Goal: Task Accomplishment & Management: Manage account settings

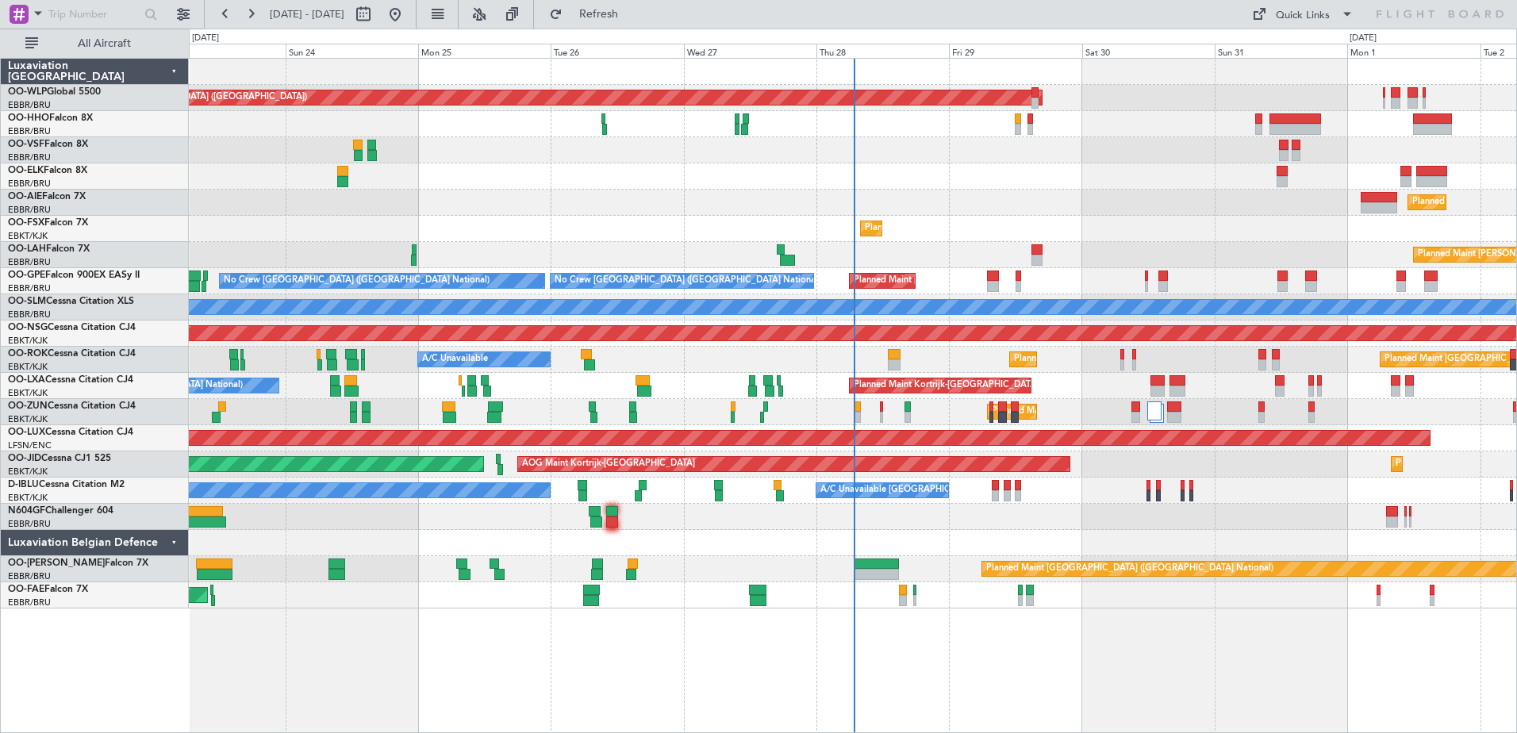
click at [890, 125] on div at bounding box center [853, 124] width 1328 height 26
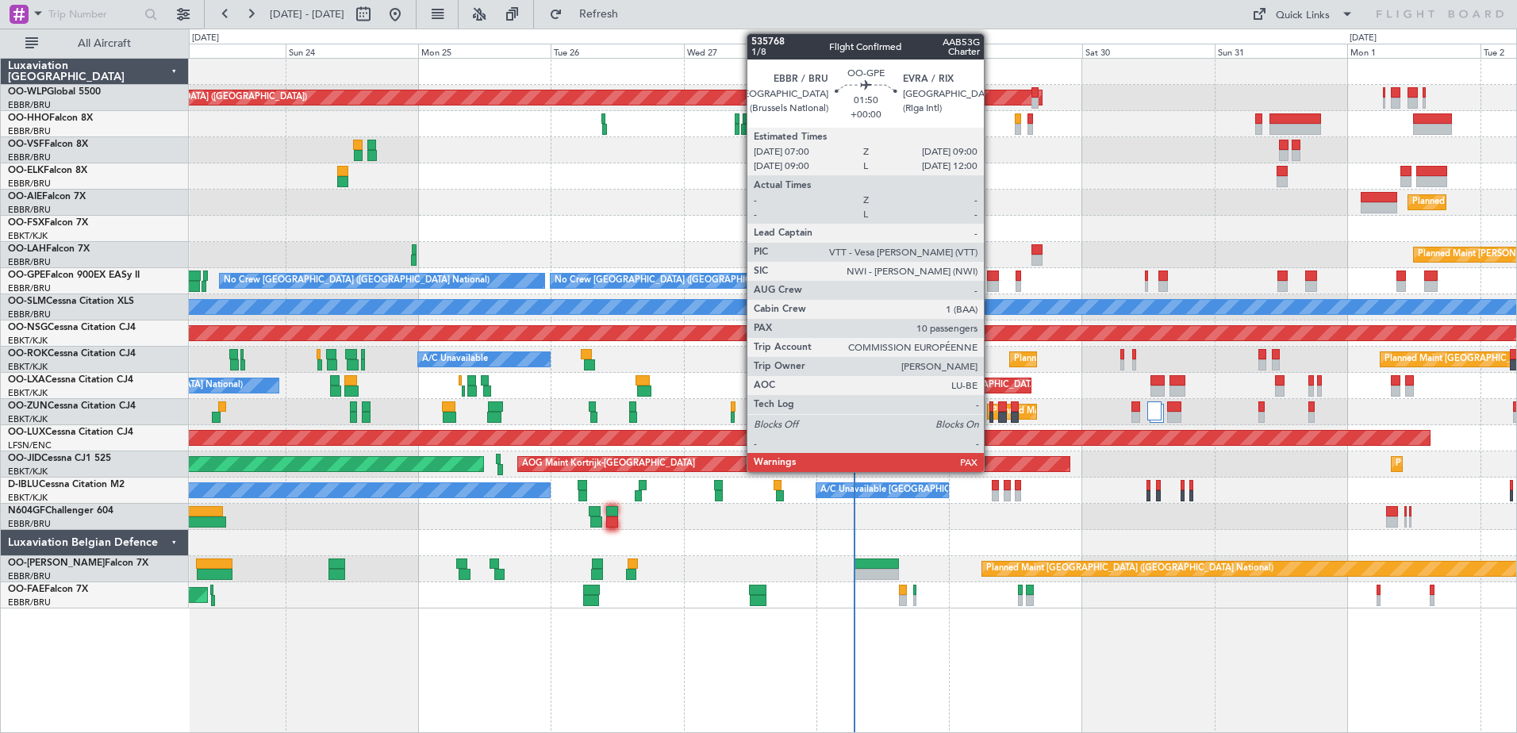
click at [991, 279] on div at bounding box center [992, 276] width 11 height 11
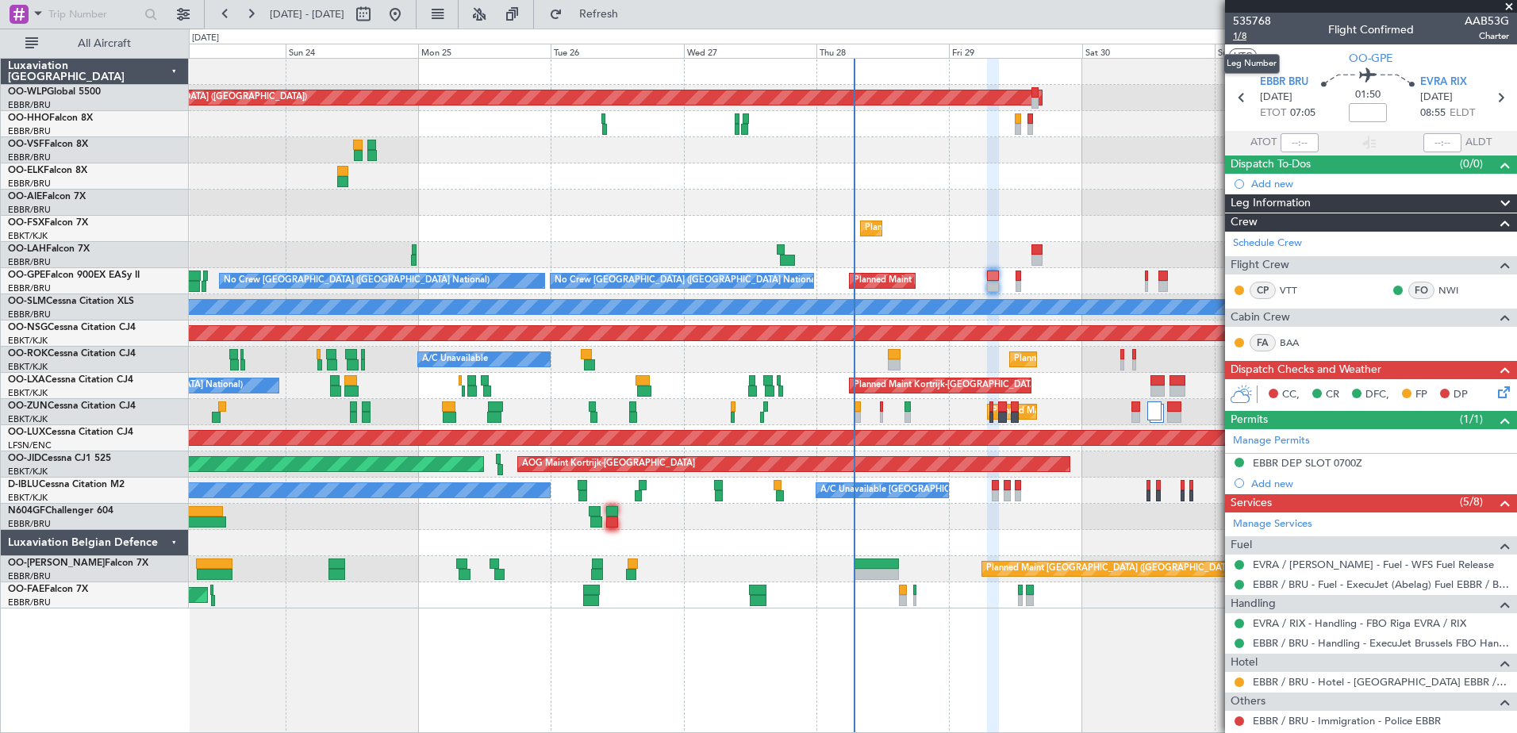
click at [1239, 41] on span "1/8" at bounding box center [1252, 35] width 38 height 13
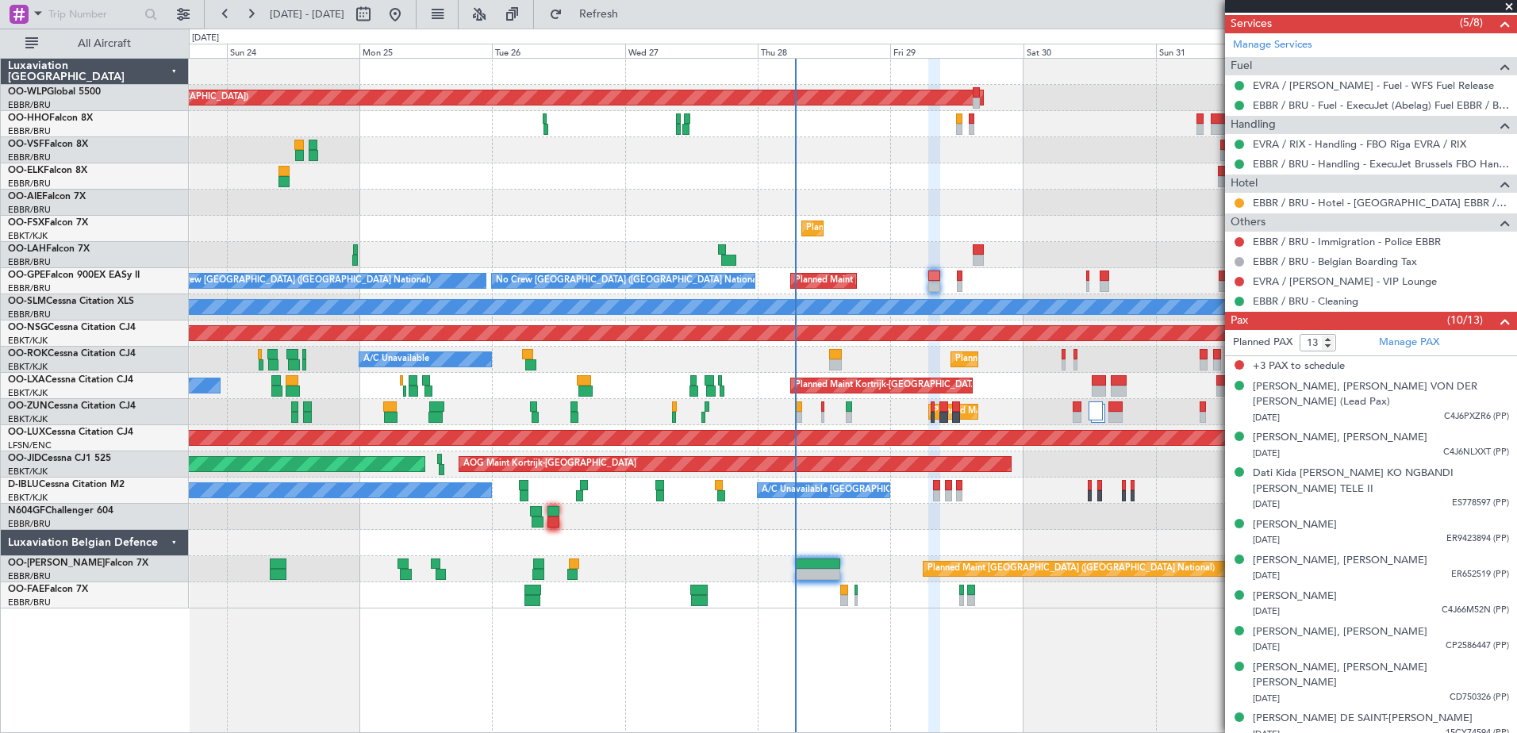
click at [761, 366] on div "Planned Maint Kortrijk-Wevelgem A/C Unavailable Planned Maint Paris (Le Bourget)" at bounding box center [853, 360] width 1328 height 26
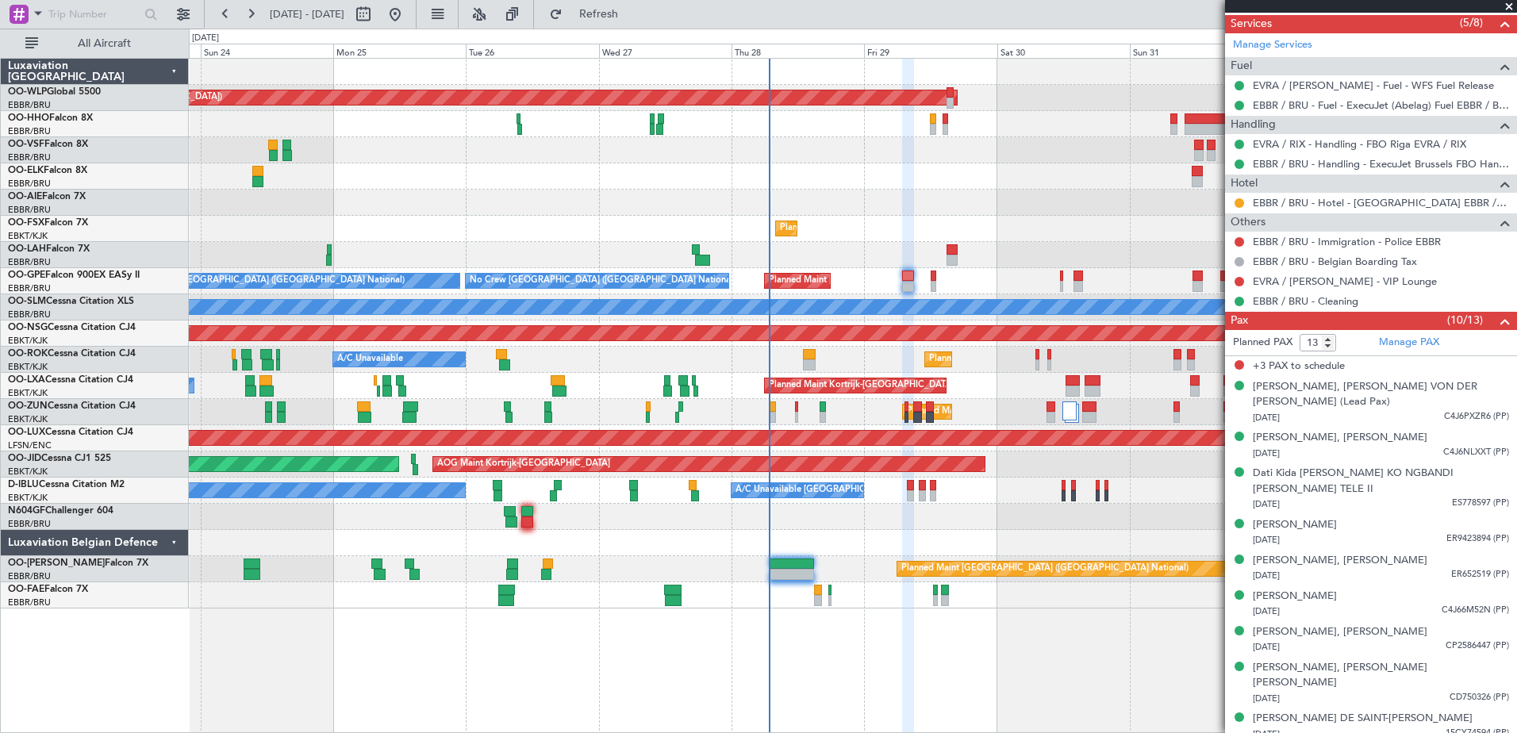
click at [837, 533] on div at bounding box center [853, 543] width 1328 height 26
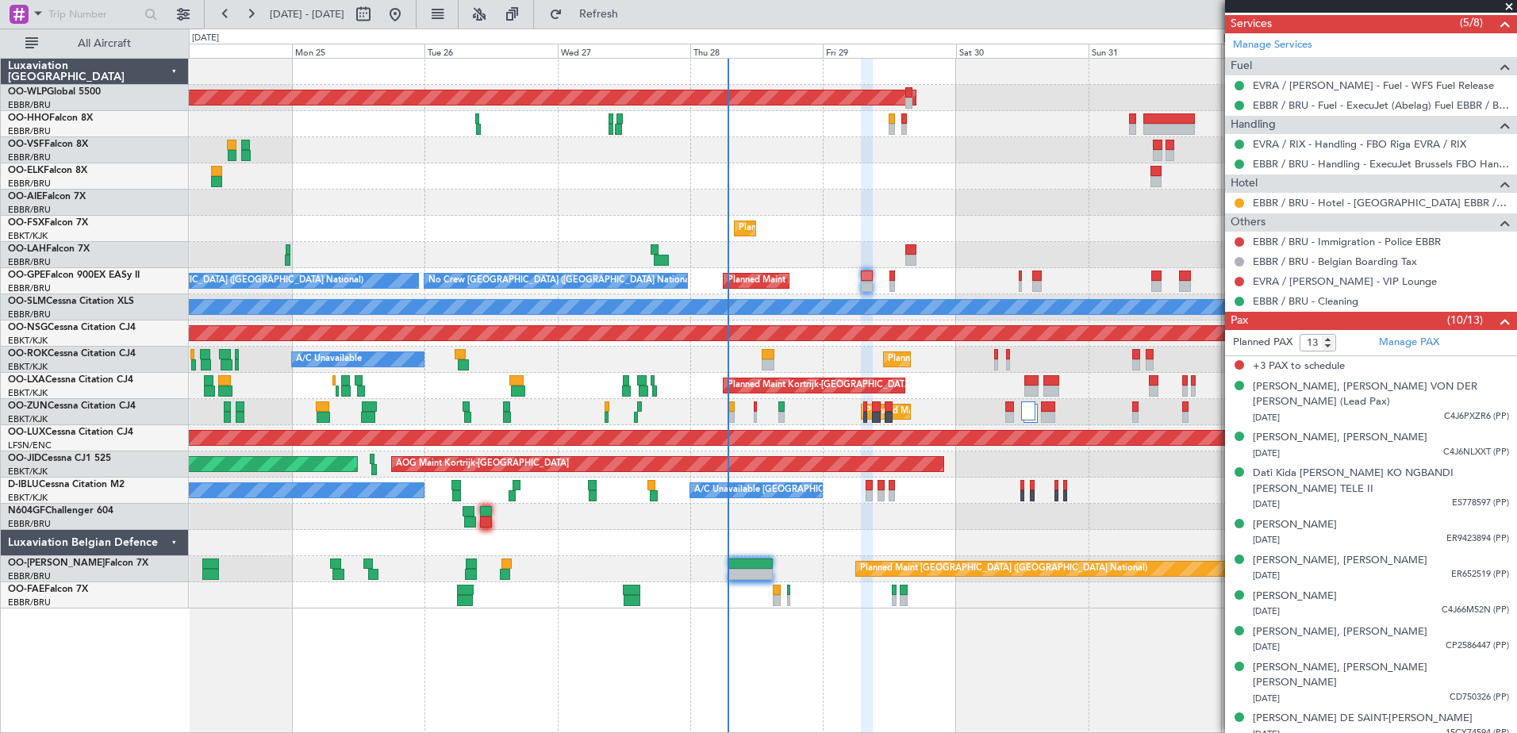
click at [864, 219] on div "Planned Maint Kortrijk-[GEOGRAPHIC_DATA]" at bounding box center [853, 229] width 1328 height 26
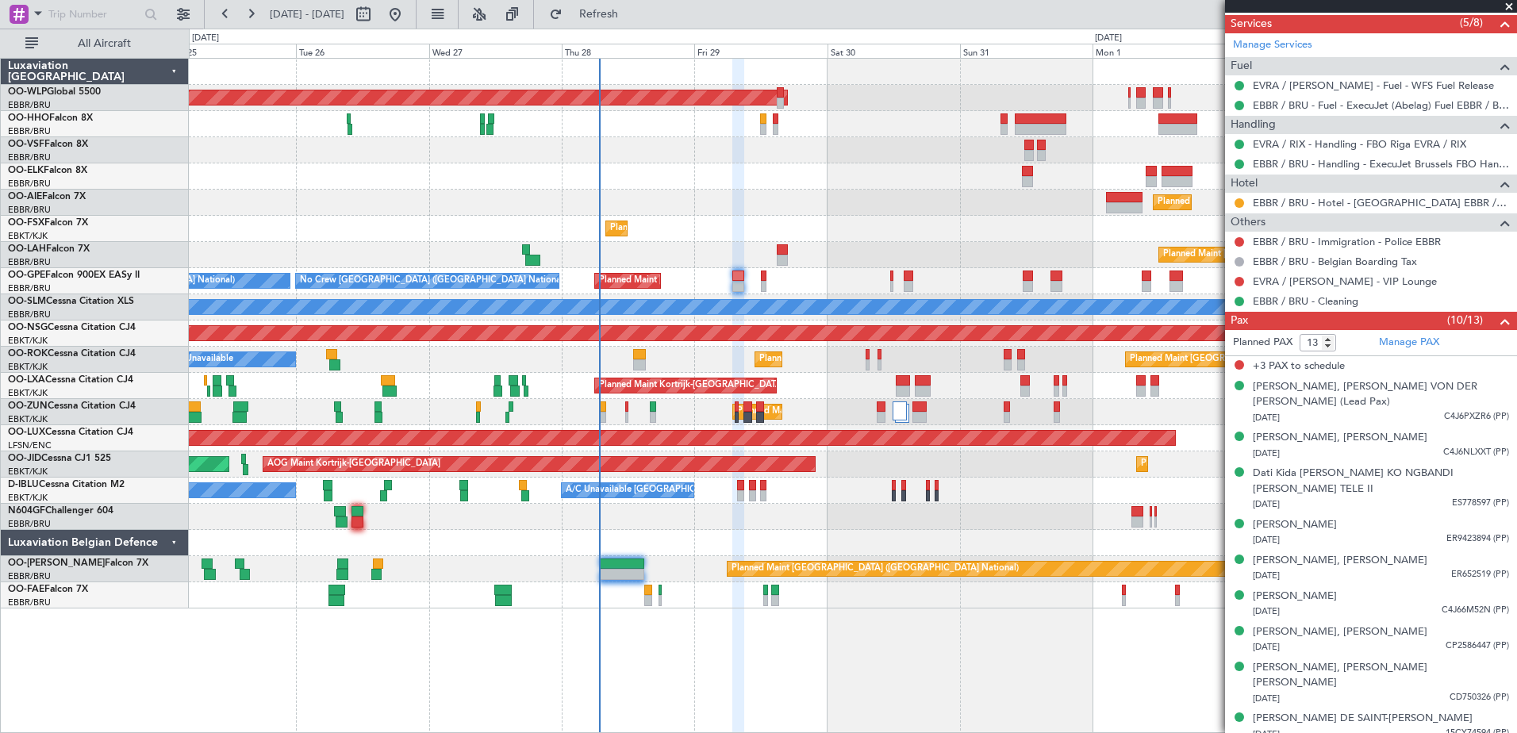
click at [676, 156] on div at bounding box center [853, 150] width 1328 height 26
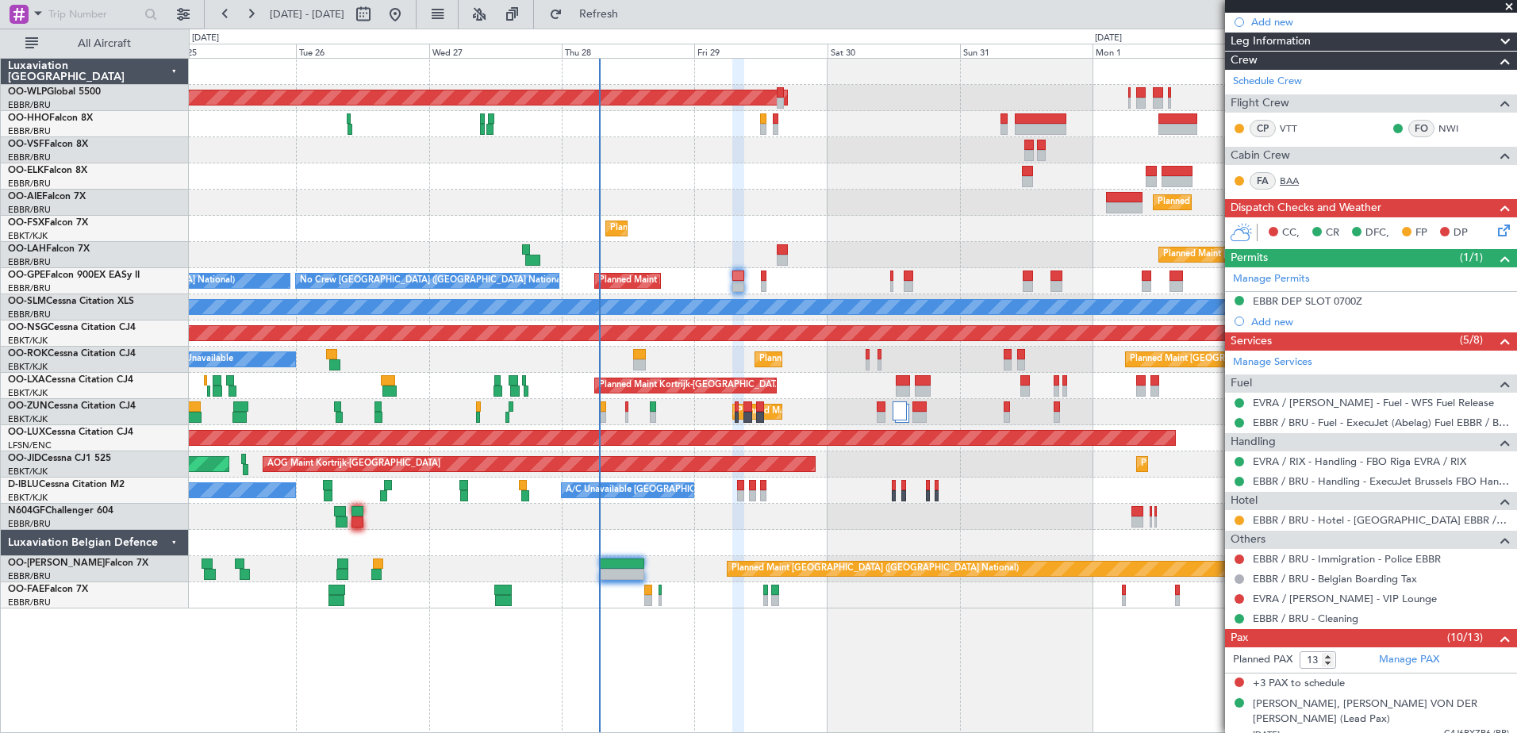
click at [1290, 177] on link "BAA" at bounding box center [1298, 181] width 36 height 14
click at [622, 14] on span "Refresh" at bounding box center [599, 14] width 67 height 11
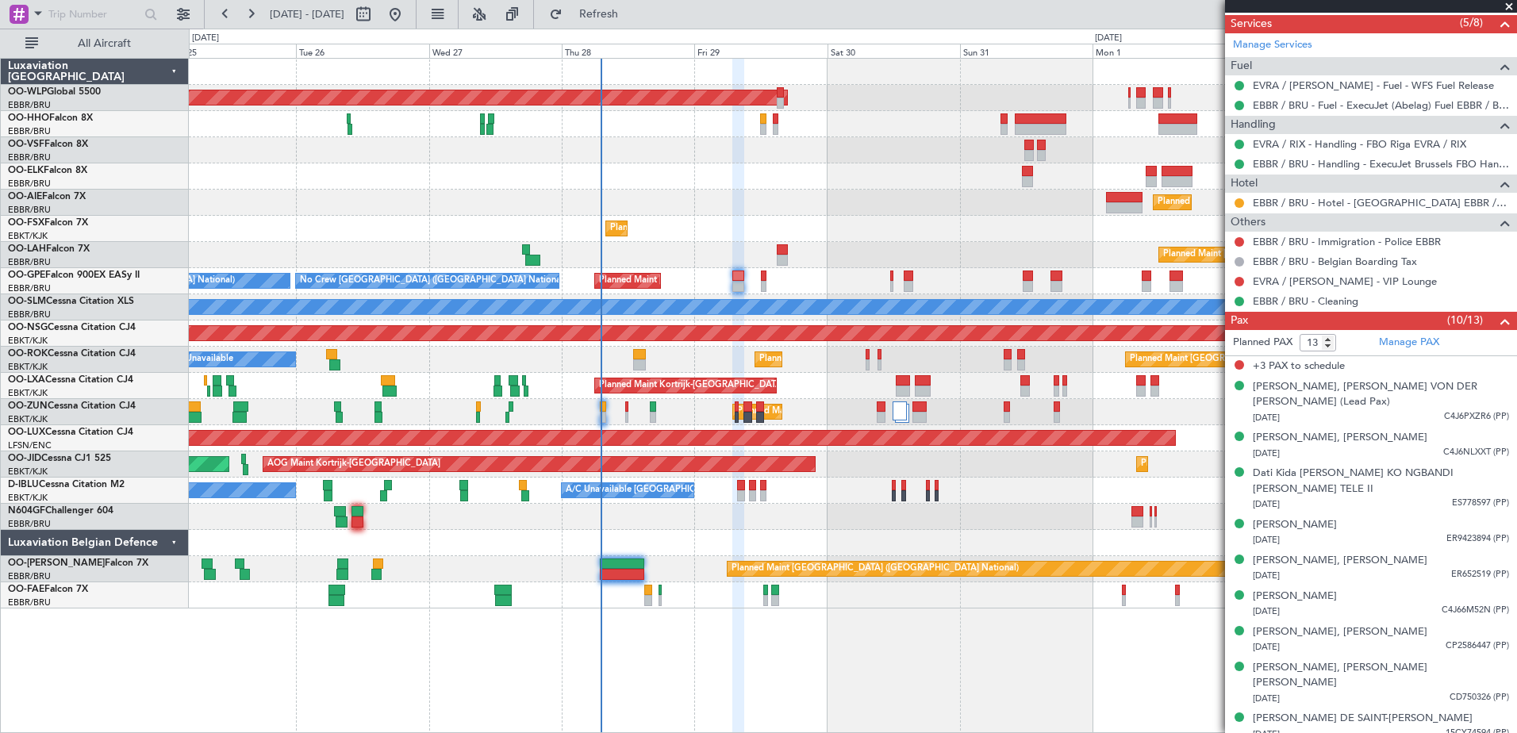
scroll to position [0, 0]
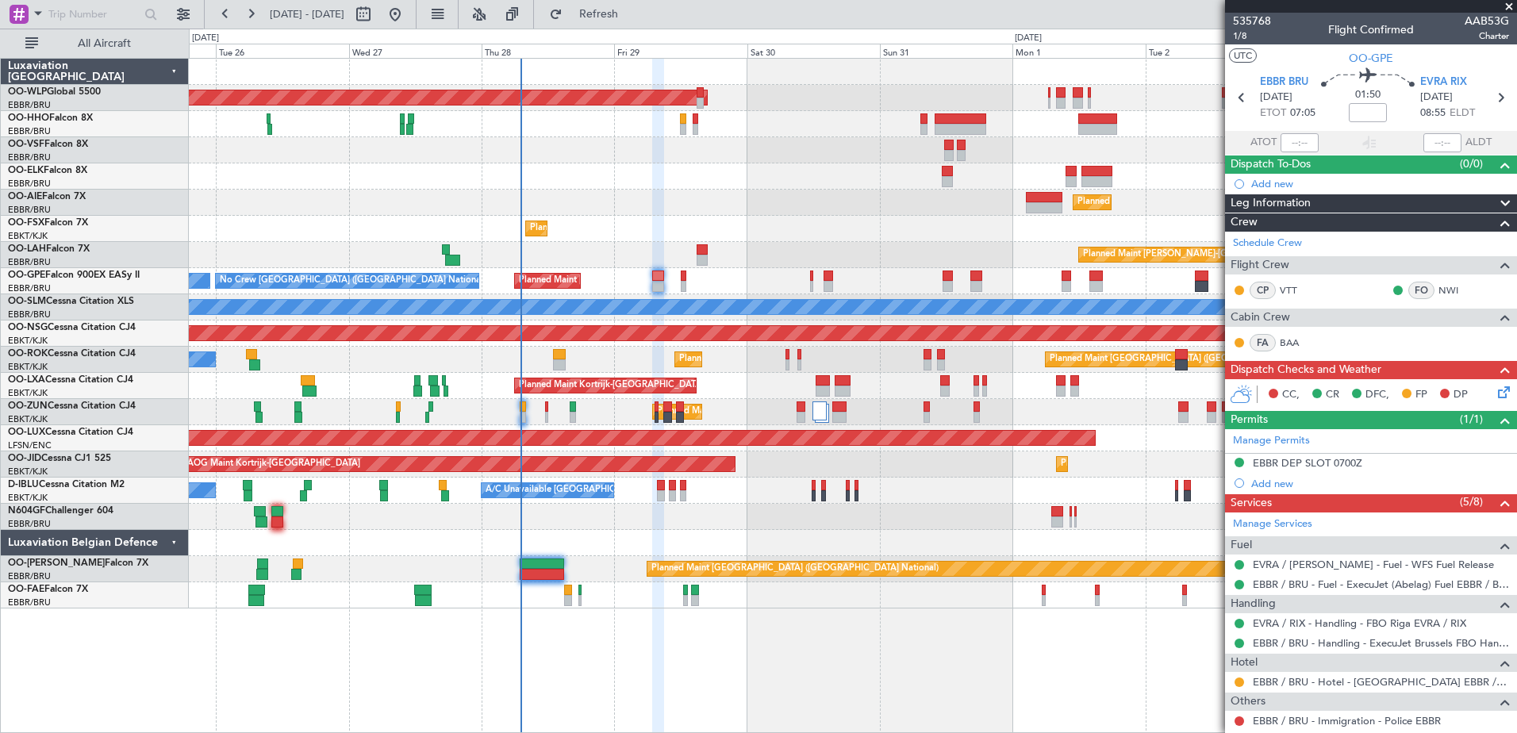
click at [883, 239] on div "Planned Maint Kortrijk-[GEOGRAPHIC_DATA]" at bounding box center [853, 229] width 1328 height 26
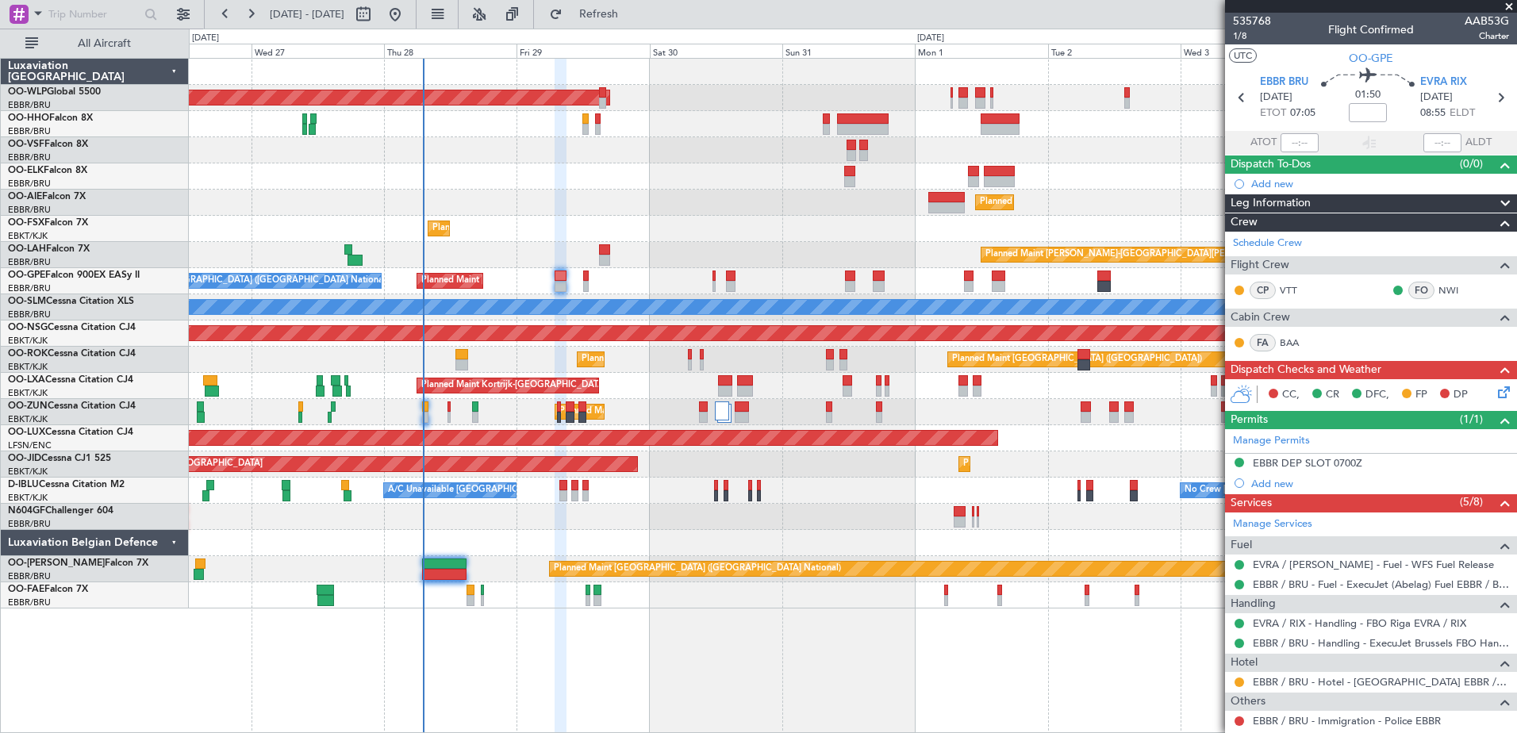
click at [802, 226] on div "Planned Maint Kortrijk-[GEOGRAPHIC_DATA]" at bounding box center [853, 229] width 1328 height 26
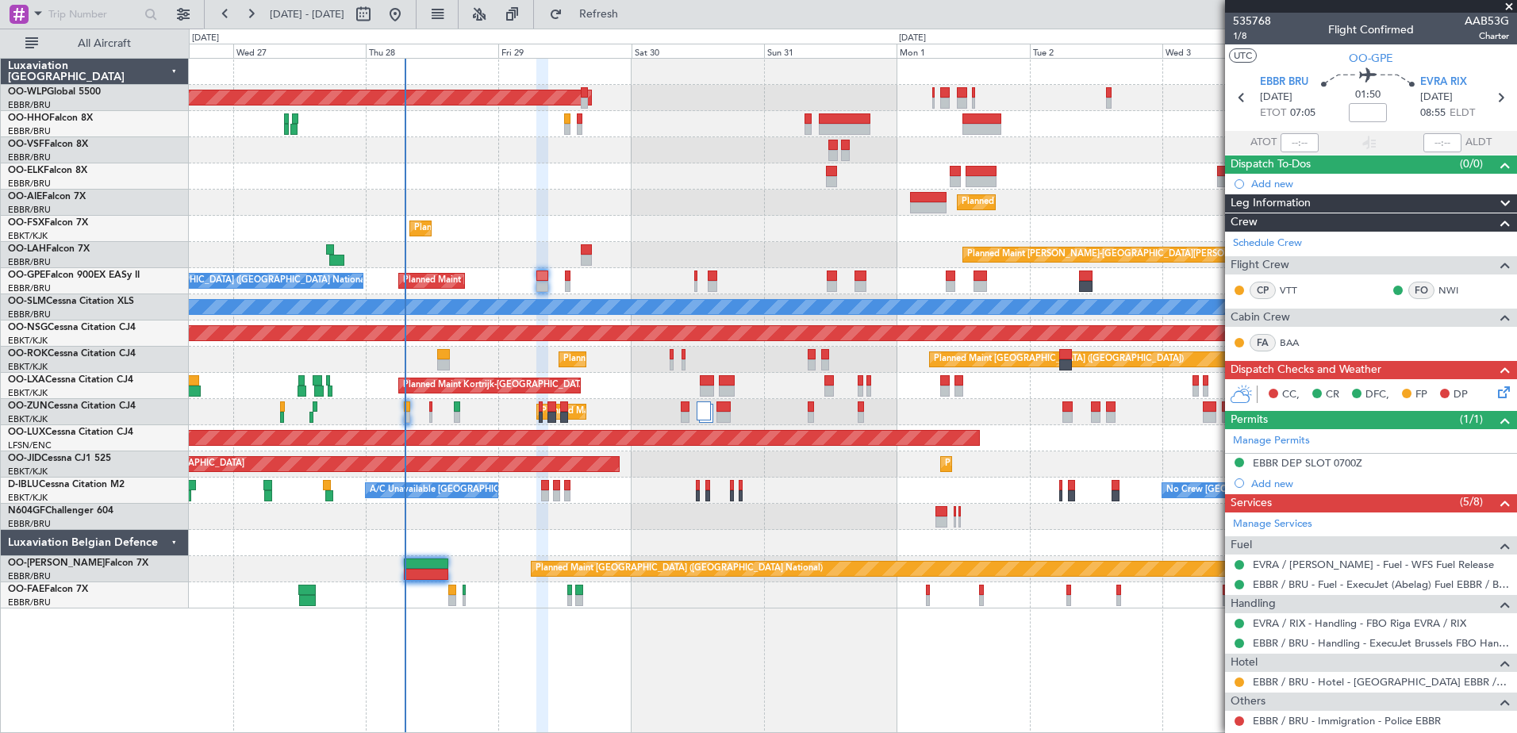
click at [1009, 280] on div "Planned Maint Brussels (Brussels National) No Crew Brussels (Brussels National)…" at bounding box center [853, 281] width 1328 height 26
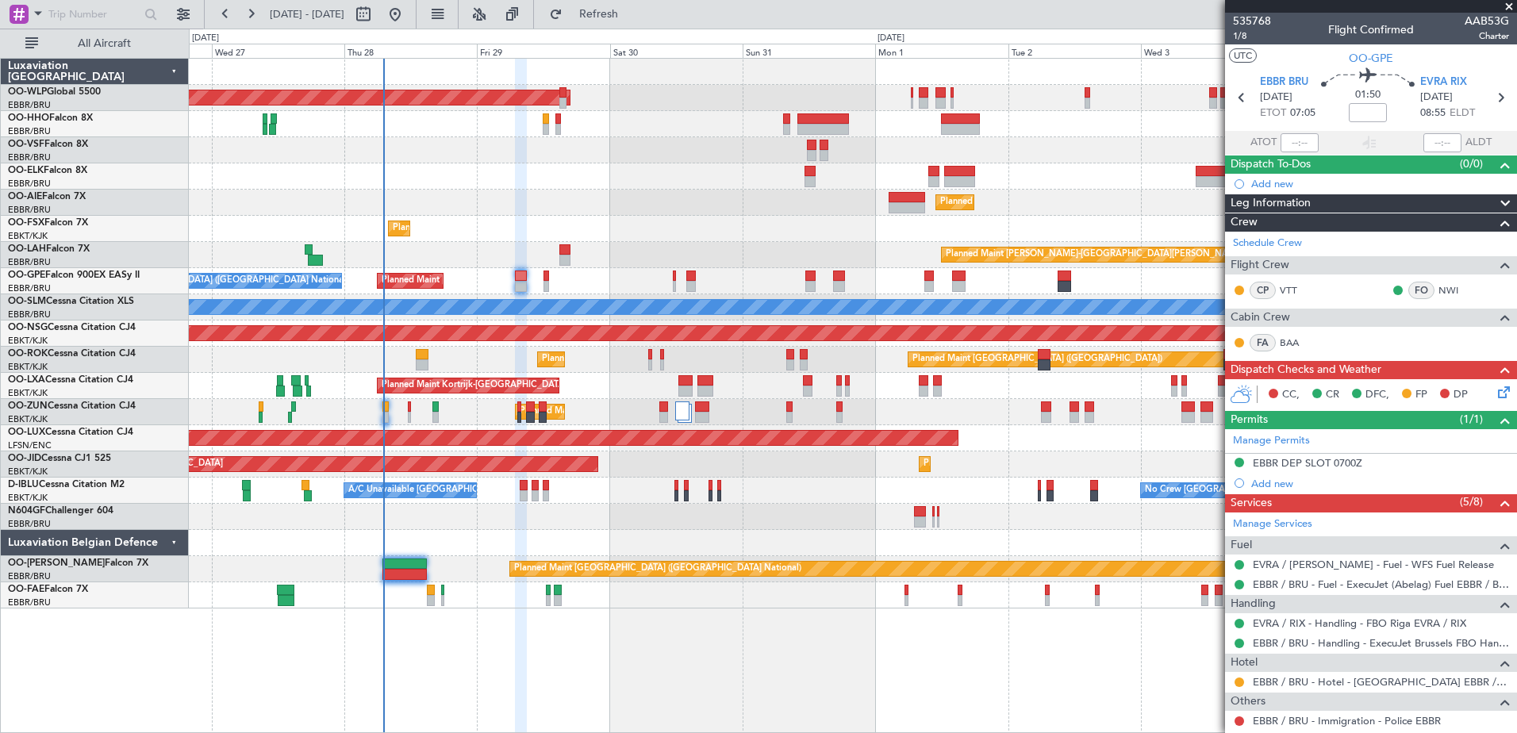
click at [969, 280] on div "Planned Maint Brussels (Brussels National) No Crew Brussels (Brussels National)…" at bounding box center [853, 281] width 1328 height 26
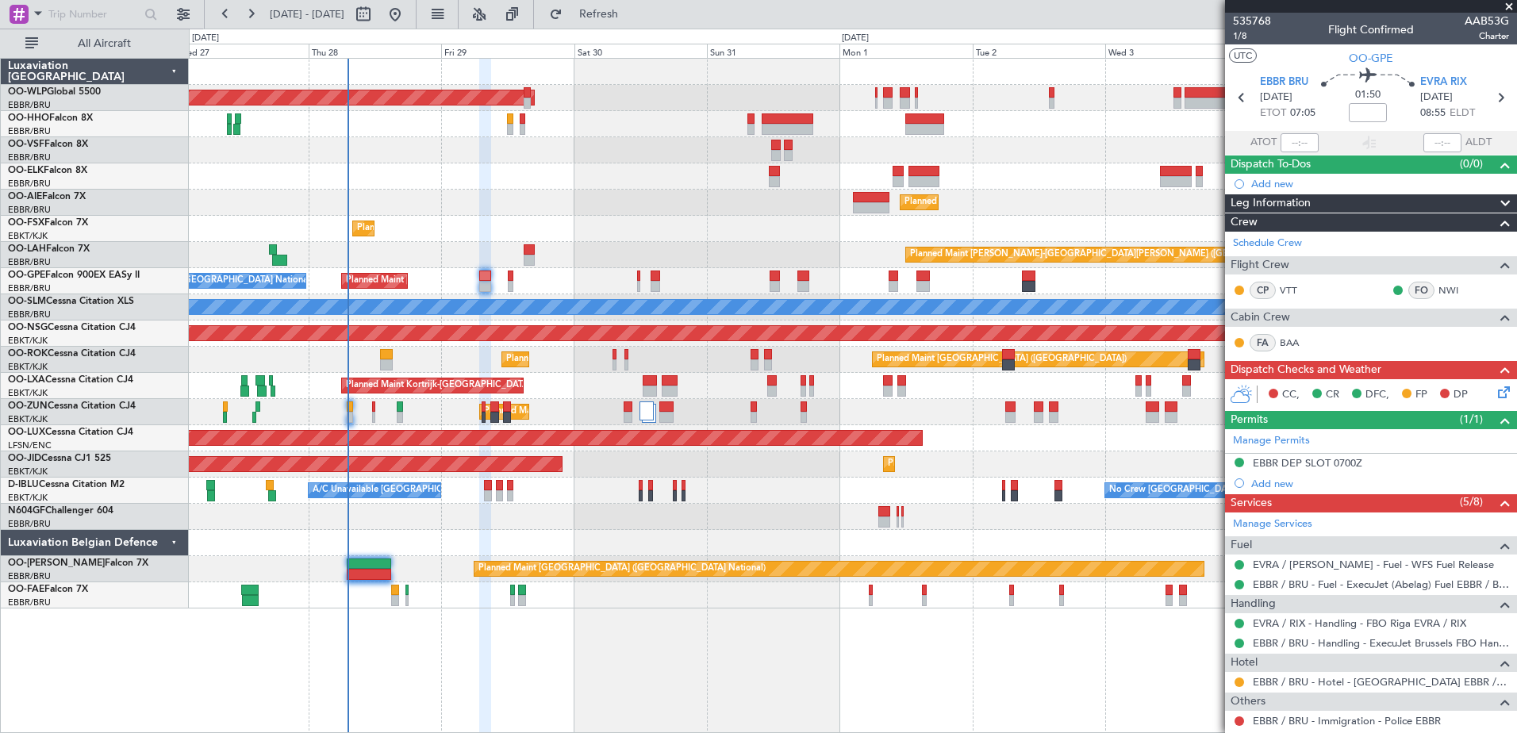
click at [863, 260] on div "Planned Maint [PERSON_NAME]-[GEOGRAPHIC_DATA][PERSON_NAME] ([GEOGRAPHIC_DATA][P…" at bounding box center [853, 255] width 1328 height 26
click at [624, 3] on button "Refresh" at bounding box center [589, 14] width 95 height 25
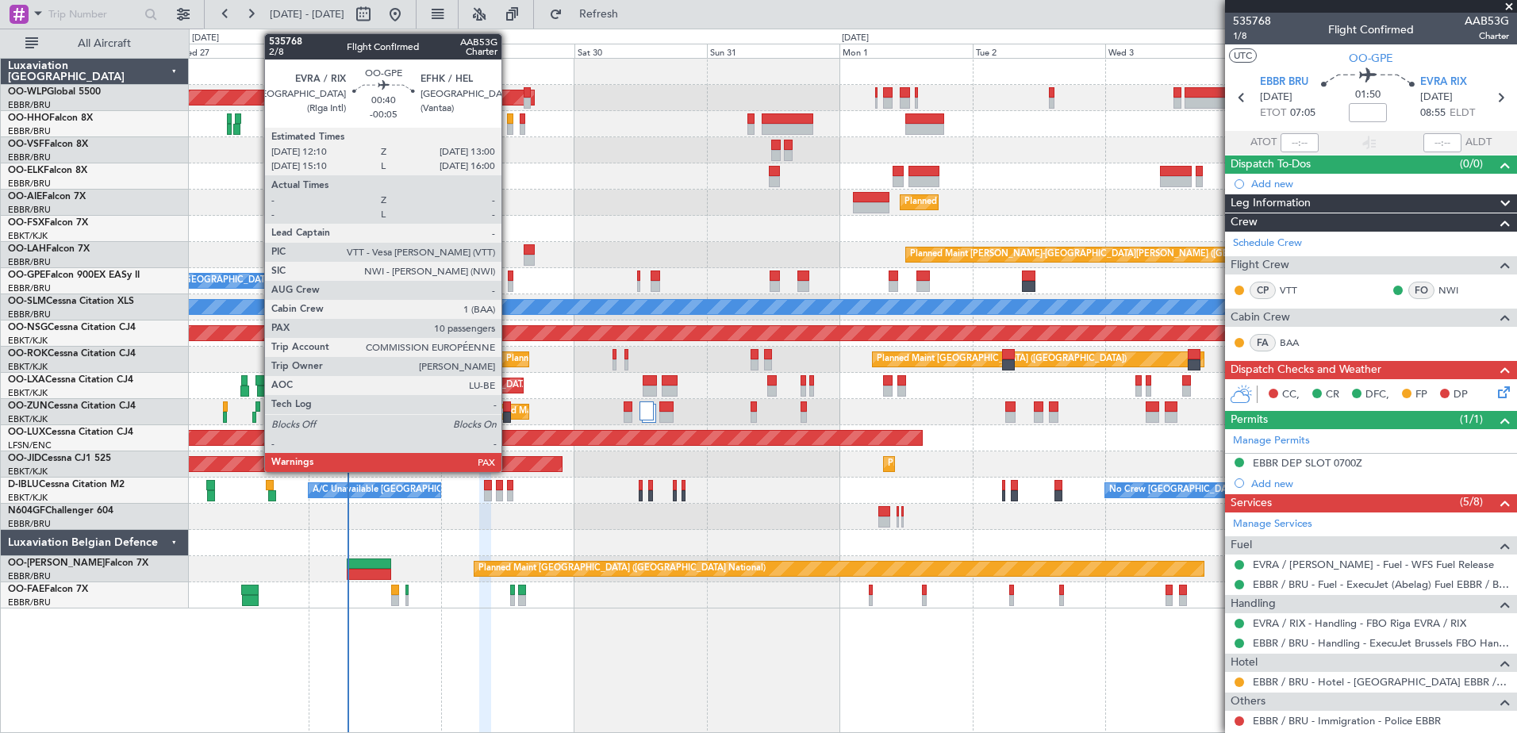
click at [509, 288] on div at bounding box center [510, 286] width 5 height 11
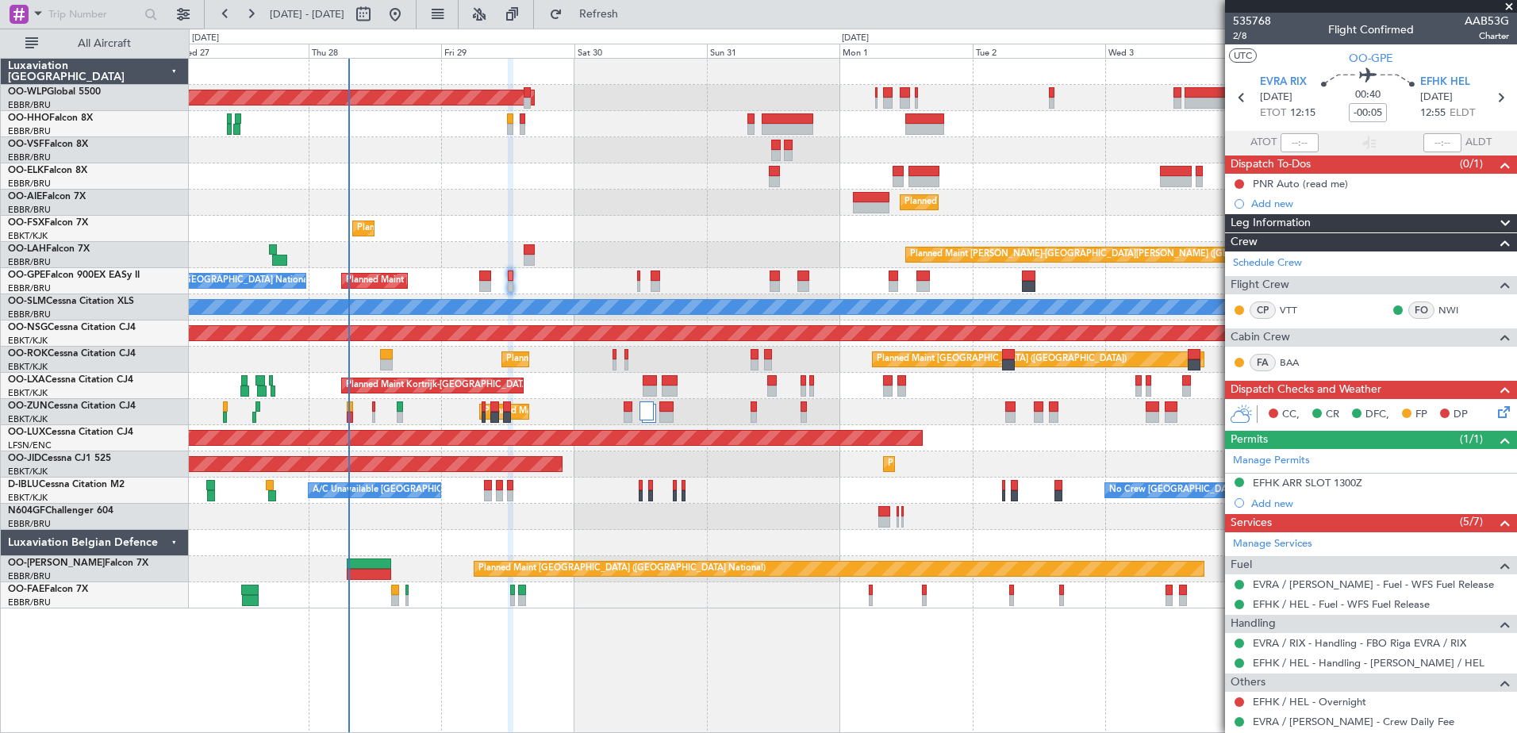
click at [951, 660] on div "Planned Maint Berlin (Brandenburg) Planned Maint Kortrijk-Wevelgem Planned Main…" at bounding box center [853, 395] width 1329 height 675
click at [814, 675] on div "Planned Maint Berlin (Brandenburg) Planned Maint Kortrijk-Wevelgem Planned Main…" at bounding box center [853, 395] width 1329 height 675
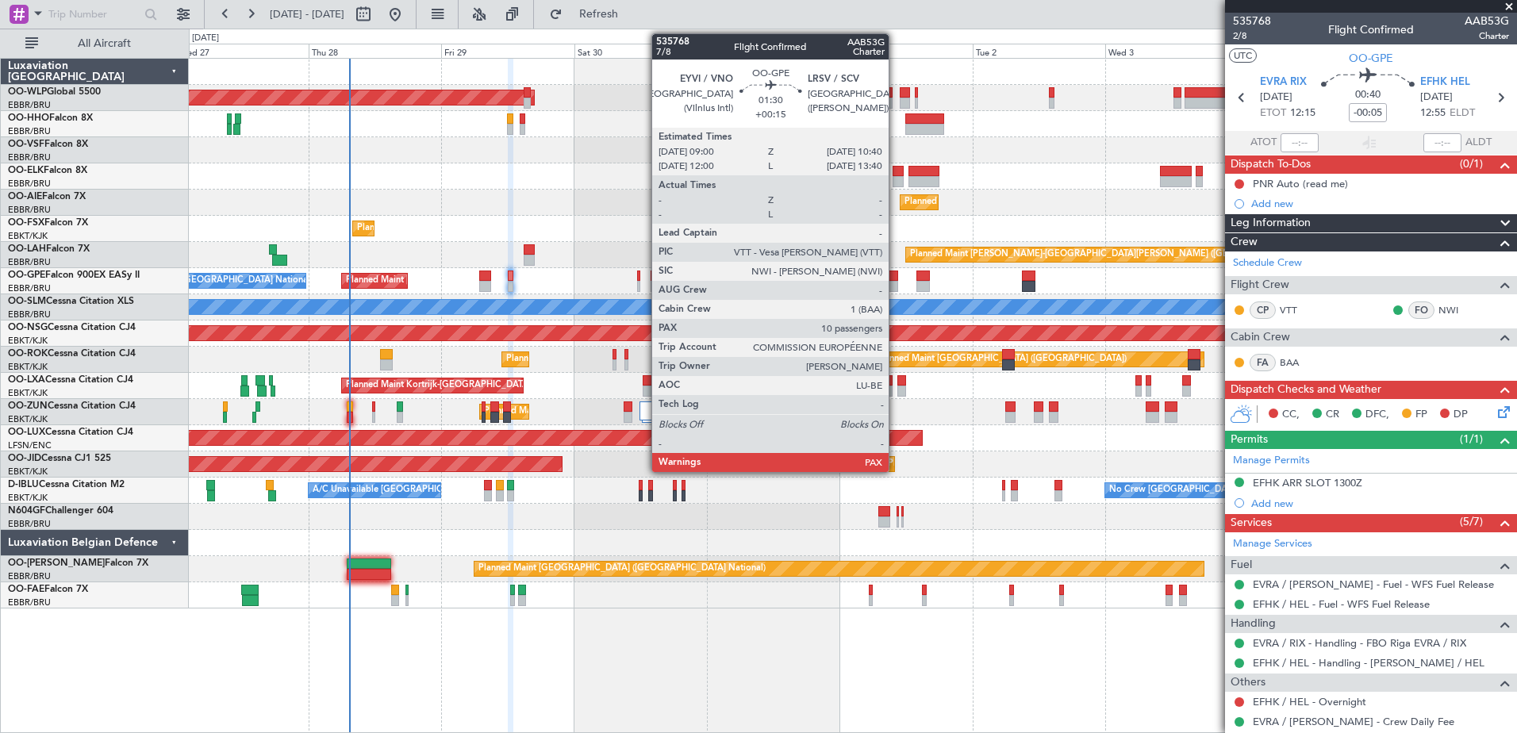
click at [896, 285] on div at bounding box center [894, 286] width 10 height 11
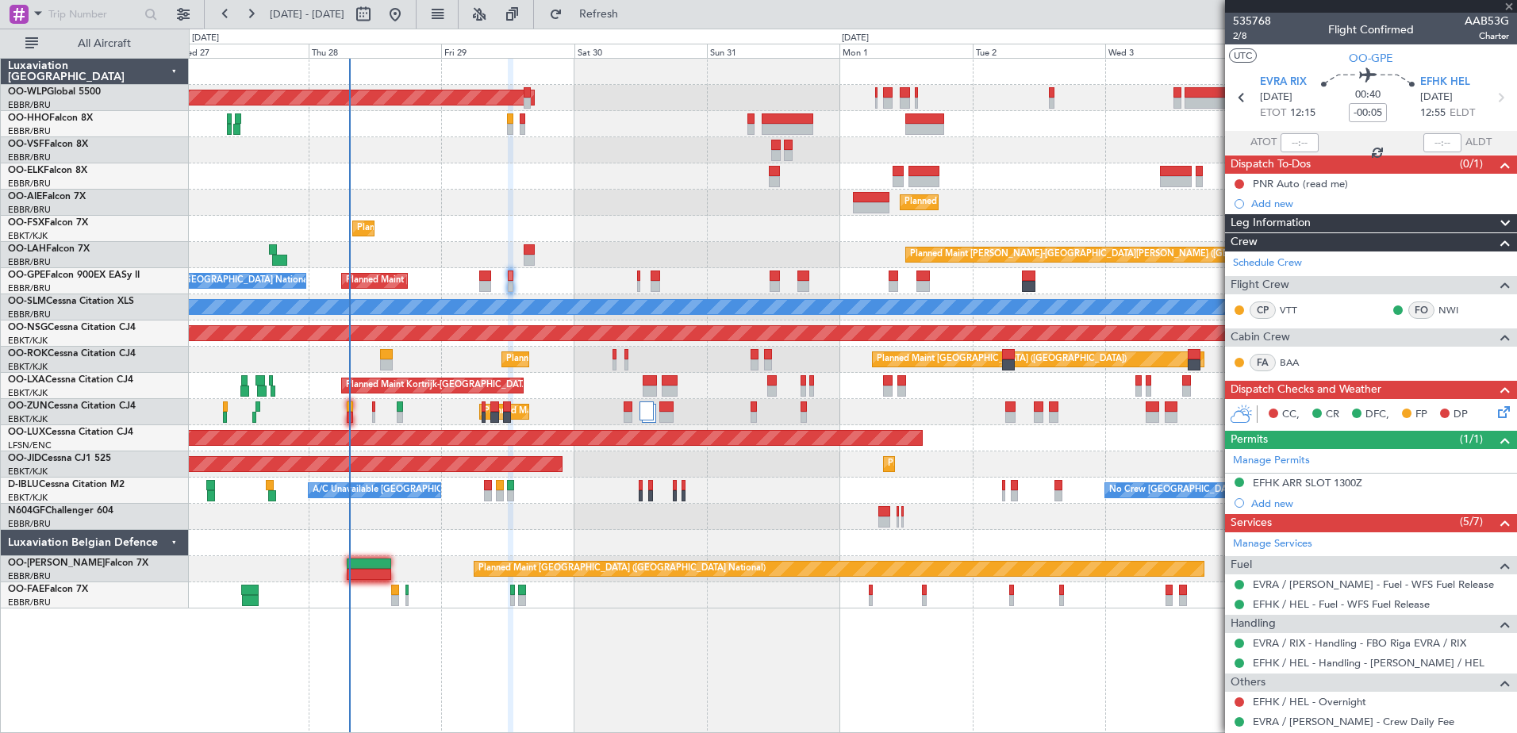
type input "+00:15"
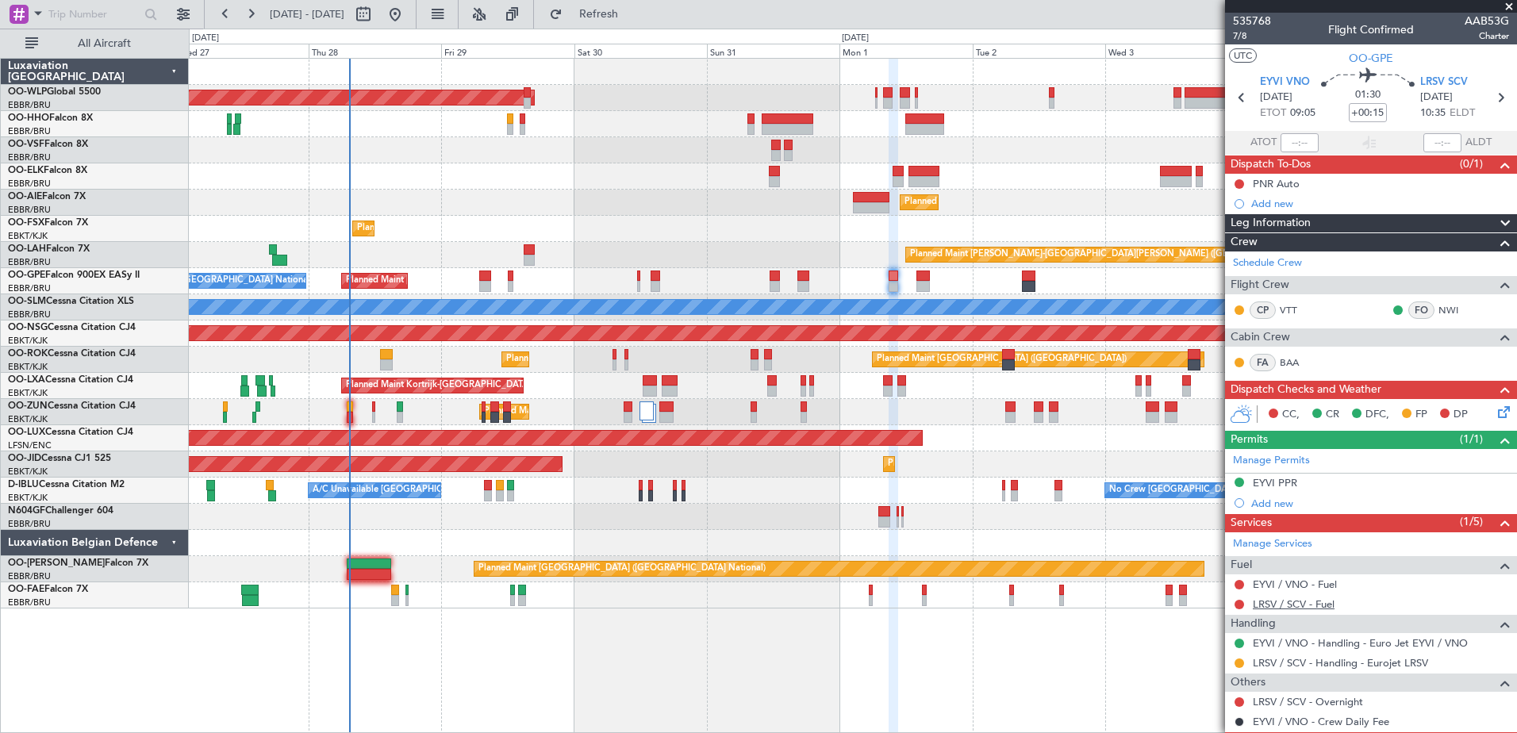
click at [1299, 603] on link "LRSV / SCV - Fuel" at bounding box center [1294, 604] width 82 height 13
click at [597, 21] on button "Refresh" at bounding box center [589, 14] width 95 height 25
click at [1236, 601] on button at bounding box center [1240, 605] width 10 height 10
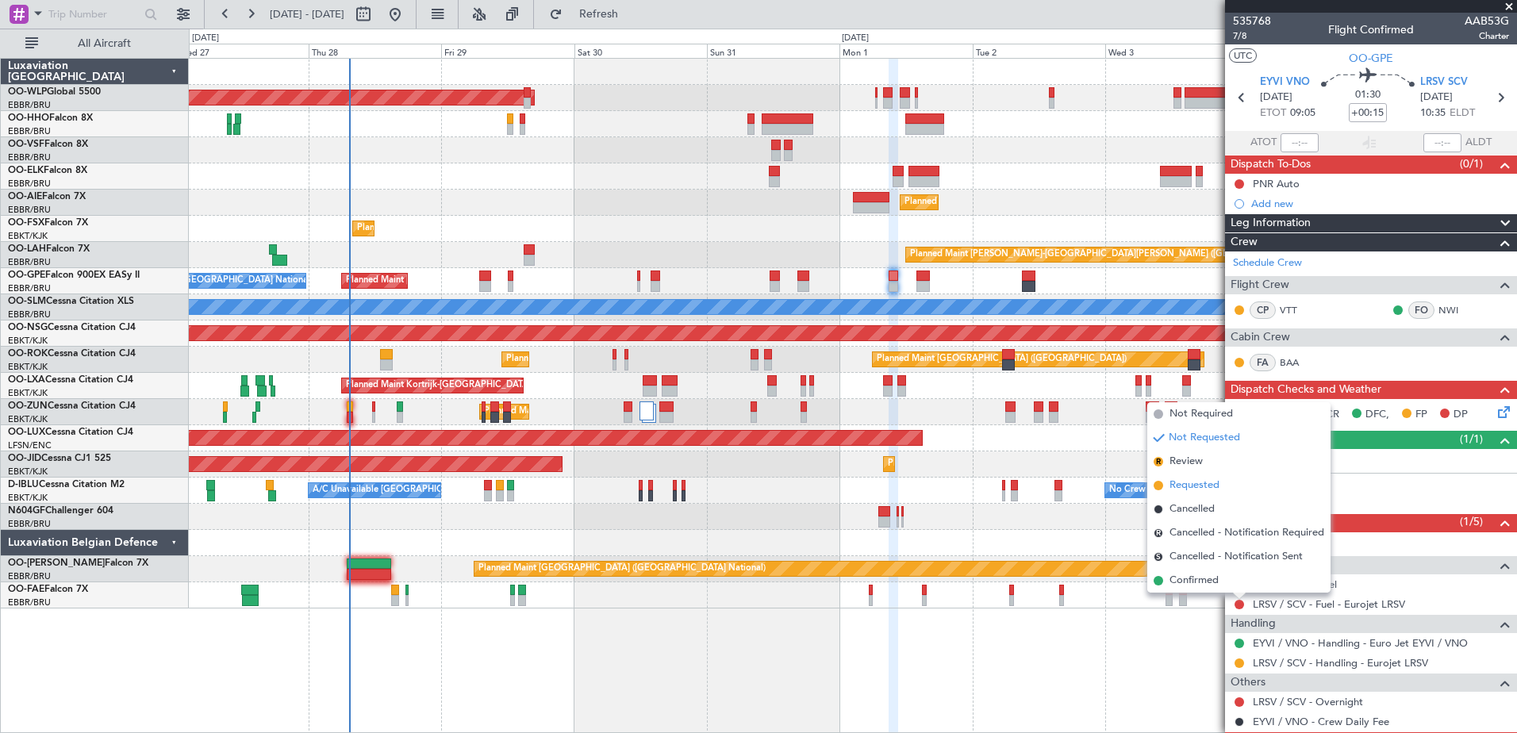
click at [1187, 487] on span "Requested" at bounding box center [1195, 486] width 50 height 16
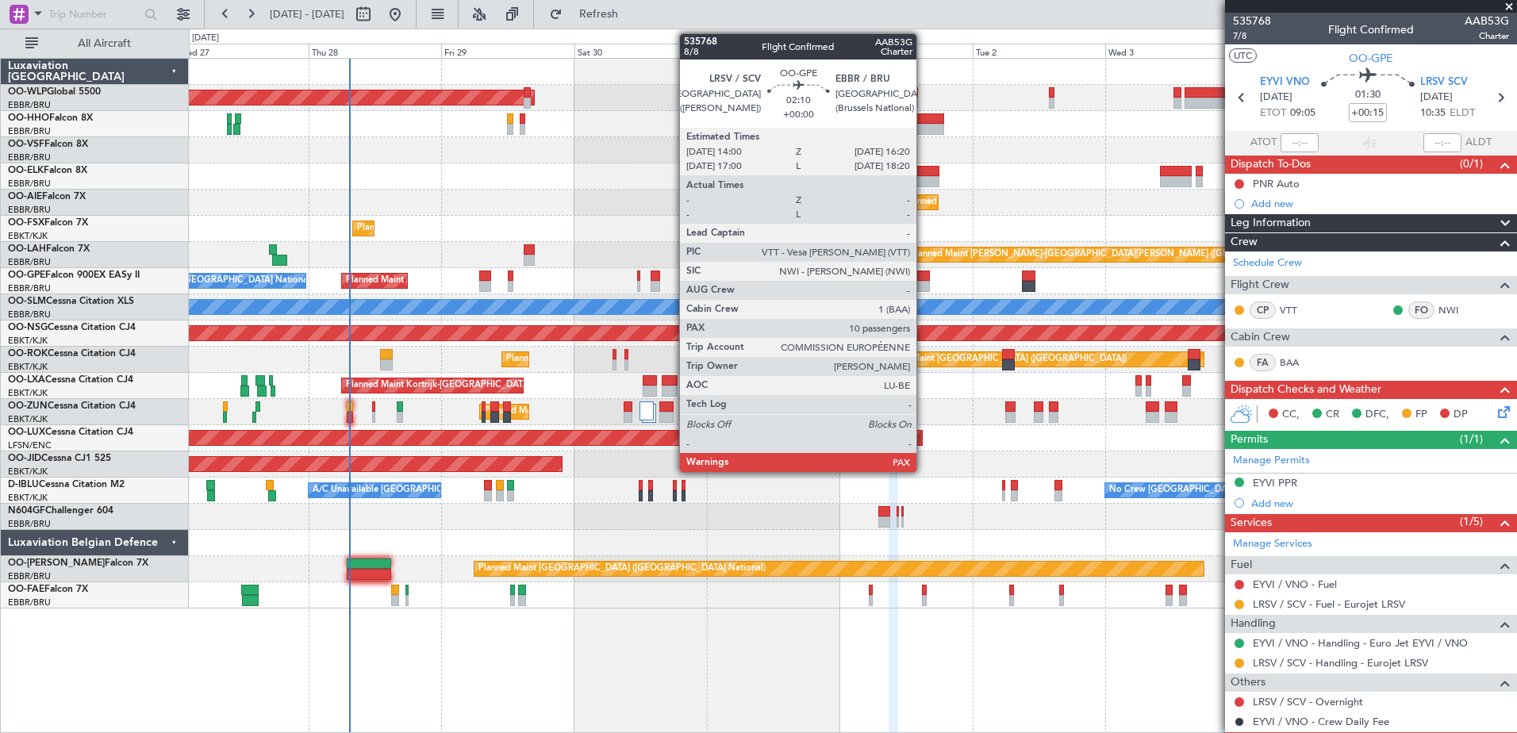
click at [924, 278] on div at bounding box center [923, 276] width 13 height 11
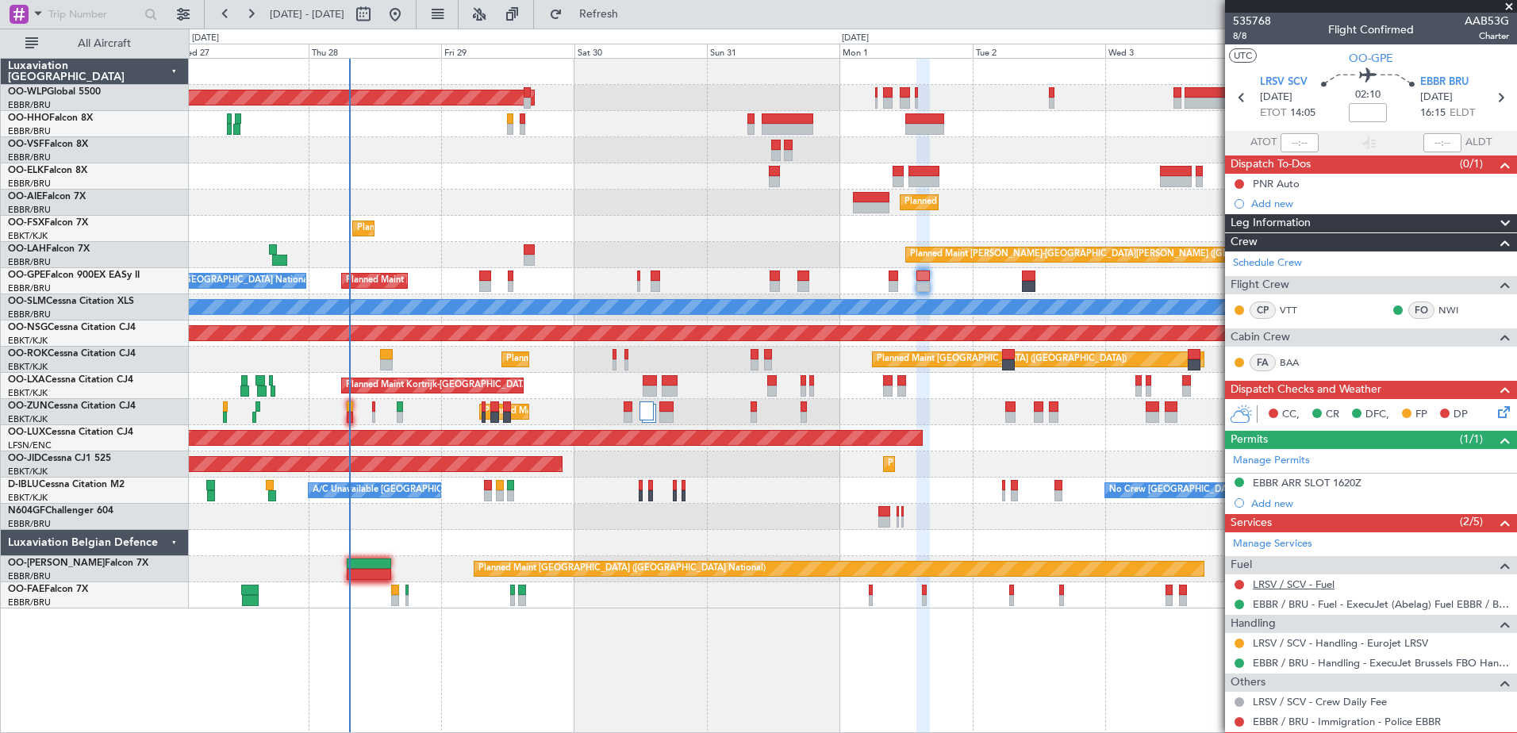
click at [1292, 581] on link "LRSV / SCV - Fuel" at bounding box center [1294, 584] width 82 height 13
click at [633, 16] on span "Refresh" at bounding box center [599, 14] width 67 height 11
click at [1237, 581] on button at bounding box center [1240, 585] width 10 height 10
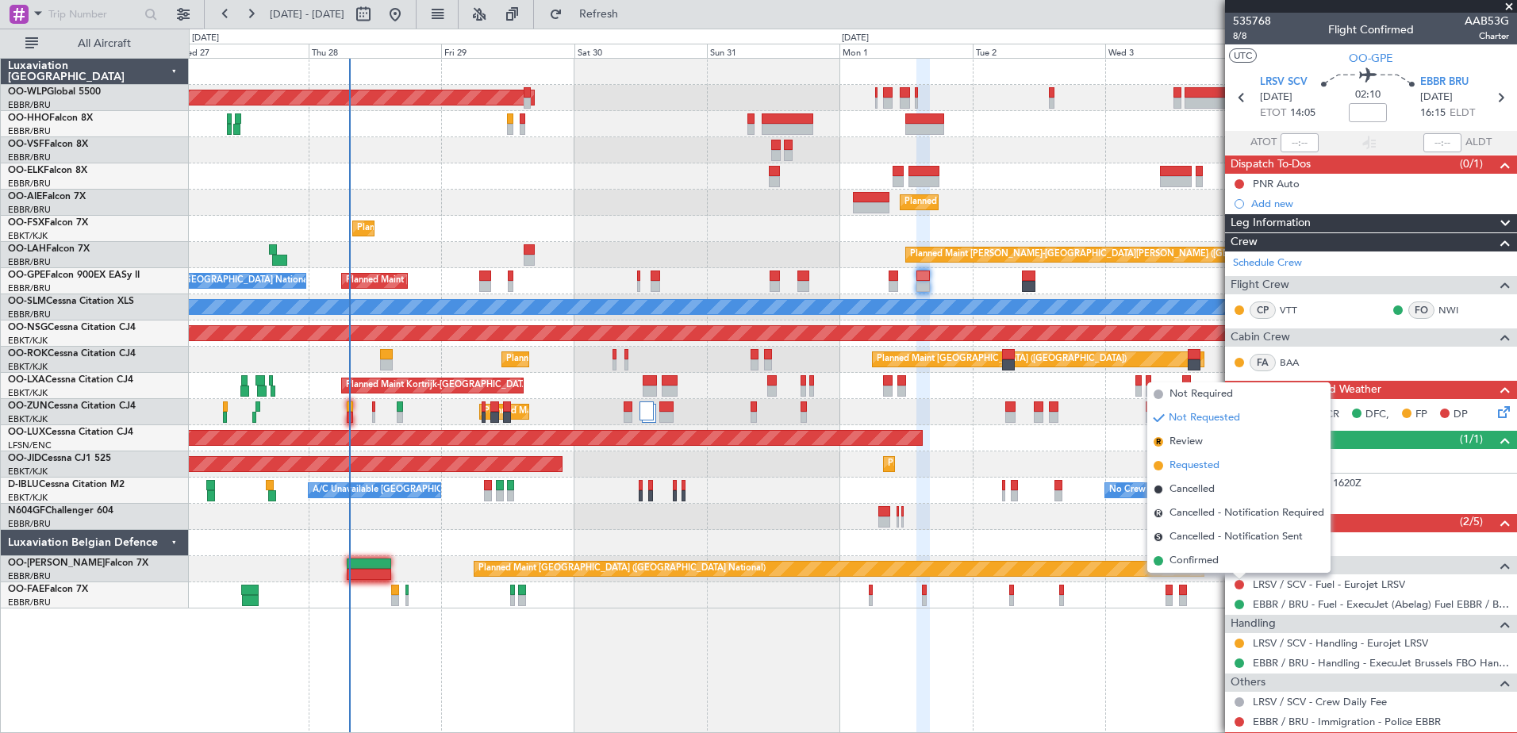
click at [1204, 470] on span "Requested" at bounding box center [1195, 466] width 50 height 16
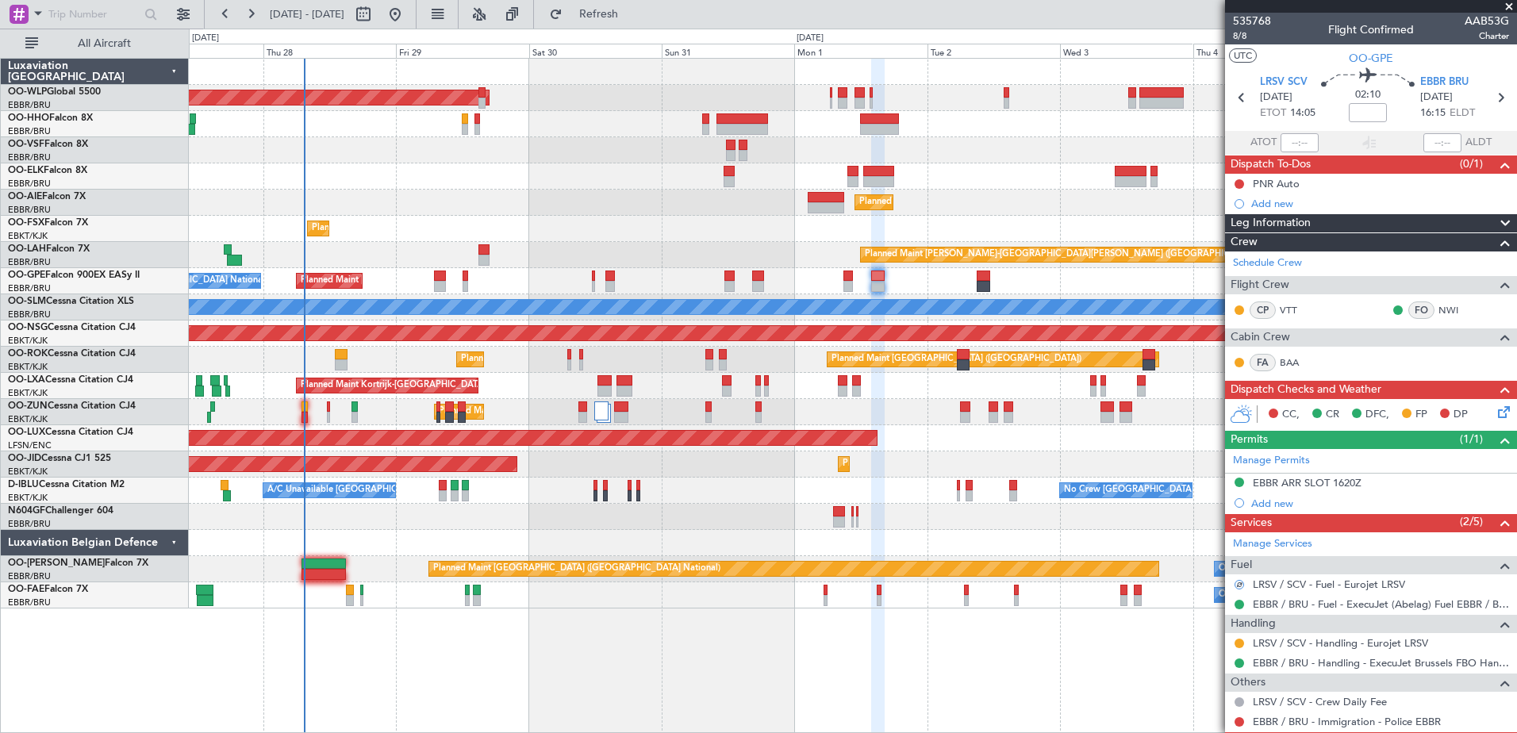
click at [1105, 474] on div "AOG Maint Kortrijk-Wevelgem Planned Maint Kortrijk-Wevelgem Planned Maint Paris…" at bounding box center [853, 465] width 1328 height 26
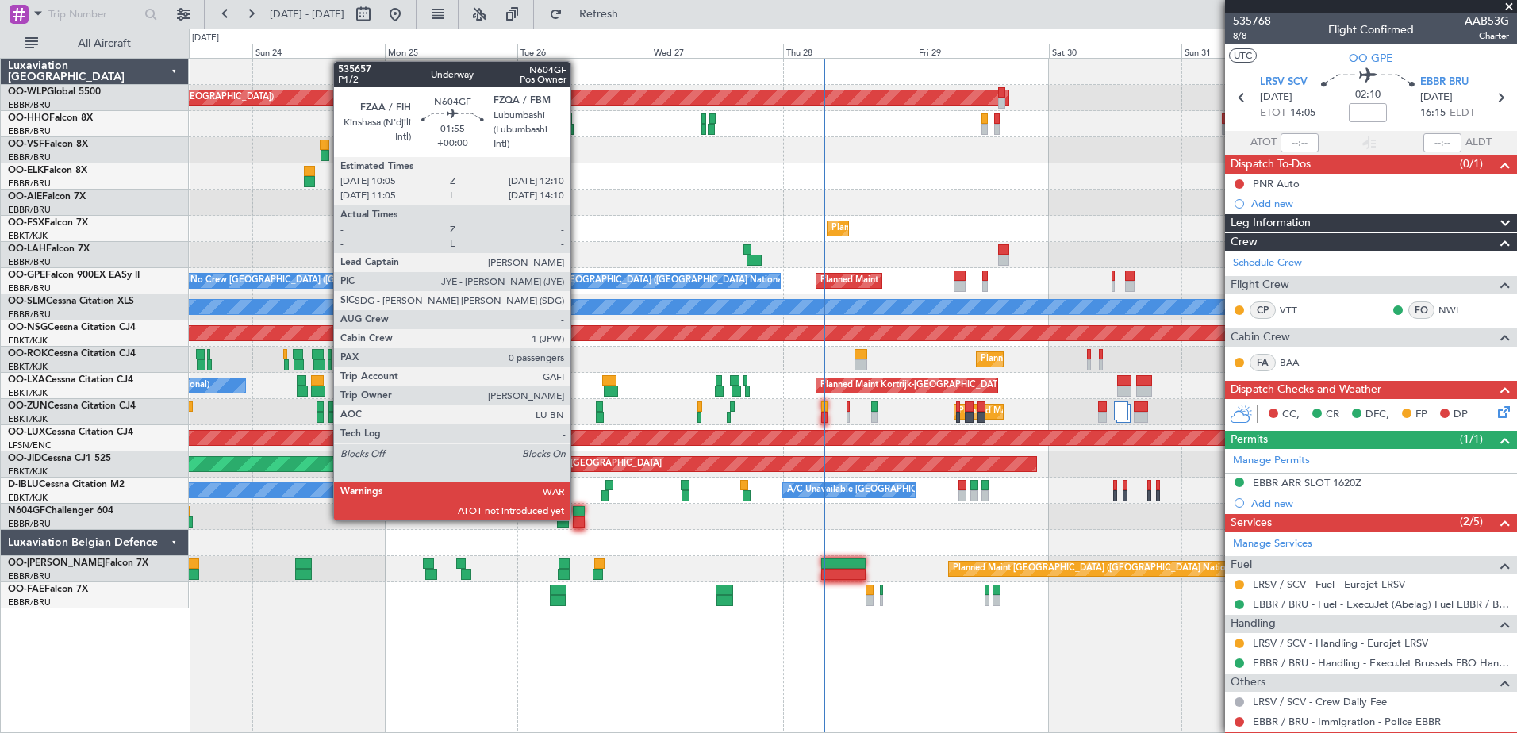
click at [578, 519] on div at bounding box center [579, 522] width 12 height 11
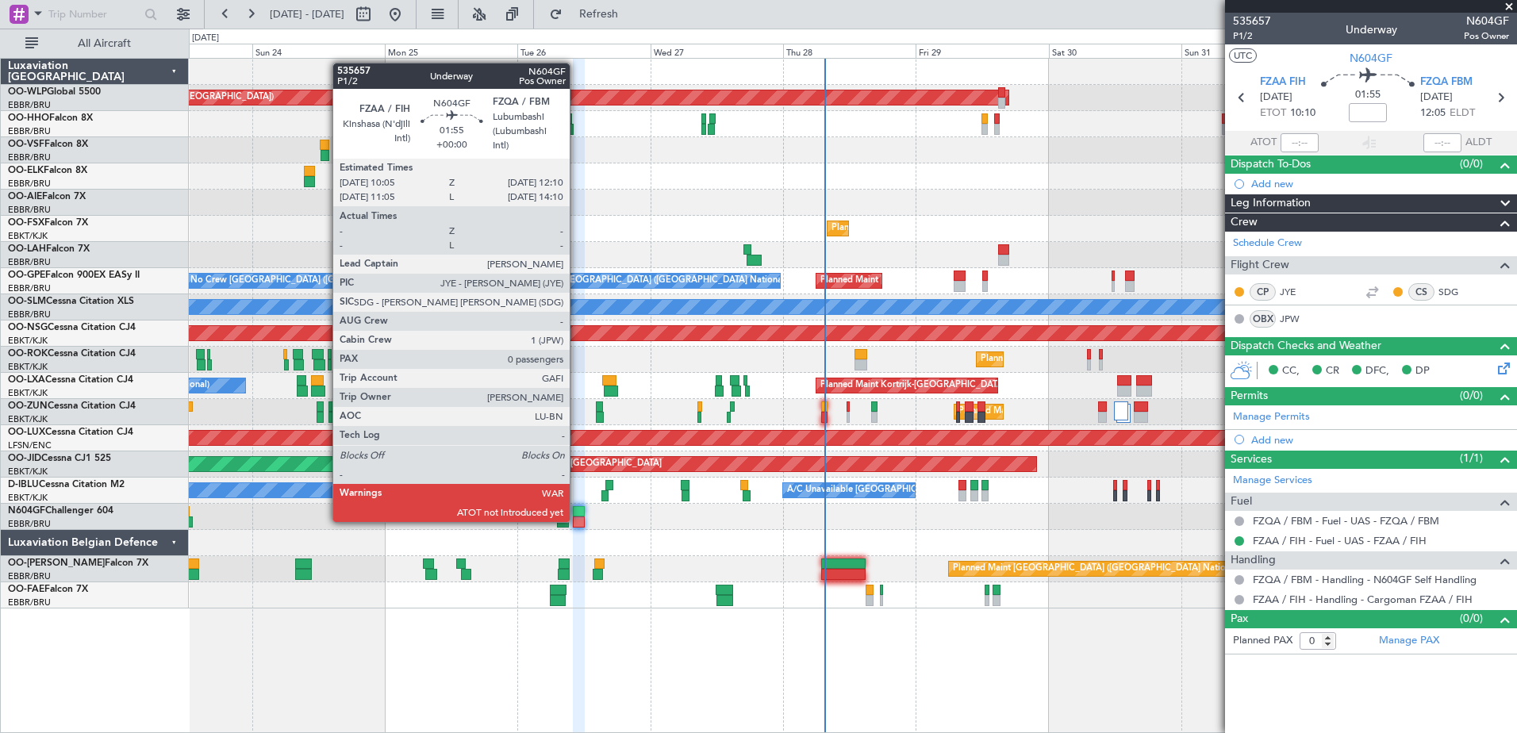
click at [577, 521] on div at bounding box center [579, 522] width 12 height 11
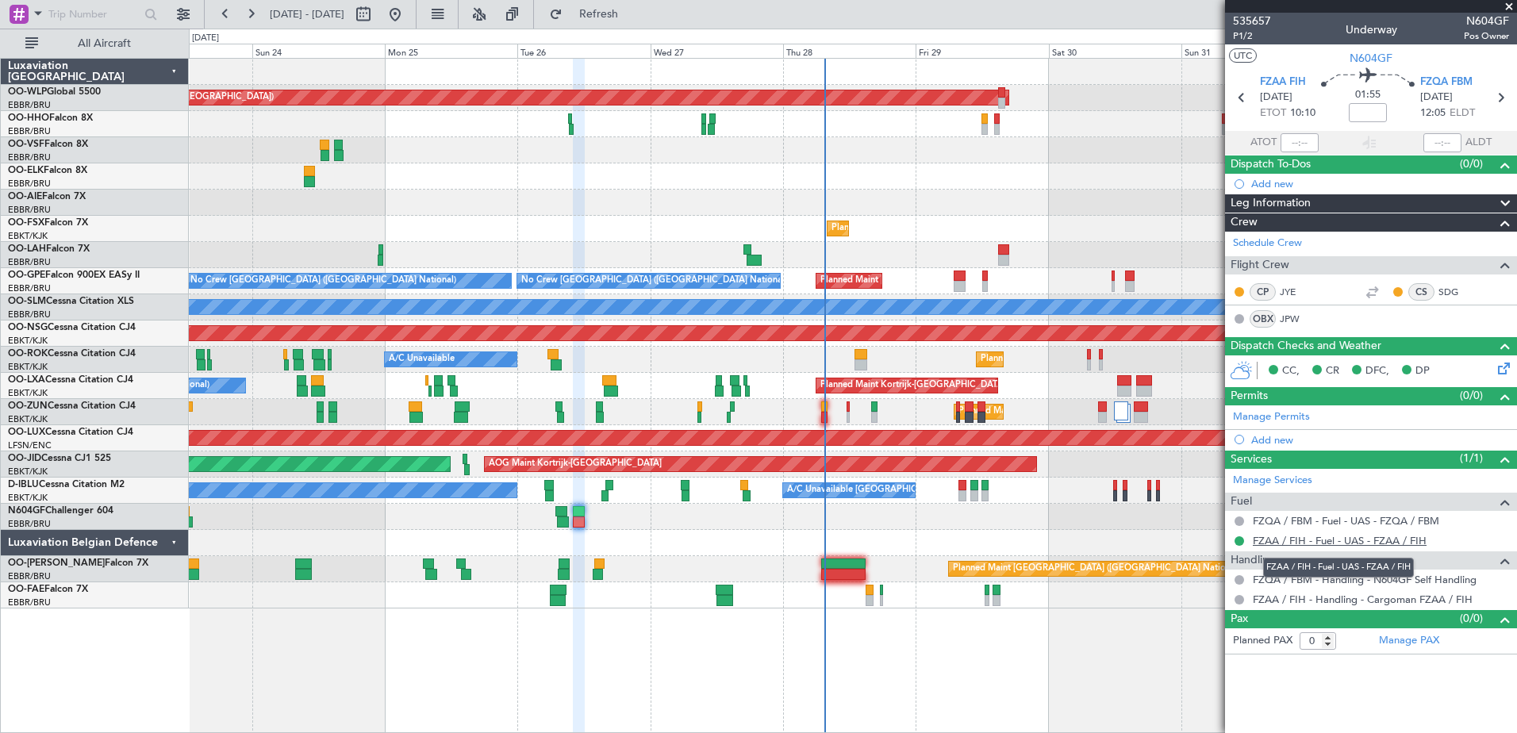
click at [1329, 544] on link "FZAA / FIH - Fuel - UAS - FZAA / FIH" at bounding box center [1340, 540] width 174 height 13
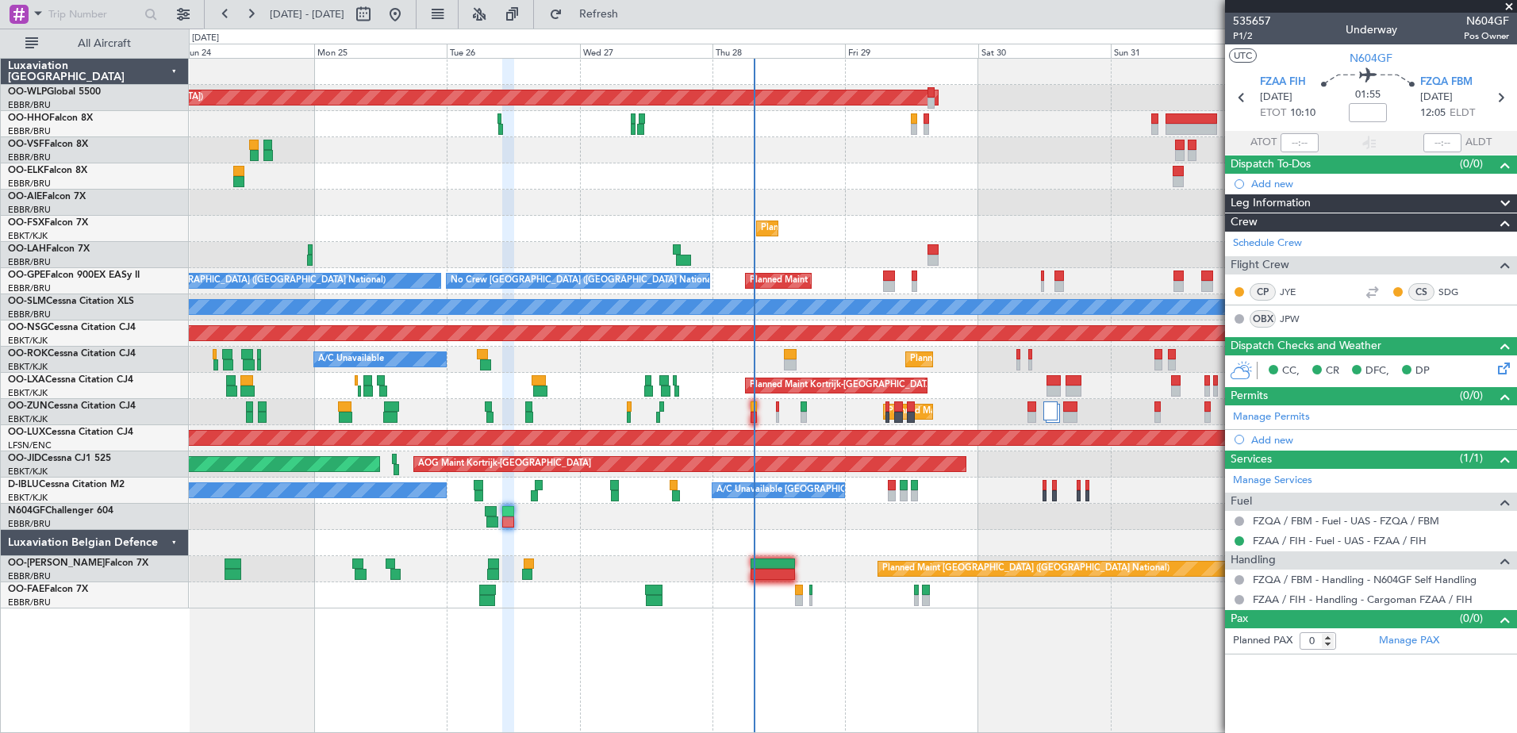
click at [852, 362] on div "Planned Maint Paris (Le Bourget) Planned Maint Kortrijk-Wevelgem A/C Unavailable" at bounding box center [853, 360] width 1328 height 26
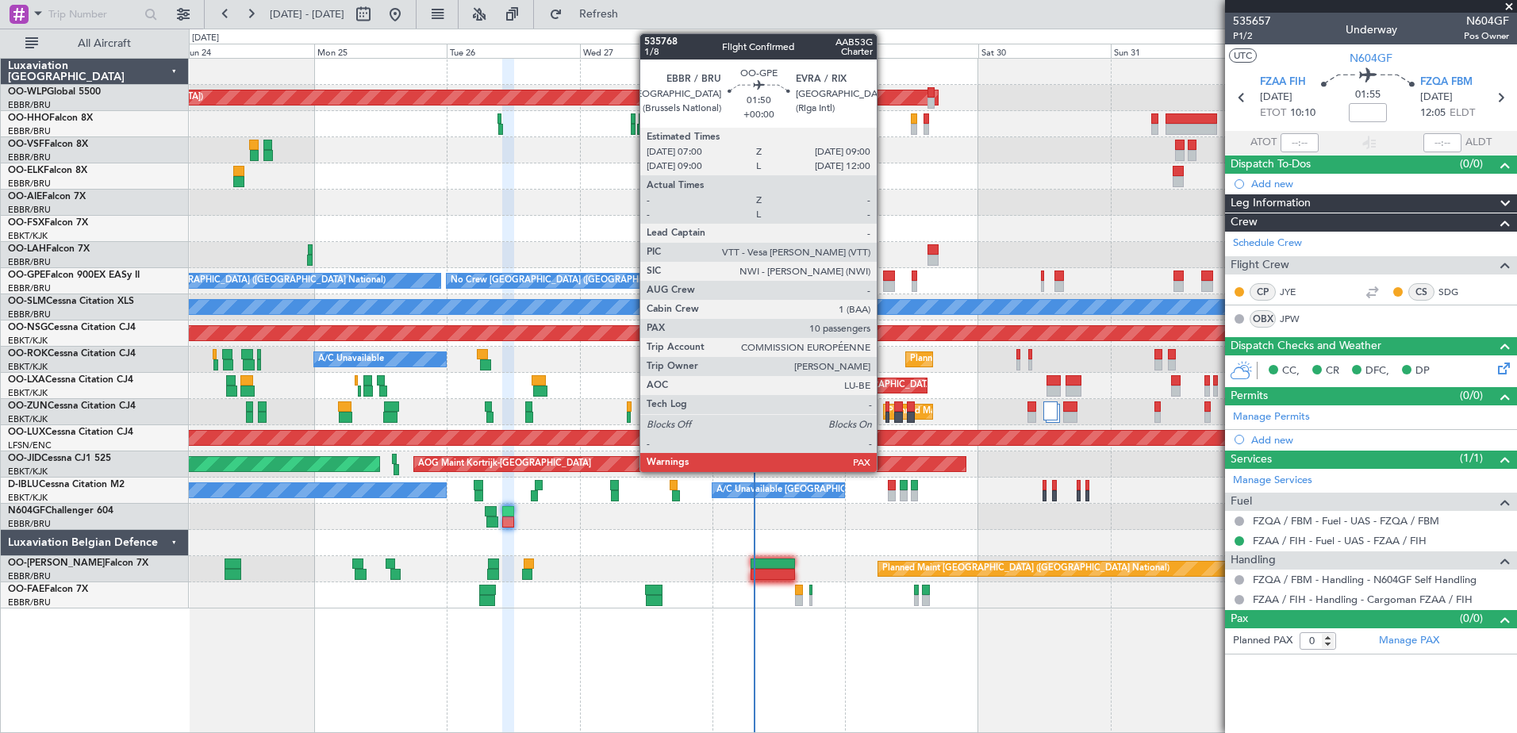
click at [884, 278] on div at bounding box center [888, 276] width 11 height 11
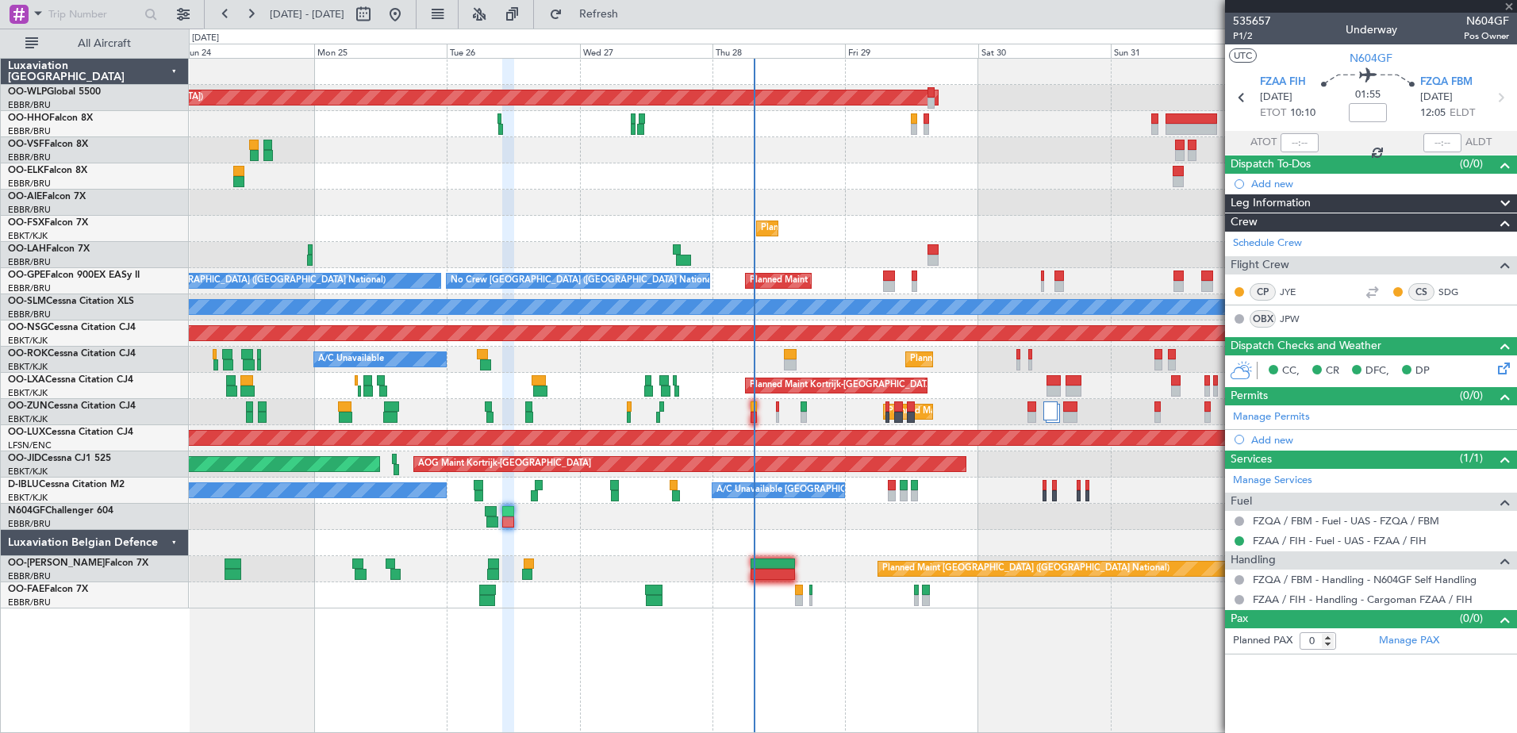
type input "13"
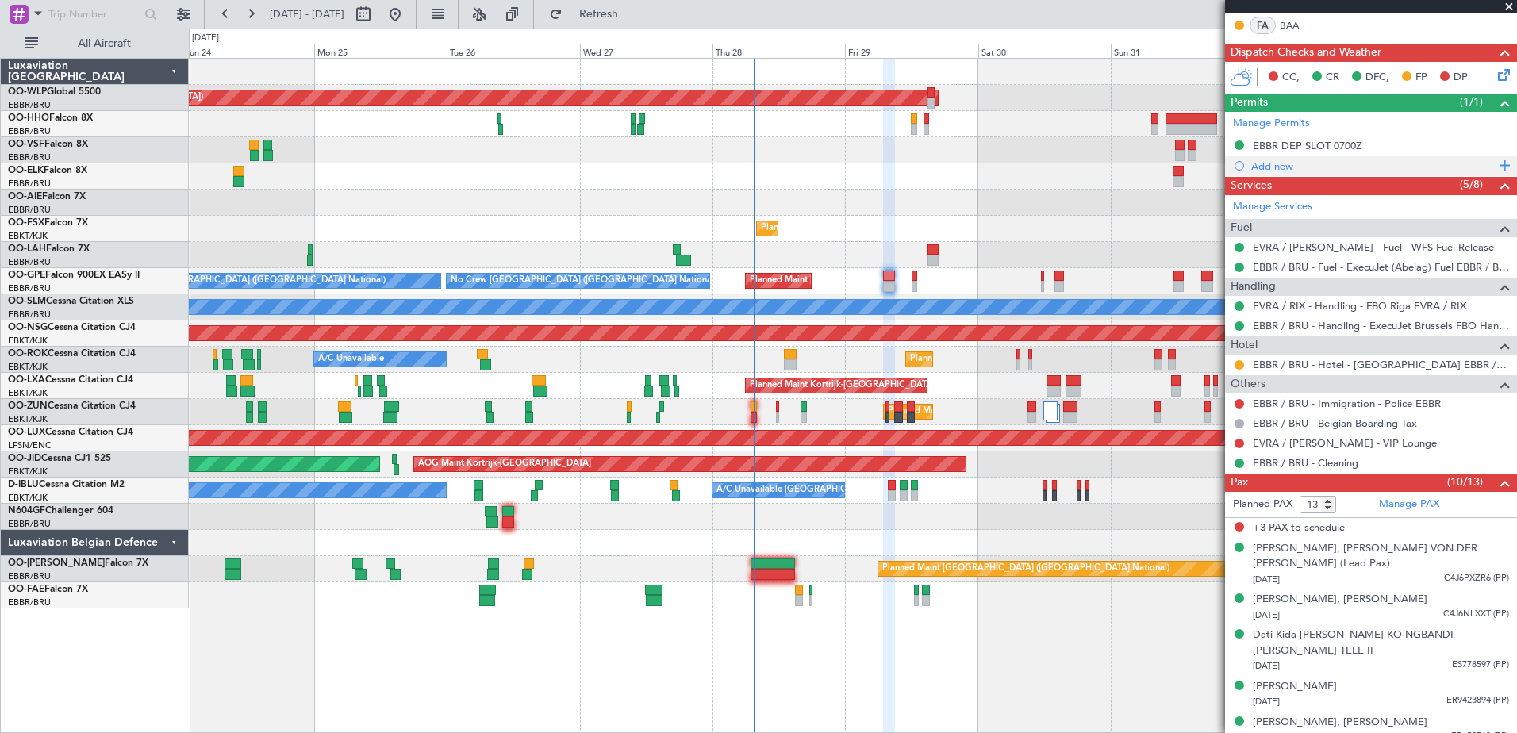
scroll to position [397, 0]
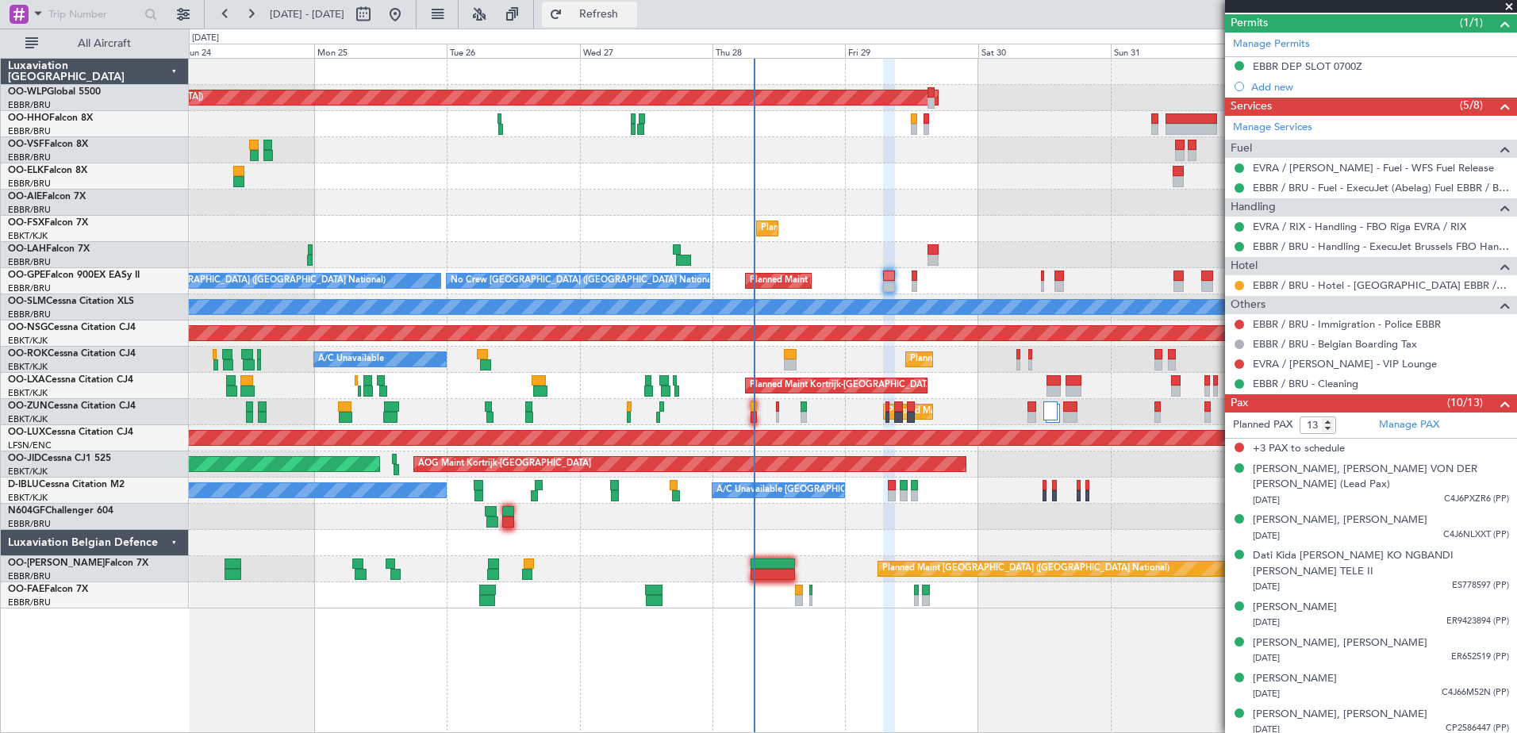
click at [633, 12] on span "Refresh" at bounding box center [599, 14] width 67 height 11
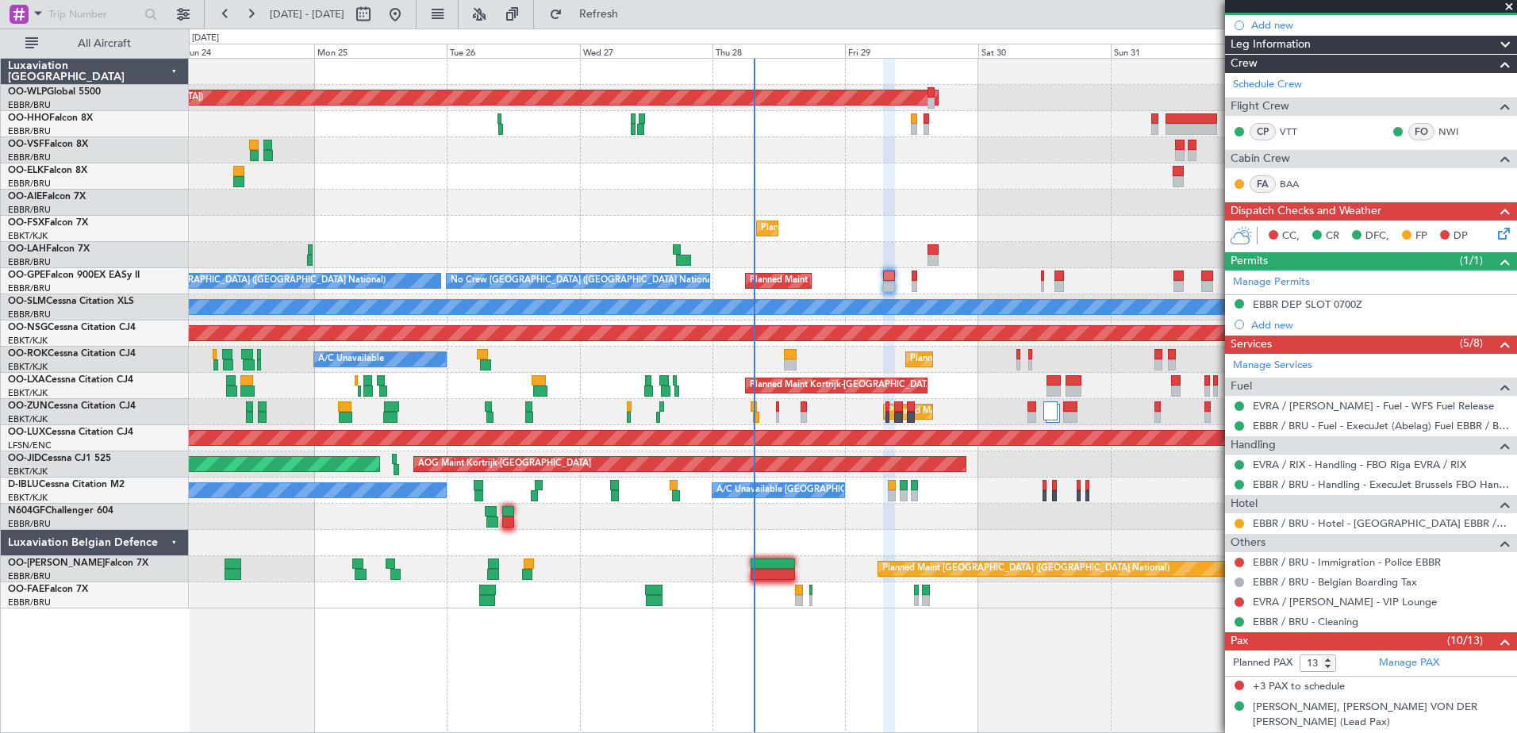
scroll to position [0, 0]
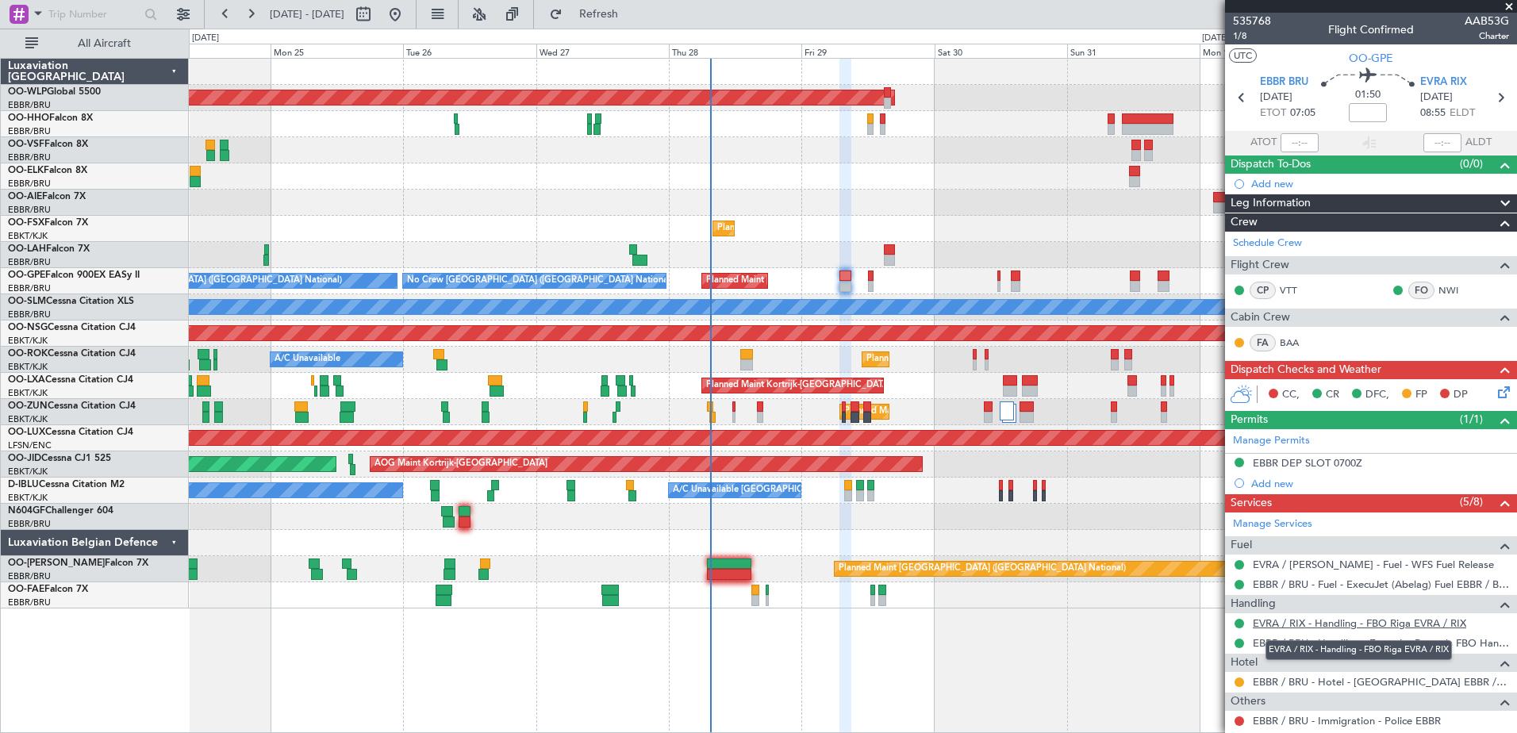
click at [1318, 618] on link "EVRA / RIX - Handling - FBO Riga EVRA / RIX" at bounding box center [1359, 623] width 213 height 13
click at [1235, 622] on button at bounding box center [1240, 624] width 10 height 10
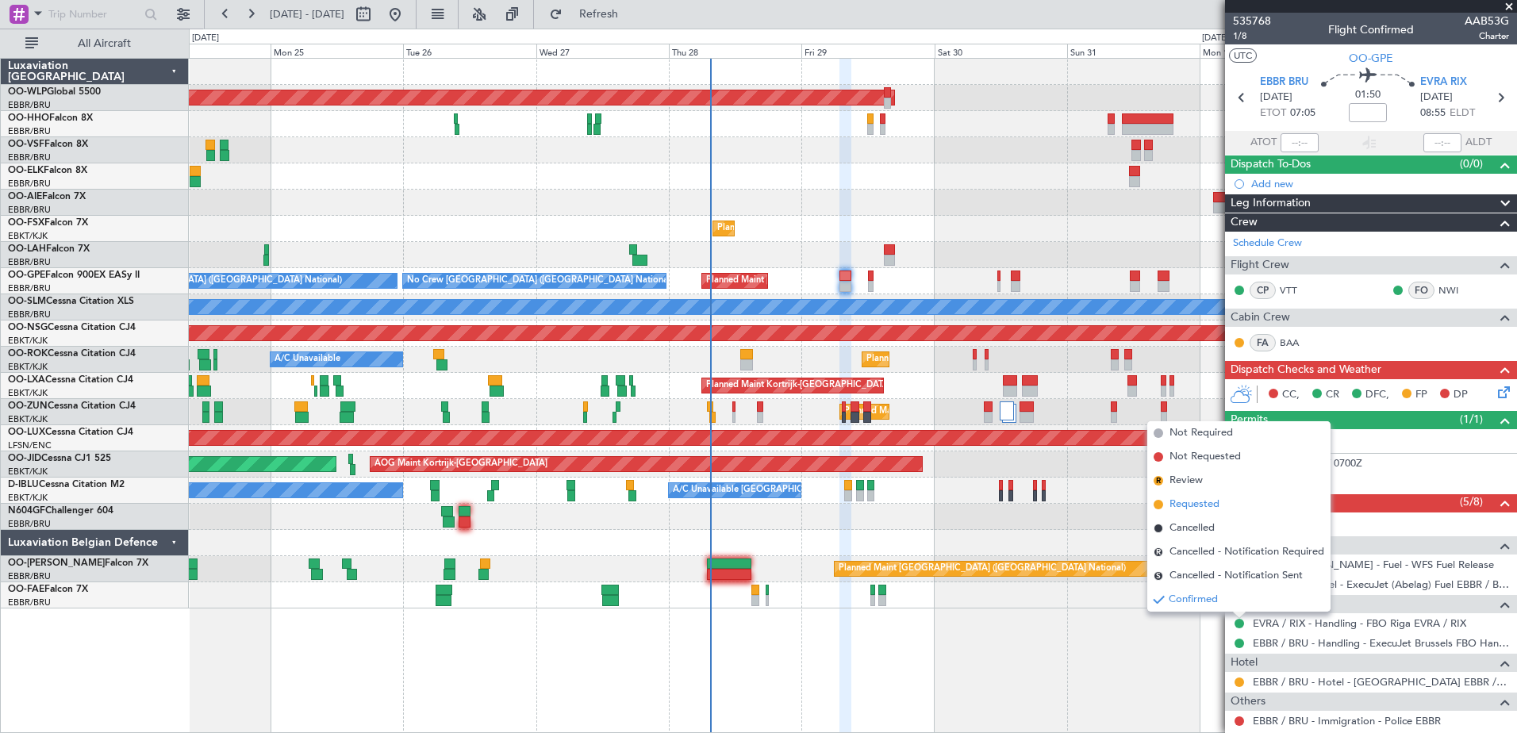
click at [1183, 506] on span "Requested" at bounding box center [1195, 505] width 50 height 16
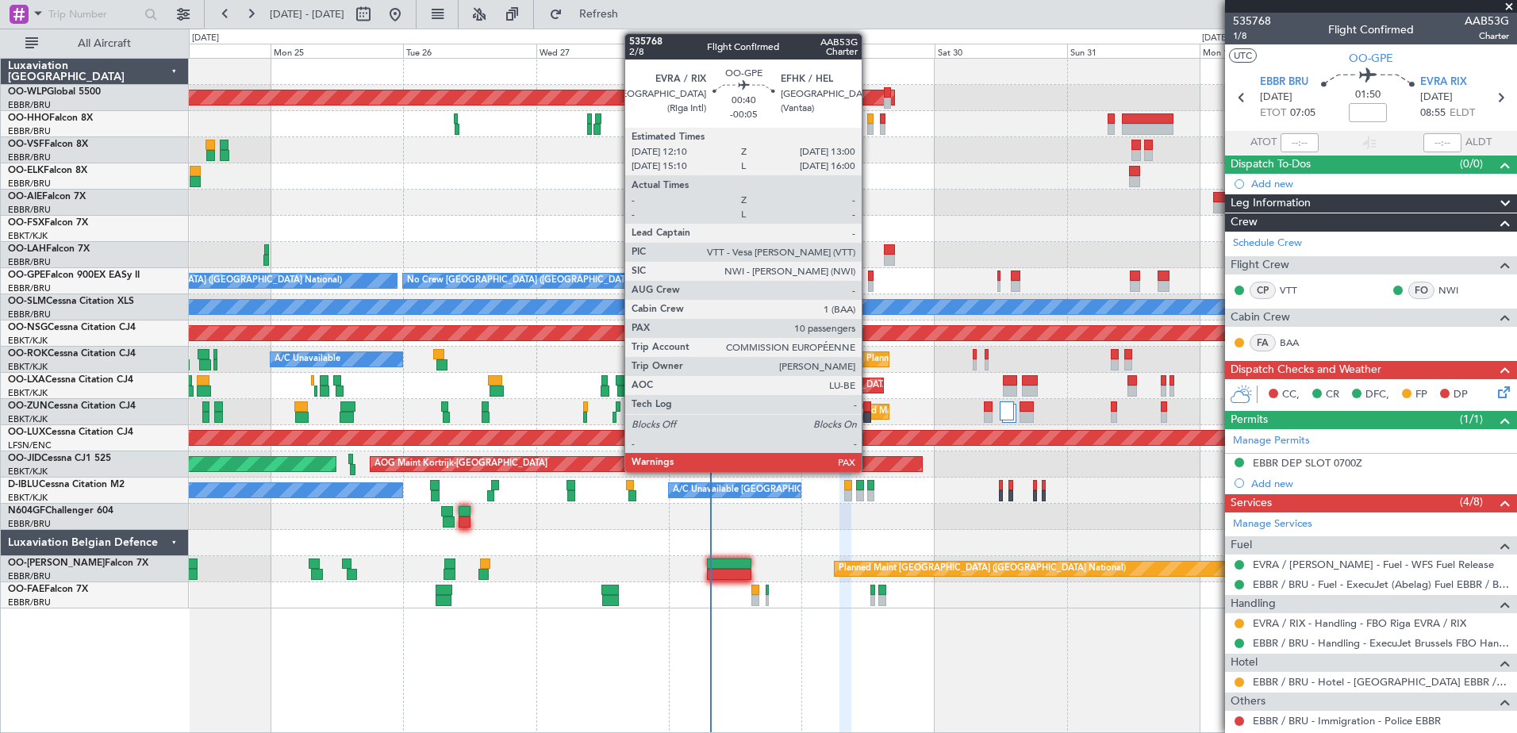
click at [869, 279] on div at bounding box center [870, 276] width 5 height 11
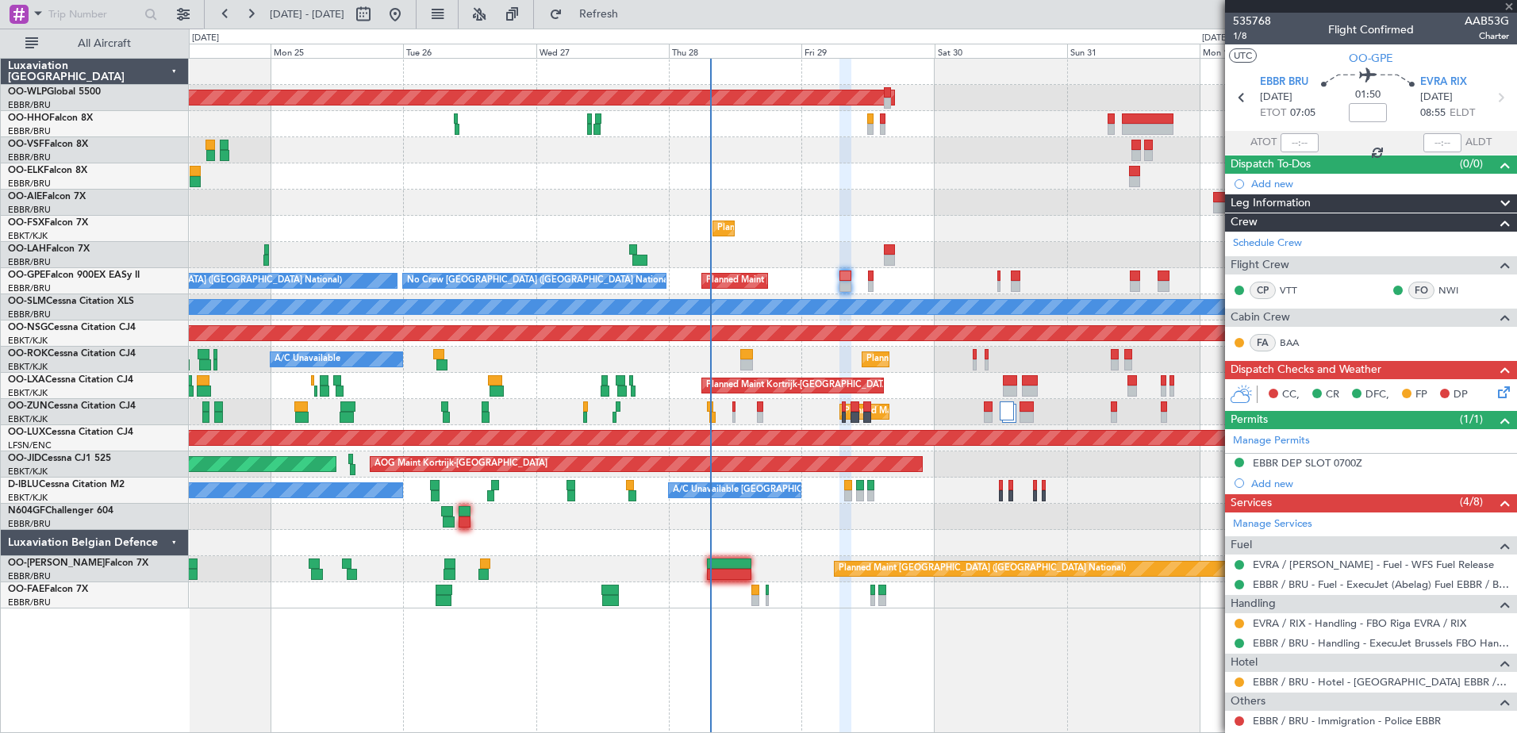
type input "-00:05"
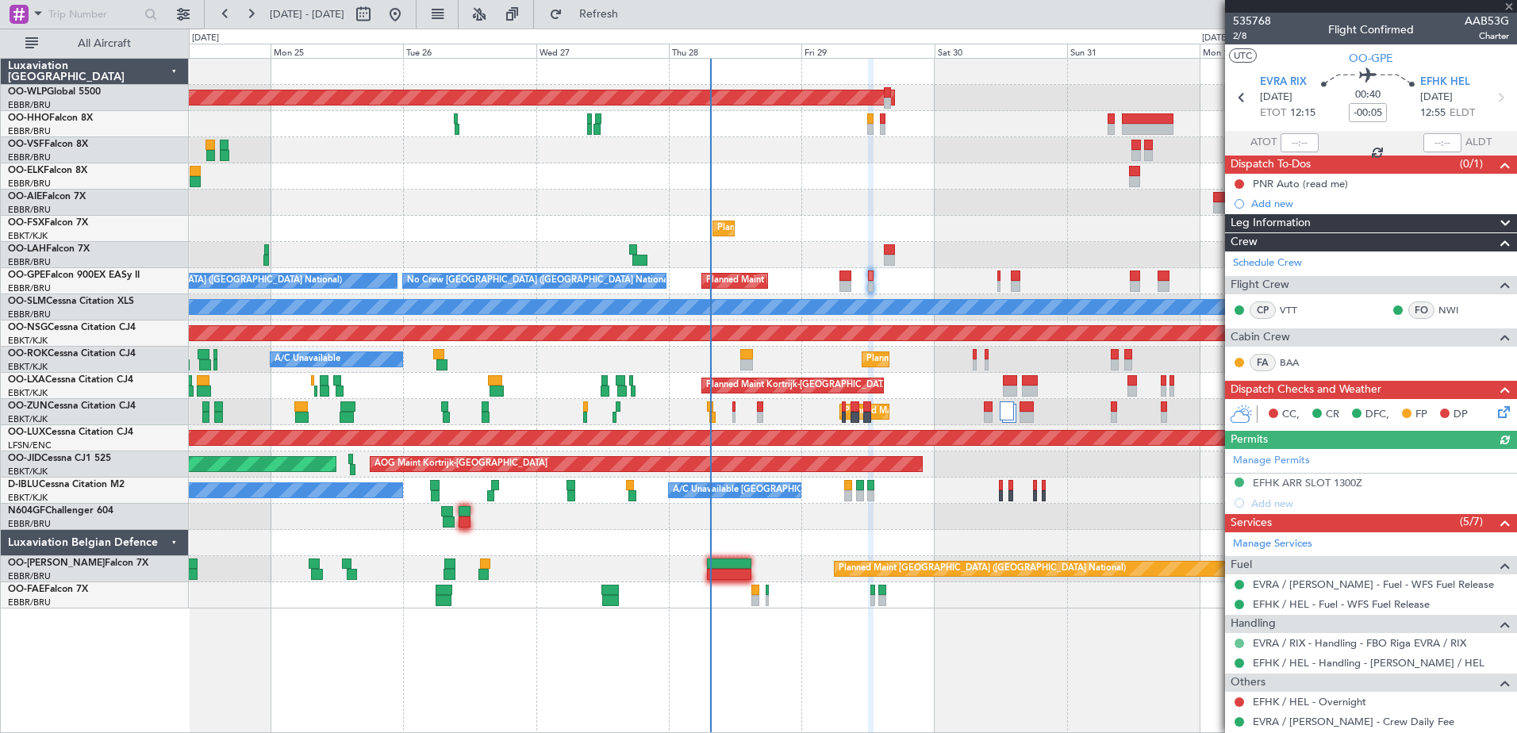
click at [1241, 644] on button at bounding box center [1240, 644] width 10 height 10
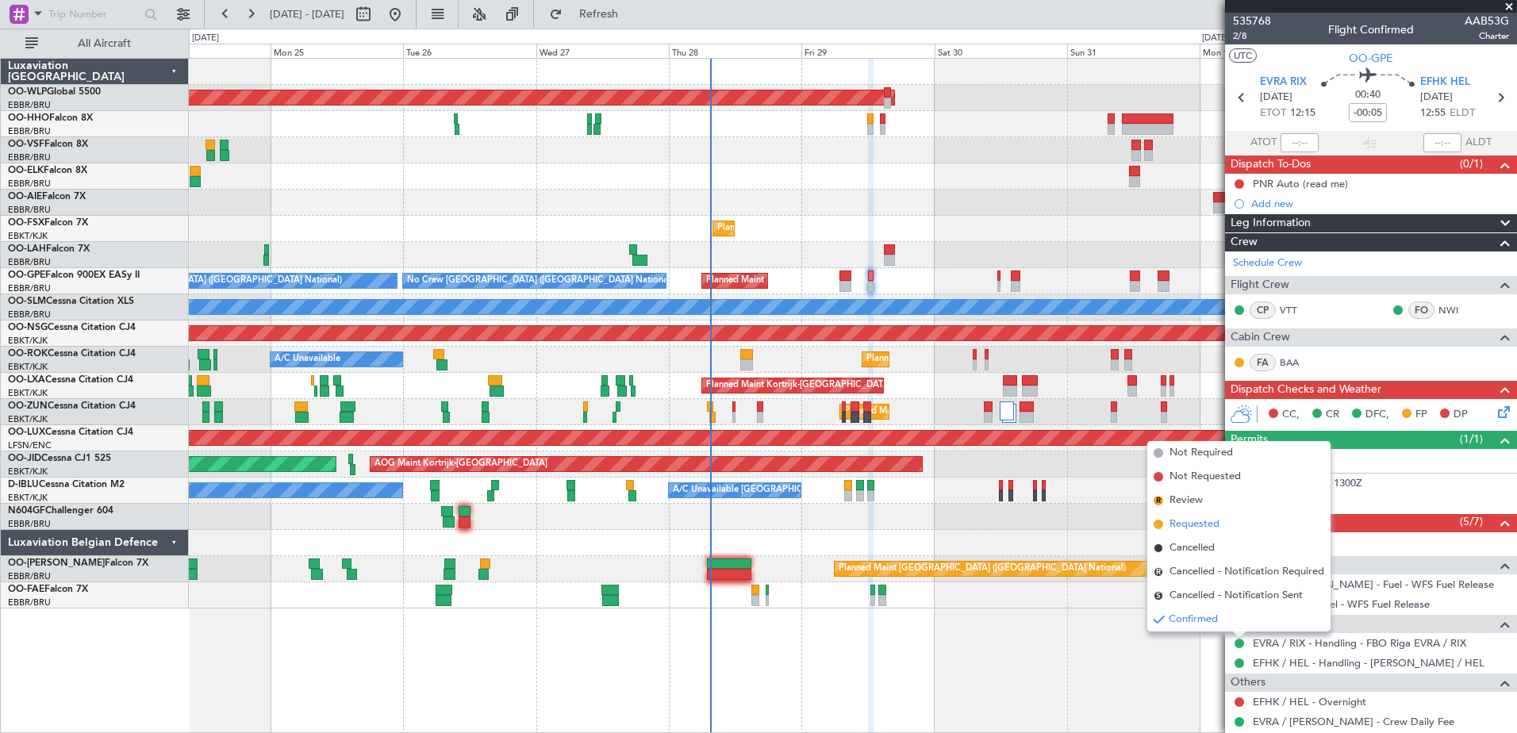
click at [1188, 521] on span "Requested" at bounding box center [1195, 525] width 50 height 16
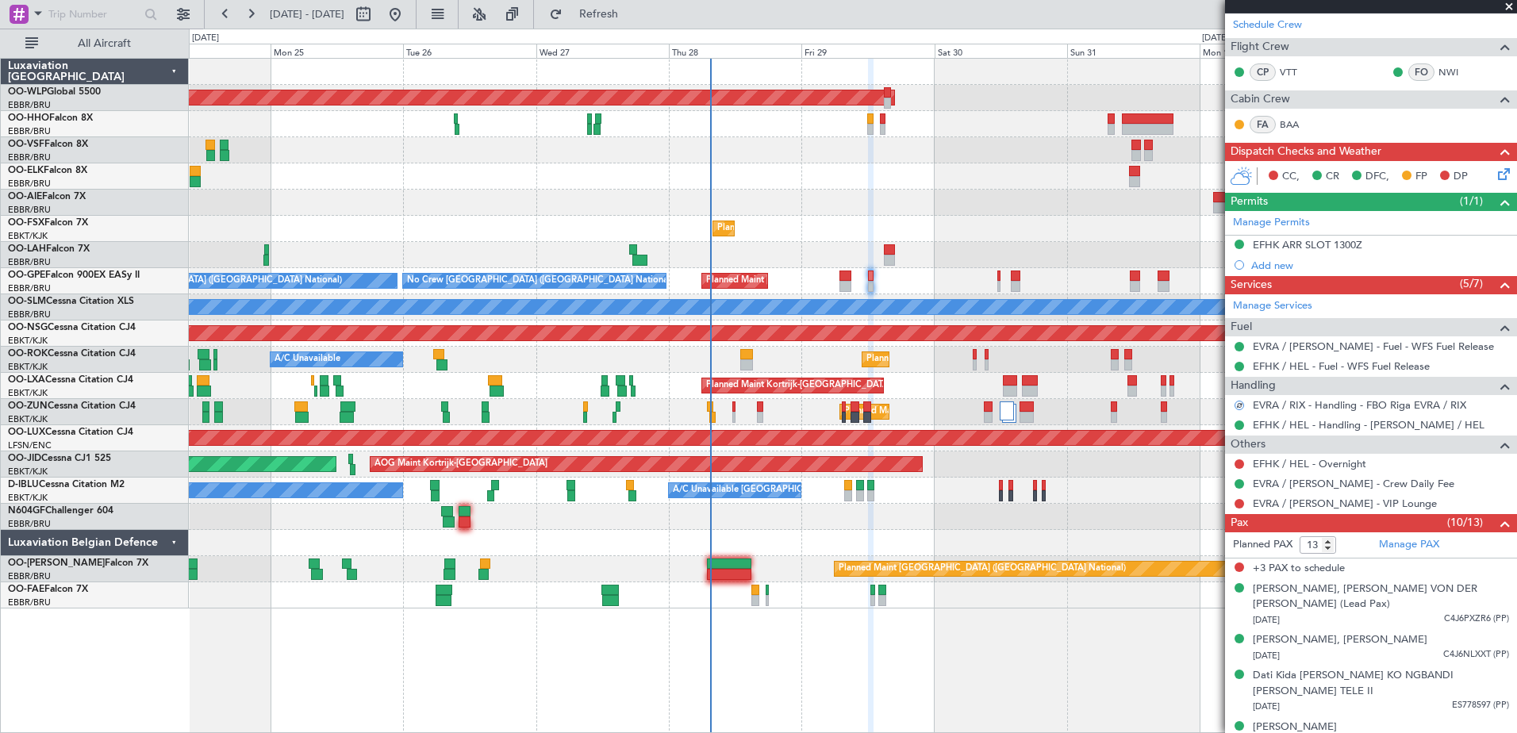
scroll to position [317, 0]
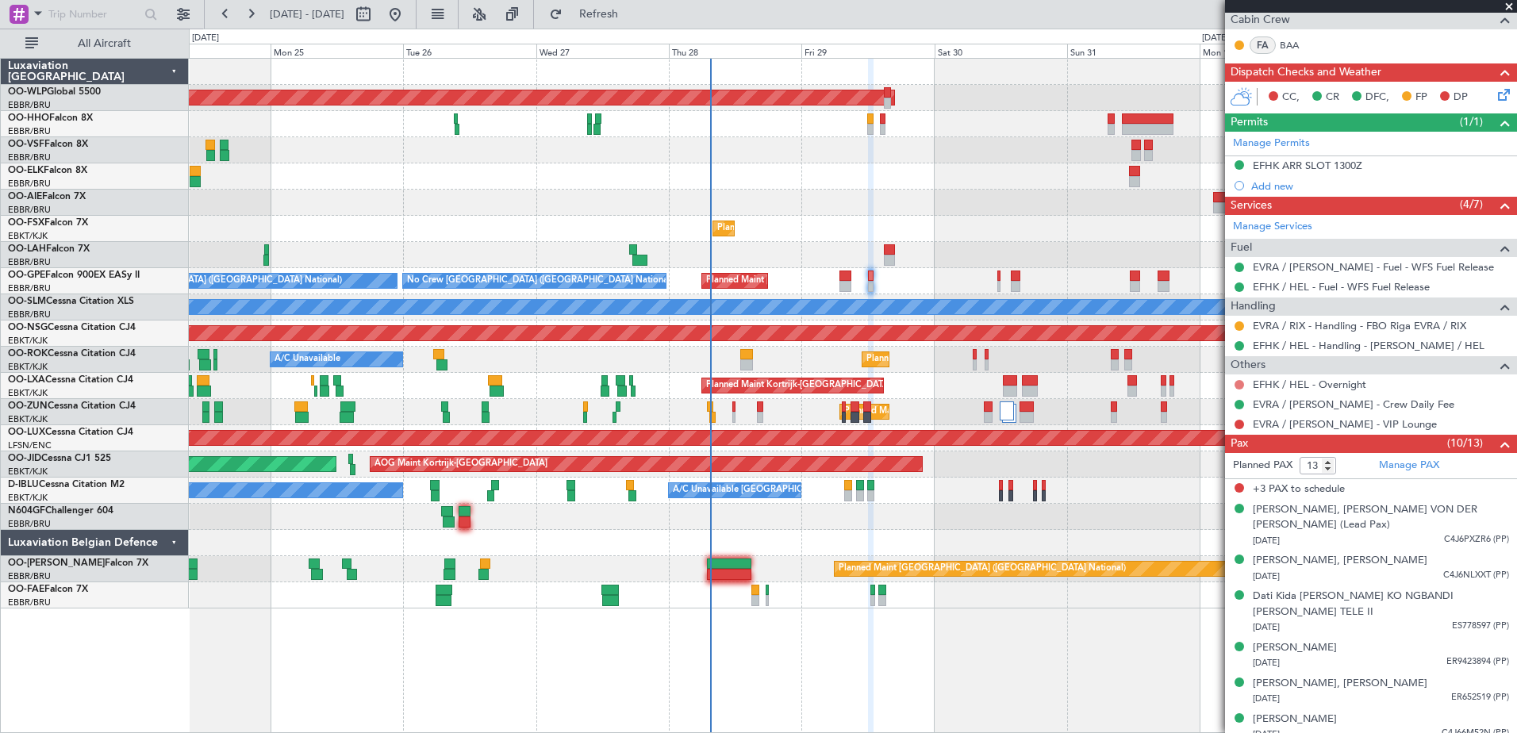
click at [1240, 385] on button at bounding box center [1240, 385] width 10 height 10
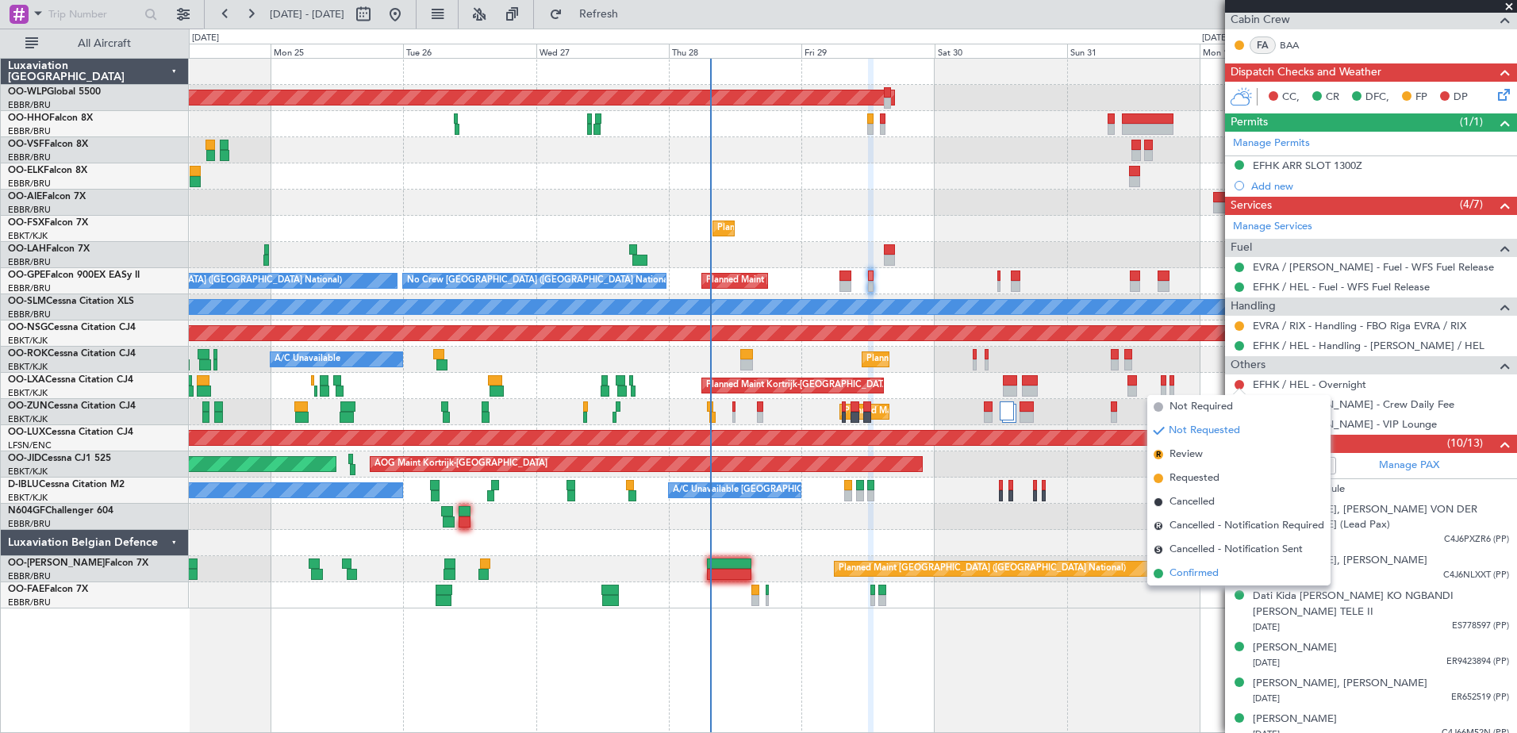
click at [1186, 579] on span "Confirmed" at bounding box center [1194, 574] width 49 height 16
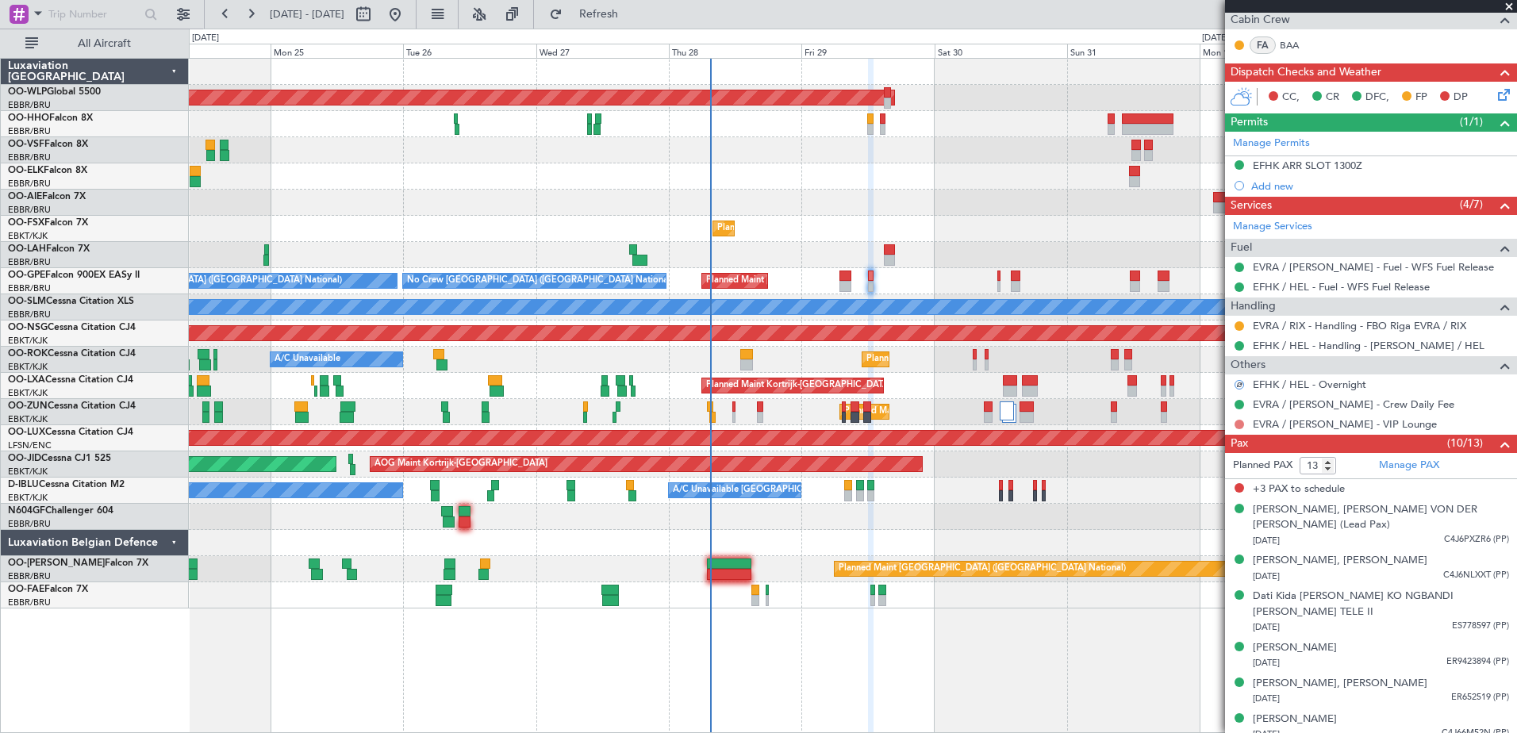
click at [1238, 427] on button at bounding box center [1240, 425] width 10 height 10
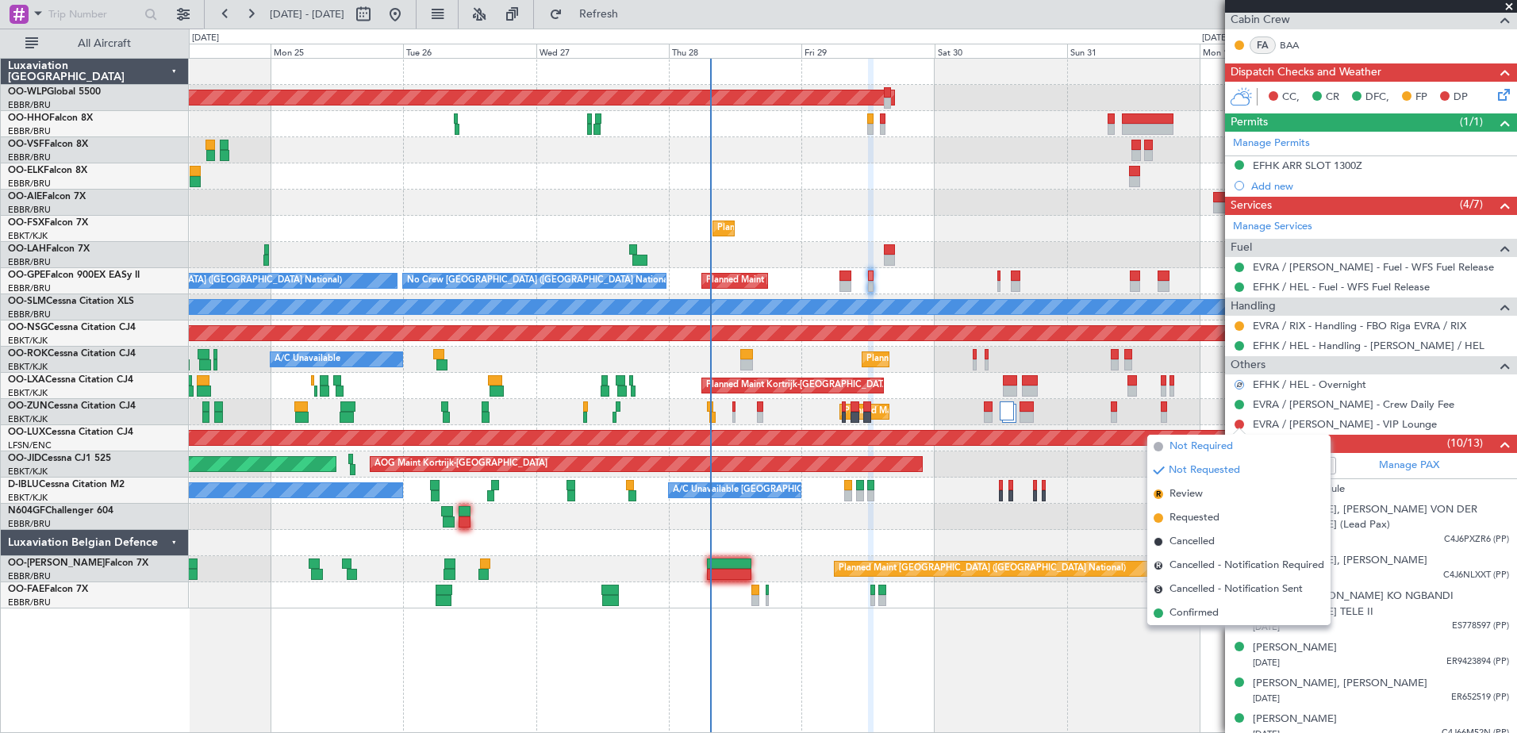
click at [1175, 447] on span "Not Required" at bounding box center [1201, 447] width 63 height 16
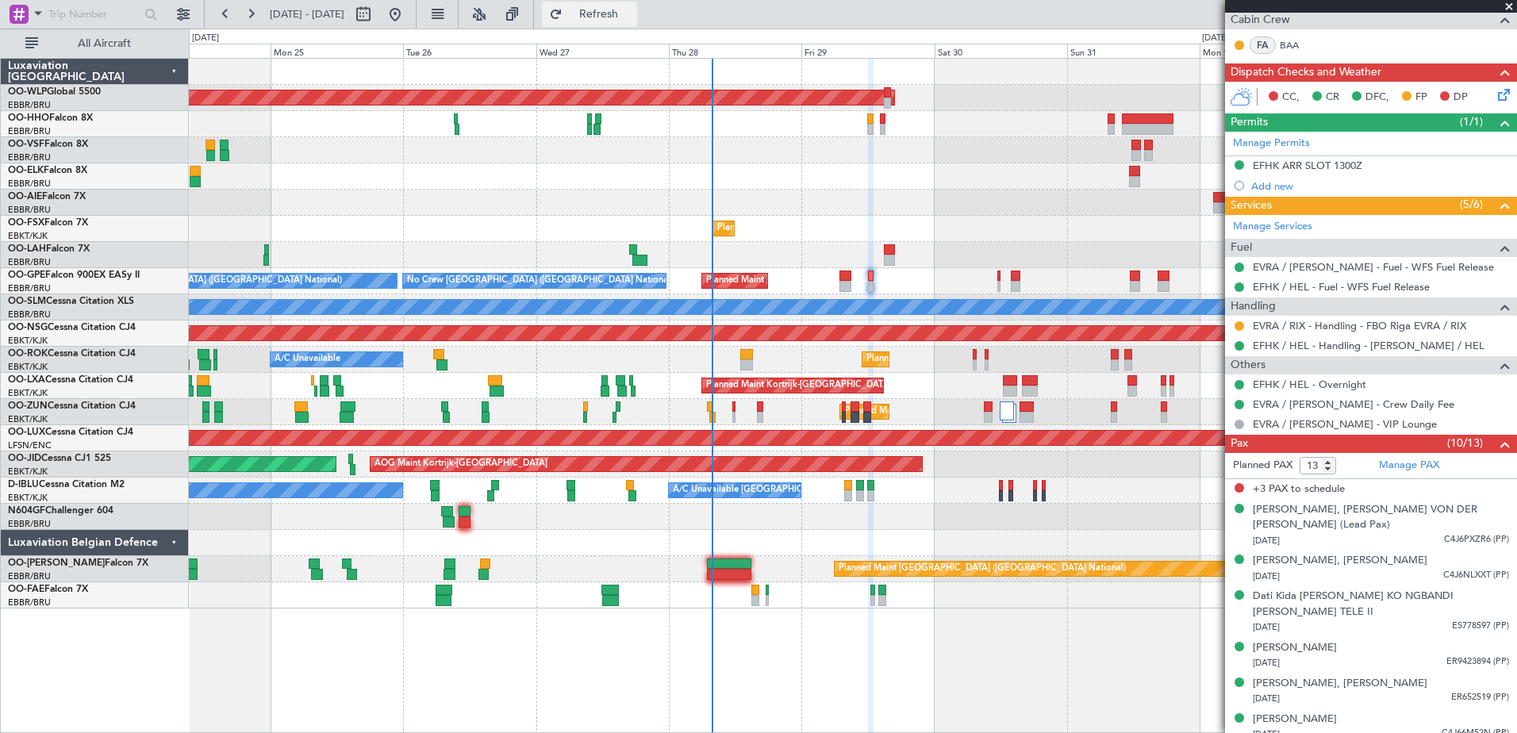
click at [633, 14] on span "Refresh" at bounding box center [599, 14] width 67 height 11
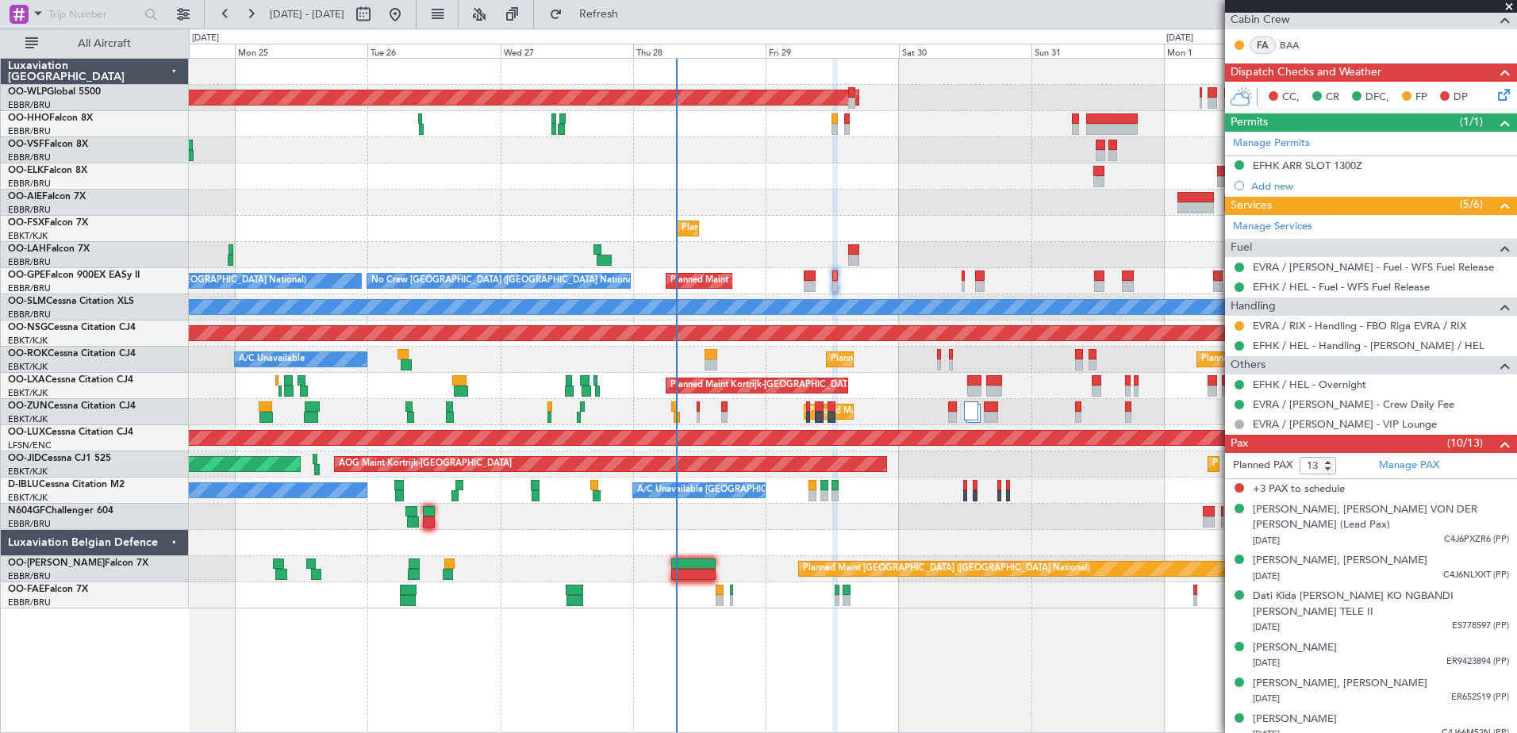
click at [938, 187] on div at bounding box center [853, 176] width 1328 height 26
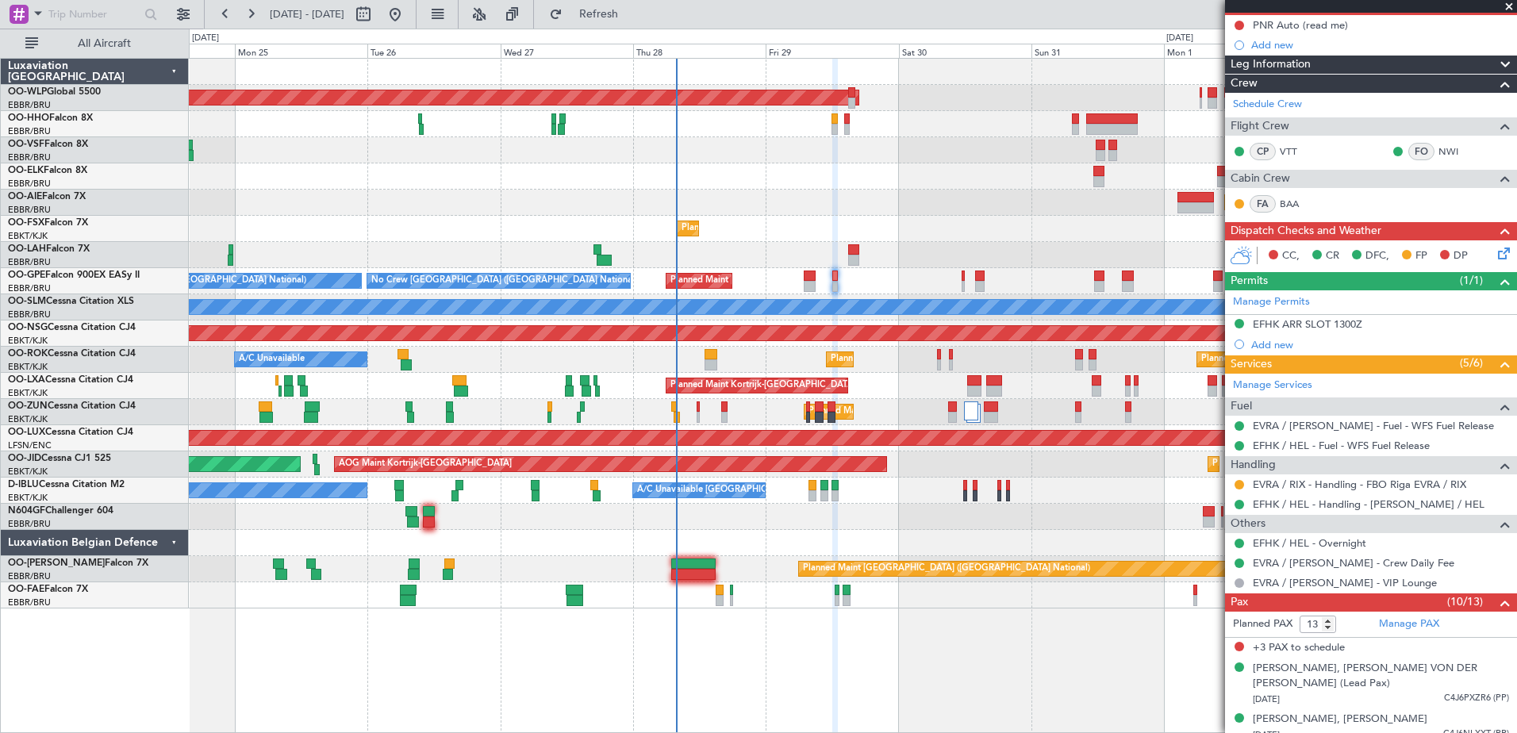
scroll to position [79, 0]
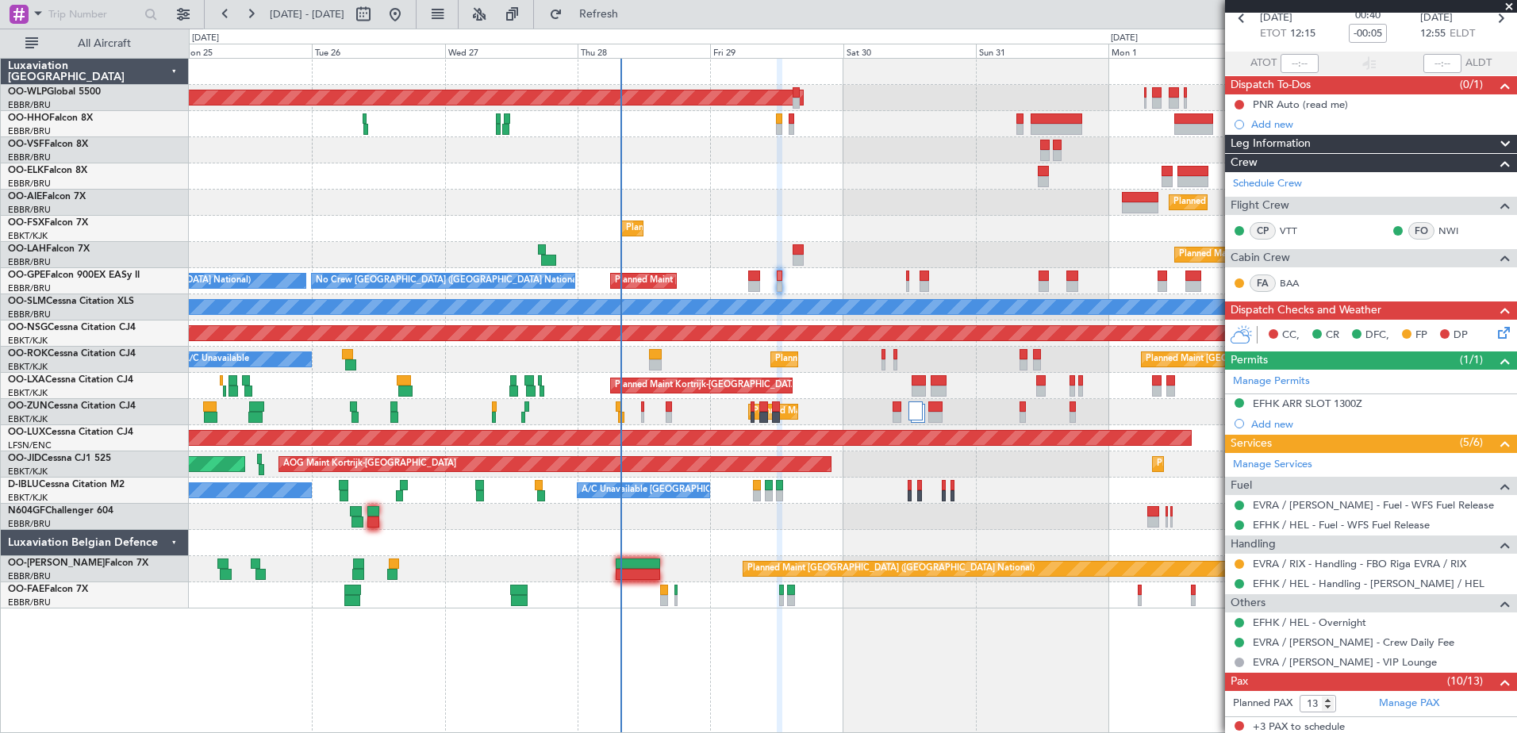
click at [831, 271] on div "Planned Maint Berlin (Brandenburg) Planned Maint London (Farnborough) Planned M…" at bounding box center [853, 334] width 1328 height 550
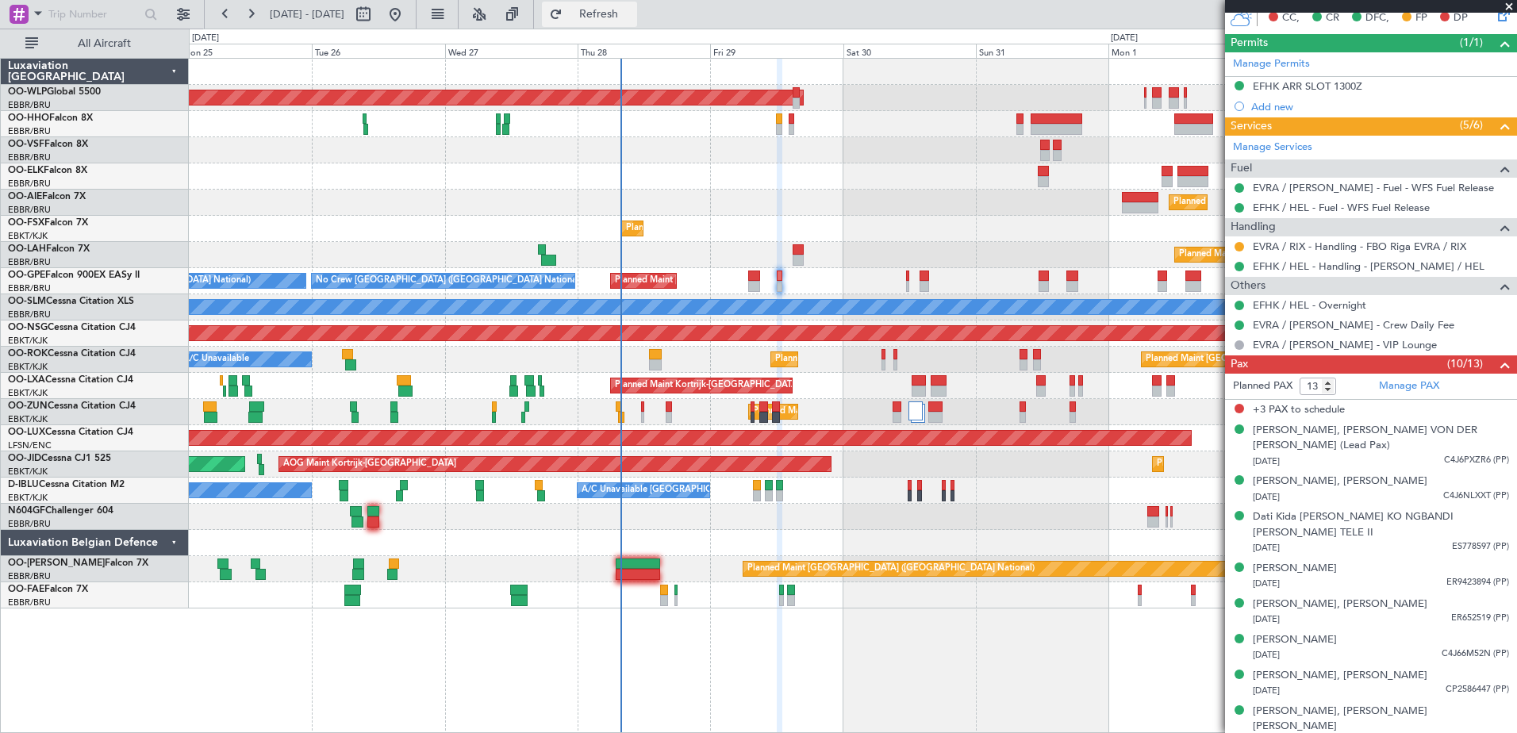
click at [637, 21] on button "Refresh" at bounding box center [589, 14] width 95 height 25
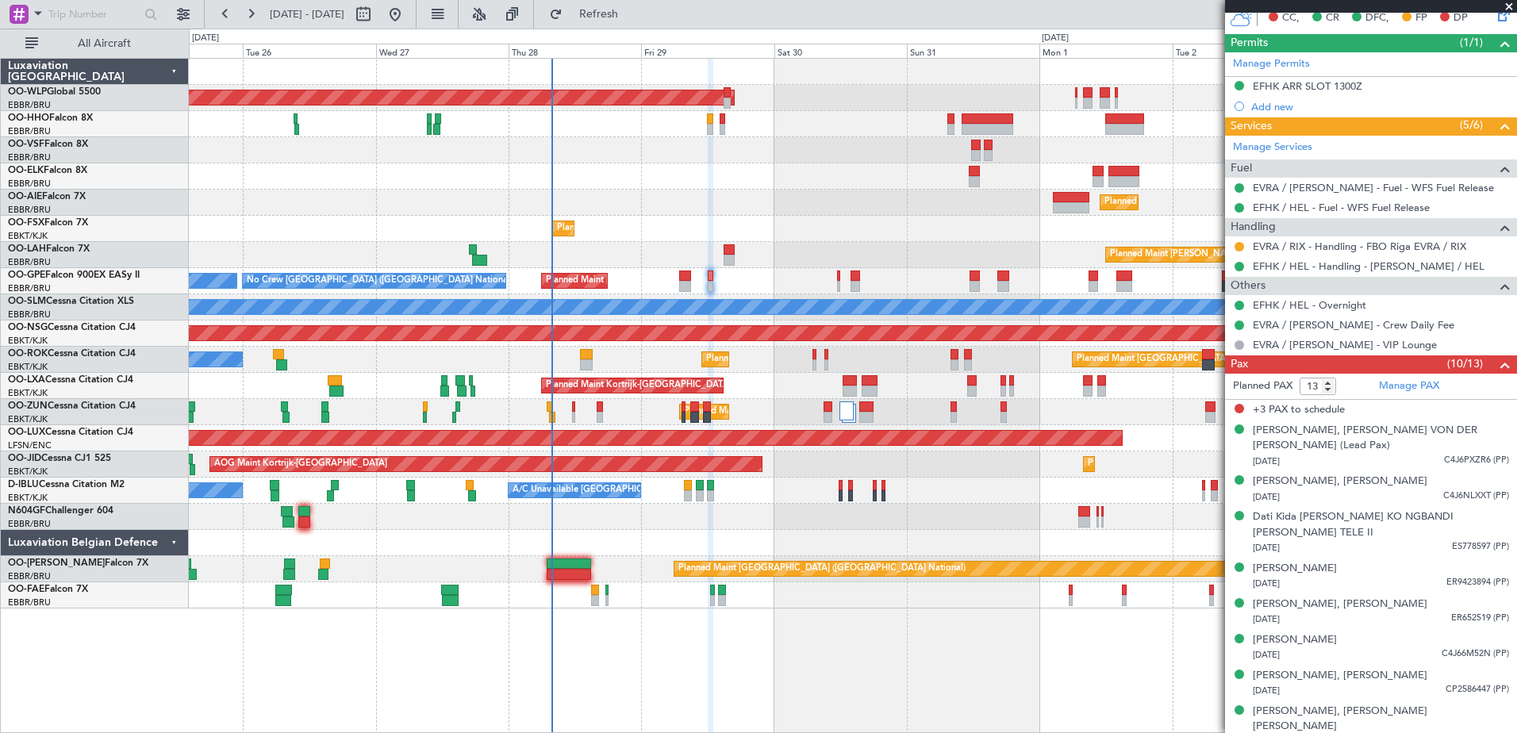
click at [855, 161] on div at bounding box center [853, 150] width 1328 height 26
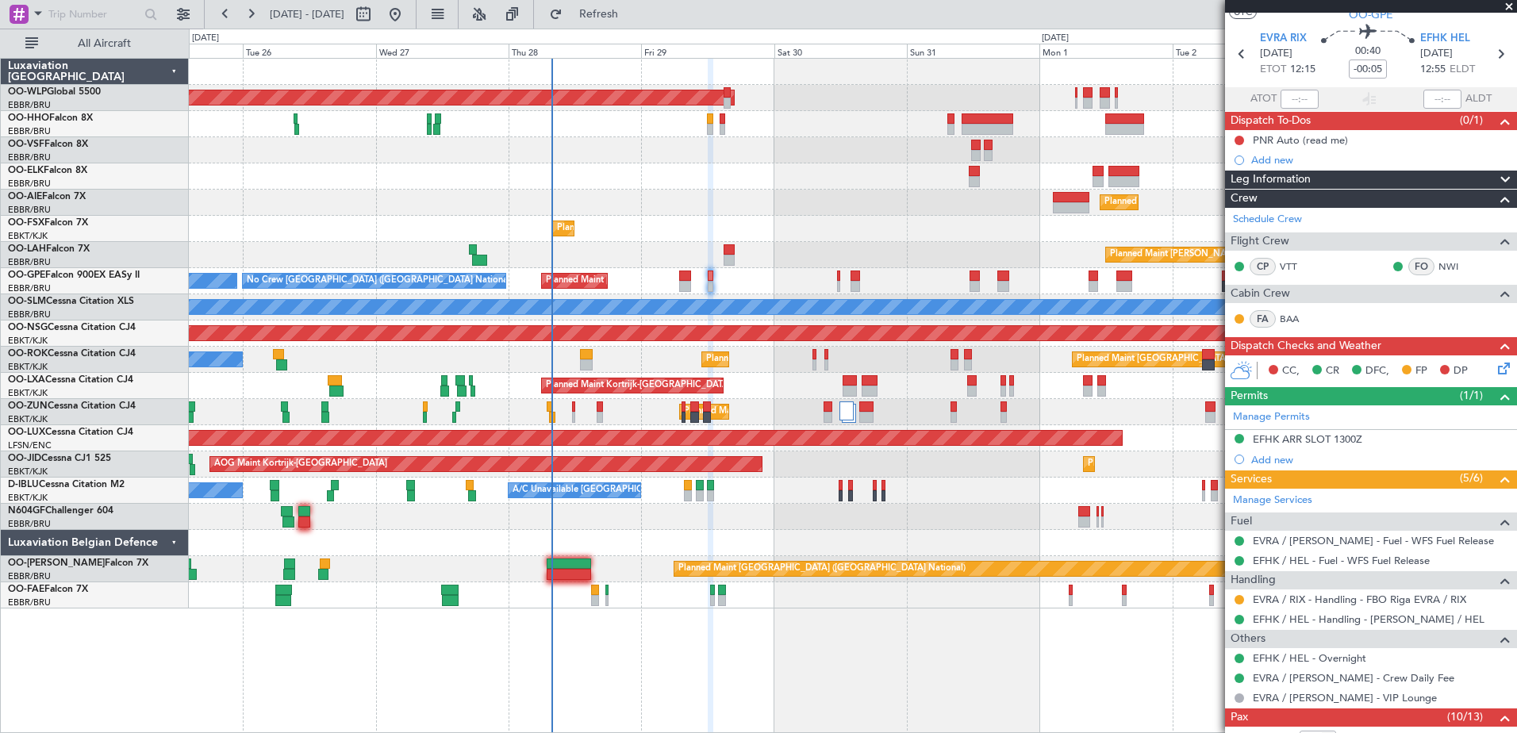
scroll to position [0, 0]
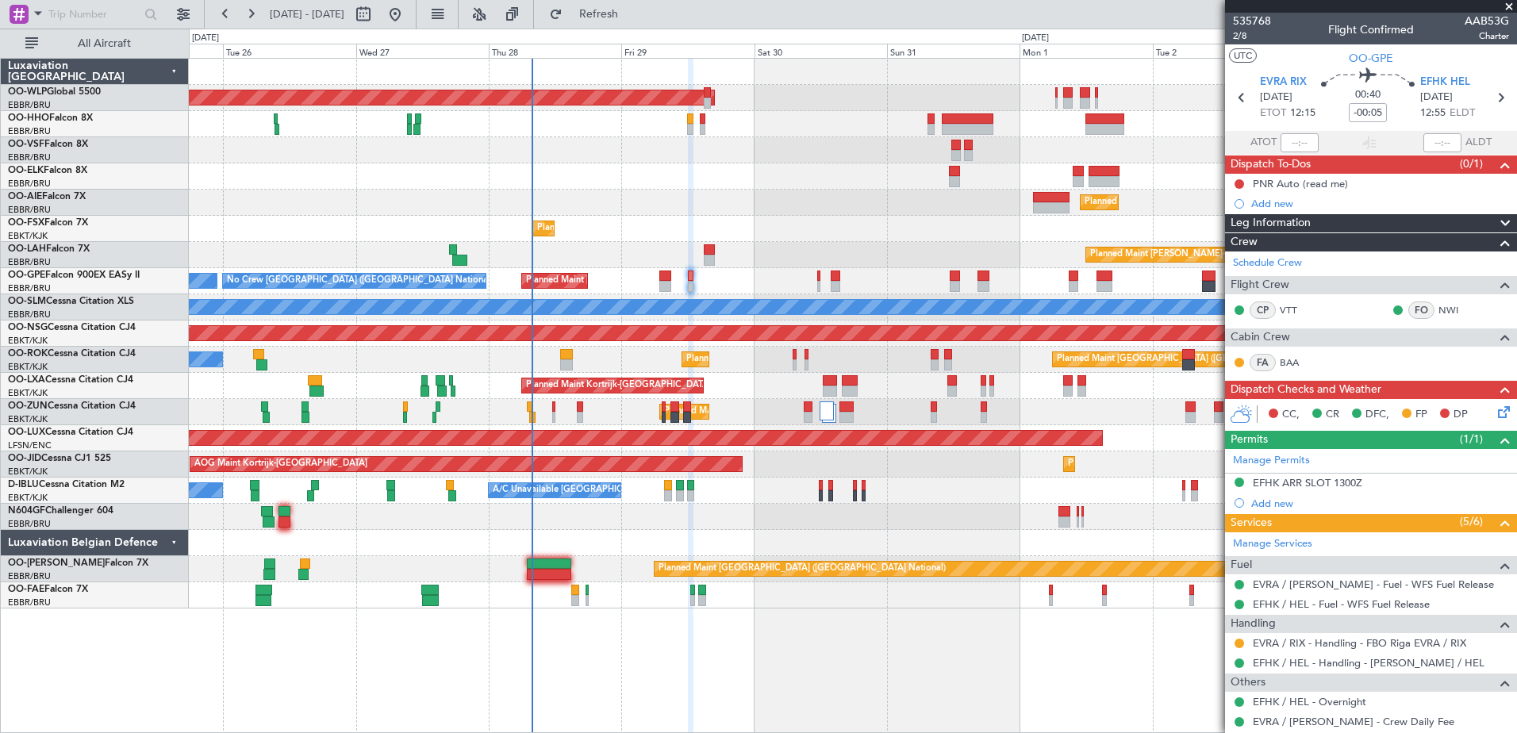
click at [729, 532] on div "Planned Maint Berlin (Brandenburg) Planned Maint London (Farnborough) Planned M…" at bounding box center [853, 334] width 1328 height 550
click at [1322, 482] on div "EFHK ARR SLOT 1300Z" at bounding box center [1308, 482] width 110 height 13
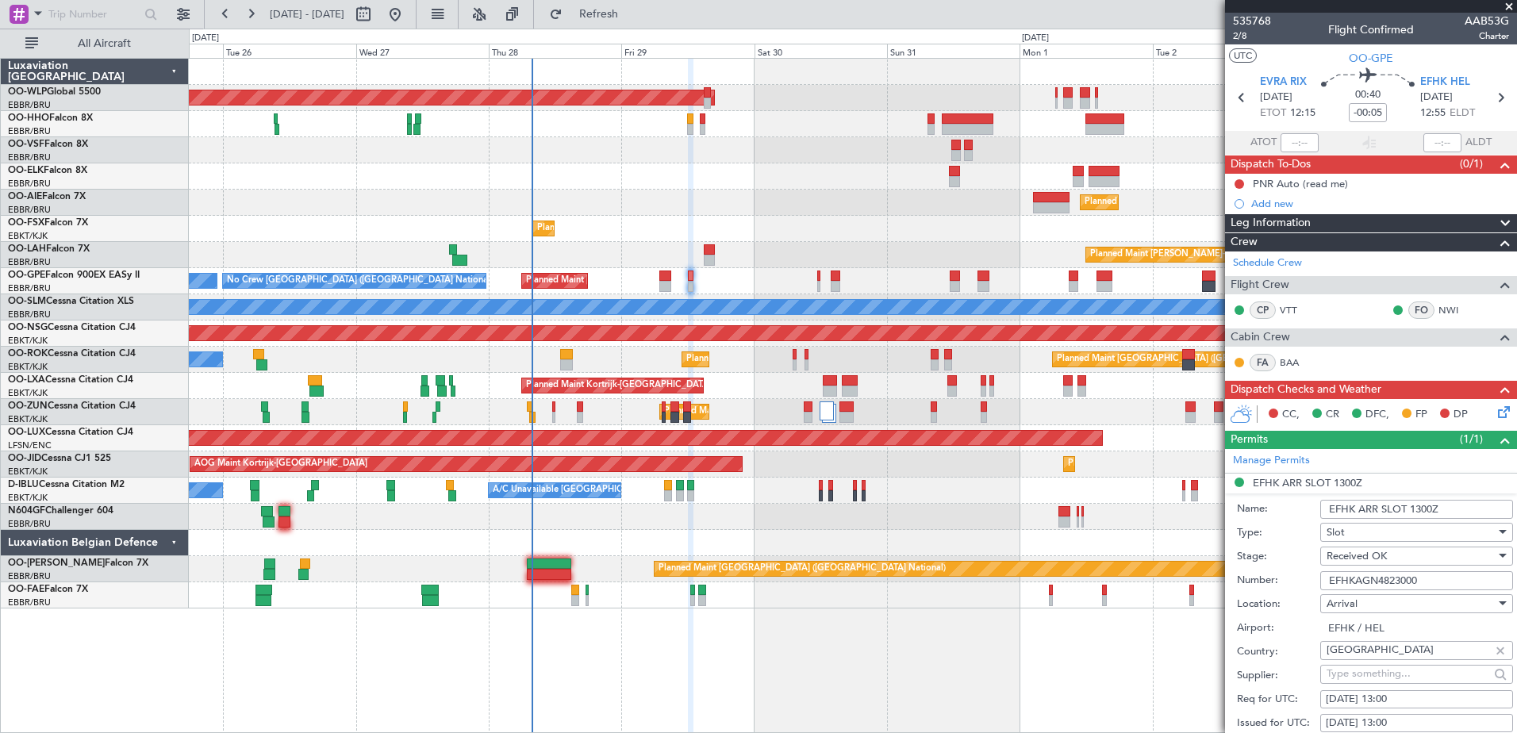
drag, startPoint x: 1423, startPoint y: 578, endPoint x: 1307, endPoint y: 578, distance: 115.9
click at [1307, 578] on div "Number: EFHKAGN4823000" at bounding box center [1375, 581] width 276 height 24
click at [1240, 184] on button at bounding box center [1240, 184] width 10 height 10
click at [1237, 253] on span "Completed" at bounding box center [1247, 254] width 52 height 16
click at [1240, 179] on button at bounding box center [1240, 184] width 10 height 10
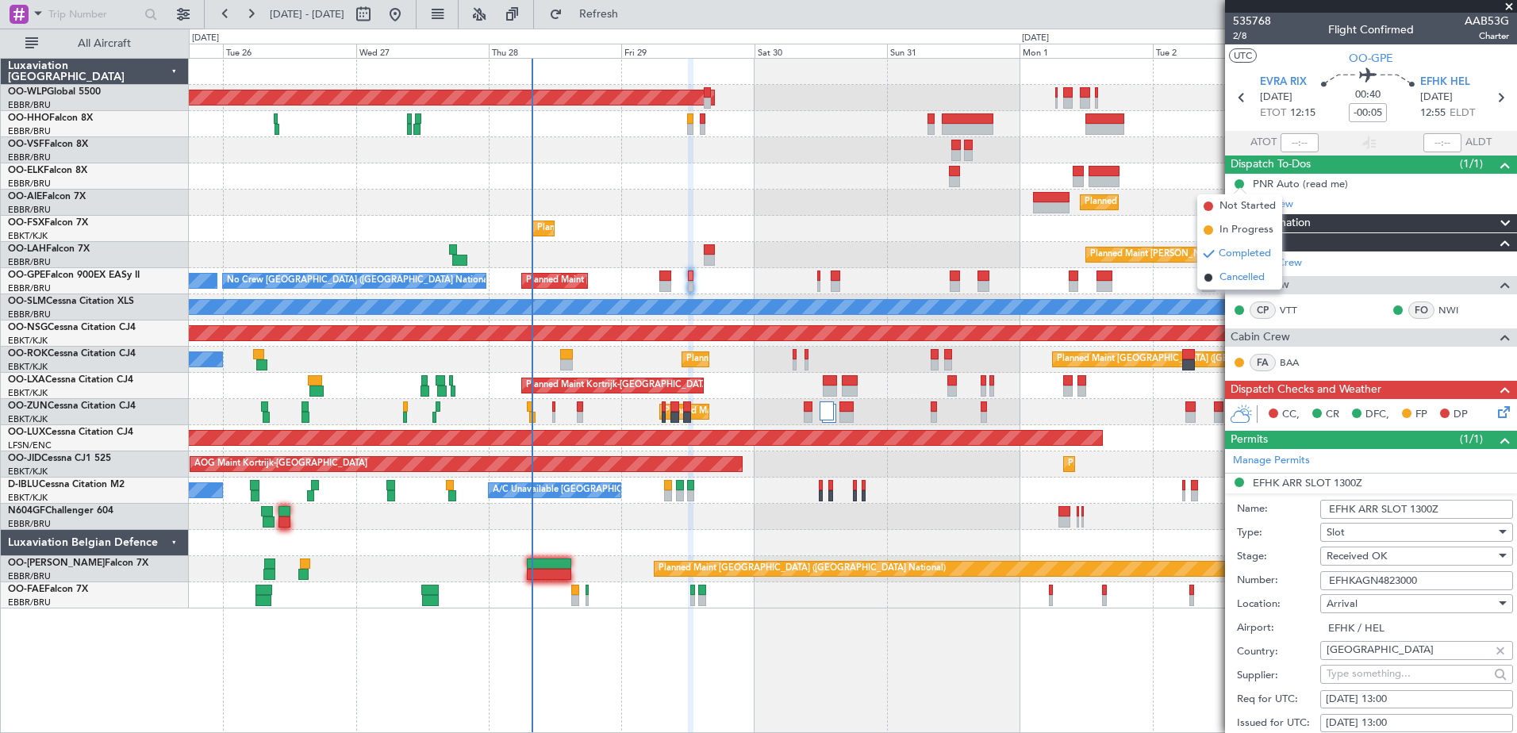
click at [1248, 279] on span "Cancelled" at bounding box center [1242, 278] width 45 height 16
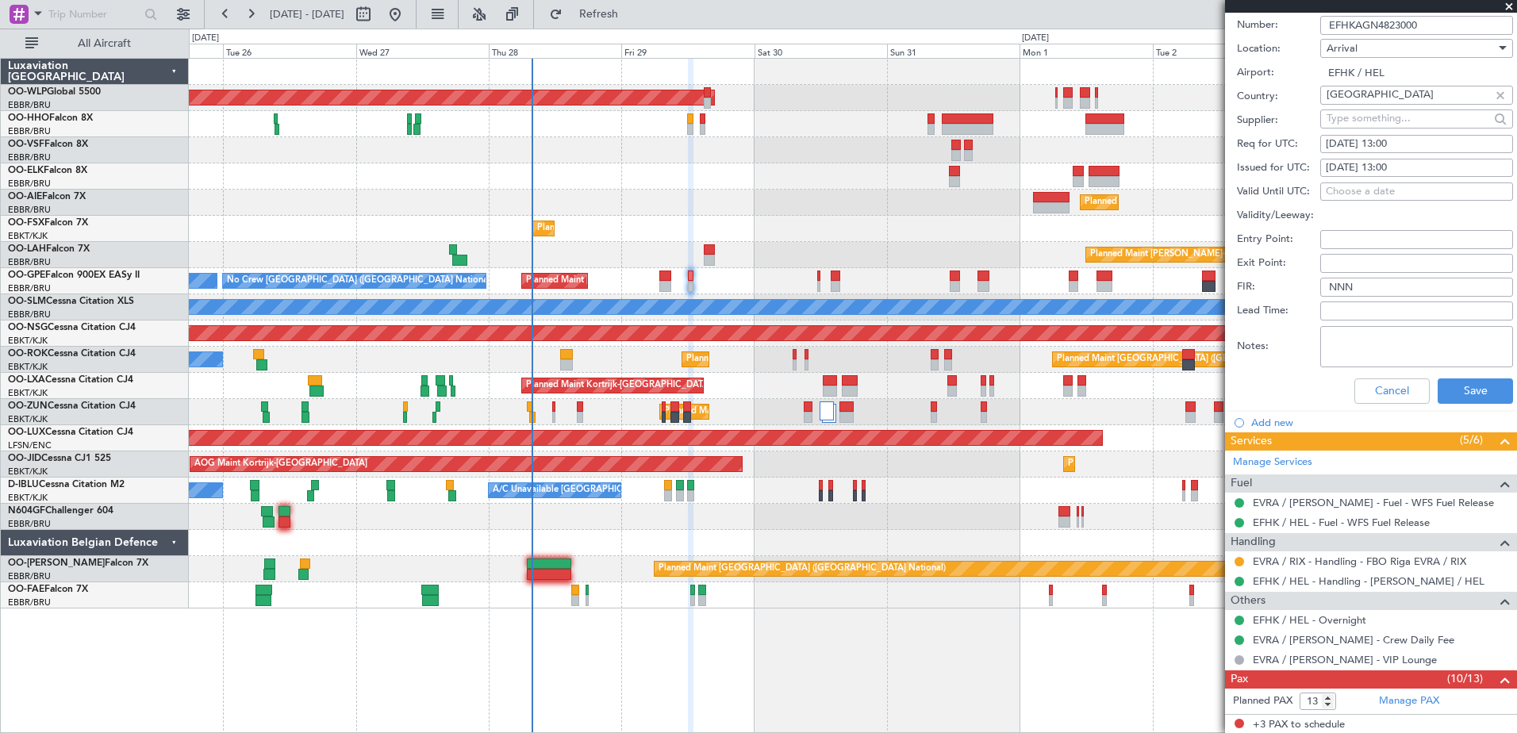
scroll to position [635, 0]
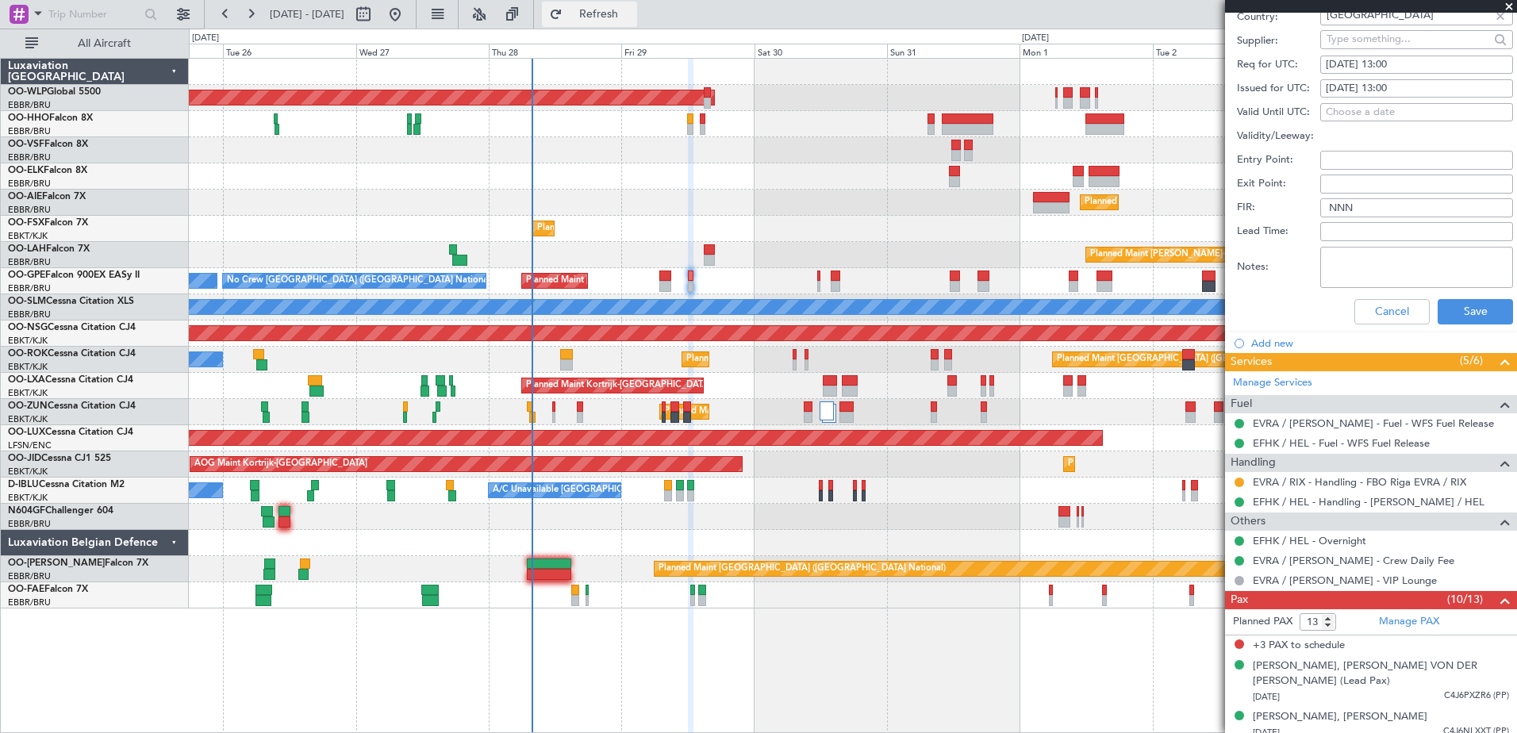
click at [637, 21] on button "Refresh" at bounding box center [589, 14] width 95 height 25
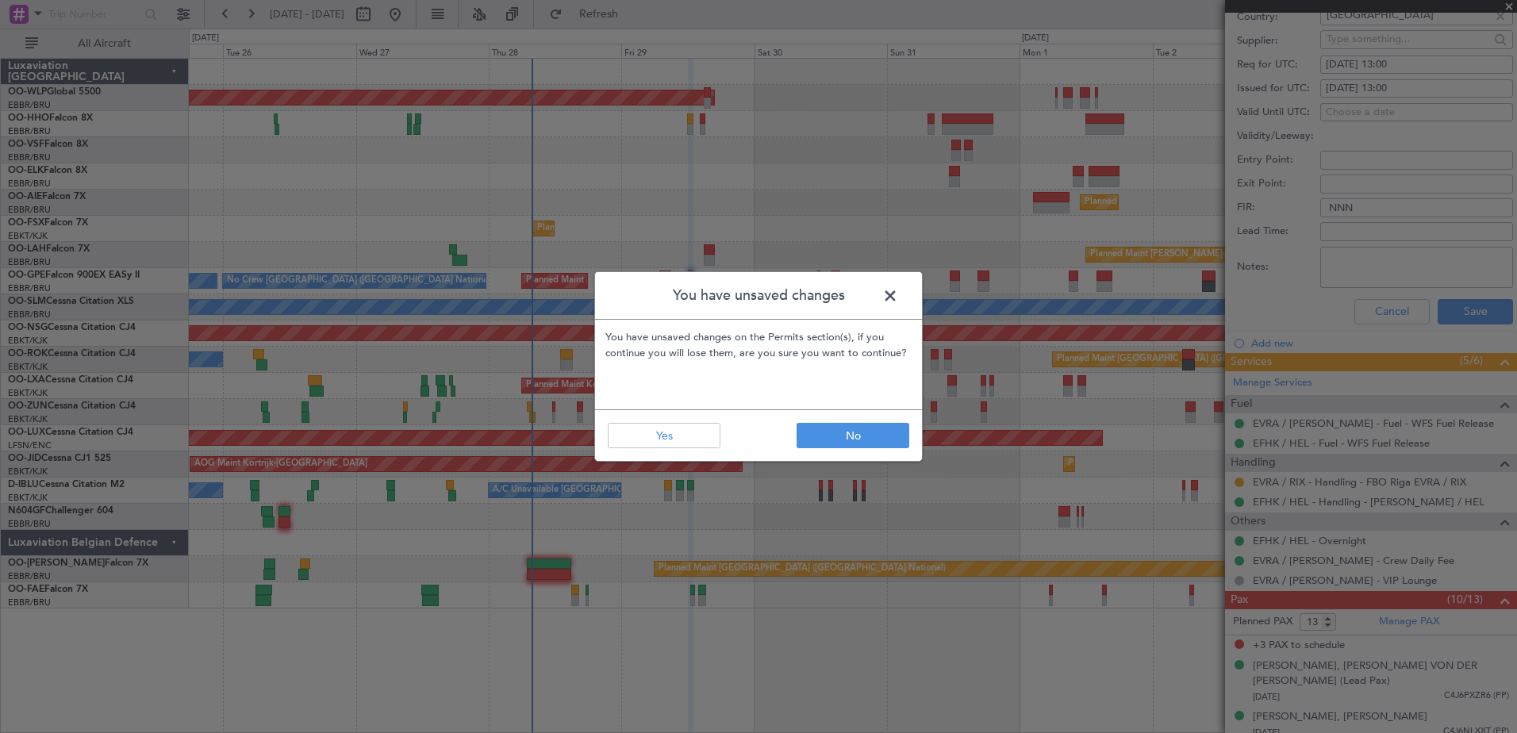
click at [898, 295] on span at bounding box center [898, 300] width 0 height 32
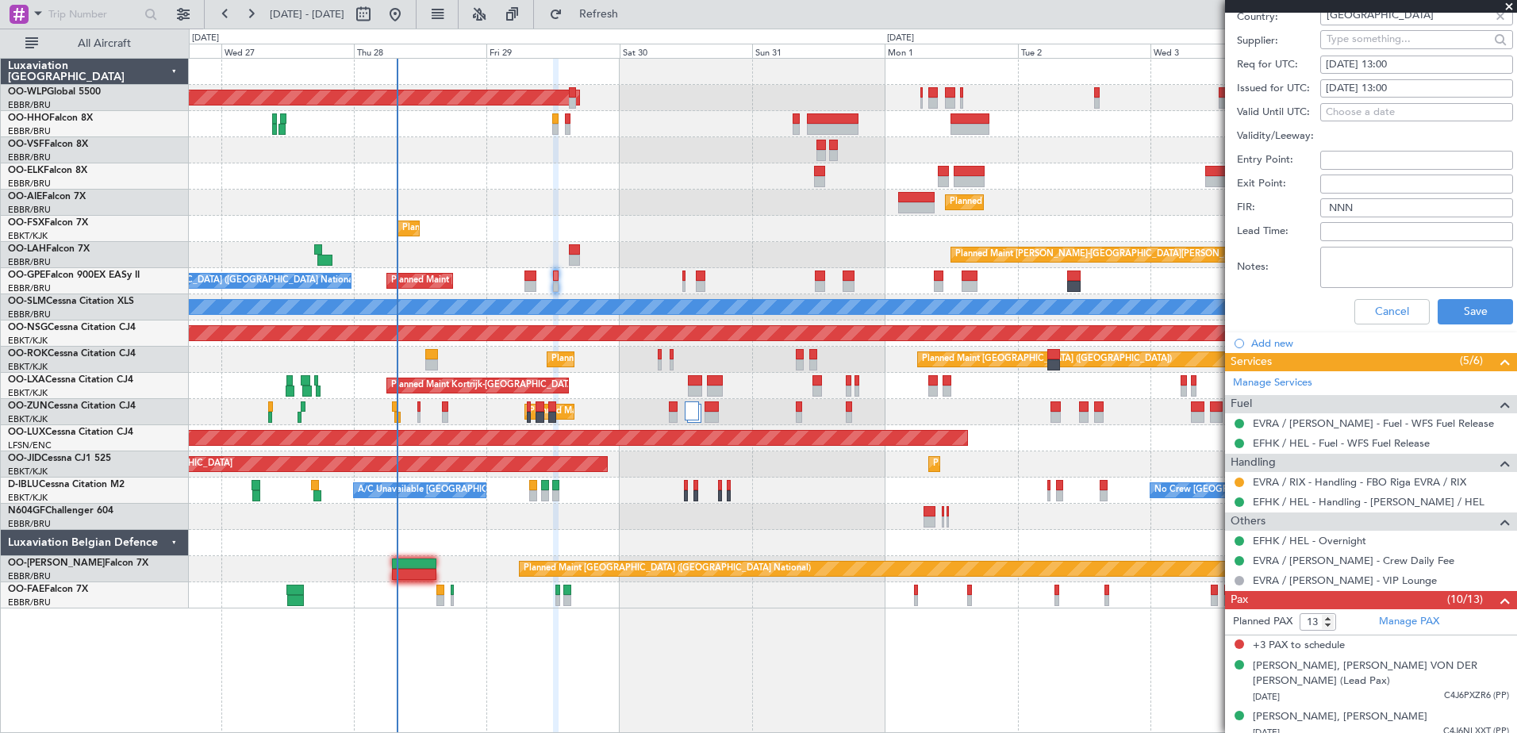
click at [758, 250] on div "Planned Maint Berlin (Brandenburg) Planned Maint Kortrijk-Wevelgem Planned Main…" at bounding box center [853, 334] width 1328 height 550
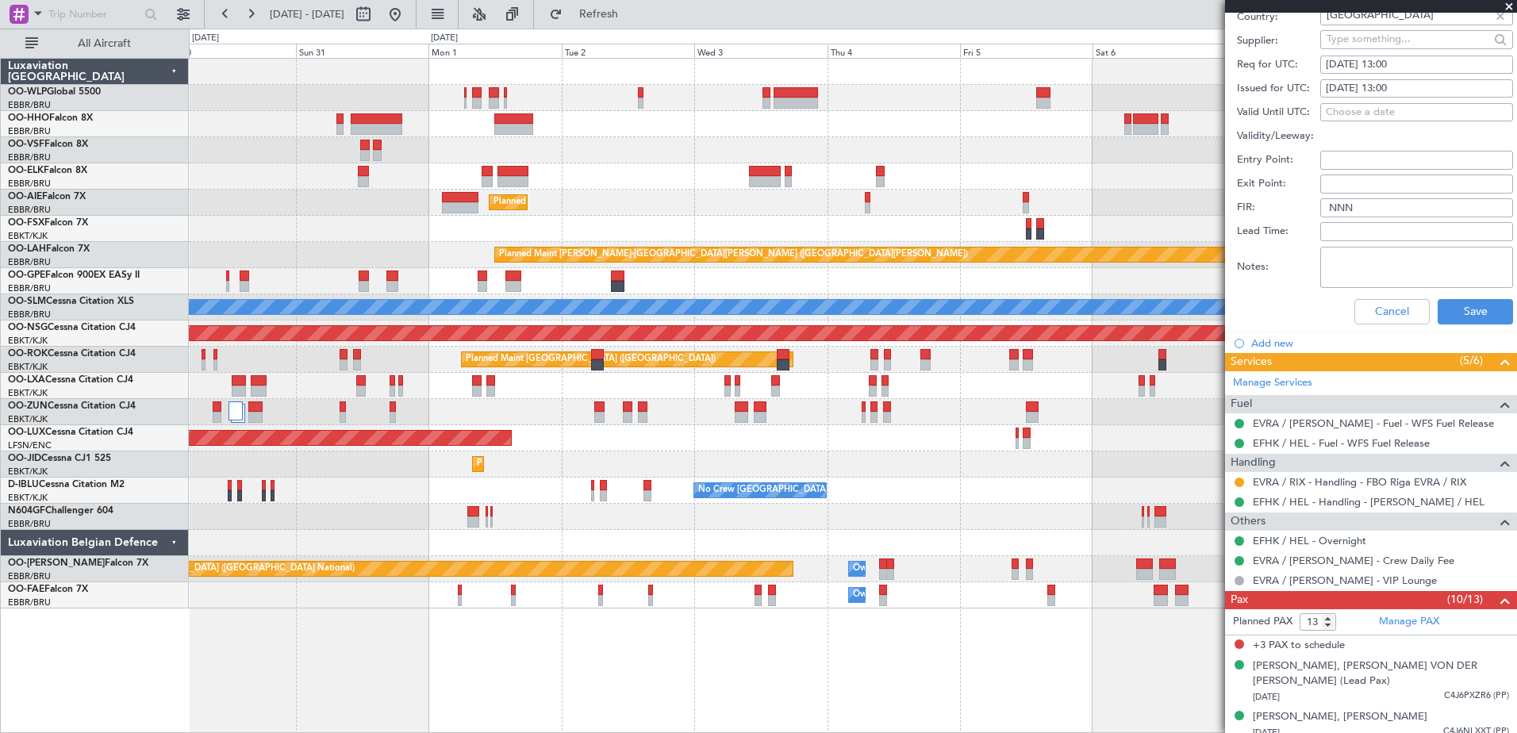
click at [303, 287] on div "Planned Maint Berlin (Brandenburg) Planned Maint Kortrijk-Wevelgem Planned Main…" at bounding box center [853, 334] width 1328 height 550
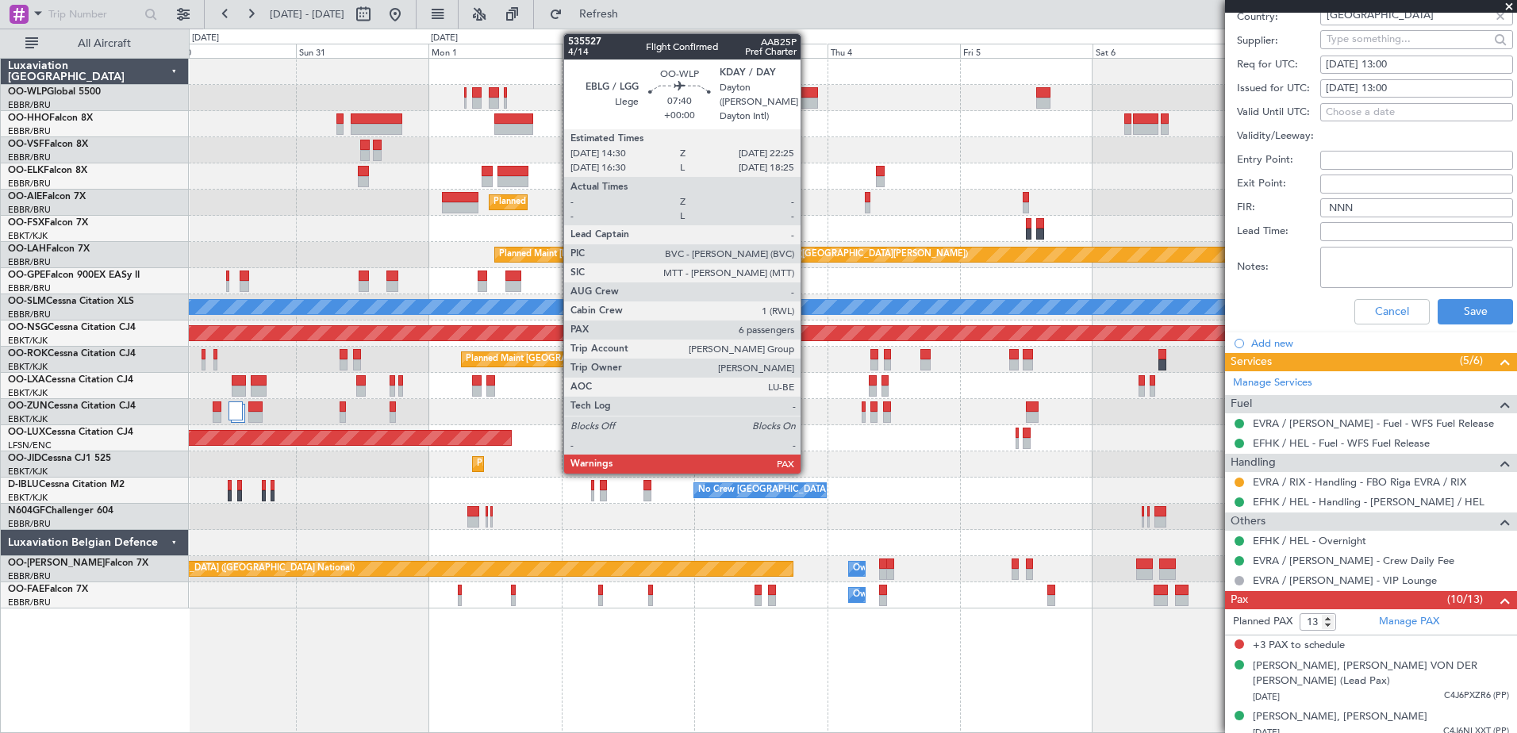
click at [808, 100] on div at bounding box center [796, 103] width 44 height 11
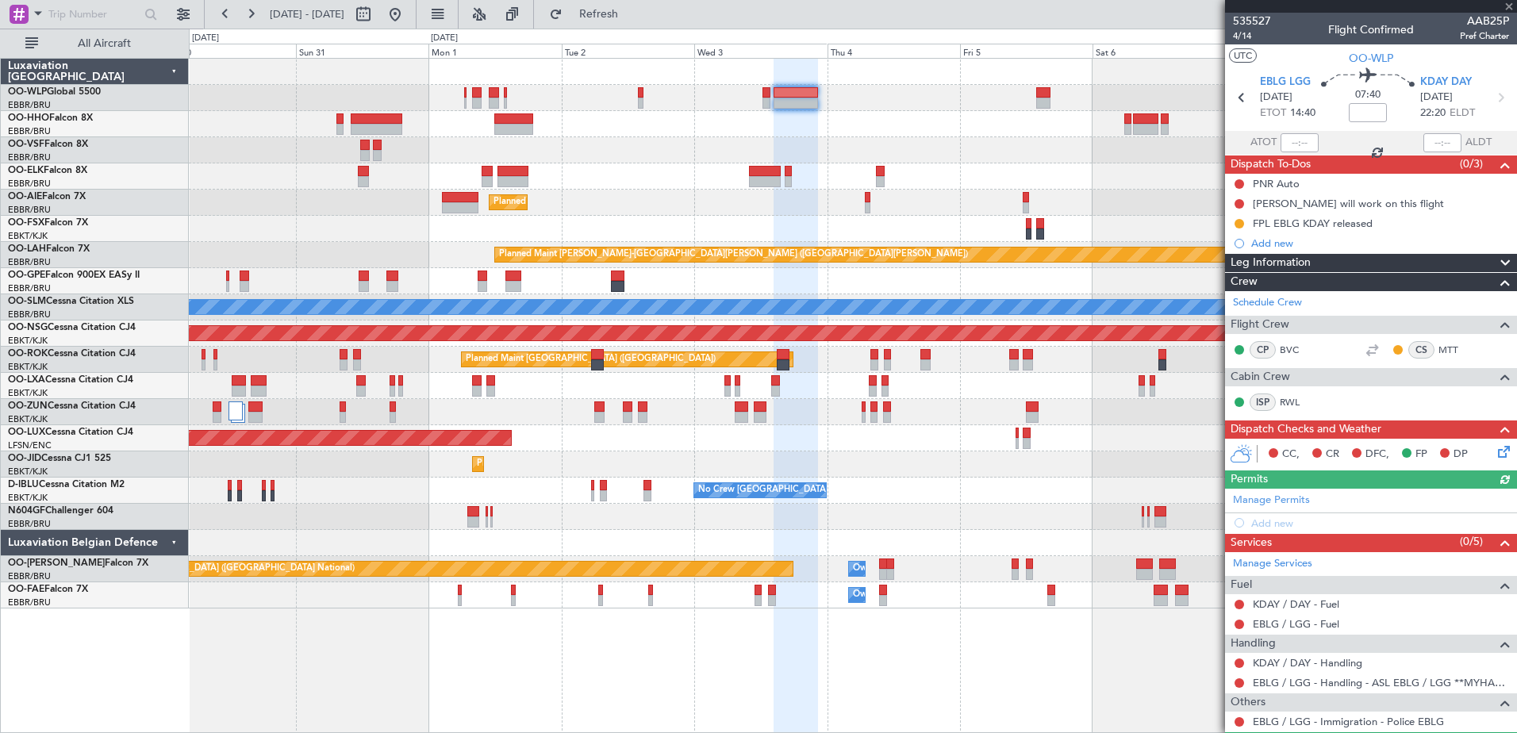
scroll to position [257, 0]
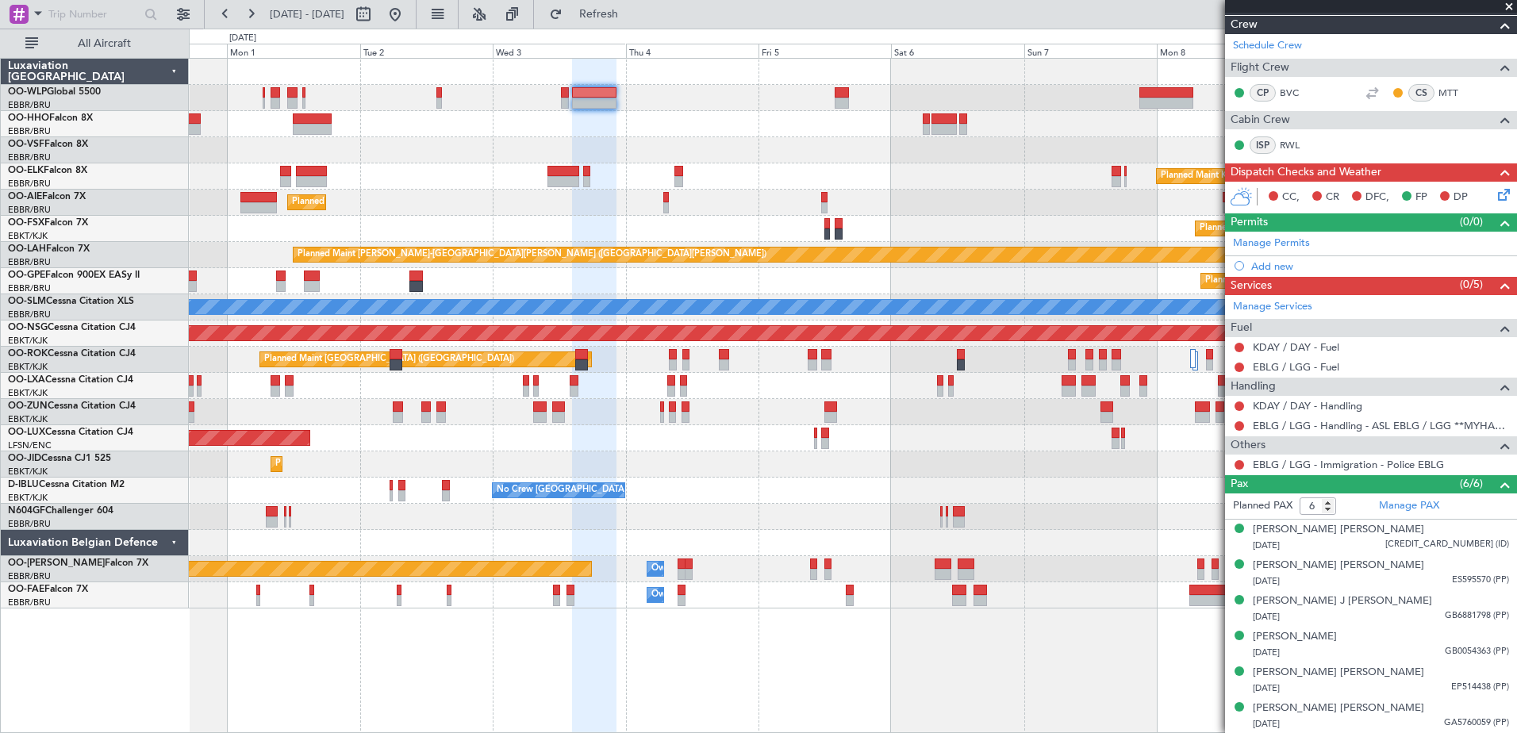
click at [822, 192] on div "Planned Maint Berlin (Brandenburg) Planned Maint Kortrijk-Wevelgem Planned Main…" at bounding box center [853, 334] width 1328 height 550
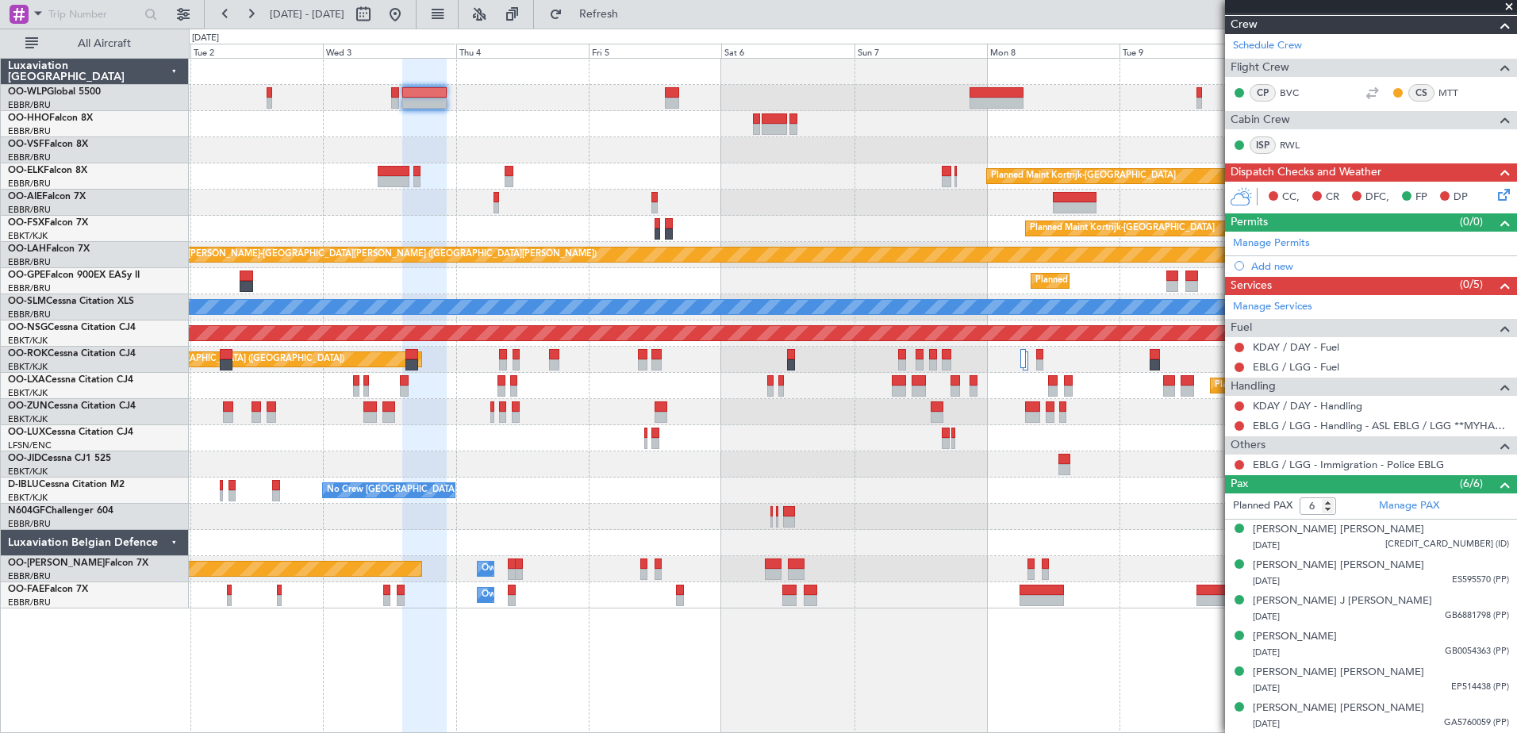
click at [889, 200] on div "Planned Maint Kortrijk-Wevelgem Planned Maint London (Farnborough) Planned Main…" at bounding box center [853, 334] width 1328 height 550
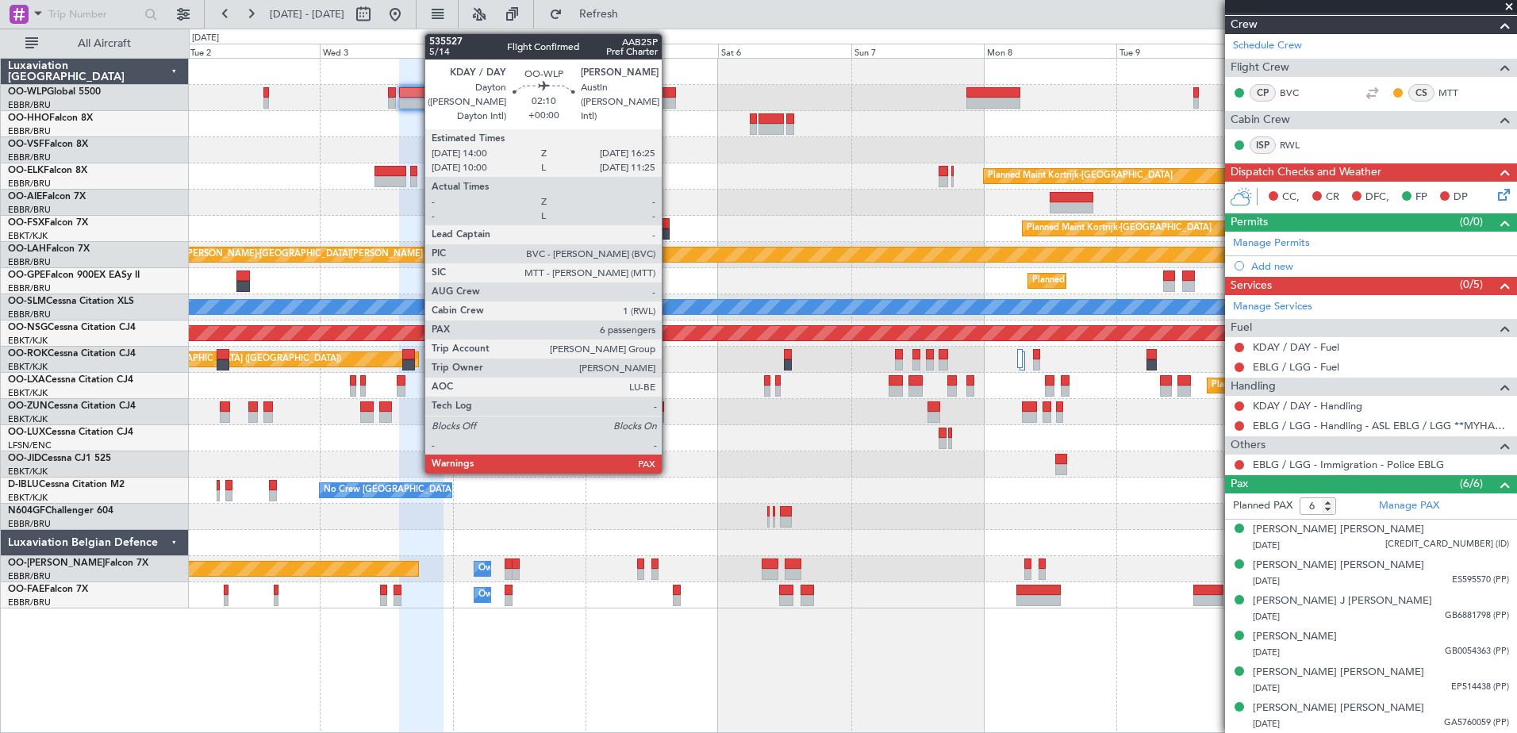
click at [669, 102] on div at bounding box center [668, 103] width 13 height 11
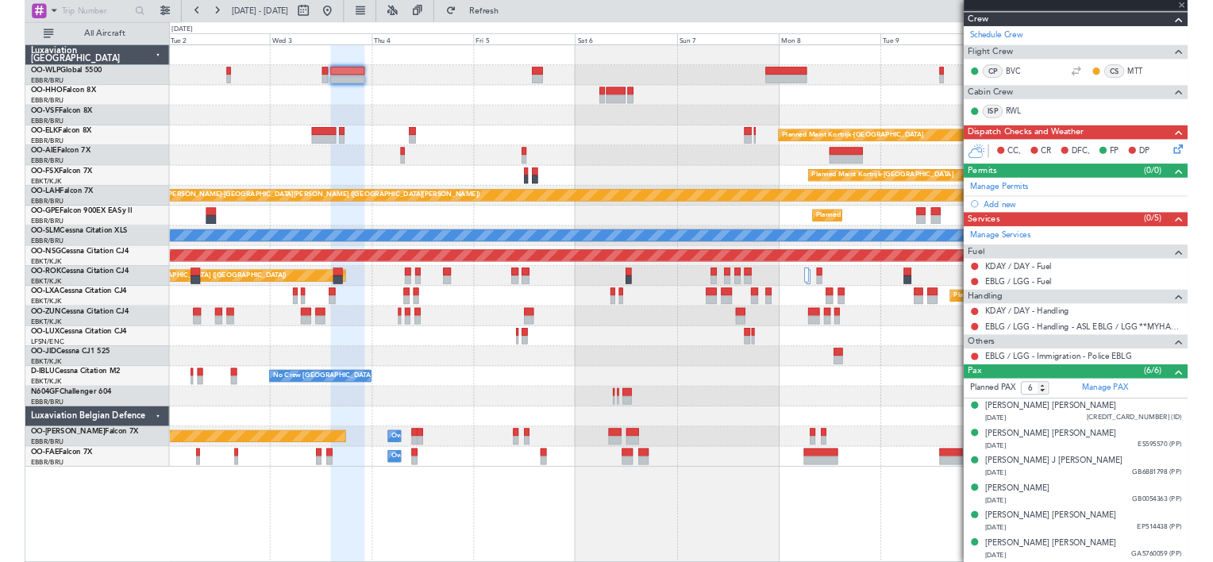
scroll to position [0, 0]
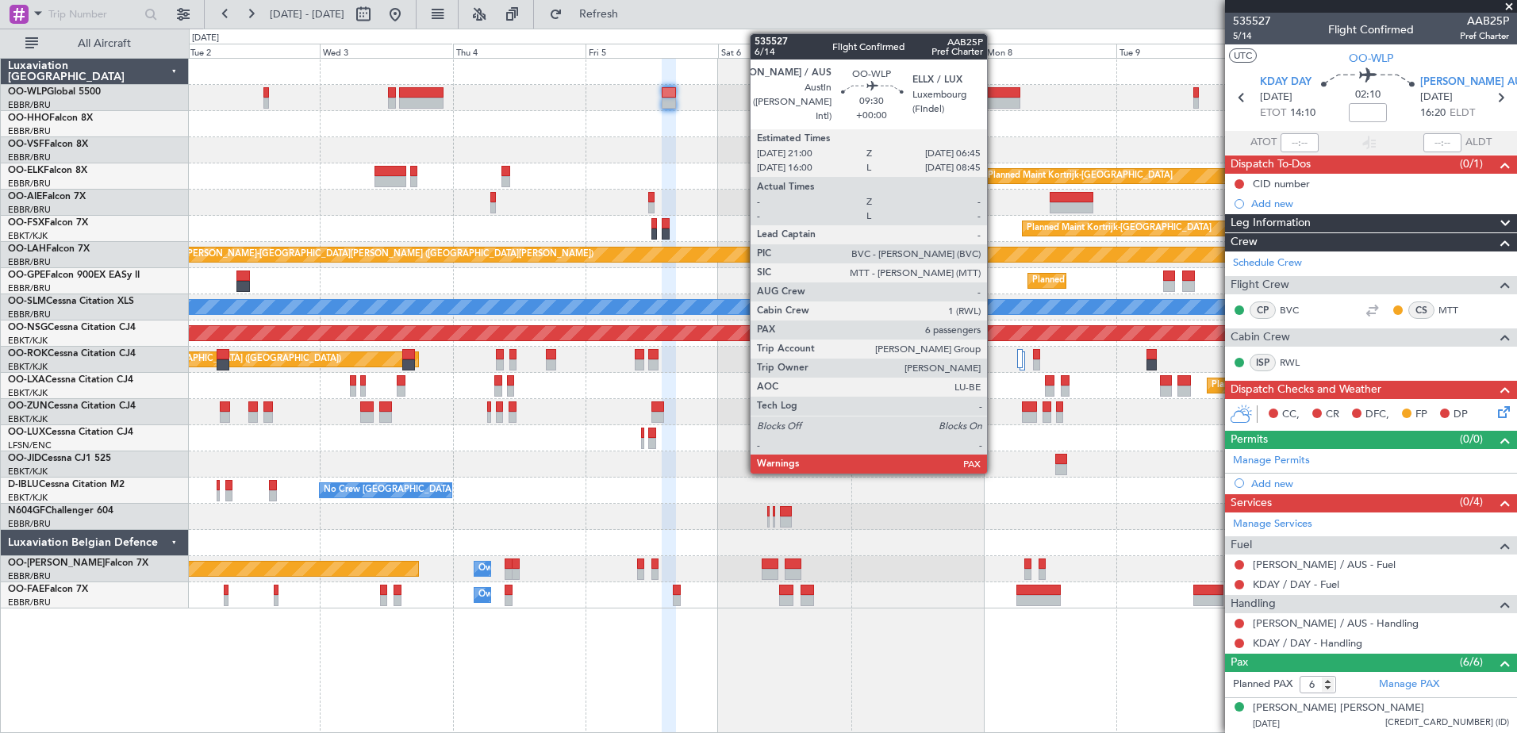
click at [994, 96] on div at bounding box center [994, 92] width 54 height 11
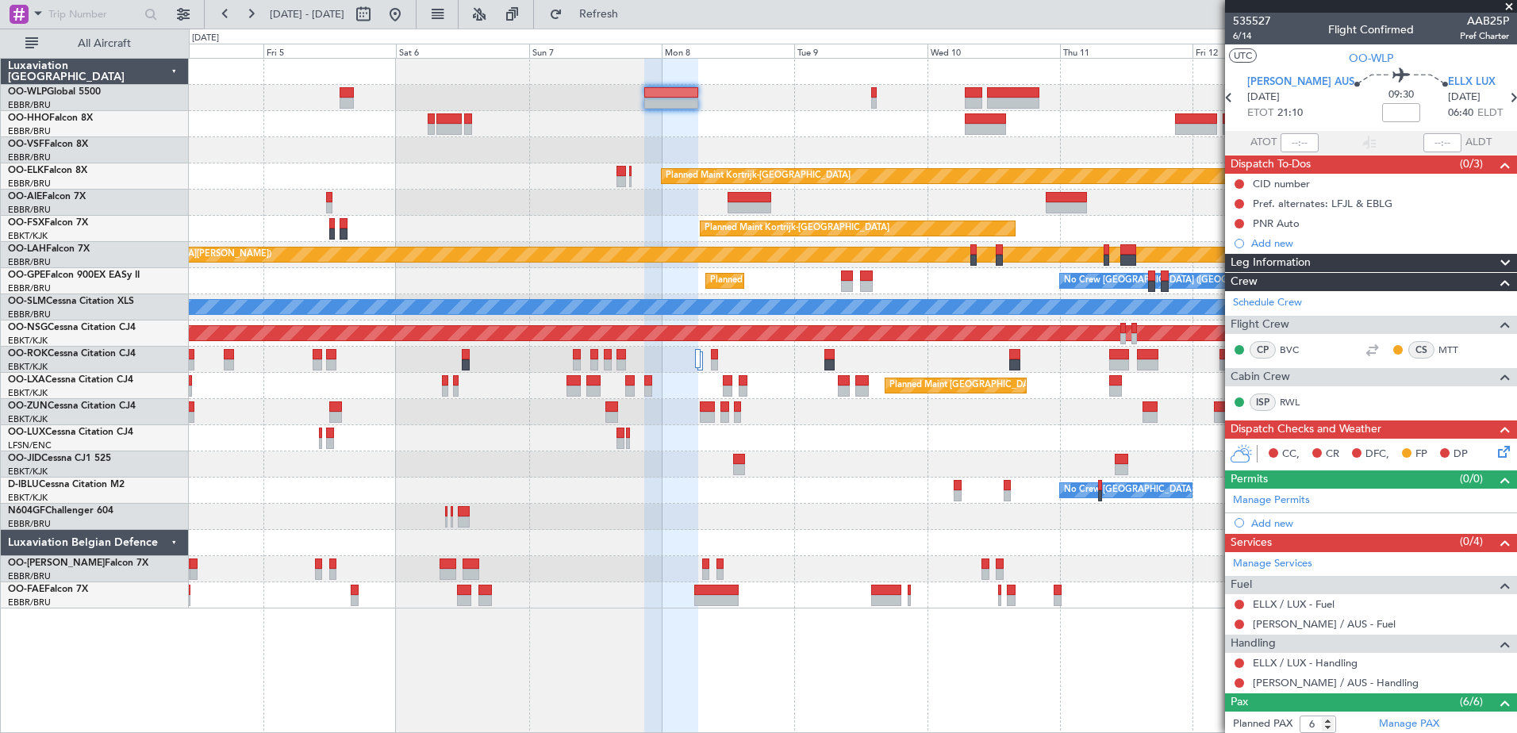
click at [467, 262] on div "Planned Maint Kortrijk-Wevelgem Planned Maint Kortrijk-Wevelgem Planned Maint A…" at bounding box center [853, 334] width 1328 height 550
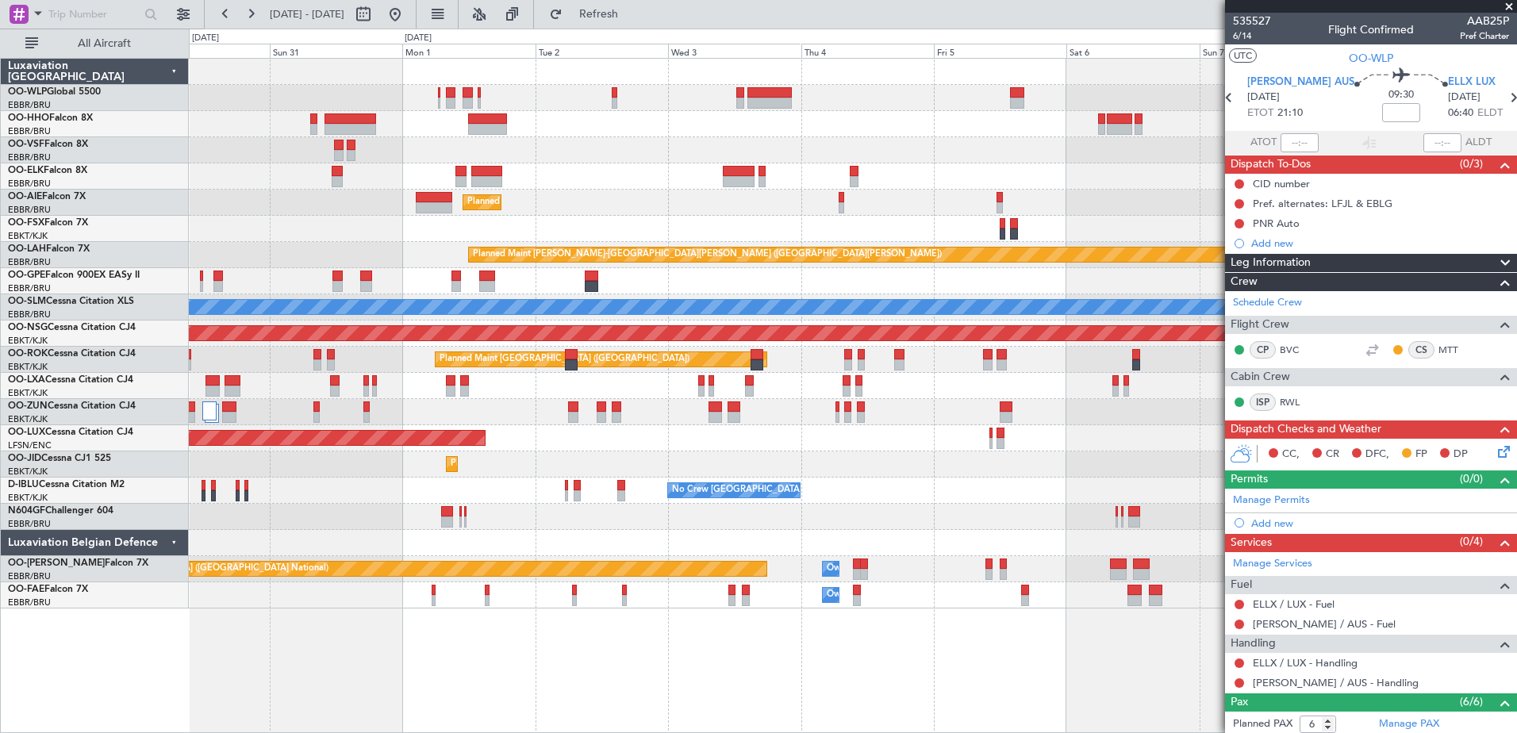
click at [1185, 187] on div "Planned Maint Kortrijk-[GEOGRAPHIC_DATA]" at bounding box center [853, 176] width 1328 height 26
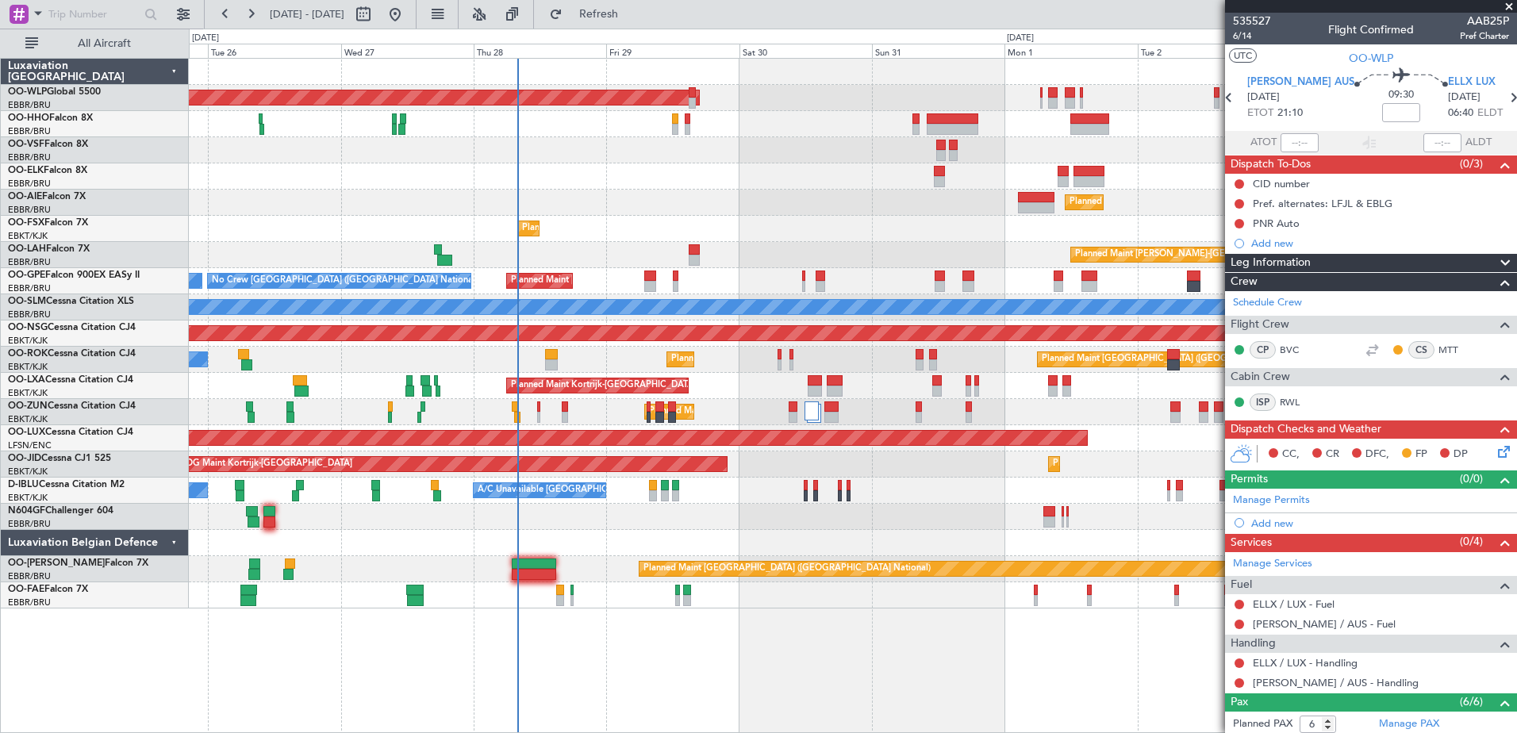
click at [931, 226] on div "Planned Maint Kortrijk-[GEOGRAPHIC_DATA]" at bounding box center [853, 229] width 1328 height 26
click at [667, 149] on div at bounding box center [853, 150] width 1328 height 26
click at [633, 11] on span "Refresh" at bounding box center [599, 14] width 67 height 11
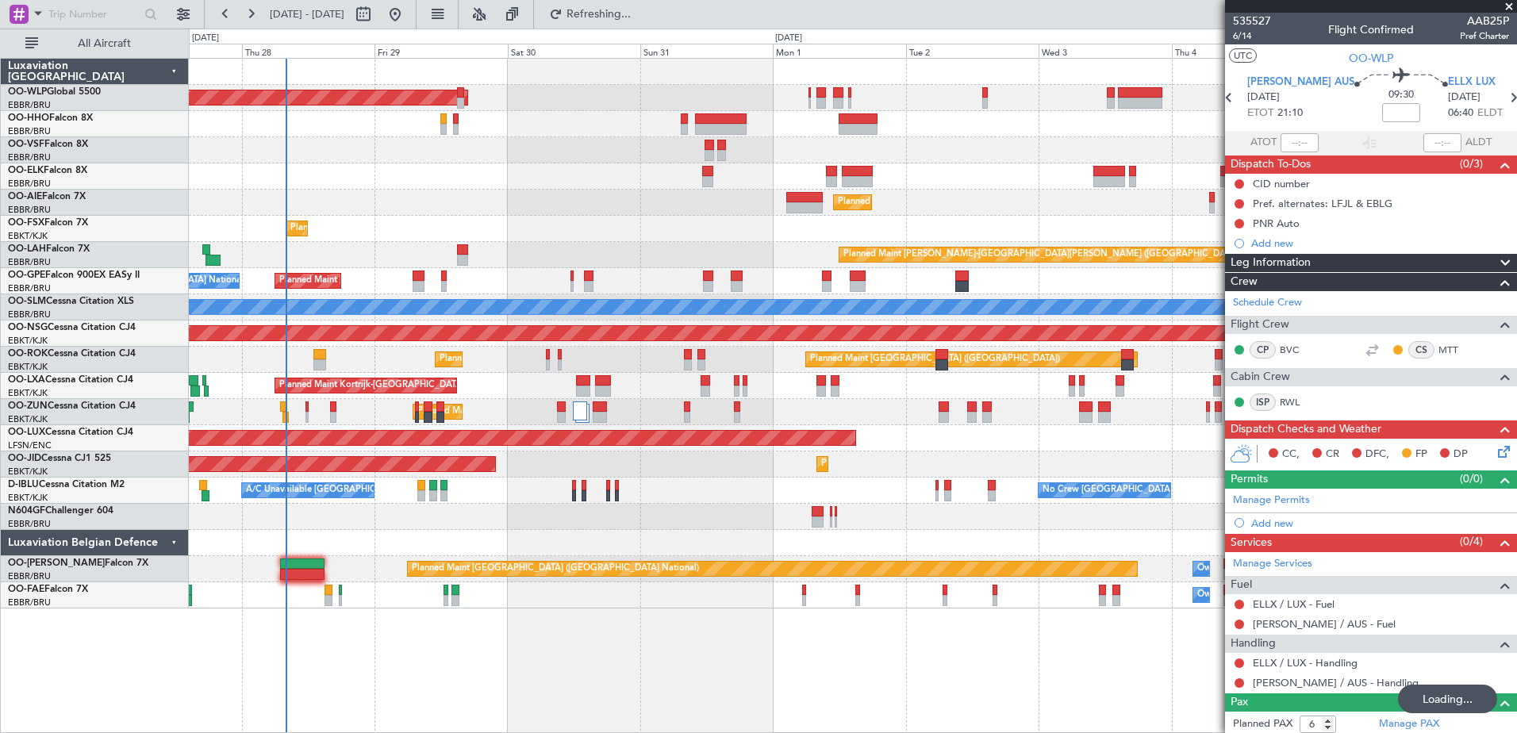
click at [894, 510] on div "Planned Maint Berlin (Brandenburg) Planned Maint Kortrijk-Wevelgem Planned Main…" at bounding box center [853, 334] width 1328 height 550
click at [444, 140] on div at bounding box center [853, 150] width 1328 height 26
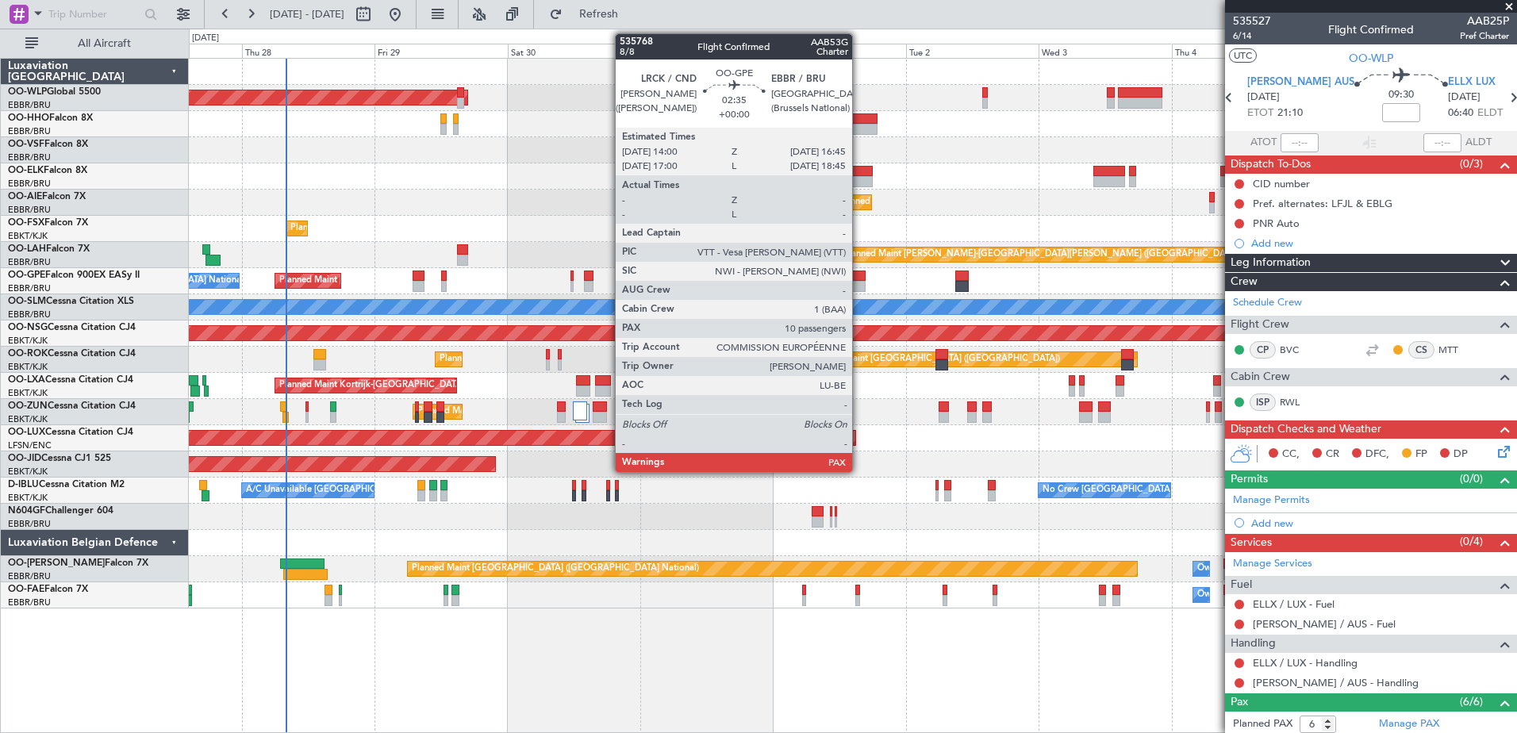
click at [860, 279] on div at bounding box center [858, 276] width 16 height 11
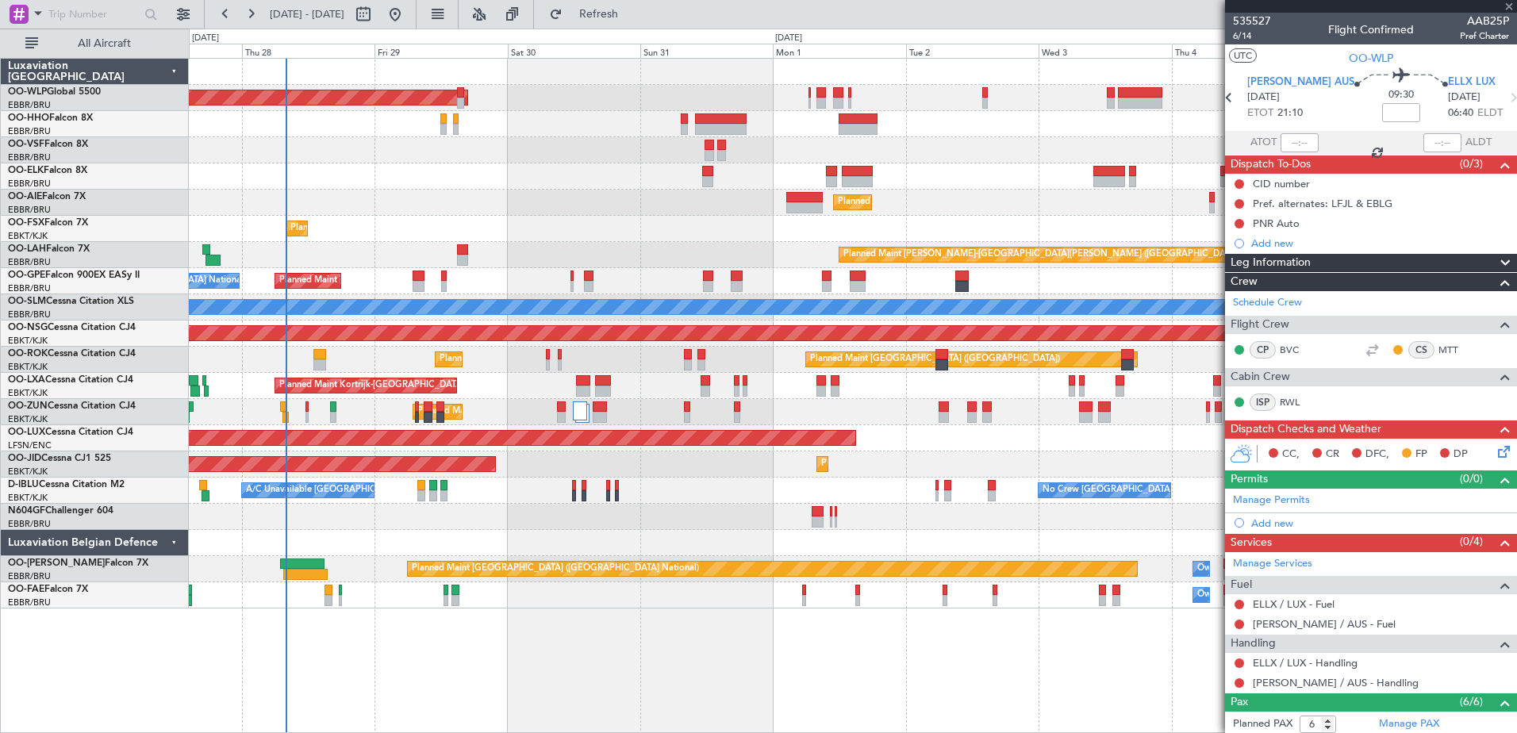
type input "13"
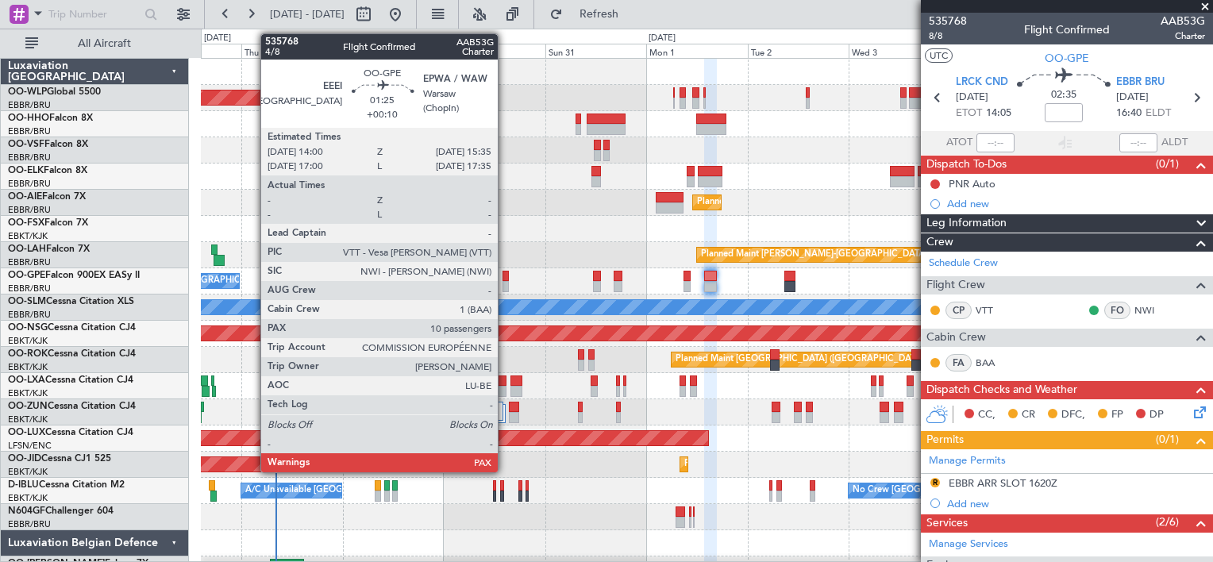
click at [505, 271] on div at bounding box center [505, 276] width 7 height 11
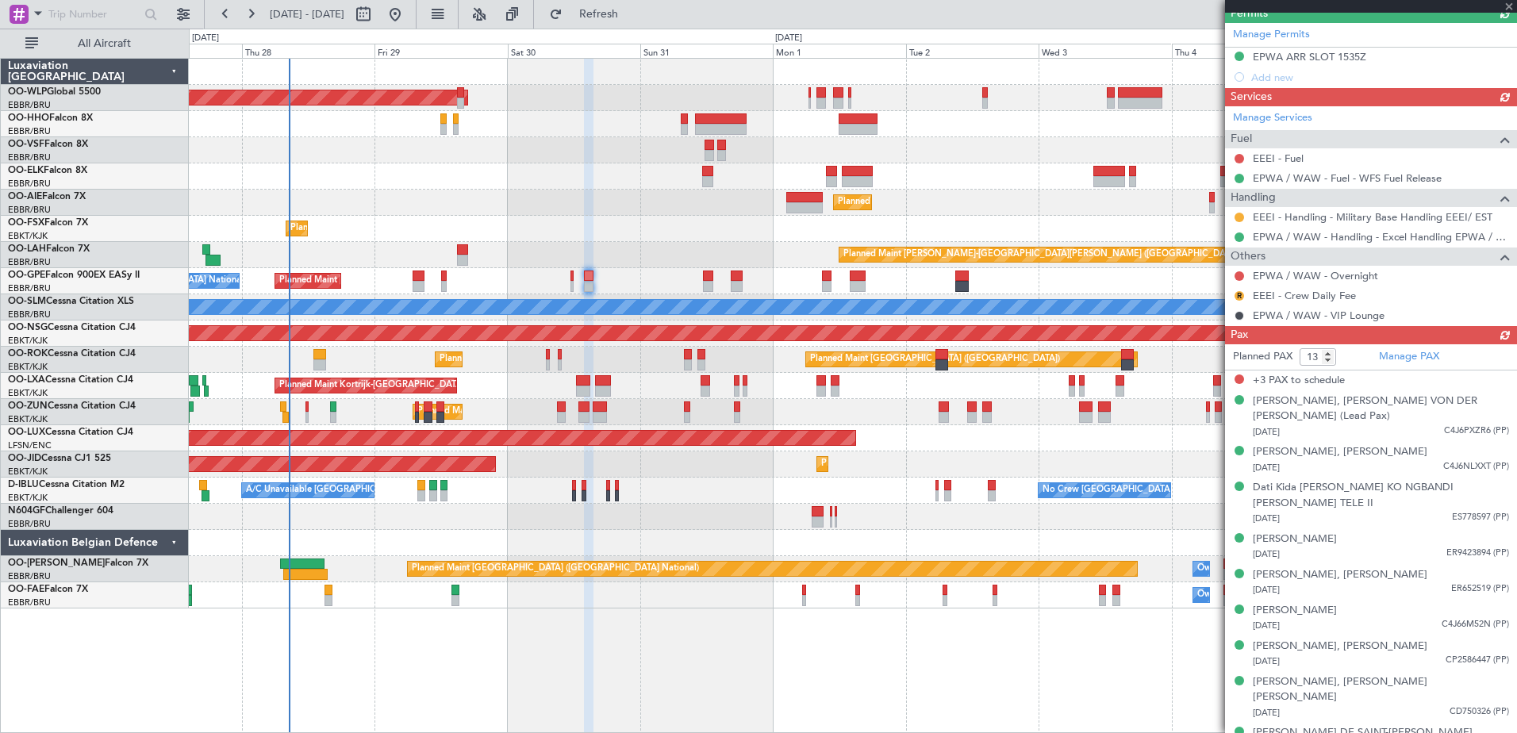
scroll to position [406, 0]
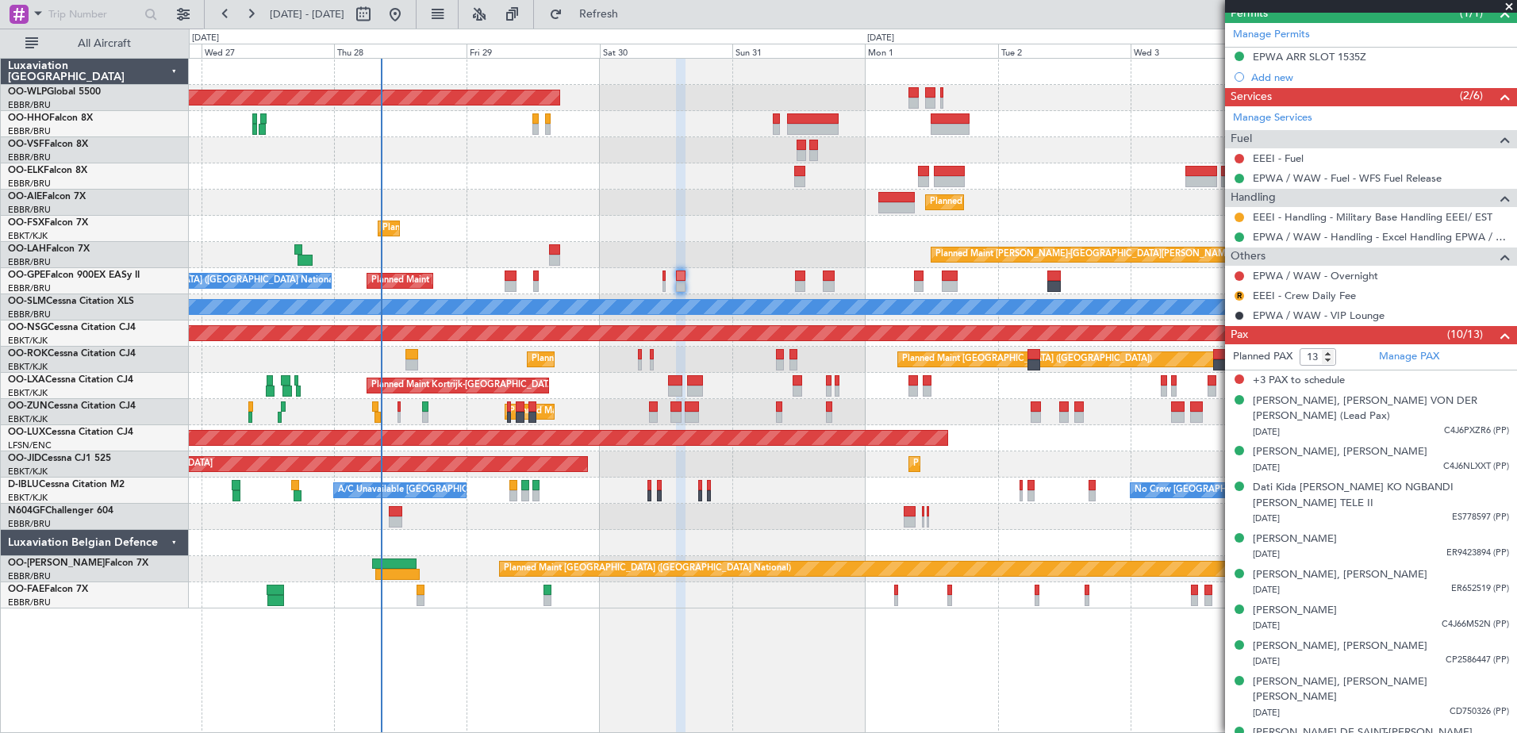
click at [648, 184] on div "Planned Maint Kortrijk-[GEOGRAPHIC_DATA]" at bounding box center [853, 176] width 1328 height 26
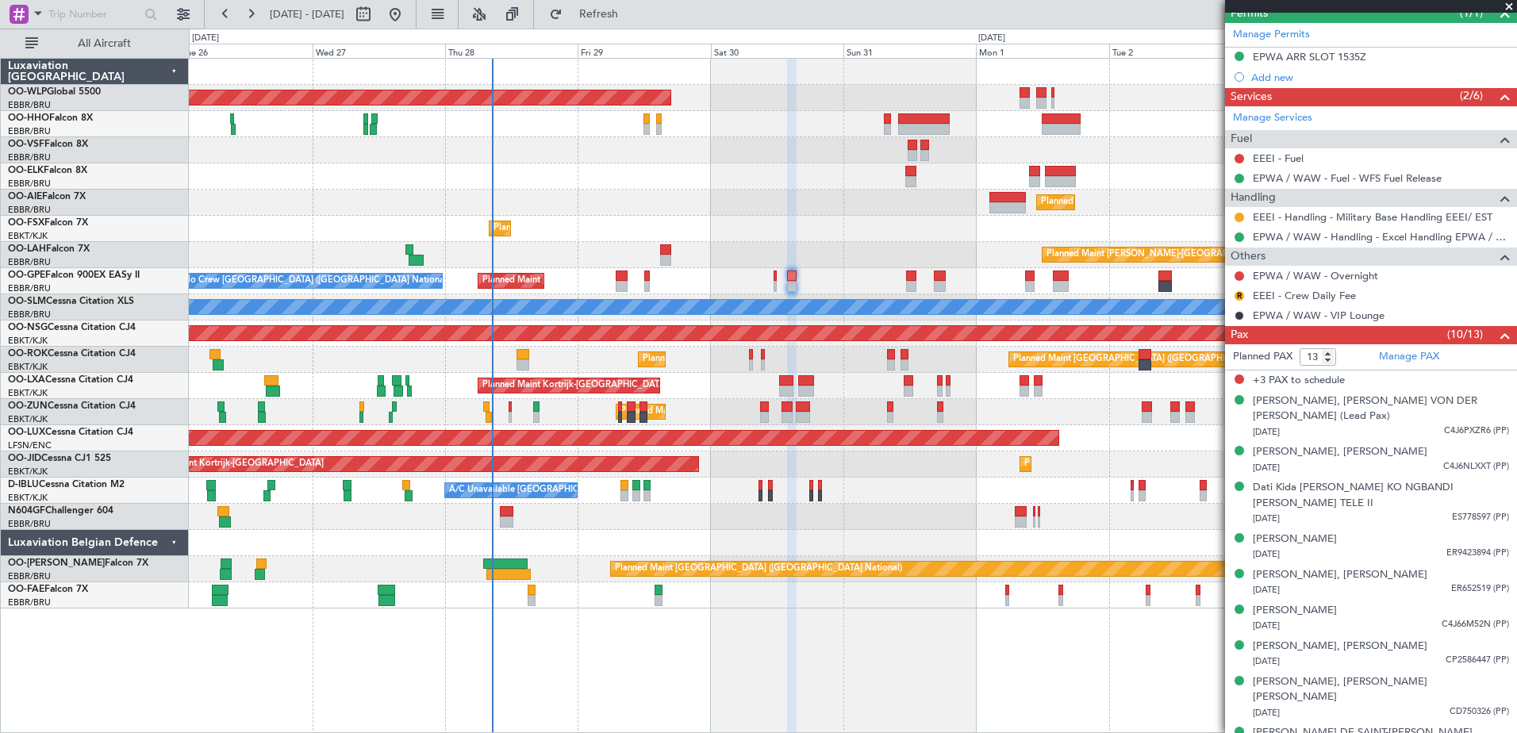
click at [653, 660] on div "Planned Maint Berlin (Brandenburg) Planned Maint London (Farnborough) Planned M…" at bounding box center [853, 395] width 1329 height 675
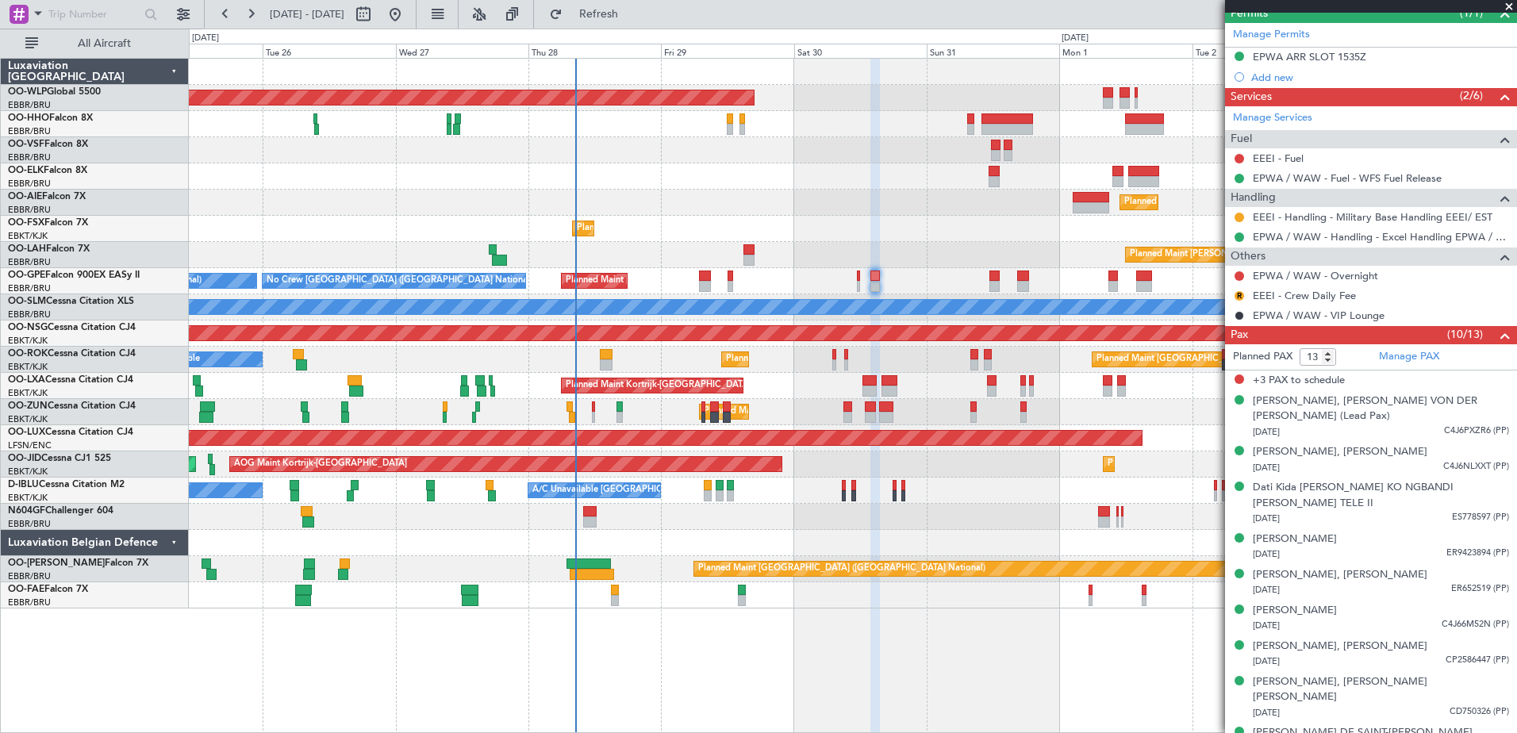
click at [784, 623] on div "Planned Maint Berlin (Brandenburg) Planned Maint London (Farnborough) Planned M…" at bounding box center [853, 395] width 1329 height 675
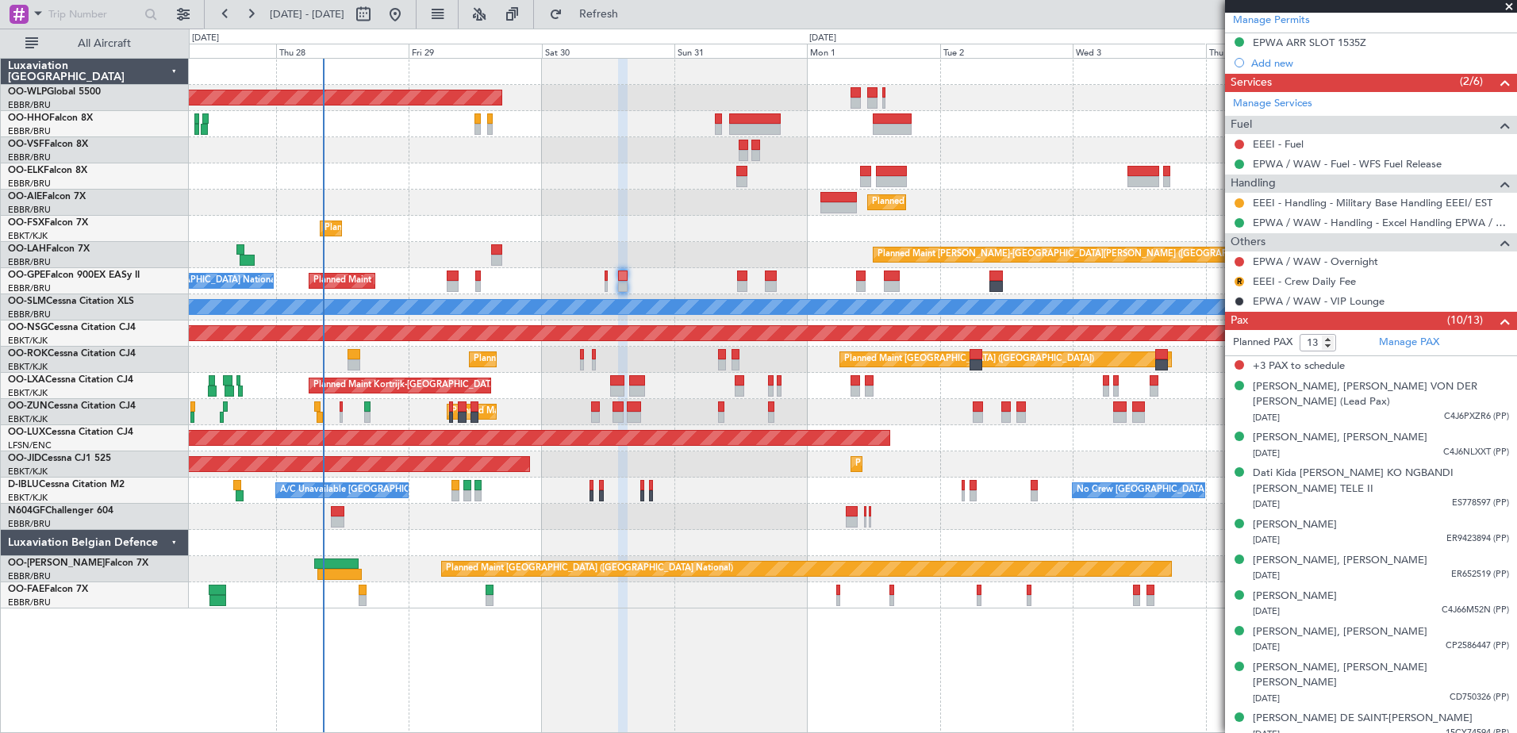
click at [779, 531] on div "Planned Maint Berlin (Brandenburg) Planned Maint Kortrijk-Wevelgem Planned Main…" at bounding box center [853, 334] width 1328 height 550
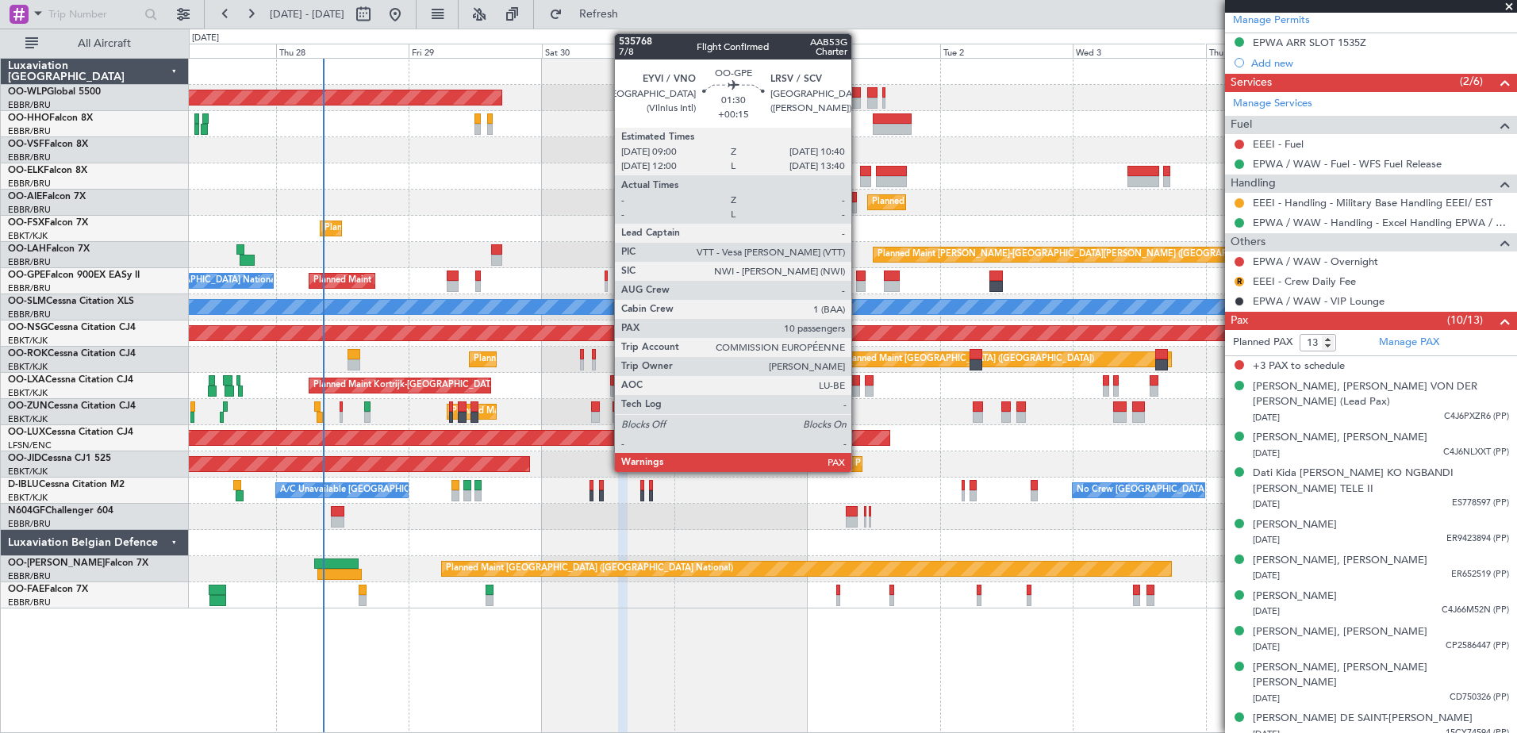
click at [859, 278] on div at bounding box center [861, 276] width 10 height 11
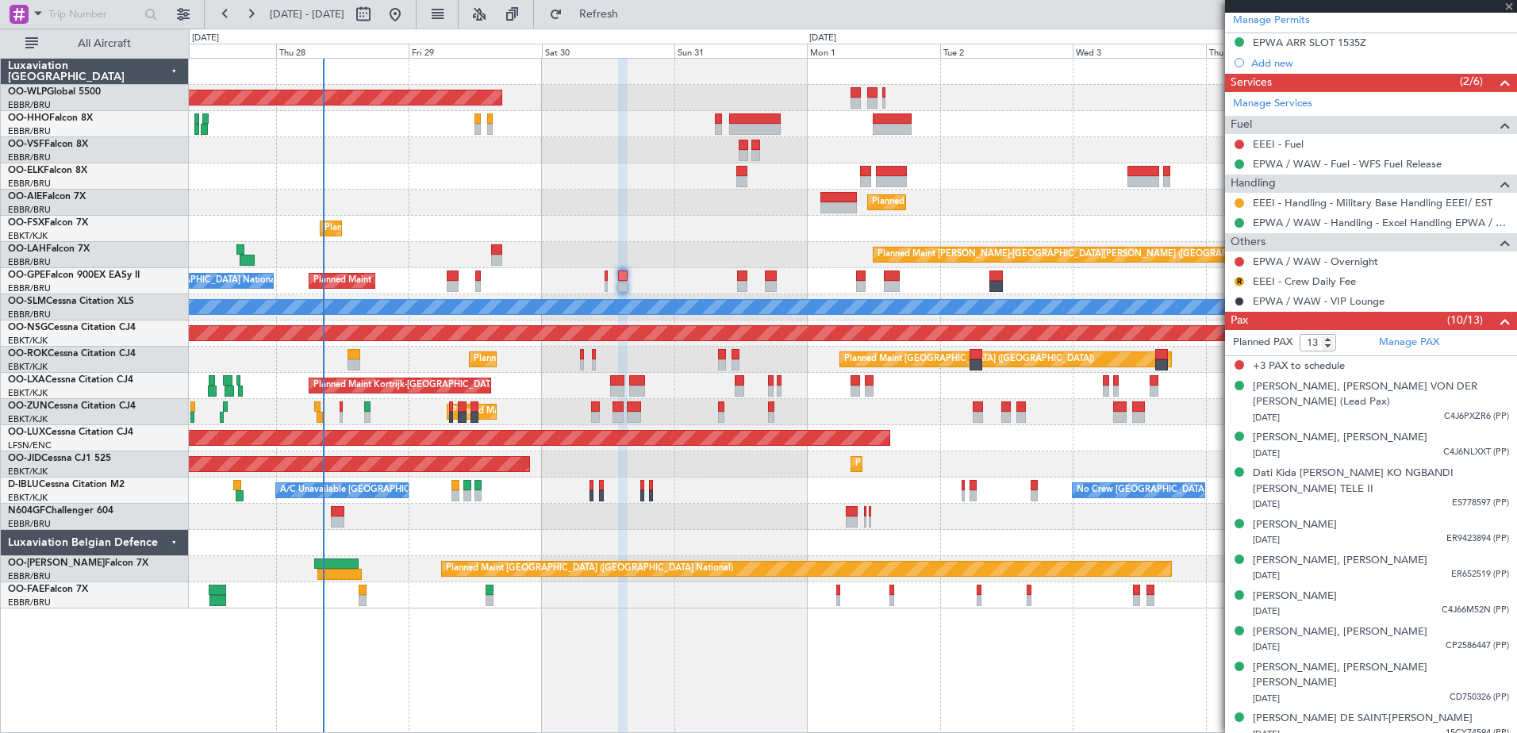
type input "+00:15"
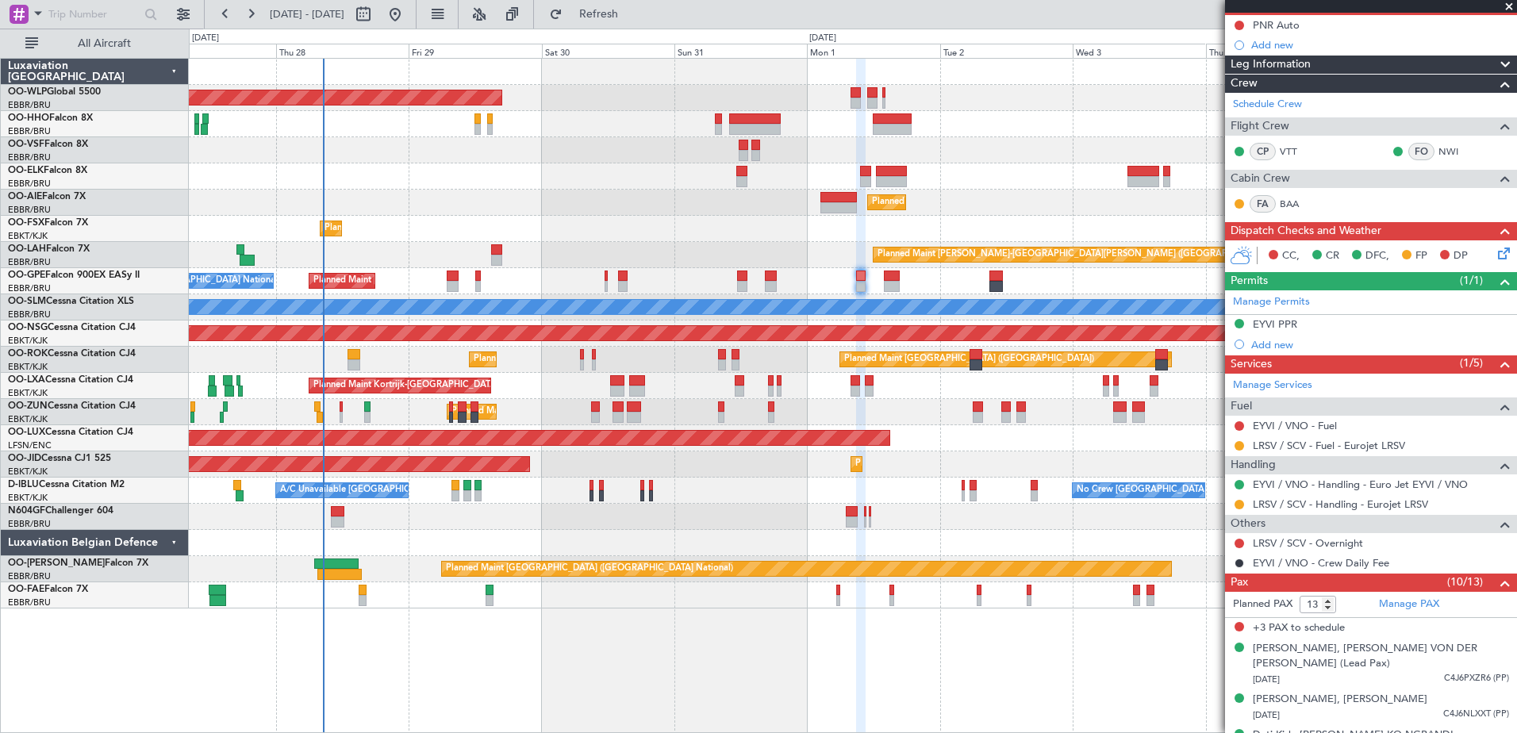
scroll to position [0, 0]
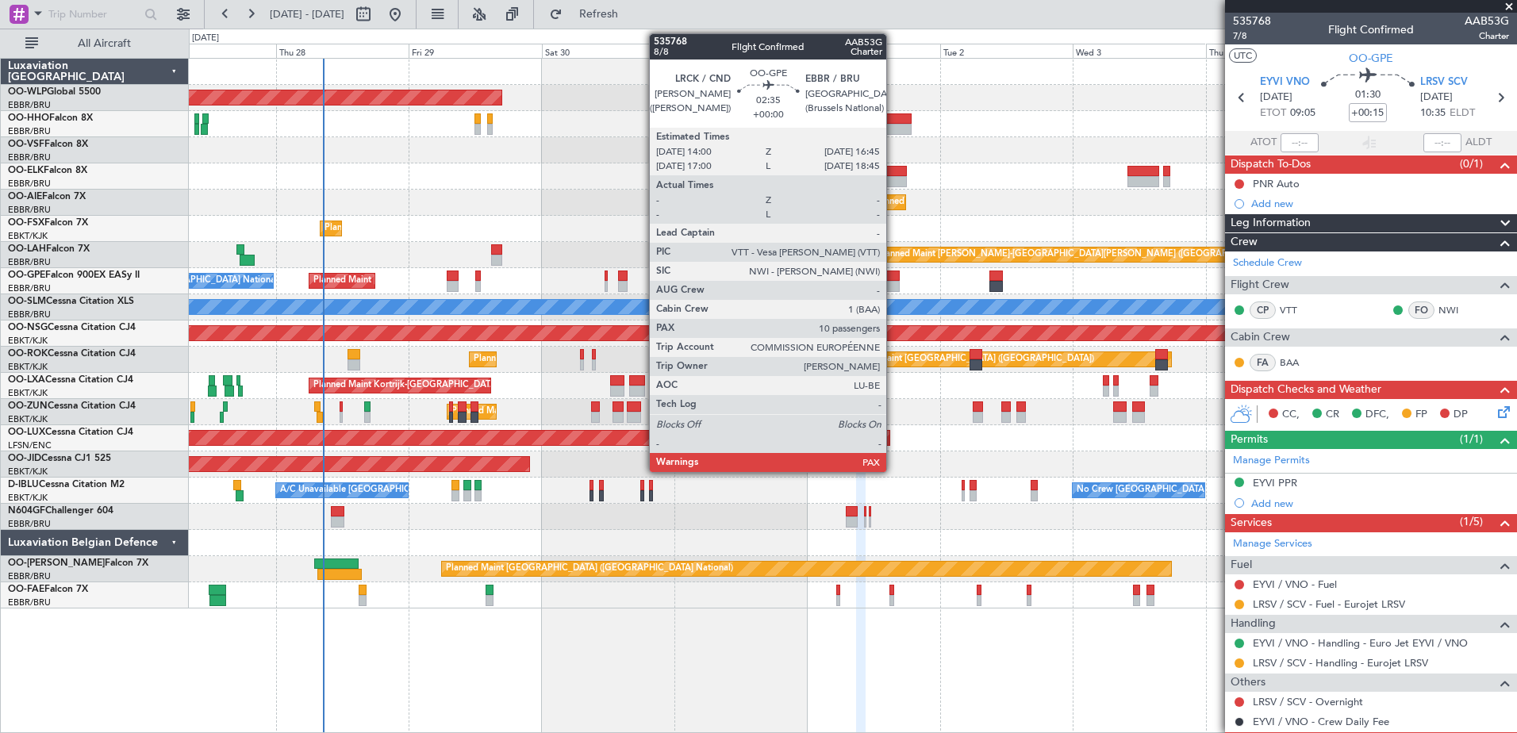
click at [894, 279] on div at bounding box center [892, 276] width 16 height 11
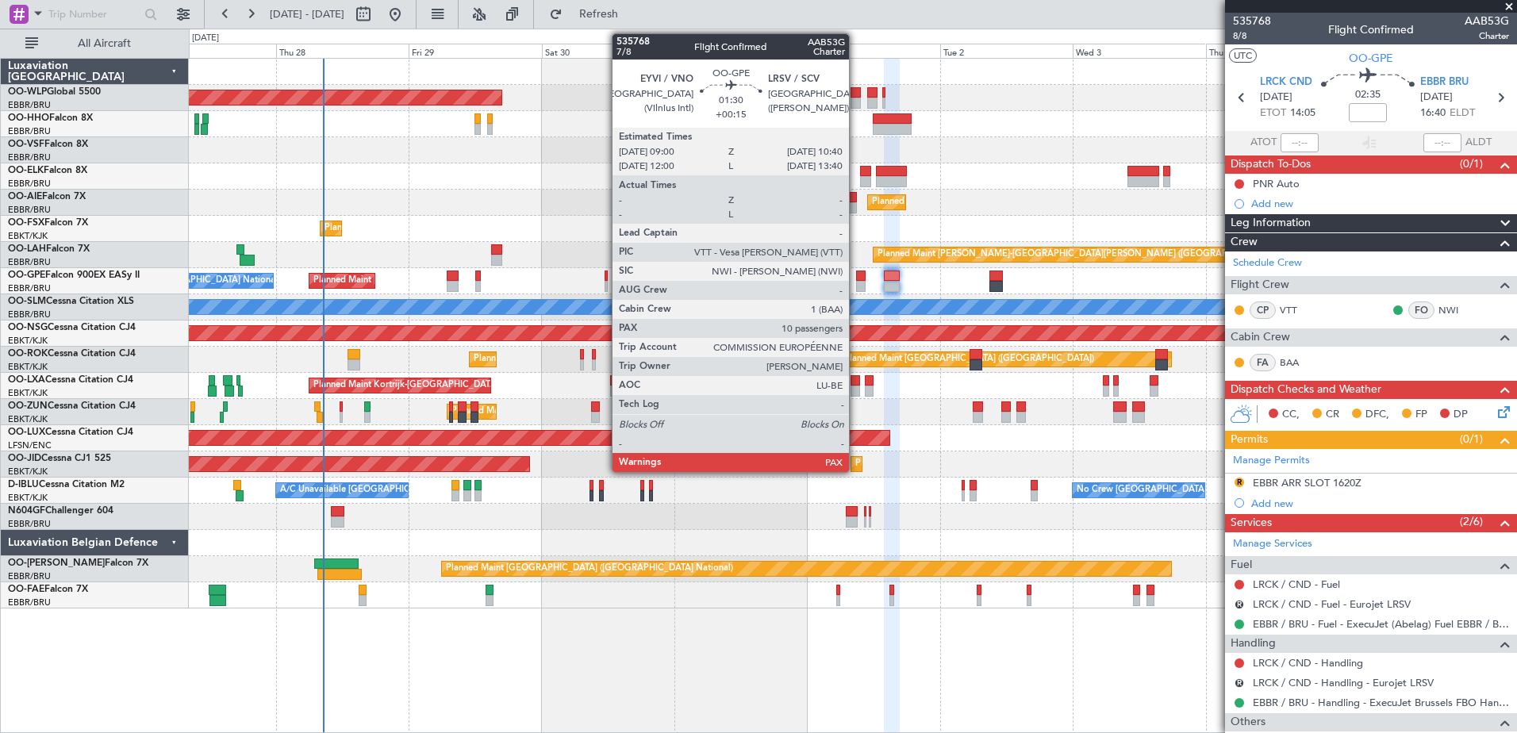
click at [856, 282] on div at bounding box center [861, 286] width 10 height 11
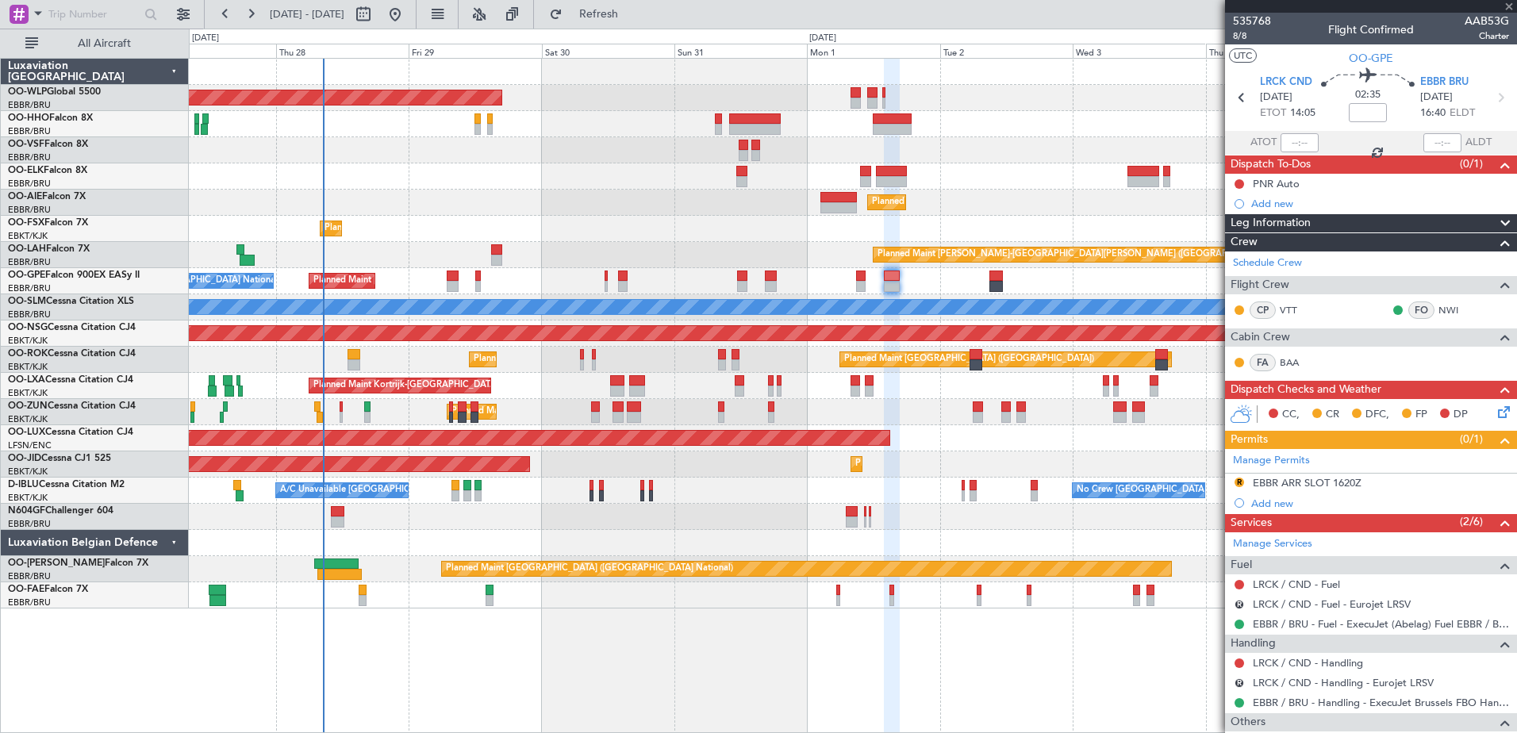
type input "+00:15"
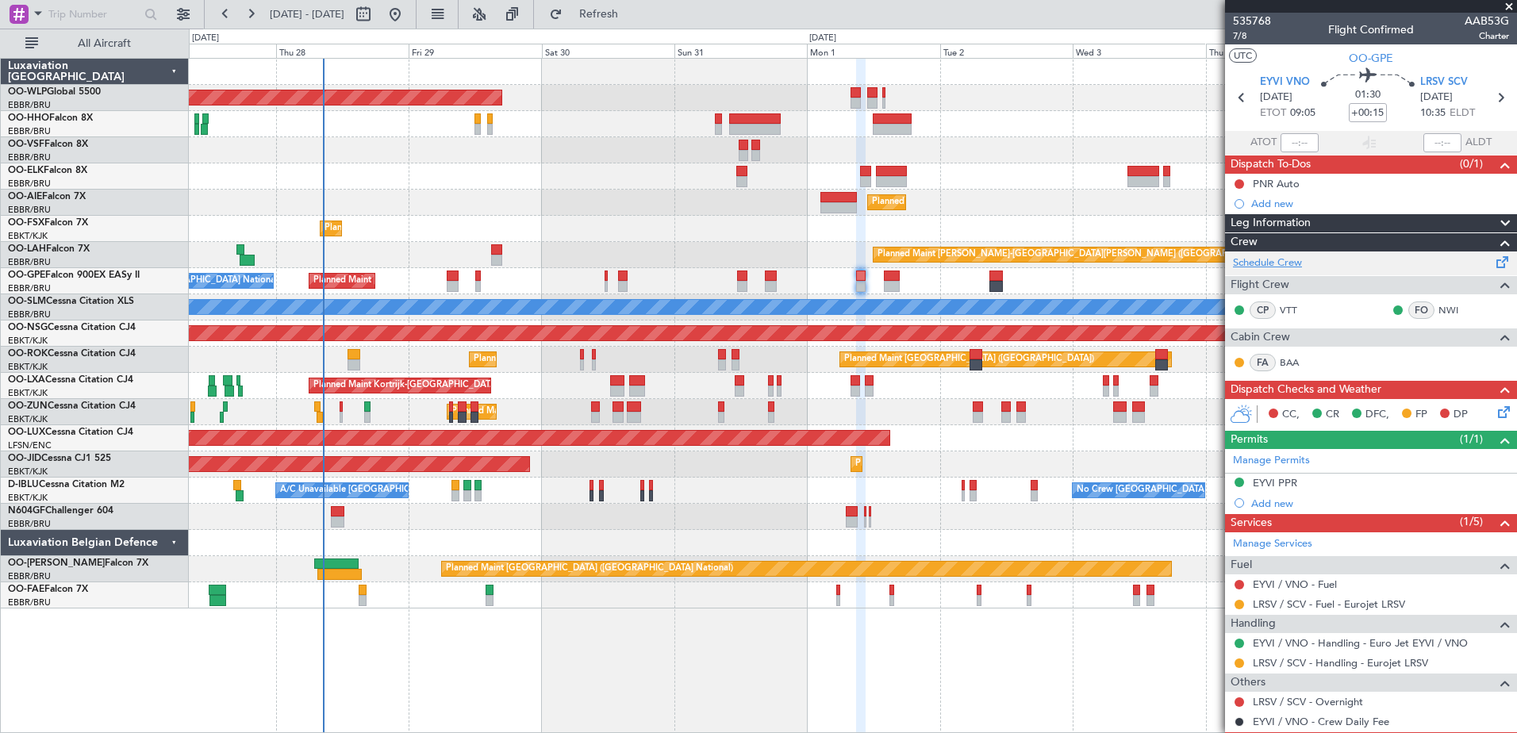
click at [1287, 263] on link "Schedule Crew" at bounding box center [1267, 264] width 69 height 16
click at [633, 18] on span "Refresh" at bounding box center [599, 14] width 67 height 11
click at [1244, 33] on span "7/8" at bounding box center [1252, 35] width 38 height 13
click at [633, 17] on span "Refresh" at bounding box center [599, 14] width 67 height 11
click at [624, 14] on span "Refresh" at bounding box center [599, 14] width 67 height 11
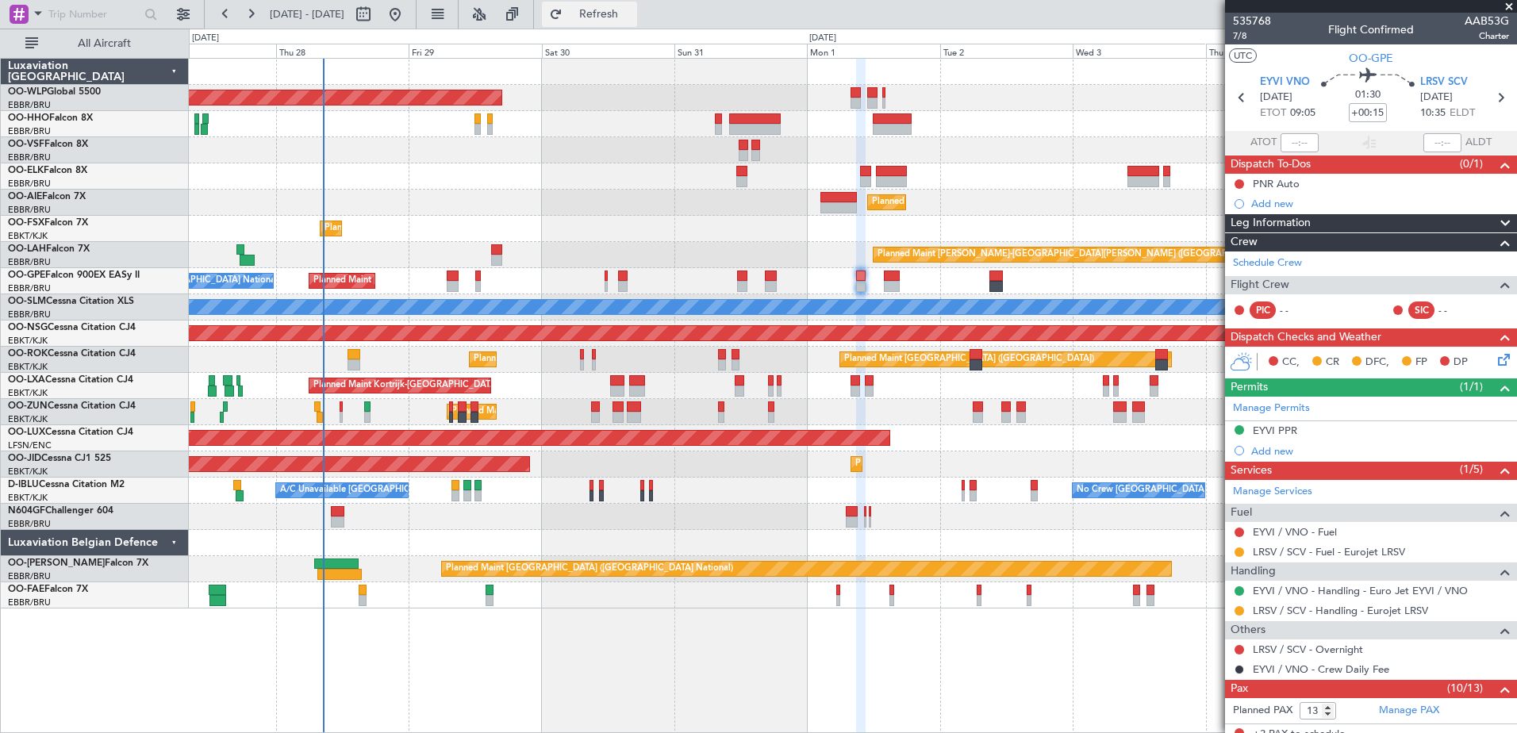
click at [630, 15] on span "Refresh" at bounding box center [599, 14] width 67 height 11
click at [633, 10] on span "Refresh" at bounding box center [599, 14] width 67 height 11
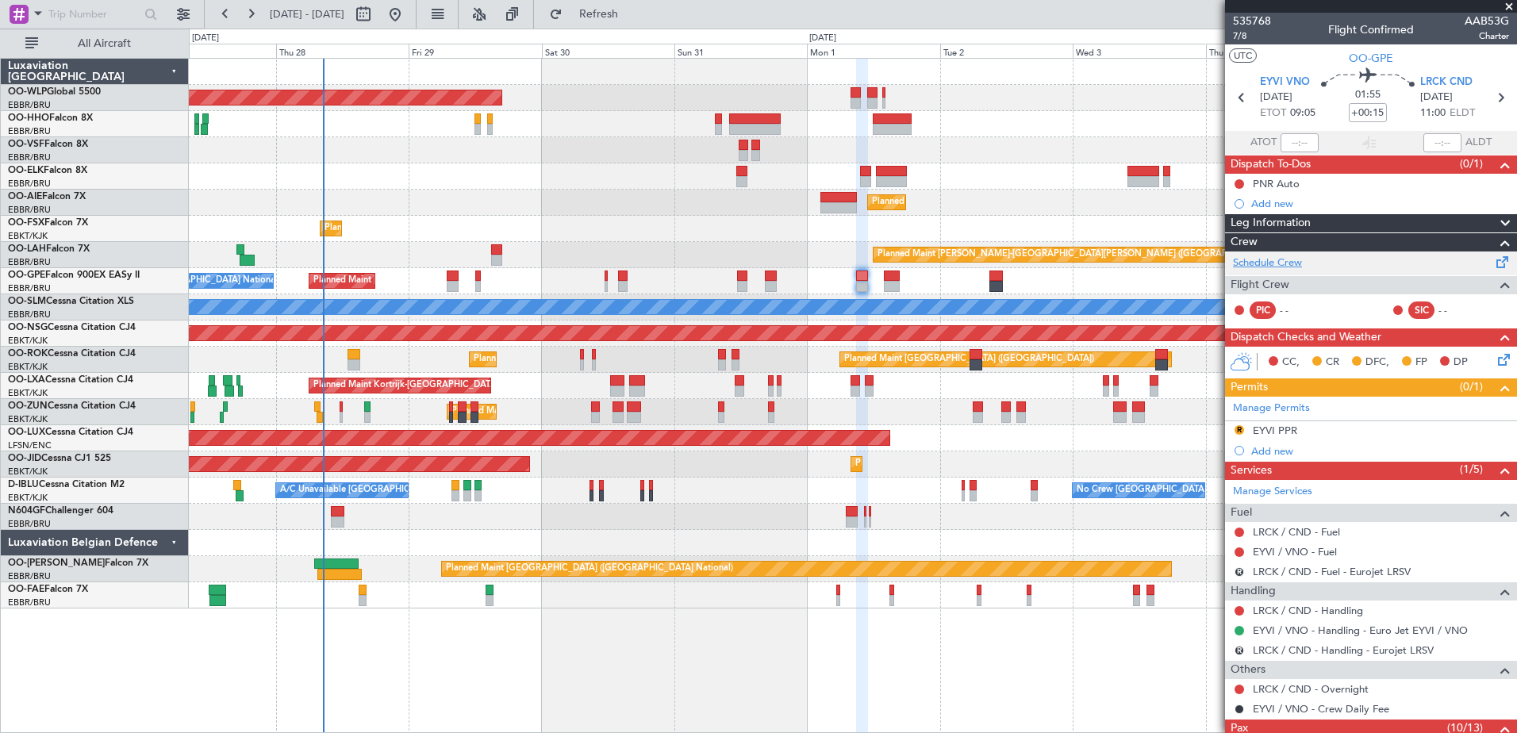
click at [1269, 267] on link "Schedule Crew" at bounding box center [1267, 264] width 69 height 16
click at [1311, 647] on link "LRCK / CND - Handling - Eurojet LRSV" at bounding box center [1343, 650] width 181 height 13
click at [1242, 37] on span "7/8" at bounding box center [1252, 35] width 38 height 13
click at [1233, 649] on div "R" at bounding box center [1239, 650] width 13 height 13
click at [1237, 648] on button "R" at bounding box center [1240, 651] width 10 height 10
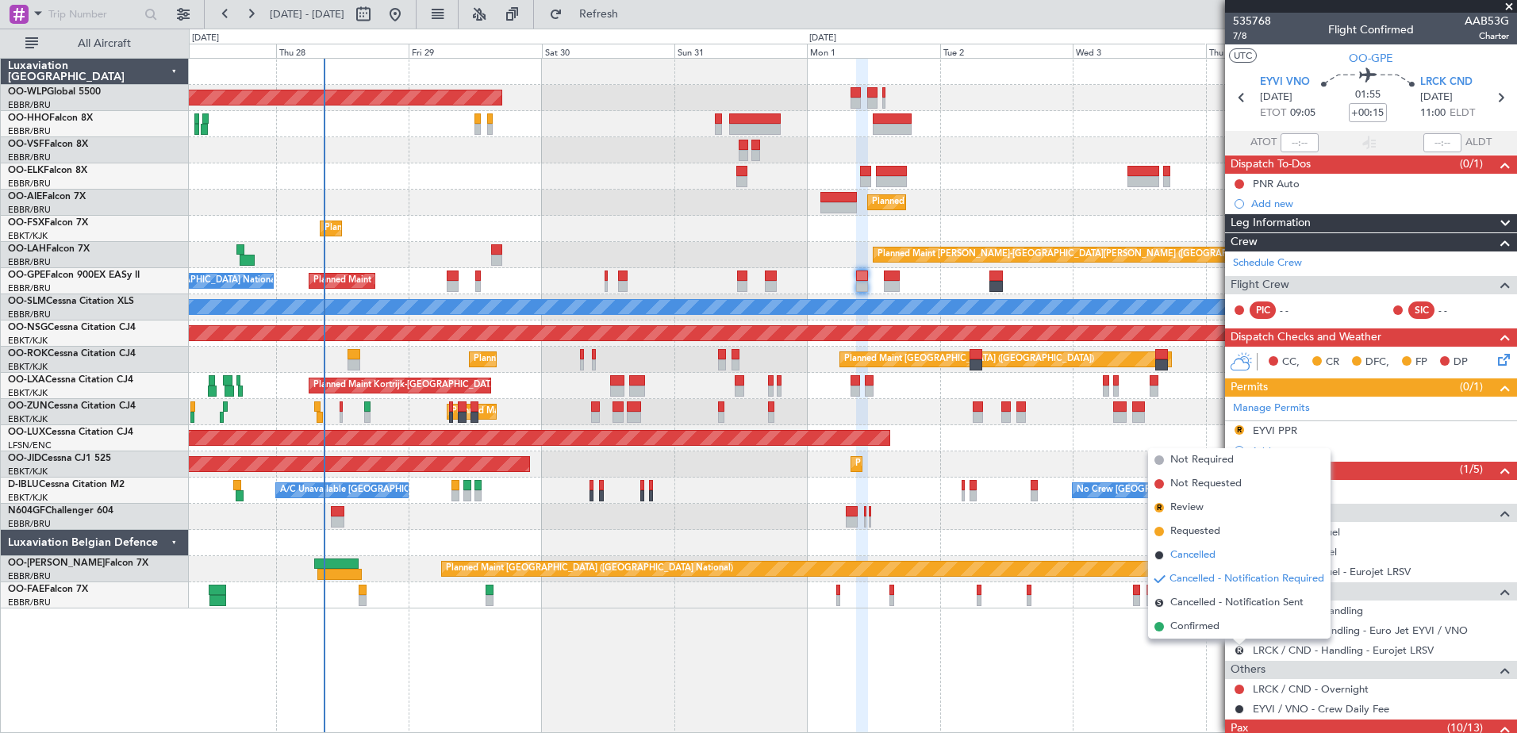
click at [1202, 562] on span "Cancelled" at bounding box center [1193, 556] width 45 height 16
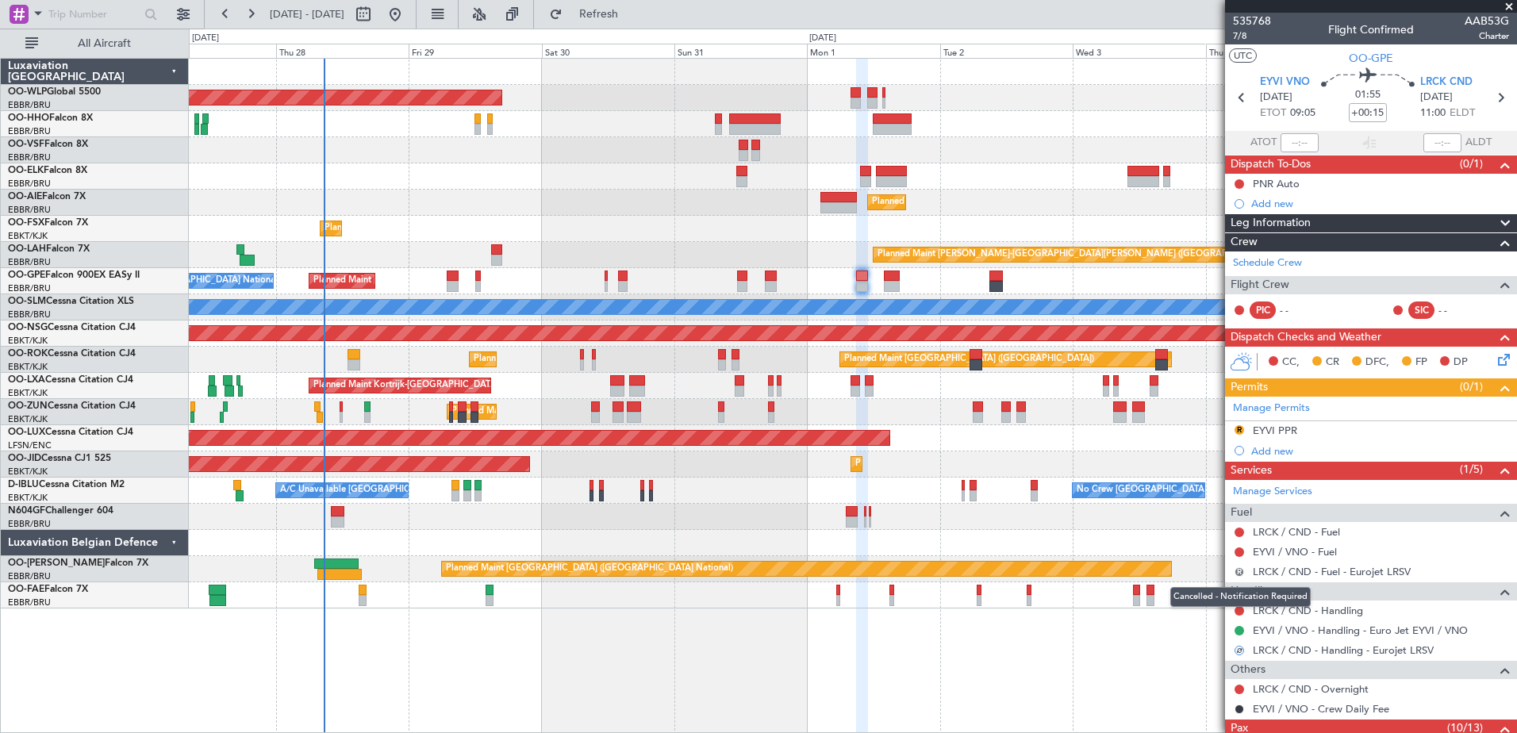
click at [1238, 568] on button "R" at bounding box center [1240, 572] width 10 height 10
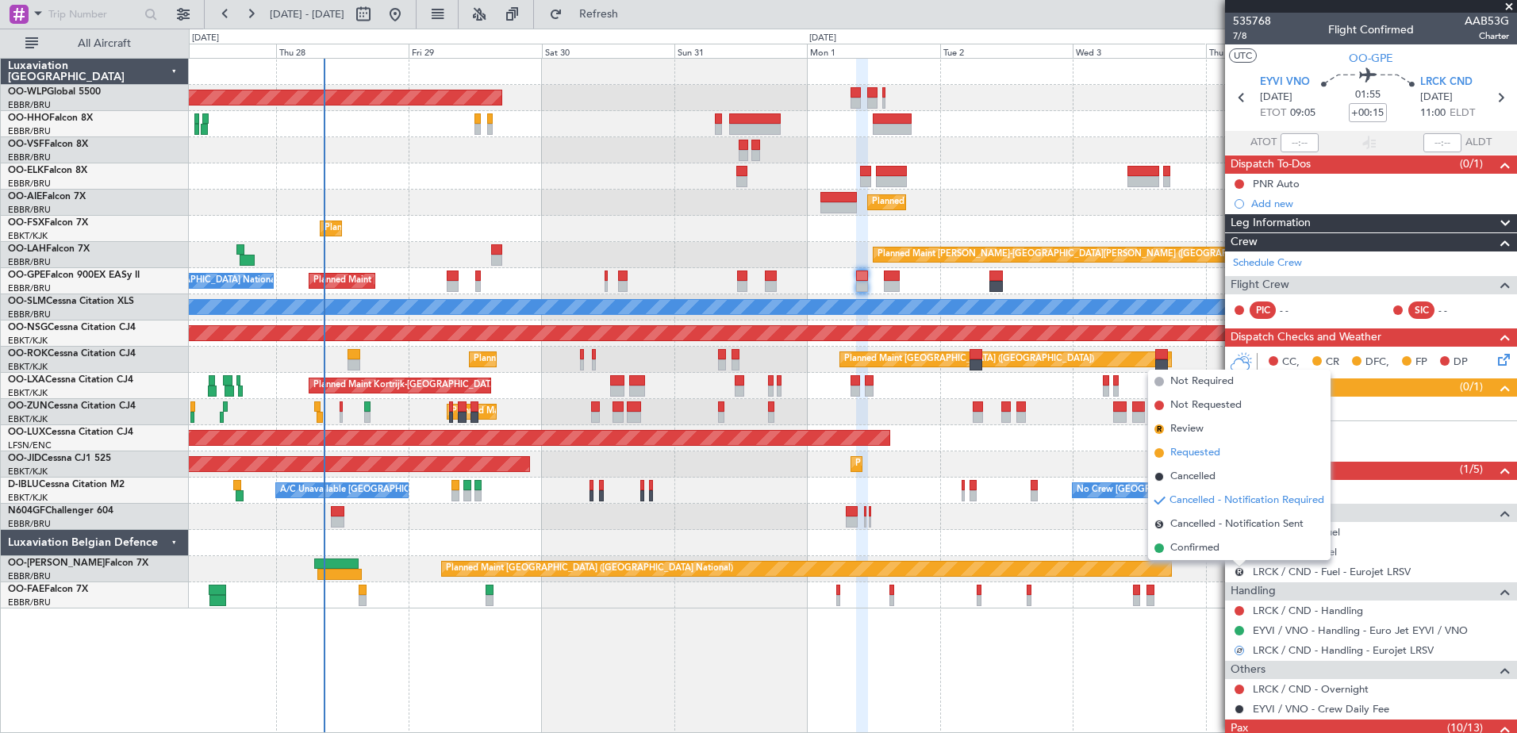
click at [1203, 456] on span "Requested" at bounding box center [1196, 453] width 50 height 16
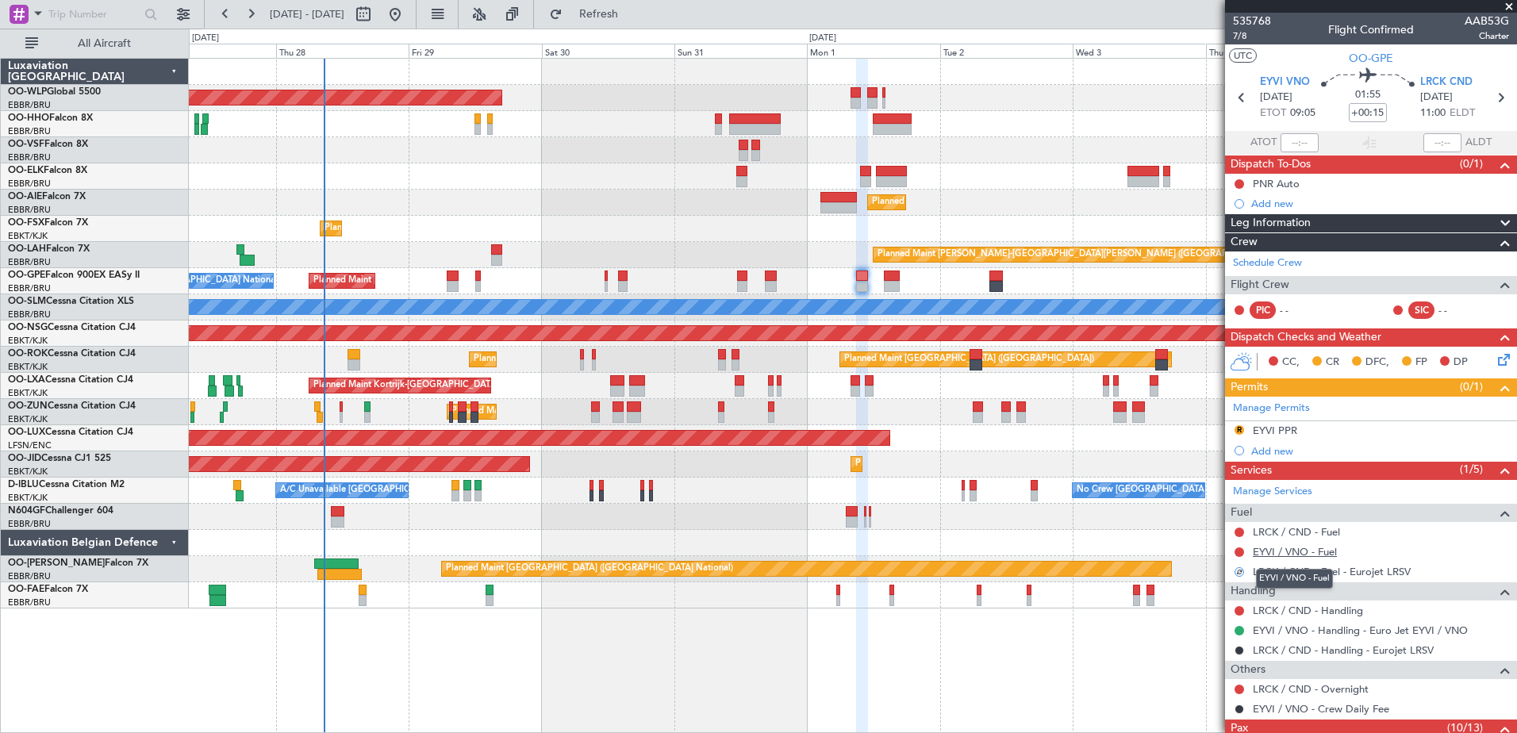
click at [1287, 553] on link "EYVI / VNO - Fuel" at bounding box center [1295, 551] width 84 height 13
click at [617, 8] on button "Refresh" at bounding box center [589, 14] width 95 height 25
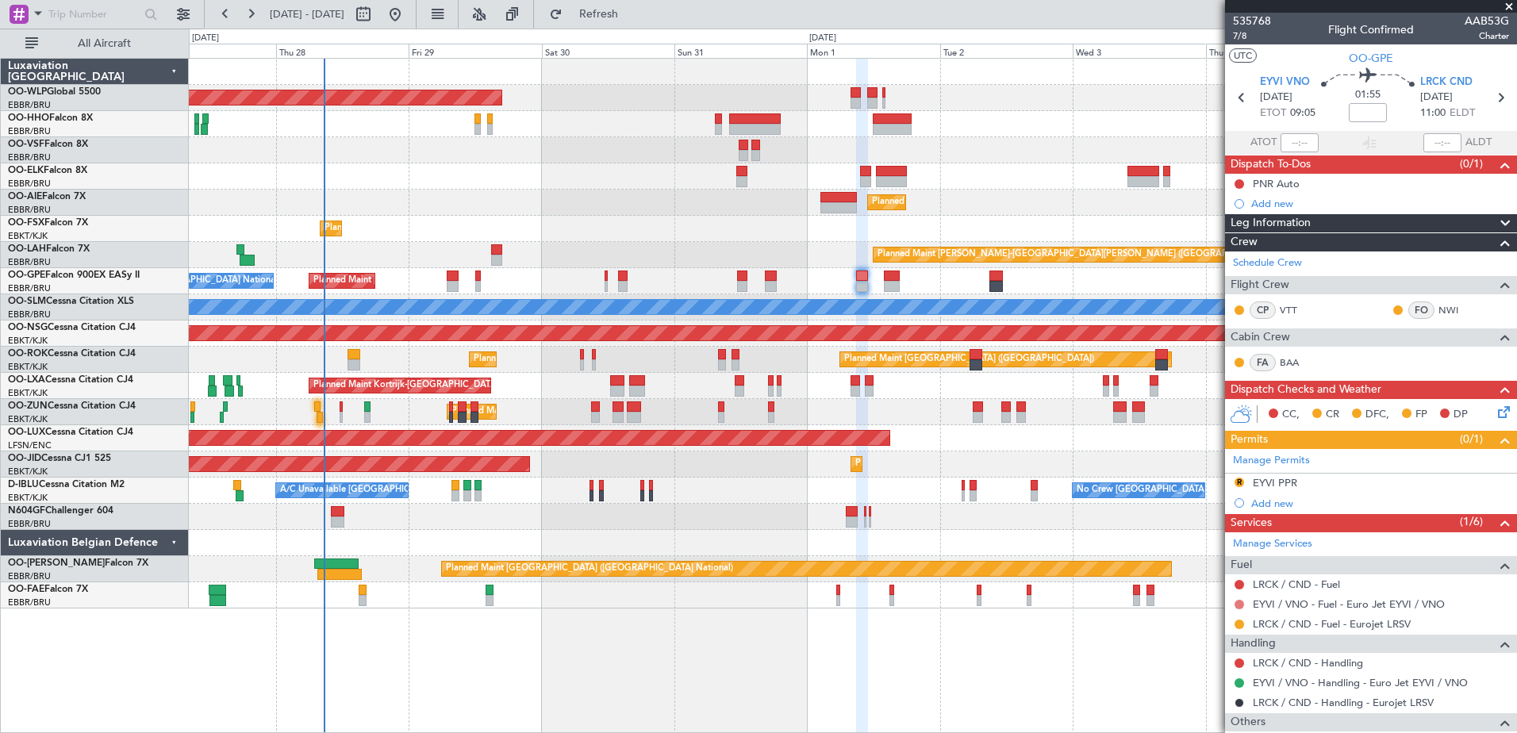
click at [1237, 600] on button at bounding box center [1240, 605] width 10 height 10
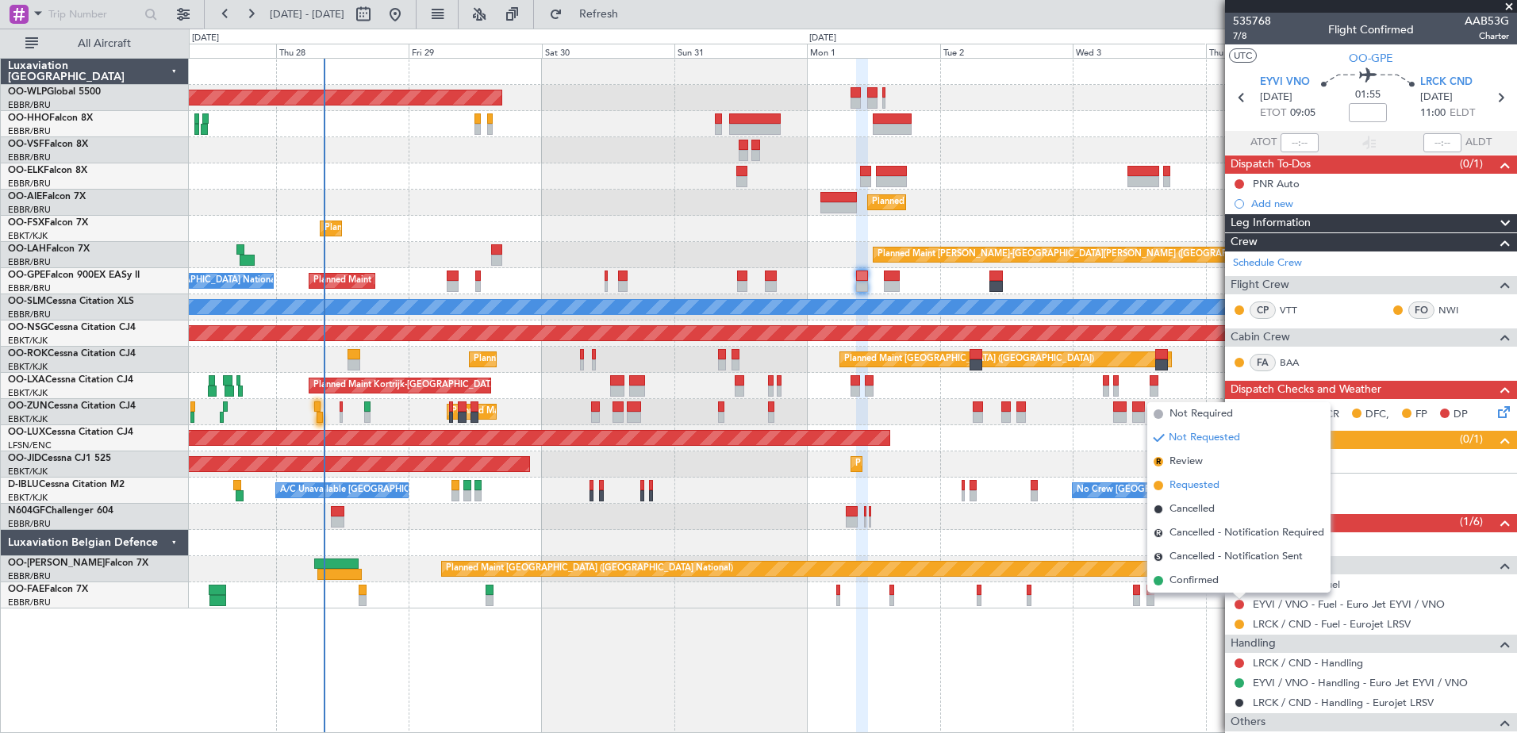
click at [1190, 481] on span "Requested" at bounding box center [1195, 486] width 50 height 16
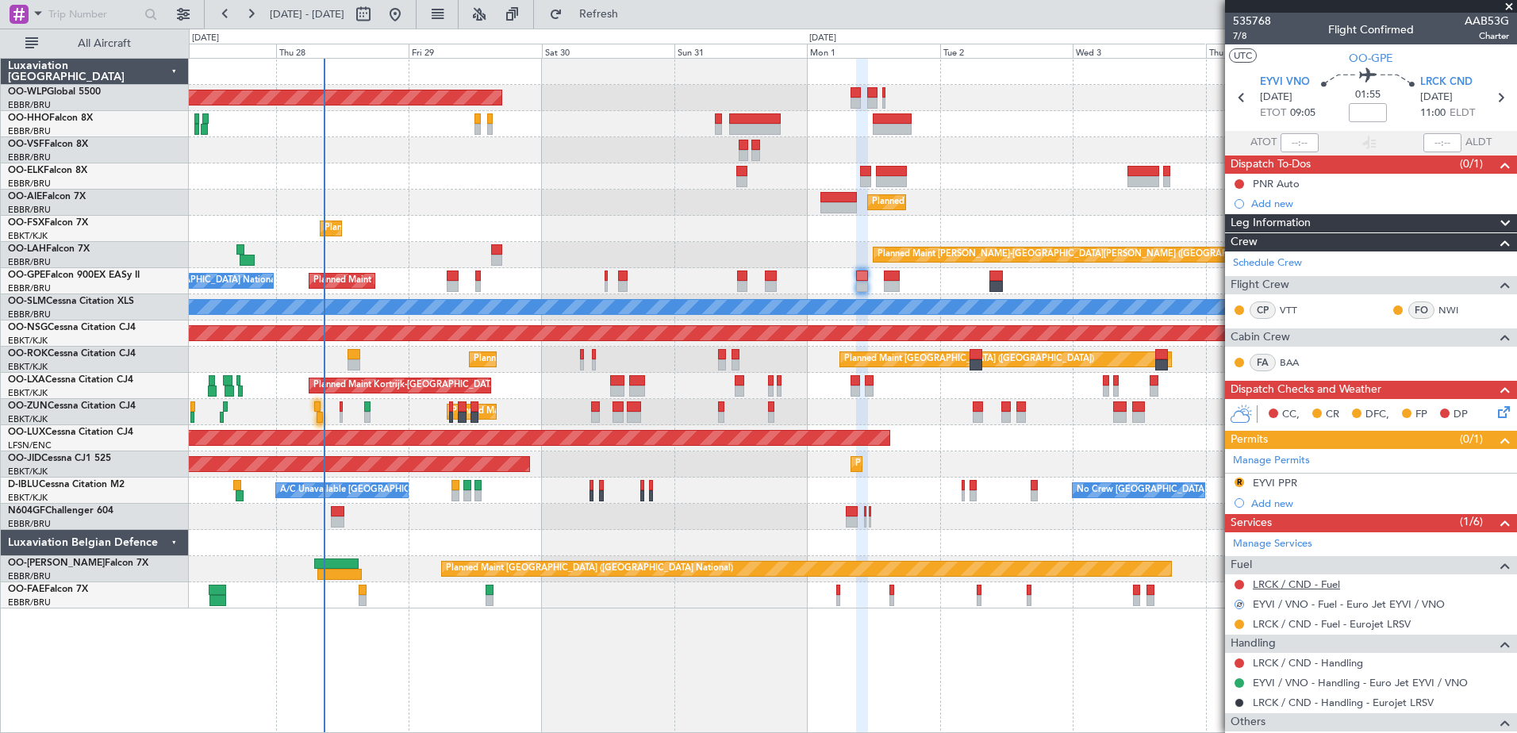
click at [1308, 579] on link "LRCK / CND - Fuel" at bounding box center [1296, 584] width 87 height 13
click at [637, 6] on button "Refresh" at bounding box center [589, 14] width 95 height 25
click at [1240, 583] on button at bounding box center [1240, 585] width 10 height 10
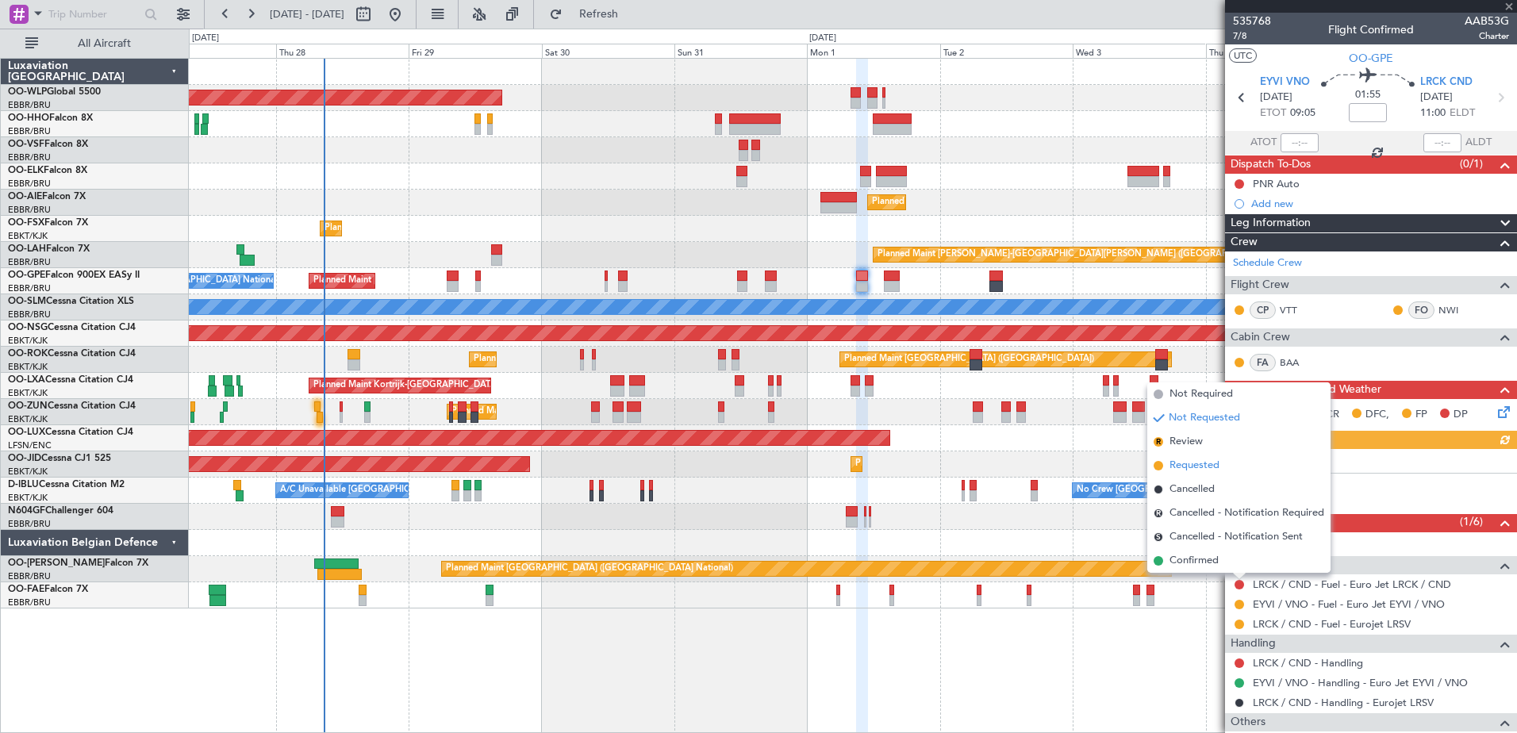
click at [1167, 467] on li "Requested" at bounding box center [1239, 466] width 183 height 24
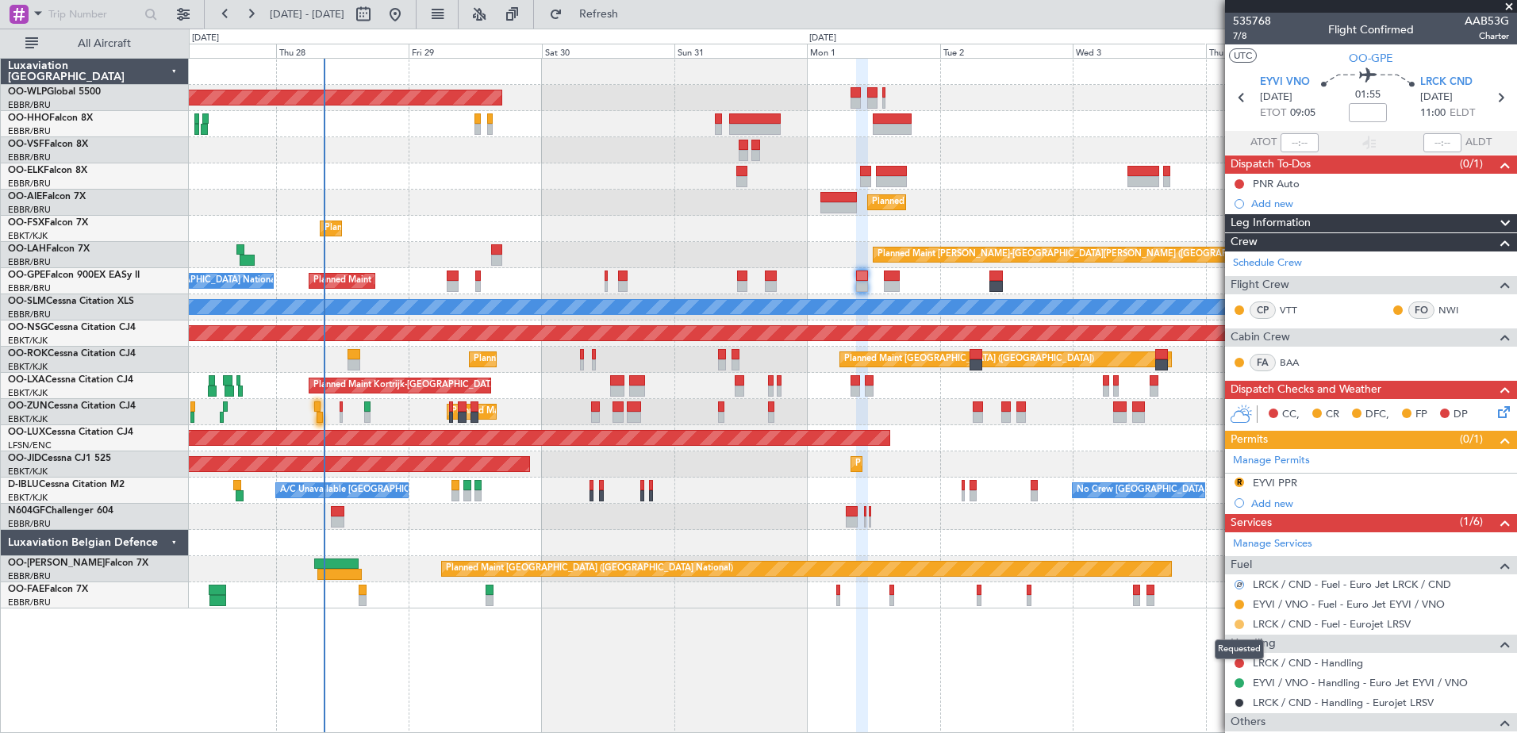
click at [1239, 625] on button at bounding box center [1240, 625] width 10 height 10
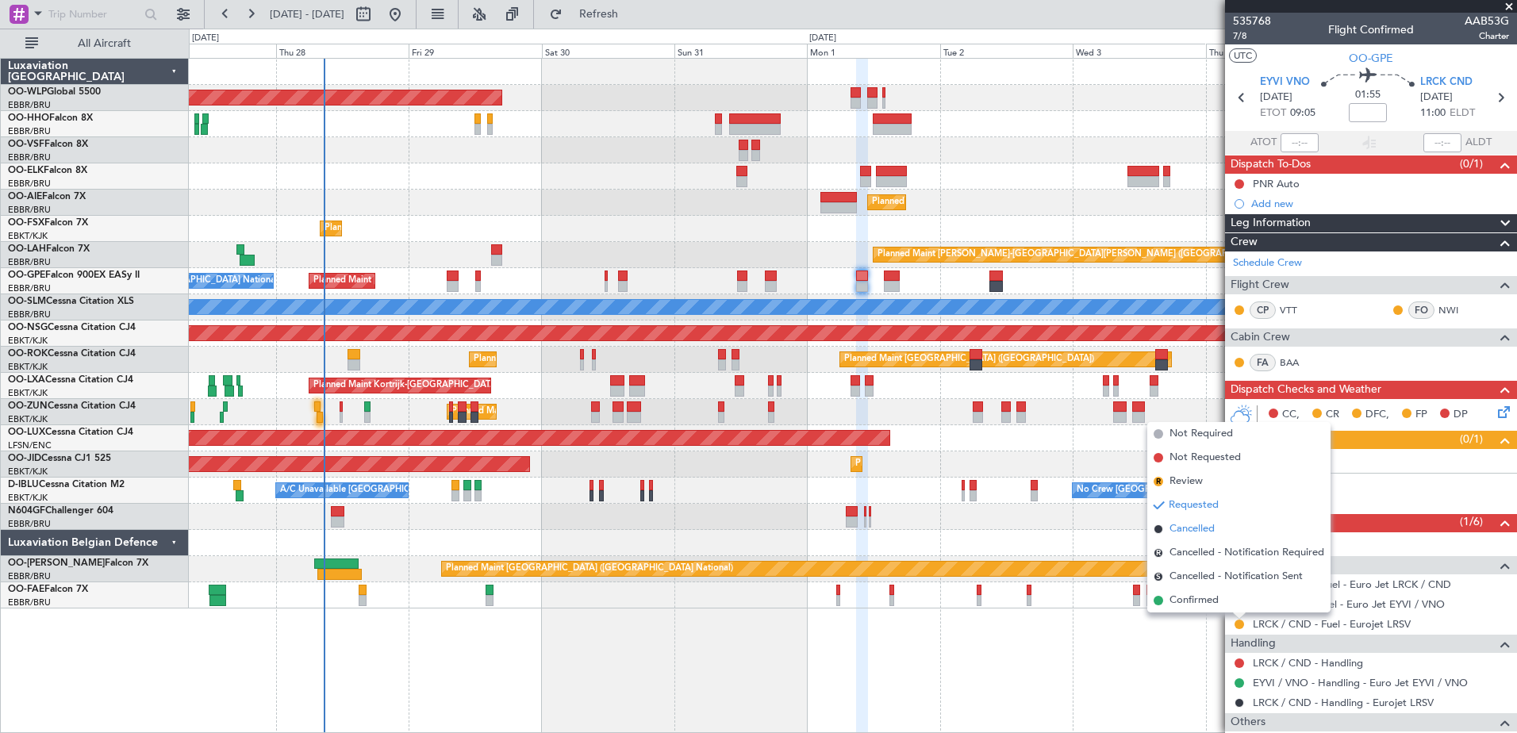
click at [1186, 533] on span "Cancelled" at bounding box center [1192, 529] width 45 height 16
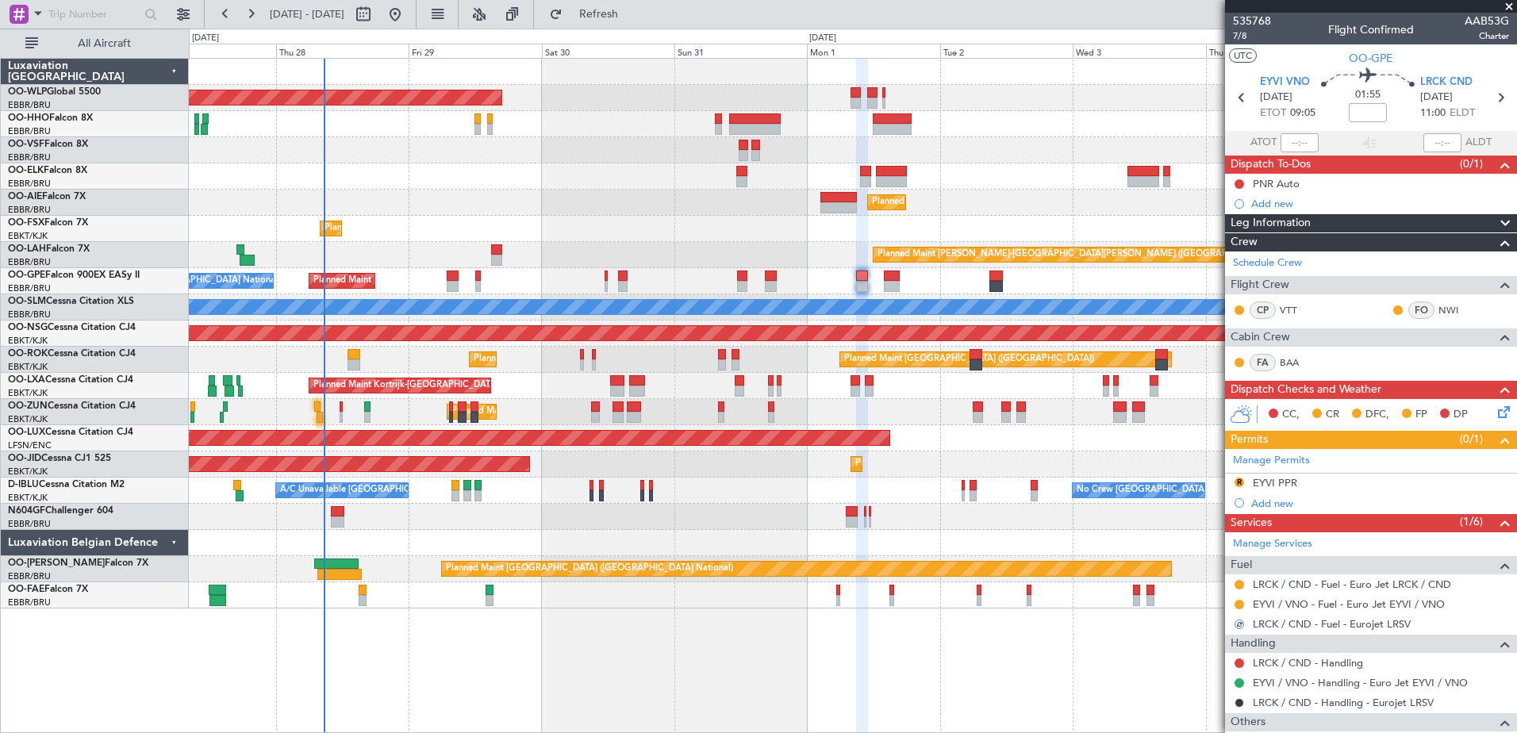
scroll to position [159, 0]
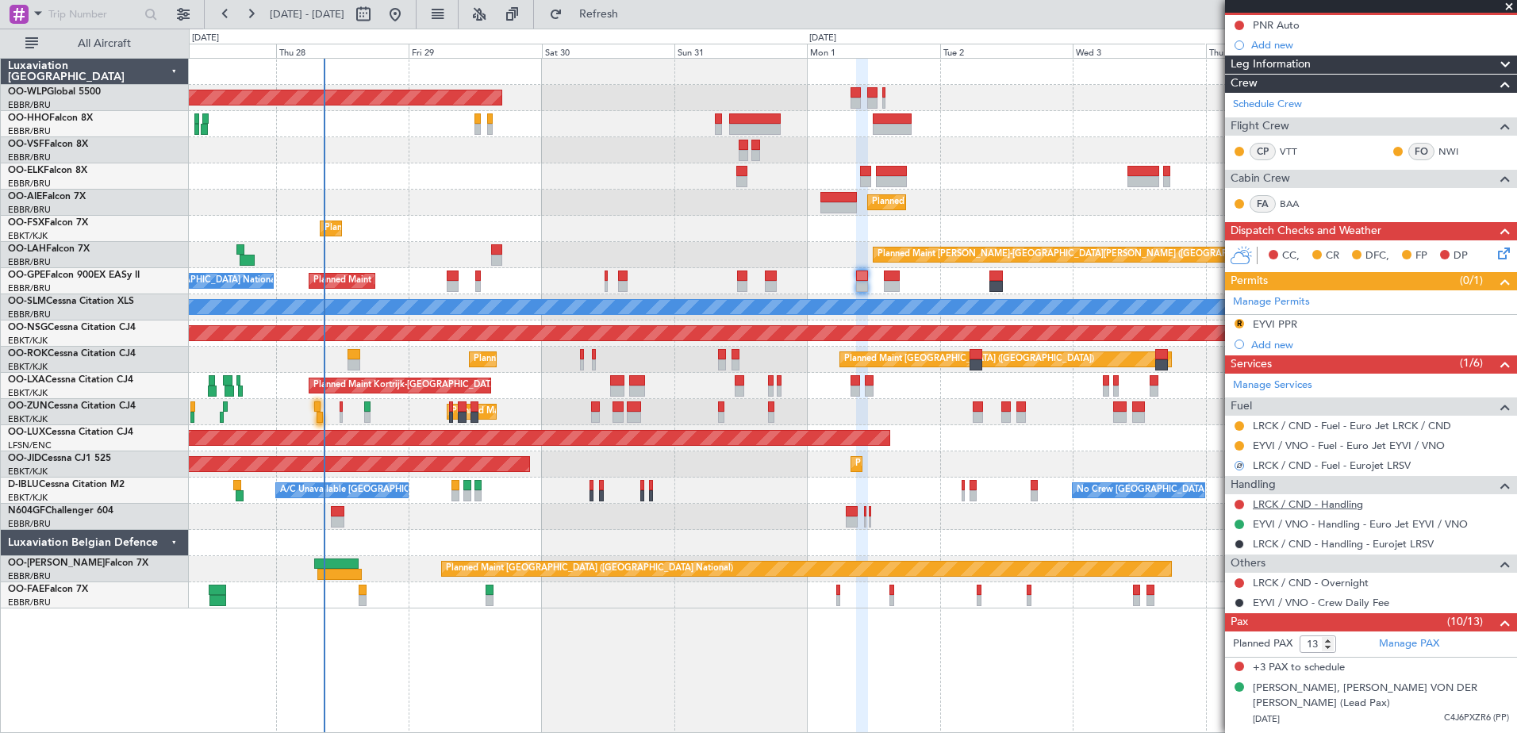
click at [1327, 498] on link "LRCK / CND - Handling" at bounding box center [1308, 504] width 110 height 13
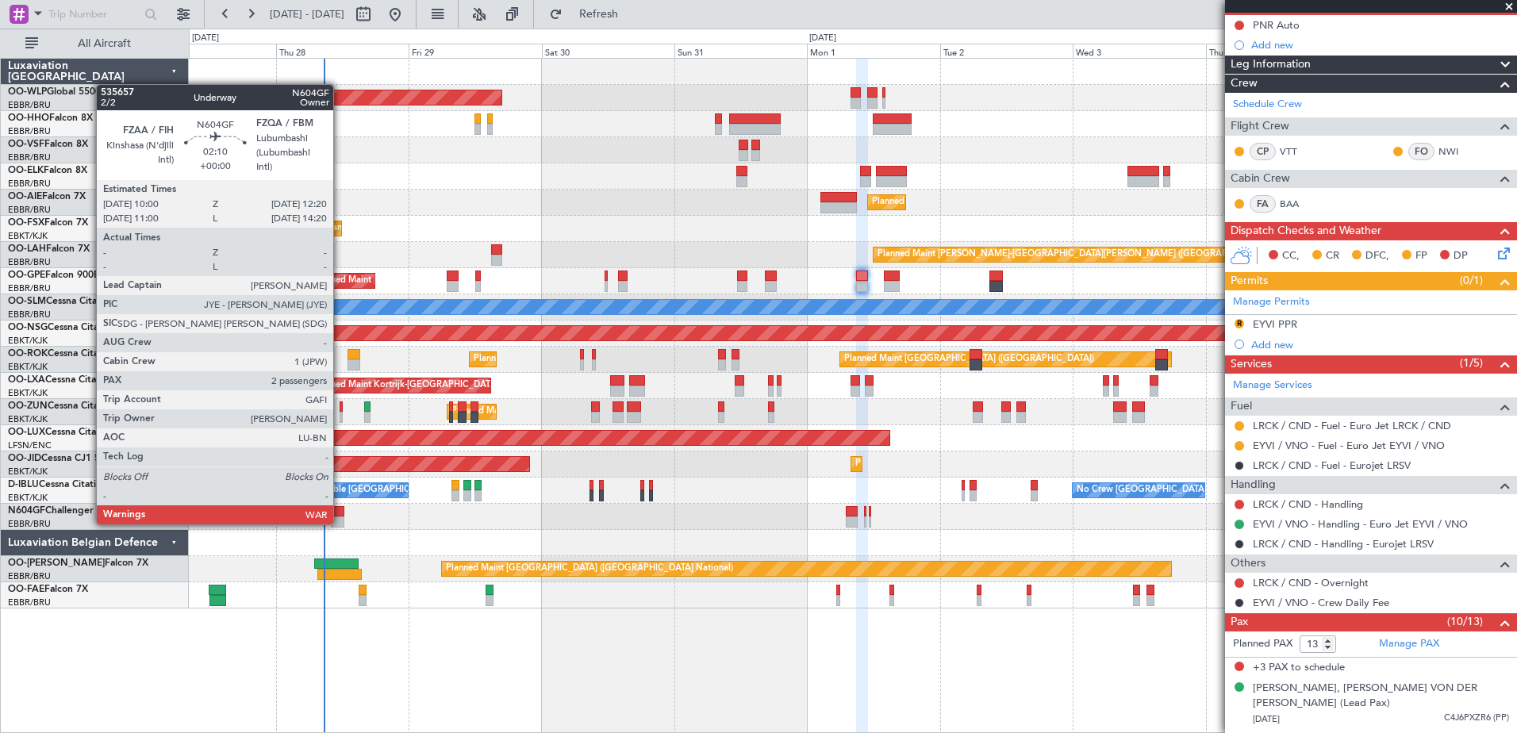
click at [340, 523] on div at bounding box center [337, 522] width 13 height 11
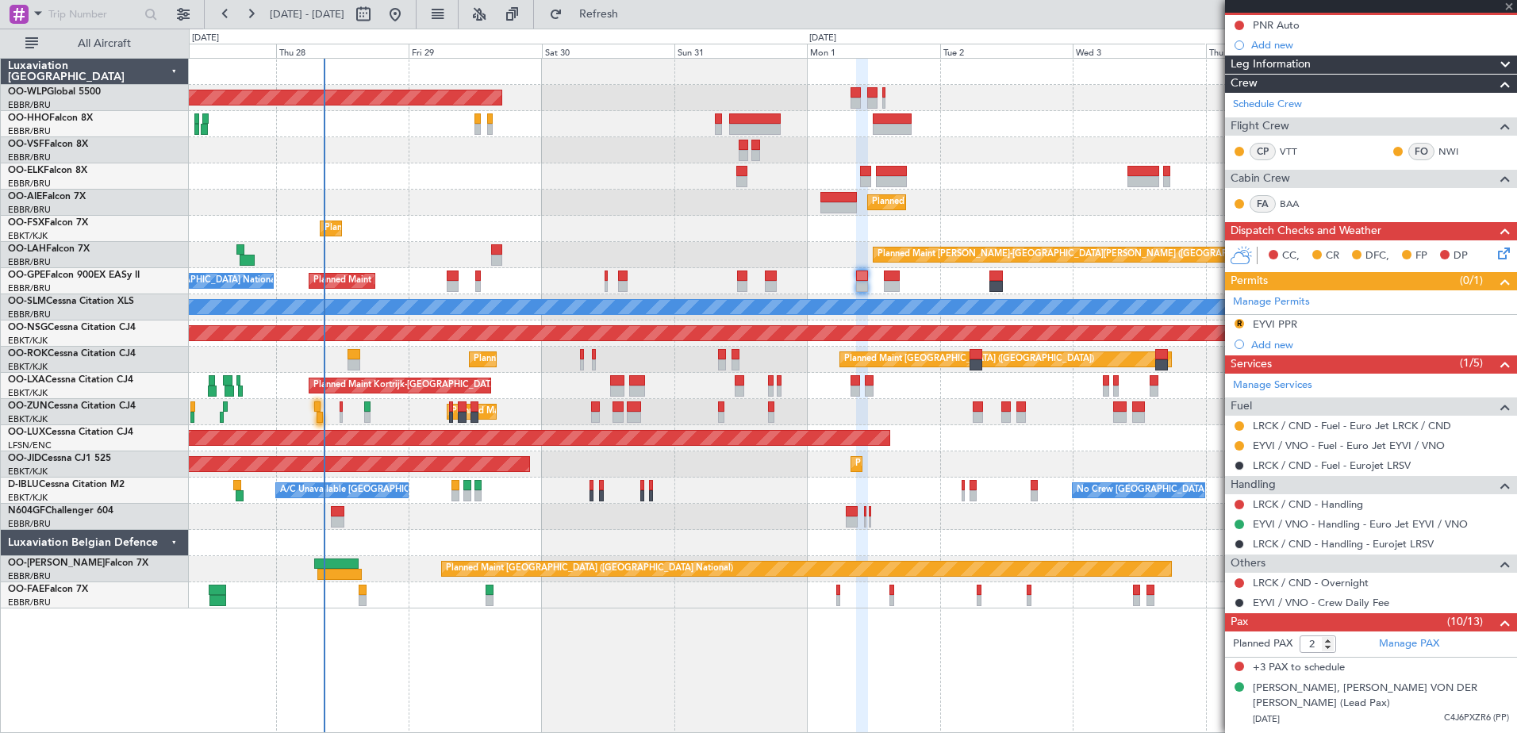
scroll to position [0, 0]
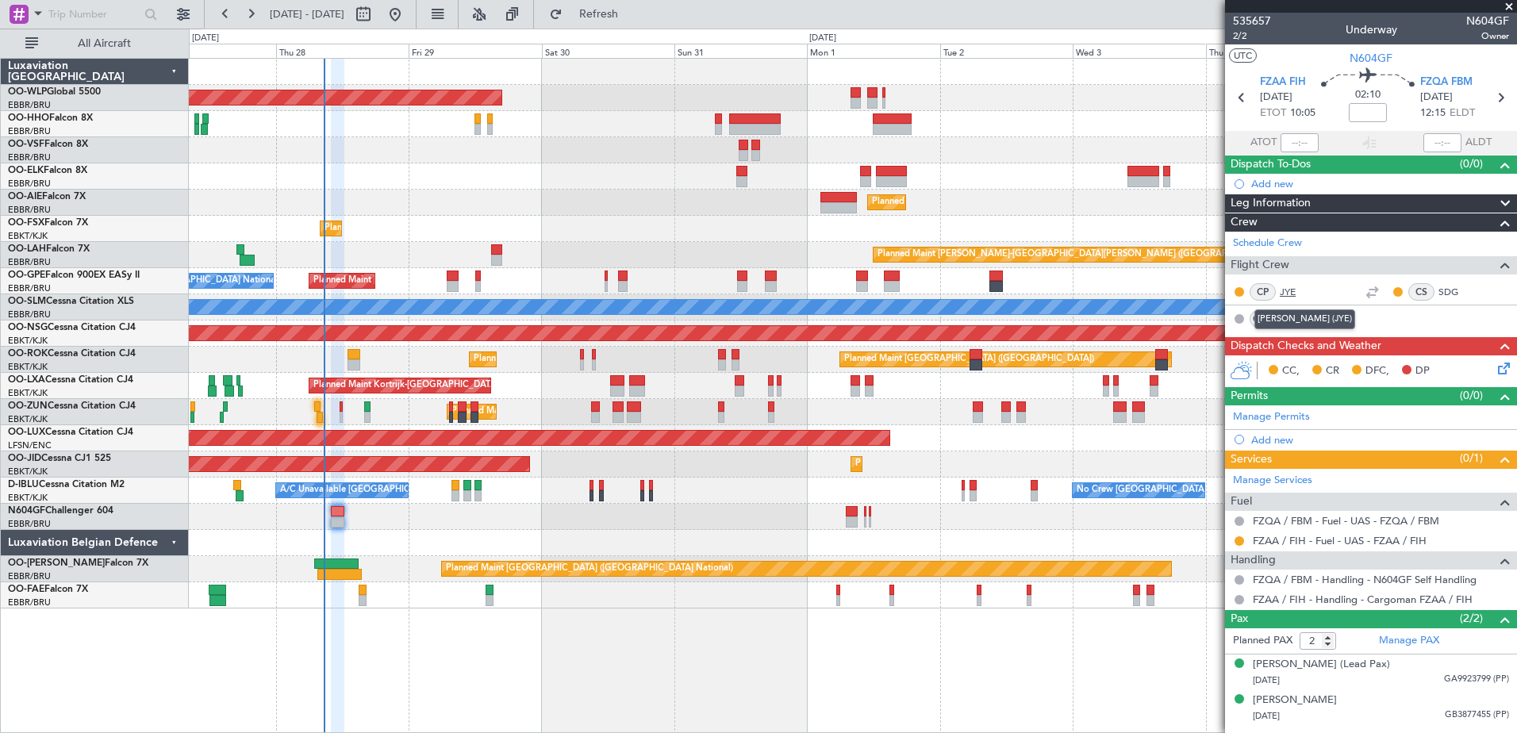
click at [1290, 294] on link "JYE" at bounding box center [1298, 292] width 36 height 14
click at [1451, 295] on link "SDG" at bounding box center [1457, 292] width 36 height 14
click at [1241, 539] on button at bounding box center [1240, 542] width 10 height 10
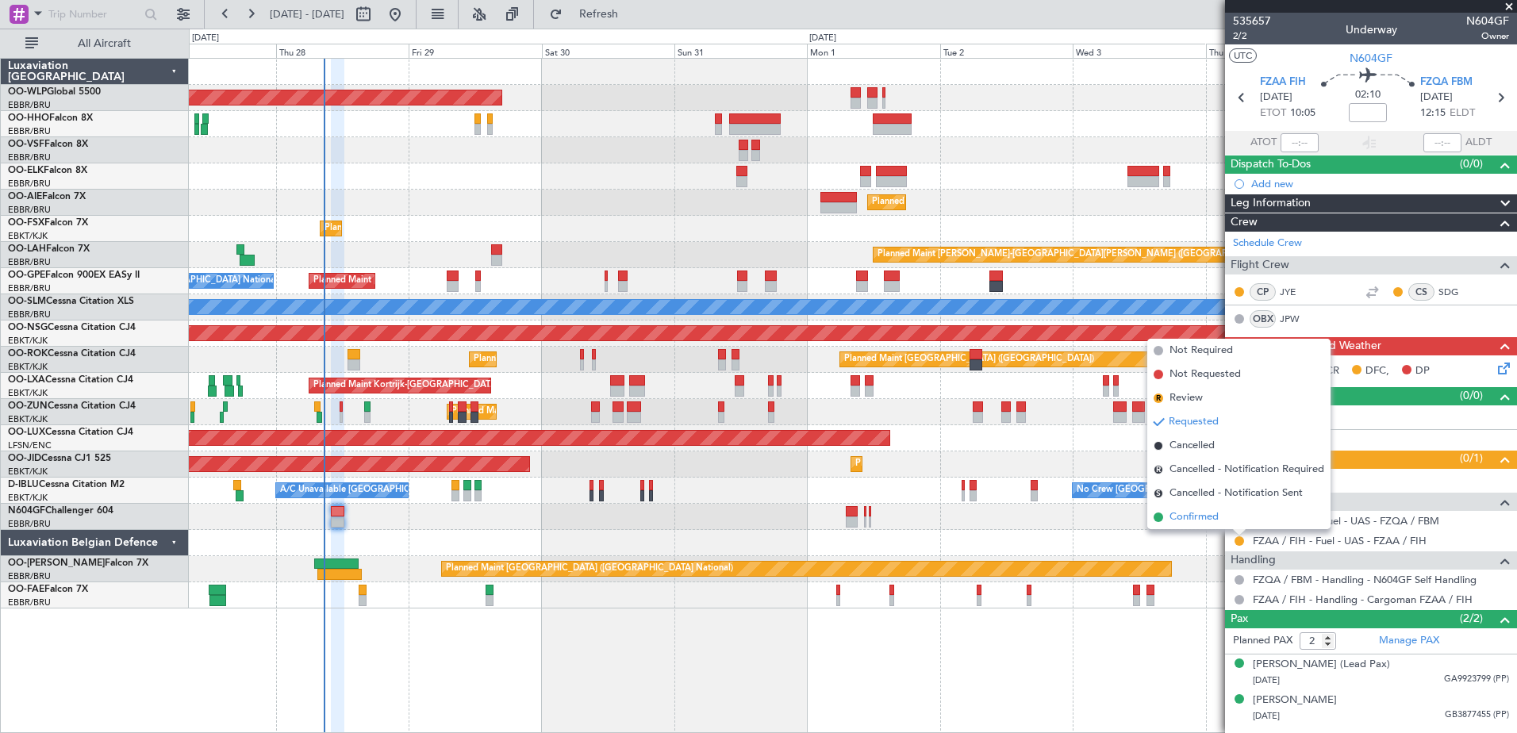
click at [1194, 518] on span "Confirmed" at bounding box center [1194, 518] width 49 height 16
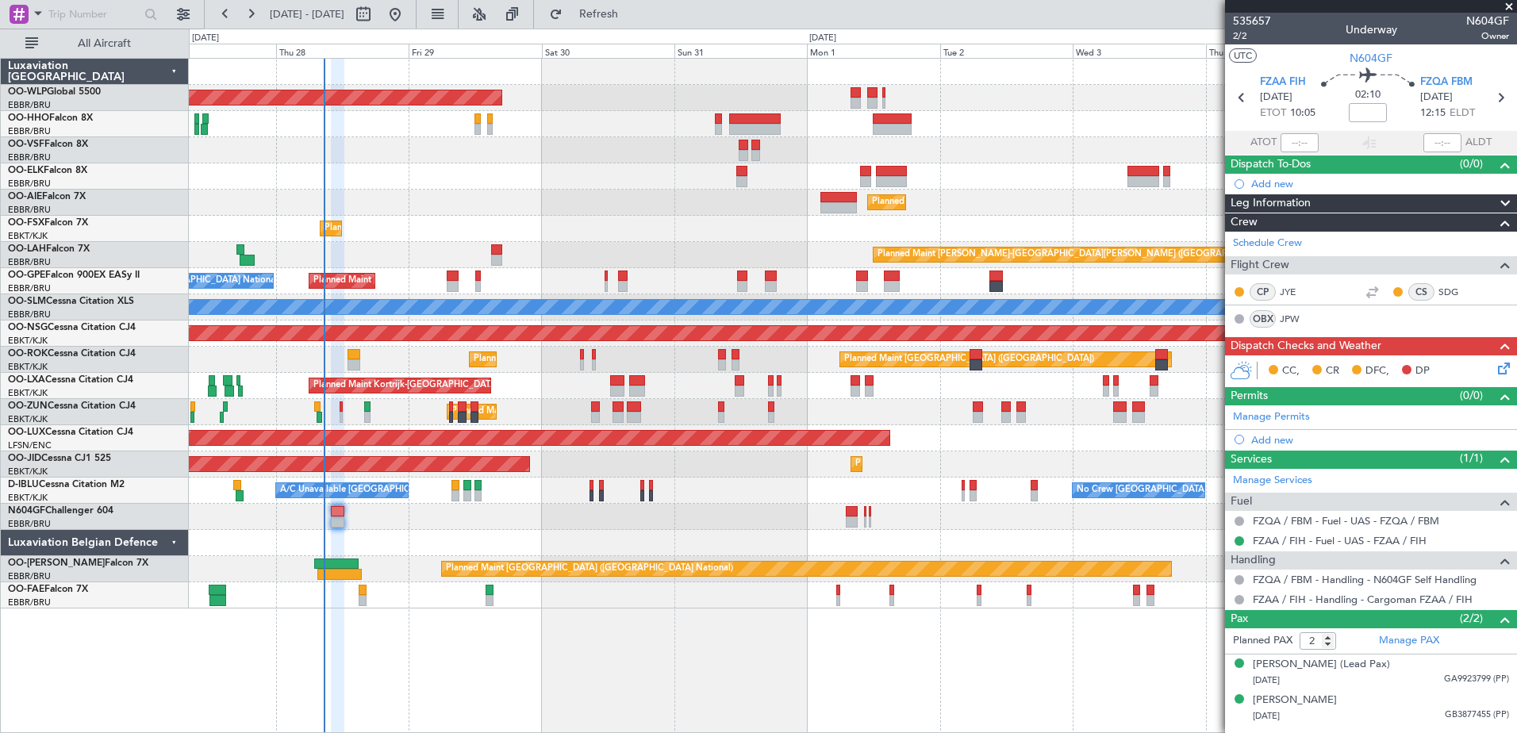
click at [1495, 367] on icon at bounding box center [1501, 366] width 13 height 13
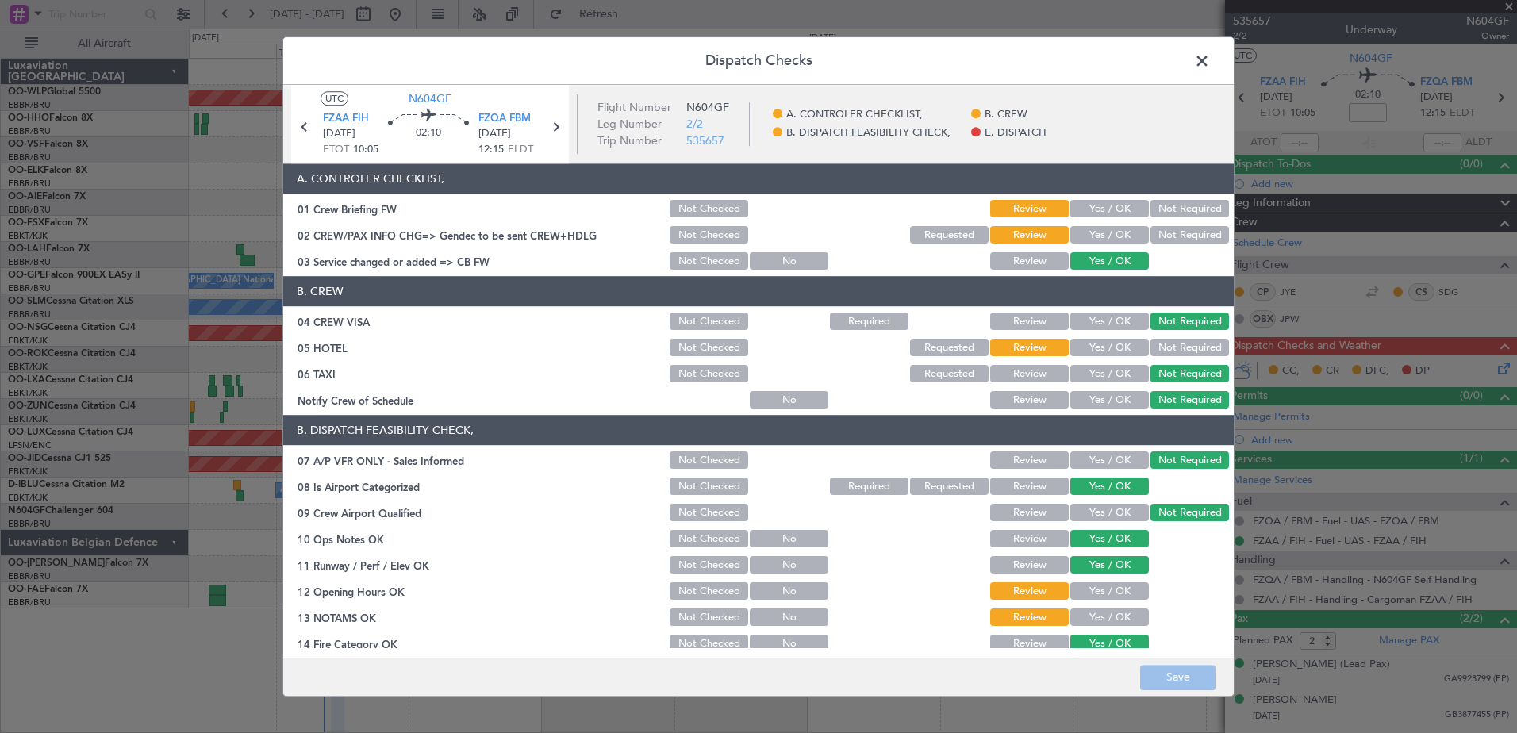
click at [1106, 232] on button "Yes / OK" at bounding box center [1110, 235] width 79 height 17
click at [1159, 206] on button "Not Required" at bounding box center [1190, 209] width 79 height 17
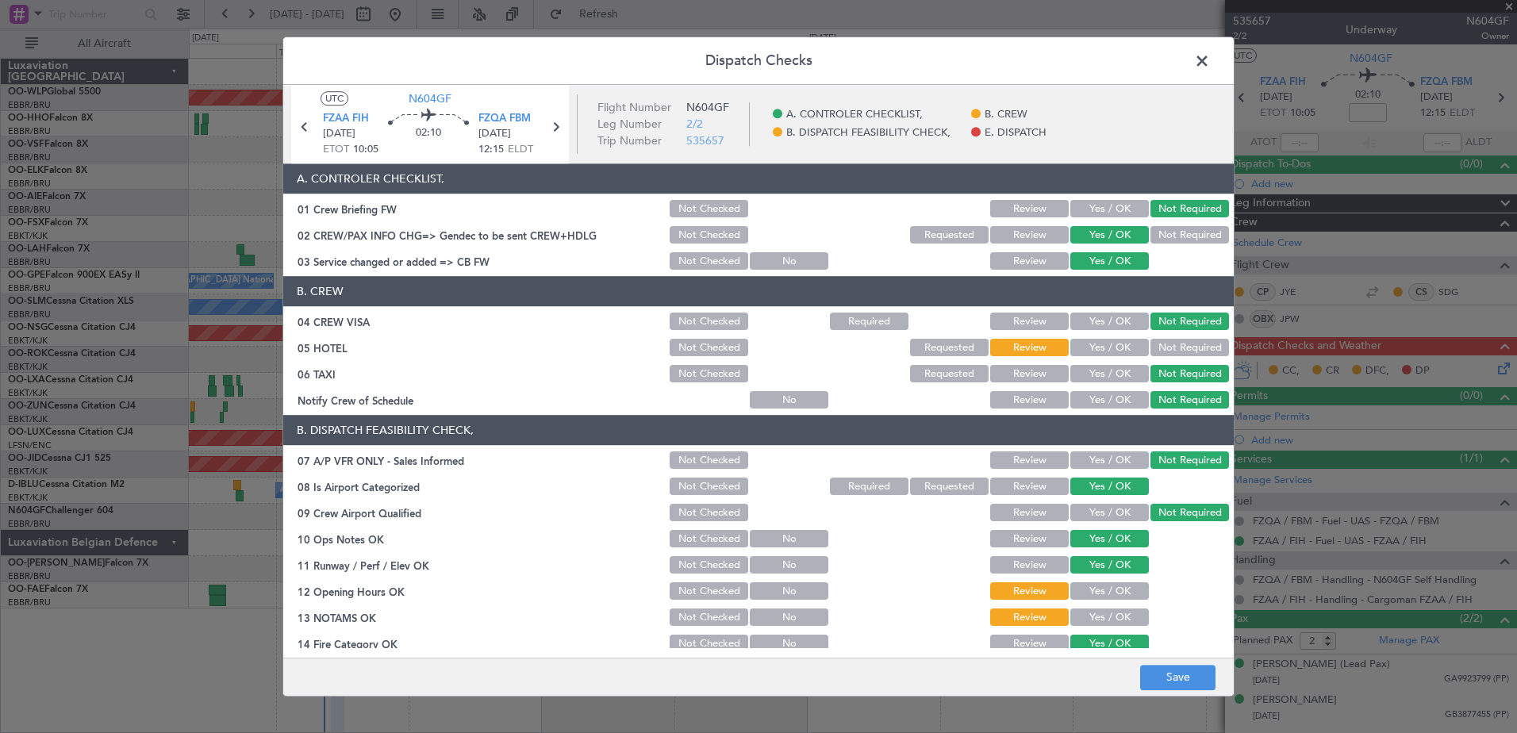
click at [1169, 349] on button "Not Required" at bounding box center [1190, 348] width 79 height 17
click at [1088, 587] on button "Yes / OK" at bounding box center [1110, 591] width 79 height 17
drag, startPoint x: 1090, startPoint y: 619, endPoint x: 1094, endPoint y: 612, distance: 8.6
click at [1090, 619] on button "Yes / OK" at bounding box center [1110, 618] width 79 height 17
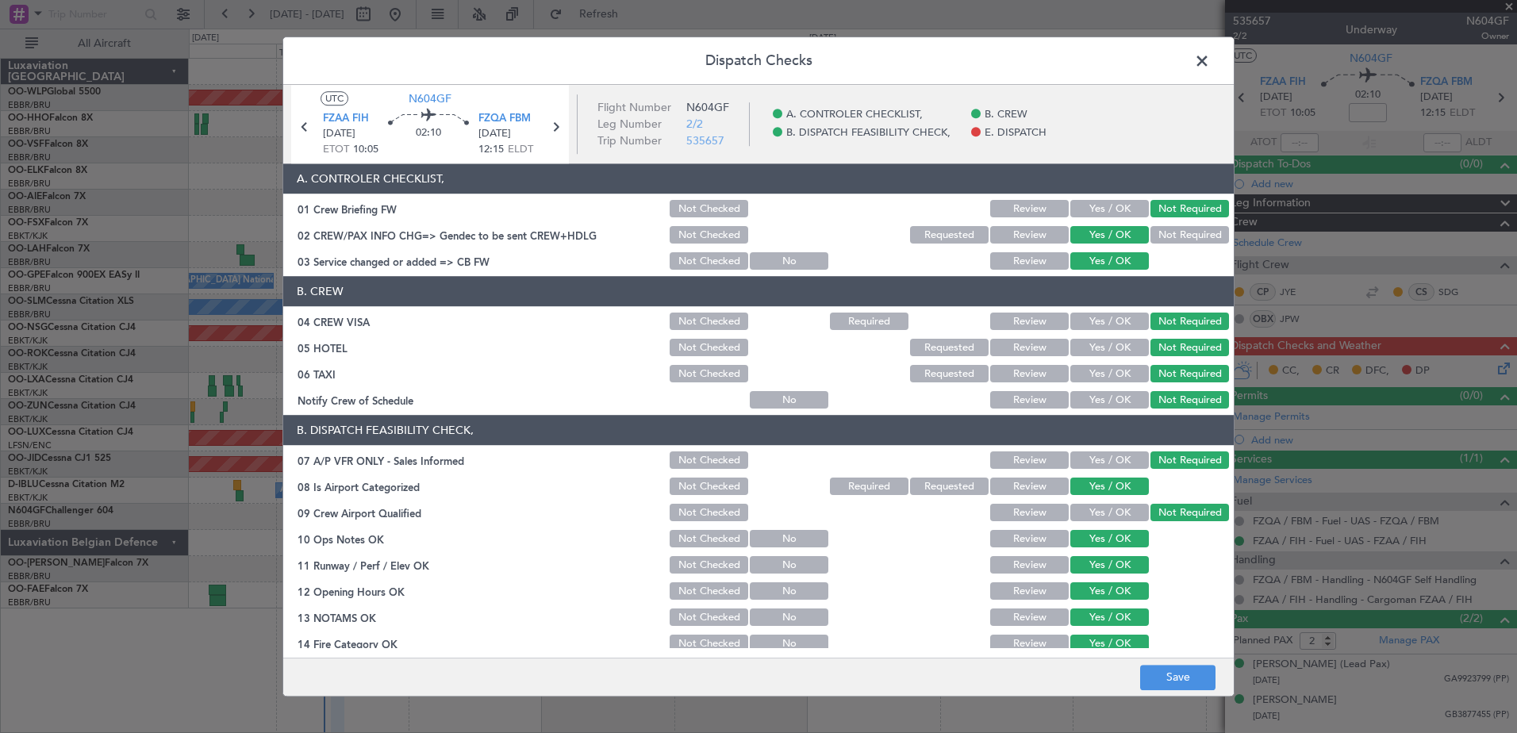
scroll to position [229, 0]
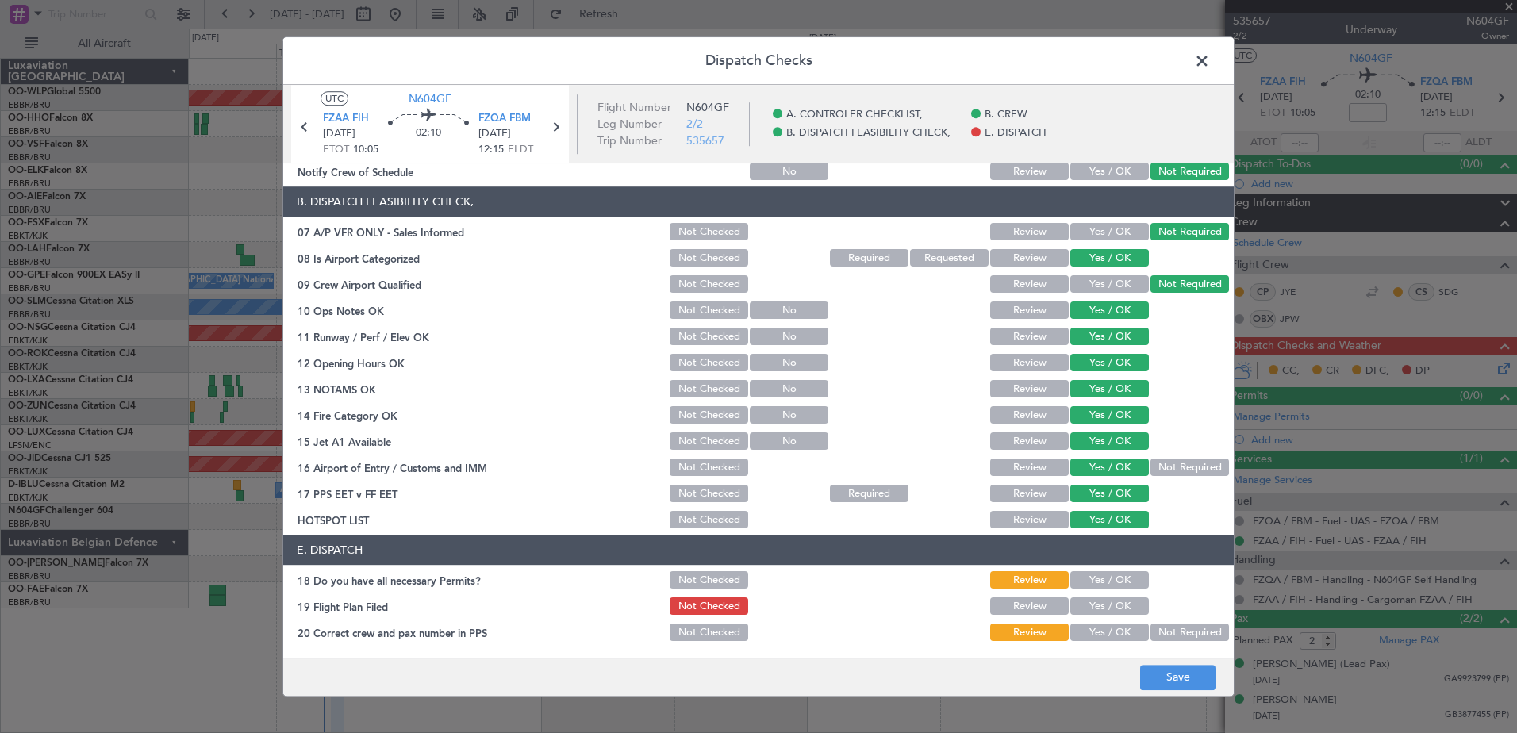
click at [1104, 584] on button "Yes / OK" at bounding box center [1110, 580] width 79 height 17
click at [1103, 599] on button "Yes / OK" at bounding box center [1110, 606] width 79 height 17
click at [1102, 630] on button "Yes / OK" at bounding box center [1110, 633] width 79 height 17
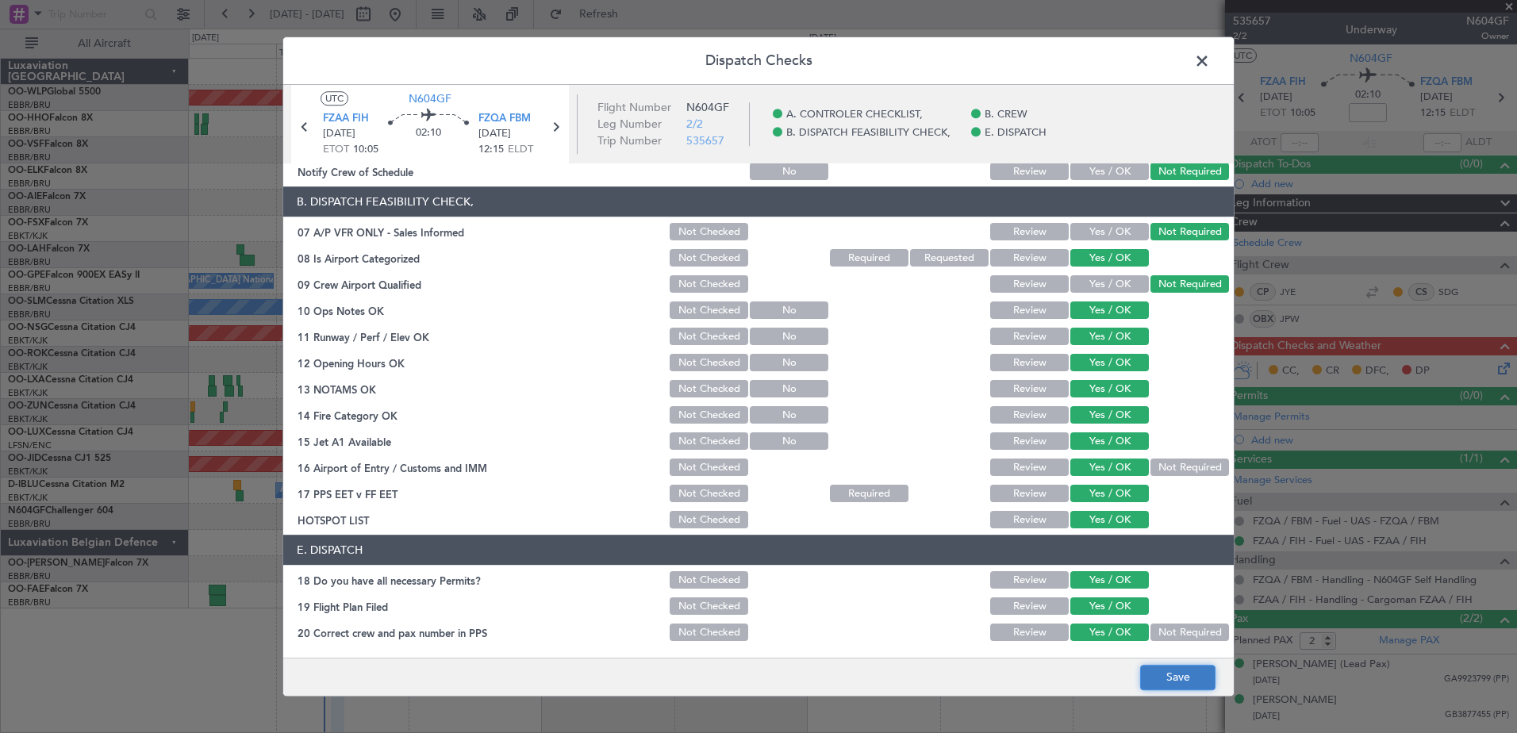
click at [1169, 679] on button "Save" at bounding box center [1177, 677] width 75 height 25
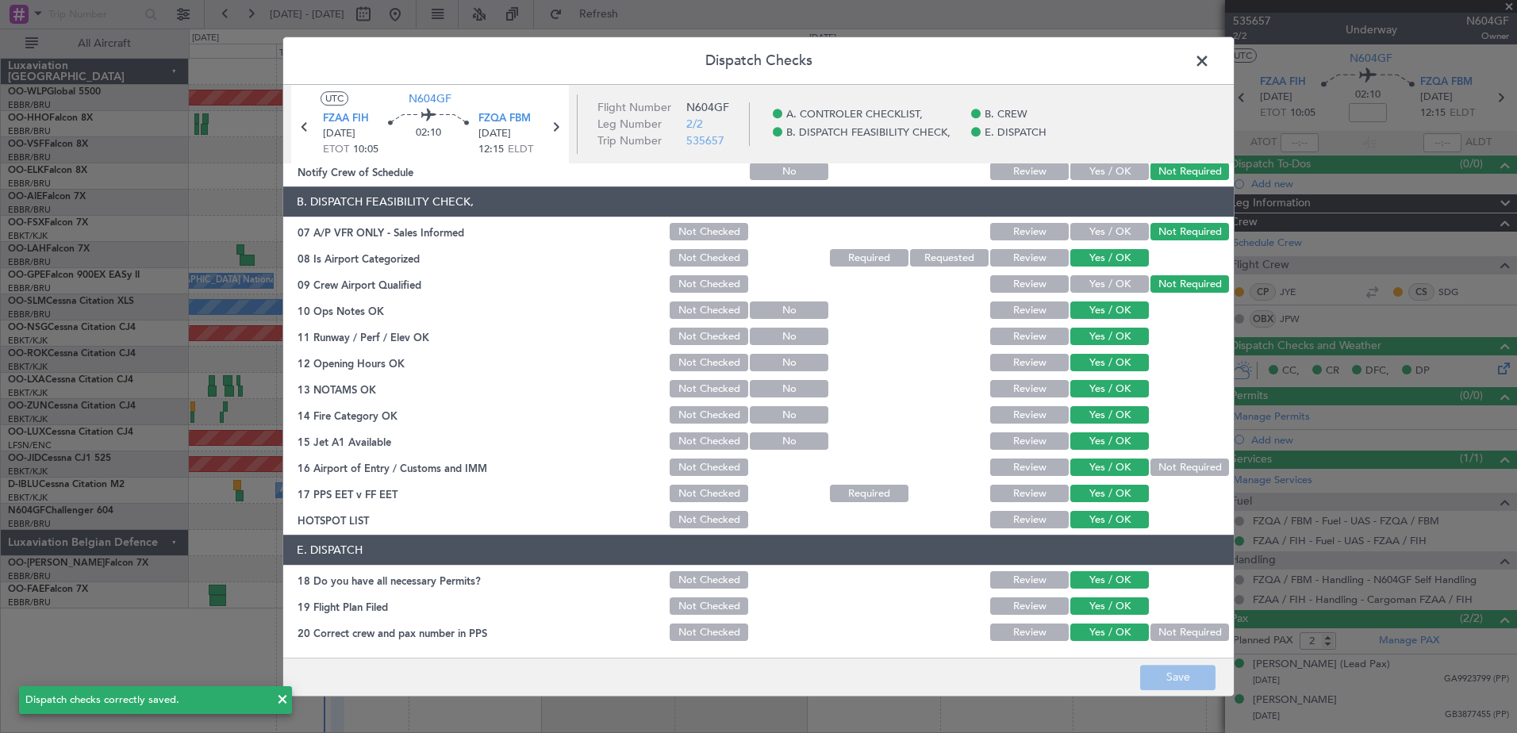
click at [1210, 62] on span at bounding box center [1210, 65] width 0 height 32
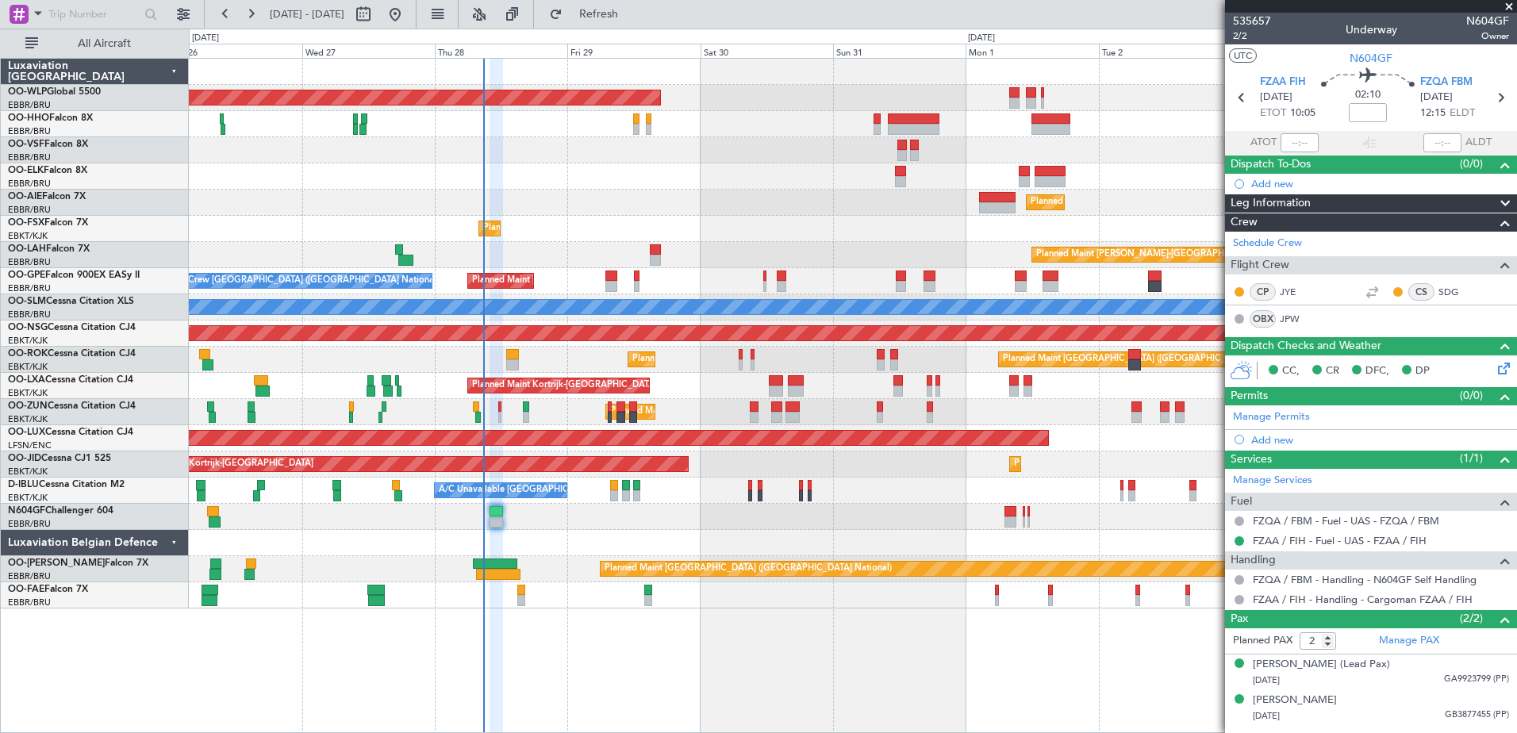
click at [644, 175] on div at bounding box center [853, 176] width 1328 height 26
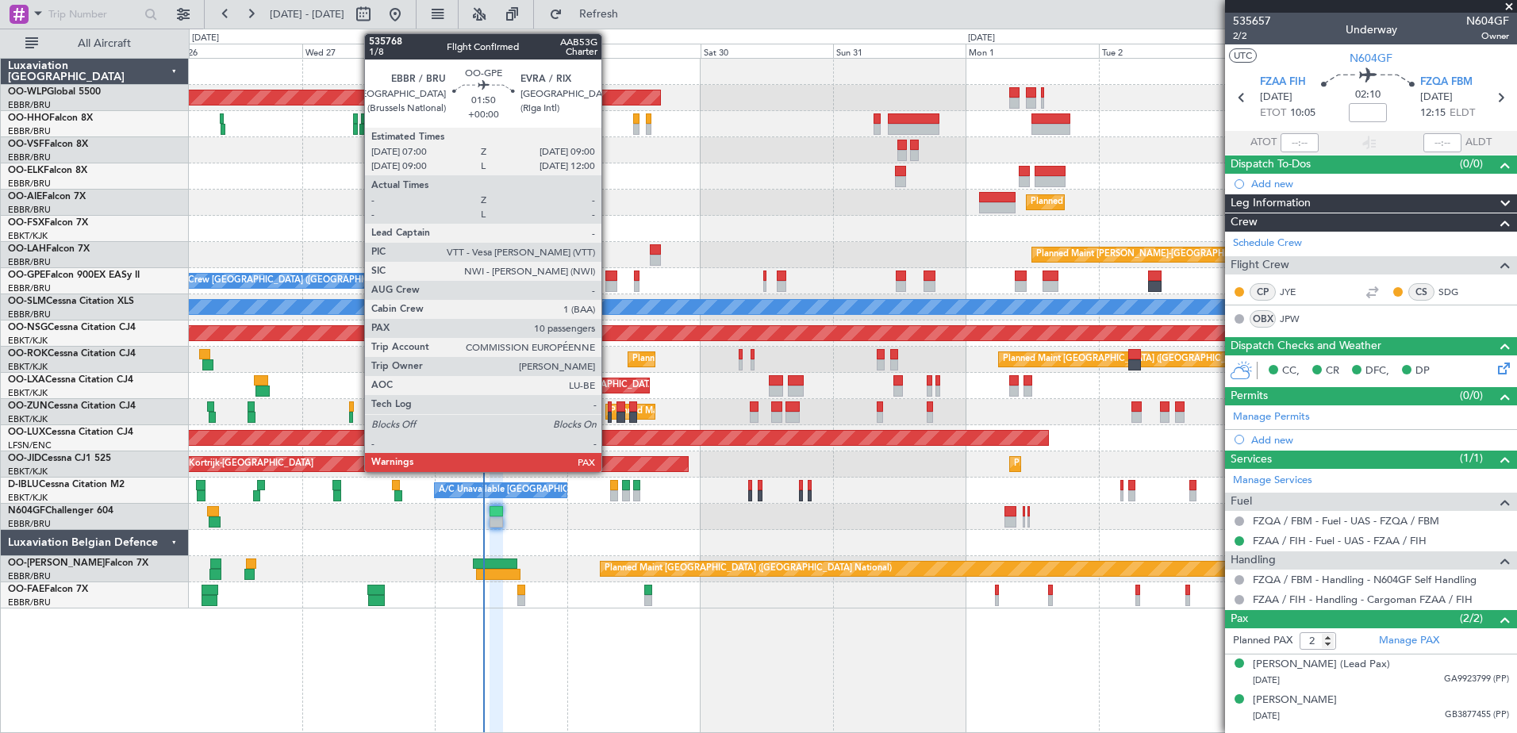
click at [609, 276] on div at bounding box center [611, 276] width 11 height 11
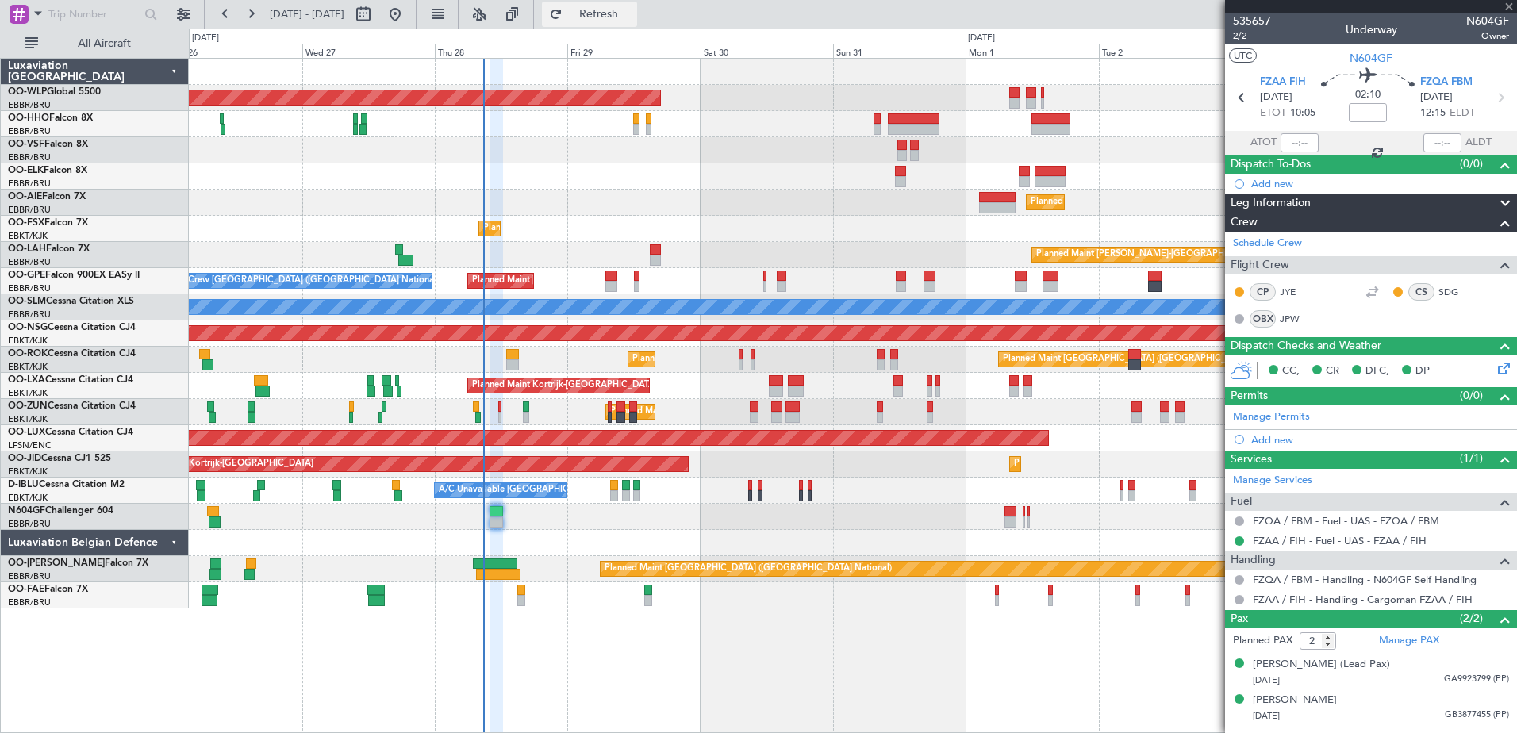
type input "13"
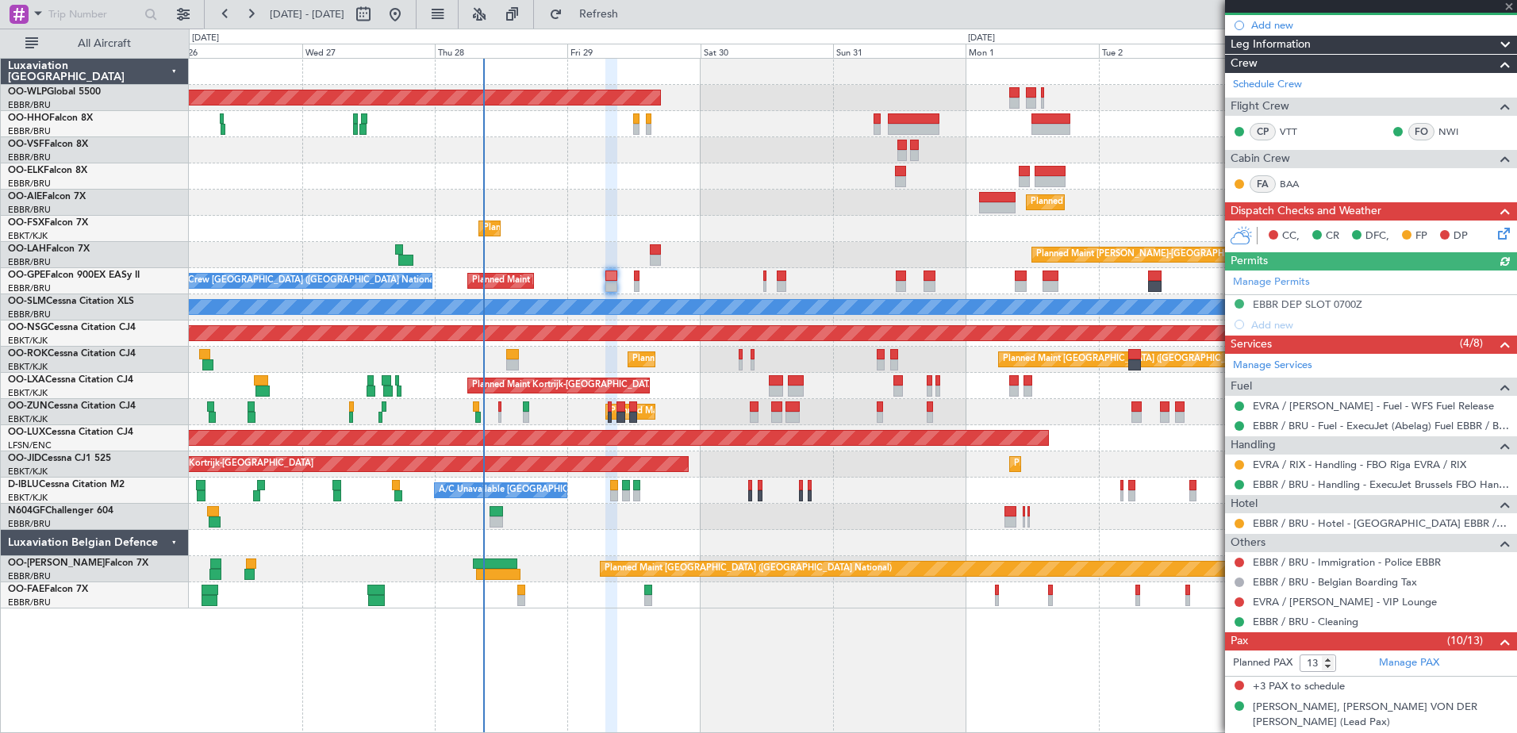
scroll to position [238, 0]
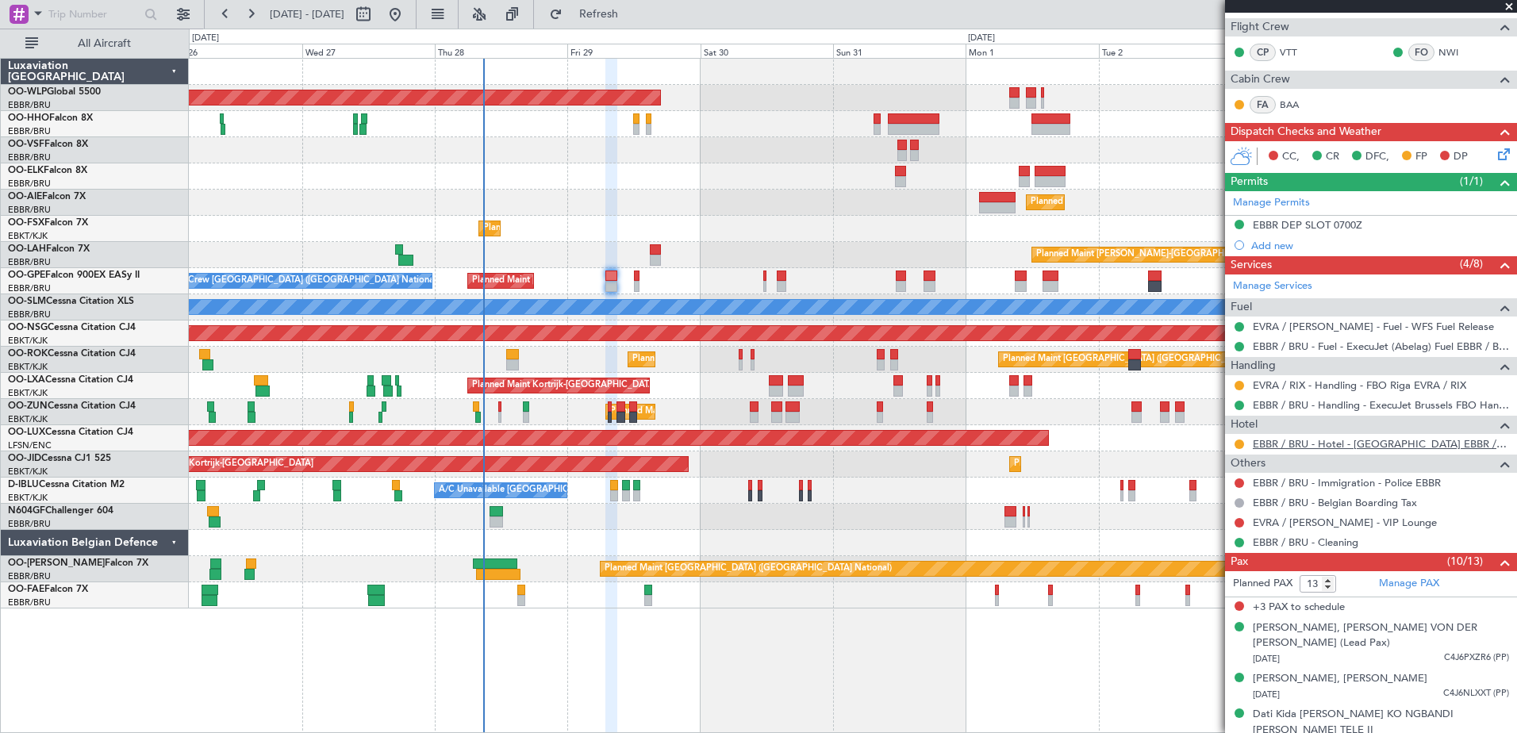
click at [1439, 439] on link "EBBR / BRU - Hotel - [GEOGRAPHIC_DATA] EBBR / [GEOGRAPHIC_DATA]" at bounding box center [1381, 443] width 256 height 13
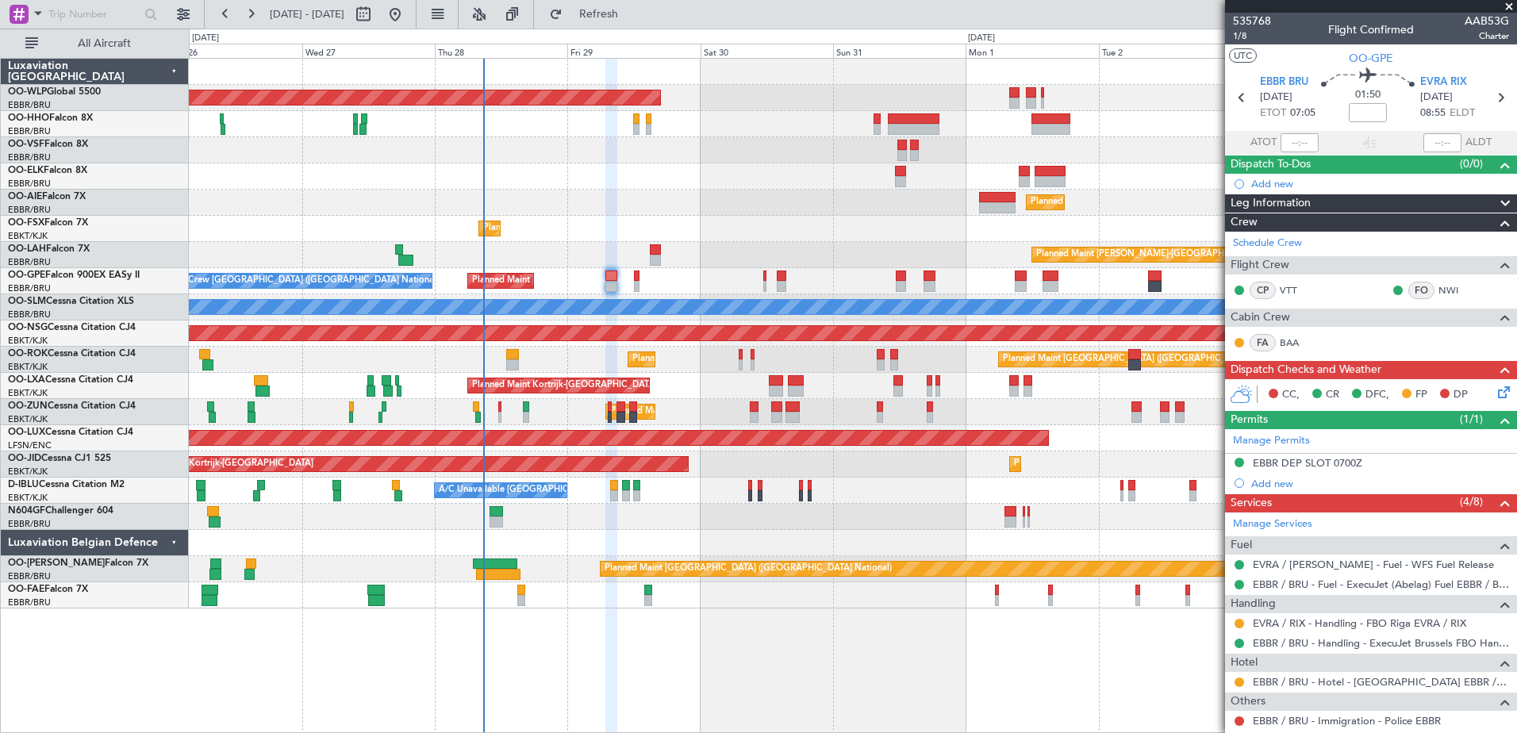
scroll to position [238, 0]
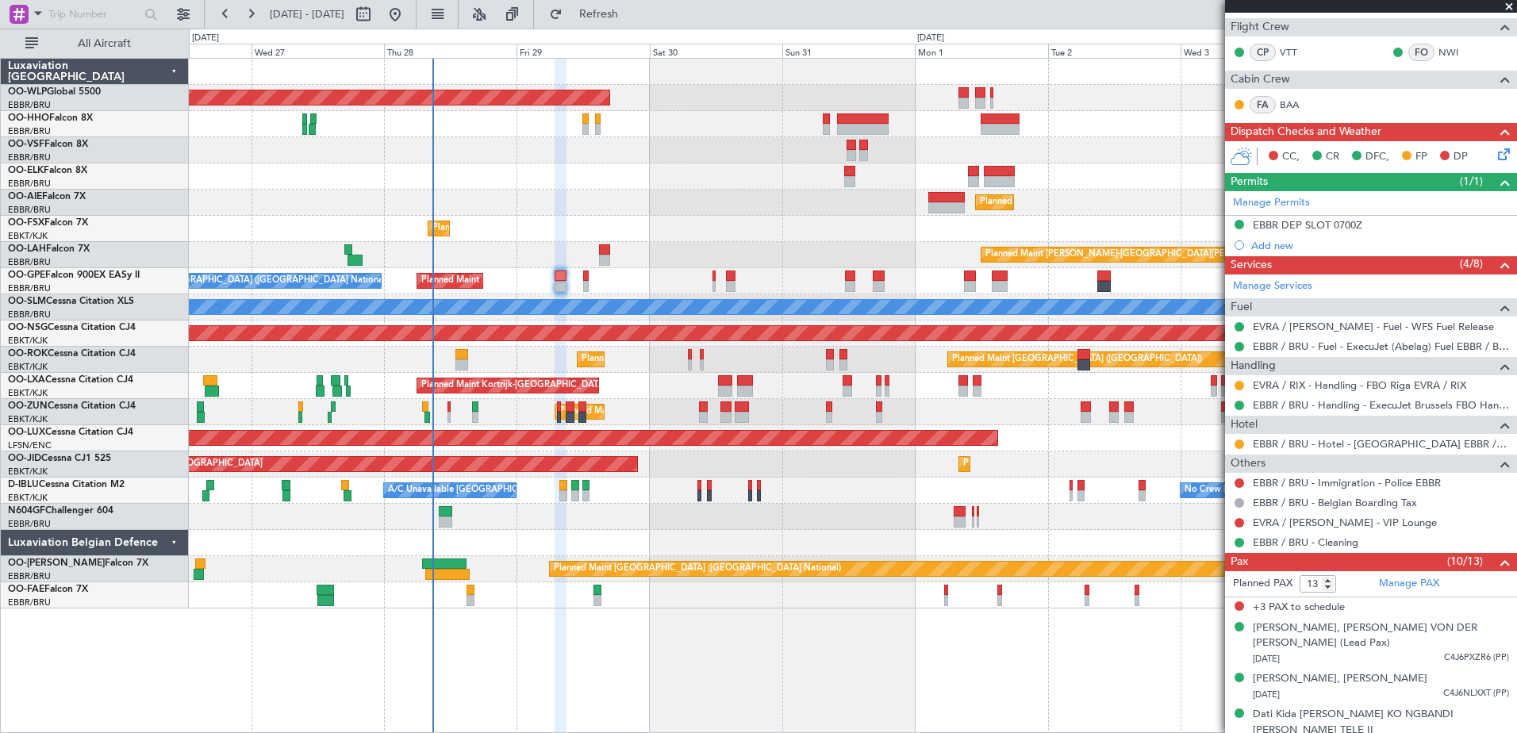
click at [725, 191] on div "Planned Maint [GEOGRAPHIC_DATA] ([GEOGRAPHIC_DATA]) Planned Maint [GEOGRAPHIC_D…" at bounding box center [853, 334] width 1328 height 550
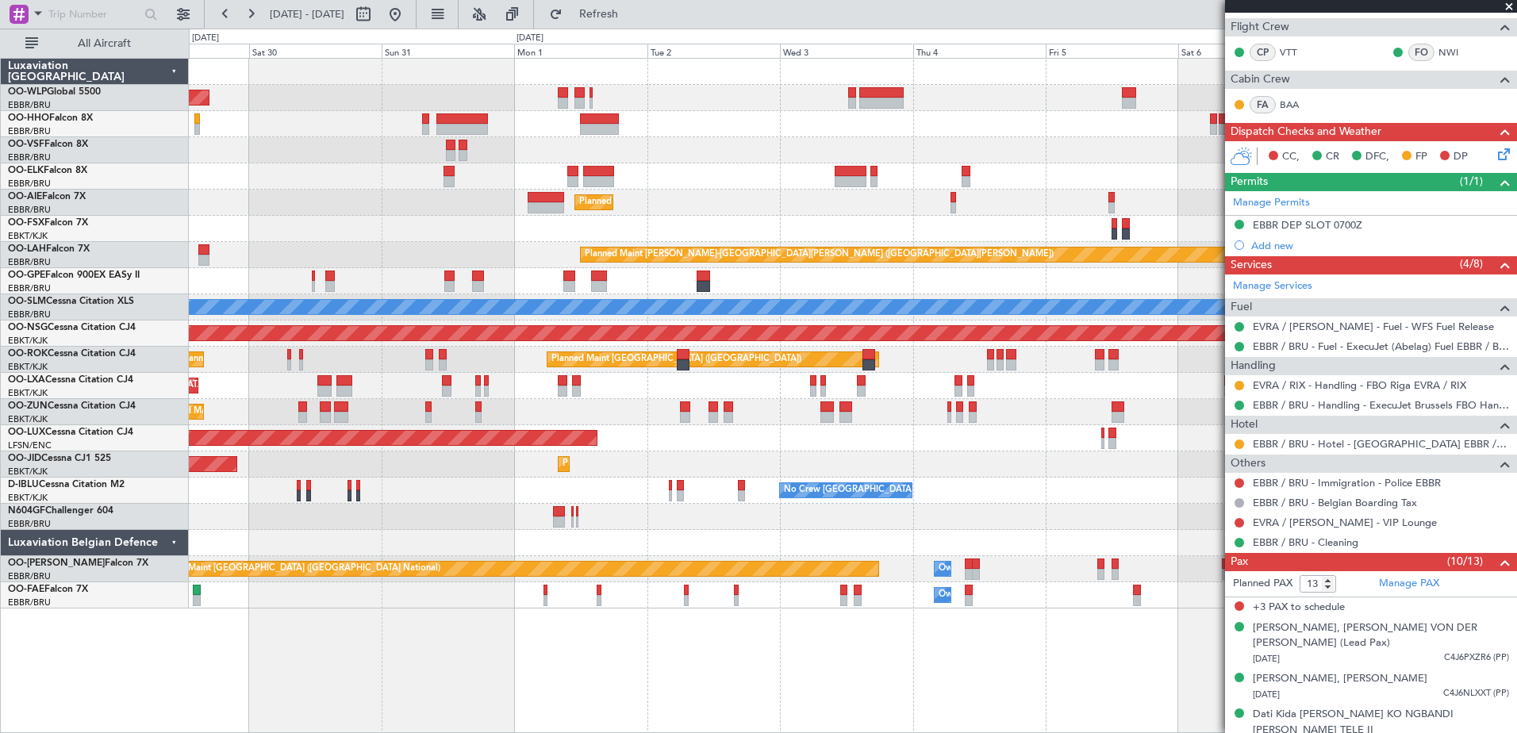
click at [343, 244] on div "Planned Maint [GEOGRAPHIC_DATA] ([GEOGRAPHIC_DATA]) Planned Maint [GEOGRAPHIC_D…" at bounding box center [853, 334] width 1328 height 550
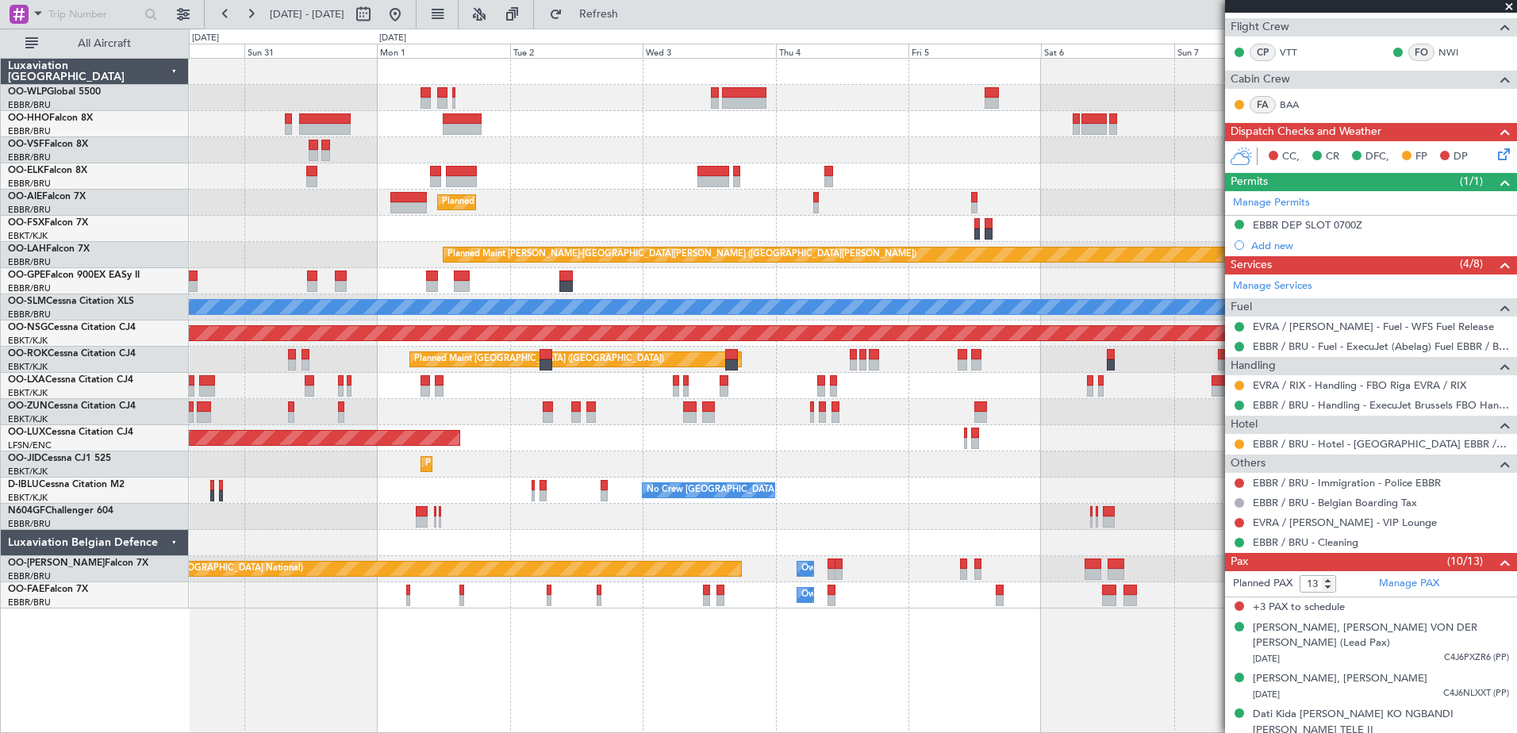
click at [817, 123] on div at bounding box center [853, 124] width 1328 height 26
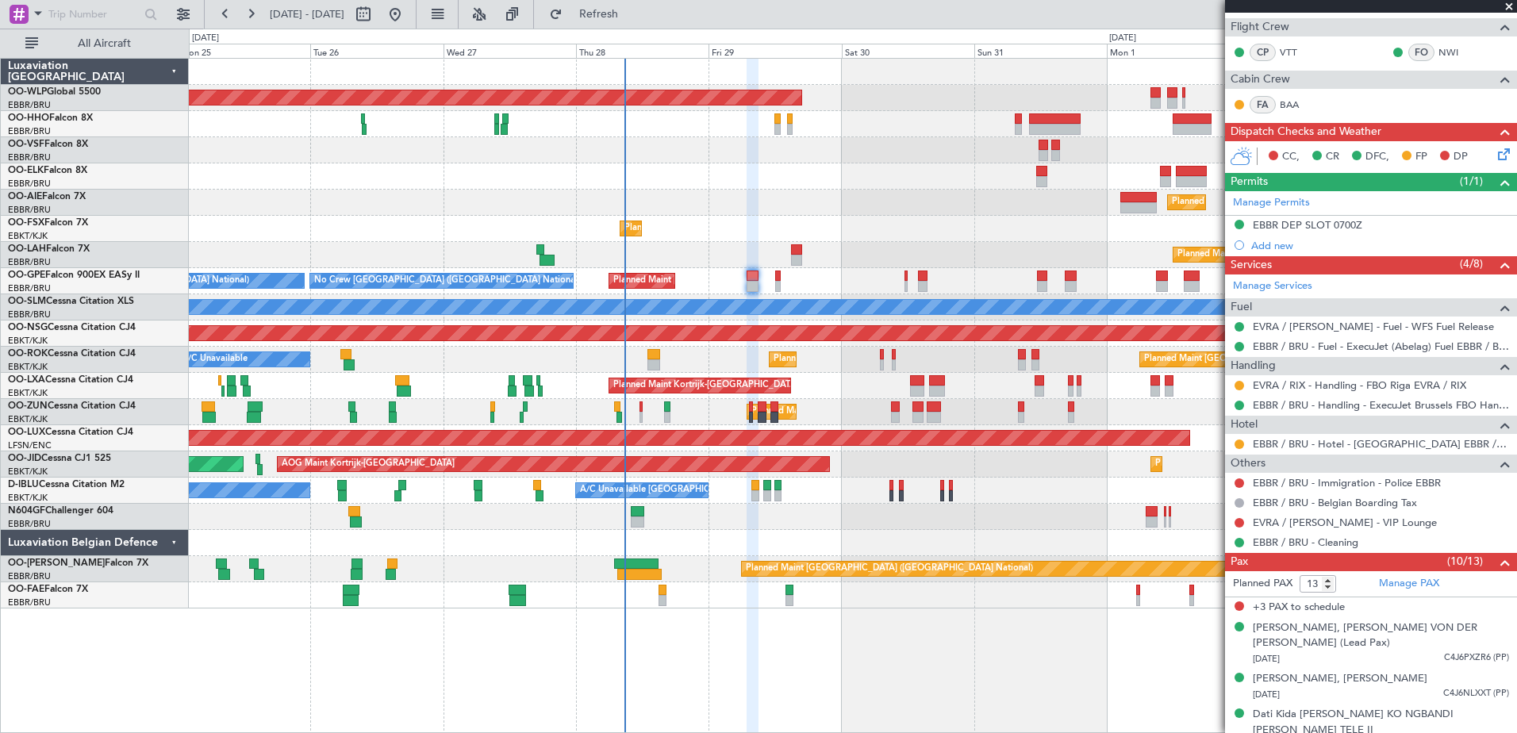
click at [1328, 265] on fb-app "[DATE] - [DATE] Refresh Quick Links All Aircraft Planned Maint [GEOGRAPHIC_DATA…" at bounding box center [758, 372] width 1517 height 721
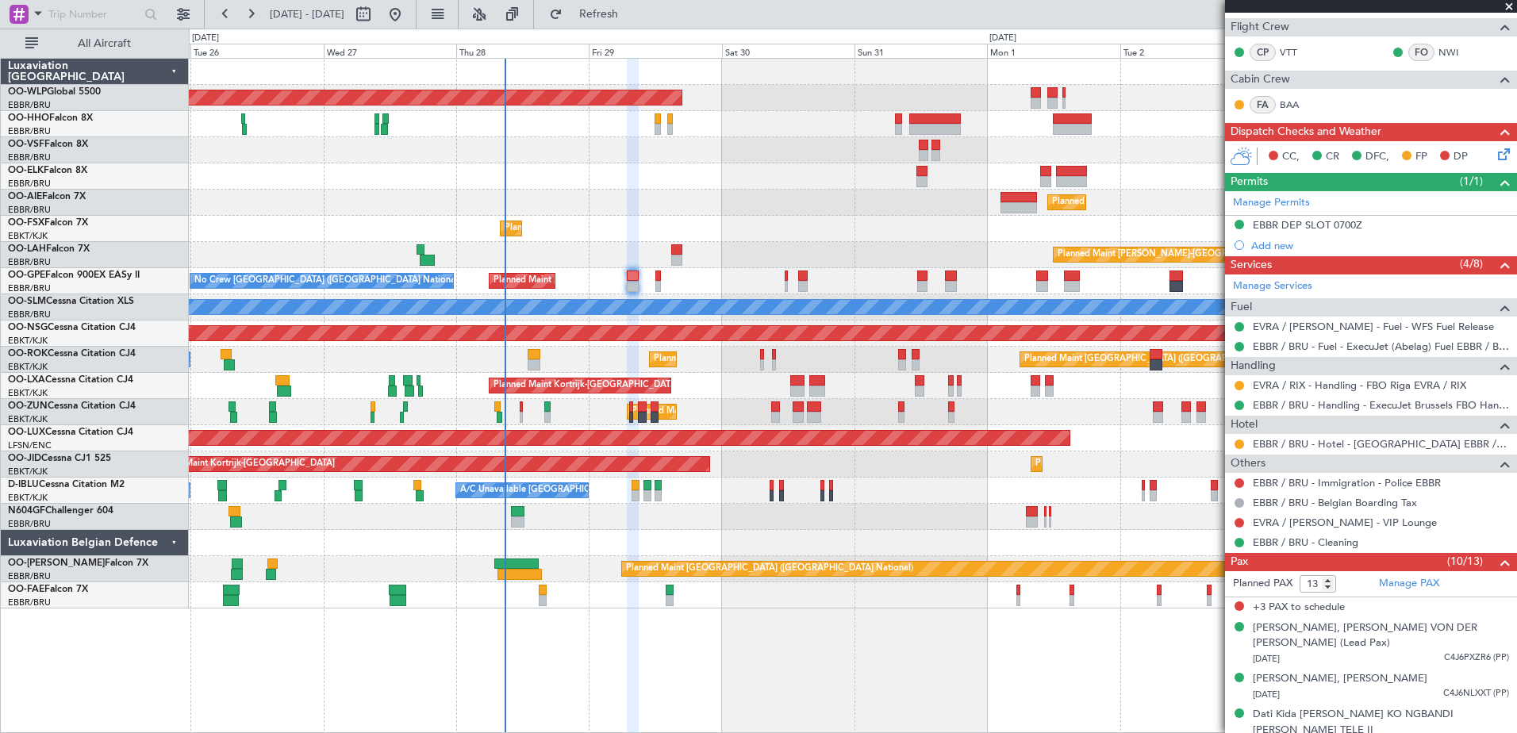
click at [826, 176] on div "Planned Maint [GEOGRAPHIC_DATA] ([GEOGRAPHIC_DATA]) Planned Maint [GEOGRAPHIC_D…" at bounding box center [853, 334] width 1328 height 550
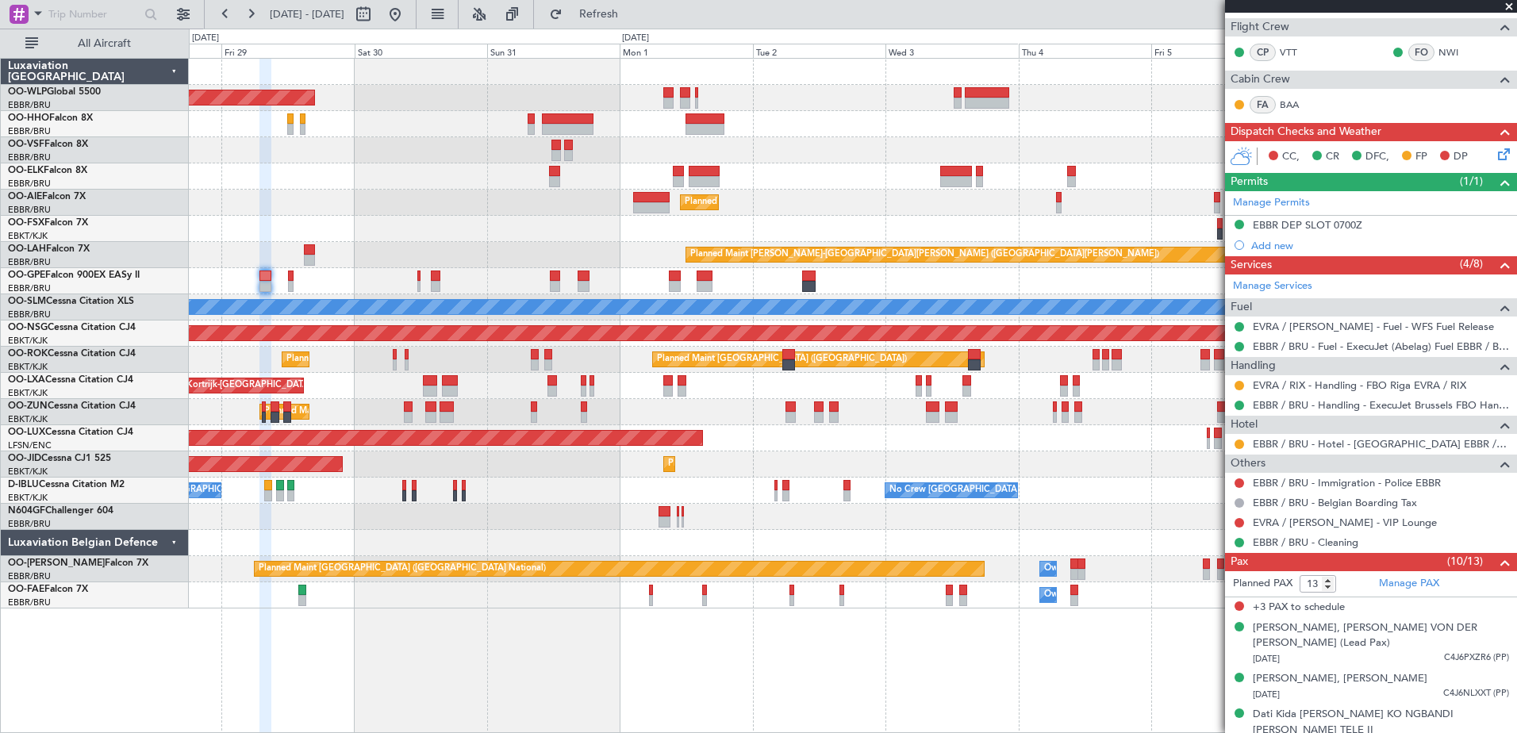
click at [410, 225] on div "Planned Maint Berlin (Brandenburg) Planned Maint Kortrijk-Wevelgem Planned Main…" at bounding box center [853, 334] width 1328 height 550
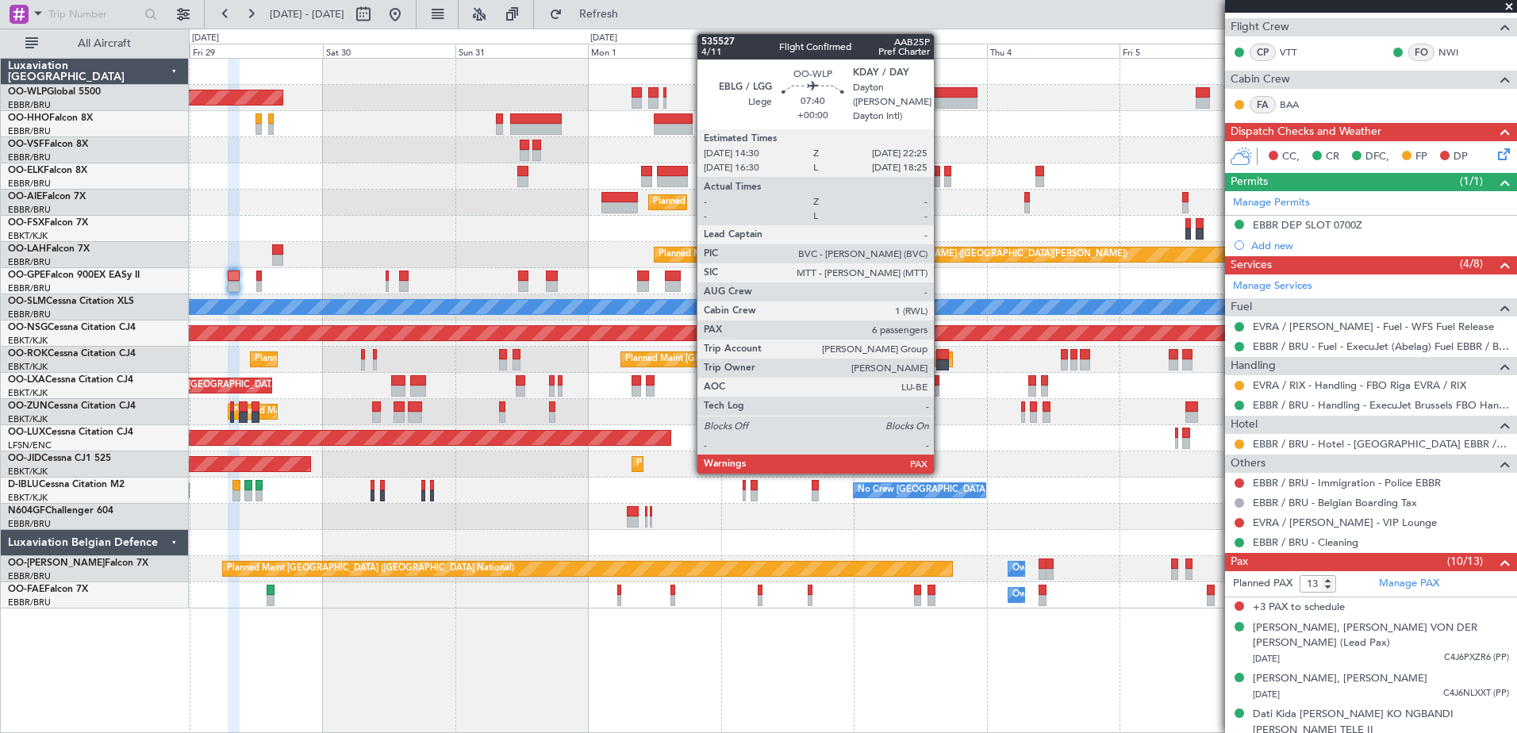
click at [941, 99] on div at bounding box center [955, 103] width 44 height 11
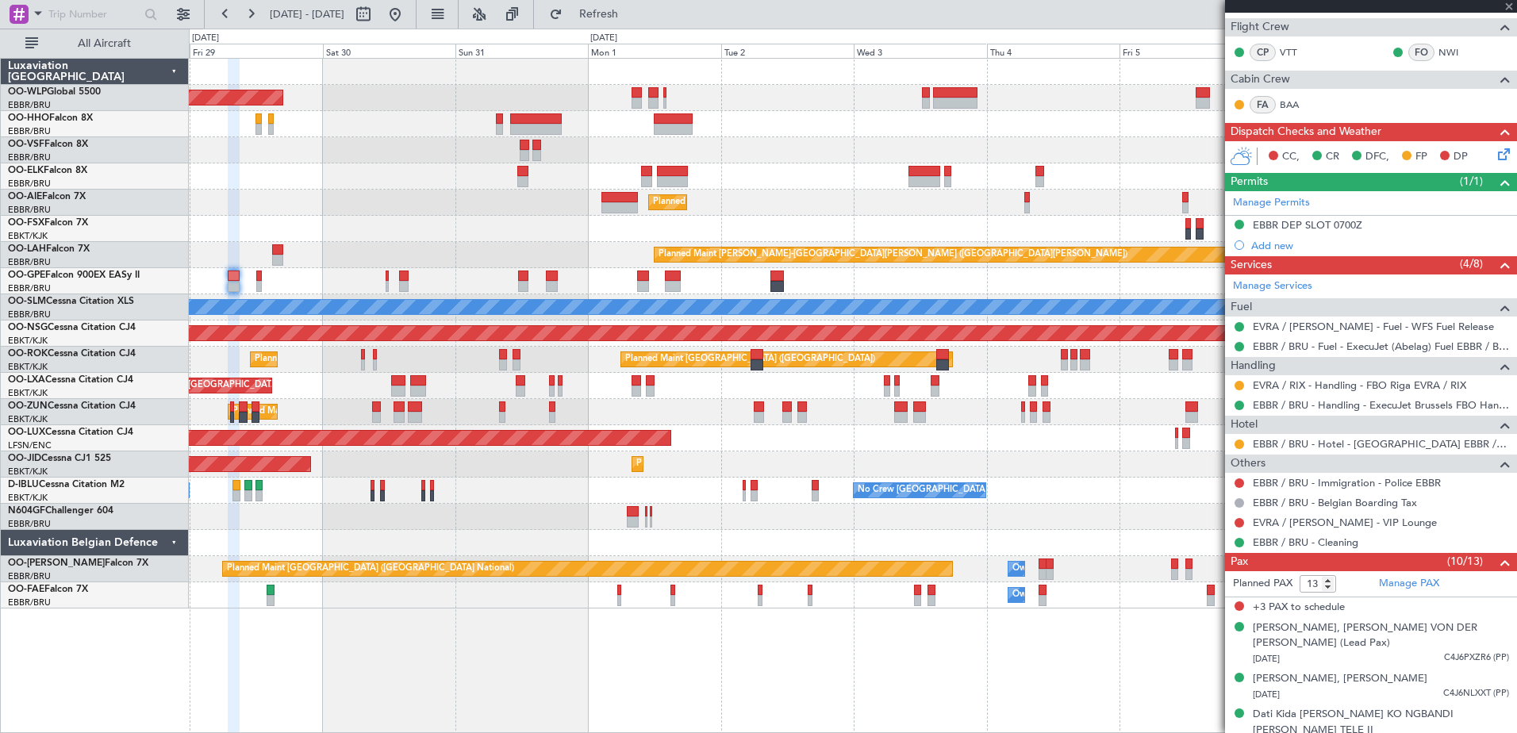
type input "6"
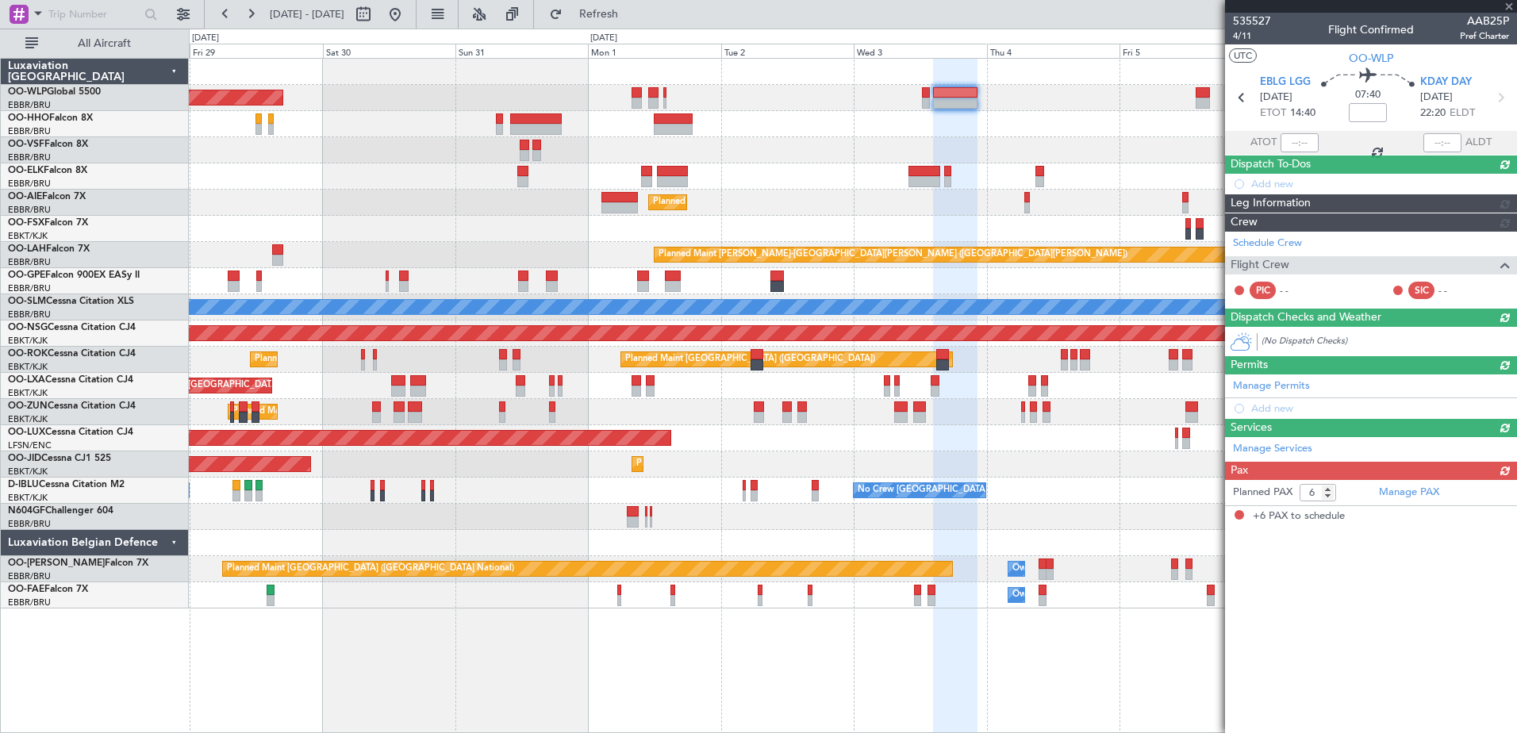
scroll to position [0, 0]
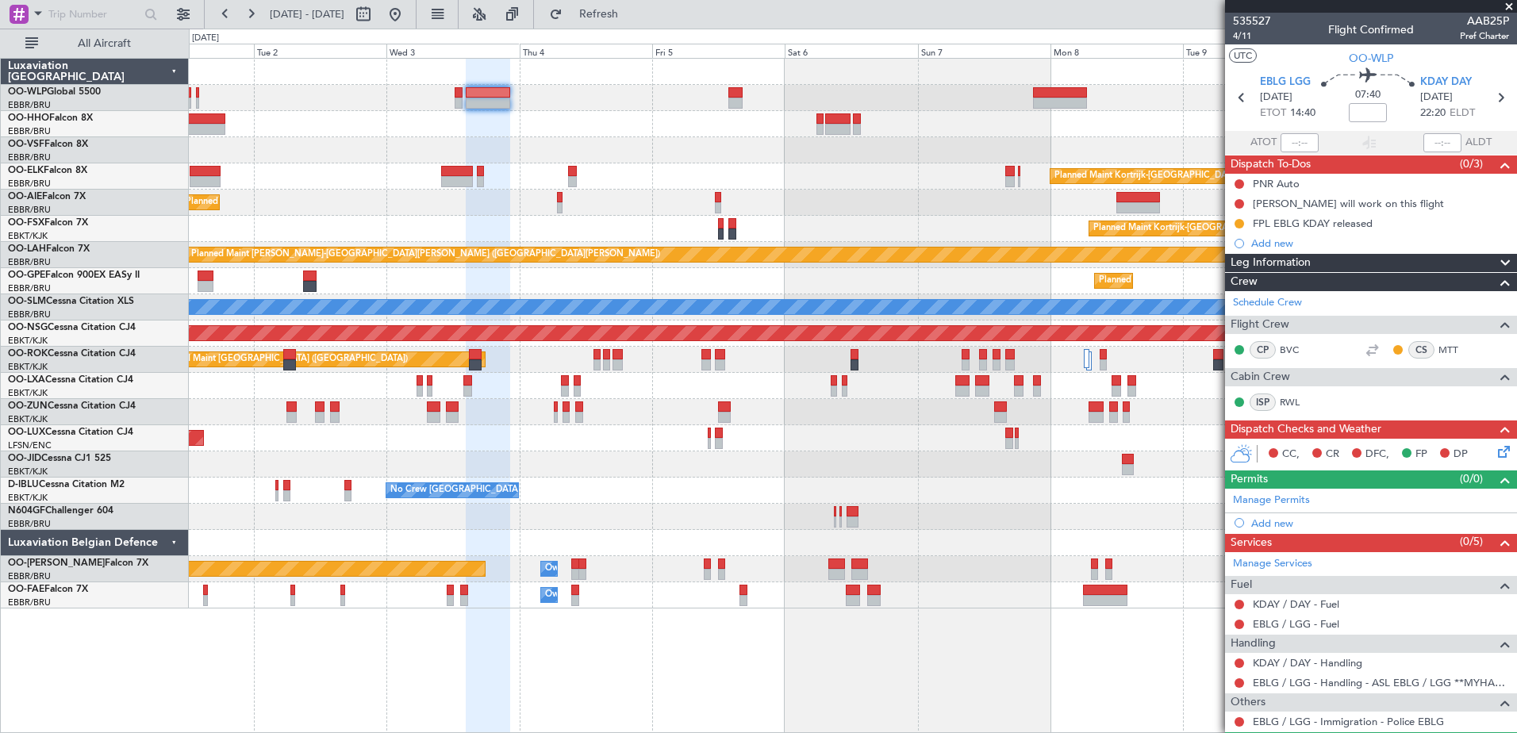
click at [575, 213] on div "Planned Maint Kortrijk-Wevelgem Planned Maint London (Farnborough) Planned Main…" at bounding box center [853, 334] width 1328 height 550
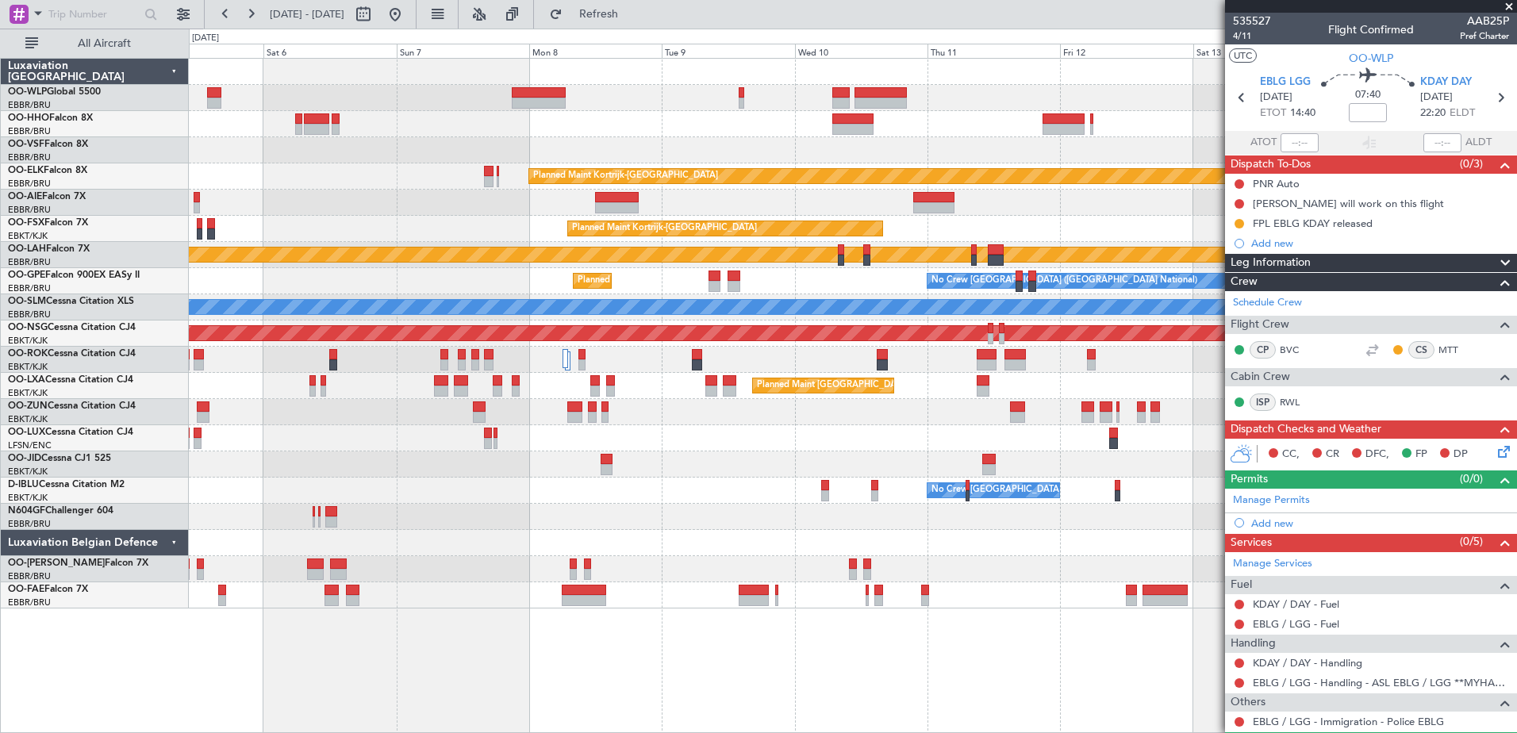
click at [549, 197] on div "Planned Maint Kortrijk-Wevelgem Planned Maint Kortrijk-Wevelgem Planned Maint A…" at bounding box center [853, 334] width 1328 height 550
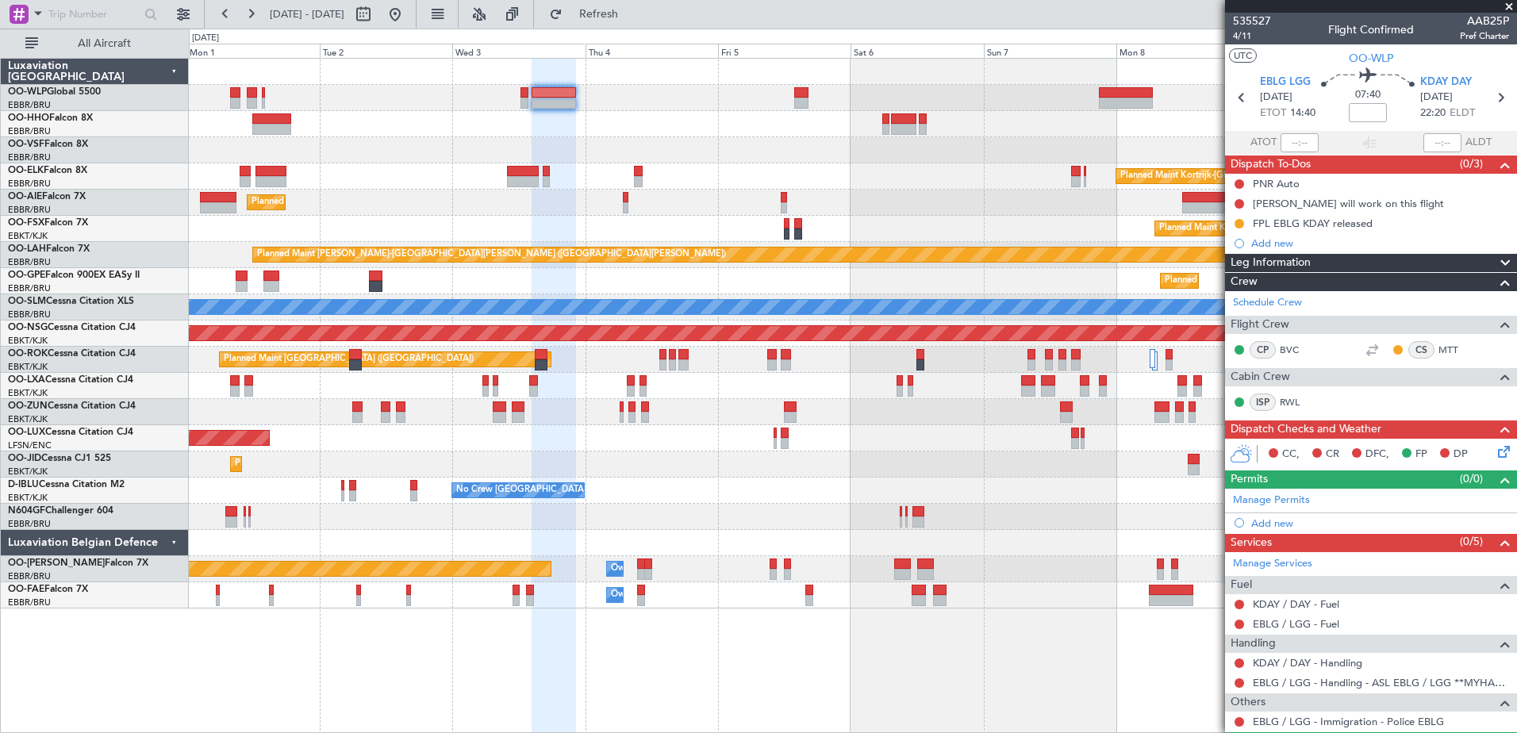
click at [1037, 129] on div at bounding box center [853, 124] width 1328 height 26
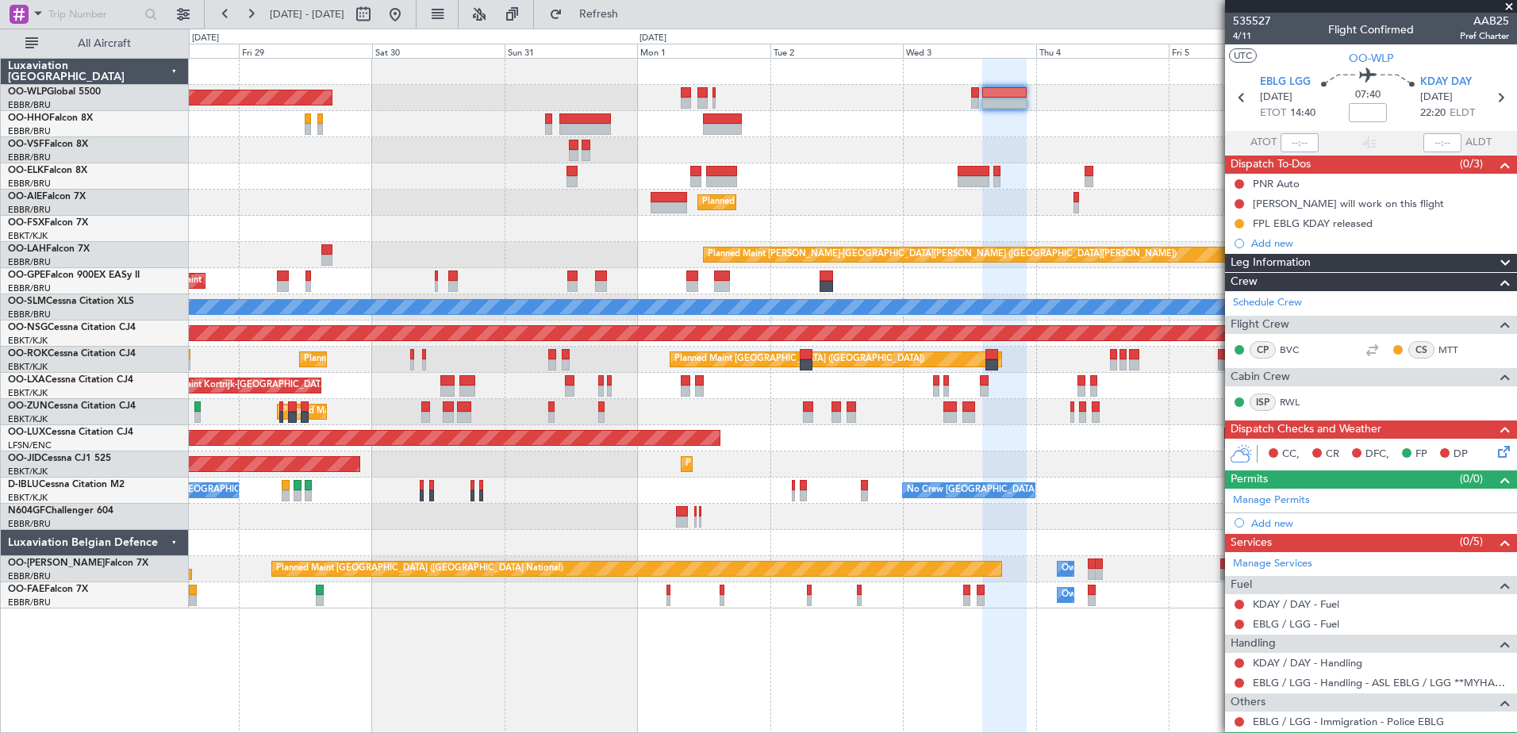
click at [875, 142] on div at bounding box center [853, 150] width 1328 height 26
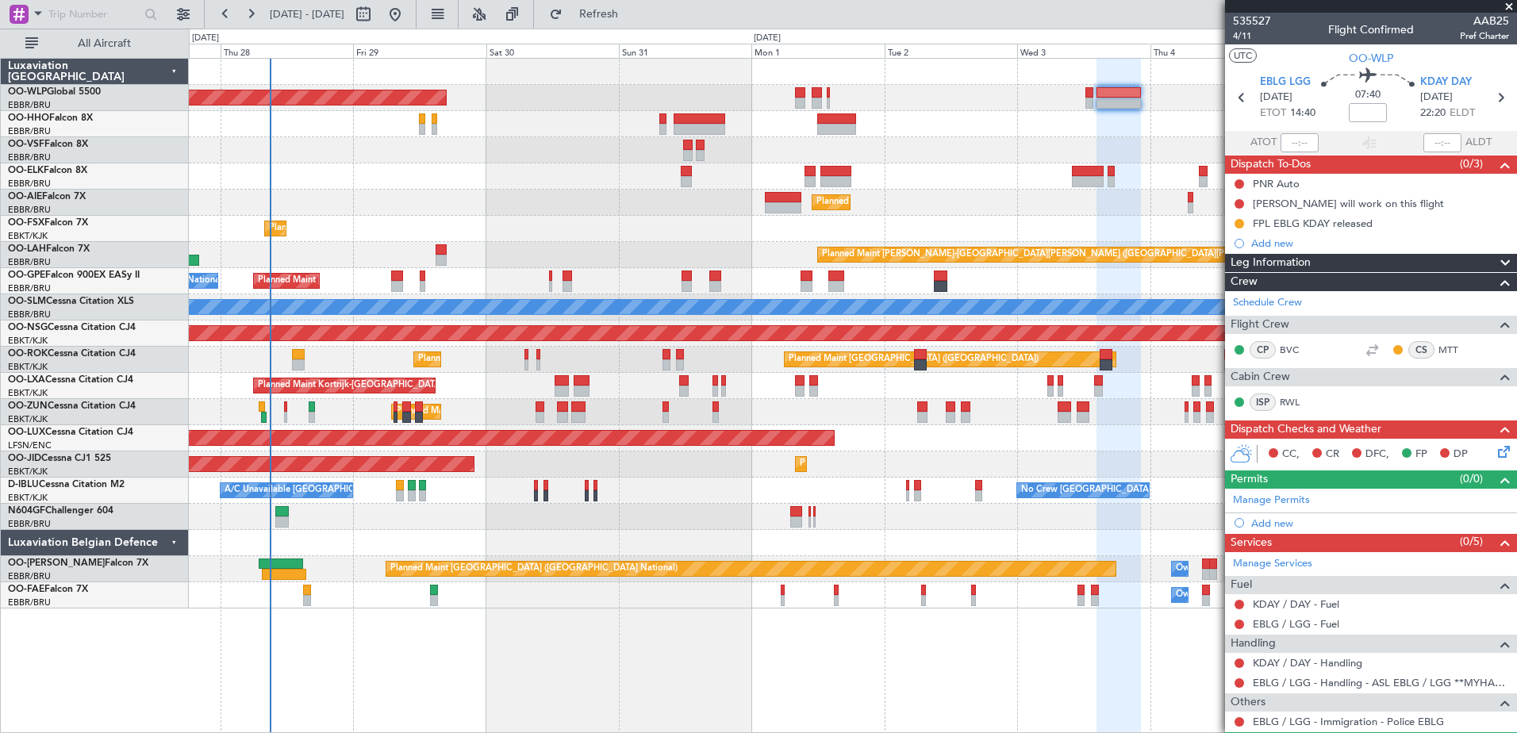
click at [927, 141] on div at bounding box center [853, 150] width 1328 height 26
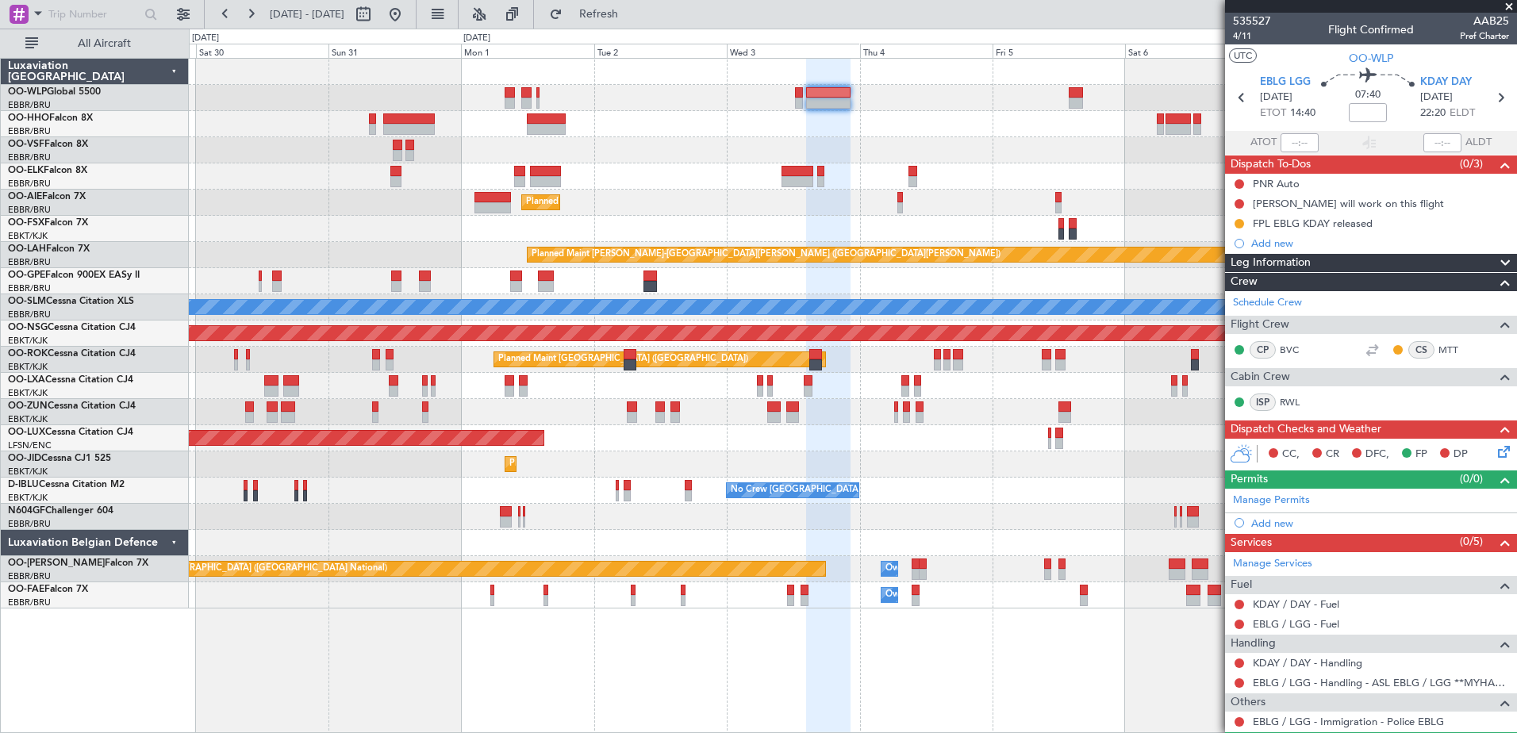
click at [719, 222] on div "Planned Maint Berlin (Brandenburg) Planned Maint Kortrijk-Wevelgem Planned Main…" at bounding box center [853, 334] width 1328 height 550
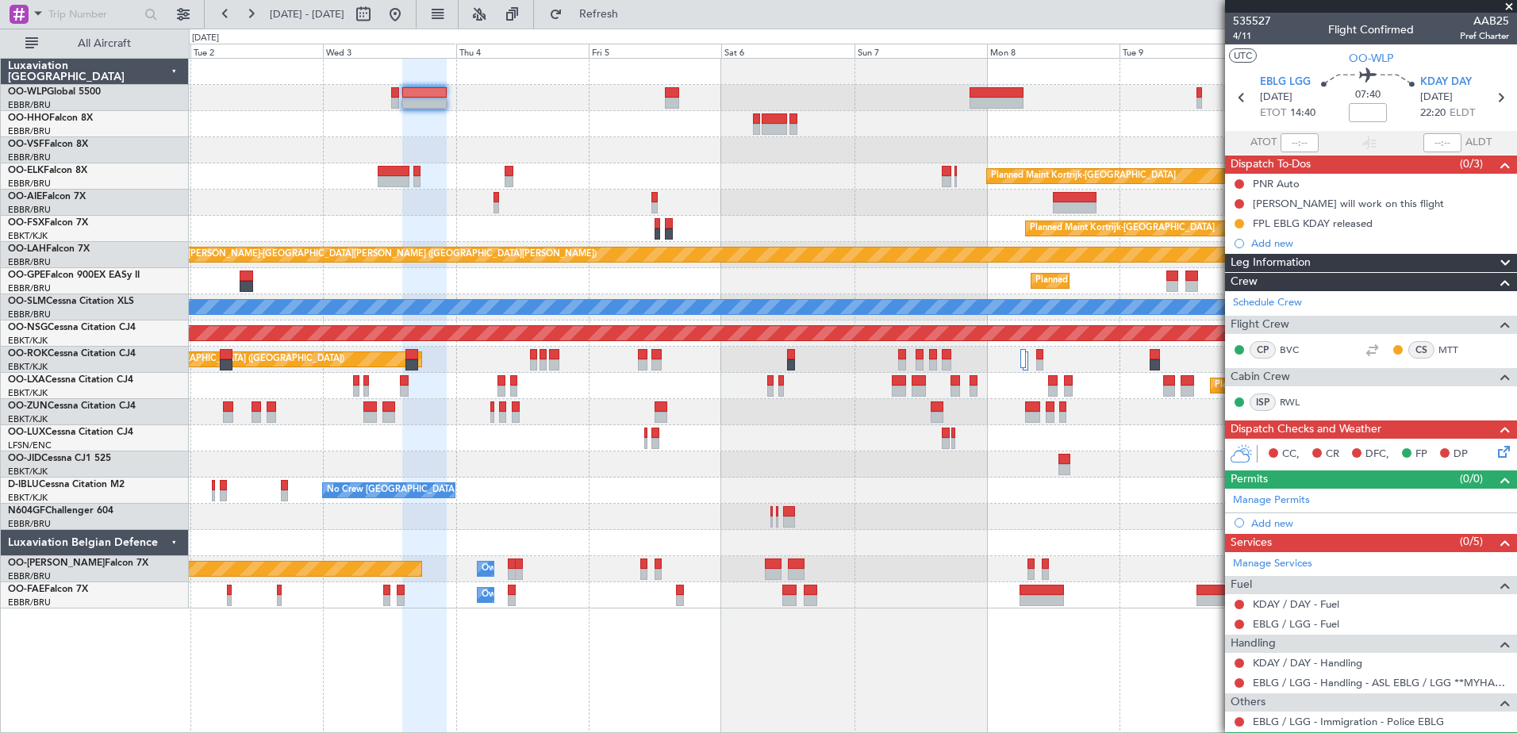
click at [591, 190] on div "Planned Maint Kortrijk-Wevelgem Planned Maint London (Farnborough) Planned Main…" at bounding box center [853, 334] width 1328 height 550
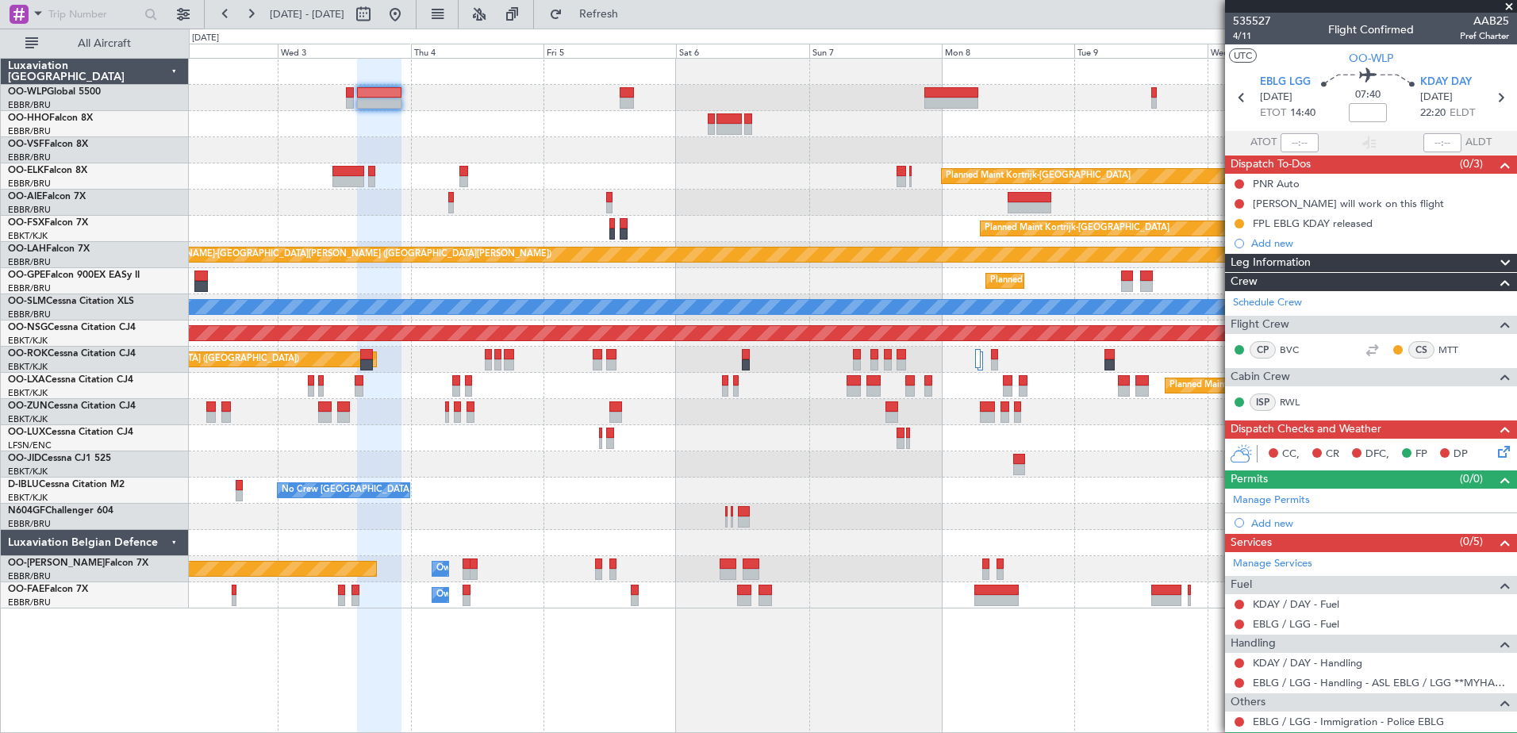
click at [426, 119] on div at bounding box center [853, 124] width 1328 height 26
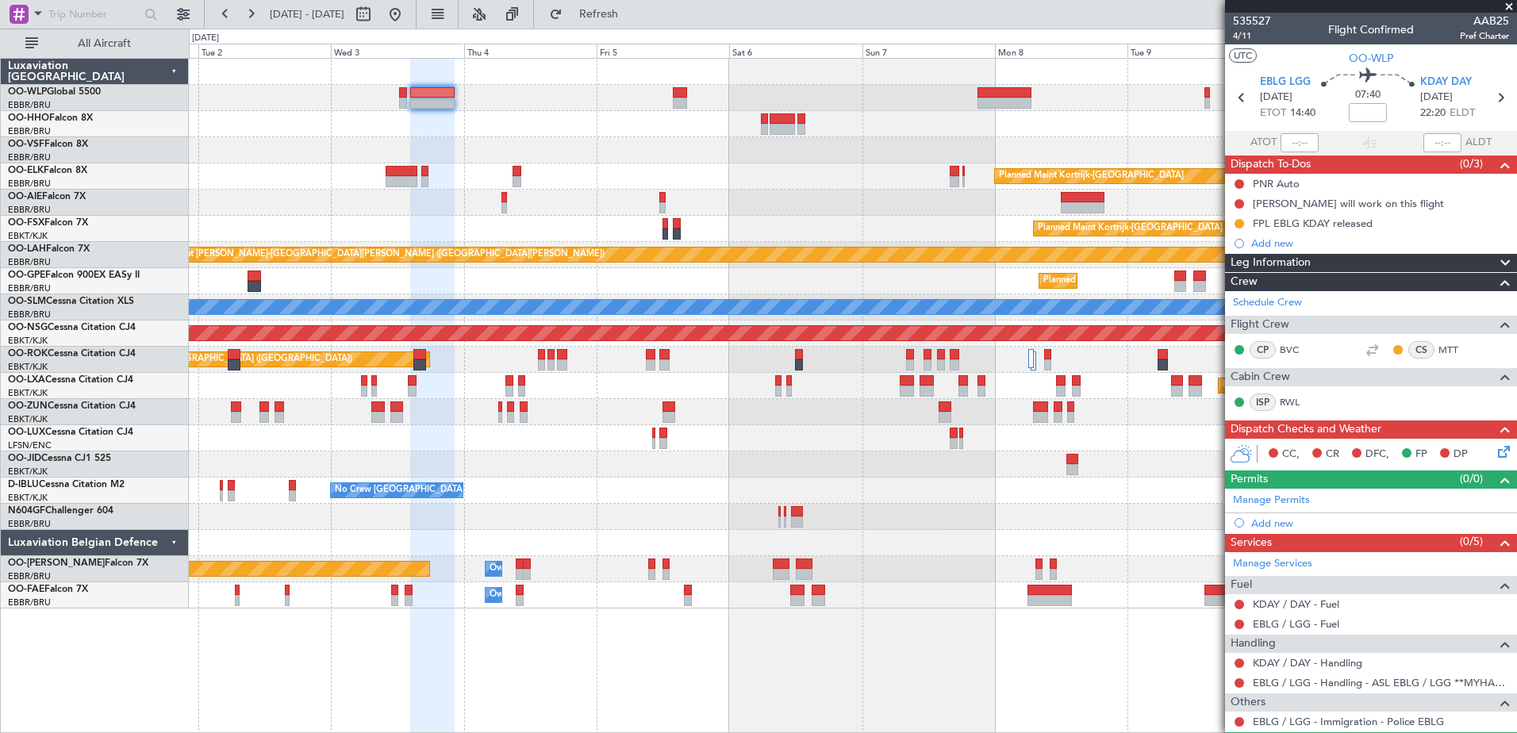
click at [402, 127] on div at bounding box center [853, 124] width 1328 height 26
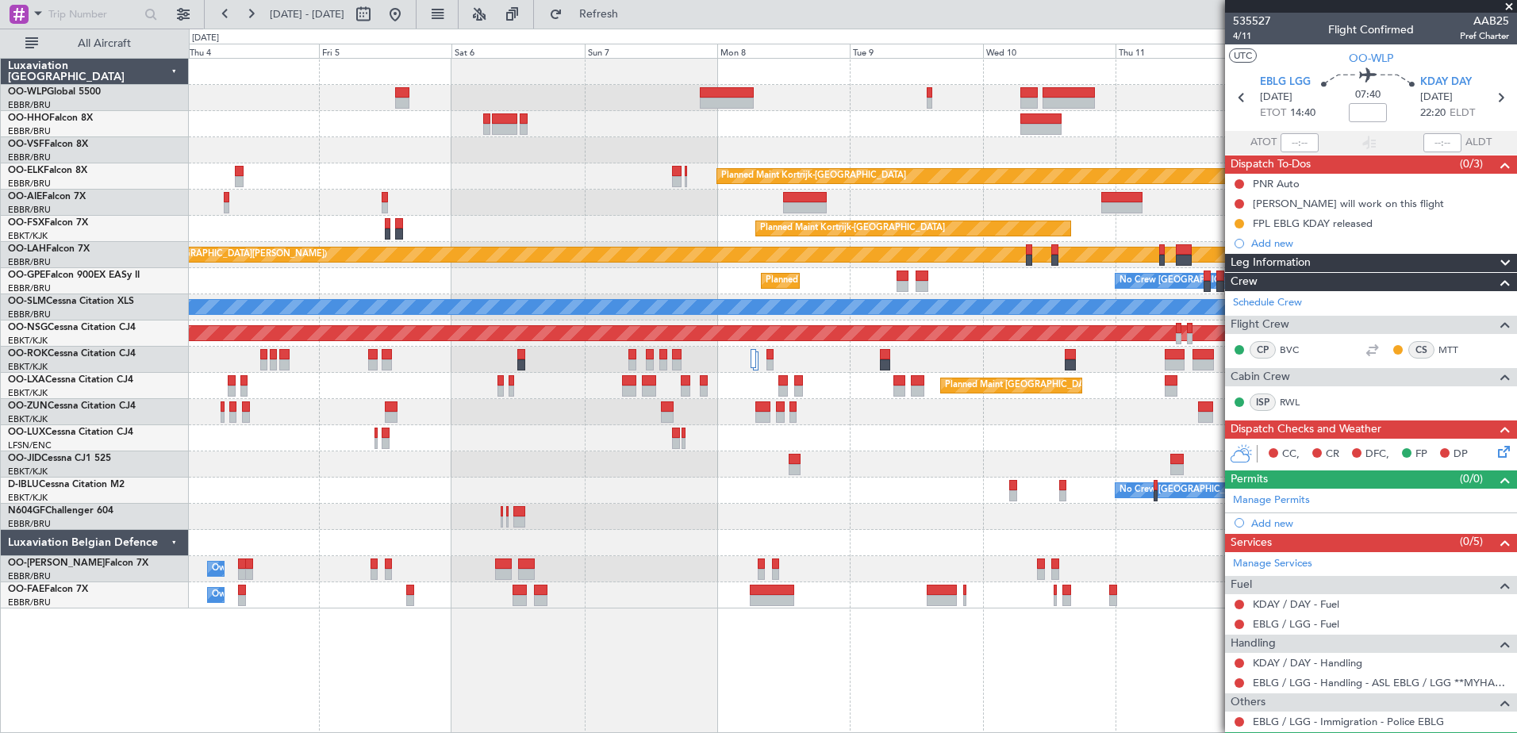
click at [286, 129] on div at bounding box center [853, 124] width 1328 height 26
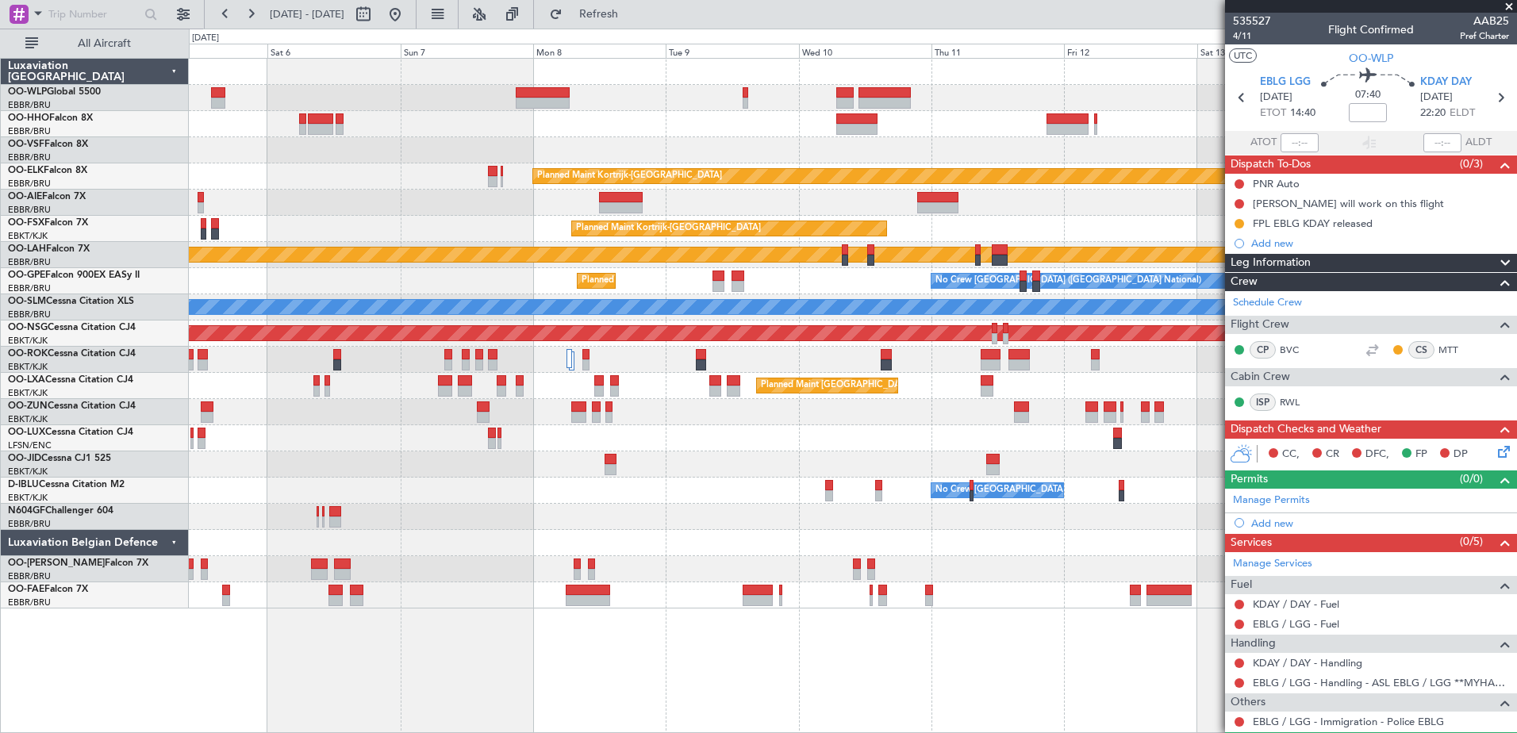
click at [771, 129] on div at bounding box center [853, 124] width 1328 height 26
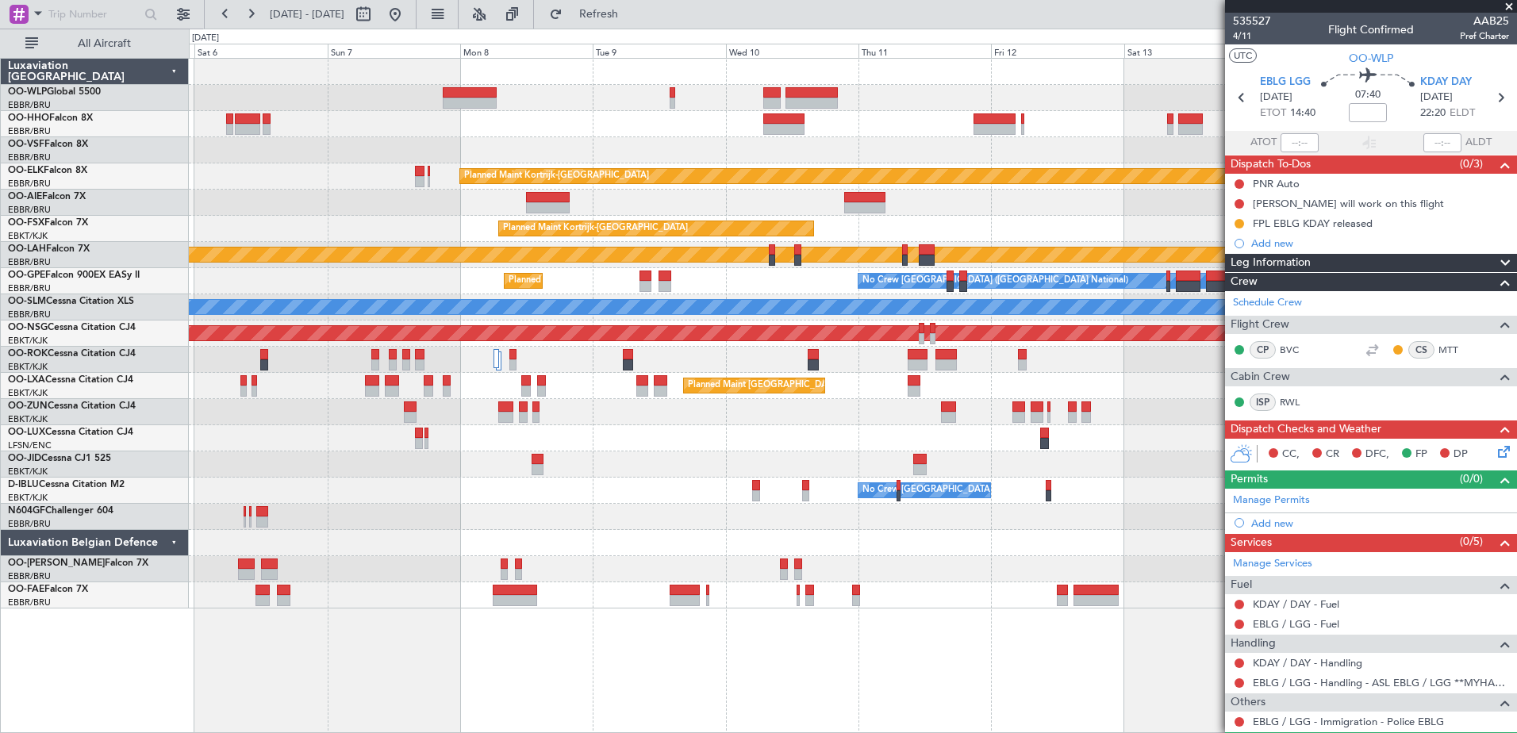
click at [727, 125] on div at bounding box center [853, 124] width 1328 height 26
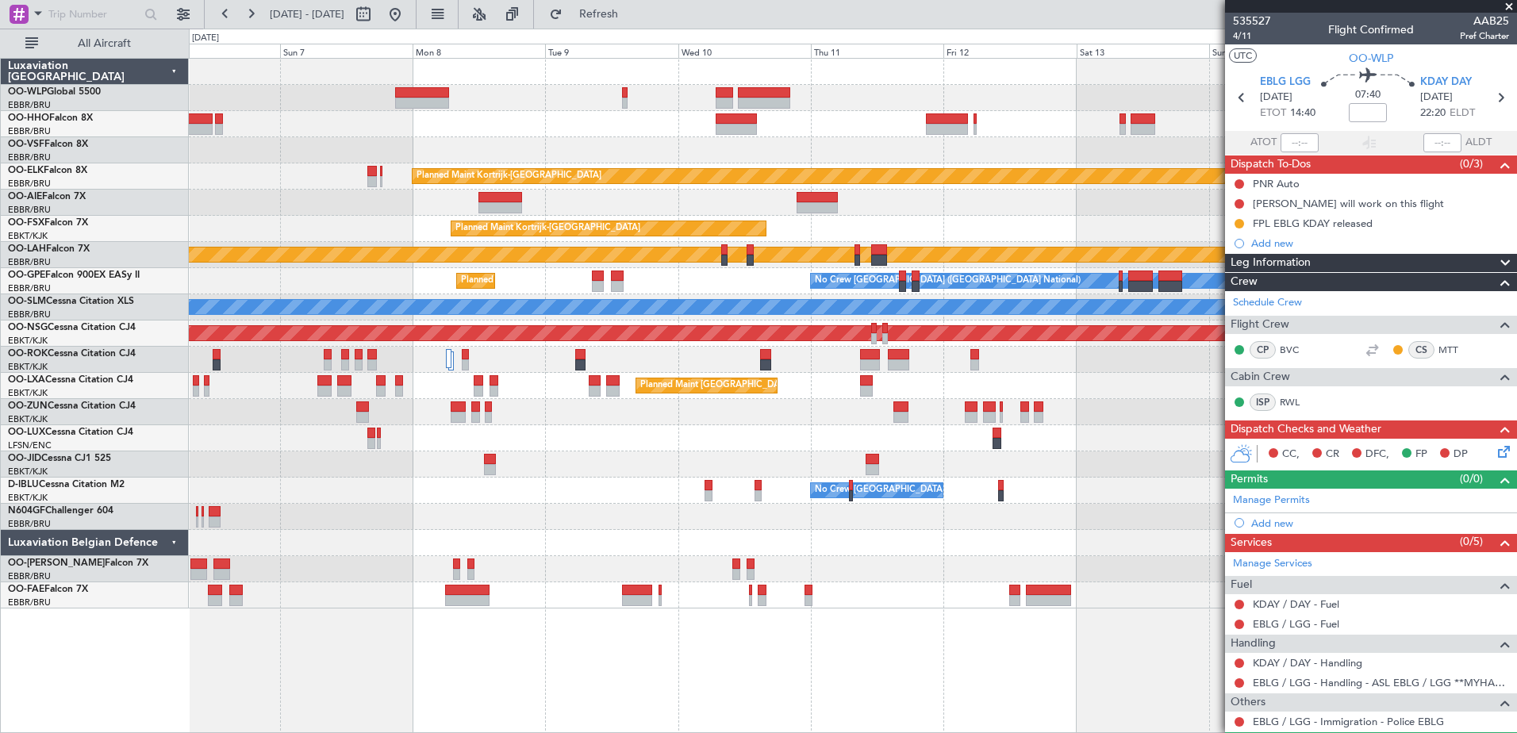
click at [840, 121] on div at bounding box center [853, 124] width 1328 height 26
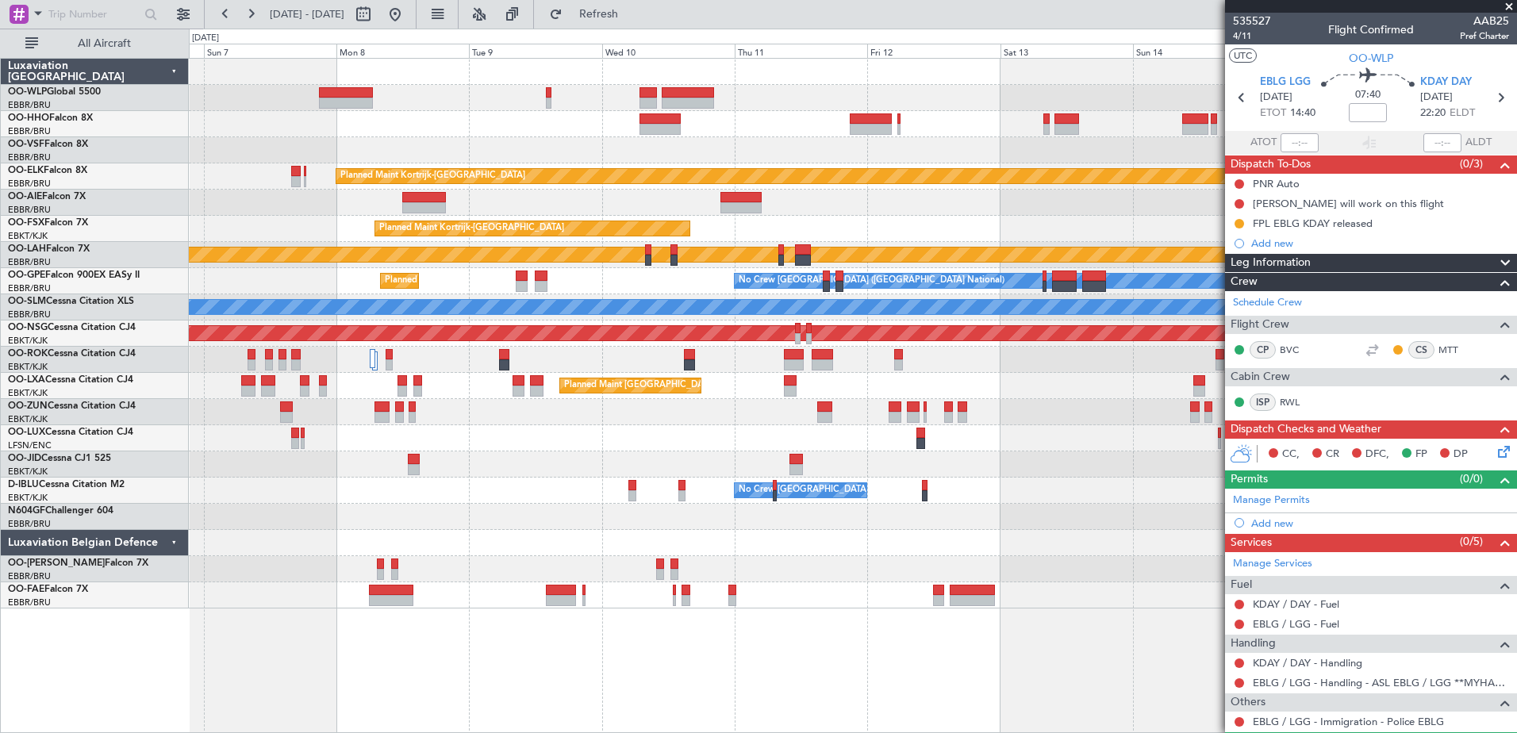
click at [717, 132] on div at bounding box center [853, 124] width 1328 height 26
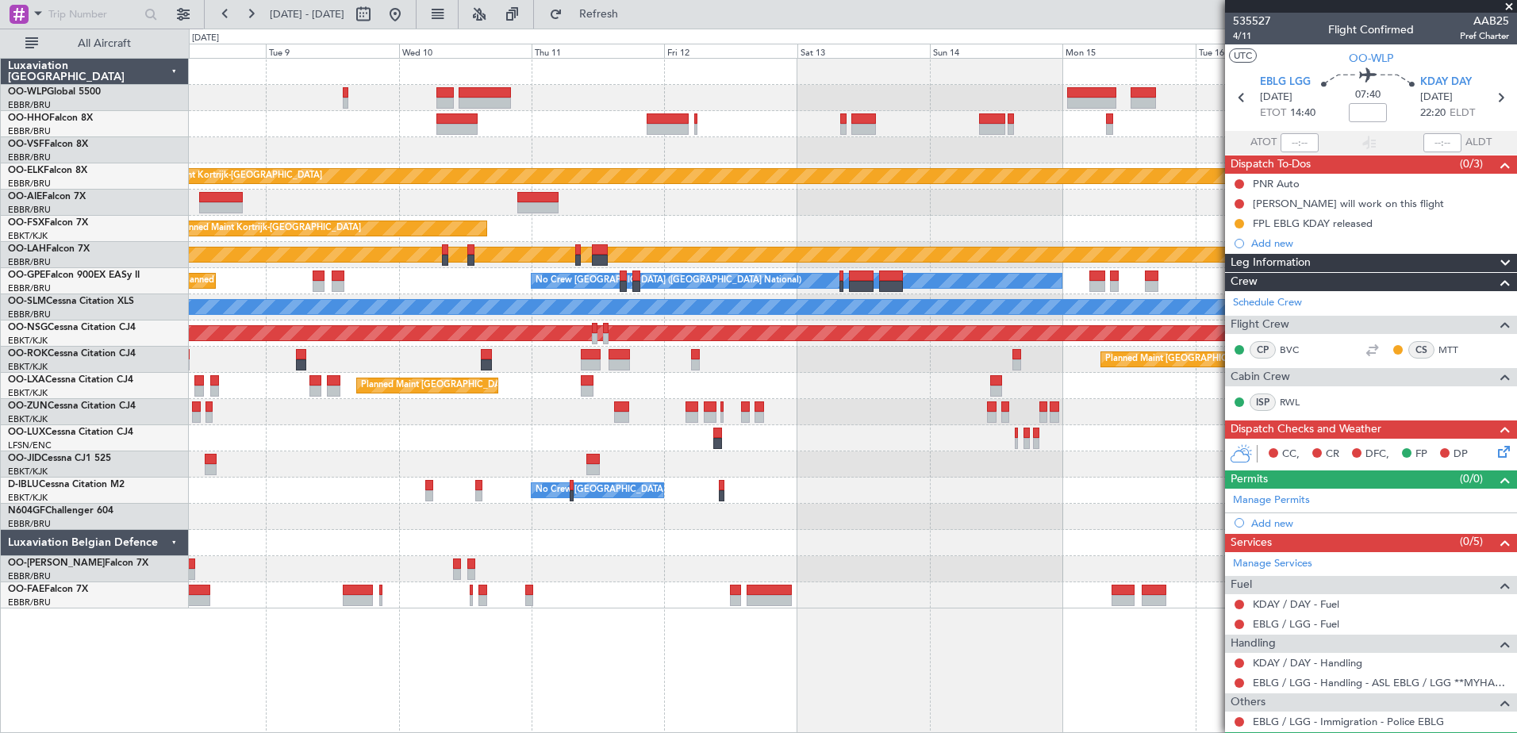
click at [606, 110] on div "Planned Maint Kortrijk-Wevelgem Planned Maint Kortrijk-Wevelgem EBKT 08:50 Z KL…" at bounding box center [853, 334] width 1328 height 550
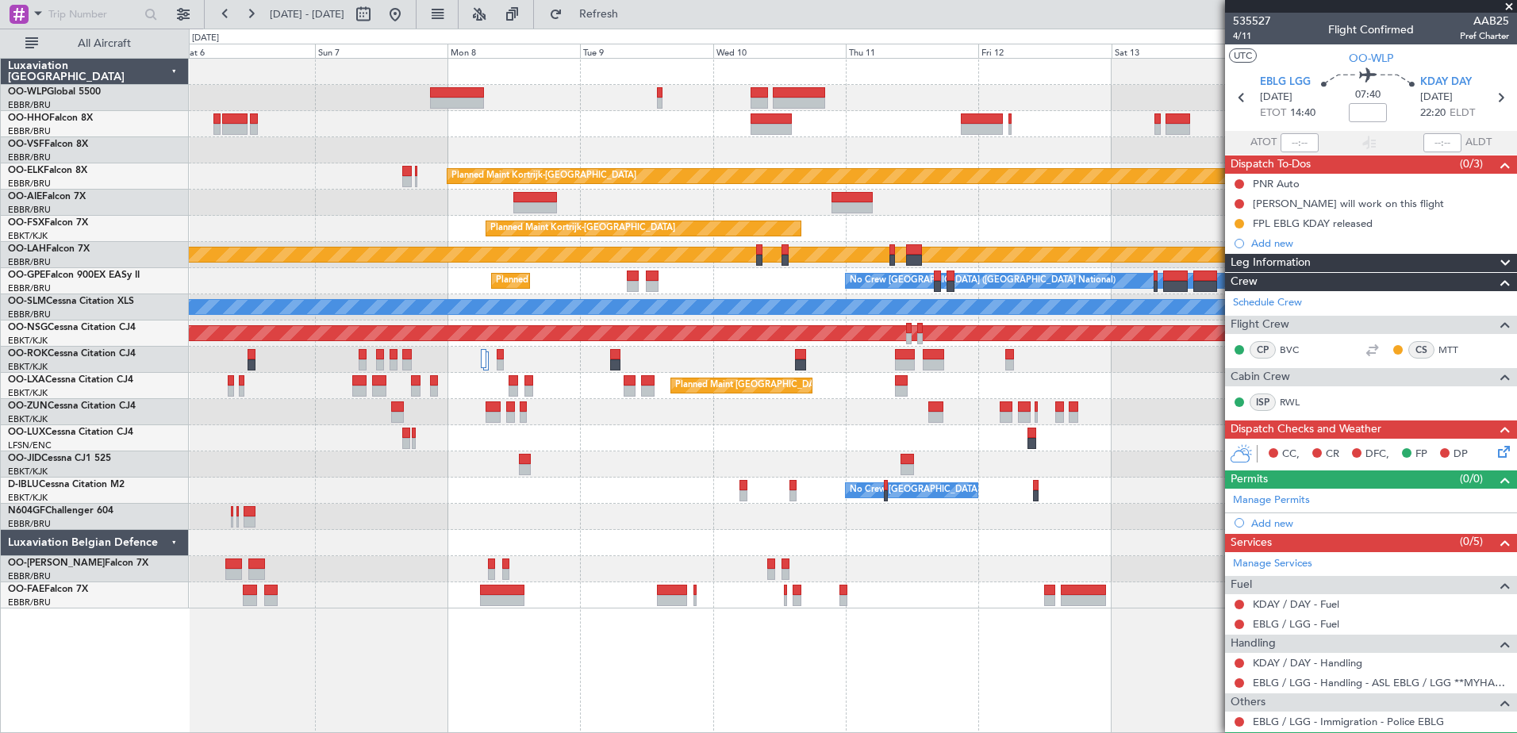
click at [852, 118] on div at bounding box center [853, 124] width 1328 height 26
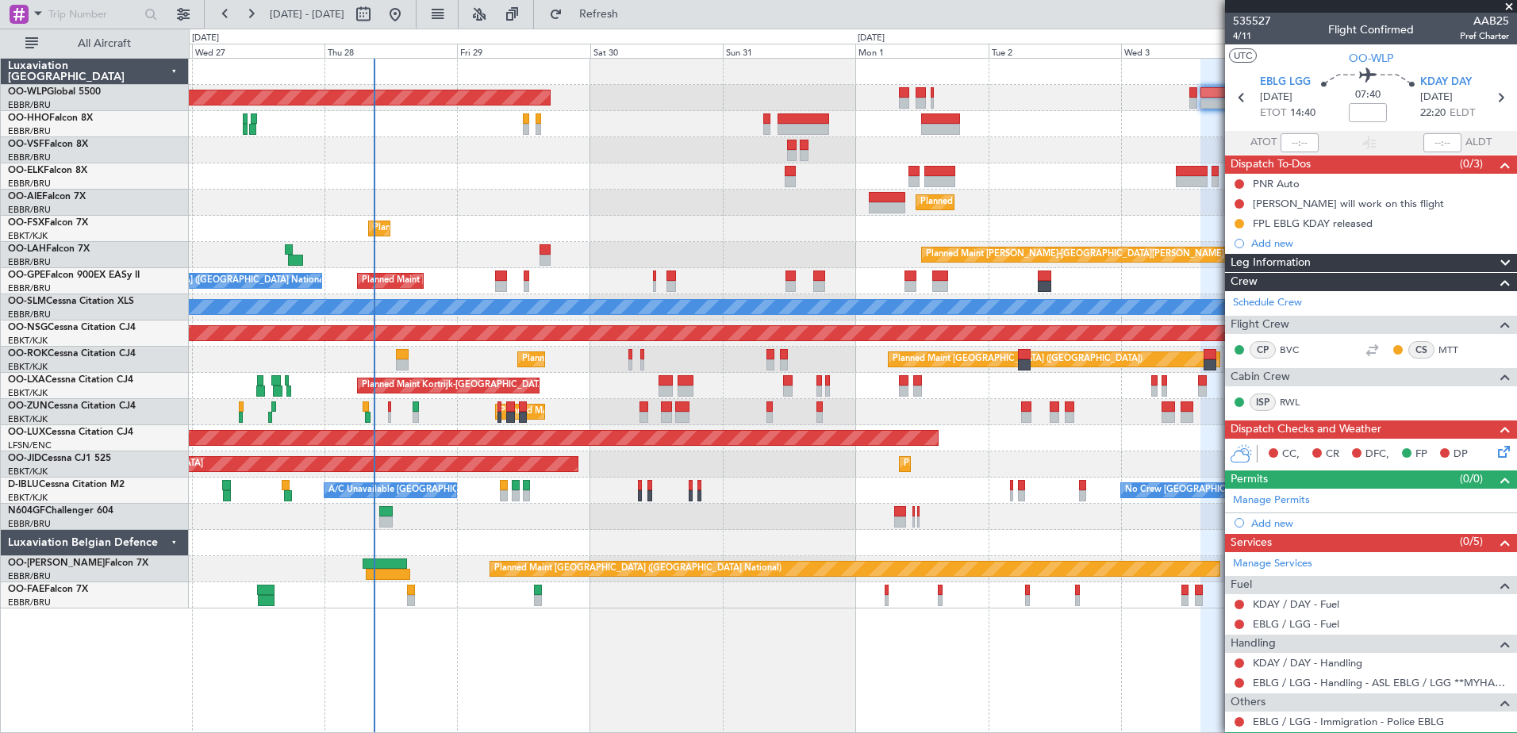
click at [537, 146] on div at bounding box center [853, 150] width 1328 height 26
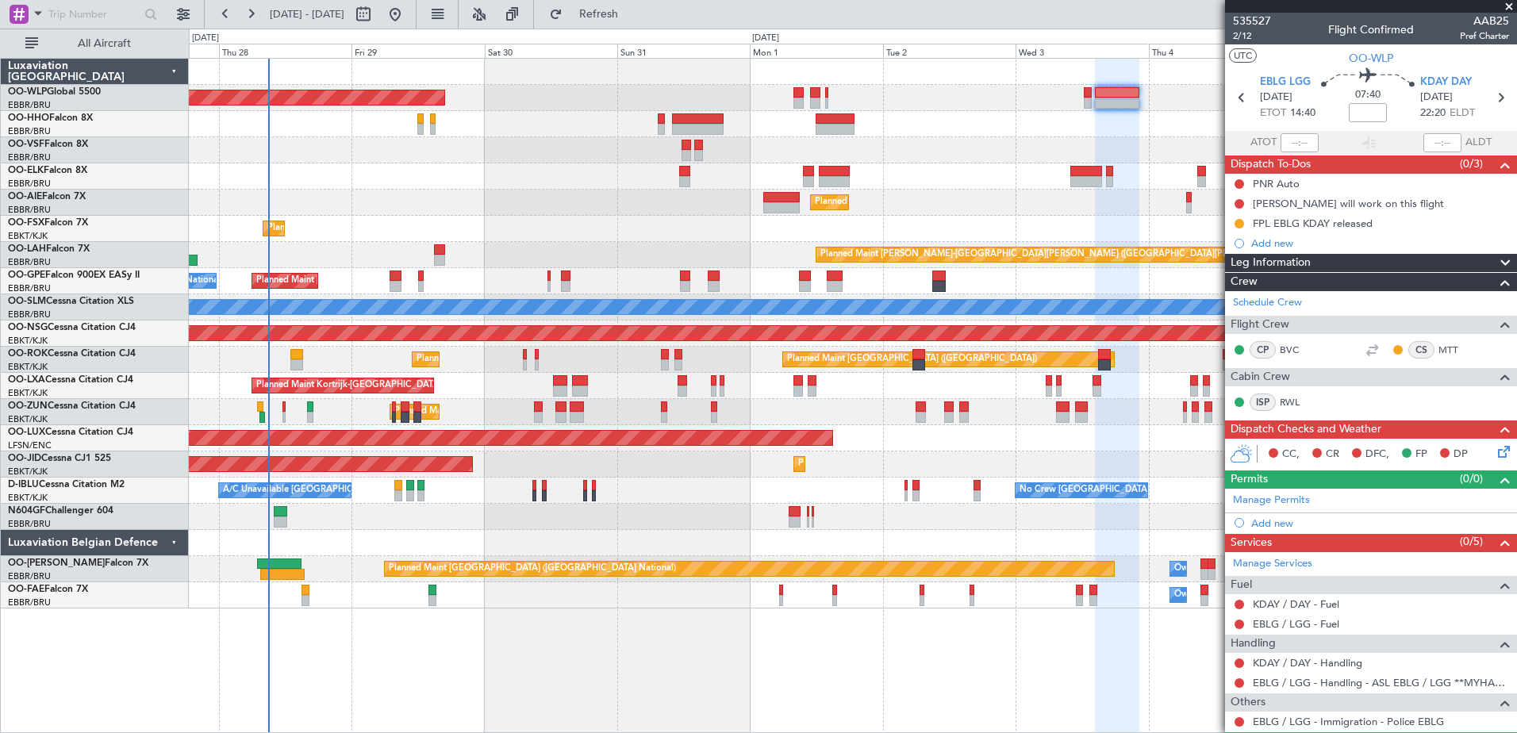
click at [570, 156] on div at bounding box center [853, 150] width 1328 height 26
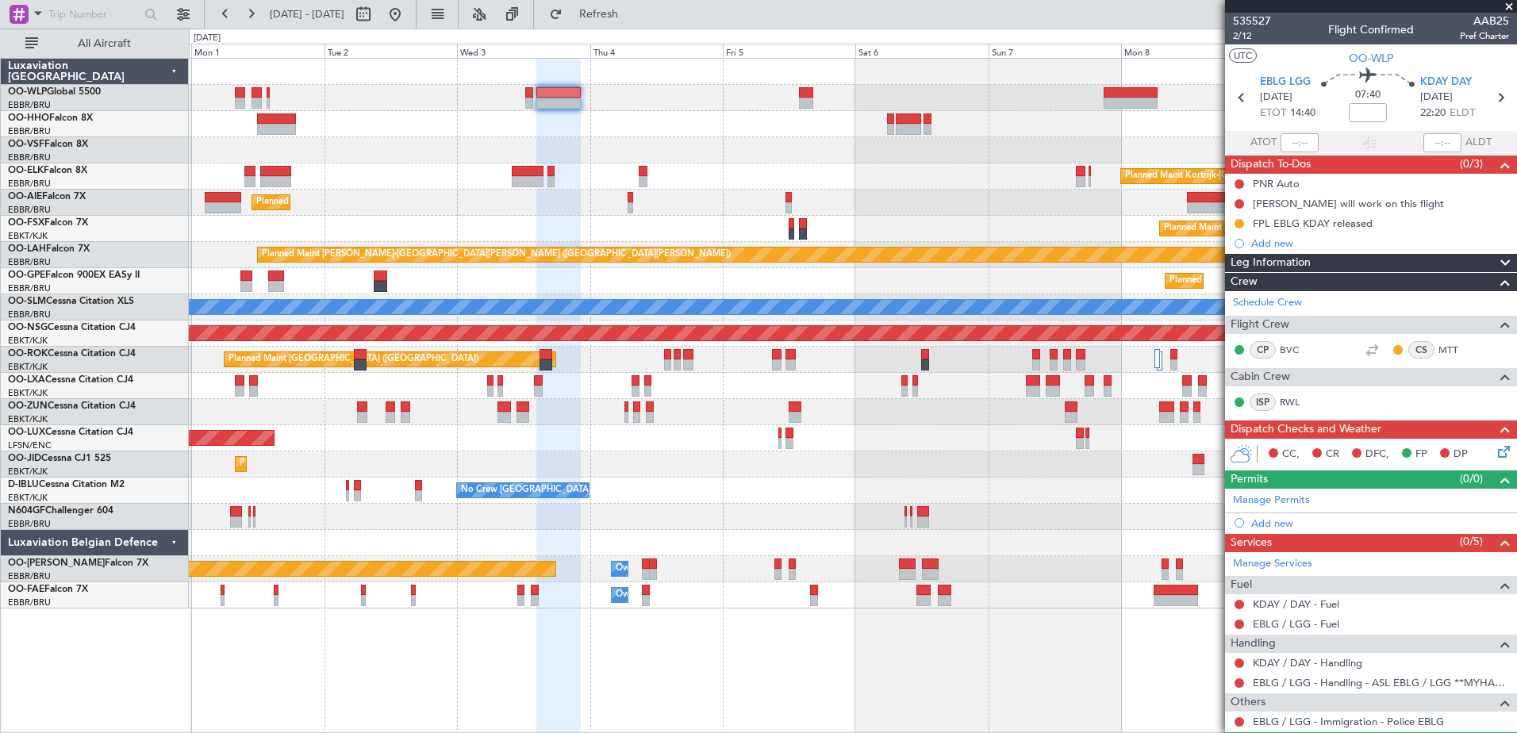
click at [510, 206] on div "Planned Maint Berlin (Brandenburg) Planned Maint Kortrijk-Wevelgem Planned Main…" at bounding box center [853, 334] width 1328 height 550
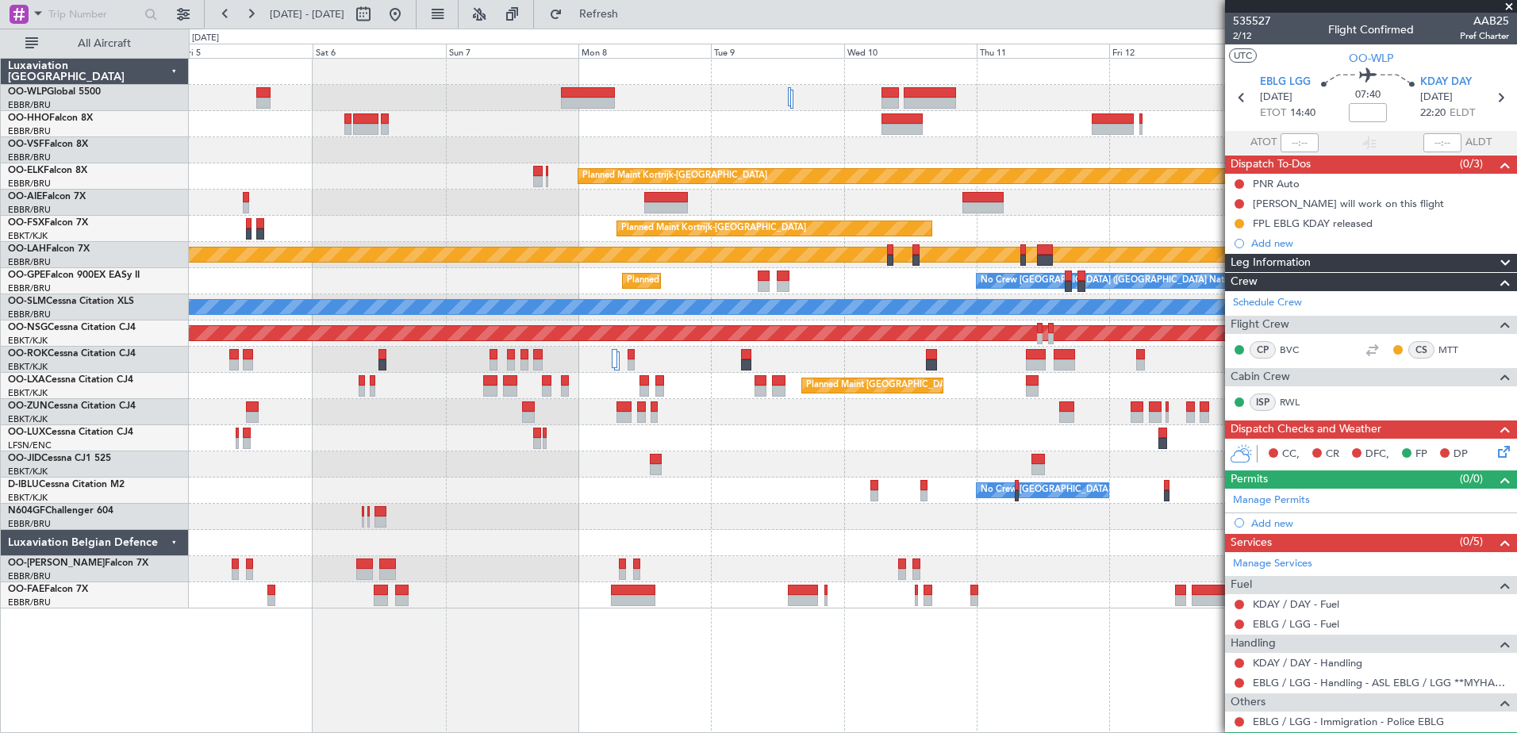
click at [576, 165] on div "Planned Maint Kortrijk-Wevelgem Planned Maint Kortrijk-Wevelgem Planned Maint A…" at bounding box center [853, 334] width 1328 height 550
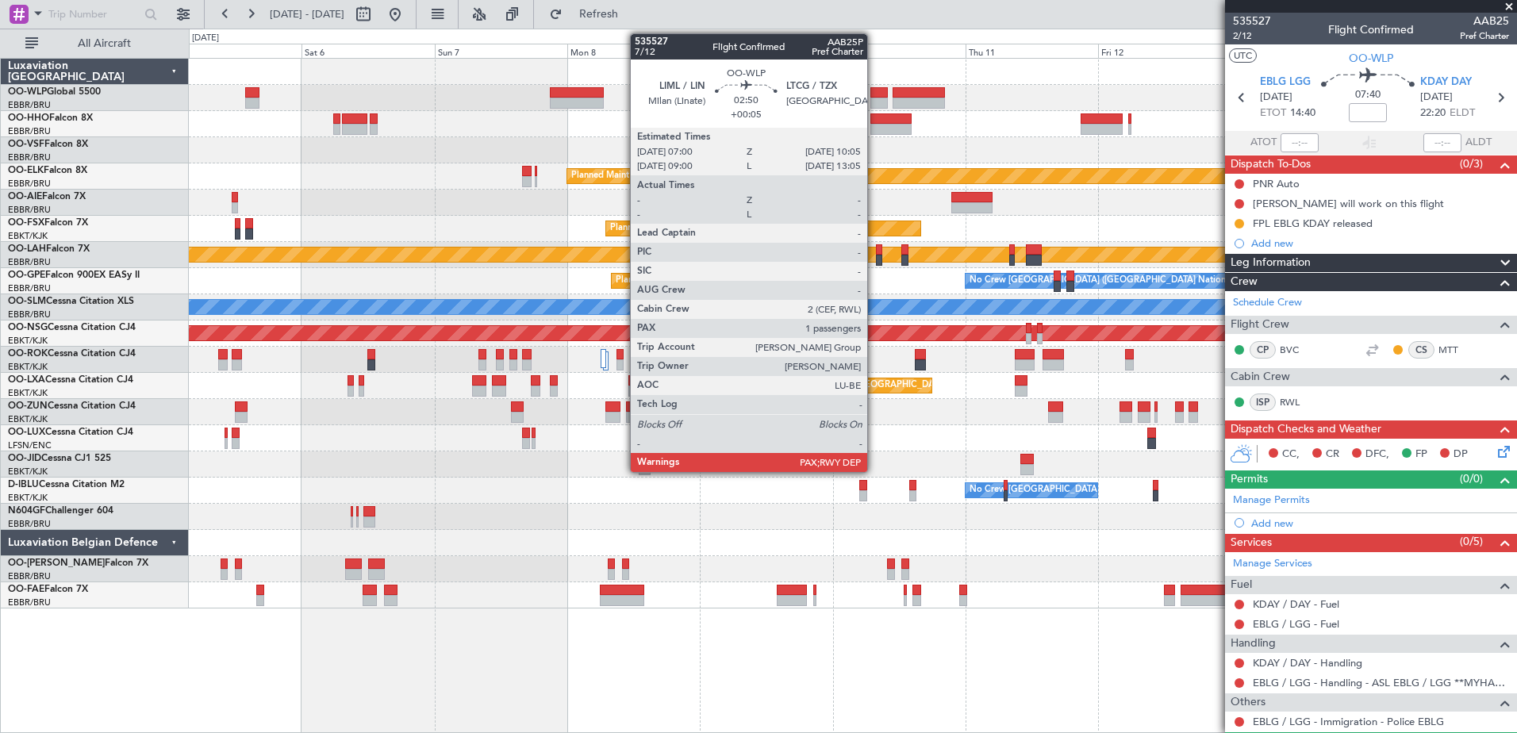
click at [875, 99] on div at bounding box center [879, 103] width 17 height 11
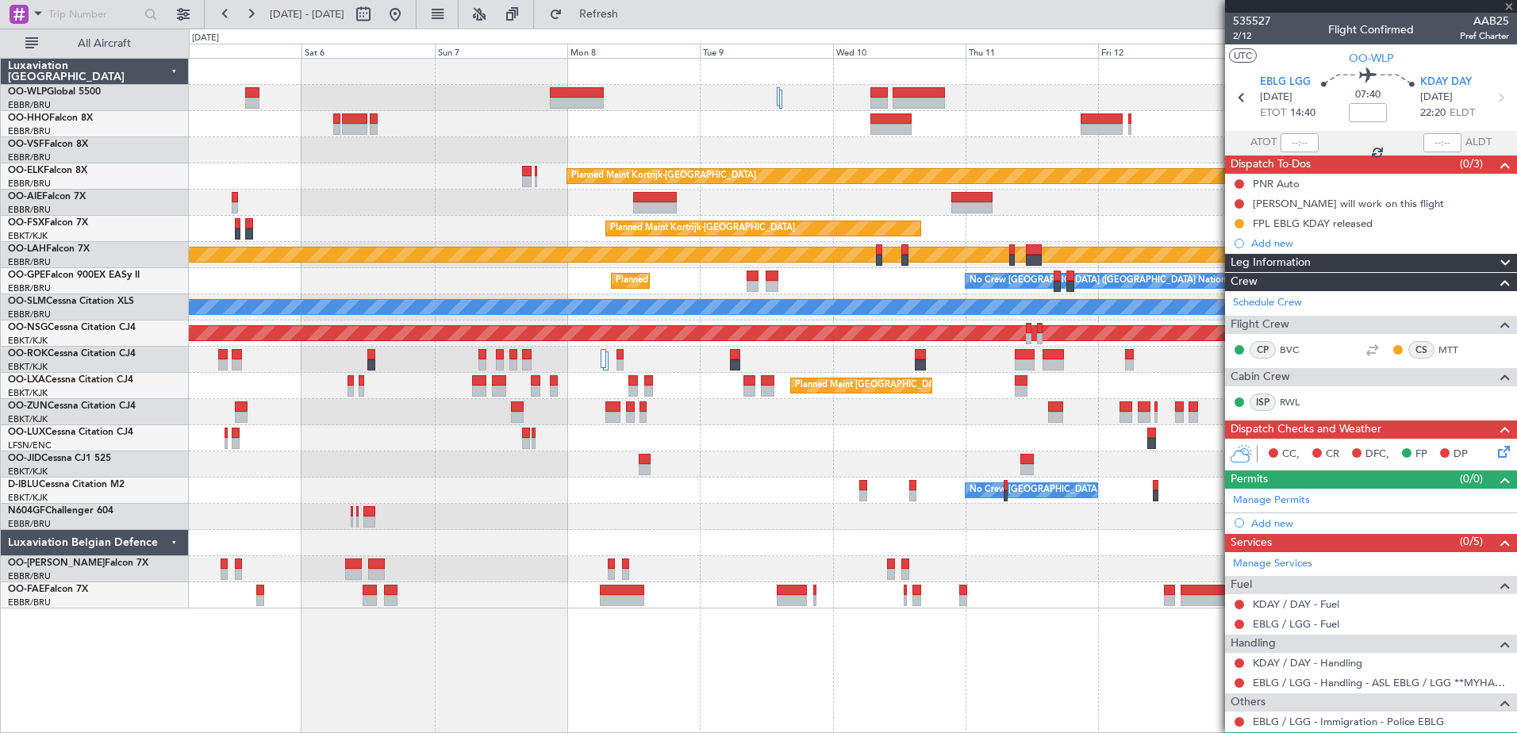
type input "+00:05"
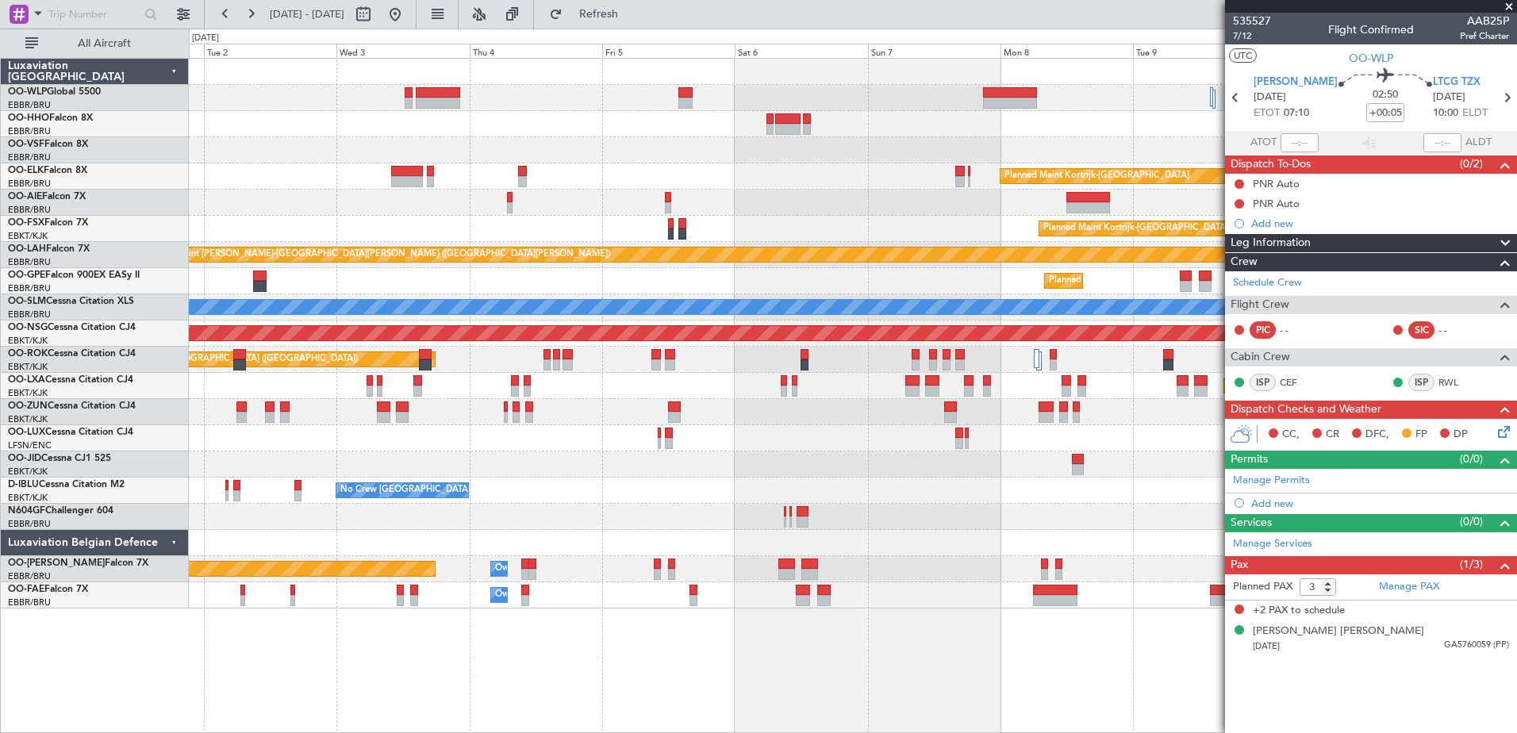
click at [1110, 492] on div "Planned Maint Kortrijk-Wevelgem Planned Maint London (Farnborough) Planned Main…" at bounding box center [853, 334] width 1328 height 550
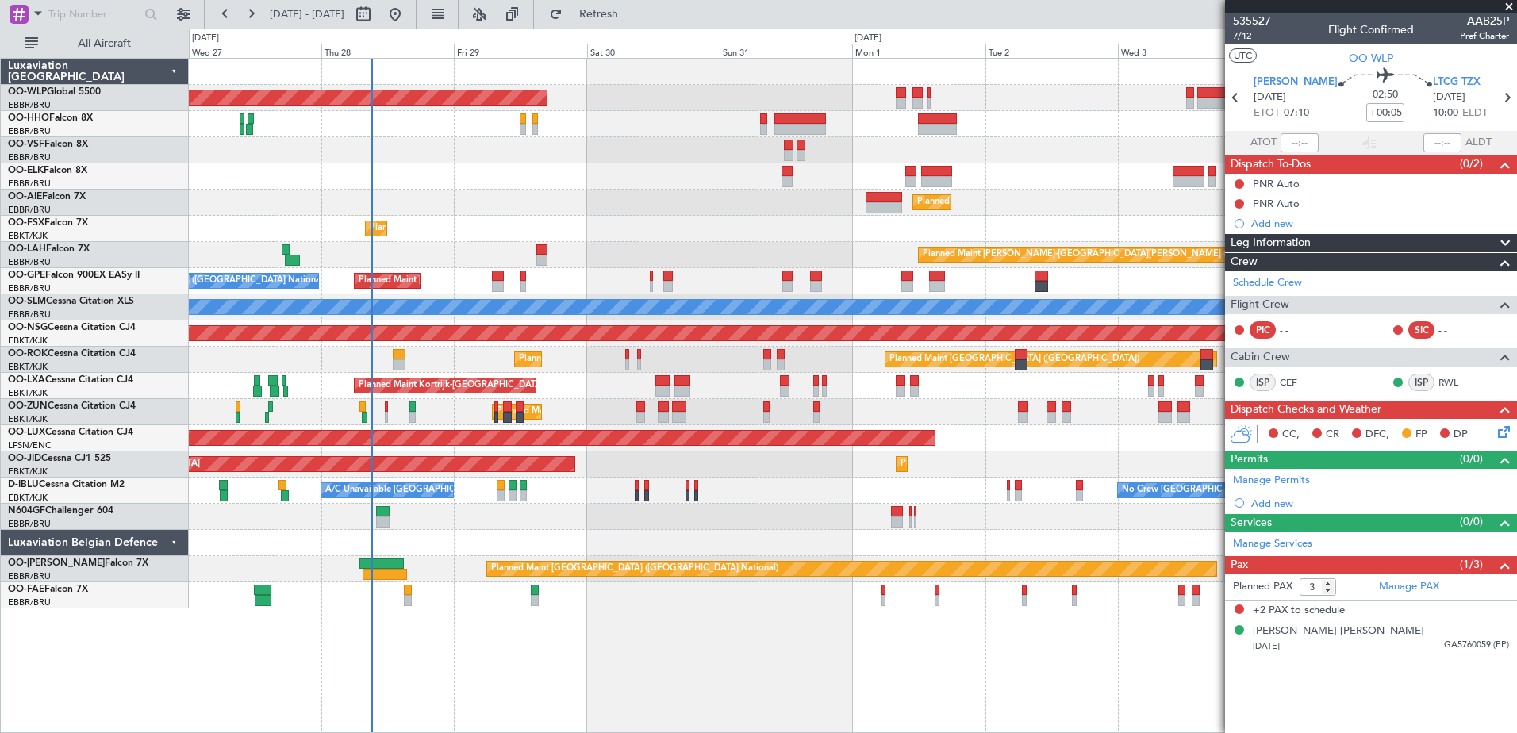
click at [697, 219] on div "Planned Maint Kortrijk-Wevelgem Planned Maint Kortrijk-Wevelgem" at bounding box center [853, 229] width 1328 height 26
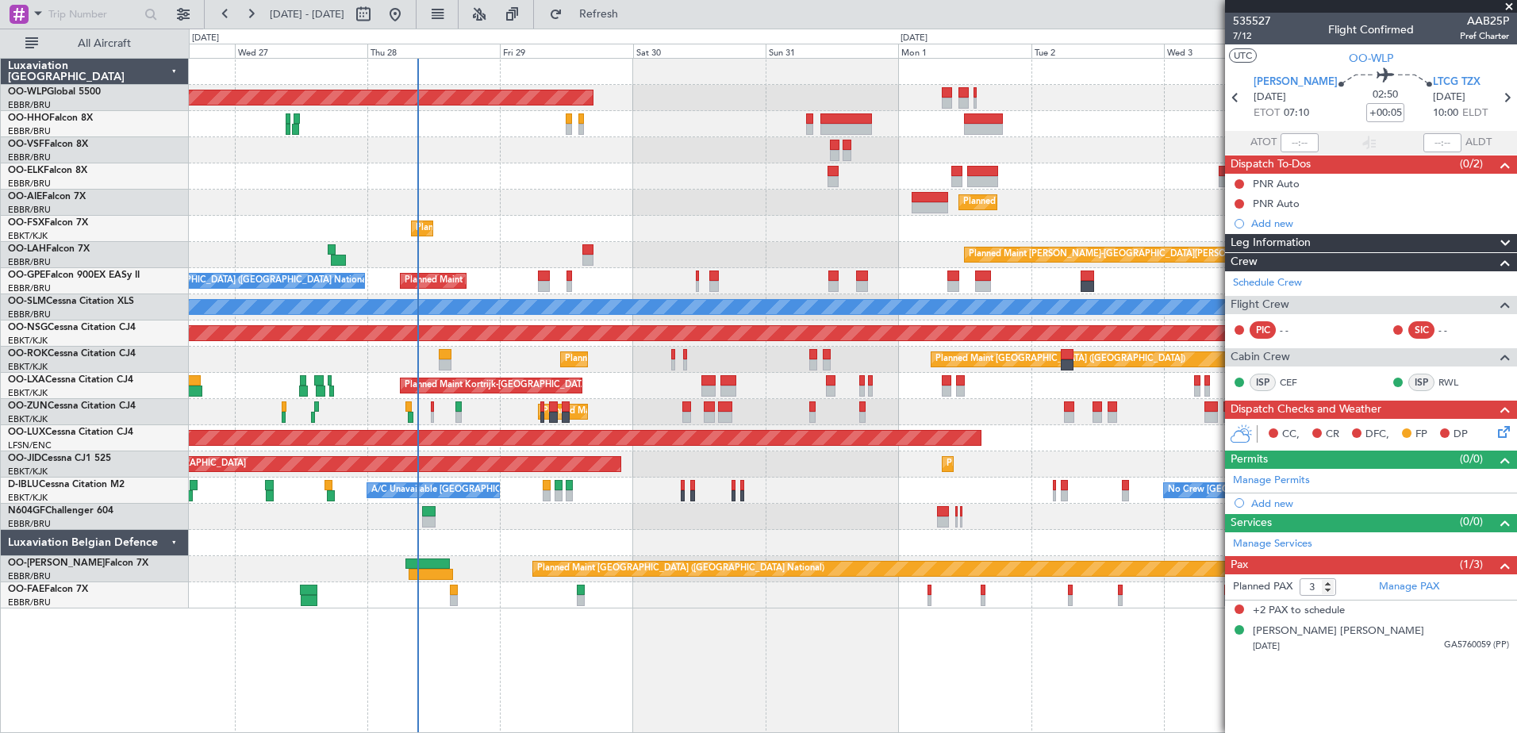
click at [502, 360] on div "Planned Maint Kortrijk-Wevelgem Planned Maint Paris (Le Bourget) A/C Unavailable" at bounding box center [853, 360] width 1328 height 26
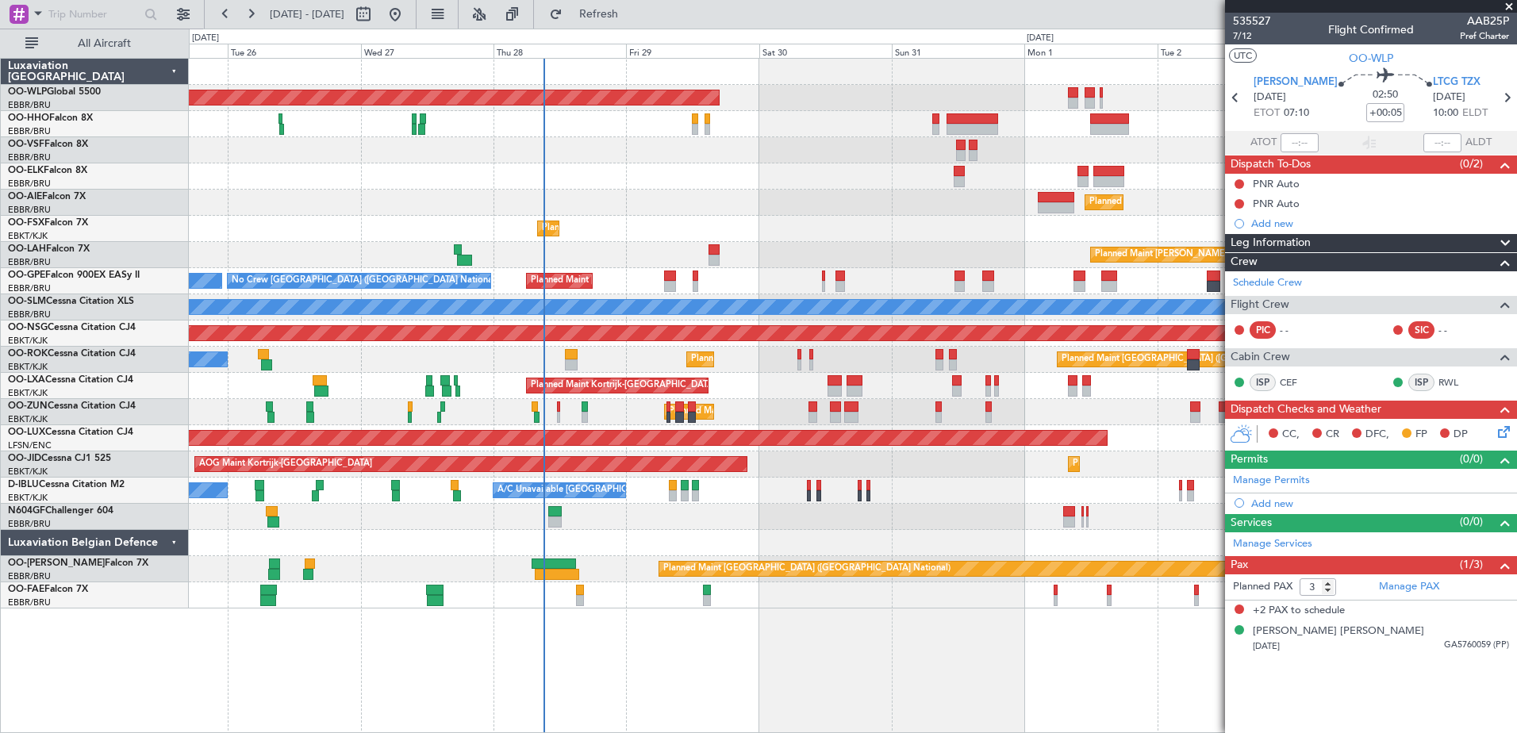
click at [605, 372] on div "Planned Maint Kortrijk-Wevelgem Planned Maint Paris (Le Bourget) A/C Unavailable" at bounding box center [853, 360] width 1328 height 26
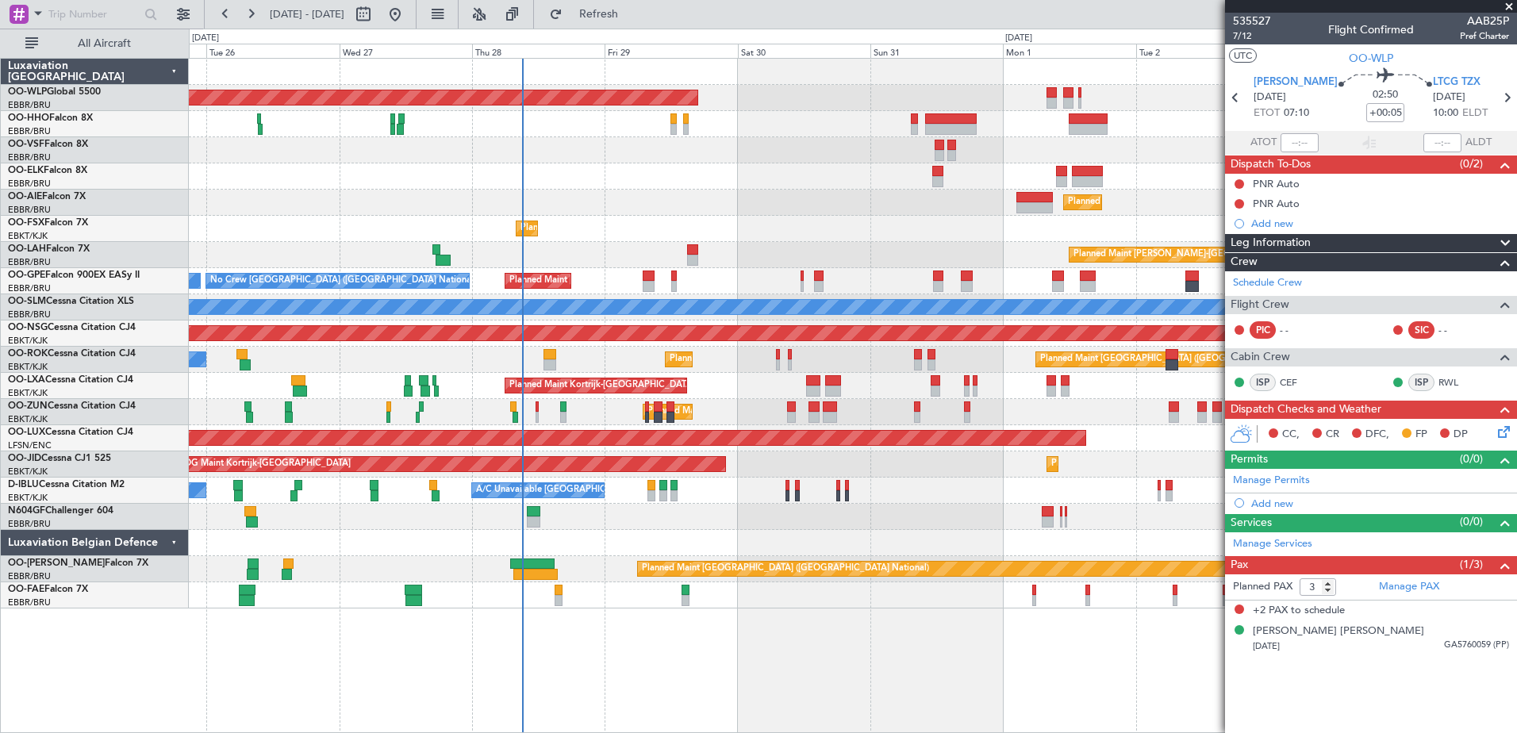
click at [775, 542] on div at bounding box center [853, 543] width 1328 height 26
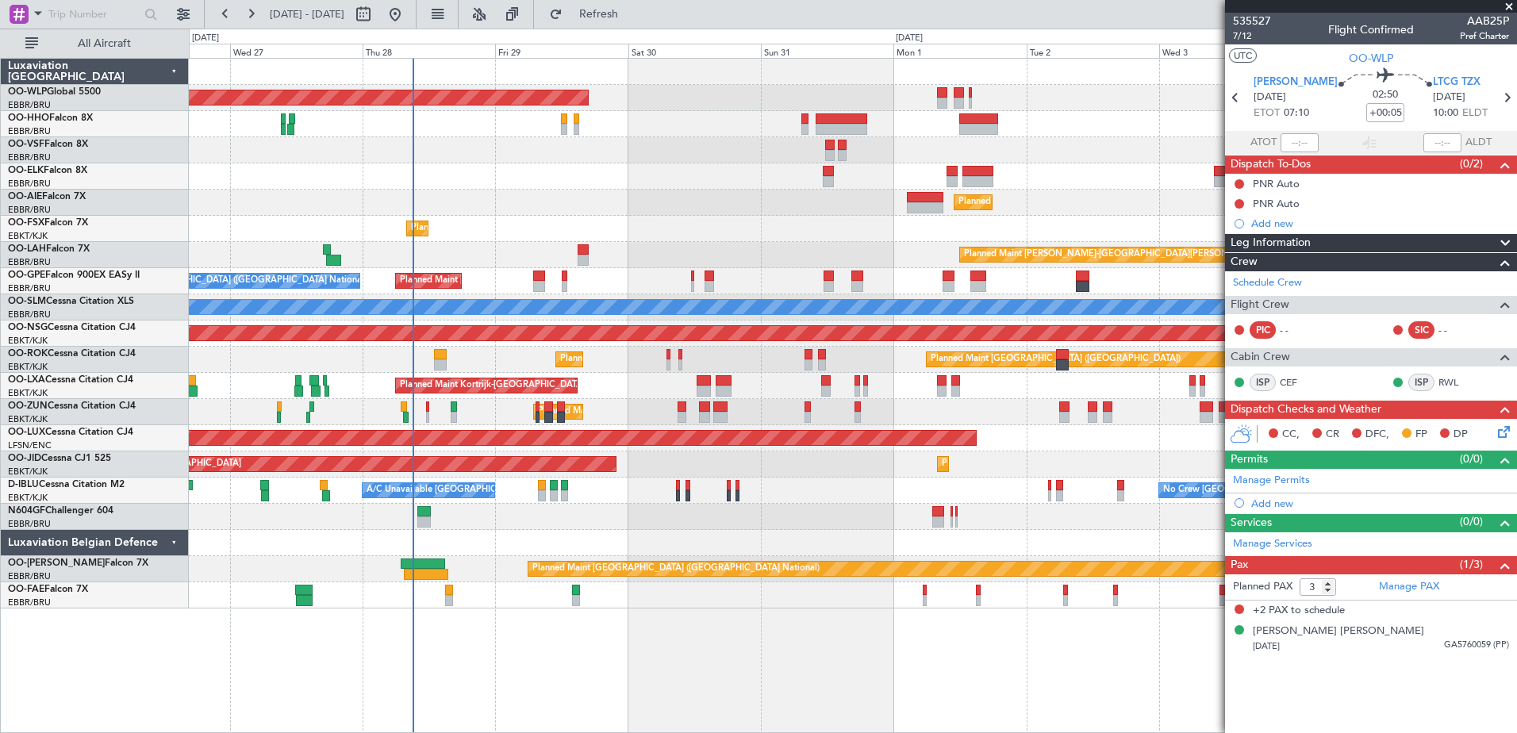
click at [1017, 448] on div "Planned Maint [GEOGRAPHIC_DATA] ([GEOGRAPHIC_DATA])" at bounding box center [853, 438] width 1328 height 26
click at [997, 286] on div "Planned Maint [GEOGRAPHIC_DATA] ([GEOGRAPHIC_DATA] National) No Crew [GEOGRAPHI…" at bounding box center [853, 281] width 1328 height 26
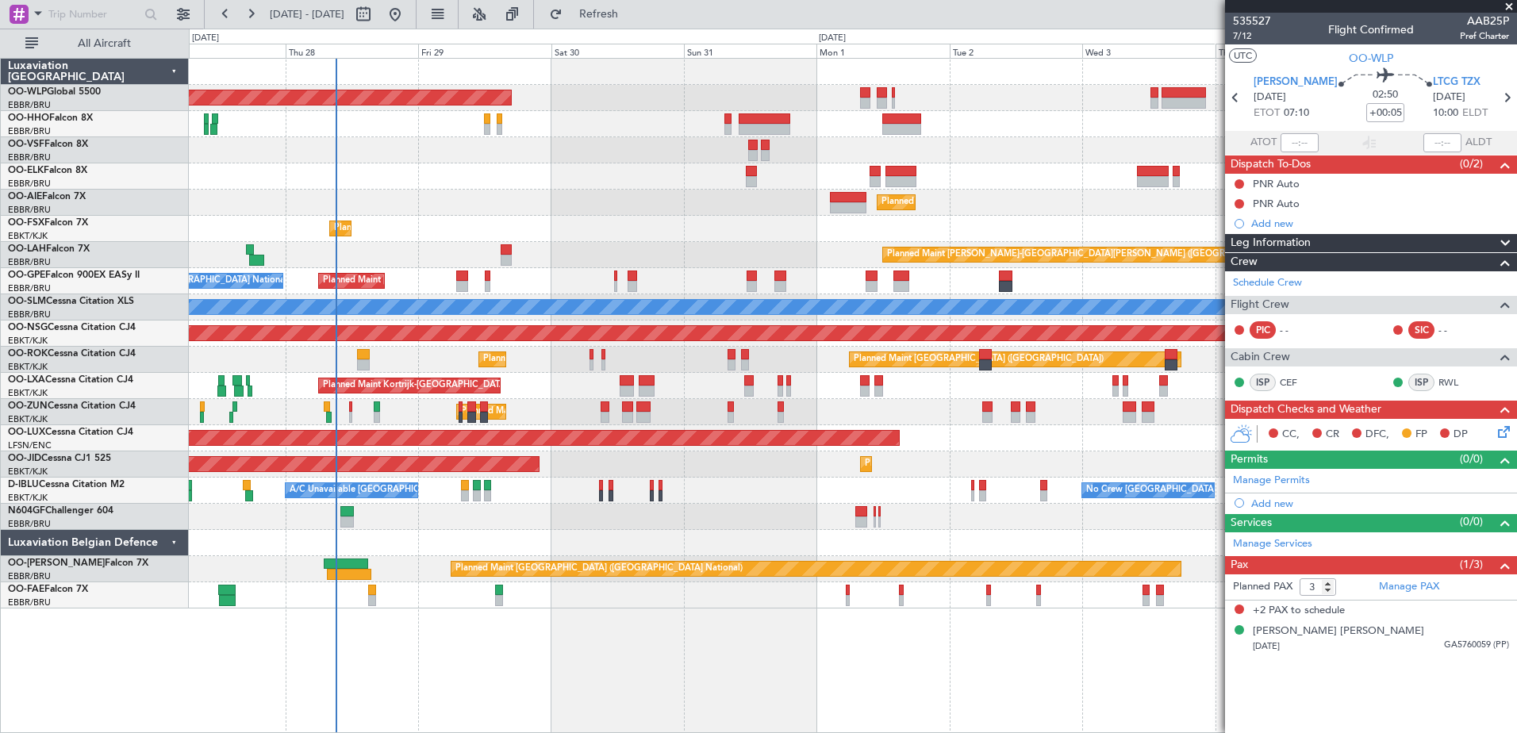
click at [953, 511] on div "Planned Maint Berlin (Brandenburg) Planned Maint Kortrijk-Wevelgem Planned Main…" at bounding box center [853, 334] width 1328 height 550
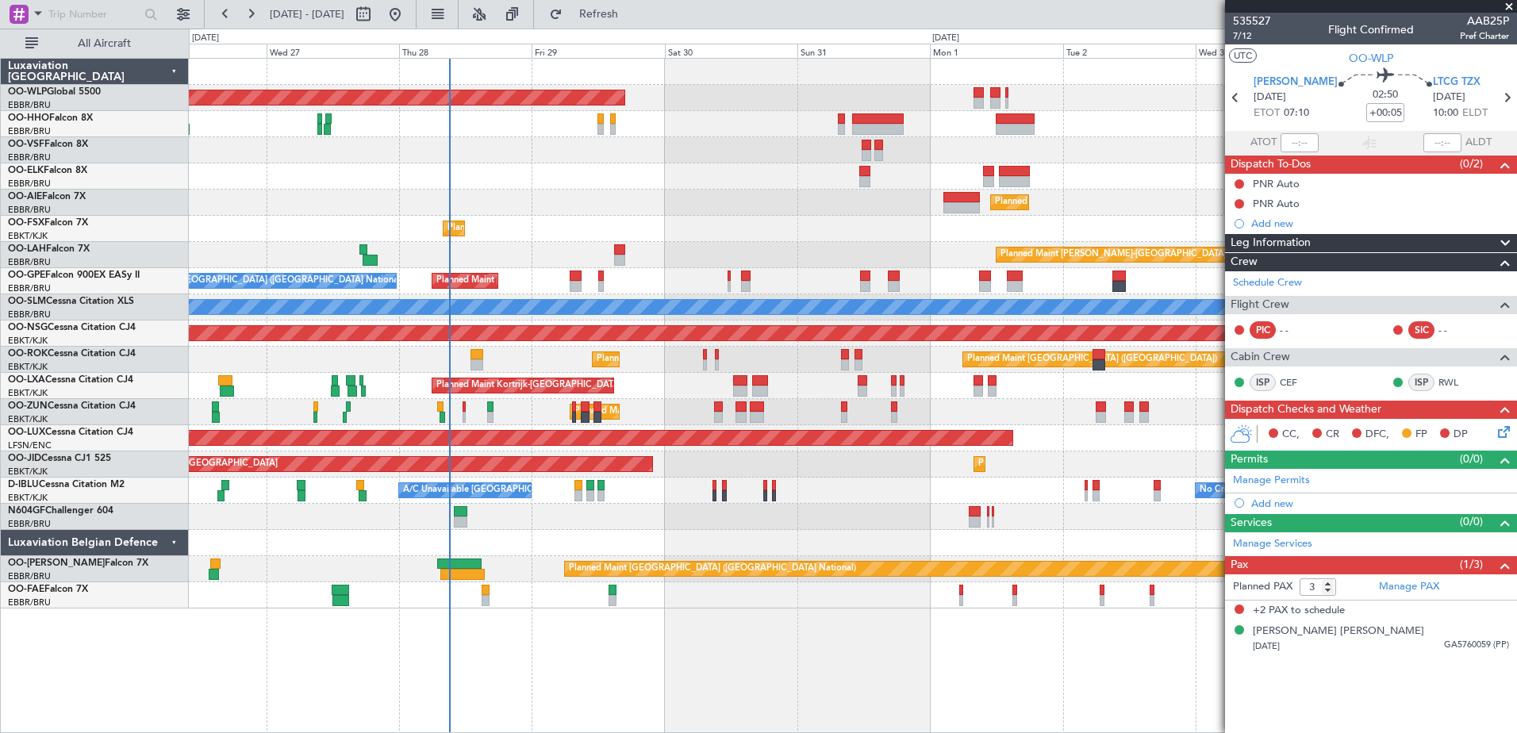
click at [654, 283] on div "Planned Maint [GEOGRAPHIC_DATA] ([GEOGRAPHIC_DATA] National) No Crew [GEOGRAPHI…" at bounding box center [853, 281] width 1328 height 26
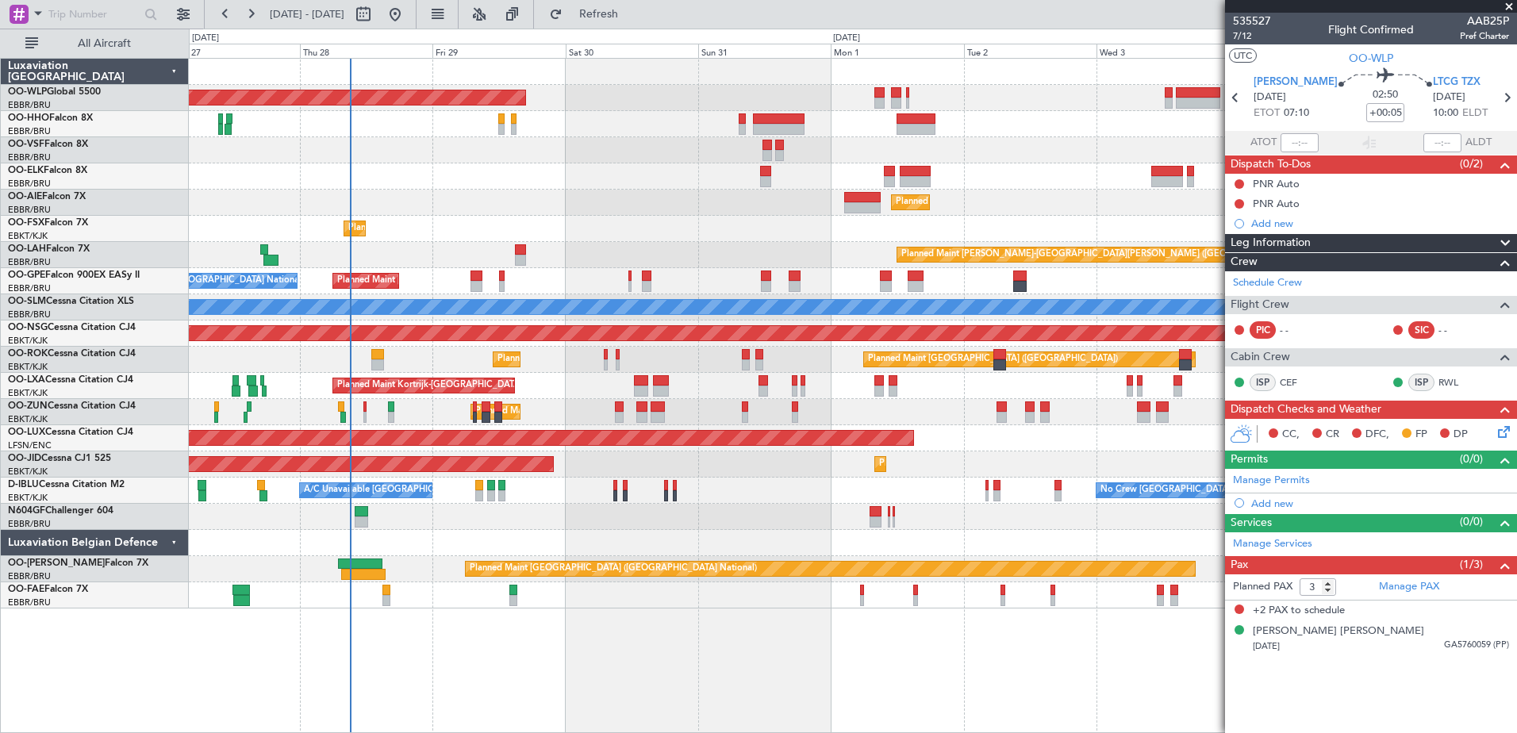
click at [656, 203] on div "Planned Maint [GEOGRAPHIC_DATA] ([GEOGRAPHIC_DATA])" at bounding box center [853, 203] width 1328 height 26
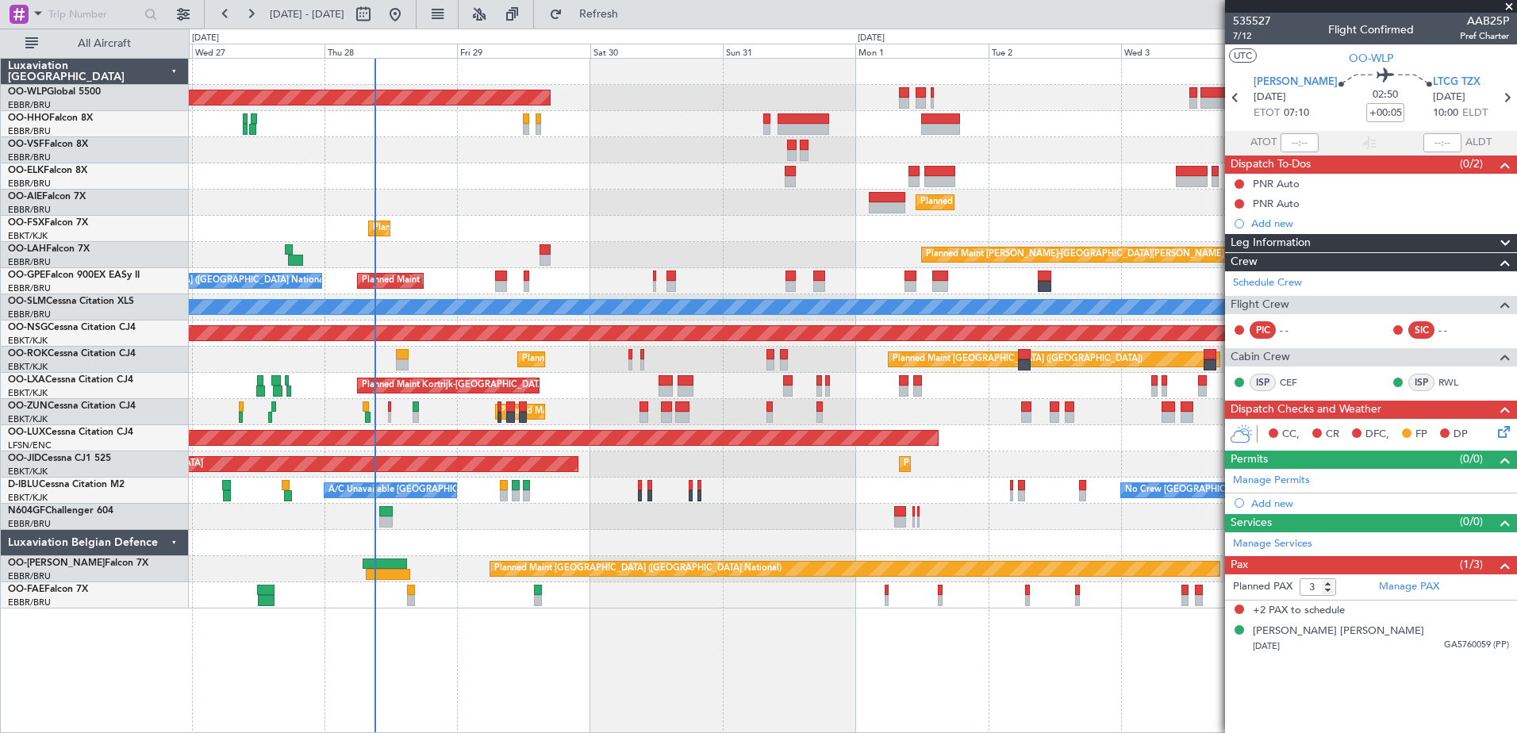
click at [543, 270] on div "Planned Maint [GEOGRAPHIC_DATA] ([GEOGRAPHIC_DATA] National) No Crew [GEOGRAPHI…" at bounding box center [853, 281] width 1328 height 26
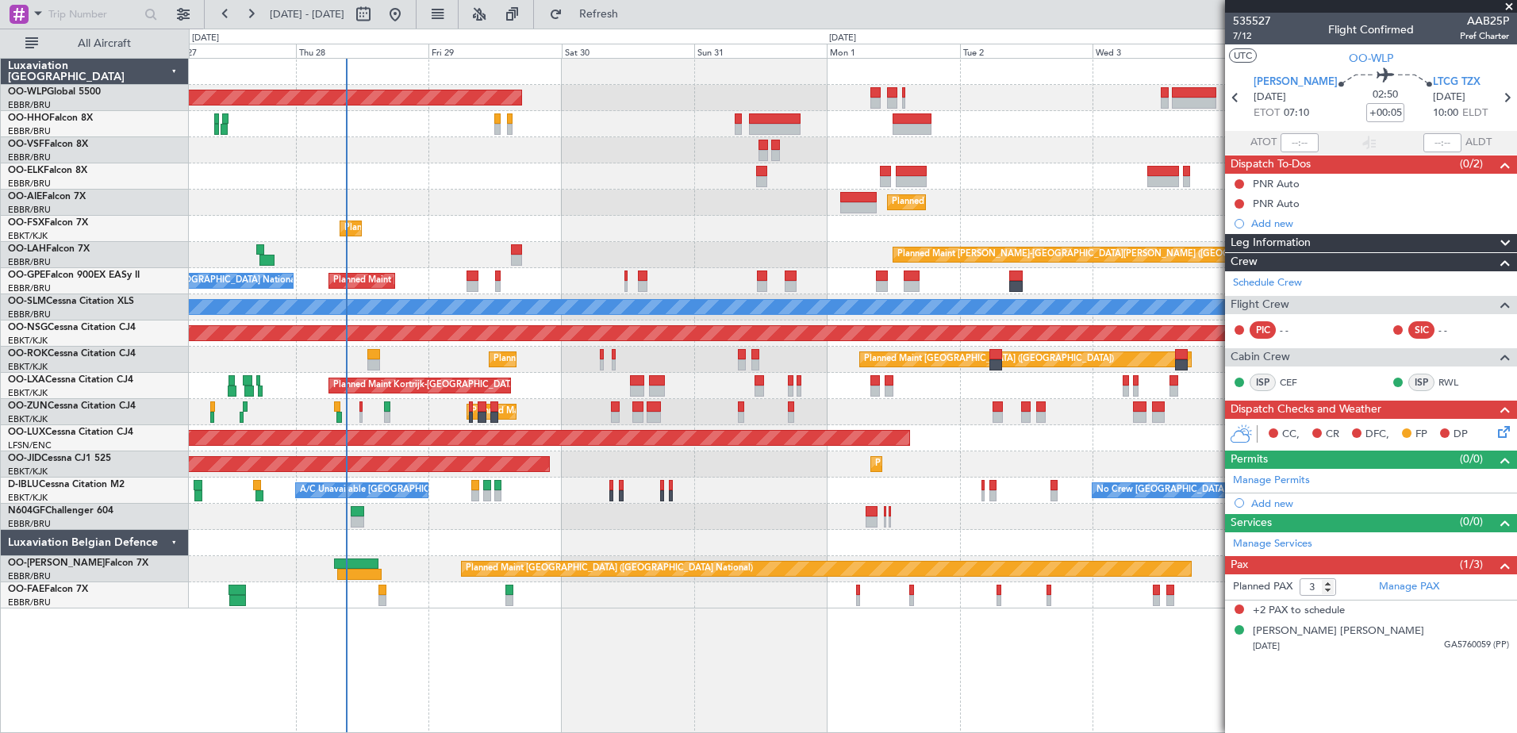
click at [660, 277] on div "Planned Maint [GEOGRAPHIC_DATA] ([GEOGRAPHIC_DATA] National) No Crew [GEOGRAPHI…" at bounding box center [853, 281] width 1328 height 26
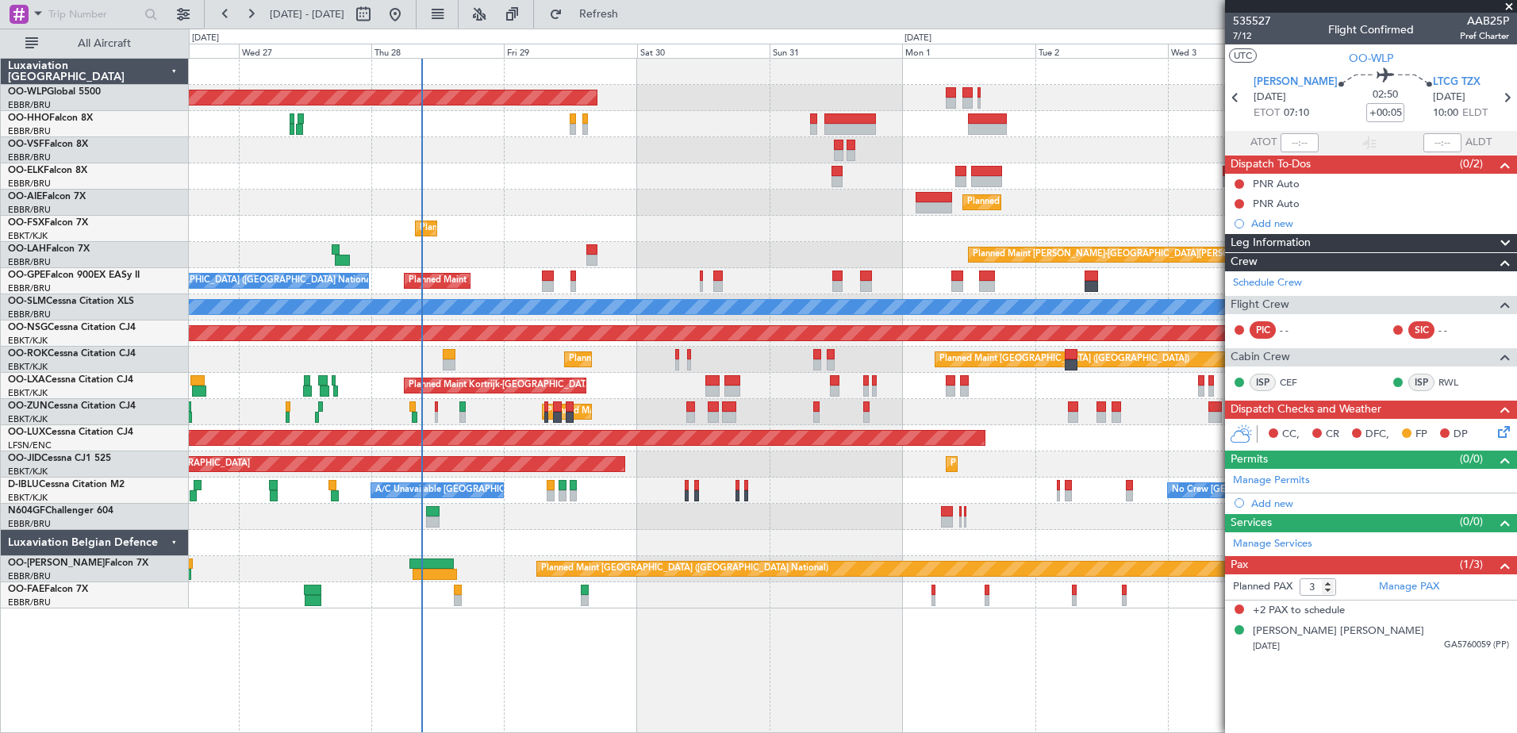
click at [783, 515] on div "Planned Maint Berlin (Brandenburg) Planned Maint Kortrijk-Wevelgem Planned Main…" at bounding box center [853, 334] width 1328 height 550
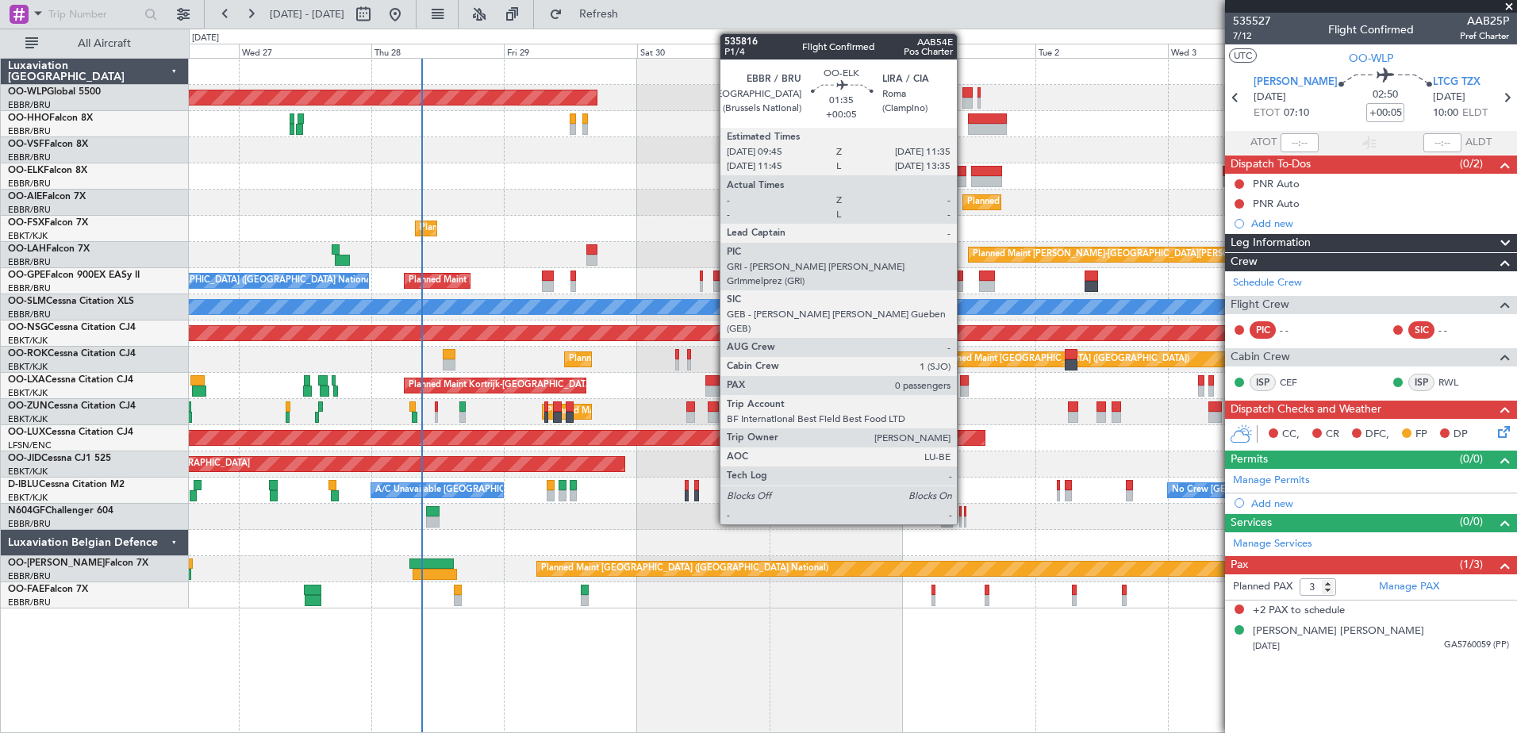
click at [964, 173] on div at bounding box center [961, 171] width 10 height 11
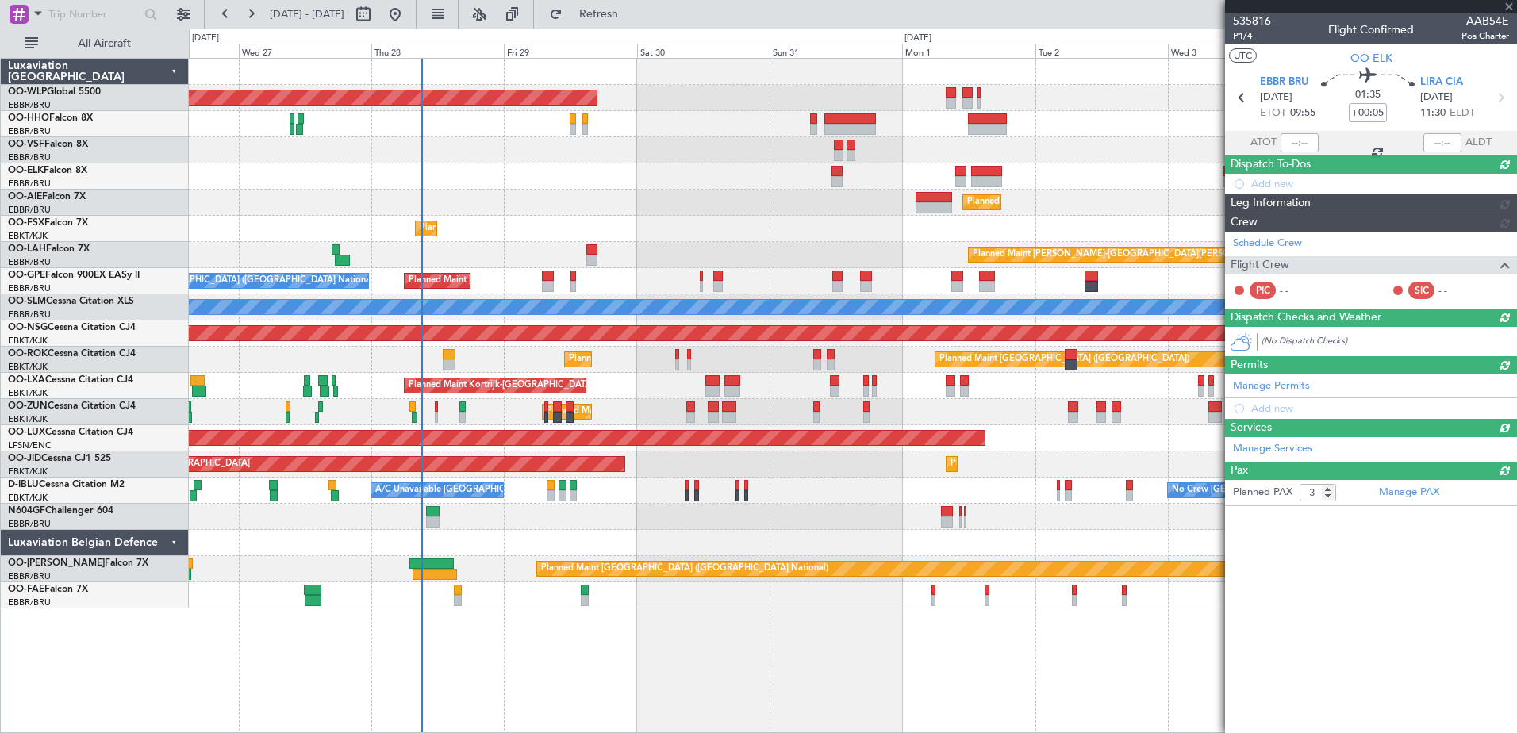
type input "0"
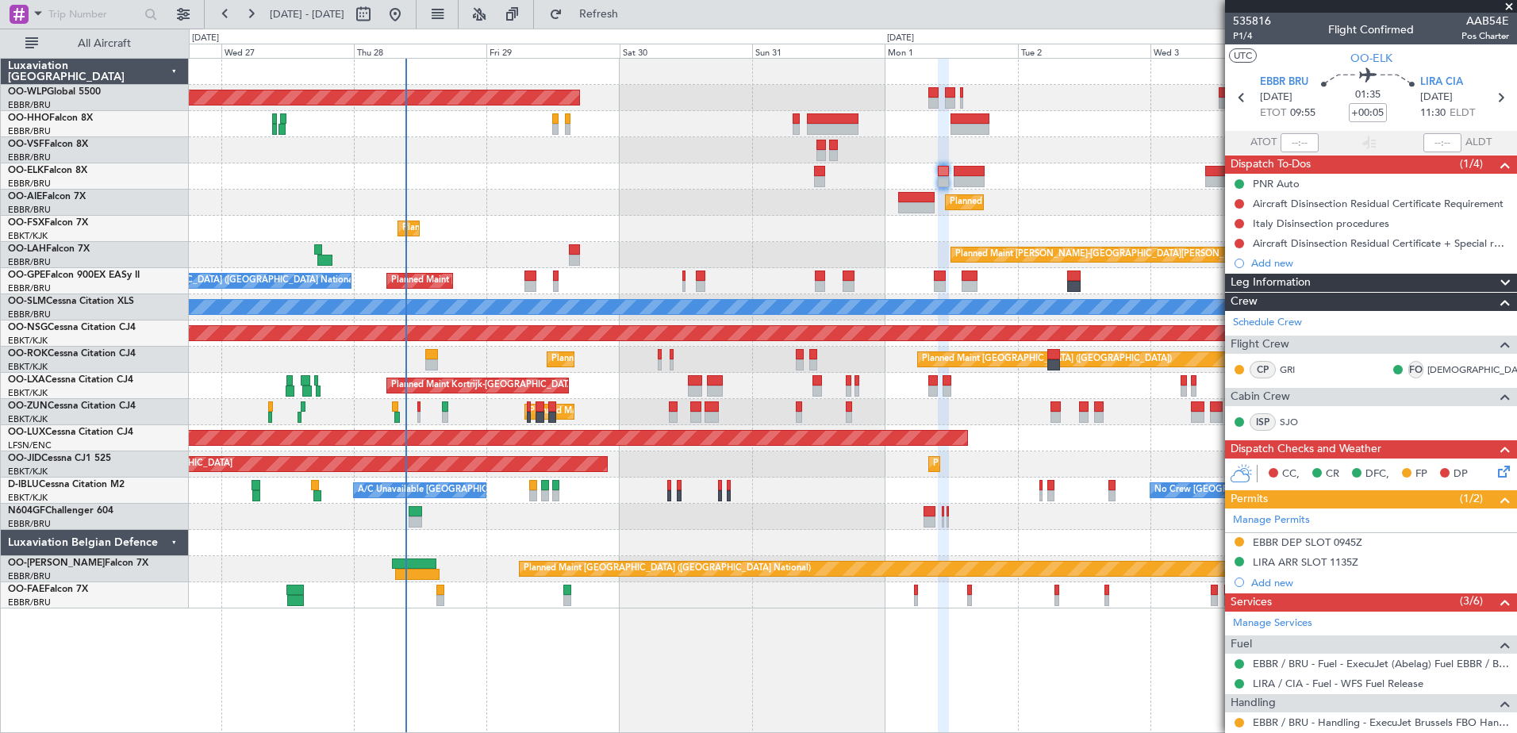
click at [515, 174] on div "Planned Maint Kortrijk-[GEOGRAPHIC_DATA]" at bounding box center [853, 176] width 1328 height 26
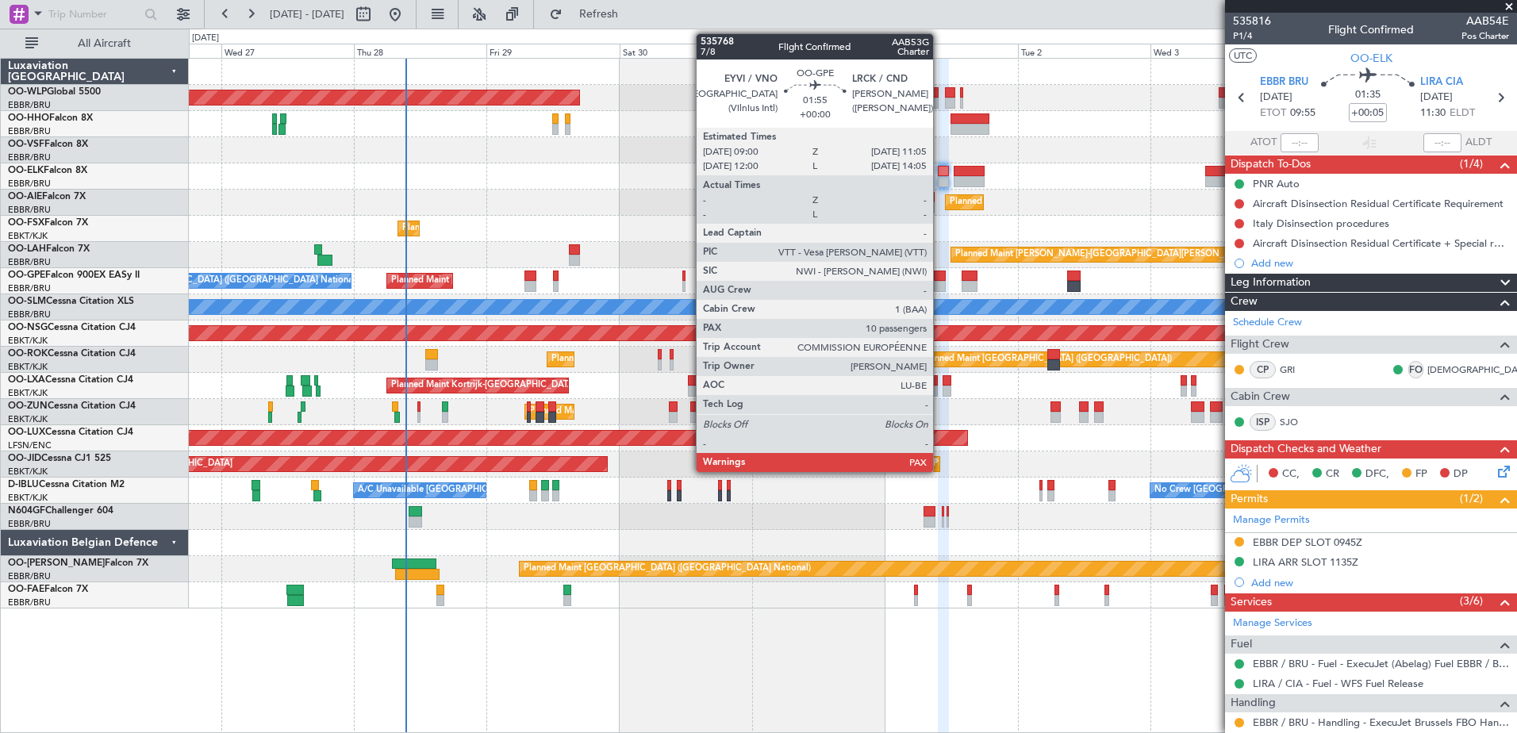
click at [940, 283] on div at bounding box center [940, 286] width 12 height 11
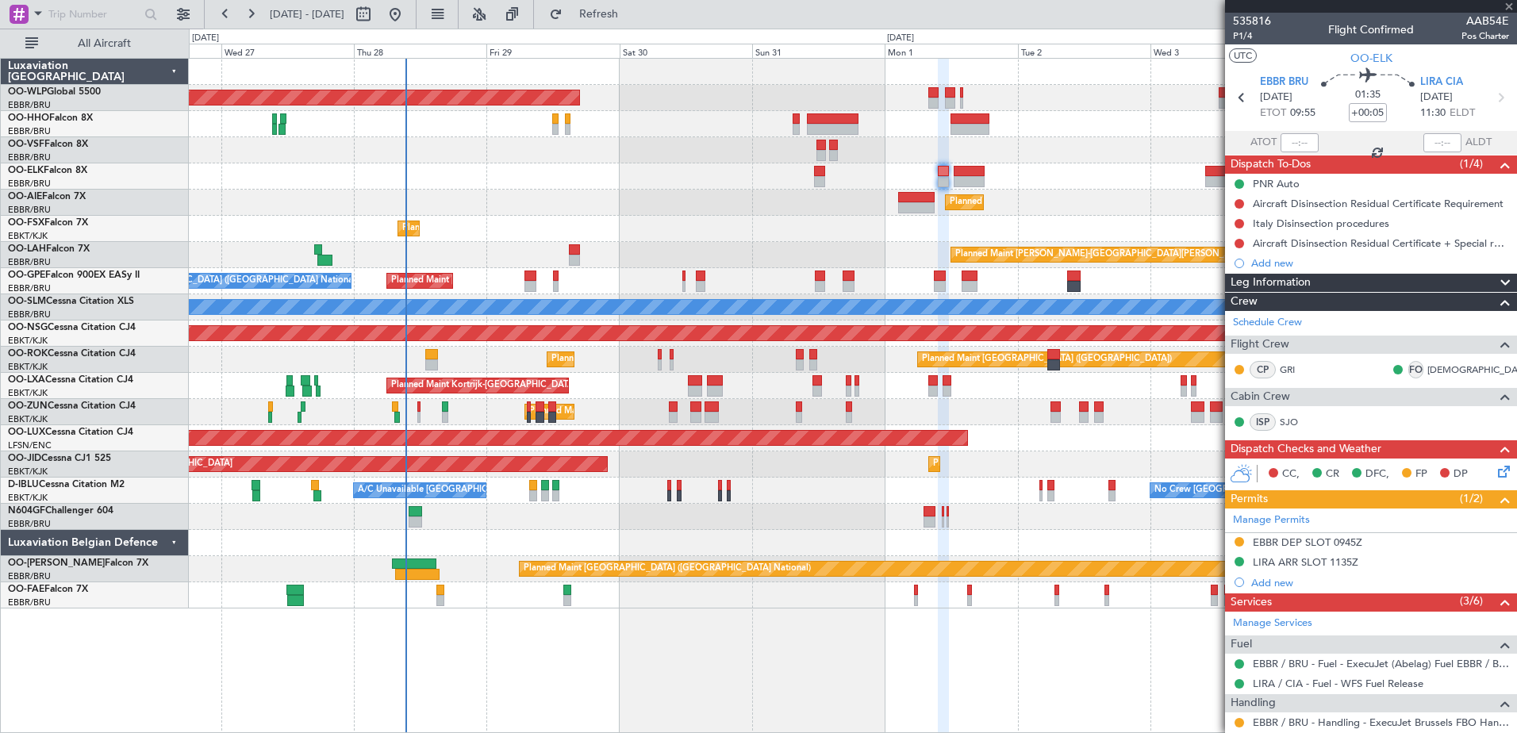
type input "13"
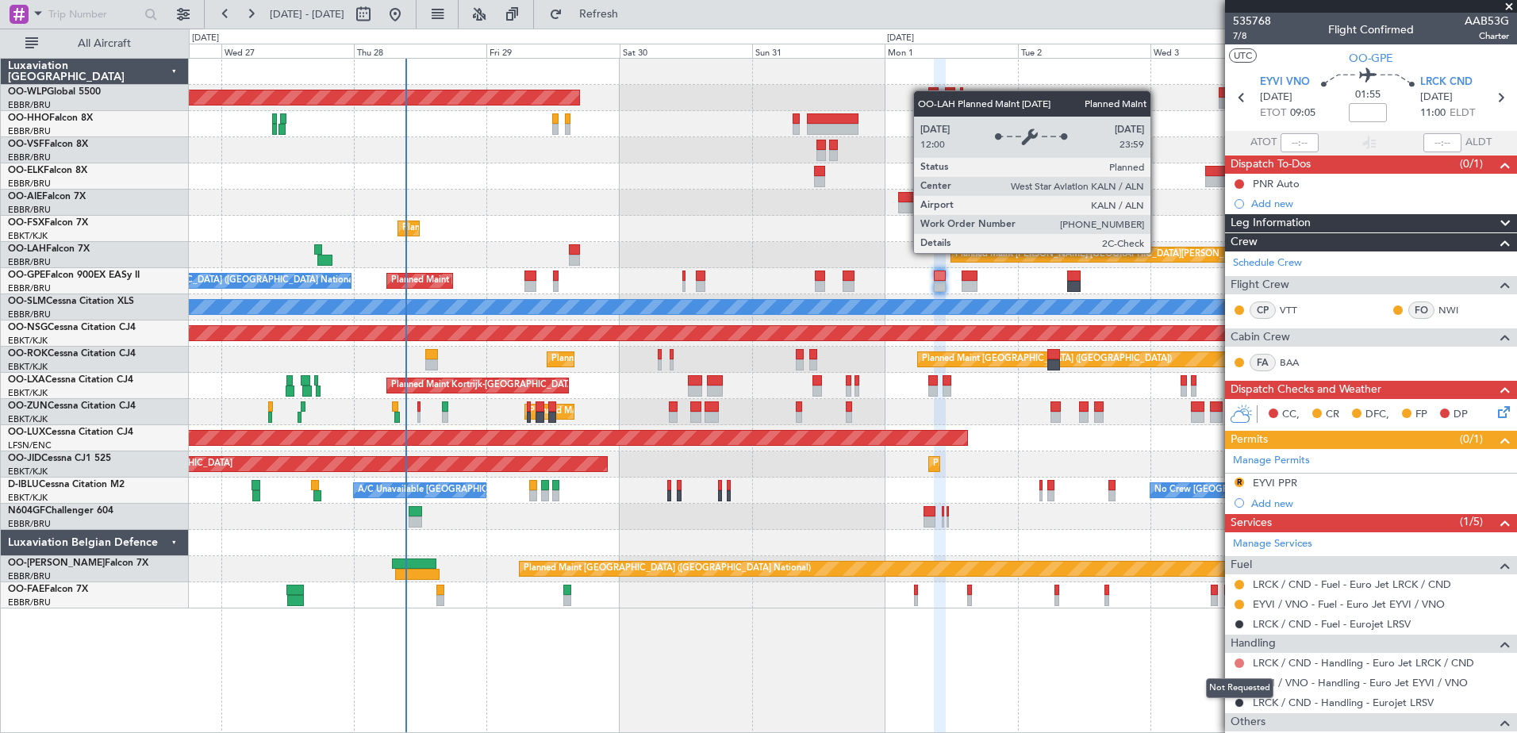
click at [1239, 661] on button at bounding box center [1240, 664] width 10 height 10
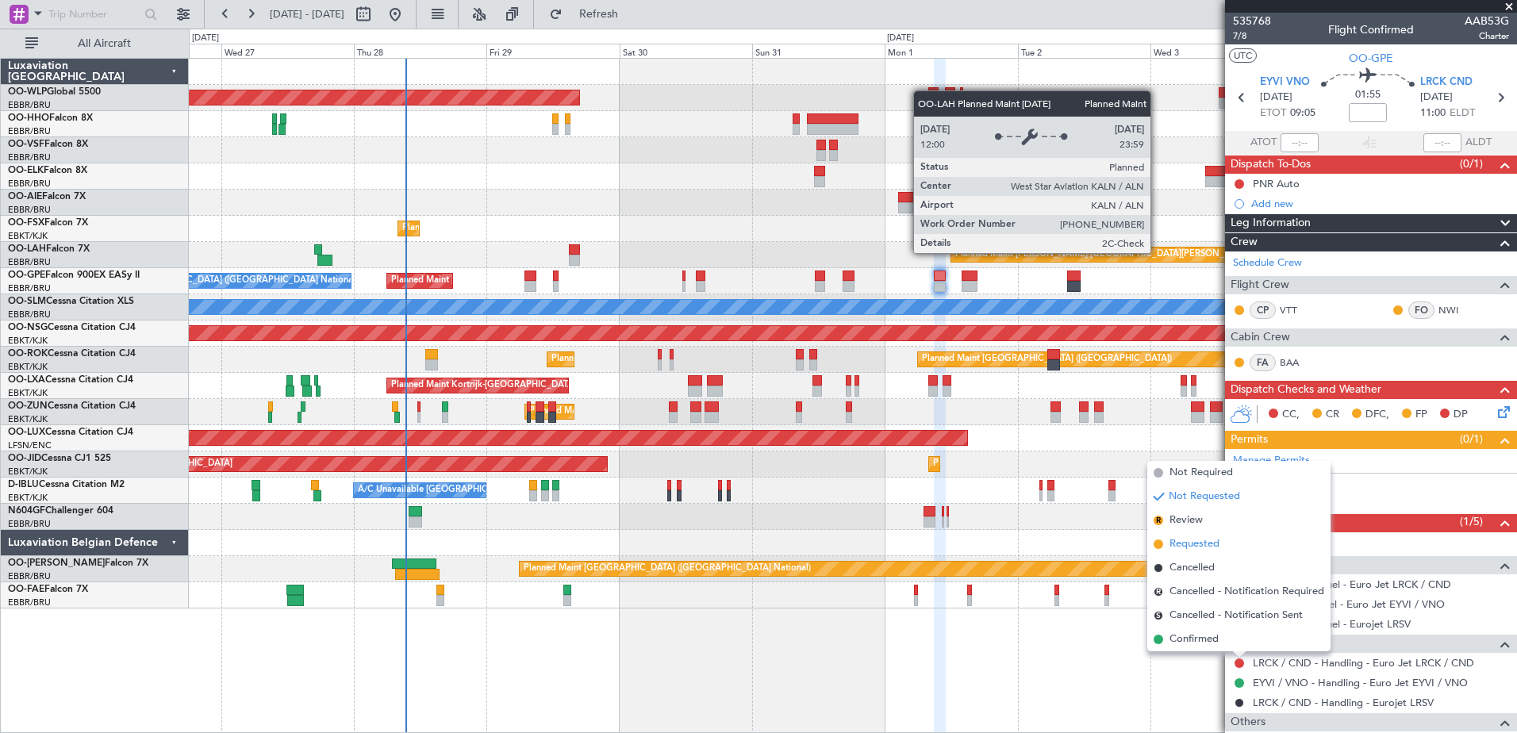
click at [1193, 546] on span "Requested" at bounding box center [1195, 545] width 50 height 16
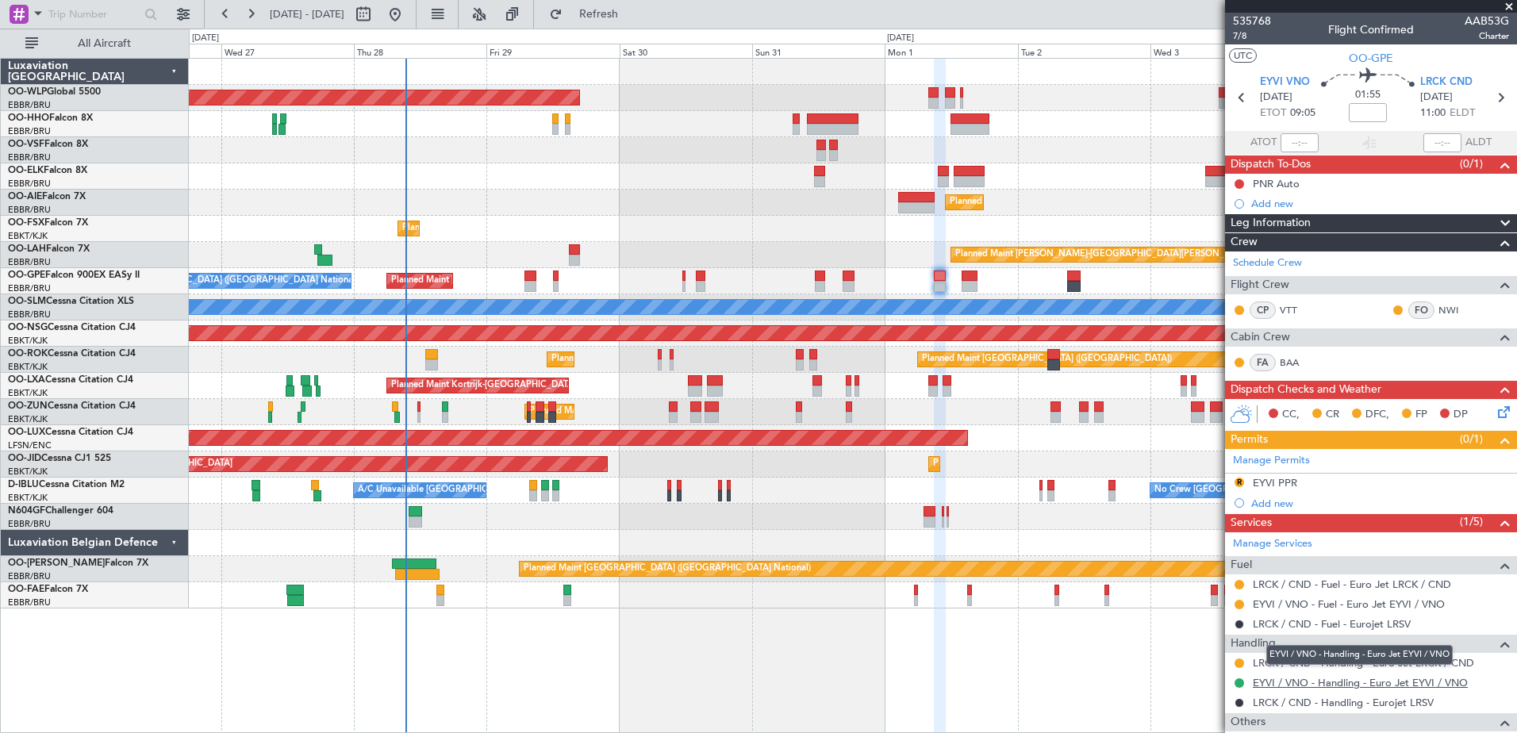
click at [1305, 686] on link "EYVI / VNO - Handling - Euro Jet EYVI / VNO" at bounding box center [1360, 682] width 215 height 13
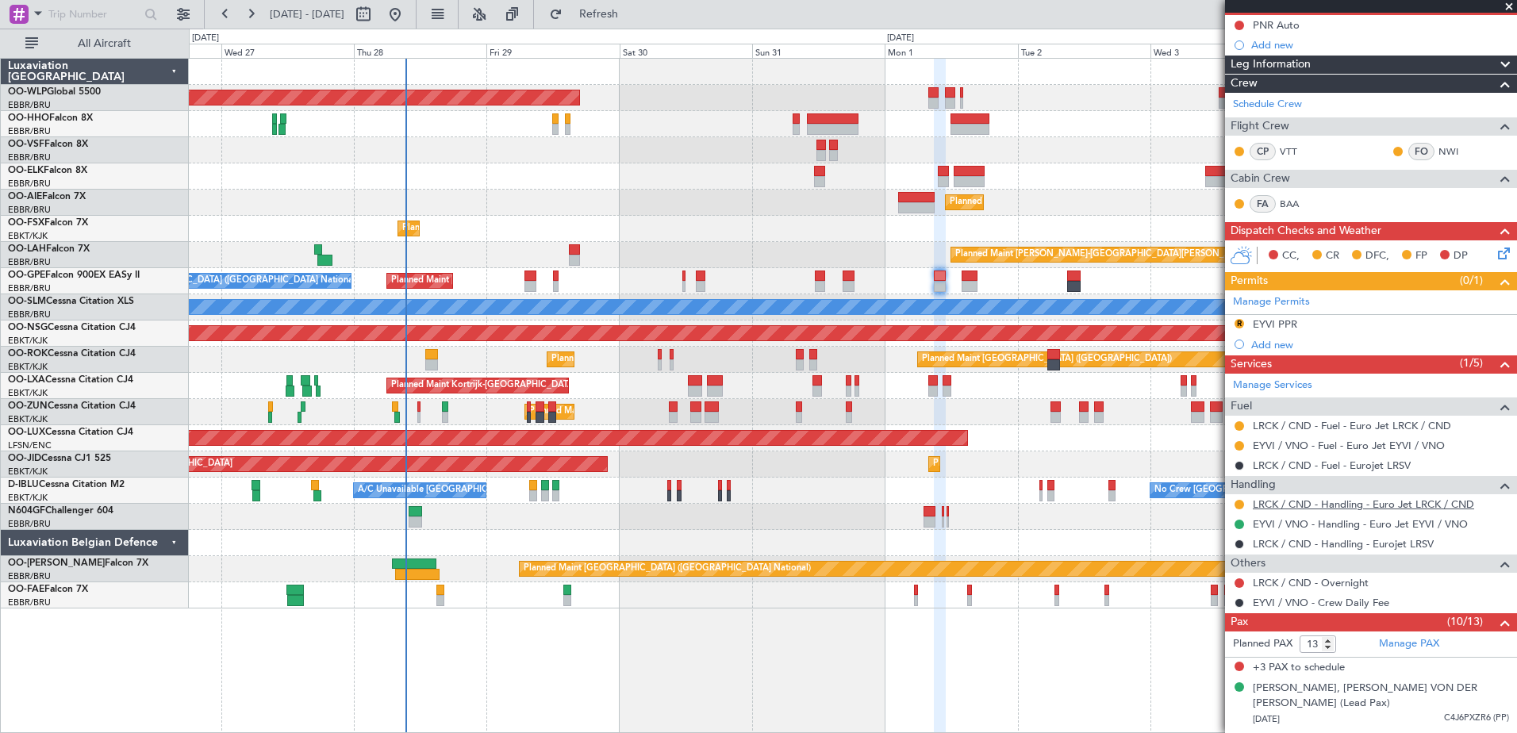
scroll to position [238, 0]
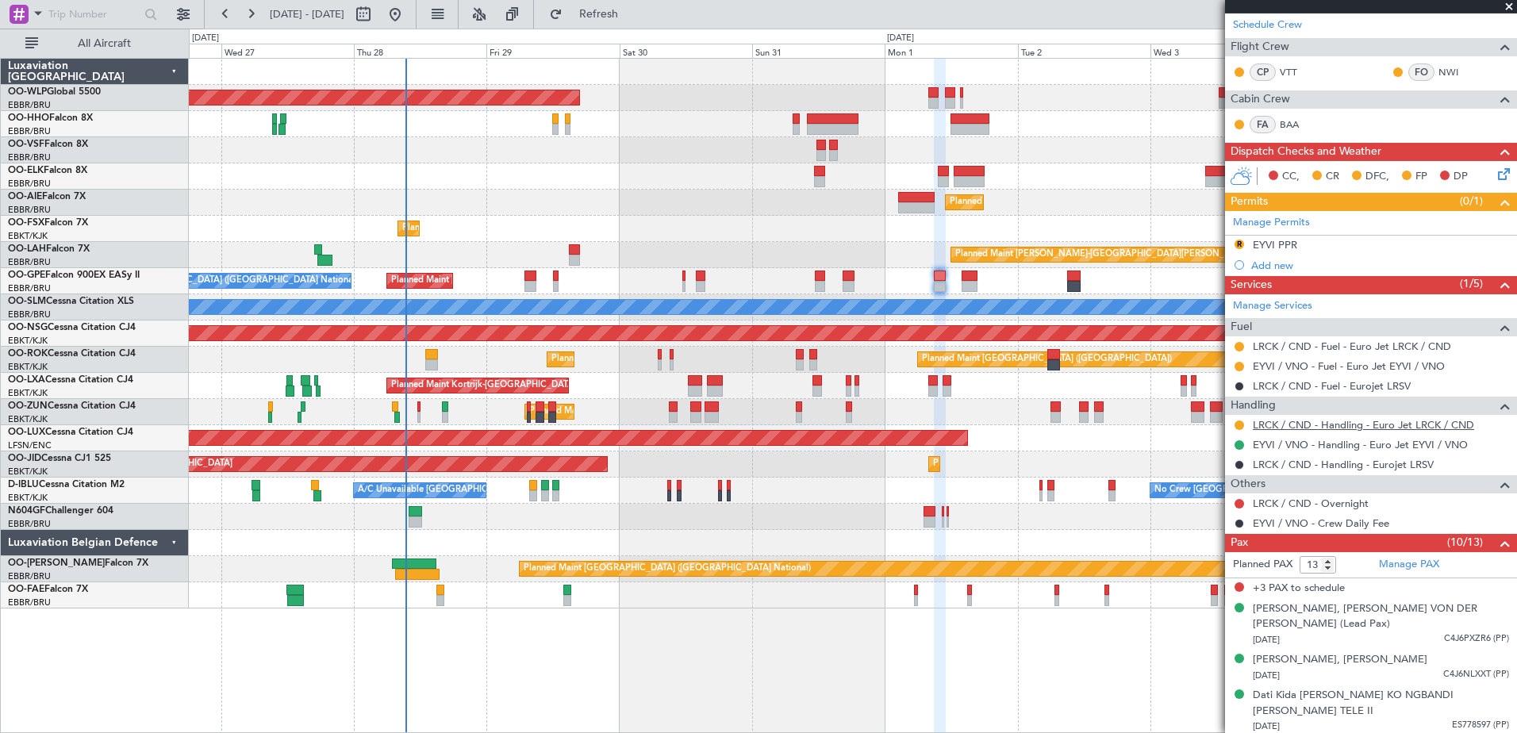
click at [1374, 429] on link "LRCK / CND - Handling - Euro Jet LRCK / CND" at bounding box center [1363, 424] width 221 height 13
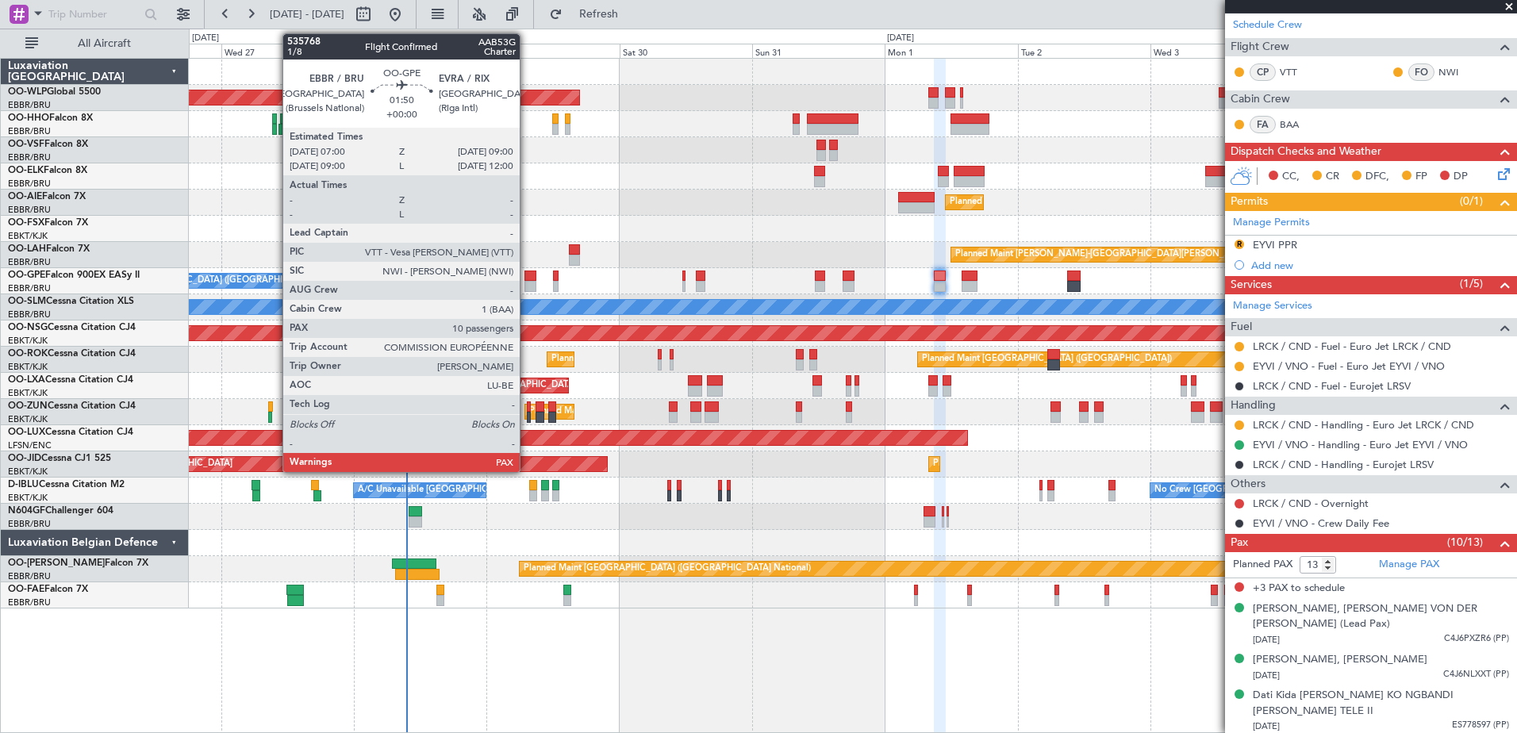
click at [527, 277] on div at bounding box center [530, 276] width 11 height 11
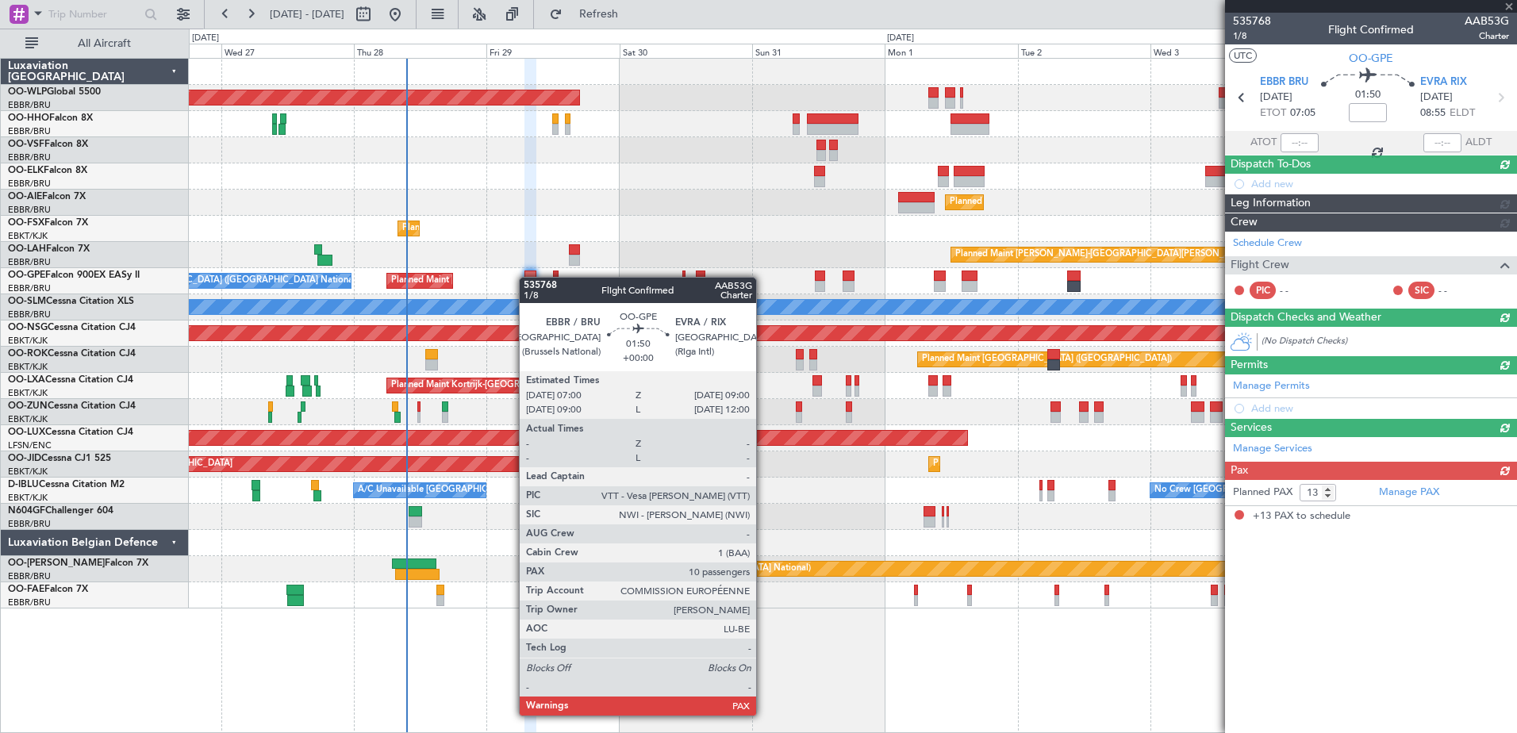
scroll to position [0, 0]
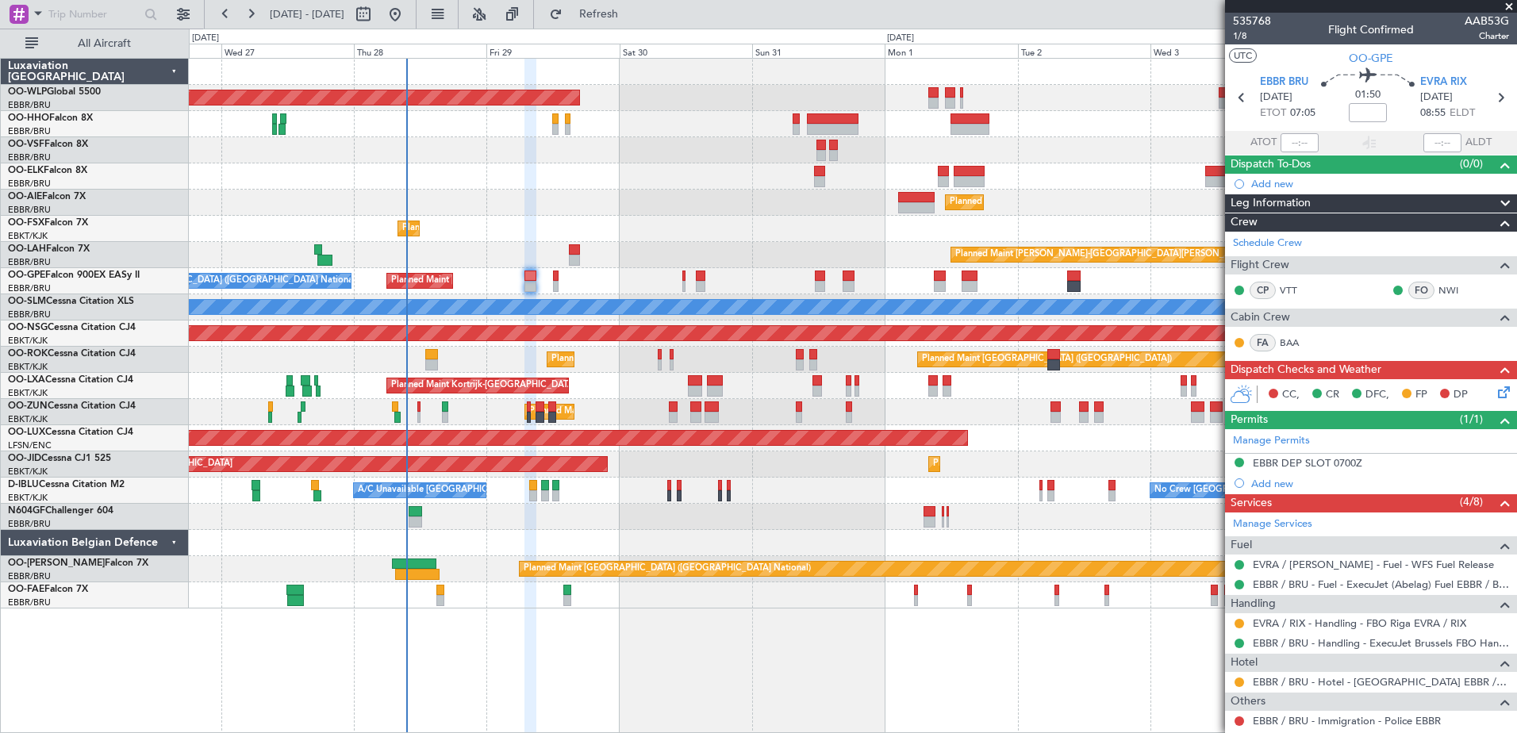
click at [306, 187] on div "Planned Maint Kortrijk-[GEOGRAPHIC_DATA]" at bounding box center [853, 176] width 1328 height 26
click at [633, 17] on span "Refresh" at bounding box center [599, 14] width 67 height 11
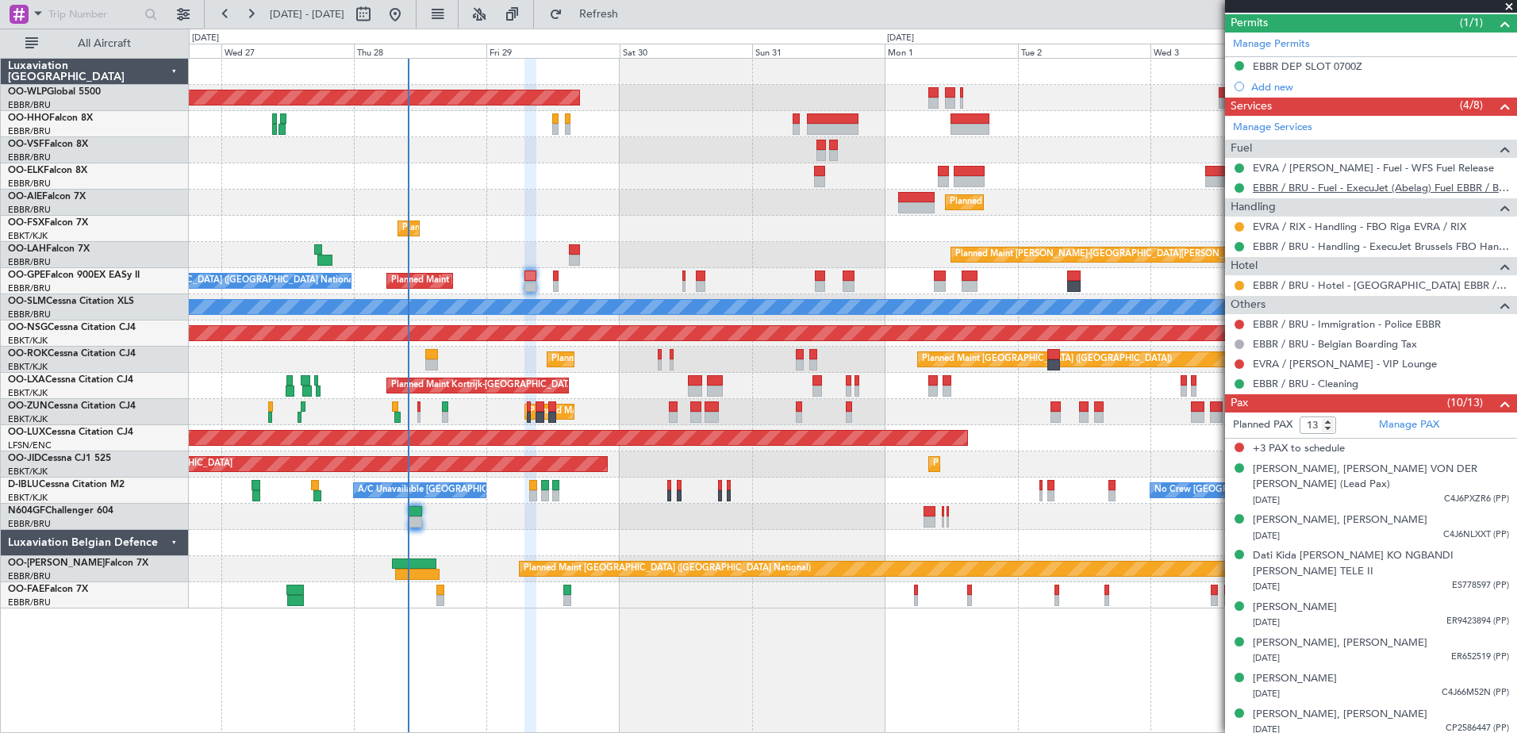
scroll to position [476, 0]
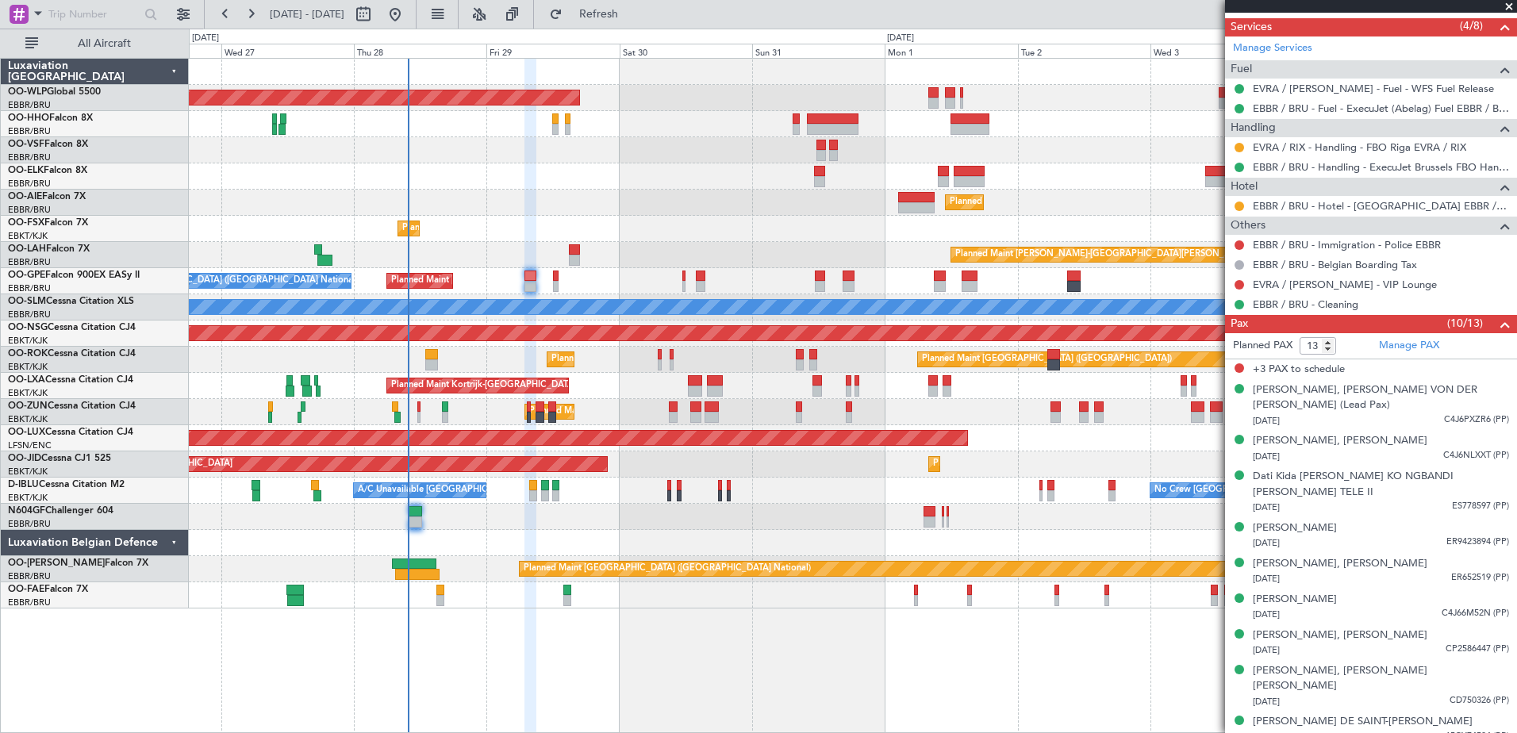
click at [581, 156] on div at bounding box center [853, 150] width 1328 height 26
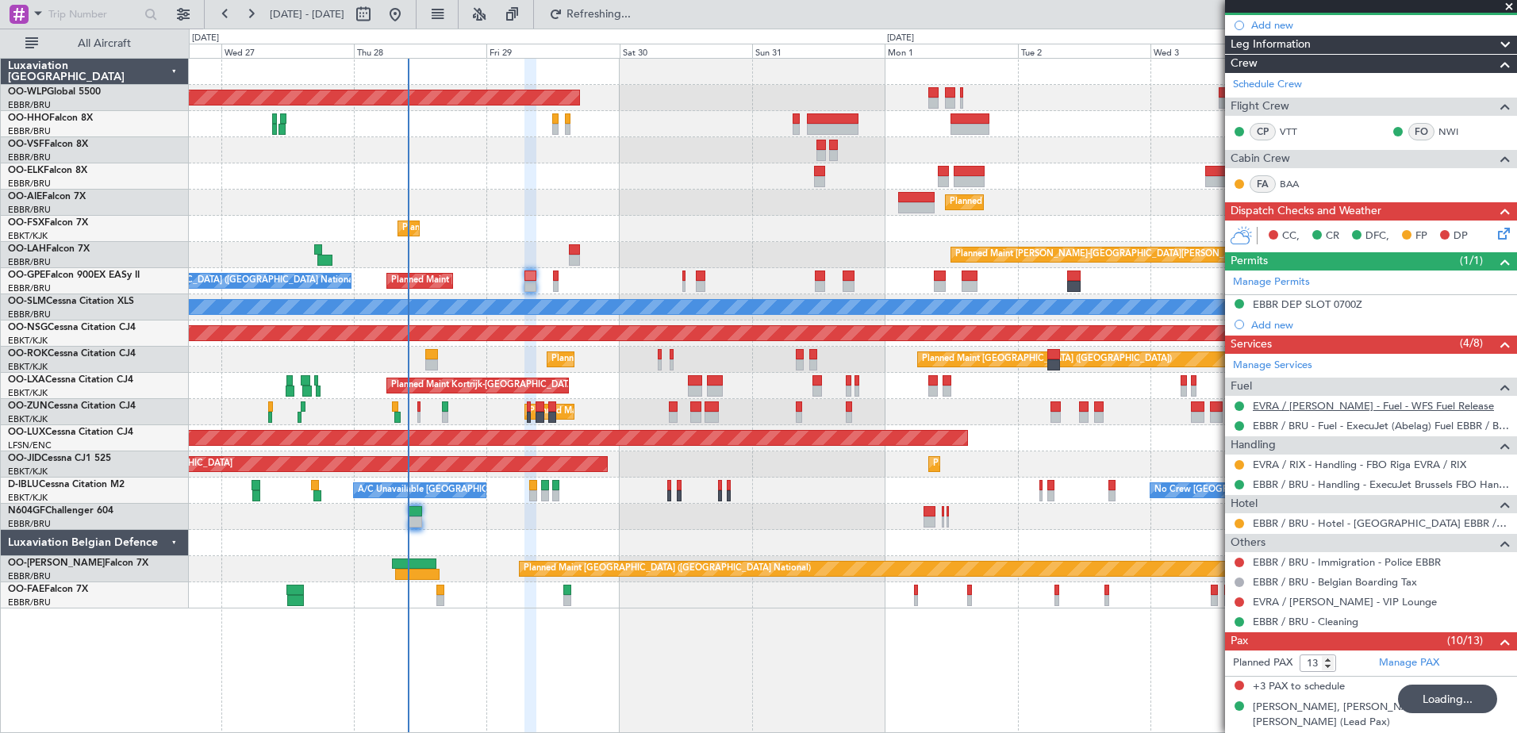
scroll to position [238, 0]
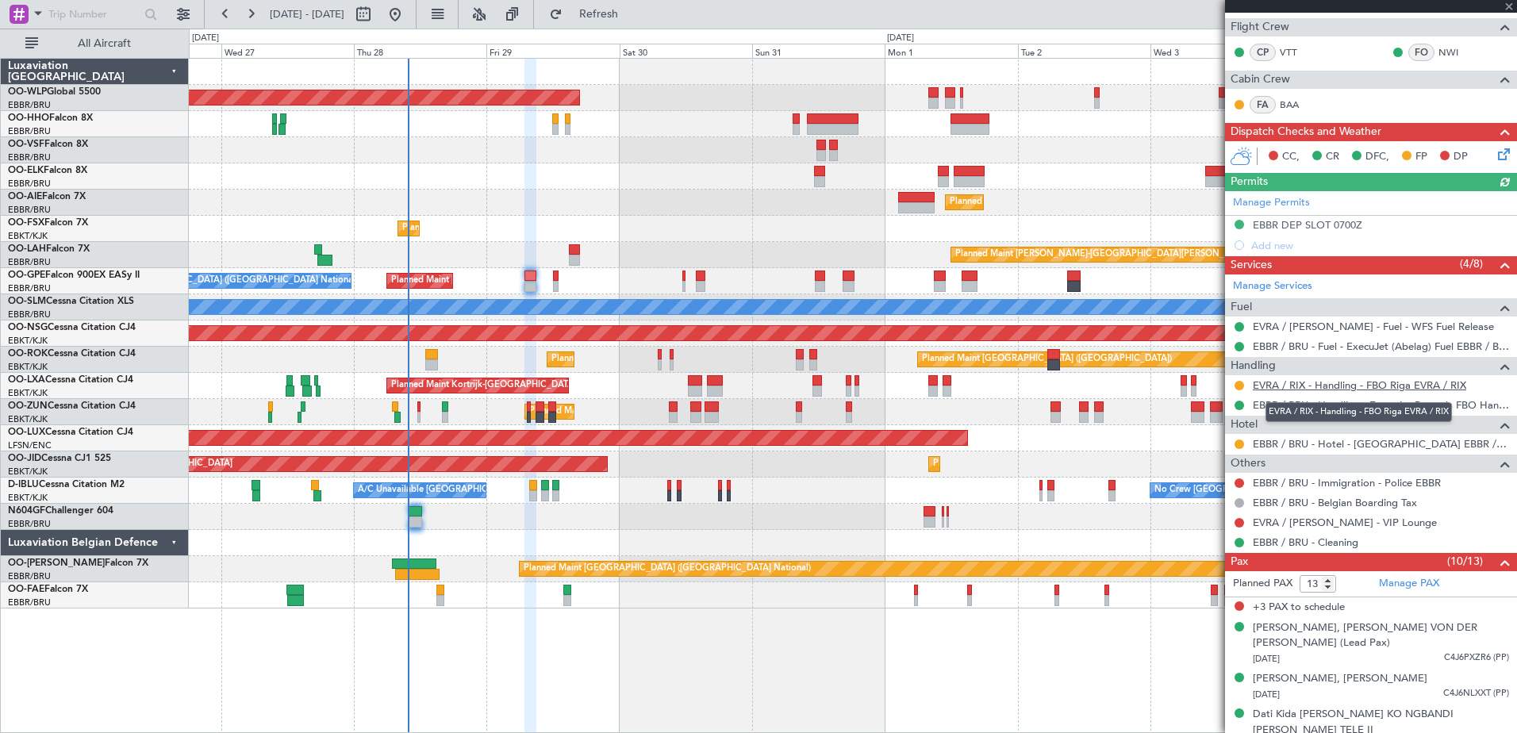
click at [1290, 385] on link "EVRA / RIX - Handling - FBO Riga EVRA / RIX" at bounding box center [1359, 385] width 213 height 13
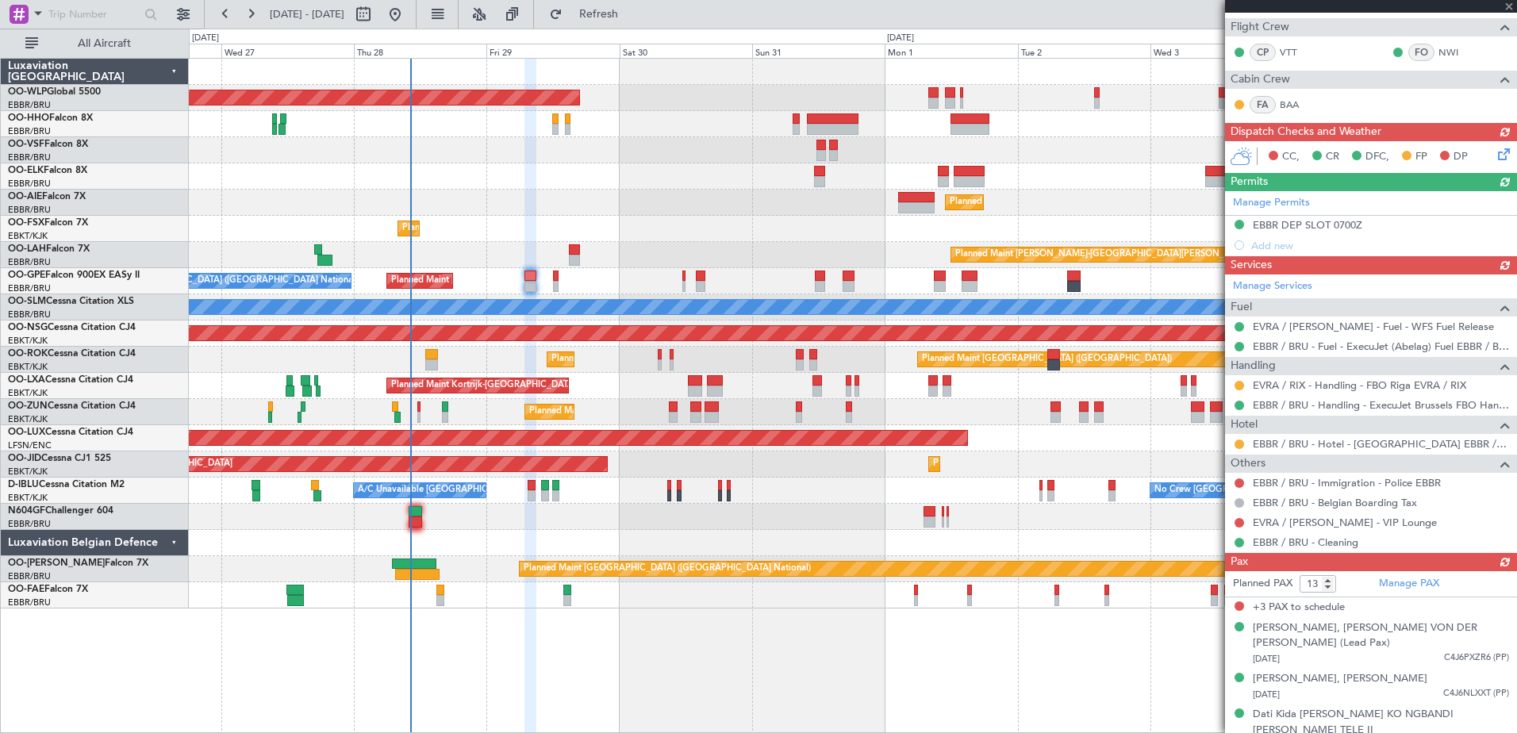
click at [676, 132] on div at bounding box center [853, 124] width 1328 height 26
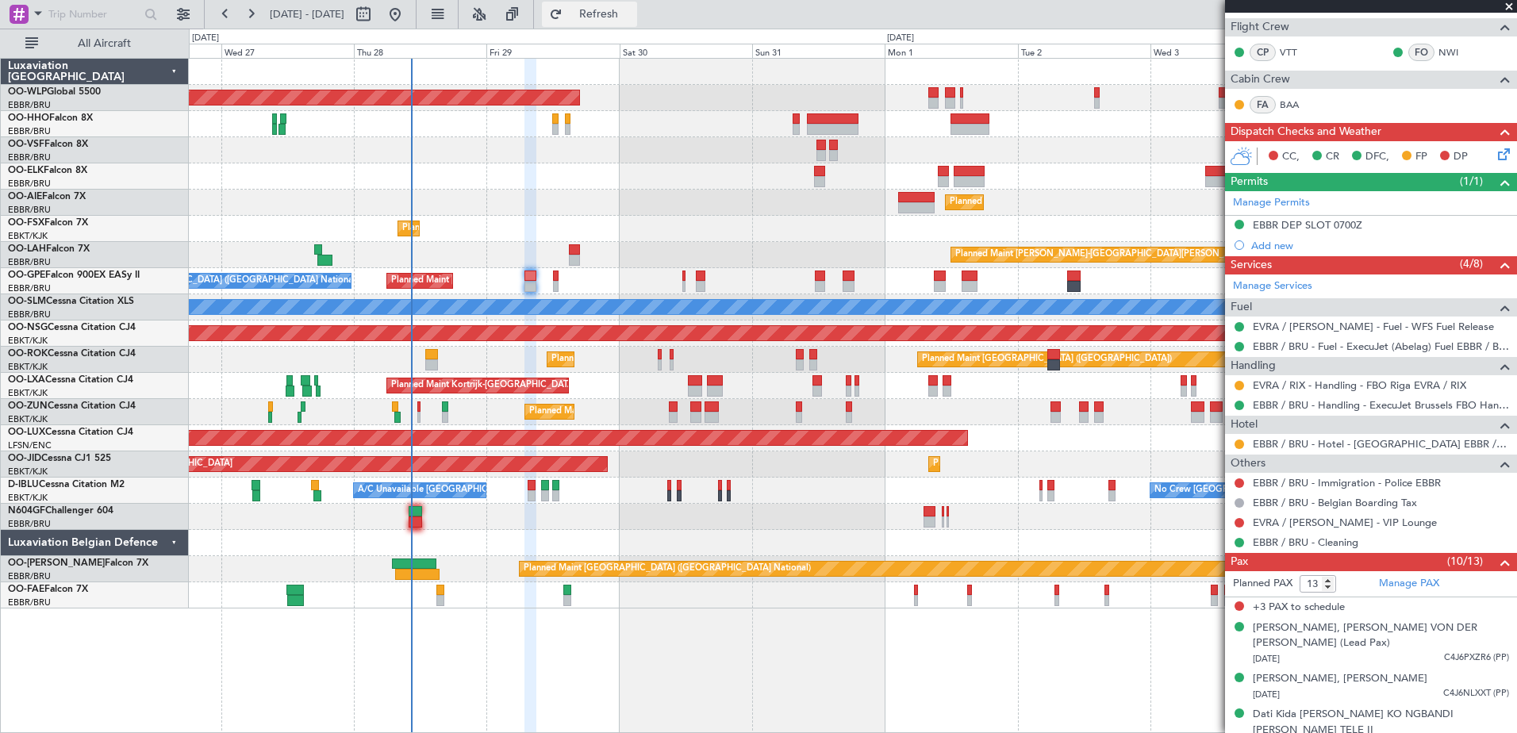
click at [614, 14] on button "Refresh" at bounding box center [589, 14] width 95 height 25
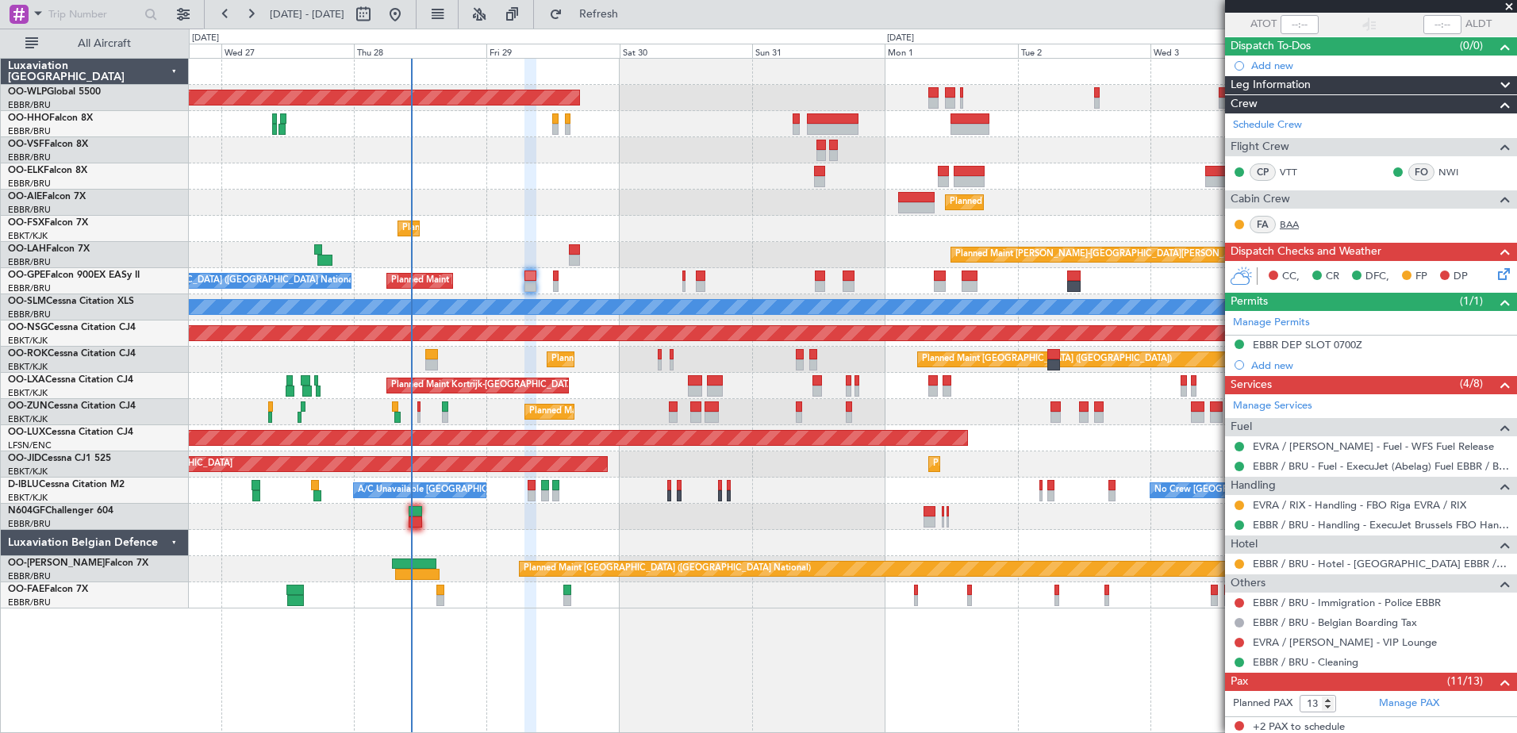
scroll to position [39, 0]
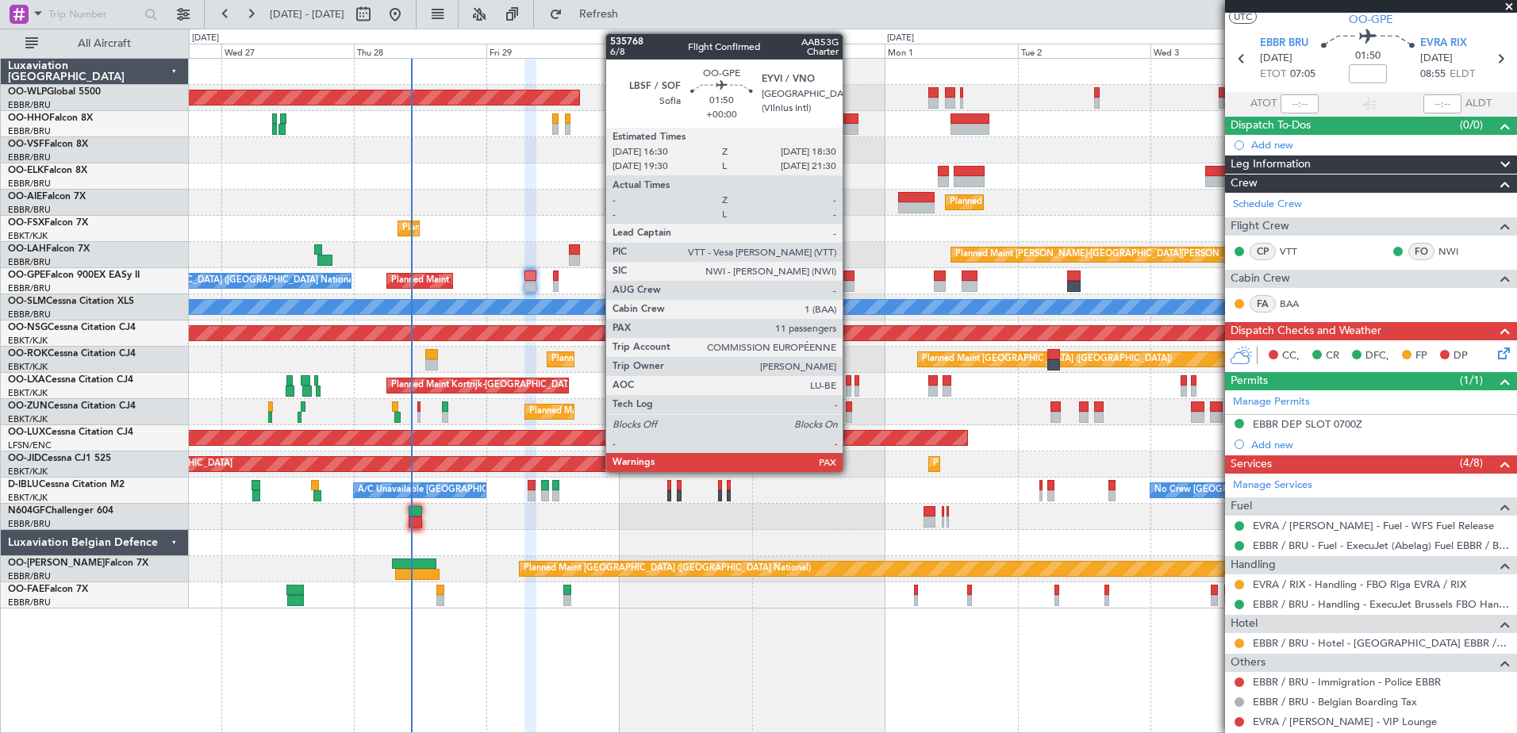
click at [850, 276] on div at bounding box center [848, 276] width 11 height 11
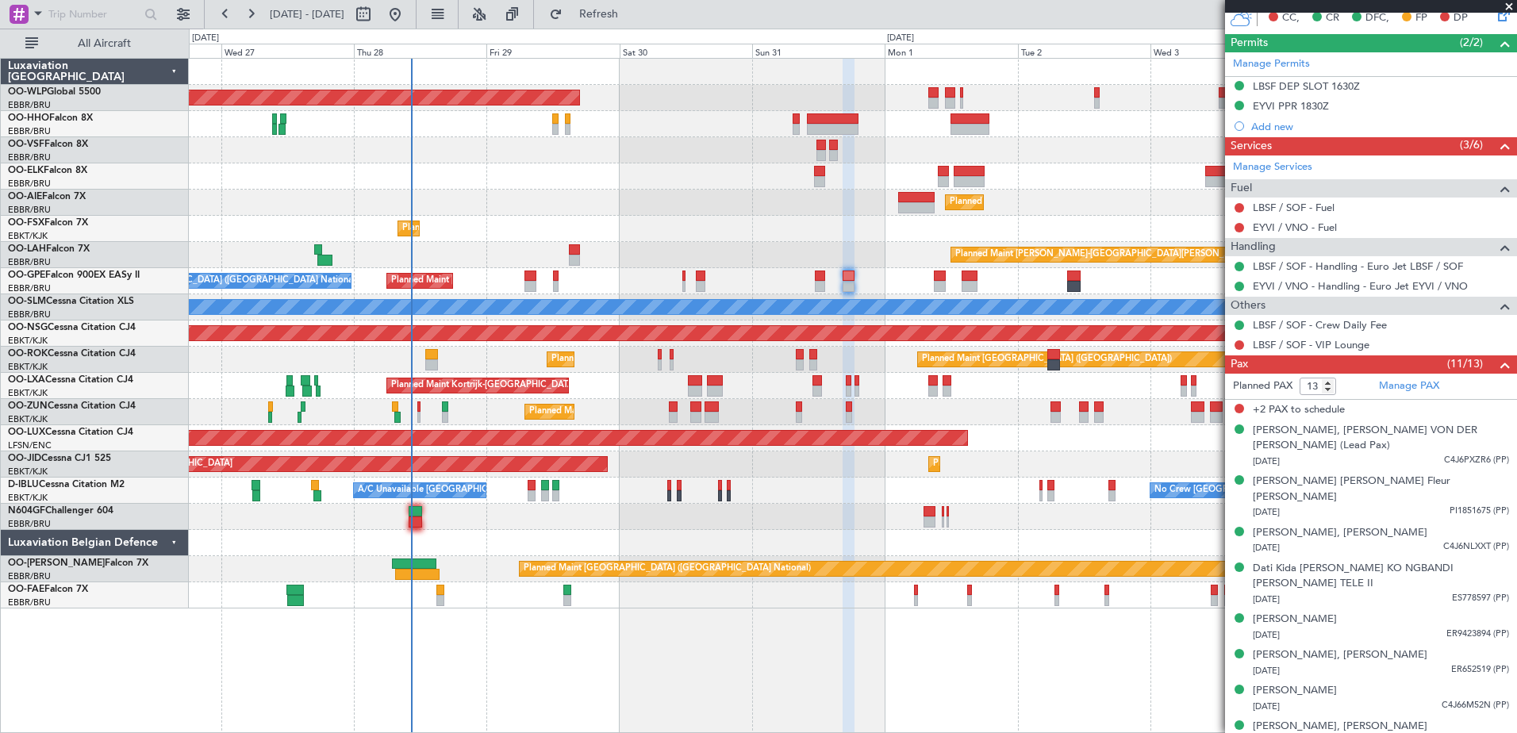
scroll to position [0, 0]
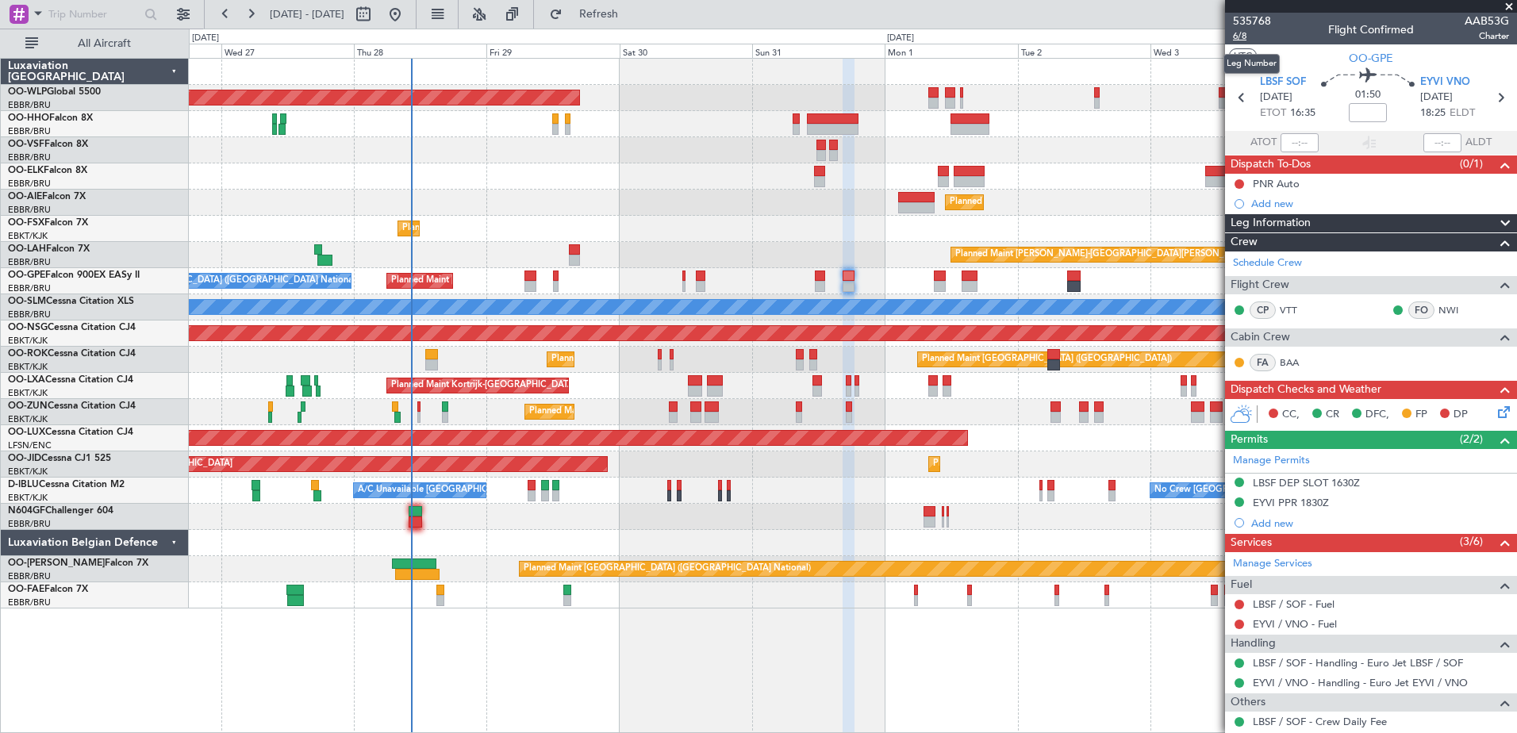
click at [1234, 36] on span "6/8" at bounding box center [1252, 35] width 38 height 13
click at [633, 16] on span "Refresh" at bounding box center [599, 14] width 67 height 11
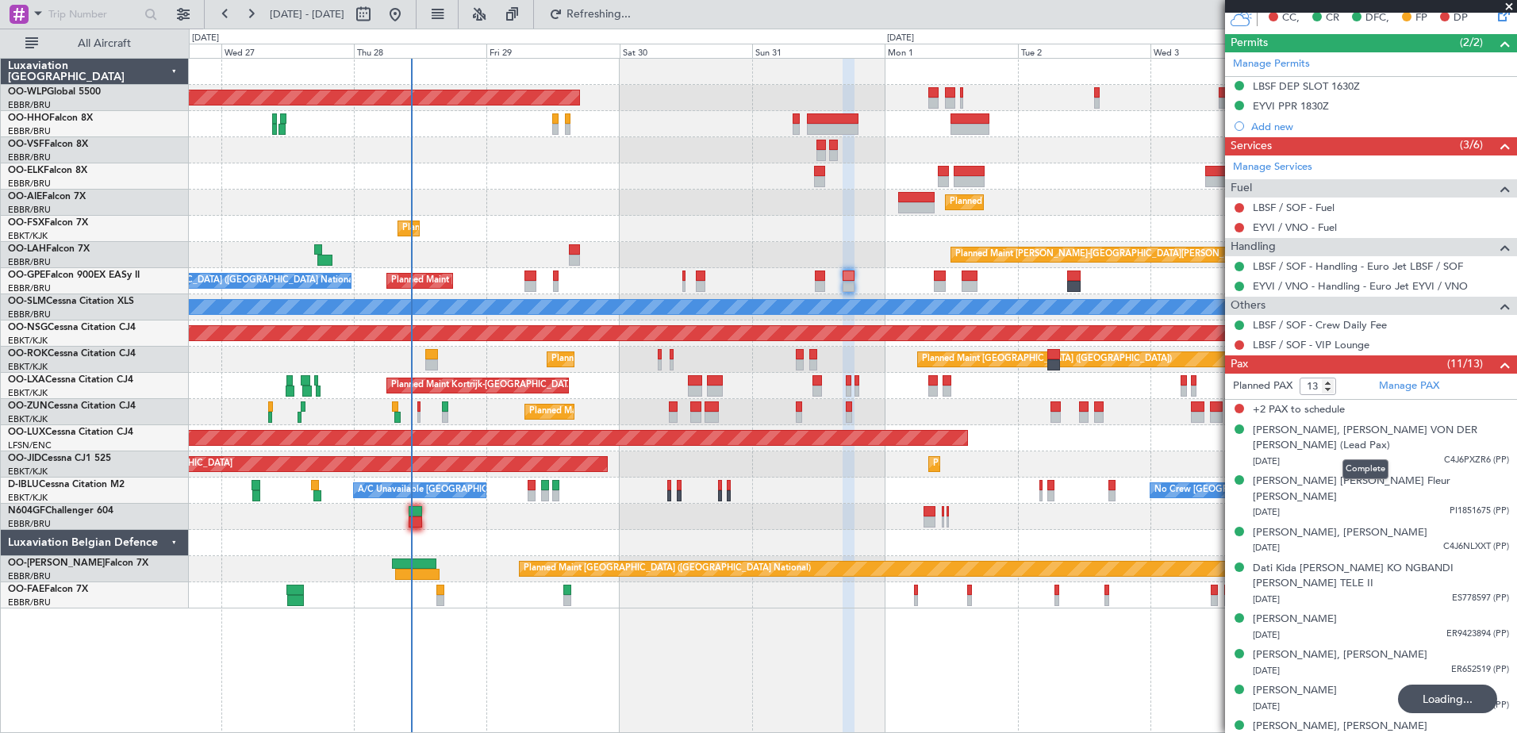
scroll to position [476, 0]
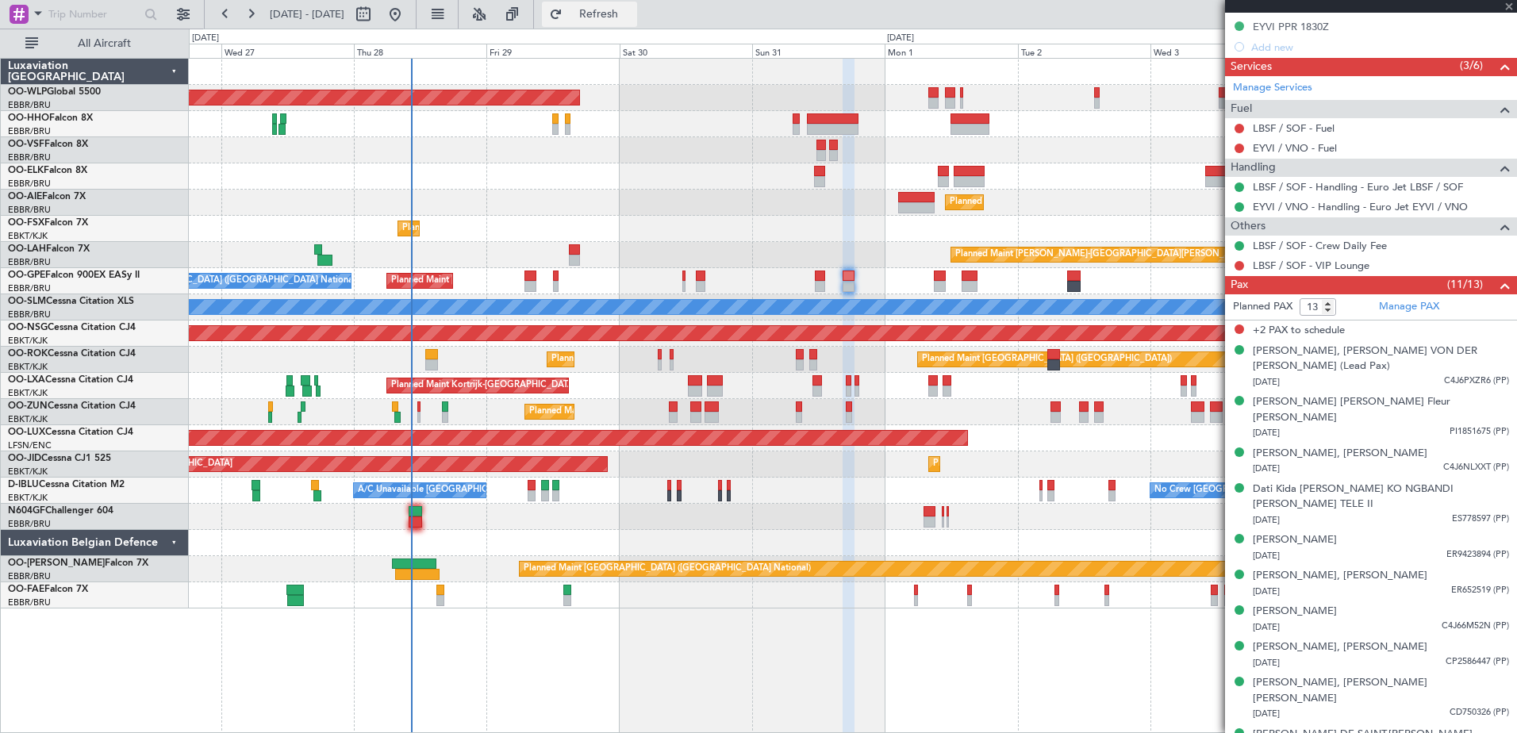
click at [633, 13] on span "Refresh" at bounding box center [599, 14] width 67 height 11
click at [571, 160] on div at bounding box center [853, 150] width 1328 height 26
click at [633, 20] on span "Refresh" at bounding box center [599, 14] width 67 height 11
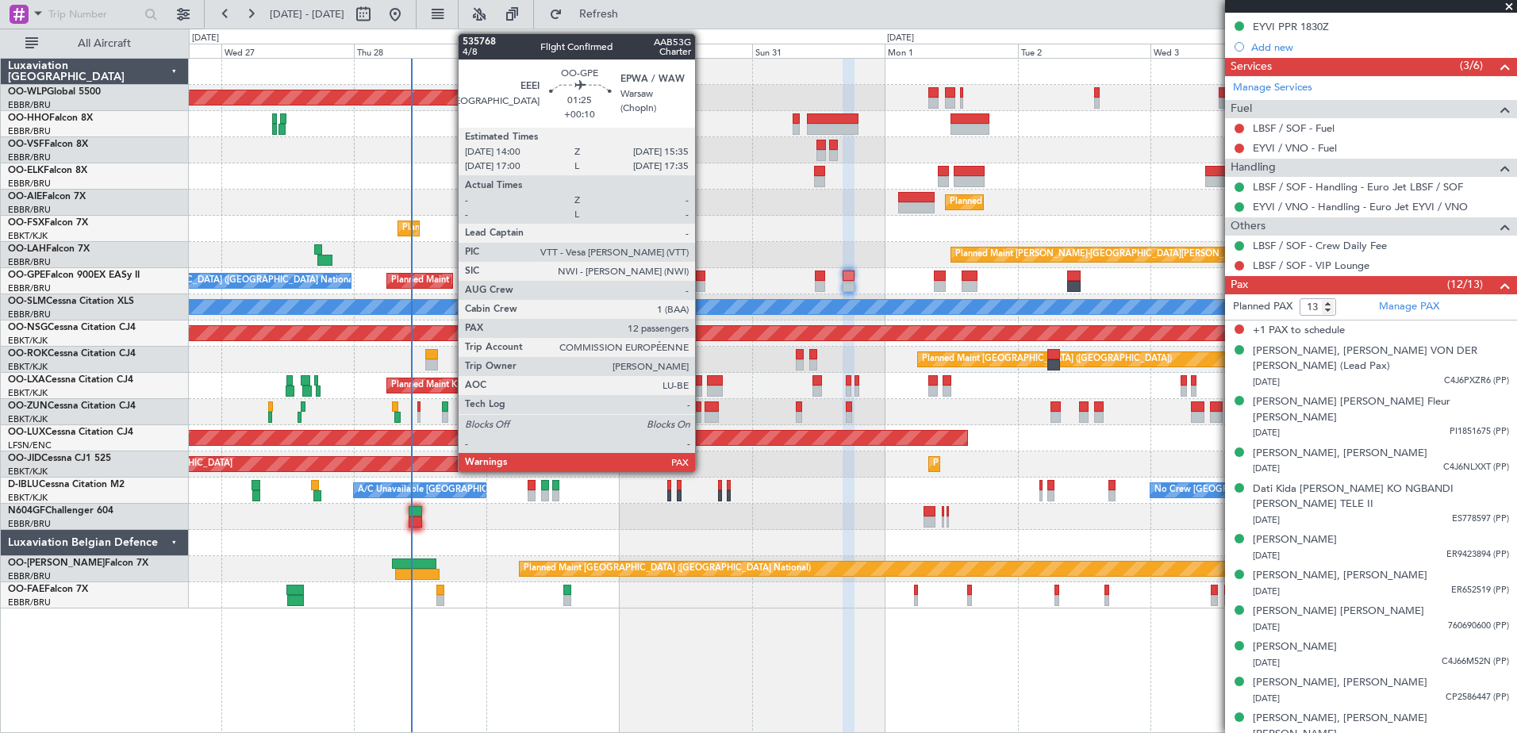
click at [702, 285] on div at bounding box center [701, 286] width 10 height 11
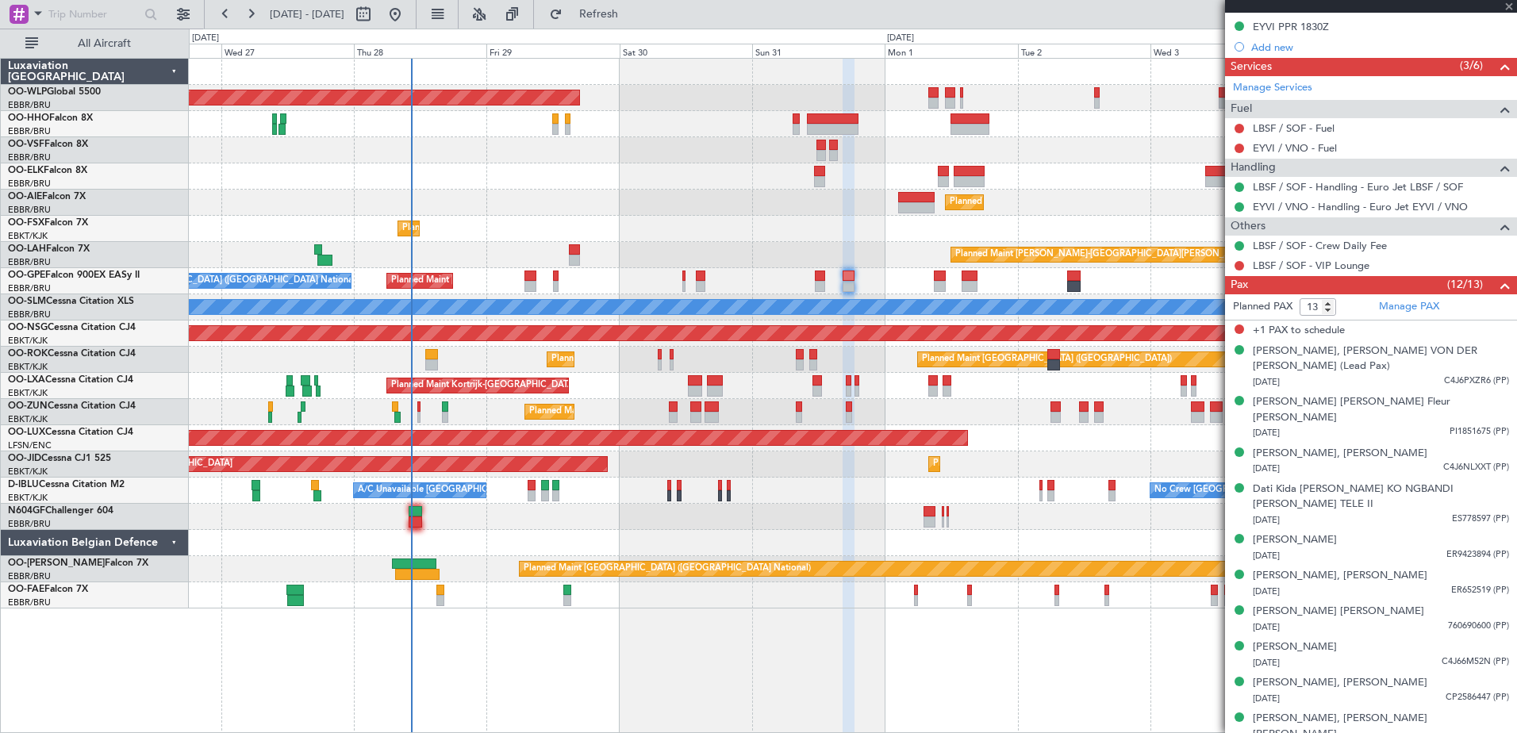
type input "+00:10"
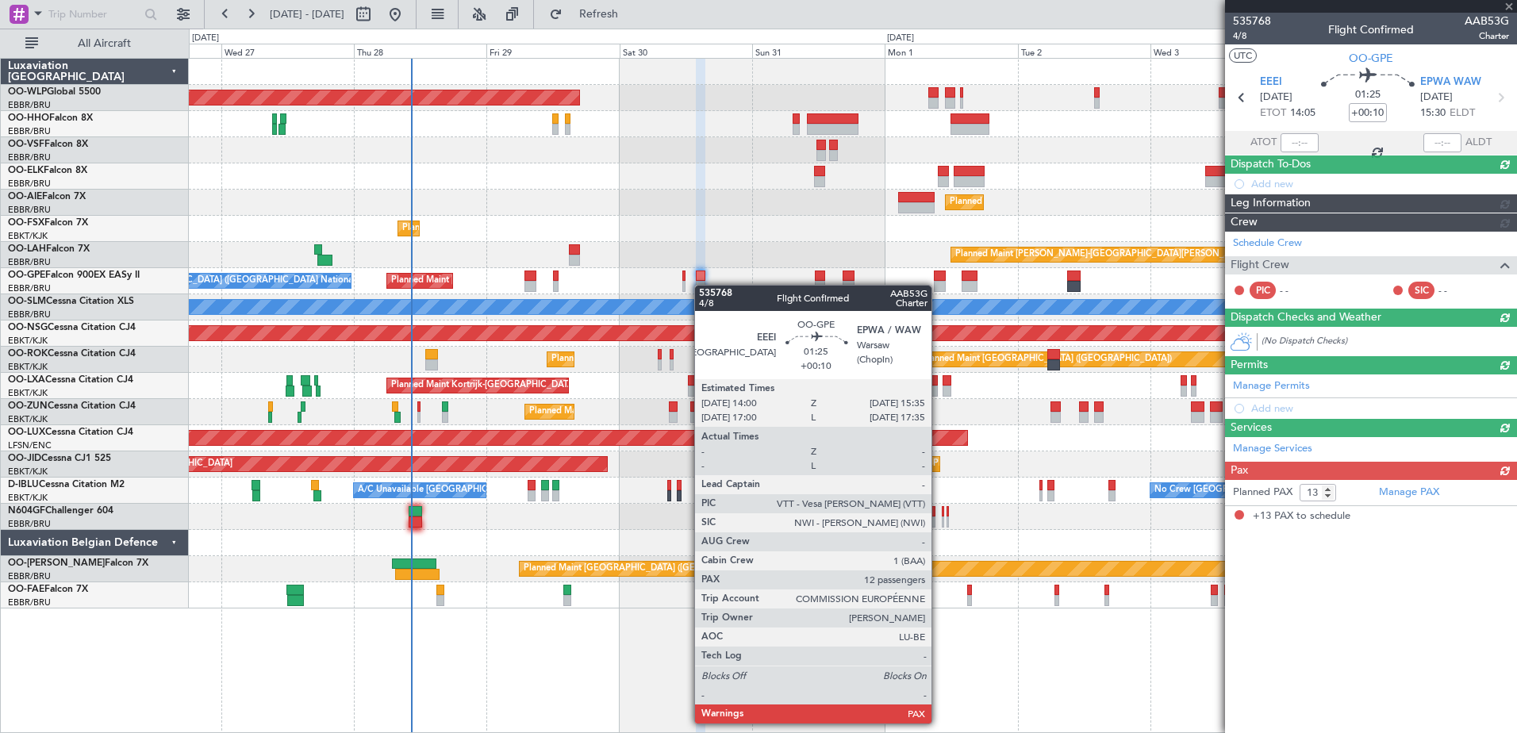
scroll to position [0, 0]
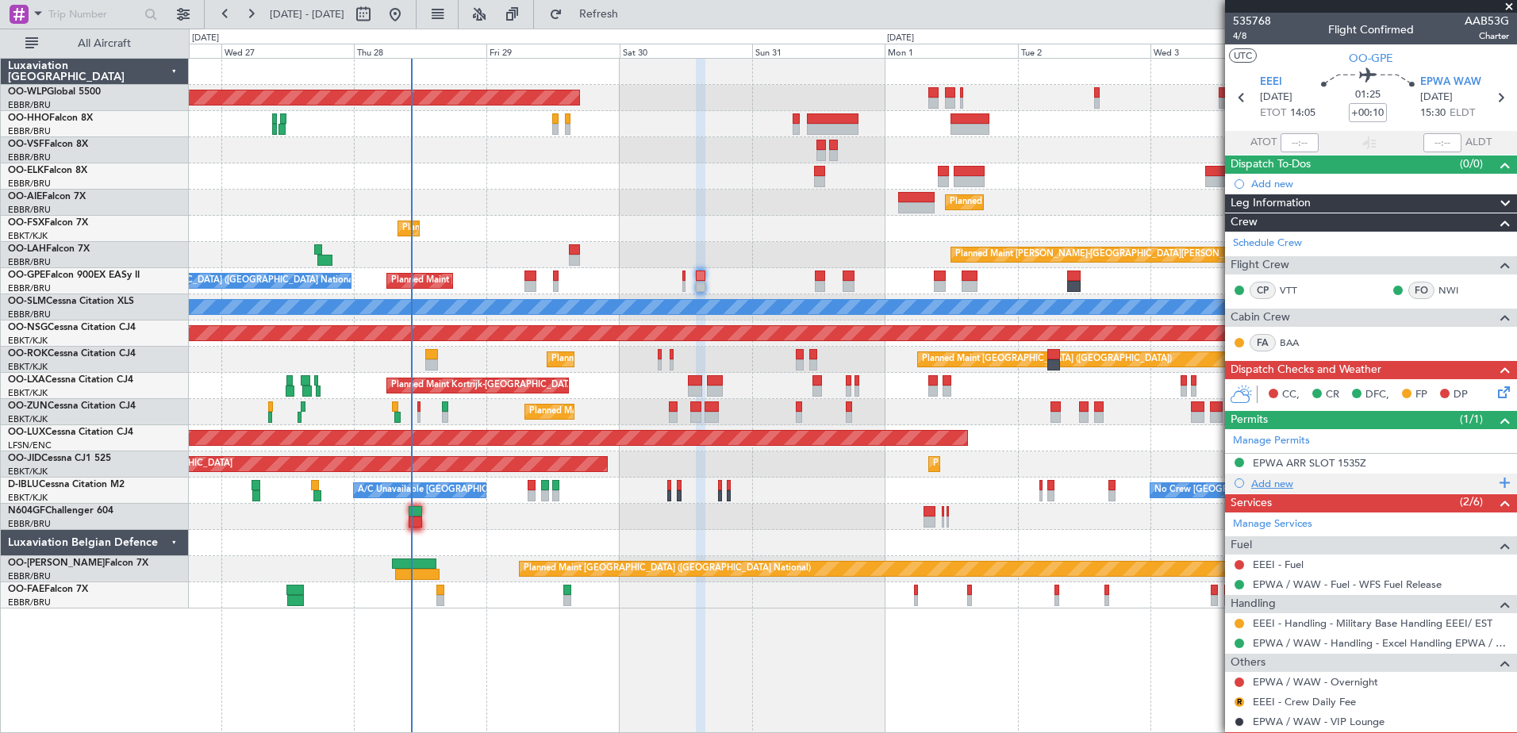
click at [1275, 486] on div "Add new" at bounding box center [1374, 483] width 244 height 13
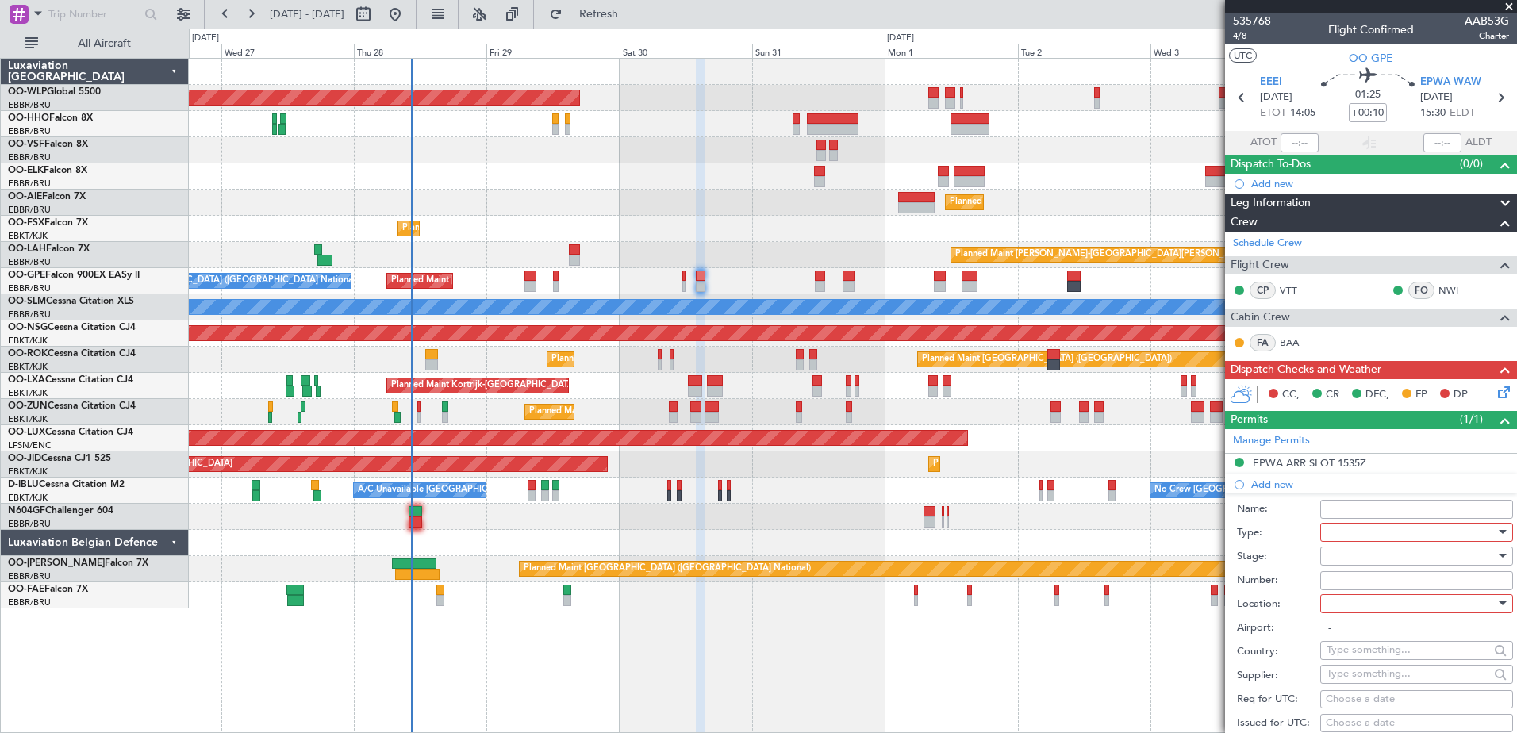
click at [1349, 532] on div at bounding box center [1411, 533] width 169 height 24
click at [1401, 532] on div at bounding box center [758, 366] width 1517 height 733
click at [1403, 530] on div at bounding box center [1411, 533] width 169 height 24
click at [1376, 702] on span "Landing" at bounding box center [1411, 706] width 167 height 24
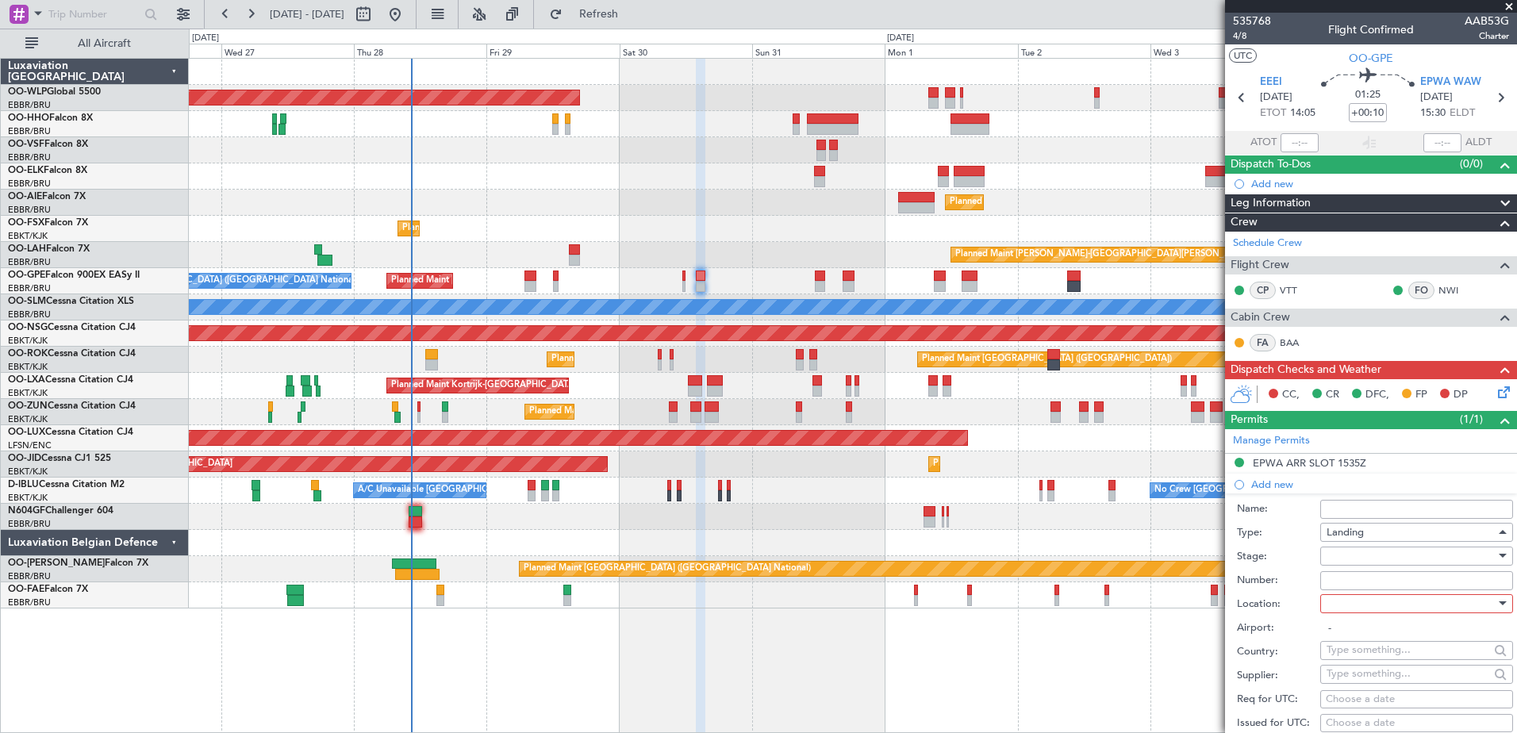
scroll to position [323, 0]
click at [1361, 606] on div at bounding box center [1411, 604] width 169 height 24
click at [1375, 679] on span "Arrival" at bounding box center [1411, 683] width 167 height 24
type input "EPWA / WAW"
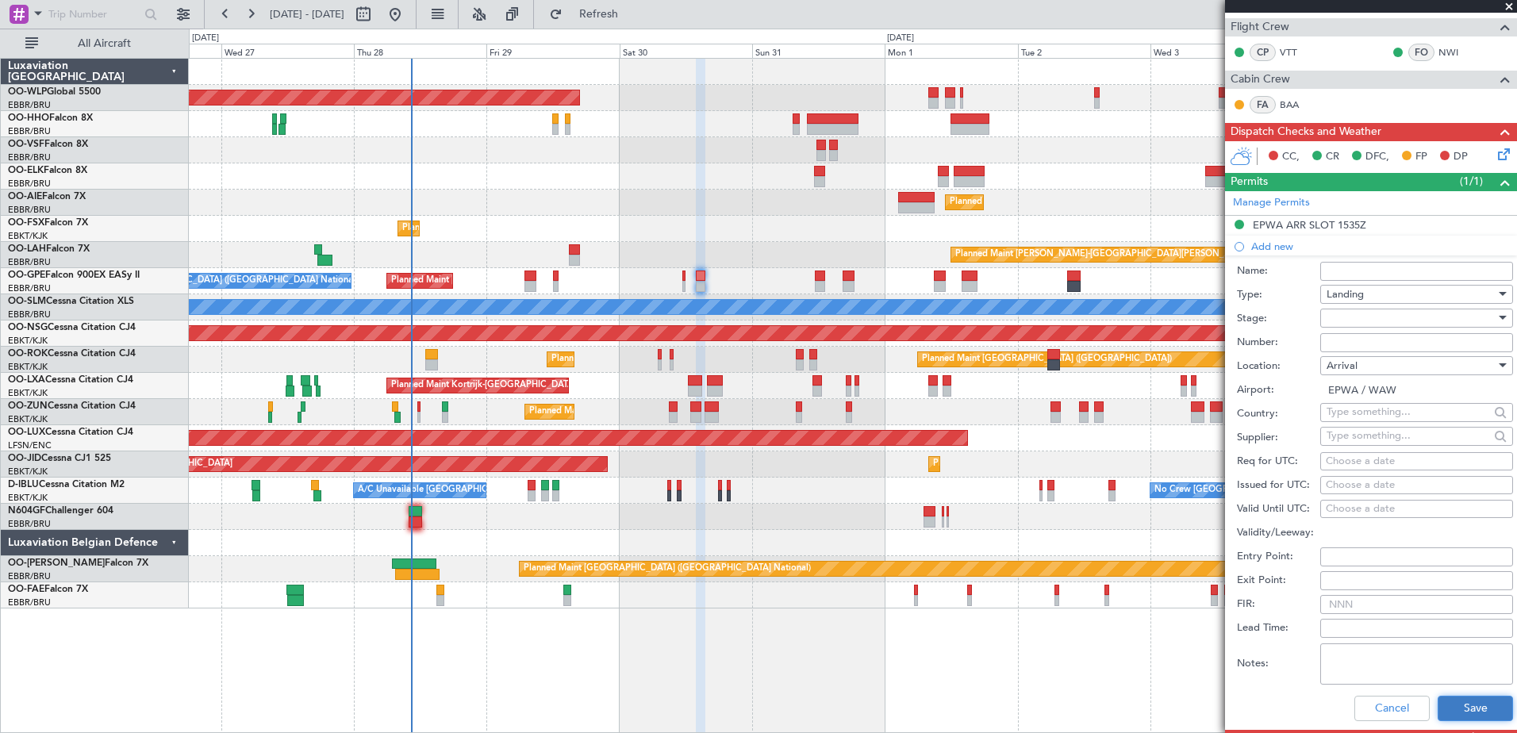
click at [1464, 704] on button "Save" at bounding box center [1475, 708] width 75 height 25
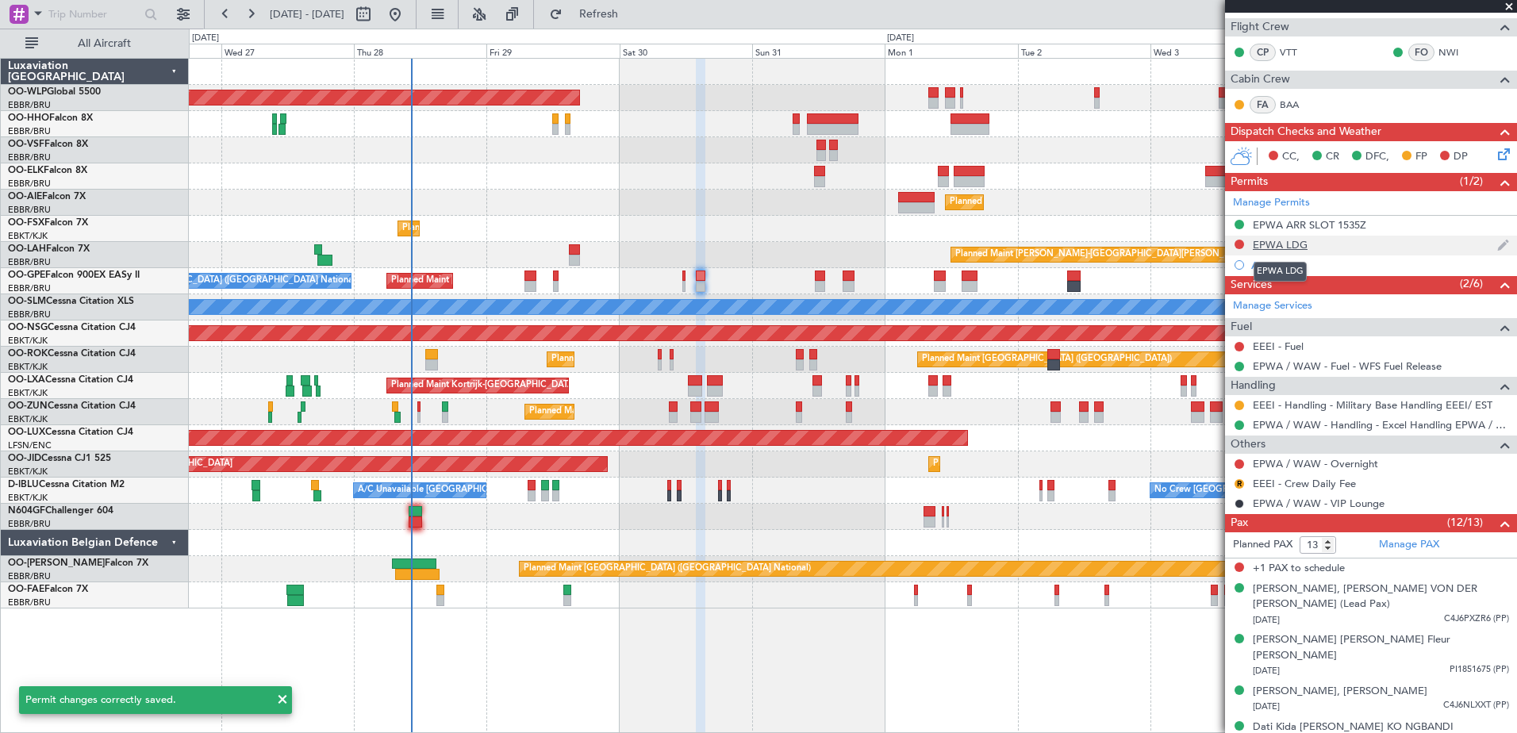
click at [1285, 248] on div "EPWA LDG" at bounding box center [1280, 244] width 55 height 13
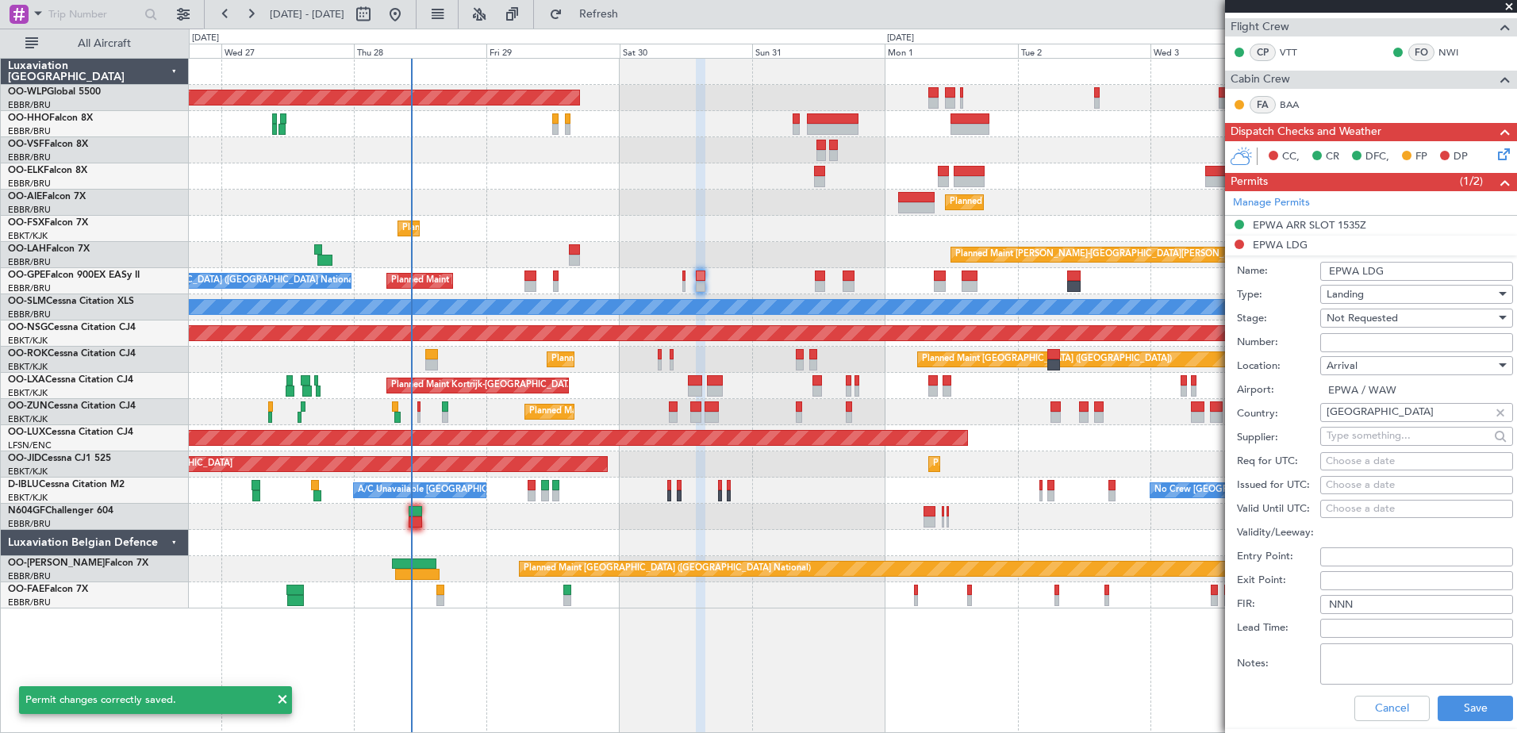
click at [1405, 267] on input "EPWA LDG" at bounding box center [1417, 271] width 193 height 19
drag, startPoint x: 1410, startPoint y: 275, endPoint x: 1313, endPoint y: 278, distance: 97.7
click at [1313, 278] on div "Name: EPWA LDG" at bounding box center [1375, 272] width 276 height 24
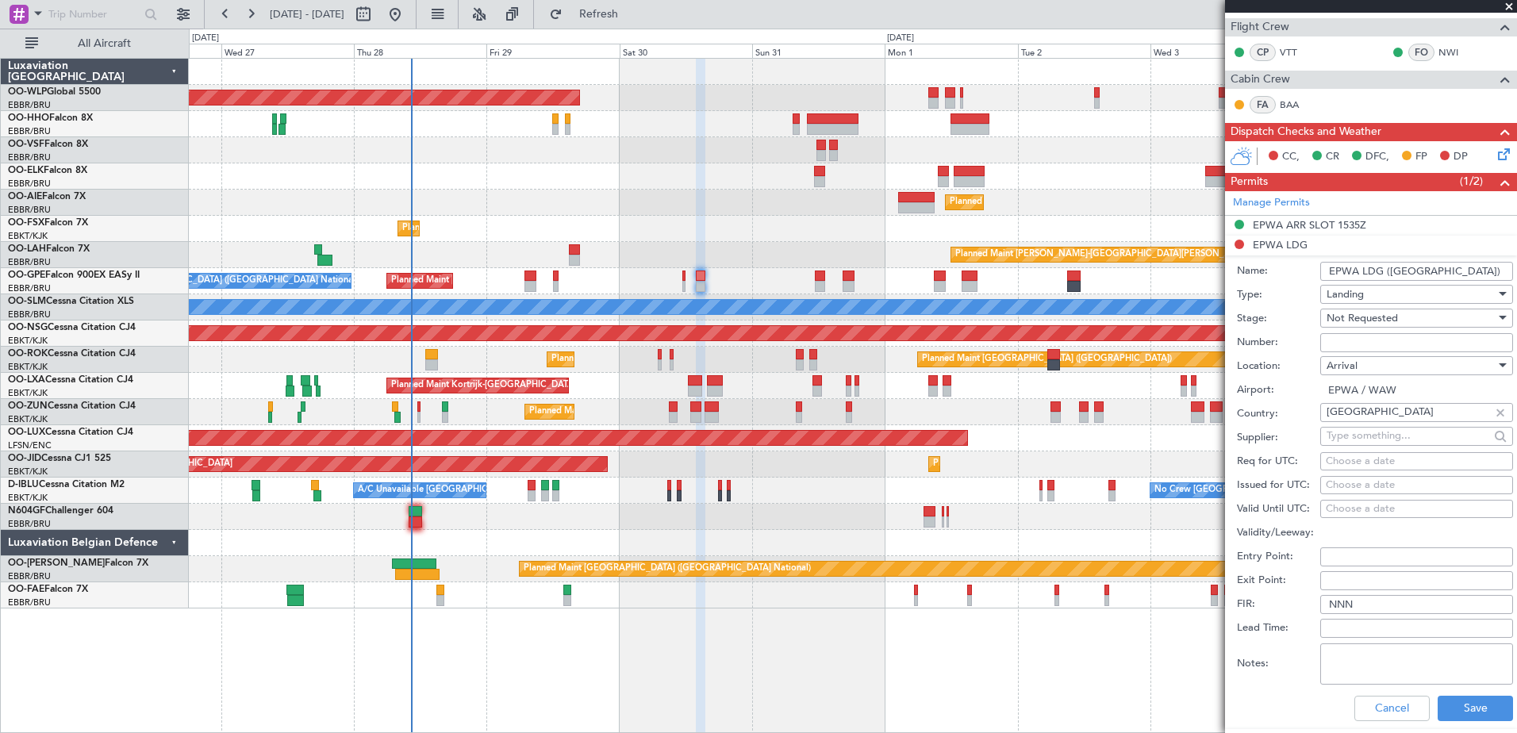
type input "EPWA LDG ([GEOGRAPHIC_DATA])"
click at [1403, 316] on div "Not Requested" at bounding box center [1411, 318] width 169 height 24
click at [1387, 425] on span "Requested" at bounding box center [1411, 422] width 167 height 24
click at [1444, 706] on button "Save" at bounding box center [1475, 708] width 75 height 25
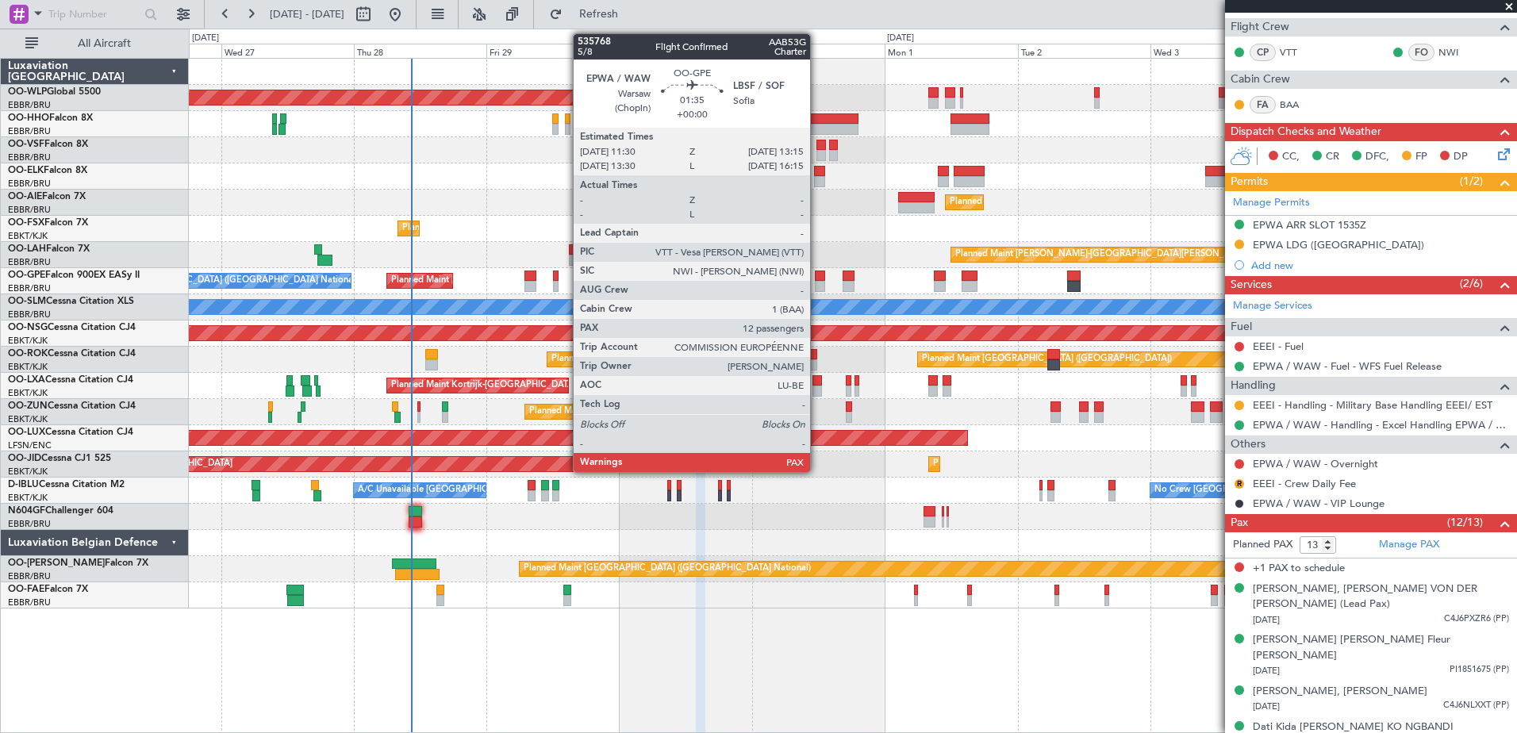
click at [817, 287] on div at bounding box center [820, 286] width 10 height 11
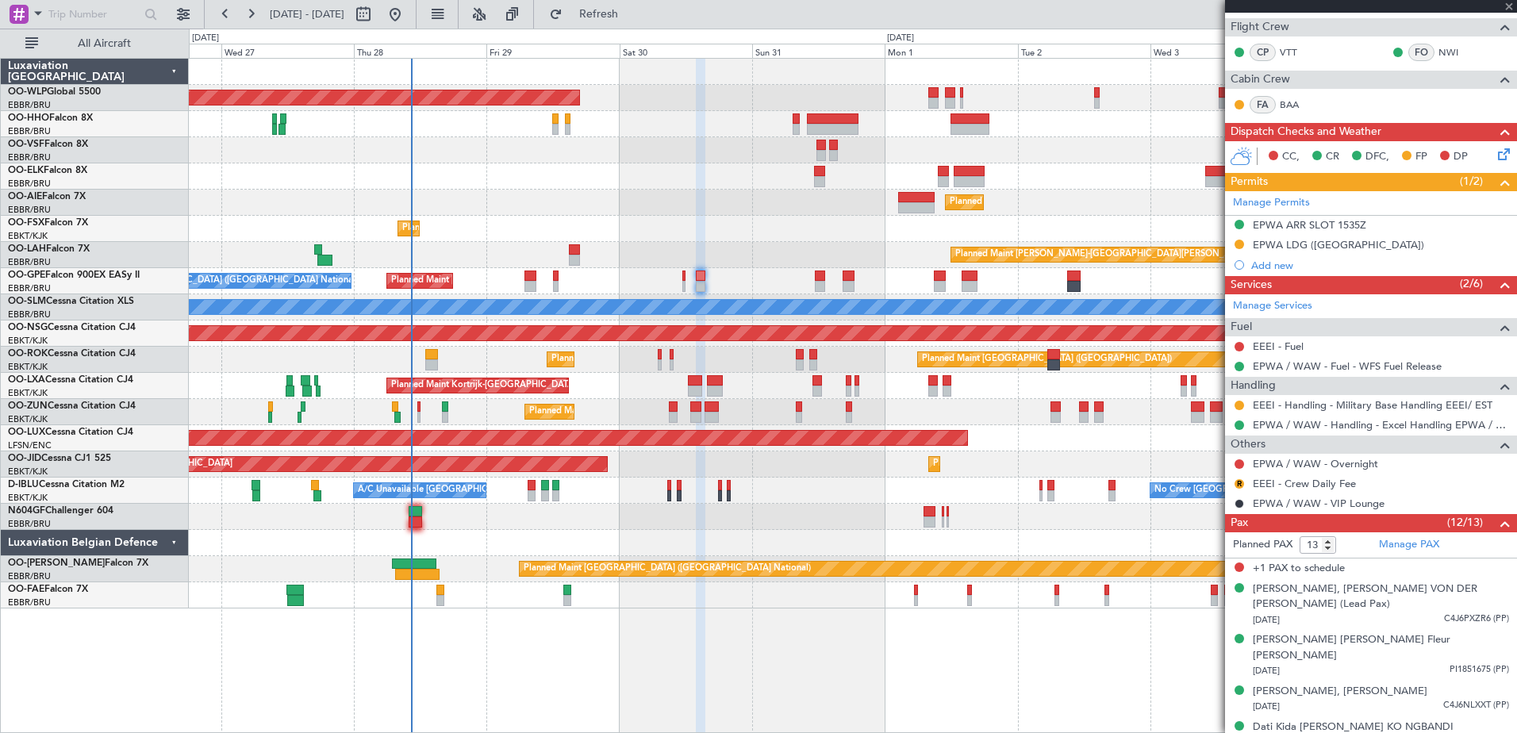
scroll to position [0, 0]
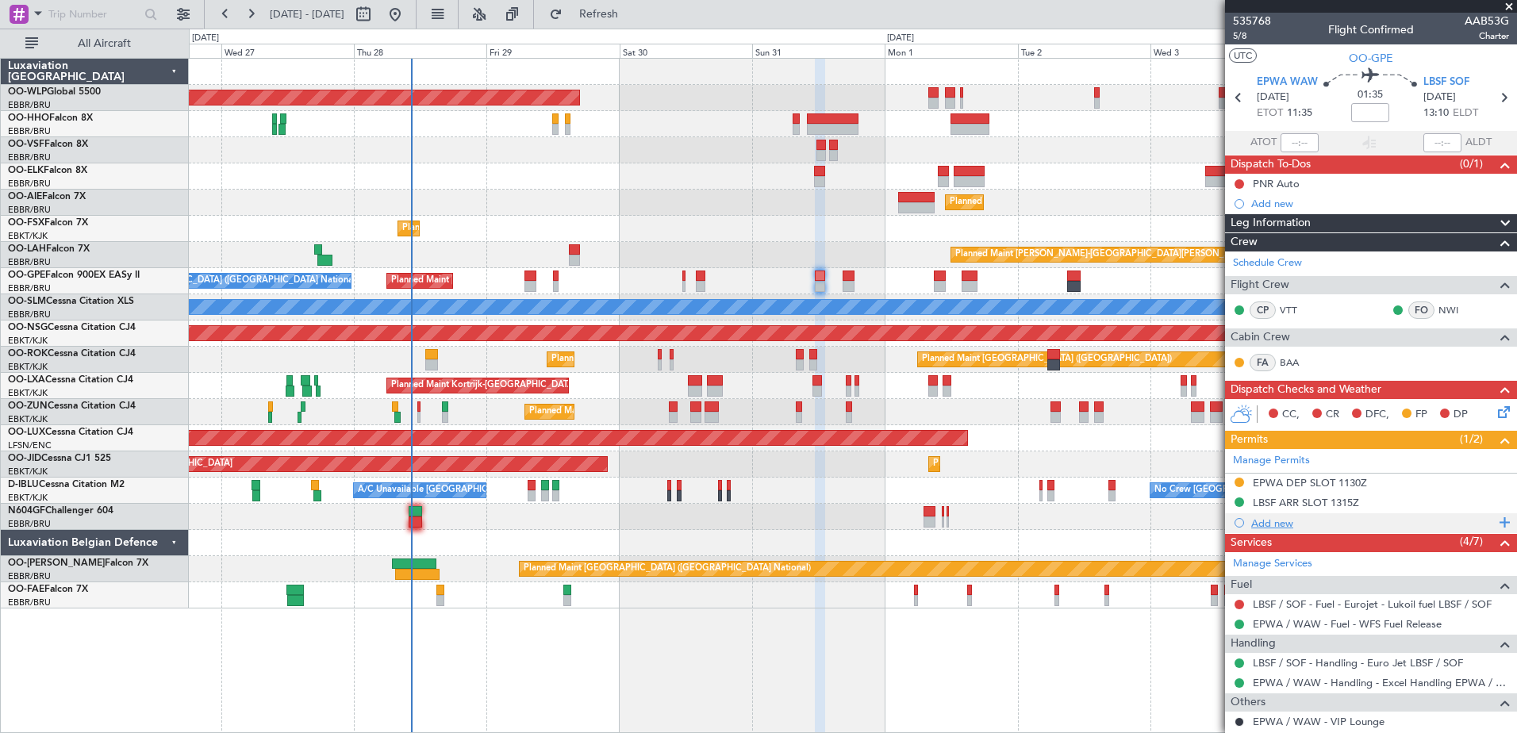
click at [1264, 523] on div "Add new" at bounding box center [1374, 523] width 244 height 13
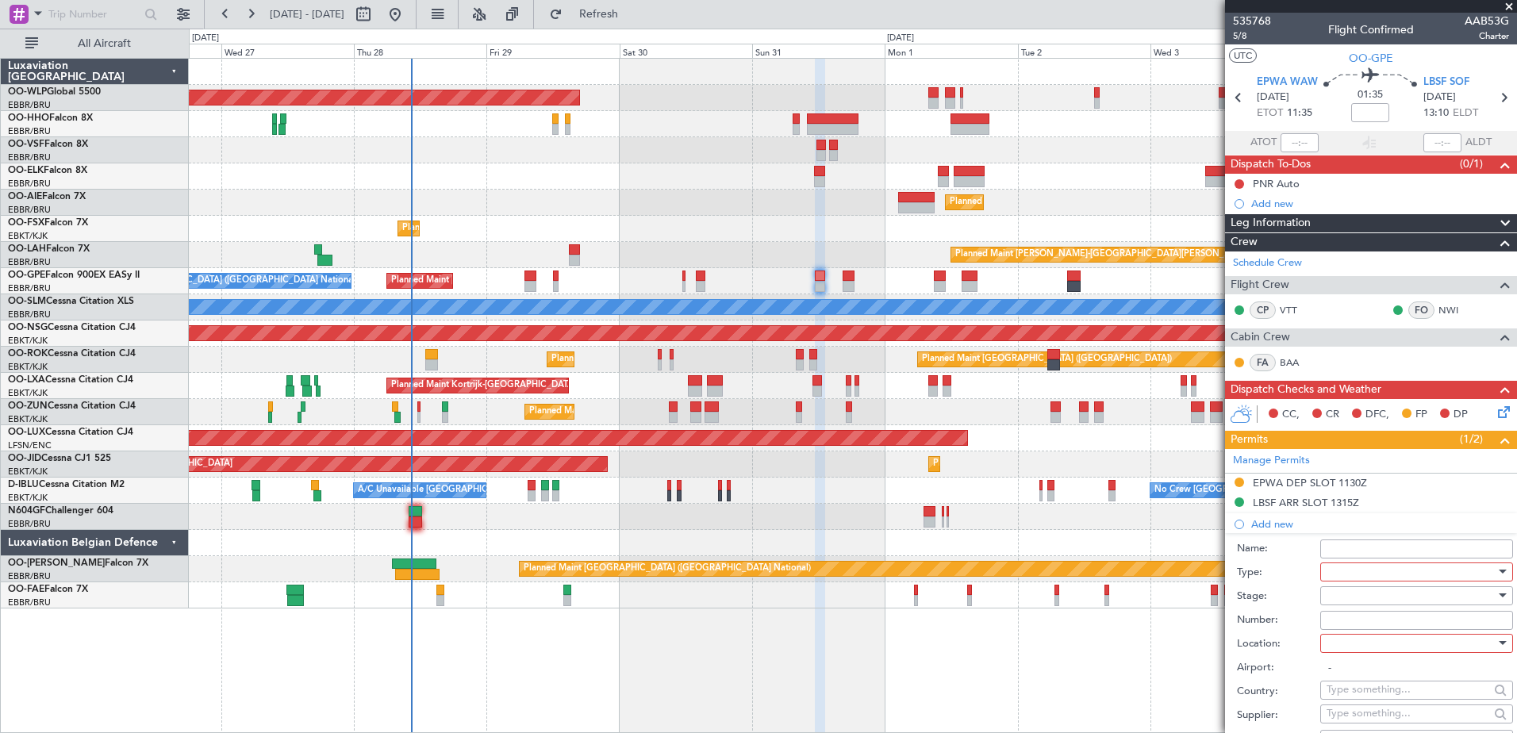
click at [1375, 574] on div at bounding box center [1411, 572] width 169 height 24
click at [1392, 711] on span "Departure" at bounding box center [1411, 715] width 167 height 24
click at [1385, 645] on div at bounding box center [1411, 644] width 169 height 24
click at [1381, 672] on span "Departure" at bounding box center [1411, 675] width 167 height 24
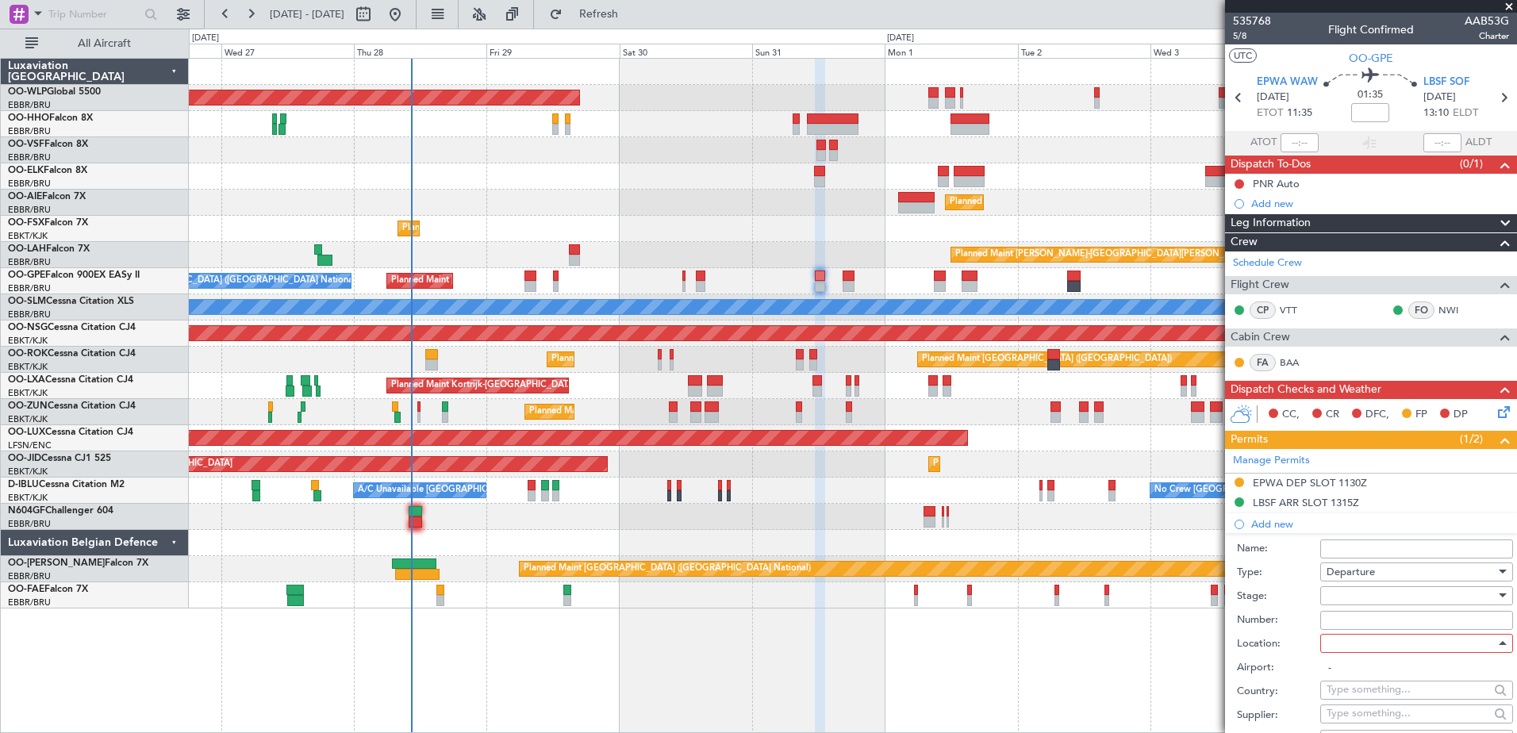
type input "EPWA / WAW"
click at [1379, 598] on div at bounding box center [1411, 596] width 169 height 24
click at [1377, 690] on span "Requested" at bounding box center [1411, 699] width 167 height 24
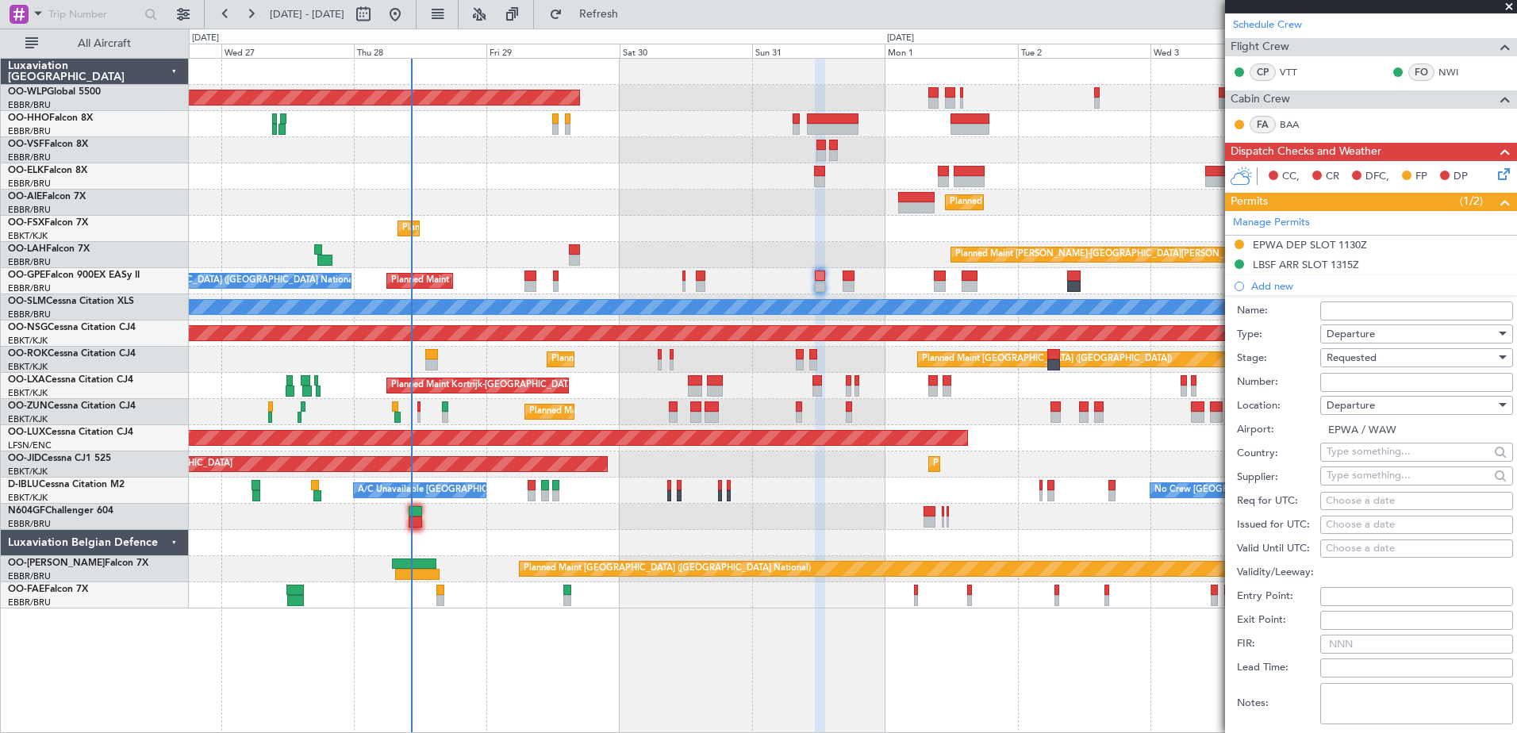
scroll to position [317, 0]
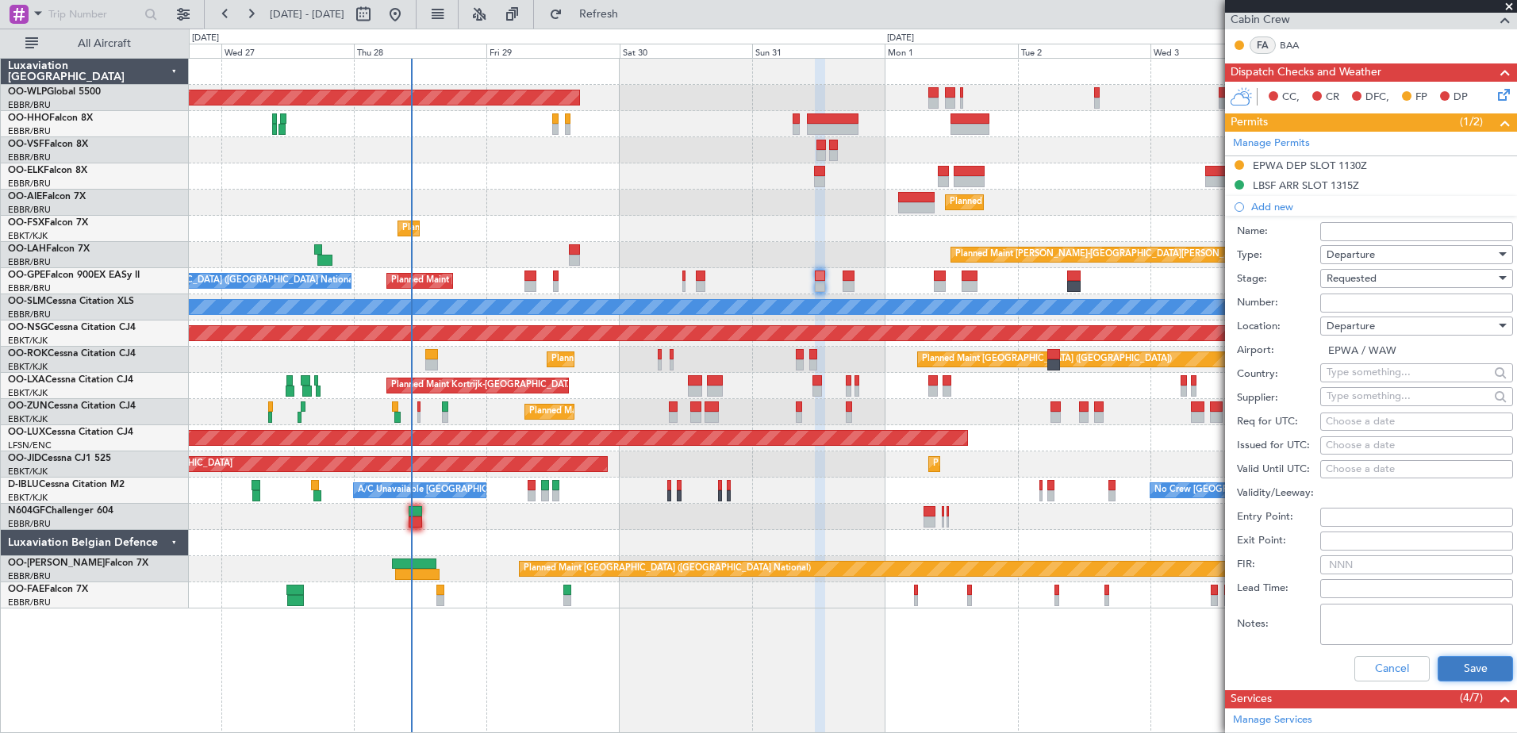
click at [1458, 675] on button "Save" at bounding box center [1475, 668] width 75 height 25
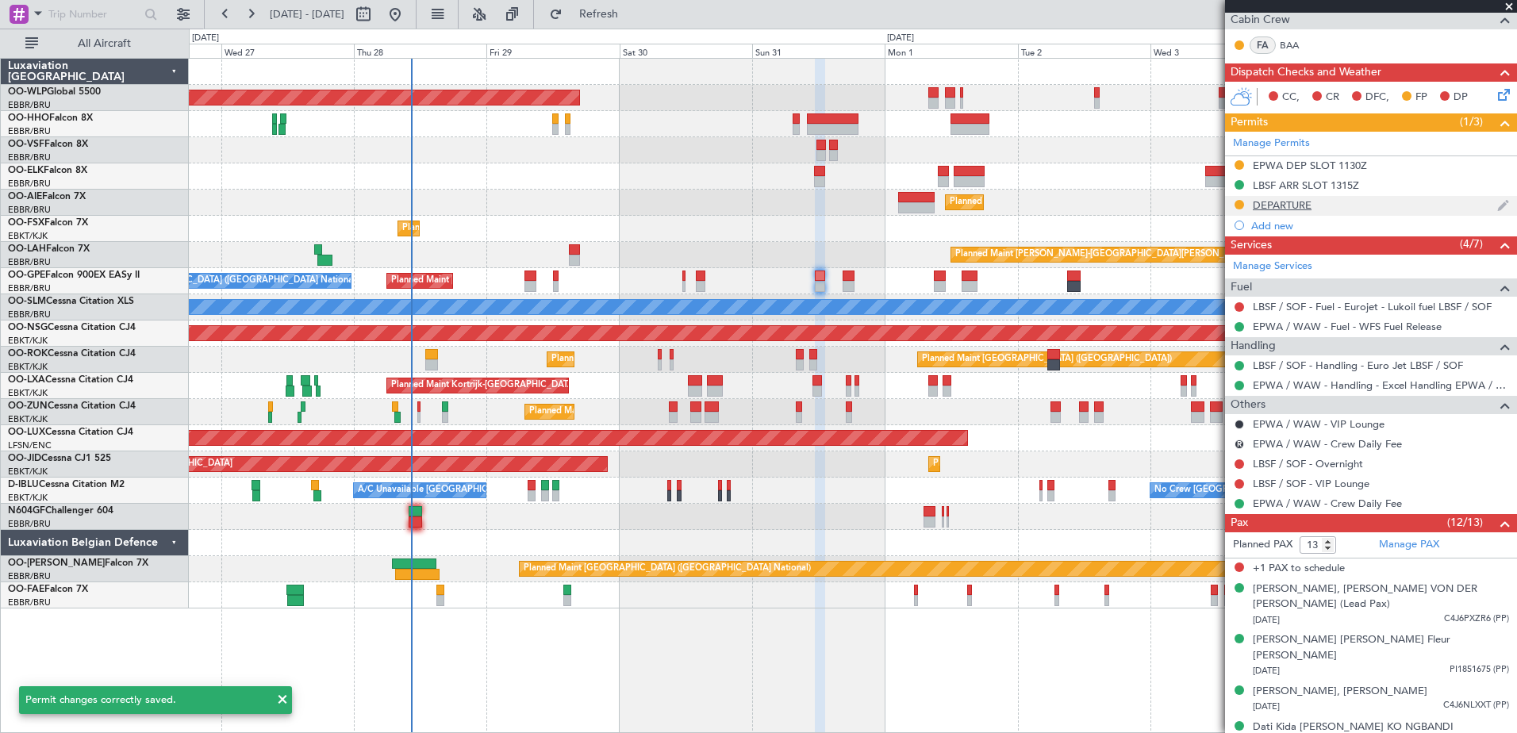
click at [1292, 206] on div "DEPARTURE" at bounding box center [1282, 204] width 59 height 13
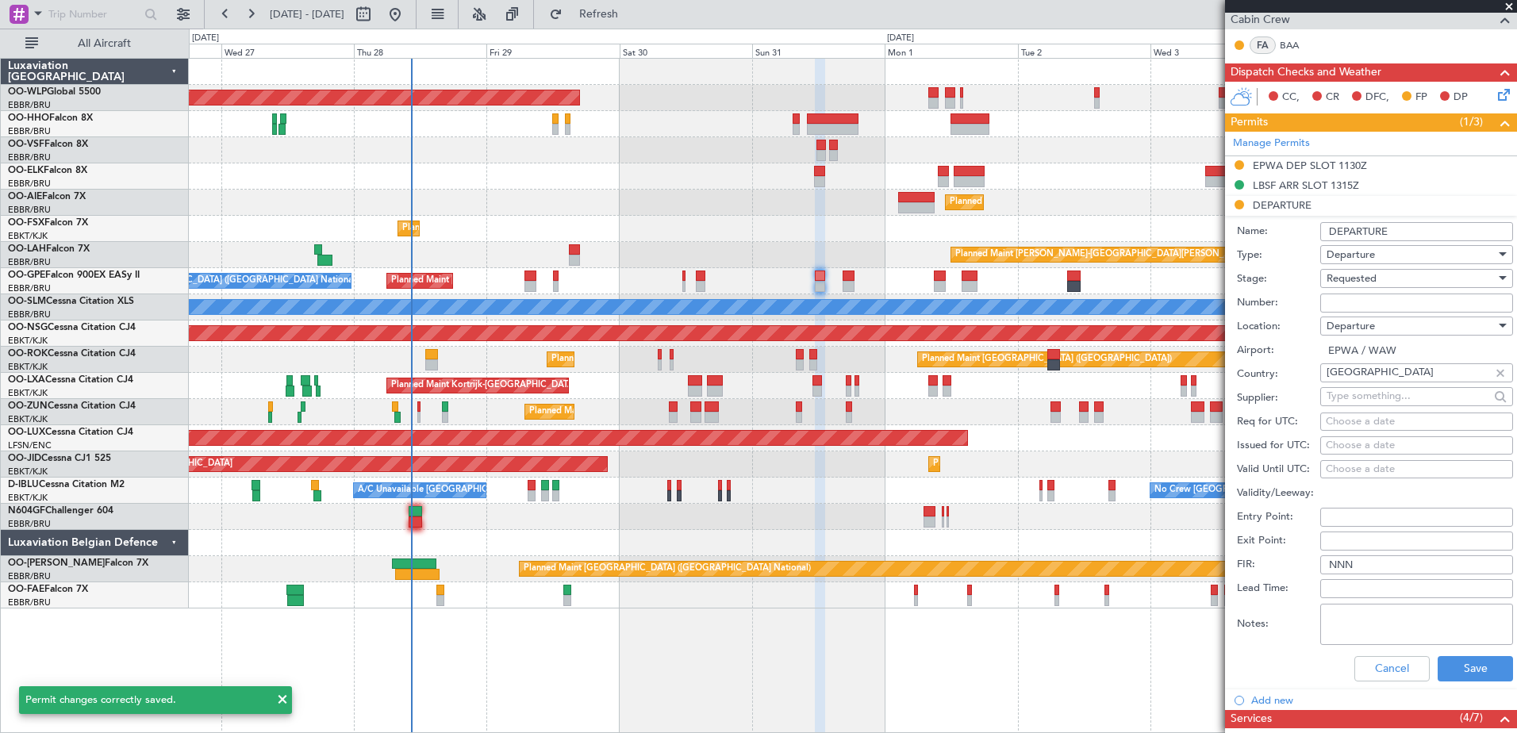
click at [1414, 233] on input "DEPARTURE" at bounding box center [1417, 231] width 193 height 19
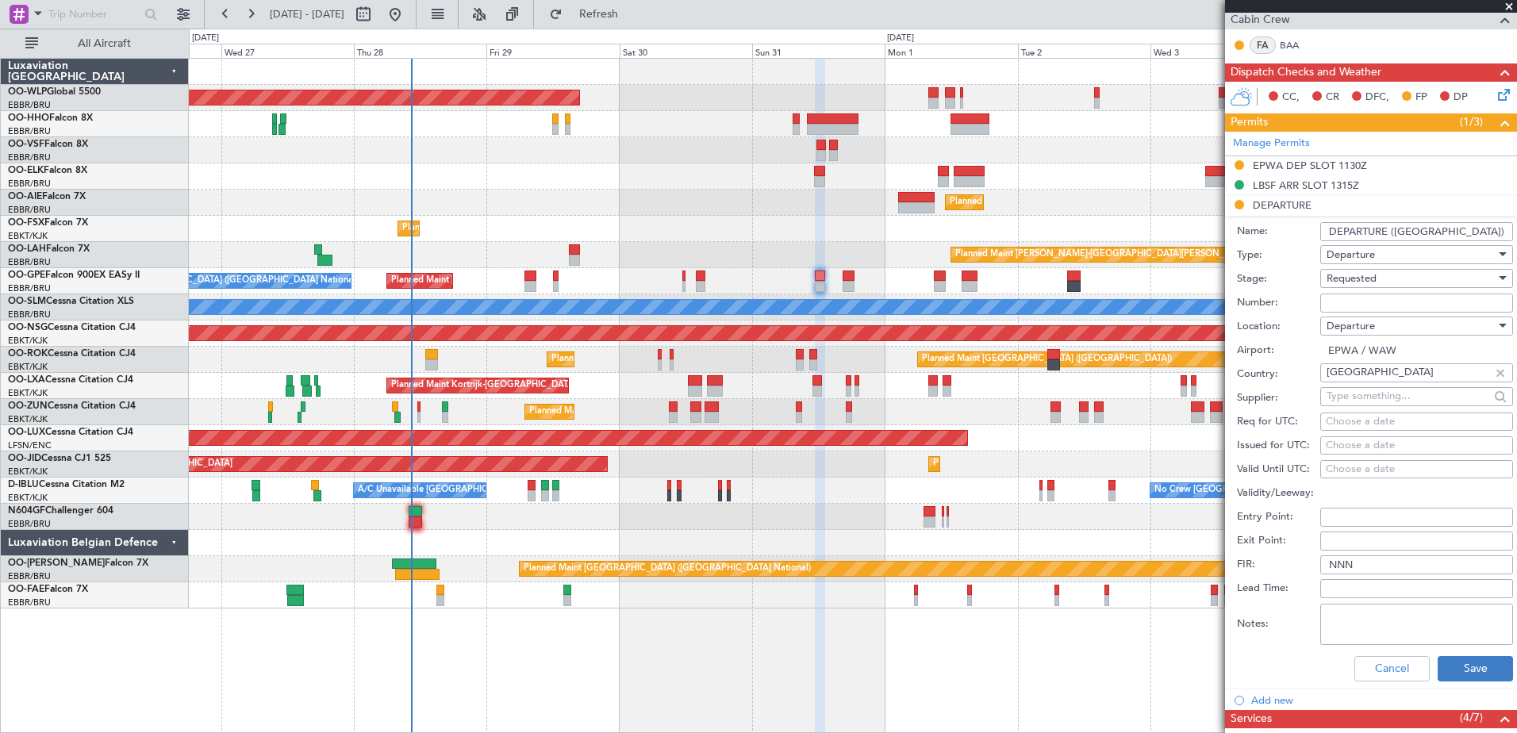
type input "DEPARTURE ([GEOGRAPHIC_DATA])"
click at [1457, 667] on button "Save" at bounding box center [1475, 668] width 75 height 25
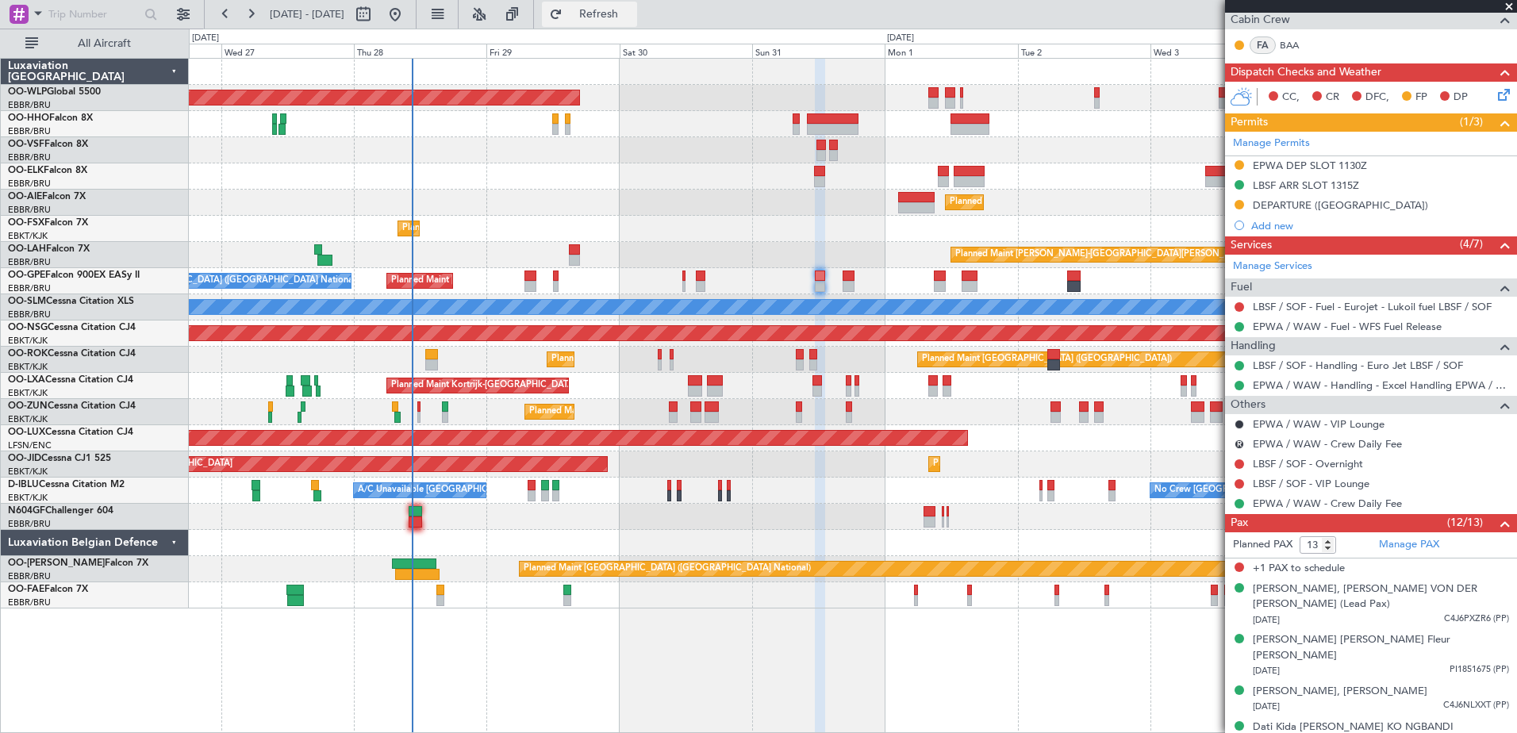
click at [633, 15] on span "Refresh" at bounding box center [599, 14] width 67 height 11
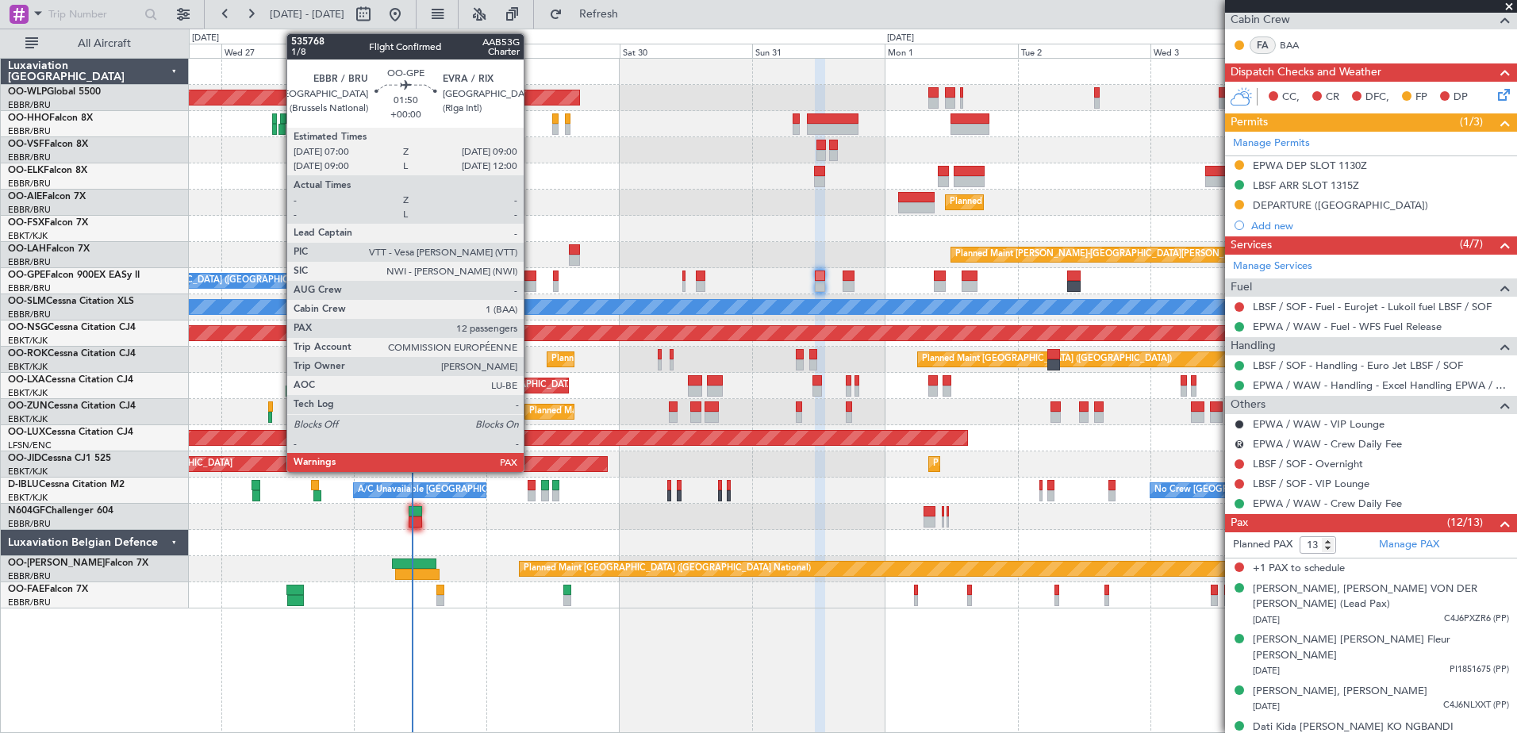
click at [531, 283] on div at bounding box center [530, 286] width 11 height 11
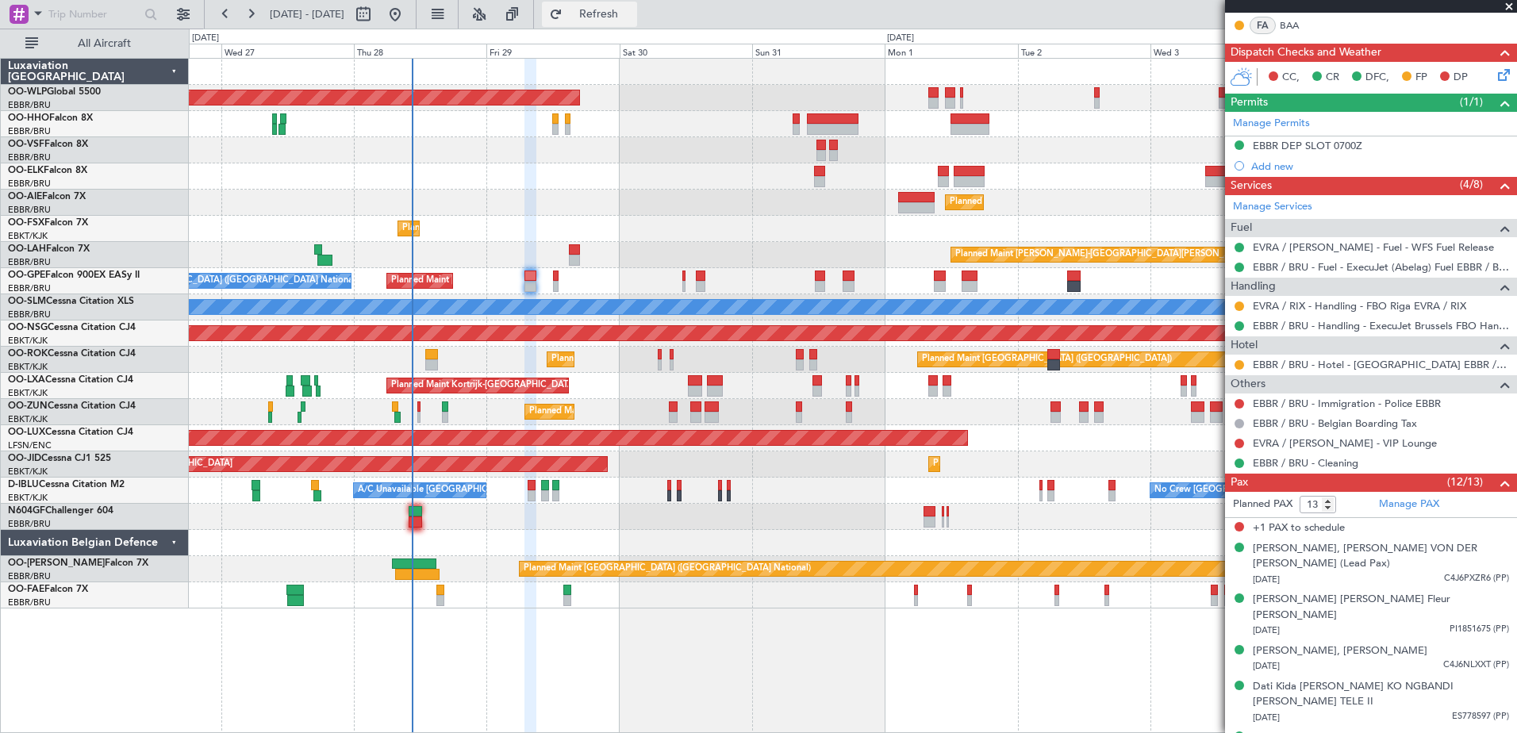
click at [633, 14] on span "Refresh" at bounding box center [599, 14] width 67 height 11
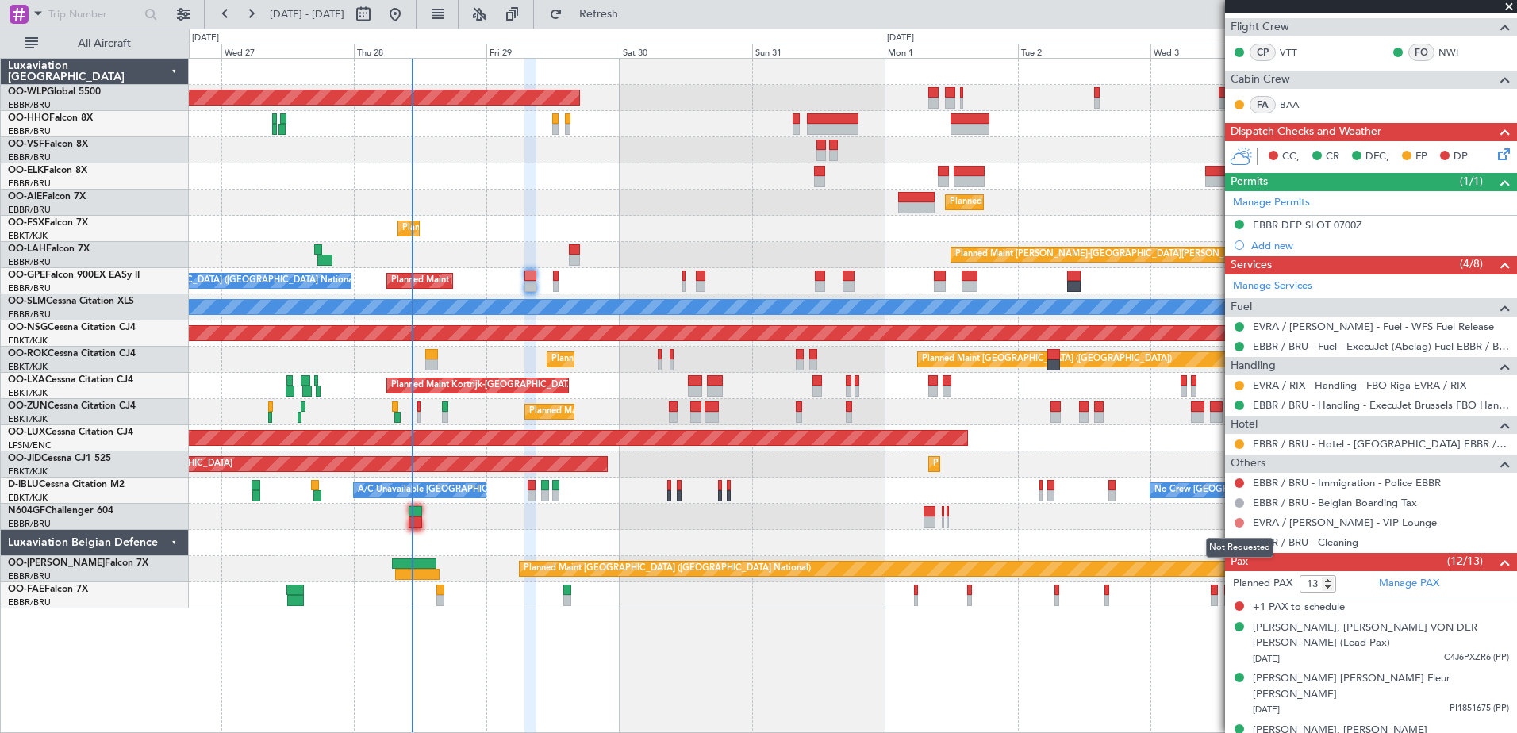
click at [1241, 521] on button at bounding box center [1240, 523] width 10 height 10
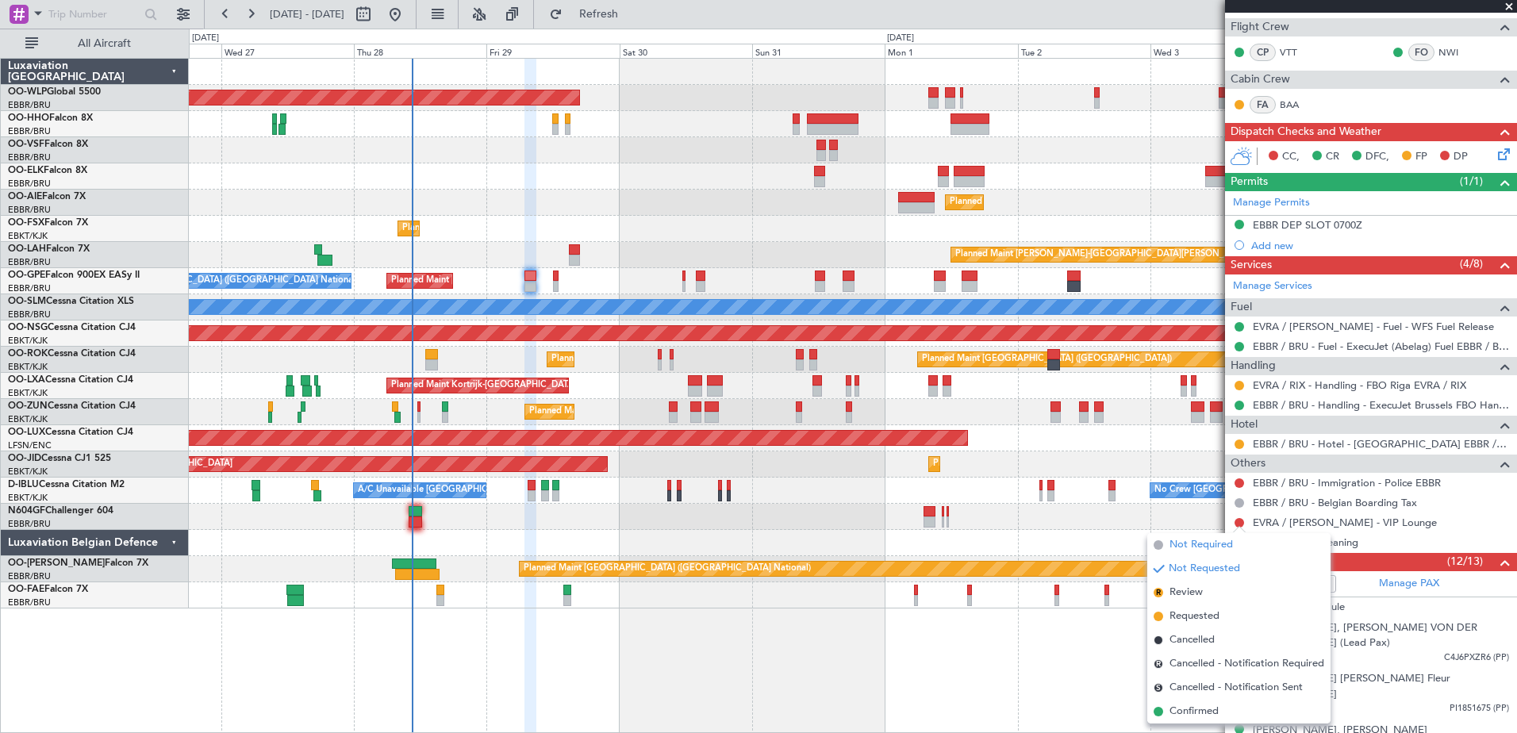
click at [1217, 551] on span "Not Required" at bounding box center [1201, 545] width 63 height 16
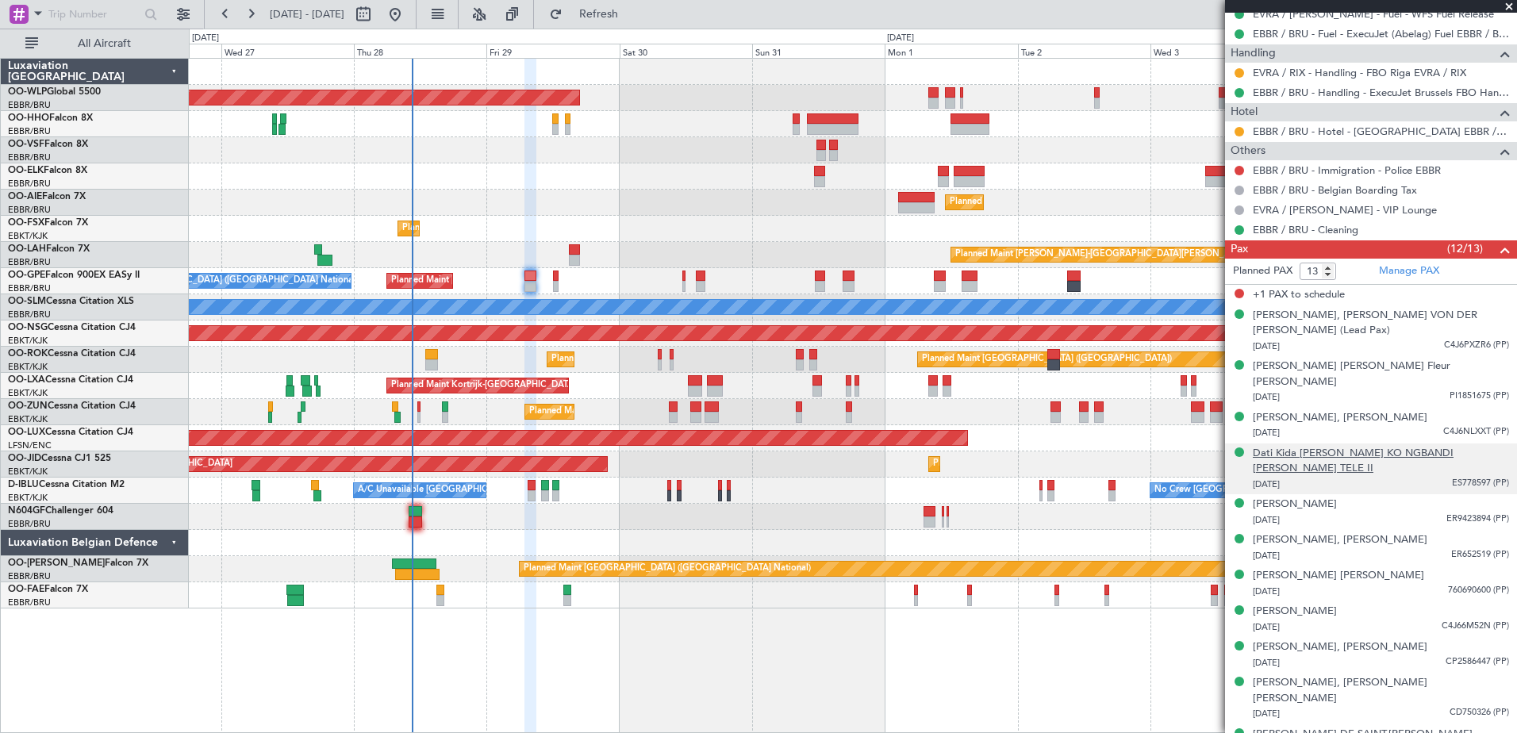
scroll to position [0, 0]
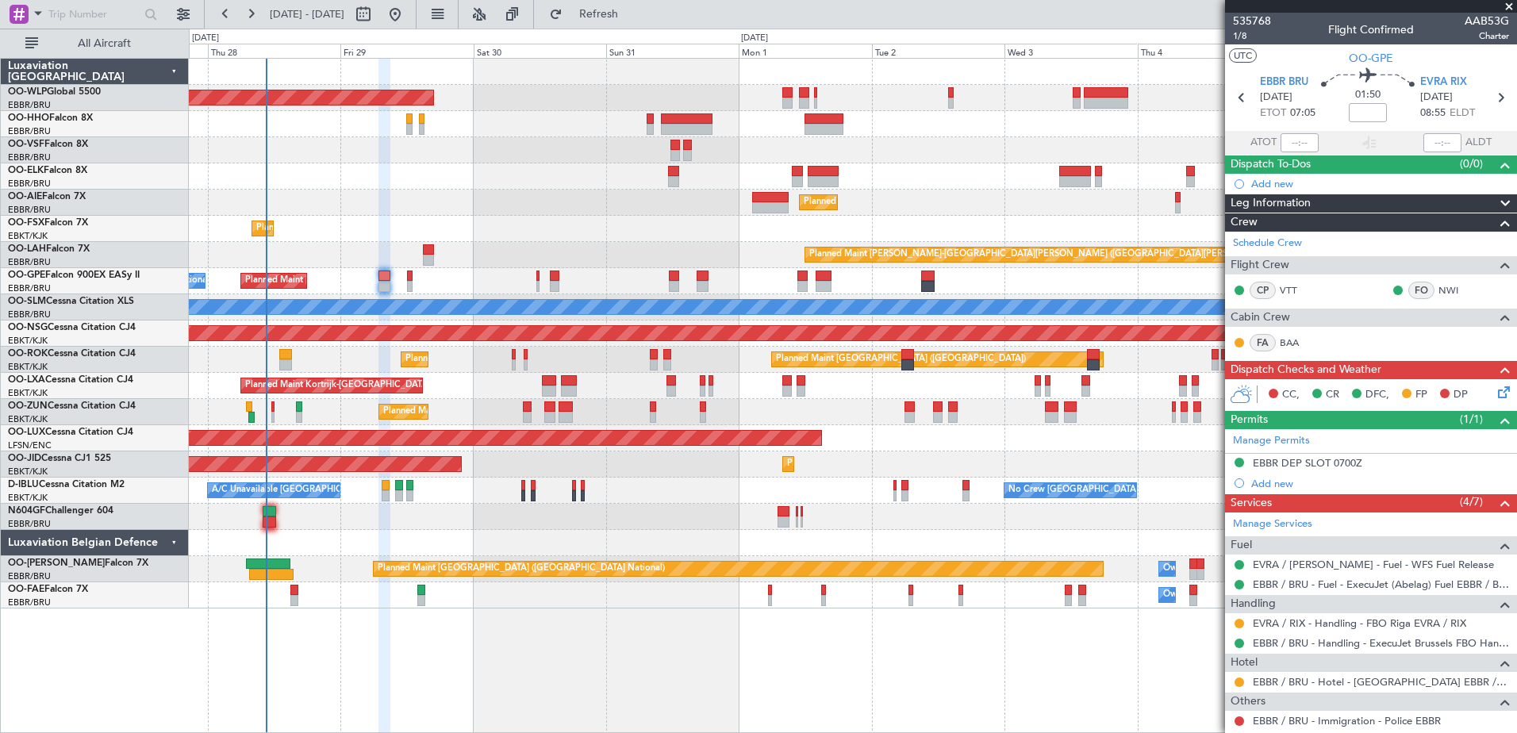
click at [1012, 201] on div "Planned Maint Berlin (Brandenburg) Planned Maint Kortrijk-Wevelgem Planned Main…" at bounding box center [853, 334] width 1328 height 550
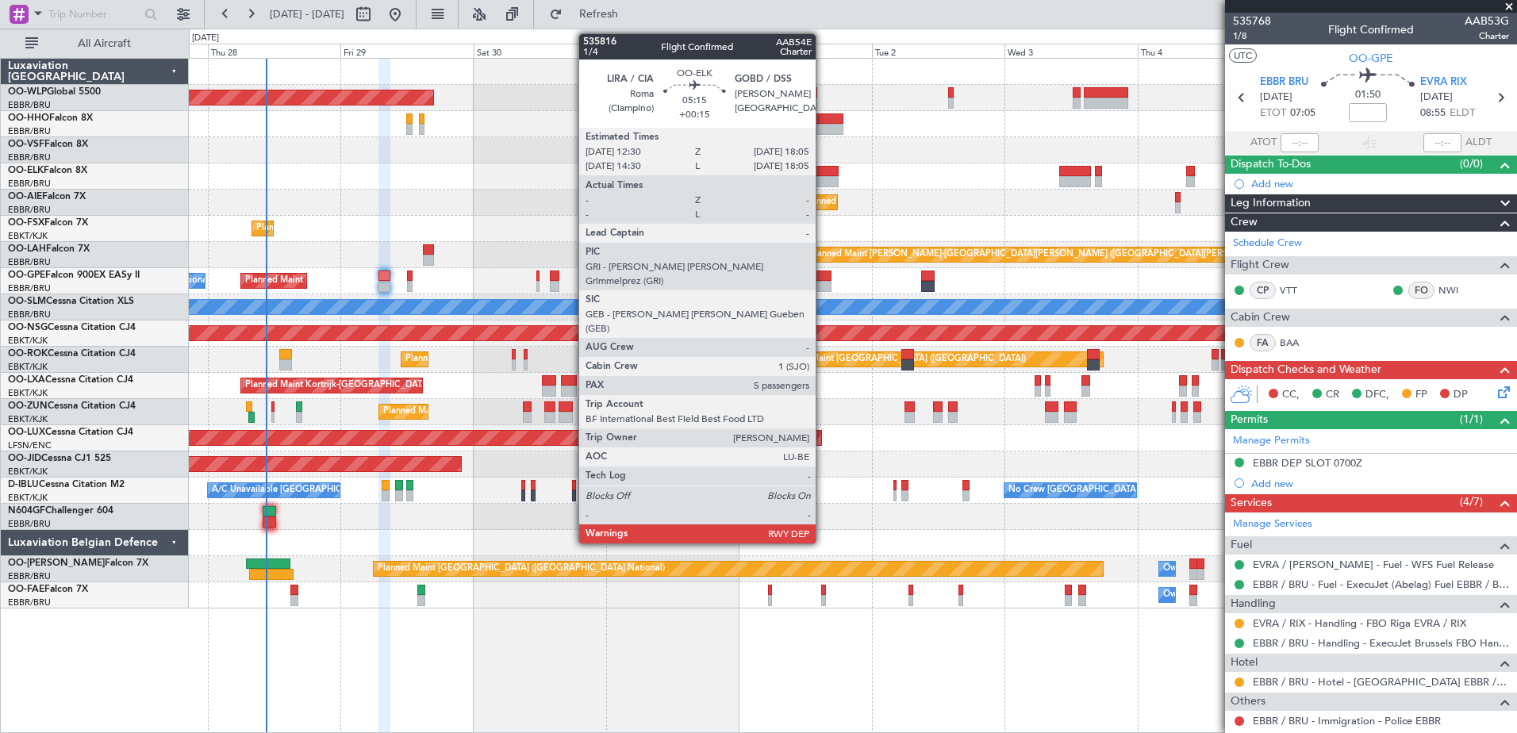
click at [823, 175] on div at bounding box center [823, 171] width 31 height 11
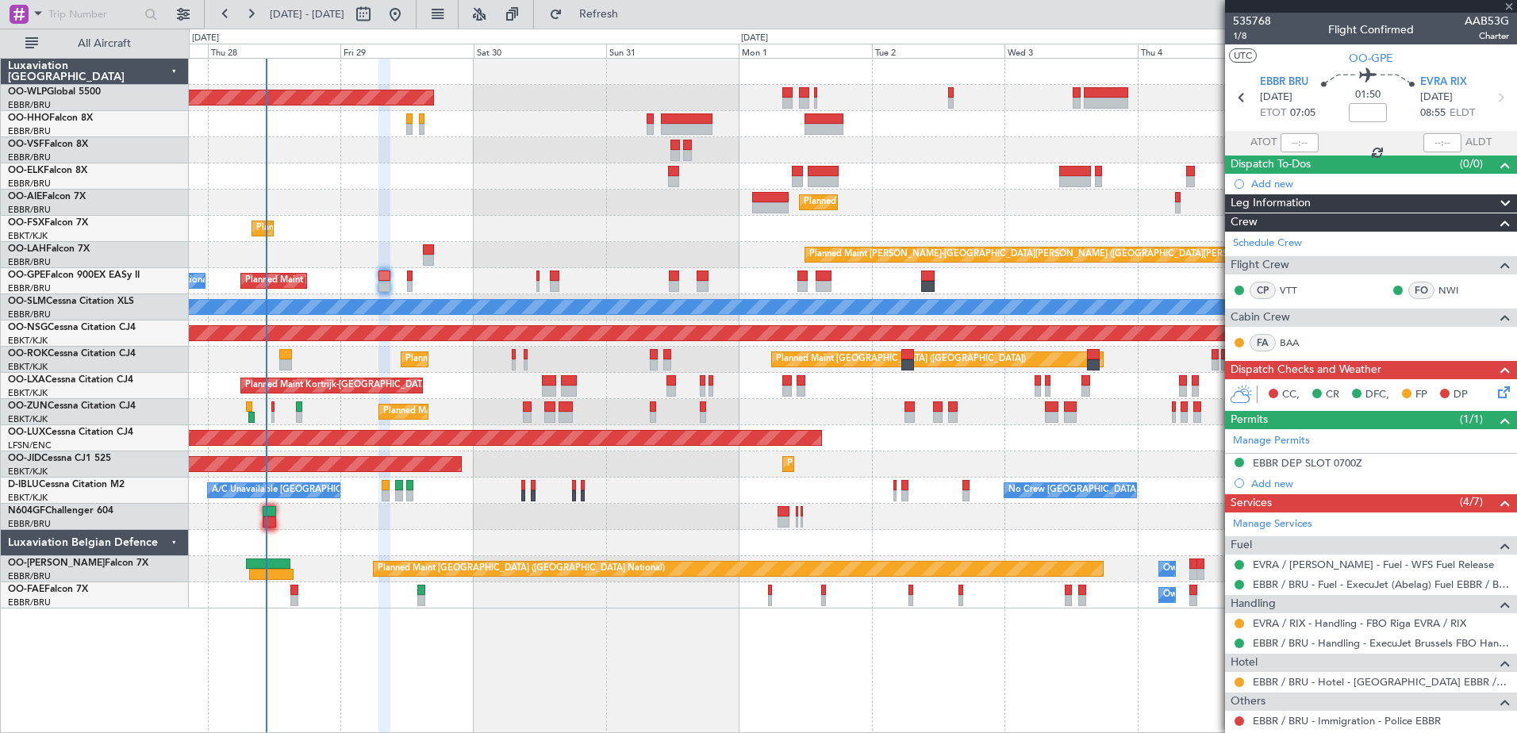
type input "+00:15"
type input "5"
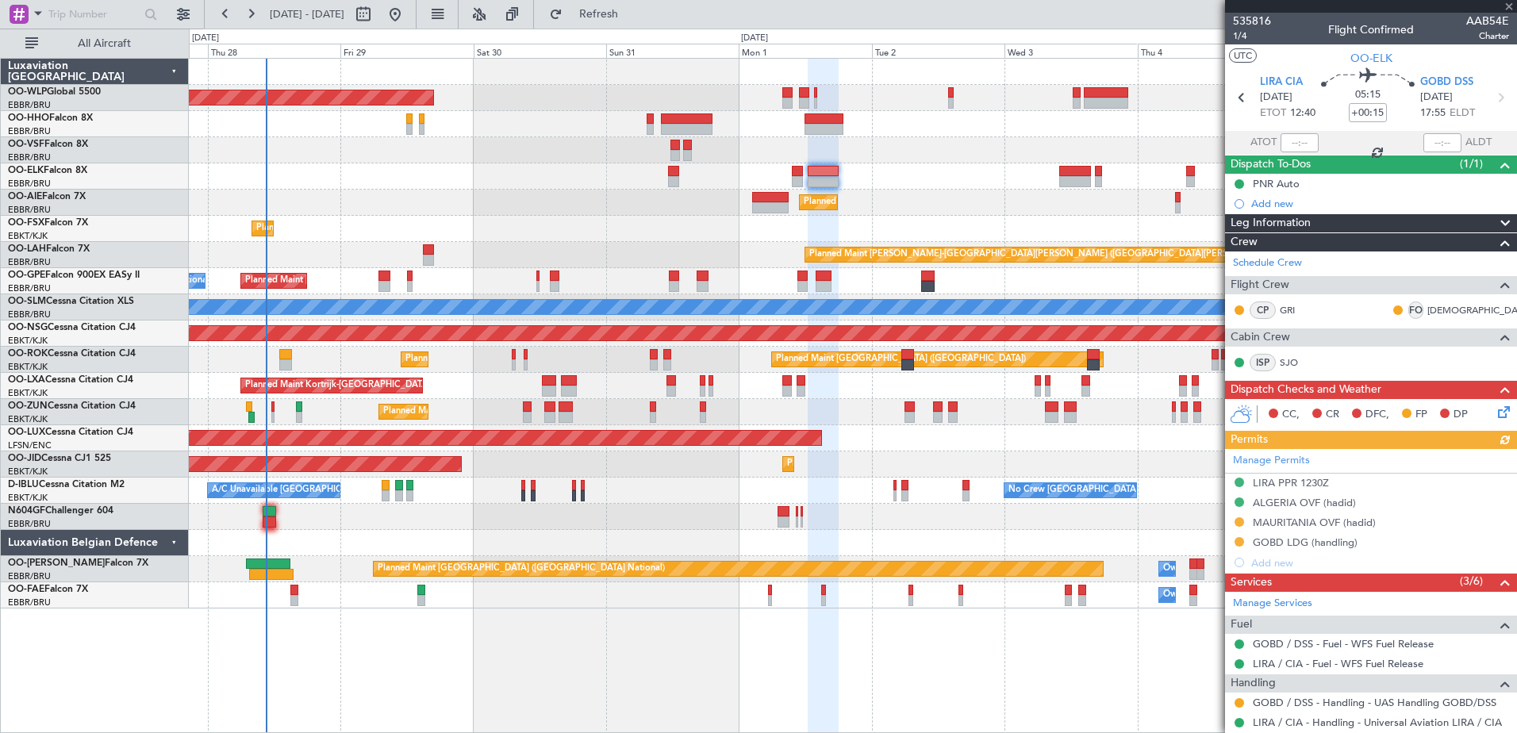
scroll to position [340, 0]
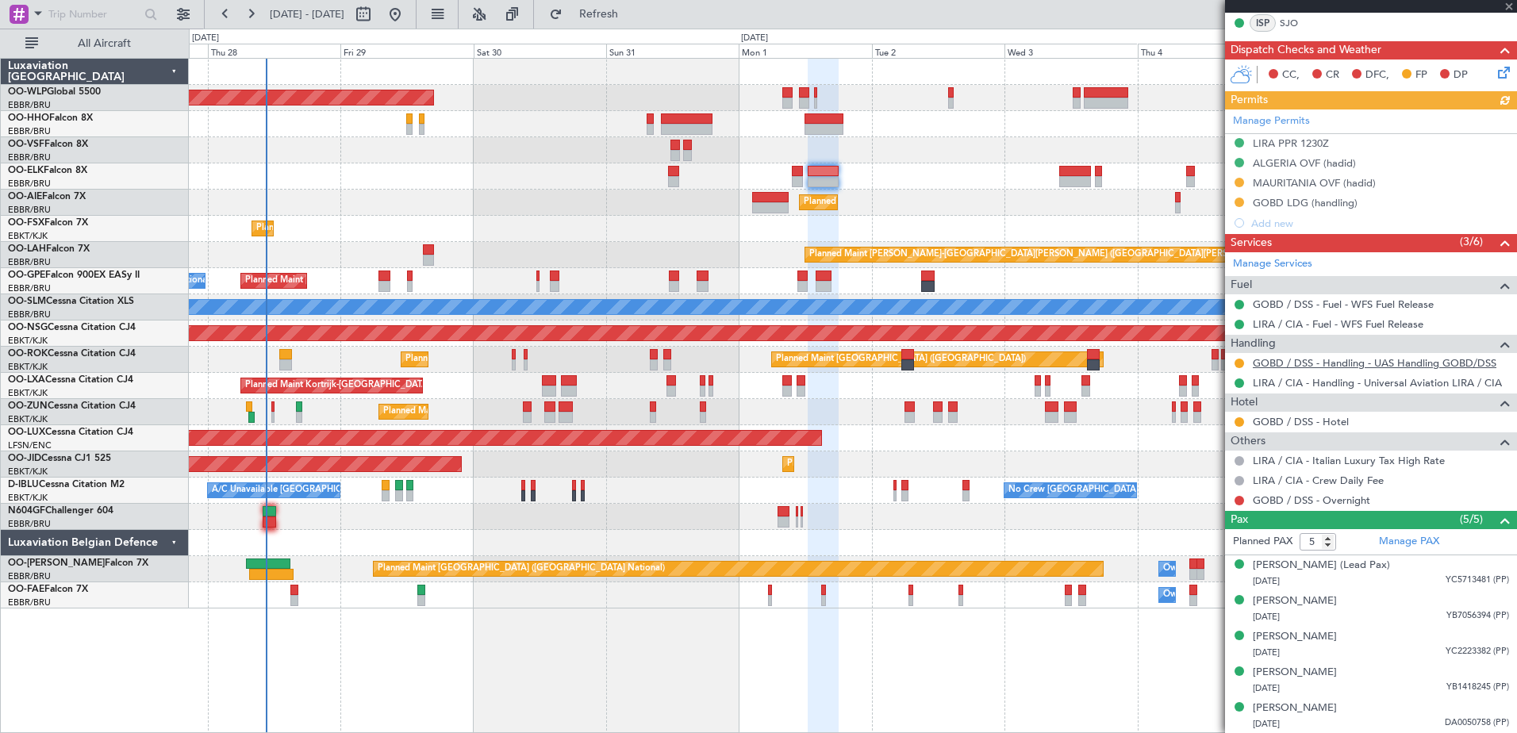
click at [1313, 357] on link "GOBD / DSS - Handling - UAS Handling GOBD/DSS" at bounding box center [1375, 362] width 244 height 13
click at [408, 14] on button at bounding box center [395, 14] width 25 height 25
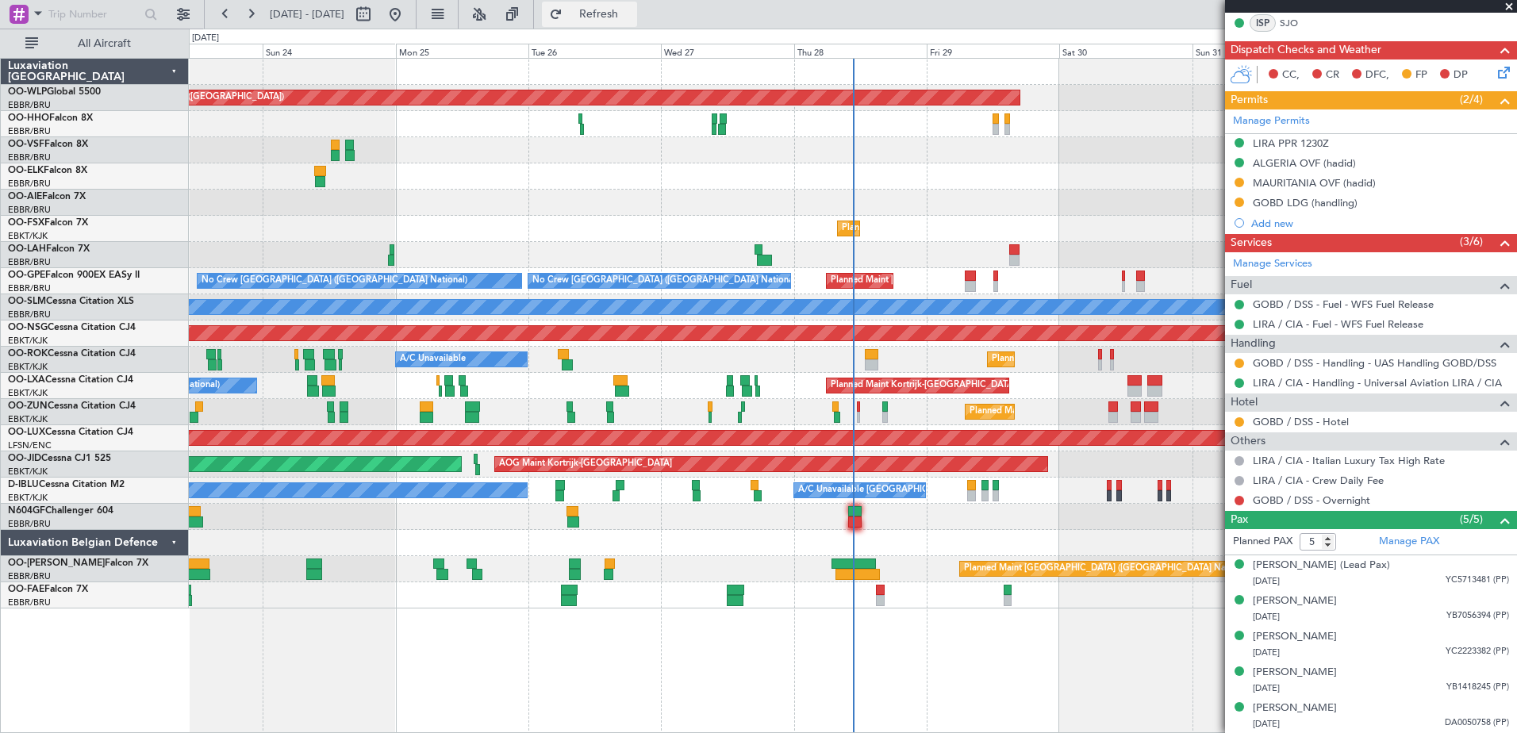
click at [627, 19] on span "Refresh" at bounding box center [599, 14] width 67 height 11
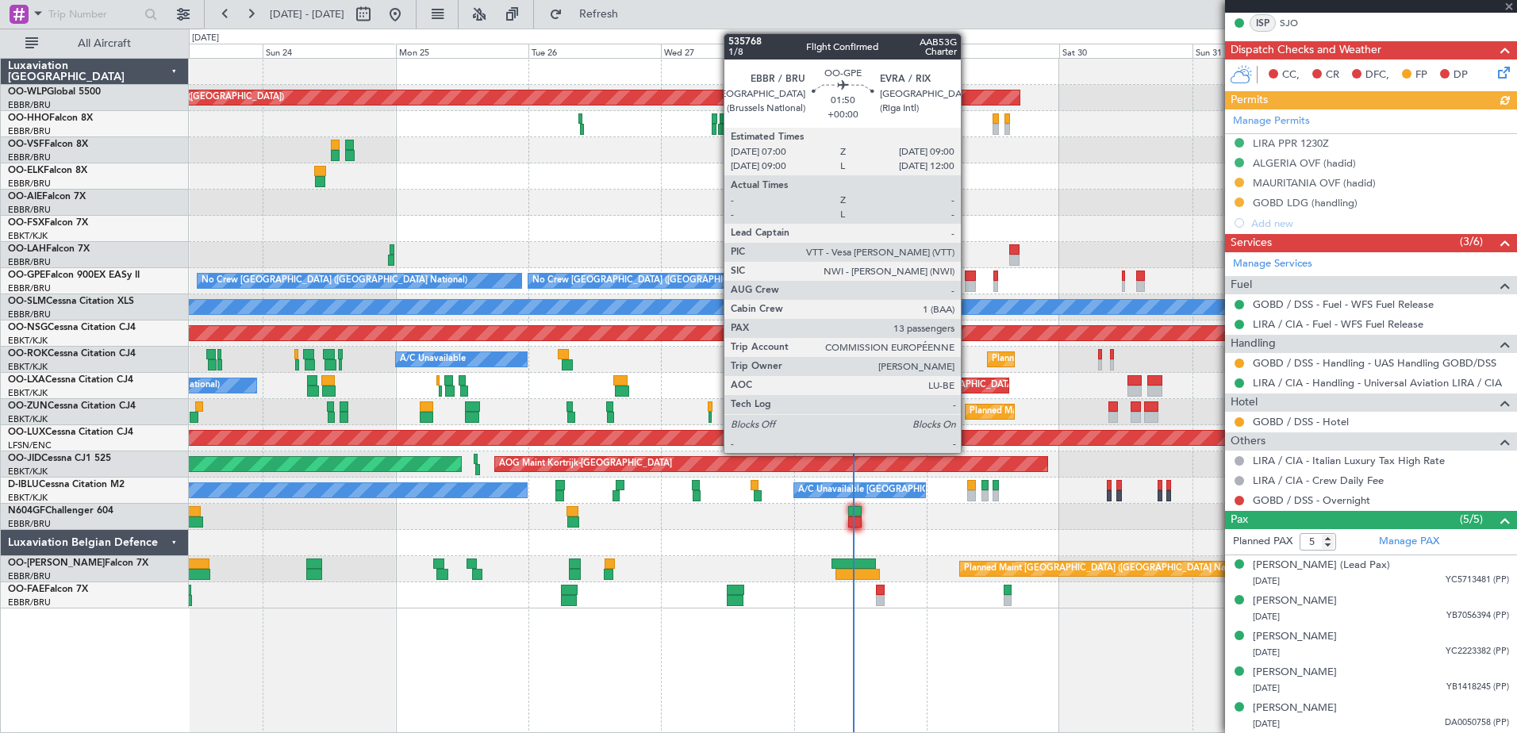
click at [968, 286] on div at bounding box center [970, 286] width 11 height 11
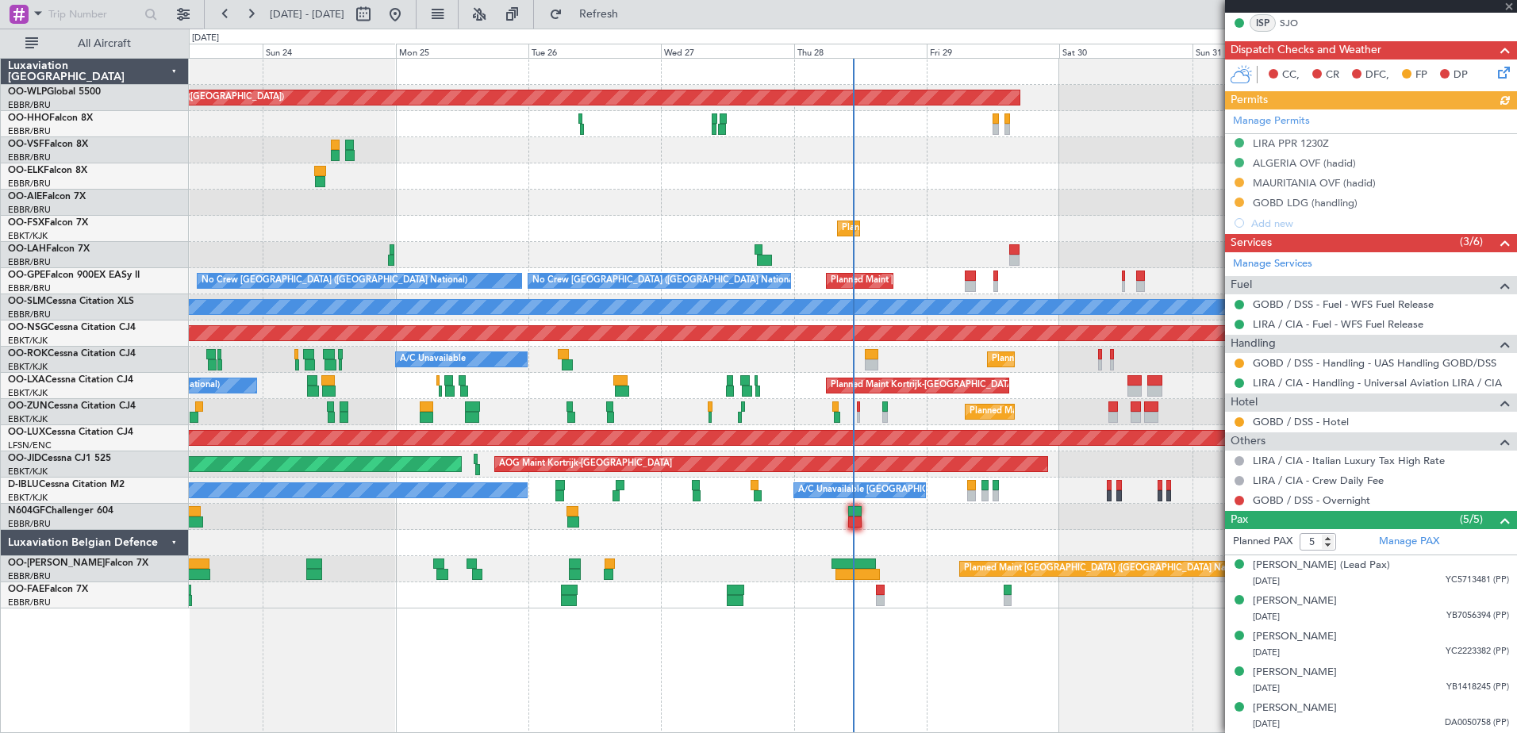
type input "13"
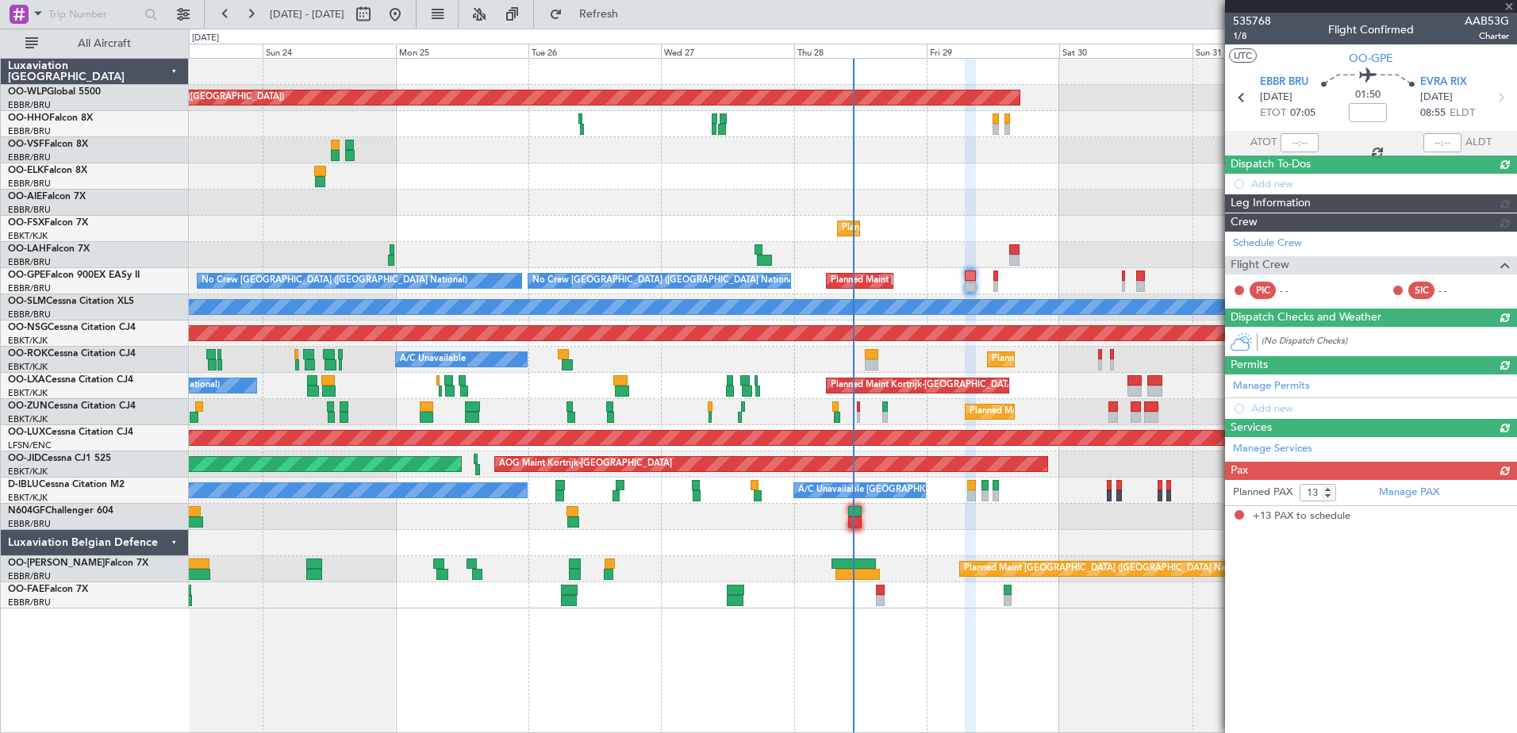
scroll to position [0, 0]
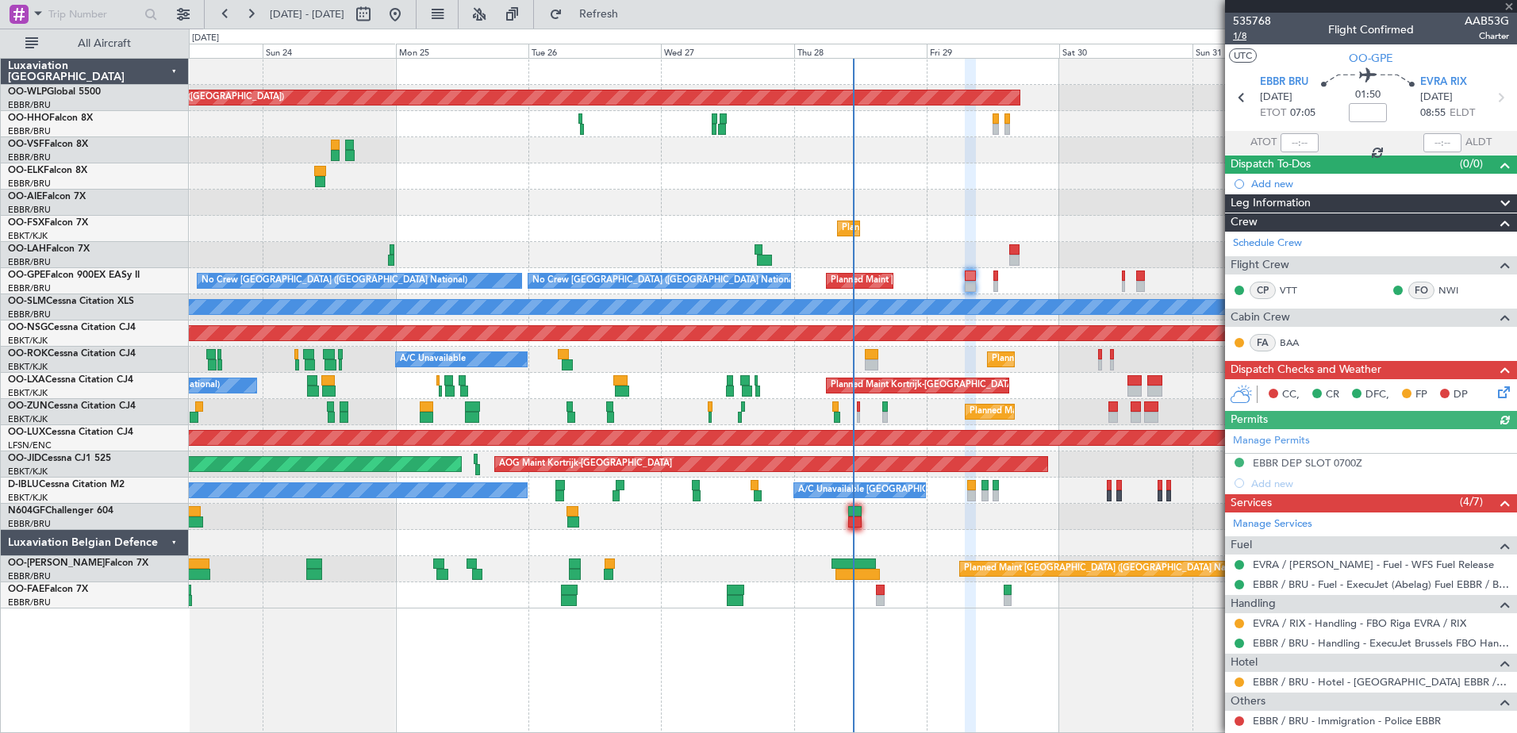
click at [1247, 37] on span "1/8" at bounding box center [1252, 35] width 38 height 13
click at [1495, 390] on icon at bounding box center [1501, 389] width 13 height 13
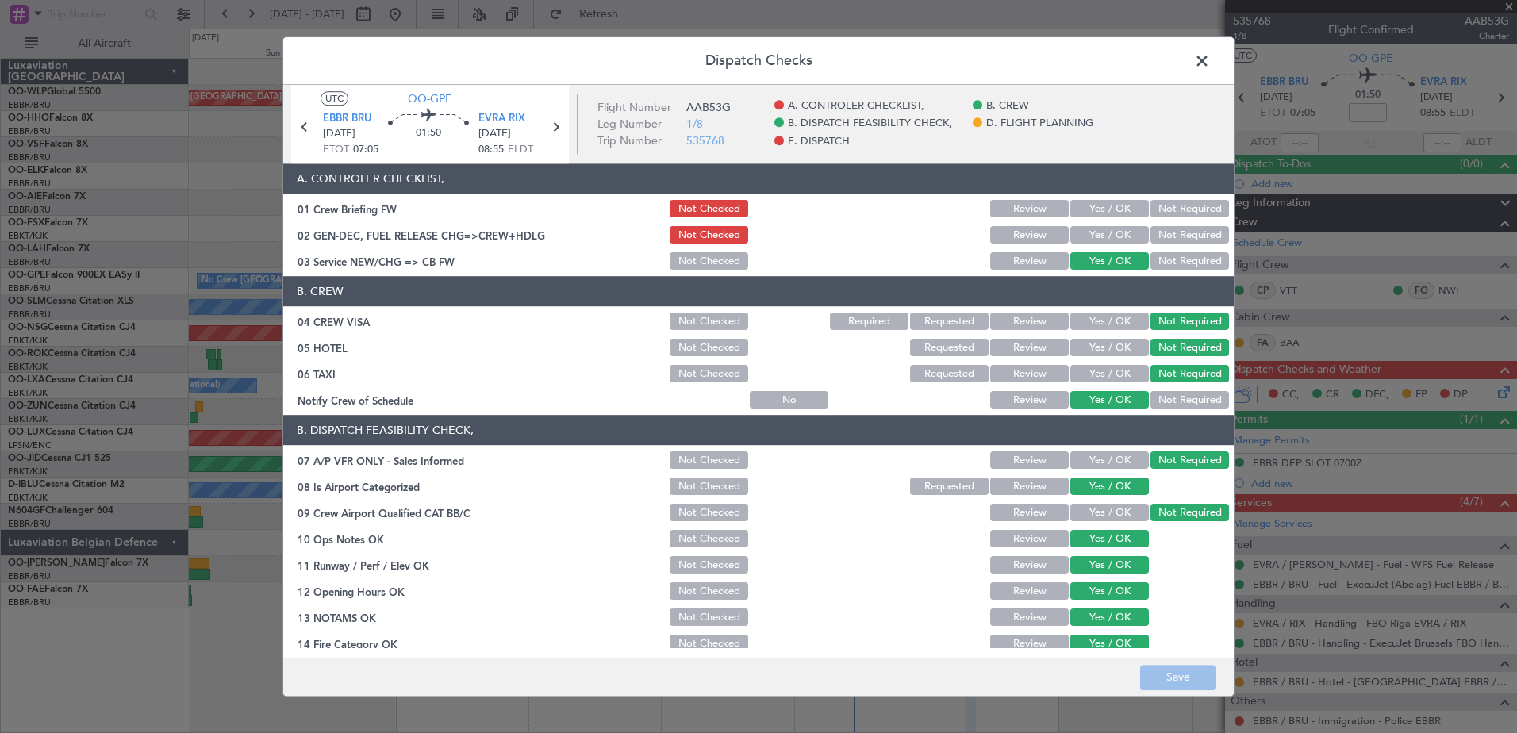
click at [1109, 225] on div "Yes / OK" at bounding box center [1108, 236] width 80 height 22
click at [1210, 55] on span at bounding box center [1210, 65] width 0 height 32
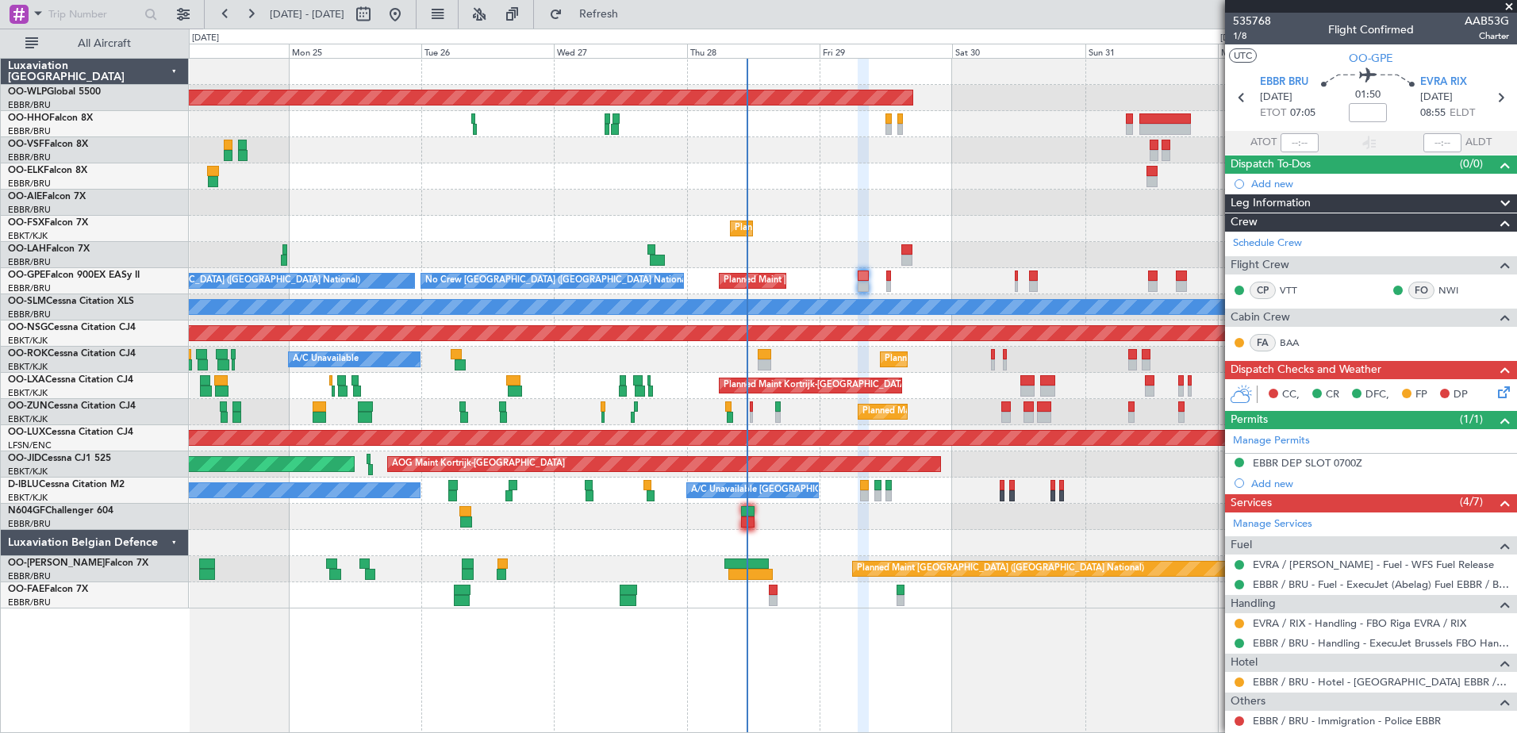
click at [921, 173] on div at bounding box center [853, 176] width 1328 height 26
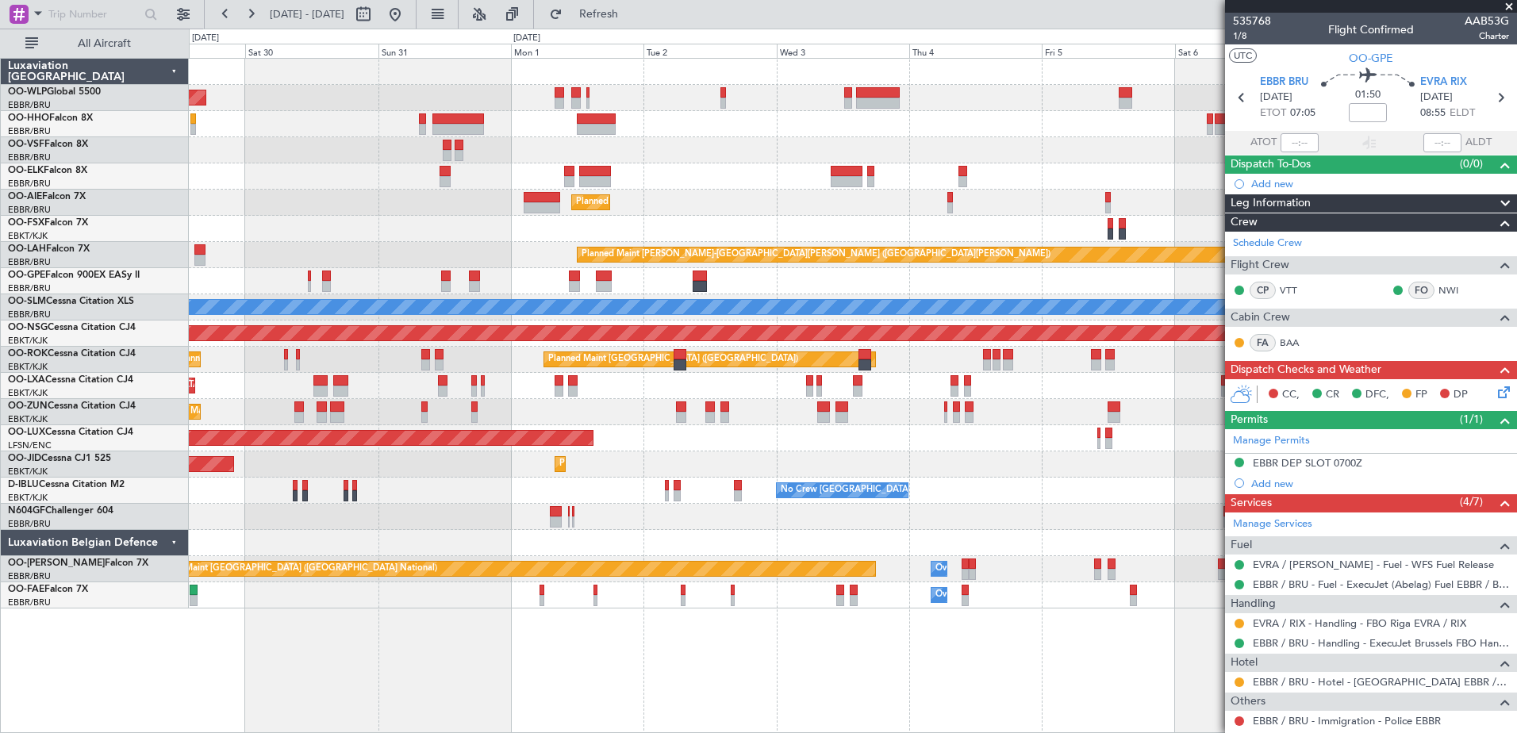
click at [310, 206] on div "Planned Maint Berlin (Brandenburg) Planned Maint Kortrijk-Wevelgem Planned Main…" at bounding box center [853, 334] width 1328 height 550
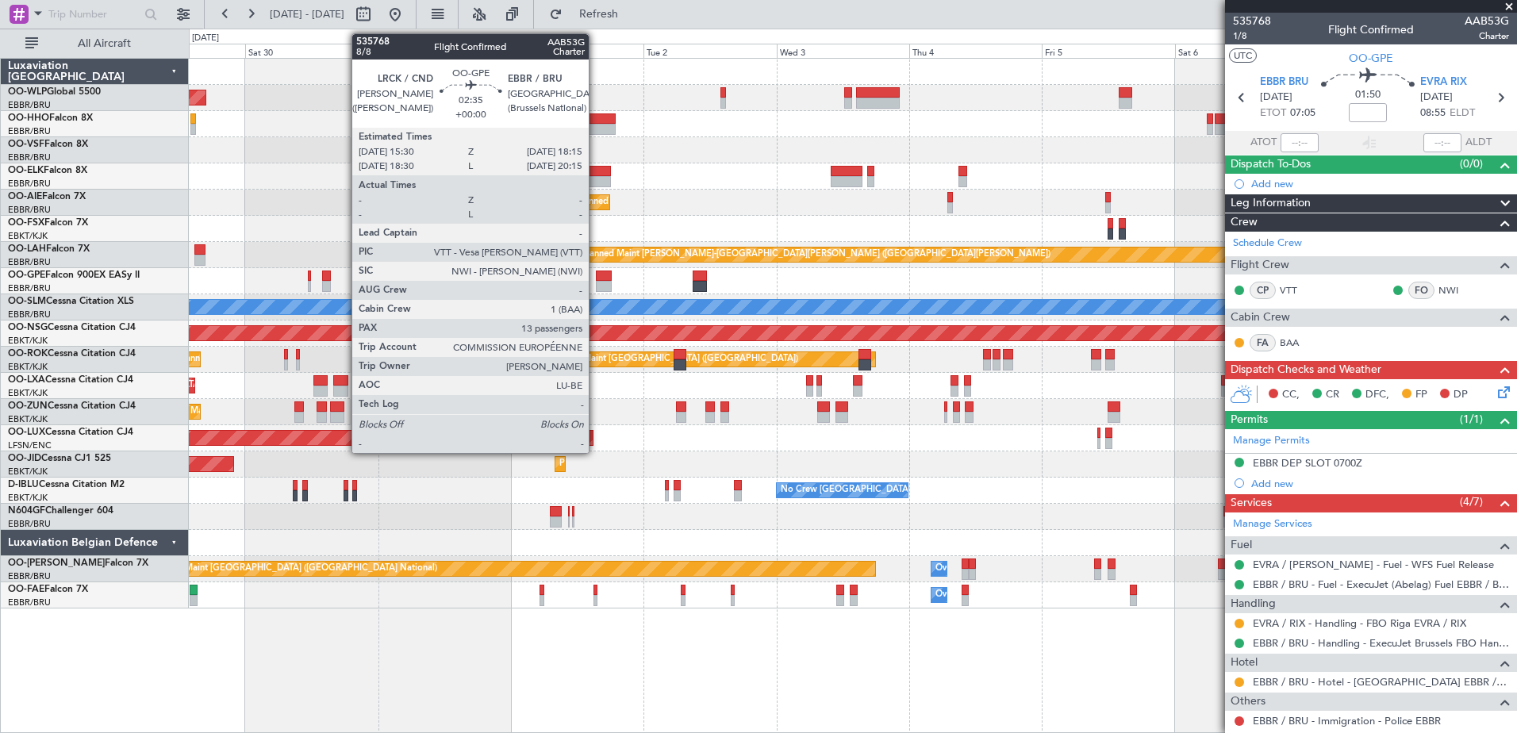
click at [596, 285] on div at bounding box center [604, 286] width 16 height 11
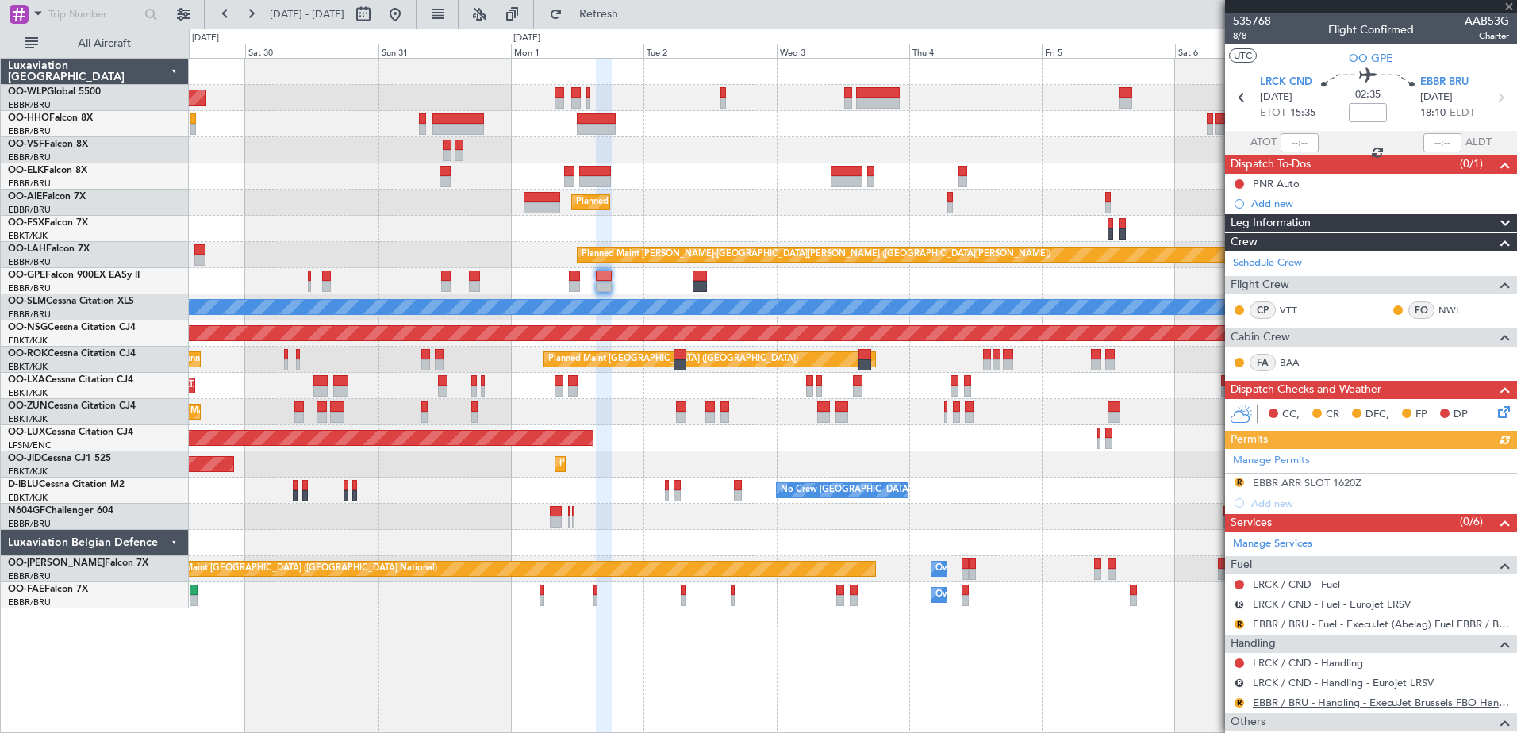
click at [1338, 706] on link "EBBR / BRU - Handling - ExecuJet Brussels FBO Handling Abelag" at bounding box center [1381, 702] width 256 height 13
click at [1239, 621] on button "R" at bounding box center [1240, 625] width 10 height 10
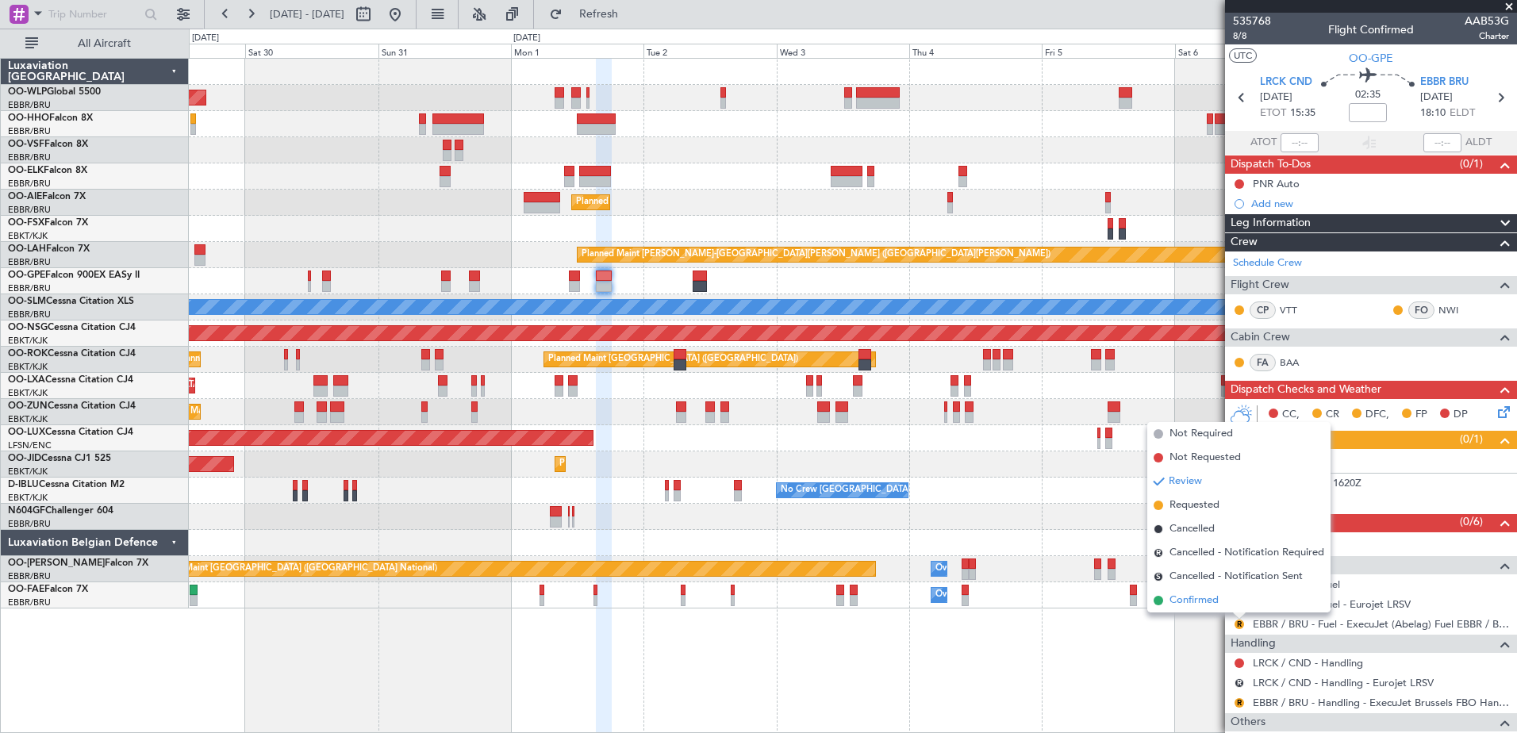
click at [1206, 603] on span "Confirmed" at bounding box center [1194, 601] width 49 height 16
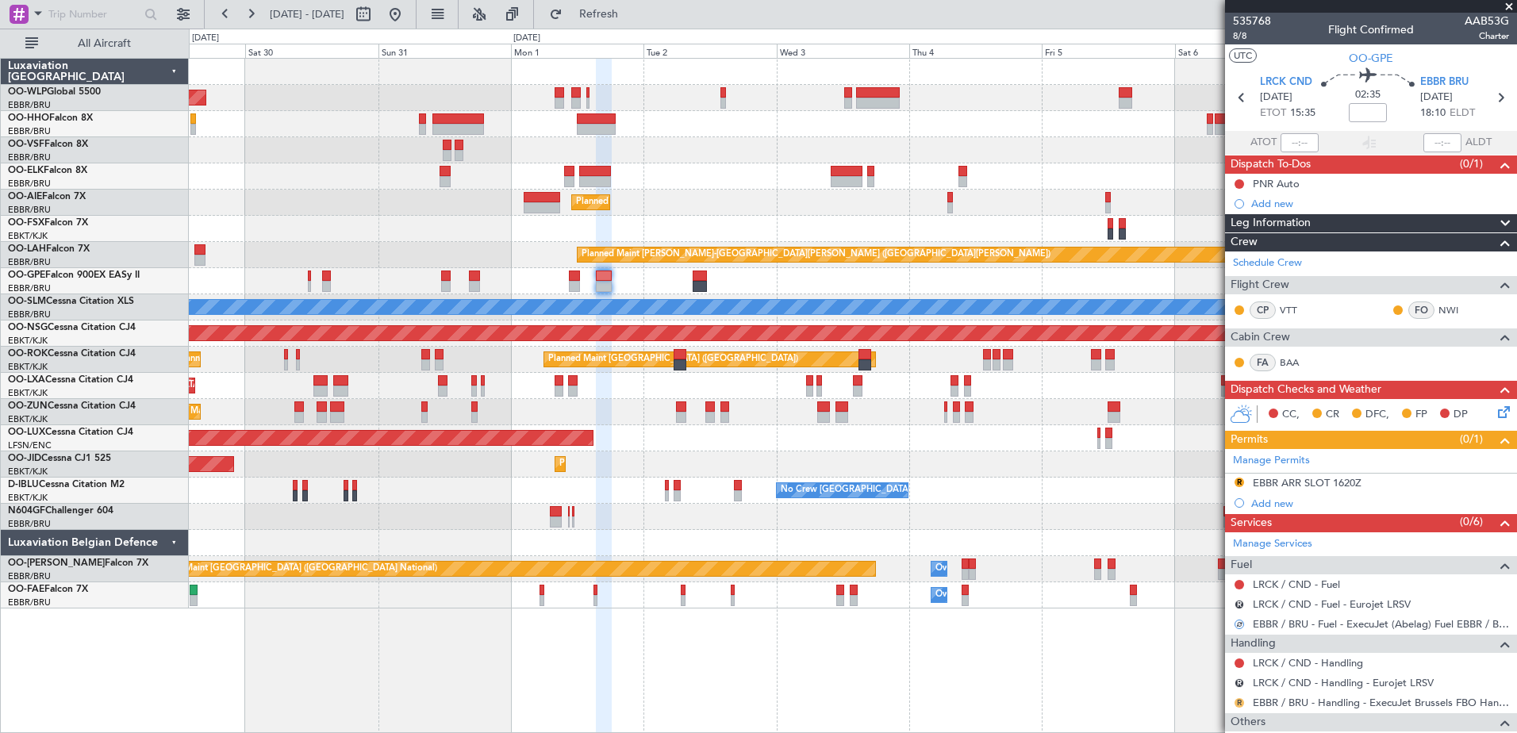
click at [1239, 706] on button "R" at bounding box center [1240, 703] width 10 height 10
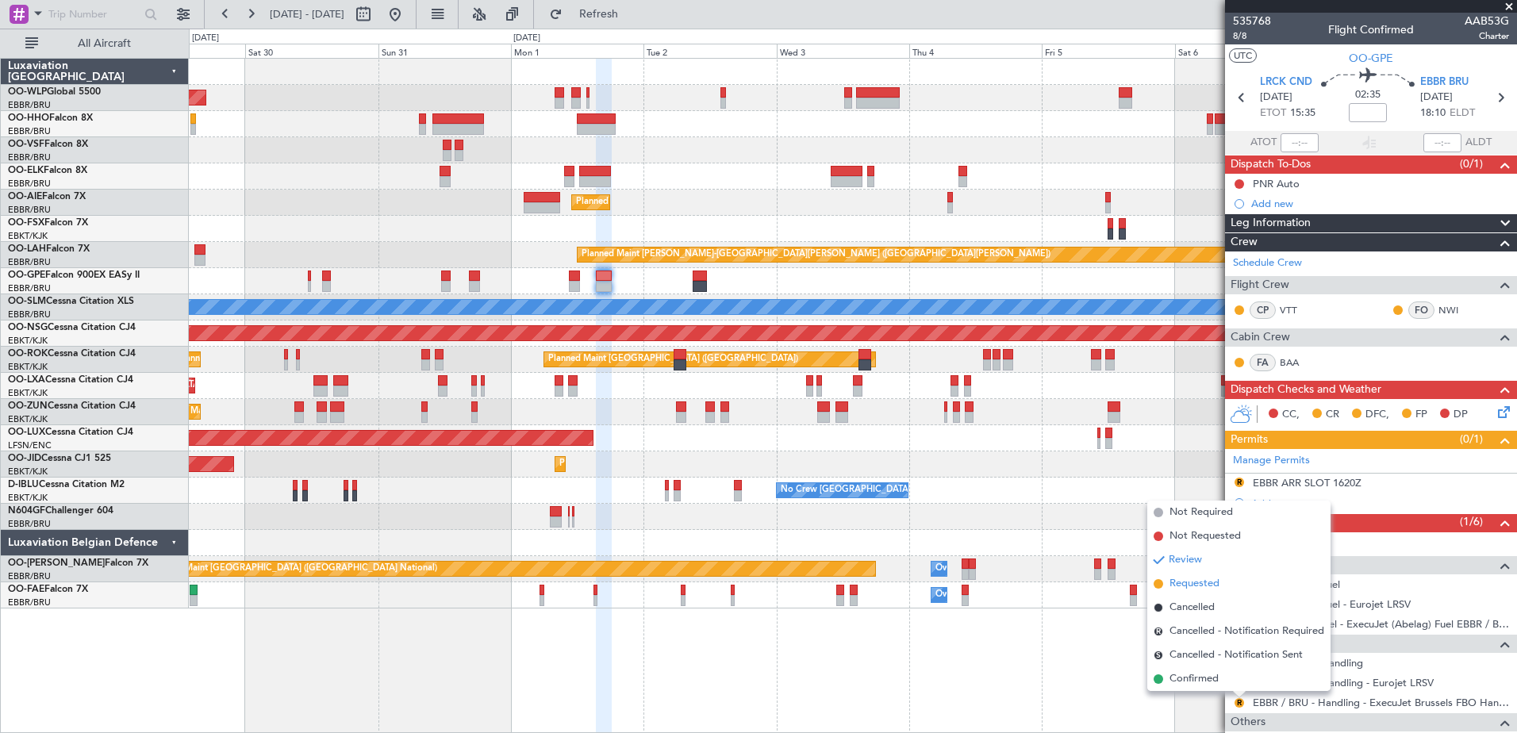
click at [1190, 588] on span "Requested" at bounding box center [1195, 584] width 50 height 16
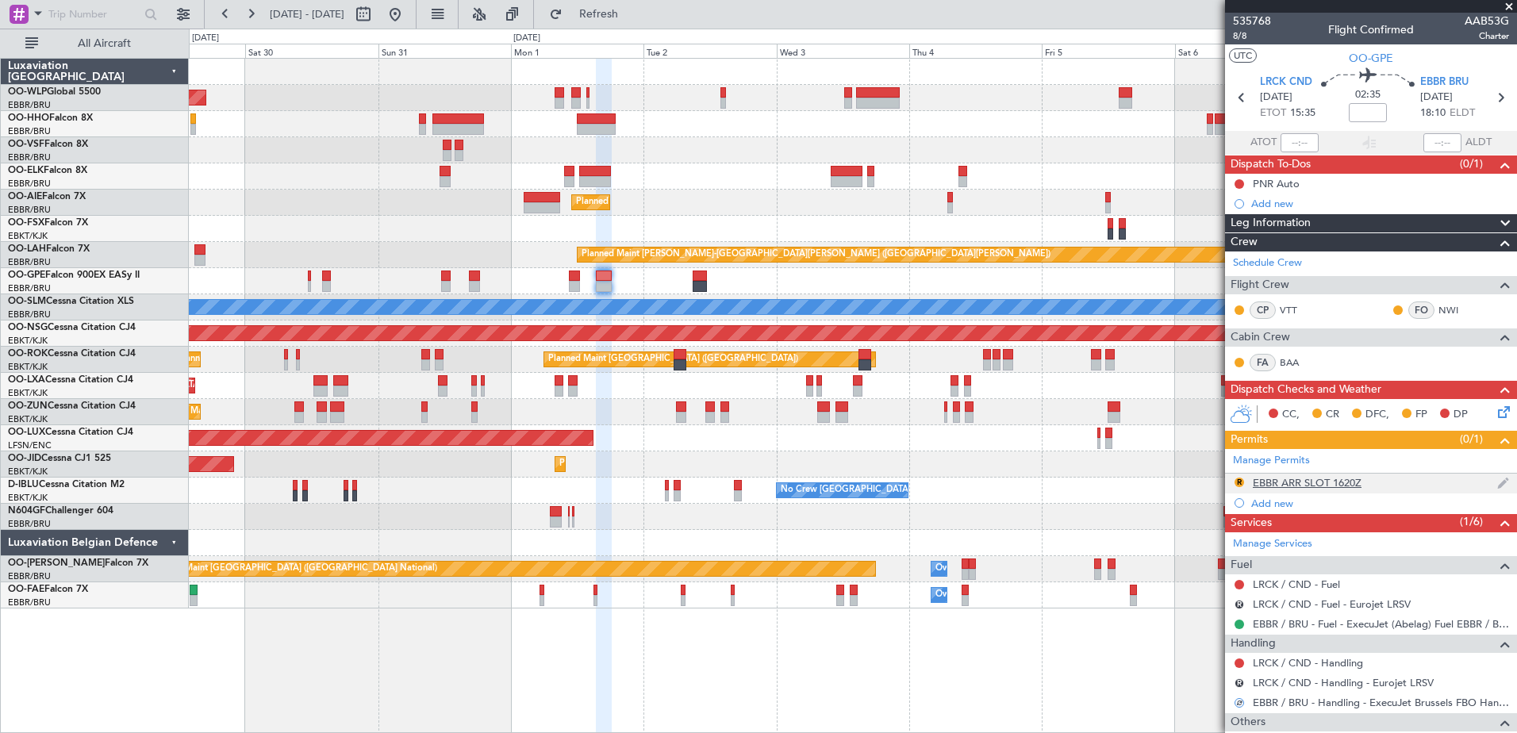
click at [1330, 485] on div "EBBR ARR SLOT 1620Z" at bounding box center [1307, 482] width 109 height 13
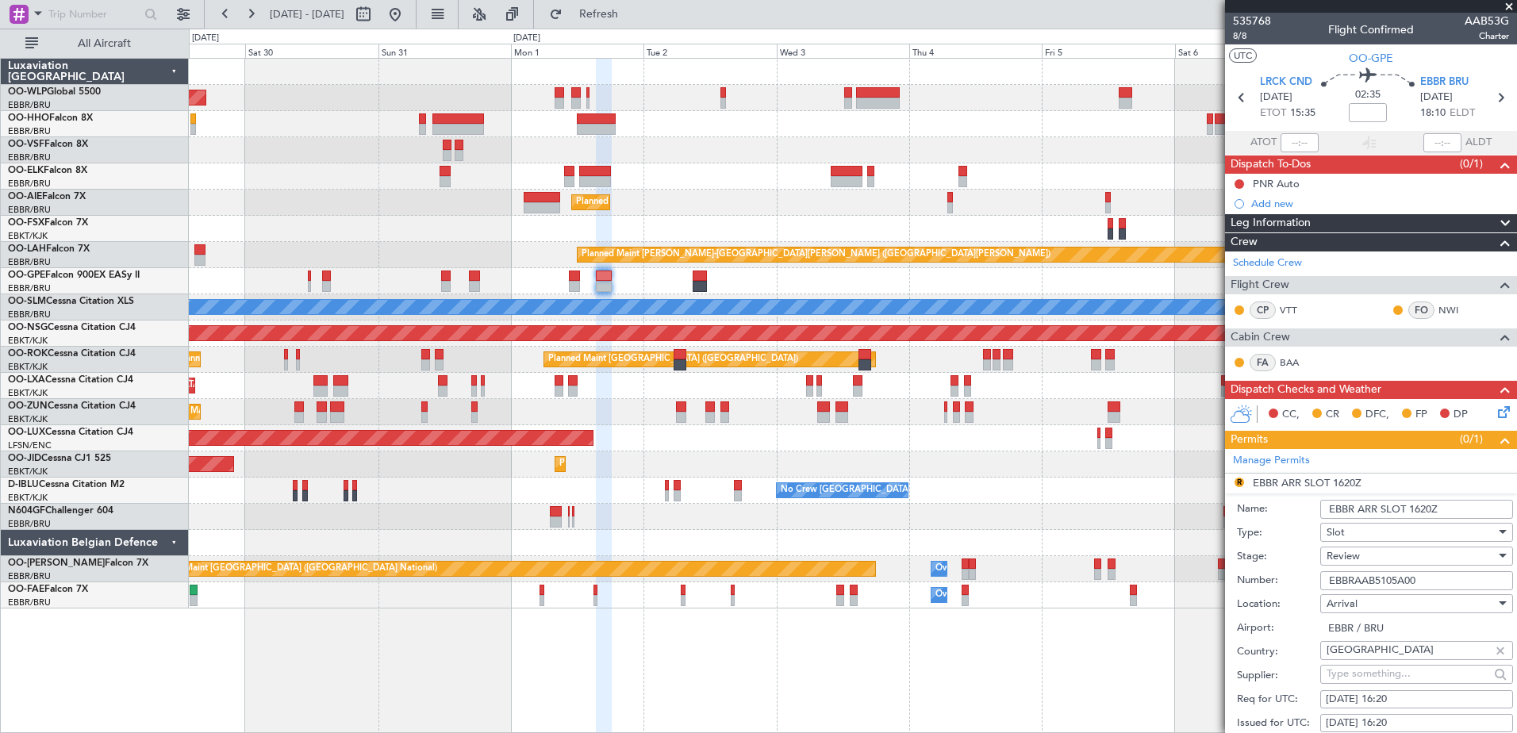
scroll to position [317, 0]
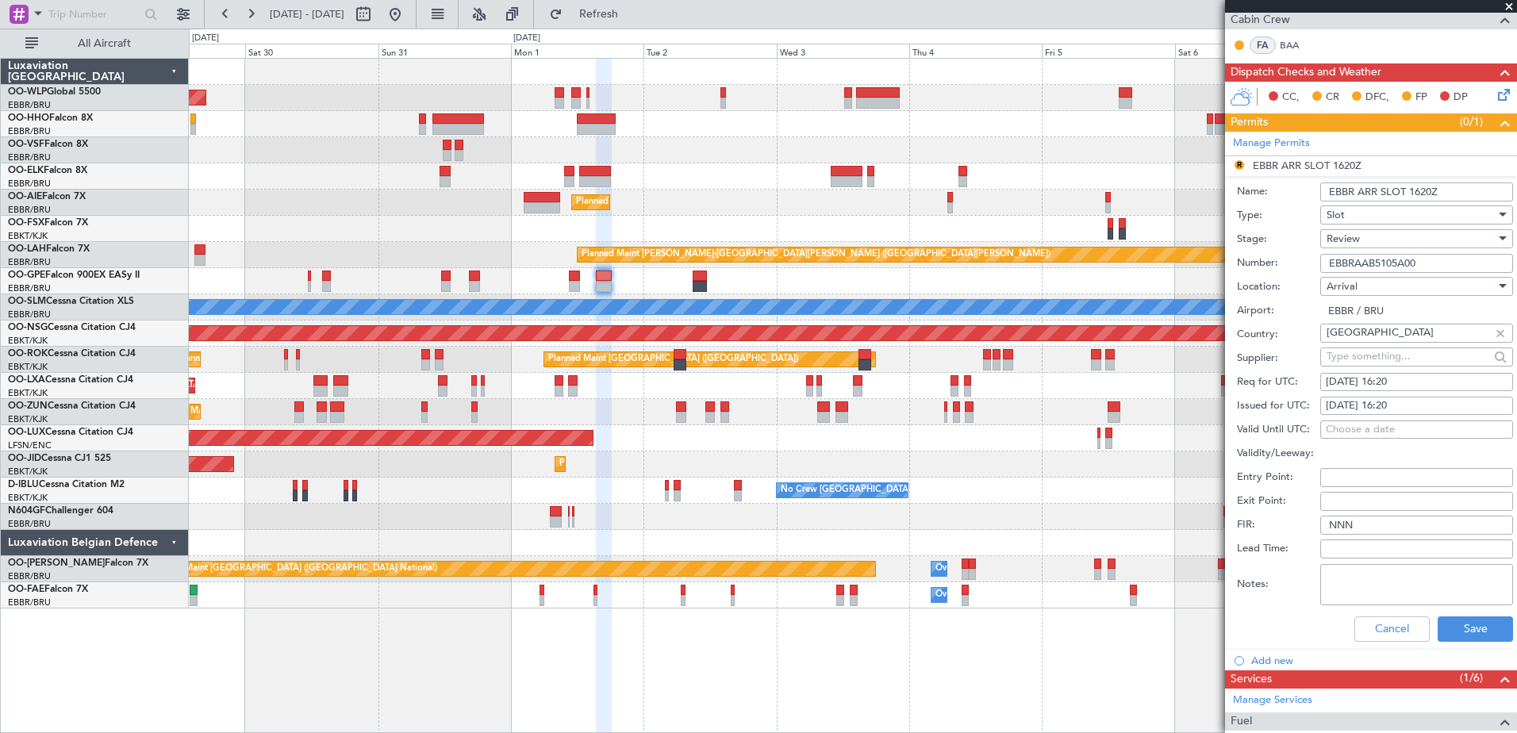
click at [1404, 377] on div "01/09/2025 16:20" at bounding box center [1417, 383] width 182 height 16
select select "9"
select select "2025"
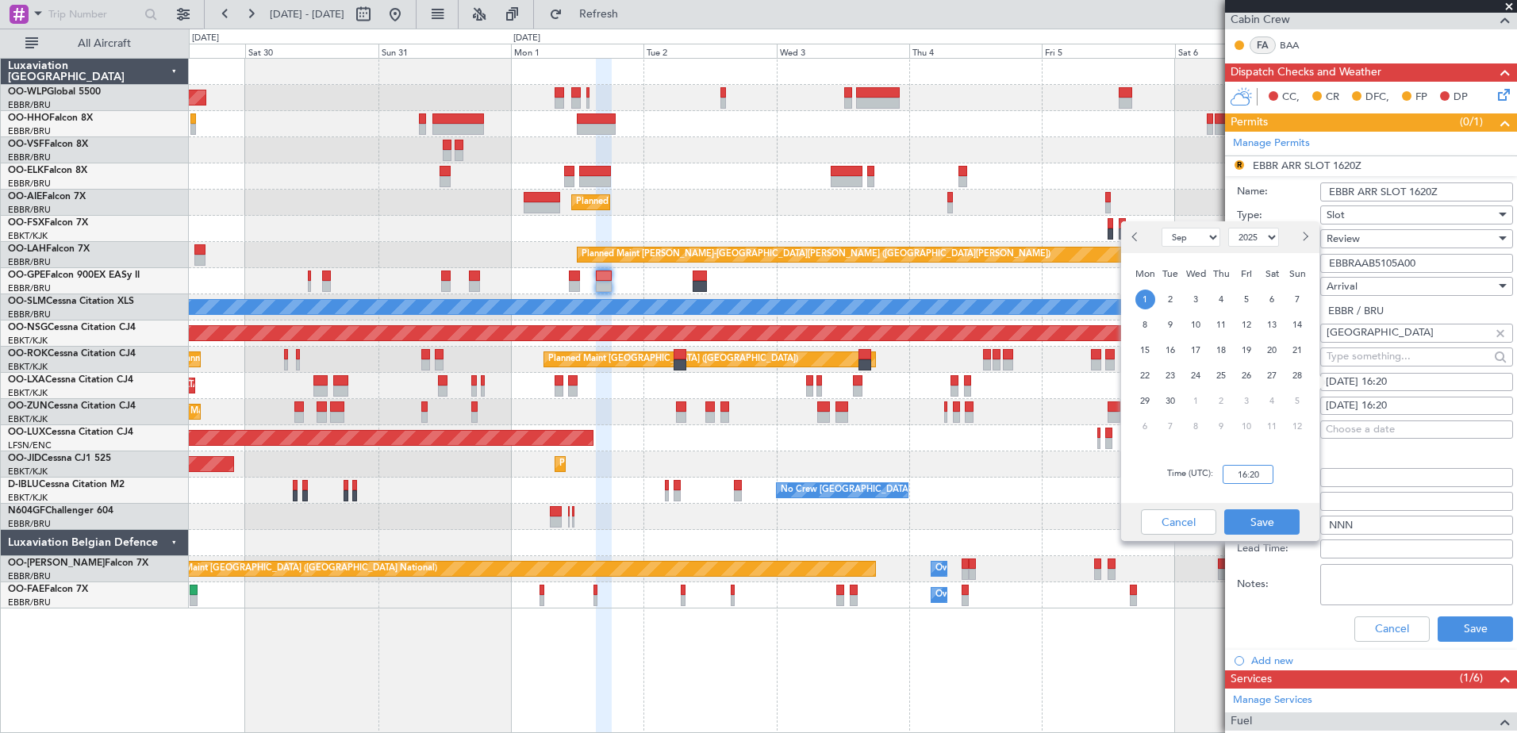
click at [1247, 473] on input "16:20" at bounding box center [1248, 474] width 51 height 19
type input "18:15"
click at [1249, 520] on button "Save" at bounding box center [1262, 522] width 75 height 25
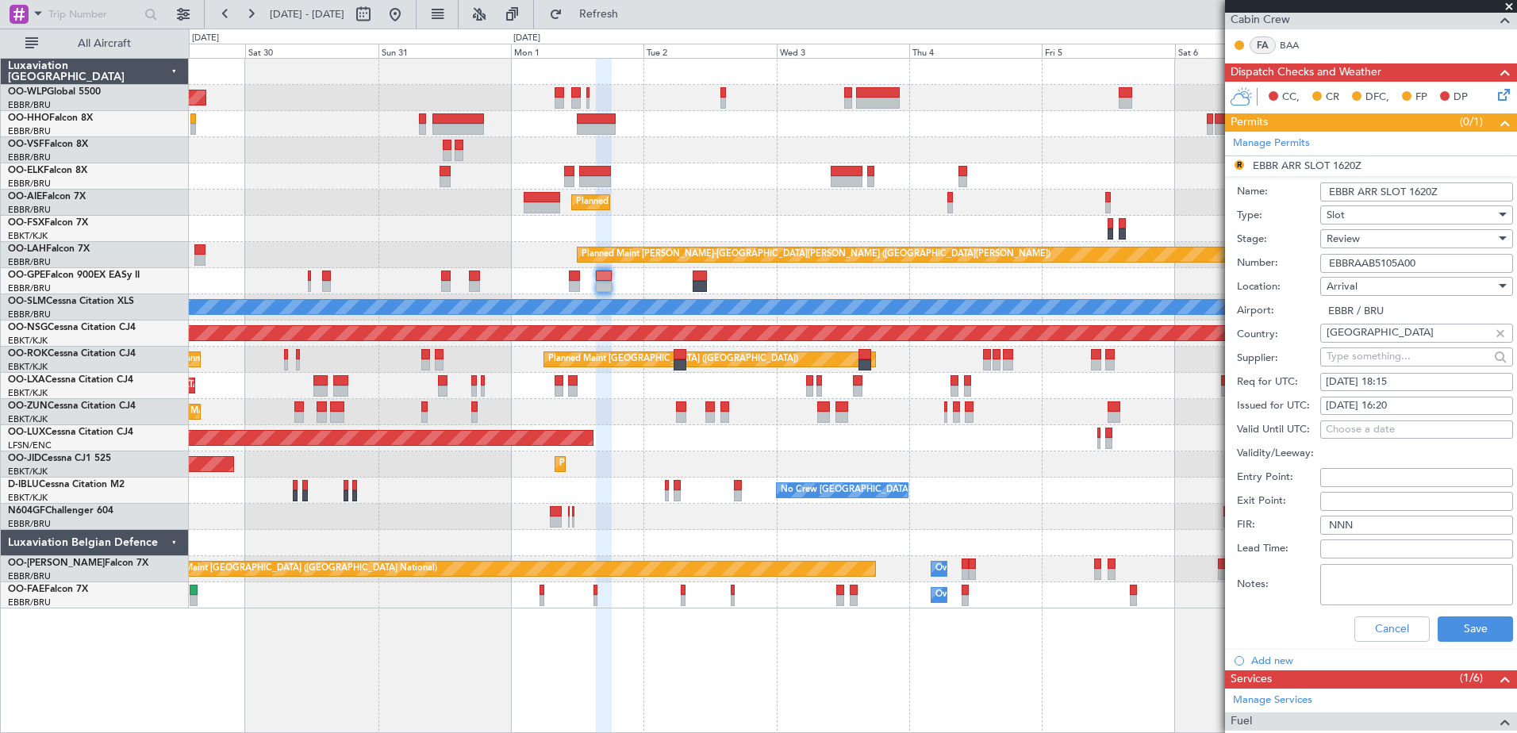
click at [1394, 404] on div "01/09/2025 16:20" at bounding box center [1417, 406] width 182 height 16
select select "9"
select select "2025"
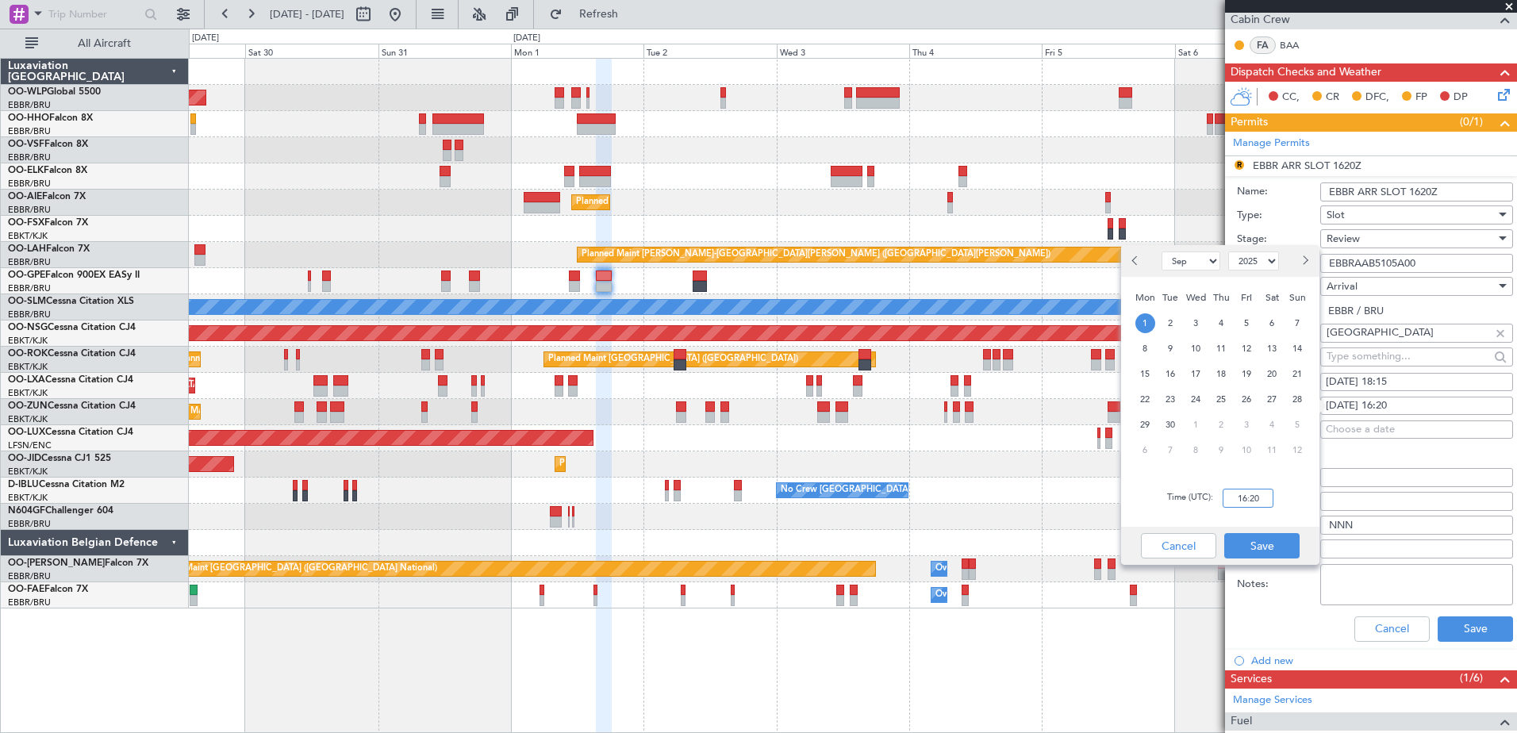
click at [1238, 502] on input "16:20" at bounding box center [1248, 498] width 51 height 19
type input "18:15"
click at [1276, 542] on button "Save" at bounding box center [1262, 545] width 75 height 25
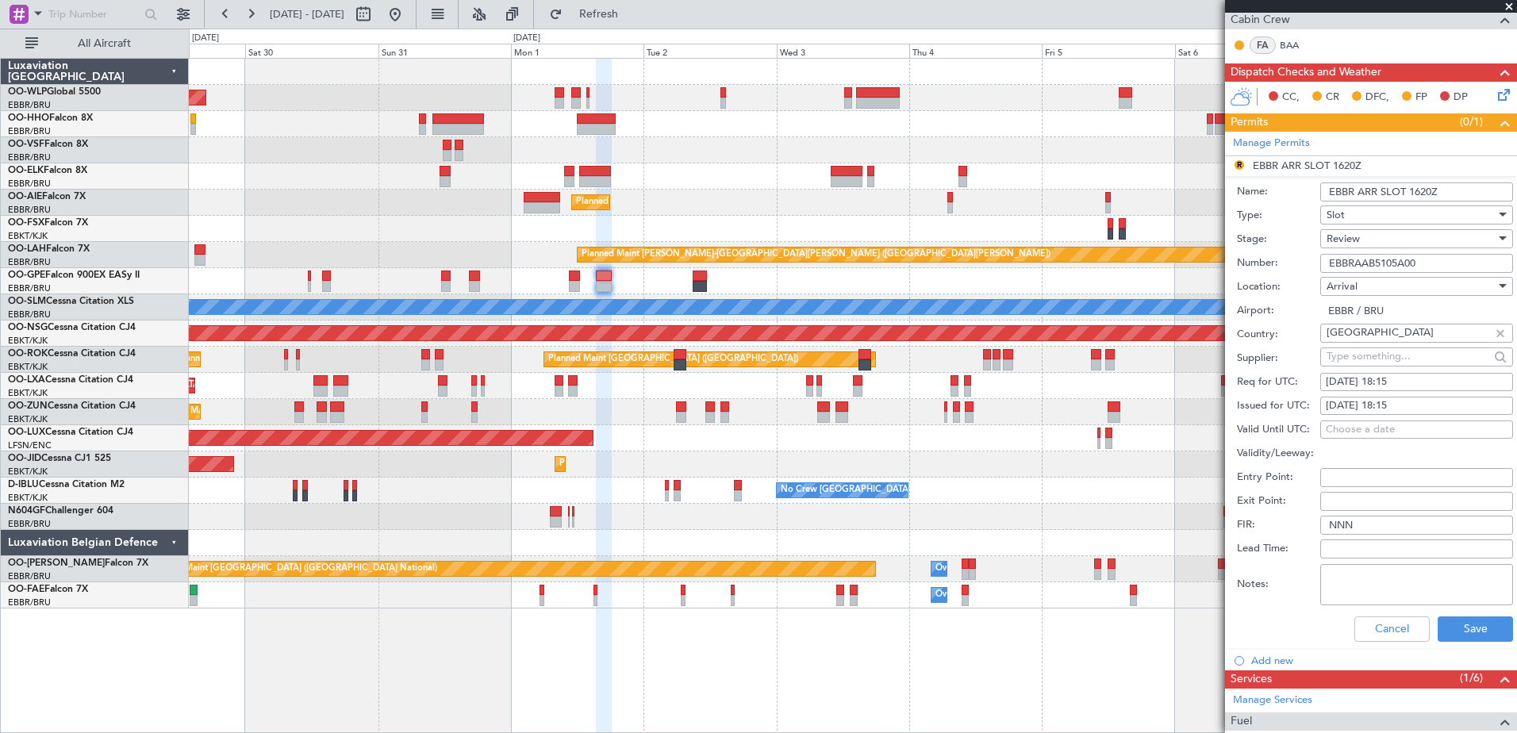
click at [1378, 244] on div "Review" at bounding box center [1411, 239] width 169 height 24
click at [1360, 342] on span "Requested" at bounding box center [1411, 342] width 167 height 24
click at [1463, 633] on button "Save" at bounding box center [1475, 629] width 75 height 25
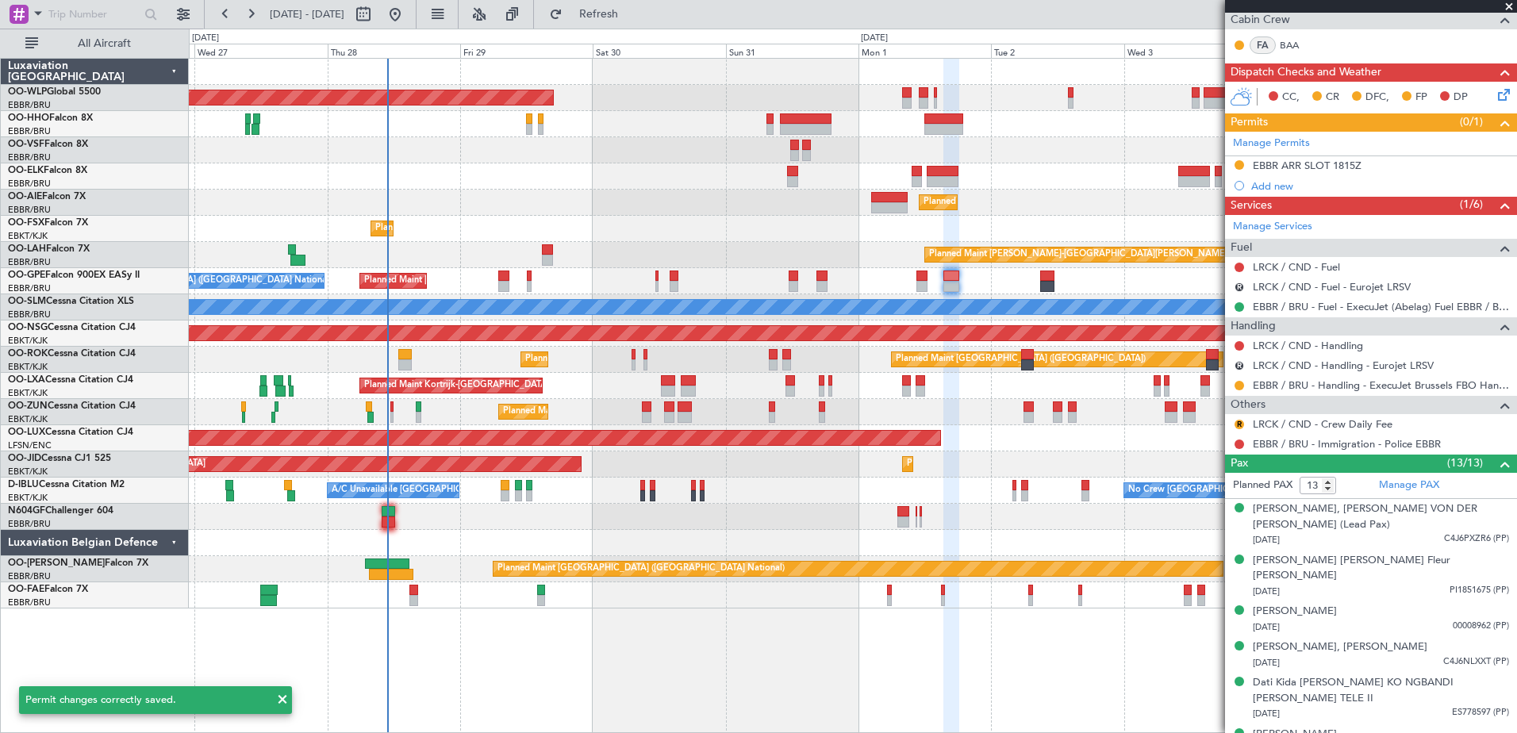
click at [744, 258] on div "Planned Maint [PERSON_NAME]-[GEOGRAPHIC_DATA][PERSON_NAME] ([GEOGRAPHIC_DATA][P…" at bounding box center [853, 255] width 1328 height 26
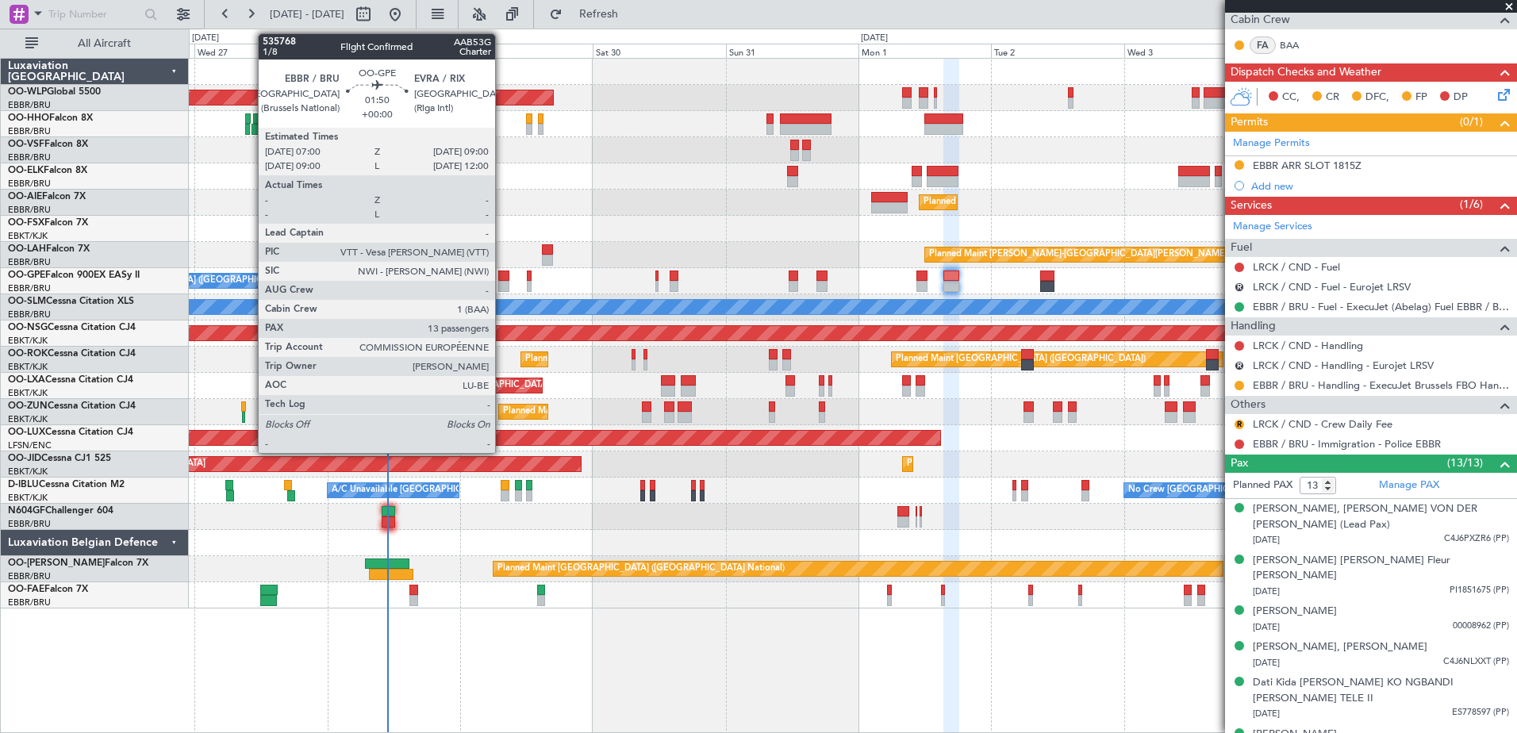
click at [502, 272] on div at bounding box center [503, 276] width 11 height 11
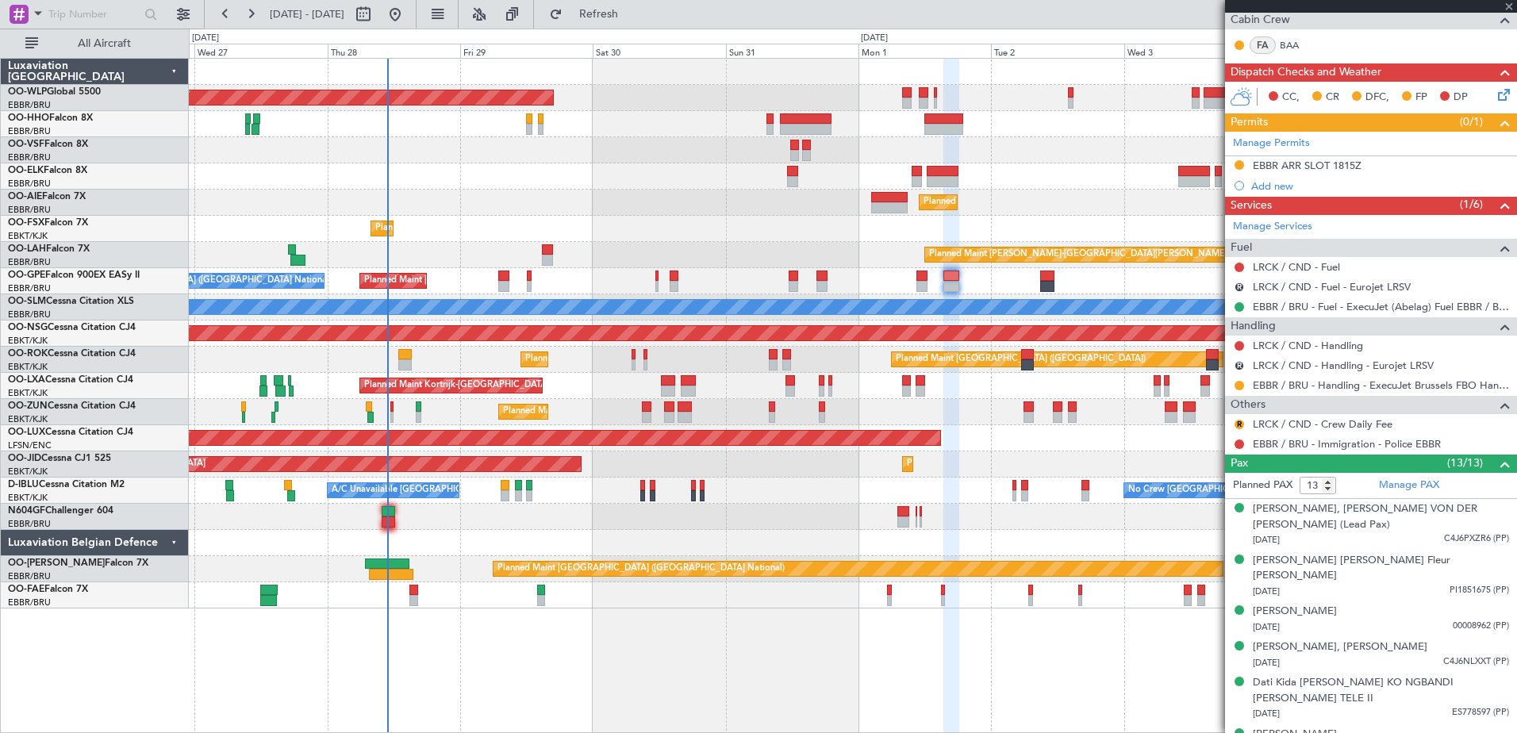
scroll to position [0, 0]
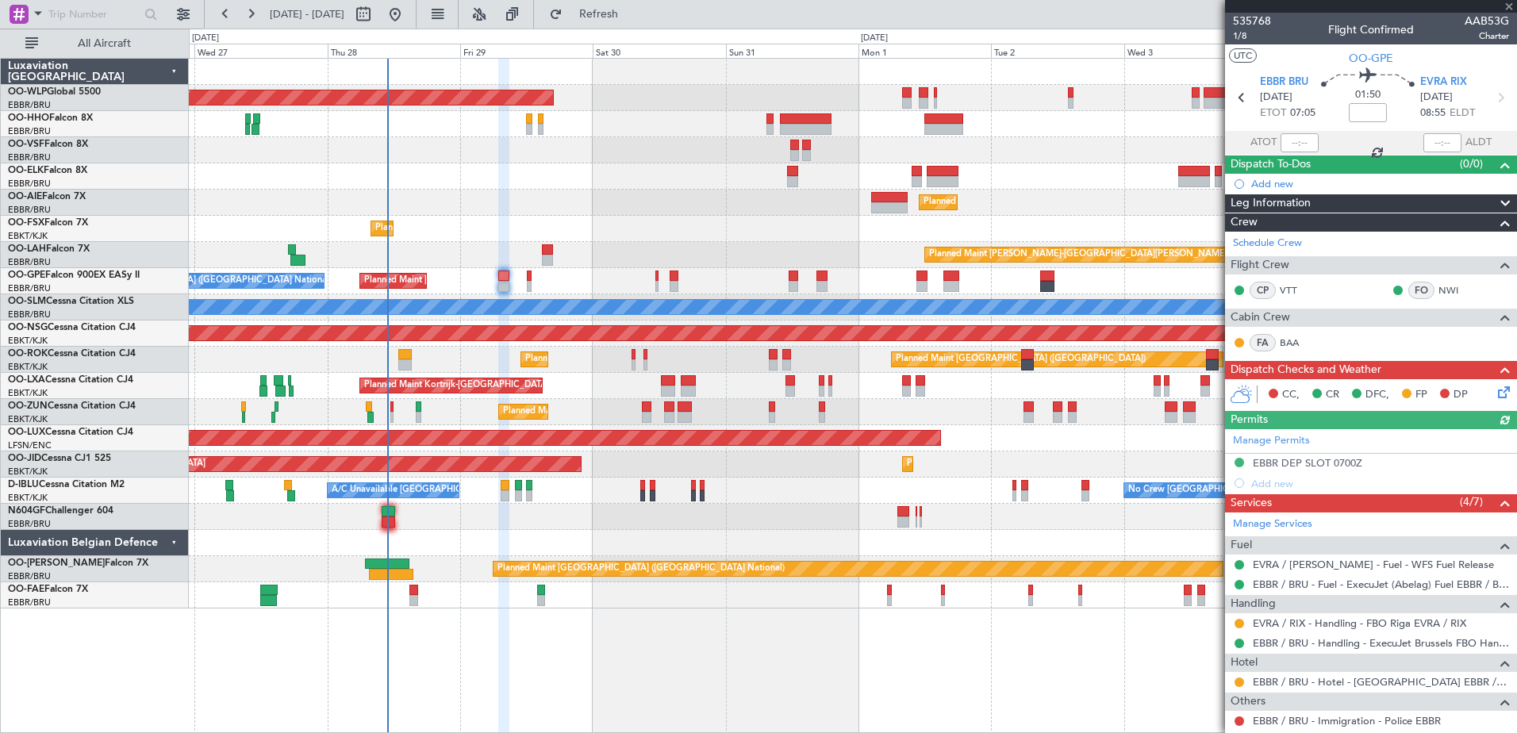
click at [1495, 388] on icon at bounding box center [1501, 389] width 13 height 13
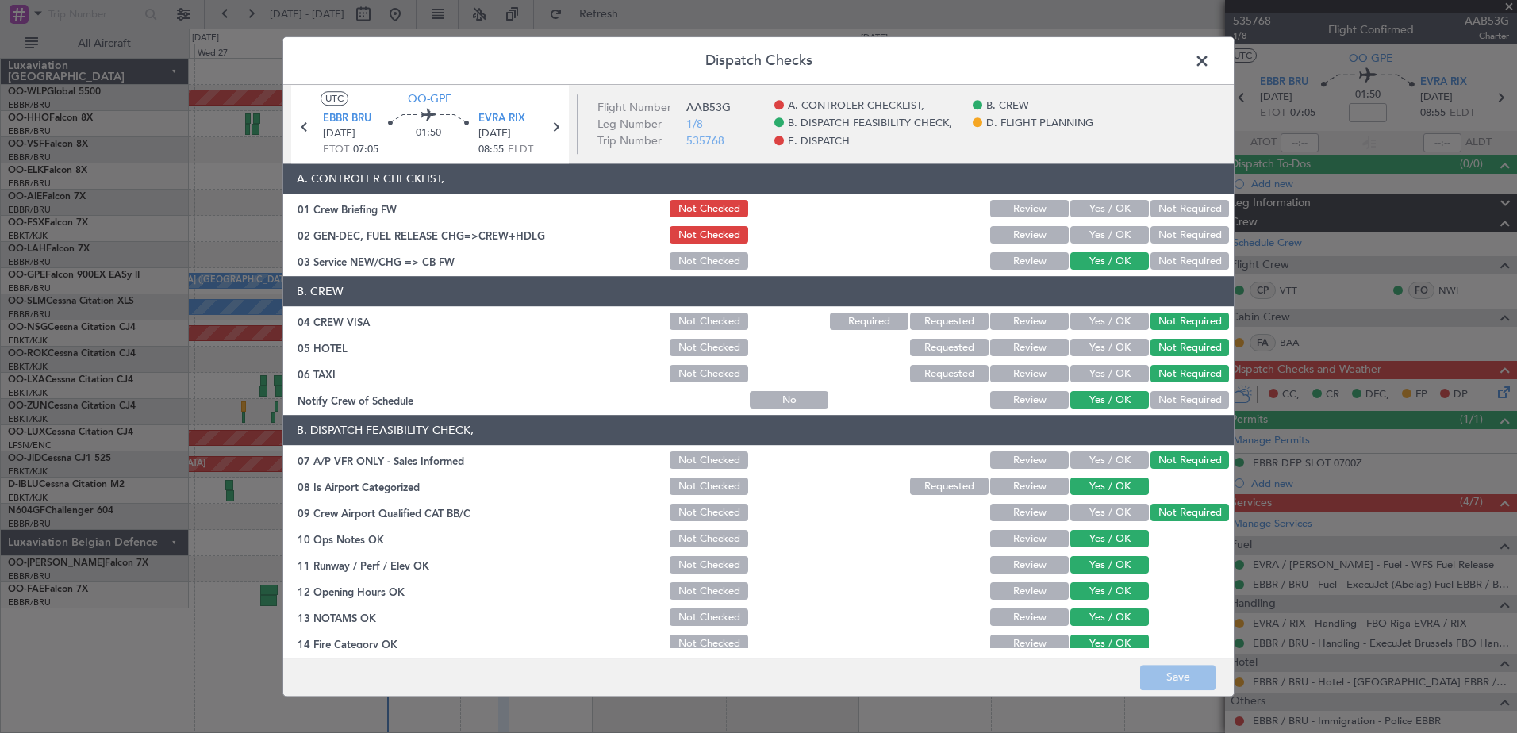
click at [1098, 232] on button "Yes / OK" at bounding box center [1110, 235] width 79 height 17
click at [1161, 674] on button "Save" at bounding box center [1177, 677] width 75 height 25
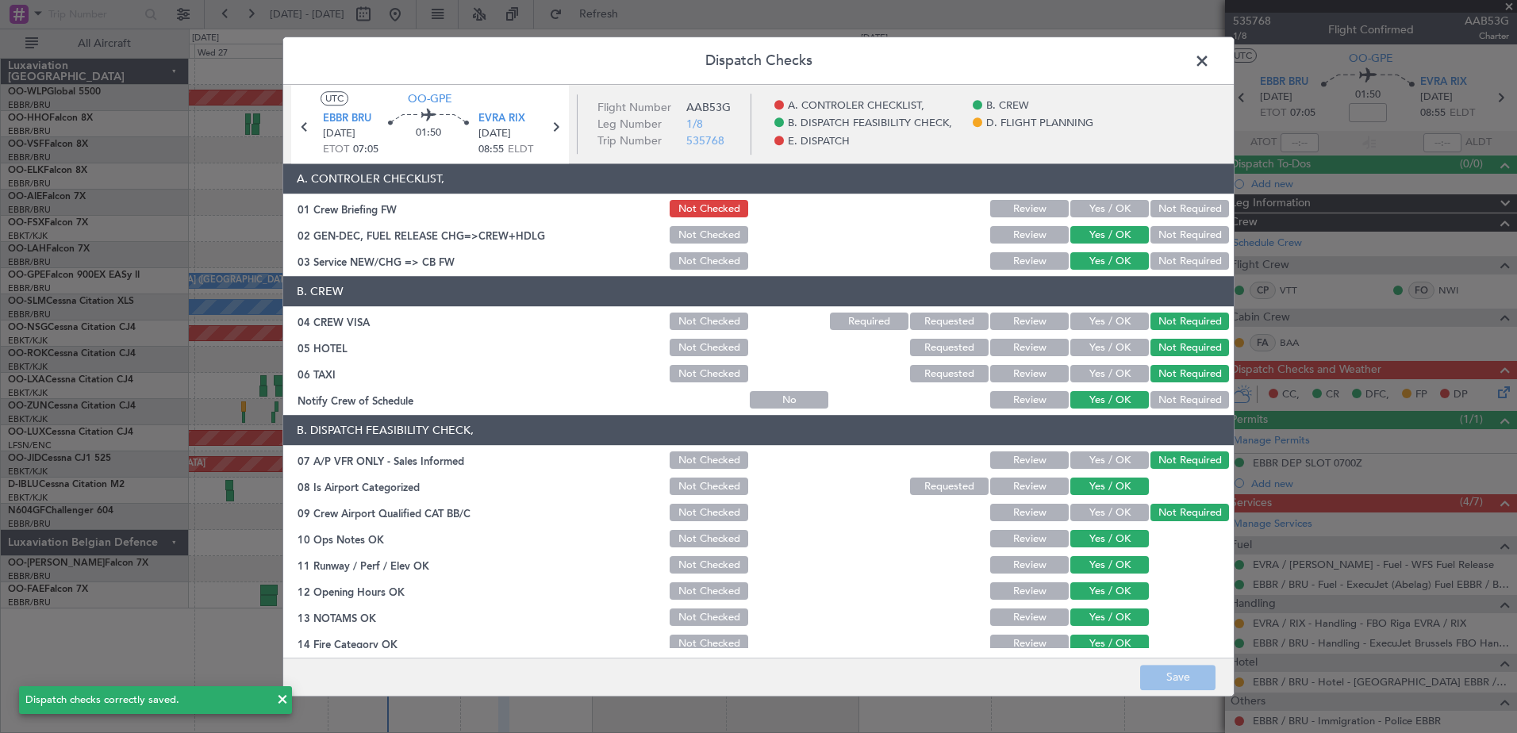
click at [1210, 60] on span at bounding box center [1210, 65] width 0 height 32
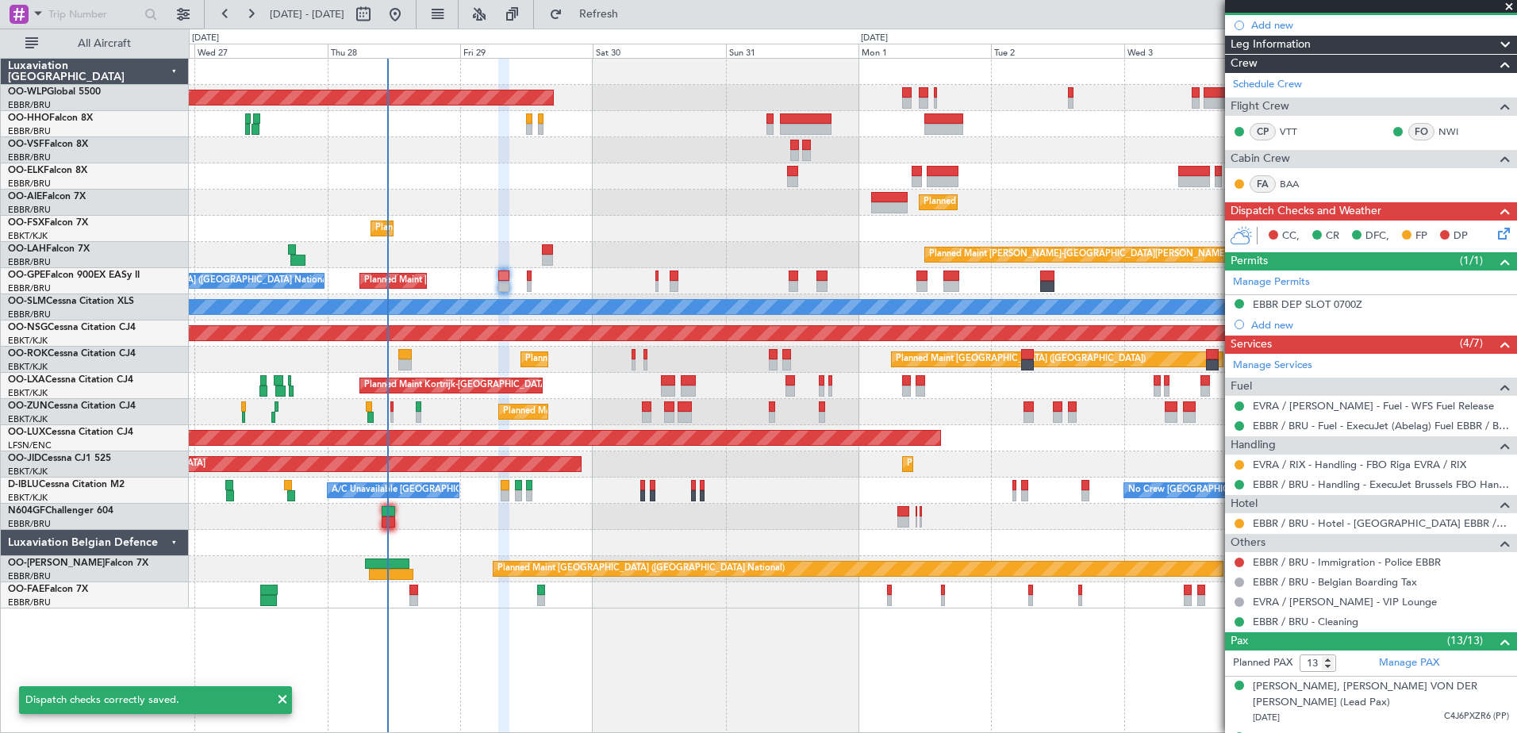
scroll to position [238, 0]
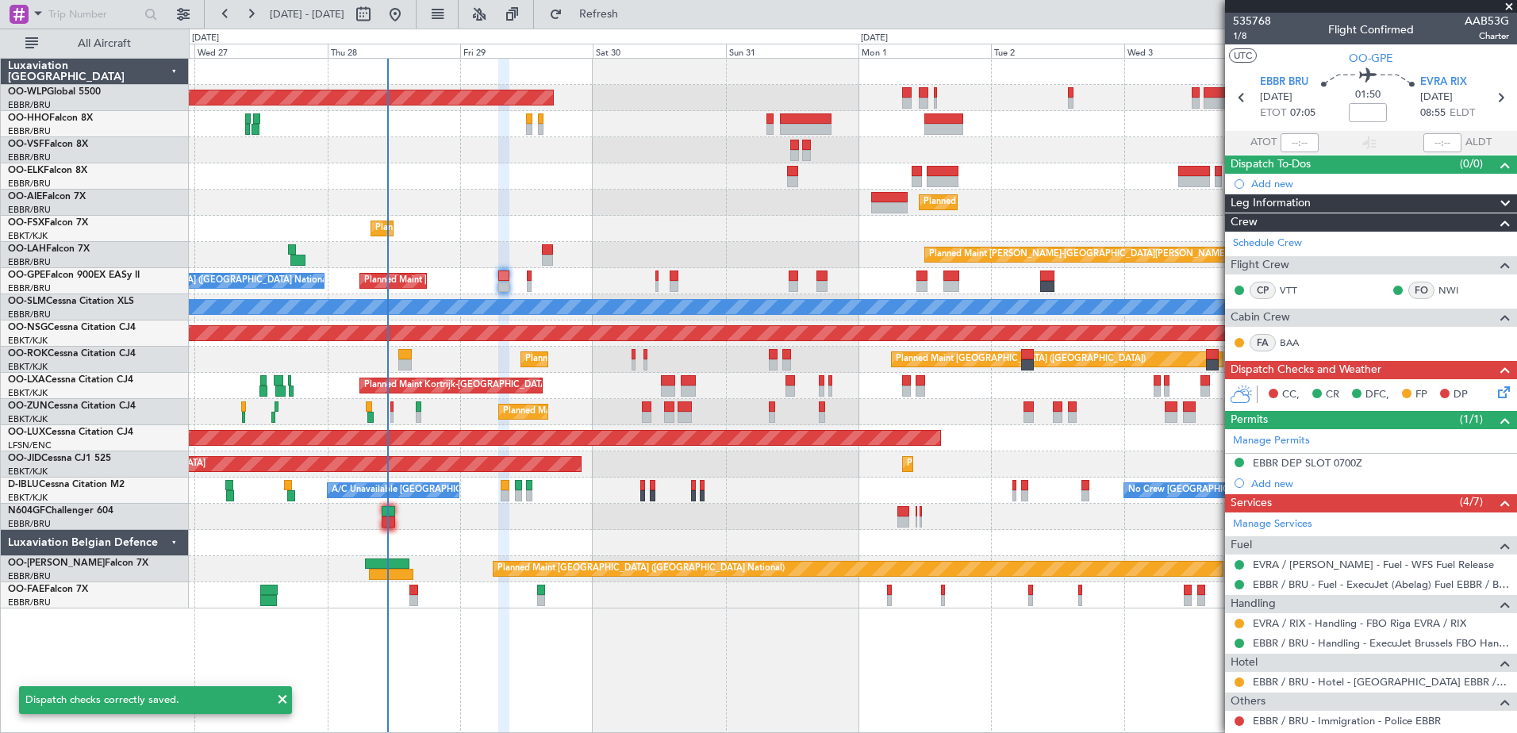
scroll to position [238, 0]
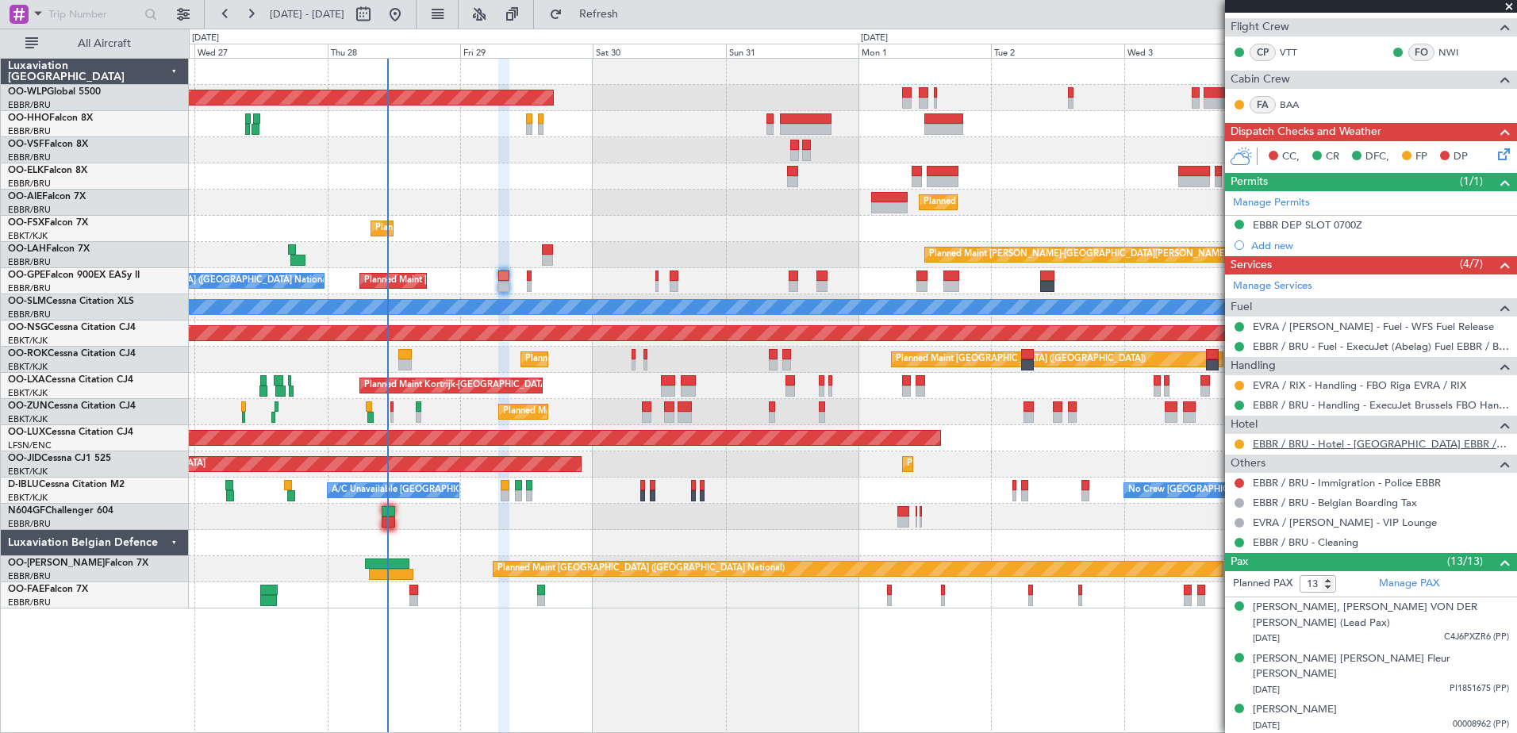
click at [1375, 442] on link "EBBR / BRU - Hotel - [GEOGRAPHIC_DATA] EBBR / [GEOGRAPHIC_DATA]" at bounding box center [1381, 443] width 256 height 13
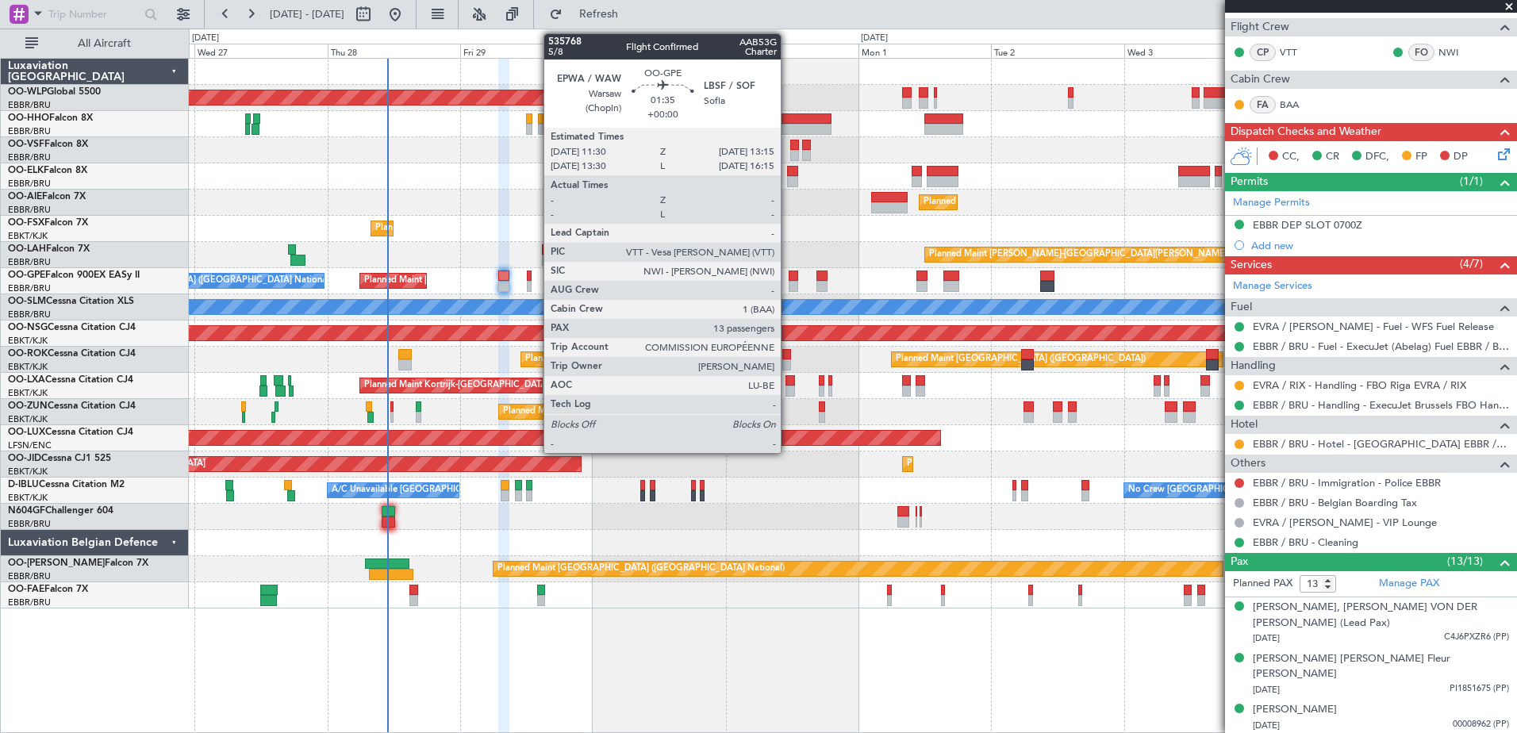
click at [789, 285] on div at bounding box center [794, 286] width 10 height 11
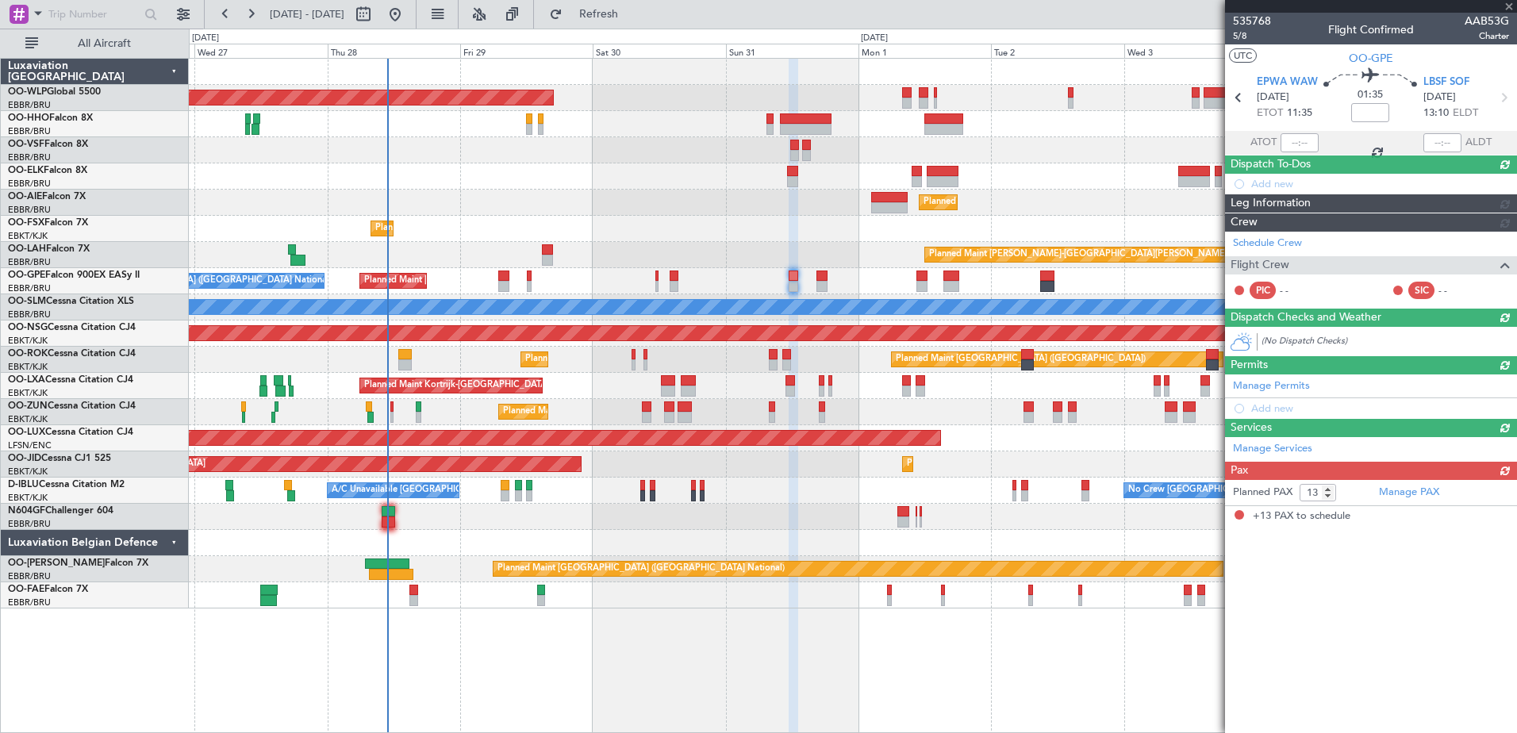
scroll to position [0, 0]
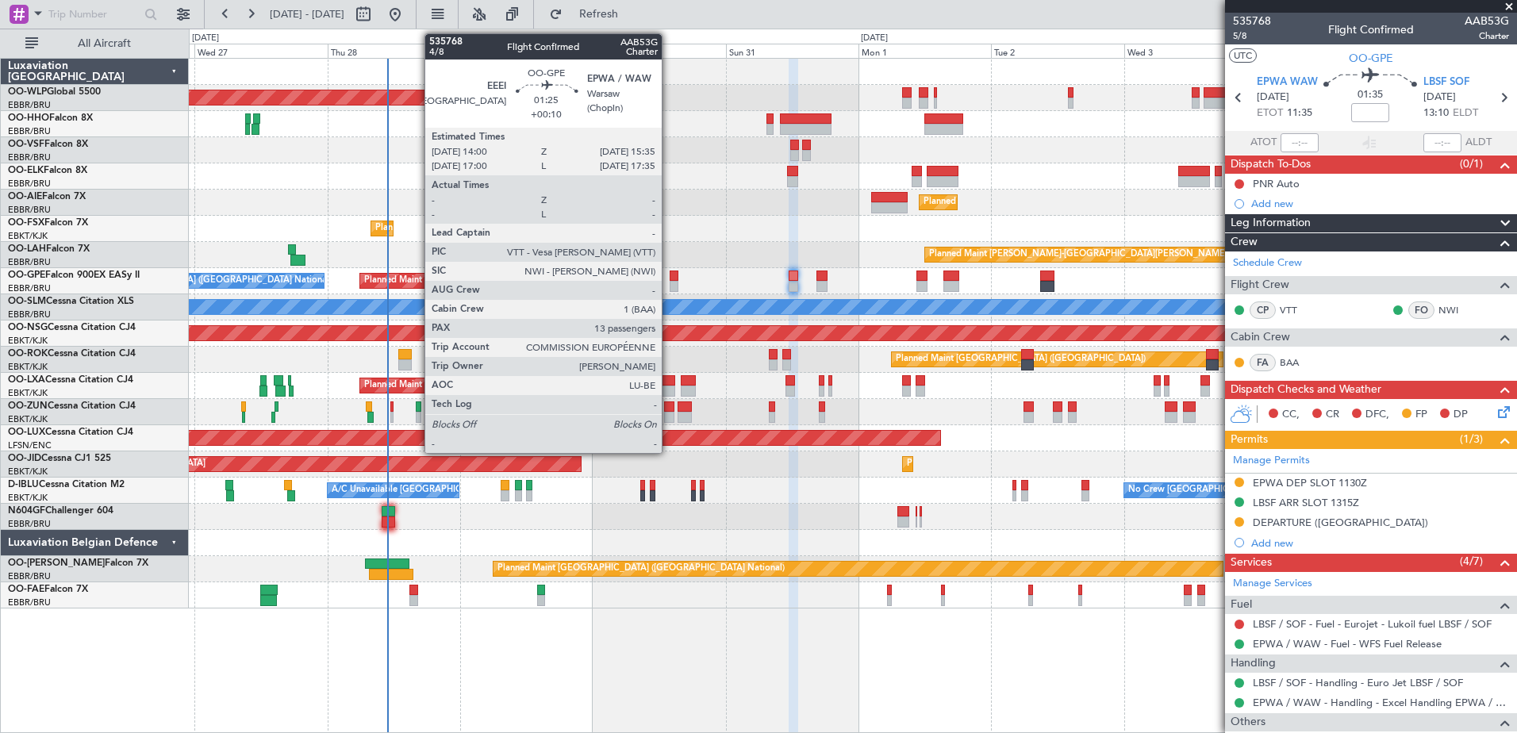
click at [670, 282] on div at bounding box center [675, 286] width 10 height 11
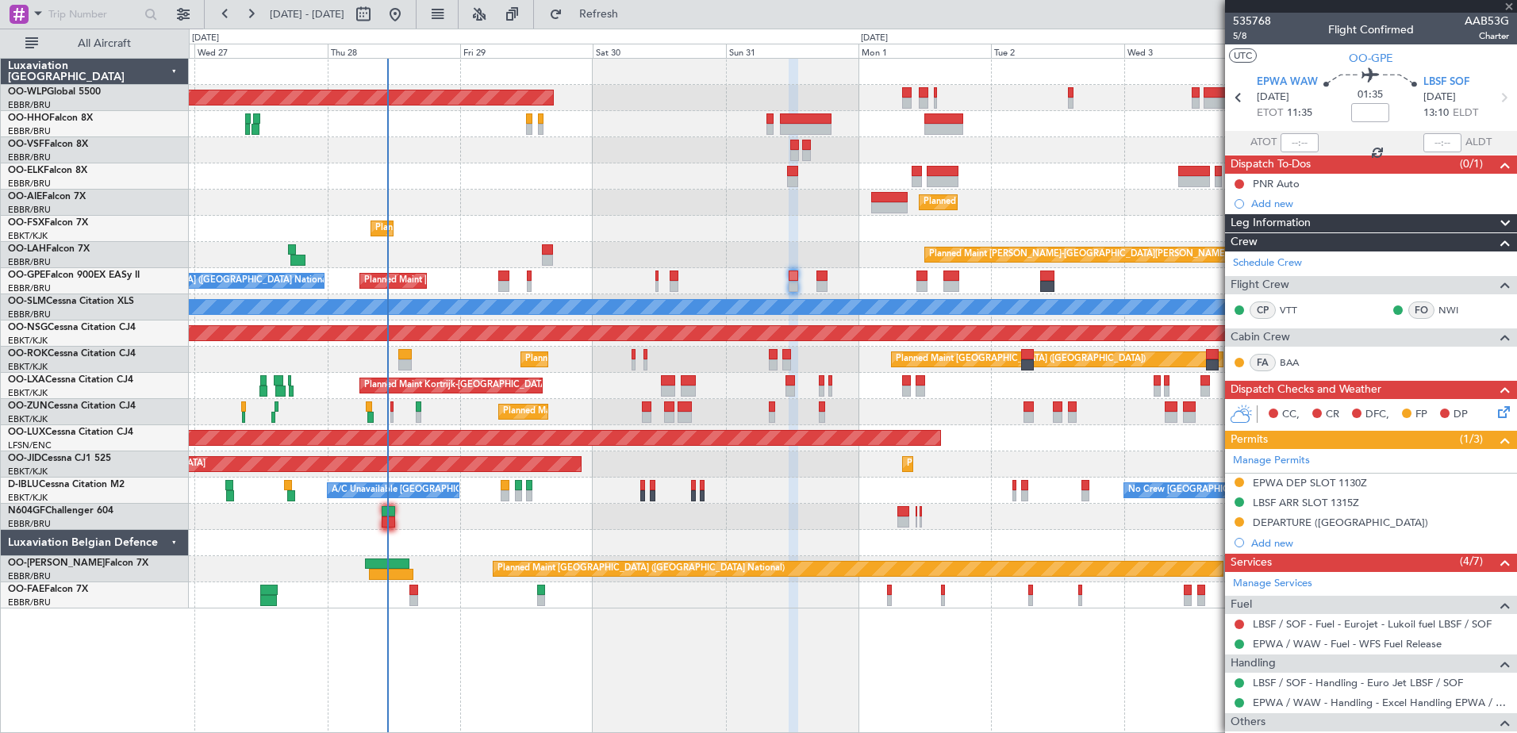
type input "+00:10"
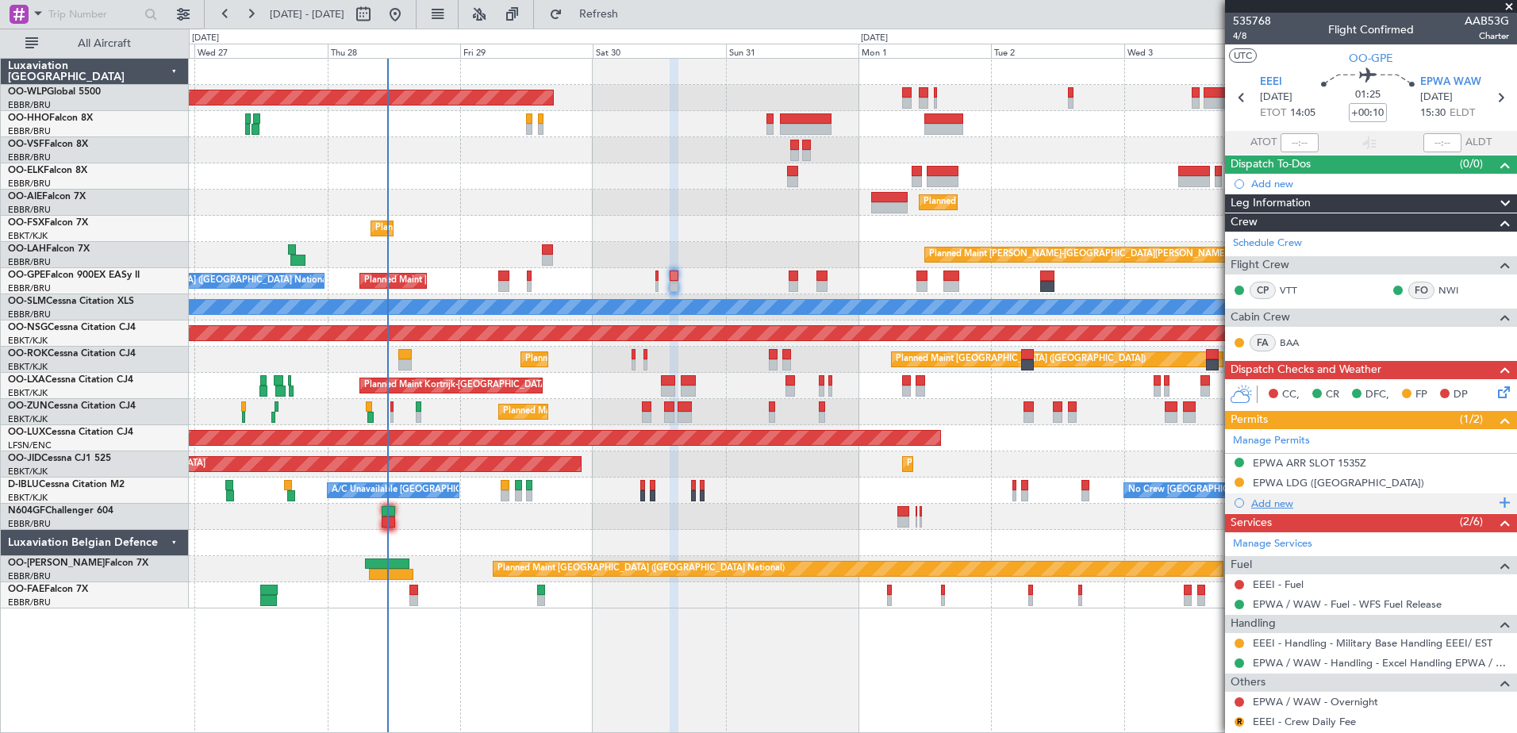
click at [1279, 502] on div "Add new" at bounding box center [1374, 503] width 244 height 13
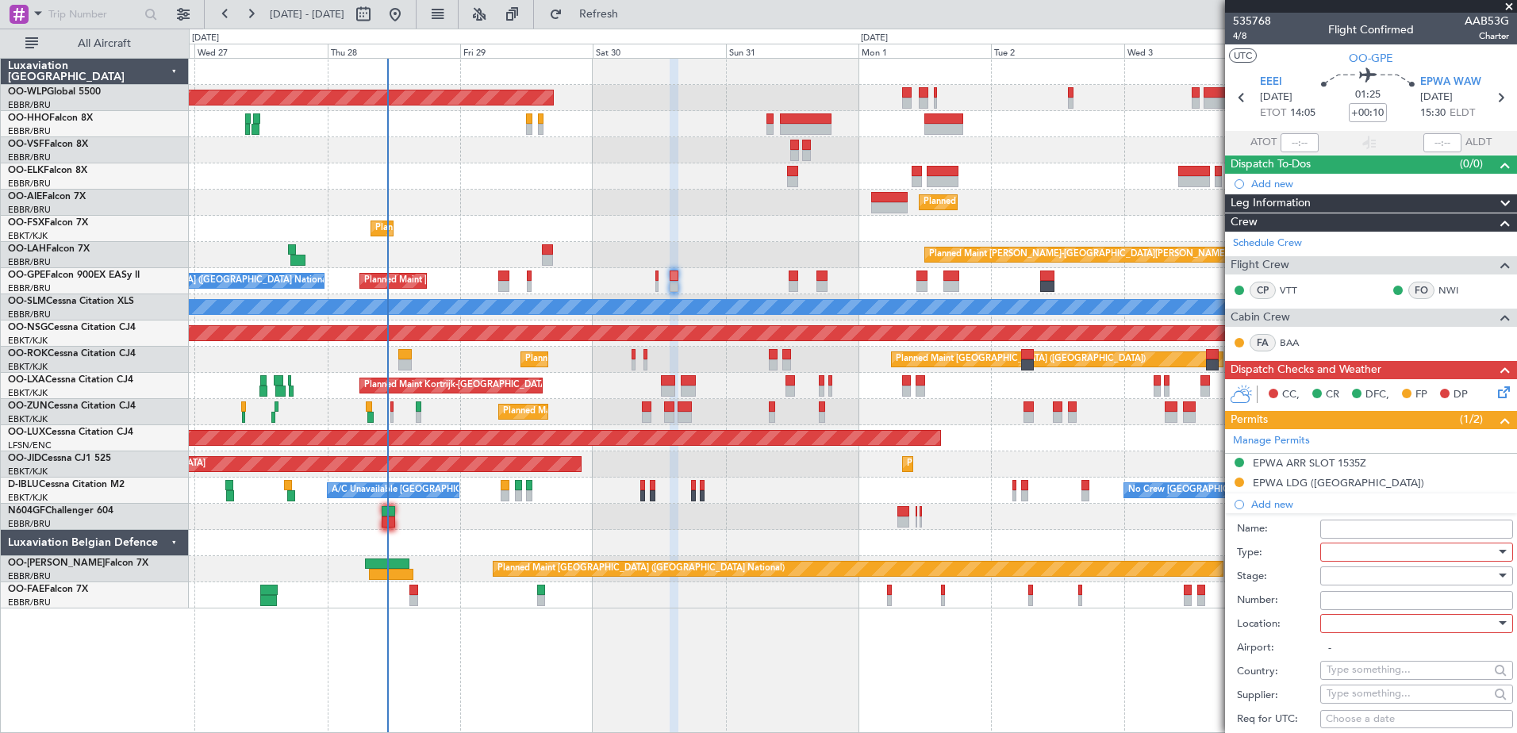
click at [1367, 549] on div at bounding box center [1411, 552] width 169 height 24
click at [1377, 637] on span "PPR" at bounding box center [1411, 632] width 167 height 24
click at [1367, 616] on div at bounding box center [1411, 624] width 169 height 24
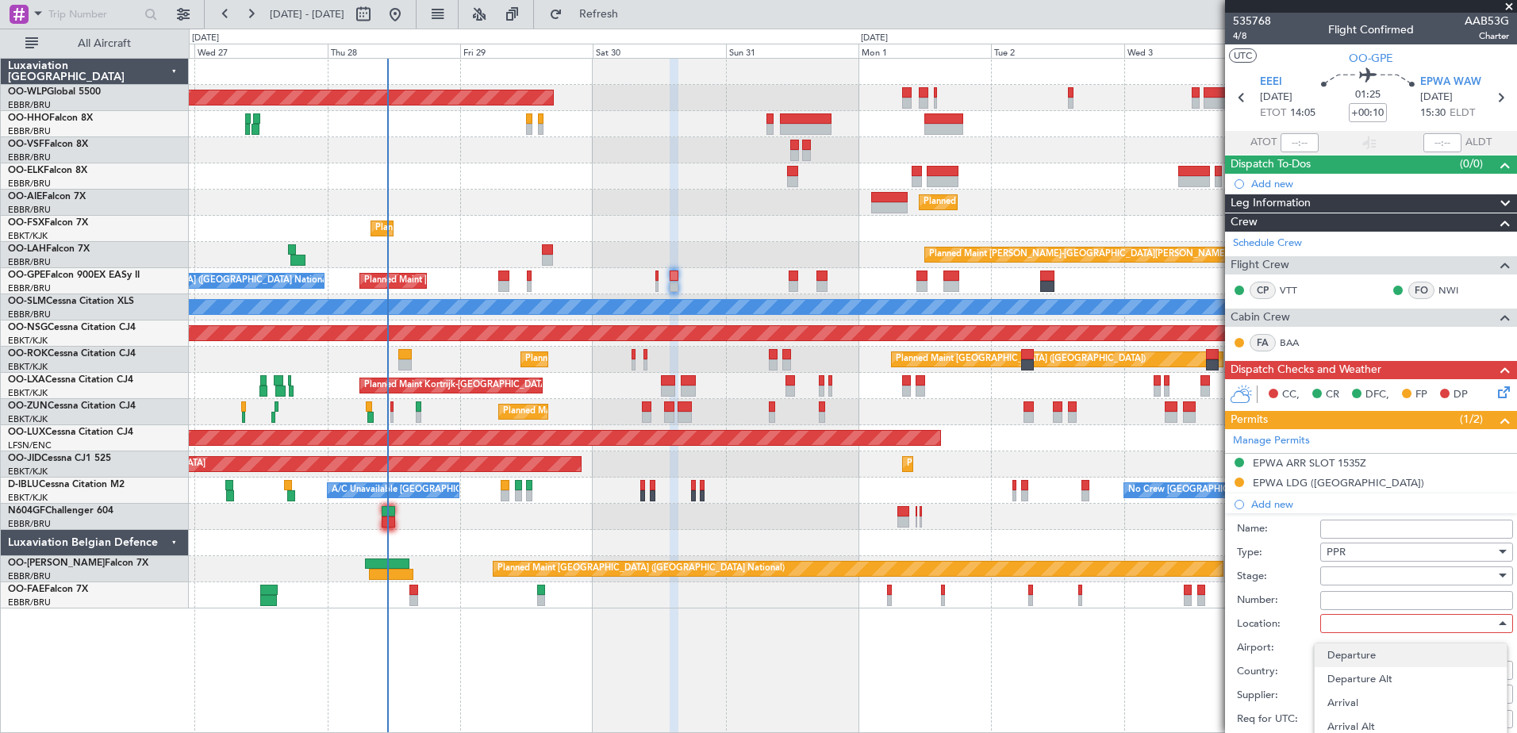
click at [1376, 657] on span "Departure" at bounding box center [1411, 656] width 167 height 24
type input "EEEI"
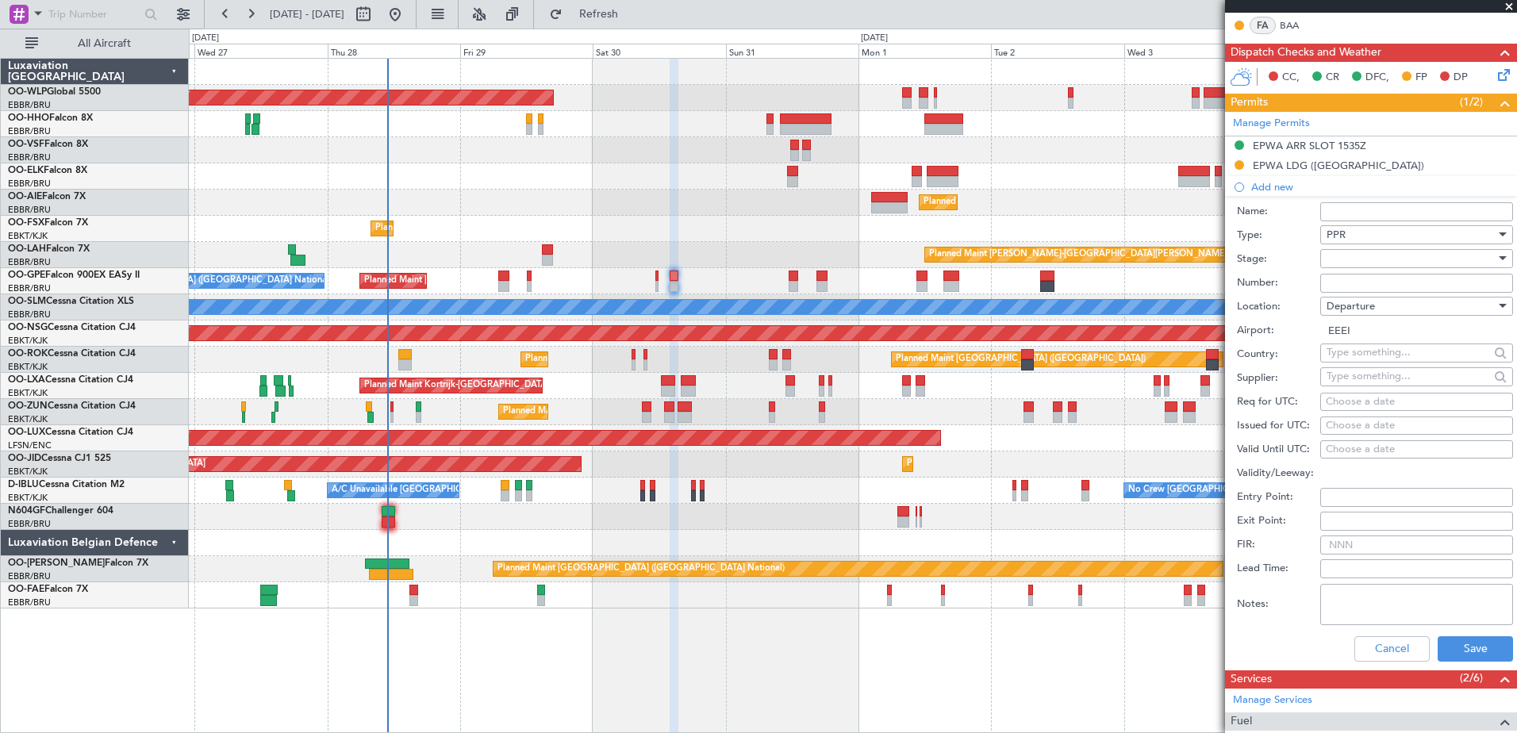
scroll to position [317, 0]
click at [1331, 403] on div "Choose a date" at bounding box center [1417, 402] width 182 height 16
select select "8"
select select "2025"
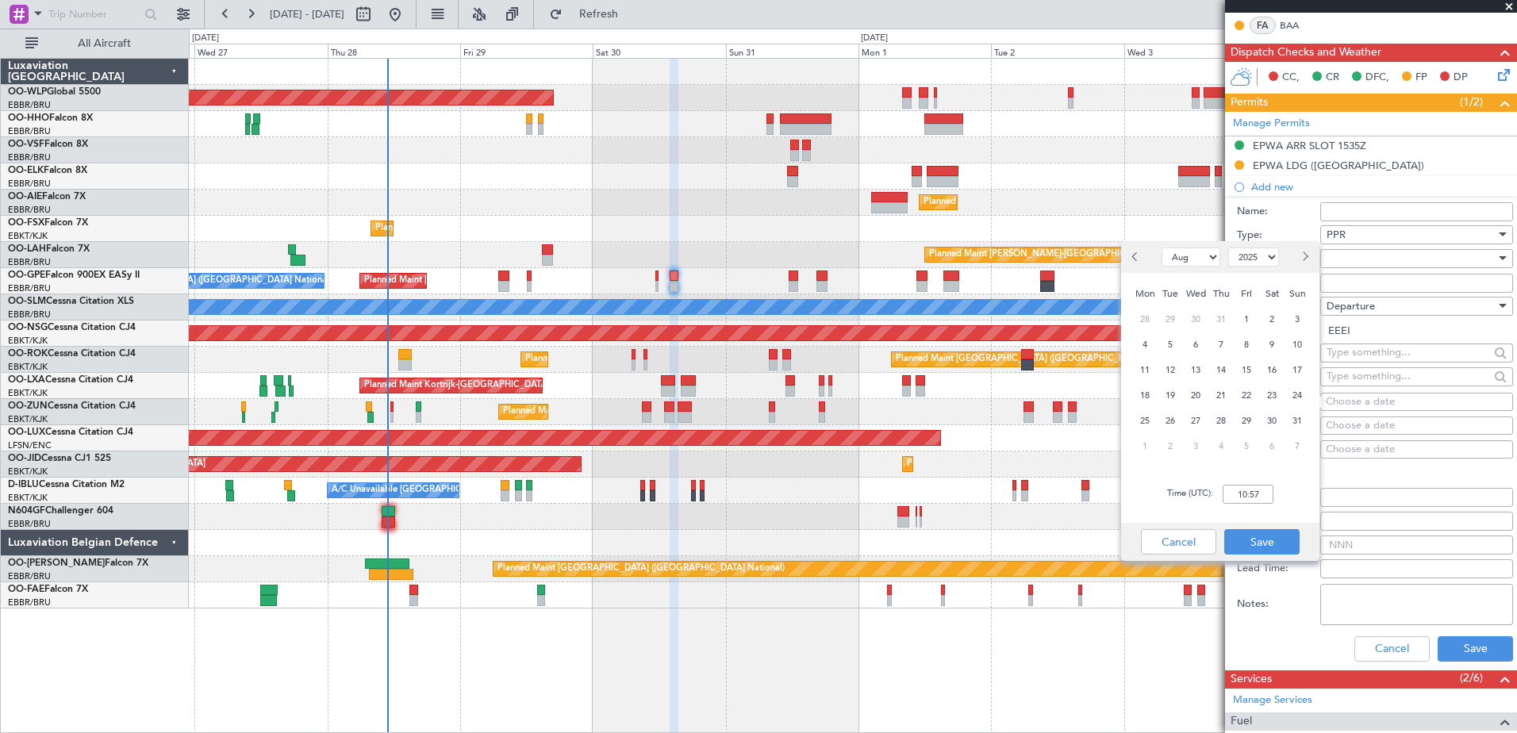
click at [1303, 259] on span "Next month" at bounding box center [1305, 257] width 10 height 10
click at [1141, 267] on button "Previous month" at bounding box center [1136, 256] width 17 height 25
select select "8"
click at [1269, 419] on span "30" at bounding box center [1273, 421] width 20 height 20
click at [1240, 490] on input "00:00" at bounding box center [1248, 494] width 51 height 19
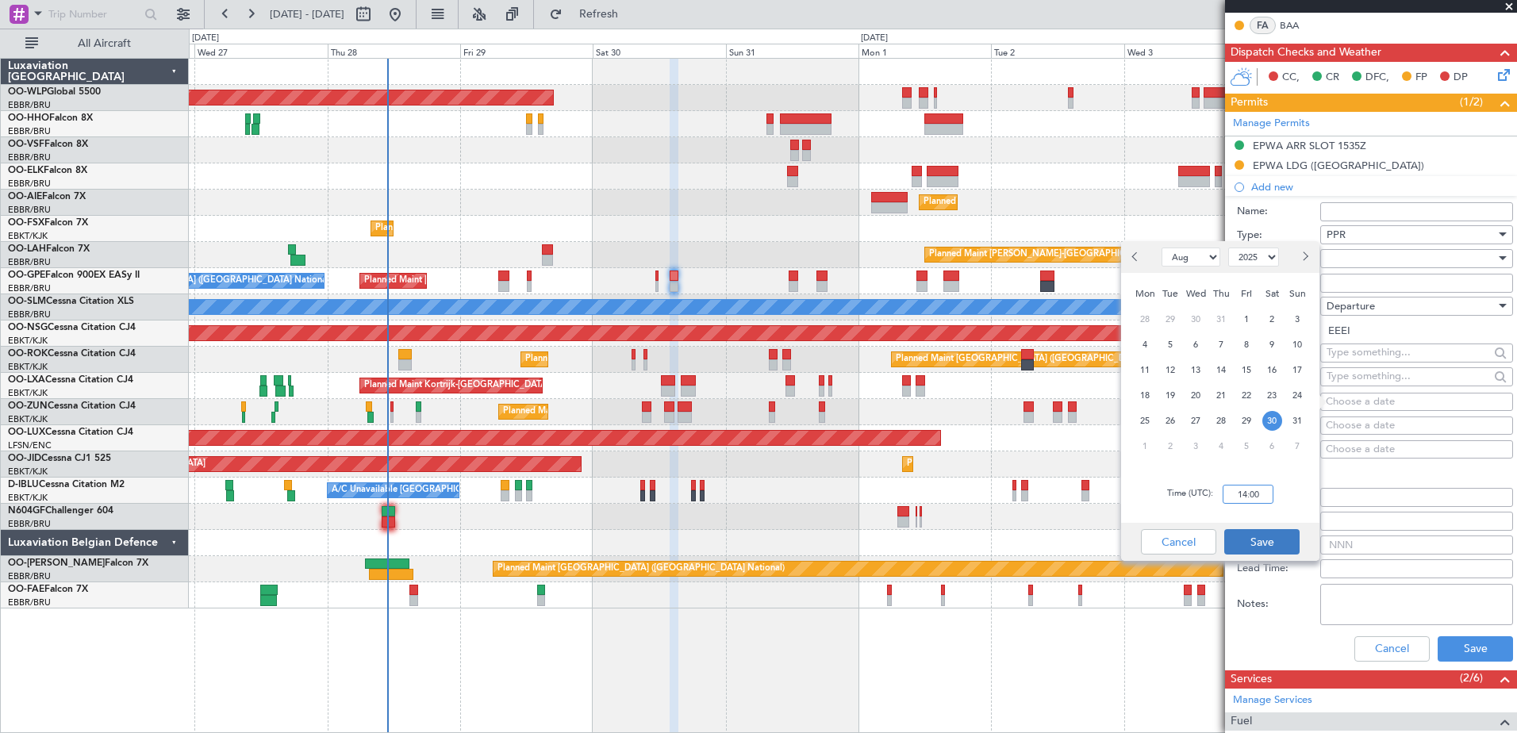
type input "14:00"
click at [1265, 540] on button "Save" at bounding box center [1262, 541] width 75 height 25
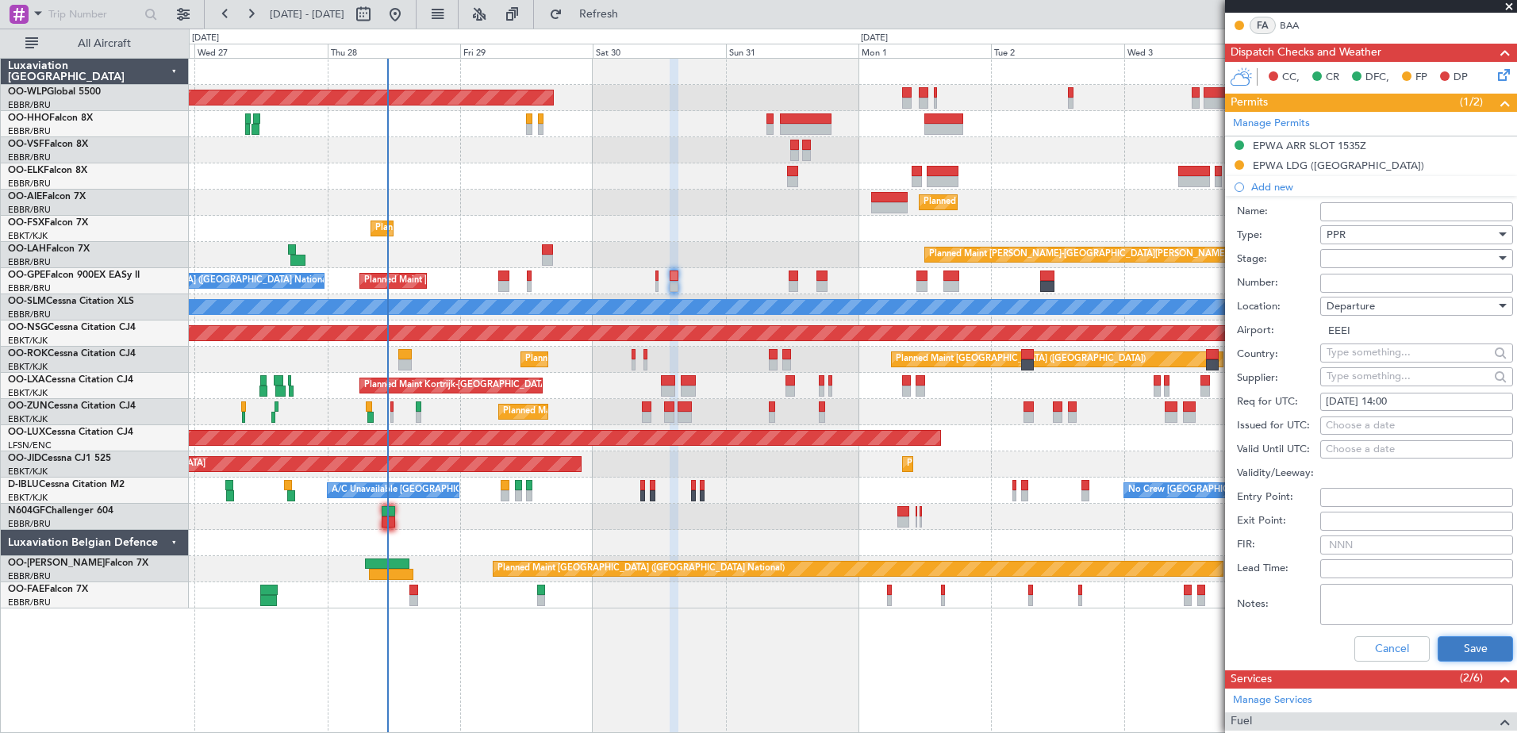
click at [1458, 649] on button "Save" at bounding box center [1475, 649] width 75 height 25
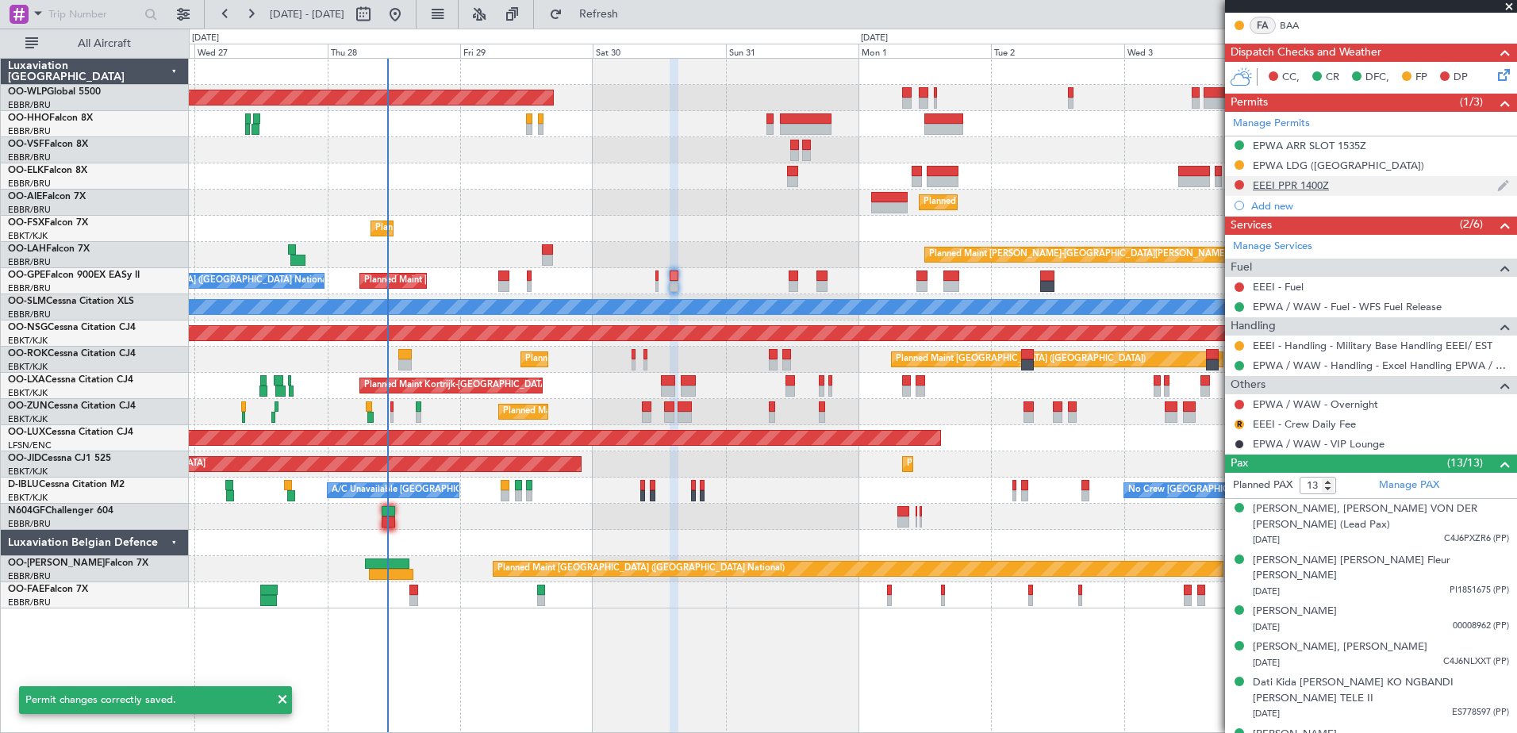
click at [1310, 183] on div "EEEI PPR 1400Z" at bounding box center [1291, 185] width 76 height 13
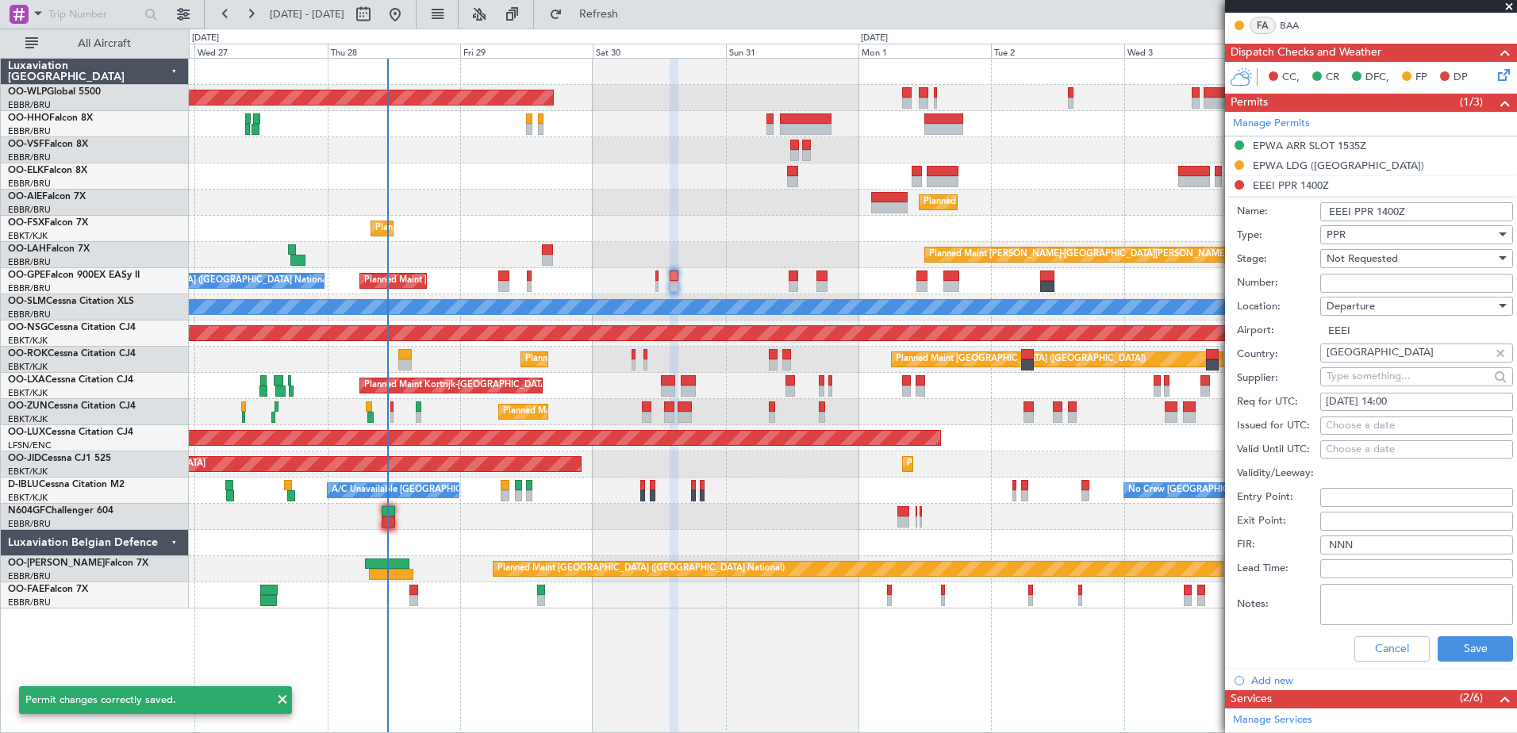
click at [1420, 214] on input "EEEI PPR 1400Z" at bounding box center [1417, 211] width 193 height 19
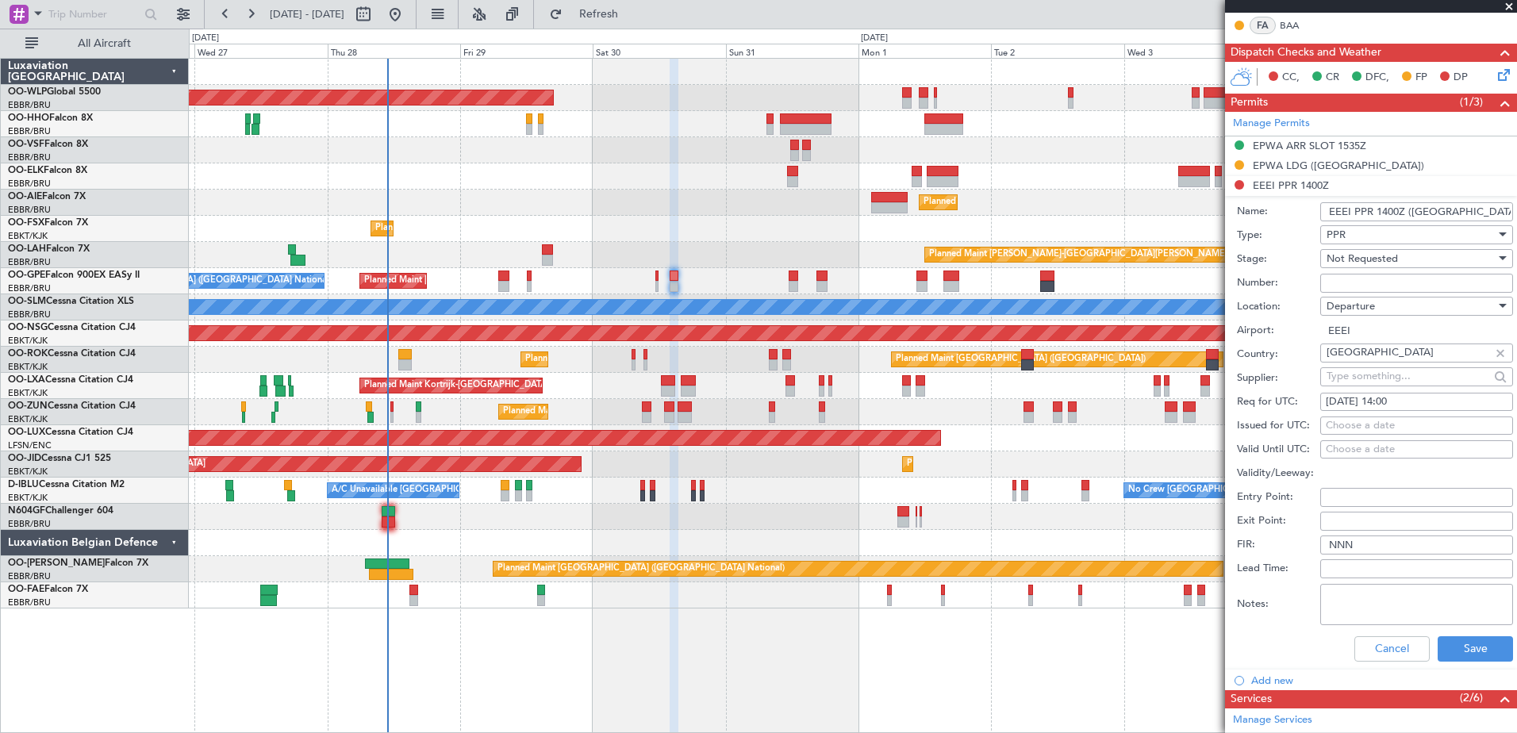
type input "EEEI PPR 1400Z ([GEOGRAPHIC_DATA])"
click at [1452, 257] on div "Not Requested" at bounding box center [1411, 259] width 169 height 24
click at [1395, 359] on span "Requested" at bounding box center [1411, 362] width 167 height 24
click at [1464, 648] on button "Save" at bounding box center [1475, 649] width 75 height 25
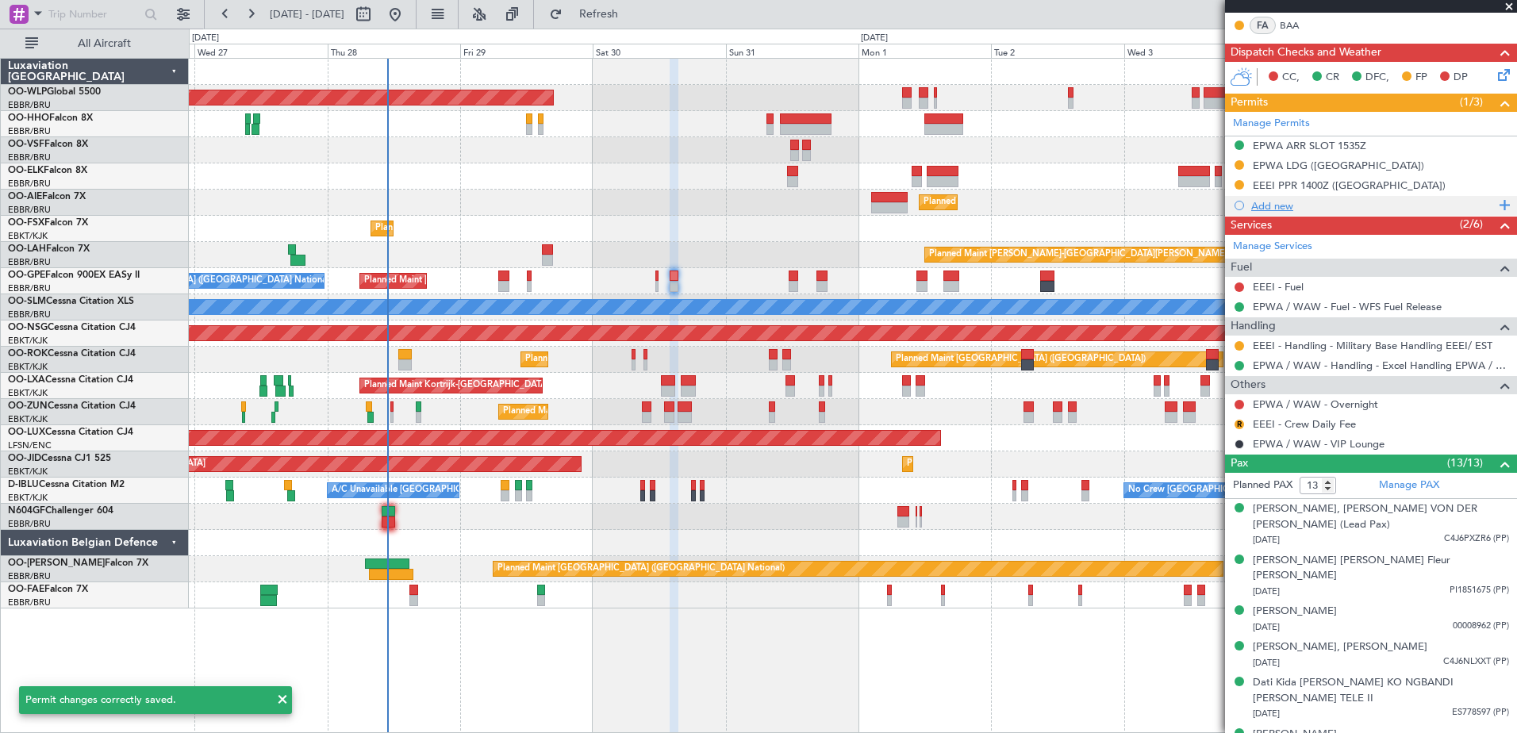
click at [1274, 205] on div "Add new" at bounding box center [1374, 205] width 244 height 13
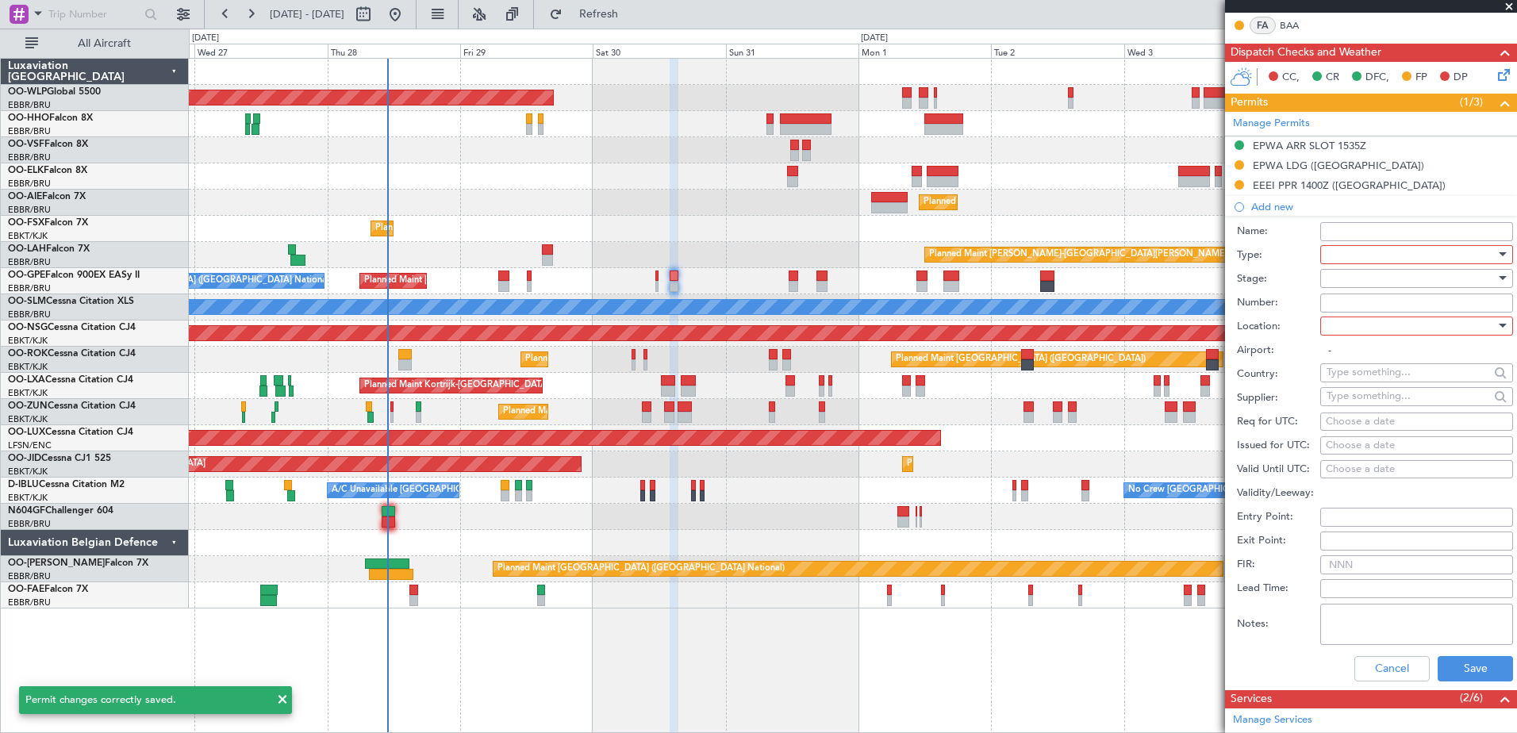
click at [1348, 232] on input "Name:" at bounding box center [1417, 231] width 193 height 19
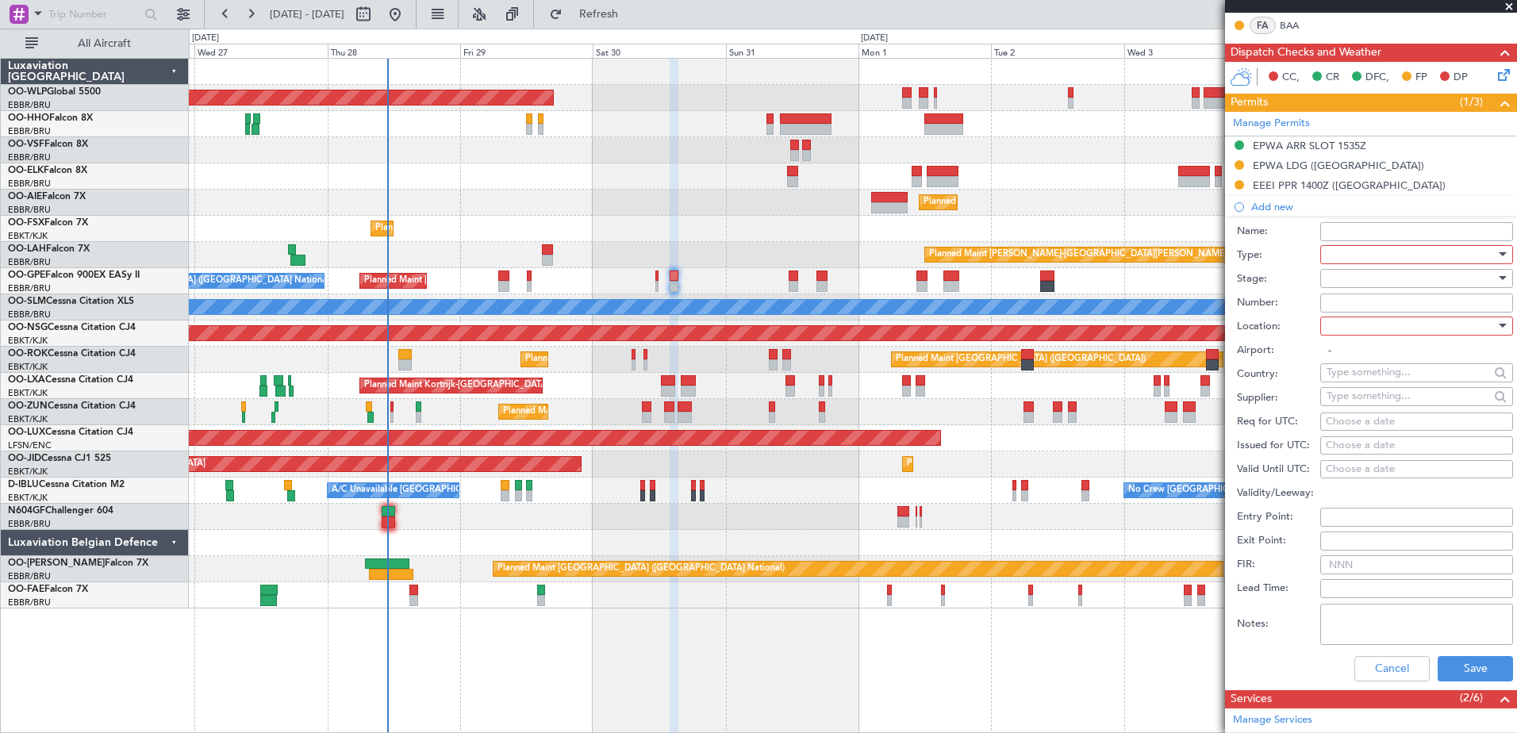
click at [1368, 543] on input "Exit Point:" at bounding box center [1417, 541] width 193 height 19
click at [1352, 248] on div at bounding box center [1411, 255] width 169 height 24
click at [1365, 314] on span "Departure" at bounding box center [1411, 318] width 167 height 24
click at [1337, 327] on div at bounding box center [1411, 326] width 169 height 24
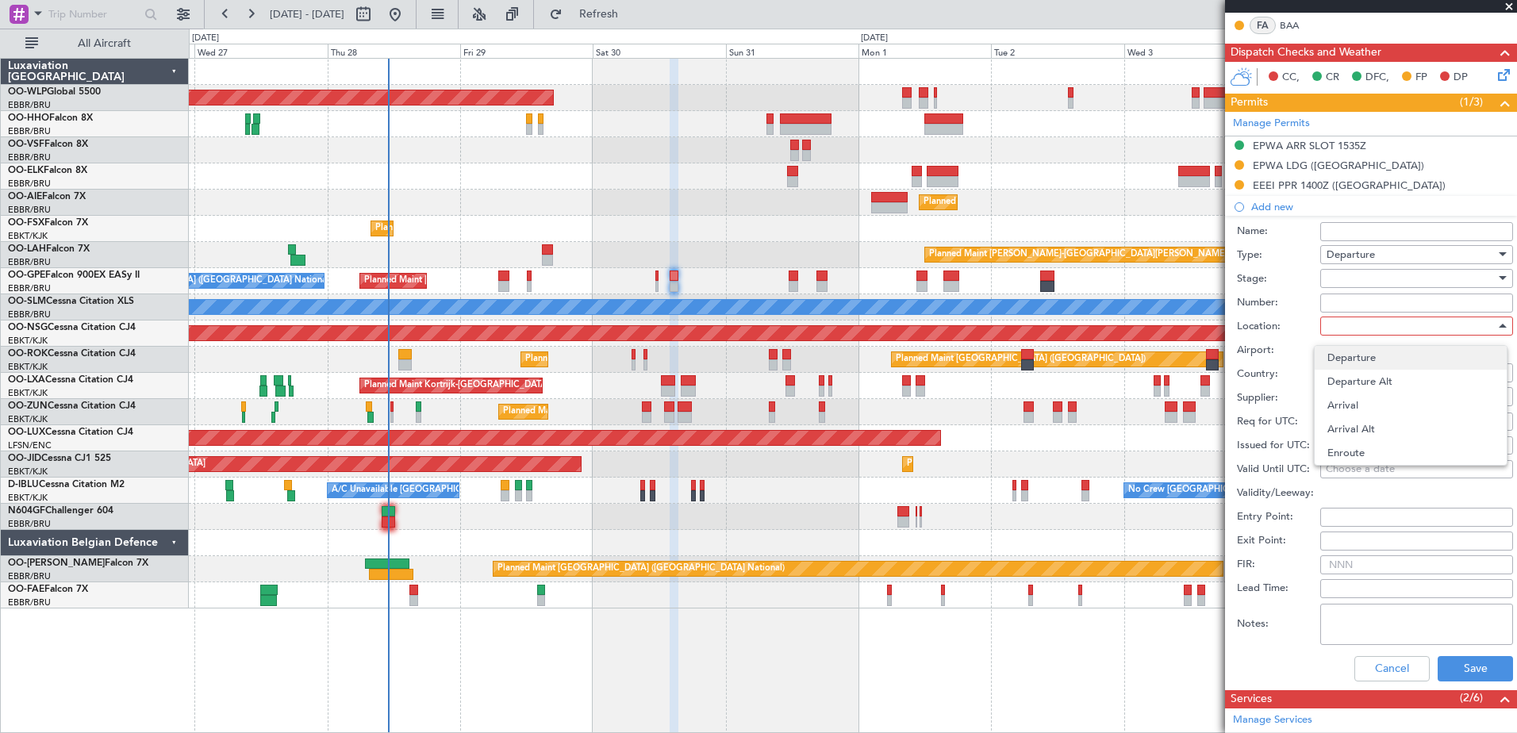
click at [1344, 350] on span "Departure" at bounding box center [1411, 358] width 167 height 24
type input "EEEI"
click at [1342, 276] on div at bounding box center [1411, 279] width 169 height 24
click at [1371, 337] on span "Not Requested" at bounding box center [1411, 334] width 167 height 24
click at [1460, 656] on button "Save" at bounding box center [1475, 668] width 75 height 25
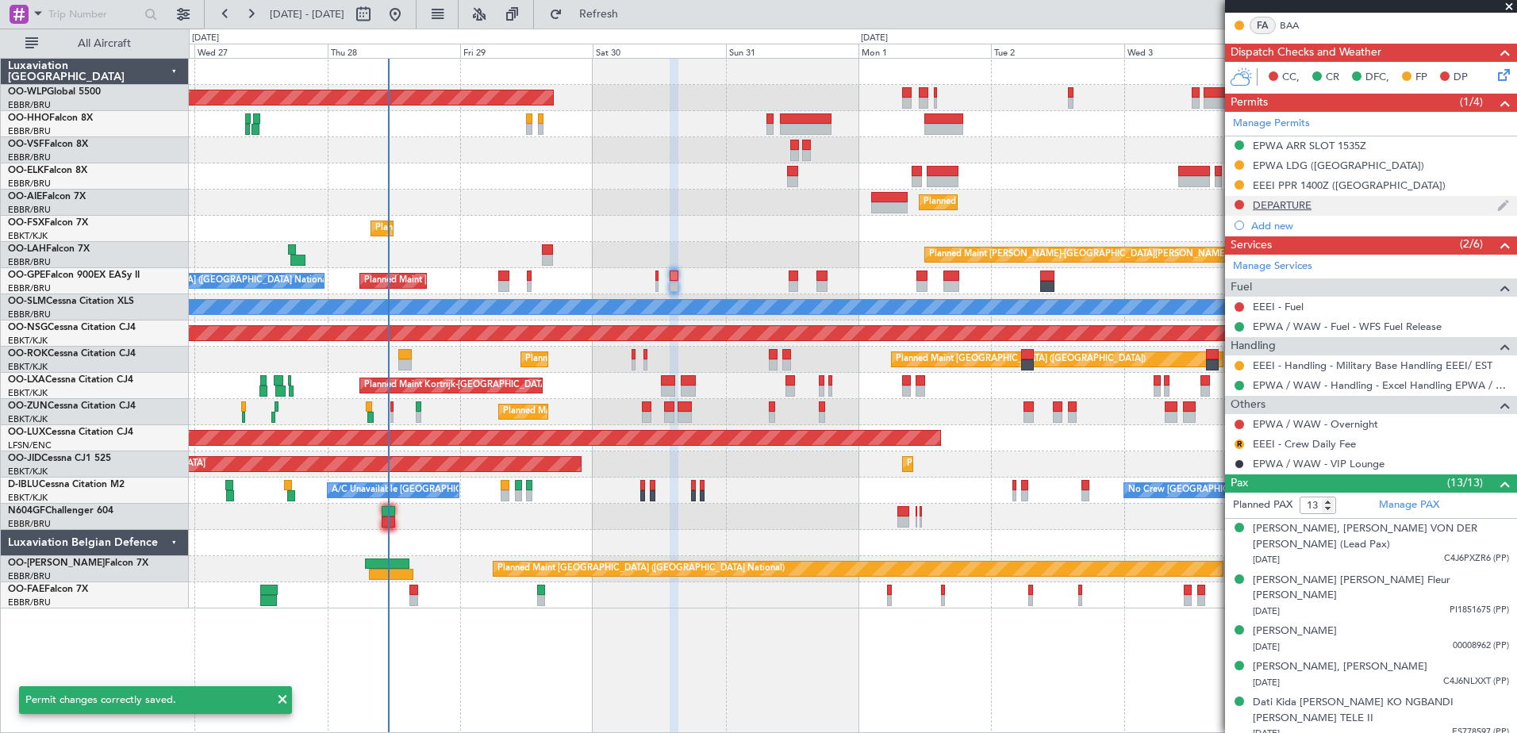
click at [1296, 198] on div "DEPARTURE" at bounding box center [1282, 204] width 59 height 13
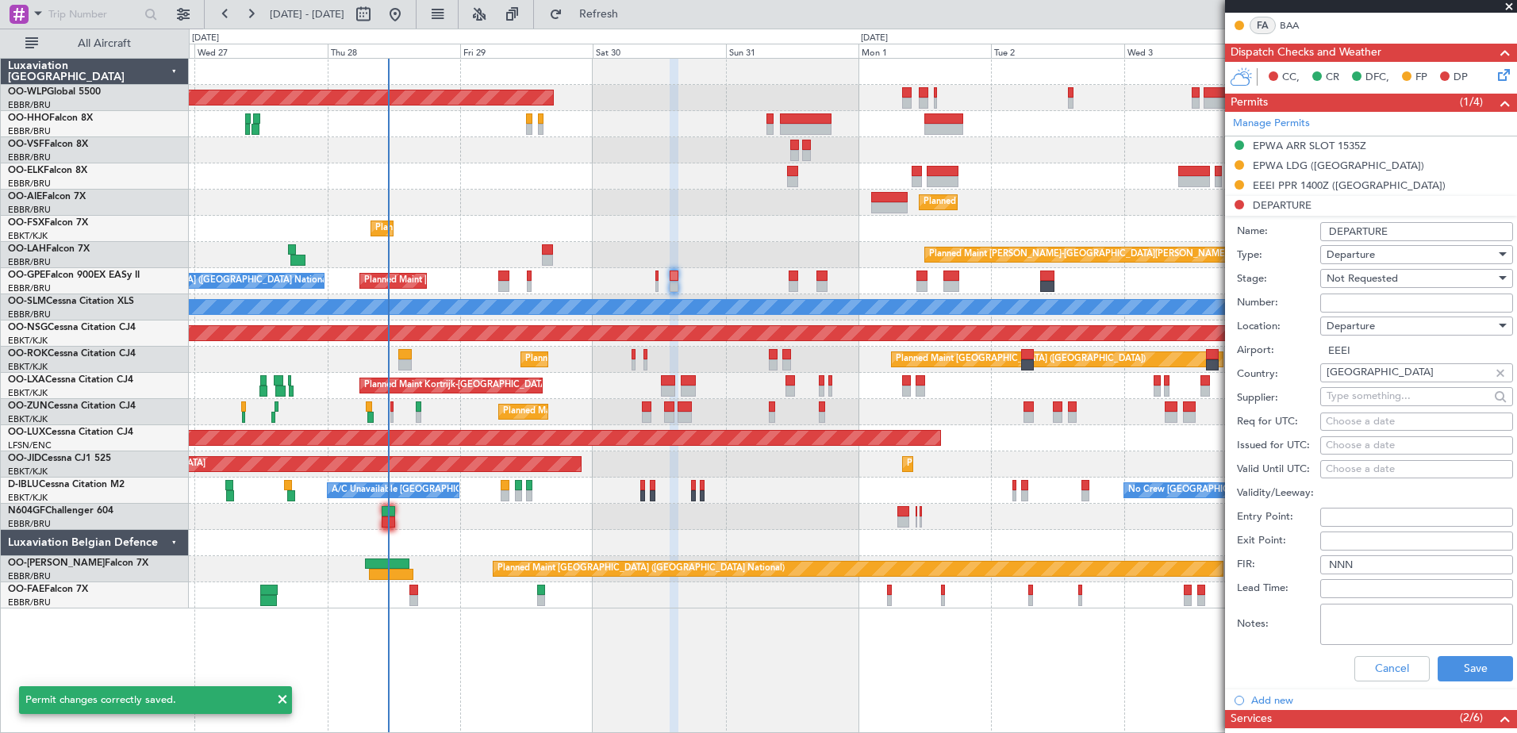
click at [1400, 231] on input "DEPARTURE" at bounding box center [1417, 231] width 193 height 19
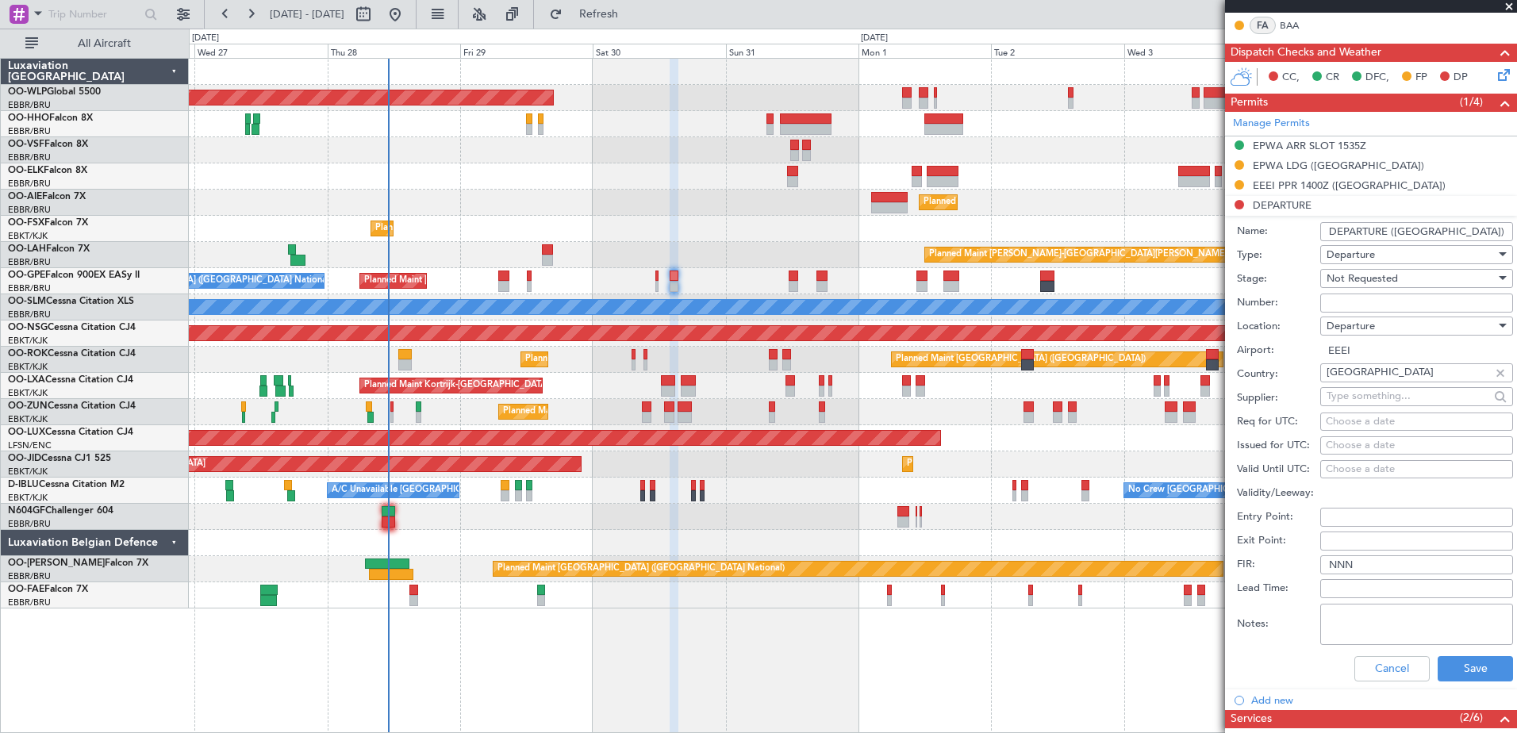
type input "DEPARTURE ([GEOGRAPHIC_DATA])"
click at [1461, 652] on div "Cancel Save" at bounding box center [1375, 668] width 276 height 41
click at [1463, 667] on button "Save" at bounding box center [1475, 668] width 75 height 25
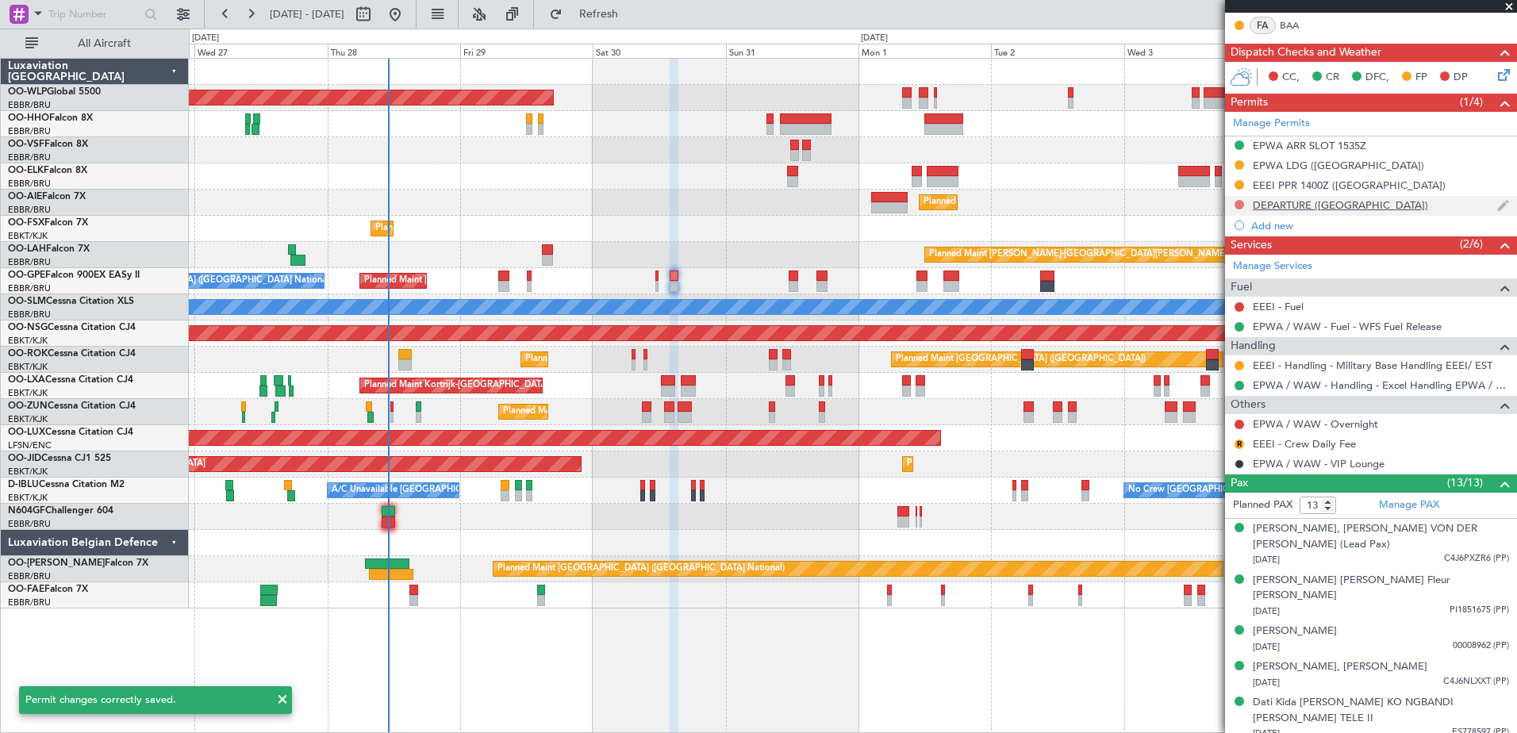
click at [1242, 203] on button at bounding box center [1240, 205] width 10 height 10
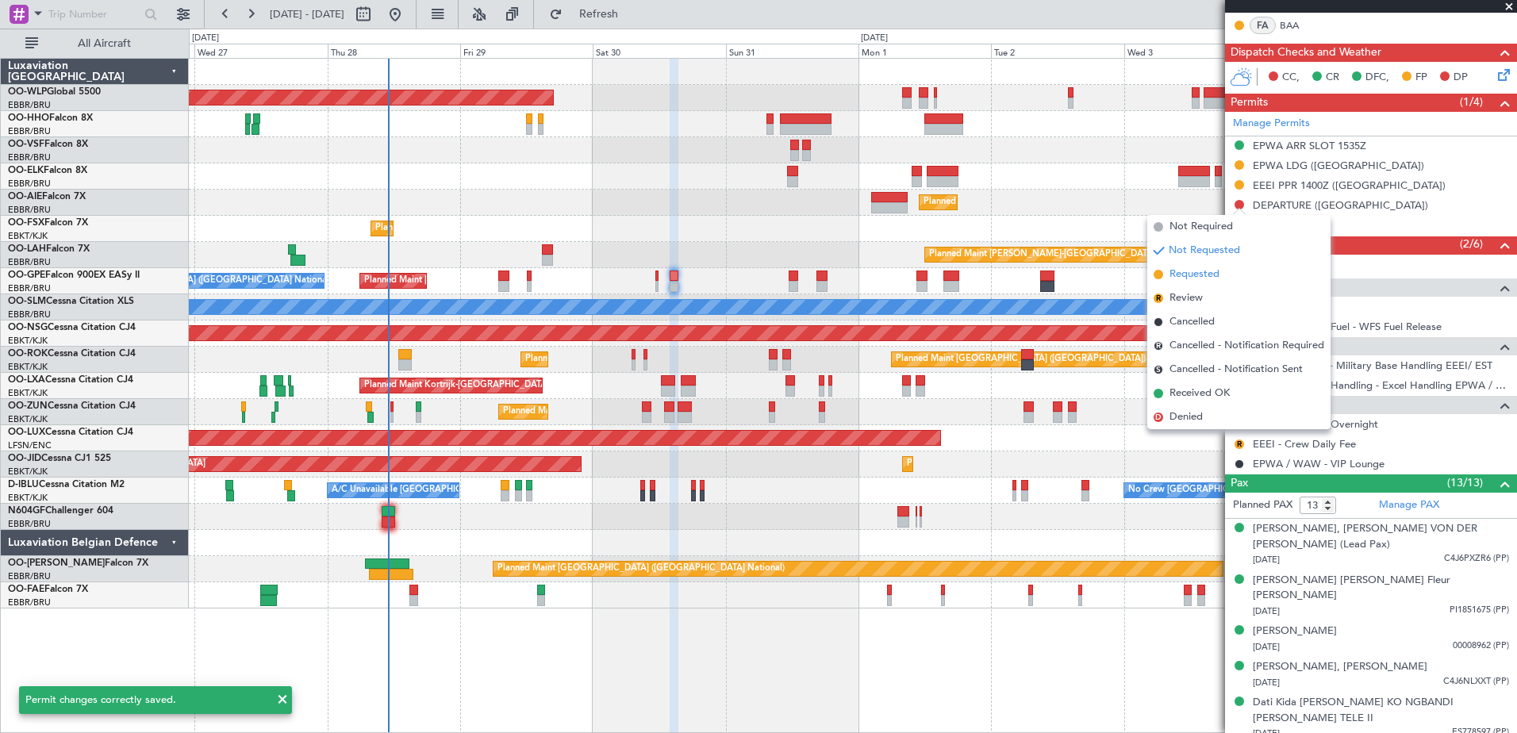
click at [1206, 278] on span "Requested" at bounding box center [1195, 275] width 50 height 16
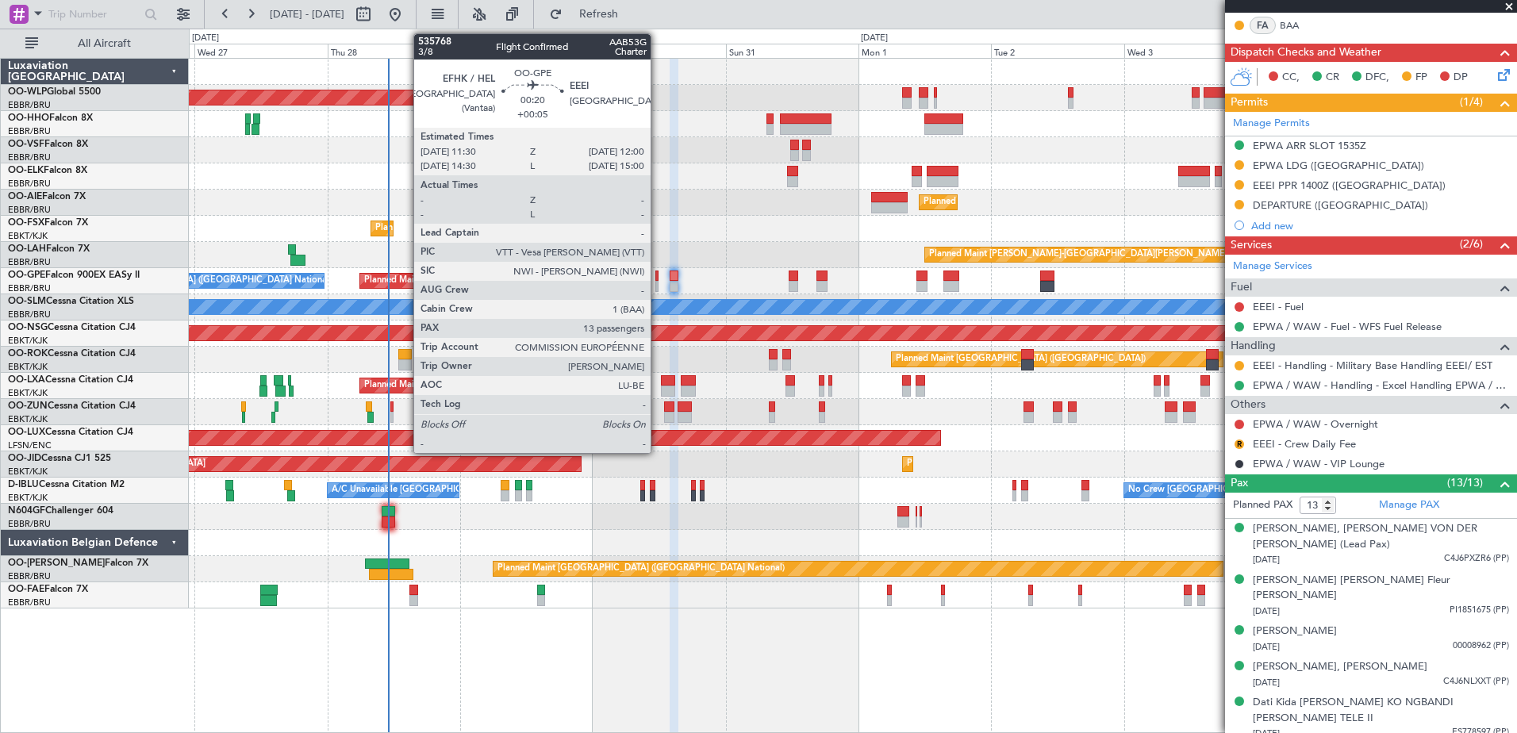
click at [658, 282] on div at bounding box center [657, 286] width 3 height 11
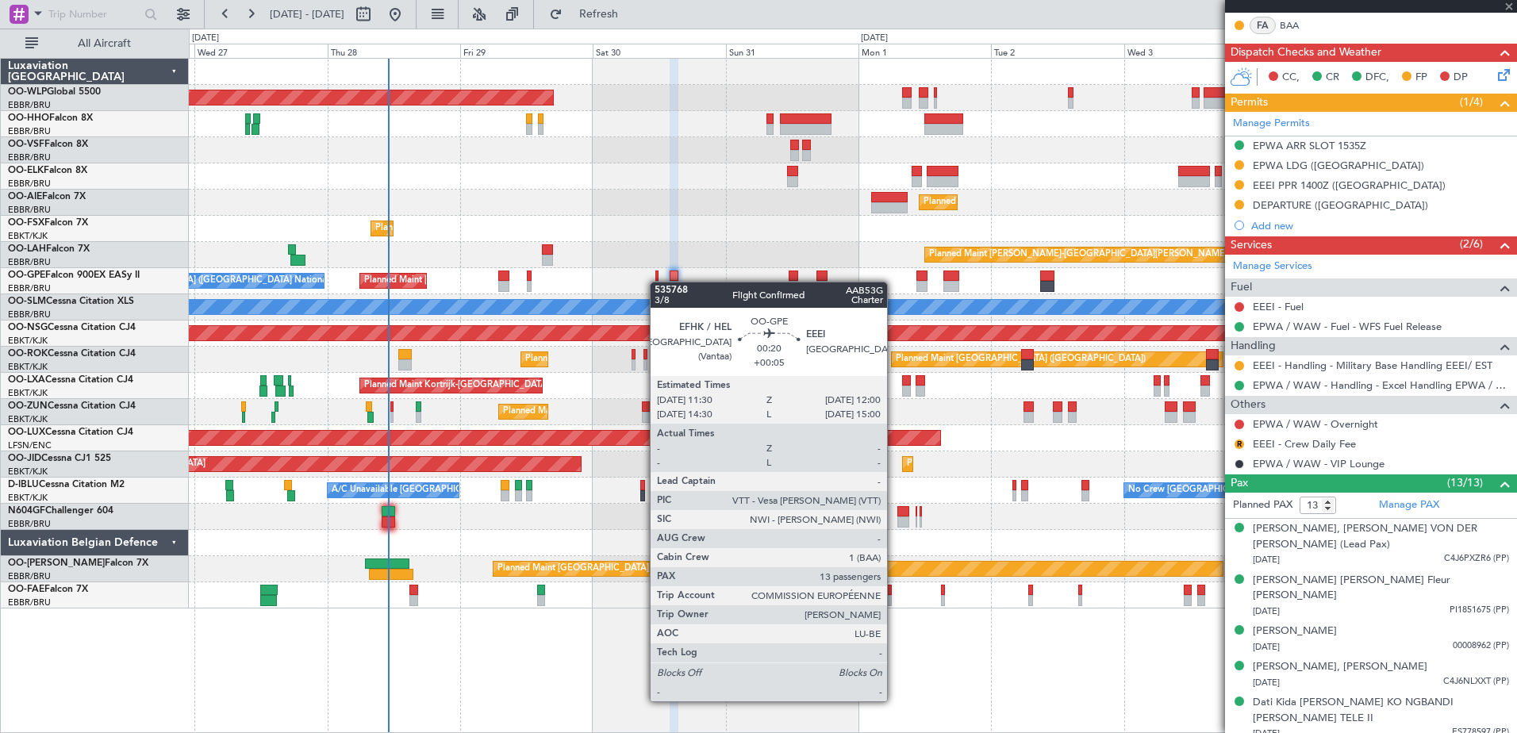
type input "+00:05"
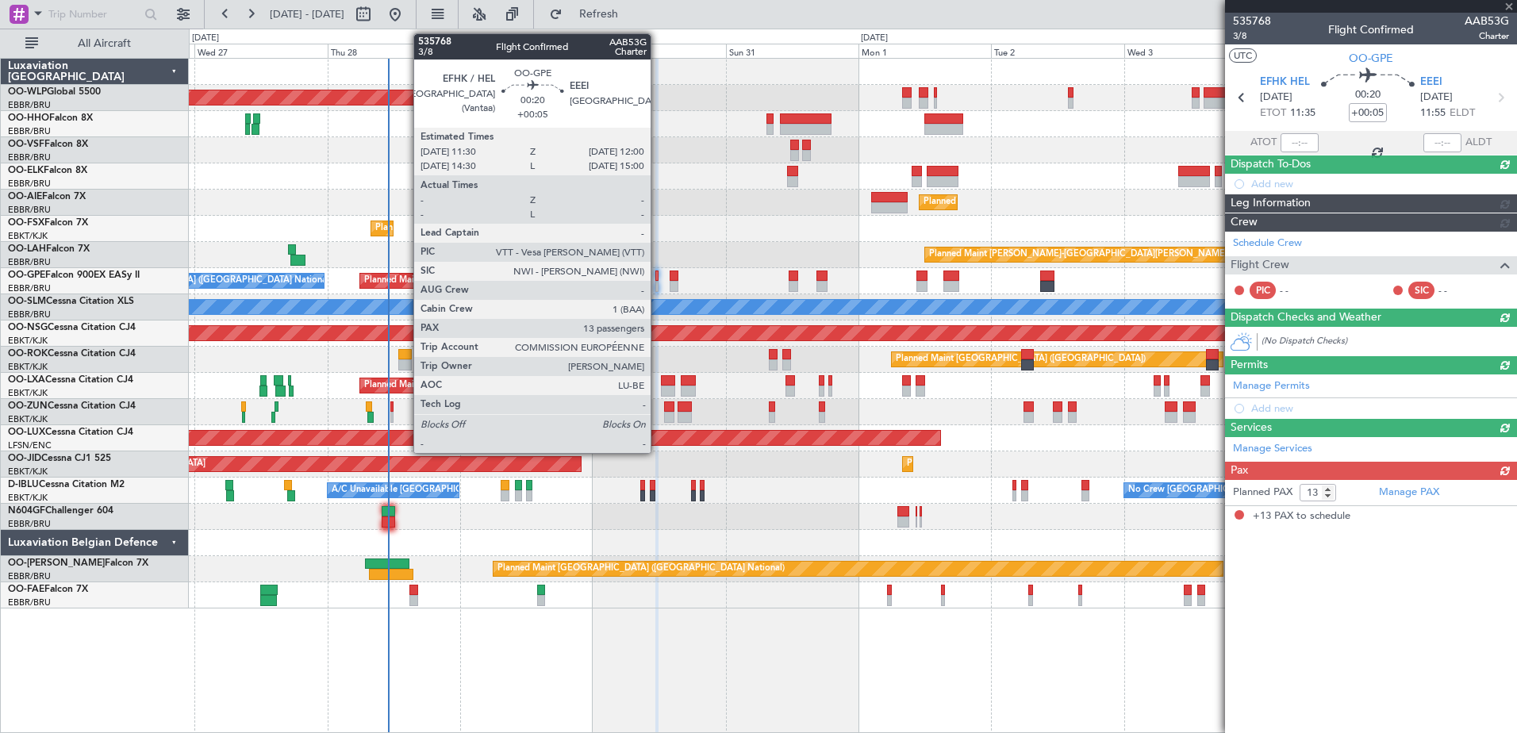
scroll to position [0, 0]
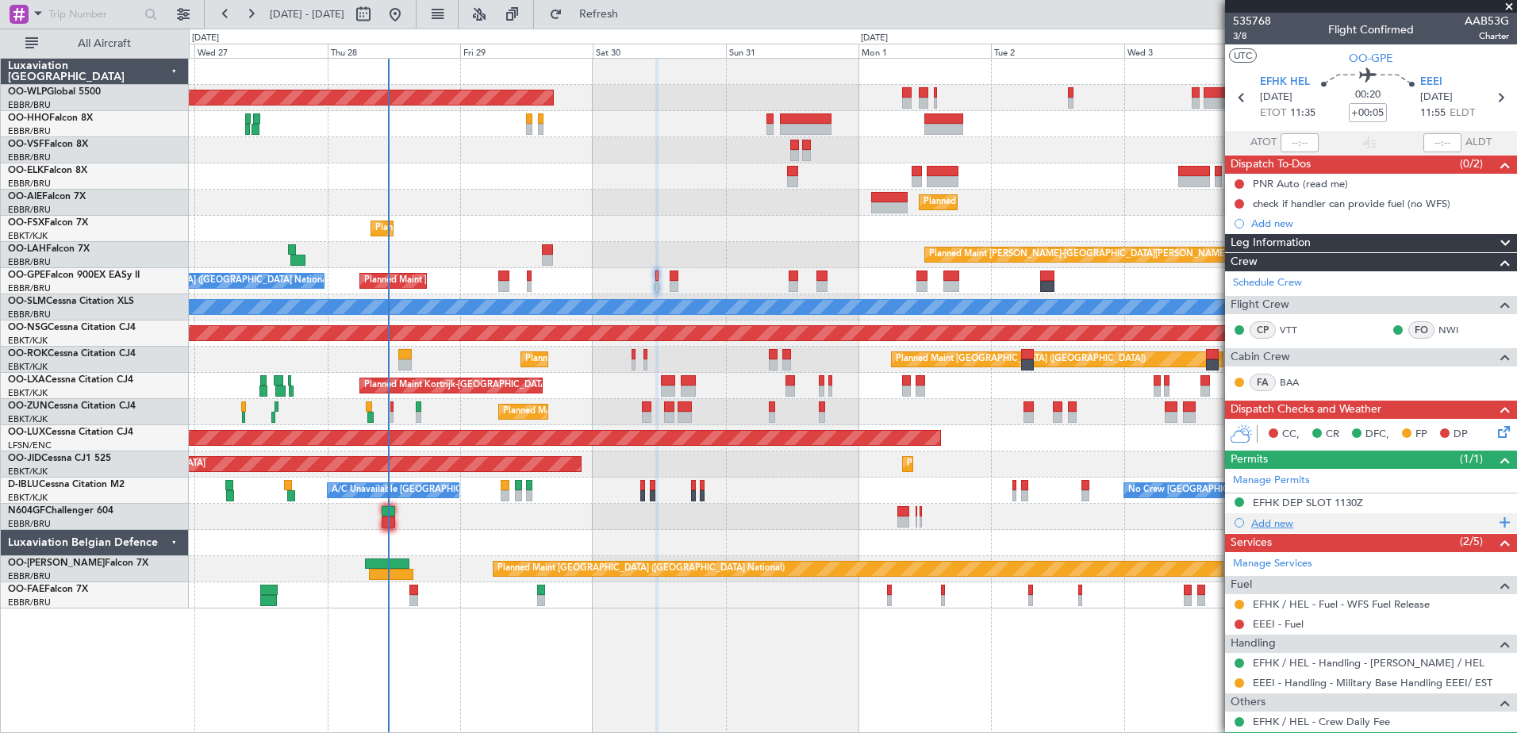
click at [1272, 520] on div "Add new" at bounding box center [1374, 523] width 244 height 13
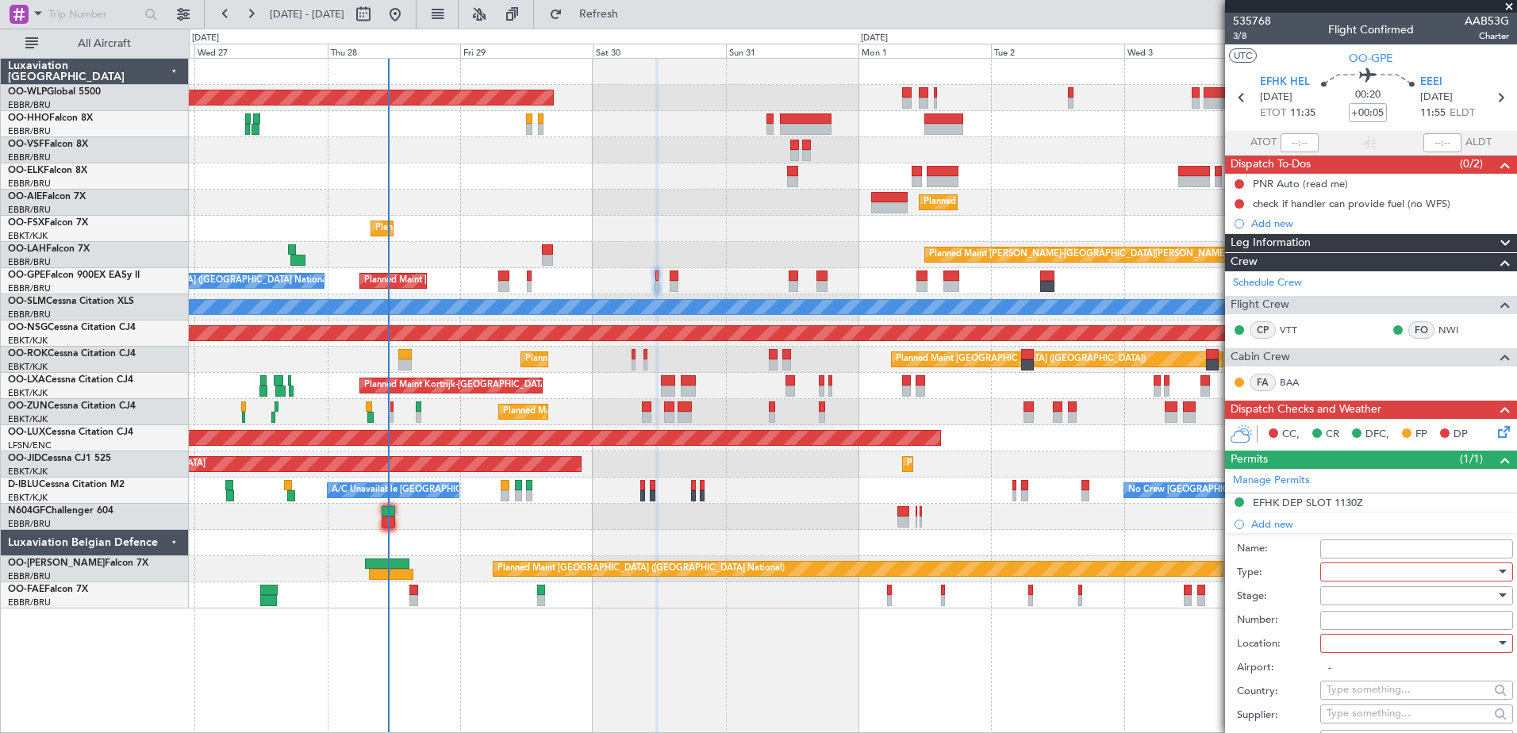
click at [1346, 545] on input "Name:" at bounding box center [1417, 549] width 193 height 19
click at [1377, 576] on div at bounding box center [1411, 572] width 169 height 24
click at [1385, 660] on span "PPR" at bounding box center [1411, 652] width 167 height 24
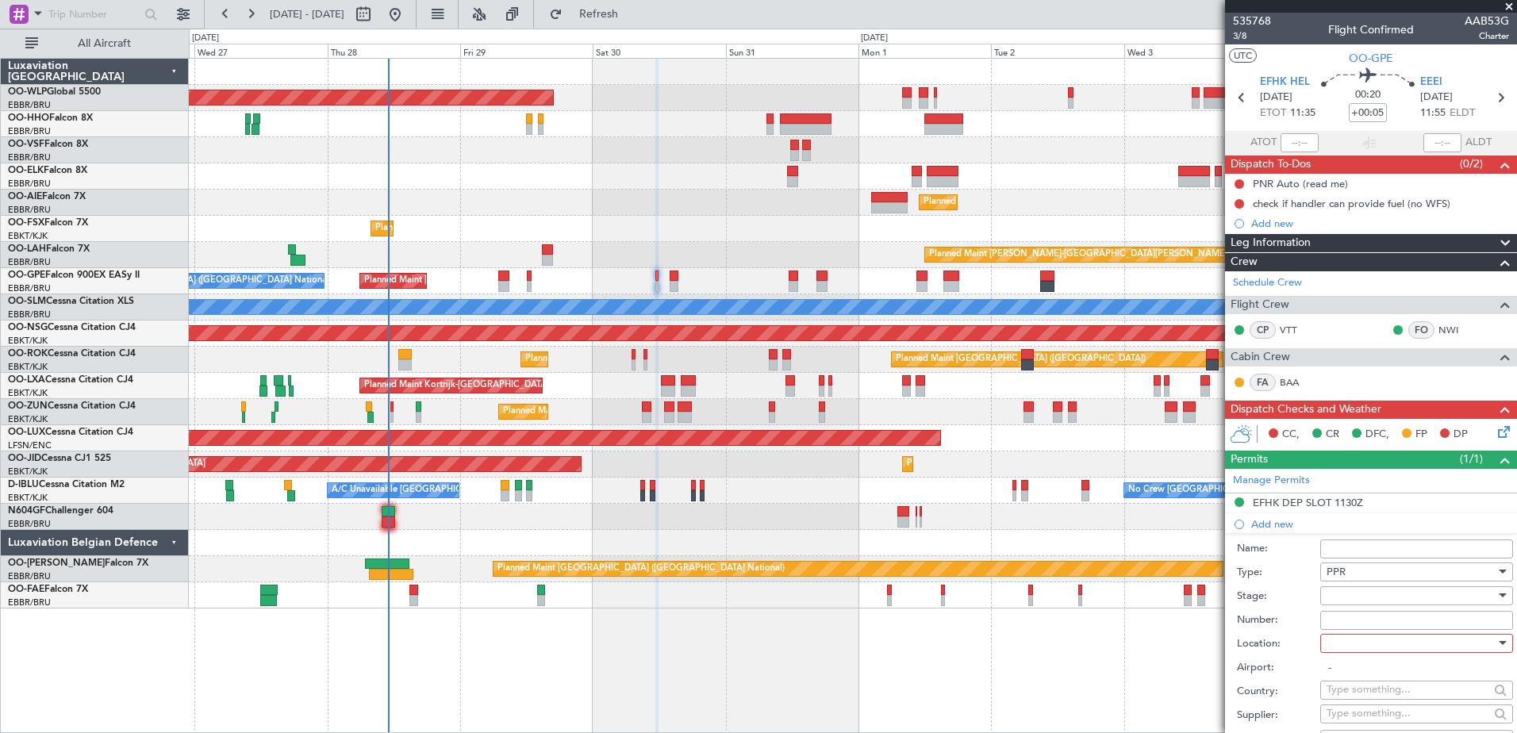
click at [1371, 645] on div at bounding box center [1411, 644] width 169 height 24
click at [1369, 717] on span "Arrival" at bounding box center [1411, 723] width 167 height 24
type input "EEEI"
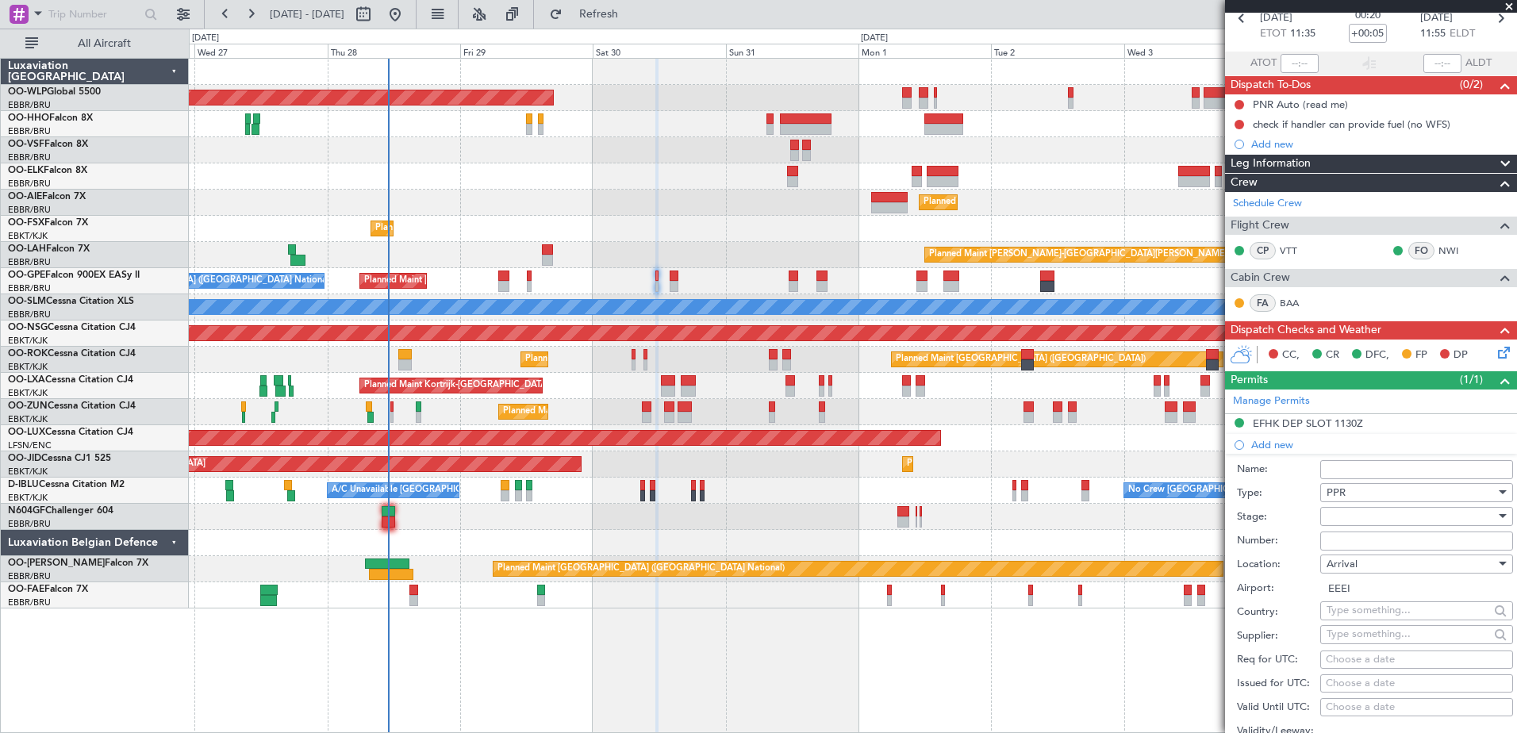
scroll to position [317, 0]
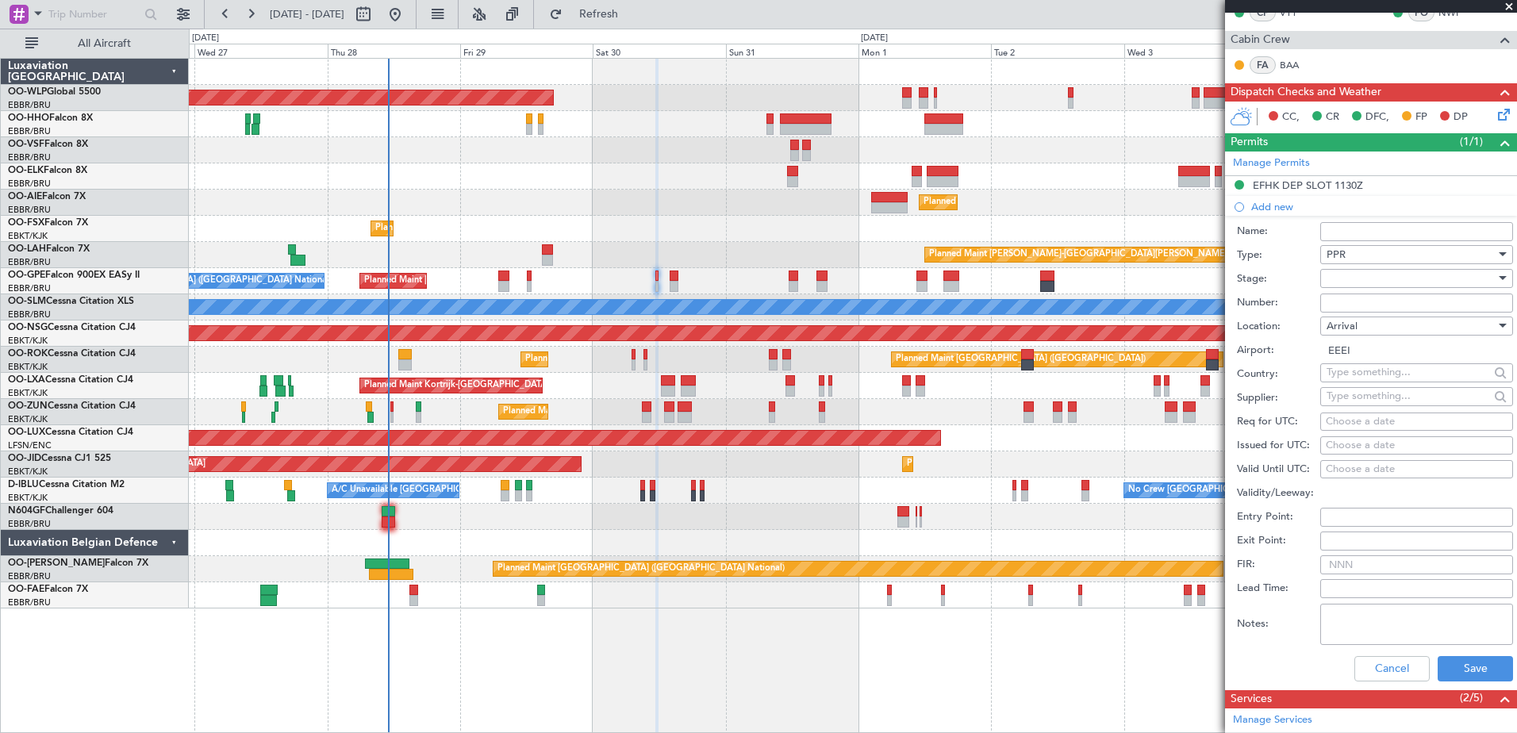
click at [1329, 444] on div "Choose a date" at bounding box center [1417, 446] width 182 height 16
select select "8"
select select "2025"
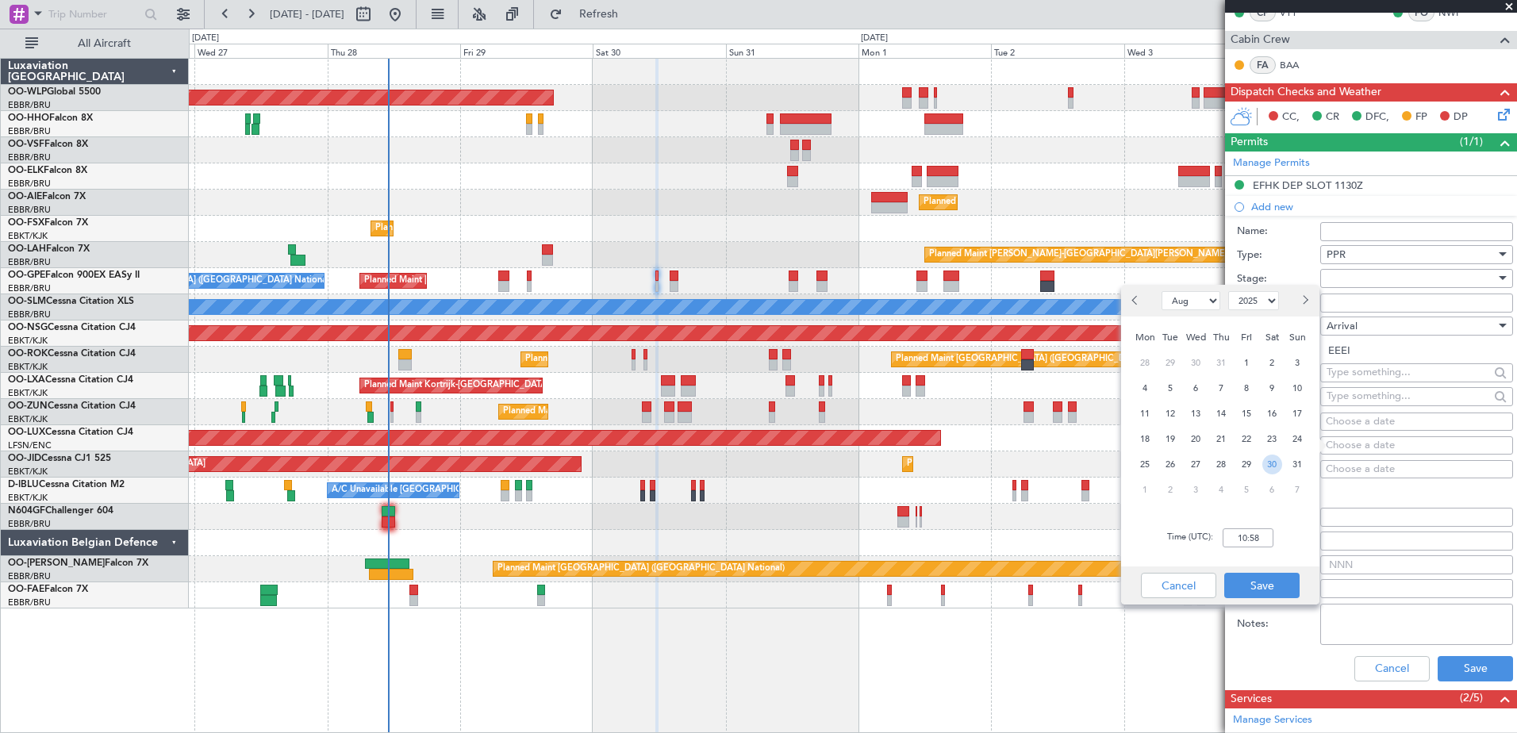
click at [1271, 467] on span "30" at bounding box center [1273, 465] width 20 height 20
click at [1238, 532] on input "00:00" at bounding box center [1248, 538] width 51 height 19
type input "1200"
click at [1248, 588] on button "Save" at bounding box center [1262, 585] width 75 height 25
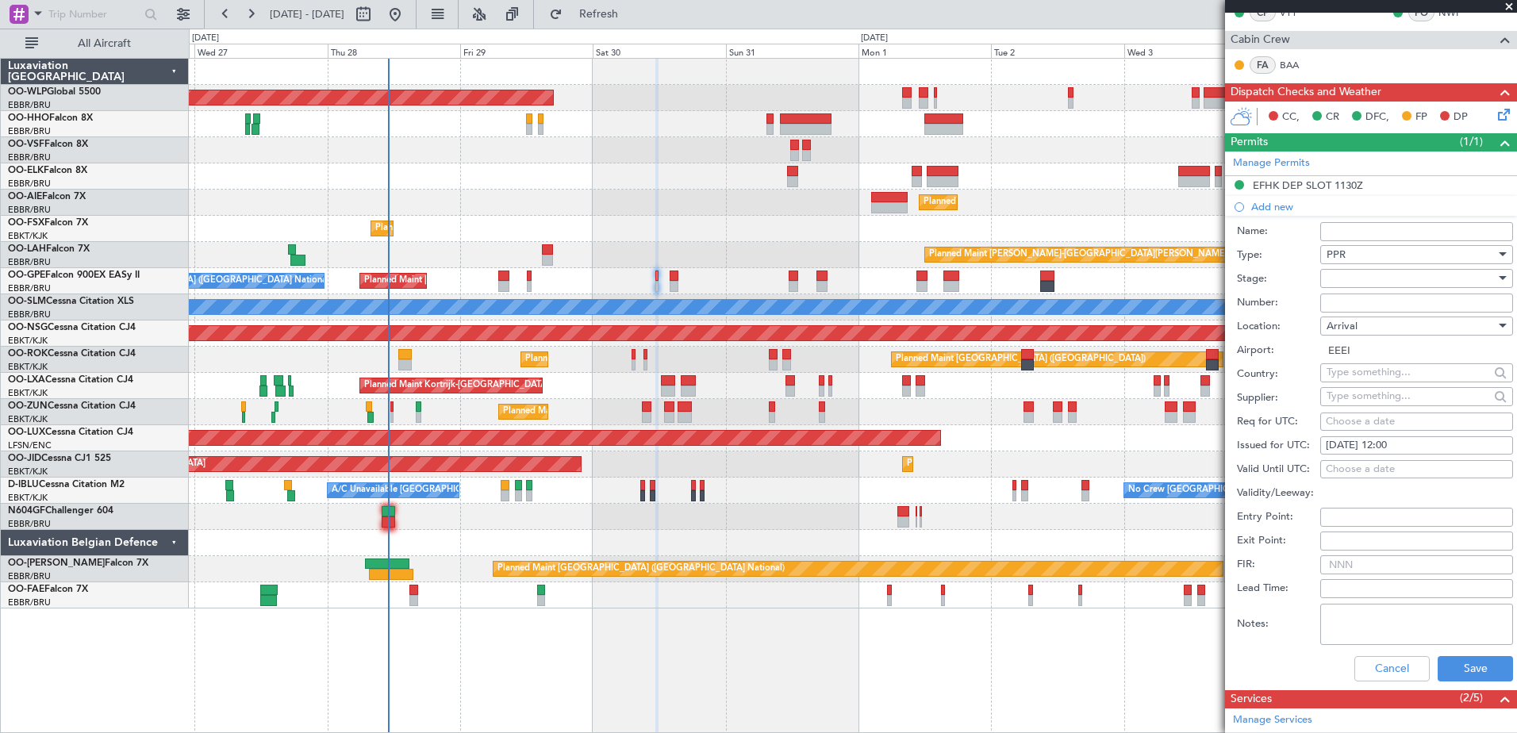
click at [1361, 282] on div at bounding box center [1411, 279] width 169 height 24
click at [1365, 371] on span "Requested" at bounding box center [1411, 382] width 167 height 24
click at [1471, 670] on button "Save" at bounding box center [1475, 668] width 75 height 25
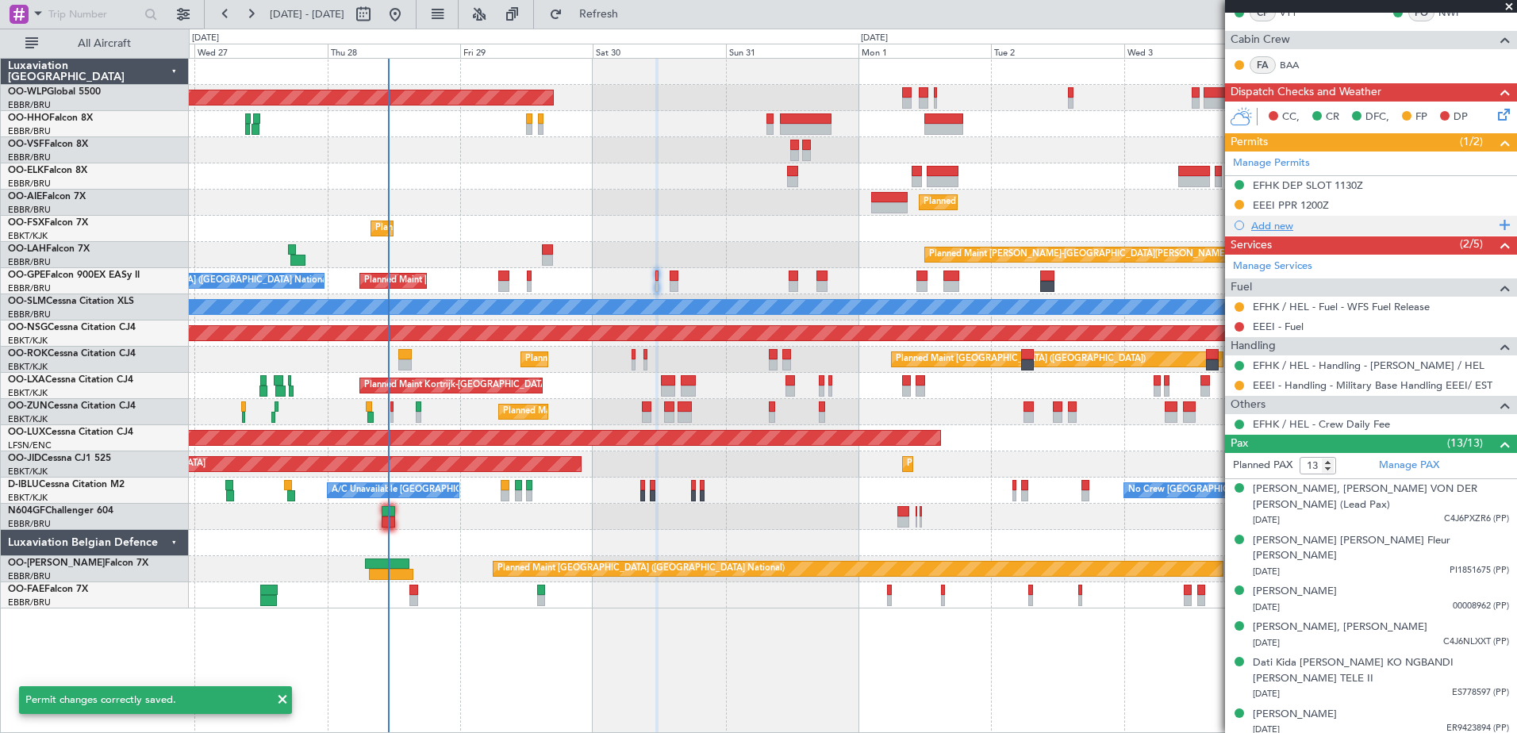
click at [1280, 227] on div "Add new" at bounding box center [1374, 225] width 244 height 13
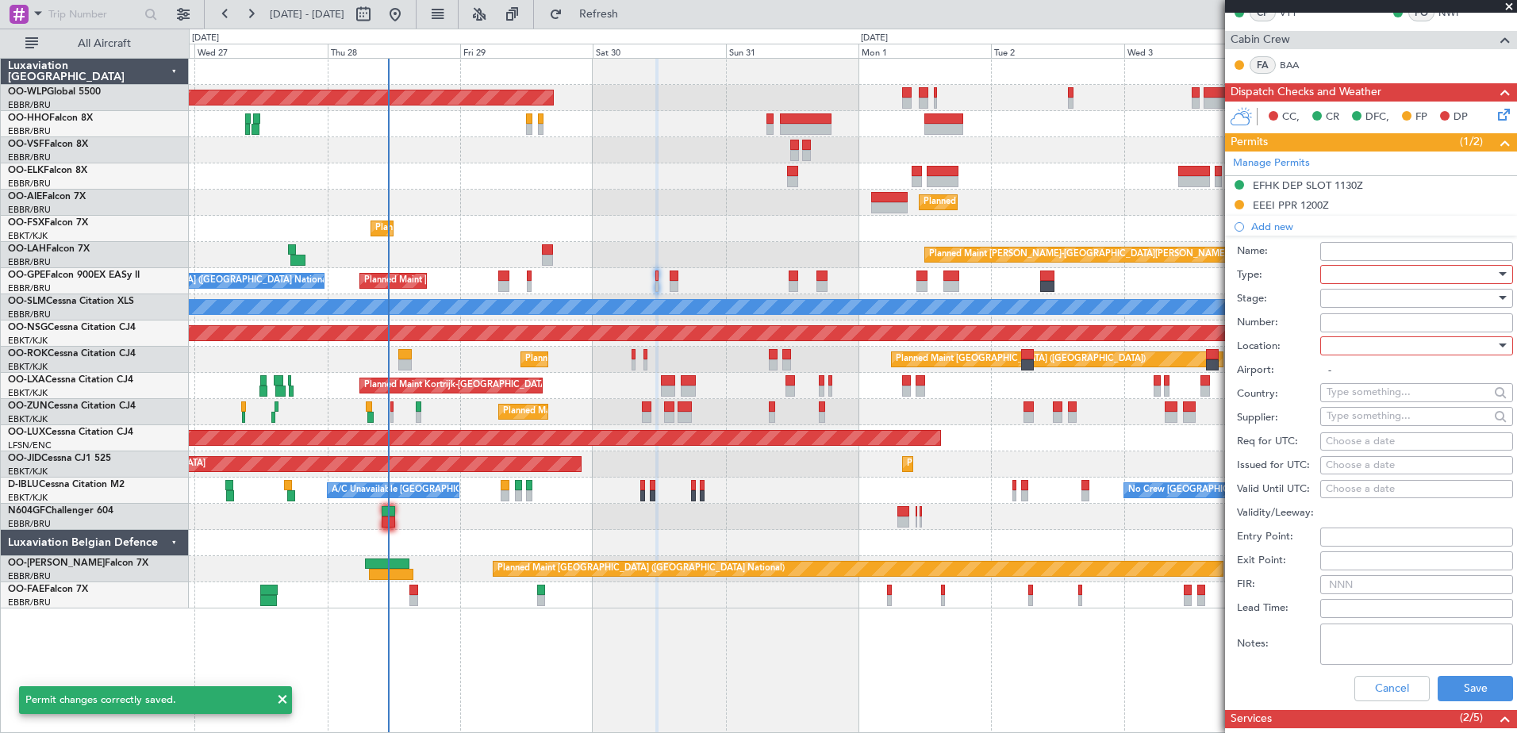
click at [1363, 275] on div at bounding box center [1411, 275] width 169 height 24
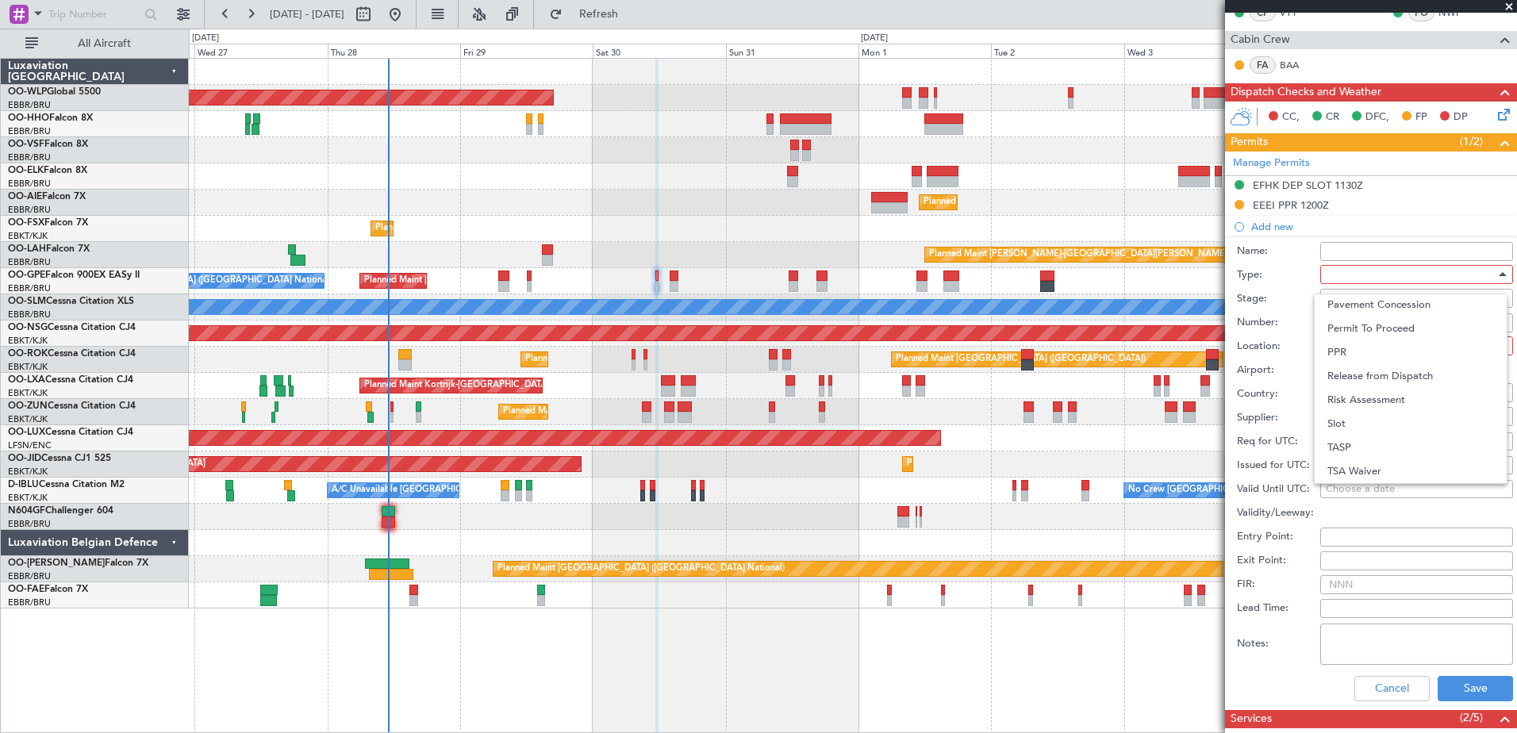
scroll to position [240, 0]
click at [1386, 440] on span "Landing" at bounding box center [1411, 448] width 167 height 24
click at [1341, 348] on div at bounding box center [1411, 346] width 169 height 24
click at [1345, 371] on span "Departure" at bounding box center [1411, 378] width 167 height 24
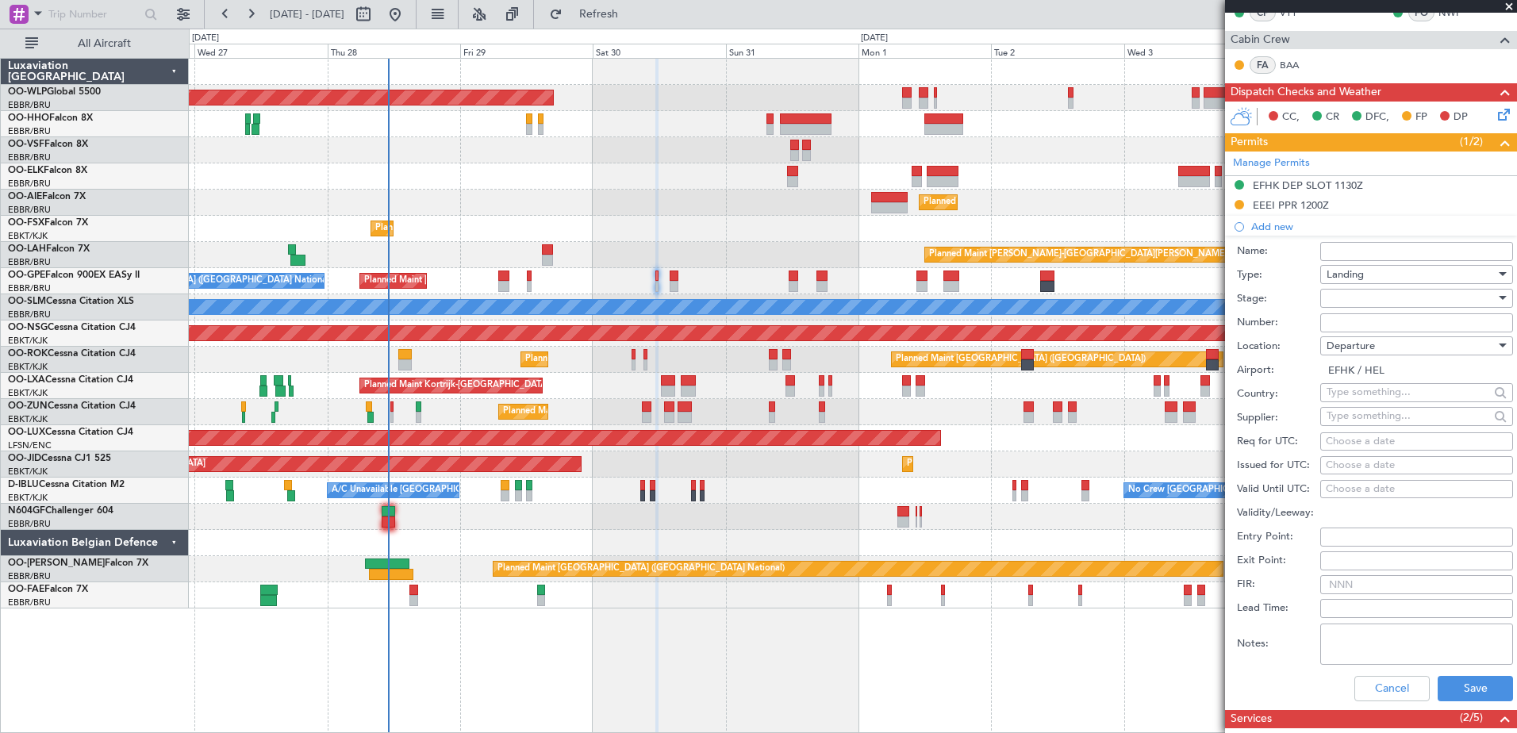
click at [1332, 296] on div at bounding box center [1411, 299] width 169 height 24
click at [1376, 397] on span "Requested" at bounding box center [1411, 402] width 167 height 24
click at [1382, 348] on div "Departure" at bounding box center [1411, 346] width 169 height 24
click at [1366, 421] on span "Arrival" at bounding box center [1411, 425] width 167 height 24
type input "EEEI"
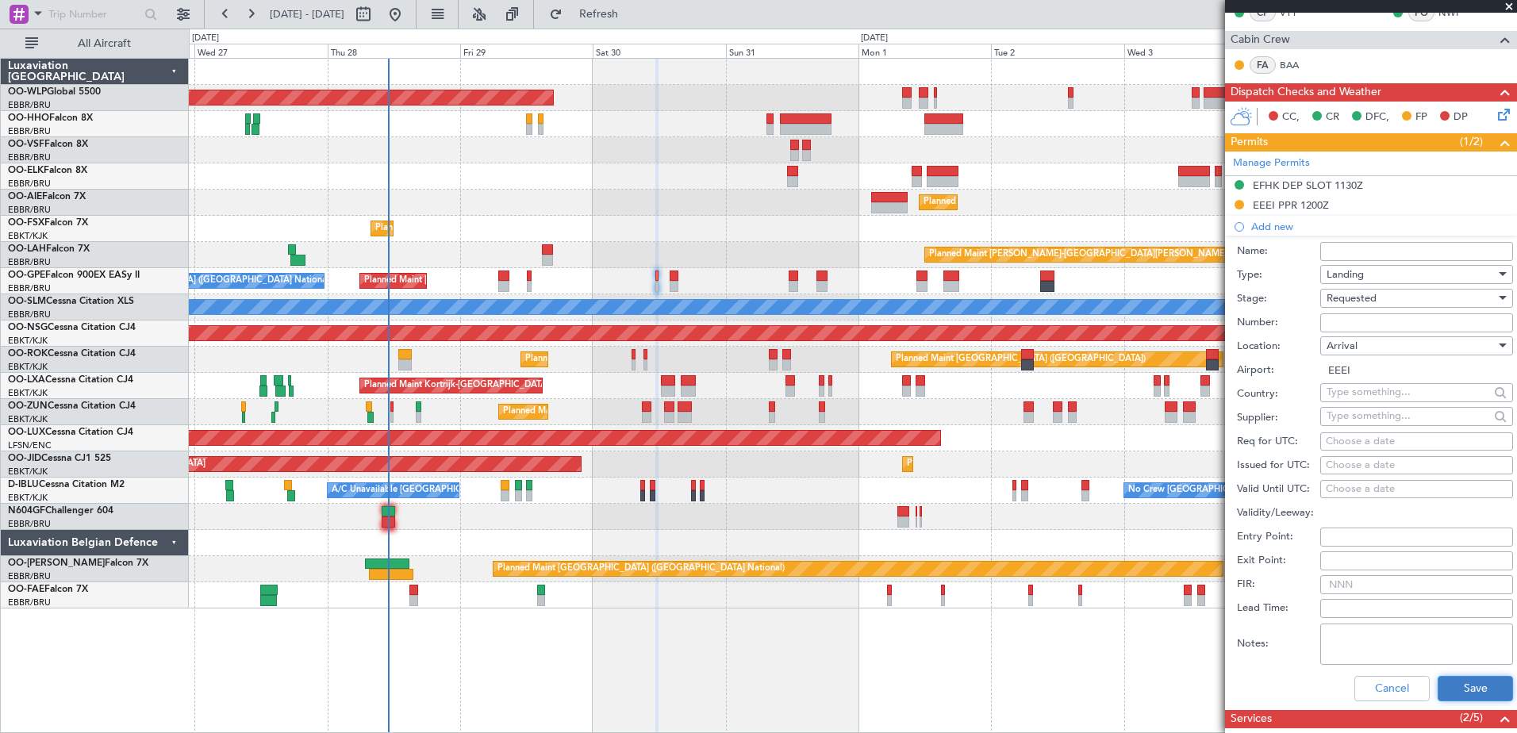
click at [1461, 689] on button "Save" at bounding box center [1475, 688] width 75 height 25
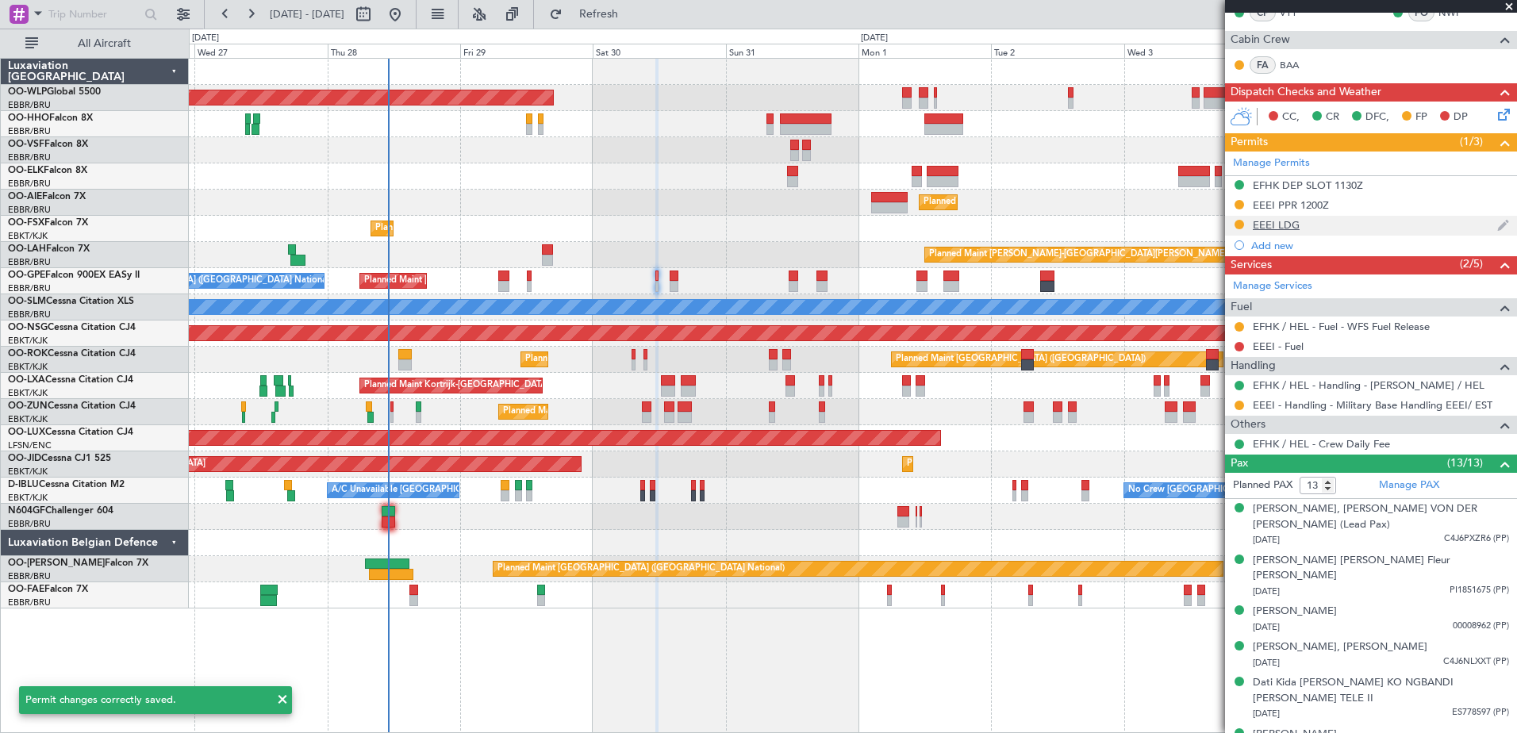
click at [1306, 223] on div "EEEI LDG" at bounding box center [1371, 226] width 292 height 20
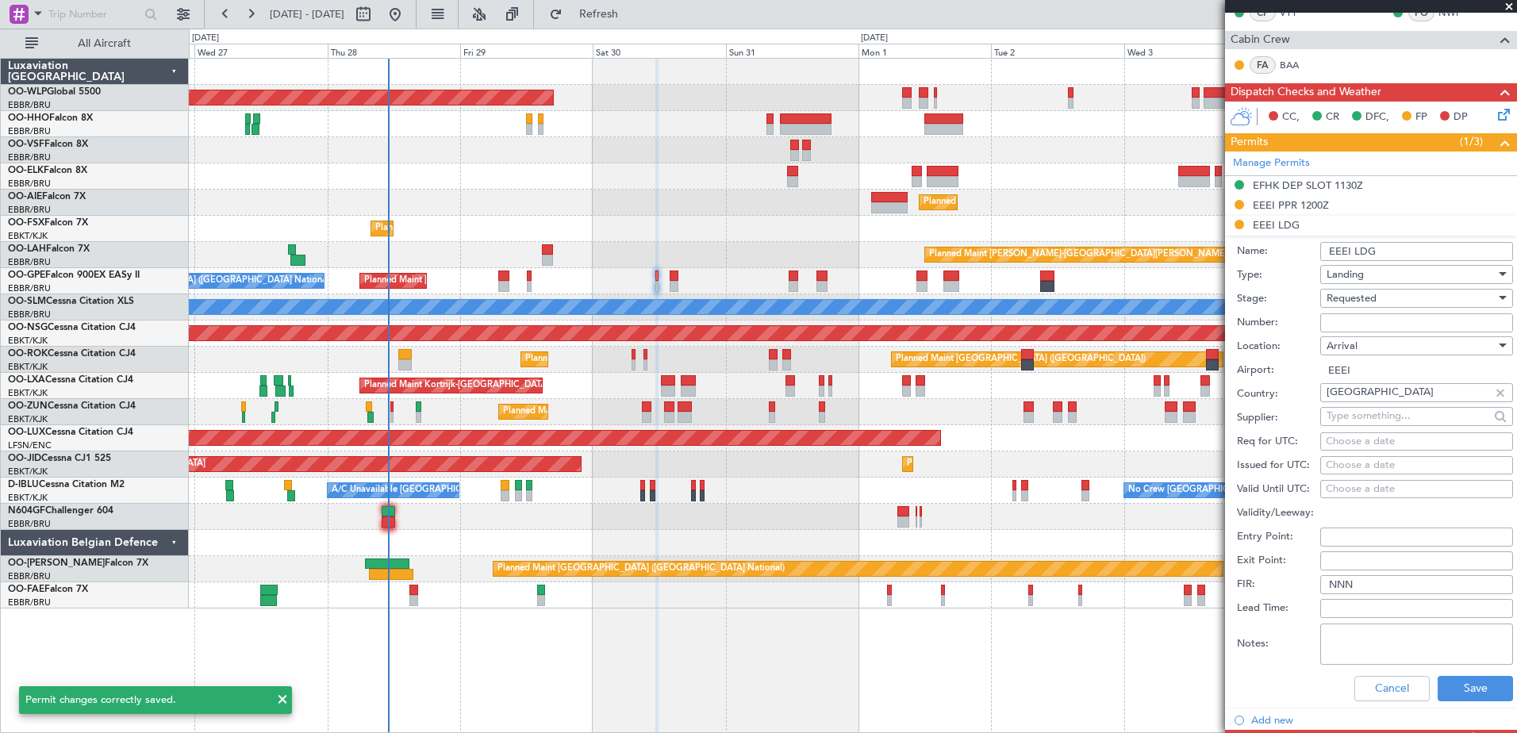
click at [1406, 251] on input "EEEI LDG" at bounding box center [1417, 251] width 193 height 19
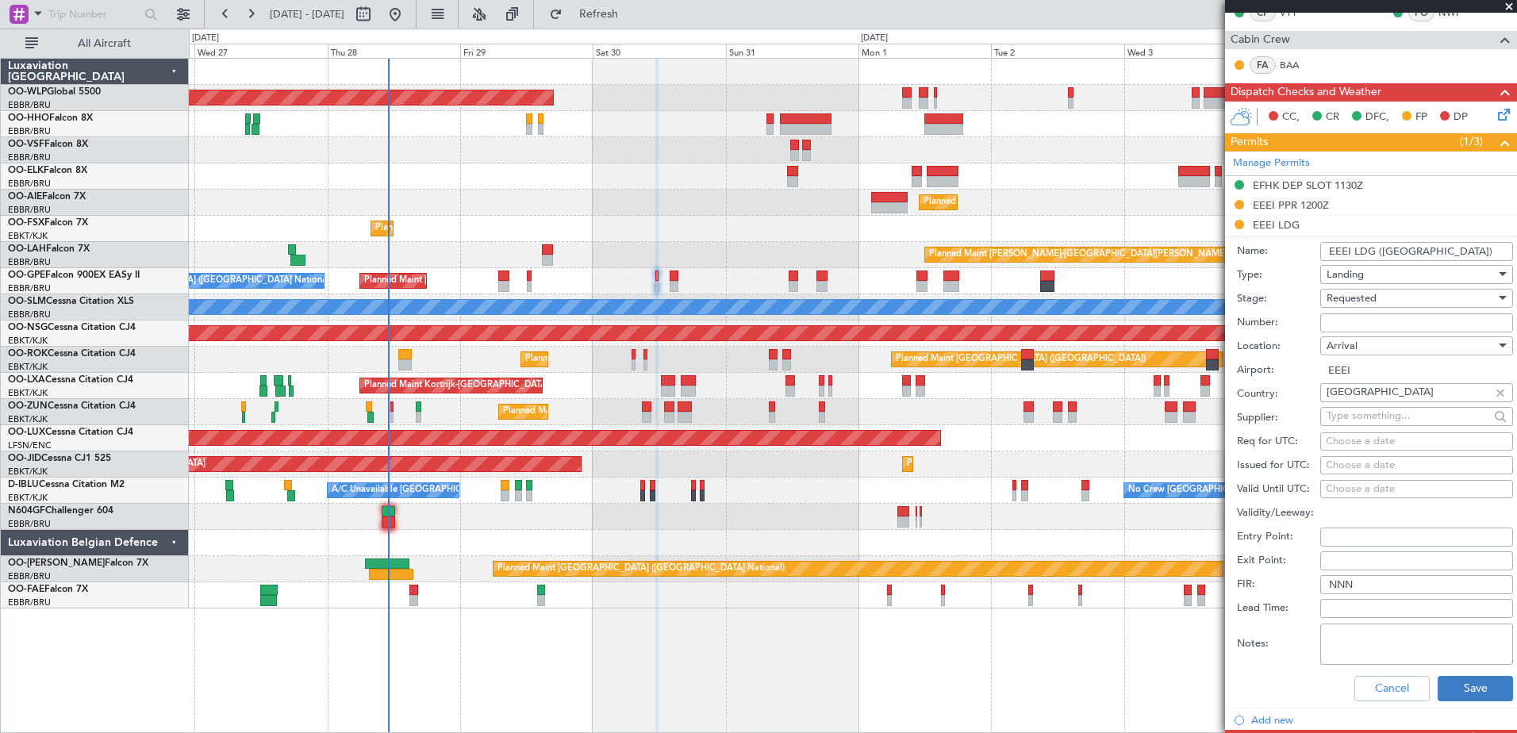
type input "EEEI LDG ([GEOGRAPHIC_DATA])"
click at [1459, 683] on button "Save" at bounding box center [1475, 688] width 75 height 25
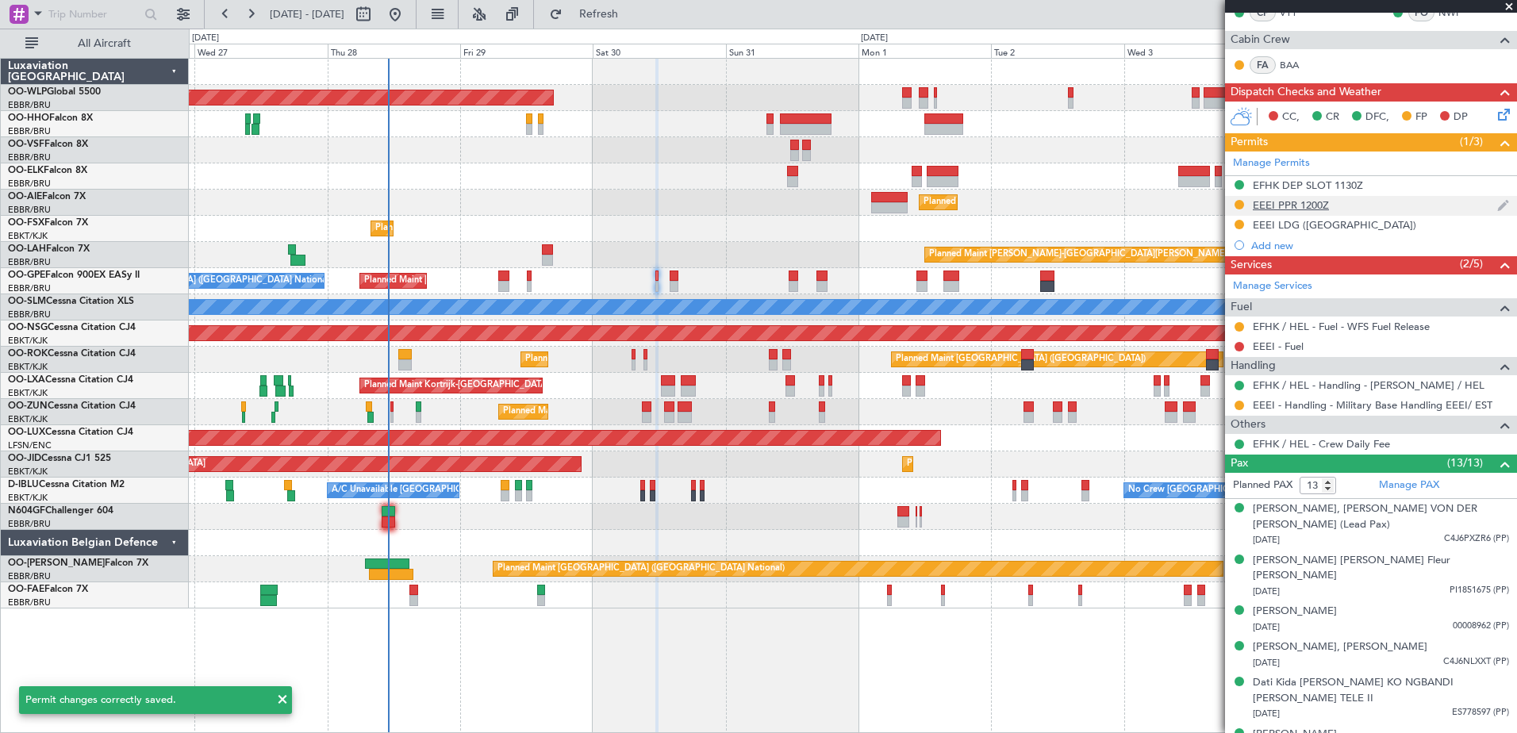
click at [1317, 210] on div "EEEI PPR 1200Z" at bounding box center [1291, 204] width 76 height 13
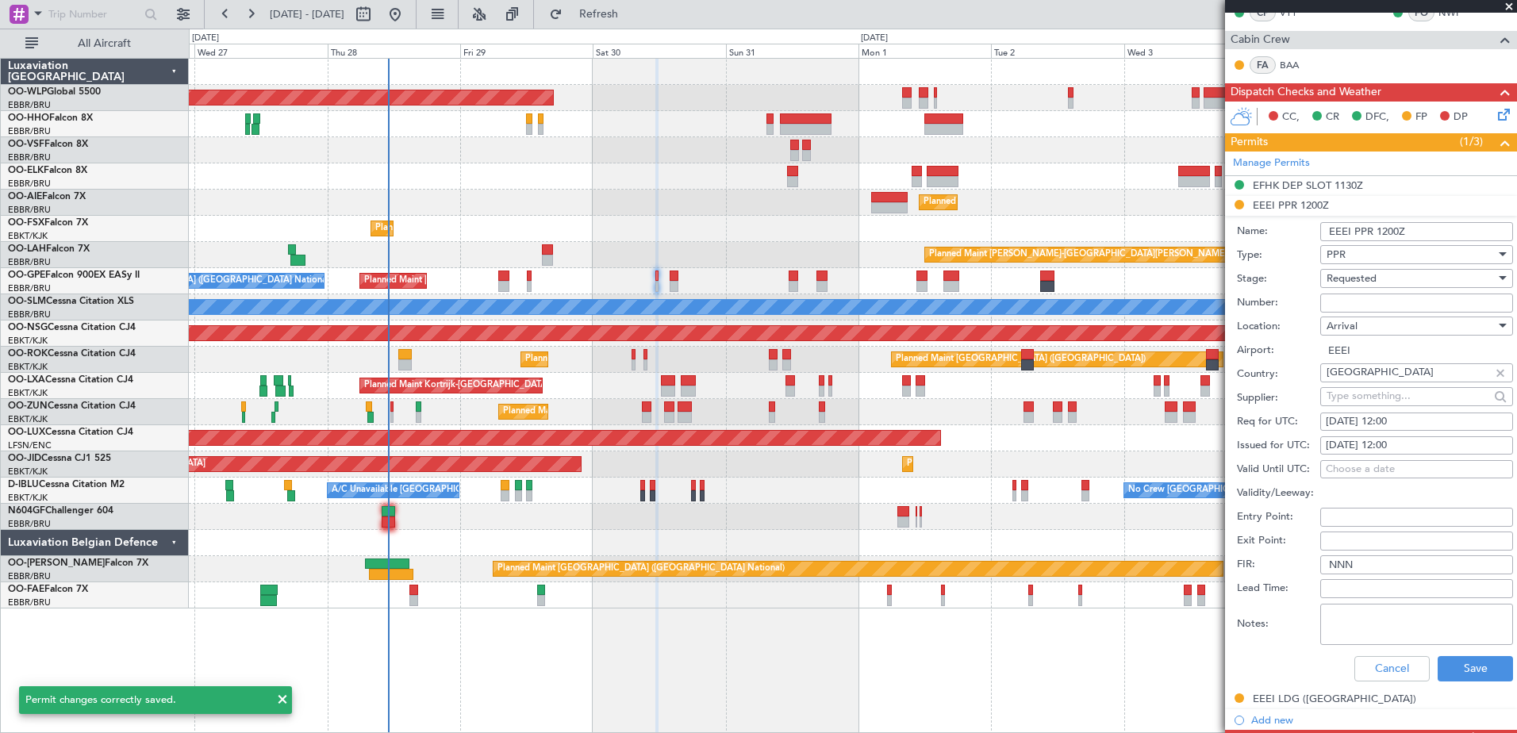
click at [1434, 231] on input "EEEI PPR 1200Z" at bounding box center [1417, 231] width 193 height 19
type input "EEEI PPR 1200Z ([GEOGRAPHIC_DATA])"
click at [1476, 663] on button "Save" at bounding box center [1475, 668] width 75 height 25
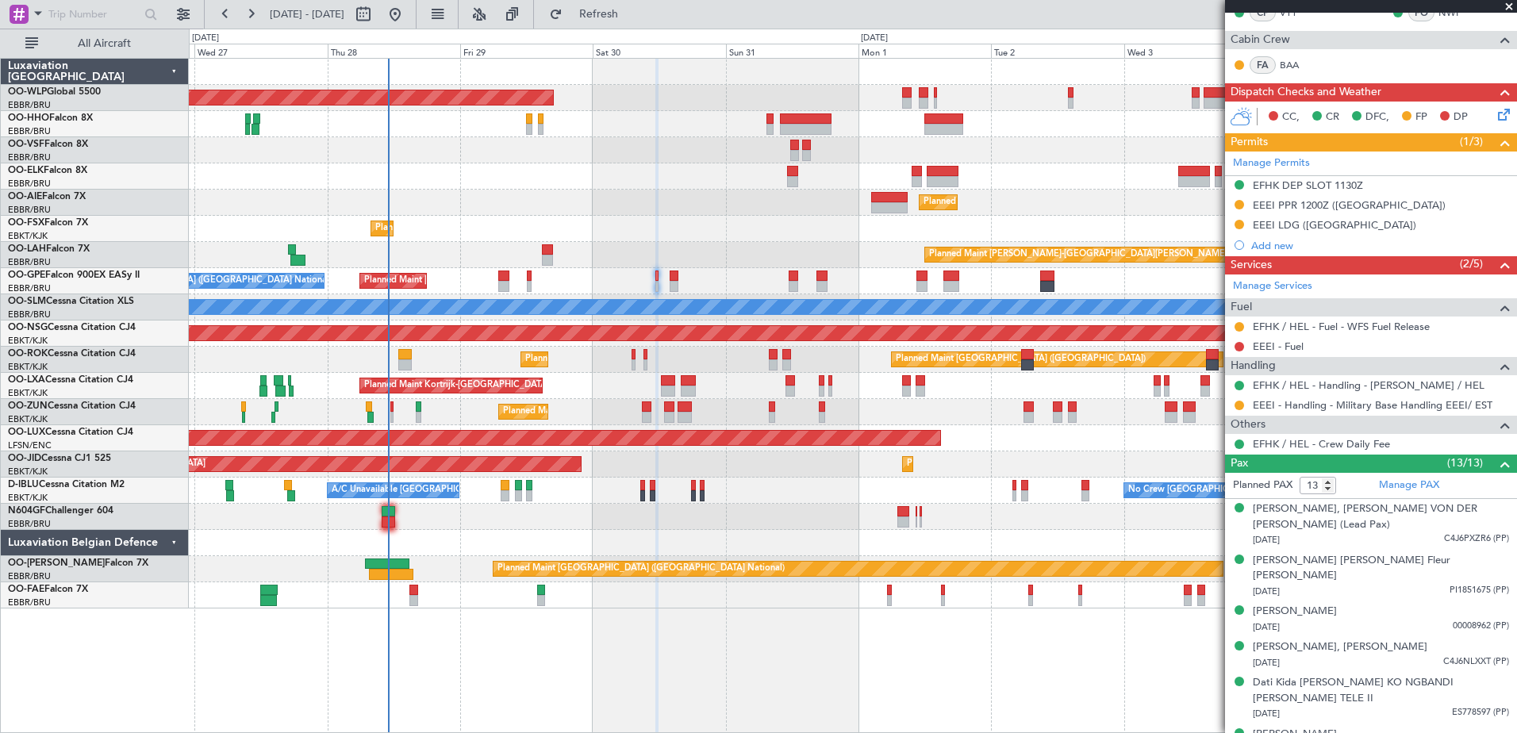
click at [319, 113] on div at bounding box center [853, 124] width 1328 height 26
click at [1153, 659] on div "Planned Maint Berlin (Brandenburg) Planned Maint Kortrijk-Wevelgem Planned Main…" at bounding box center [853, 395] width 1329 height 675
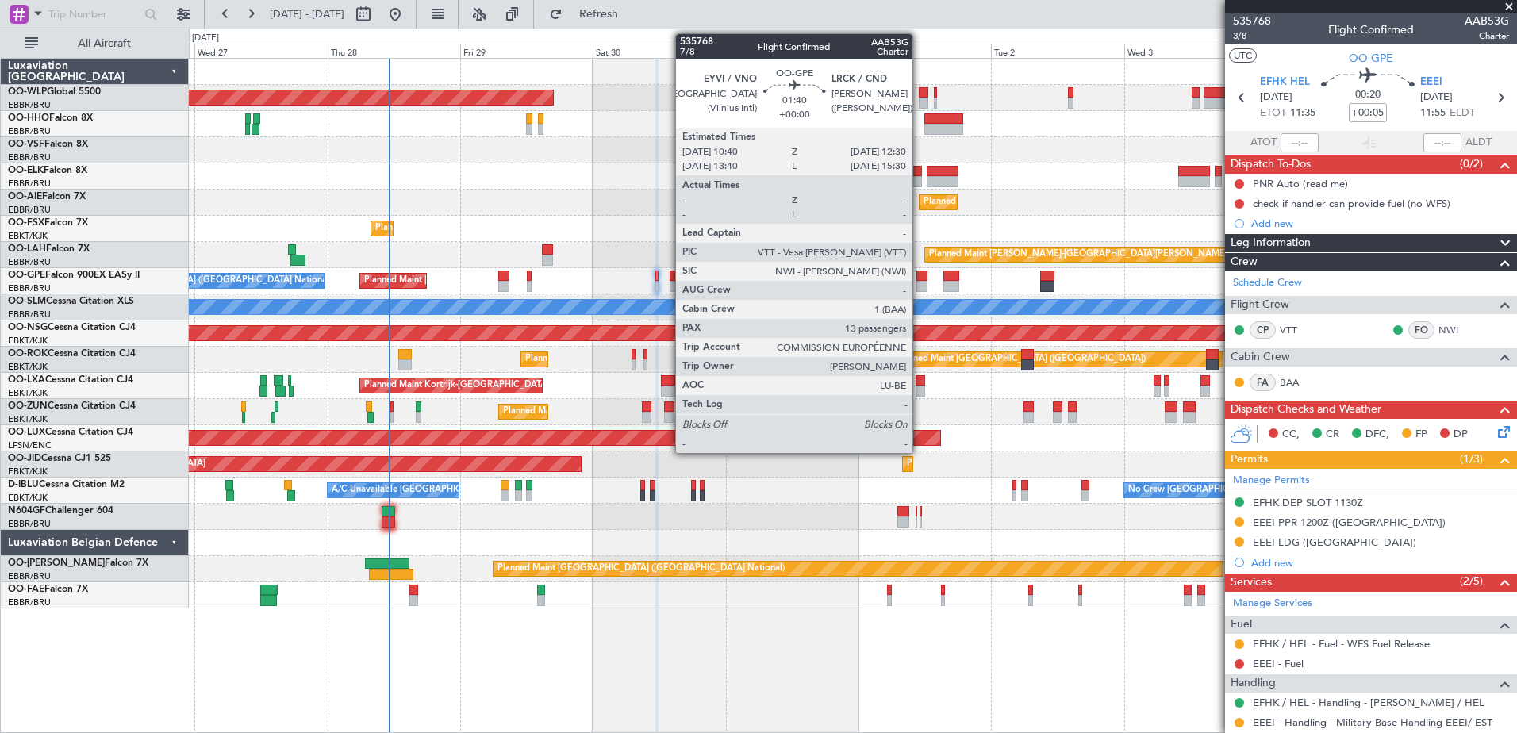
click at [920, 280] on div at bounding box center [922, 276] width 10 height 11
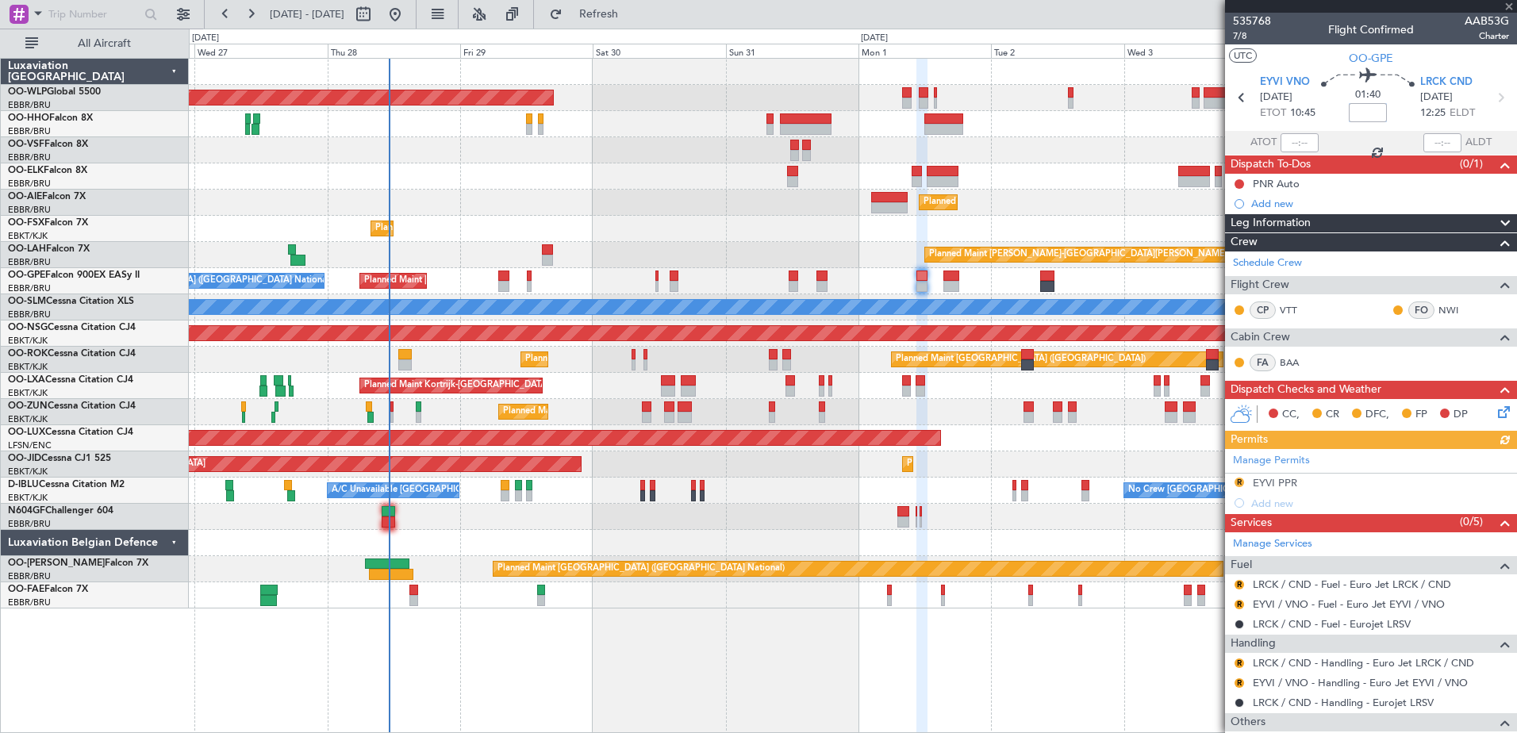
click at [1352, 110] on input at bounding box center [1368, 112] width 38 height 19
type input "+00:15"
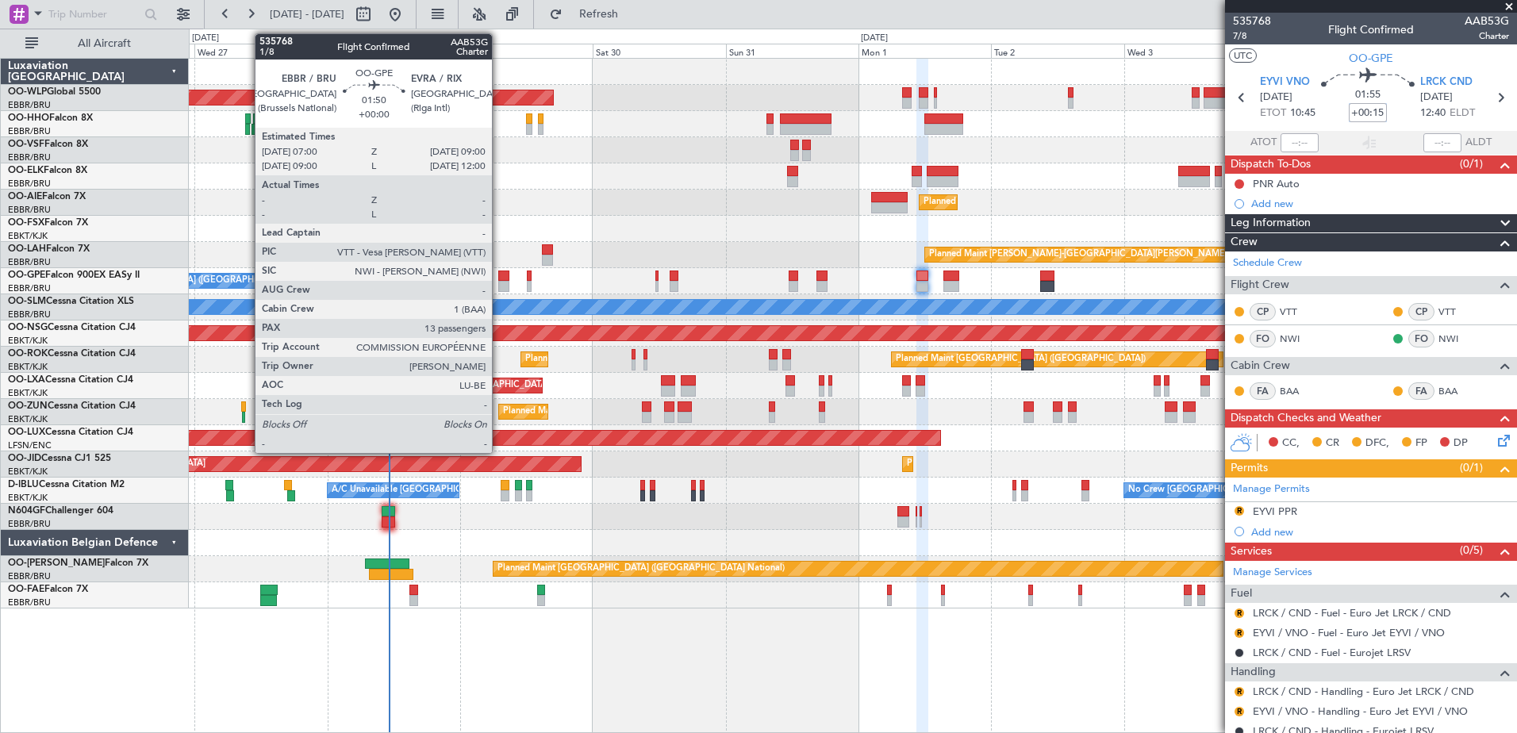
click at [499, 279] on div at bounding box center [503, 276] width 11 height 11
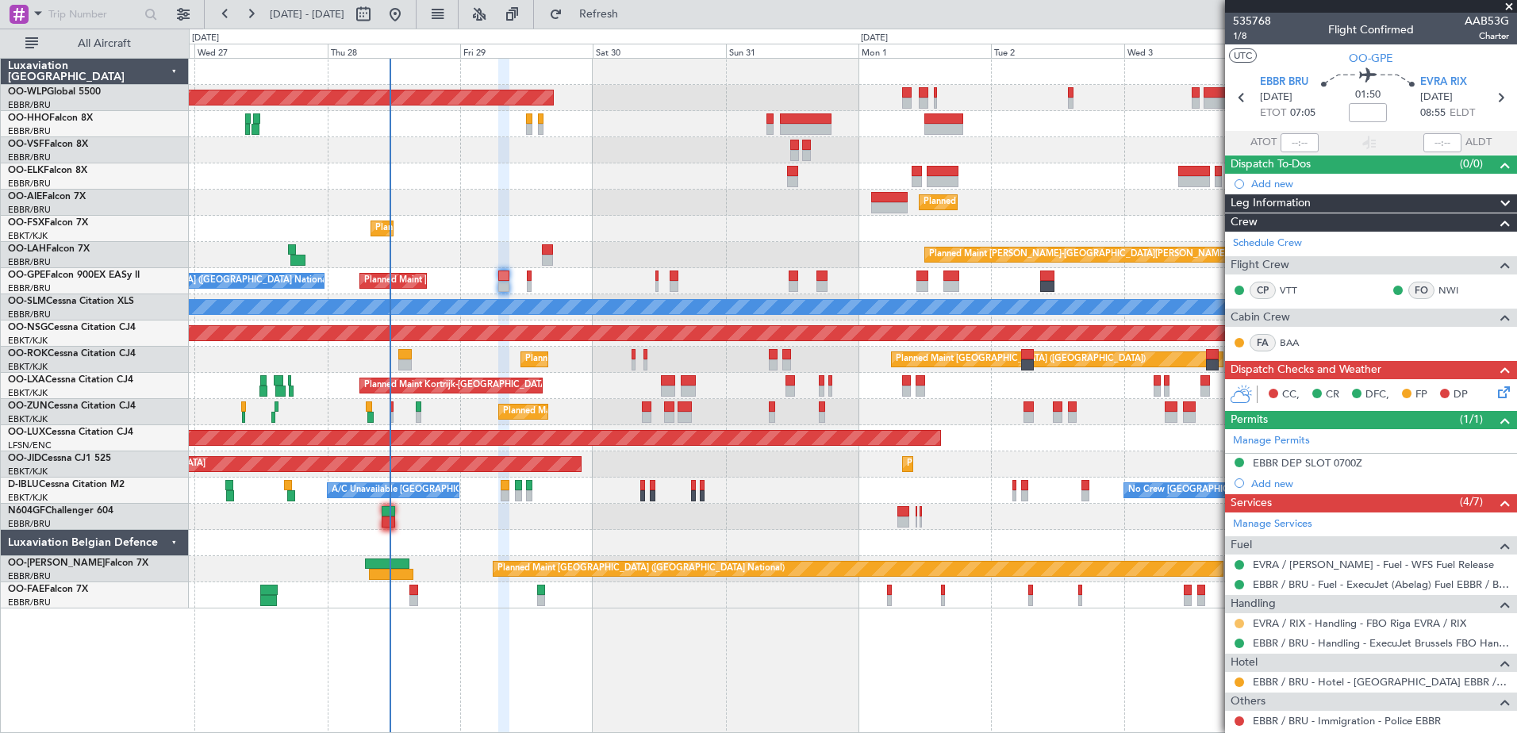
click at [1239, 621] on button at bounding box center [1240, 624] width 10 height 10
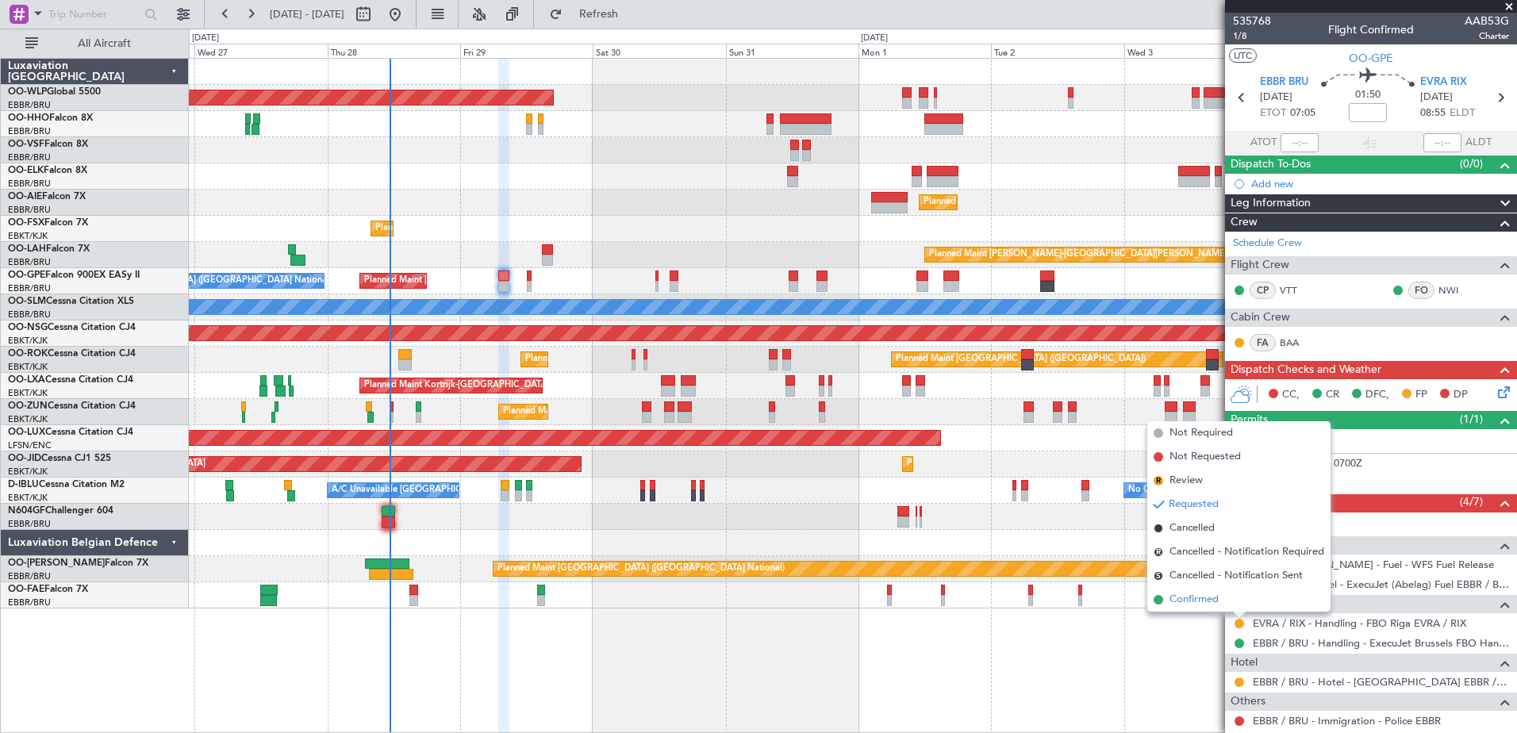
click at [1190, 603] on span "Confirmed" at bounding box center [1194, 600] width 49 height 16
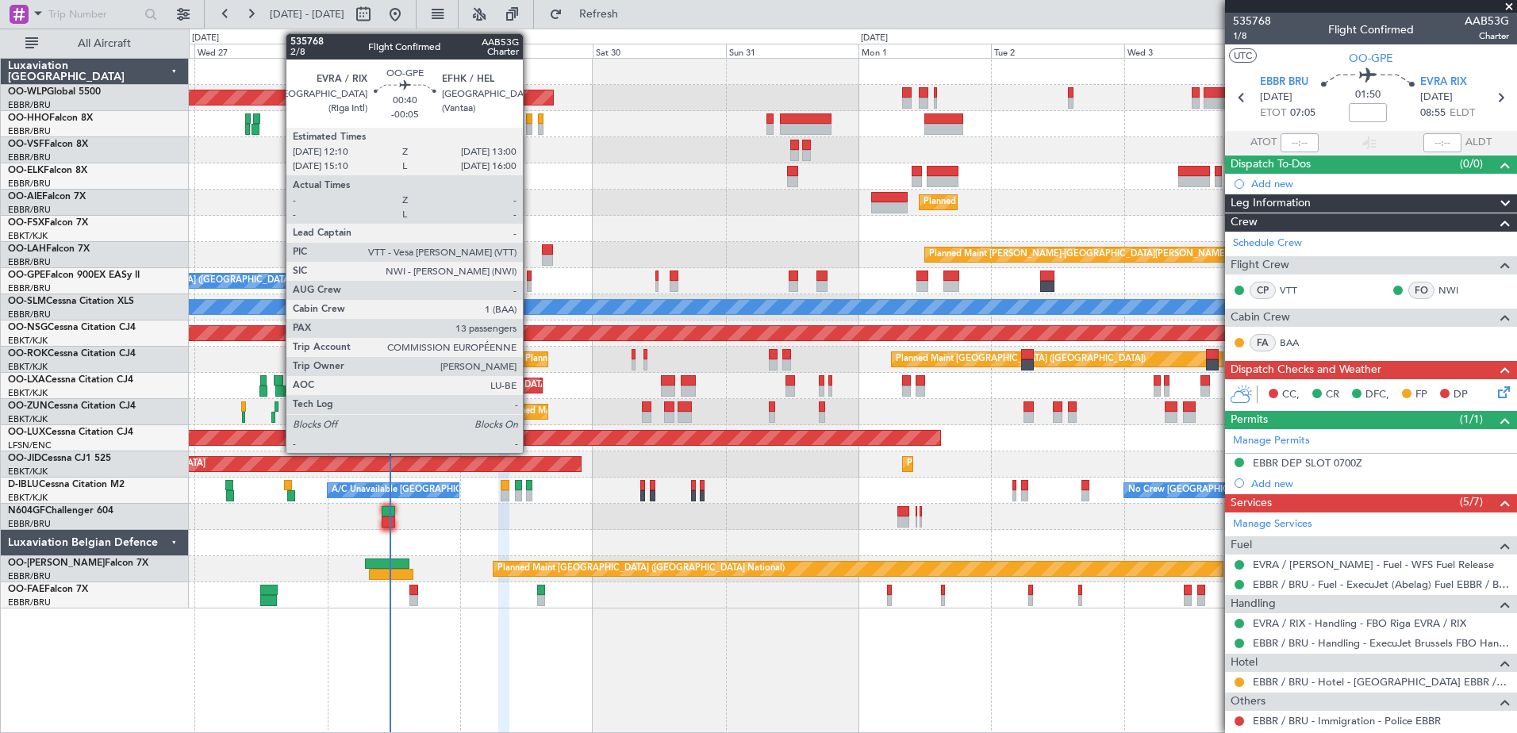
click at [530, 279] on div at bounding box center [529, 276] width 5 height 11
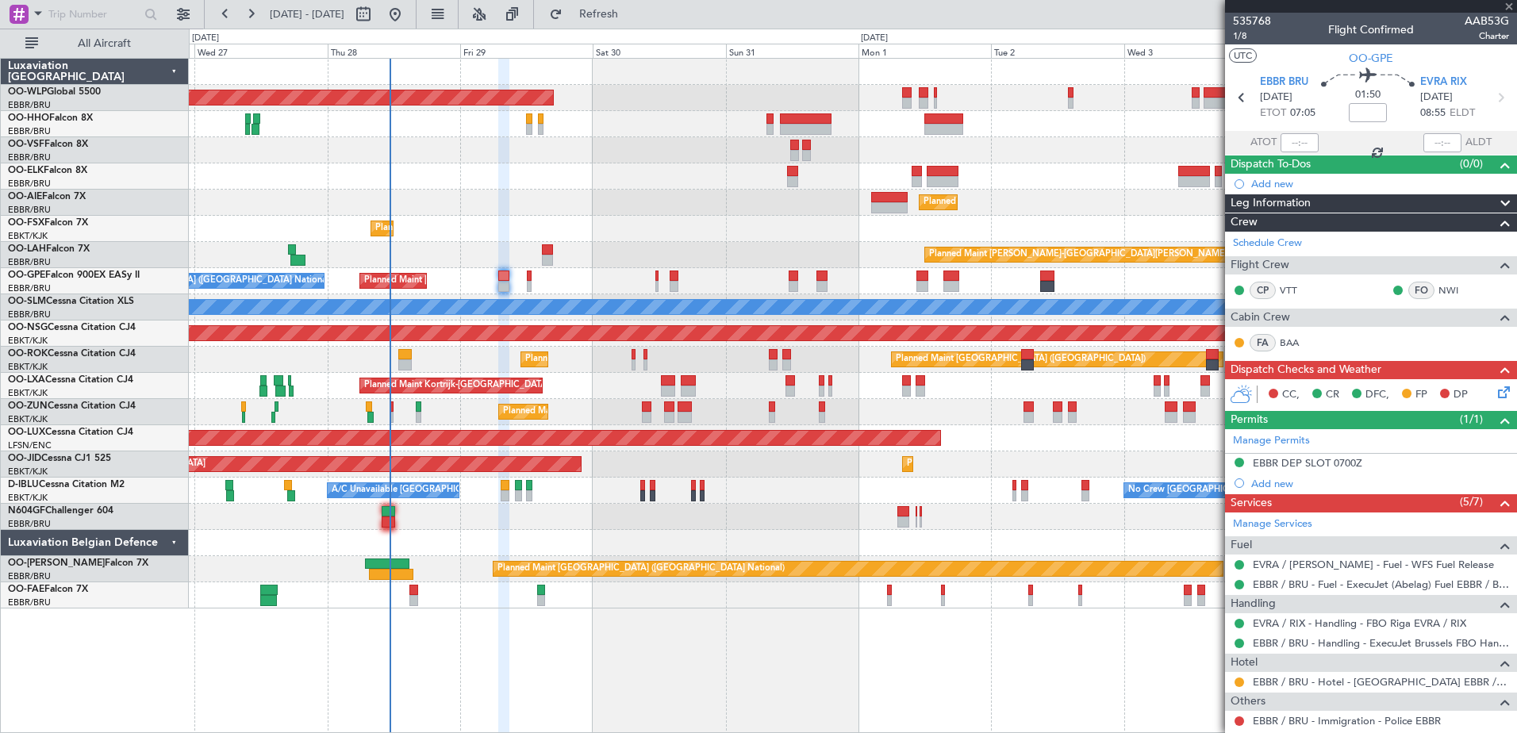
type input "-00:05"
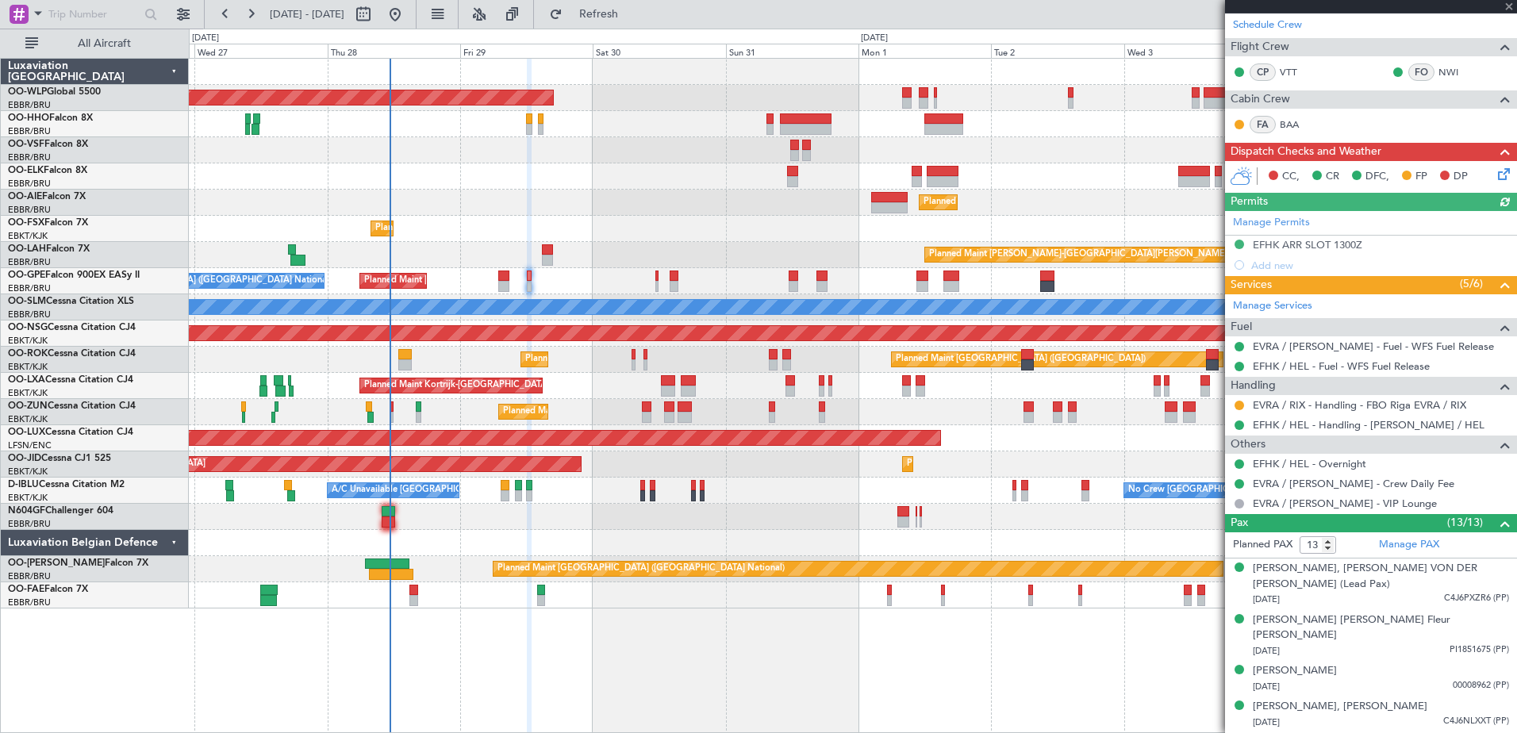
scroll to position [317, 0]
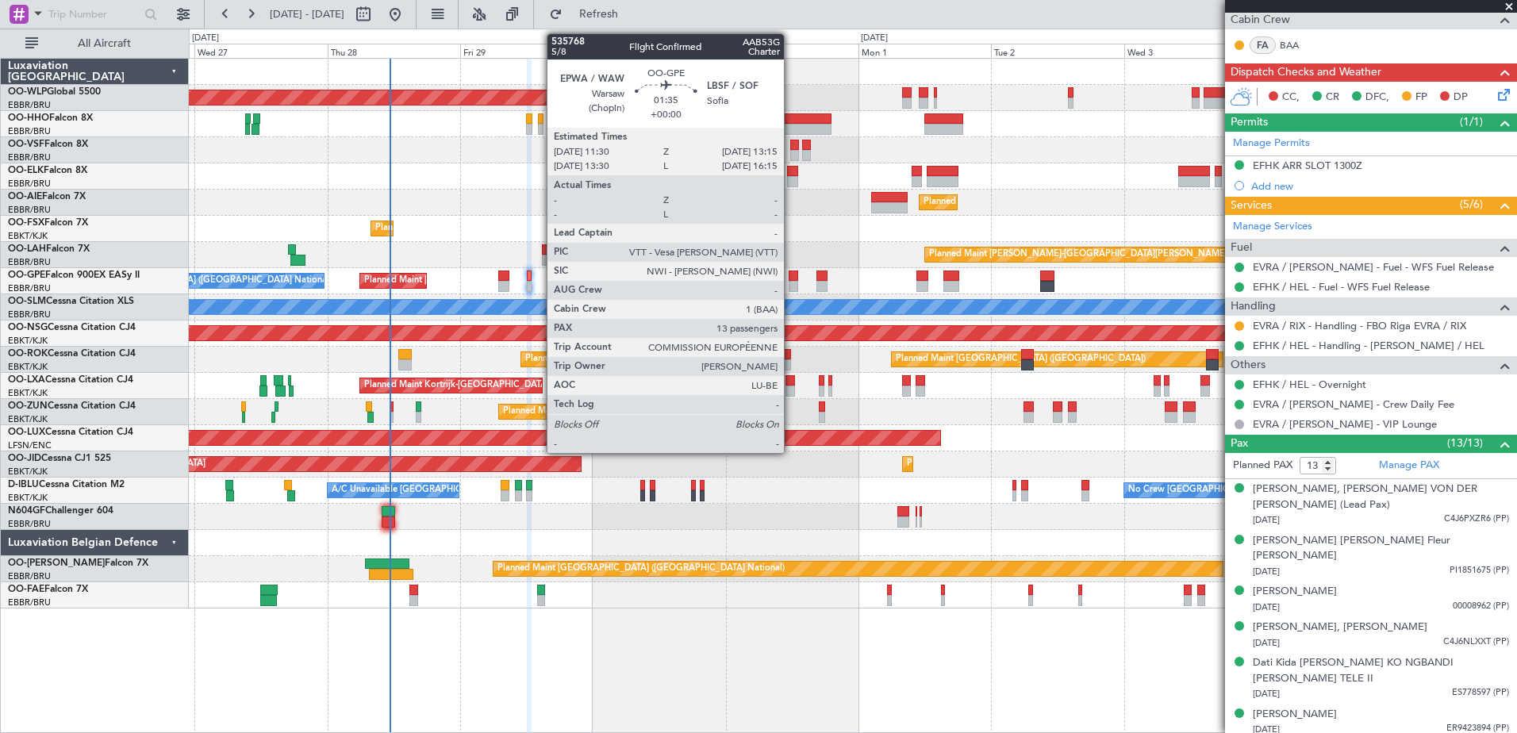
click at [791, 283] on div at bounding box center [794, 286] width 10 height 11
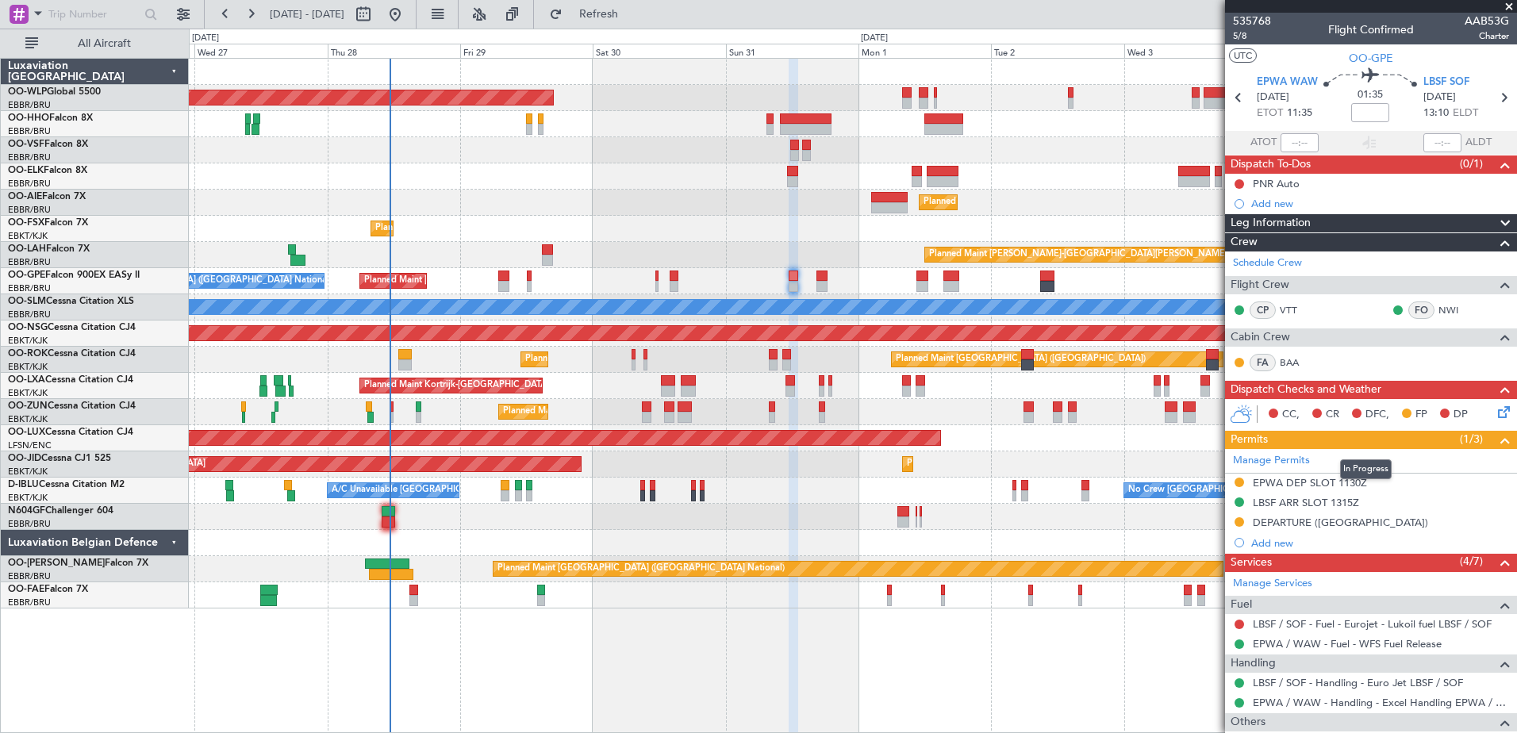
scroll to position [159, 0]
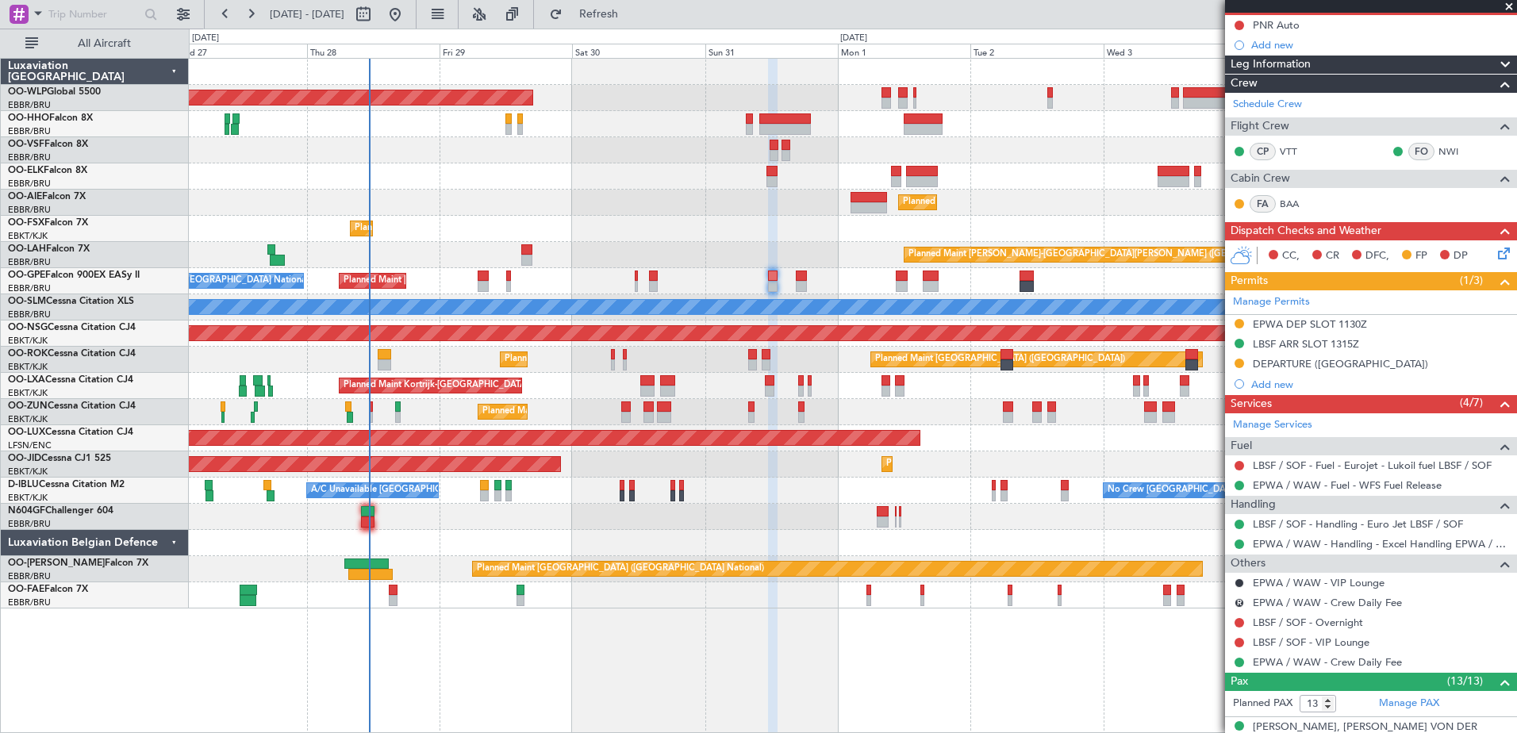
click at [833, 271] on div "Planned Maint [GEOGRAPHIC_DATA] ([GEOGRAPHIC_DATA] National) No Crew [GEOGRAPHI…" at bounding box center [853, 281] width 1328 height 26
click at [1095, 20] on div "27 Aug 2025 - 06 Sep 2025 Refresh Quick Links All Aircraft" at bounding box center [758, 14] width 1517 height 29
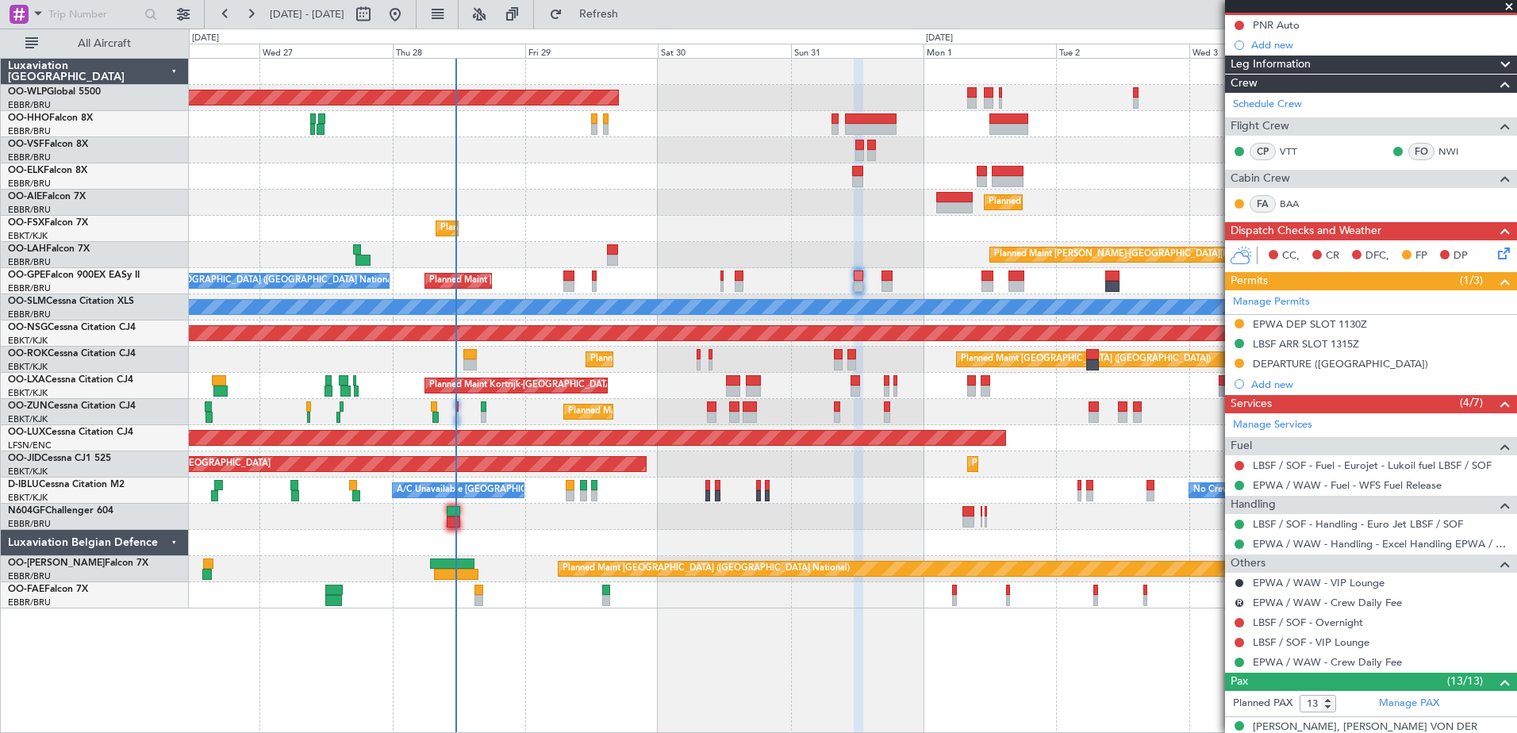
click at [625, 172] on div at bounding box center [853, 176] width 1328 height 26
click at [633, 10] on span "Refresh" at bounding box center [599, 14] width 67 height 11
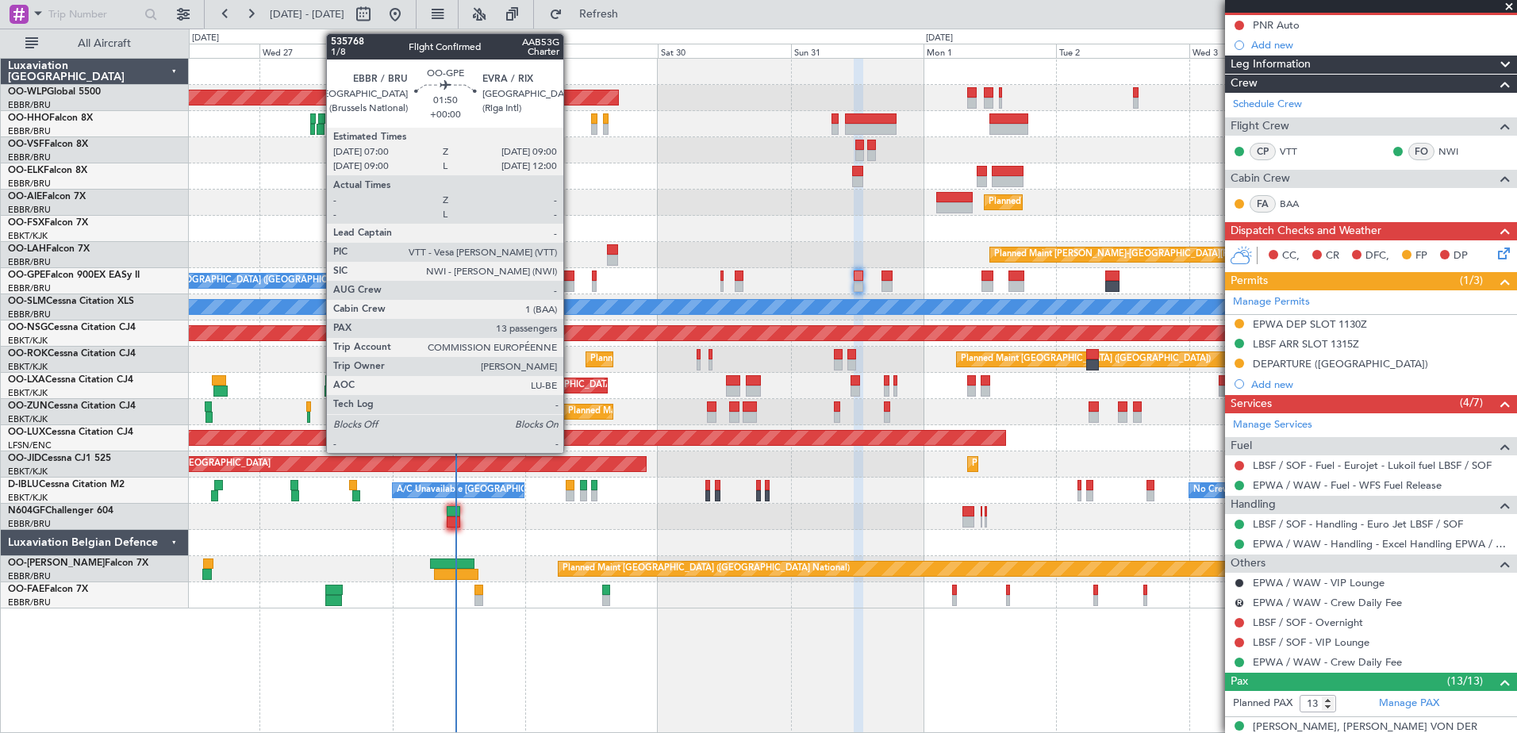
click at [571, 282] on div at bounding box center [568, 286] width 11 height 11
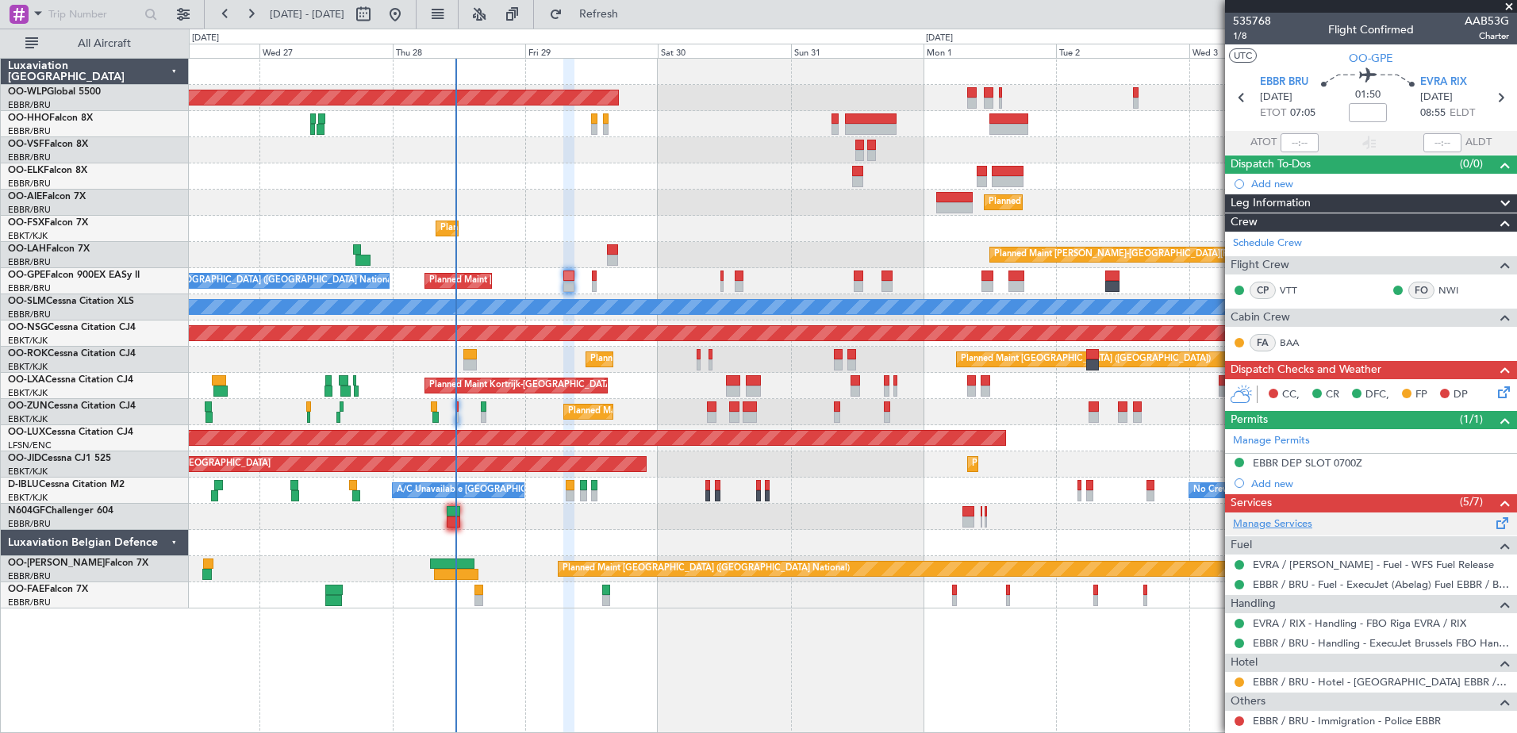
scroll to position [397, 0]
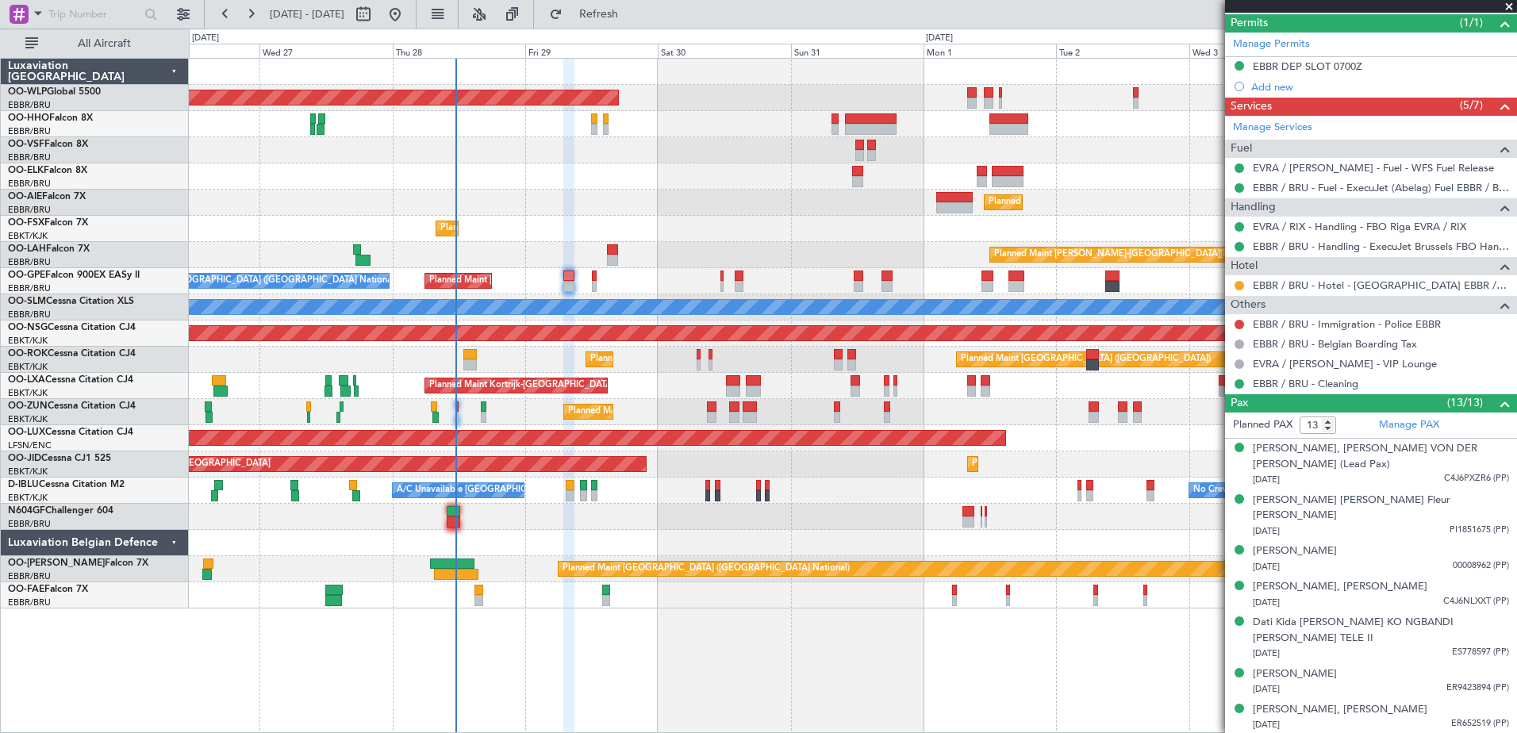
click at [665, 164] on div at bounding box center [853, 176] width 1328 height 26
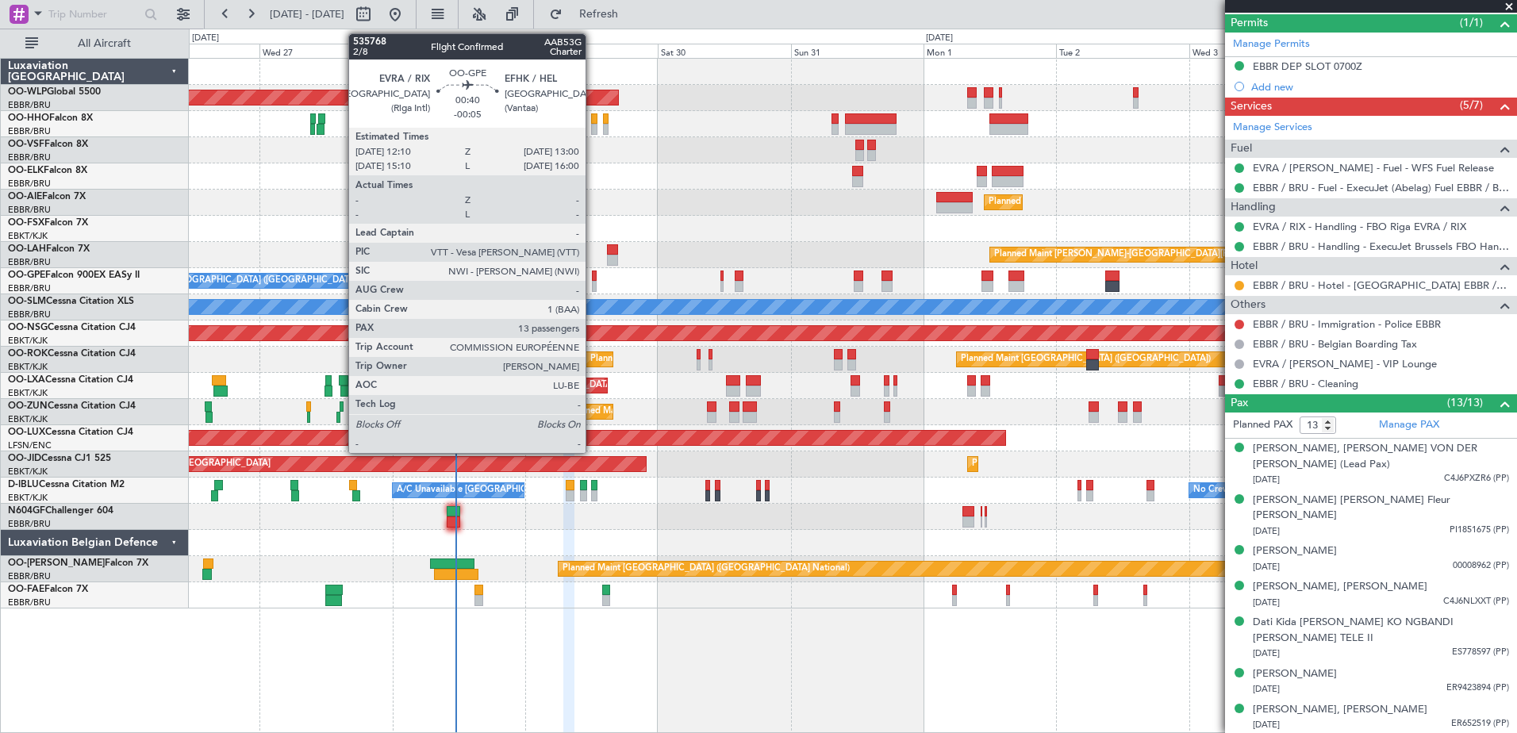
click at [593, 275] on div at bounding box center [594, 276] width 5 height 11
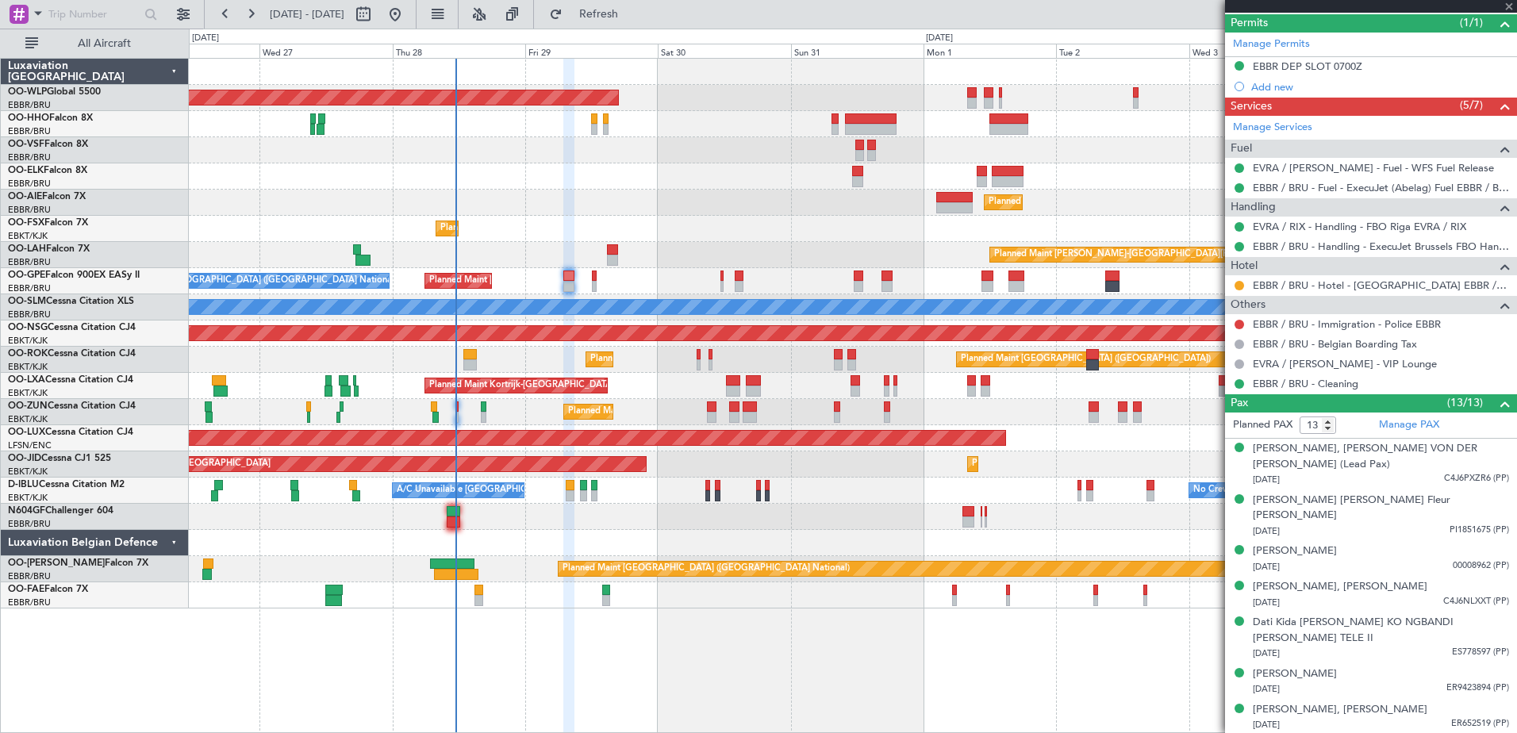
type input "-00:05"
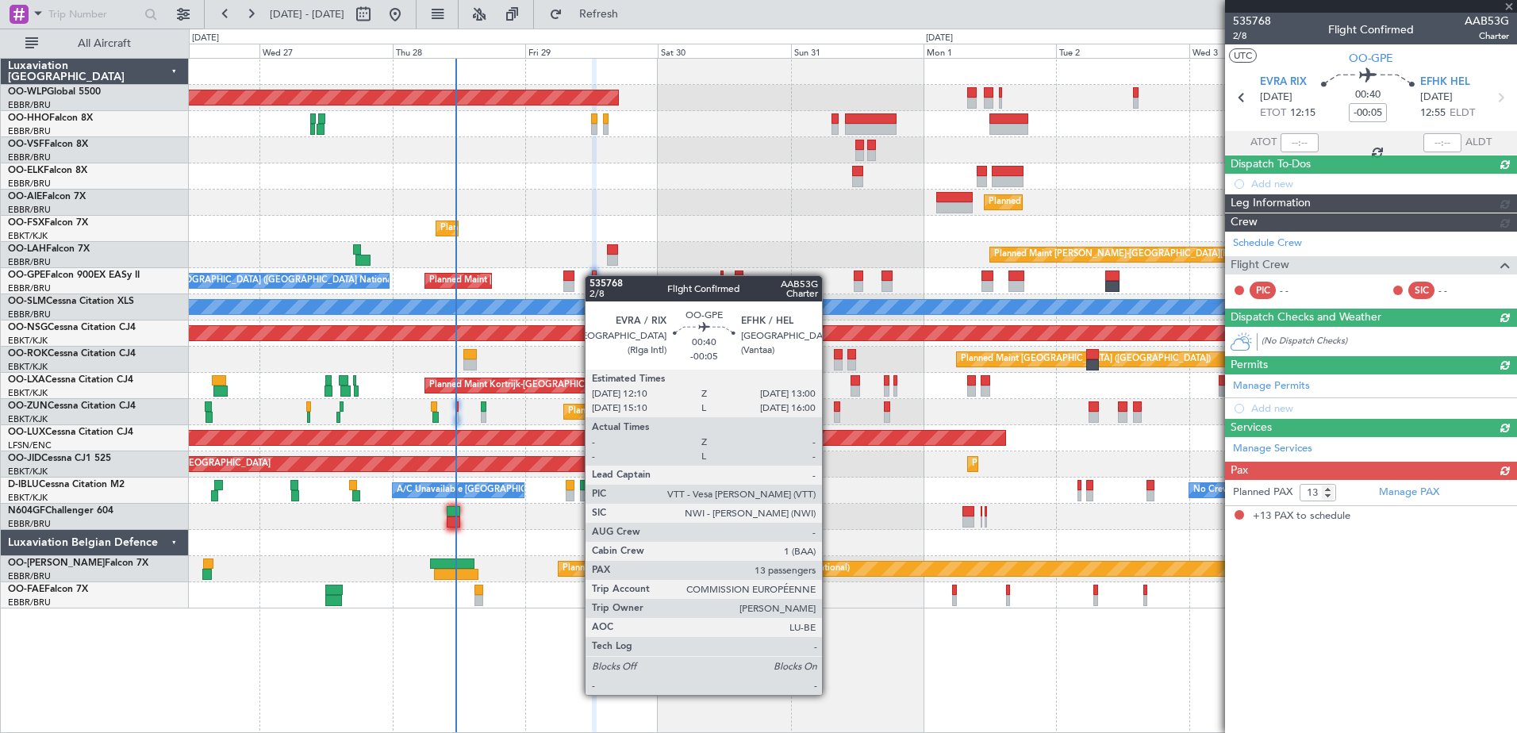
scroll to position [0, 0]
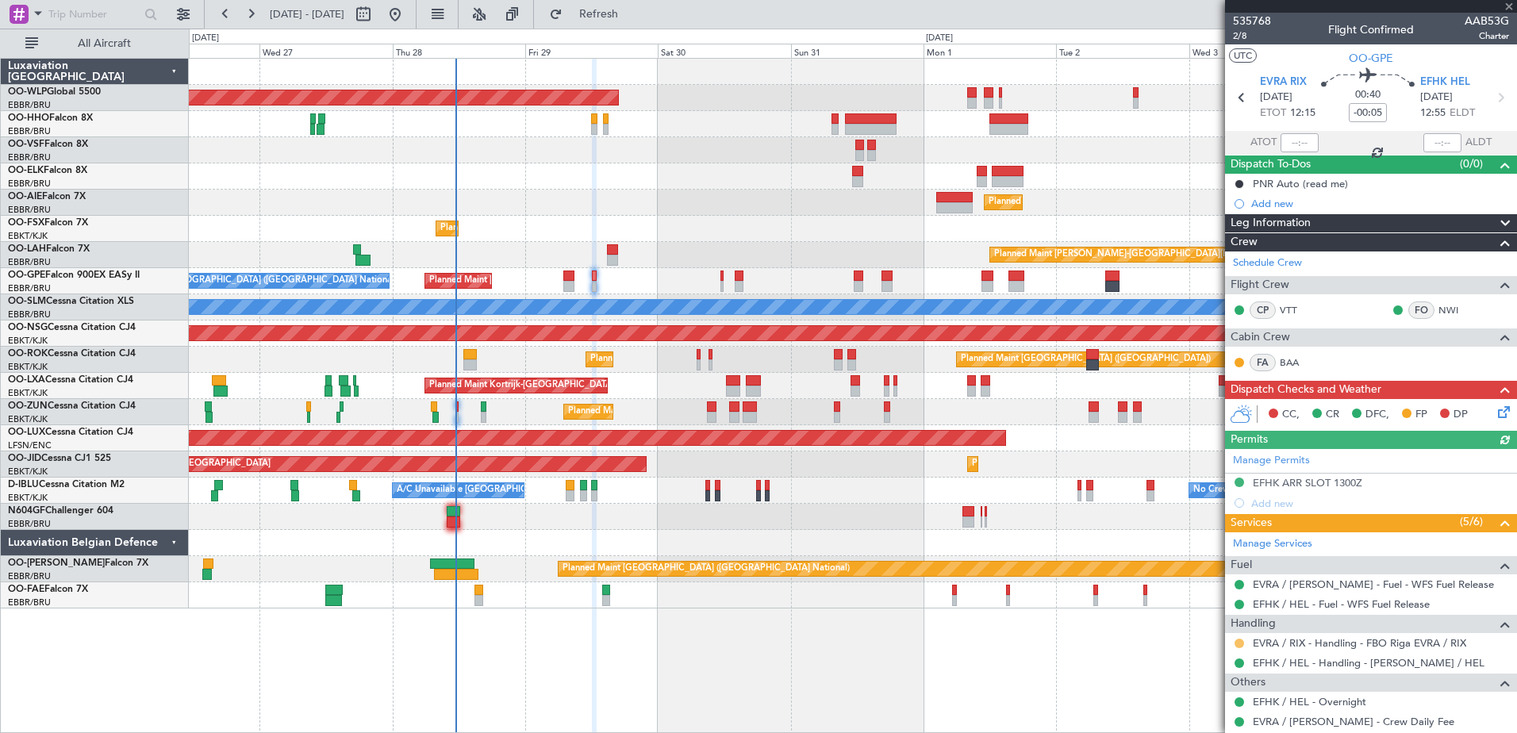
click at [1242, 642] on button at bounding box center [1240, 644] width 10 height 10
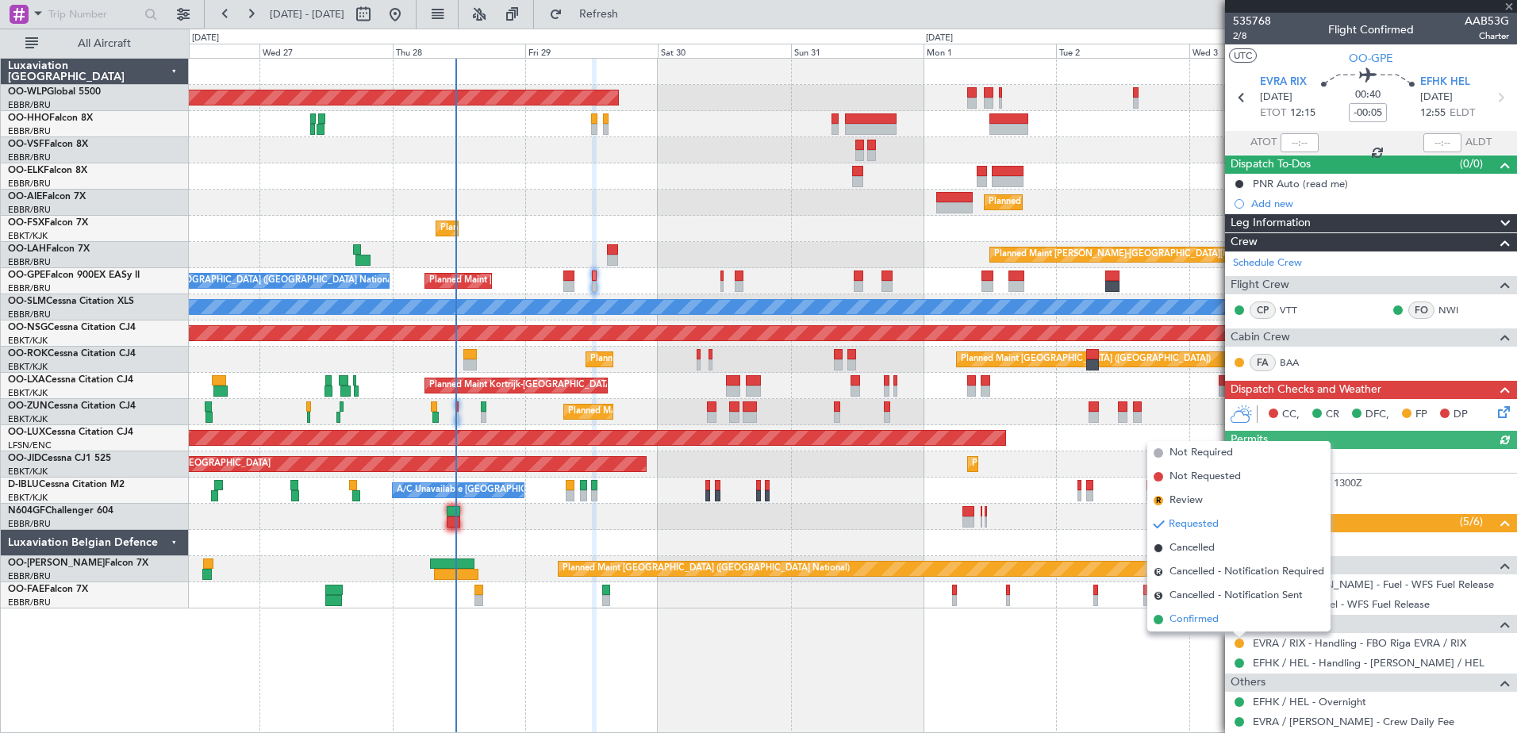
click at [1198, 617] on span "Confirmed" at bounding box center [1194, 620] width 49 height 16
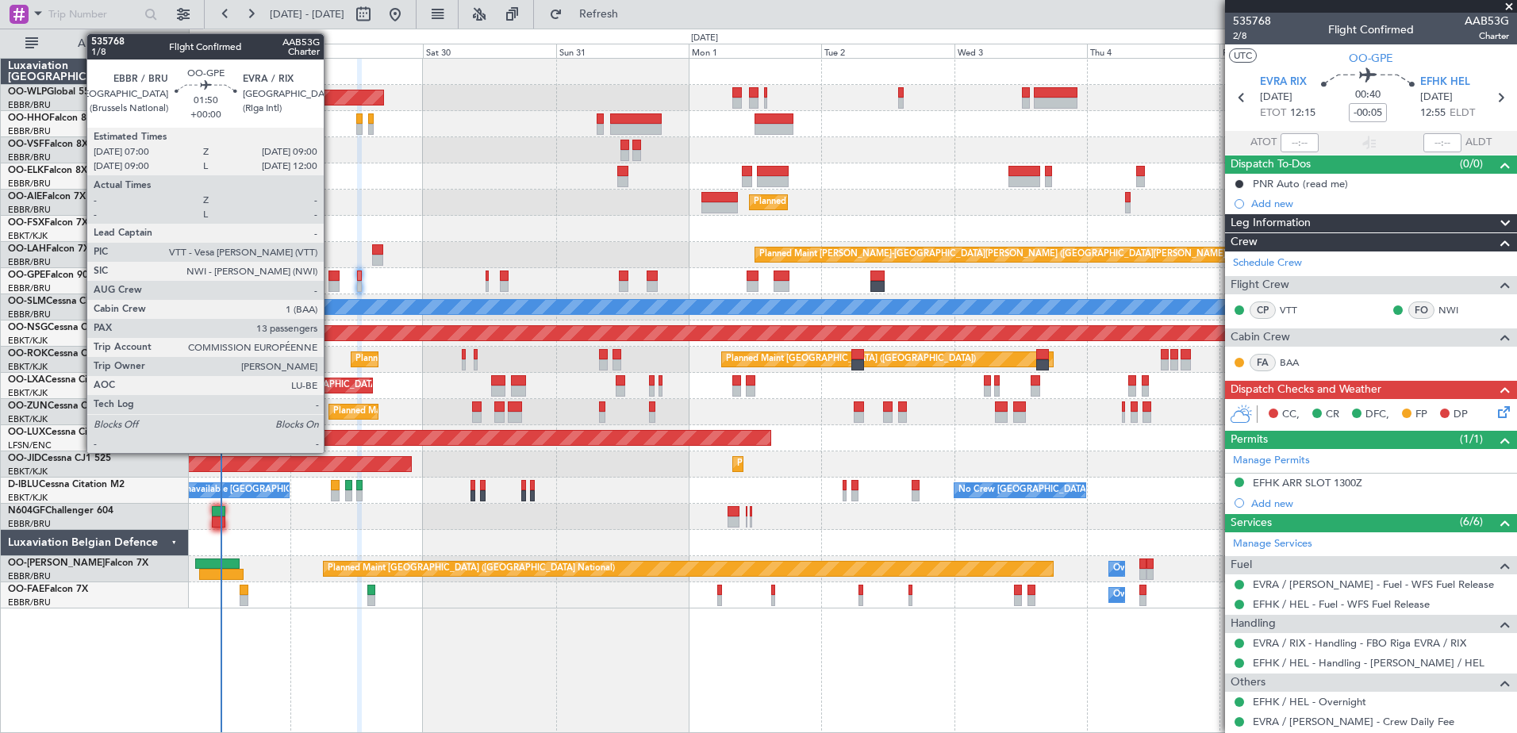
click at [334, 283] on div at bounding box center [334, 286] width 11 height 11
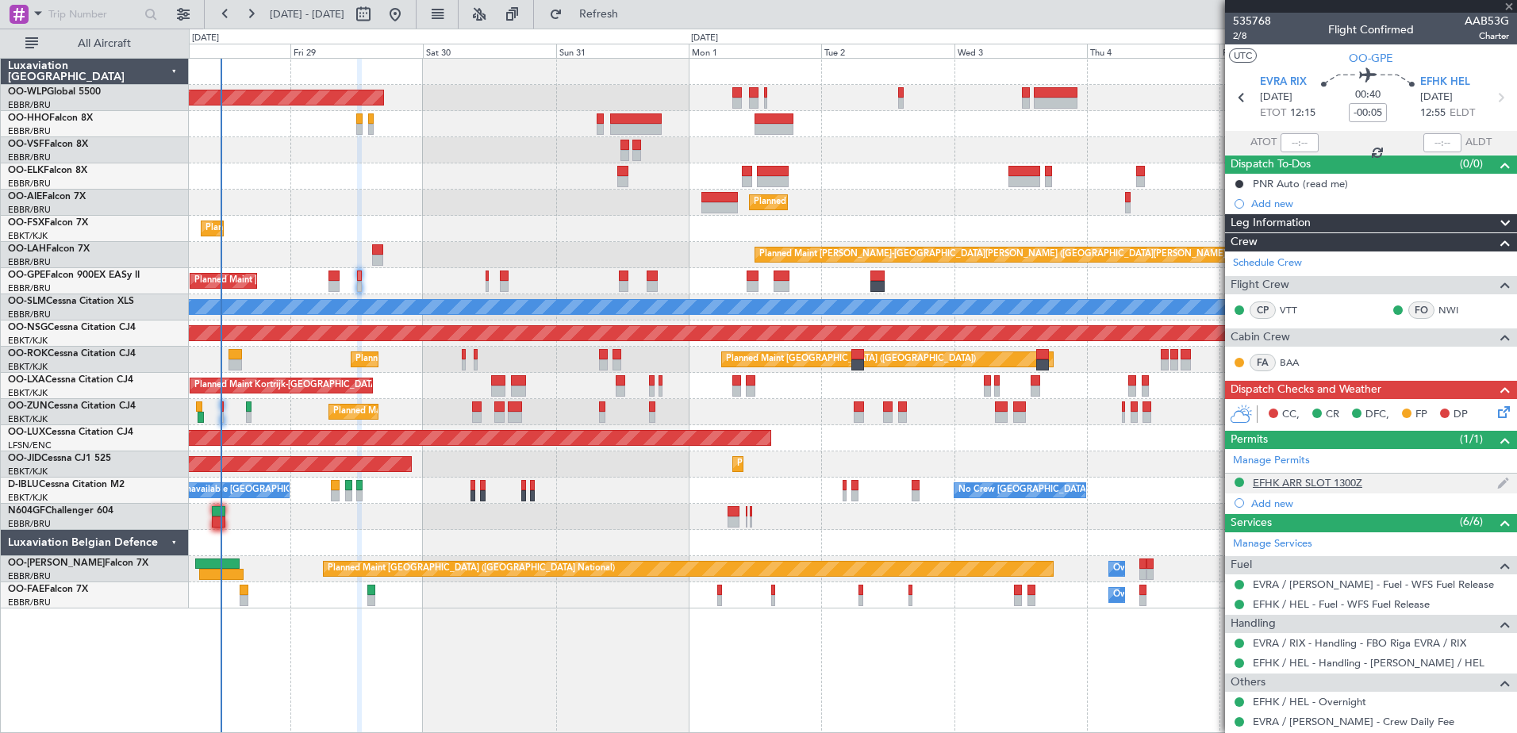
click at [1283, 481] on div "EFHK ARR SLOT 1300Z" at bounding box center [1308, 482] width 110 height 13
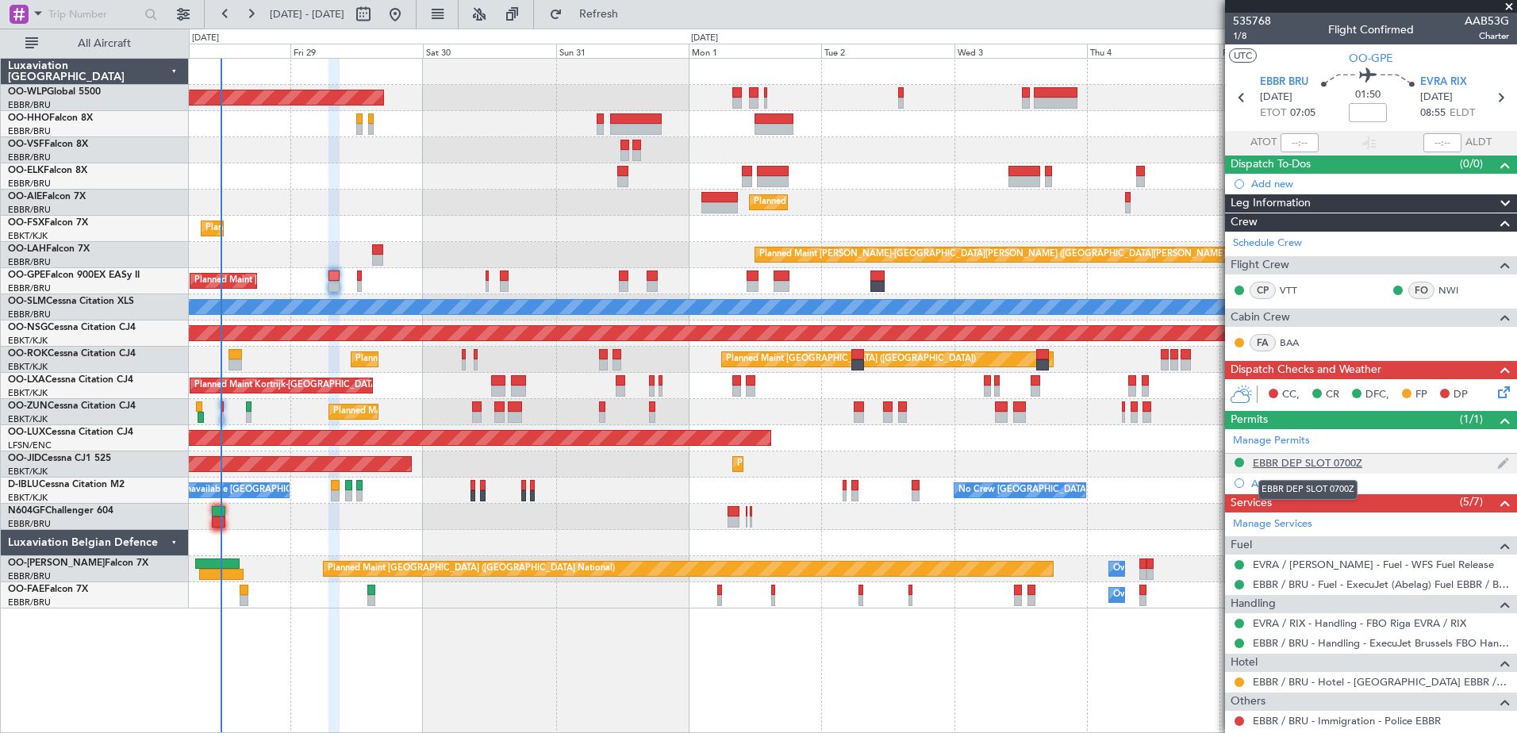
click at [1284, 461] on div "EBBR DEP SLOT 0700Z" at bounding box center [1308, 462] width 110 height 13
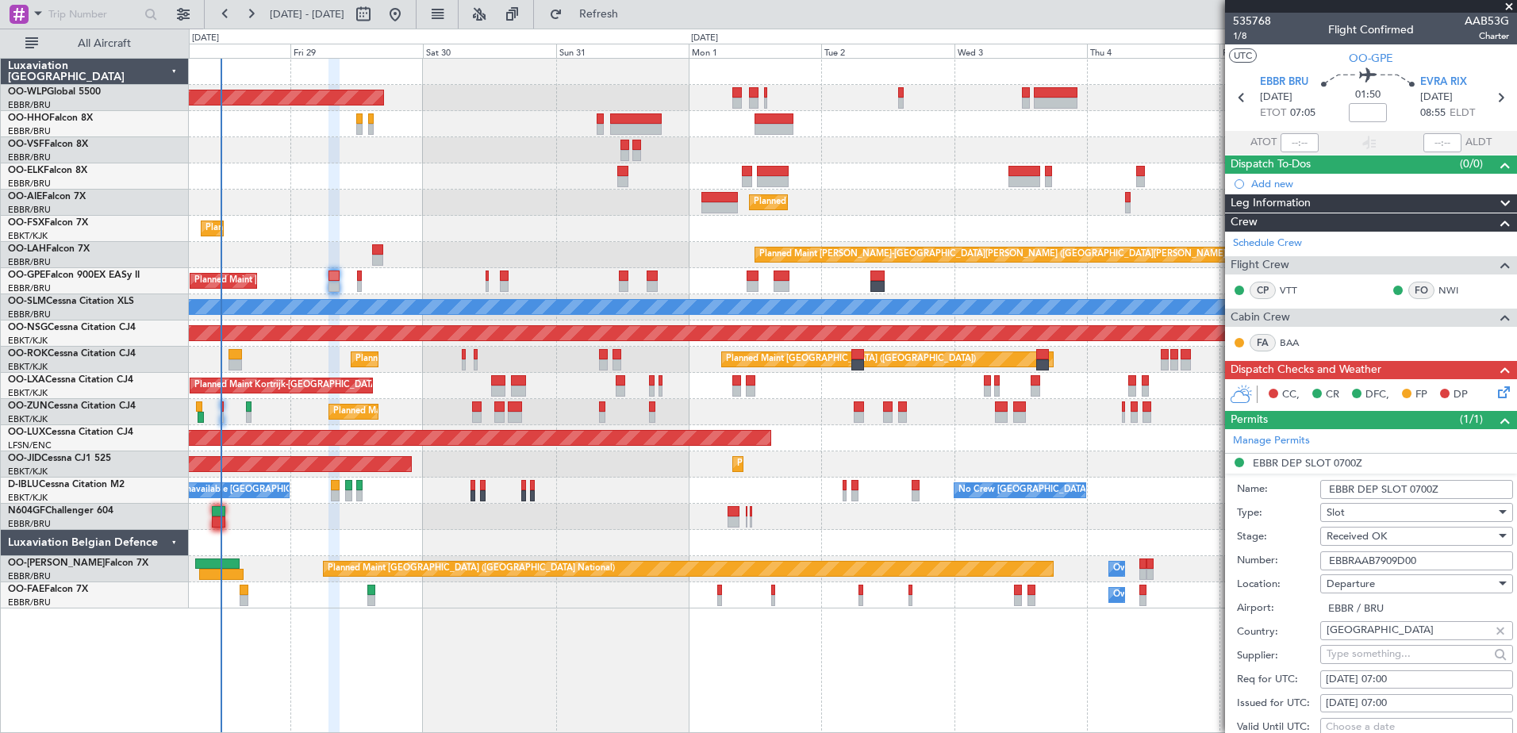
drag, startPoint x: 1440, startPoint y: 560, endPoint x: 1307, endPoint y: 558, distance: 132.6
click at [1307, 558] on div "Number: EBBRAAB7909D00" at bounding box center [1375, 561] width 276 height 24
click at [1291, 337] on link "BAA" at bounding box center [1298, 343] width 36 height 14
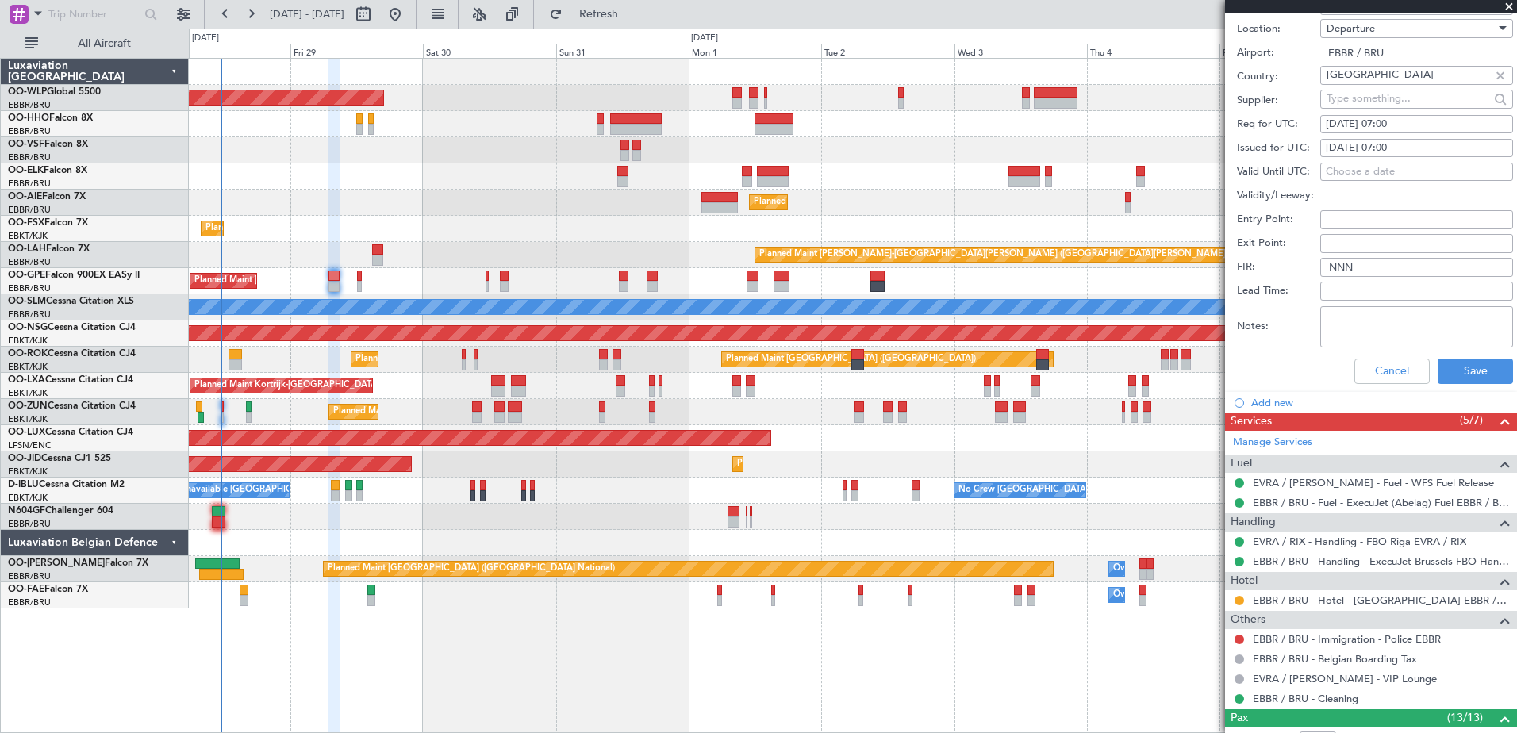
scroll to position [635, 0]
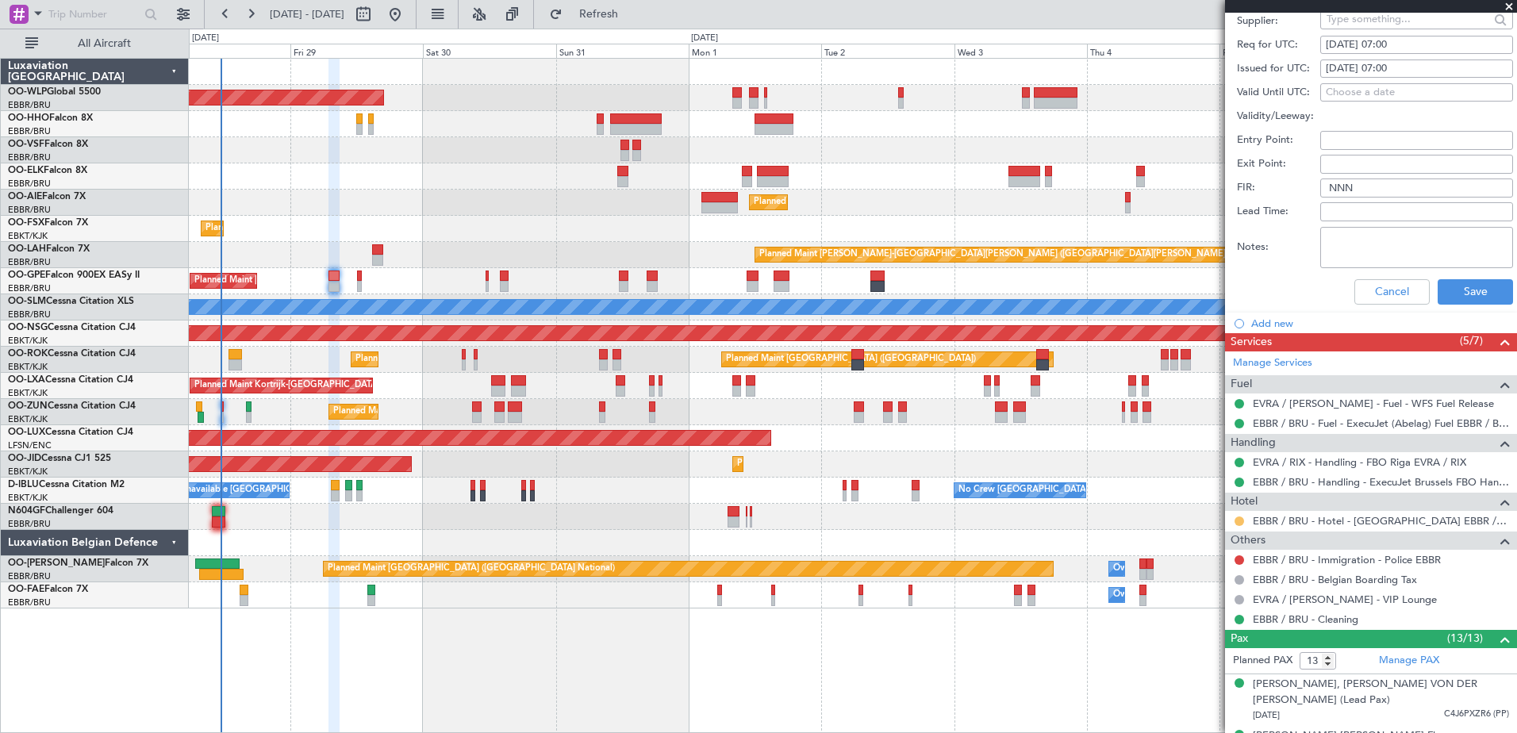
click at [1242, 526] on div at bounding box center [1239, 521] width 13 height 13
click at [1240, 522] on button at bounding box center [1240, 522] width 10 height 10
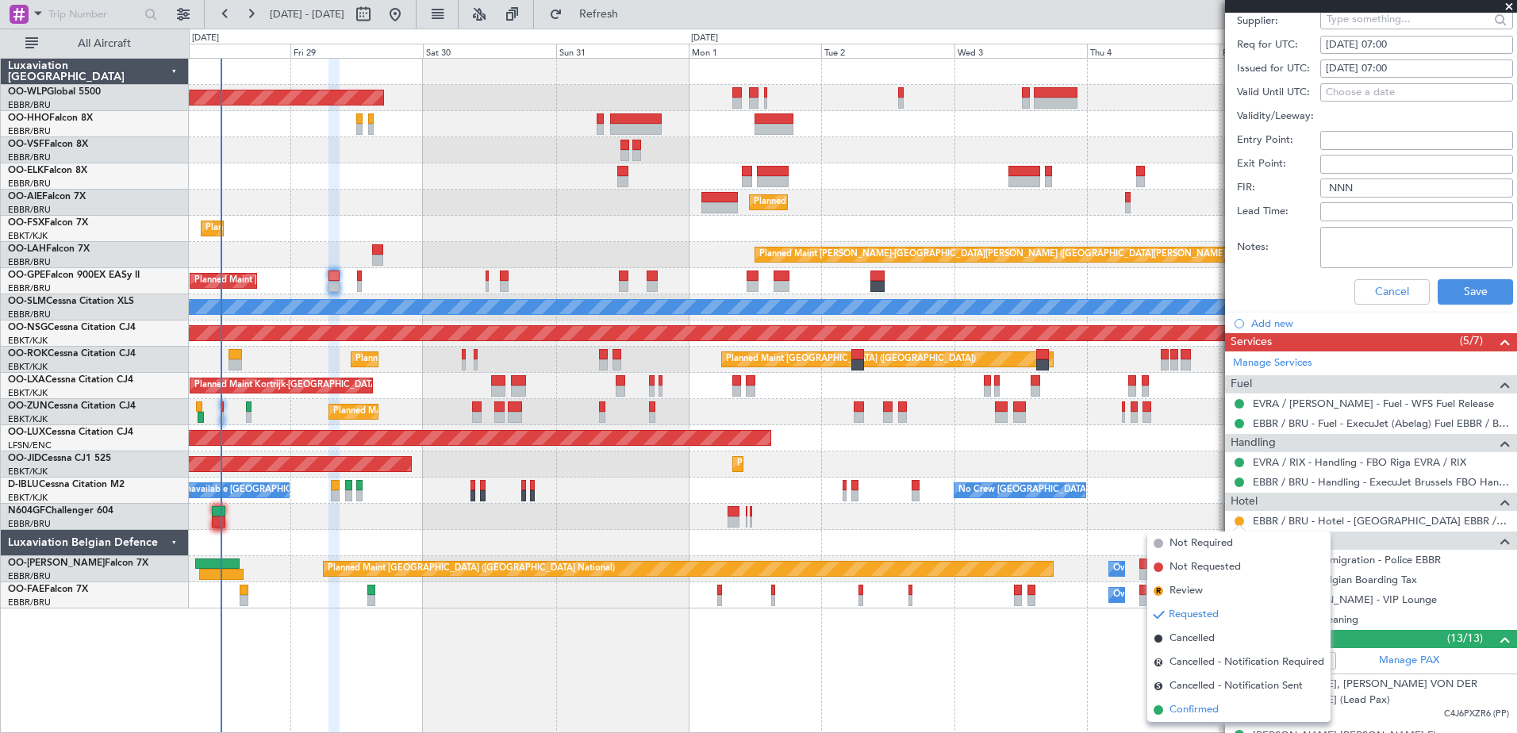
click at [1186, 703] on span "Confirmed" at bounding box center [1194, 710] width 49 height 16
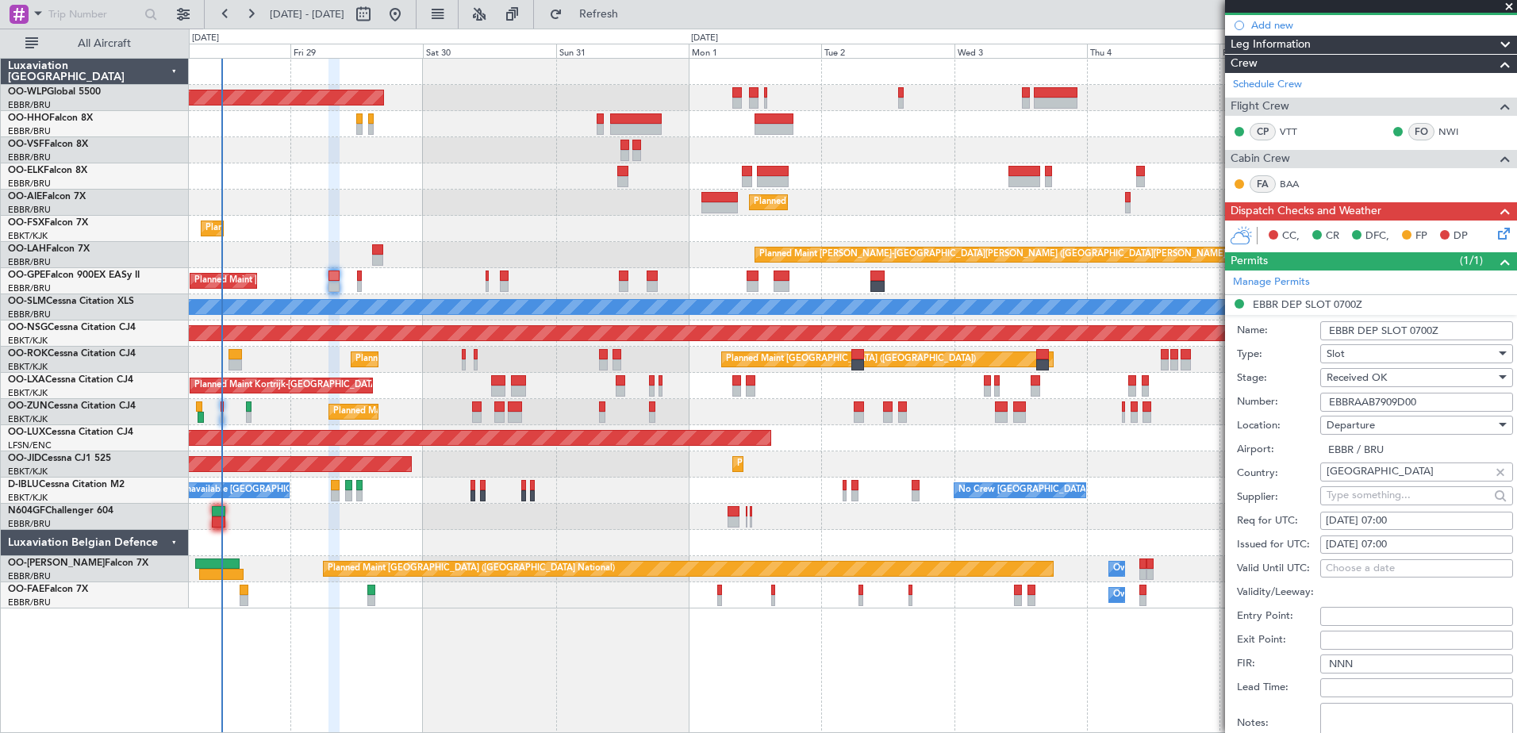
scroll to position [0, 0]
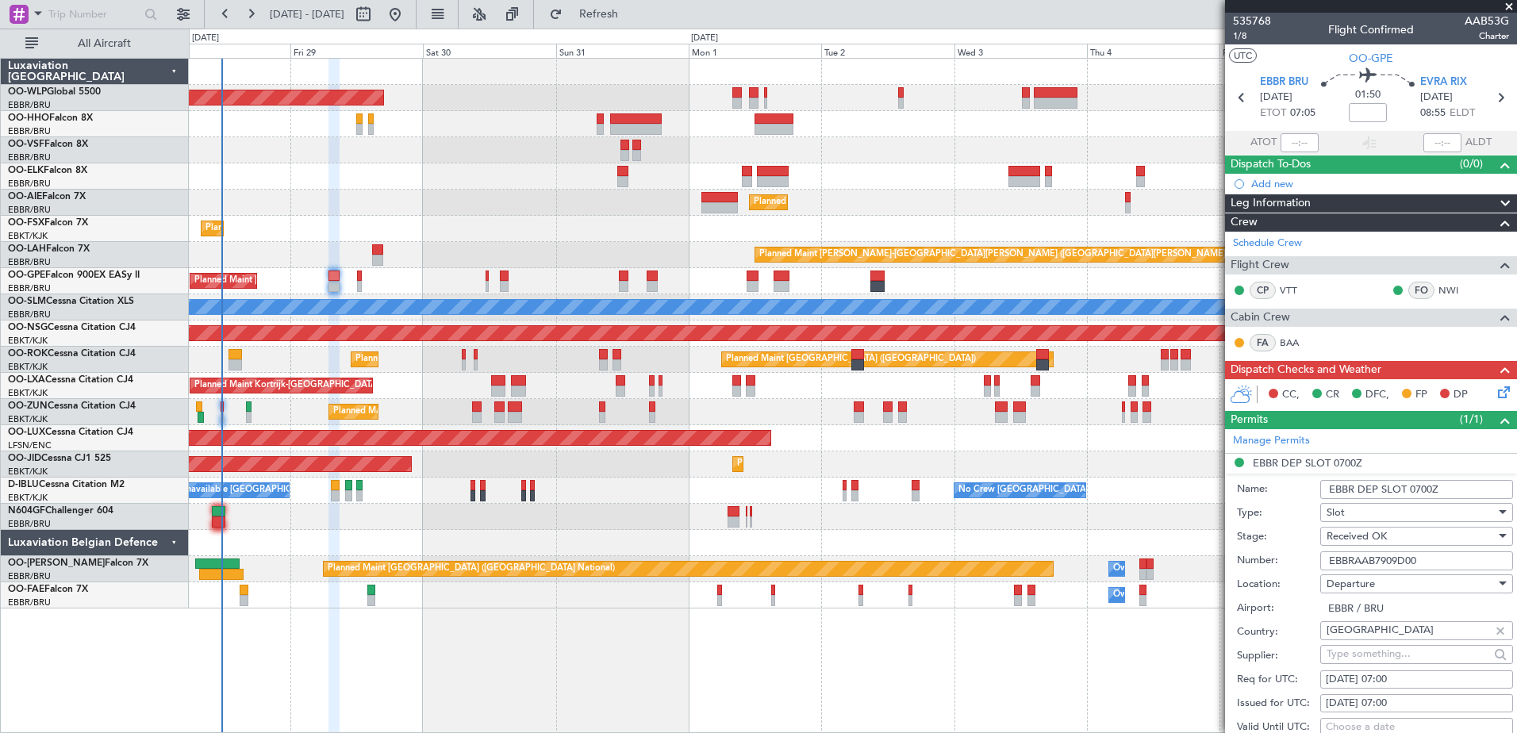
click at [1495, 388] on icon at bounding box center [1501, 389] width 13 height 13
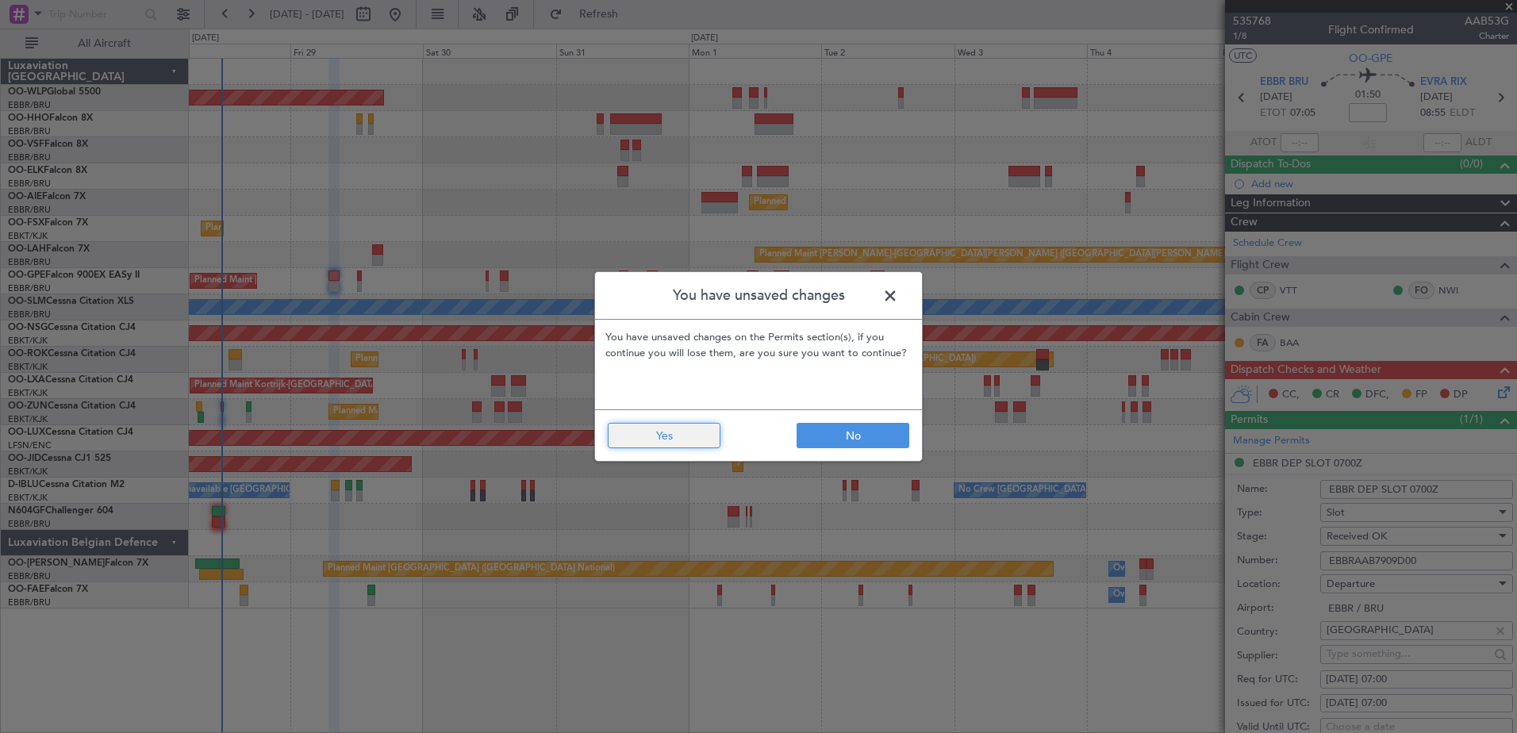
click at [679, 438] on button "Yes" at bounding box center [664, 435] width 113 height 25
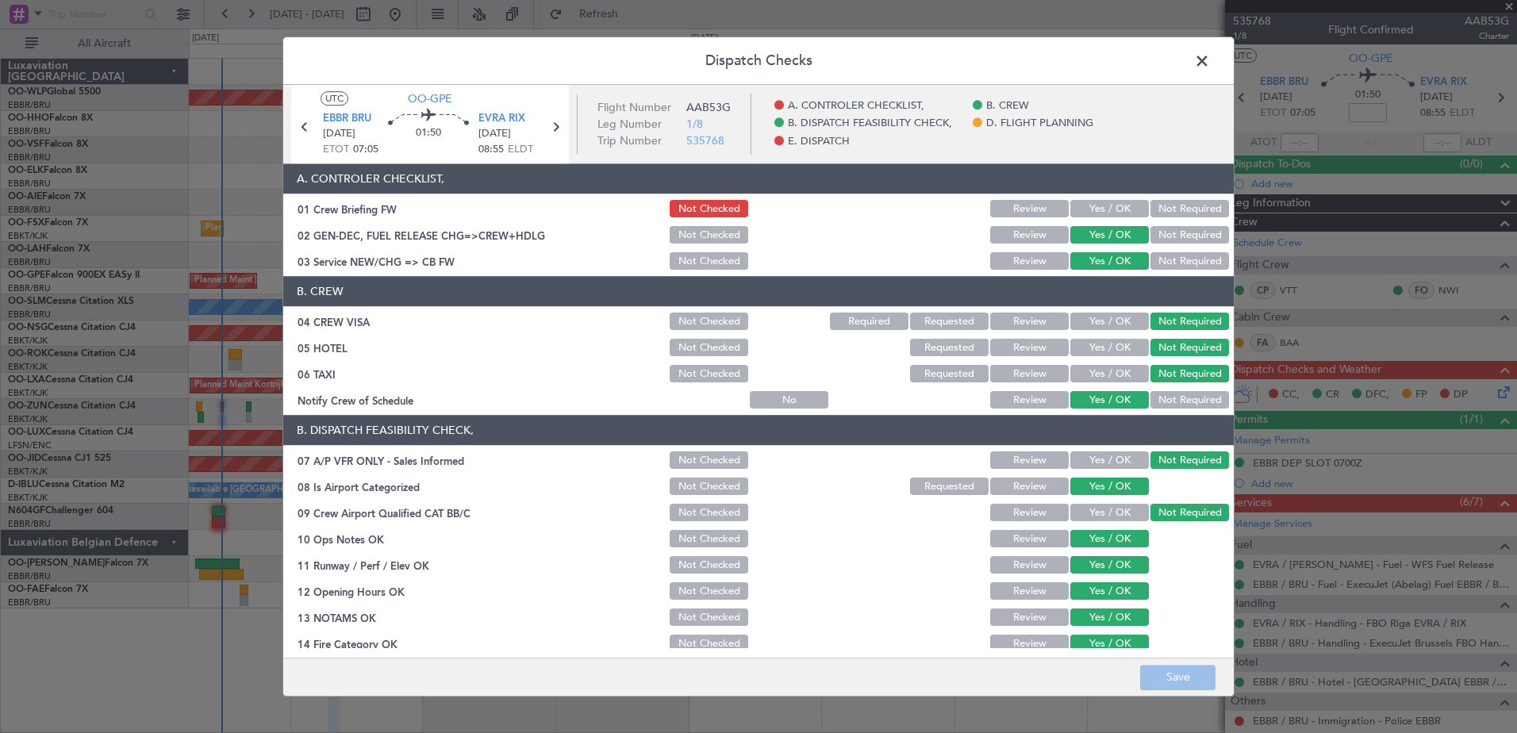
scroll to position [315, 0]
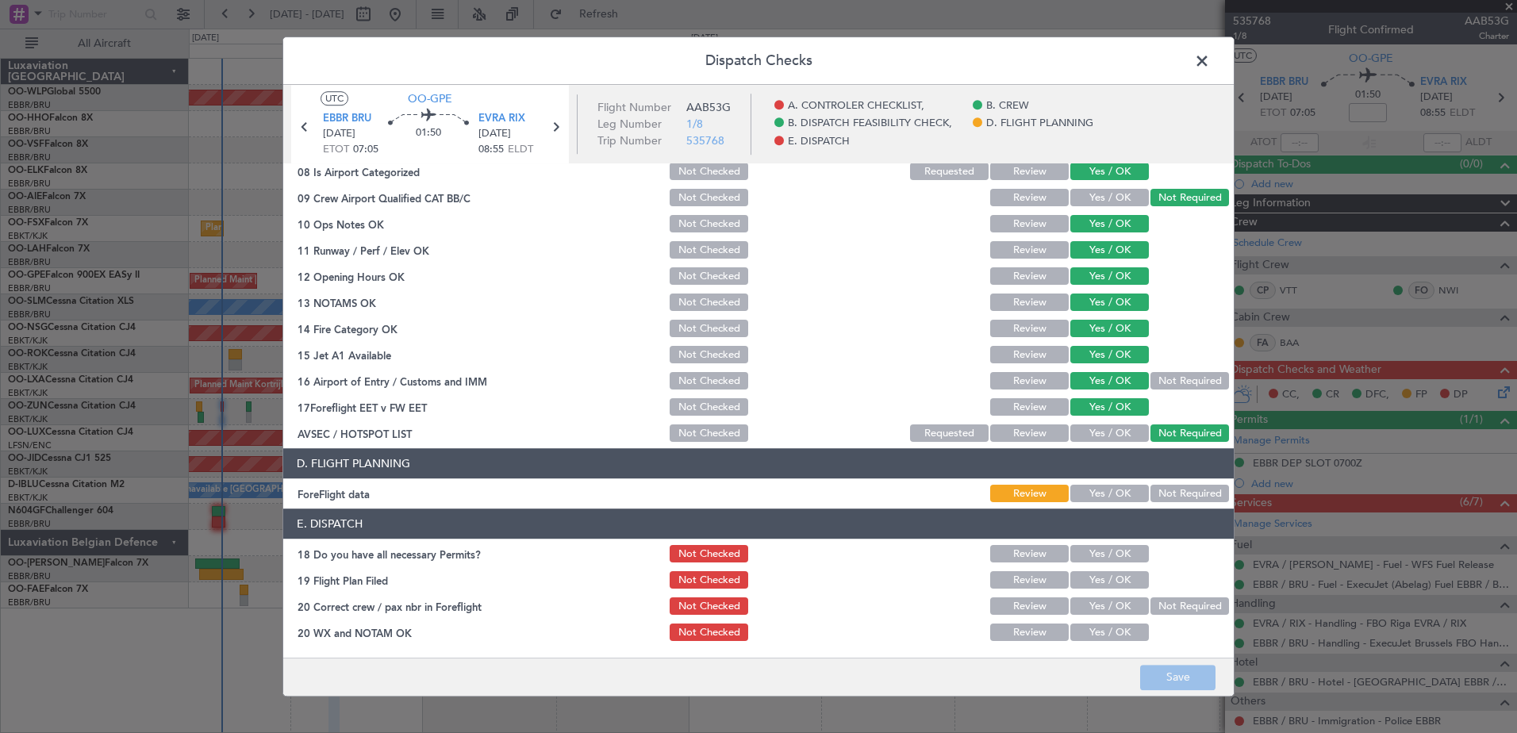
click at [1087, 626] on button "Yes / OK" at bounding box center [1110, 633] width 79 height 17
click at [1094, 607] on button "Yes / OK" at bounding box center [1110, 606] width 79 height 17
click at [1098, 584] on button "Yes / OK" at bounding box center [1110, 580] width 79 height 17
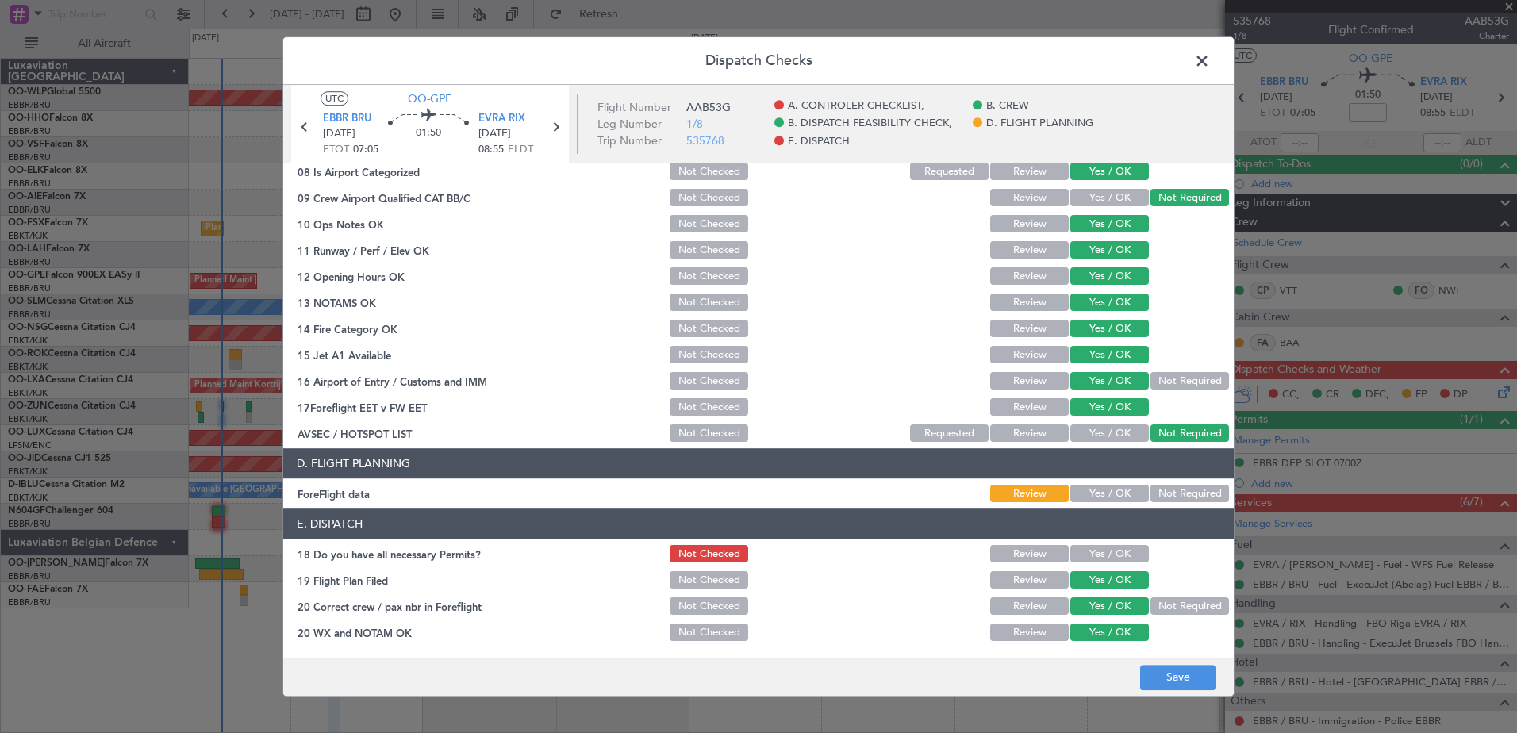
click at [1095, 560] on button "Yes / OK" at bounding box center [1110, 554] width 79 height 17
click at [1091, 498] on button "Yes / OK" at bounding box center [1110, 494] width 79 height 17
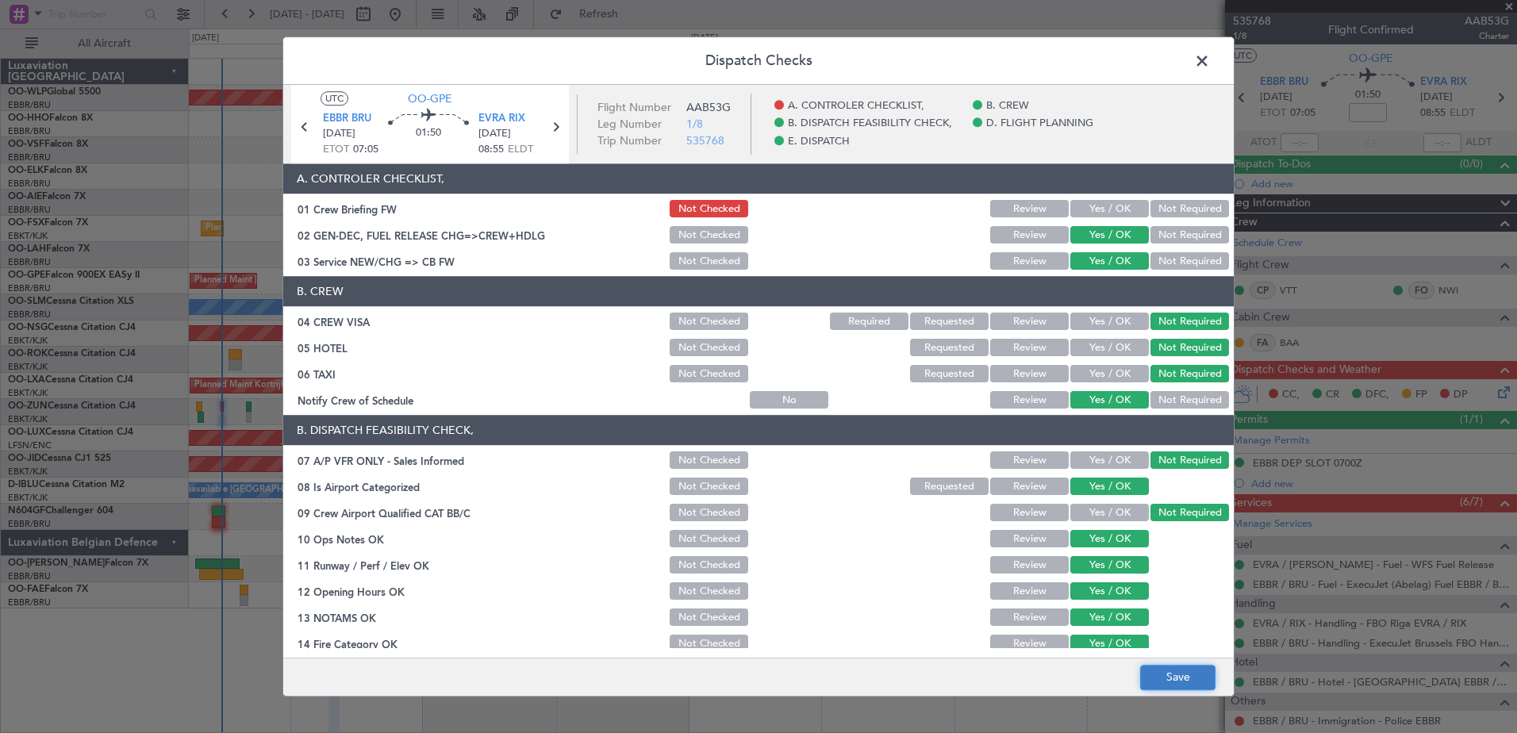
click at [1179, 675] on button "Save" at bounding box center [1177, 677] width 75 height 25
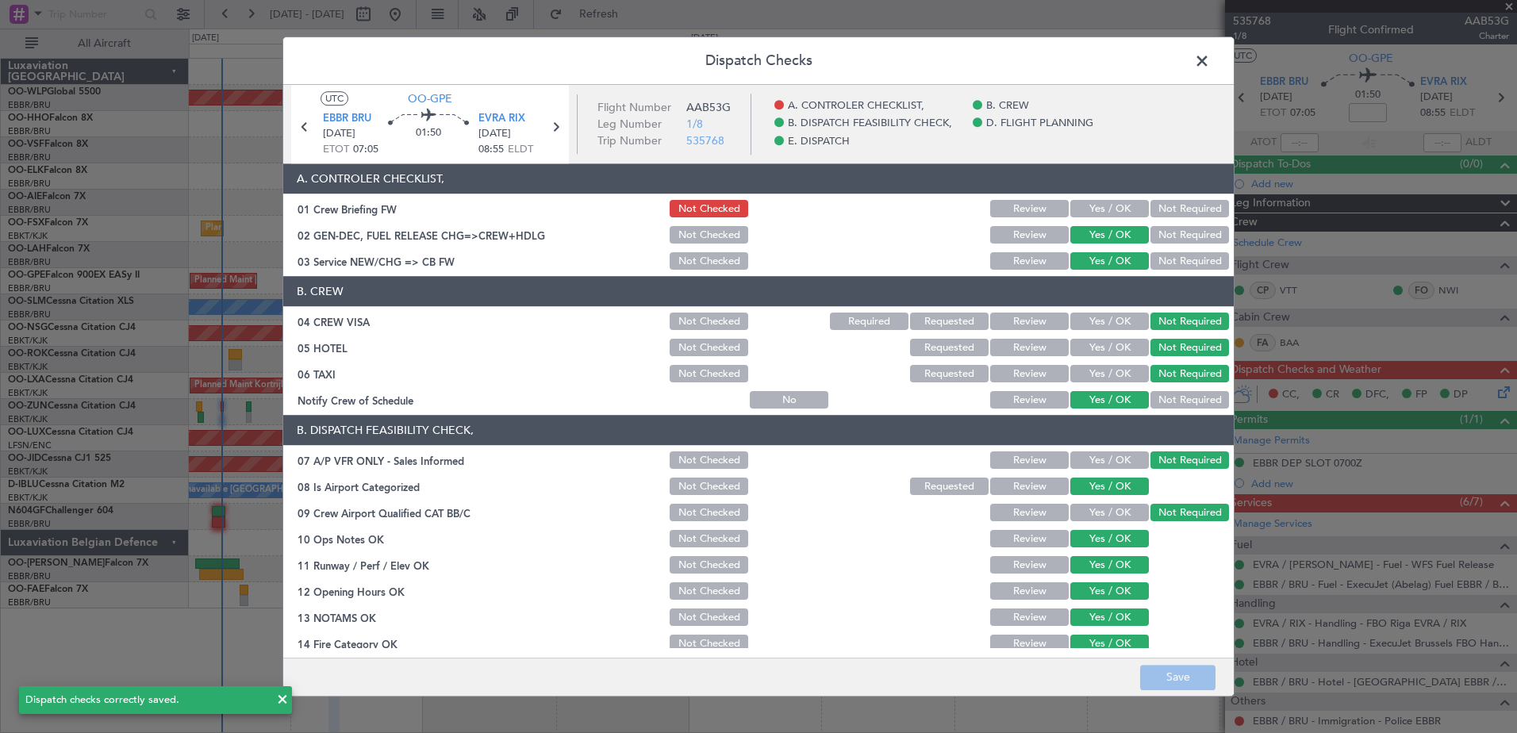
click at [1210, 63] on span at bounding box center [1210, 65] width 0 height 32
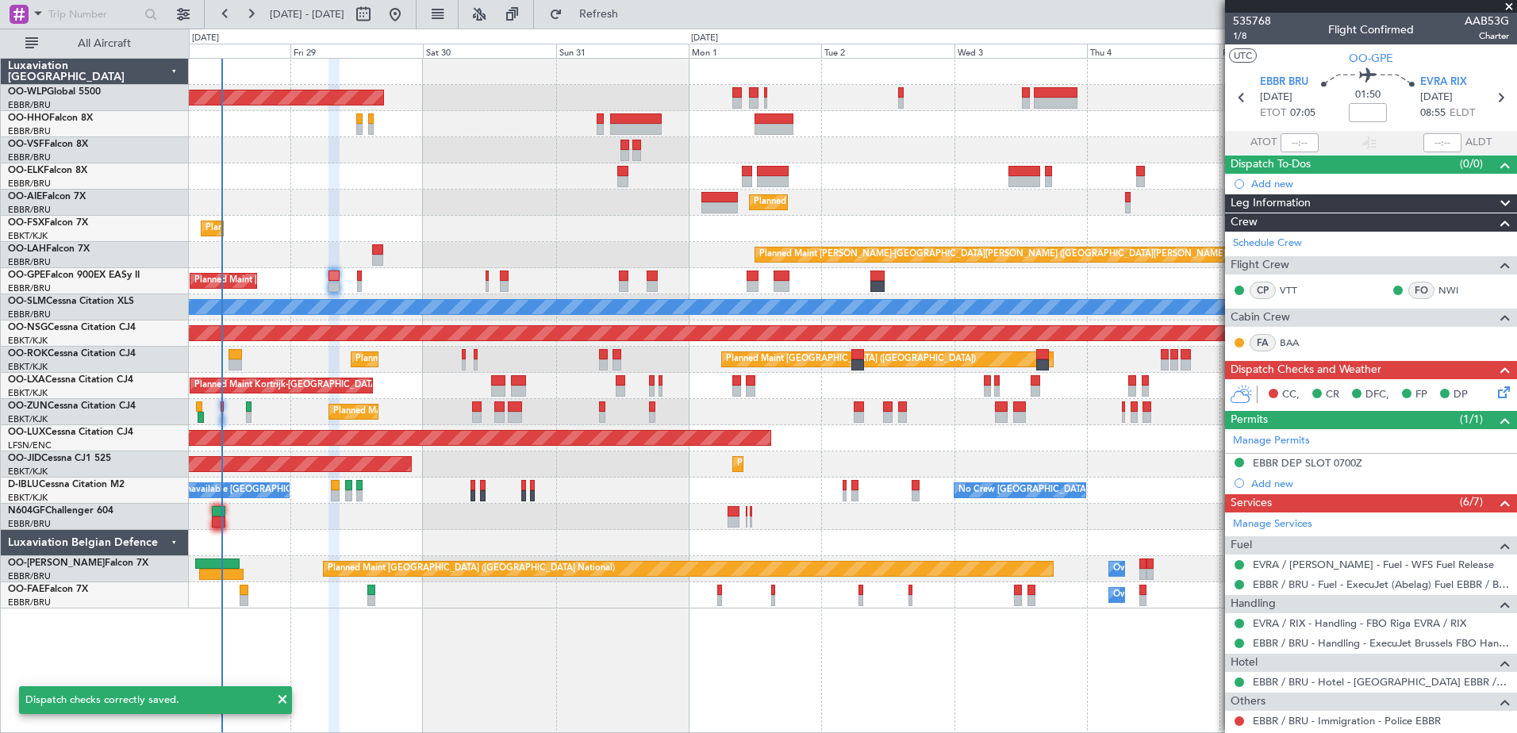
scroll to position [397, 0]
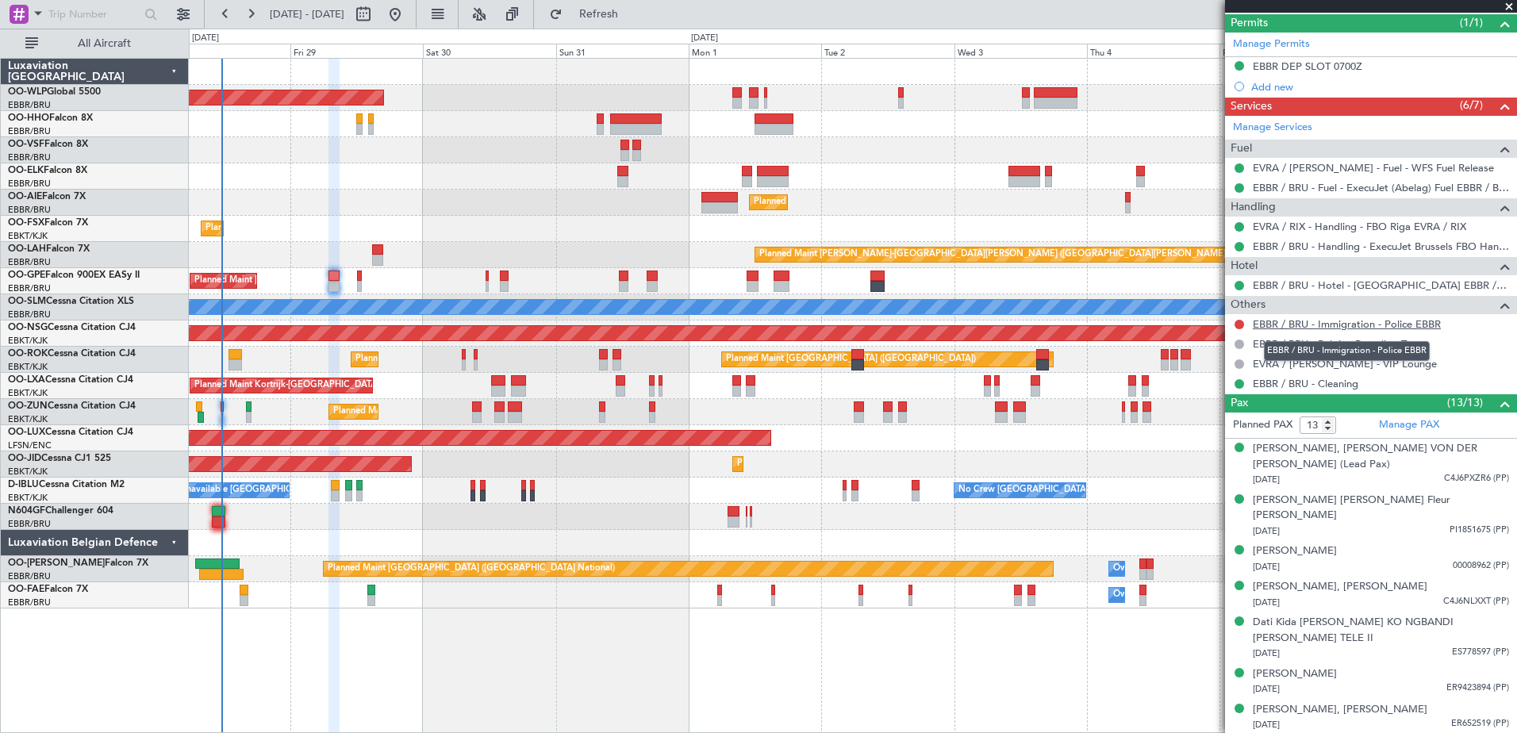
click at [1307, 318] on link "EBBR / BRU - Immigration - Police EBBR" at bounding box center [1347, 323] width 188 height 13
click at [626, 13] on span "Refresh" at bounding box center [599, 14] width 67 height 11
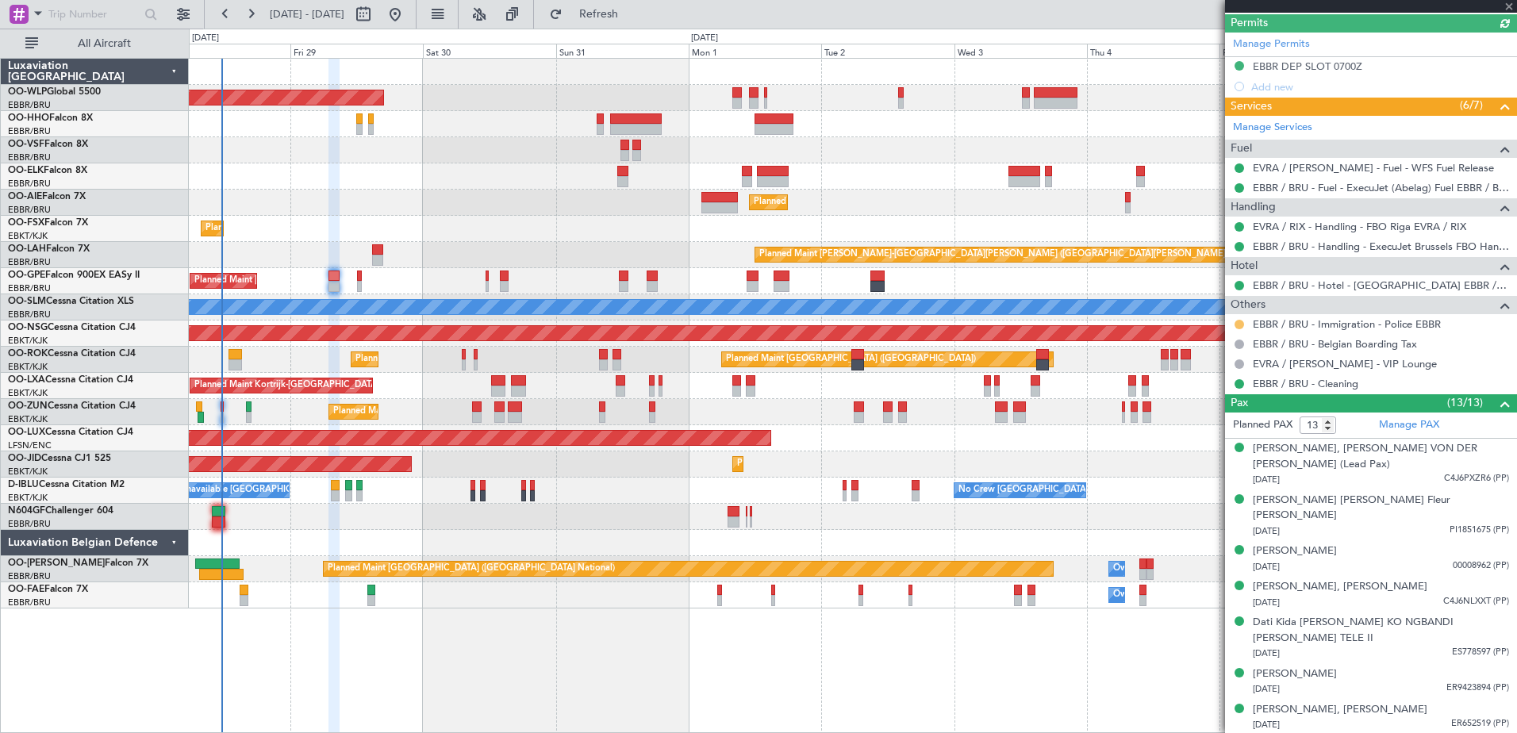
click at [1238, 320] on button at bounding box center [1240, 325] width 10 height 10
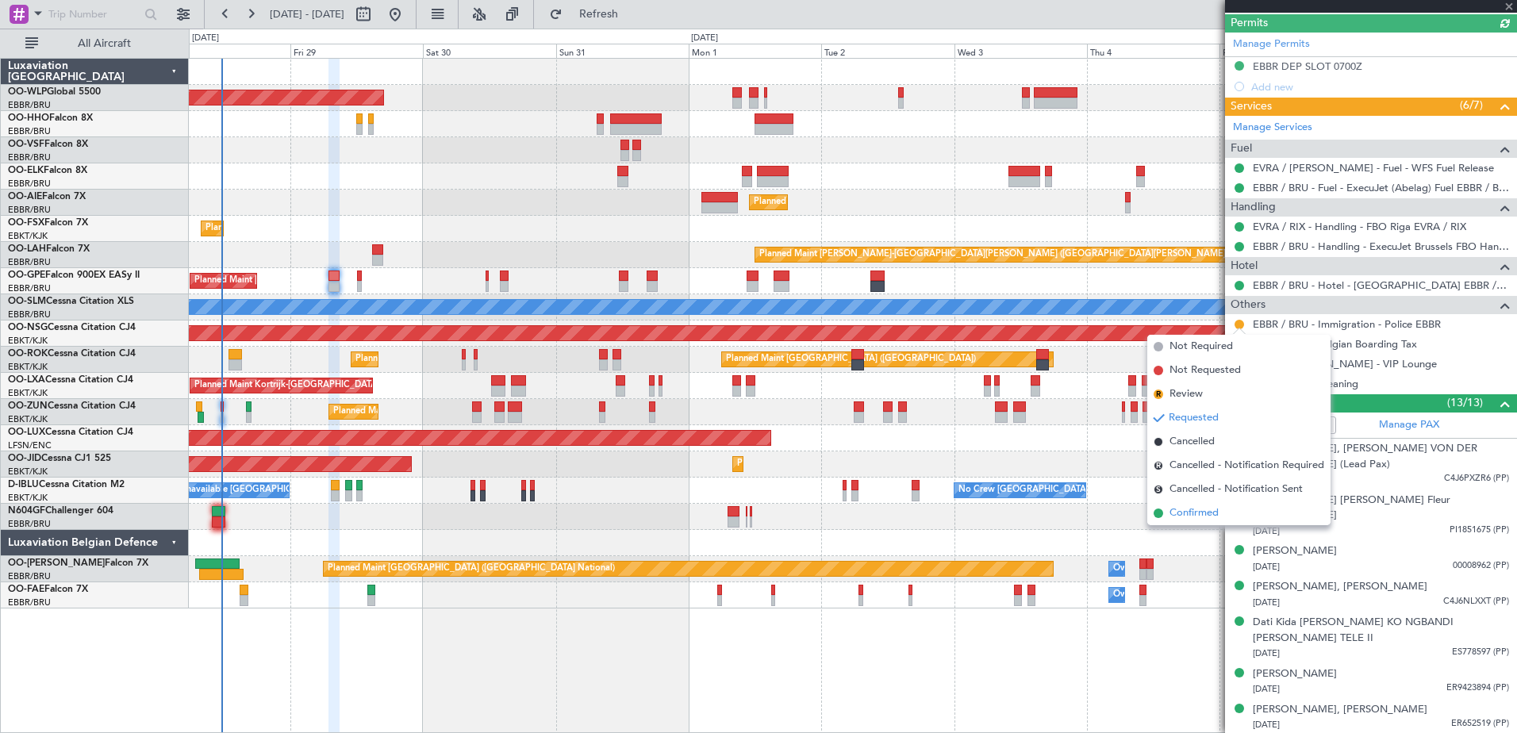
click at [1179, 507] on span "Confirmed" at bounding box center [1194, 514] width 49 height 16
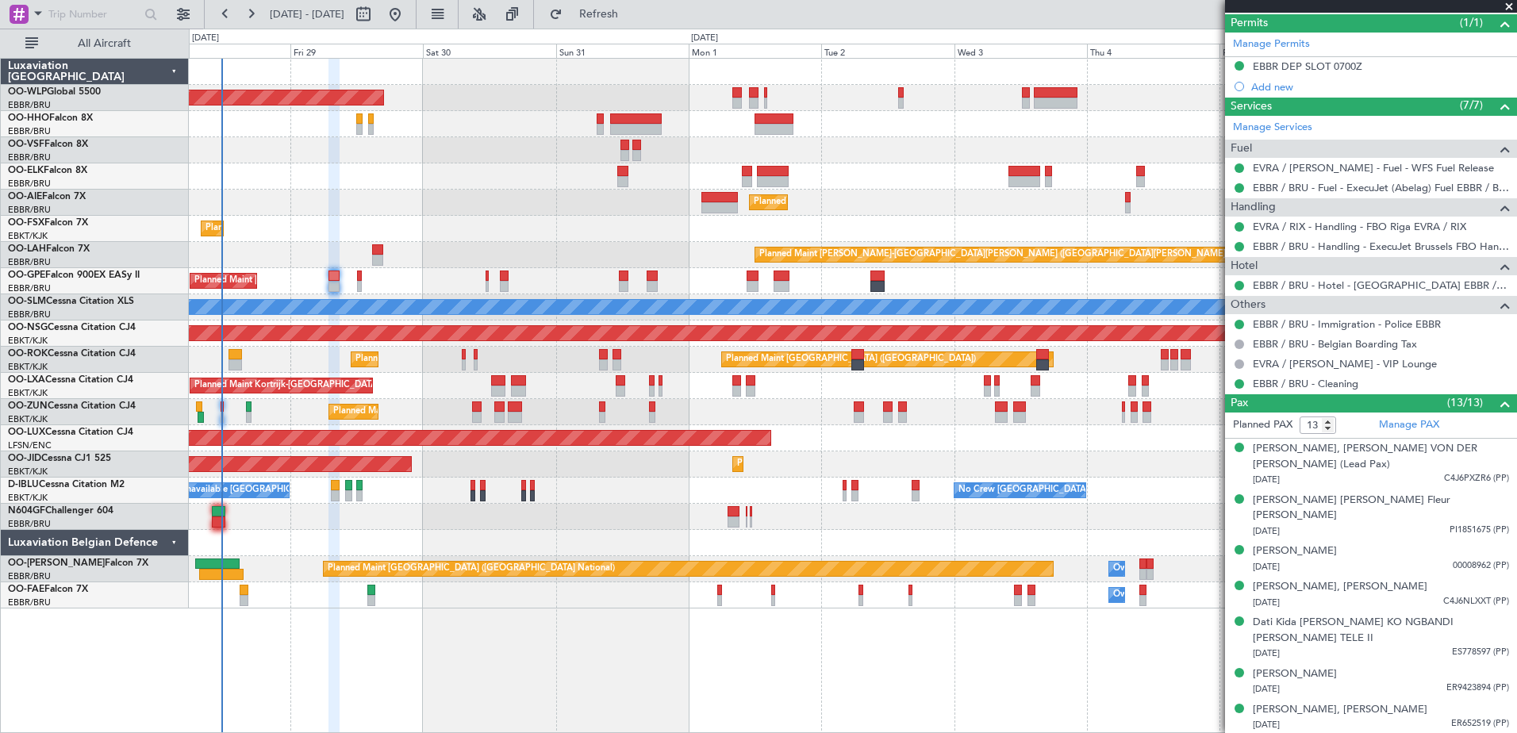
scroll to position [0, 0]
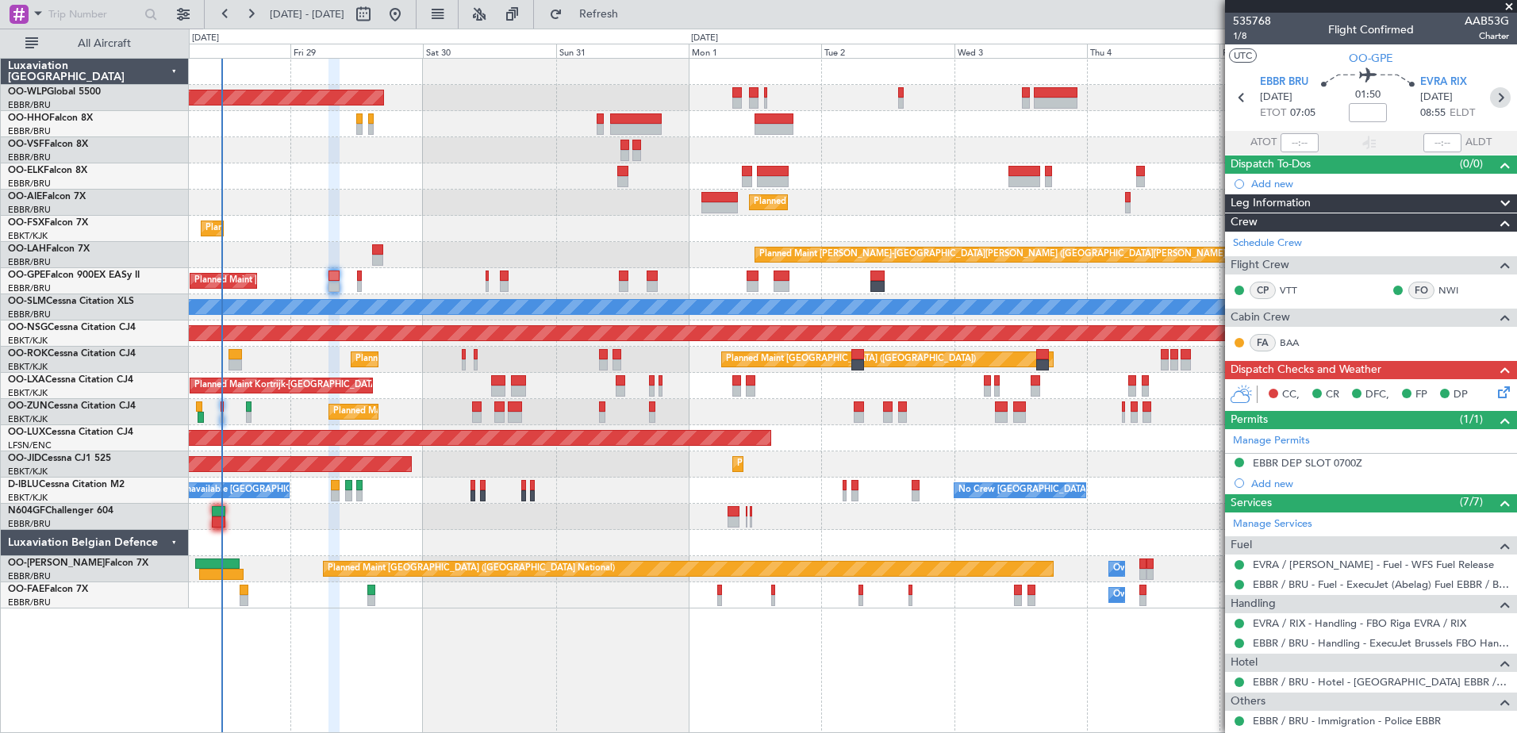
click at [1490, 103] on icon at bounding box center [1500, 97] width 21 height 21
type input "-00:05"
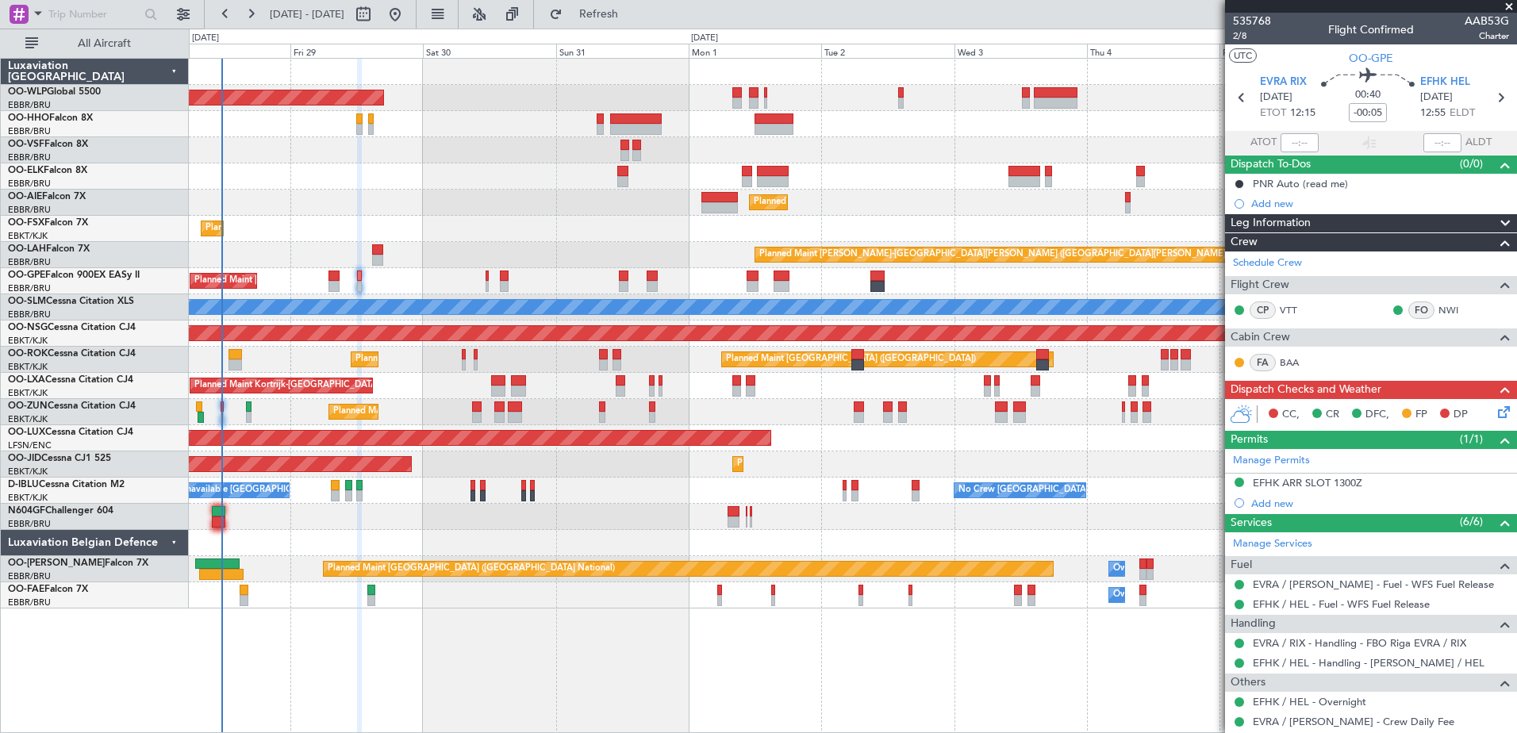
click at [1495, 414] on icon at bounding box center [1501, 409] width 13 height 13
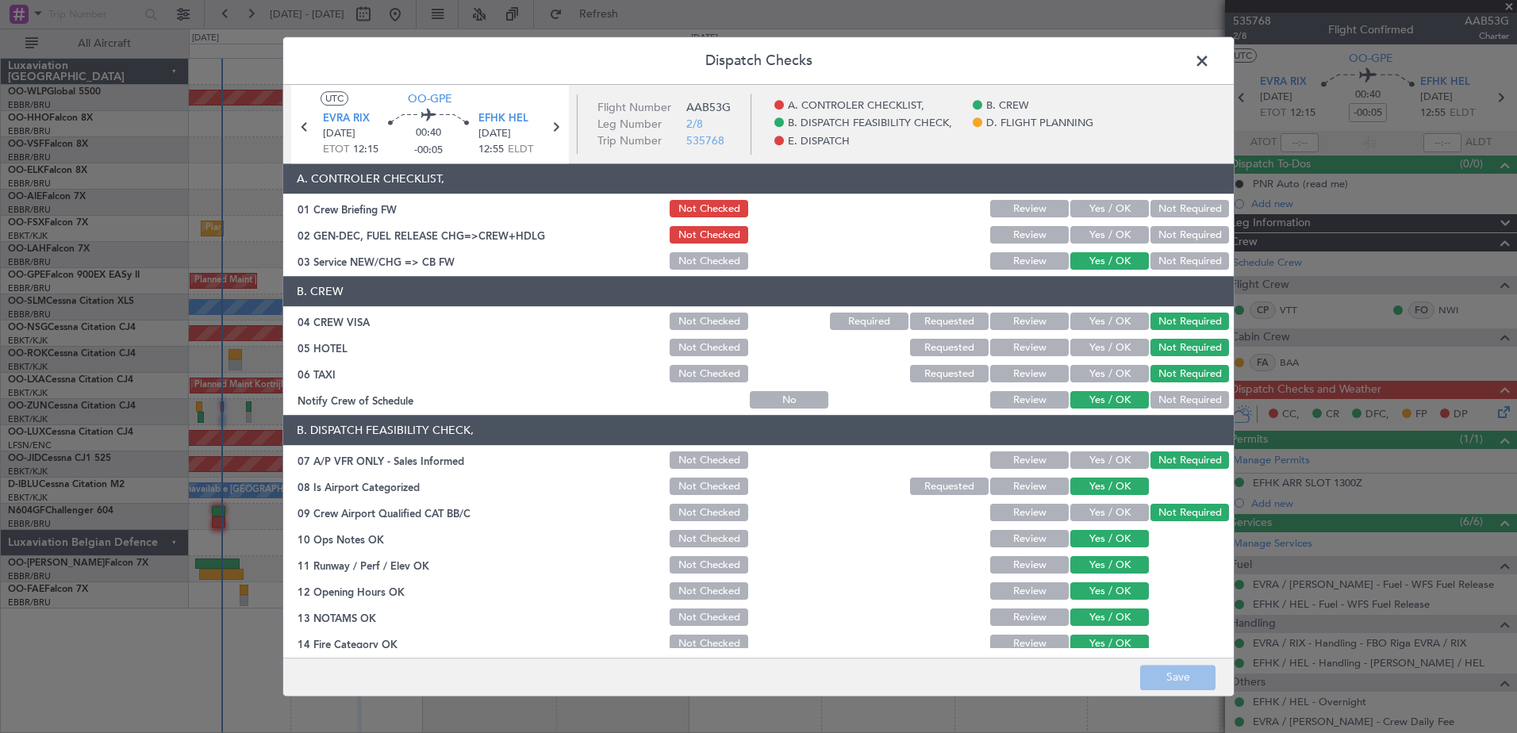
scroll to position [315, 0]
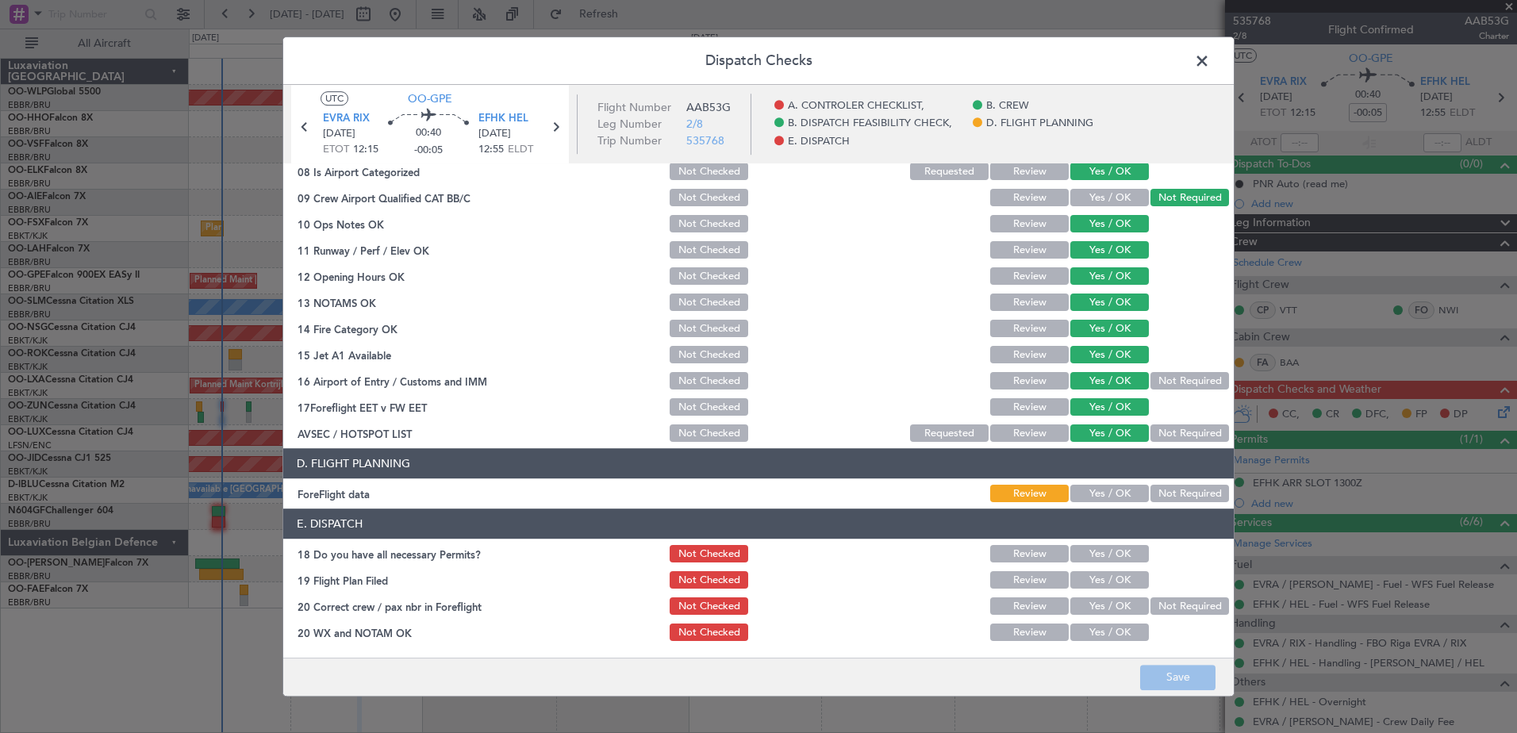
click at [1102, 489] on button "Yes / OK" at bounding box center [1110, 494] width 79 height 17
click at [1110, 557] on button "Yes / OK" at bounding box center [1110, 554] width 79 height 17
click at [1110, 570] on div "Yes / OK" at bounding box center [1108, 581] width 80 height 22
click at [1114, 588] on button "Yes / OK" at bounding box center [1110, 580] width 79 height 17
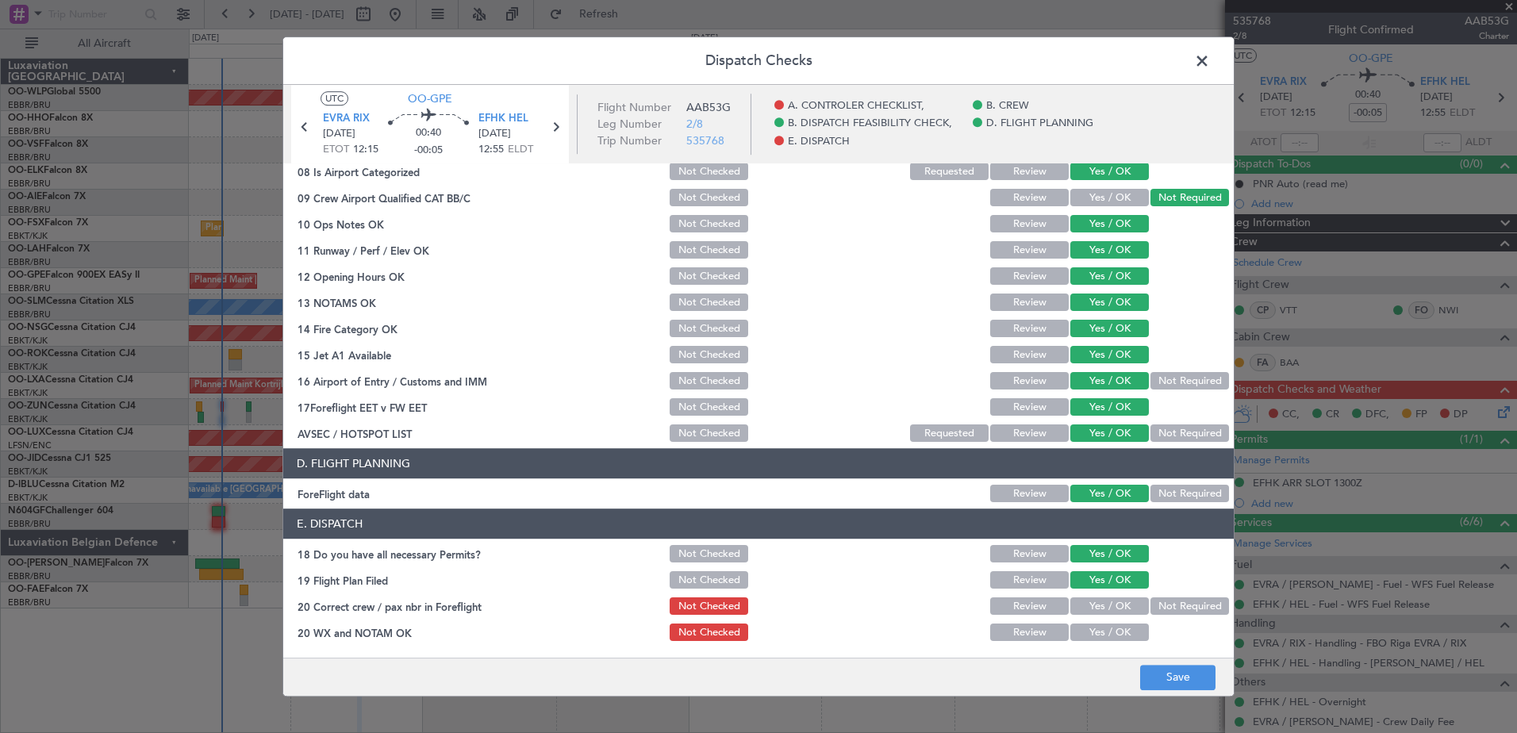
click at [1117, 602] on button "Yes / OK" at bounding box center [1110, 606] width 79 height 17
click at [1115, 629] on button "Yes / OK" at bounding box center [1110, 633] width 79 height 17
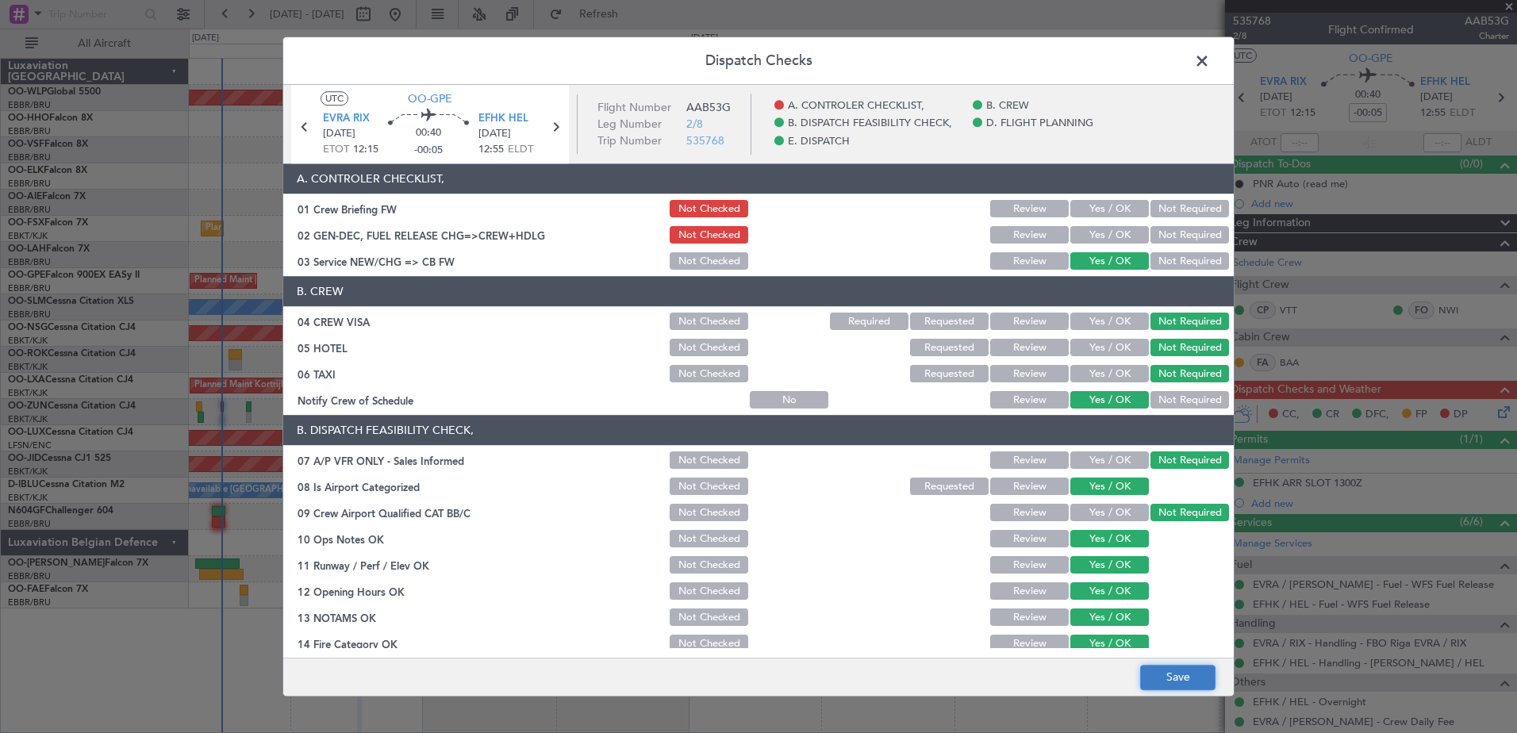
click at [1171, 668] on button "Save" at bounding box center [1177, 677] width 75 height 25
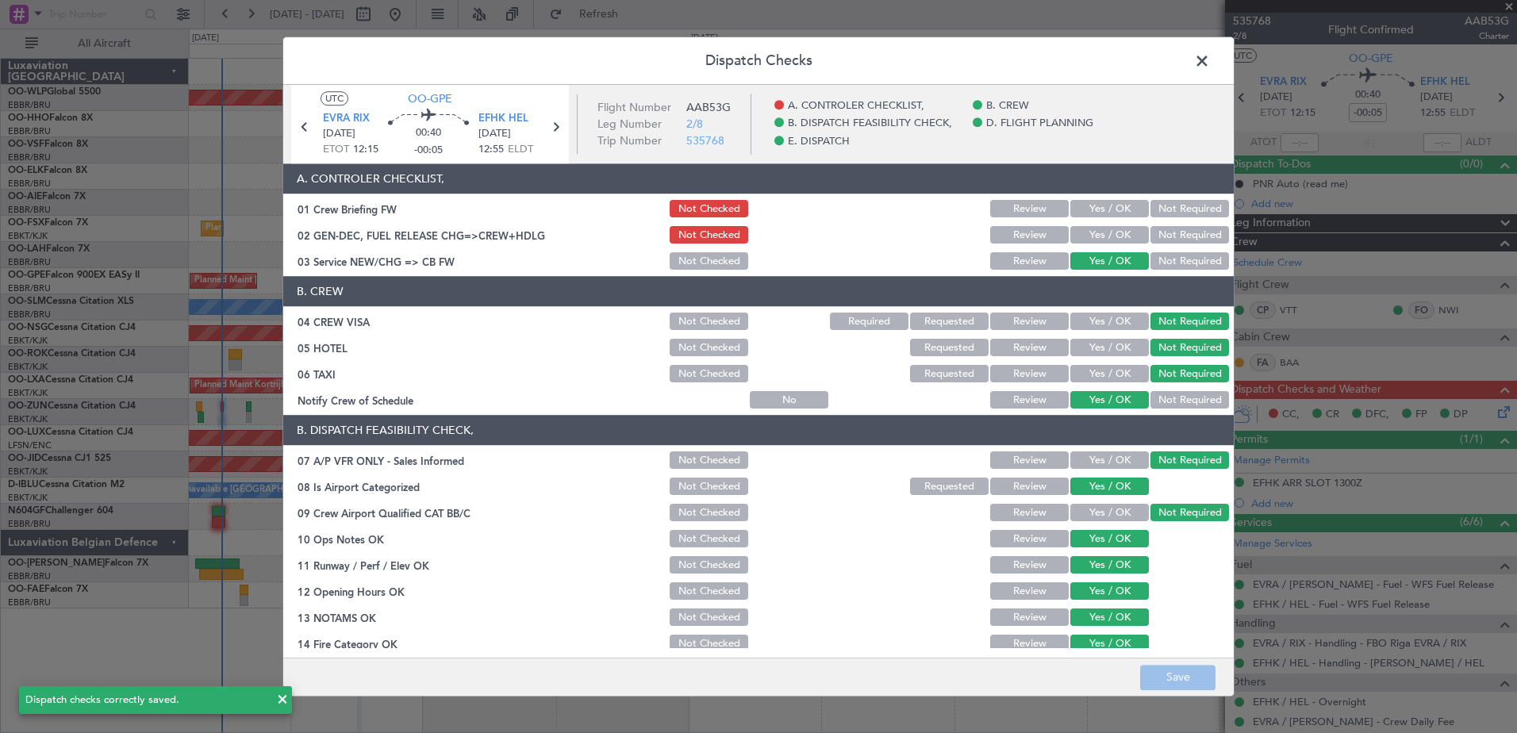
click at [1210, 62] on span at bounding box center [1210, 65] width 0 height 32
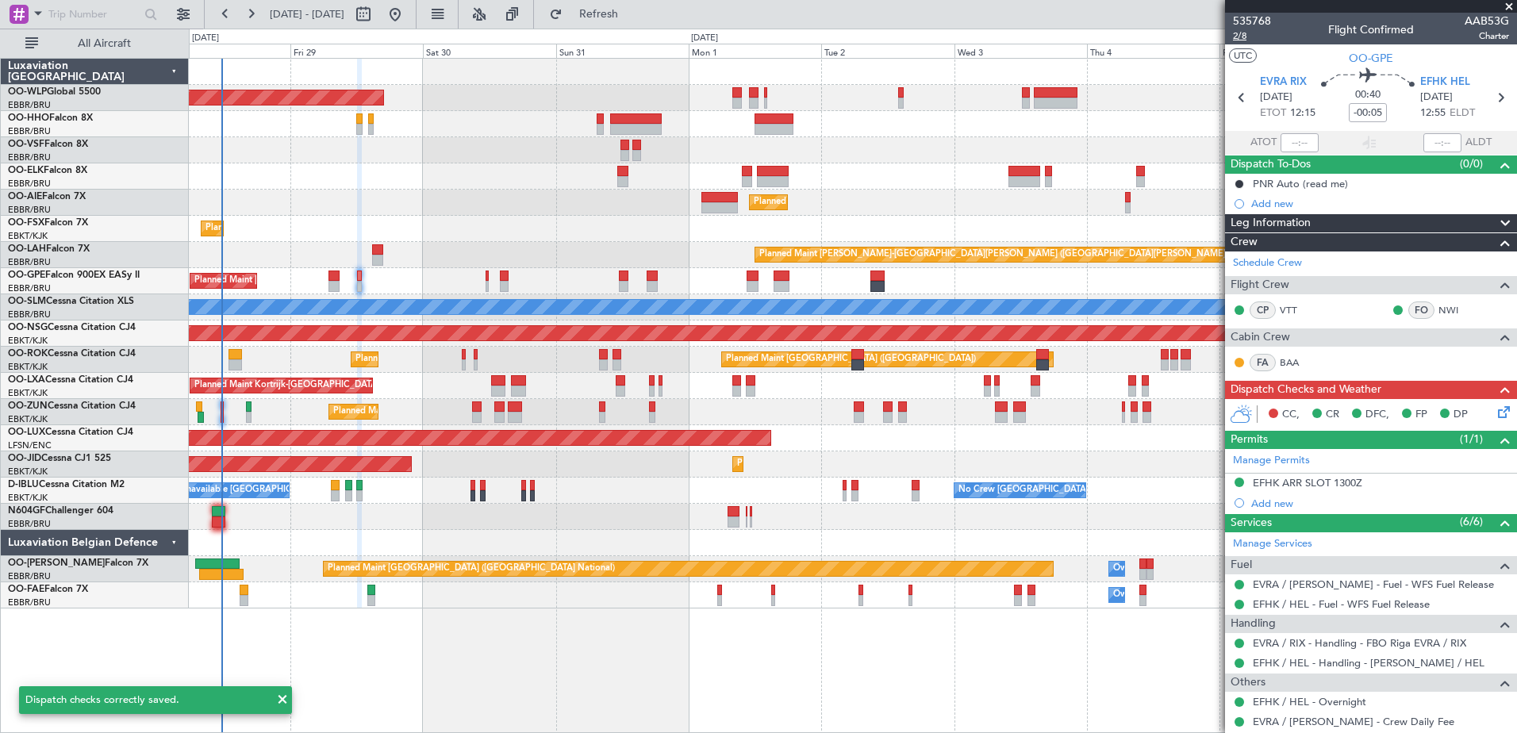
click at [1240, 37] on span "2/8" at bounding box center [1252, 35] width 38 height 13
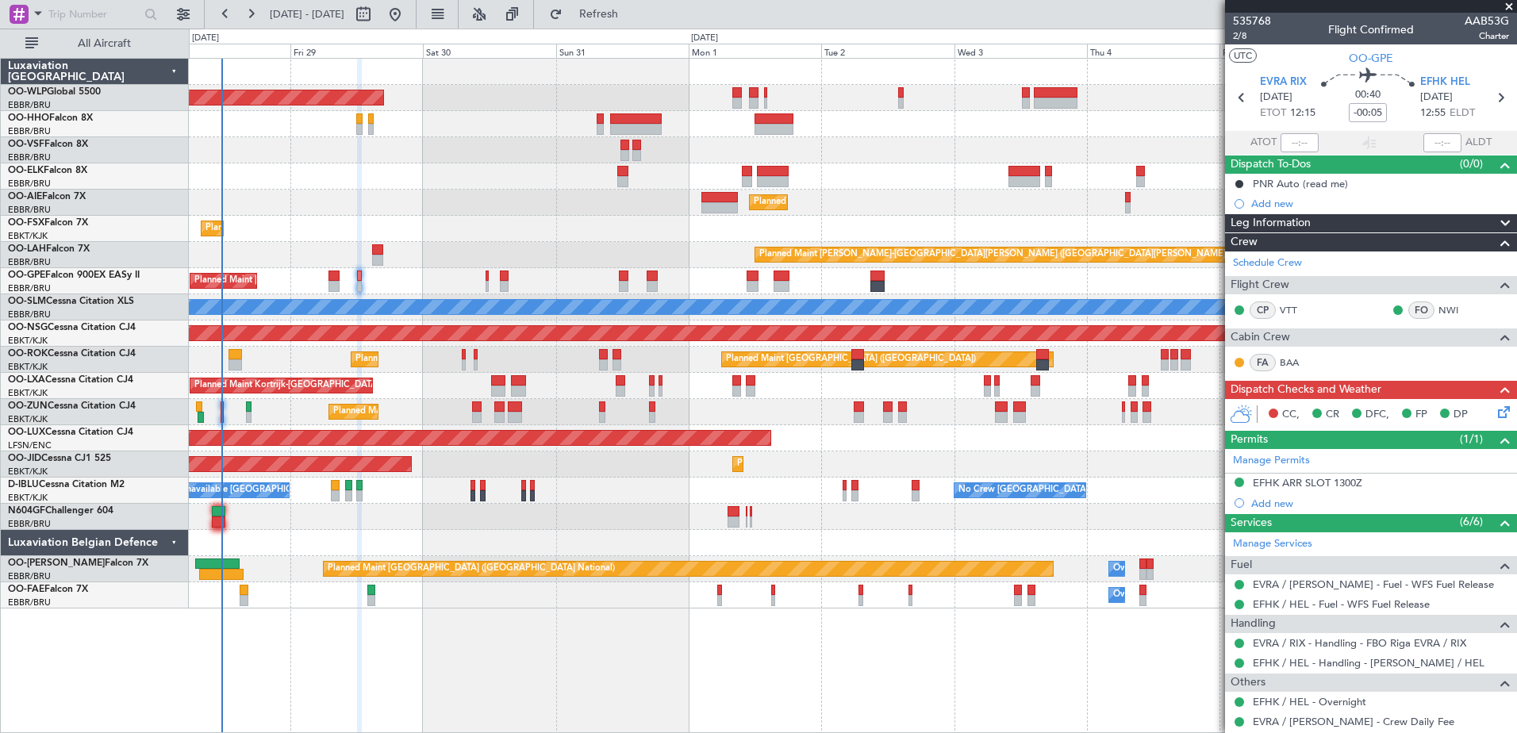
click at [1498, 406] on icon at bounding box center [1501, 409] width 13 height 13
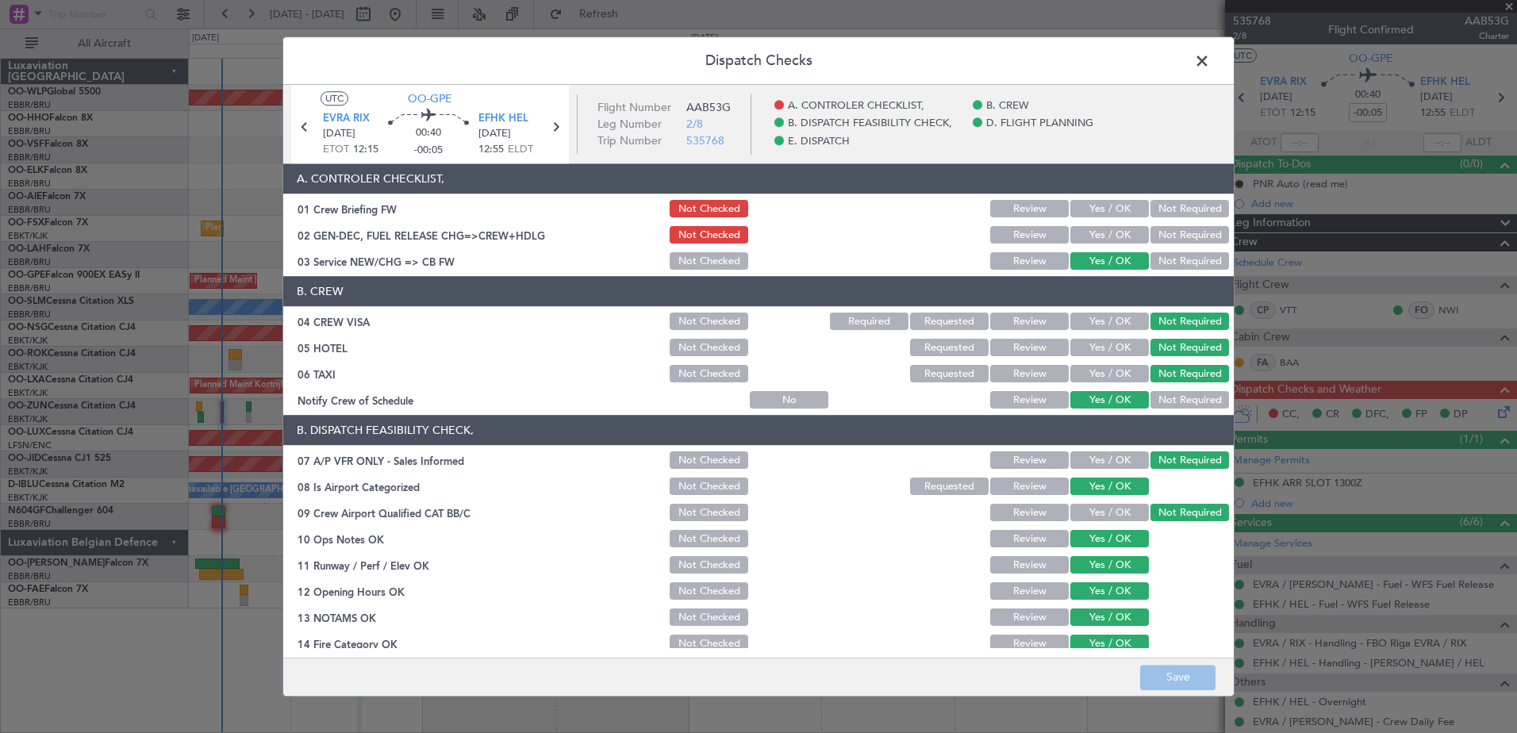
click at [1105, 219] on div "Yes / OK" at bounding box center [1108, 209] width 80 height 22
click at [1102, 237] on button "Yes / OK" at bounding box center [1110, 235] width 79 height 17
click at [1169, 680] on button "Save" at bounding box center [1177, 677] width 75 height 25
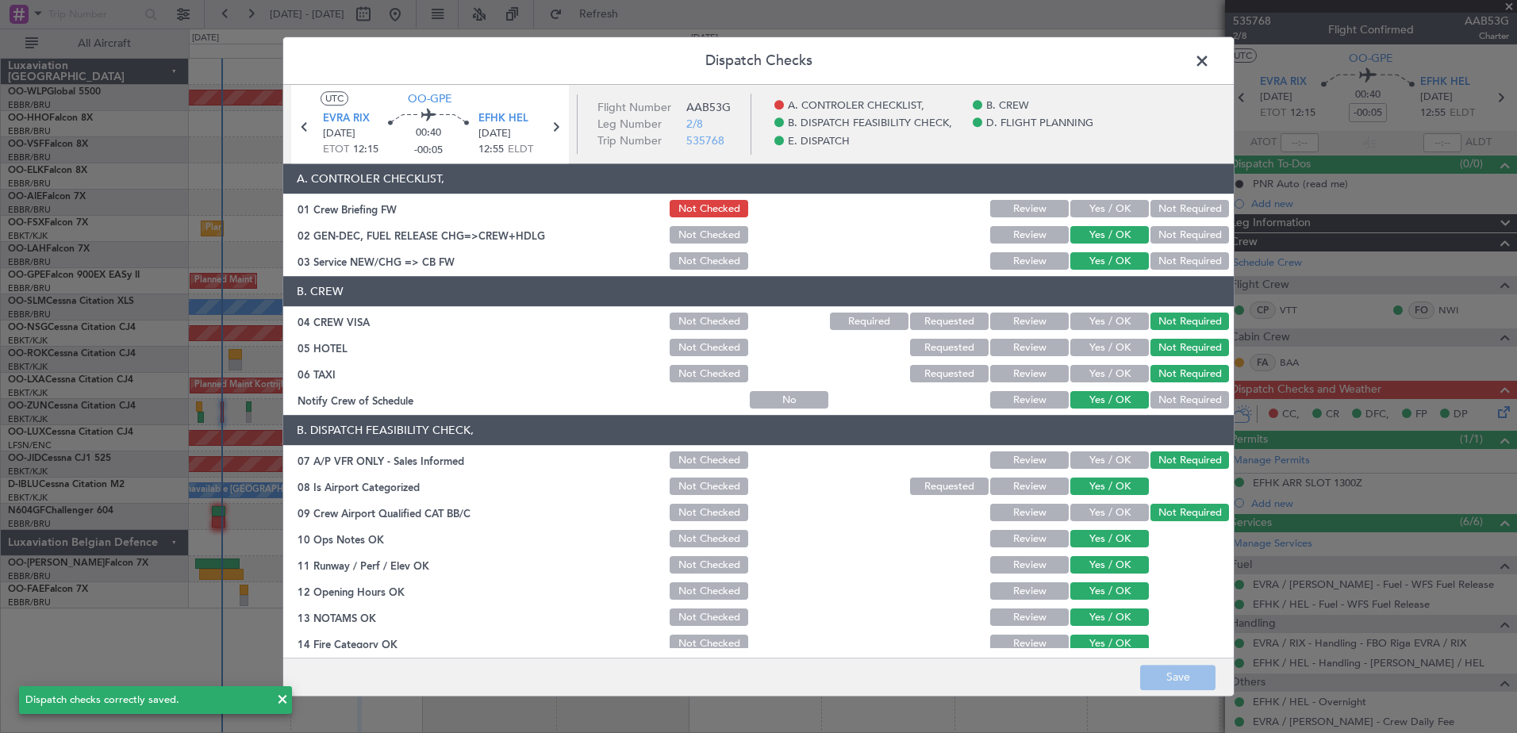
click at [1210, 62] on span at bounding box center [1210, 65] width 0 height 32
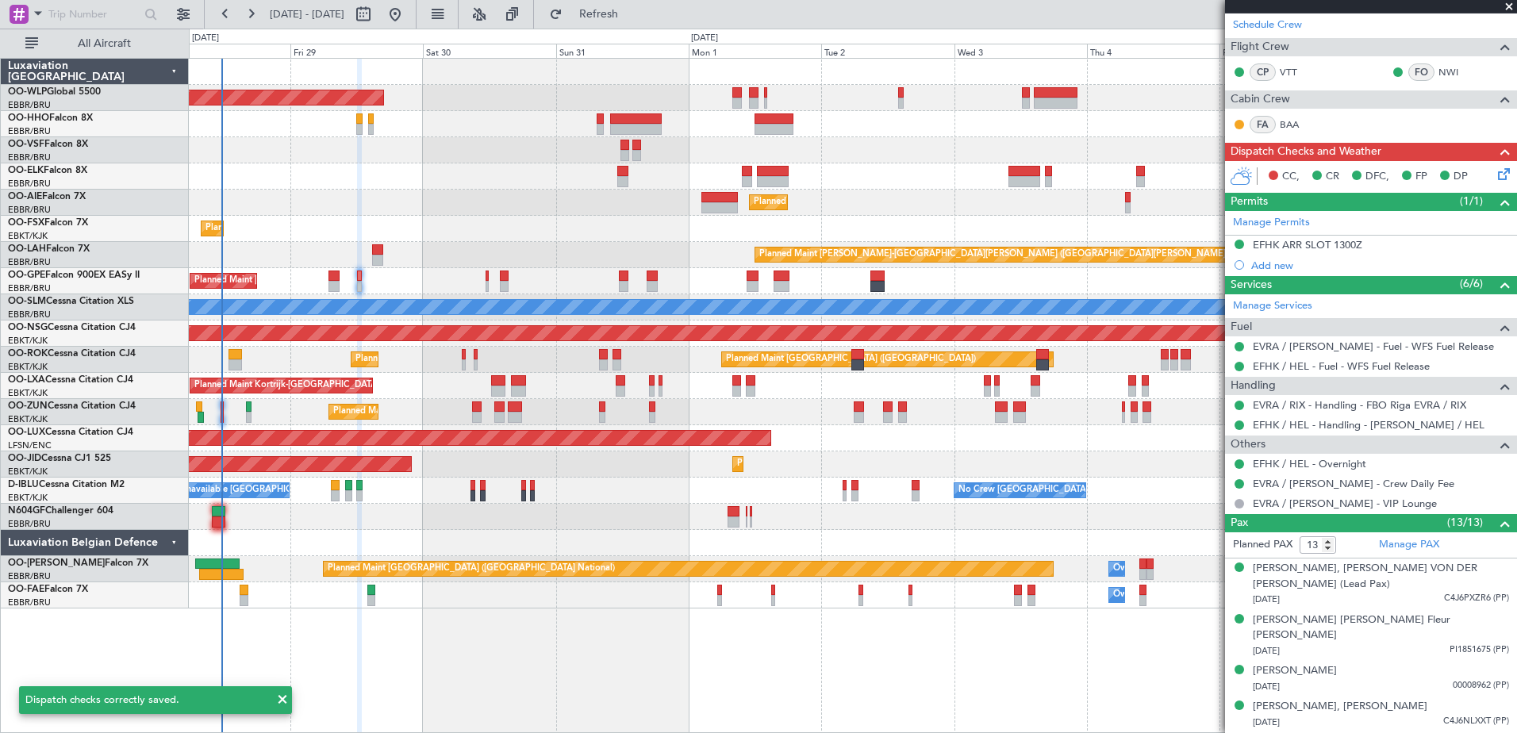
scroll to position [476, 0]
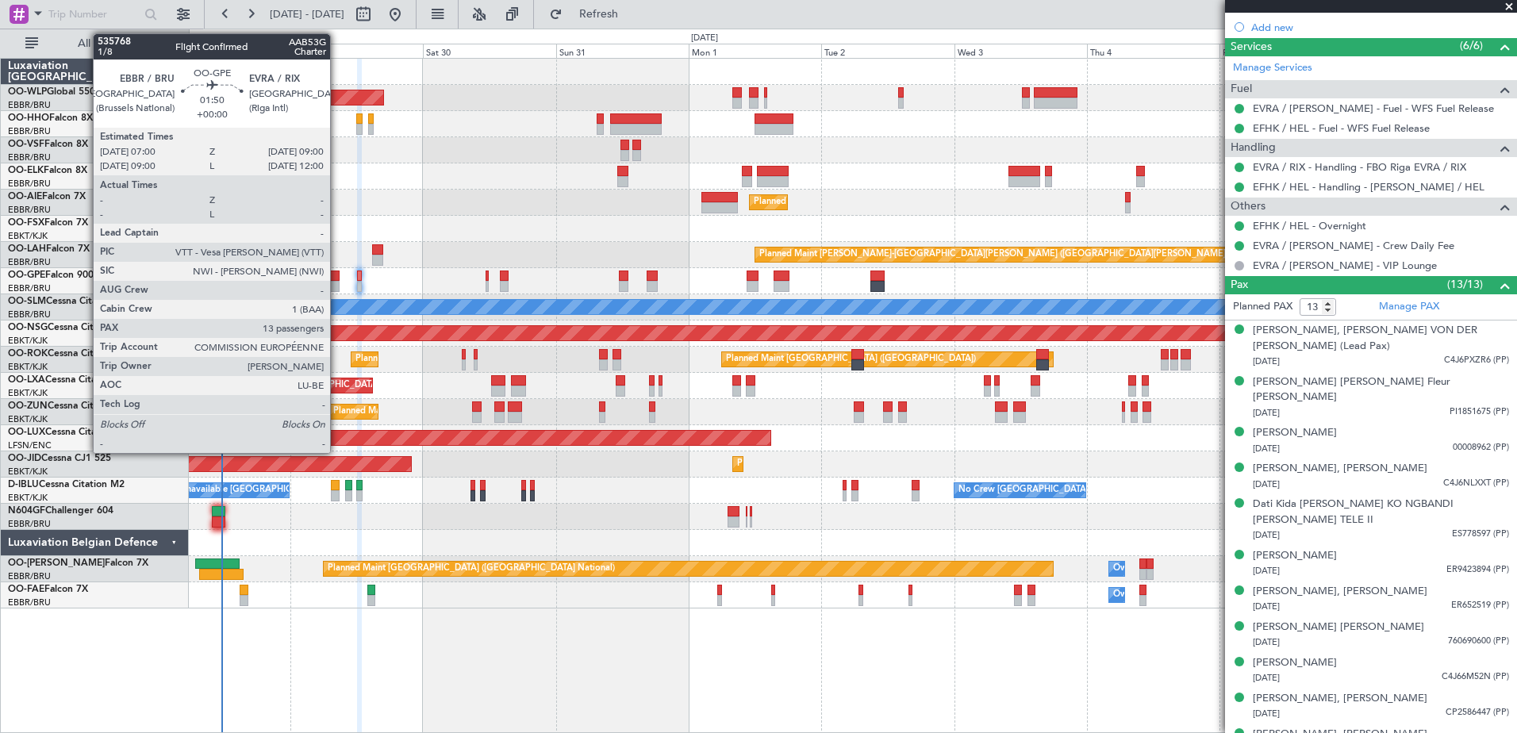
click at [337, 276] on div at bounding box center [334, 276] width 11 height 11
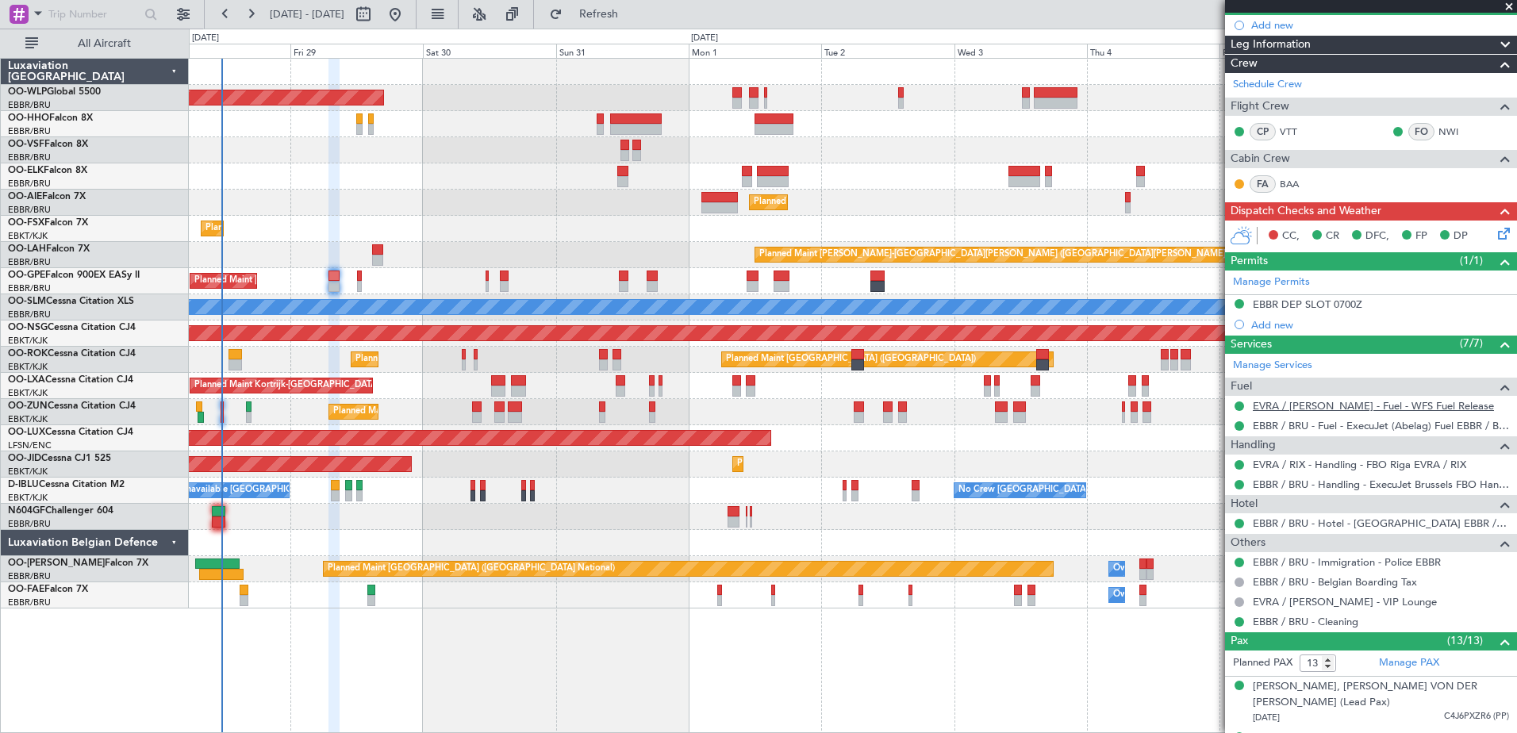
scroll to position [79, 0]
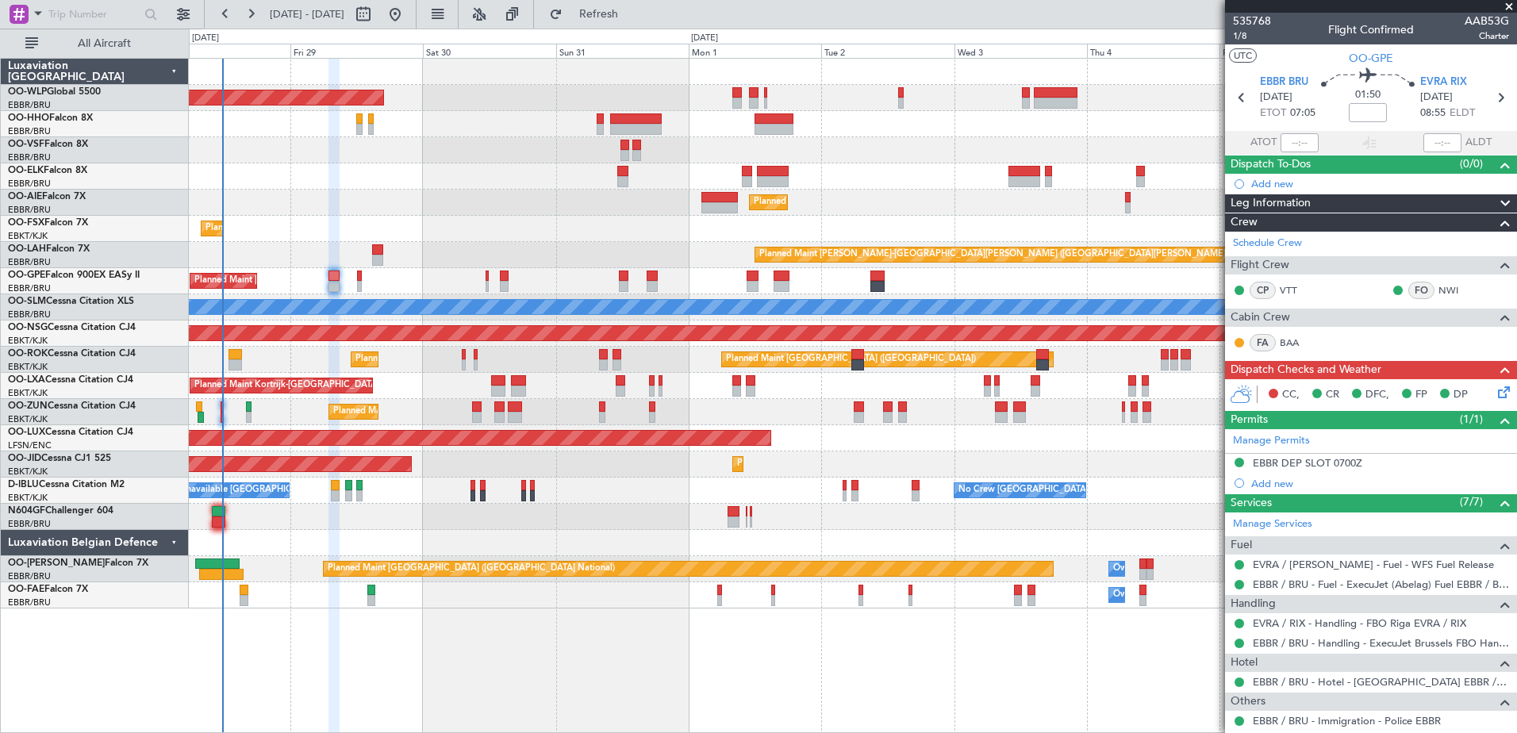
scroll to position [79, 0]
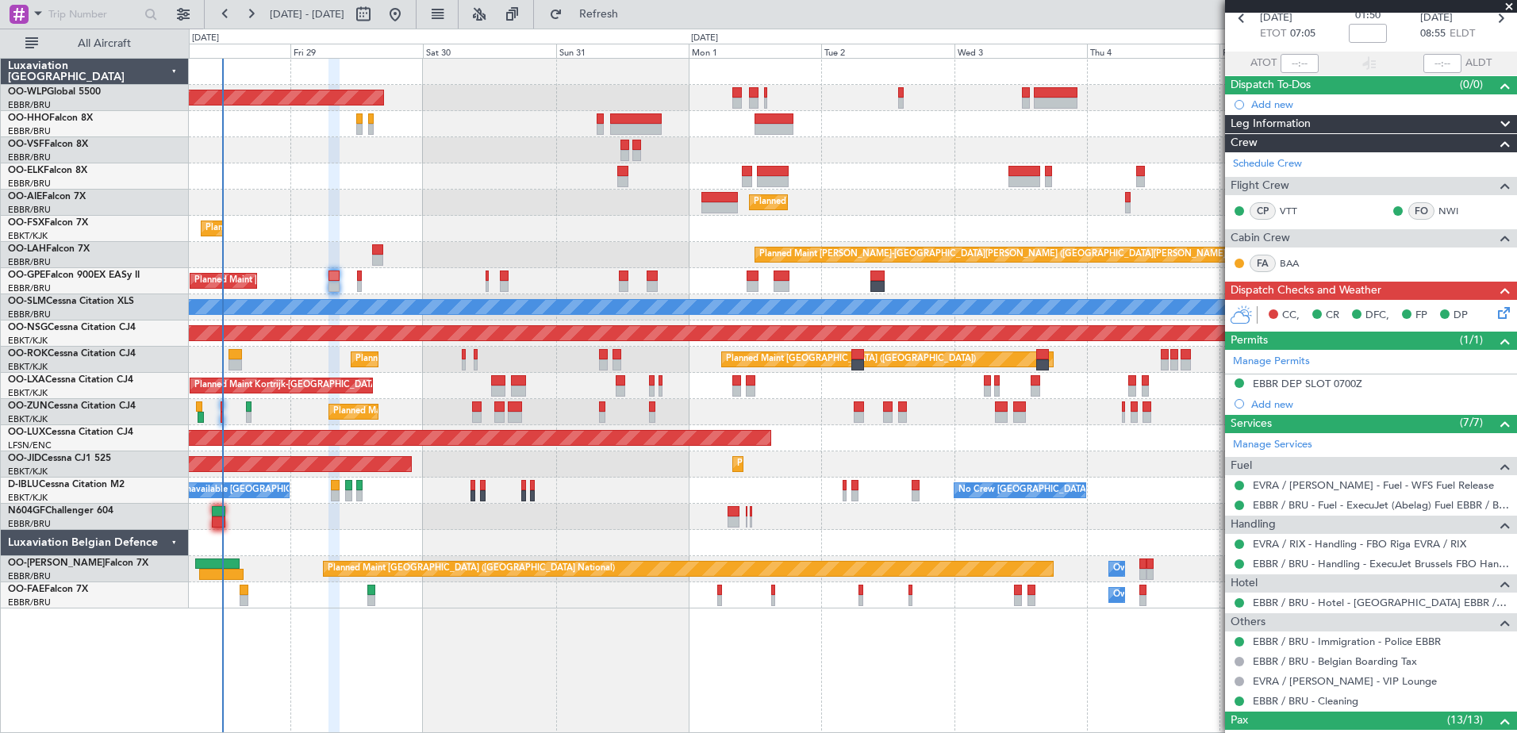
click at [1495, 316] on icon at bounding box center [1501, 310] width 13 height 13
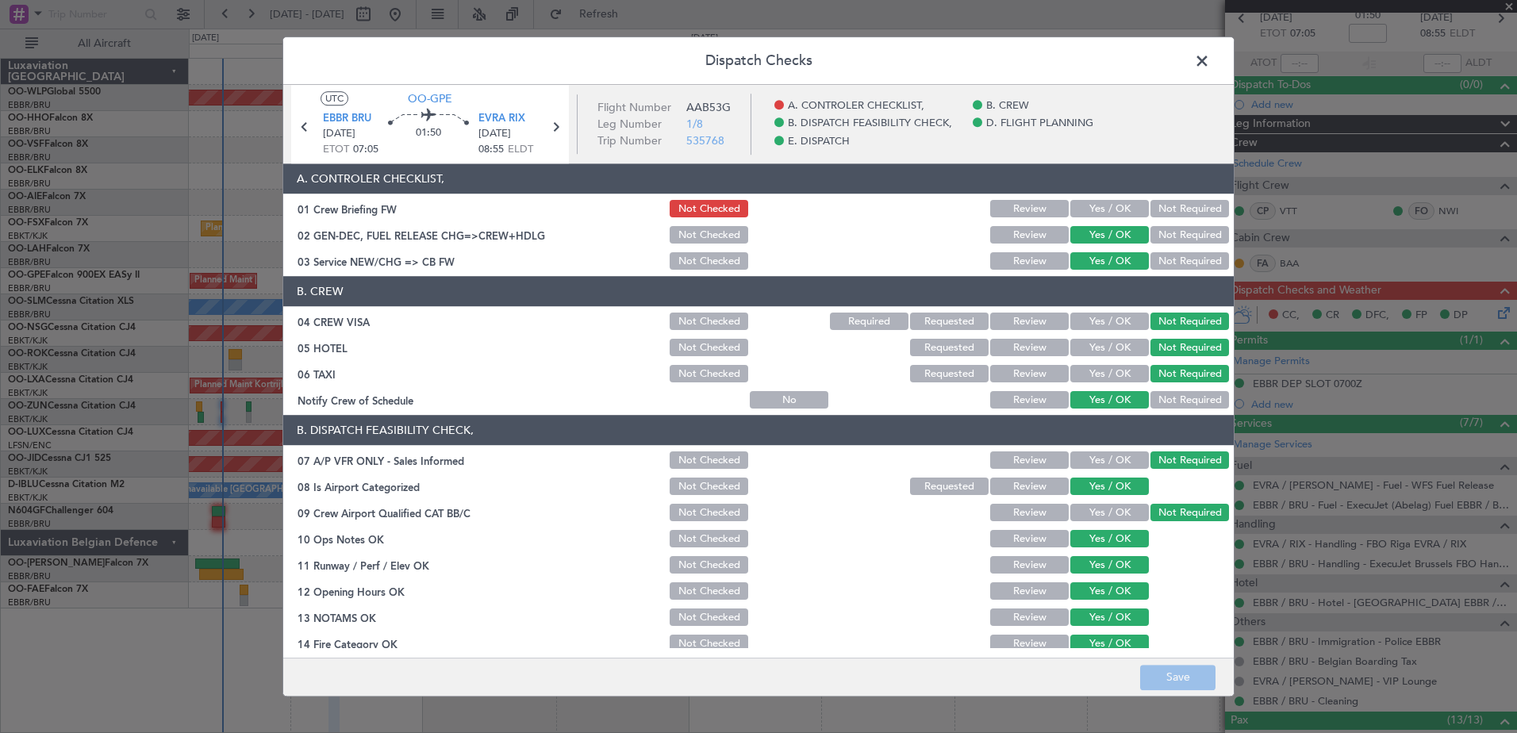
click at [1099, 208] on button "Yes / OK" at bounding box center [1110, 209] width 79 height 17
click at [1184, 682] on button "Save" at bounding box center [1177, 677] width 75 height 25
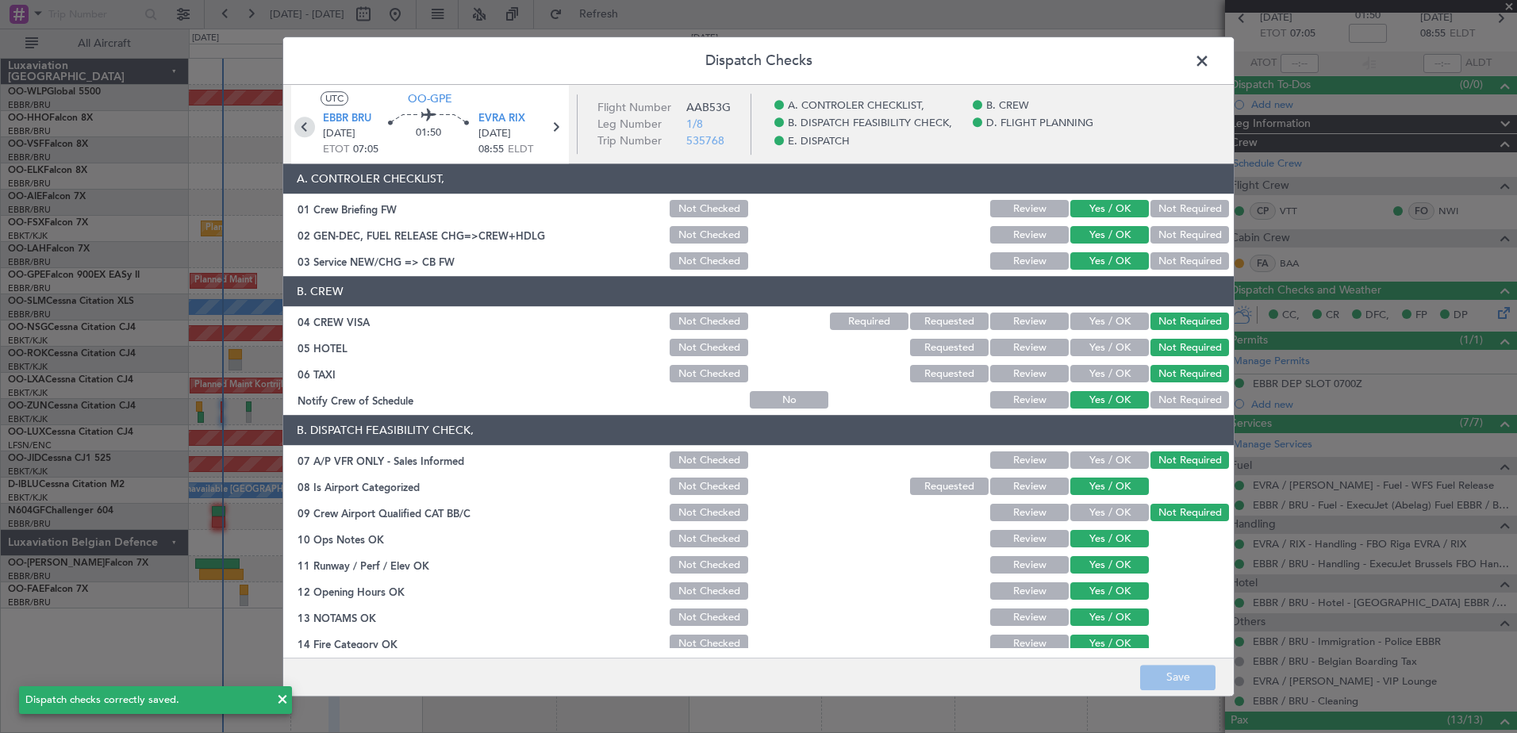
click at [306, 129] on icon at bounding box center [304, 127] width 21 height 21
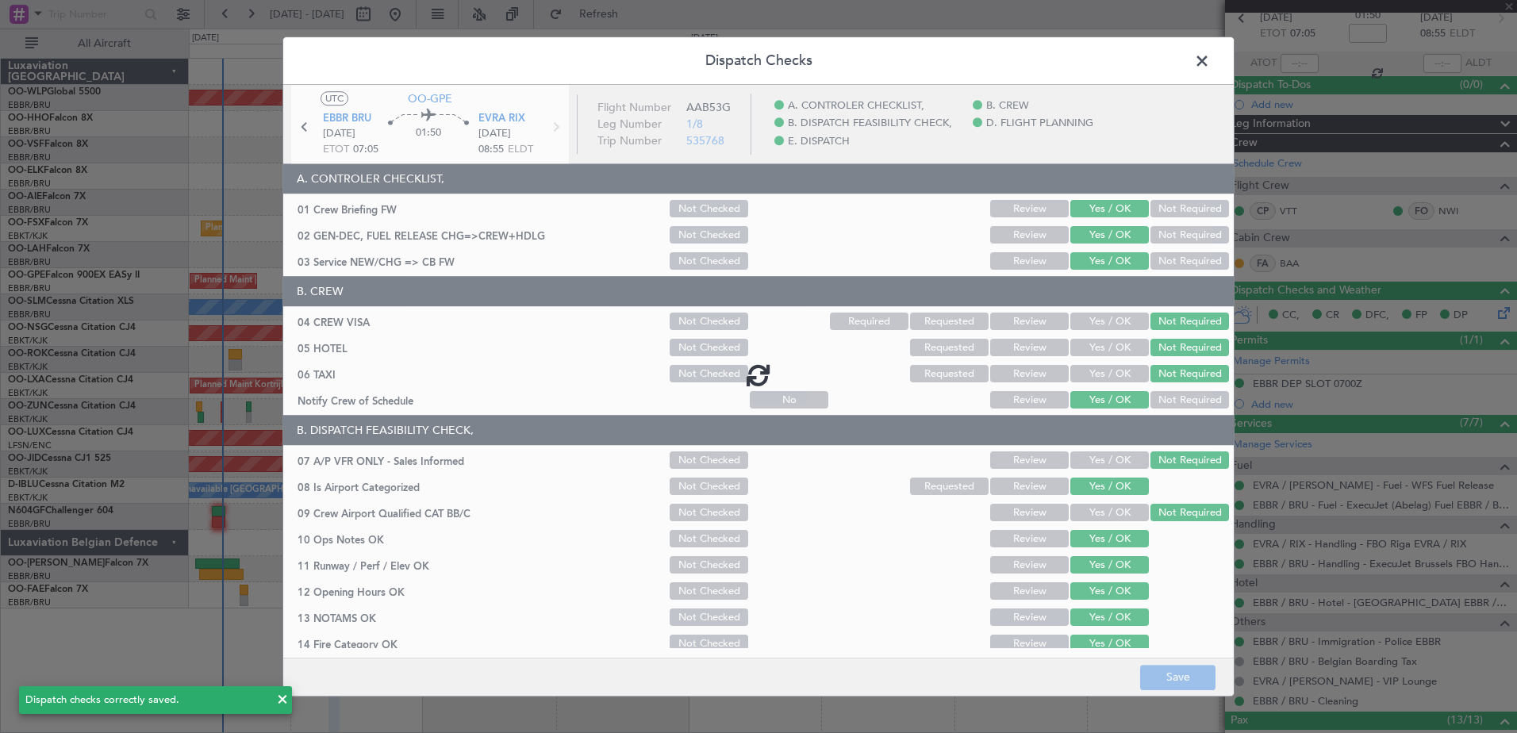
type input "-00:15"
type input "09:07"
type input "09:47"
type input "0"
type input "-00:15"
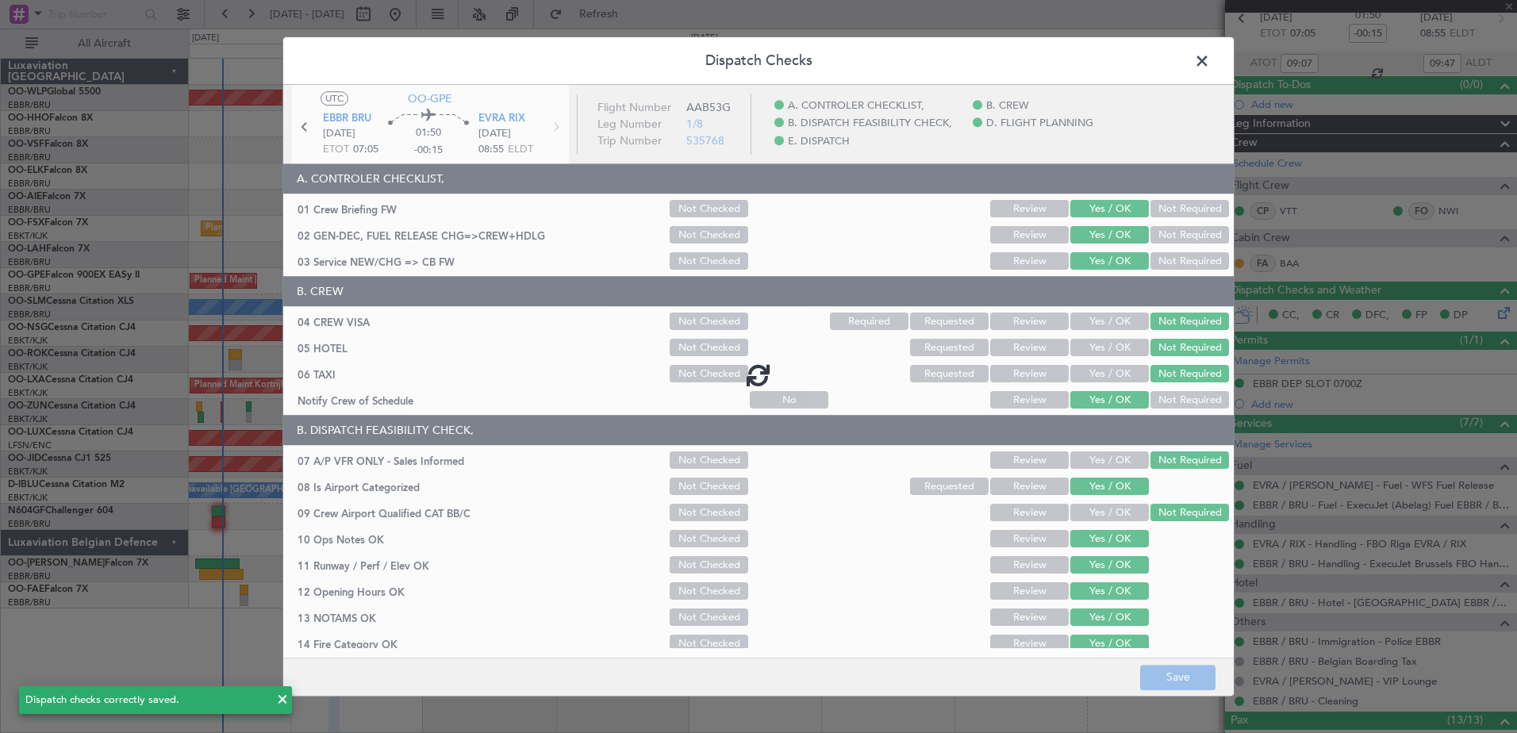
scroll to position [0, 0]
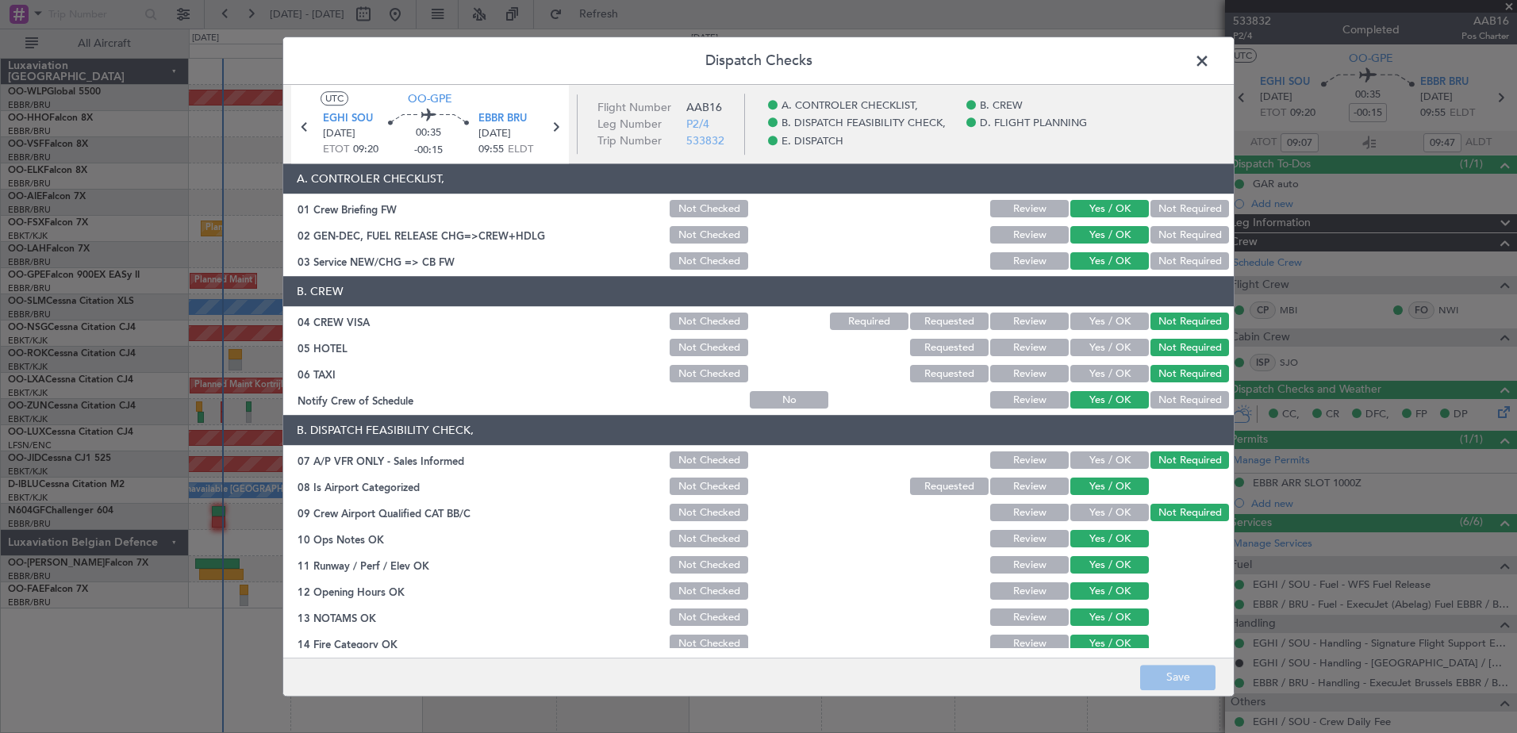
click at [1210, 58] on span at bounding box center [1210, 65] width 0 height 32
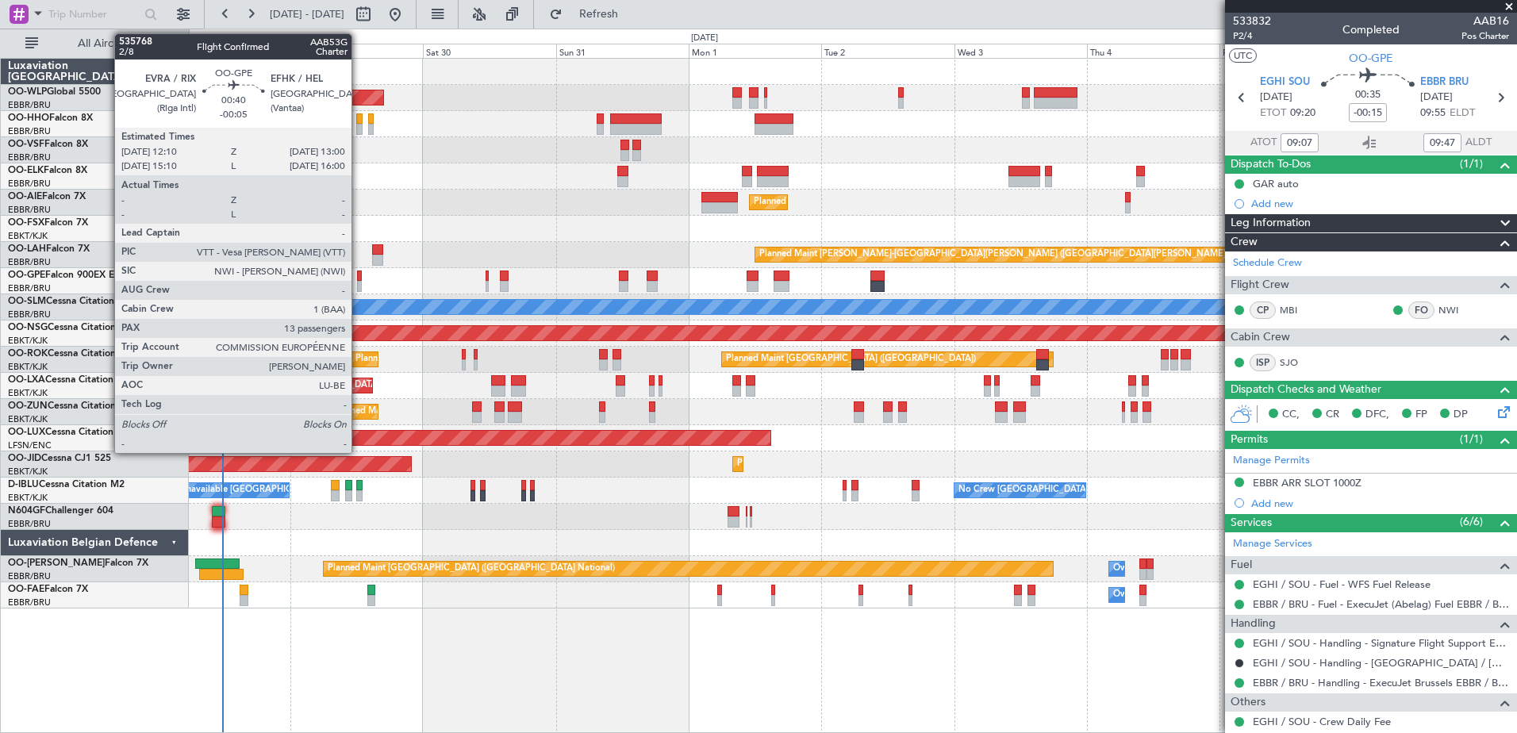
click at [359, 279] on div at bounding box center [359, 276] width 5 height 11
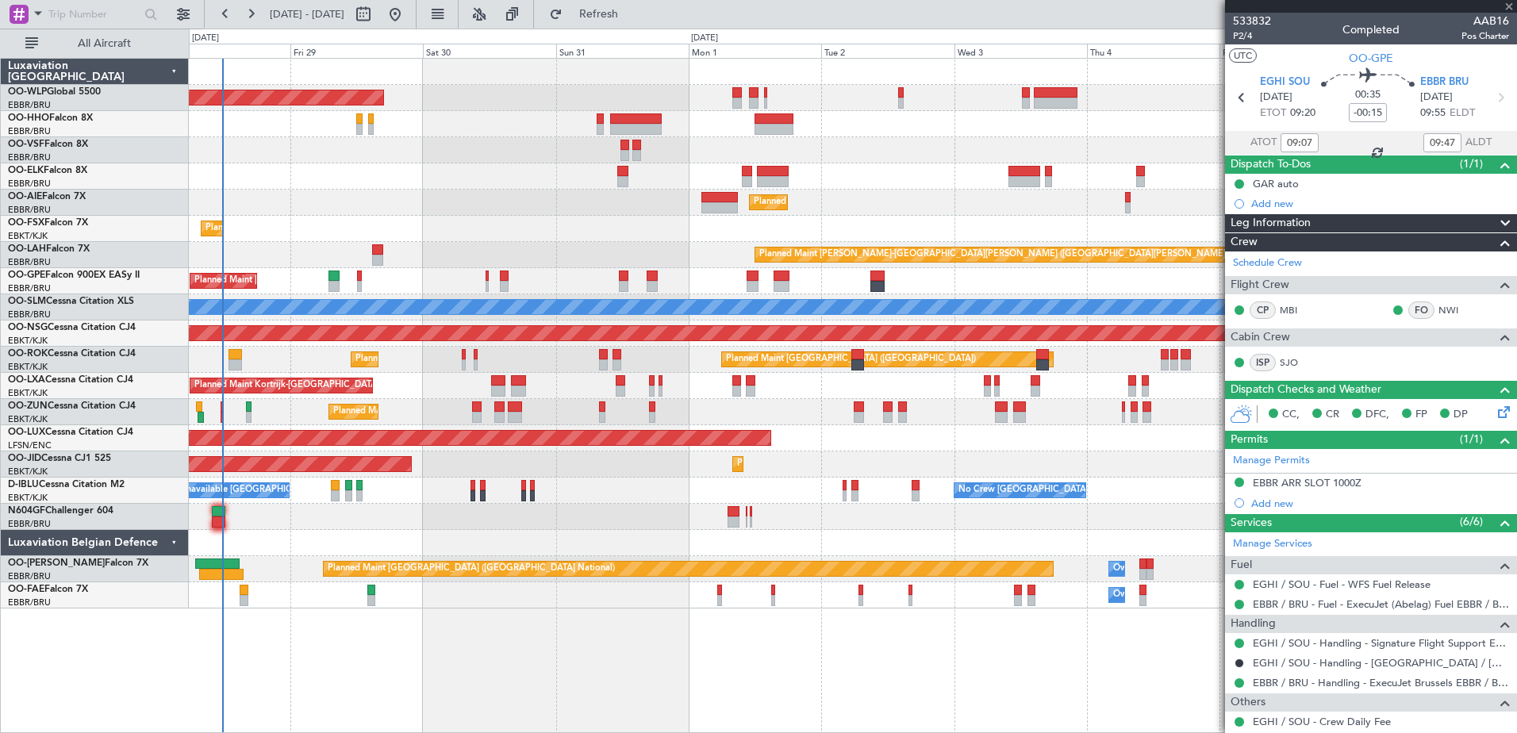
type input "-00:05"
type input "13"
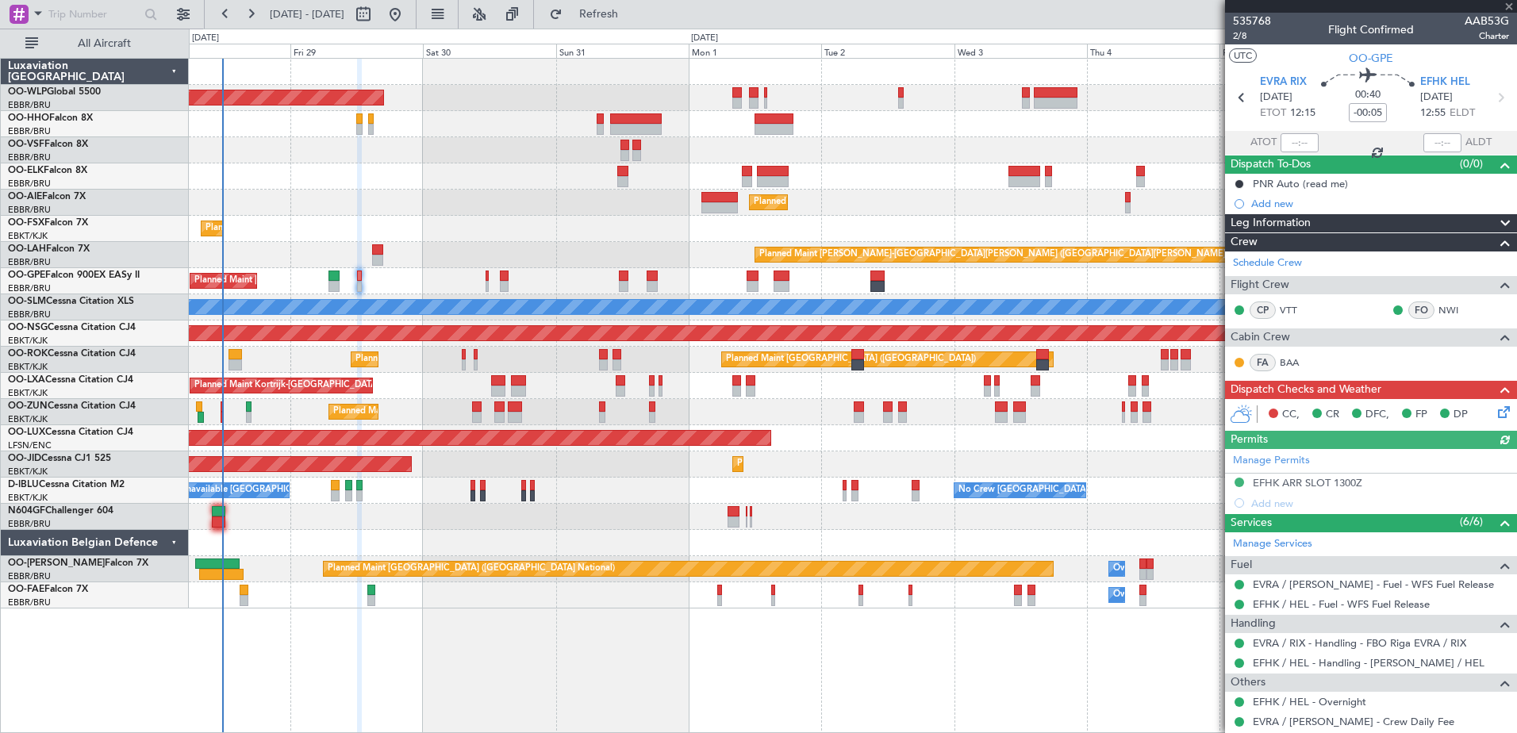
click at [1495, 411] on icon at bounding box center [1501, 409] width 13 height 13
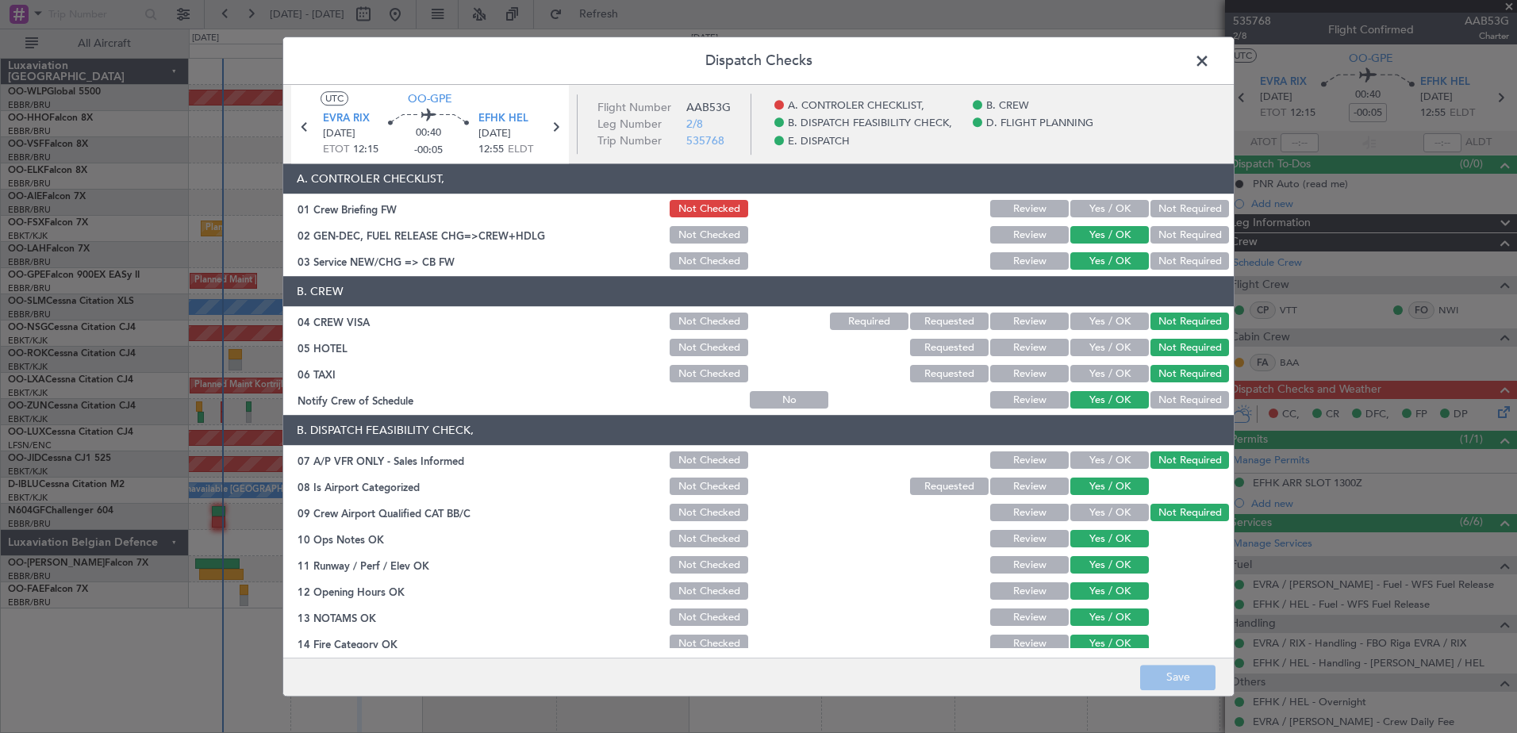
click at [1098, 212] on button "Yes / OK" at bounding box center [1110, 209] width 79 height 17
click at [1179, 676] on button "Save" at bounding box center [1177, 677] width 75 height 25
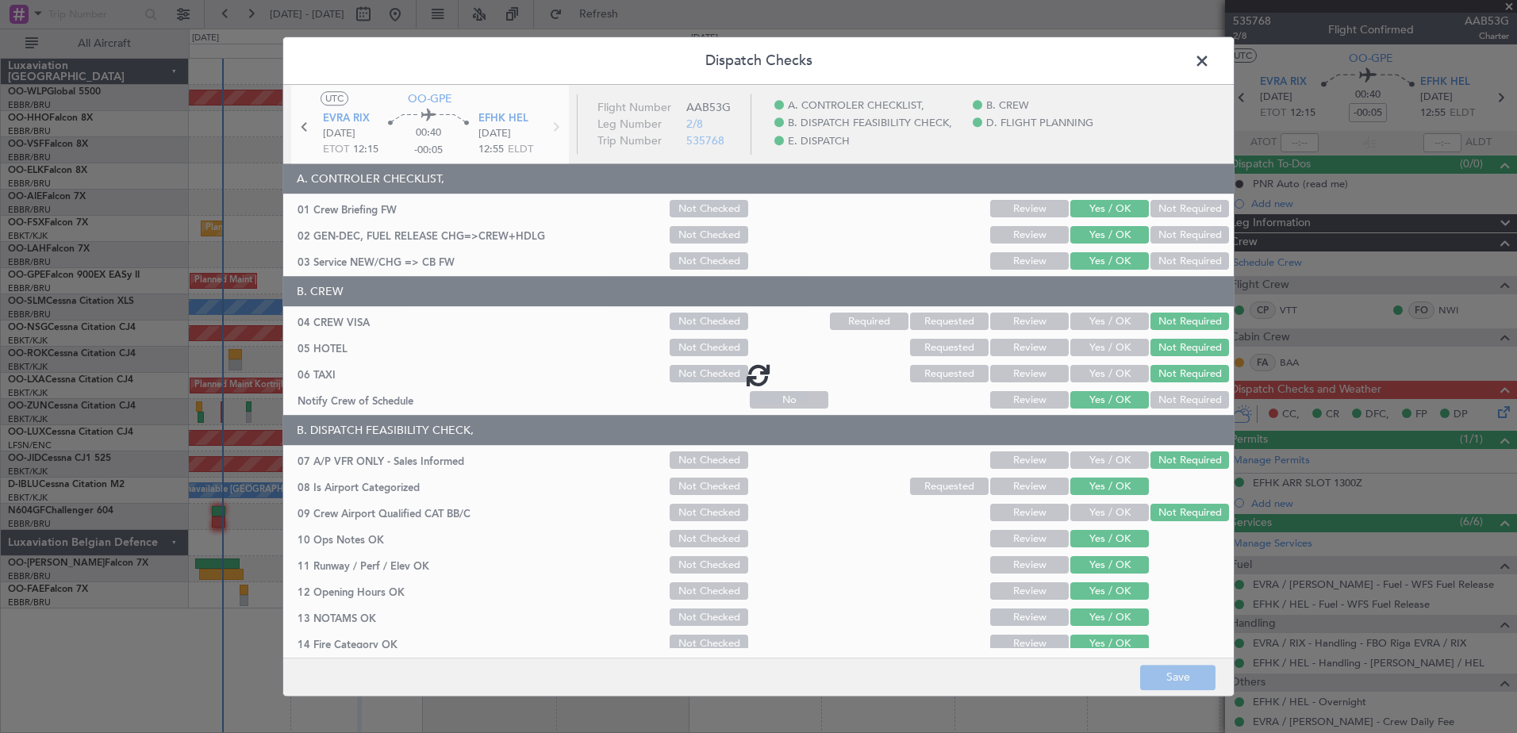
click at [1210, 68] on span at bounding box center [1210, 65] width 0 height 32
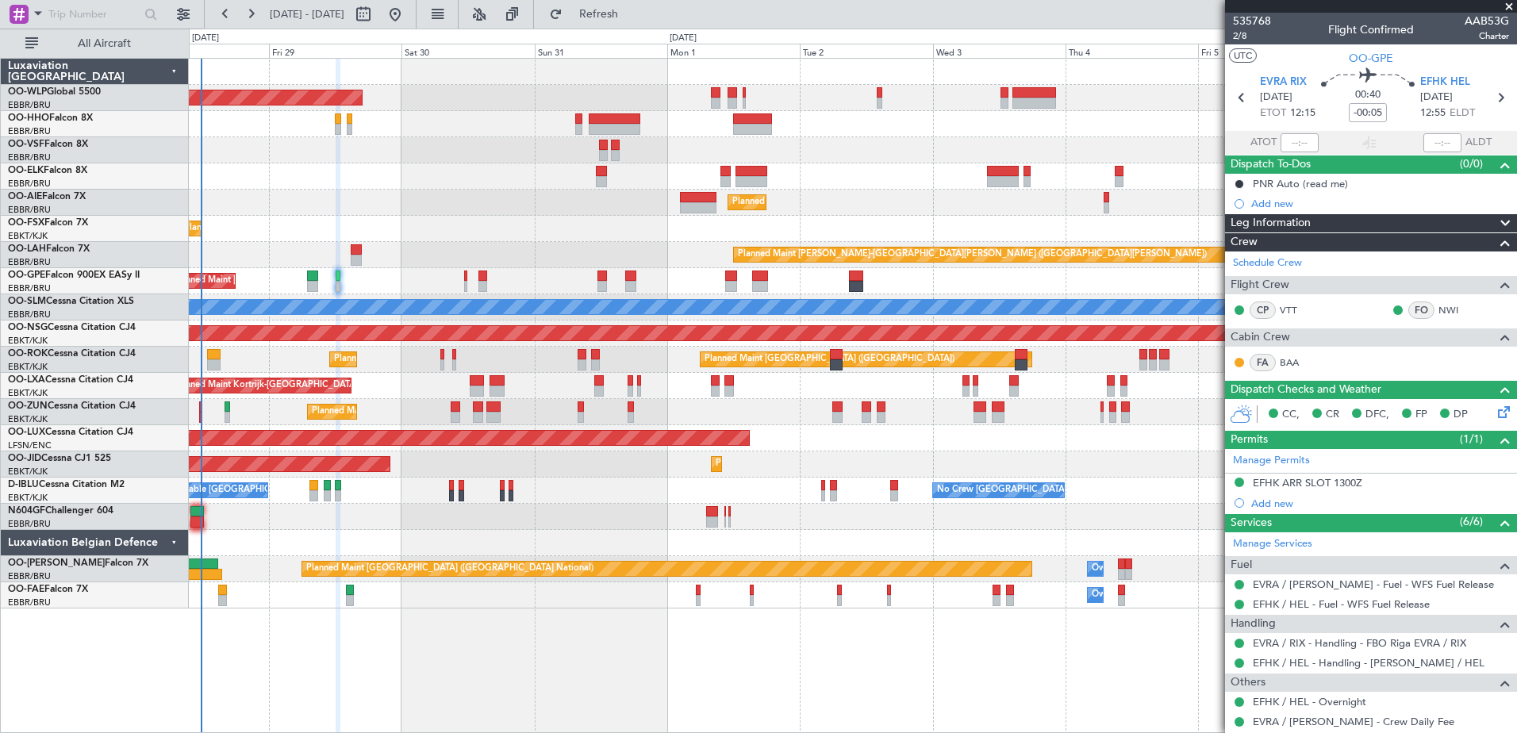
click at [494, 200] on div "Planned Maint [GEOGRAPHIC_DATA] ([GEOGRAPHIC_DATA])" at bounding box center [853, 203] width 1328 height 26
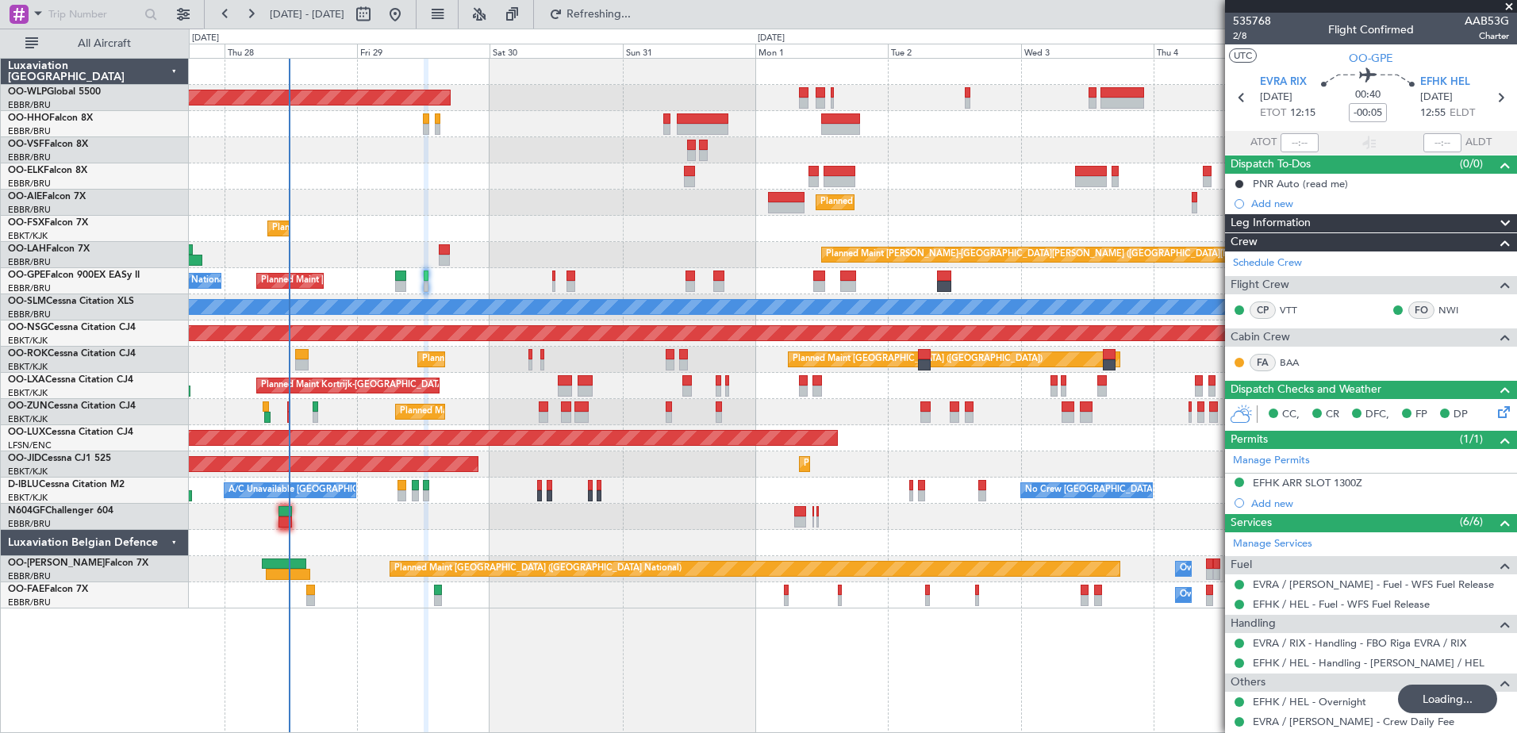
click at [379, 366] on div "Planned Maint Kortrijk-[GEOGRAPHIC_DATA] Planned Maint [GEOGRAPHIC_DATA] ([GEOG…" at bounding box center [853, 360] width 1328 height 26
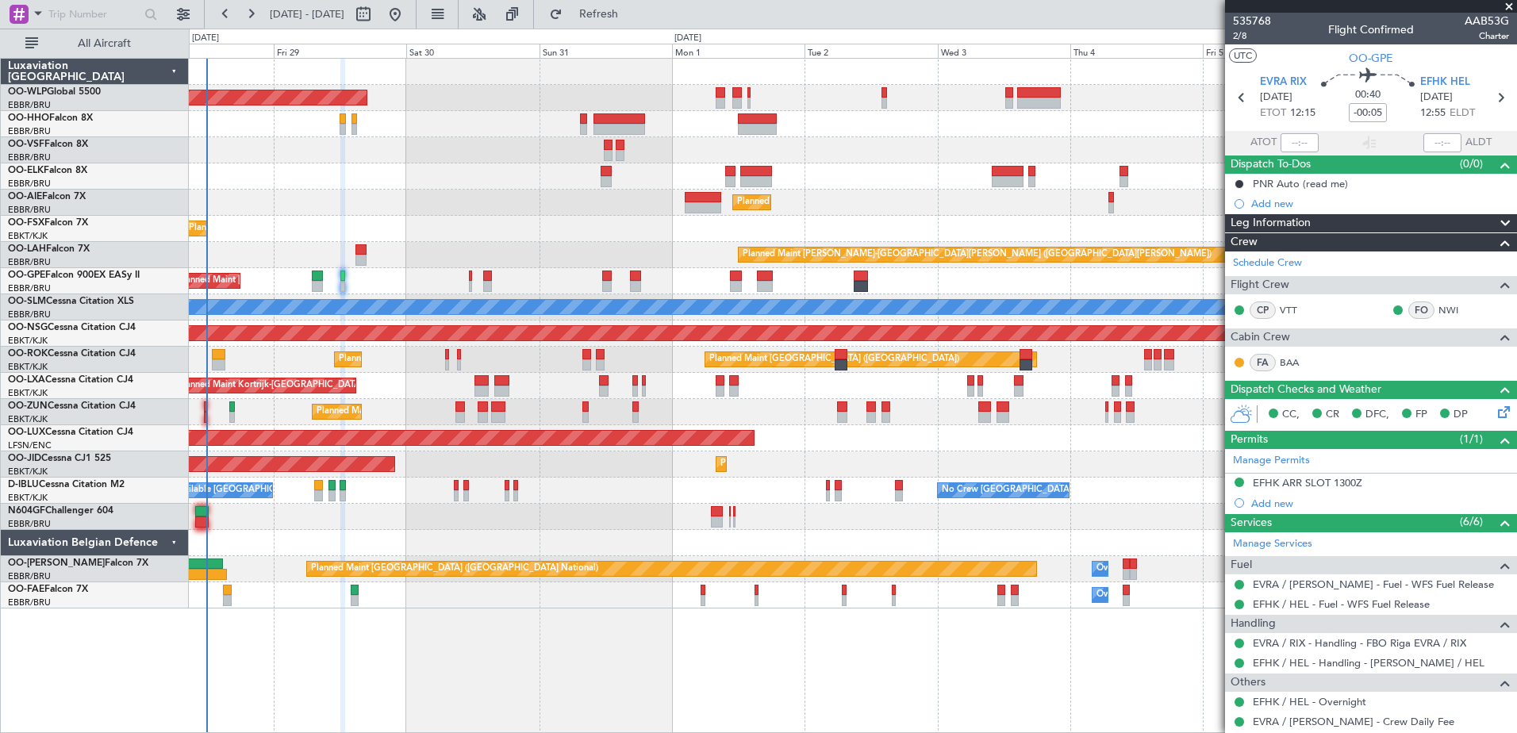
click at [454, 269] on div "Planned Maint [GEOGRAPHIC_DATA] ([GEOGRAPHIC_DATA]) Planned Maint [GEOGRAPHIC_D…" at bounding box center [853, 334] width 1328 height 550
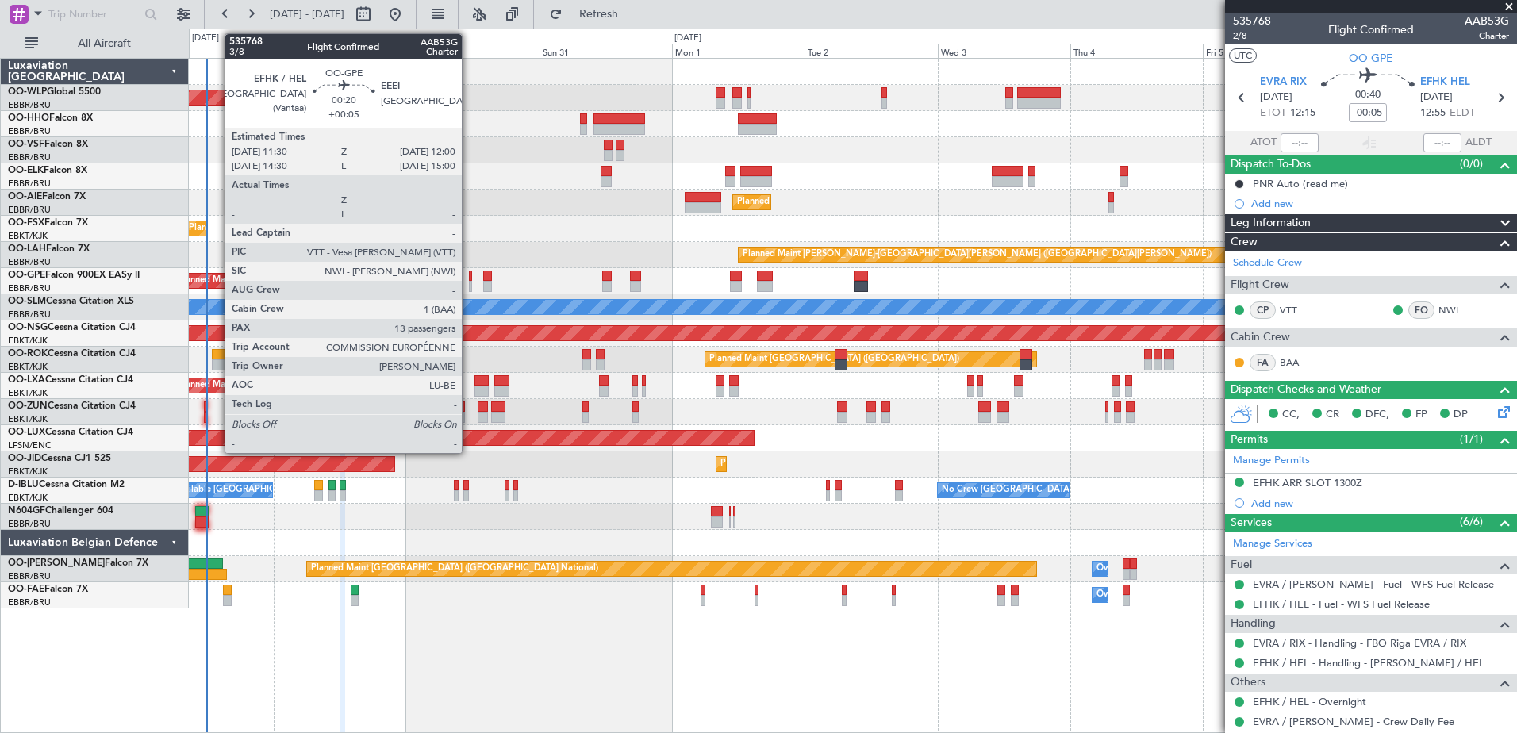
click at [469, 274] on div at bounding box center [470, 276] width 3 height 11
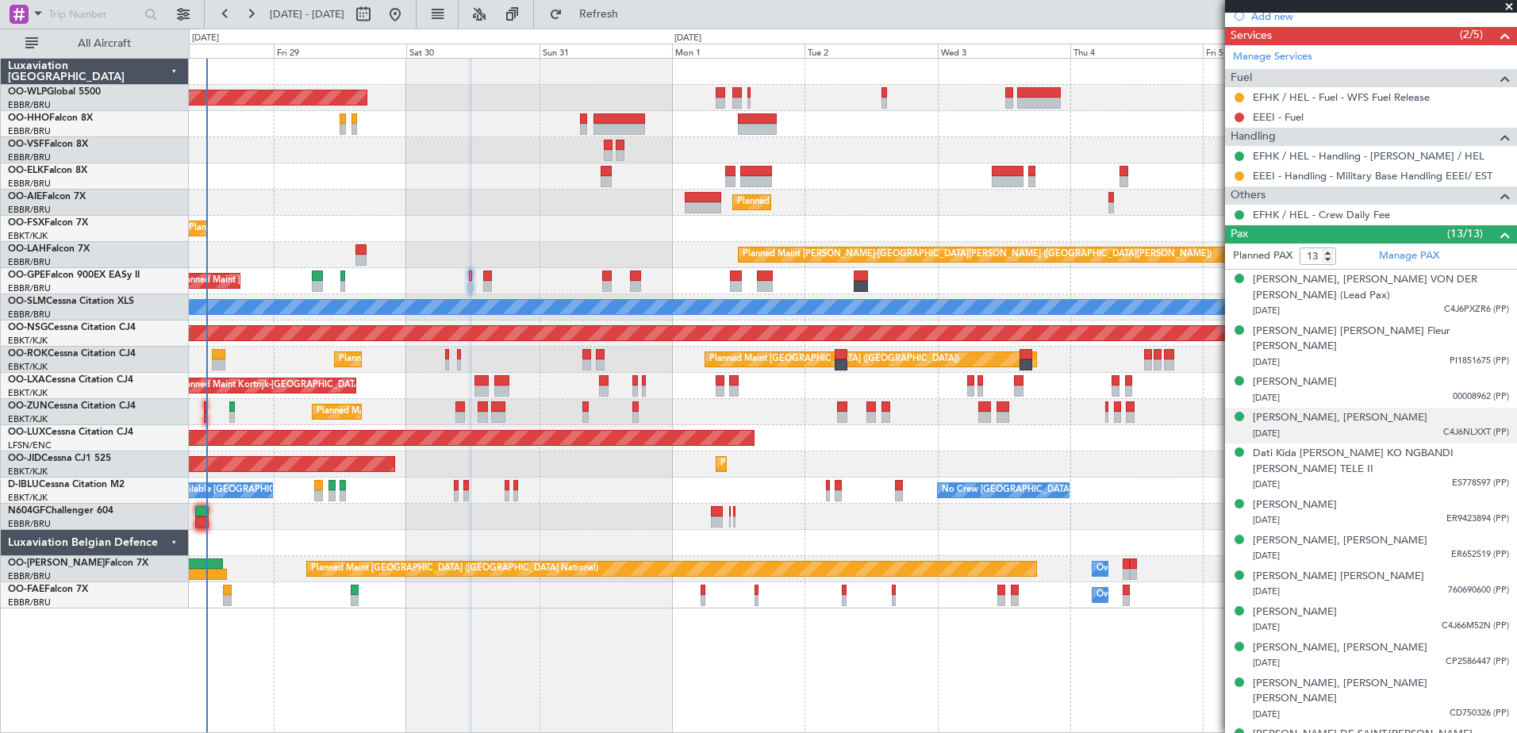
scroll to position [229, 0]
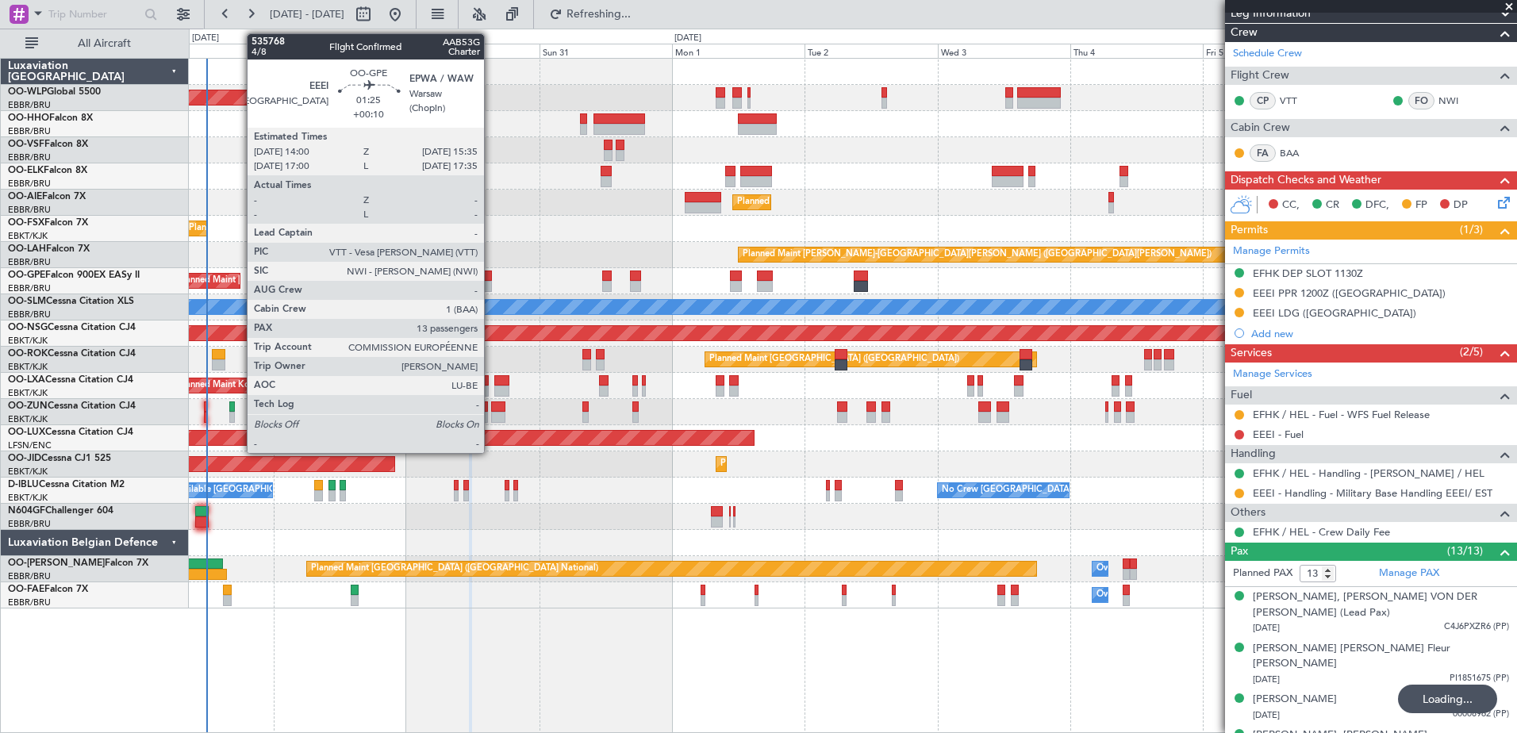
click at [491, 283] on div at bounding box center [488, 286] width 10 height 11
type input "+00:10"
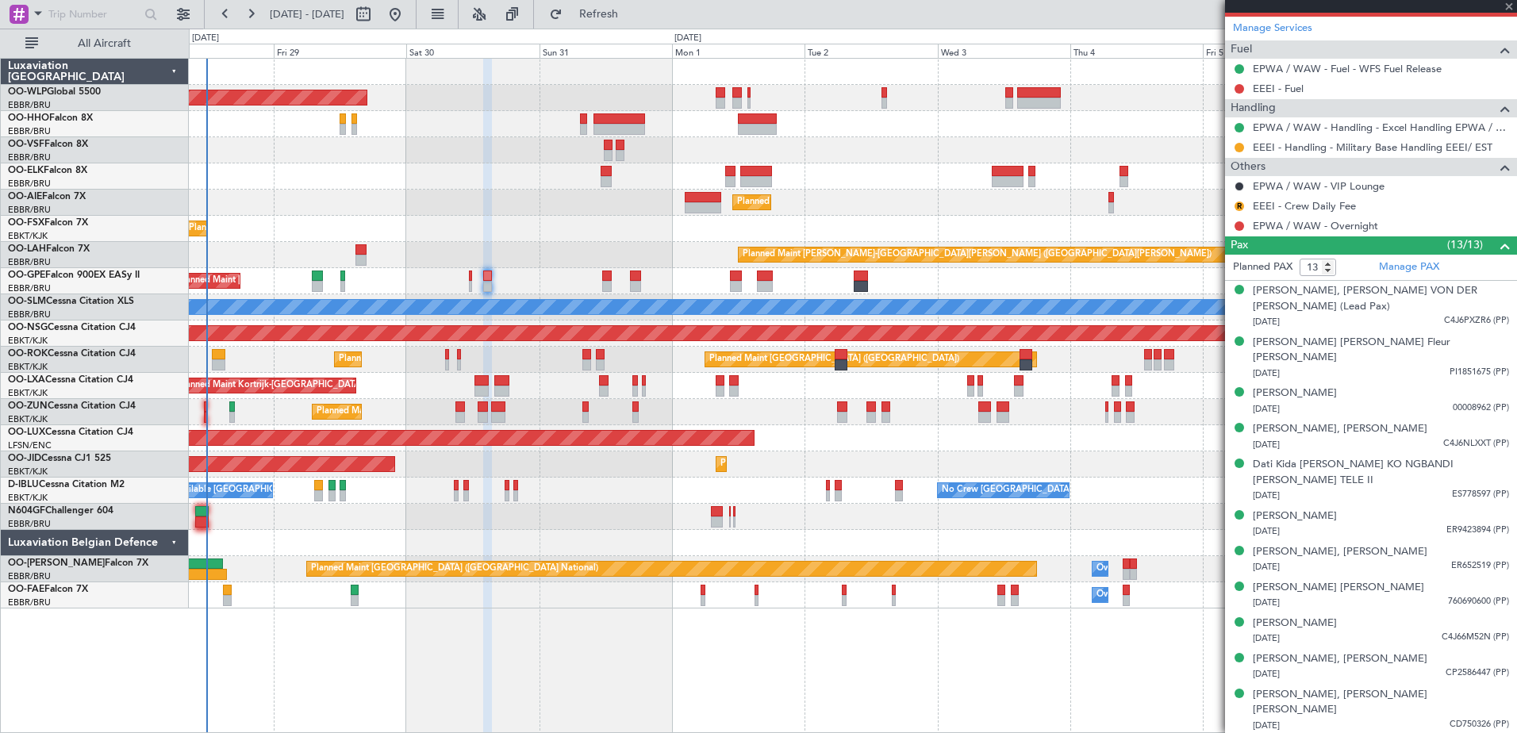
scroll to position [317, 0]
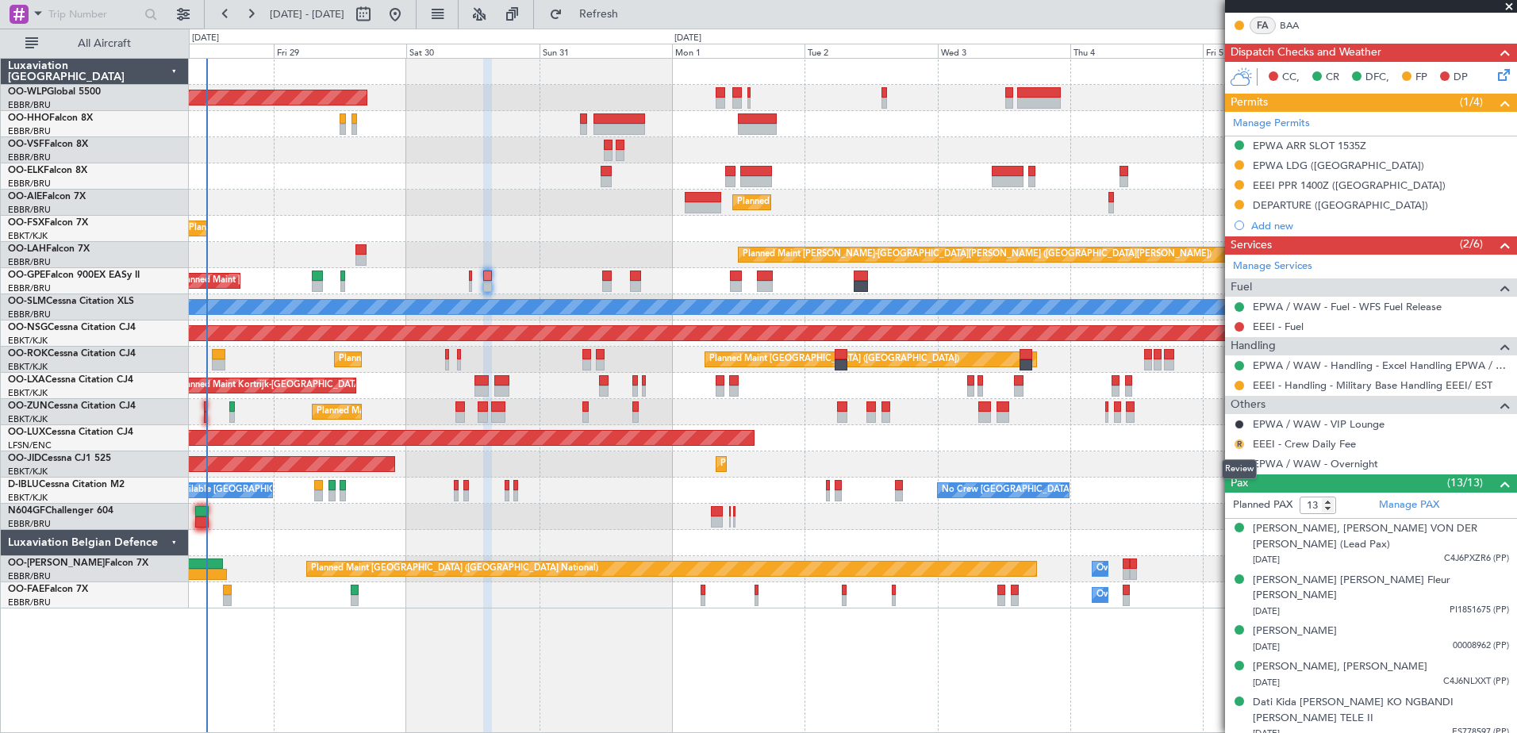
click at [1243, 444] on button "R" at bounding box center [1240, 445] width 10 height 10
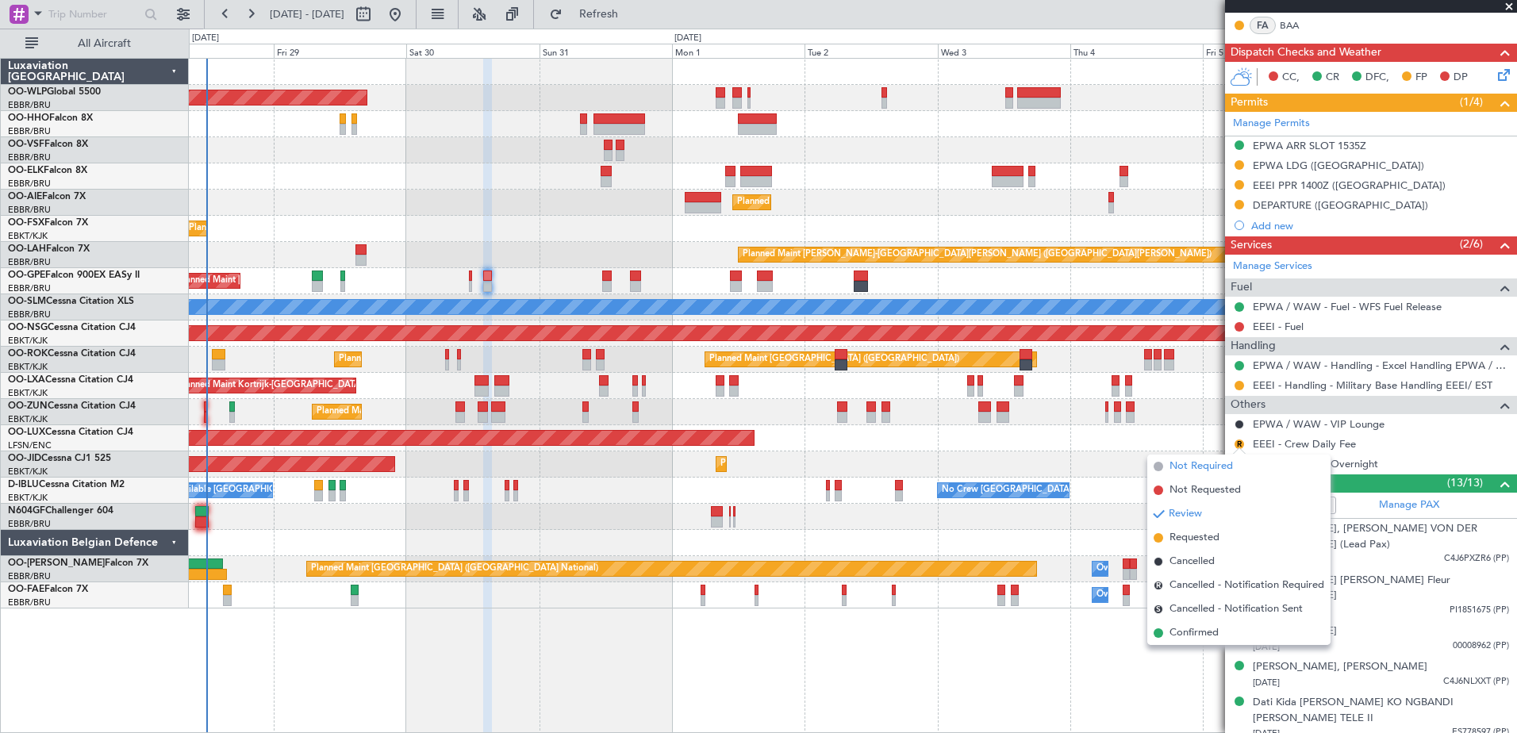
click at [1219, 467] on span "Not Required" at bounding box center [1201, 467] width 63 height 16
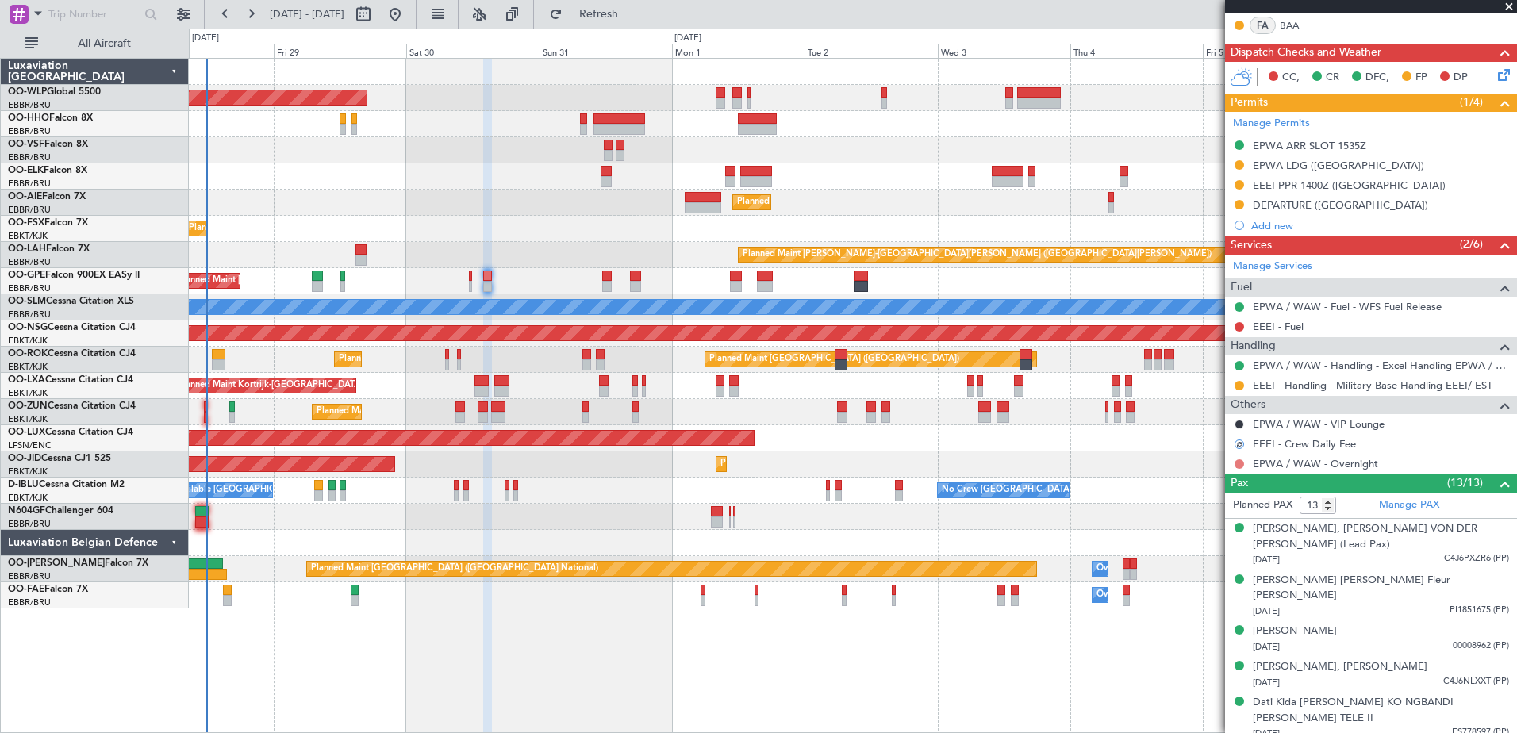
click at [1240, 463] on button at bounding box center [1240, 465] width 10 height 10
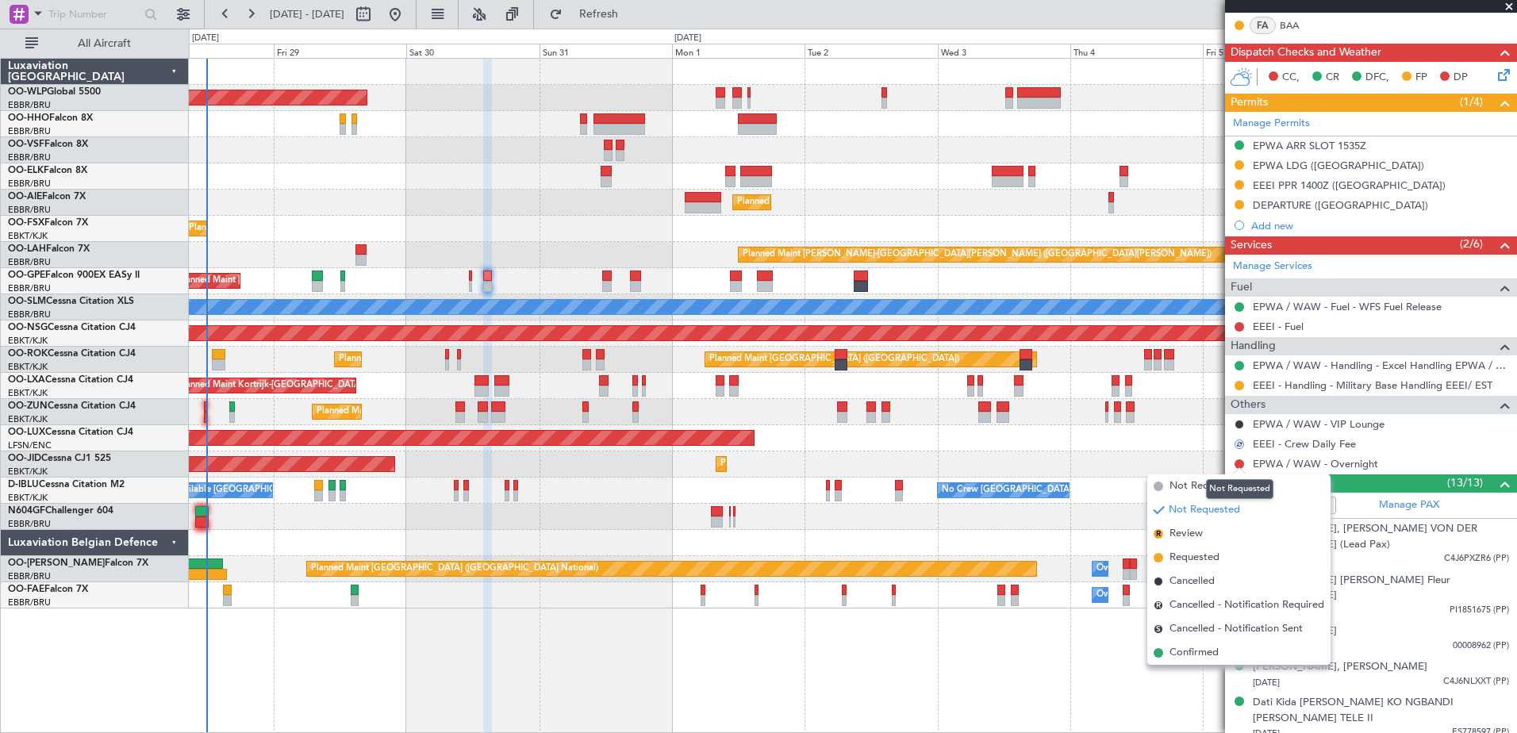
click at [1214, 489] on div "Not Requested" at bounding box center [1239, 489] width 67 height 20
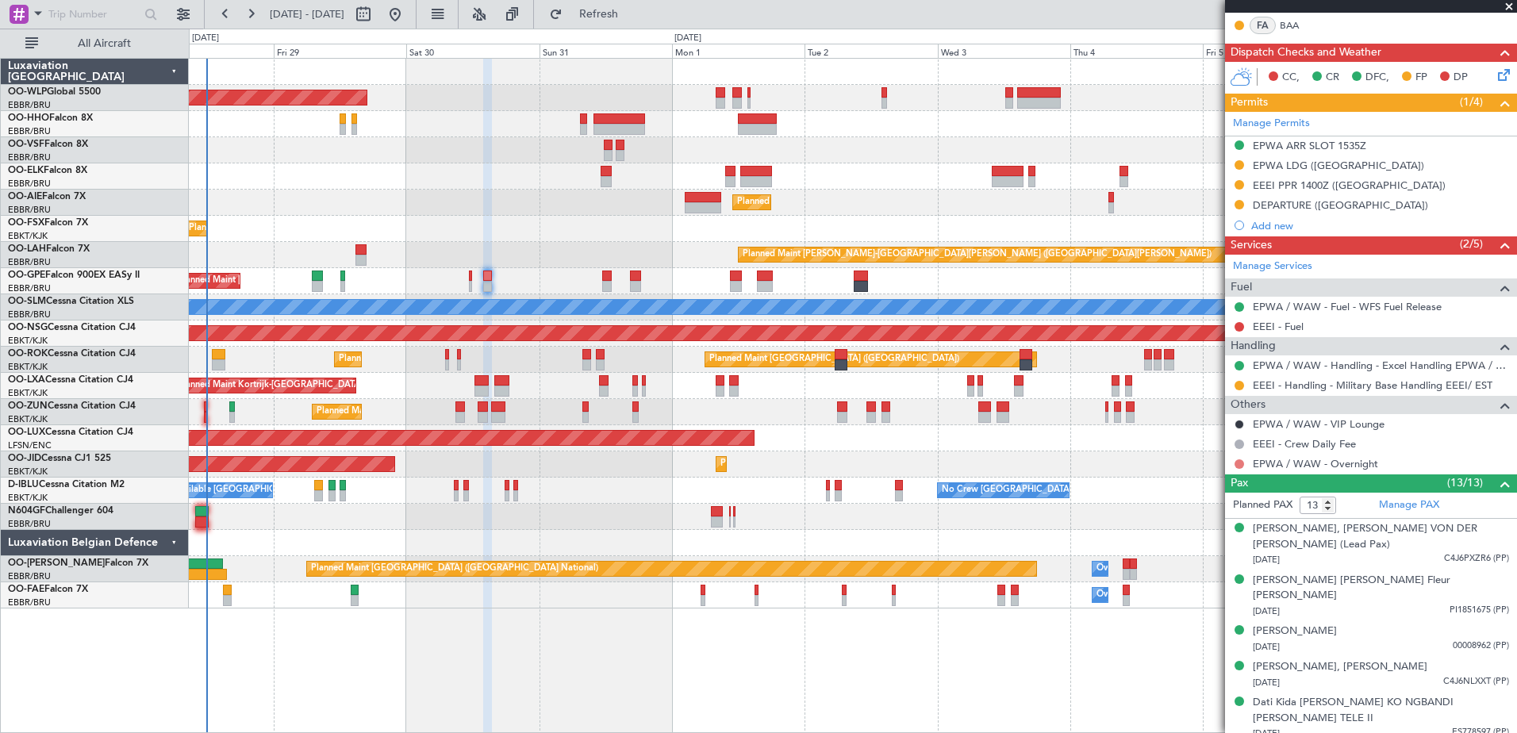
click at [1239, 463] on button at bounding box center [1240, 465] width 10 height 10
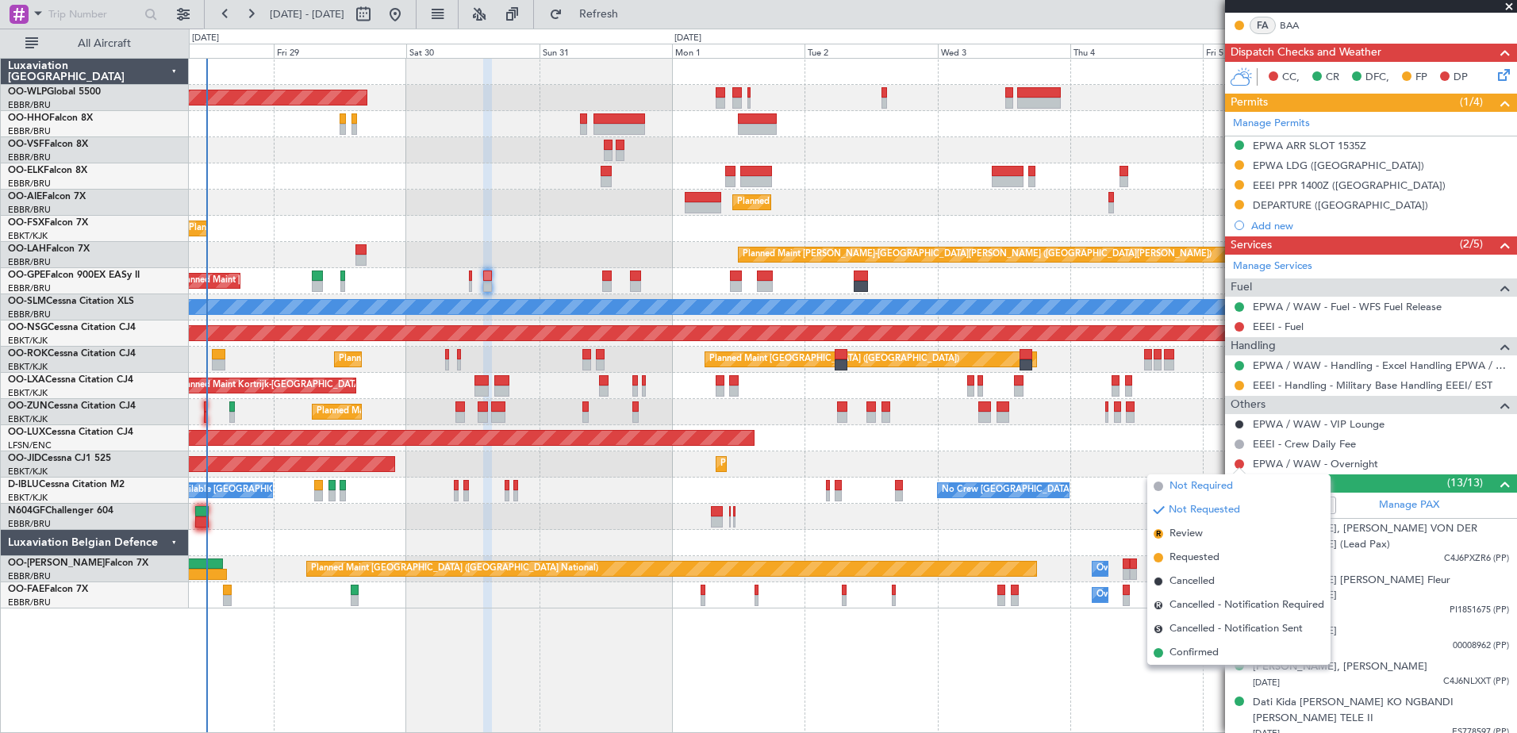
click at [1199, 485] on span "Not Required" at bounding box center [1201, 487] width 63 height 16
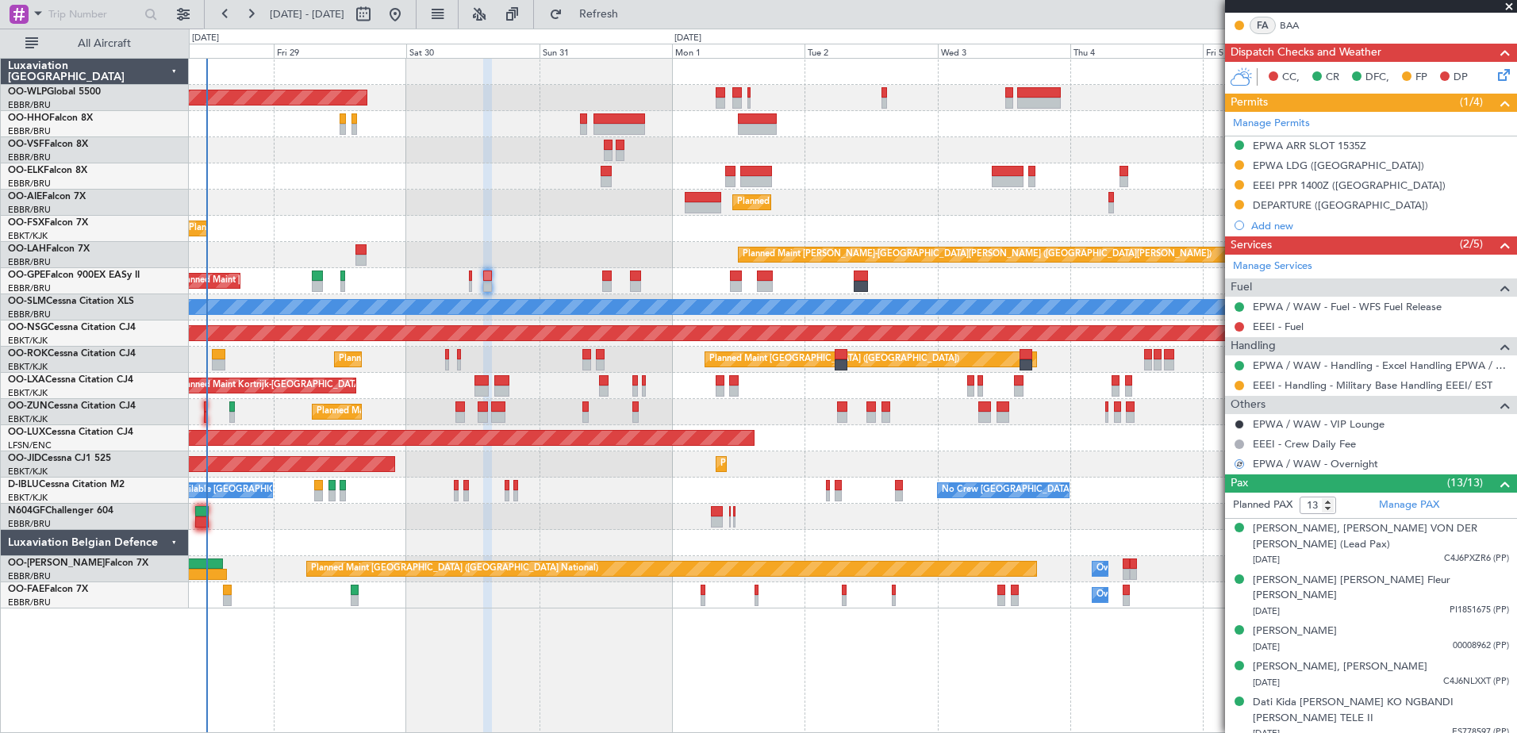
scroll to position [0, 0]
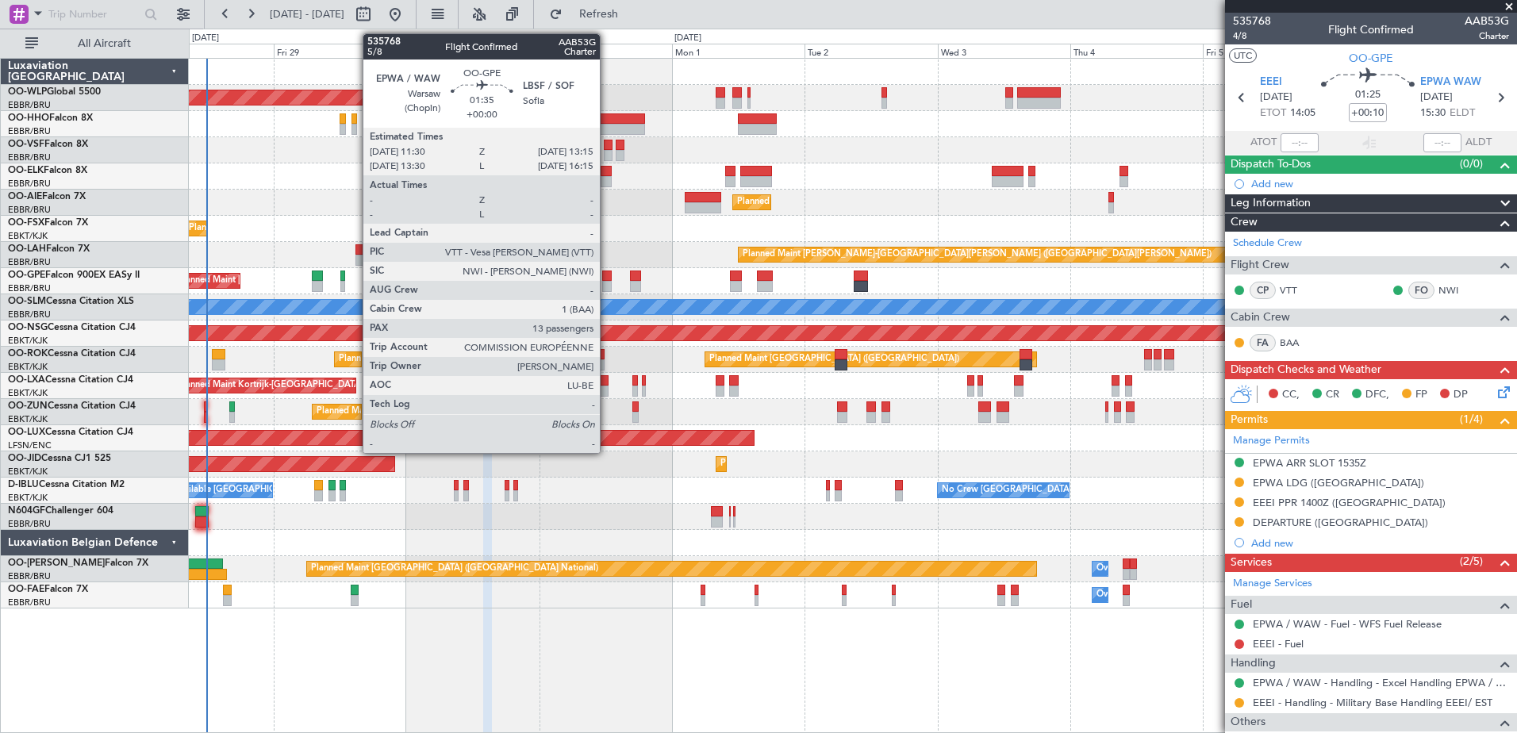
click at [607, 283] on div at bounding box center [607, 286] width 10 height 11
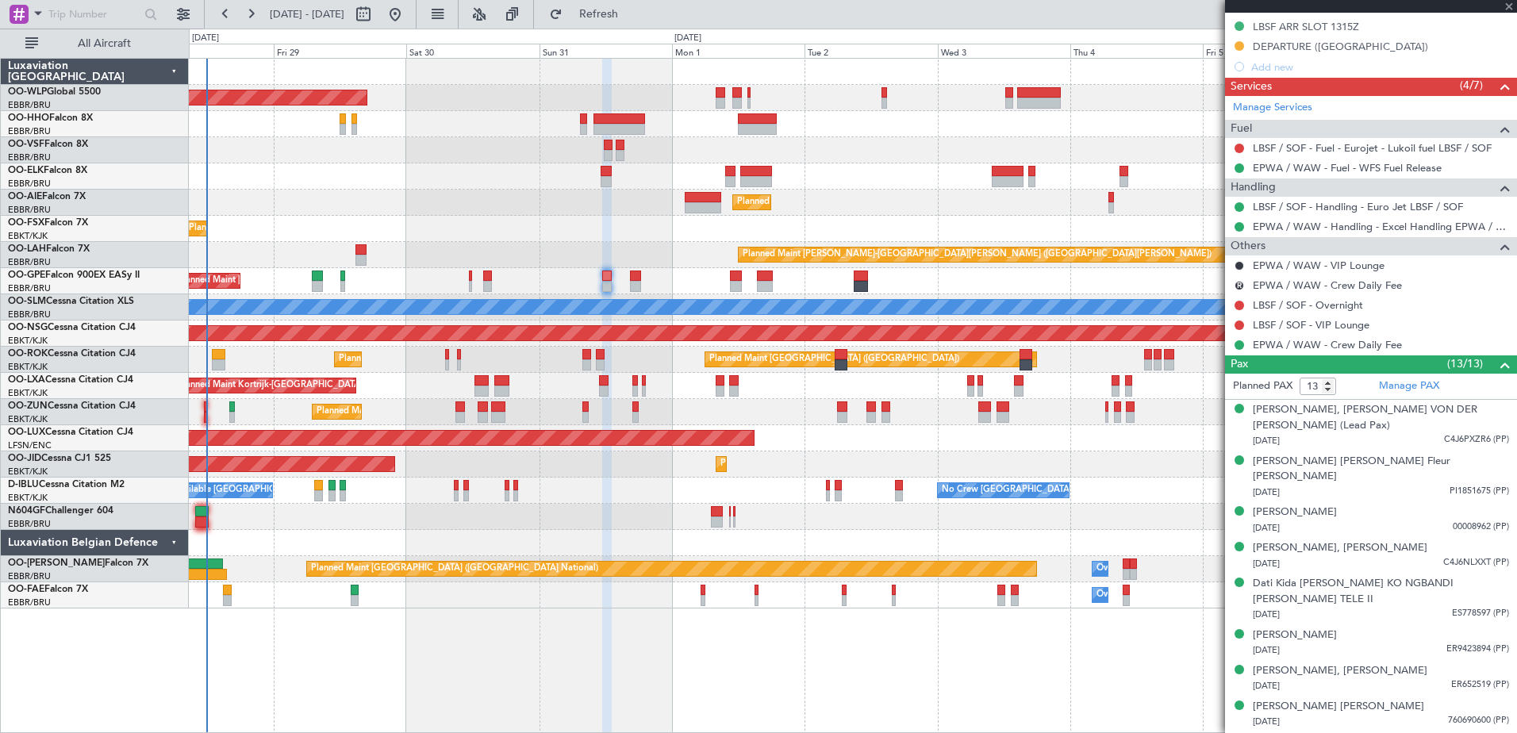
scroll to position [317, 0]
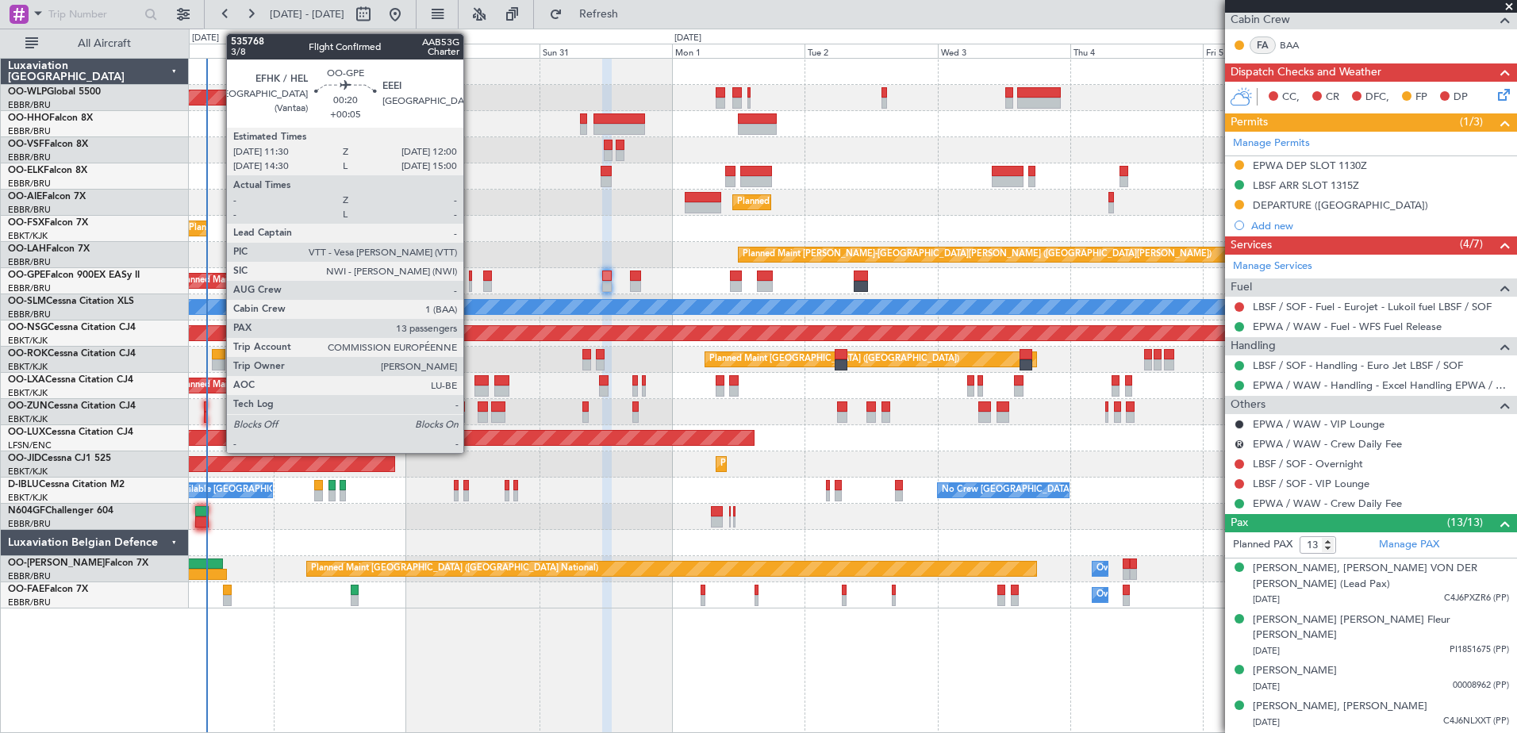
click at [471, 278] on div at bounding box center [470, 276] width 3 height 11
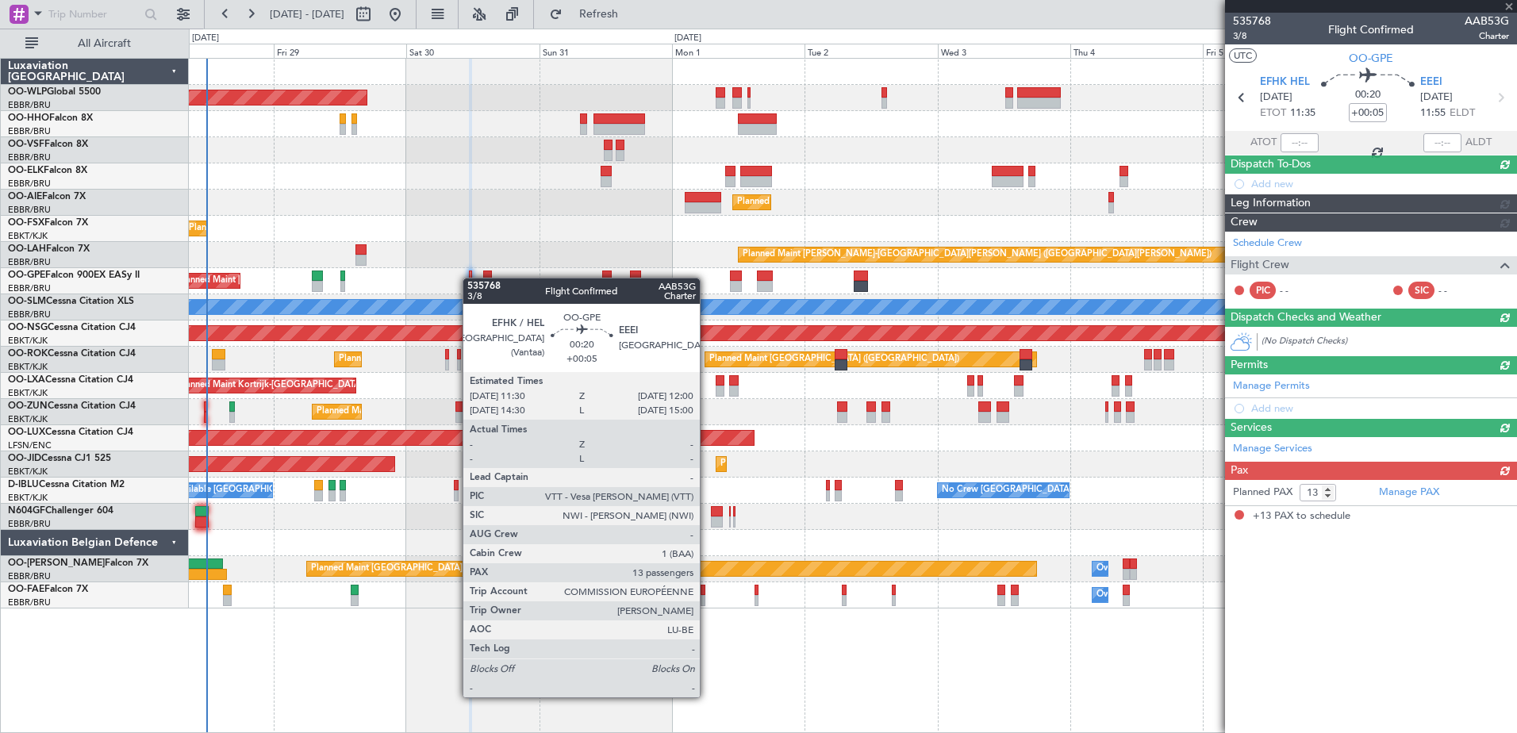
scroll to position [0, 0]
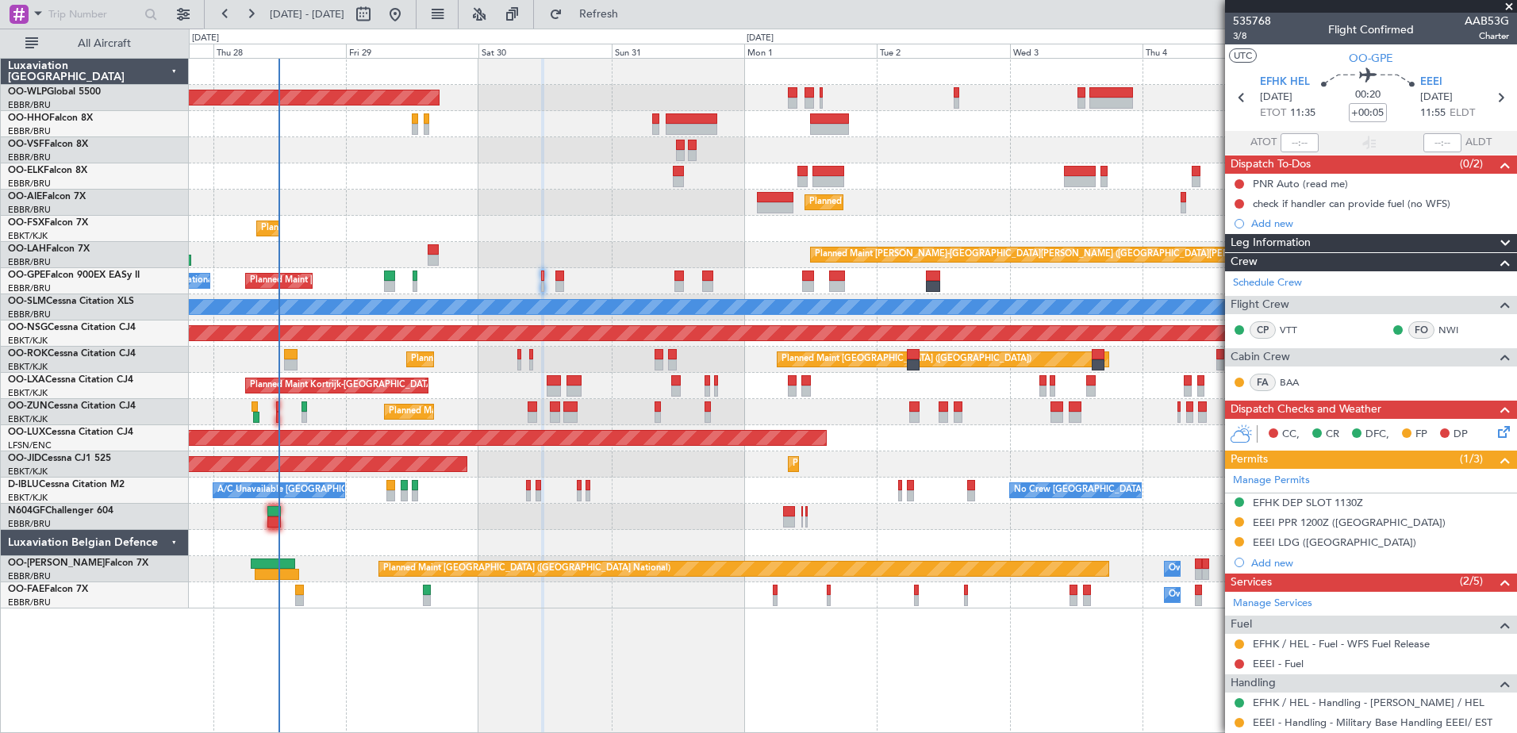
click at [341, 411] on div "Planned Maint Kortrijk-[GEOGRAPHIC_DATA]" at bounding box center [853, 412] width 1328 height 26
click at [1321, 208] on div "check if handler can provide fuel (no WFS)" at bounding box center [1352, 203] width 198 height 13
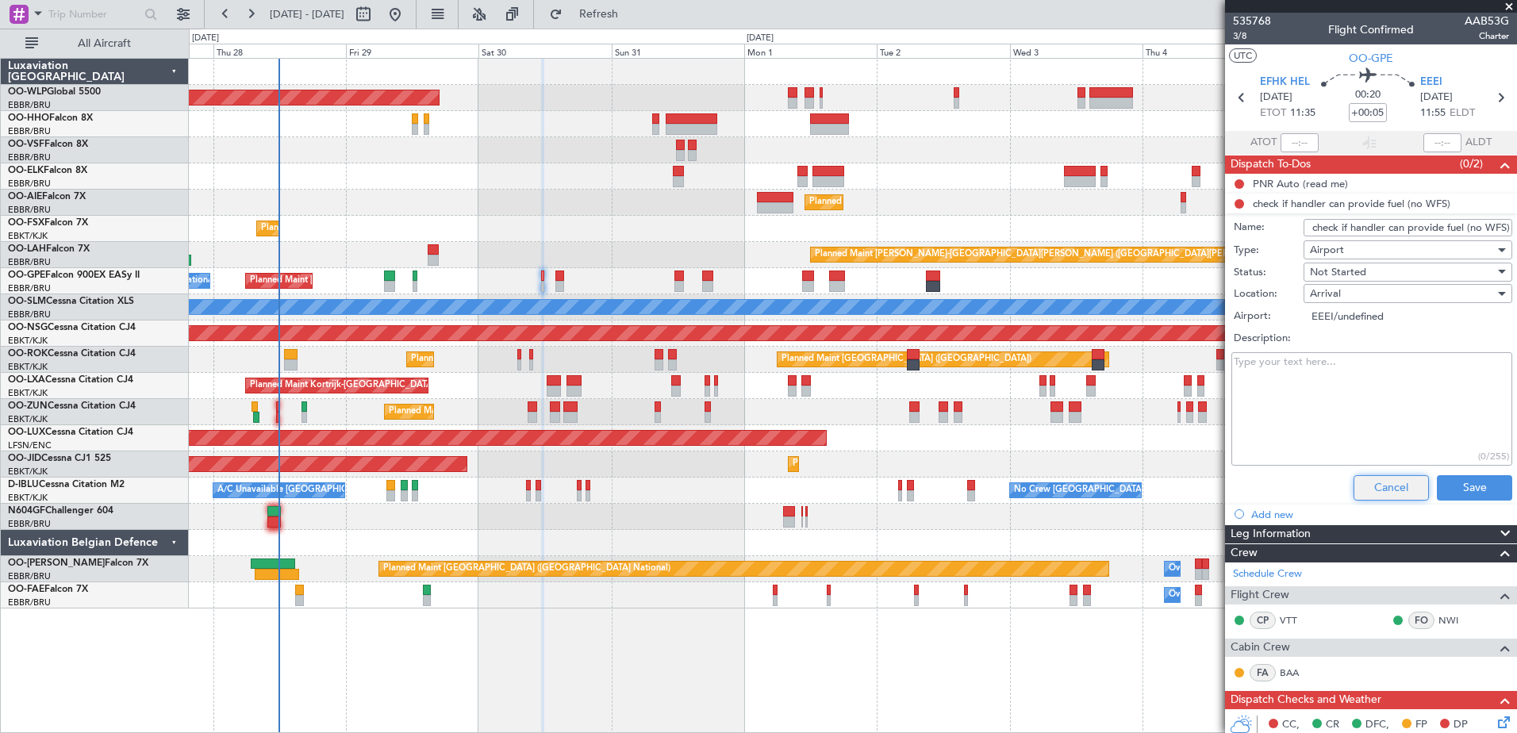
click at [1373, 479] on button "Cancel" at bounding box center [1391, 487] width 75 height 25
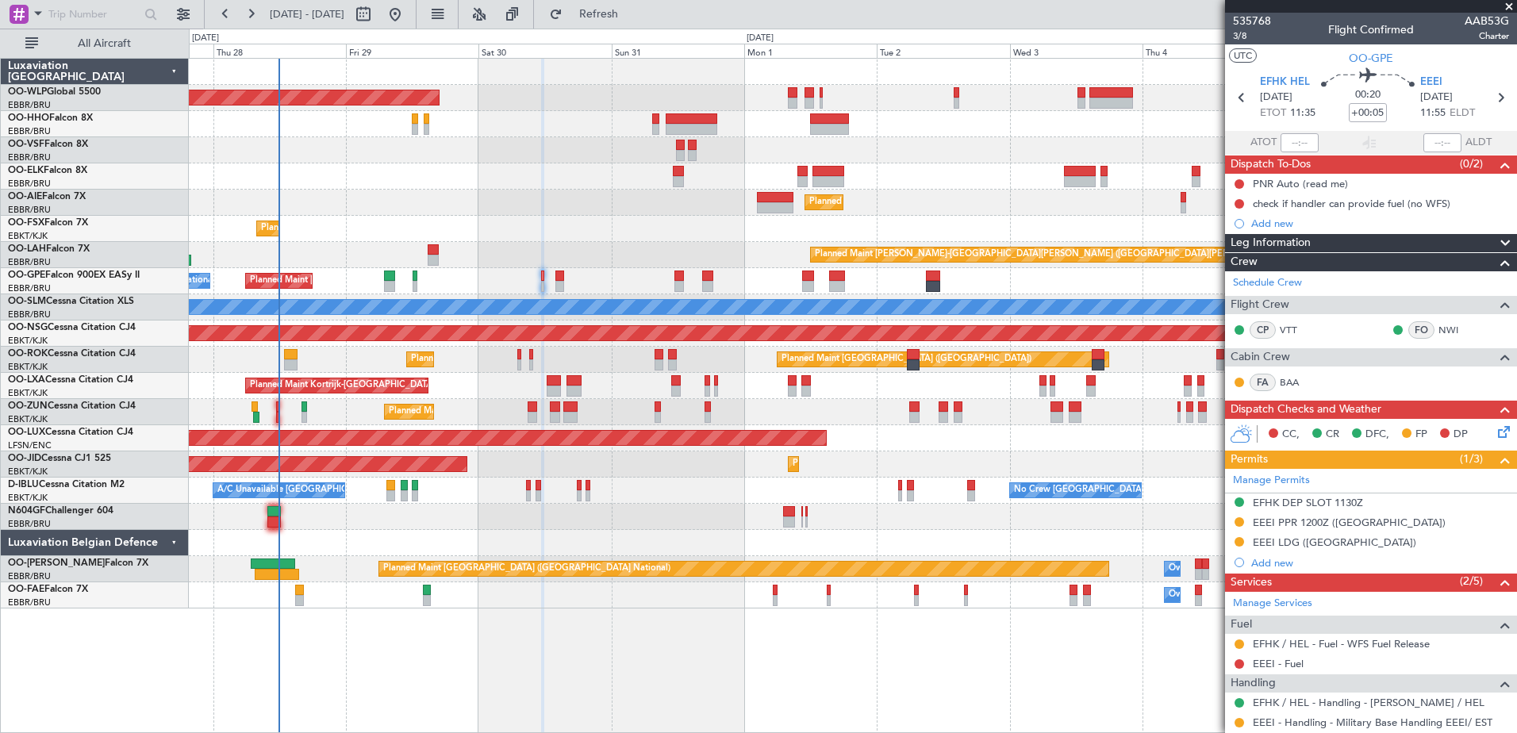
click at [1495, 427] on icon at bounding box center [1501, 429] width 13 height 13
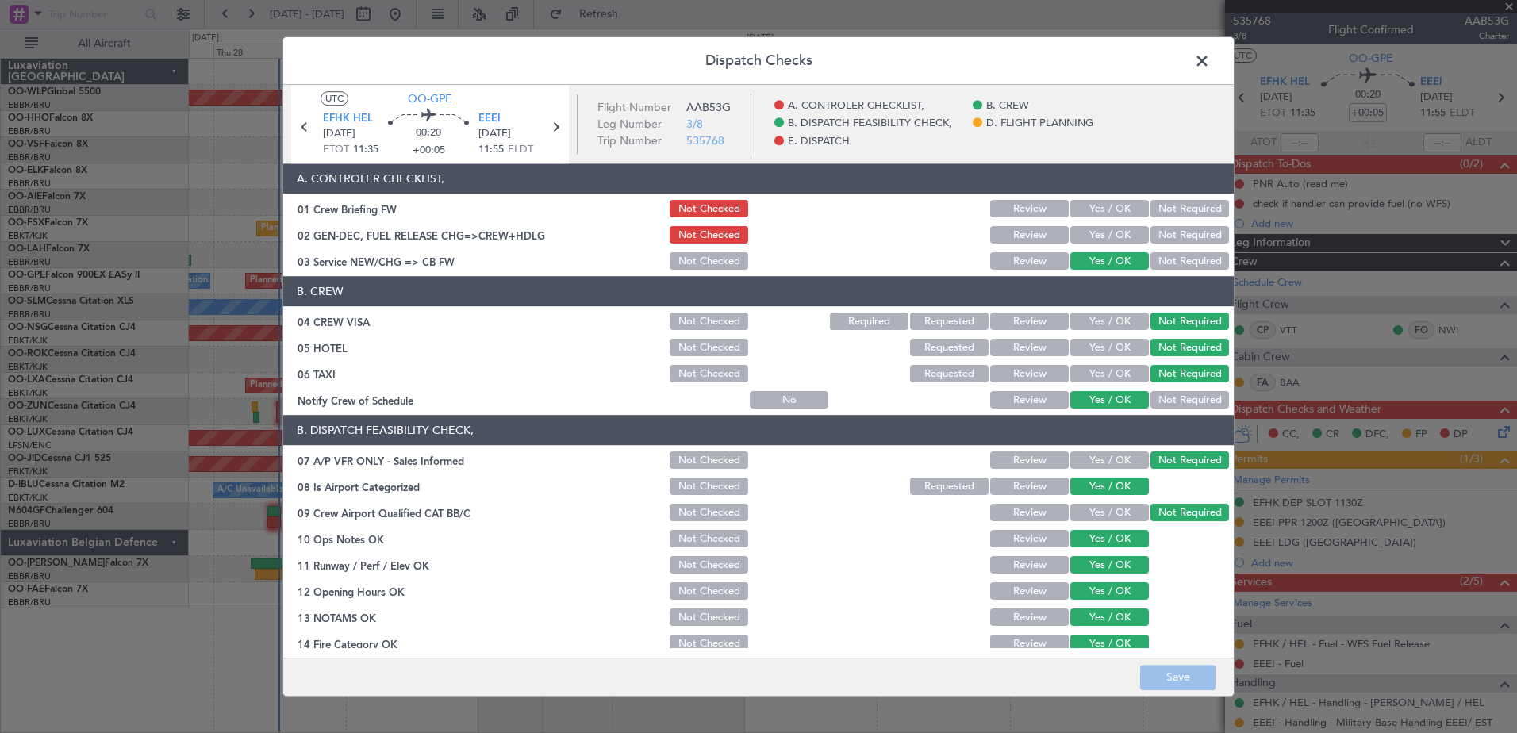
click at [1210, 66] on span at bounding box center [1210, 65] width 0 height 32
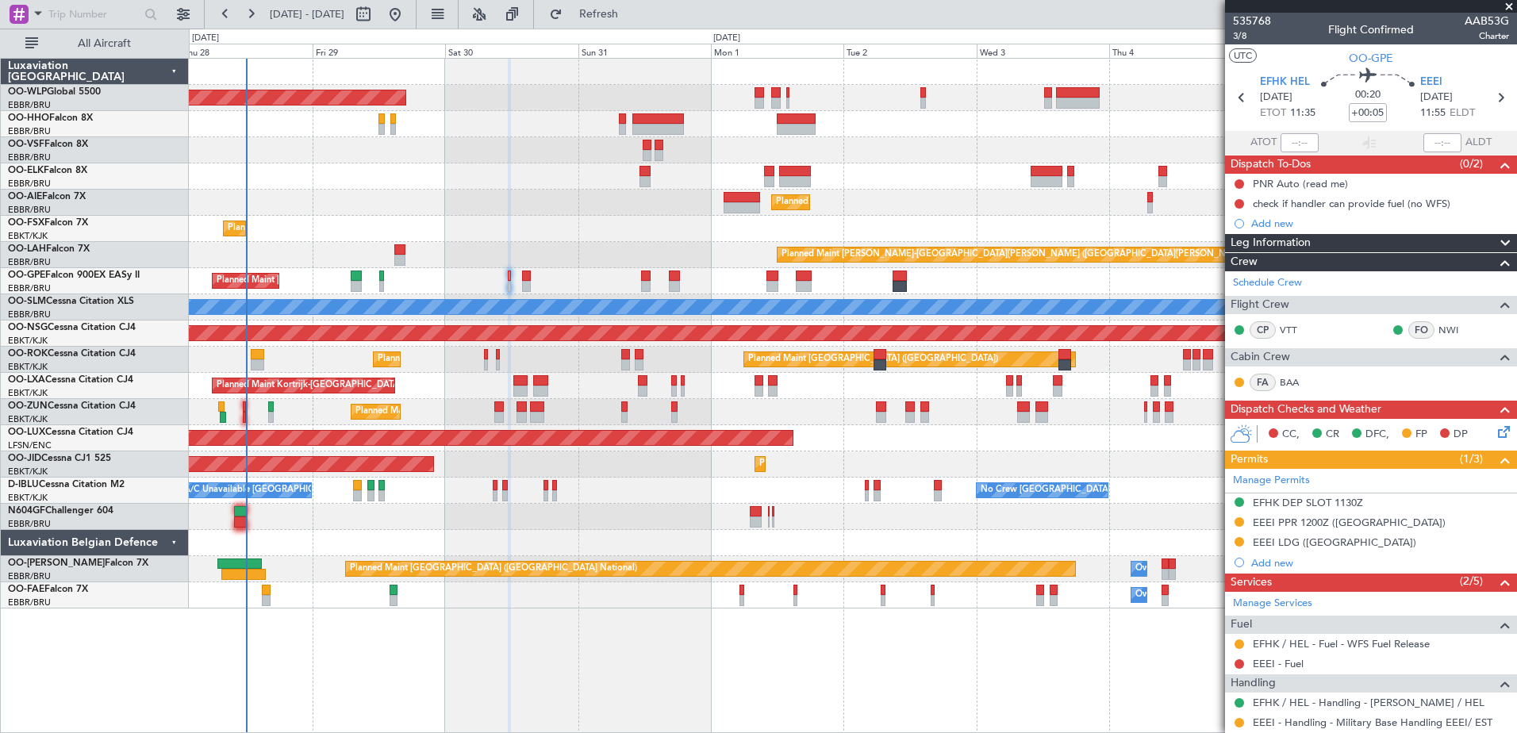
click at [990, 291] on div "Planned Maint [GEOGRAPHIC_DATA] ([GEOGRAPHIC_DATA] National) No Crew [GEOGRAPHI…" at bounding box center [853, 281] width 1328 height 26
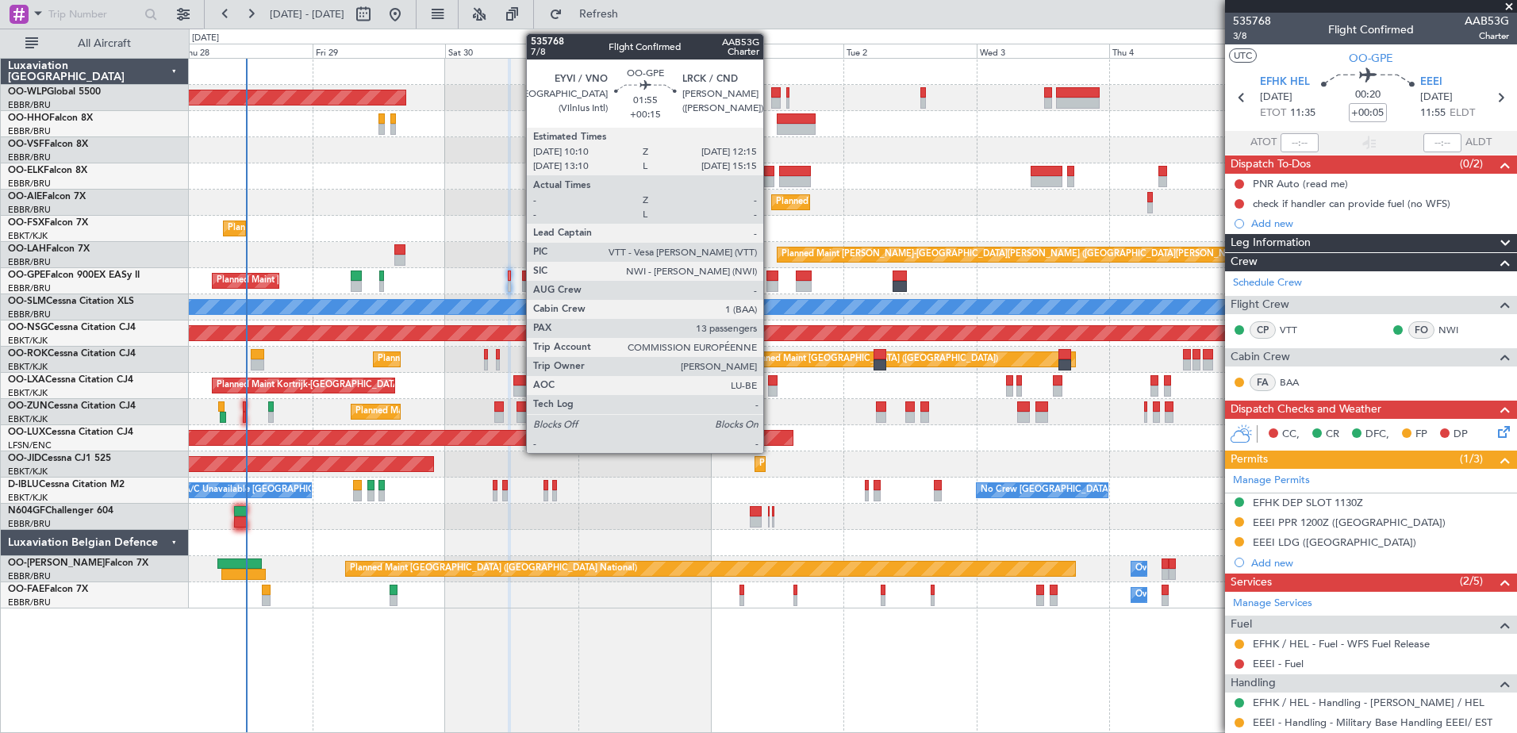
click at [773, 277] on div at bounding box center [773, 276] width 12 height 11
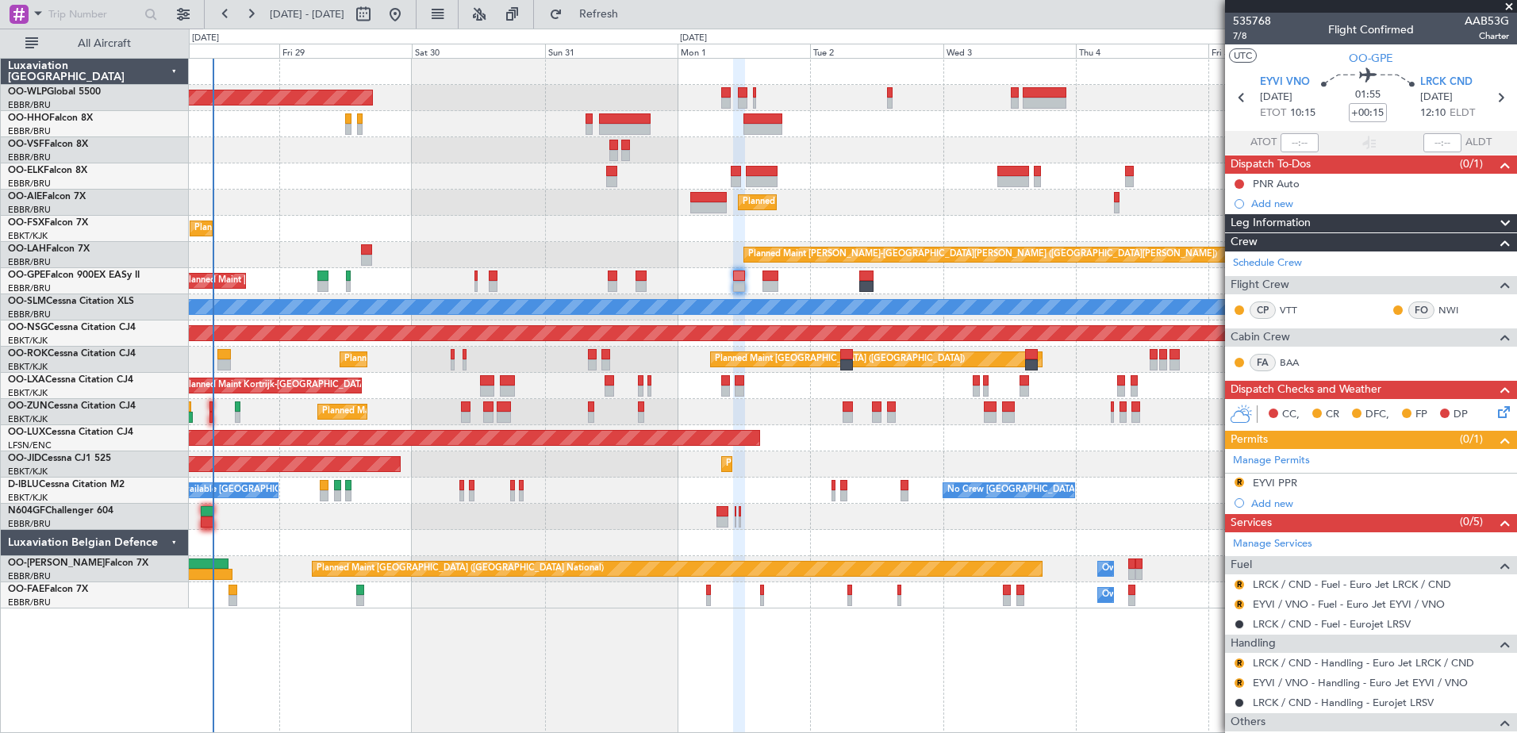
click at [729, 279] on div "Planned Maint [GEOGRAPHIC_DATA] ([GEOGRAPHIC_DATA] National) No Crew [GEOGRAPHI…" at bounding box center [853, 281] width 1328 height 26
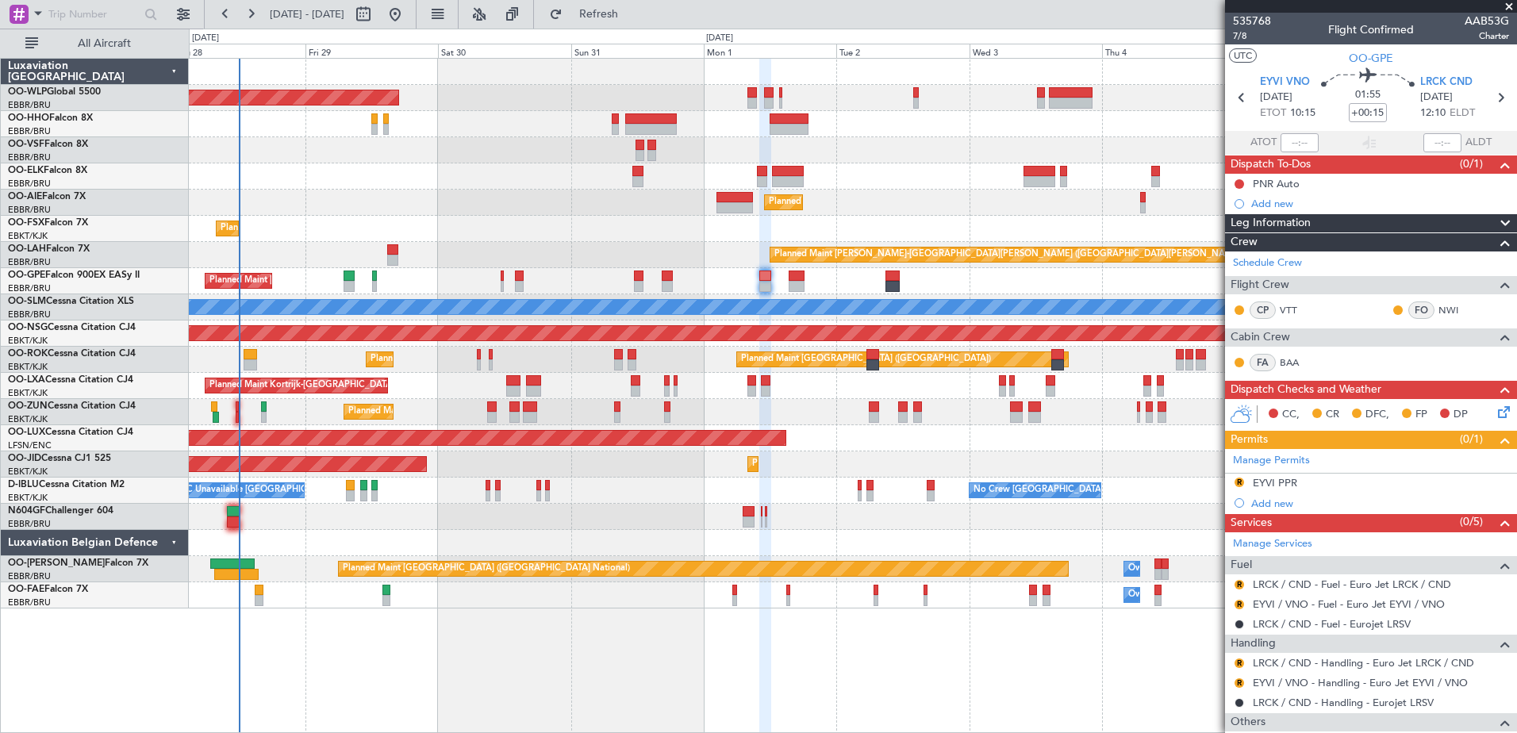
click at [738, 287] on div "Planned Maint [GEOGRAPHIC_DATA] ([GEOGRAPHIC_DATA] National) No Crew [GEOGRAPHI…" at bounding box center [853, 281] width 1328 height 26
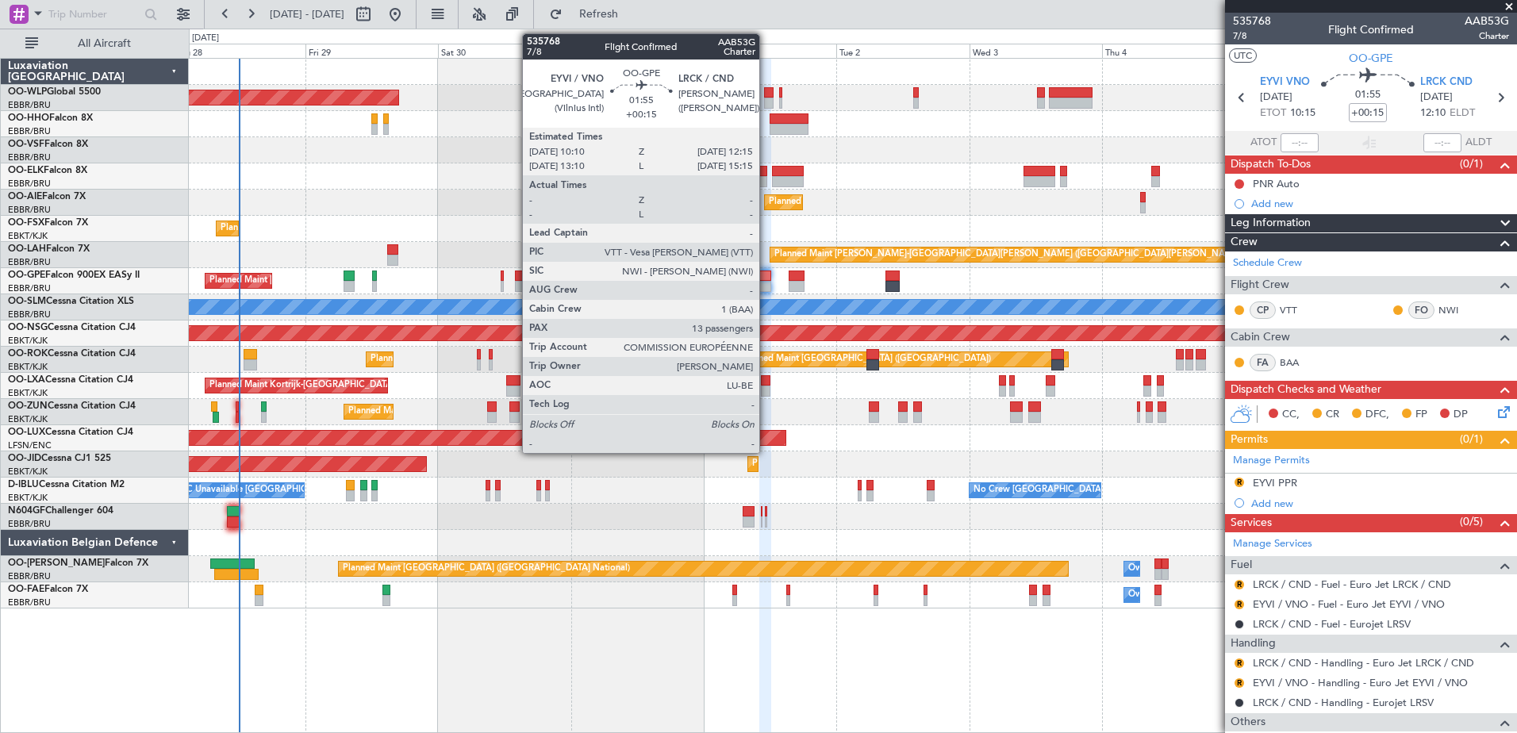
click at [767, 286] on div at bounding box center [766, 286] width 12 height 11
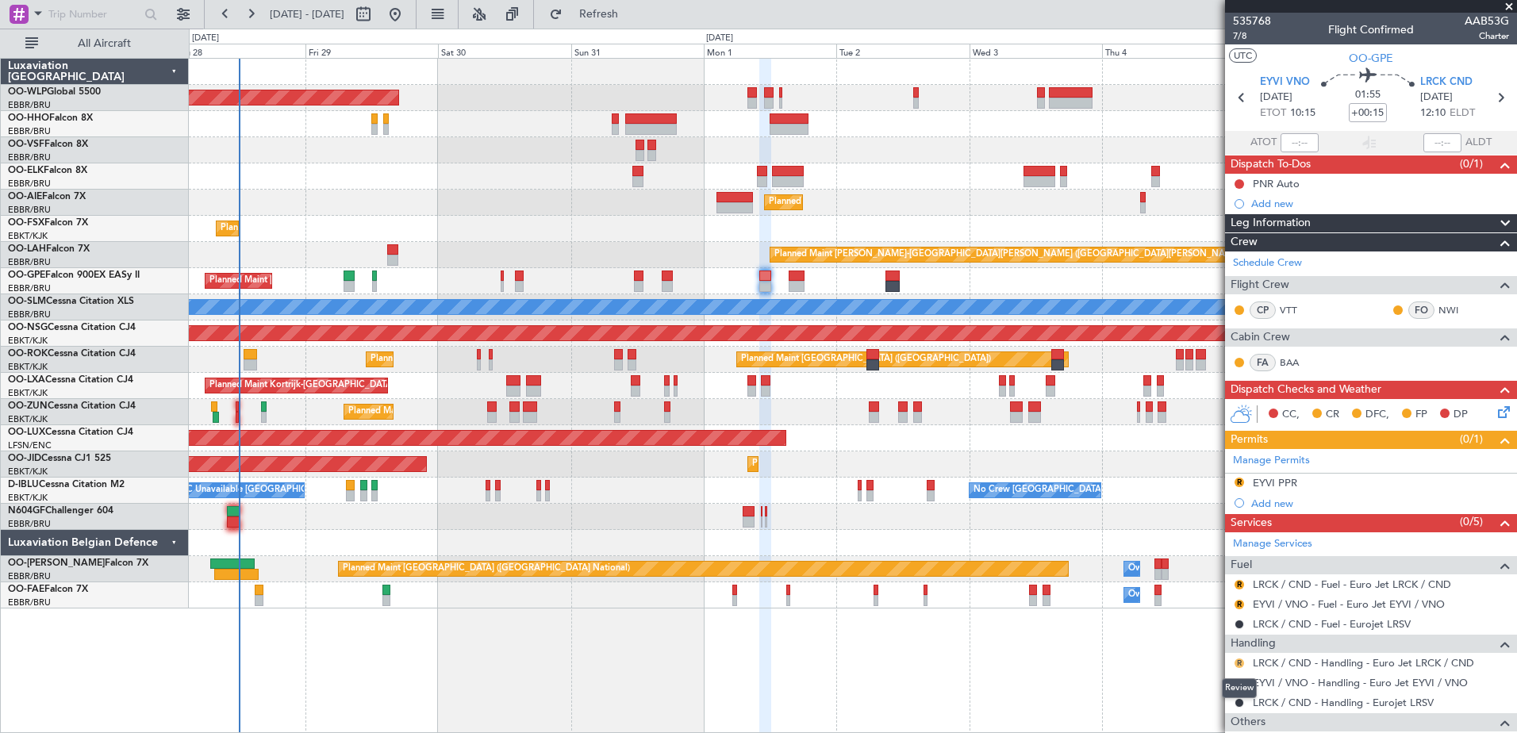
click at [1237, 663] on button "R" at bounding box center [1240, 664] width 10 height 10
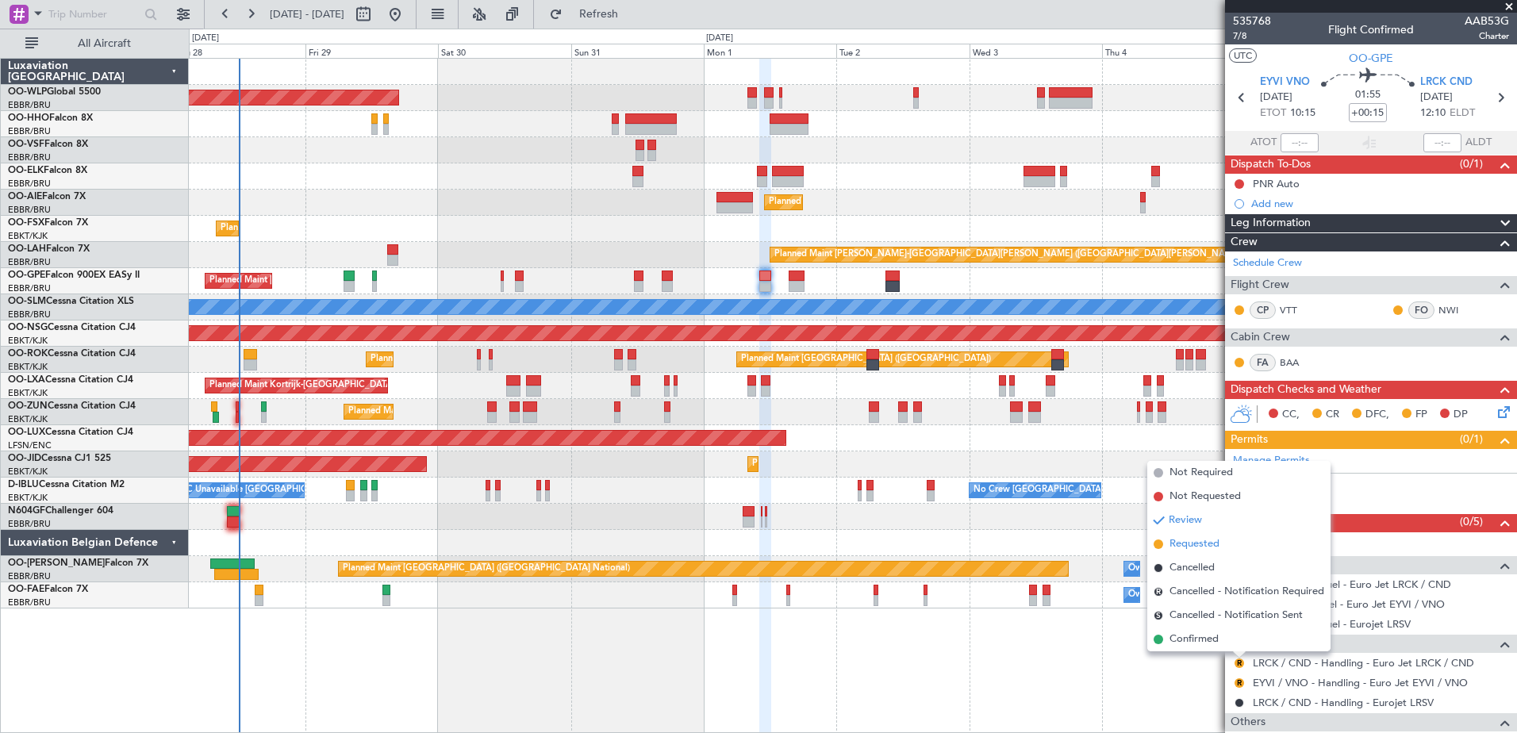
click at [1204, 550] on span "Requested" at bounding box center [1195, 545] width 50 height 16
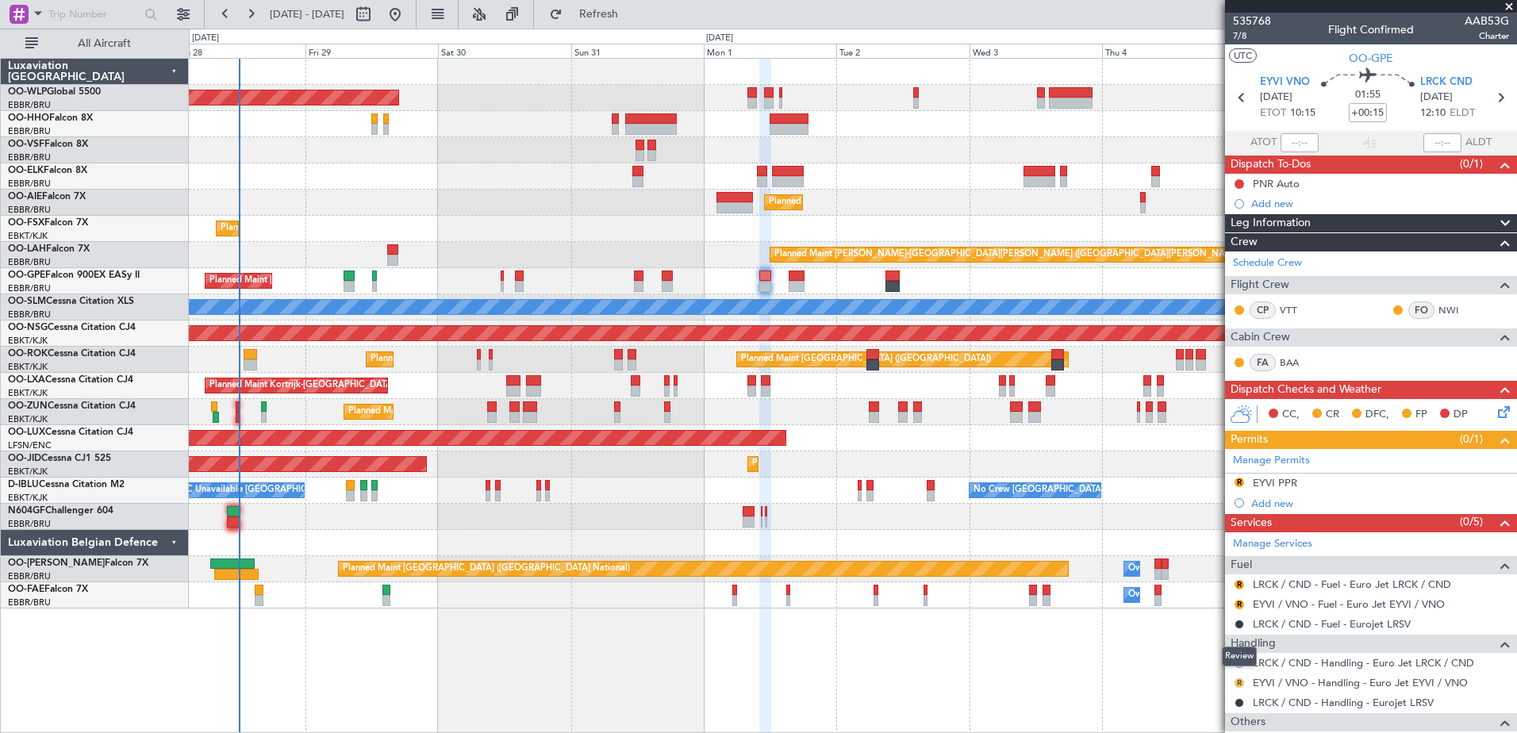
click at [1240, 683] on button "R" at bounding box center [1240, 684] width 10 height 10
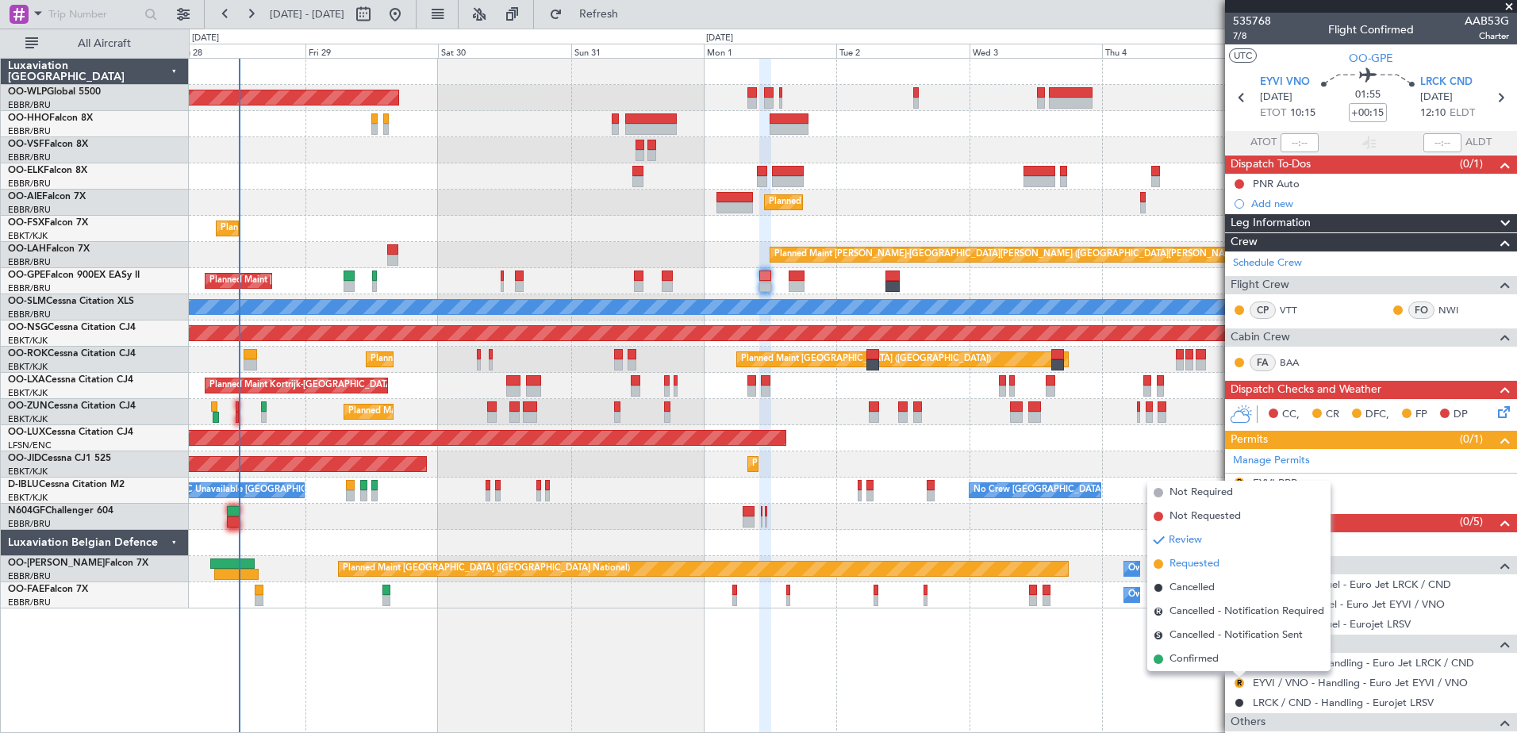
click at [1198, 568] on span "Requested" at bounding box center [1195, 564] width 50 height 16
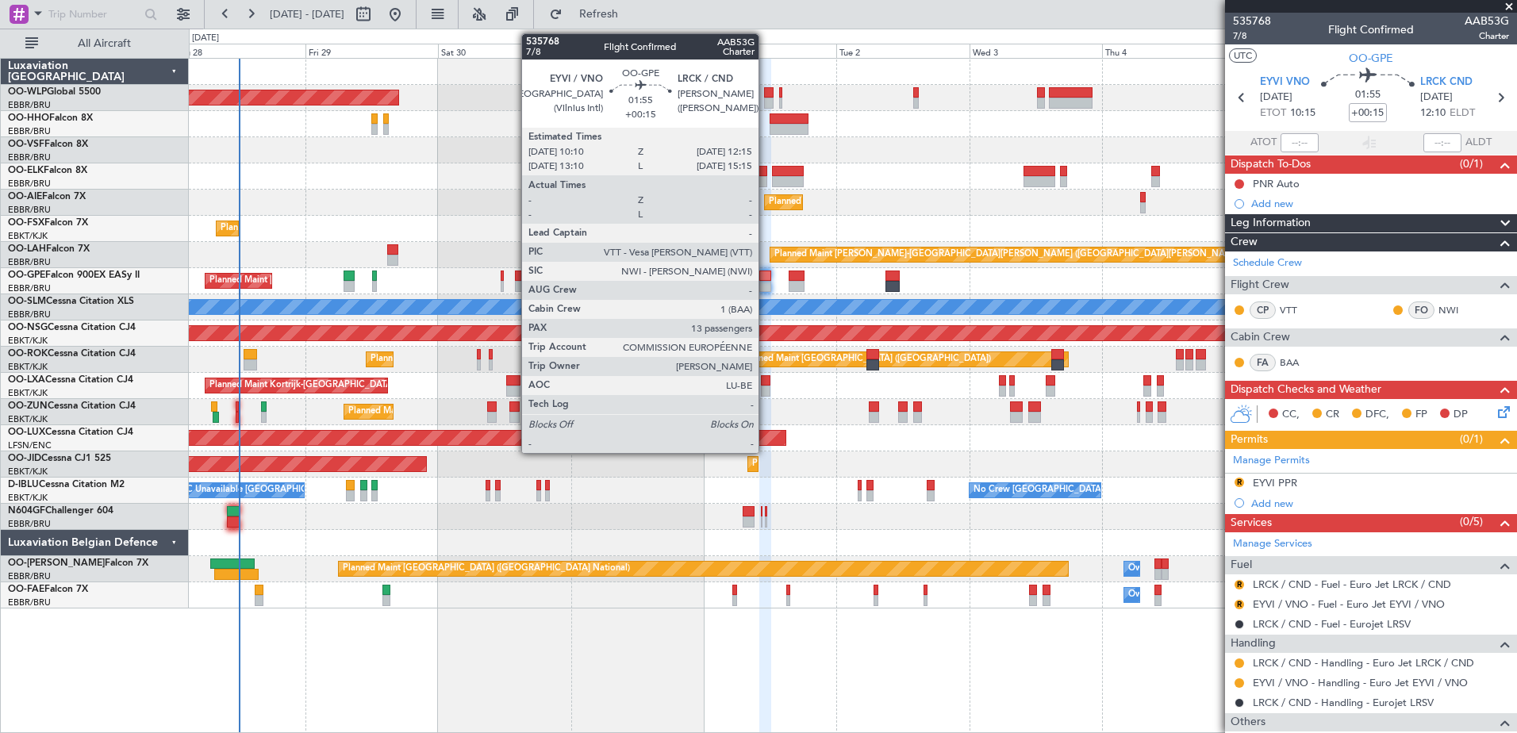
click at [766, 286] on div at bounding box center [766, 286] width 12 height 11
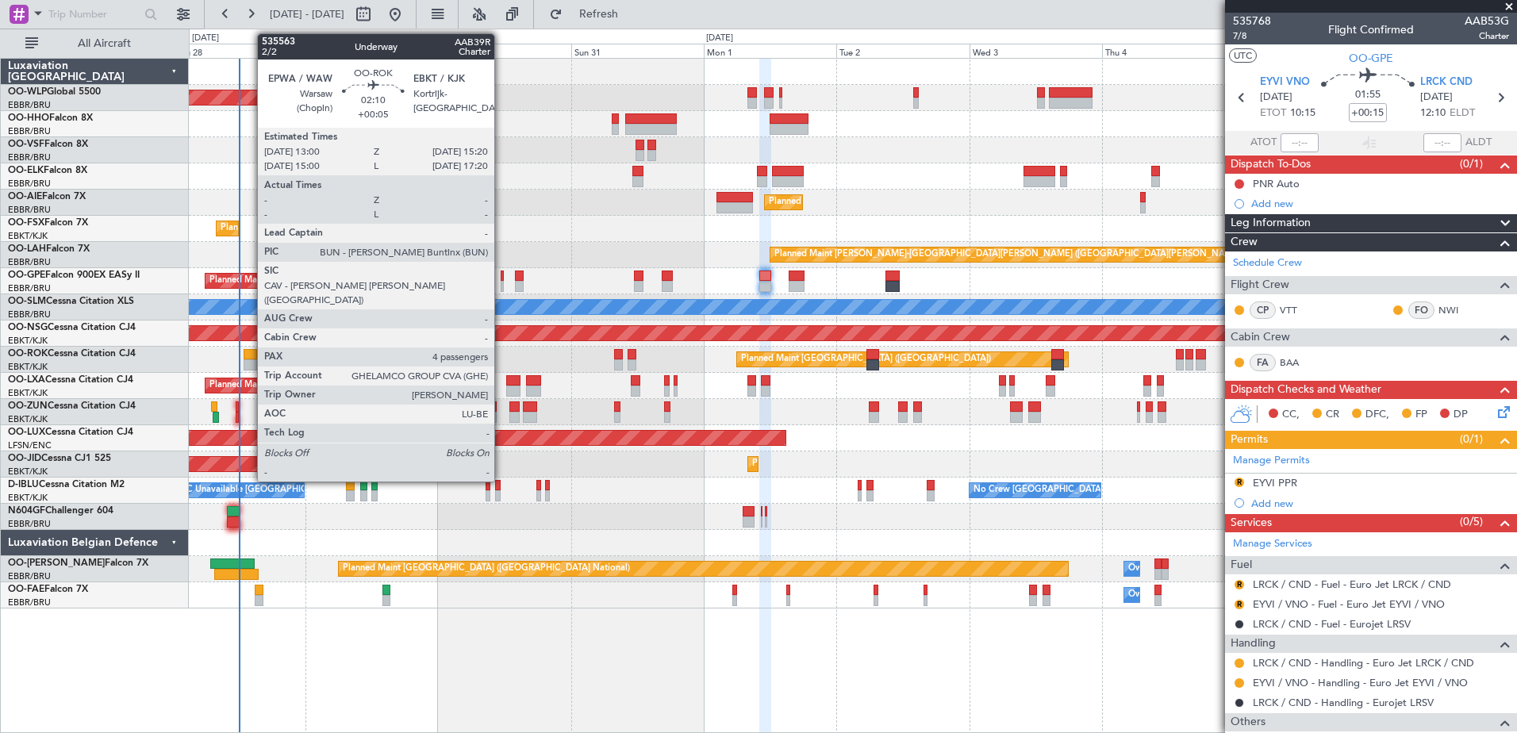
click at [249, 352] on div at bounding box center [250, 354] width 13 height 11
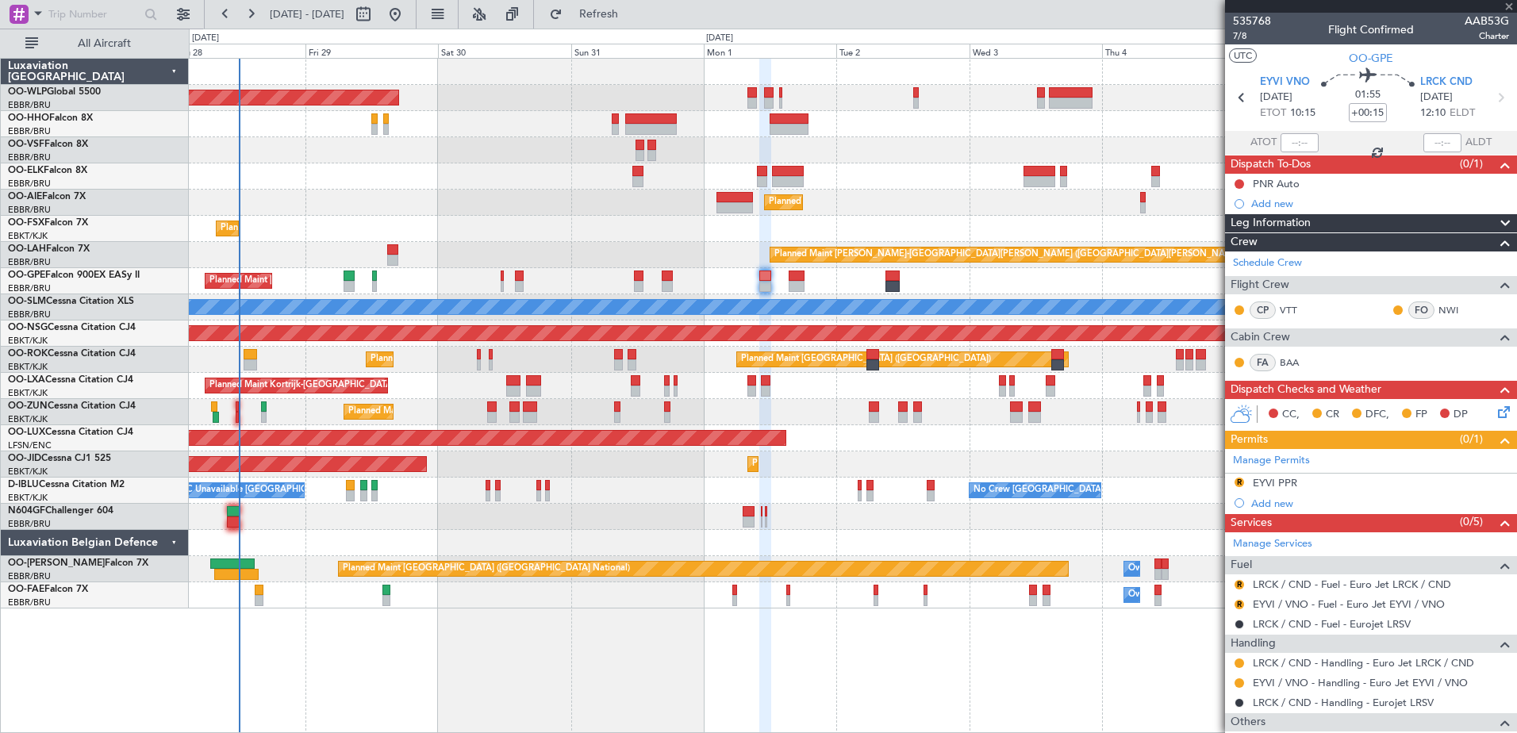
type input "+00:05"
type input "4"
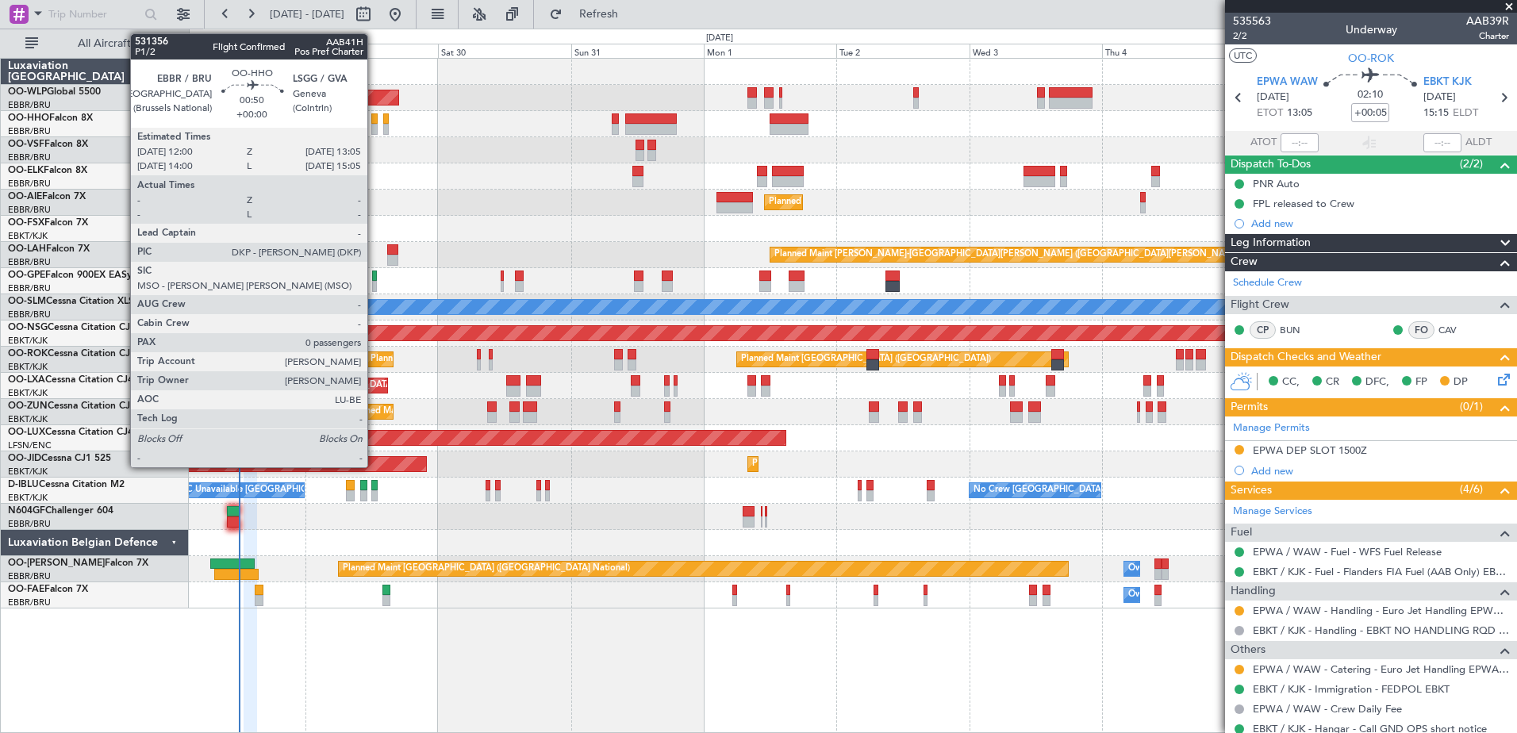
click at [375, 123] on div at bounding box center [374, 118] width 6 height 11
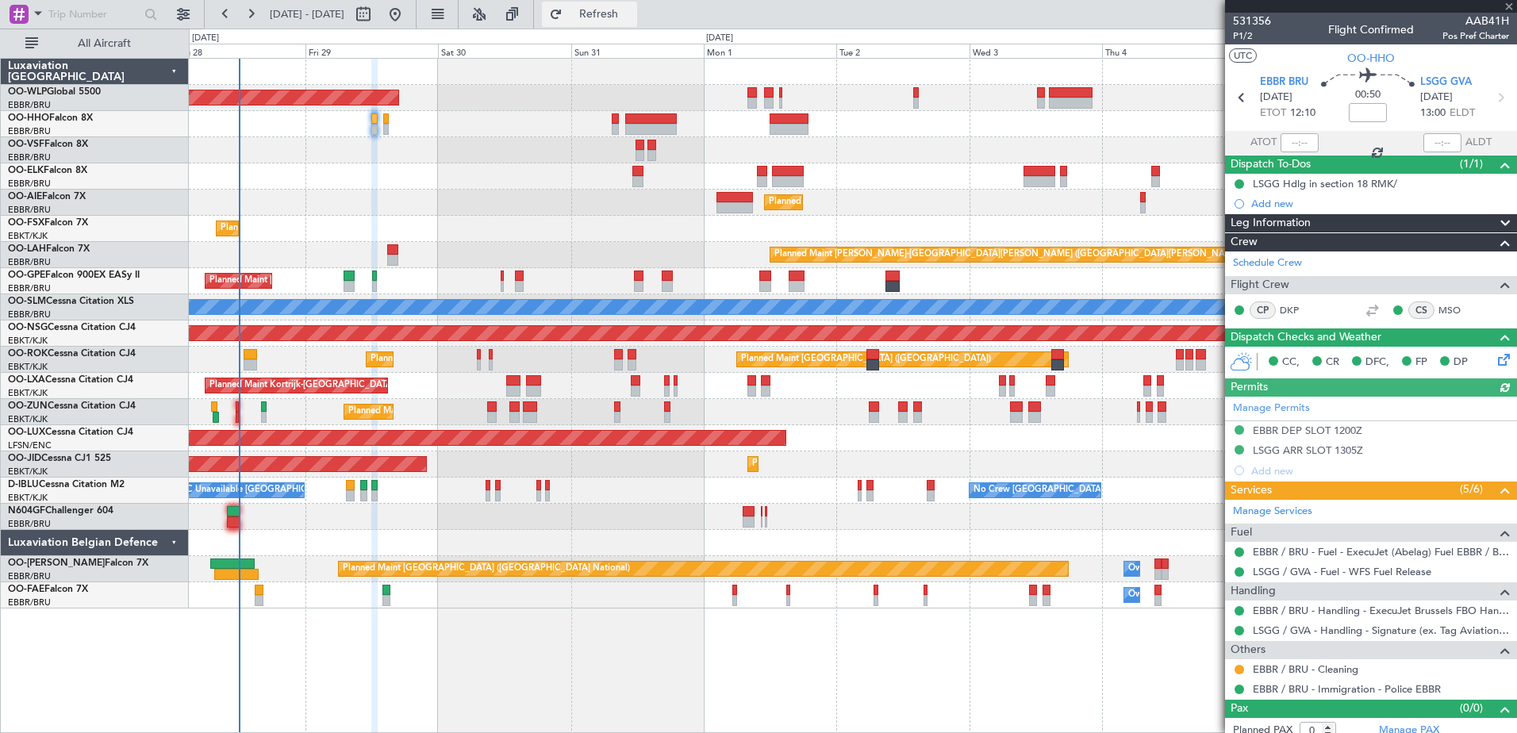
click at [628, 18] on span "Refresh" at bounding box center [599, 14] width 67 height 11
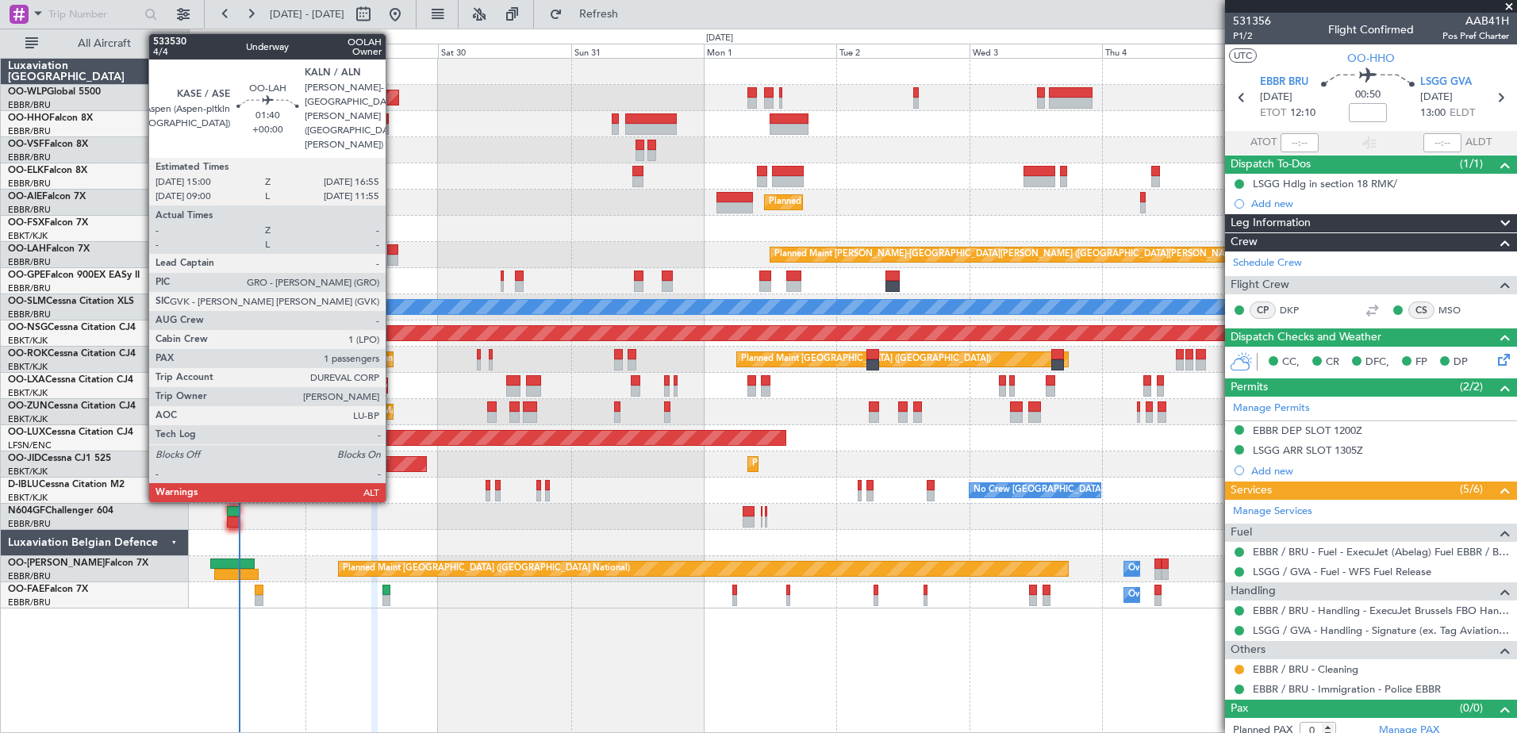
click at [393, 258] on div at bounding box center [392, 260] width 11 height 11
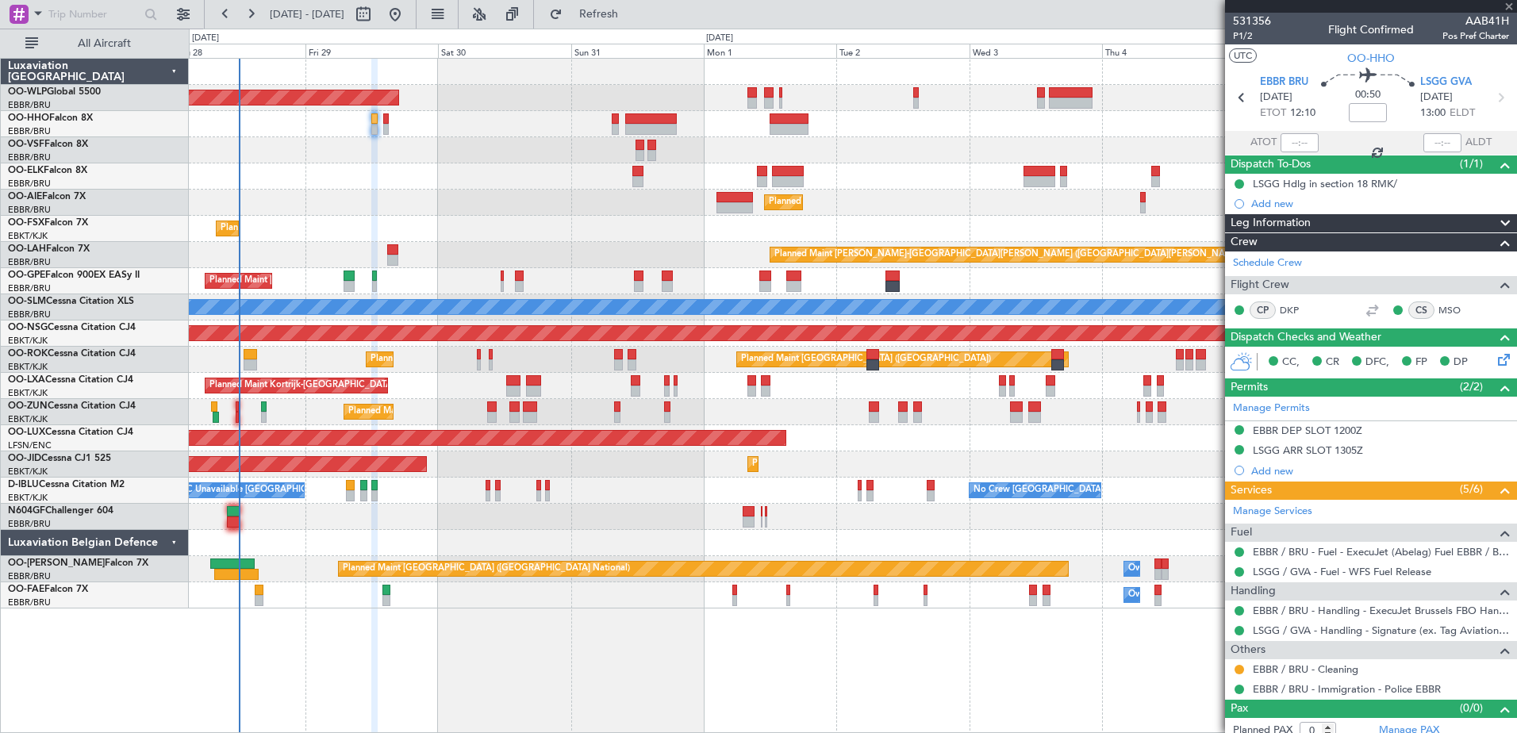
type input "1"
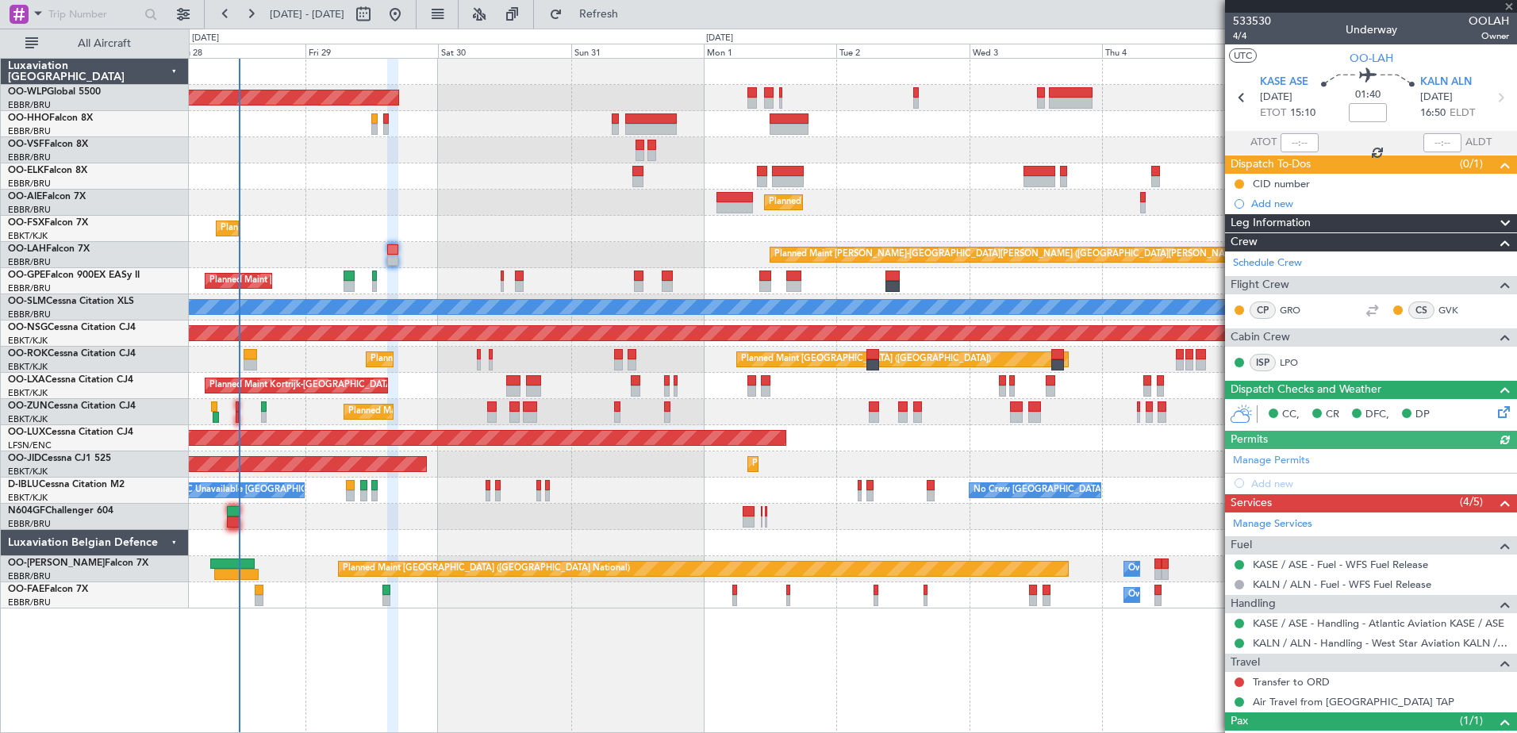
scroll to position [59, 0]
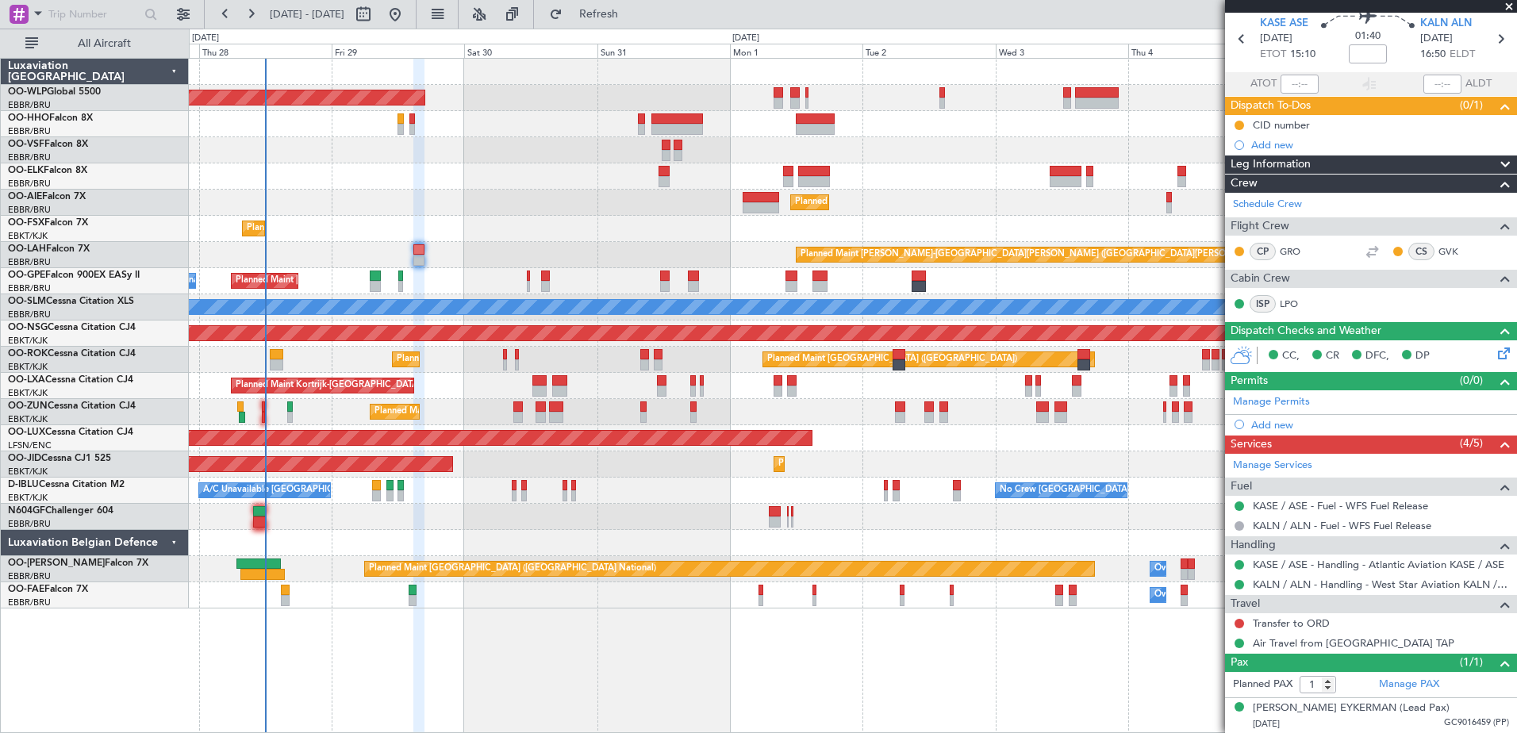
click at [458, 283] on div "Planned Maint [GEOGRAPHIC_DATA] ([GEOGRAPHIC_DATA] National) No Crew [GEOGRAPHI…" at bounding box center [853, 281] width 1328 height 26
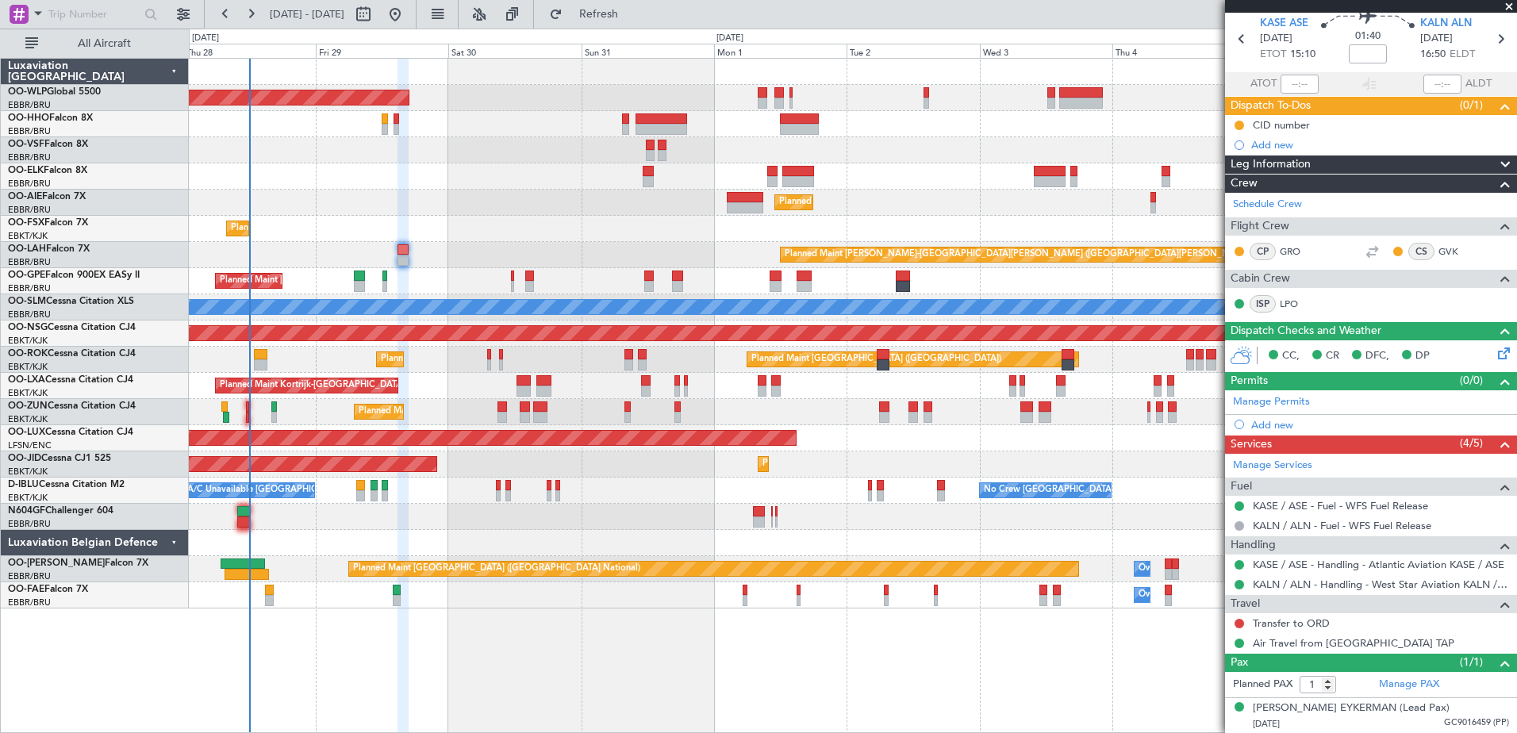
click at [552, 275] on div "Planned Maint [GEOGRAPHIC_DATA] ([GEOGRAPHIC_DATA] National) No Crew [GEOGRAPHI…" at bounding box center [853, 281] width 1328 height 26
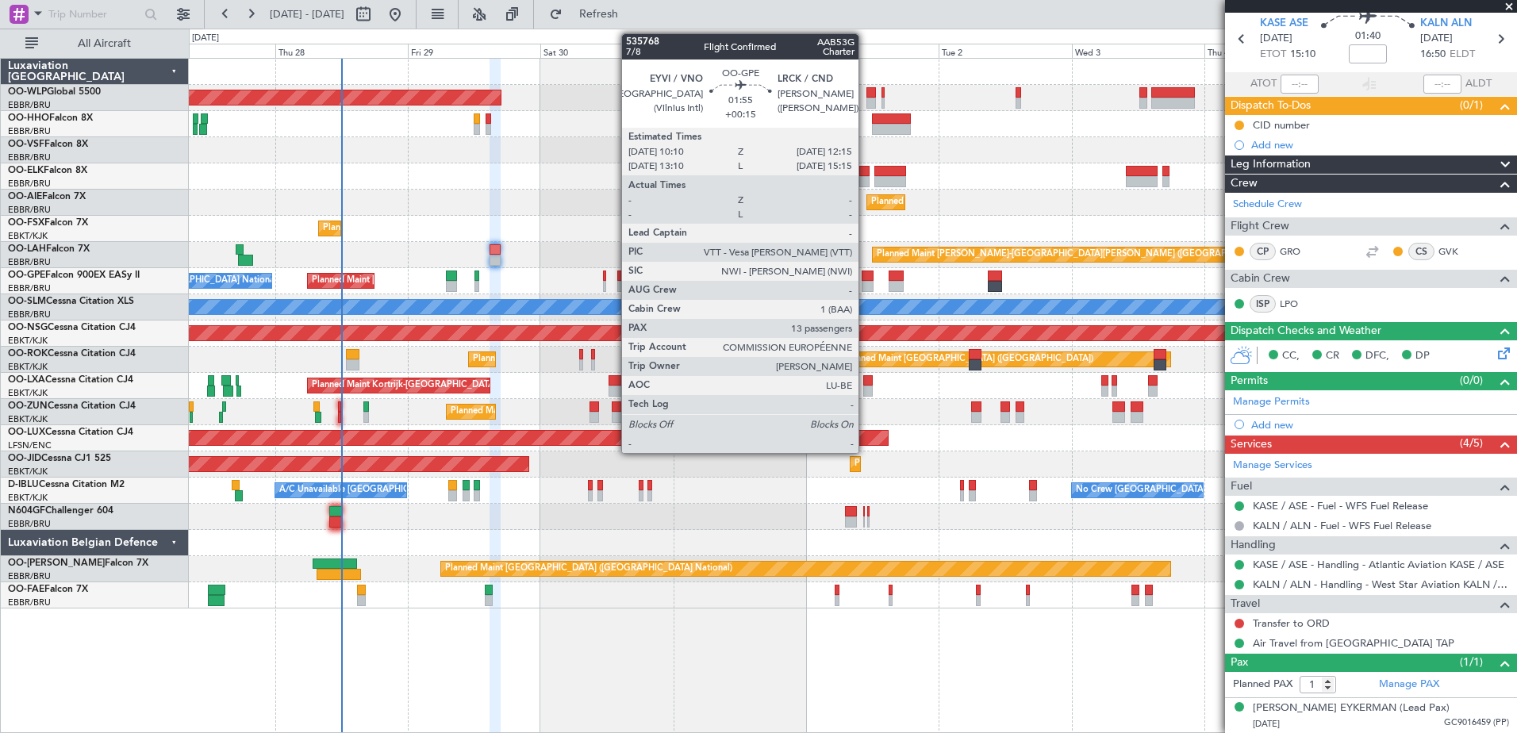
click at [866, 284] on div at bounding box center [868, 286] width 12 height 11
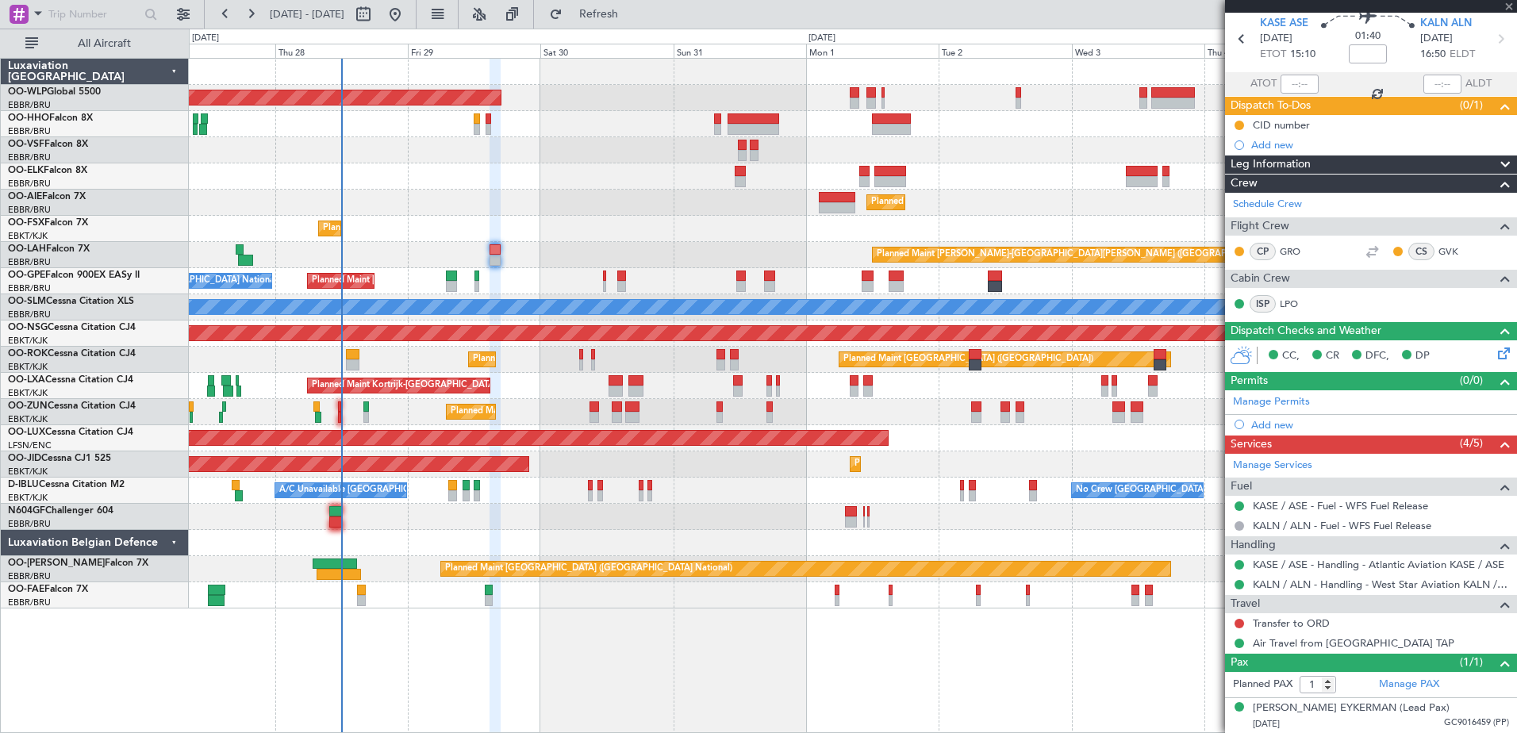
type input "+00:15"
type input "13"
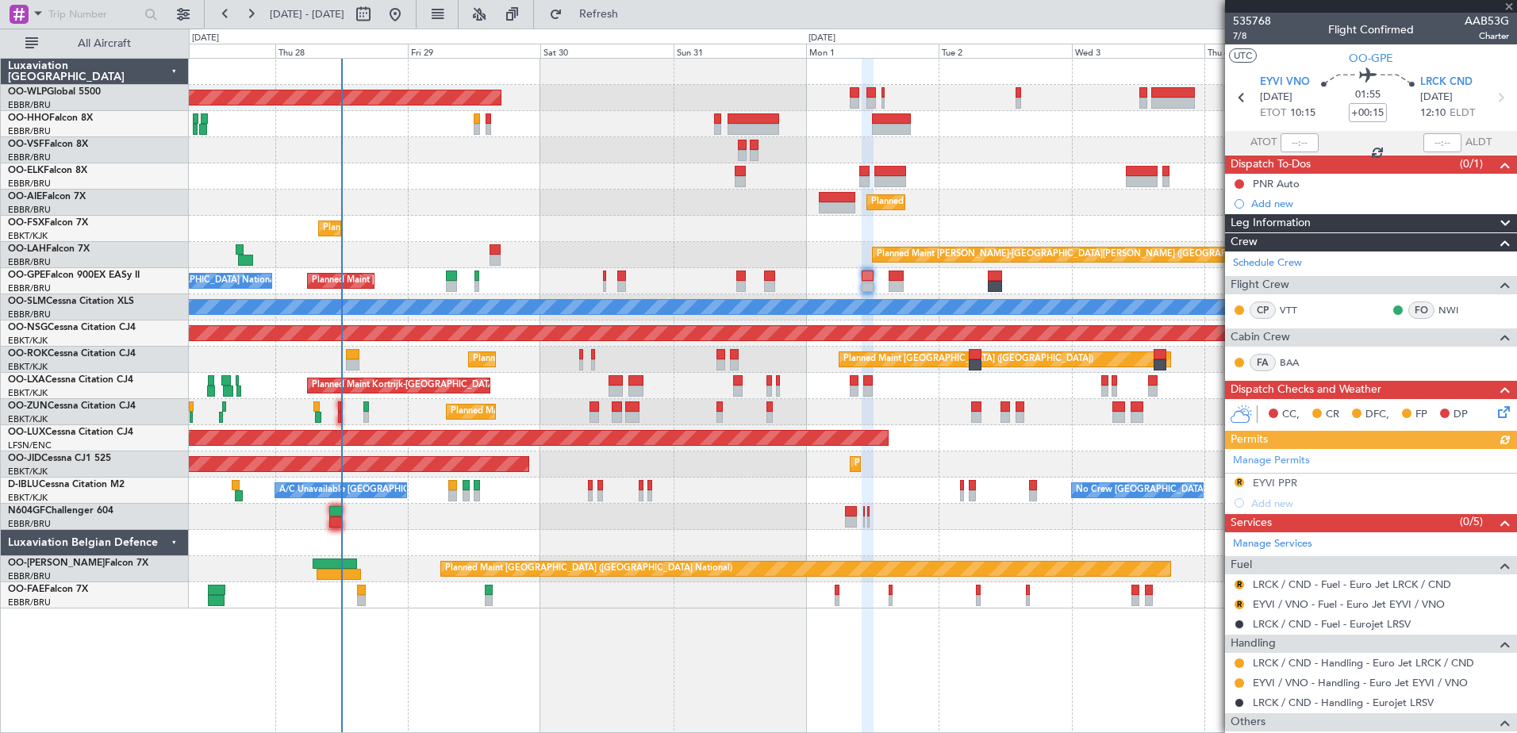
scroll to position [397, 0]
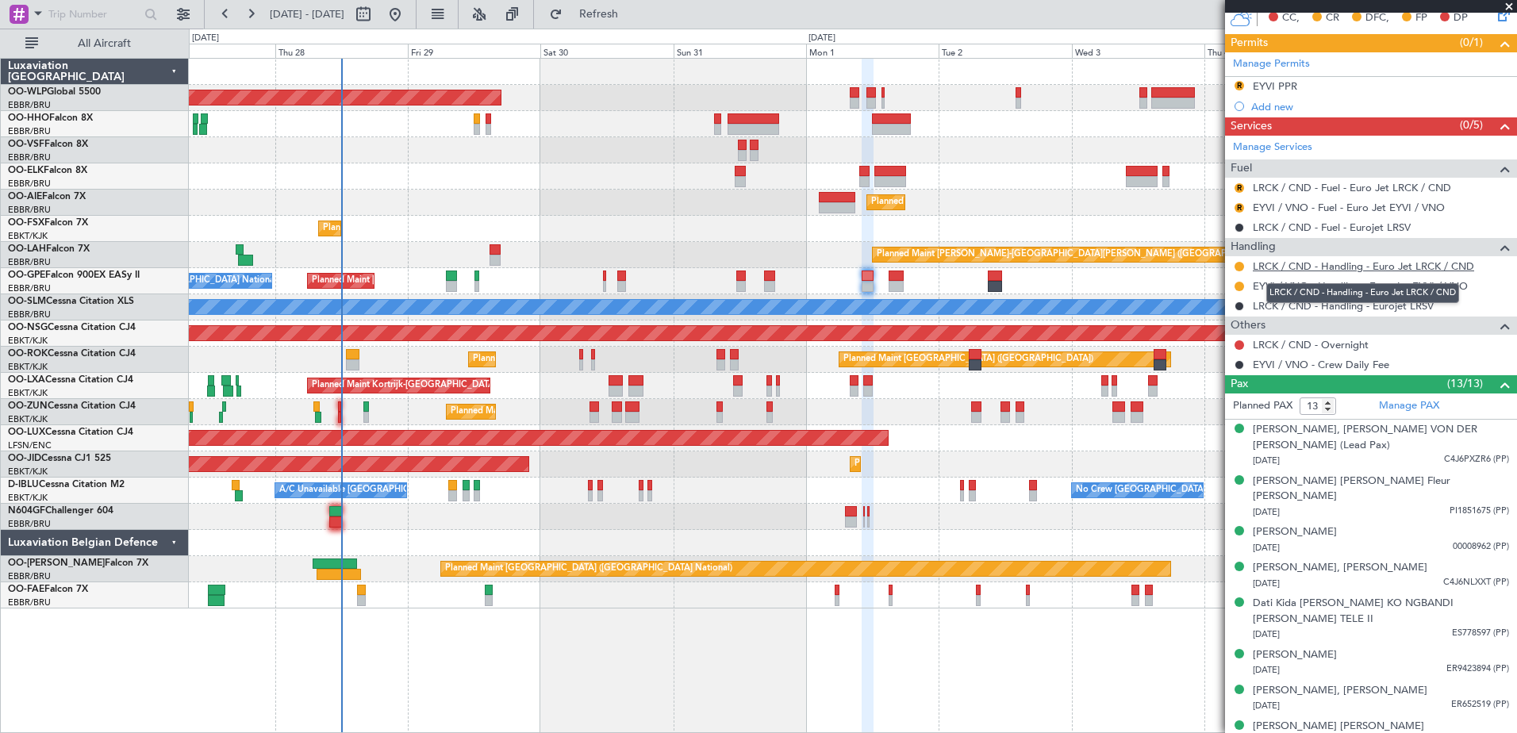
click at [1286, 266] on link "LRCK / CND - Handling - Euro Jet LRCK / CND" at bounding box center [1363, 266] width 221 height 13
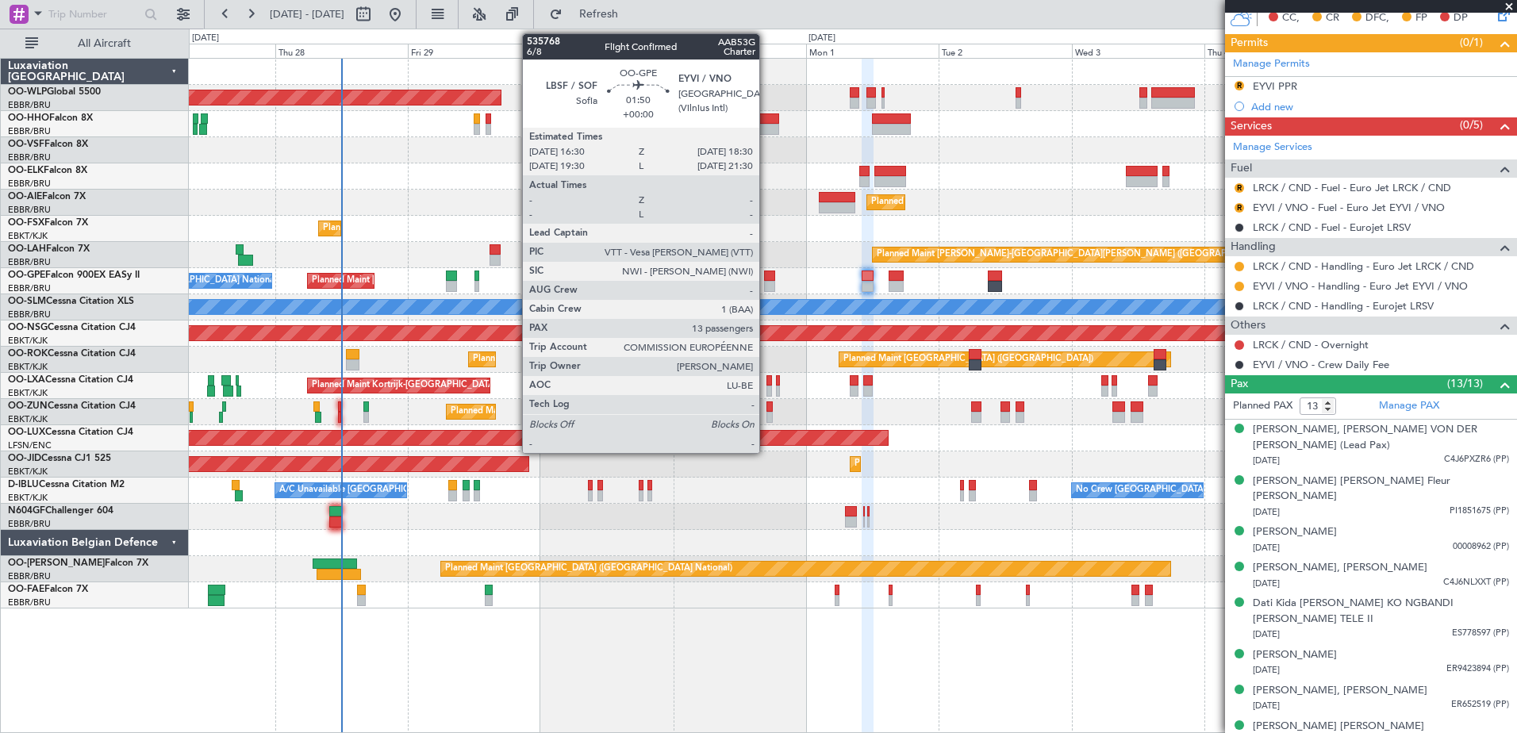
click at [767, 281] on div at bounding box center [769, 286] width 11 height 11
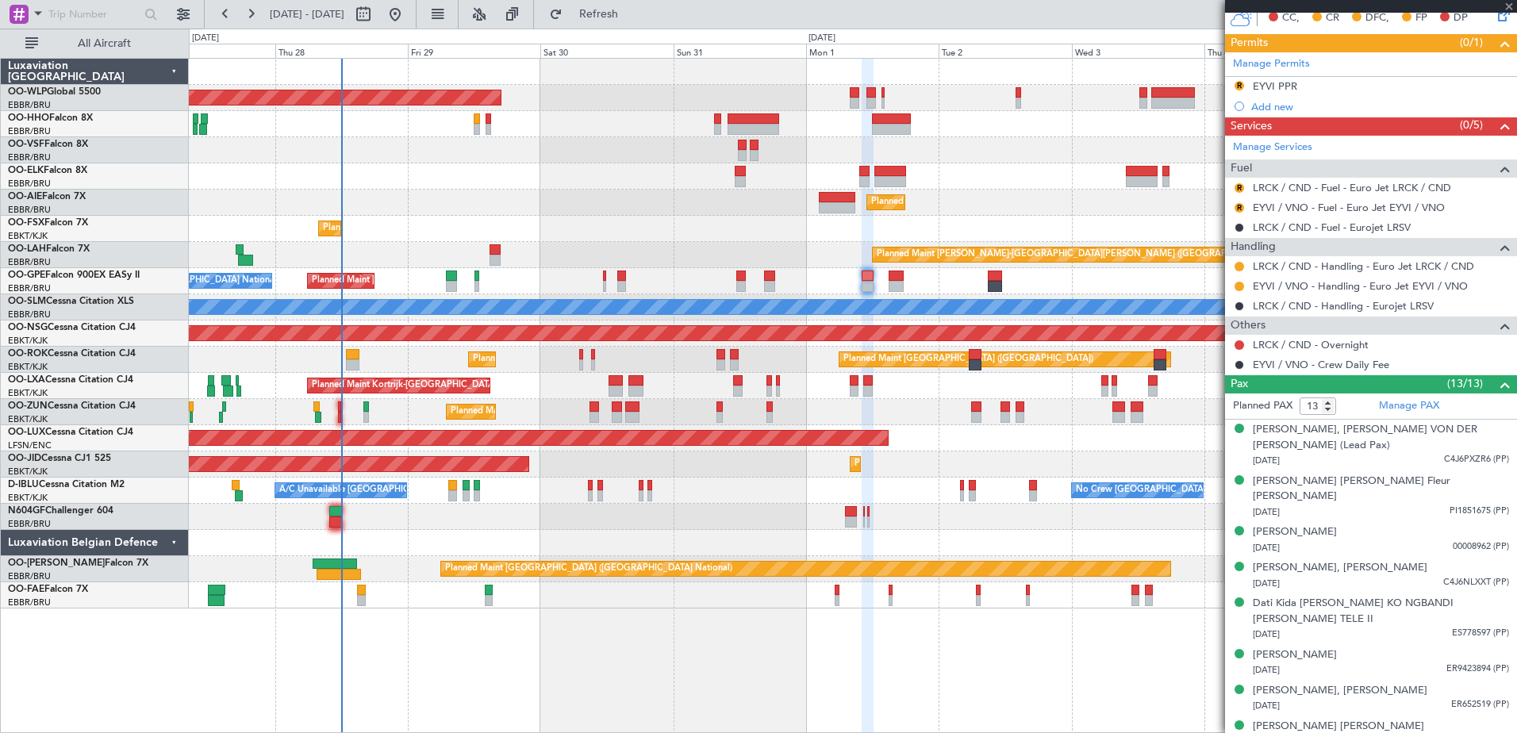
scroll to position [0, 0]
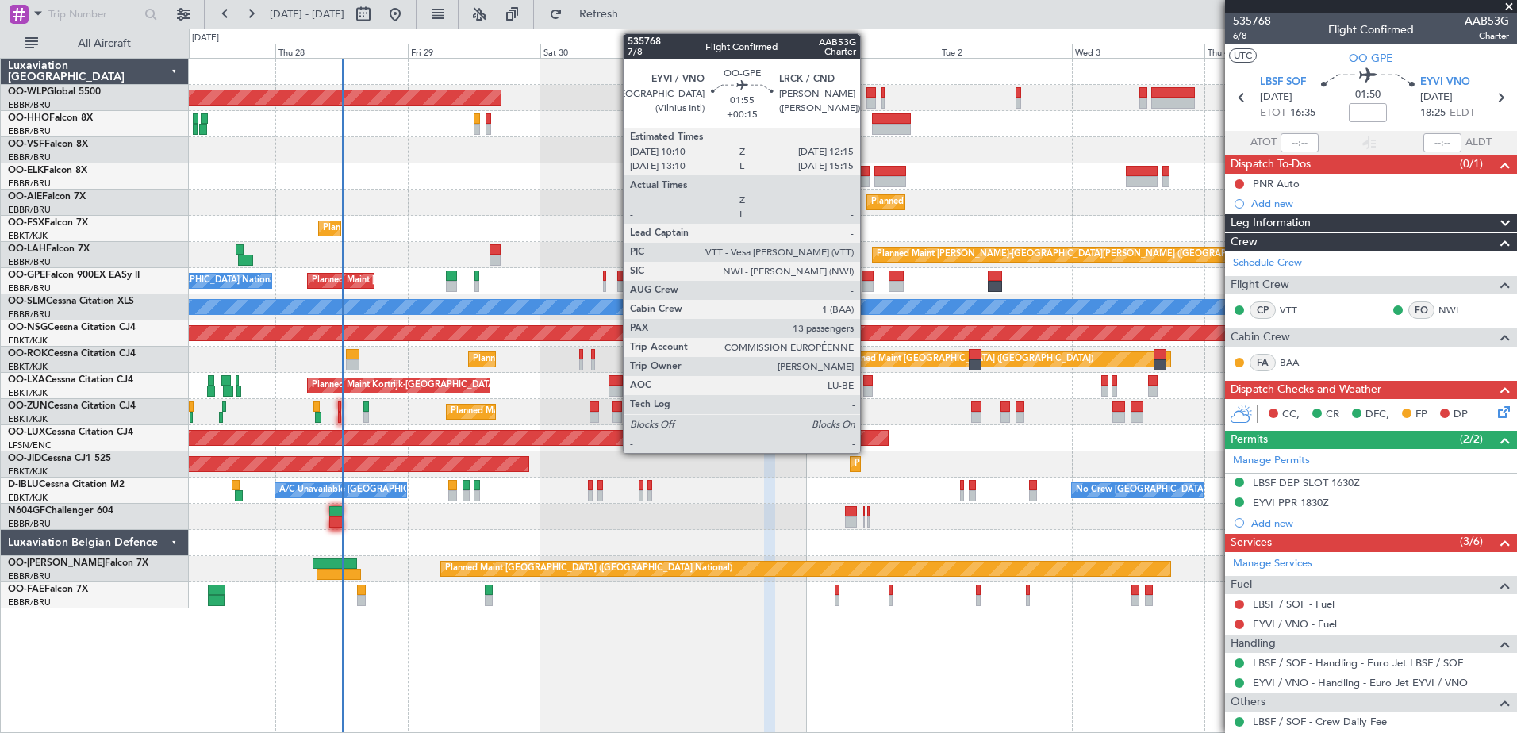
click at [867, 287] on div at bounding box center [868, 286] width 12 height 11
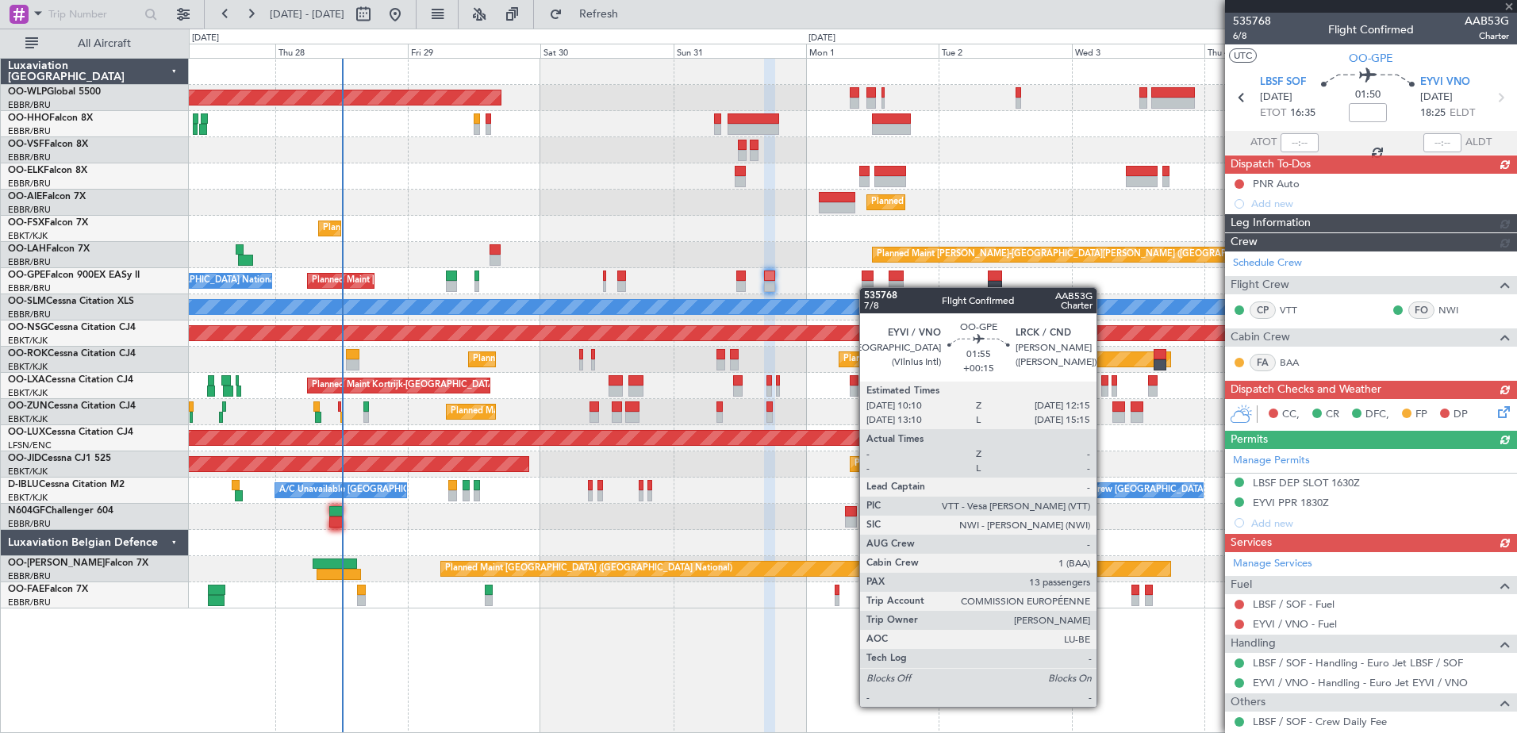
type input "+00:15"
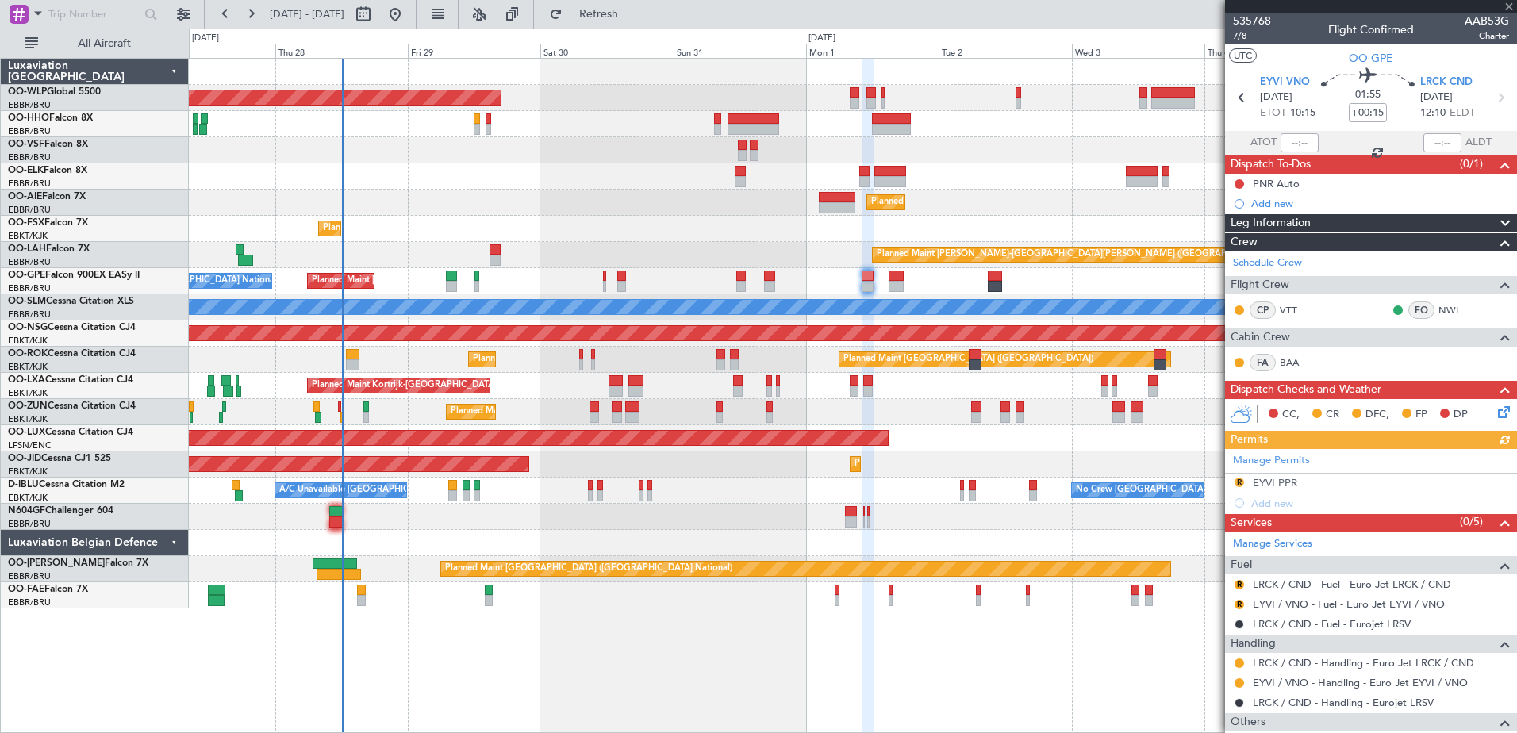
scroll to position [317, 0]
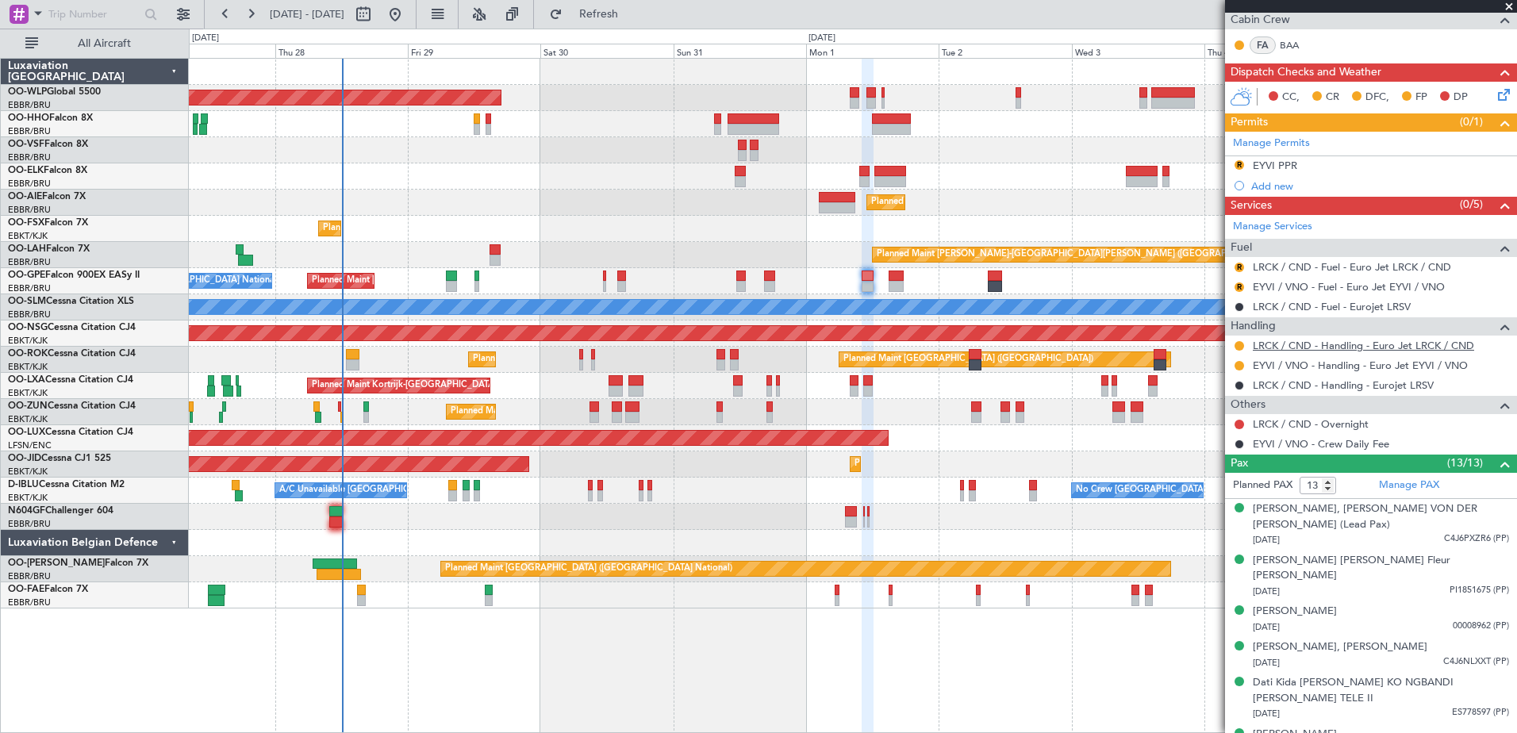
click at [1370, 343] on link "LRCK / CND - Handling - Euro Jet LRCK / CND" at bounding box center [1363, 345] width 221 height 13
click at [1236, 163] on button "R" at bounding box center [1240, 165] width 10 height 10
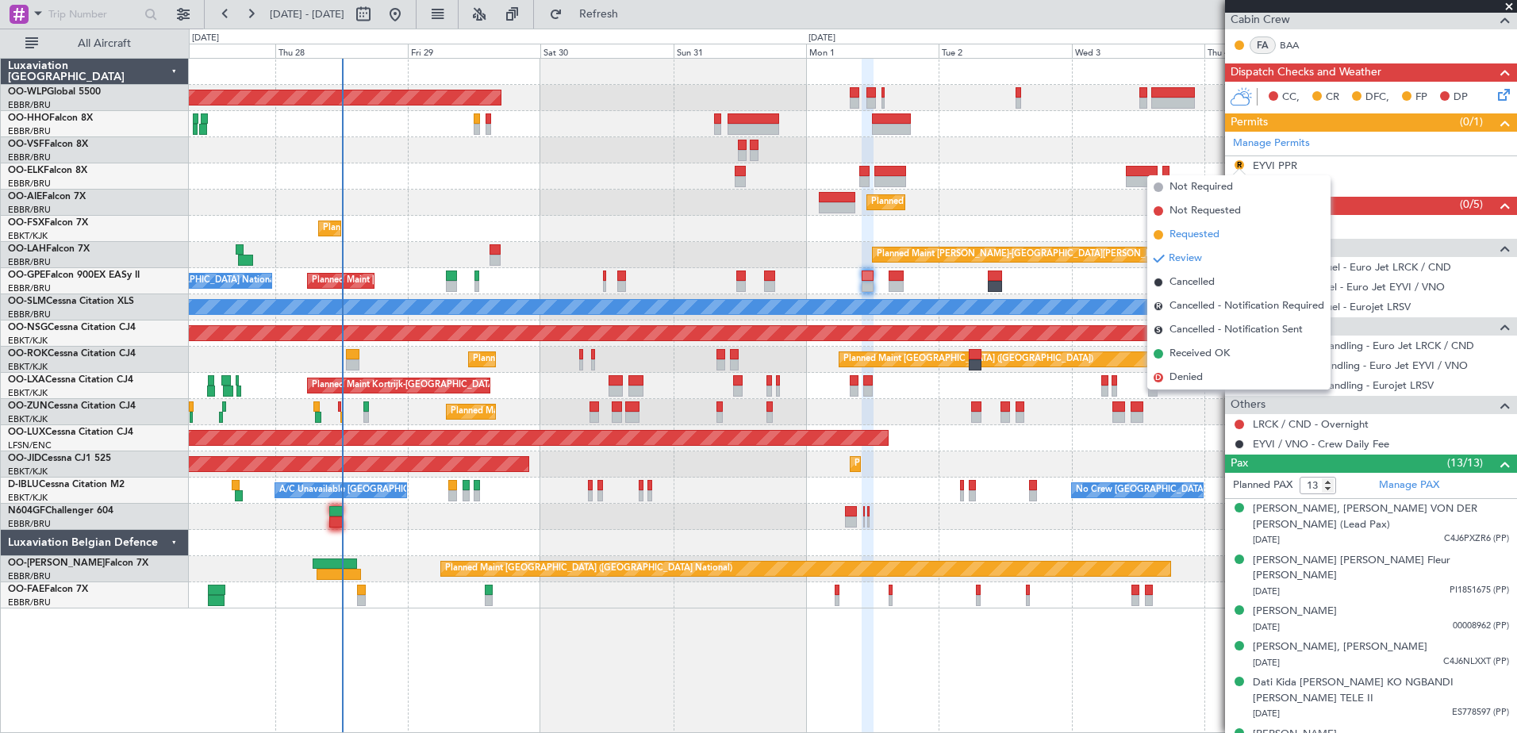
click at [1211, 239] on span "Requested" at bounding box center [1195, 235] width 50 height 16
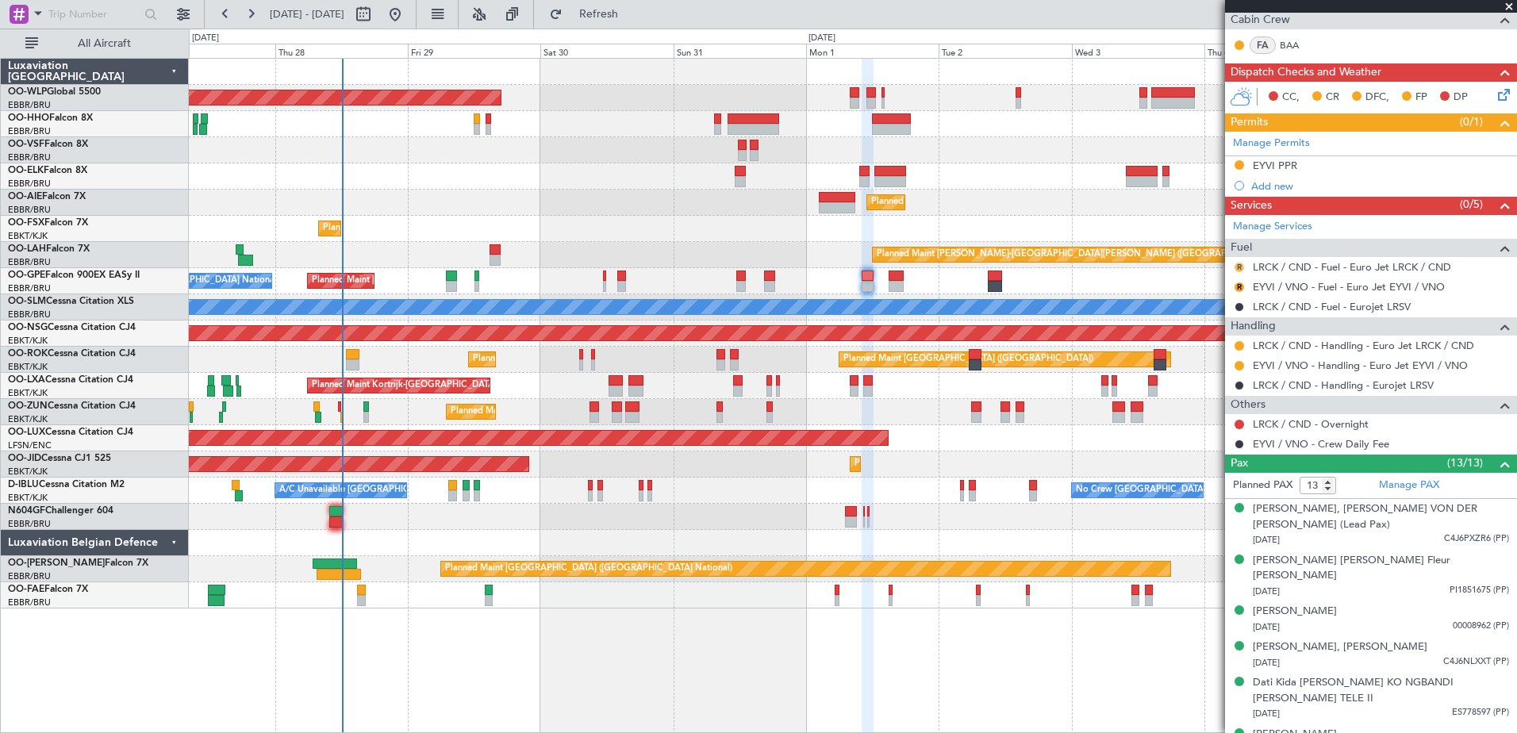
click at [1240, 269] on button "R" at bounding box center [1240, 268] width 10 height 10
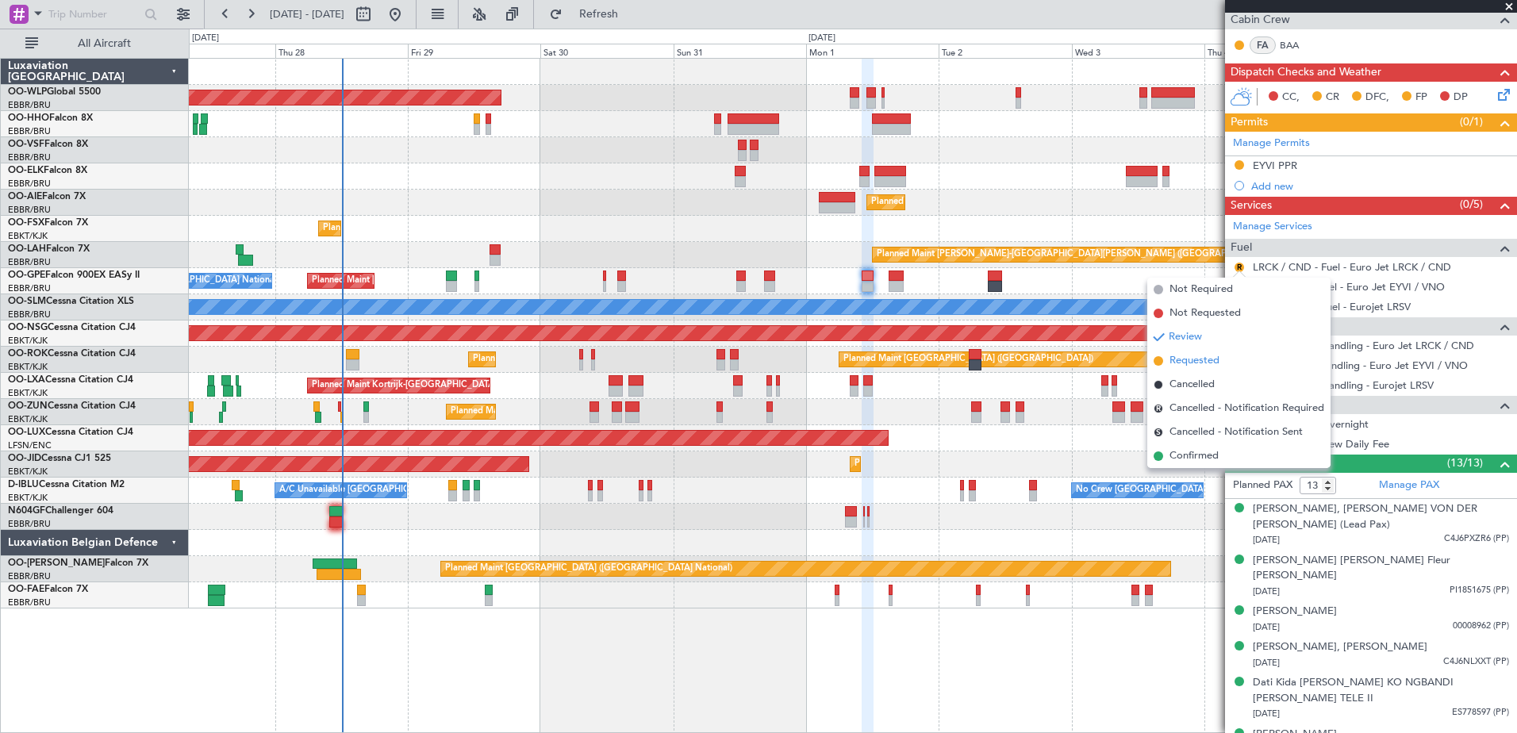
click at [1206, 358] on span "Requested" at bounding box center [1195, 361] width 50 height 16
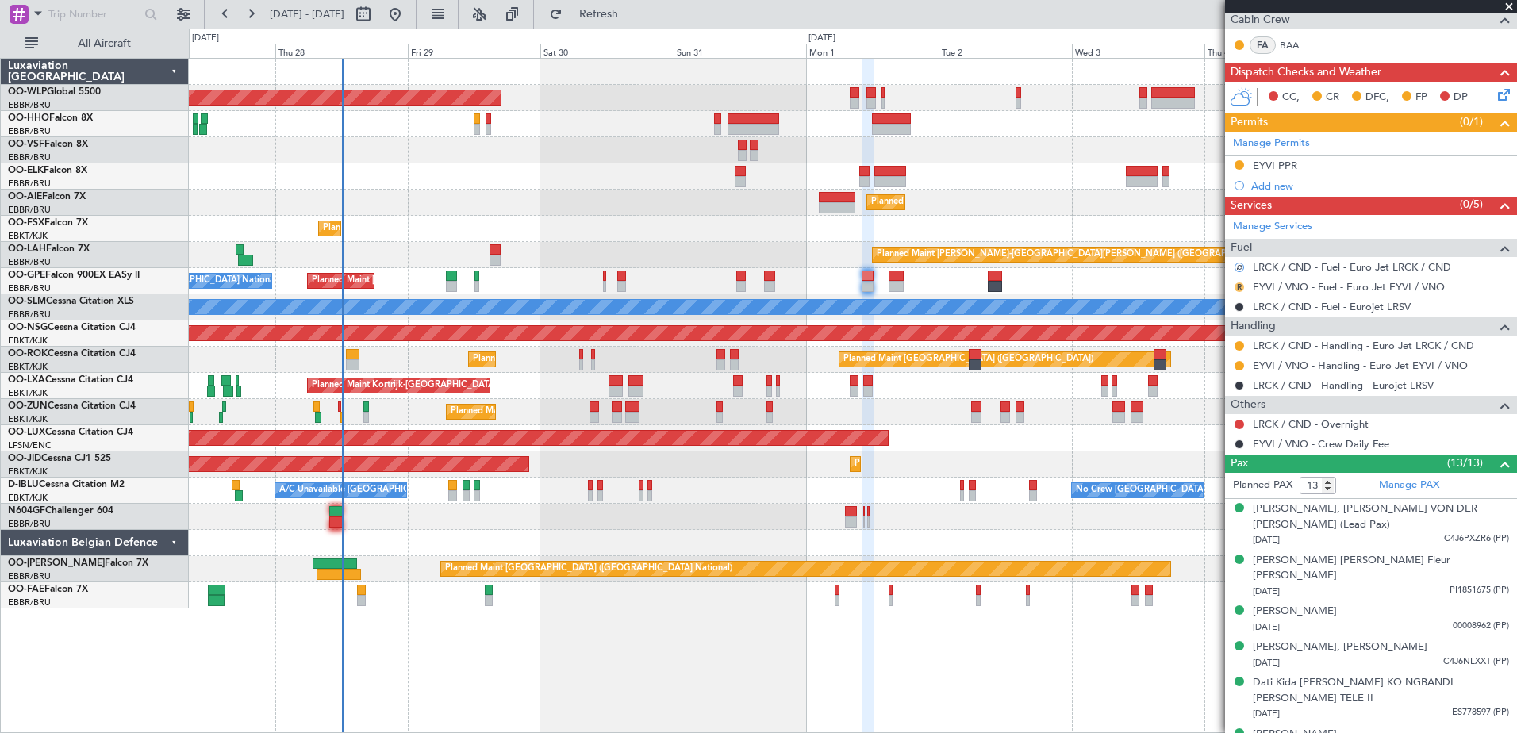
click at [1238, 283] on button "R" at bounding box center [1240, 288] width 10 height 10
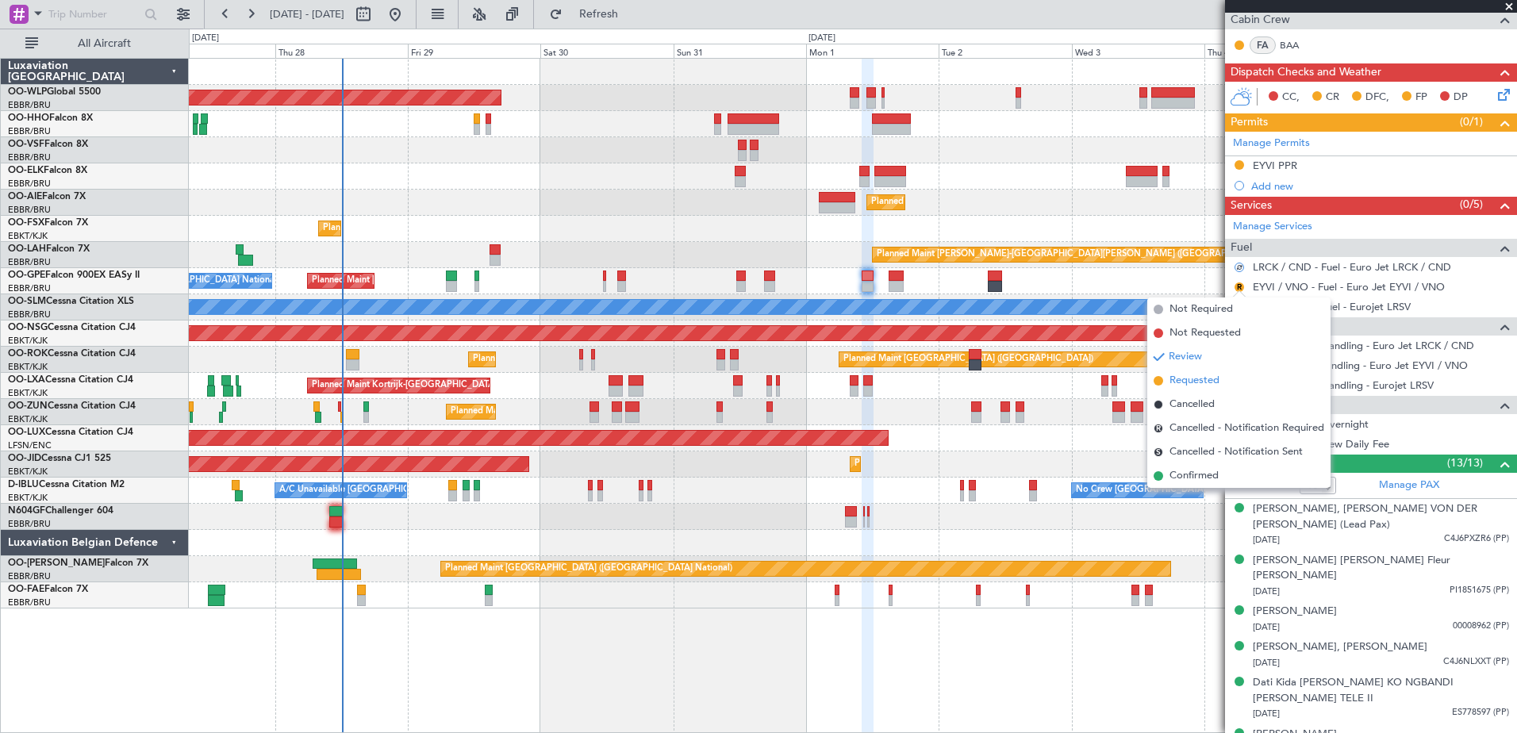
click at [1194, 379] on span "Requested" at bounding box center [1195, 381] width 50 height 16
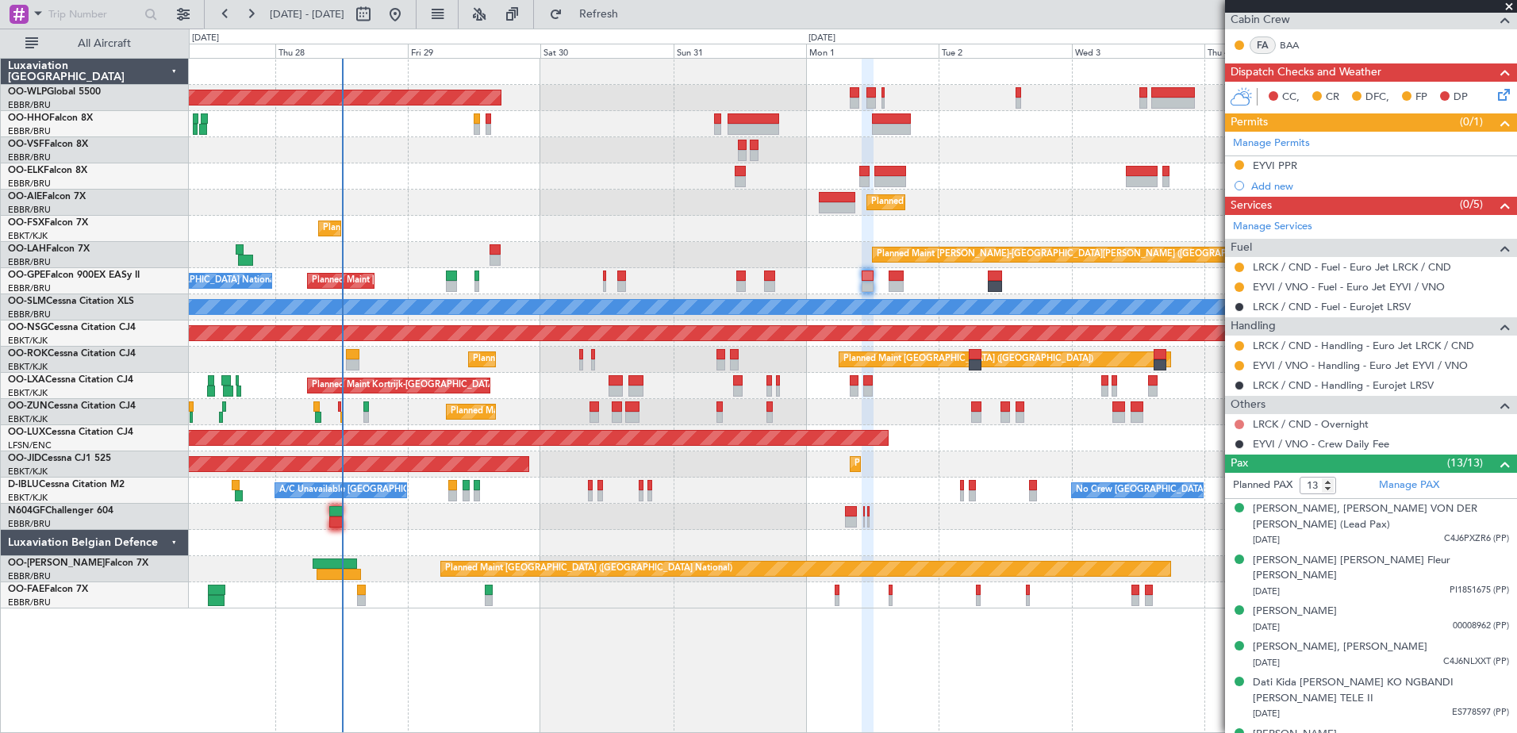
click at [1242, 424] on button at bounding box center [1240, 425] width 10 height 10
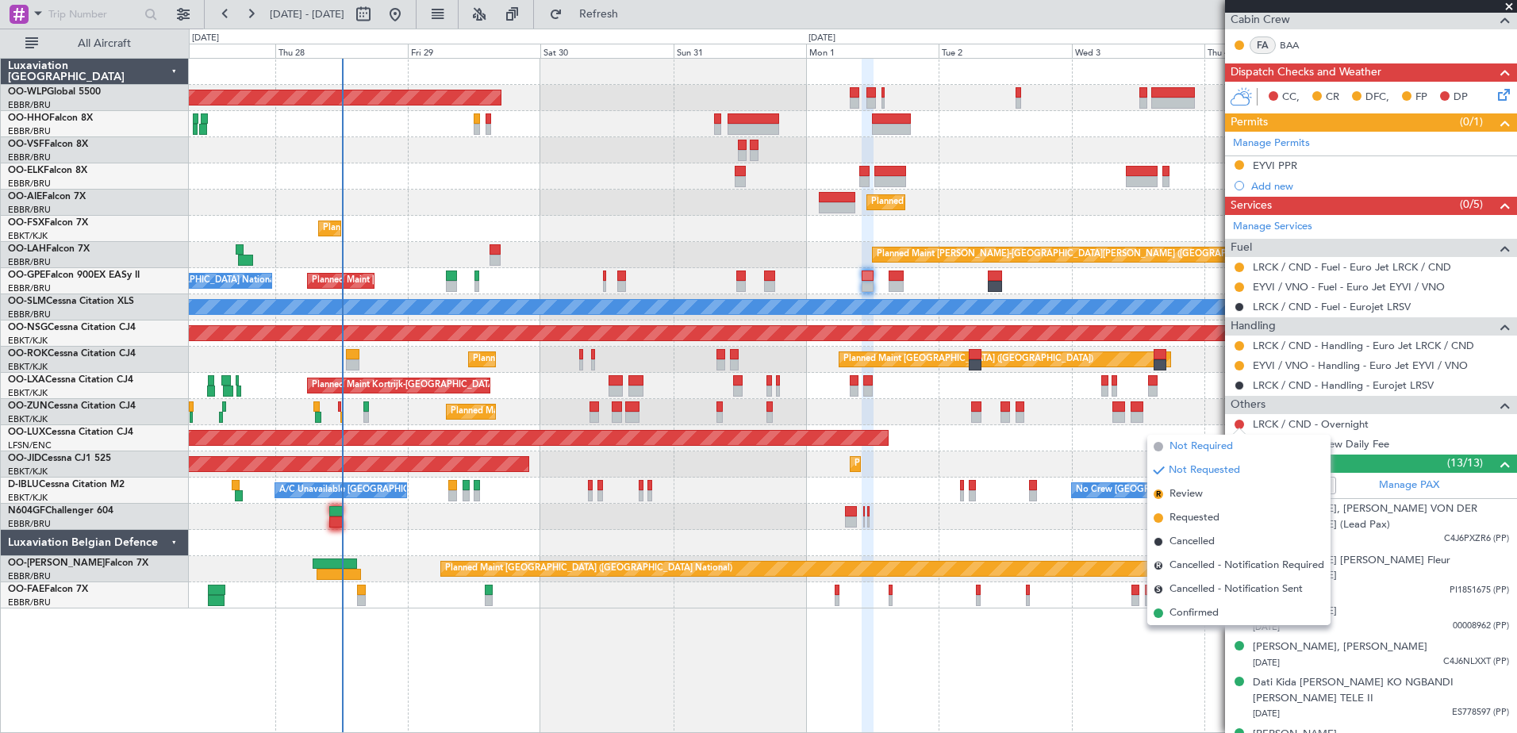
click at [1206, 446] on span "Not Required" at bounding box center [1201, 447] width 63 height 16
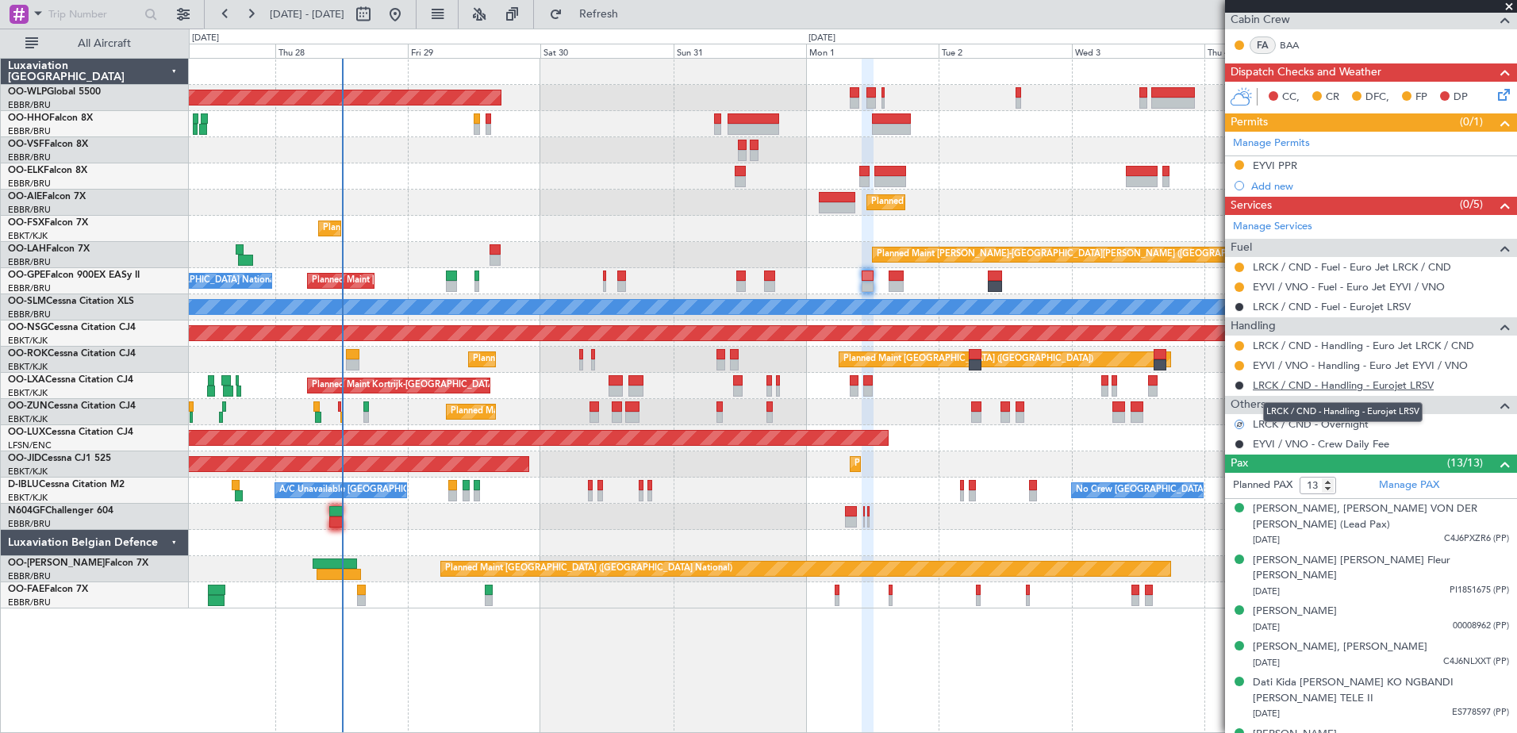
click at [1368, 385] on link "LRCK / CND - Handling - Eurojet LRSV" at bounding box center [1343, 385] width 181 height 13
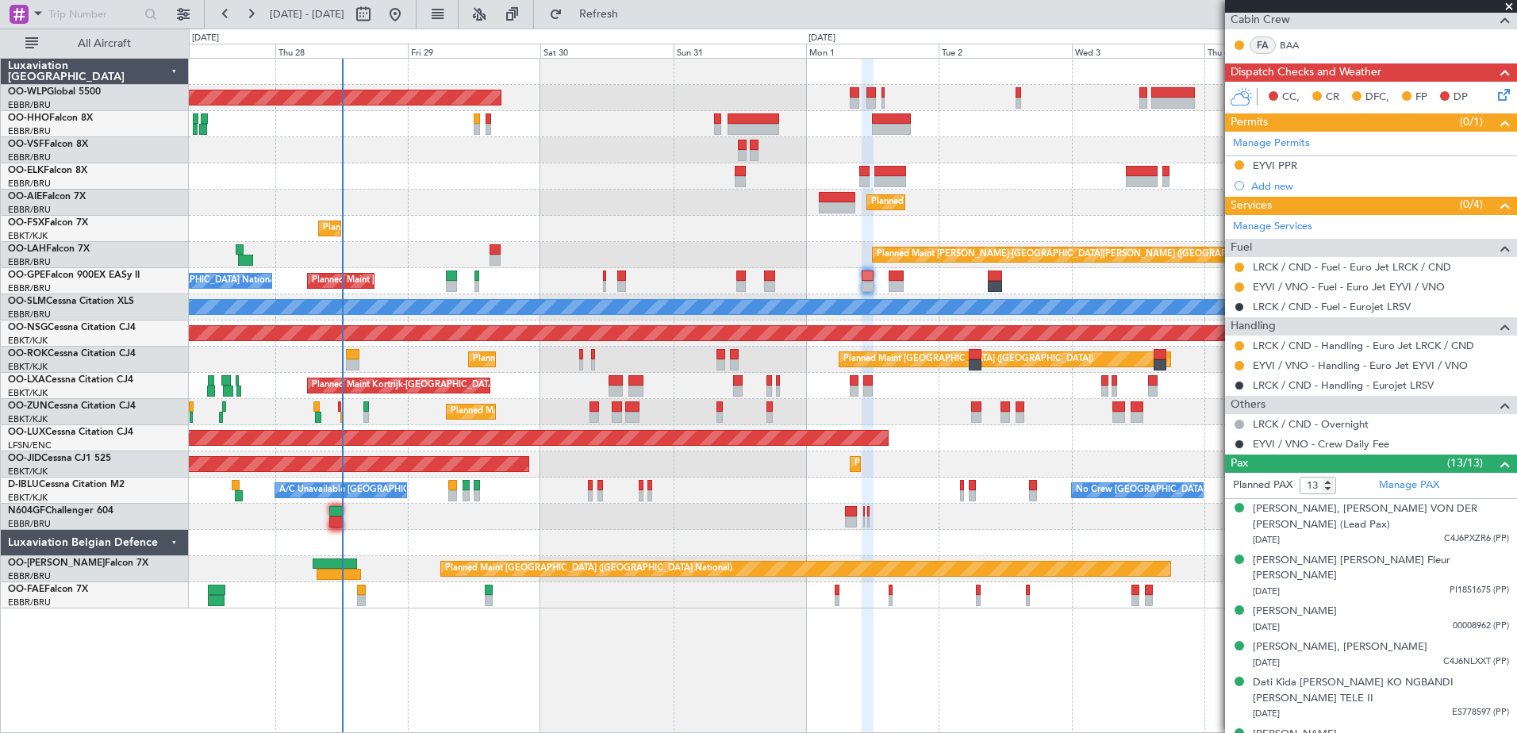
scroll to position [0, 0]
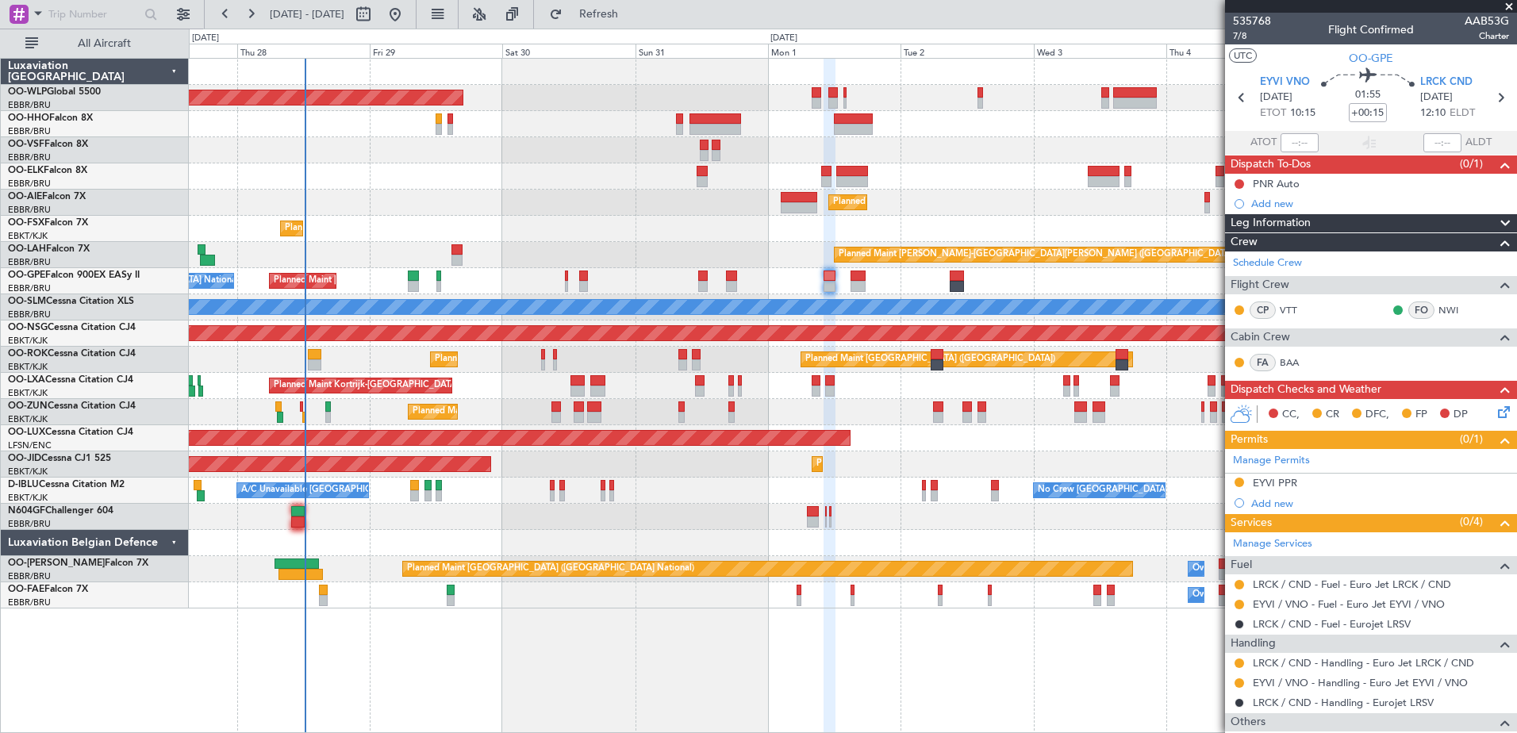
click at [883, 416] on div "Planned Maint Kortrijk-[GEOGRAPHIC_DATA]" at bounding box center [853, 412] width 1328 height 26
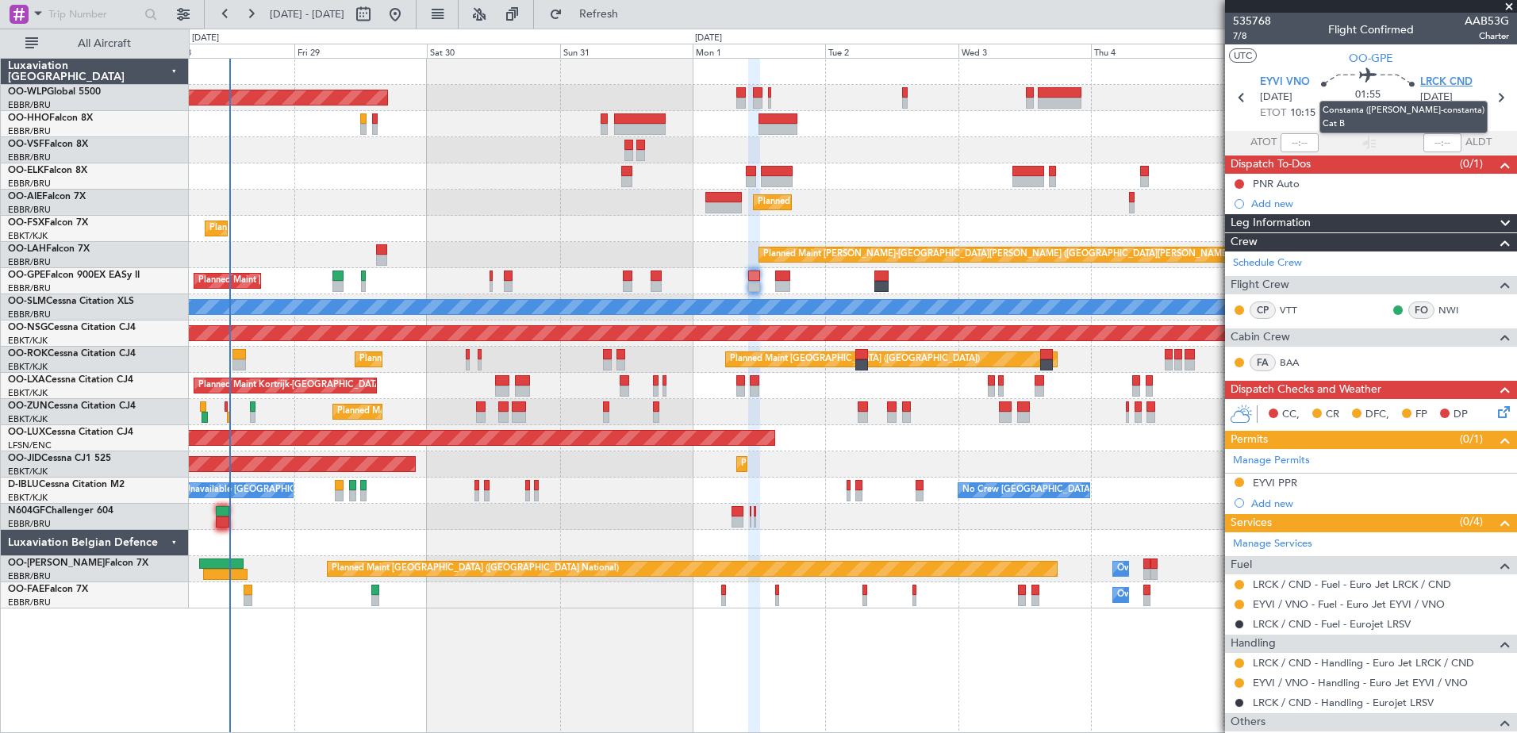
click at [1446, 77] on span "LRCK CND" at bounding box center [1447, 83] width 52 height 16
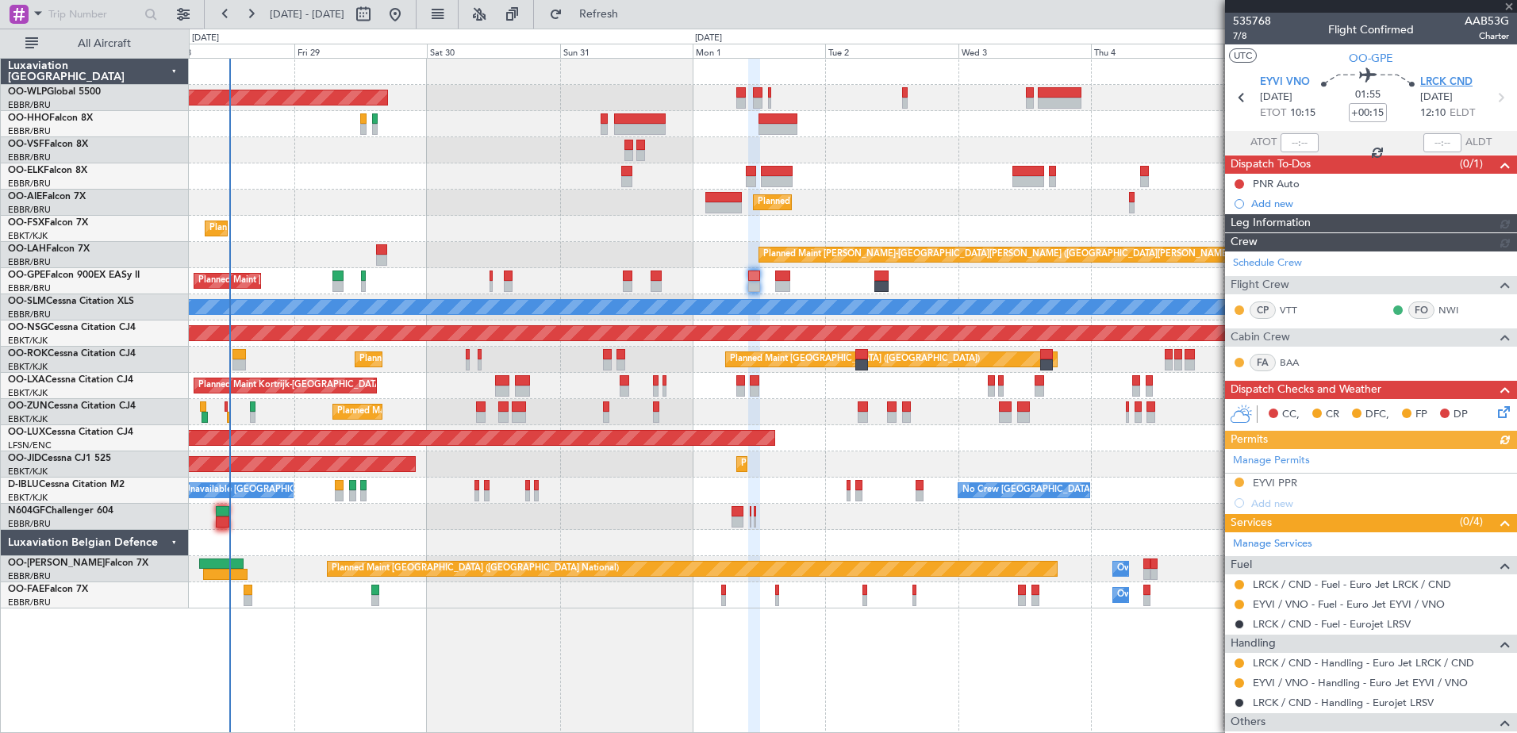
click at [1445, 87] on span "LRCK CND" at bounding box center [1447, 83] width 52 height 16
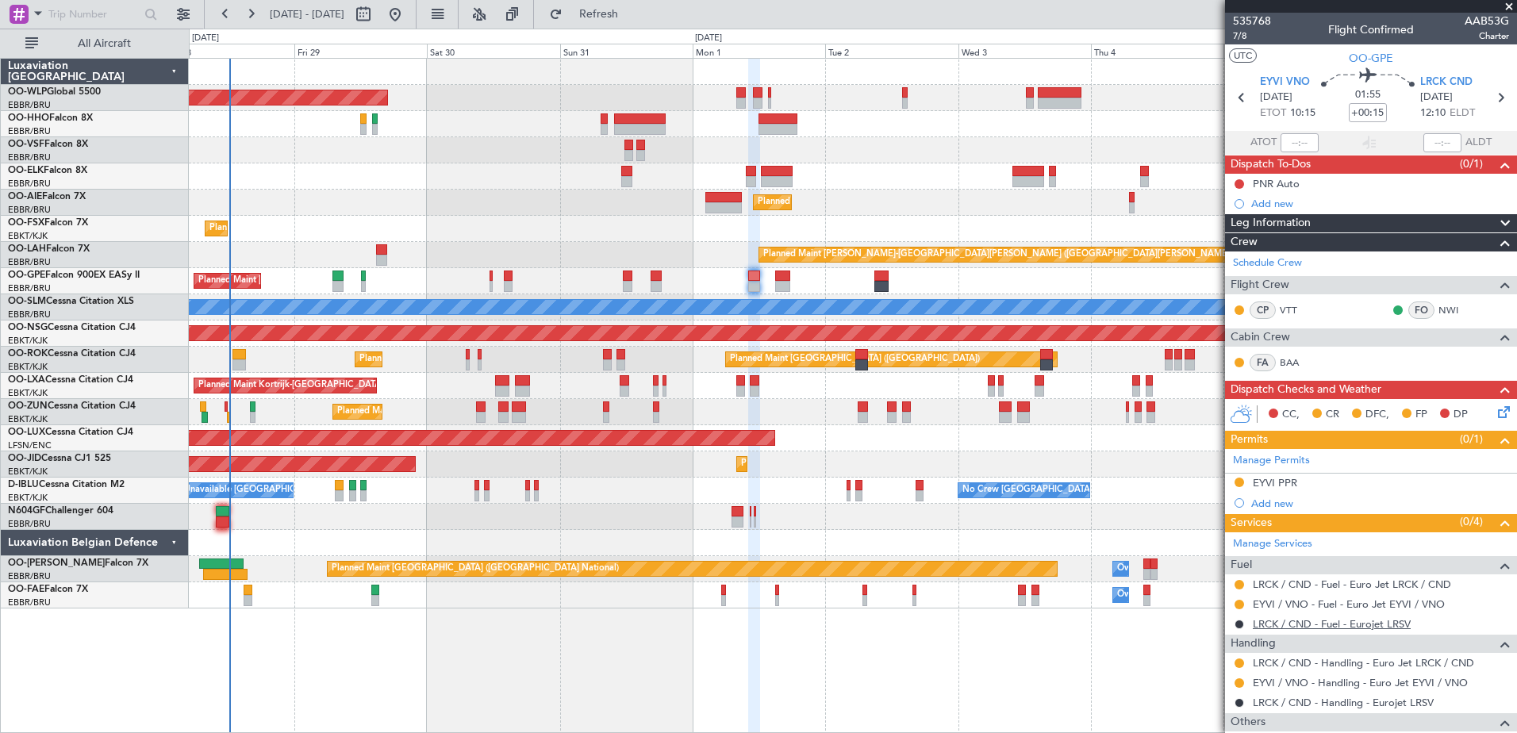
click at [1279, 625] on link "LRCK / CND - Fuel - Eurojet LRSV" at bounding box center [1332, 623] width 158 height 13
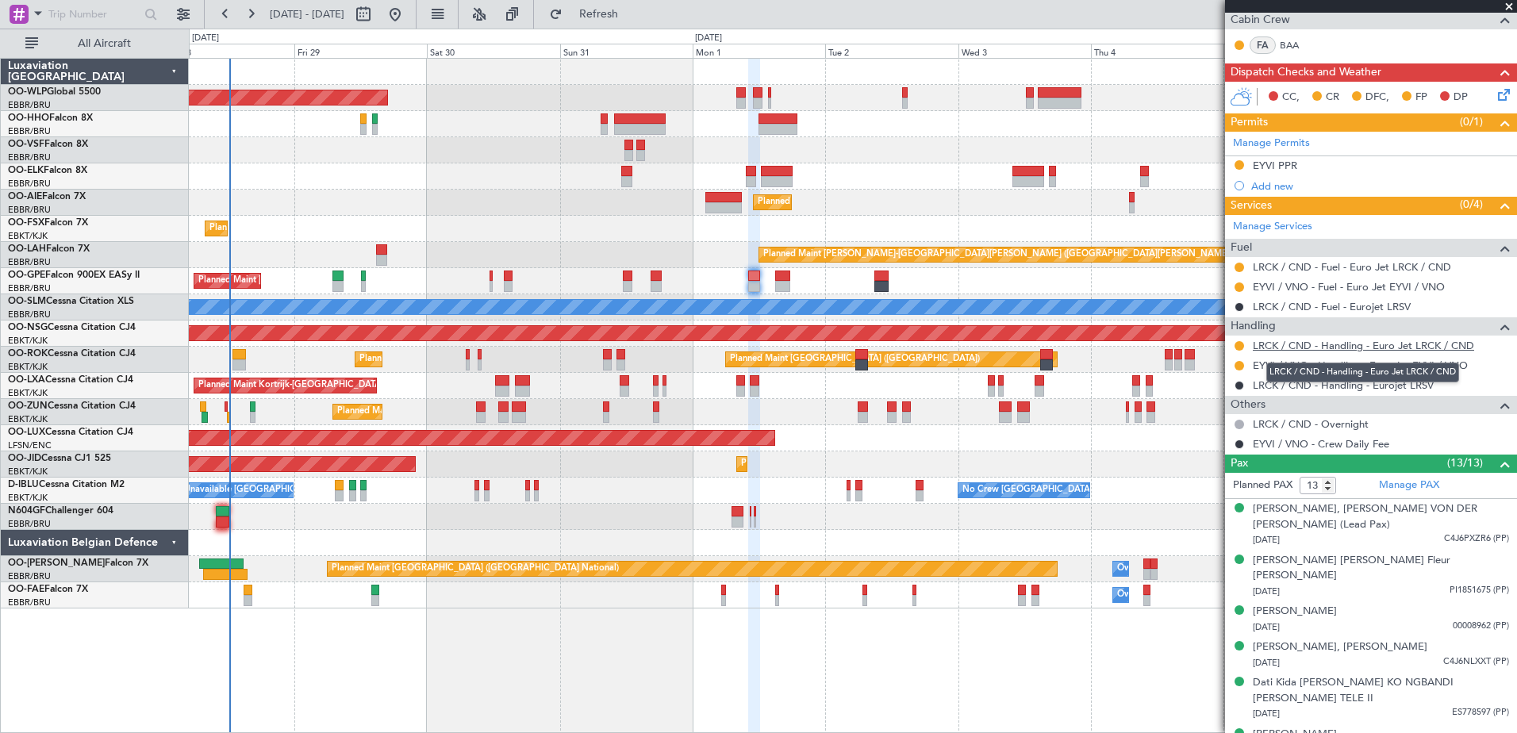
click at [1347, 350] on link "LRCK / CND - Handling - Euro Jet LRCK / CND" at bounding box center [1363, 345] width 221 height 13
click at [627, 15] on span "Refresh" at bounding box center [599, 14] width 67 height 11
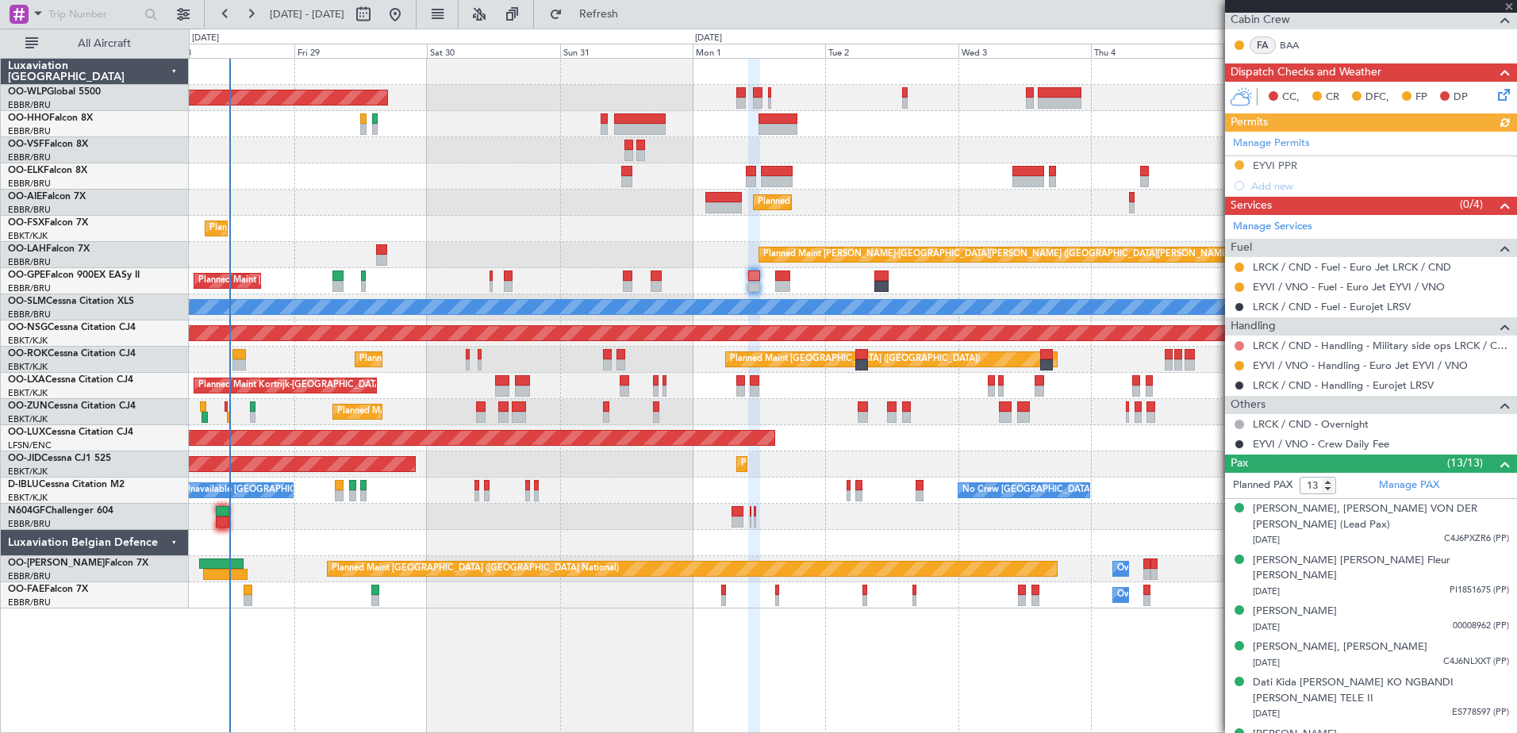
click at [1239, 345] on button at bounding box center [1240, 346] width 10 height 10
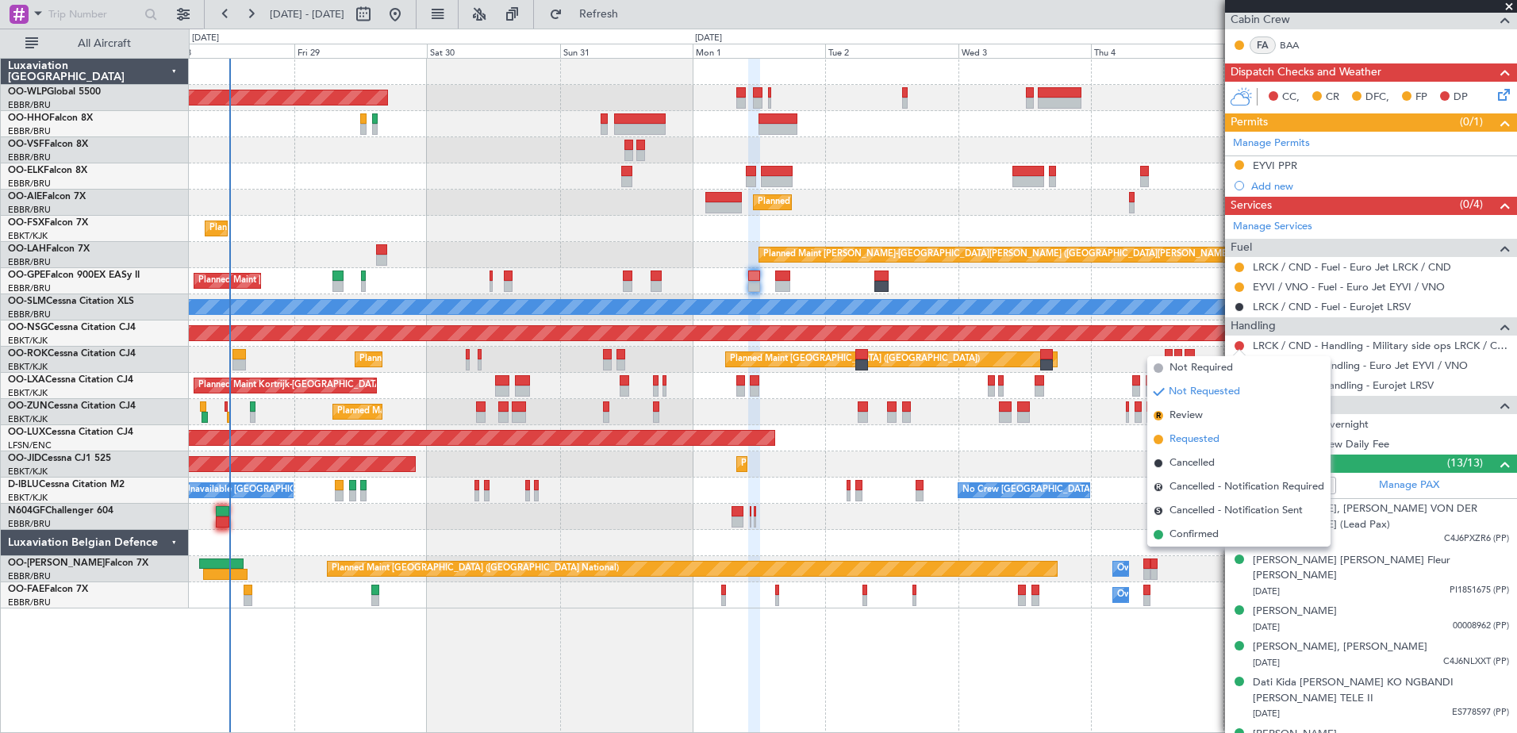
click at [1182, 445] on span "Requested" at bounding box center [1195, 440] width 50 height 16
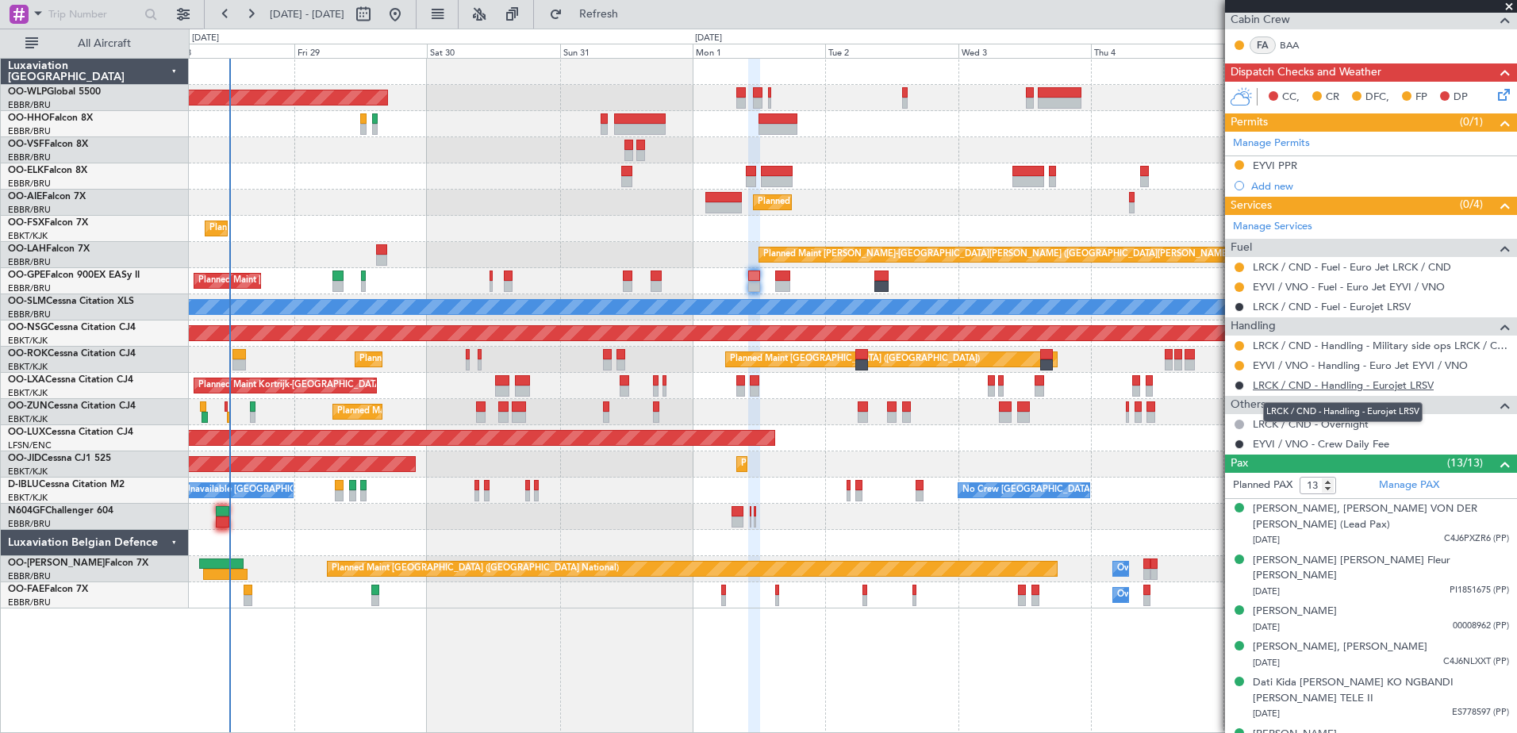
click at [1317, 385] on link "LRCK / CND - Handling - Eurojet LRSV" at bounding box center [1343, 385] width 181 height 13
click at [633, 16] on span "Refresh" at bounding box center [599, 14] width 67 height 11
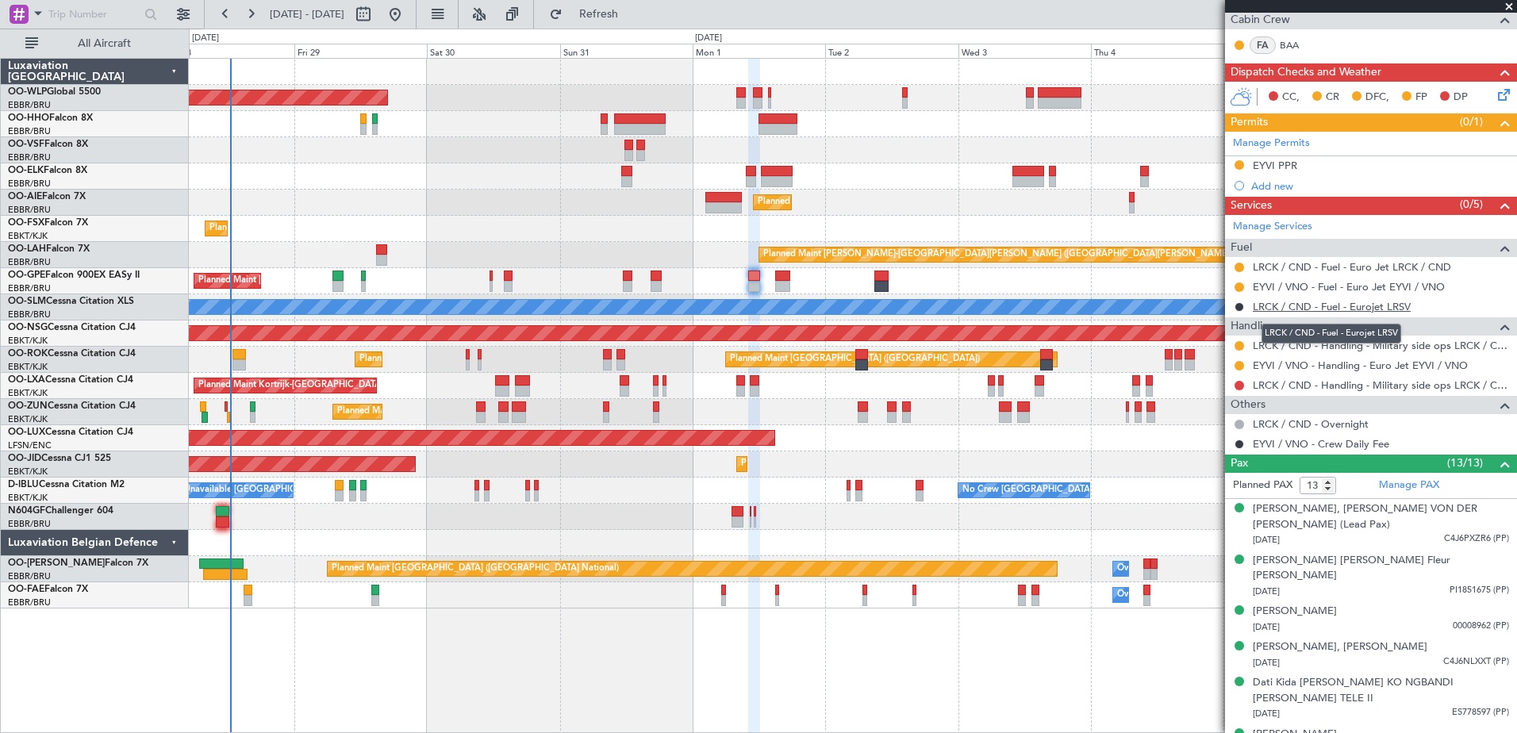
scroll to position [0, 0]
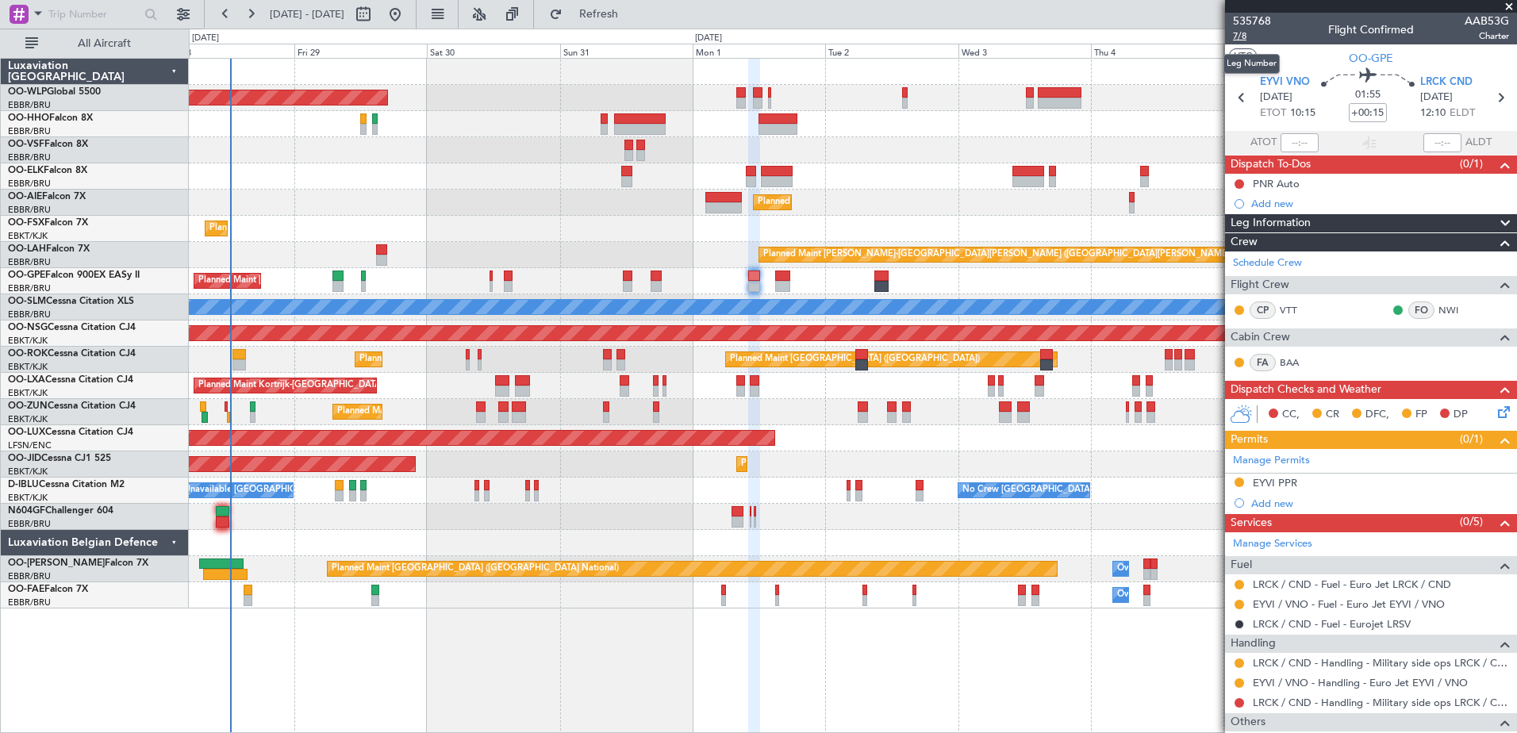
click at [1252, 33] on span "7/8" at bounding box center [1252, 35] width 38 height 13
click at [633, 10] on span "Refresh" at bounding box center [599, 14] width 67 height 11
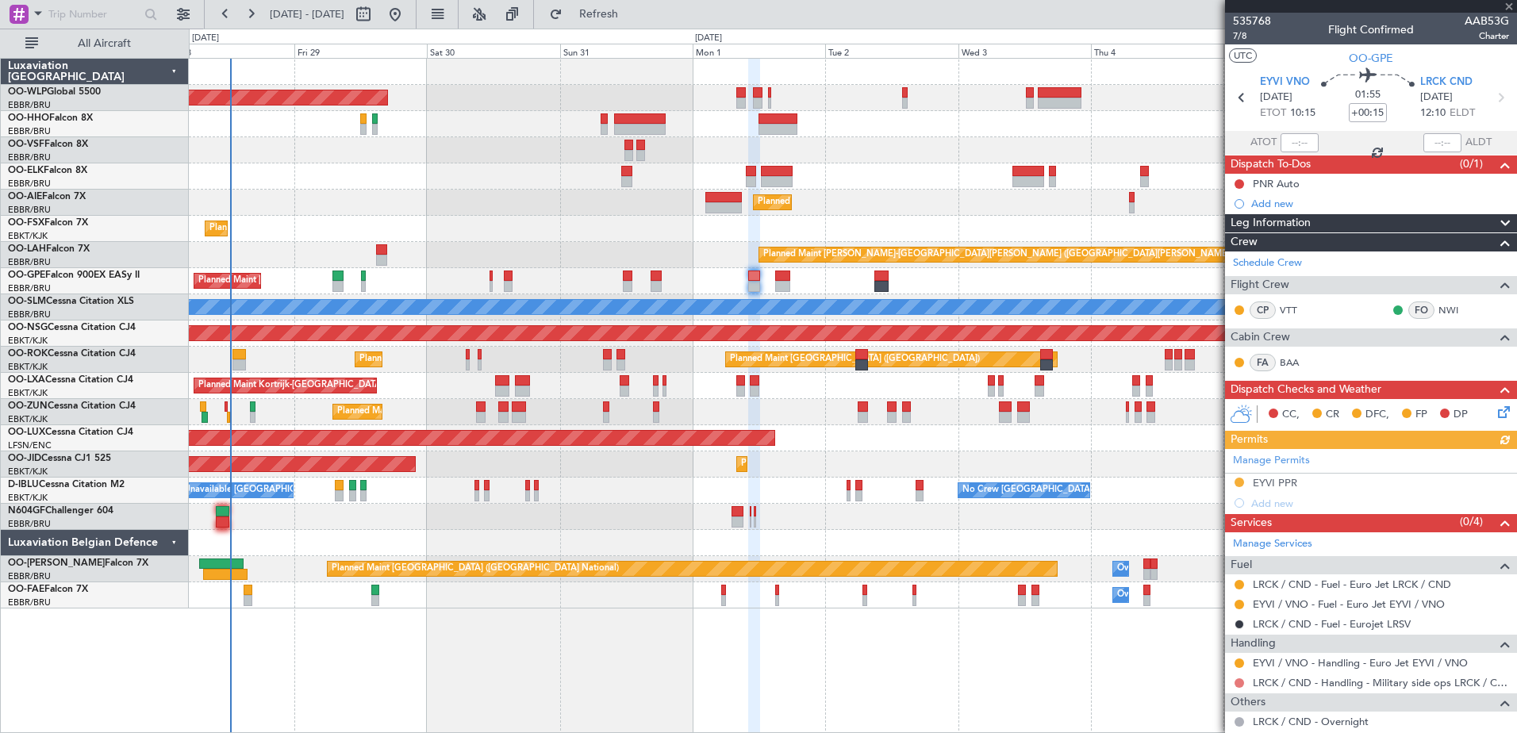
click at [1240, 682] on button at bounding box center [1240, 684] width 10 height 10
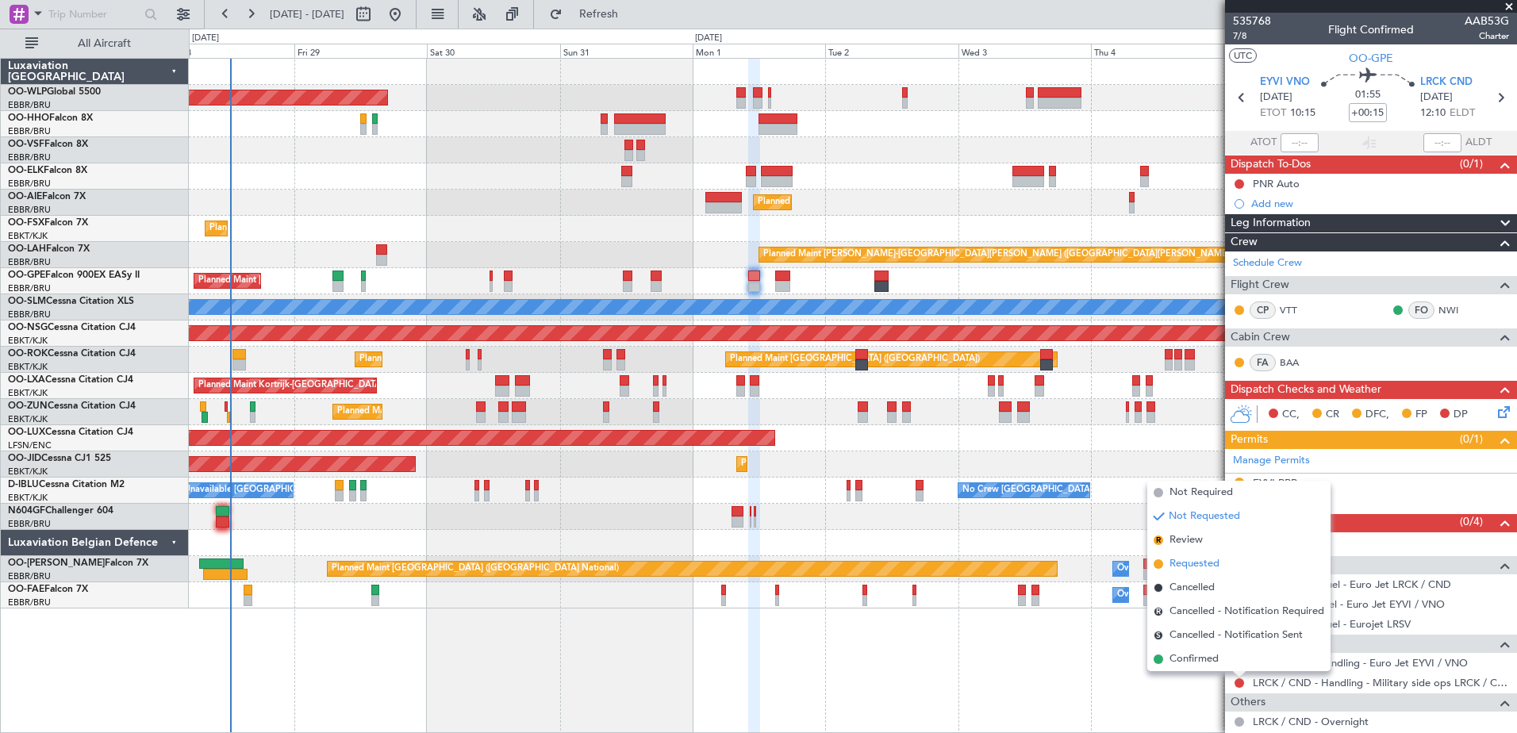
click at [1202, 568] on span "Requested" at bounding box center [1195, 564] width 50 height 16
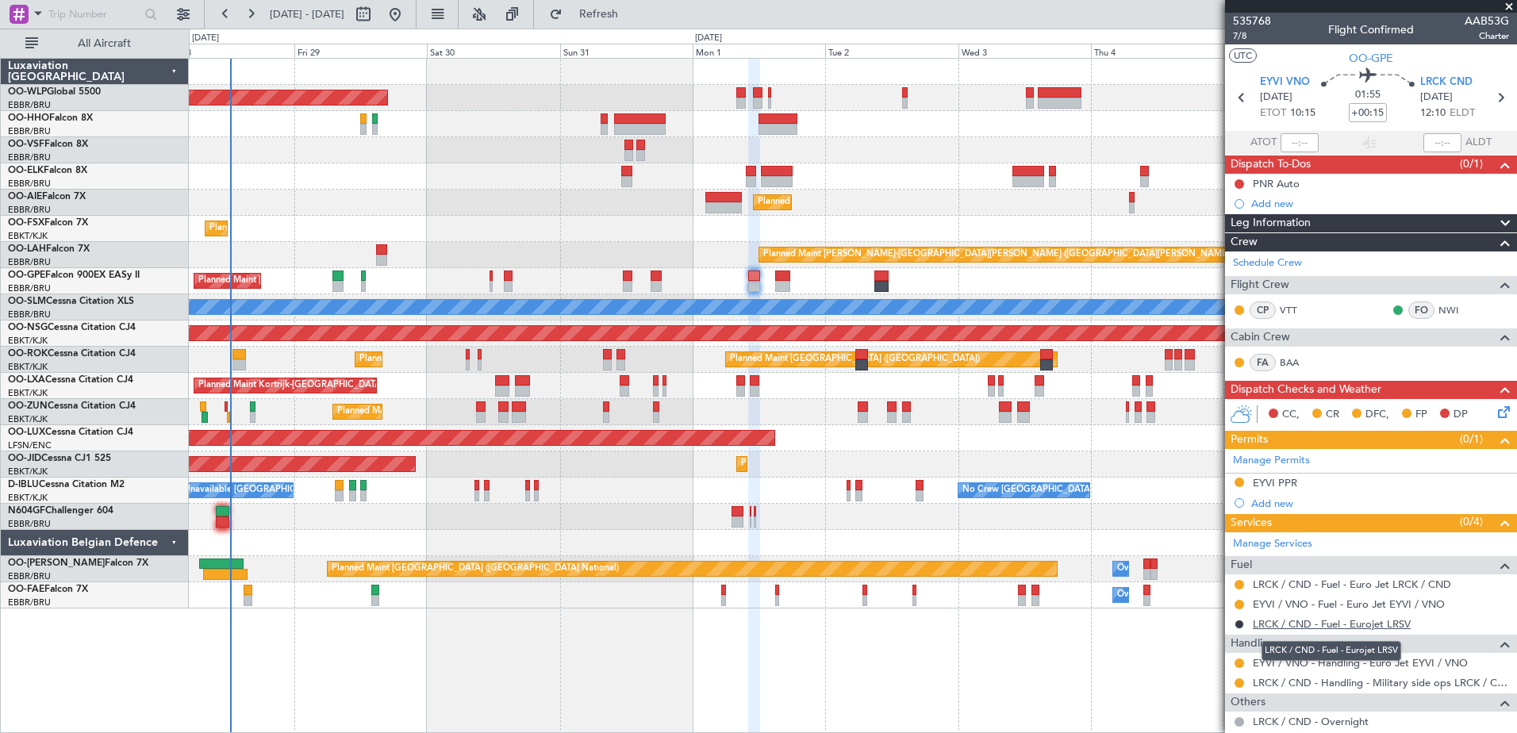
click at [1284, 625] on link "LRCK / CND - Fuel - Eurojet LRSV" at bounding box center [1332, 623] width 158 height 13
click at [633, 13] on span "Refresh" at bounding box center [599, 14] width 67 height 11
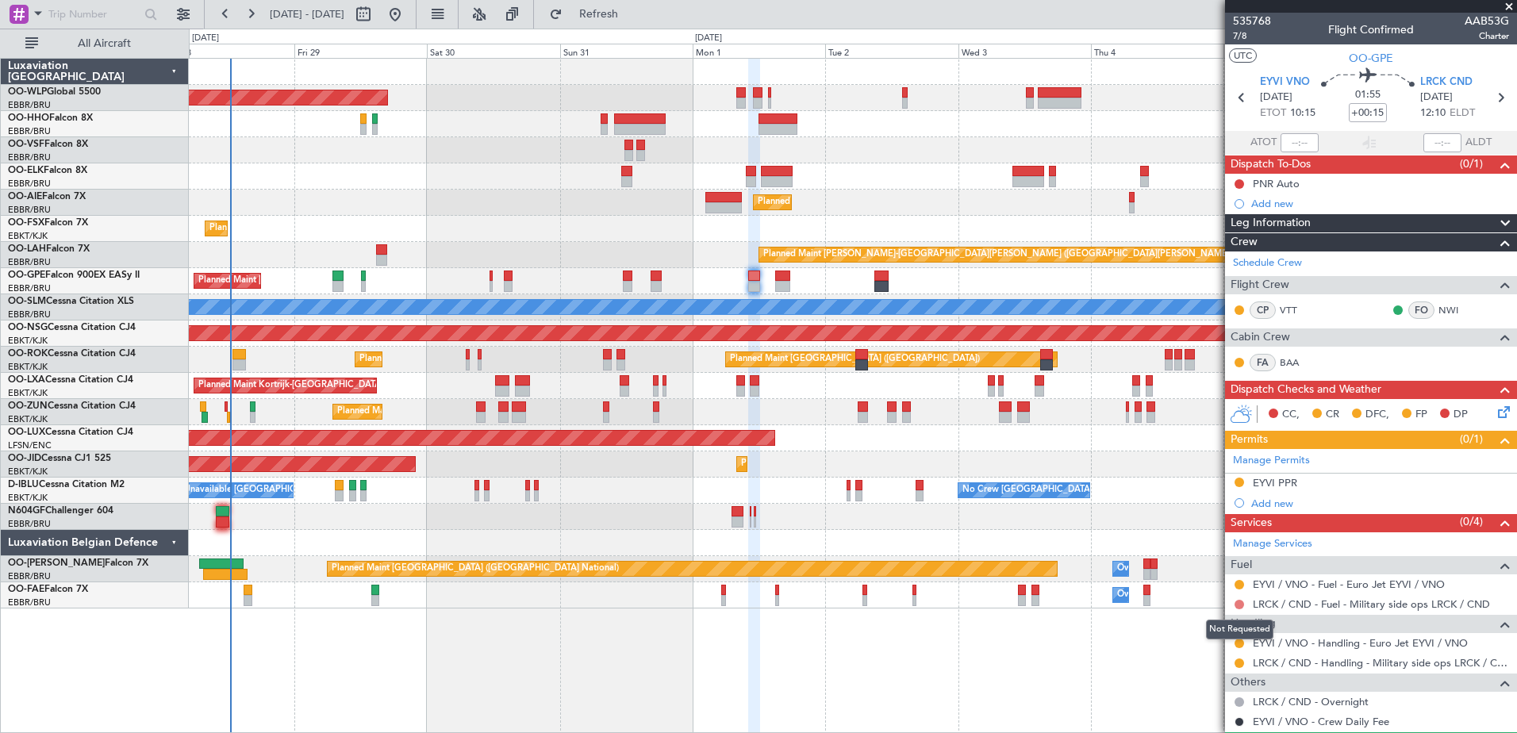
click at [1237, 603] on button at bounding box center [1240, 605] width 10 height 10
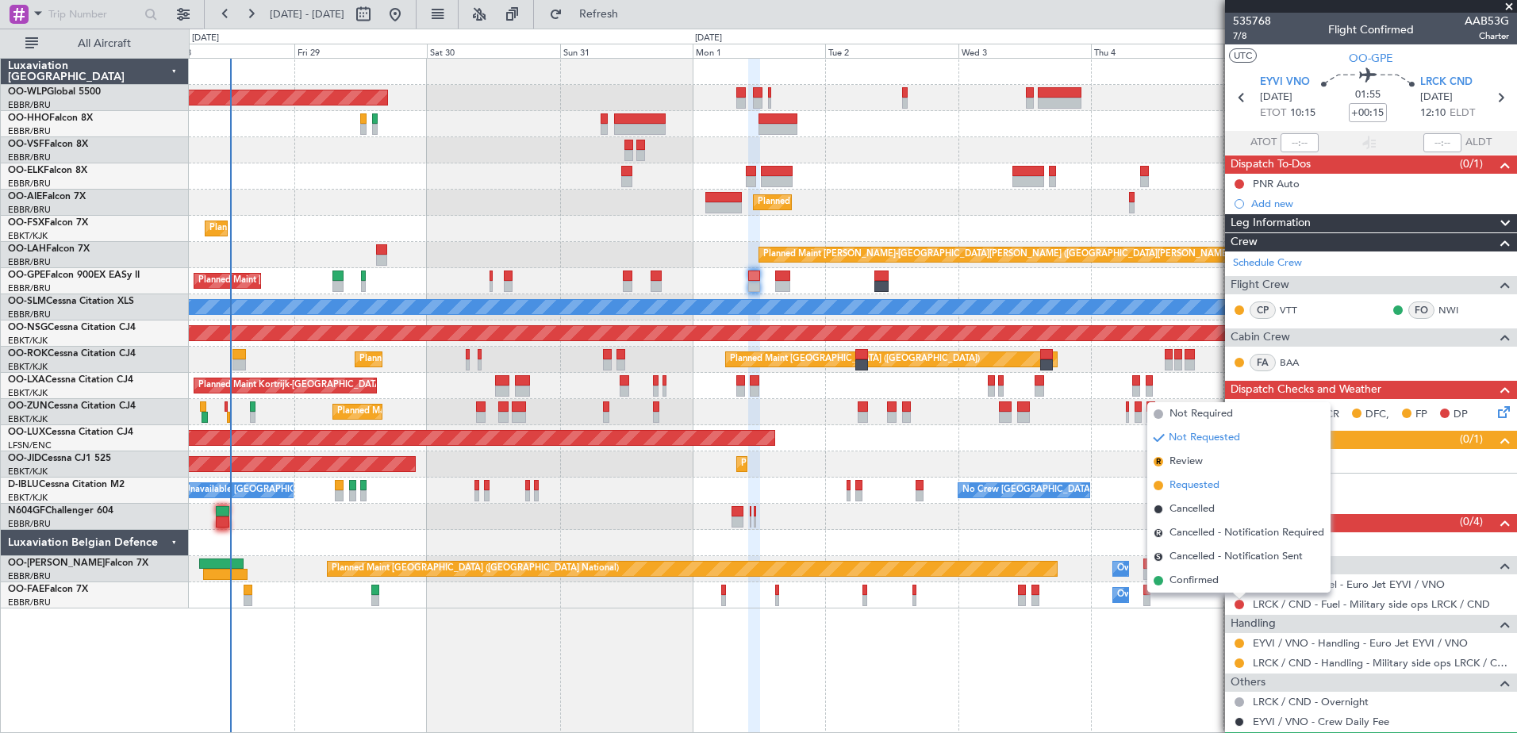
click at [1190, 486] on span "Requested" at bounding box center [1195, 486] width 50 height 16
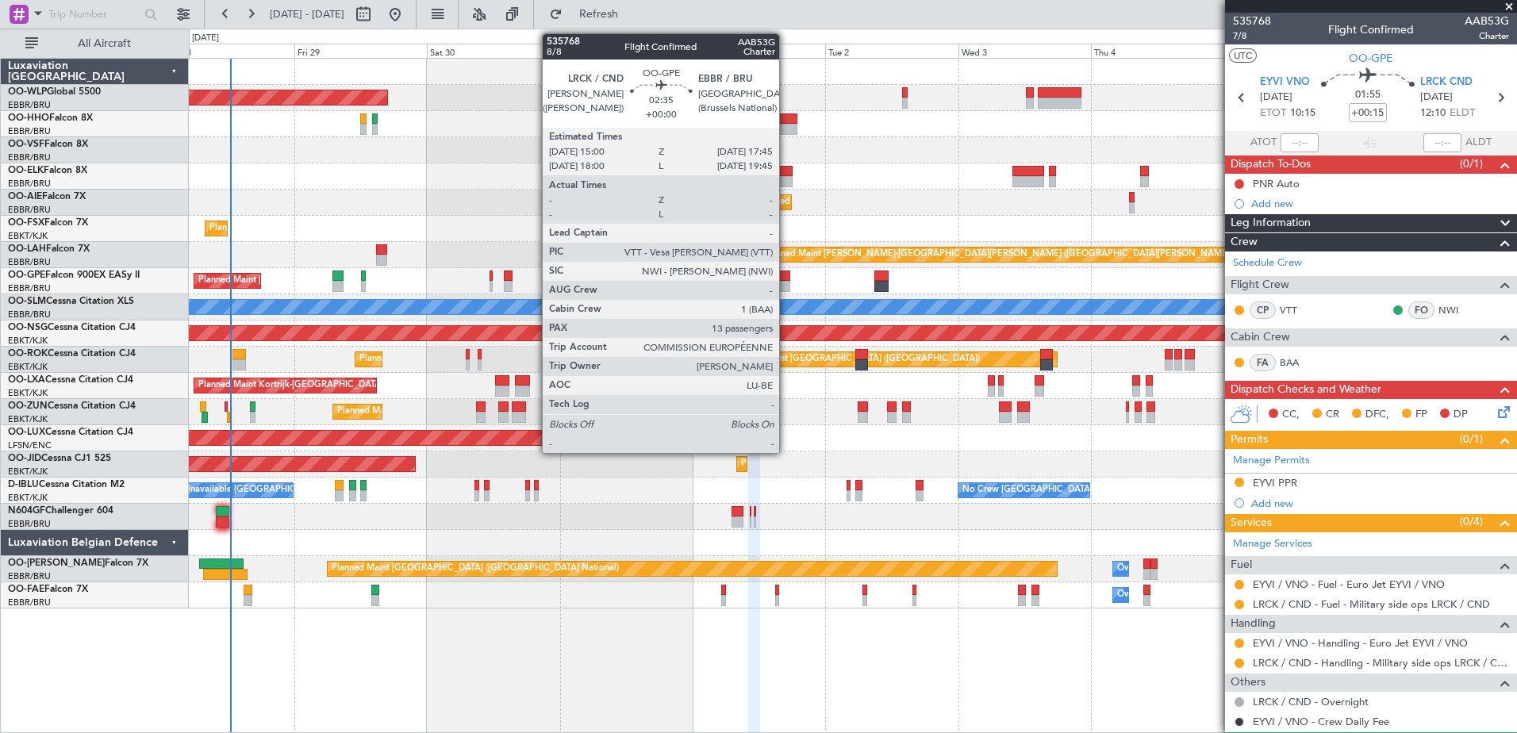
click at [787, 278] on div at bounding box center [783, 276] width 16 height 11
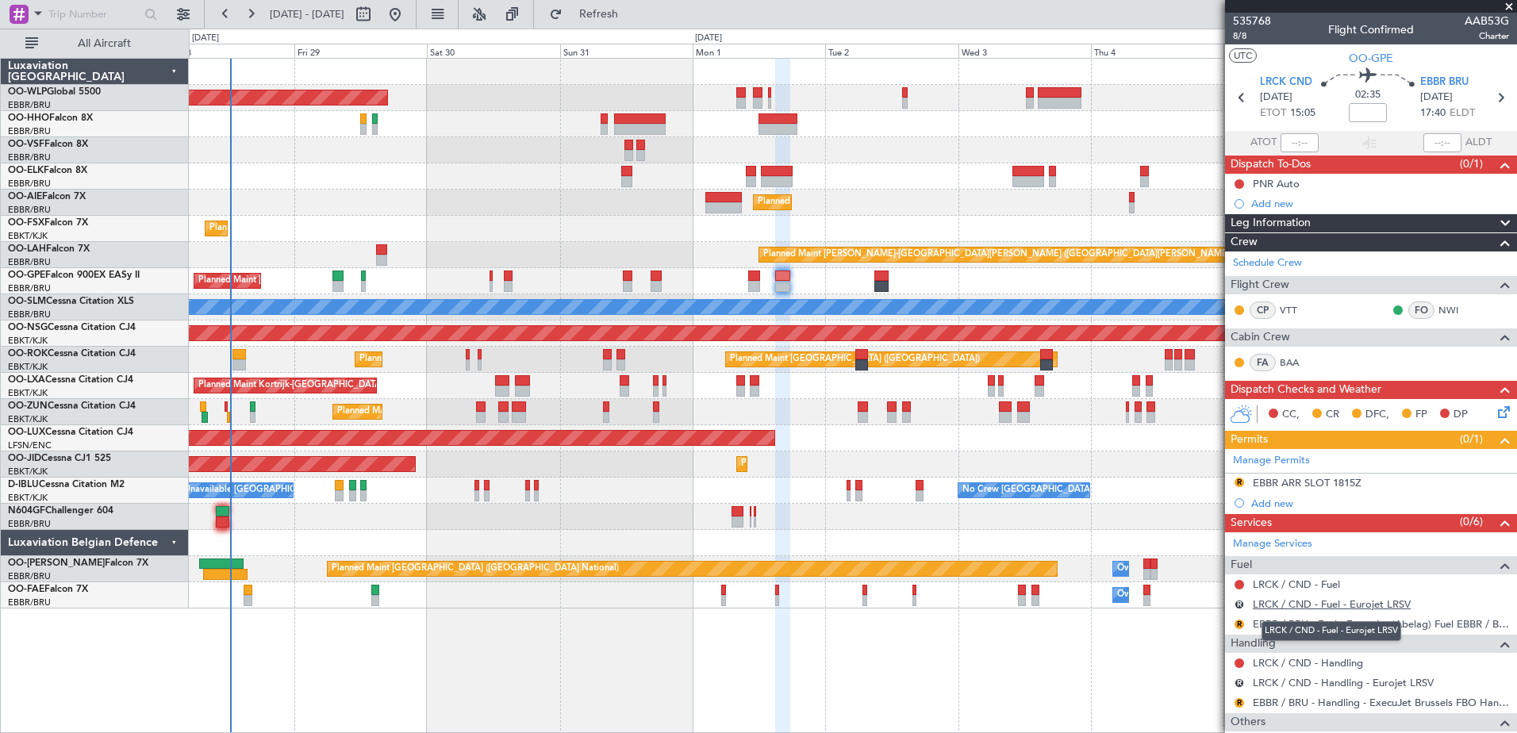
click at [1304, 606] on link "LRCK / CND - Fuel - Eurojet LRSV" at bounding box center [1332, 604] width 158 height 13
click at [633, 14] on span "Refresh" at bounding box center [599, 14] width 67 height 11
click at [1306, 681] on link "LRCK / CND - Handling - Eurojet LRSV" at bounding box center [1343, 682] width 181 height 13
click at [1241, 34] on span "8/8" at bounding box center [1252, 35] width 38 height 13
click at [633, 10] on span "Refresh" at bounding box center [599, 14] width 67 height 11
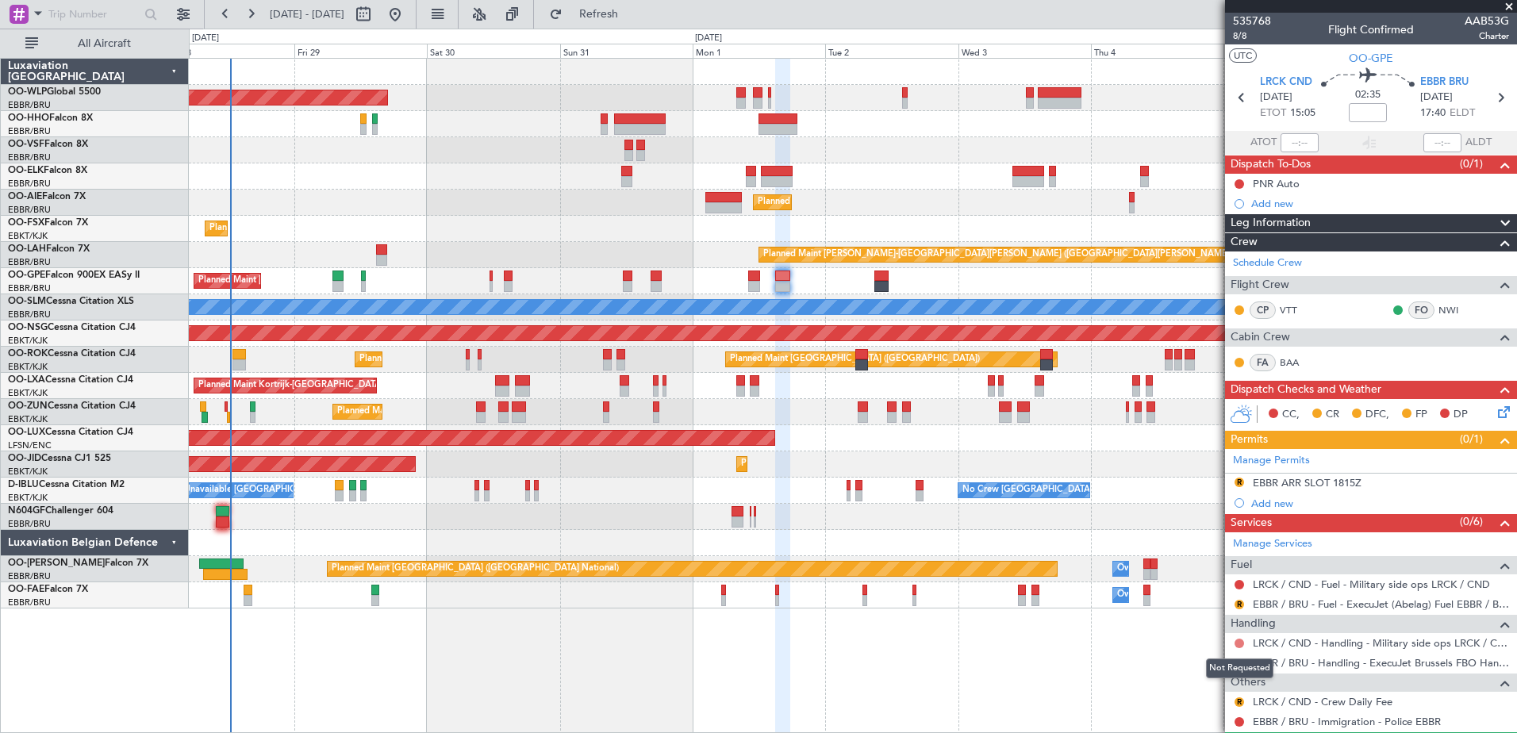
click at [1243, 644] on button at bounding box center [1240, 644] width 10 height 10
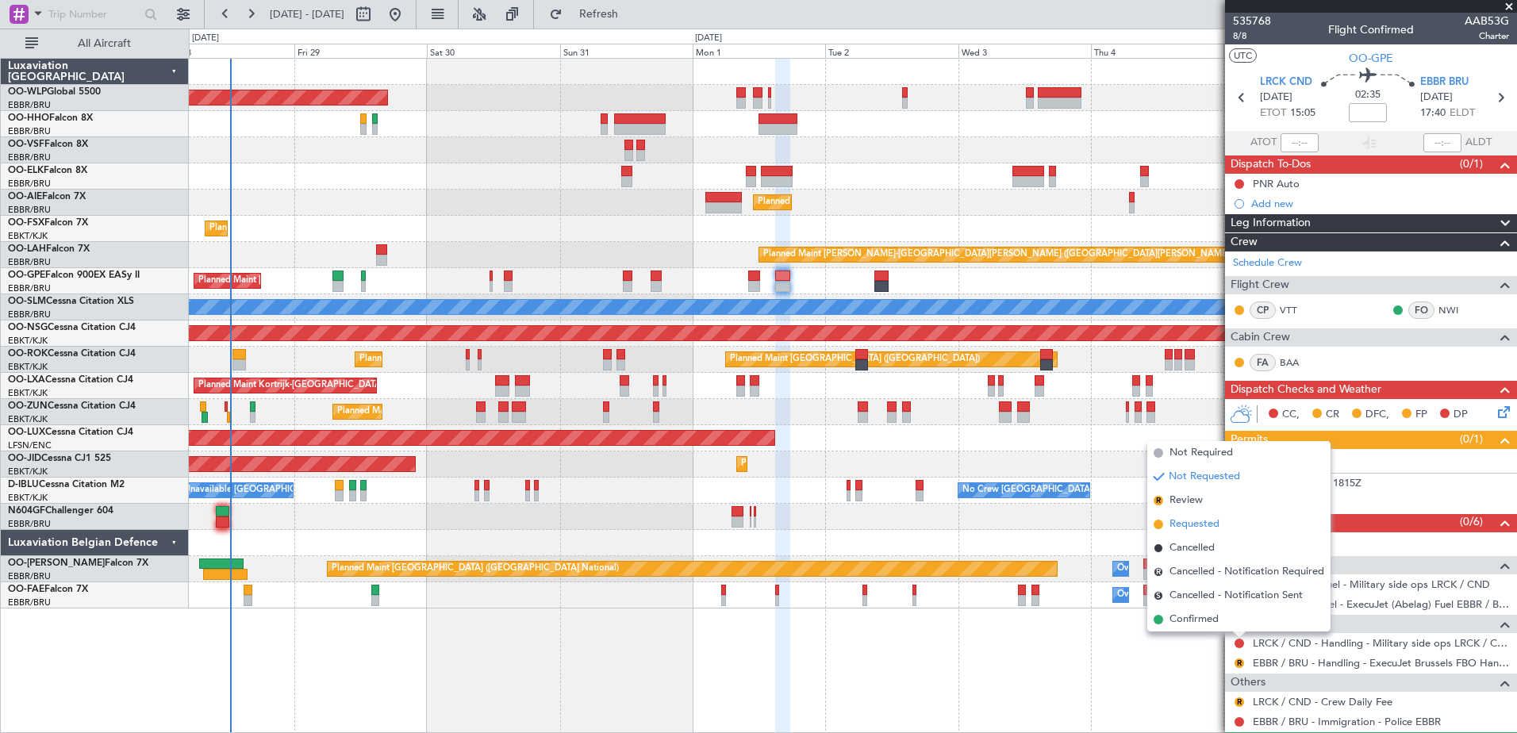
click at [1209, 527] on span "Requested" at bounding box center [1195, 525] width 50 height 16
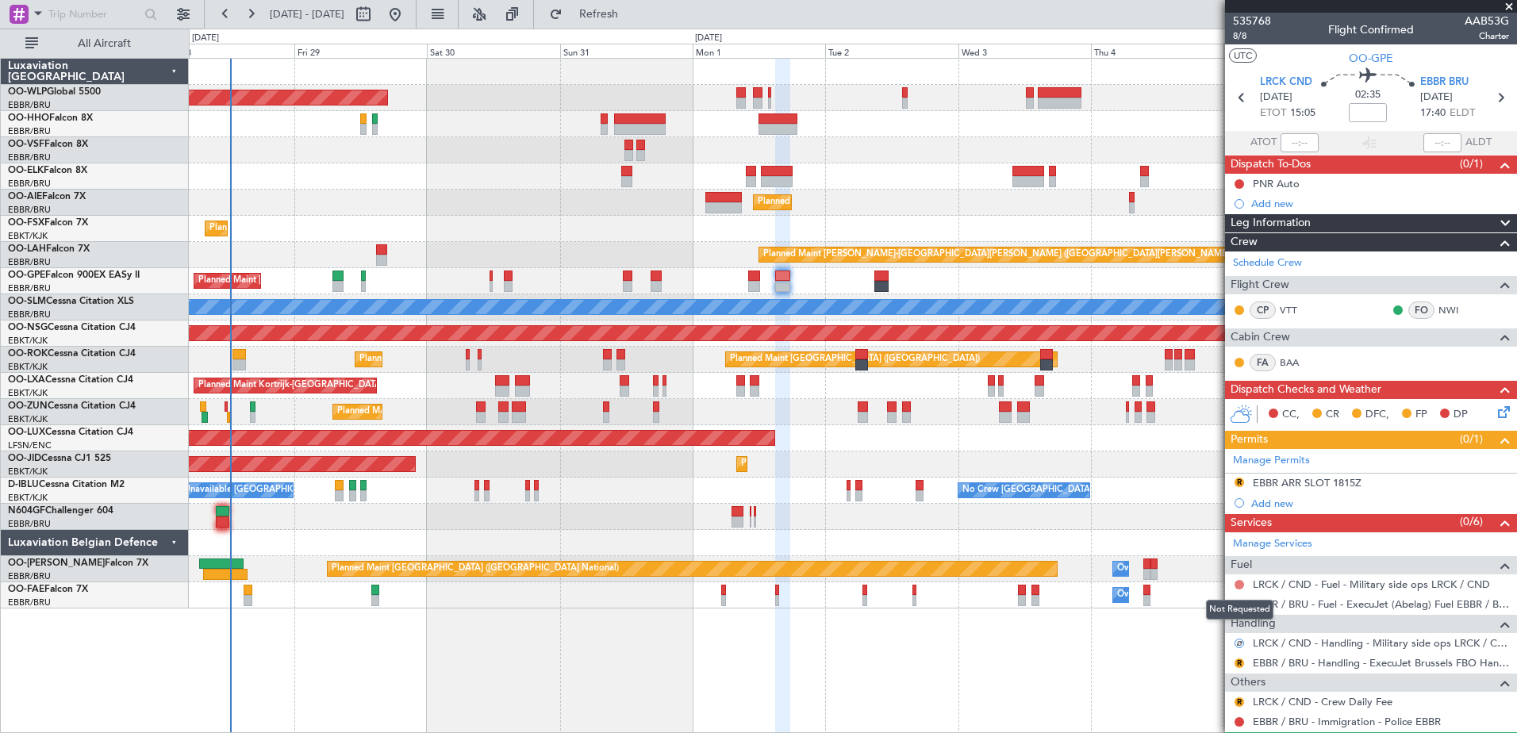
click at [1237, 586] on button at bounding box center [1240, 585] width 10 height 10
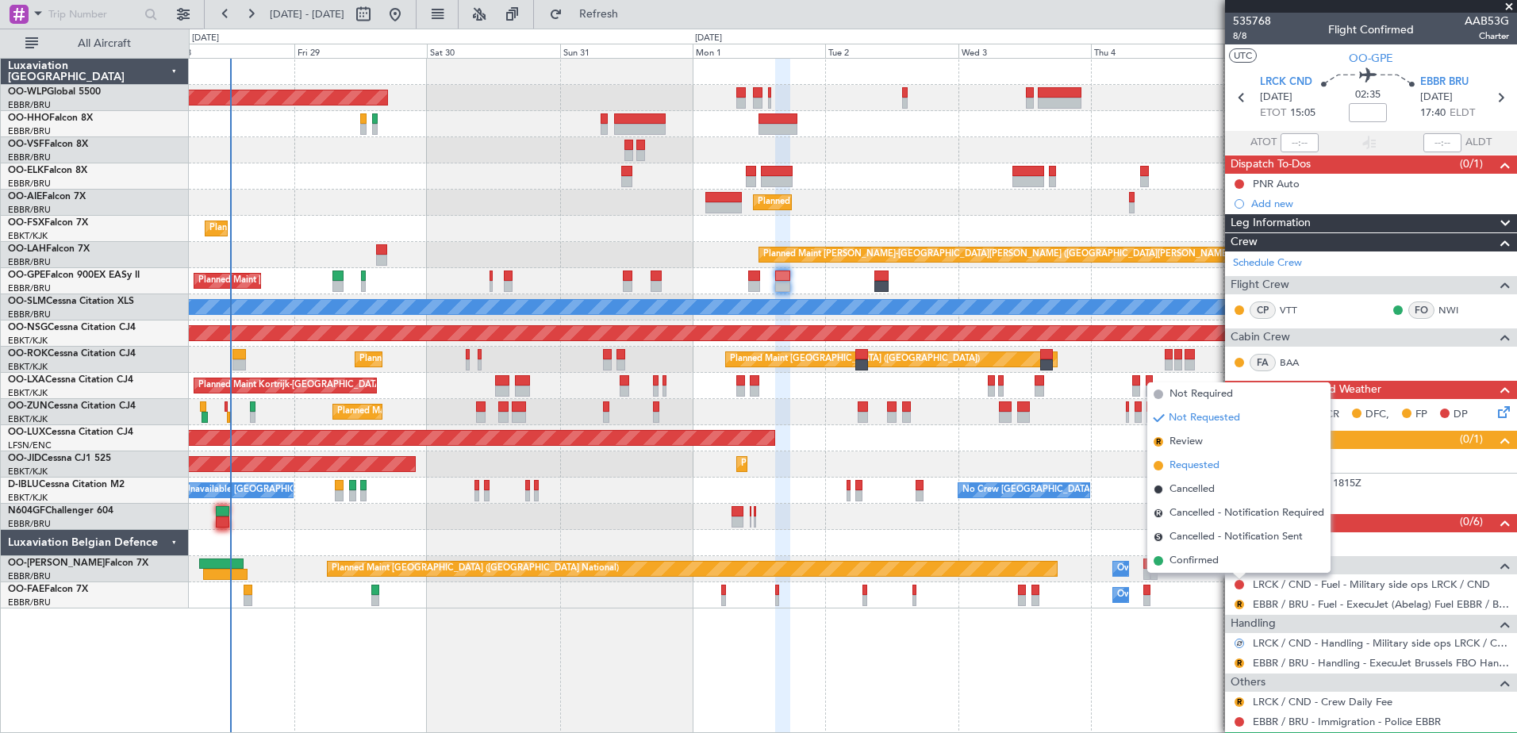
click at [1199, 462] on span "Requested" at bounding box center [1195, 466] width 50 height 16
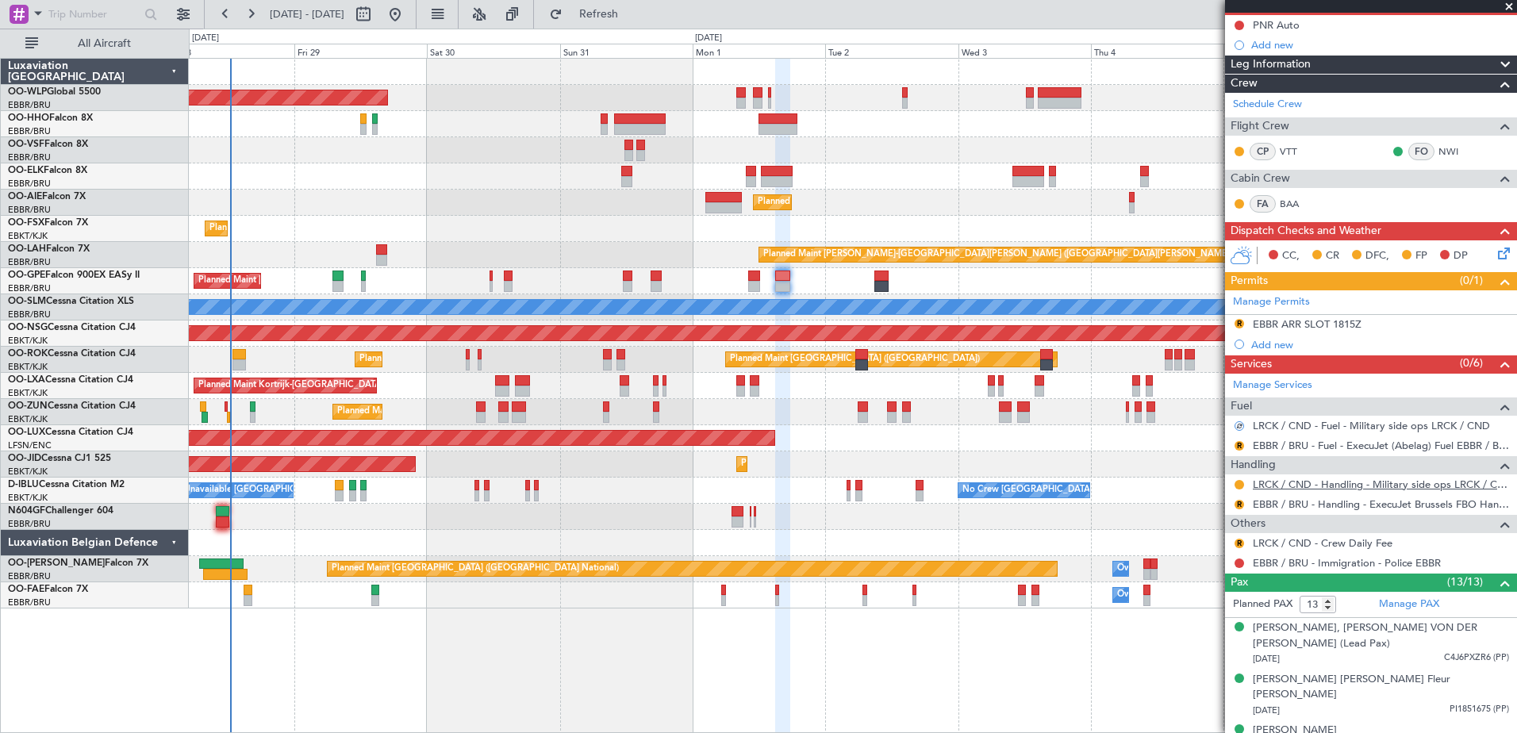
scroll to position [317, 0]
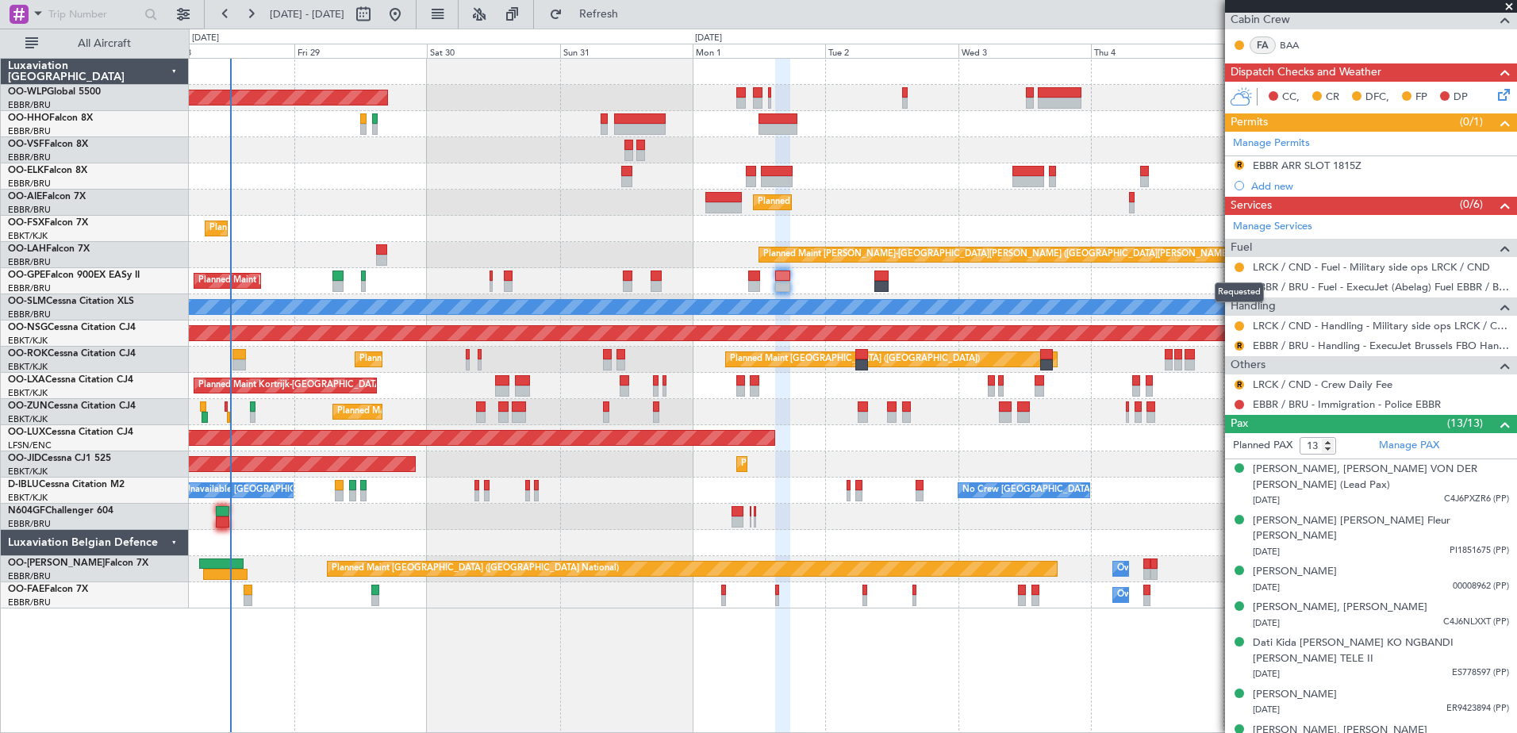
click at [1237, 291] on div "Requested" at bounding box center [1239, 293] width 49 height 20
click at [1240, 288] on button "R" at bounding box center [1240, 288] width 10 height 10
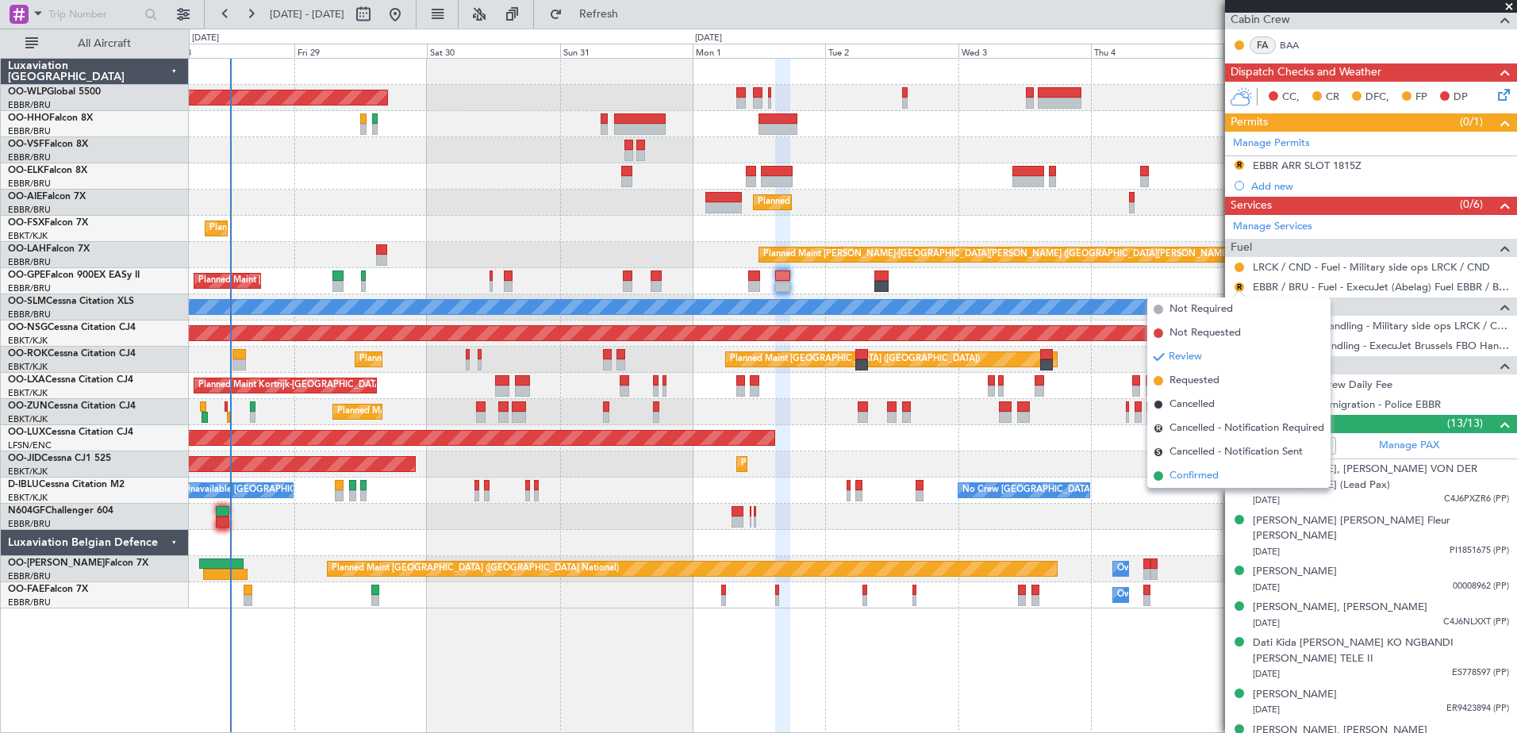
click at [1198, 477] on span "Confirmed" at bounding box center [1194, 476] width 49 height 16
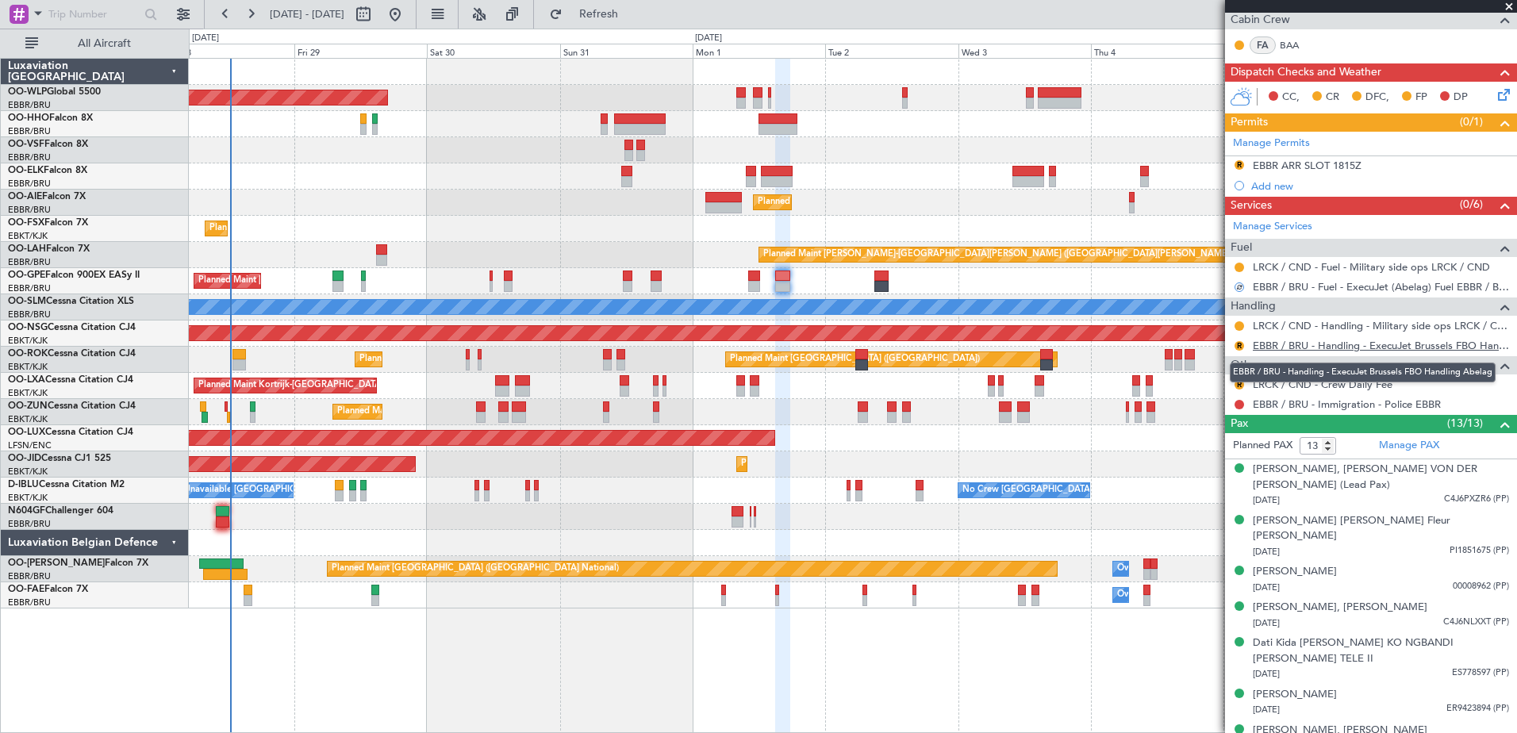
click at [1283, 341] on link "EBBR / BRU - Handling - ExecuJet Brussels FBO Handling Abelag" at bounding box center [1381, 345] width 256 height 13
click at [1238, 348] on button "R" at bounding box center [1240, 346] width 10 height 10
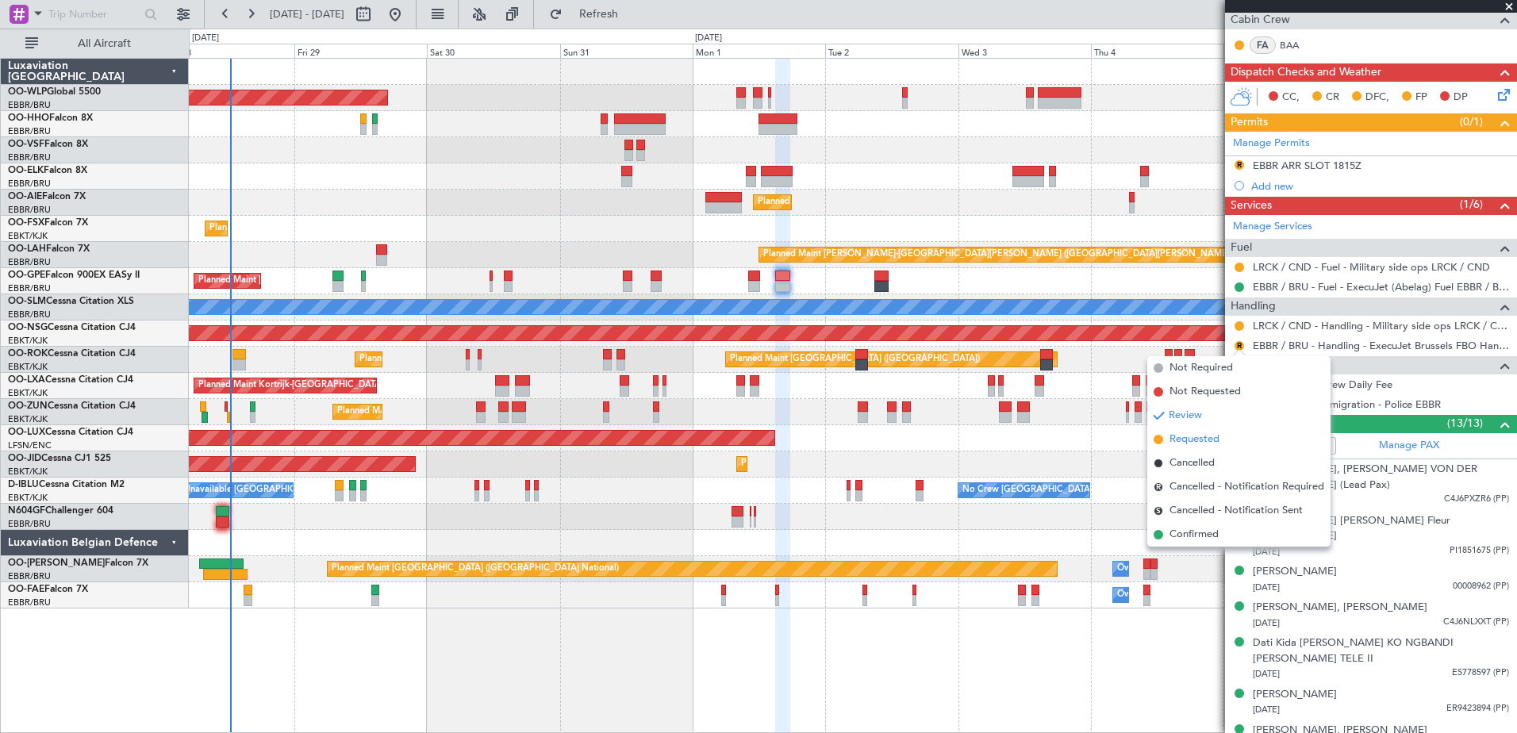
click at [1202, 434] on span "Requested" at bounding box center [1195, 440] width 50 height 16
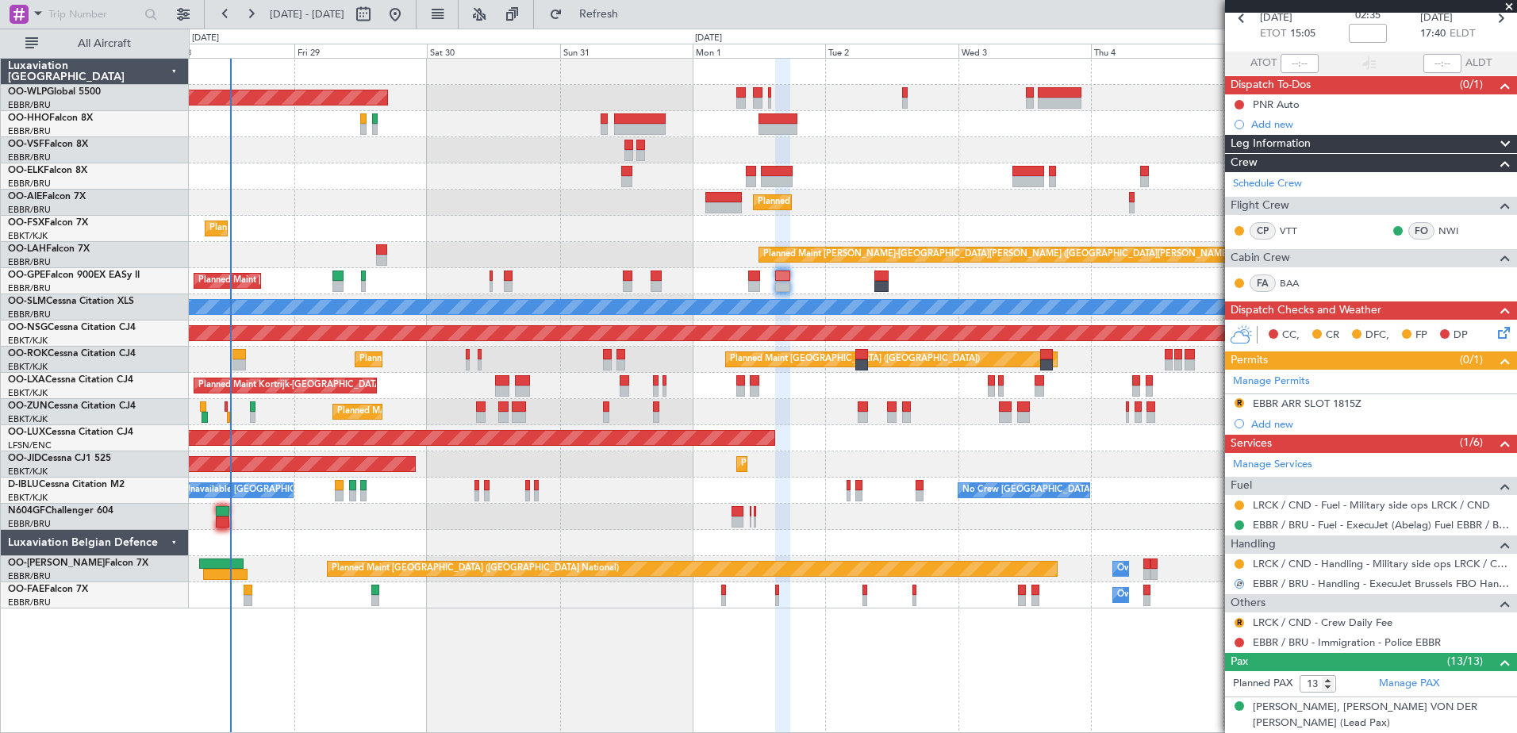
scroll to position [0, 0]
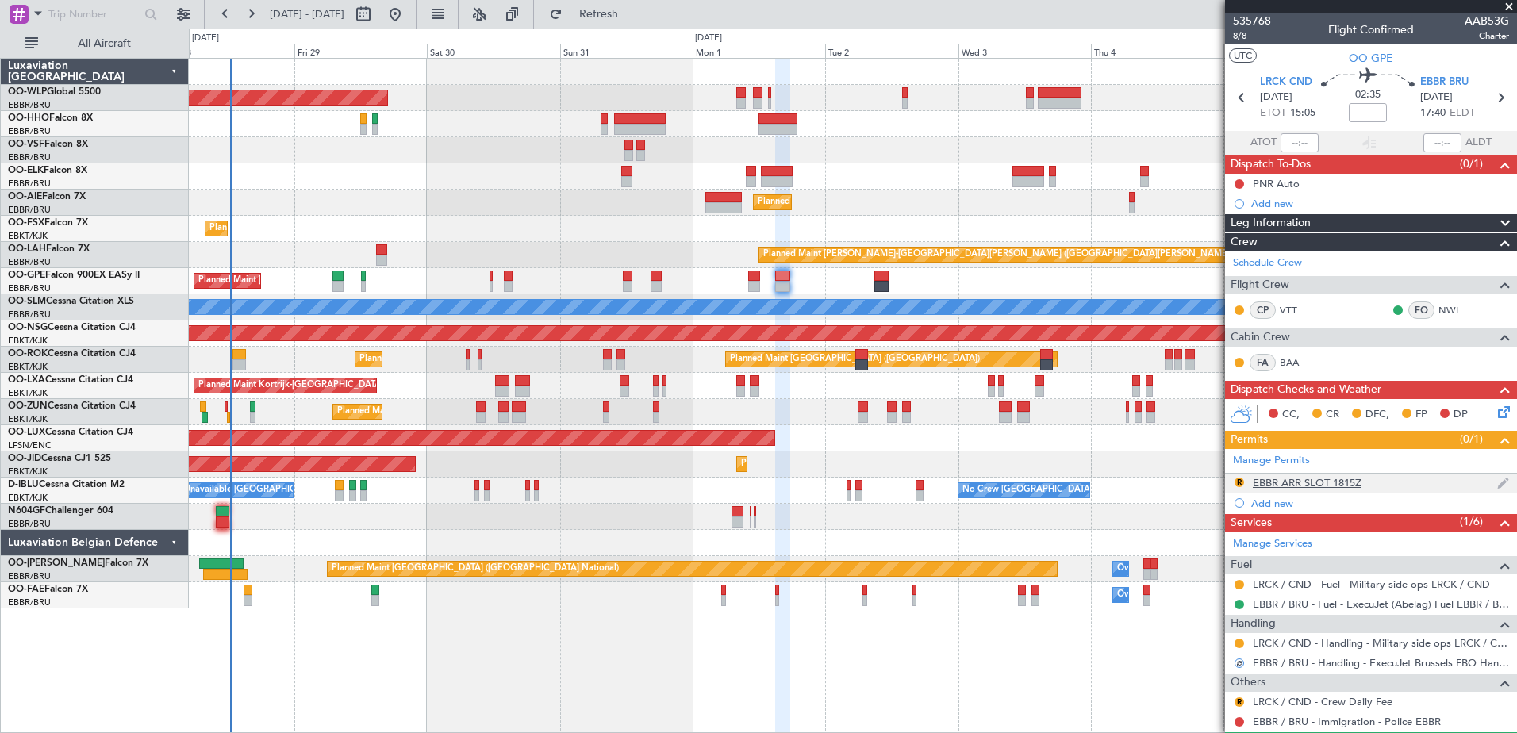
click at [1310, 484] on div "EBBR ARR SLOT 1815Z" at bounding box center [1307, 482] width 109 height 13
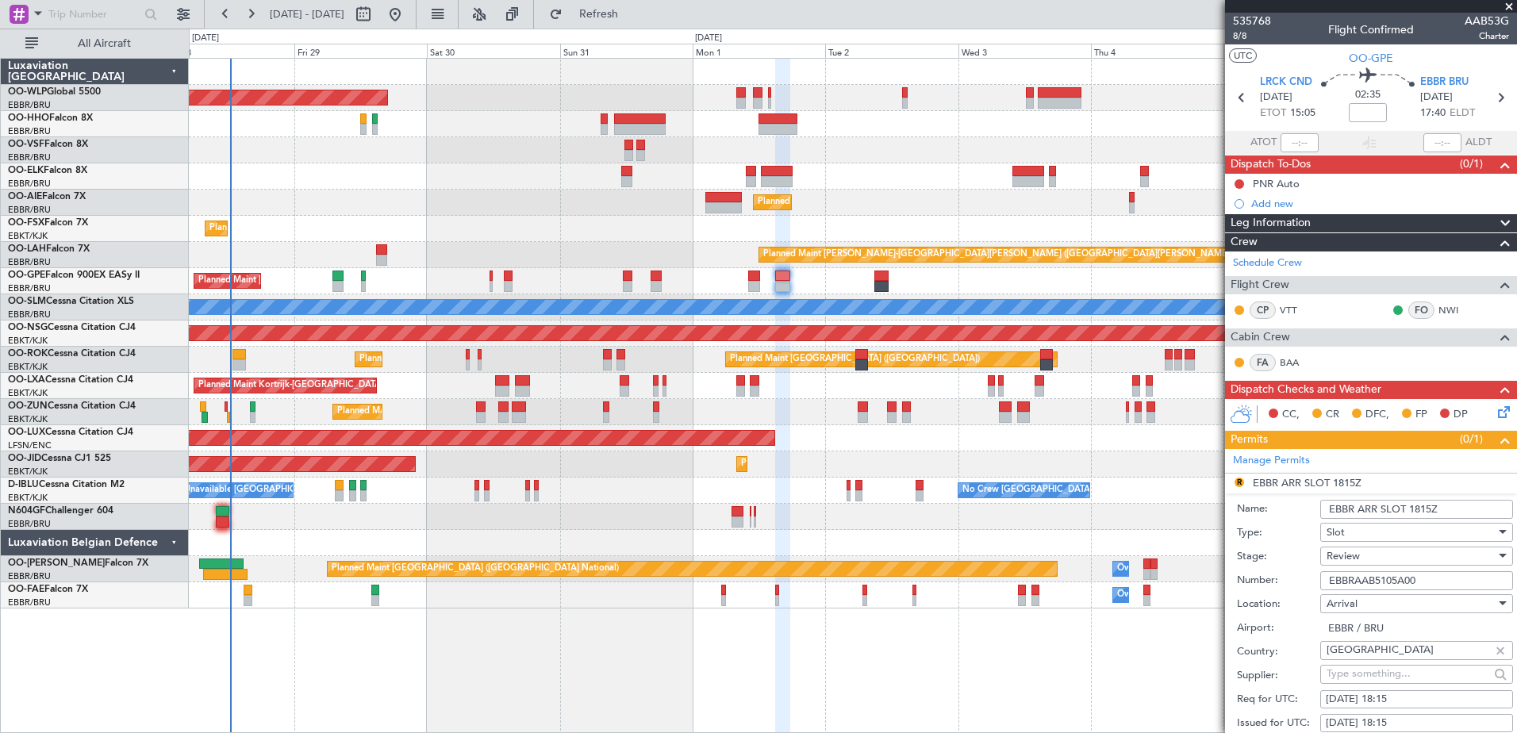
scroll to position [238, 0]
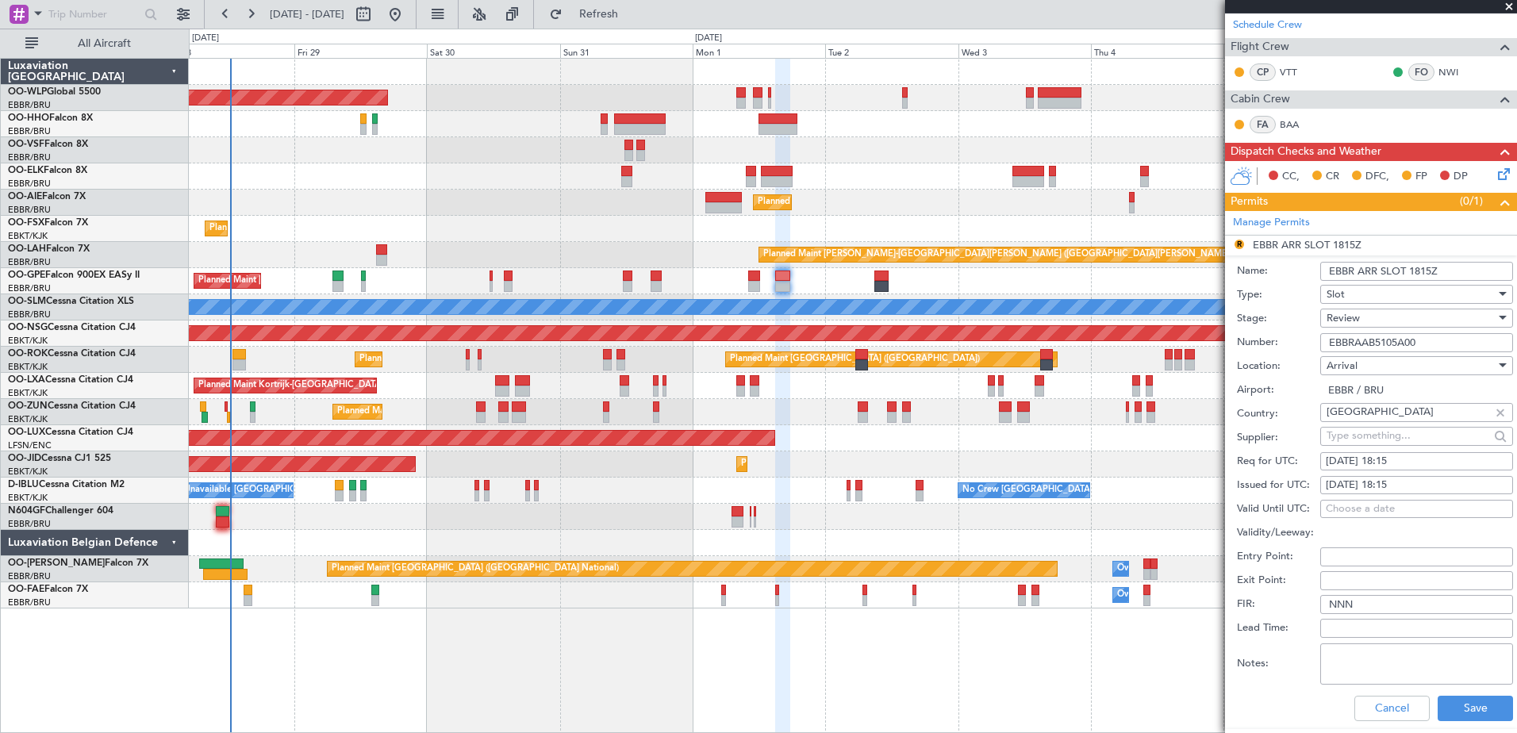
click at [1410, 455] on div "01/09/2025 18:15" at bounding box center [1417, 462] width 182 height 16
select select "9"
select select "2025"
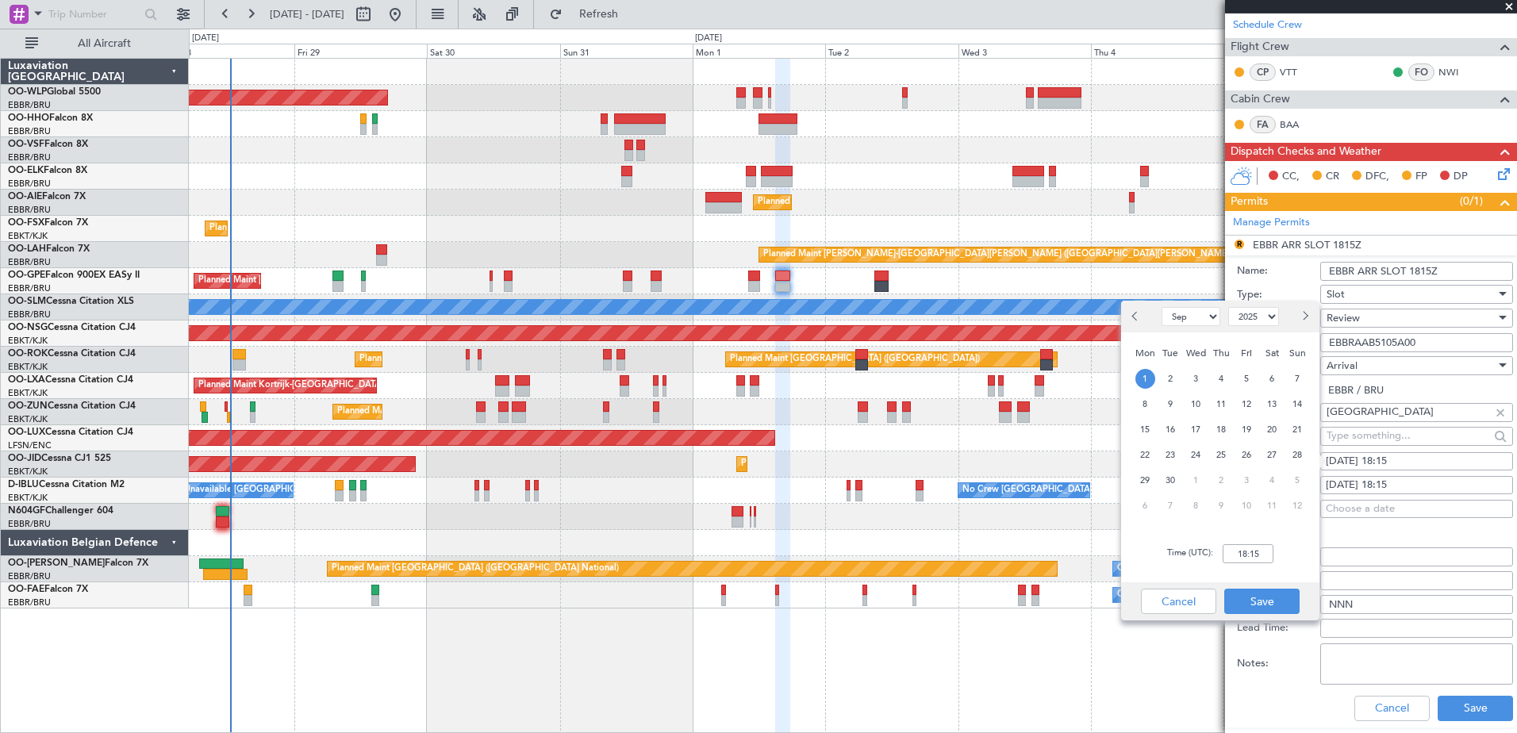
click at [1247, 544] on div "Time (UTC): 18:15" at bounding box center [1220, 553] width 198 height 57
click at [1249, 552] on input "18:15" at bounding box center [1248, 553] width 51 height 19
type input "17:45"
click at [1266, 602] on button "Save" at bounding box center [1262, 601] width 75 height 25
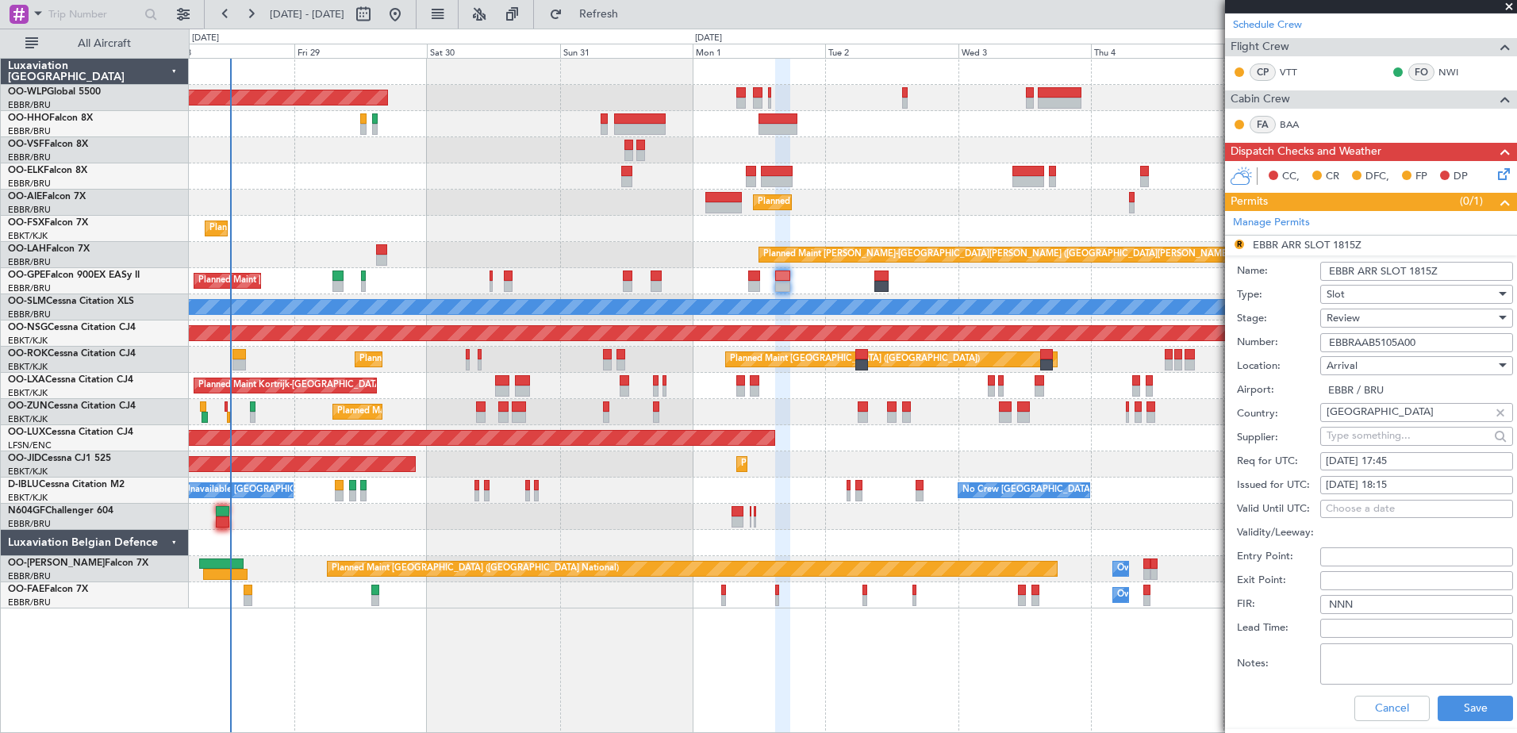
click at [1410, 483] on div "01/09/2025 18:15" at bounding box center [1417, 486] width 182 height 16
select select "9"
select select "2025"
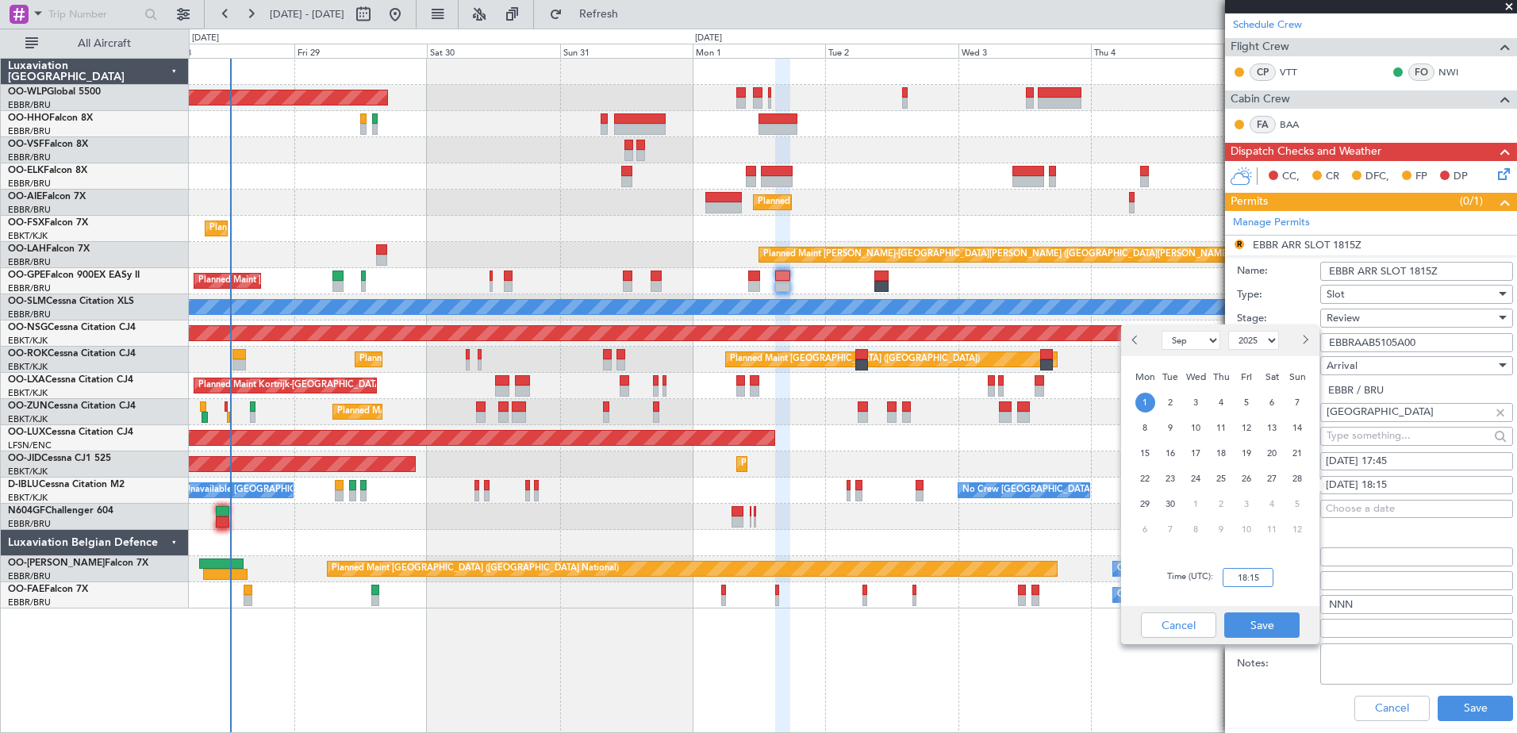
click at [1247, 576] on input "18:15" at bounding box center [1248, 577] width 51 height 19
type input "17:45"
click at [1281, 633] on button "Save" at bounding box center [1262, 625] width 75 height 25
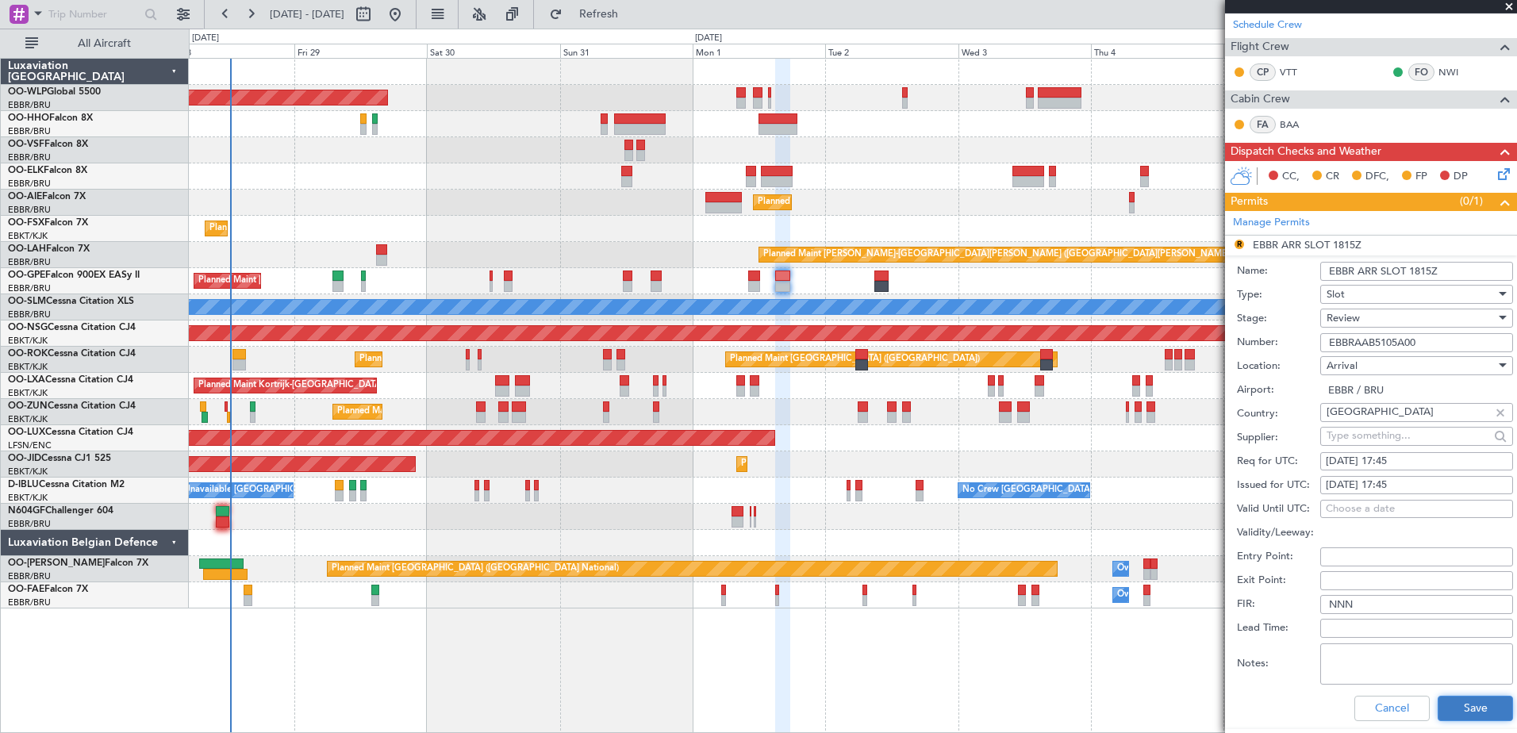
click at [1490, 710] on button "Save" at bounding box center [1475, 708] width 75 height 25
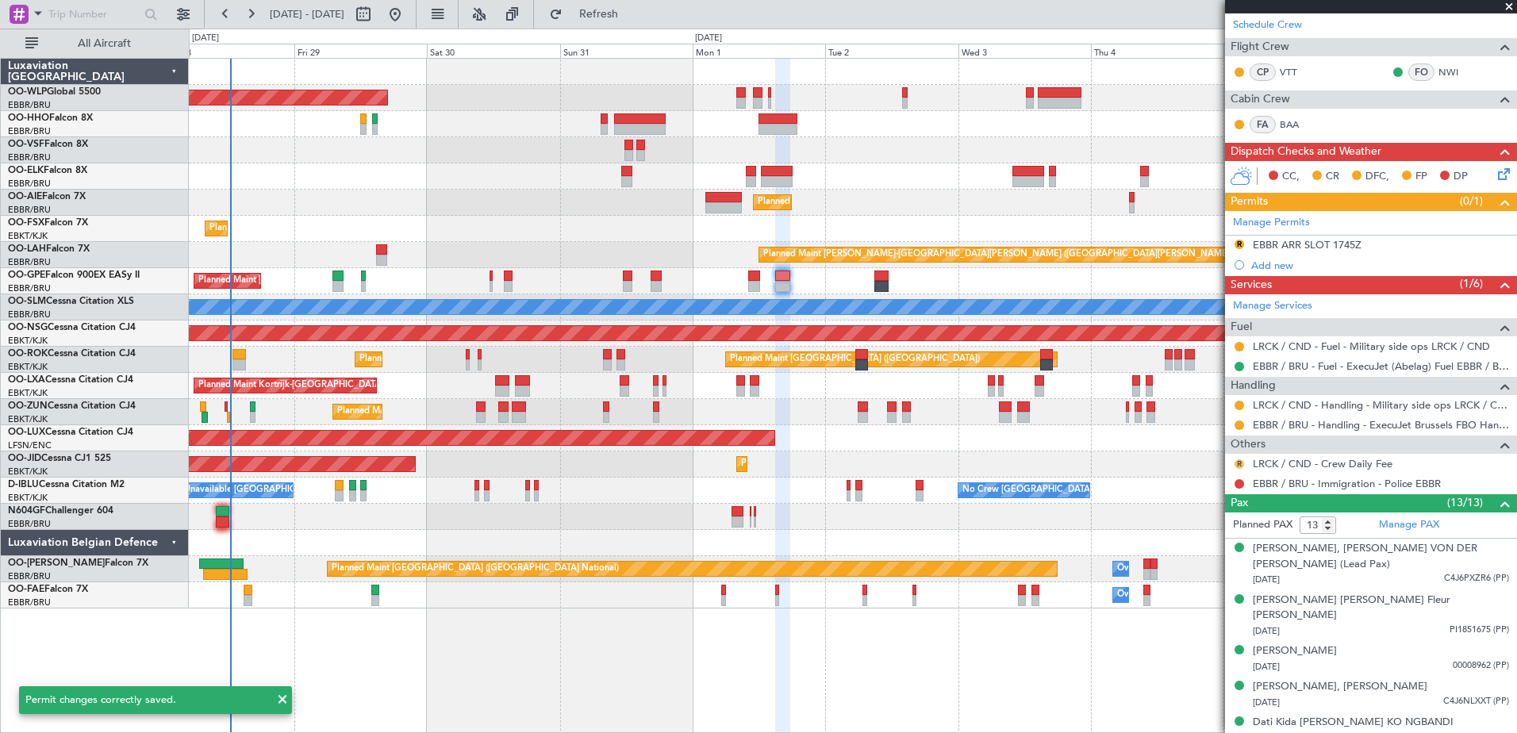
click at [1237, 463] on button "R" at bounding box center [1240, 465] width 10 height 10
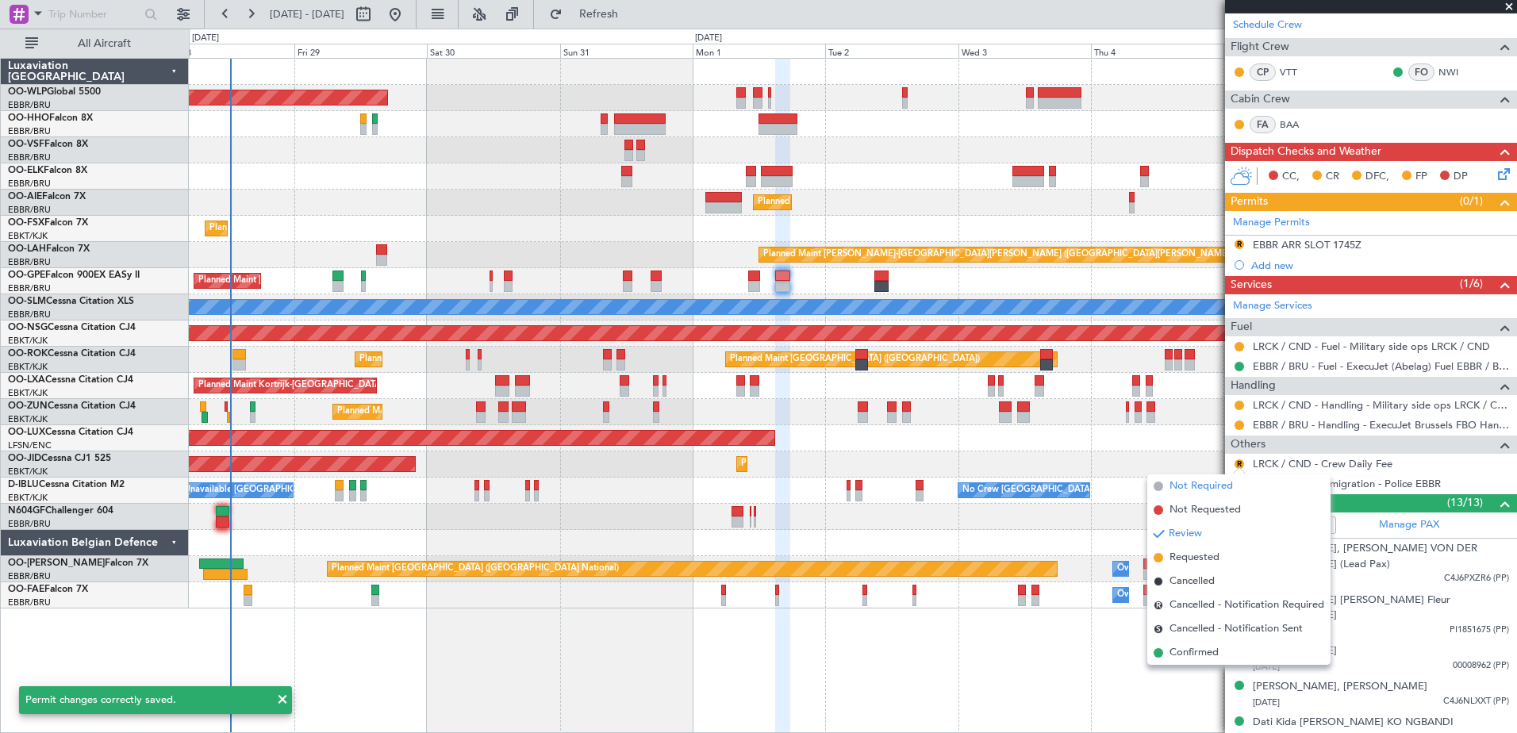
click at [1205, 488] on span "Not Required" at bounding box center [1201, 487] width 63 height 16
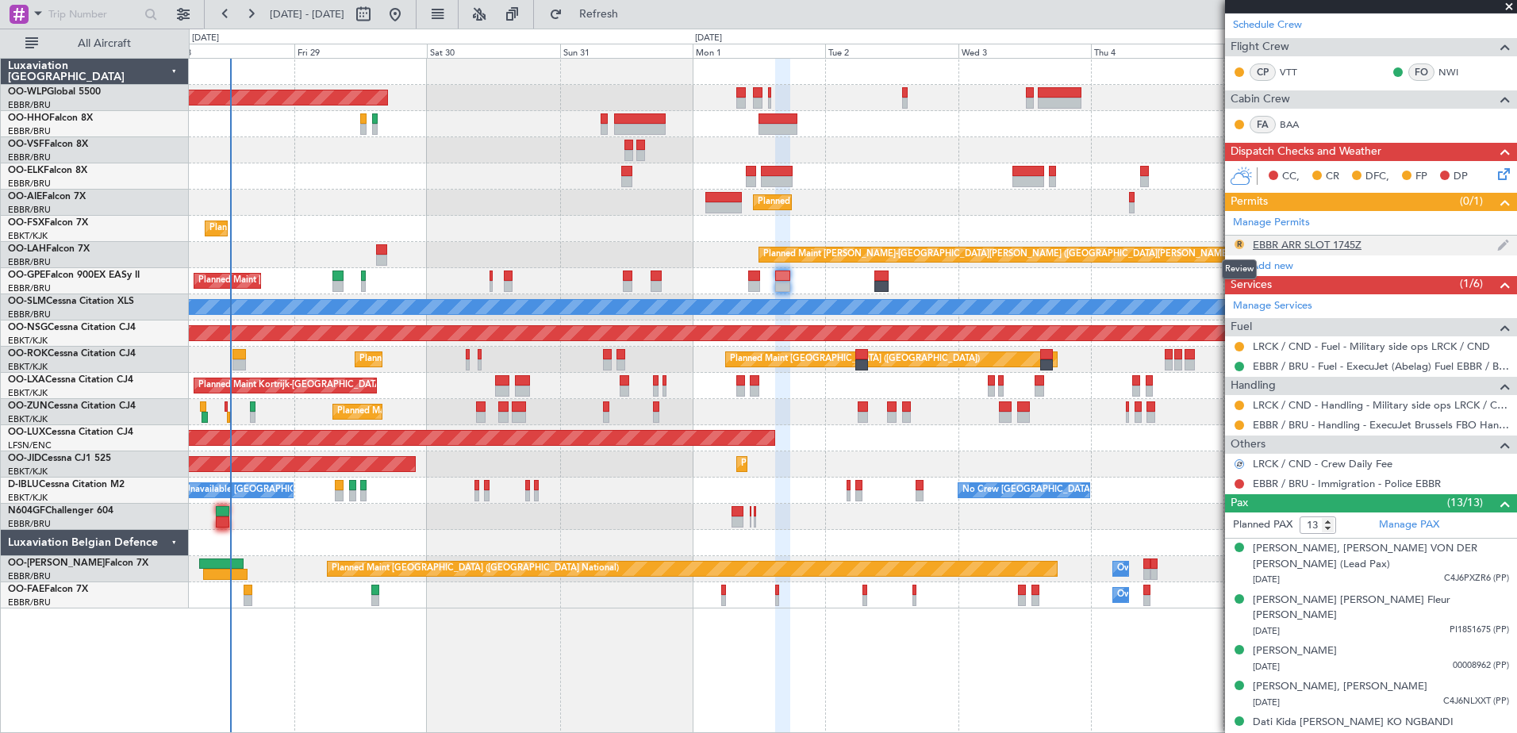
click at [1241, 244] on button "R" at bounding box center [1240, 245] width 10 height 10
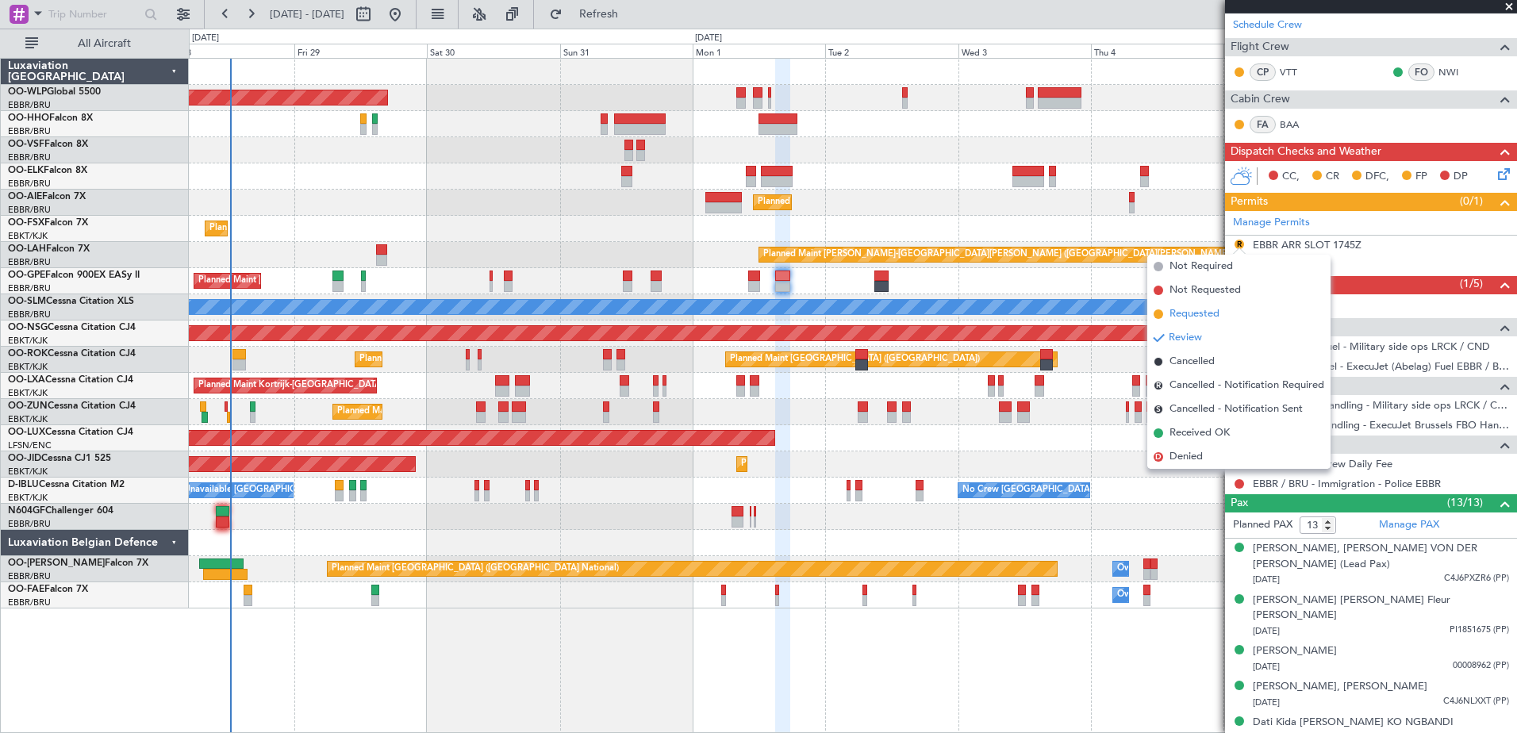
click at [1206, 311] on span "Requested" at bounding box center [1195, 314] width 50 height 16
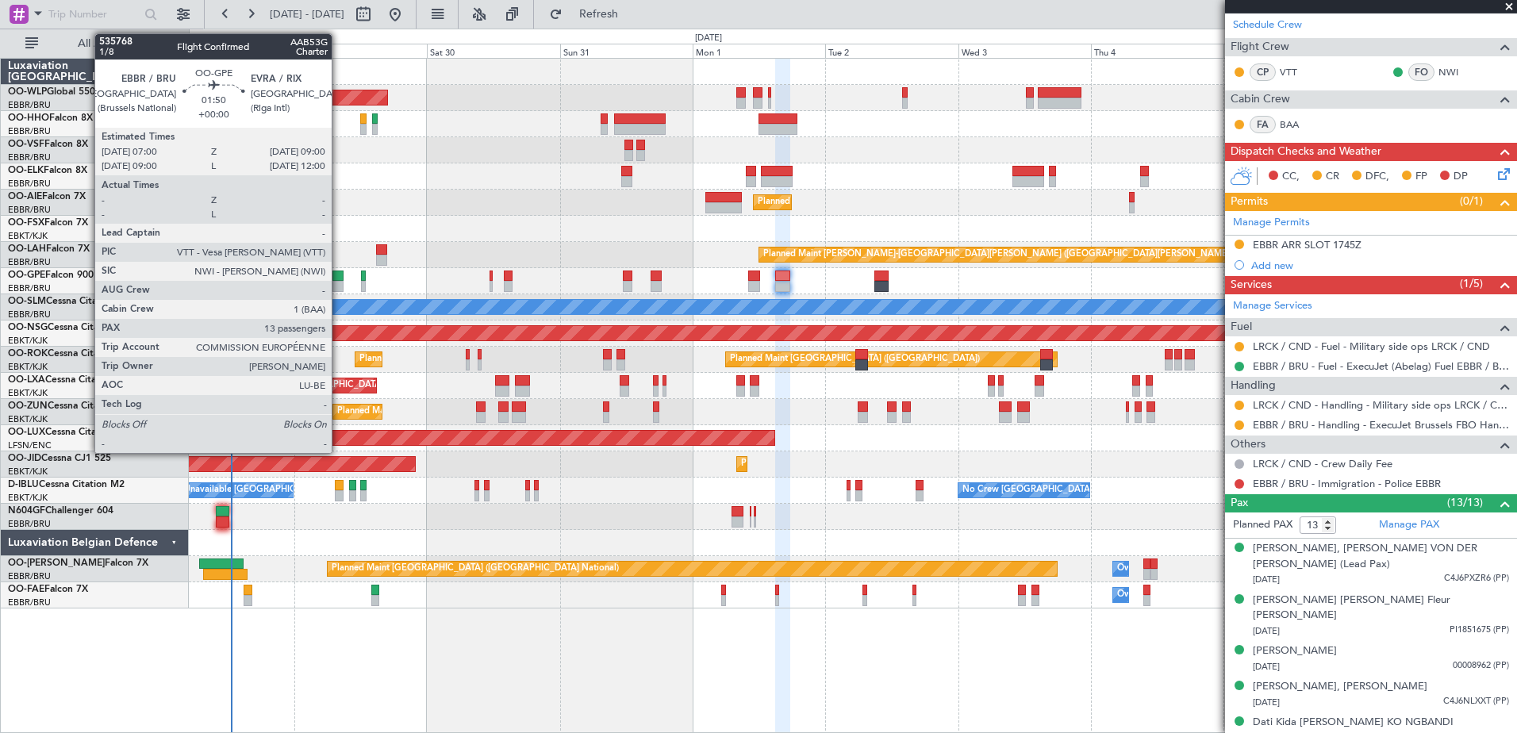
click at [339, 285] on div at bounding box center [338, 286] width 11 height 11
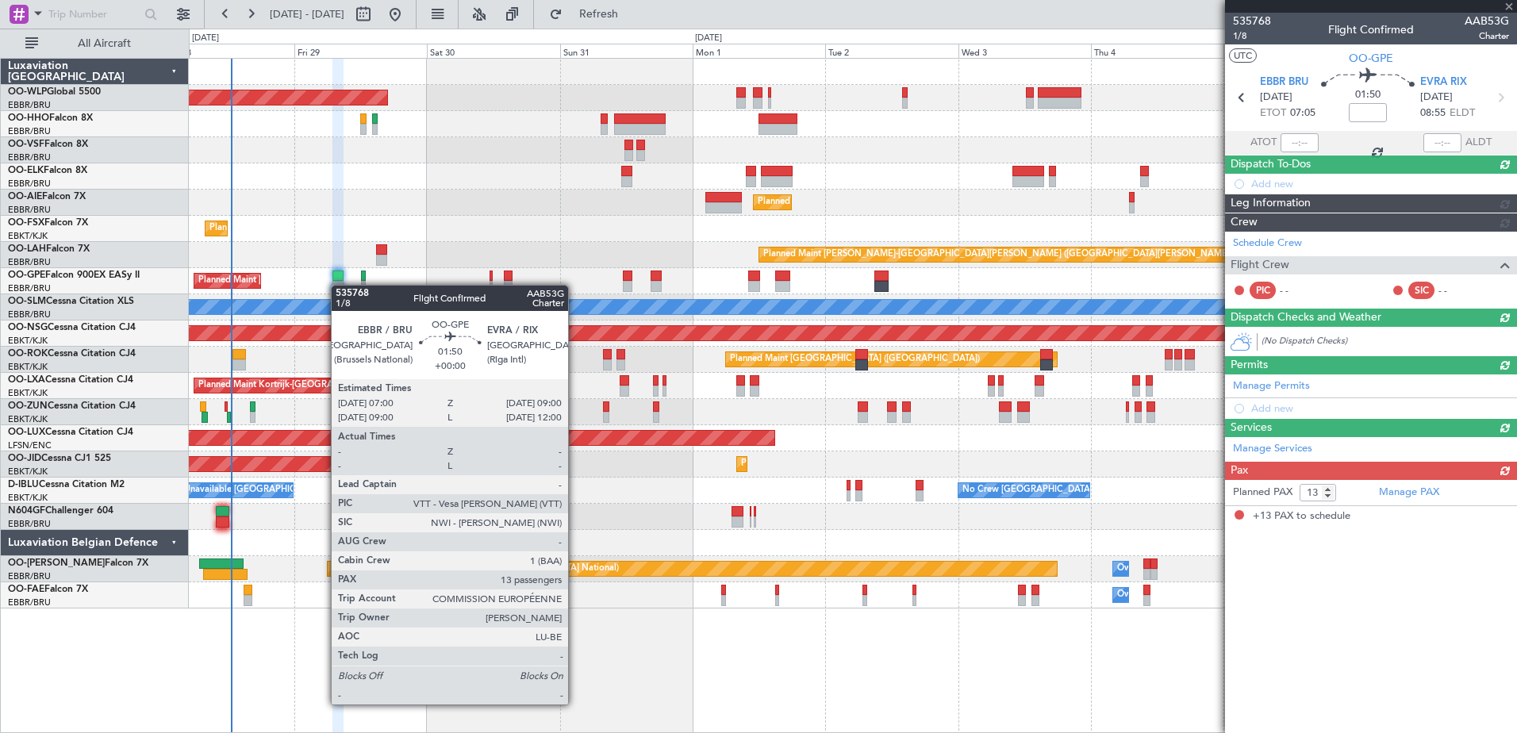
scroll to position [0, 0]
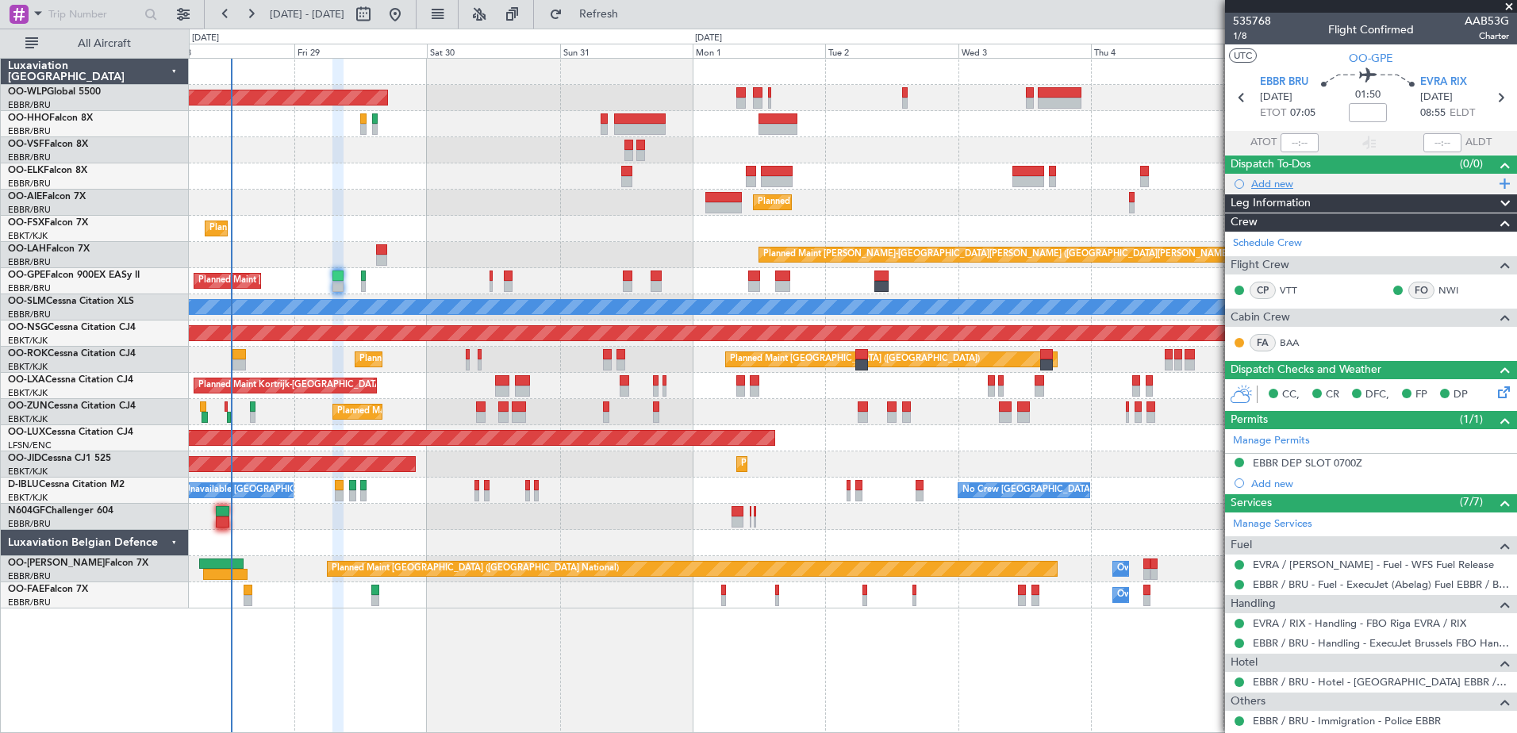
click at [1272, 184] on div "Add new" at bounding box center [1374, 183] width 244 height 13
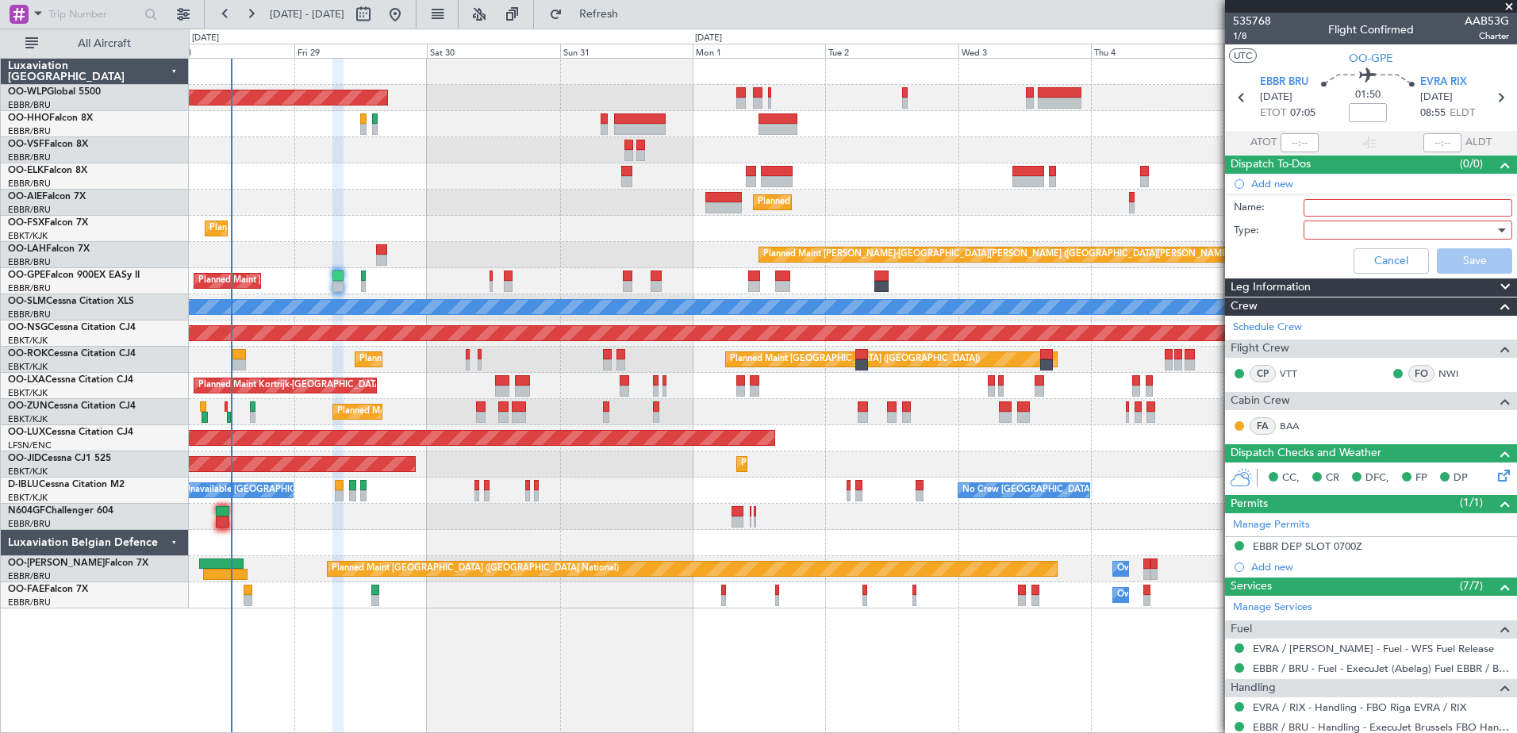
click at [1349, 212] on input "Name:" at bounding box center [1408, 207] width 209 height 17
type input "8,000 lbs TOB"
click at [1335, 225] on div at bounding box center [1402, 230] width 185 height 24
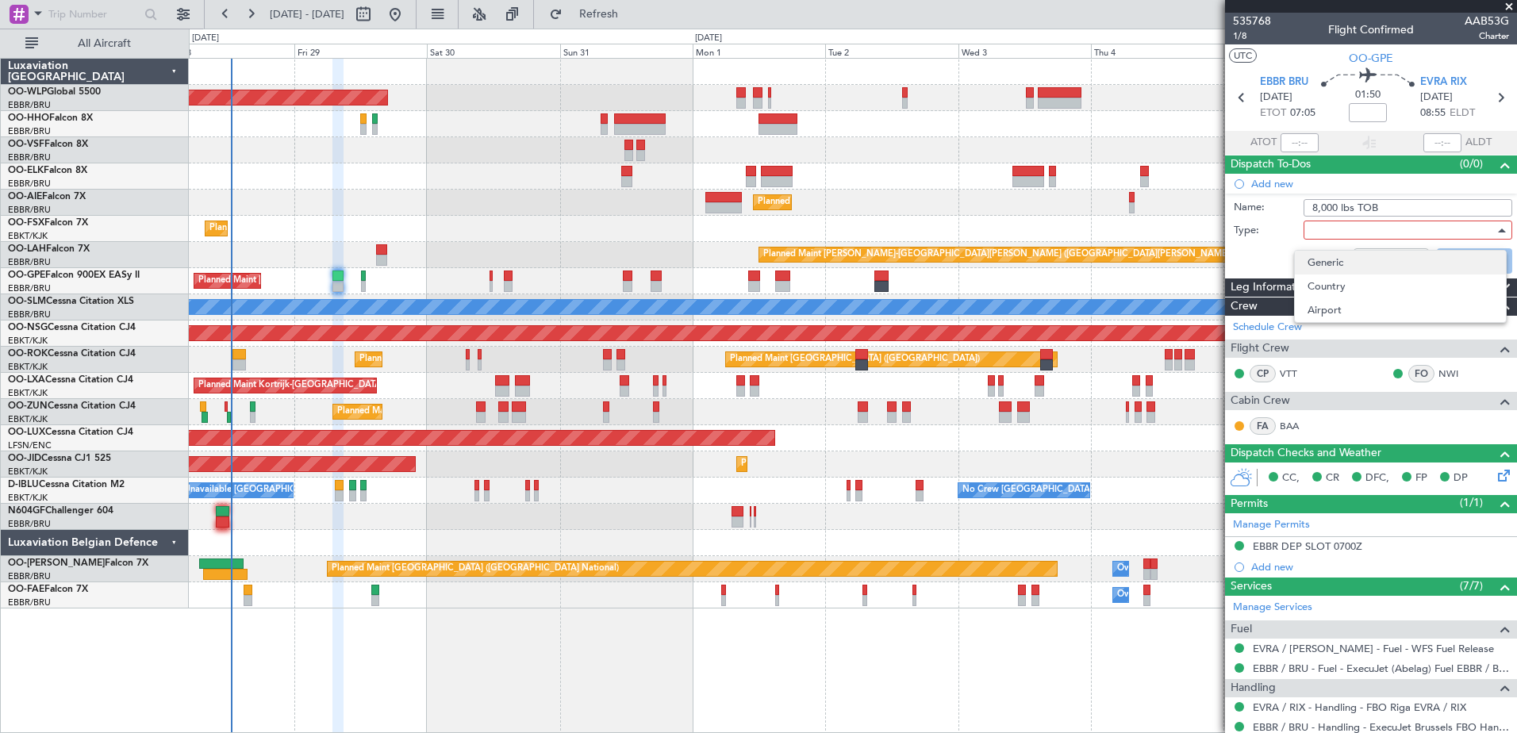
click at [1324, 263] on span "Generic" at bounding box center [1401, 263] width 186 height 24
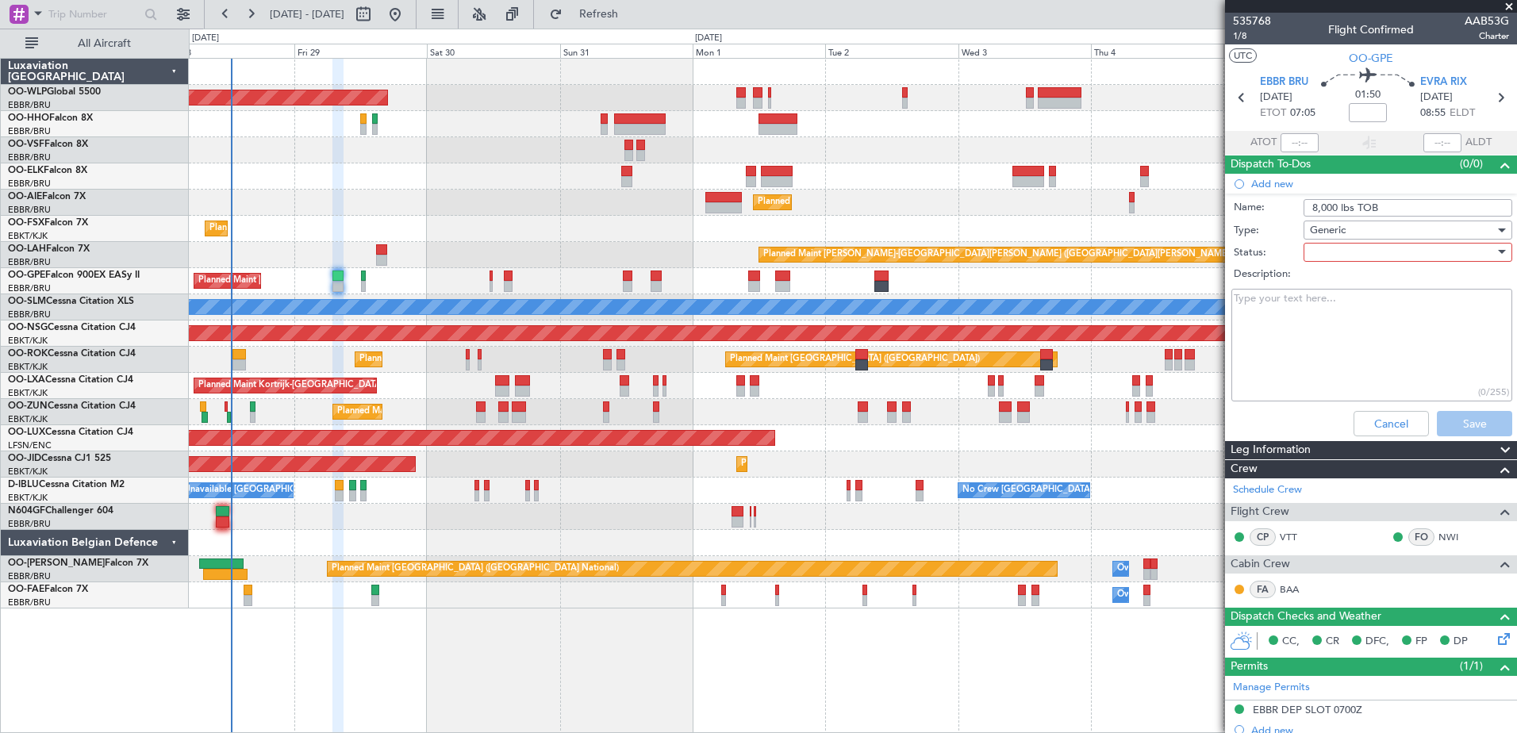
click at [1328, 258] on div at bounding box center [1402, 252] width 185 height 24
click at [1327, 329] on span "Completed" at bounding box center [1401, 332] width 186 height 24
click at [1462, 417] on button "Save" at bounding box center [1474, 423] width 75 height 25
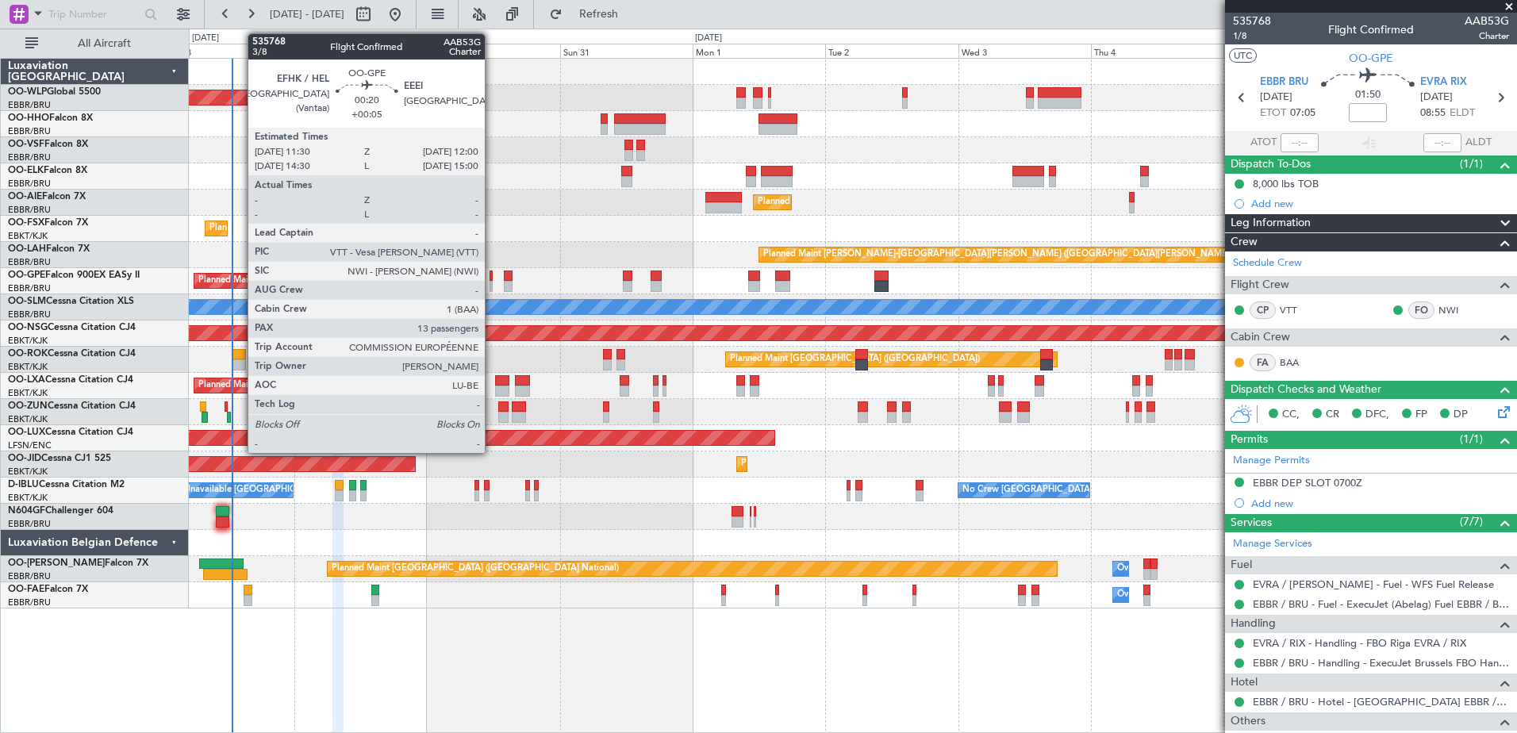
click at [492, 278] on div at bounding box center [491, 276] width 3 height 11
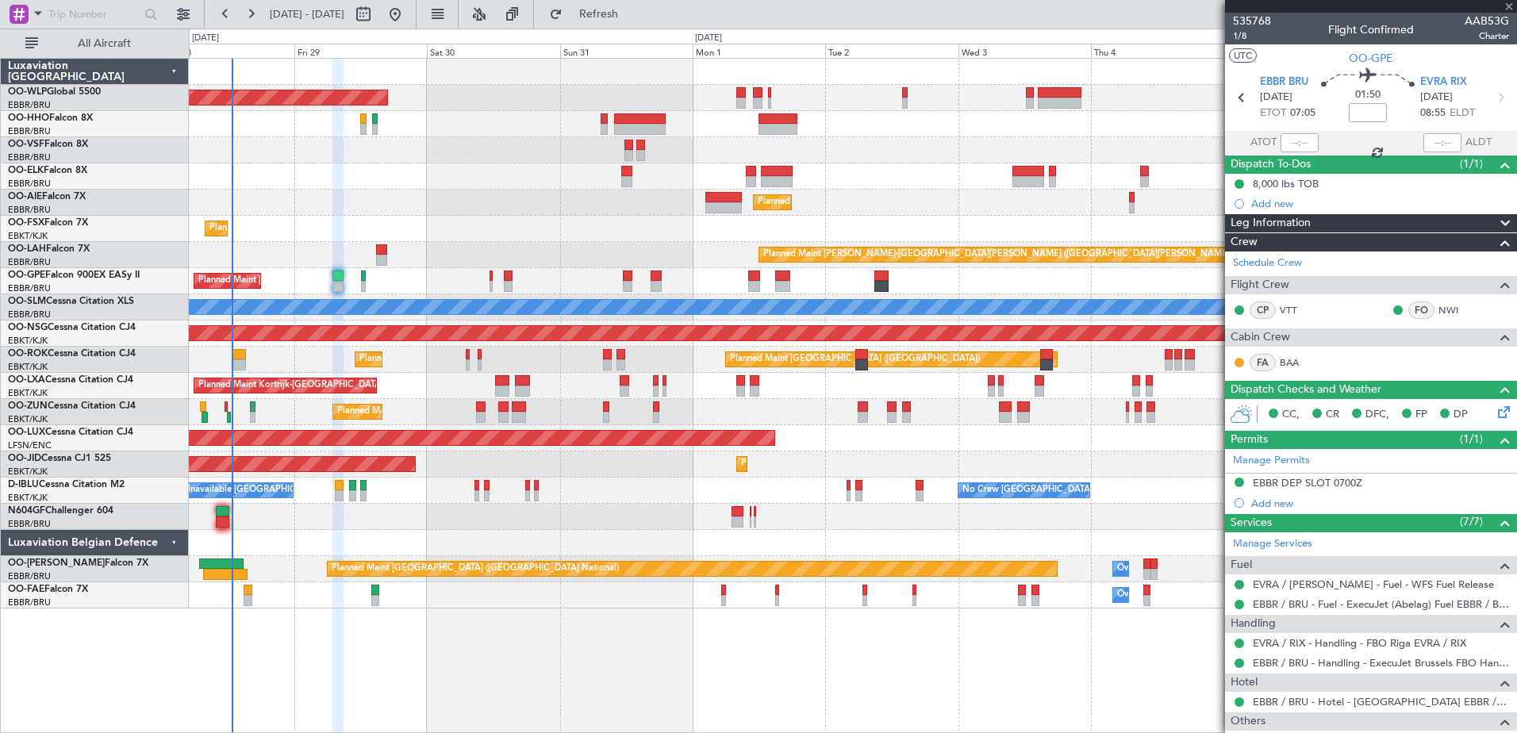
type input "+00:05"
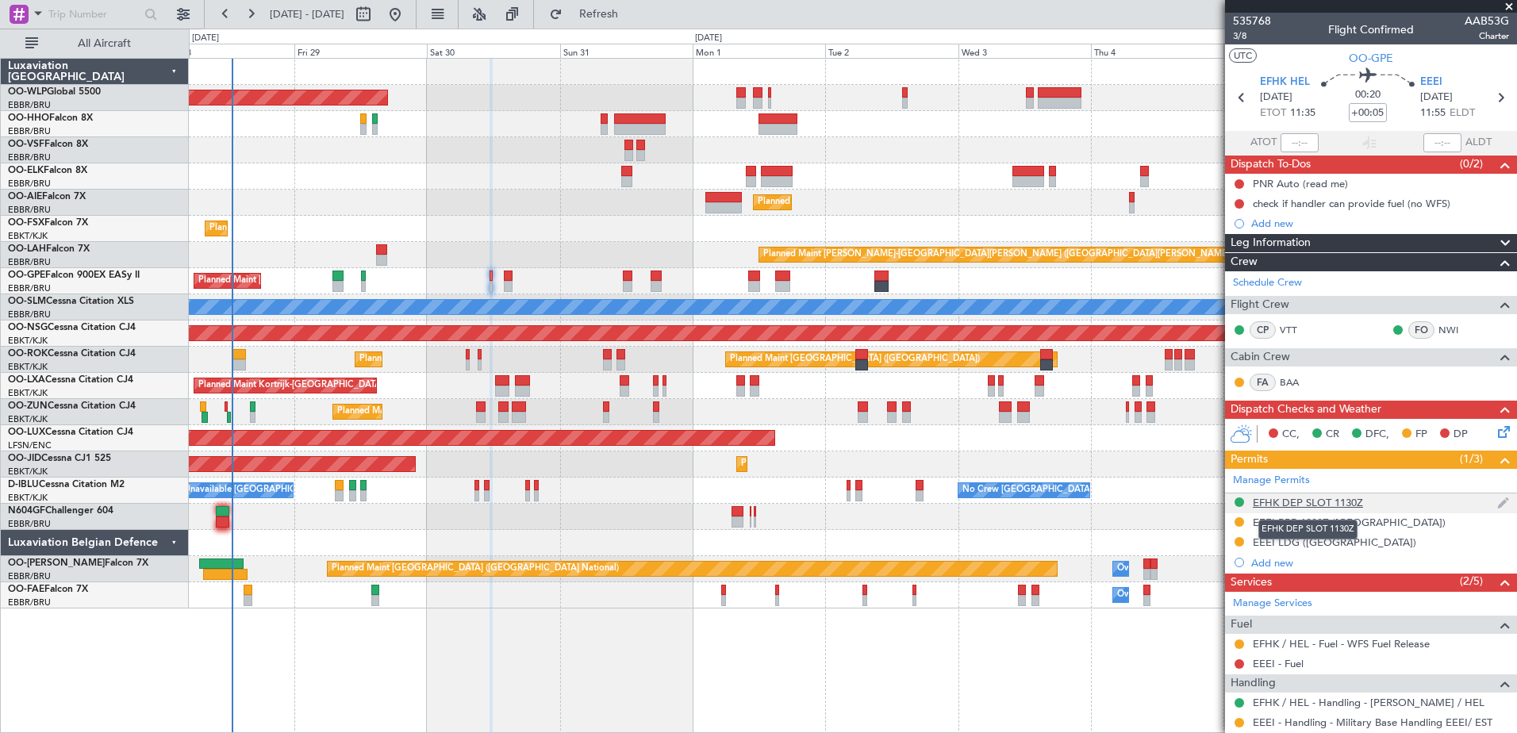
click at [1313, 502] on div "EFHK DEP SLOT 1130Z" at bounding box center [1308, 502] width 110 height 13
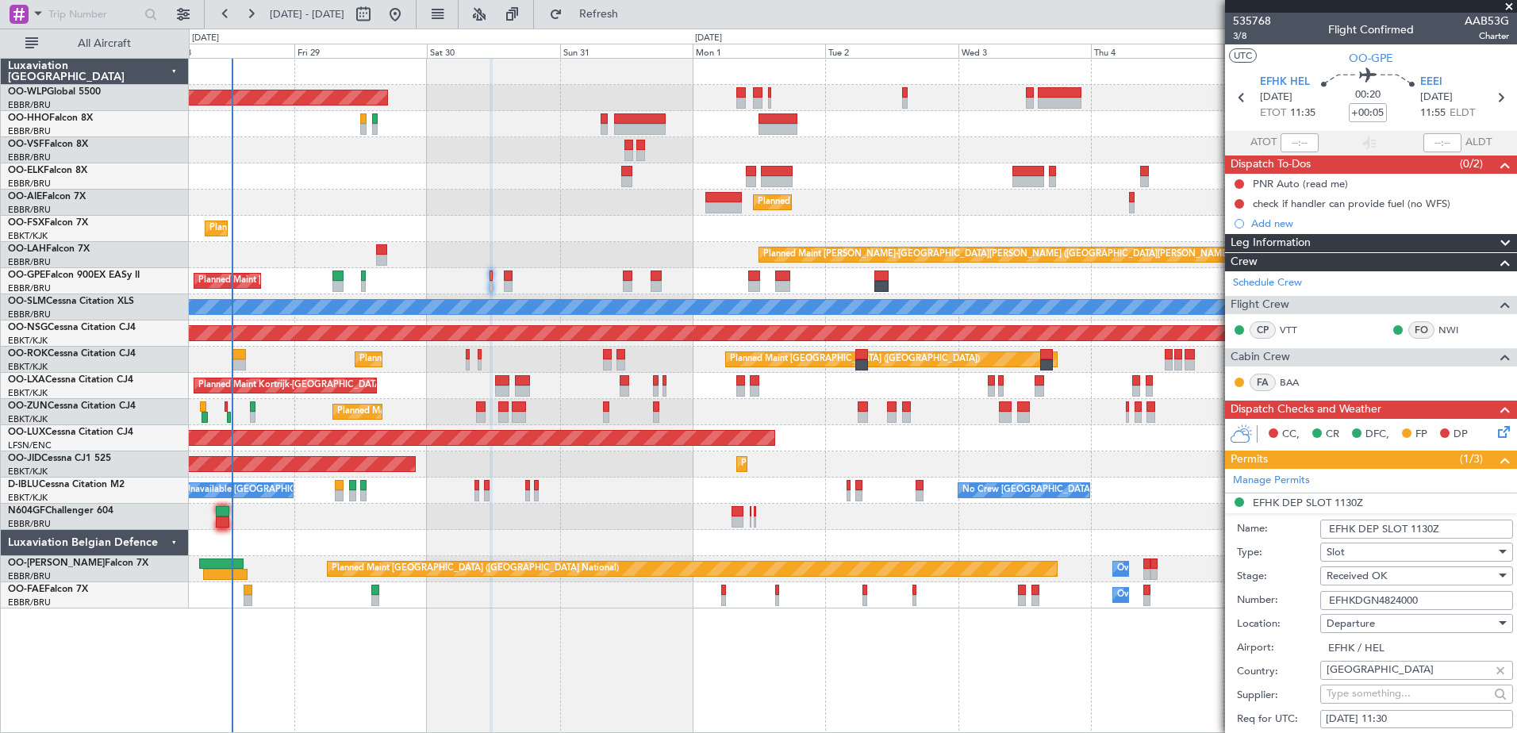
drag, startPoint x: 1431, startPoint y: 600, endPoint x: 1324, endPoint y: 603, distance: 107.2
click at [1324, 603] on input "EFHKDGN4824000" at bounding box center [1417, 600] width 193 height 19
click at [1290, 328] on link "VTT" at bounding box center [1298, 330] width 36 height 14
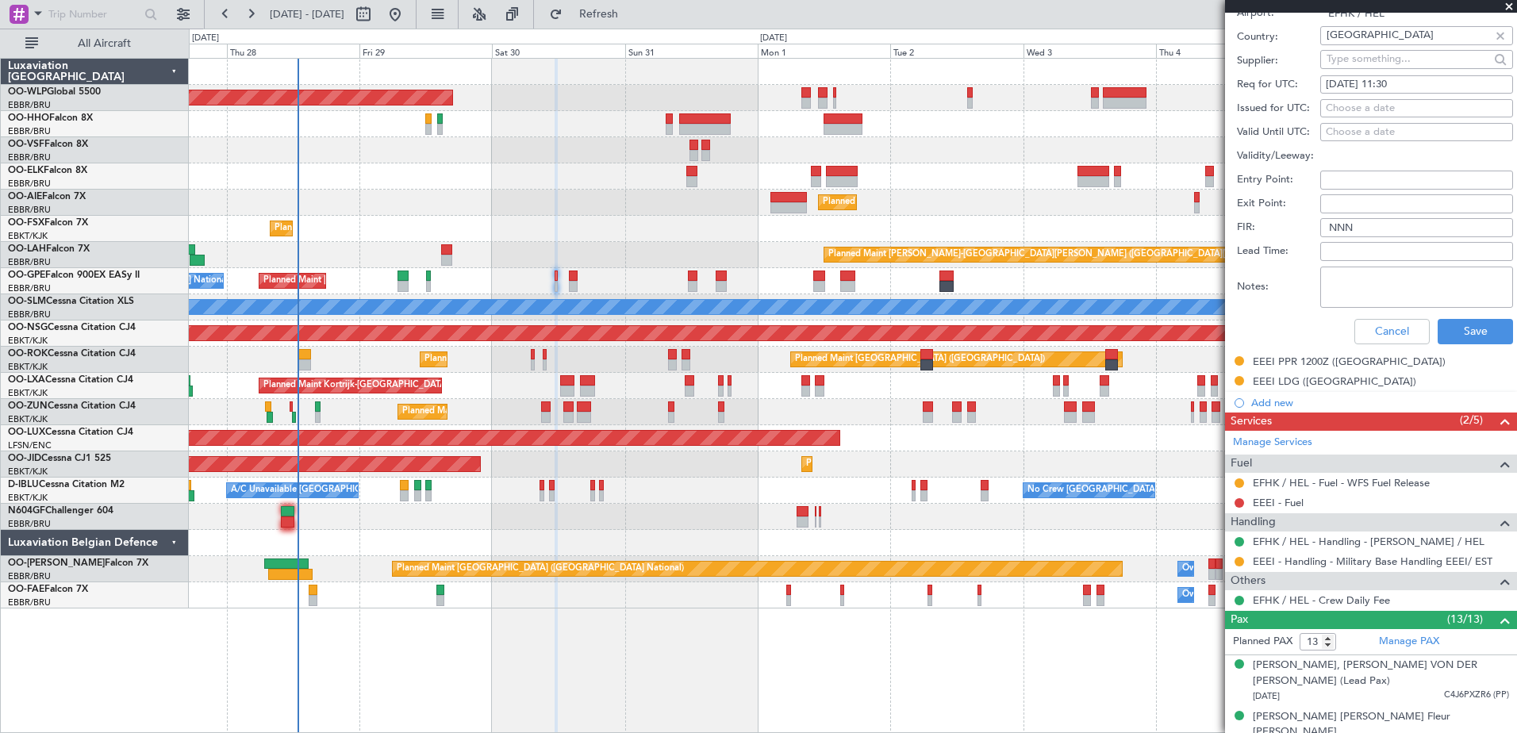
scroll to position [476, 0]
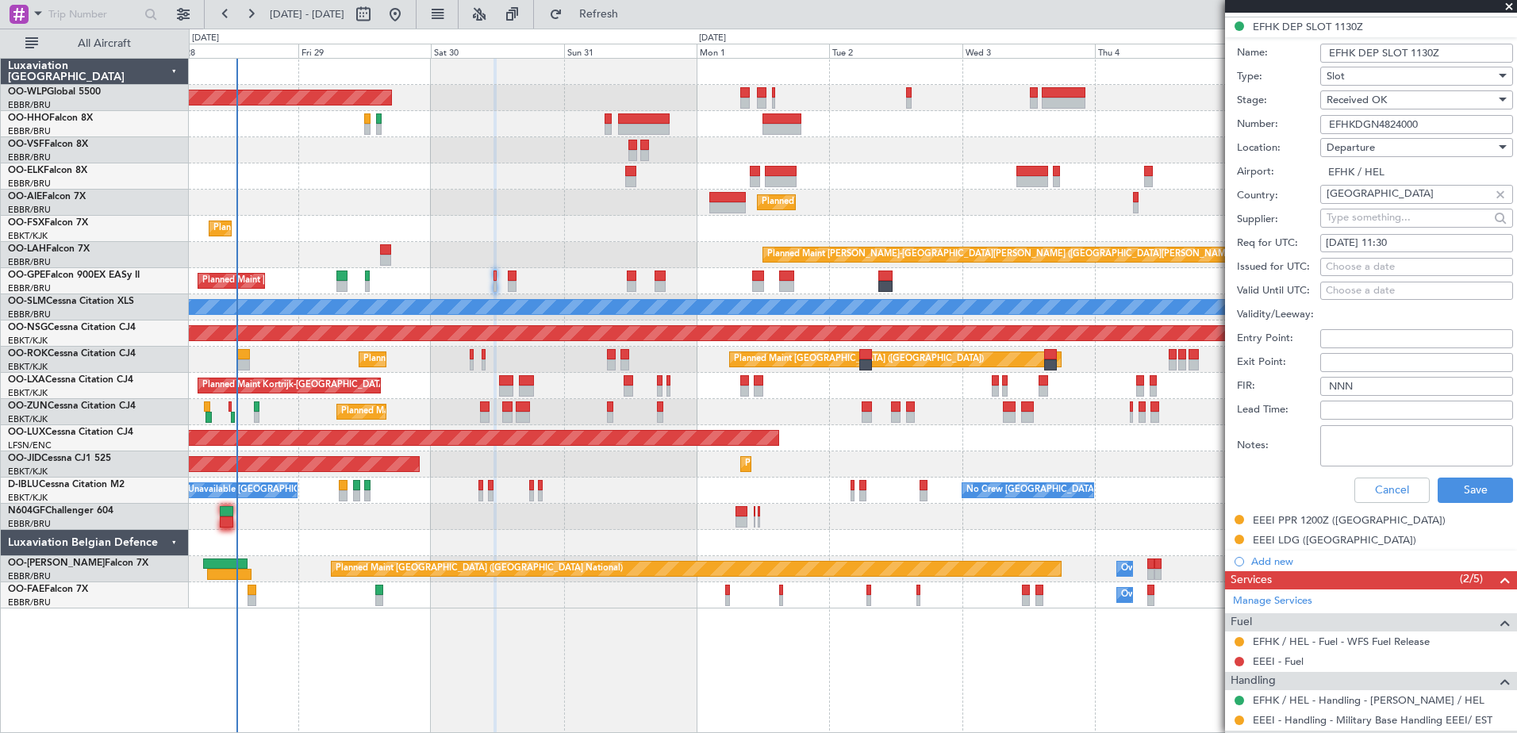
click at [552, 206] on div "Planned Maint [GEOGRAPHIC_DATA] ([GEOGRAPHIC_DATA])" at bounding box center [853, 203] width 1328 height 26
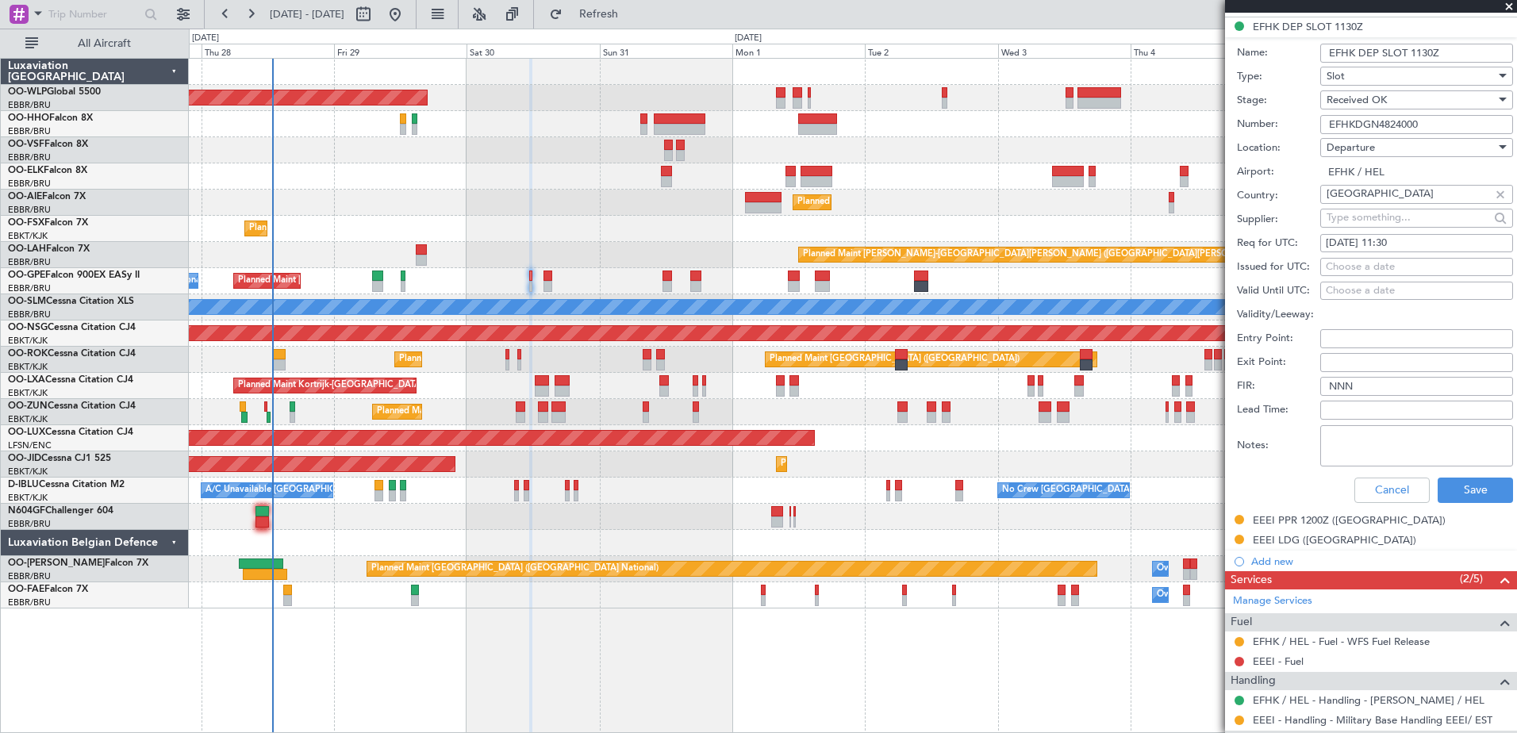
click at [559, 232] on div "Planned Maint Kortrijk-Wevelgem Planned Maint Kortrijk-Wevelgem" at bounding box center [853, 229] width 1328 height 26
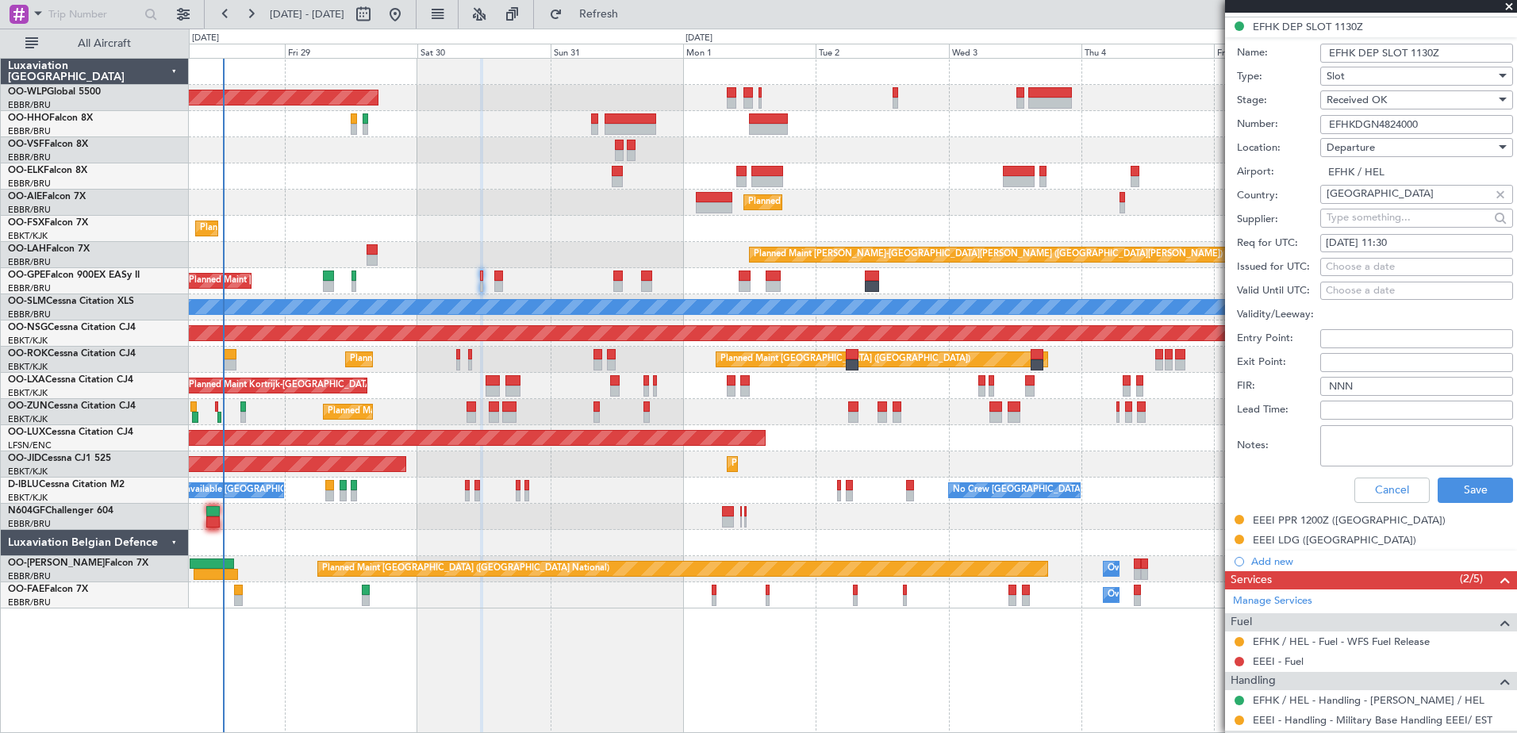
click at [592, 256] on div "Planned Maint [PERSON_NAME]-[GEOGRAPHIC_DATA][PERSON_NAME] ([GEOGRAPHIC_DATA][P…" at bounding box center [853, 255] width 1328 height 26
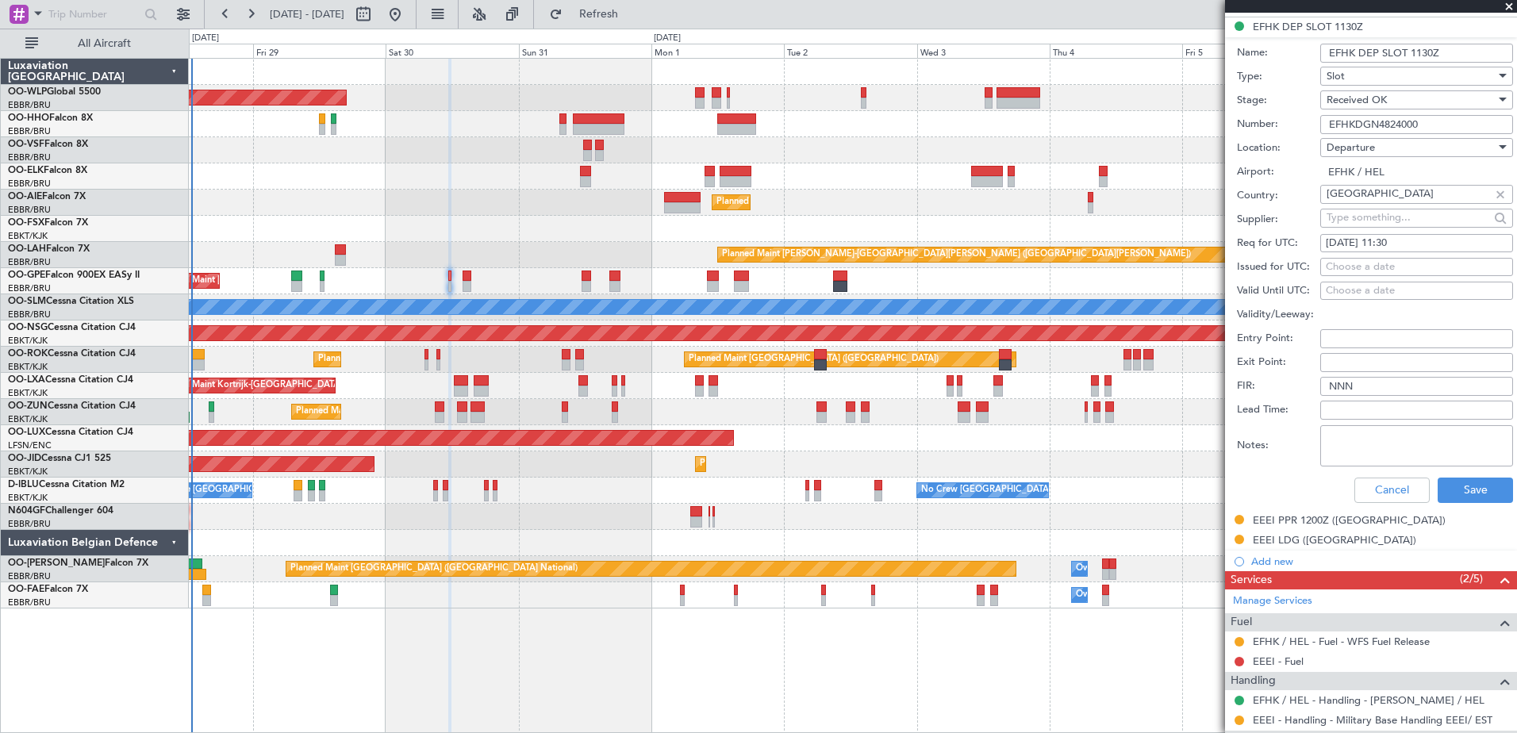
click at [600, 234] on div "Planned Maint Kortrijk-Wevelgem Planned Maint Kortrijk-Wevelgem" at bounding box center [853, 229] width 1328 height 26
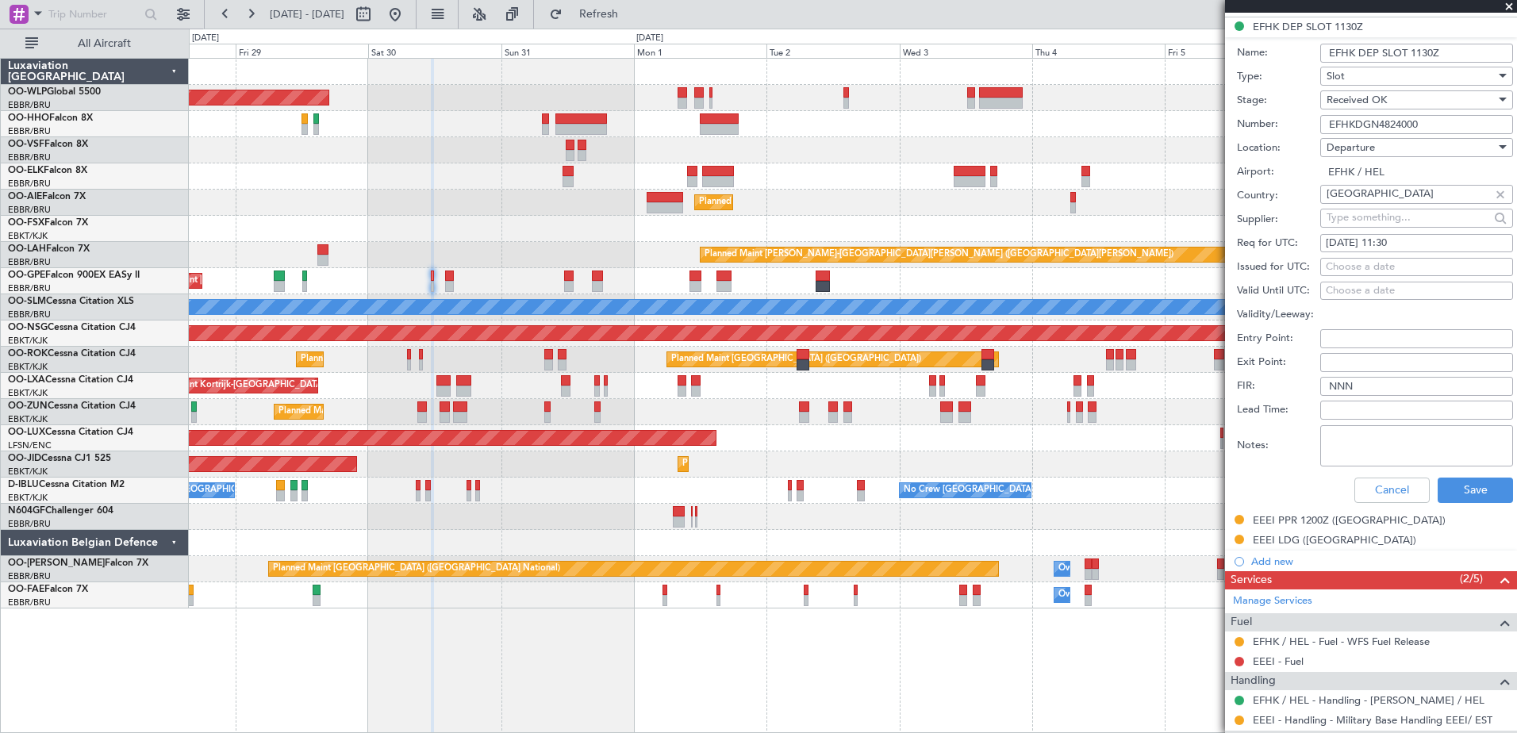
click at [567, 205] on div "Planned Maint [GEOGRAPHIC_DATA] ([GEOGRAPHIC_DATA])" at bounding box center [853, 203] width 1328 height 26
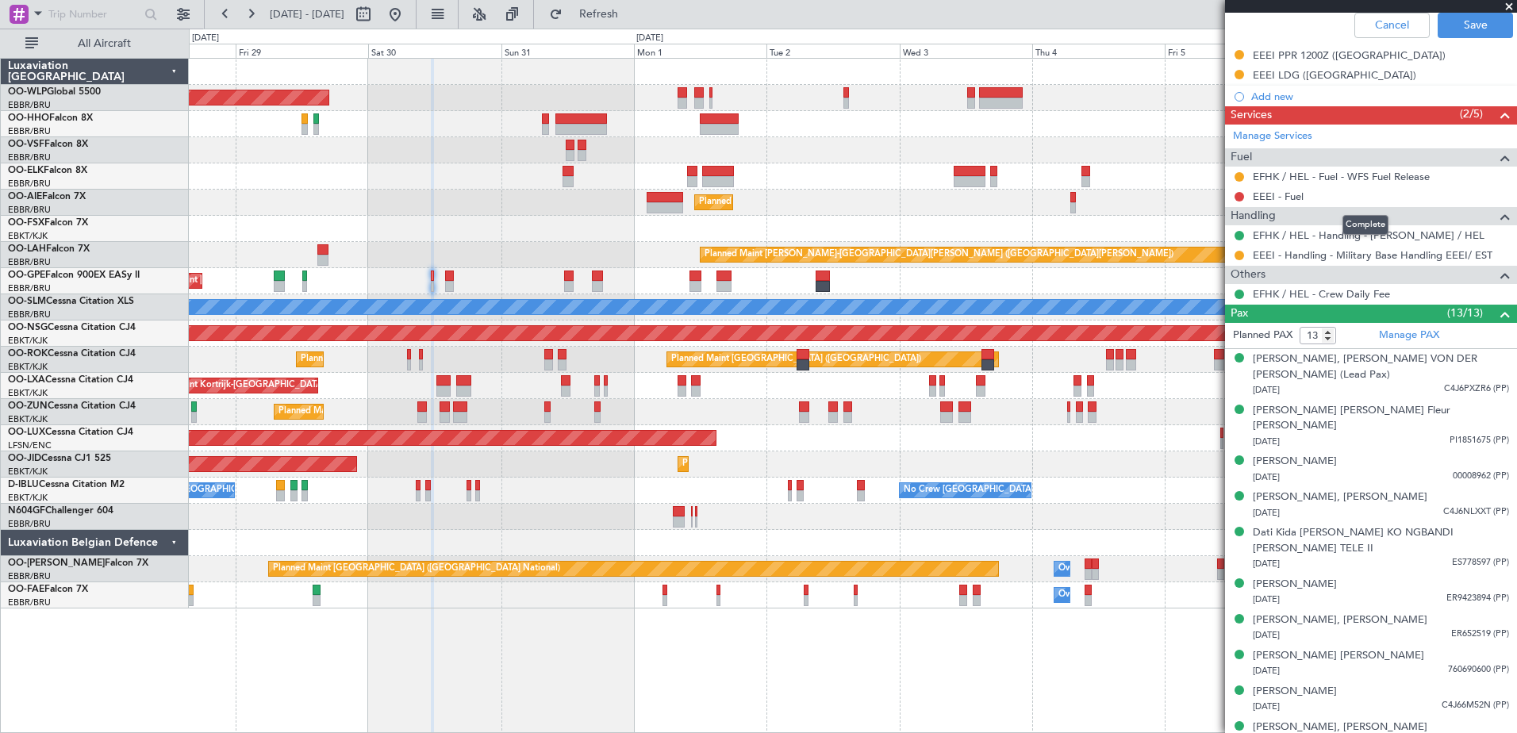
scroll to position [783, 0]
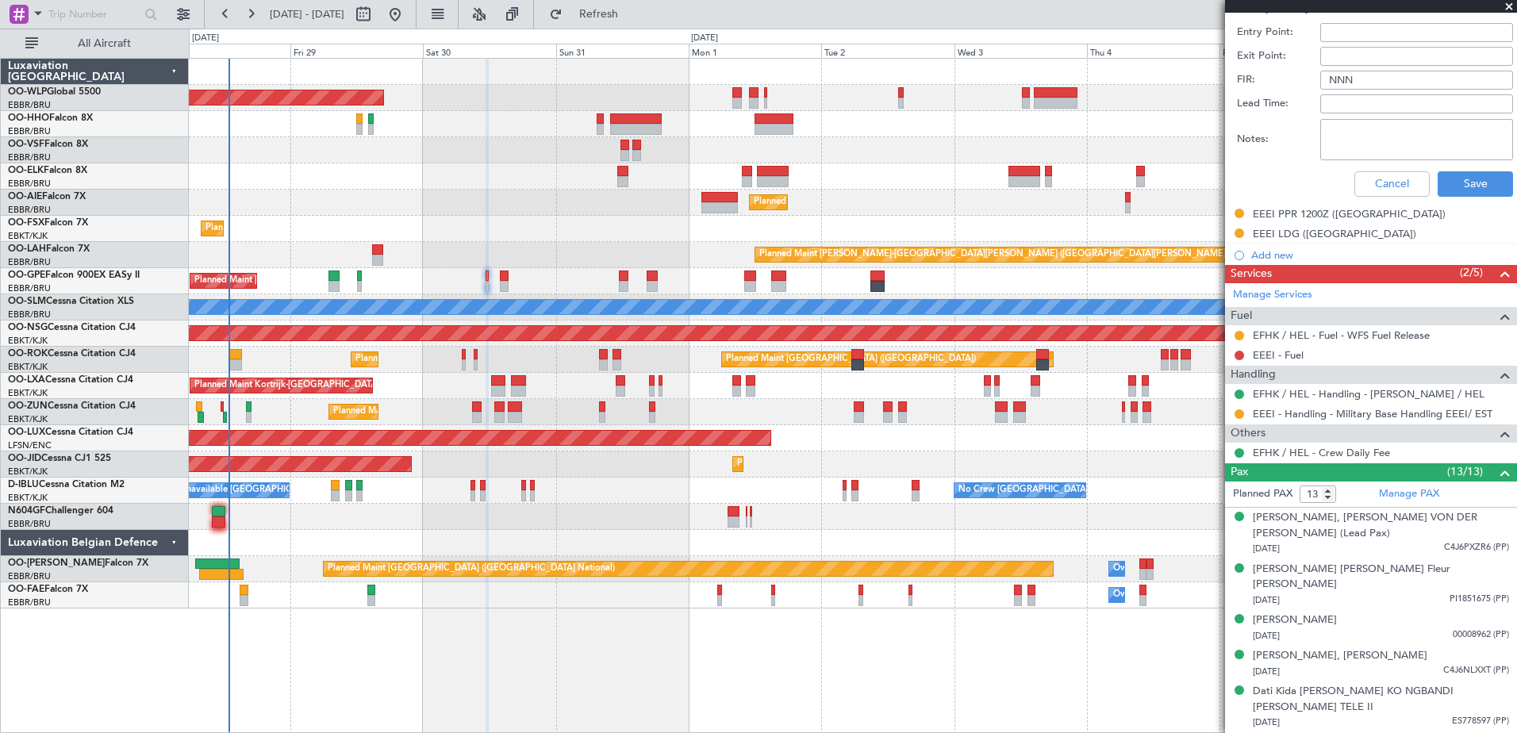
click at [579, 213] on div "Planned Maint [GEOGRAPHIC_DATA] ([GEOGRAPHIC_DATA])" at bounding box center [853, 203] width 1328 height 26
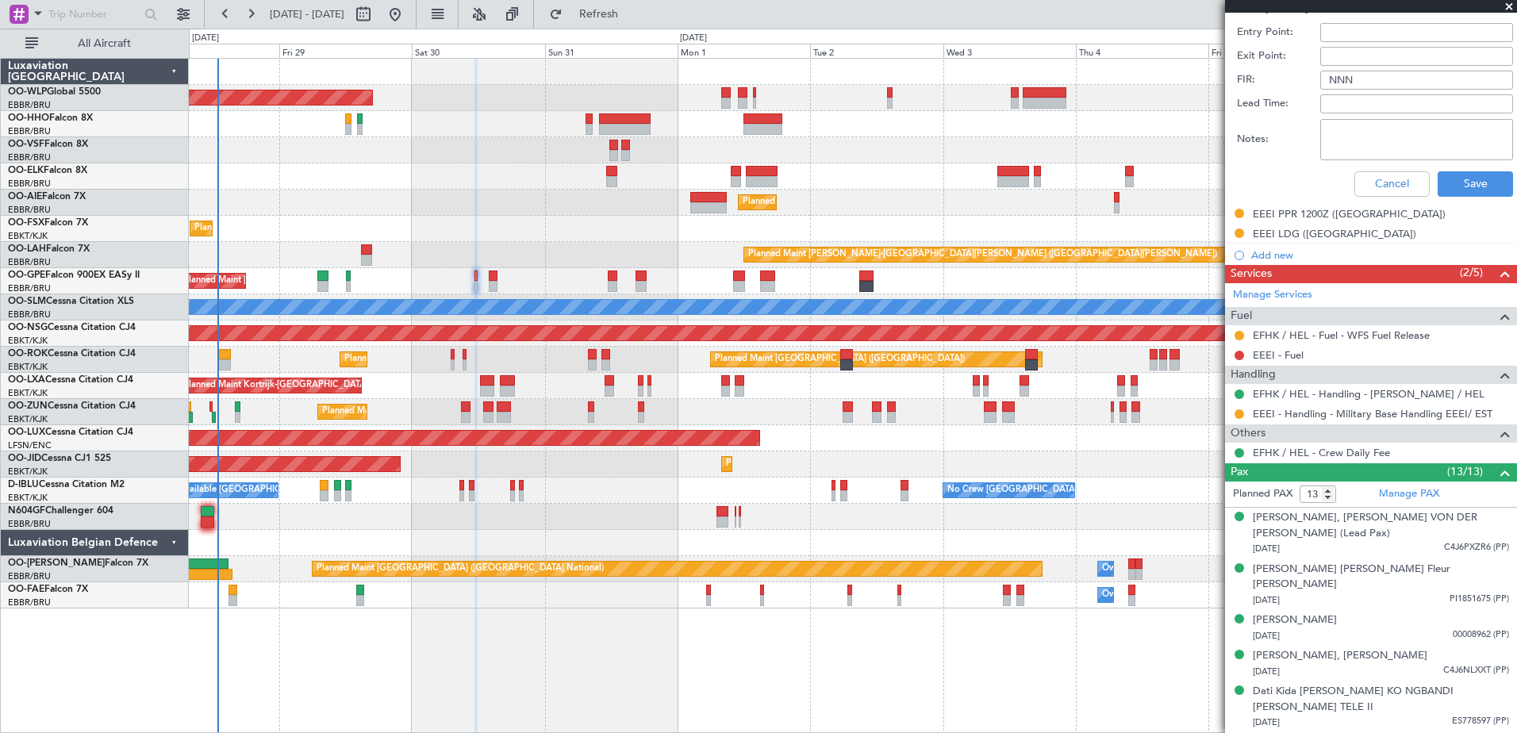
click at [551, 271] on div "Planned Maint Berlin (Brandenburg) Planned Maint Kortrijk-Wevelgem Planned Main…" at bounding box center [853, 334] width 1328 height 550
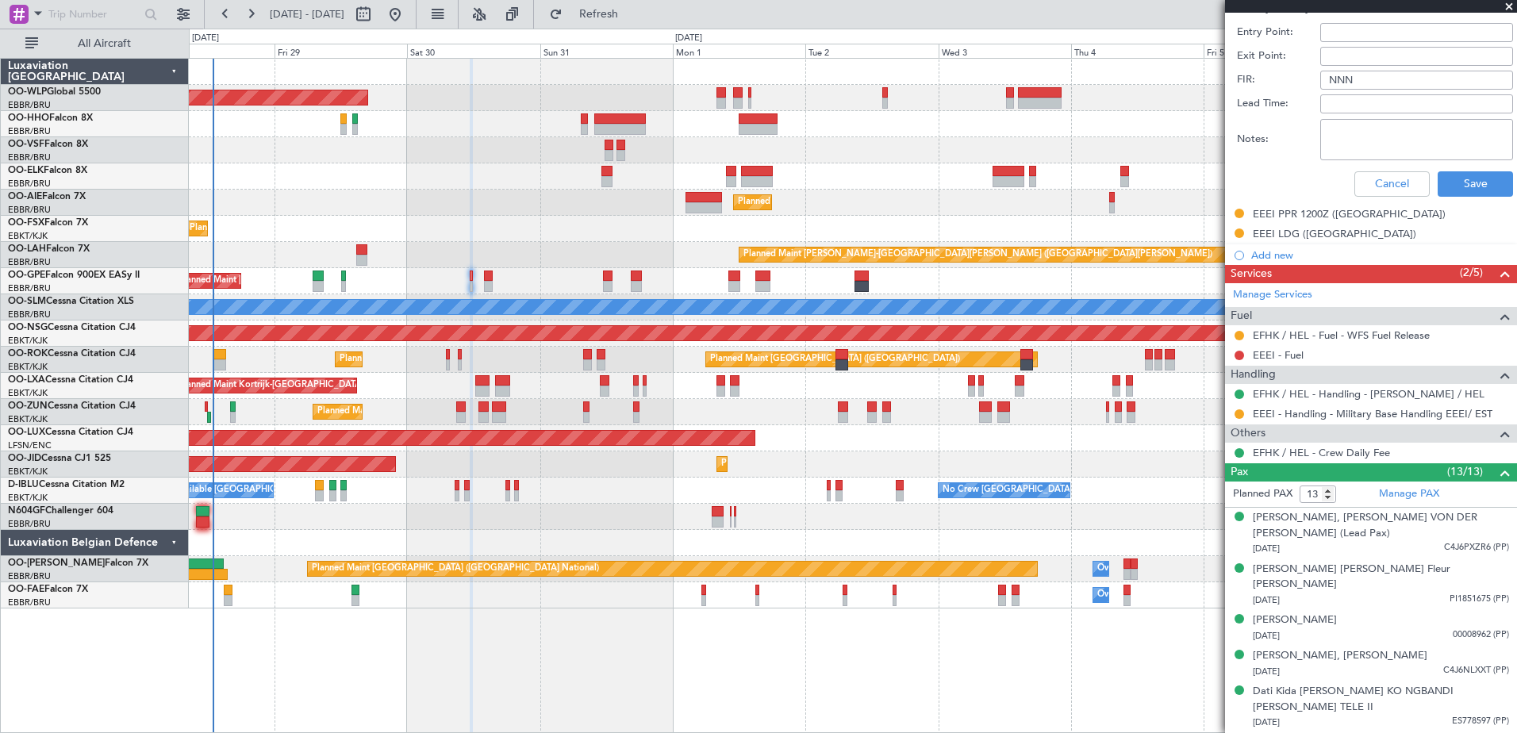
click at [527, 258] on div "Planned Maint [PERSON_NAME]-[GEOGRAPHIC_DATA][PERSON_NAME] ([GEOGRAPHIC_DATA][P…" at bounding box center [853, 255] width 1328 height 26
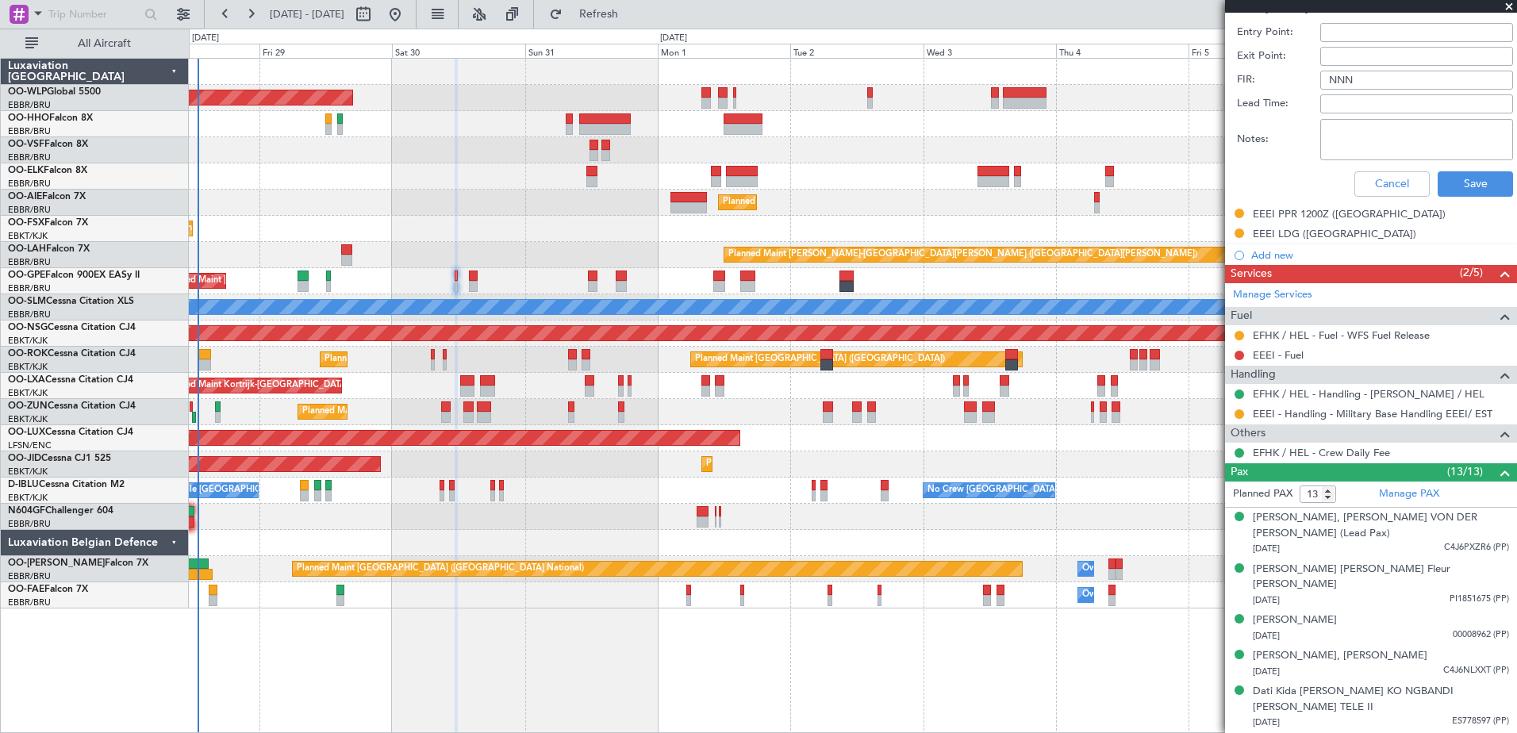
click at [492, 283] on div "Planned Maint Brussels (Brussels National) No Crew Brussels (Brussels National)…" at bounding box center [853, 281] width 1328 height 26
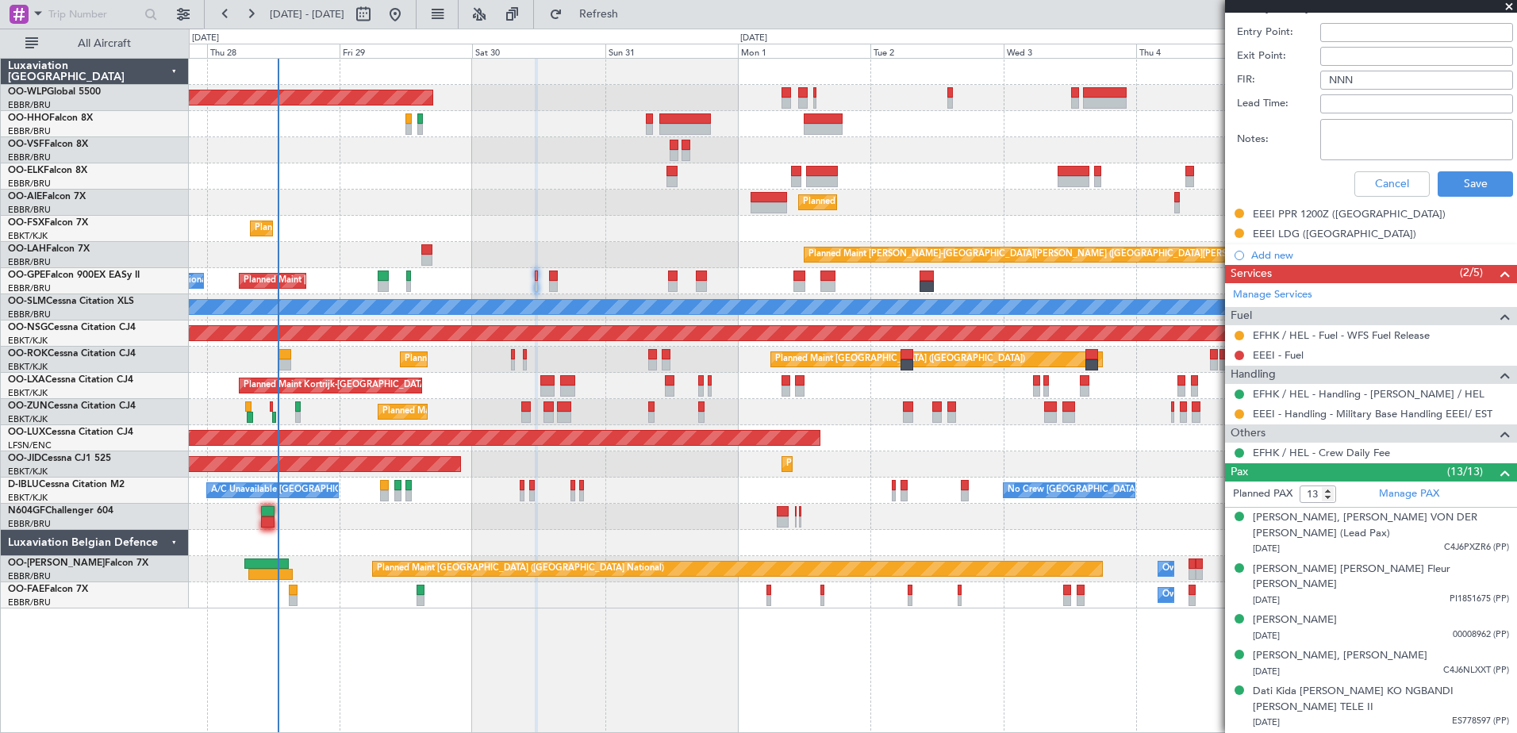
click at [596, 273] on div "Planned Maint Brussels (Brussels National) No Crew Brussels (Brussels National)…" at bounding box center [853, 281] width 1328 height 26
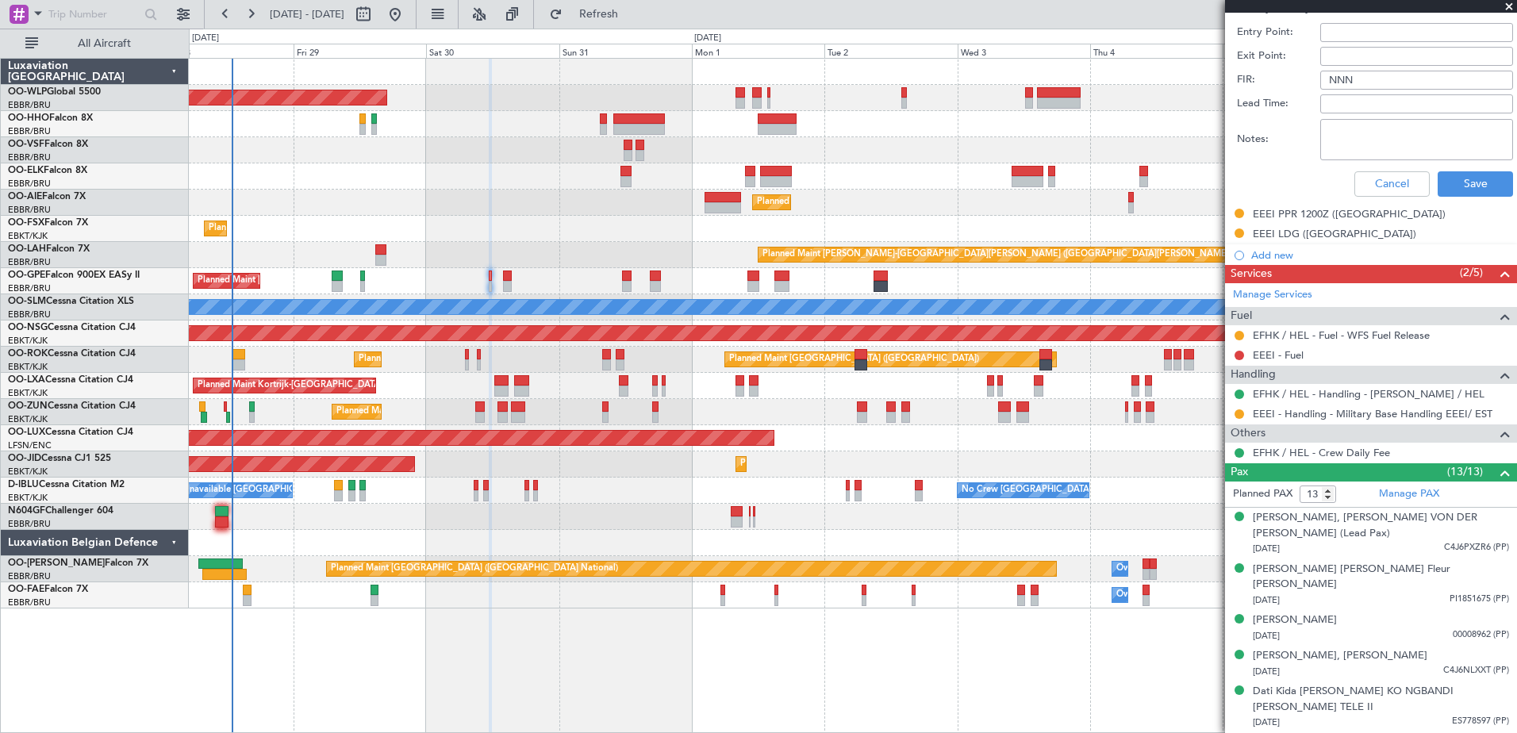
click at [681, 263] on div "Planned Maint [PERSON_NAME]-[GEOGRAPHIC_DATA][PERSON_NAME] ([GEOGRAPHIC_DATA][P…" at bounding box center [853, 255] width 1328 height 26
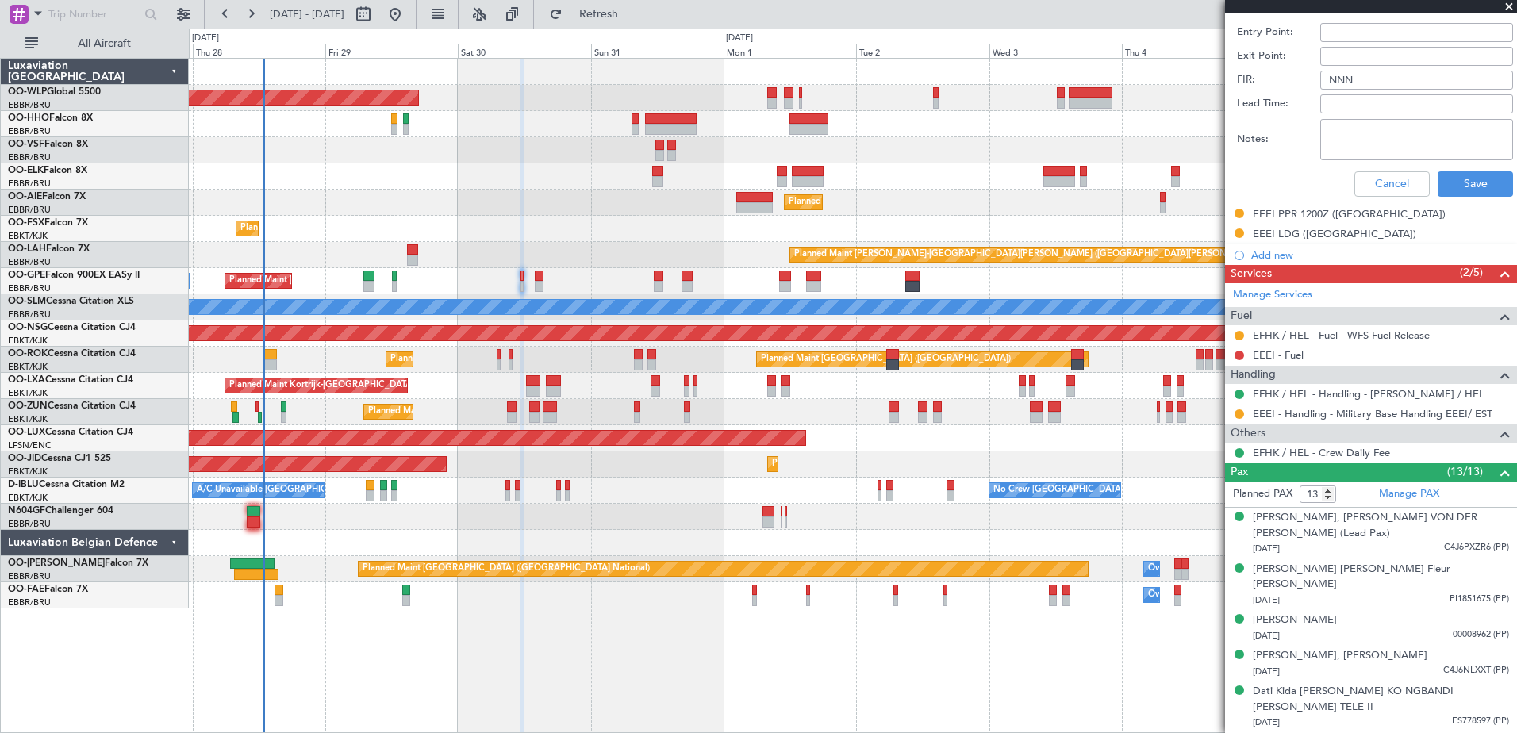
click at [484, 255] on div "Planned Maint [PERSON_NAME]-[GEOGRAPHIC_DATA][PERSON_NAME] ([GEOGRAPHIC_DATA][P…" at bounding box center [853, 255] width 1328 height 26
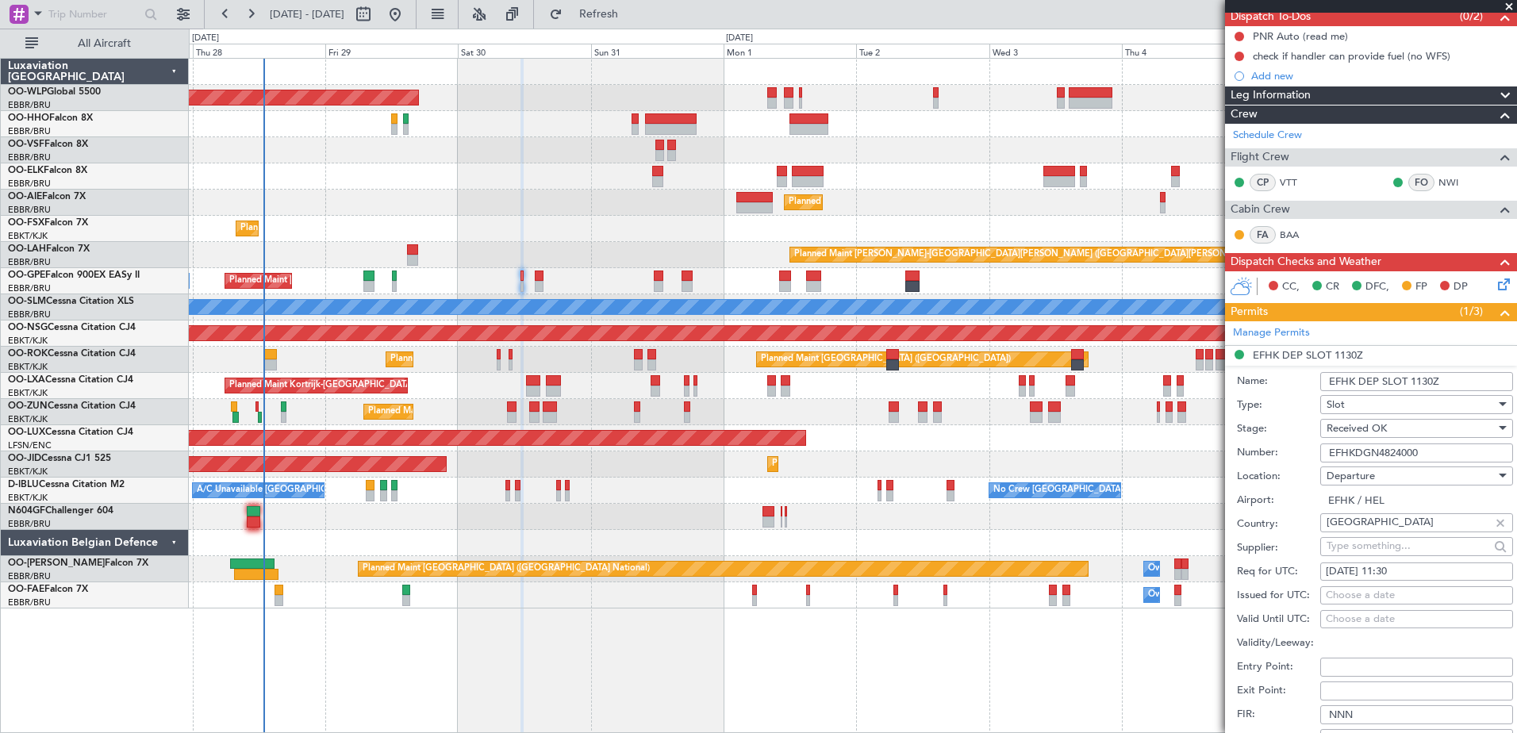
scroll to position [544, 0]
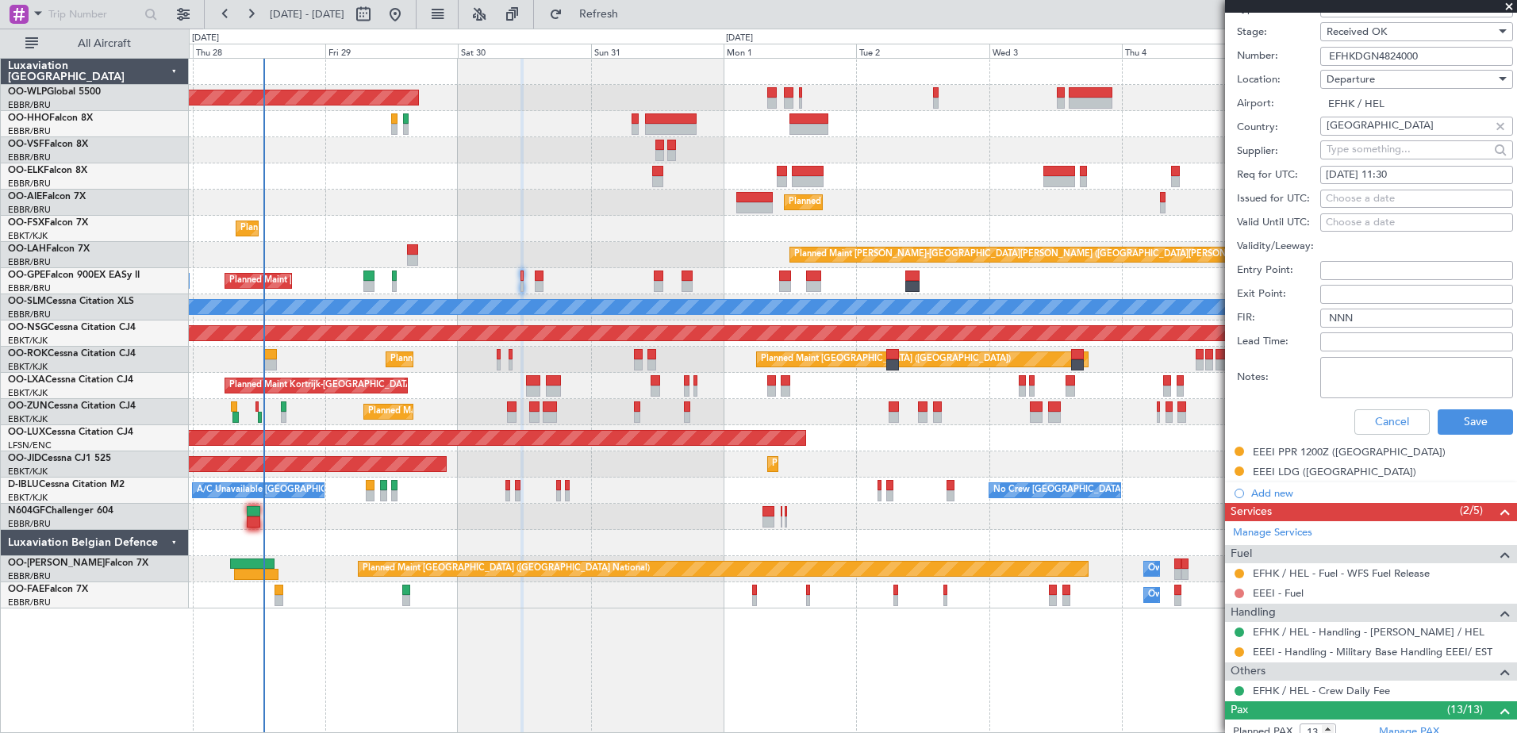
click at [1240, 596] on button at bounding box center [1240, 594] width 10 height 10
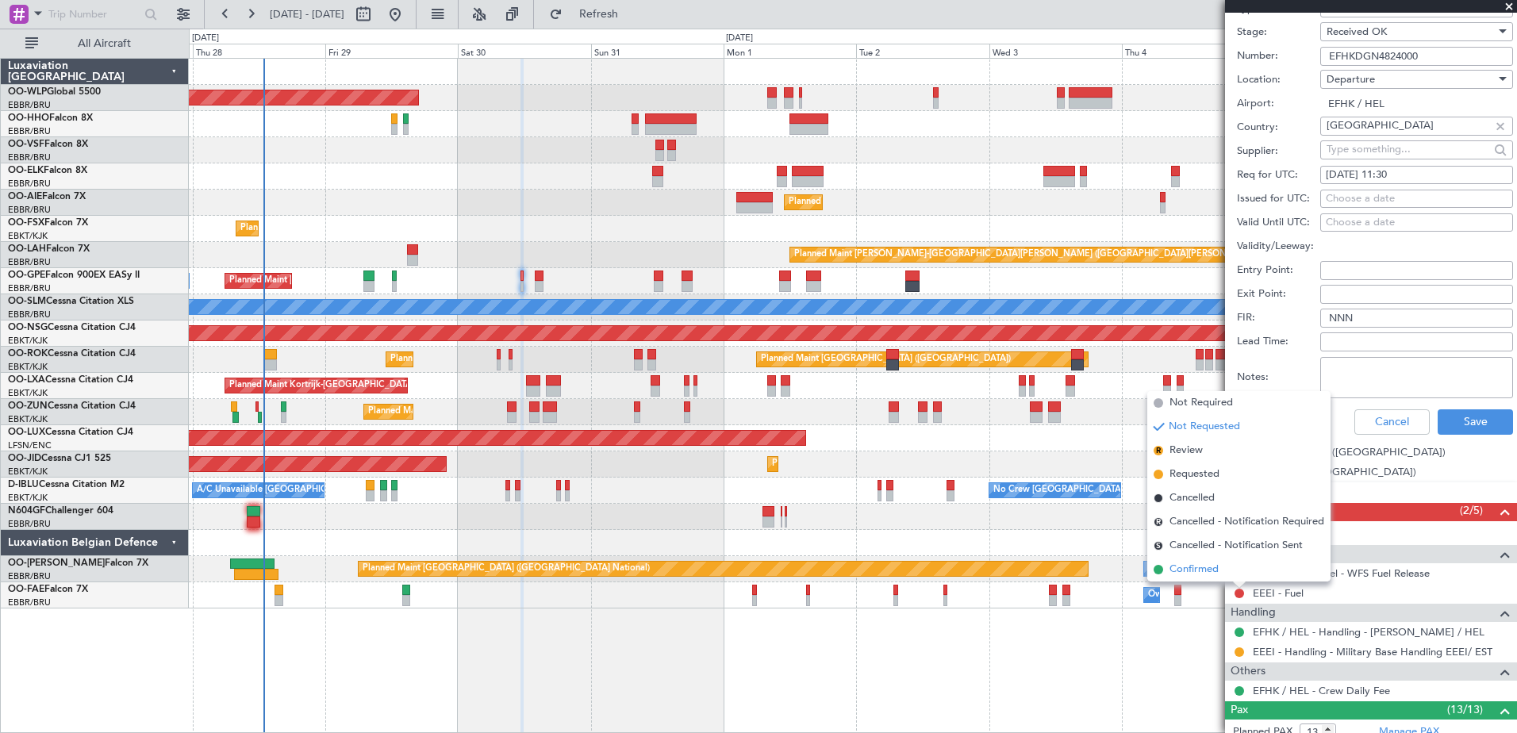
click at [1189, 573] on span "Confirmed" at bounding box center [1194, 570] width 49 height 16
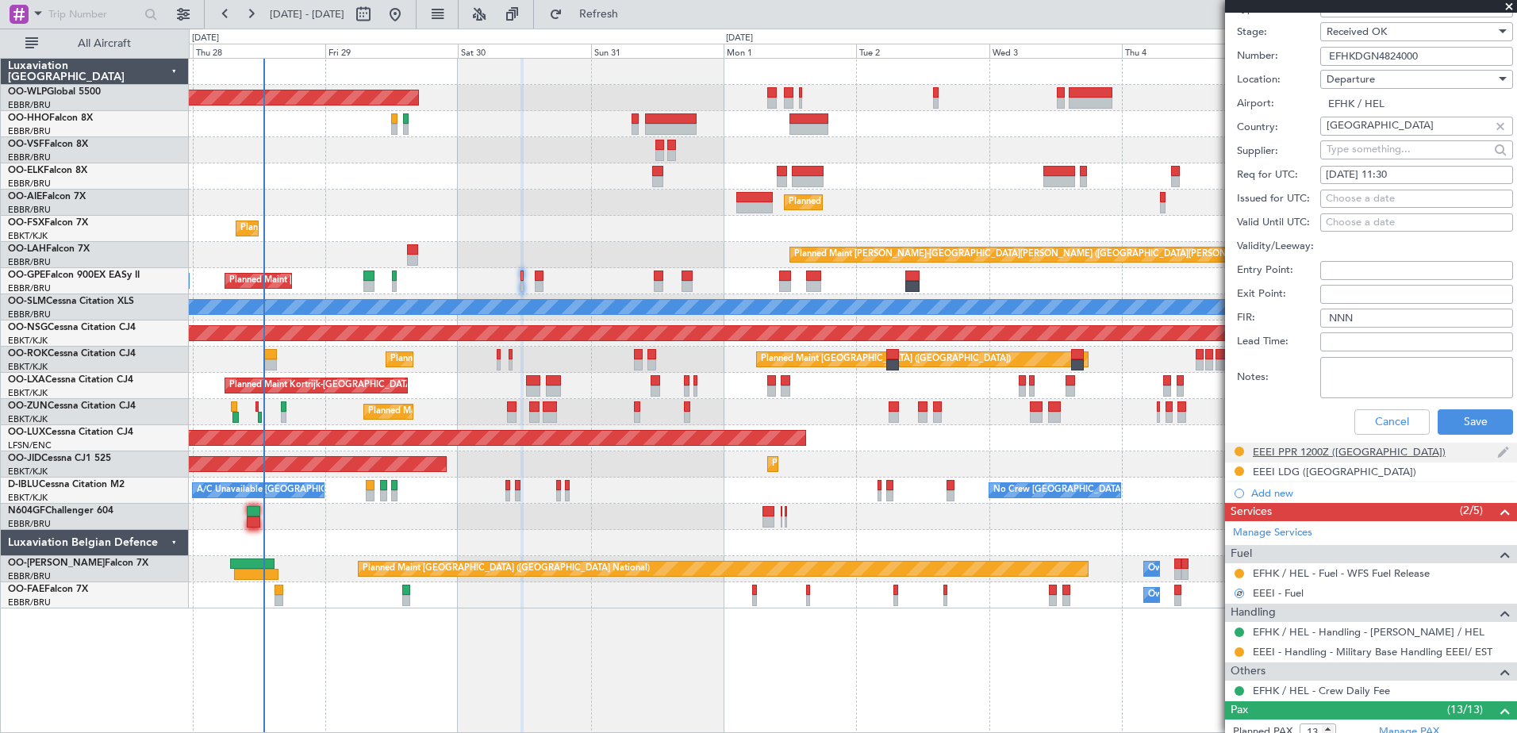
scroll to position [0, 0]
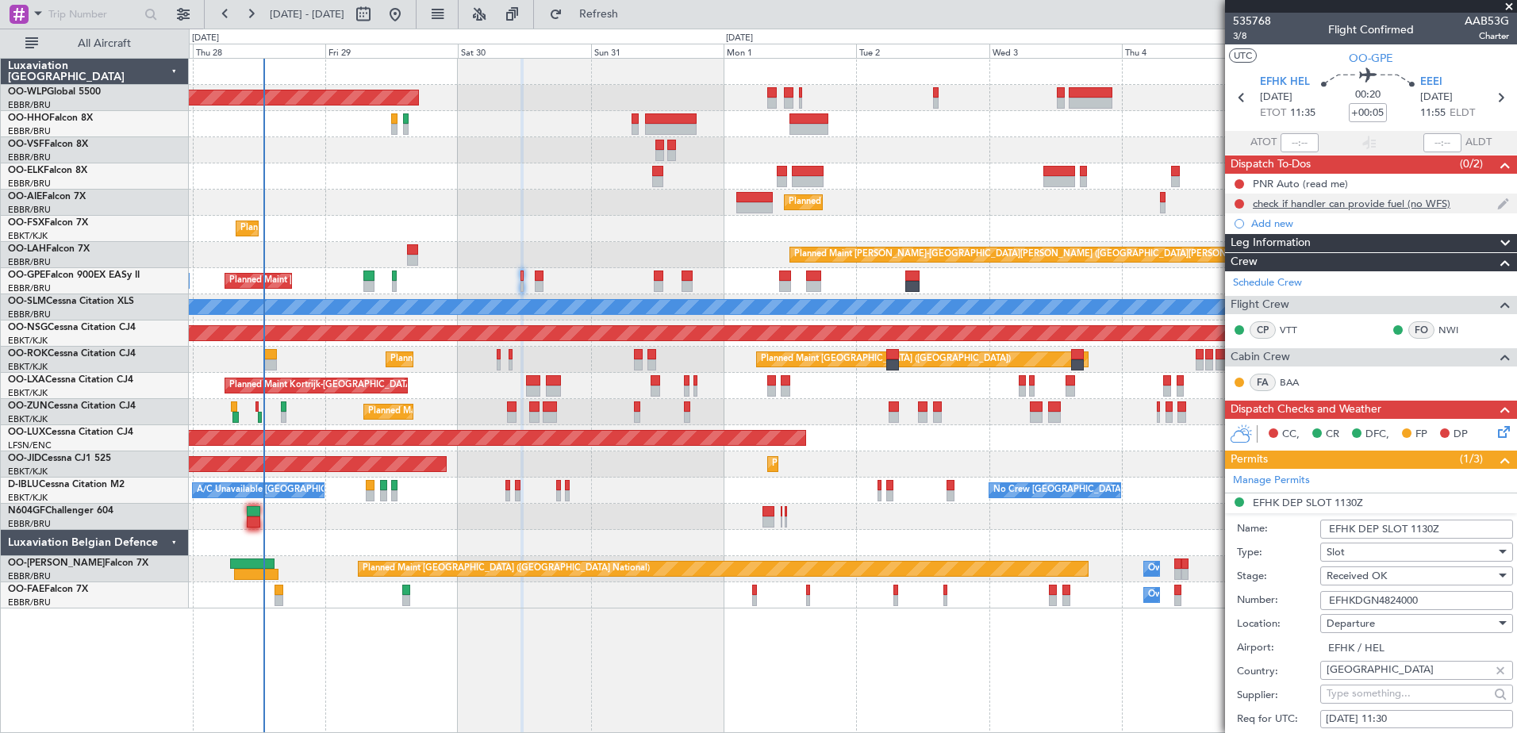
click at [1310, 206] on div "check if handler can provide fuel (no WFS)" at bounding box center [1352, 203] width 198 height 13
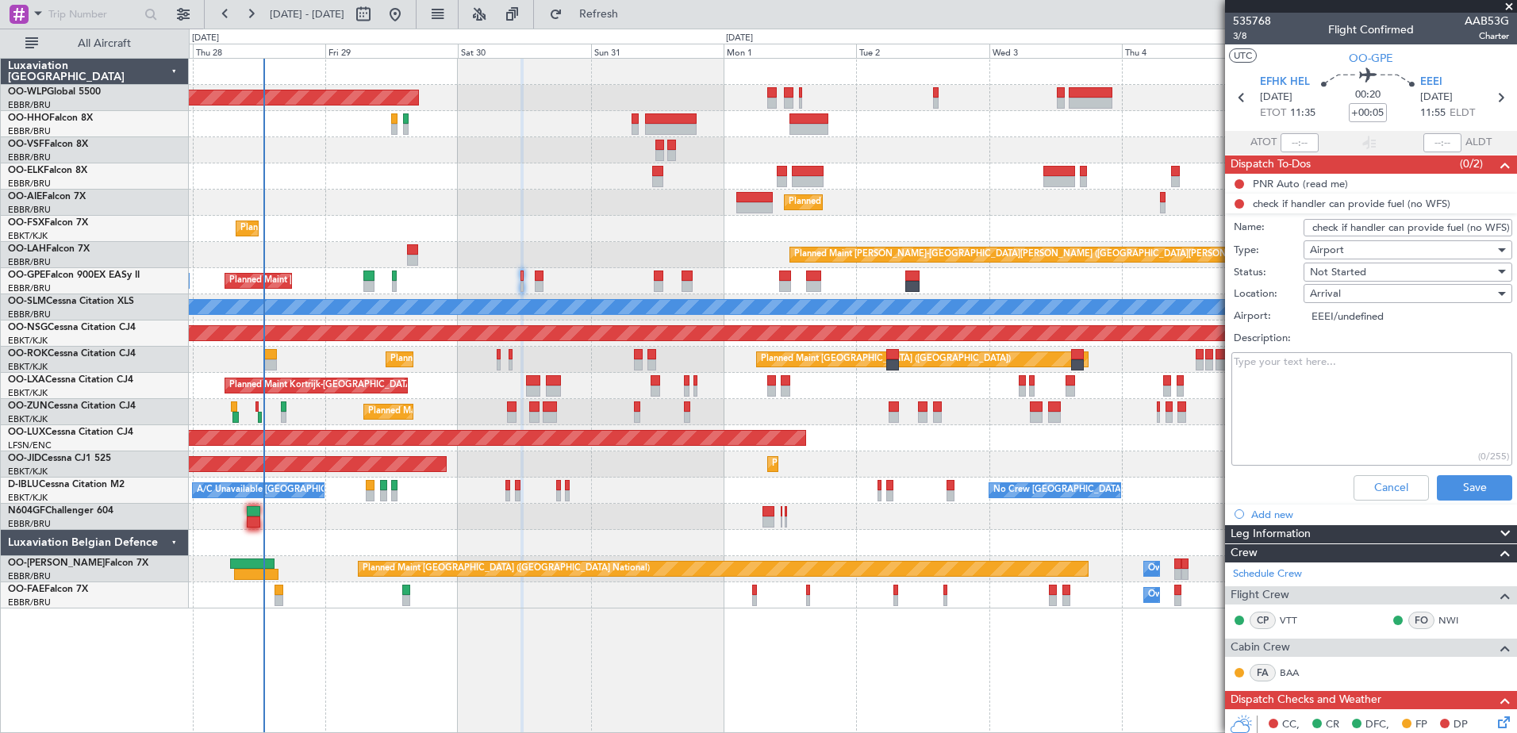
click at [1398, 233] on input "check if handler can provide fuel (no WFS)" at bounding box center [1408, 227] width 209 height 17
type input "EEEI/null"
type input "no fuel in EEEI (upon capt request)"
click at [1357, 269] on span "Not Started" at bounding box center [1338, 272] width 56 height 14
click at [1358, 356] on span "Completed" at bounding box center [1401, 352] width 186 height 24
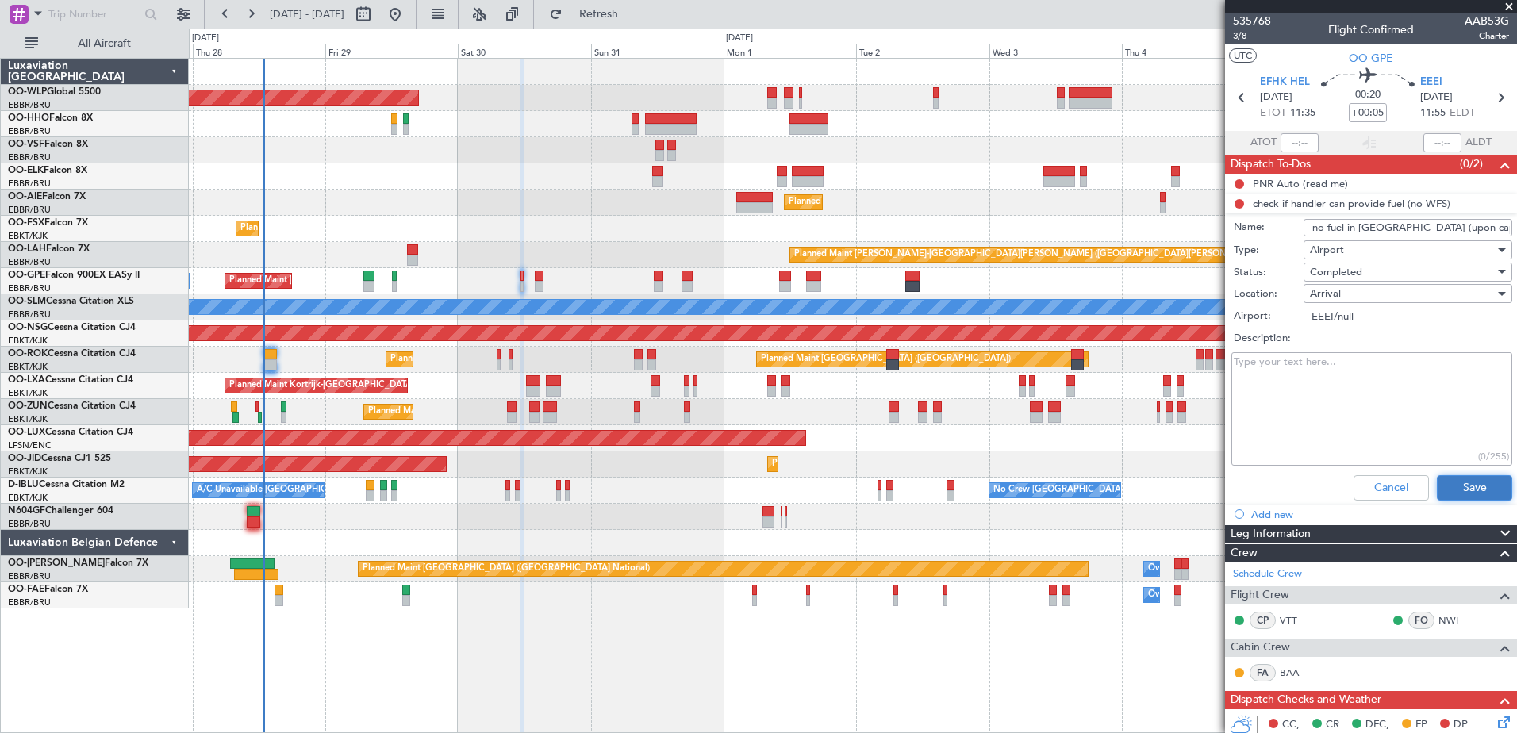
click at [1469, 487] on button "Save" at bounding box center [1474, 487] width 75 height 25
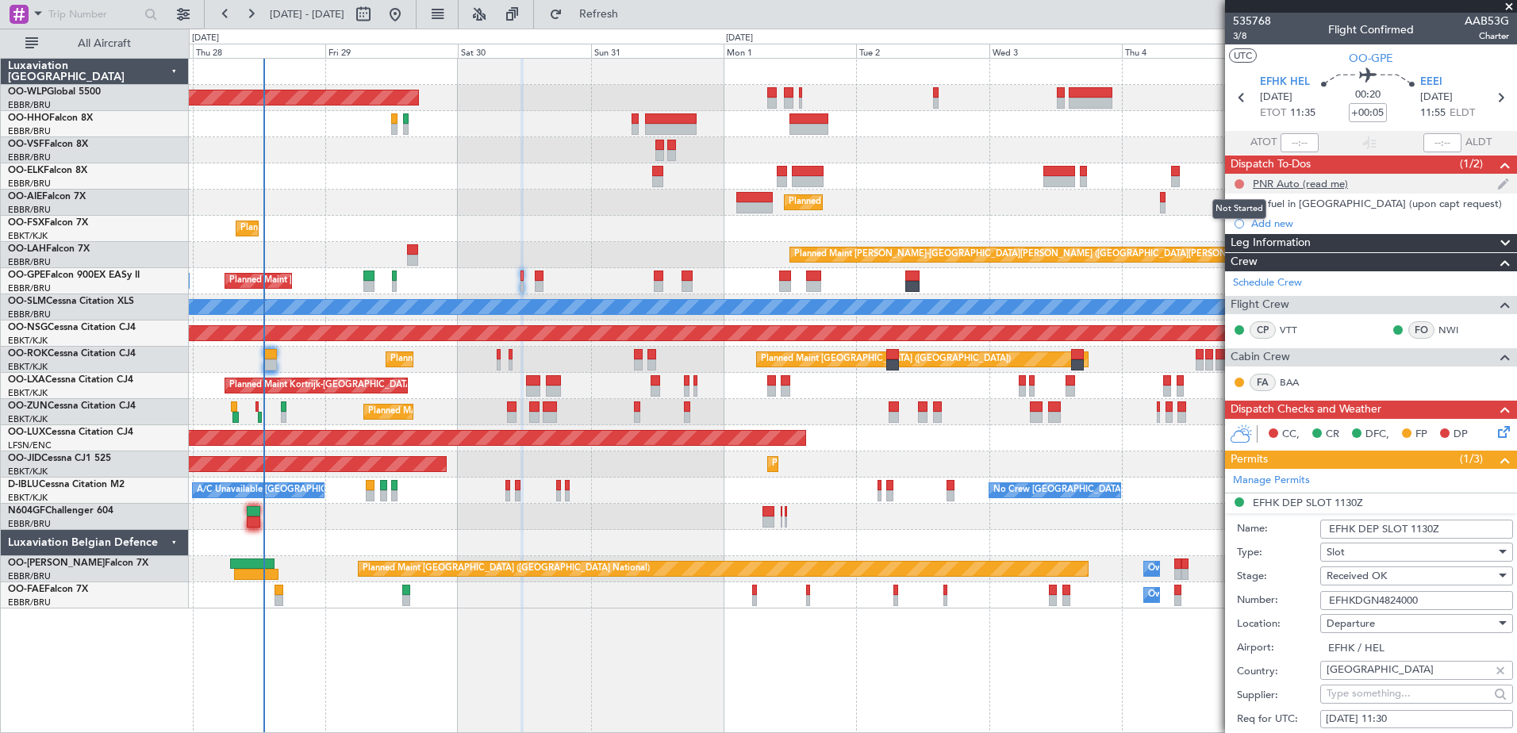
click at [1239, 183] on button at bounding box center [1240, 184] width 10 height 10
click at [1239, 256] on span "Completed" at bounding box center [1247, 254] width 52 height 16
click at [1237, 180] on button at bounding box center [1240, 184] width 10 height 10
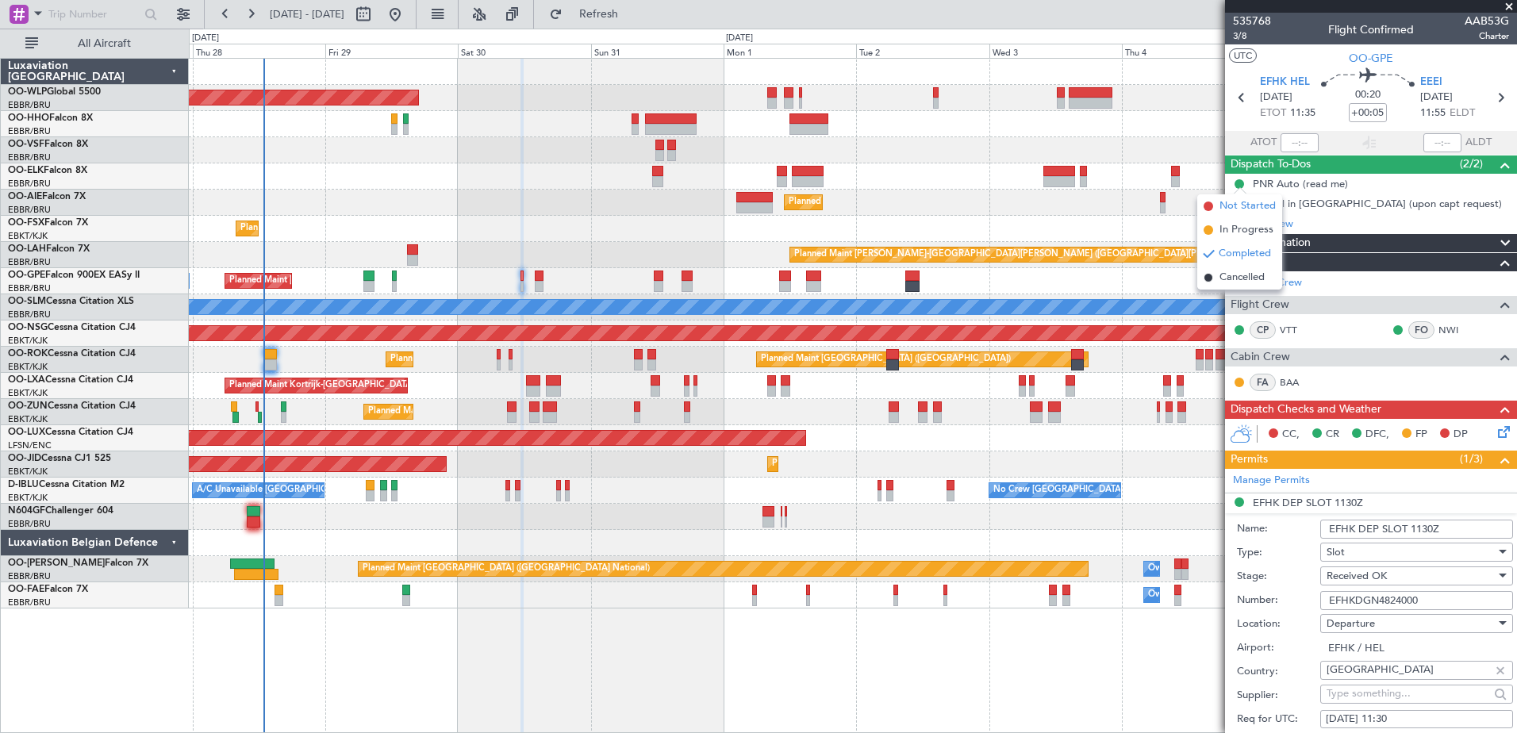
click at [1228, 200] on span "Not Started" at bounding box center [1248, 206] width 56 height 16
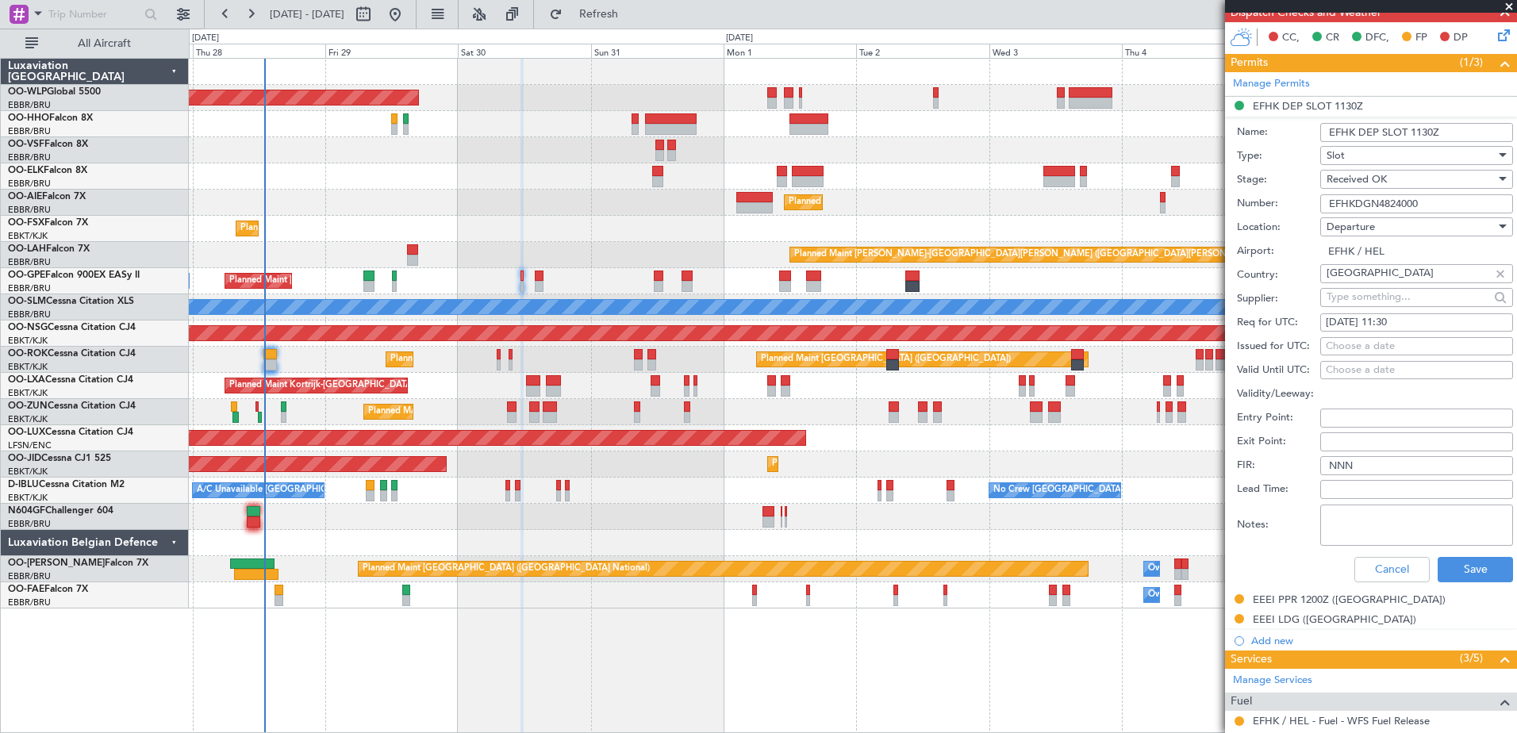
scroll to position [317, 0]
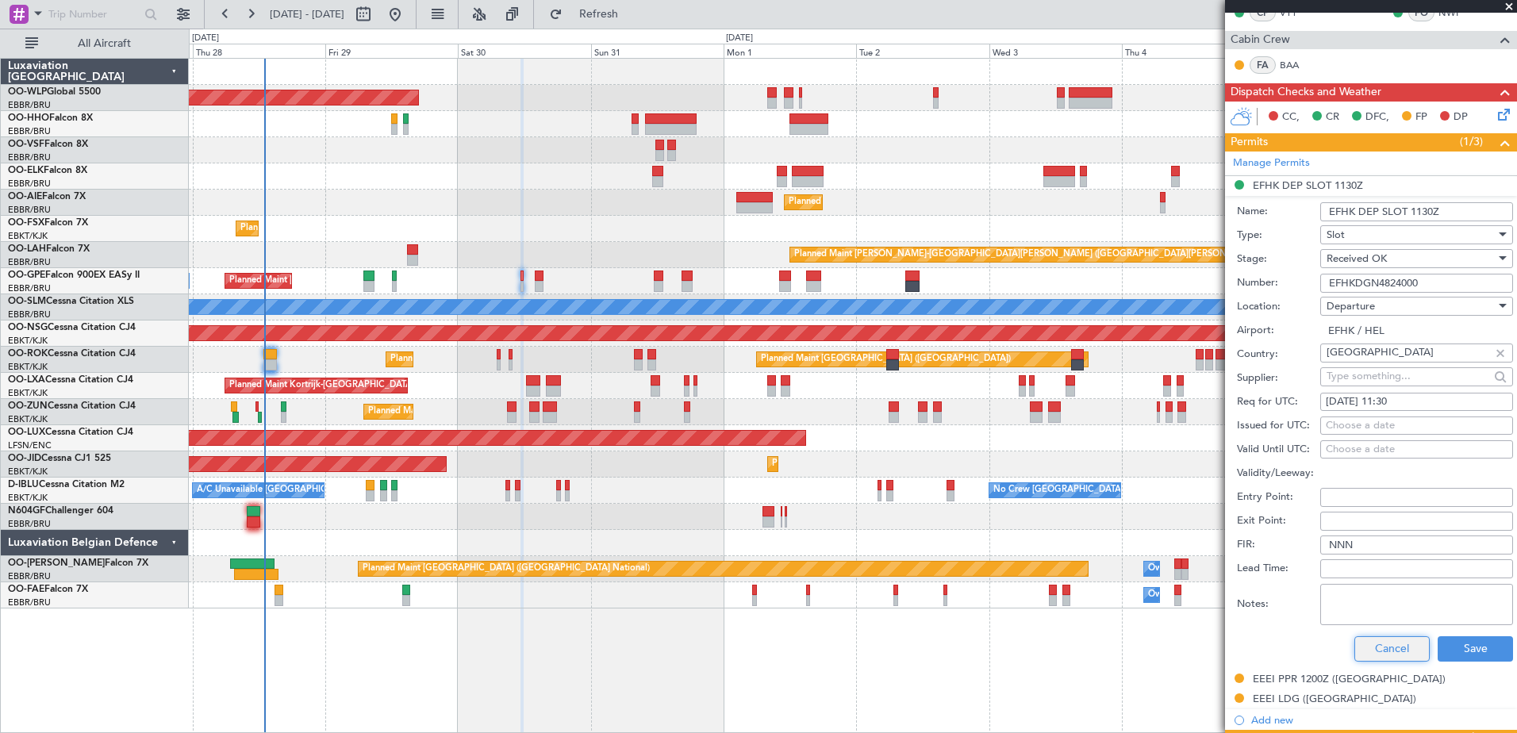
click at [1389, 651] on button "Cancel" at bounding box center [1392, 649] width 75 height 25
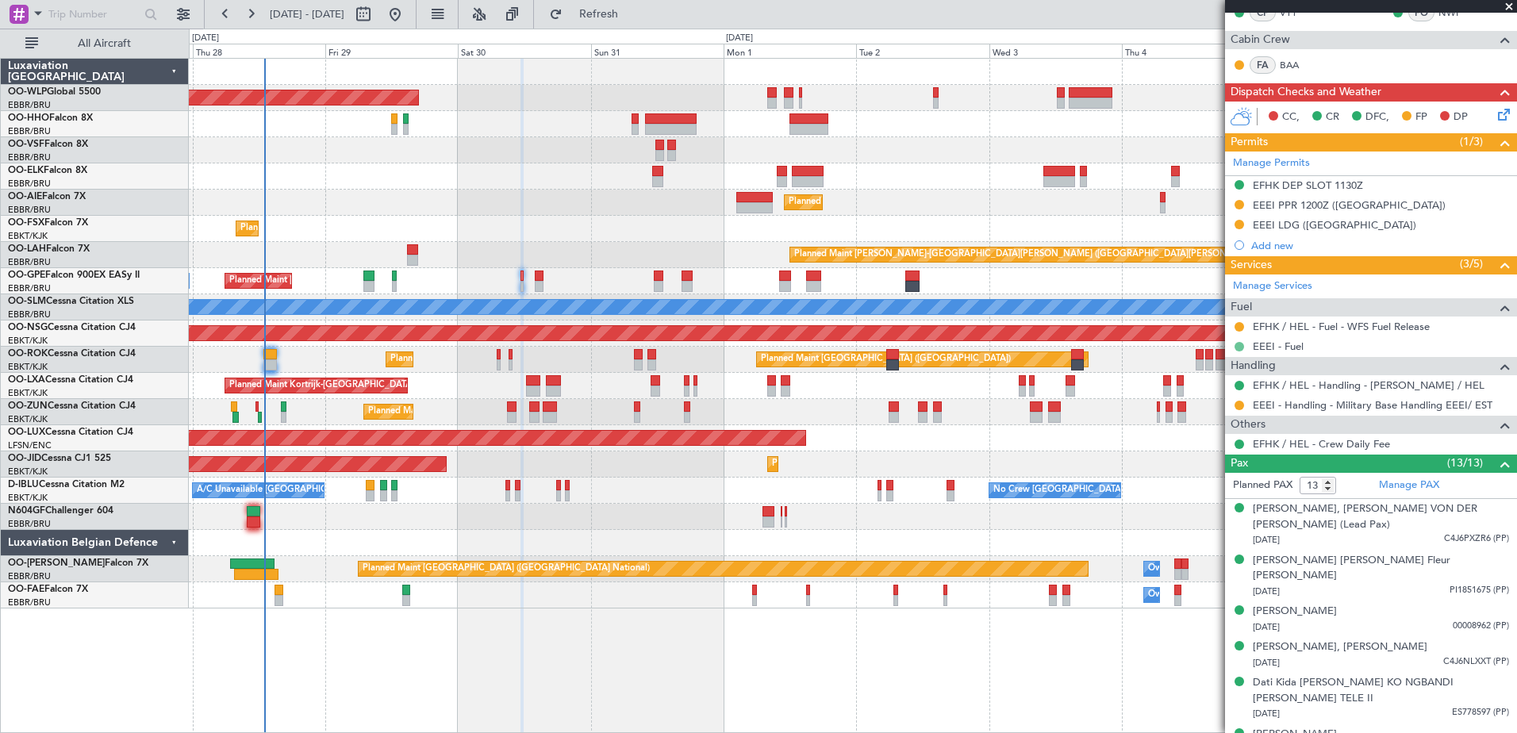
click at [1237, 347] on button at bounding box center [1240, 347] width 10 height 10
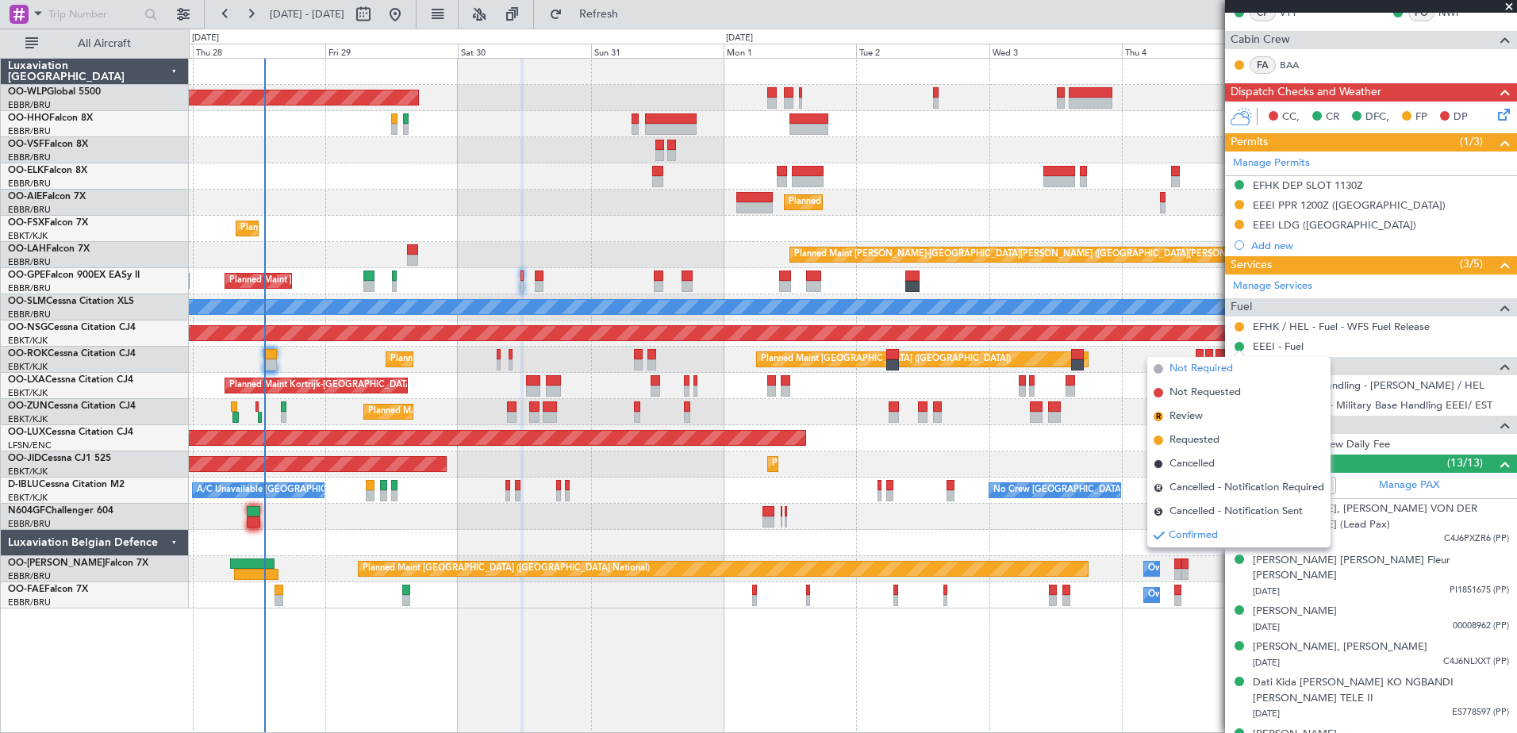
click at [1184, 366] on span "Not Required" at bounding box center [1201, 369] width 63 height 16
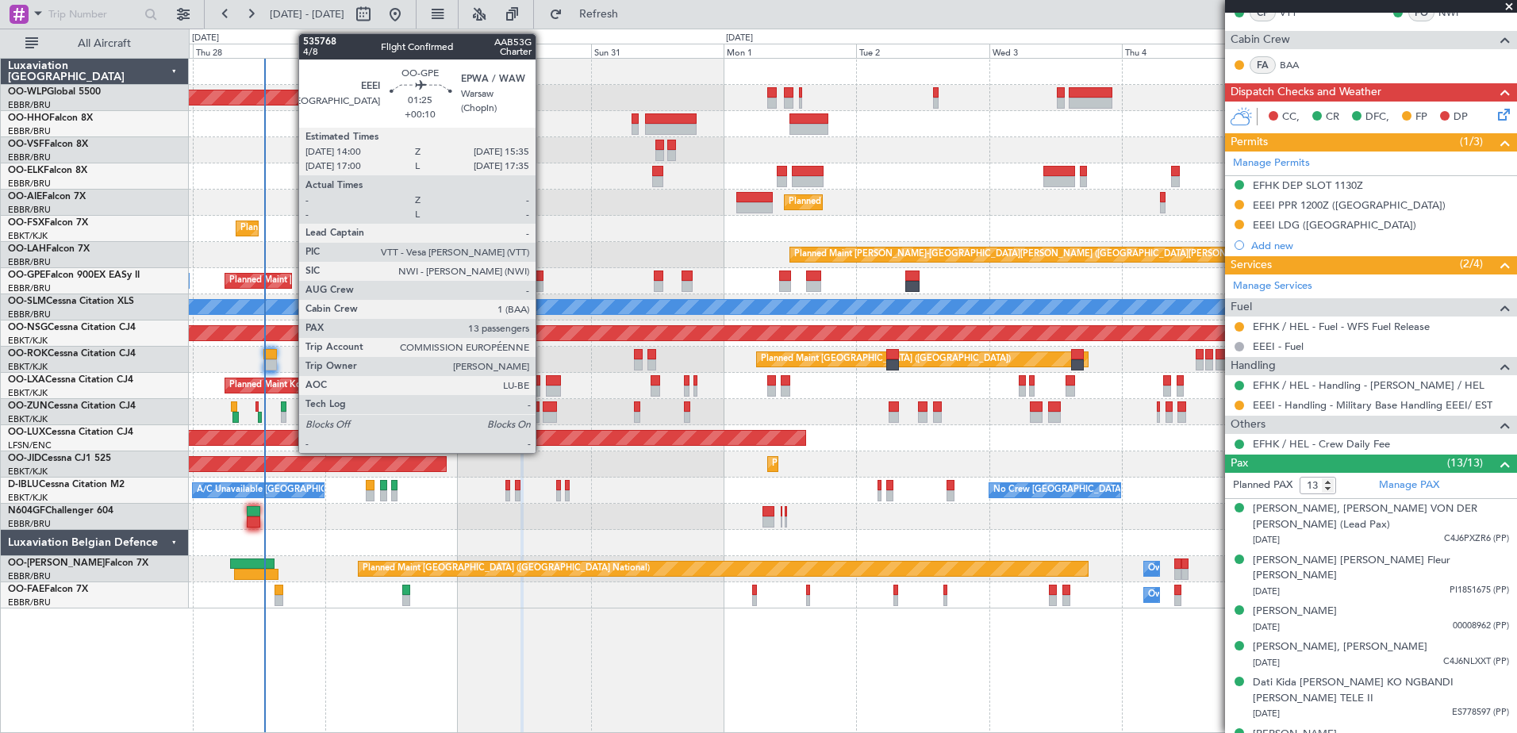
click at [543, 281] on div at bounding box center [540, 286] width 10 height 11
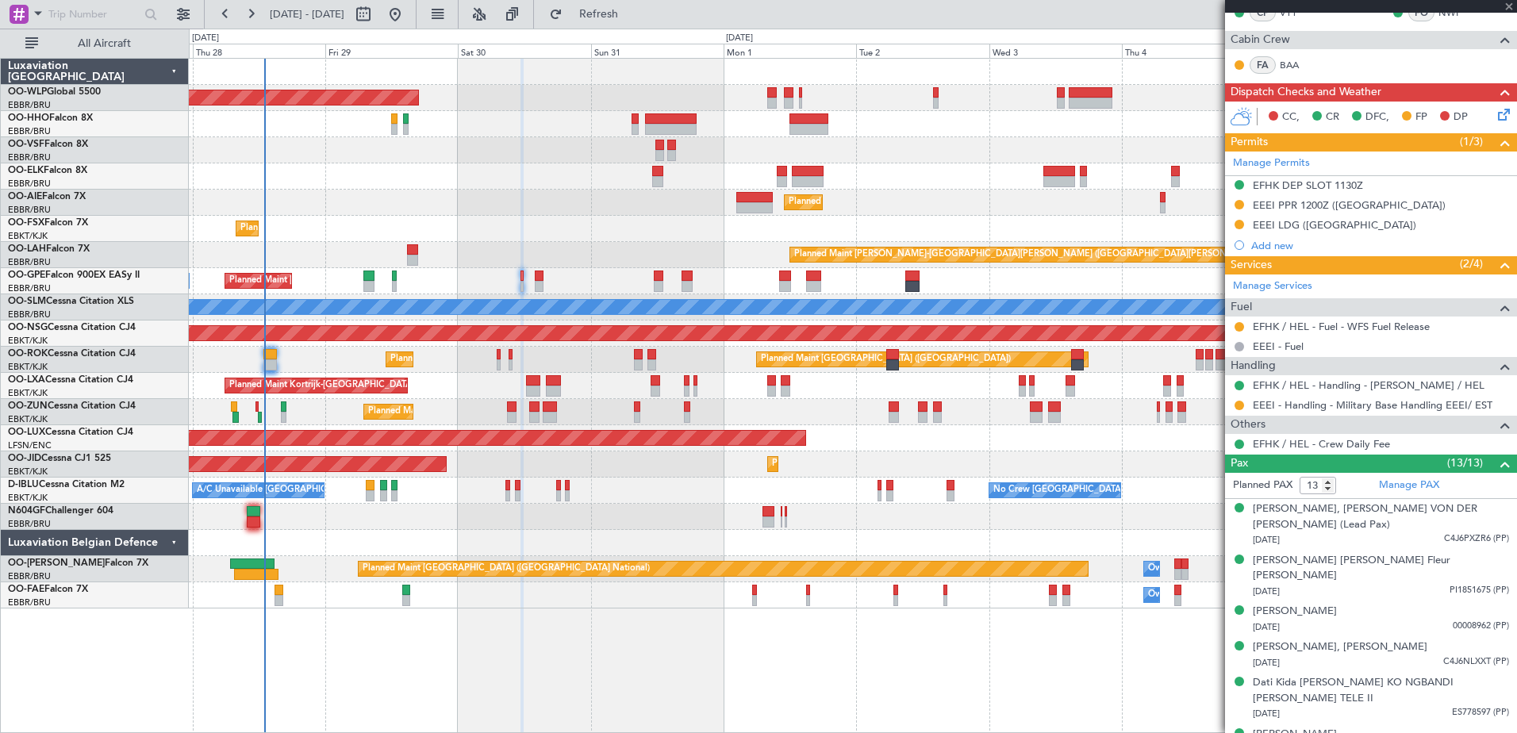
scroll to position [0, 0]
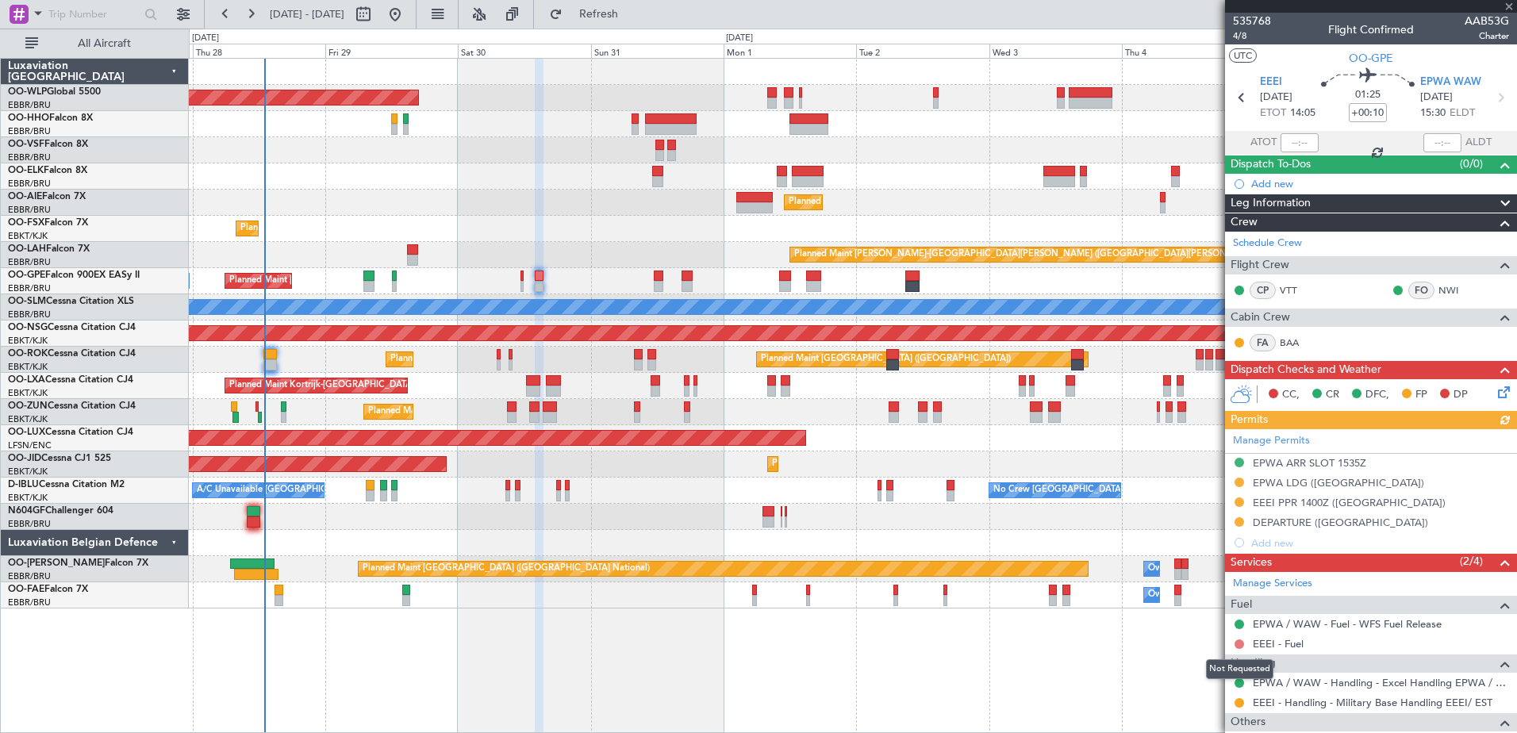
click at [1236, 642] on button at bounding box center [1240, 645] width 10 height 10
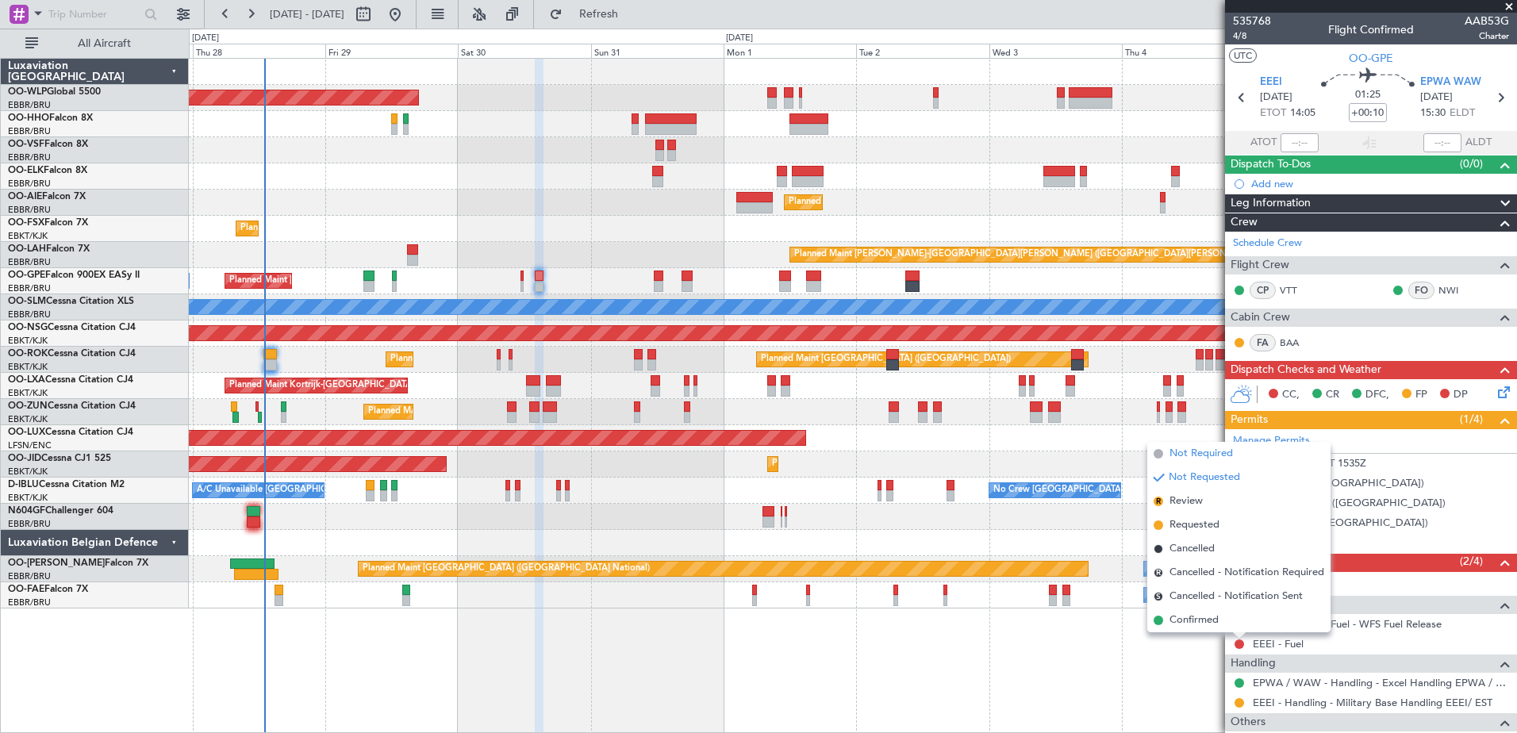
click at [1185, 451] on span "Not Required" at bounding box center [1201, 454] width 63 height 16
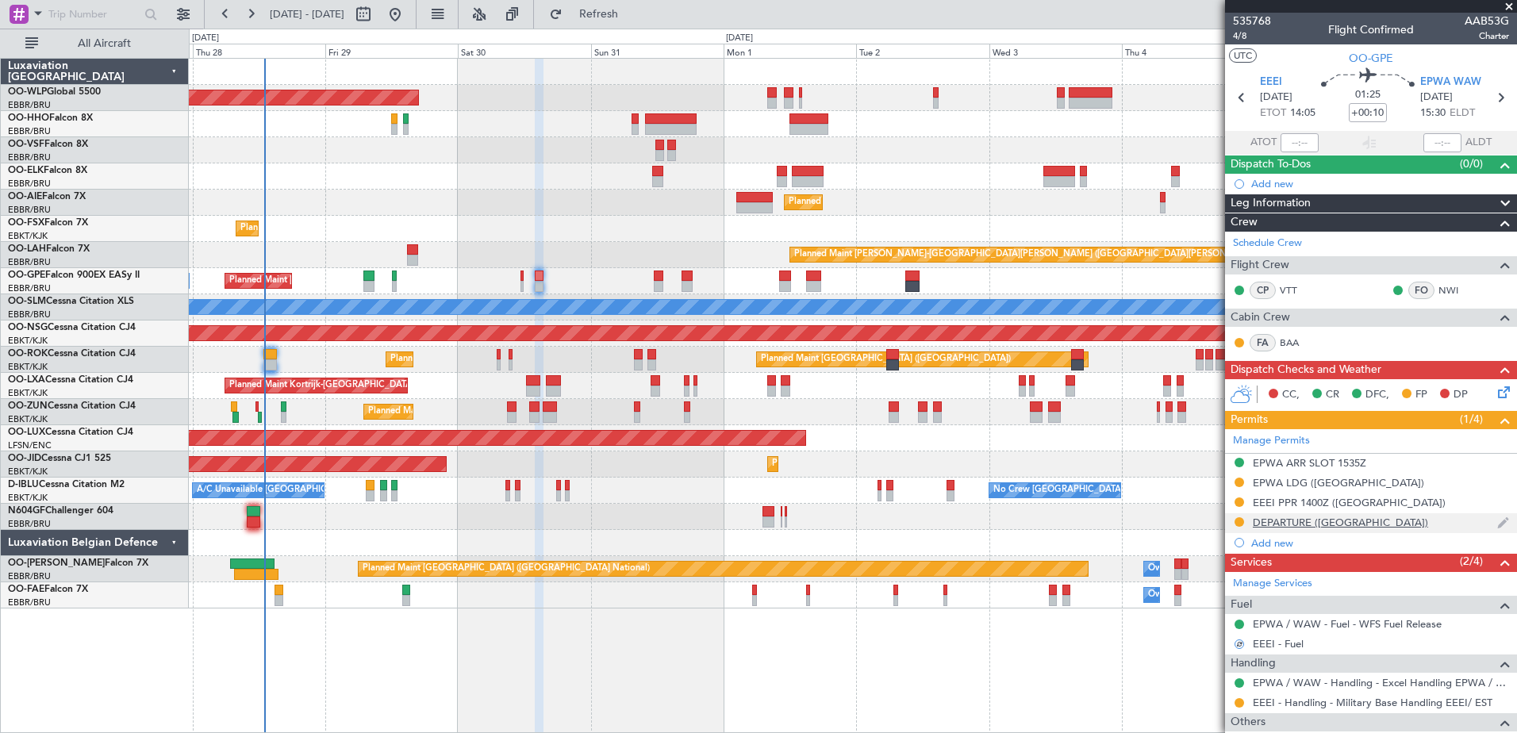
scroll to position [238, 0]
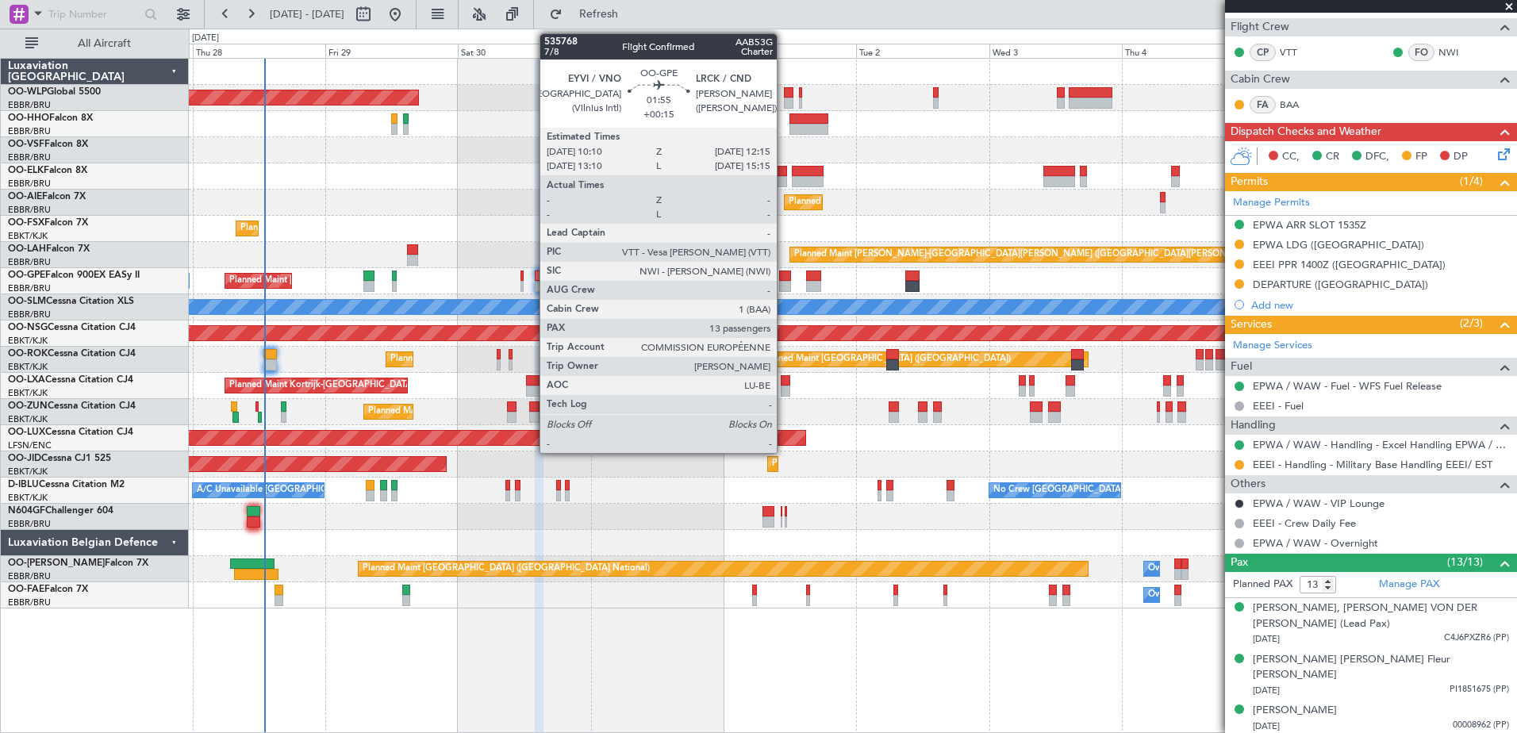
click at [784, 278] on div at bounding box center [785, 276] width 12 height 11
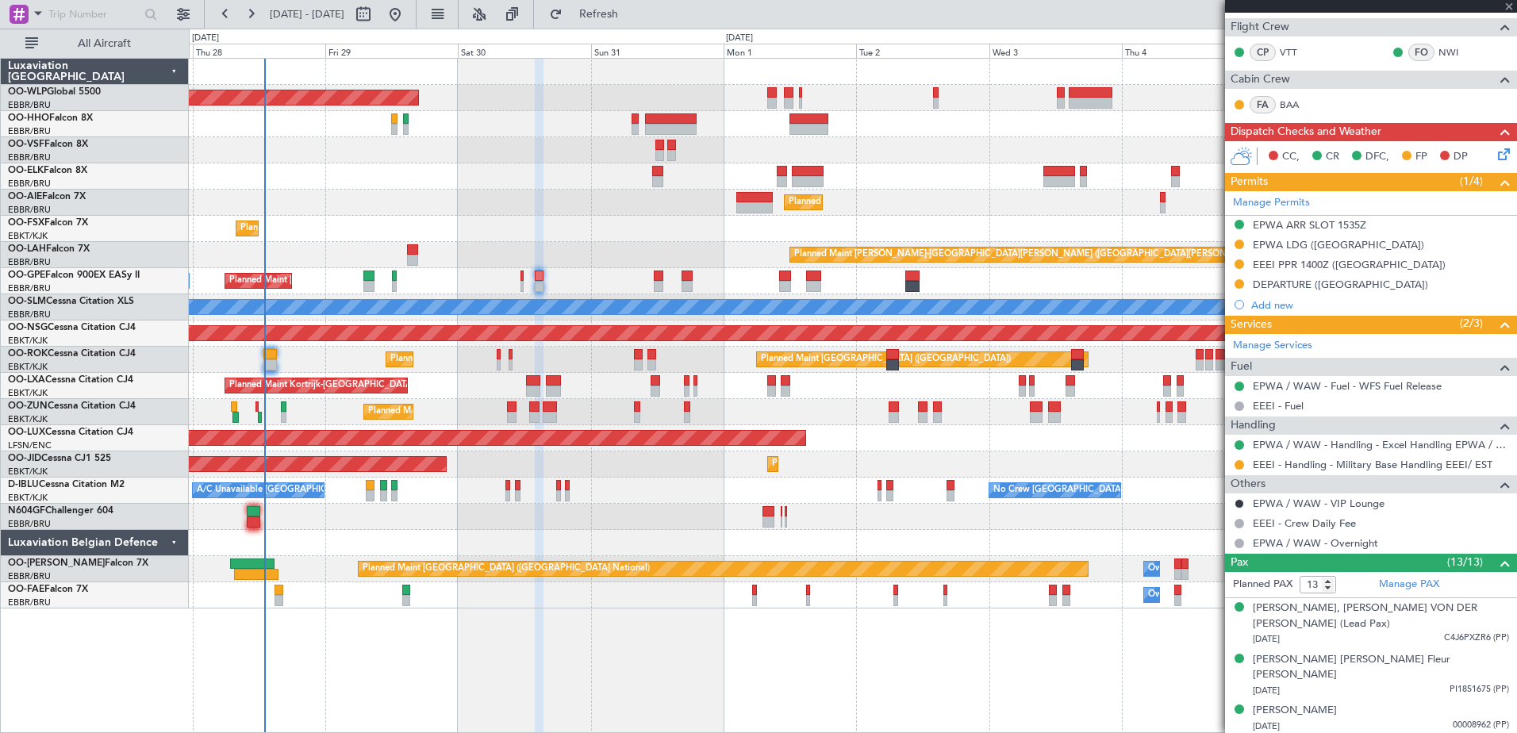
type input "+00:15"
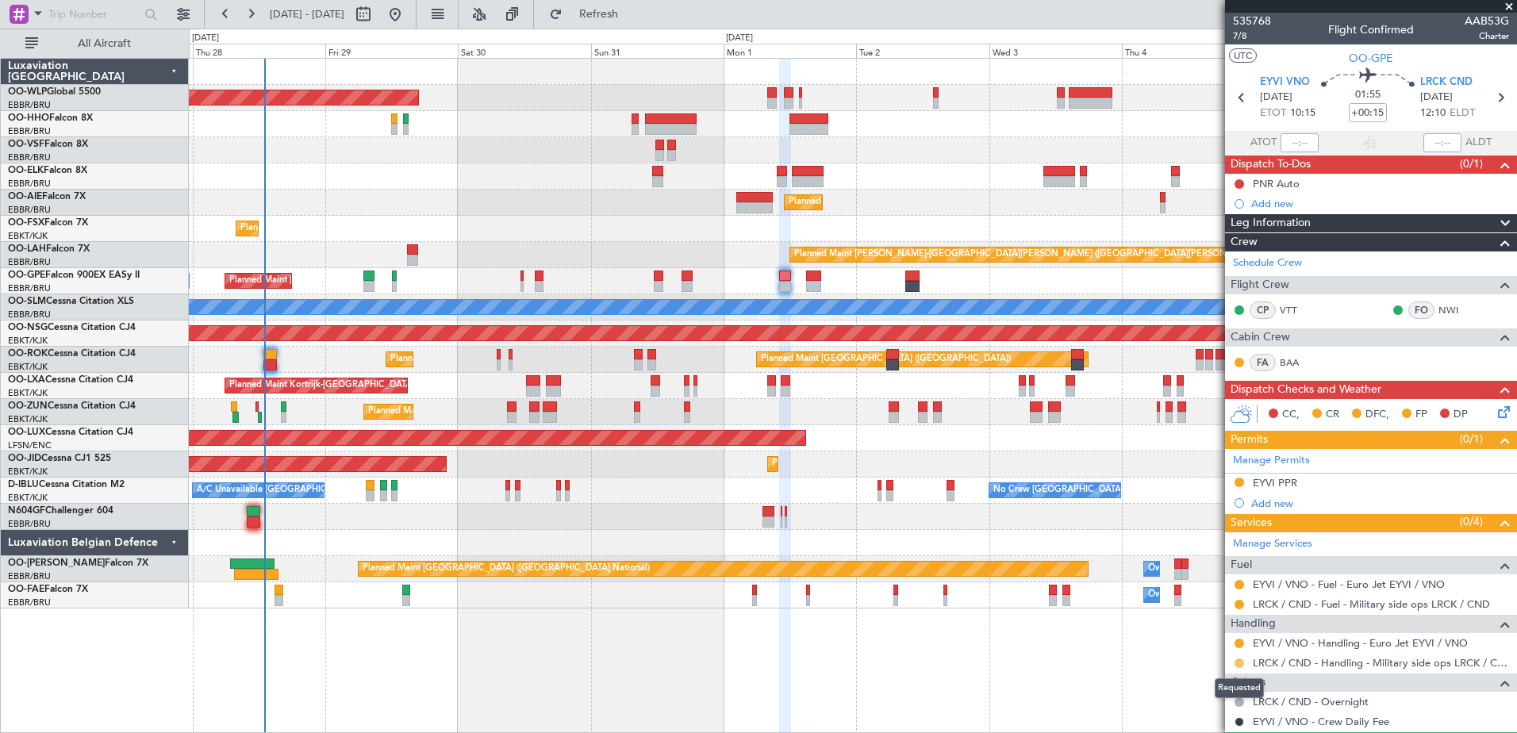
click at [1242, 660] on button at bounding box center [1240, 664] width 10 height 10
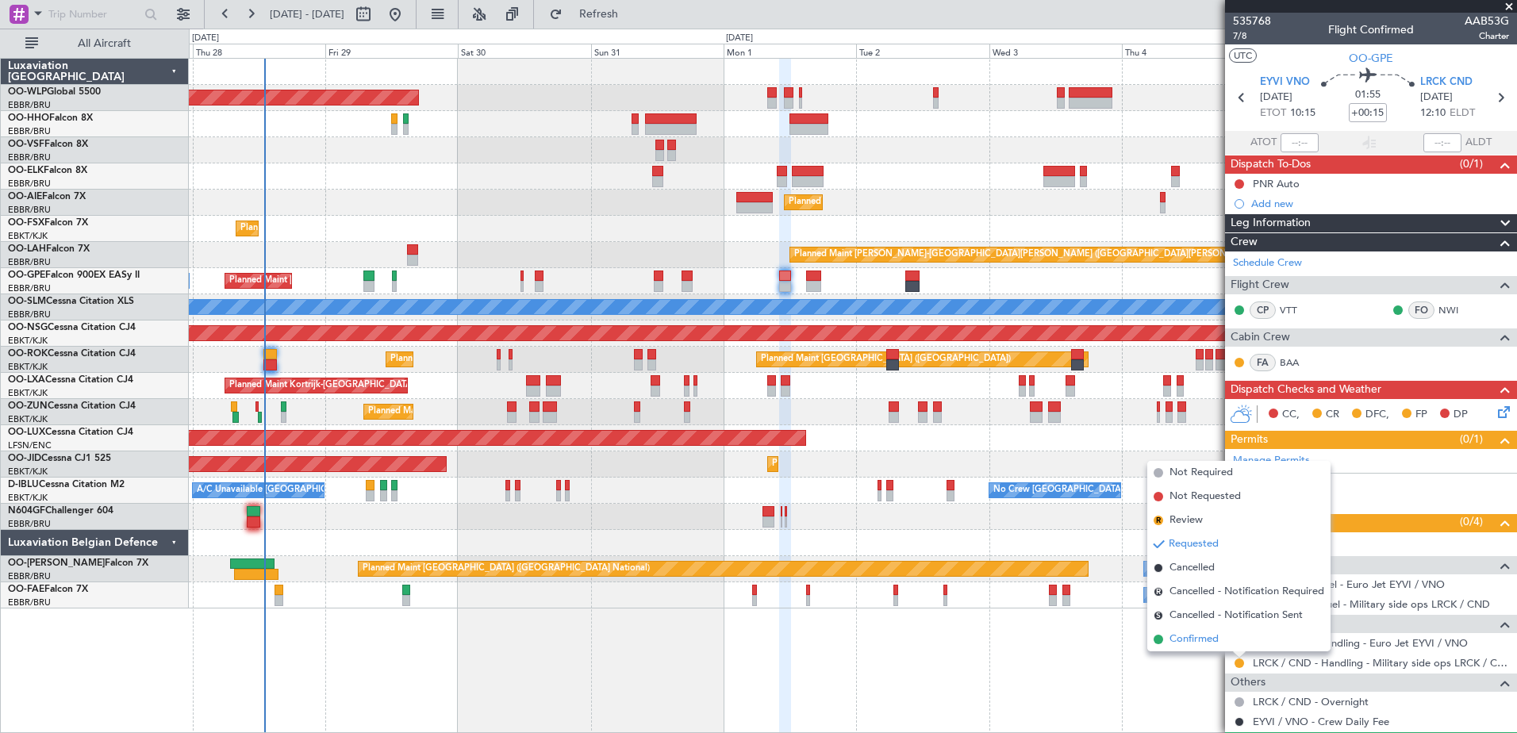
click at [1202, 642] on span "Confirmed" at bounding box center [1194, 640] width 49 height 16
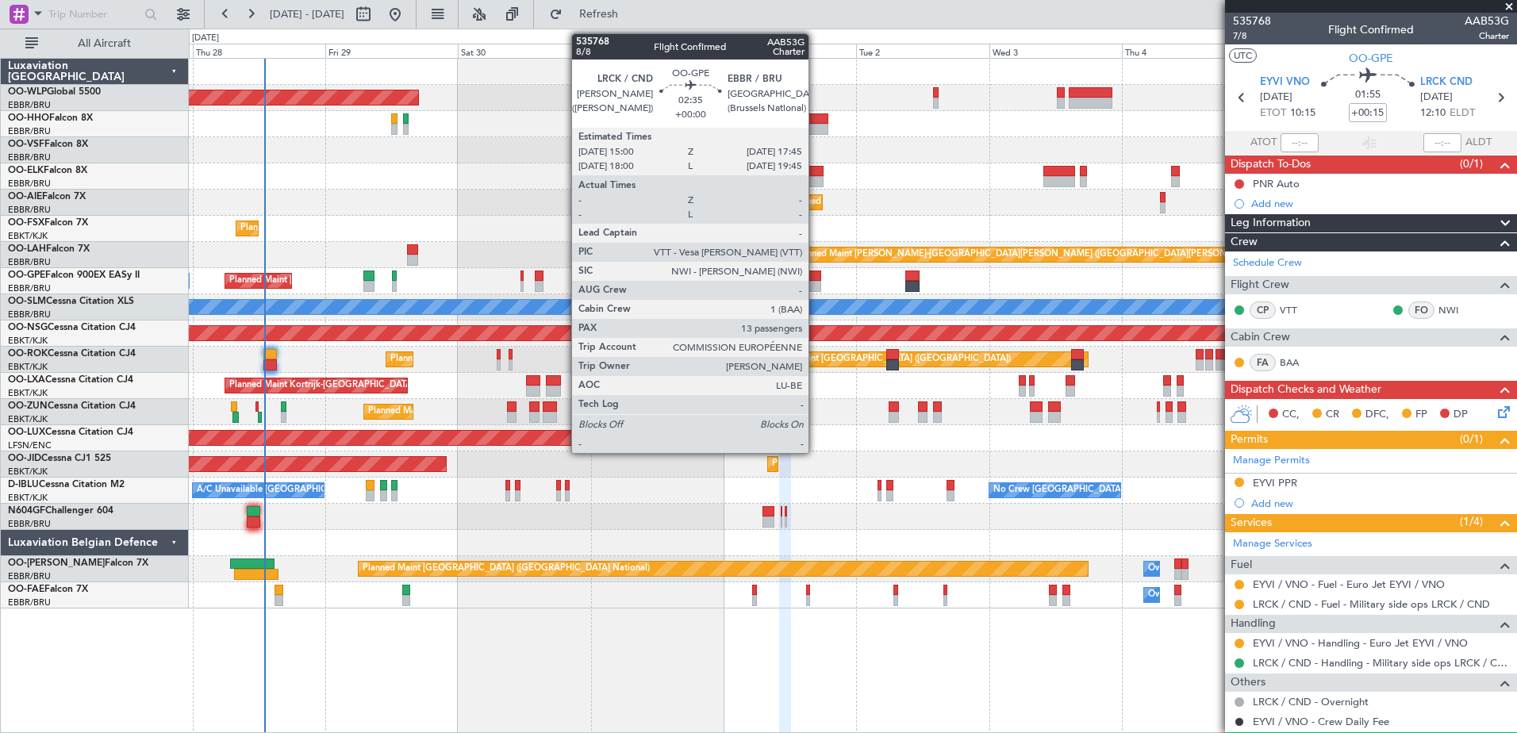
click at [816, 282] on div at bounding box center [814, 286] width 16 height 11
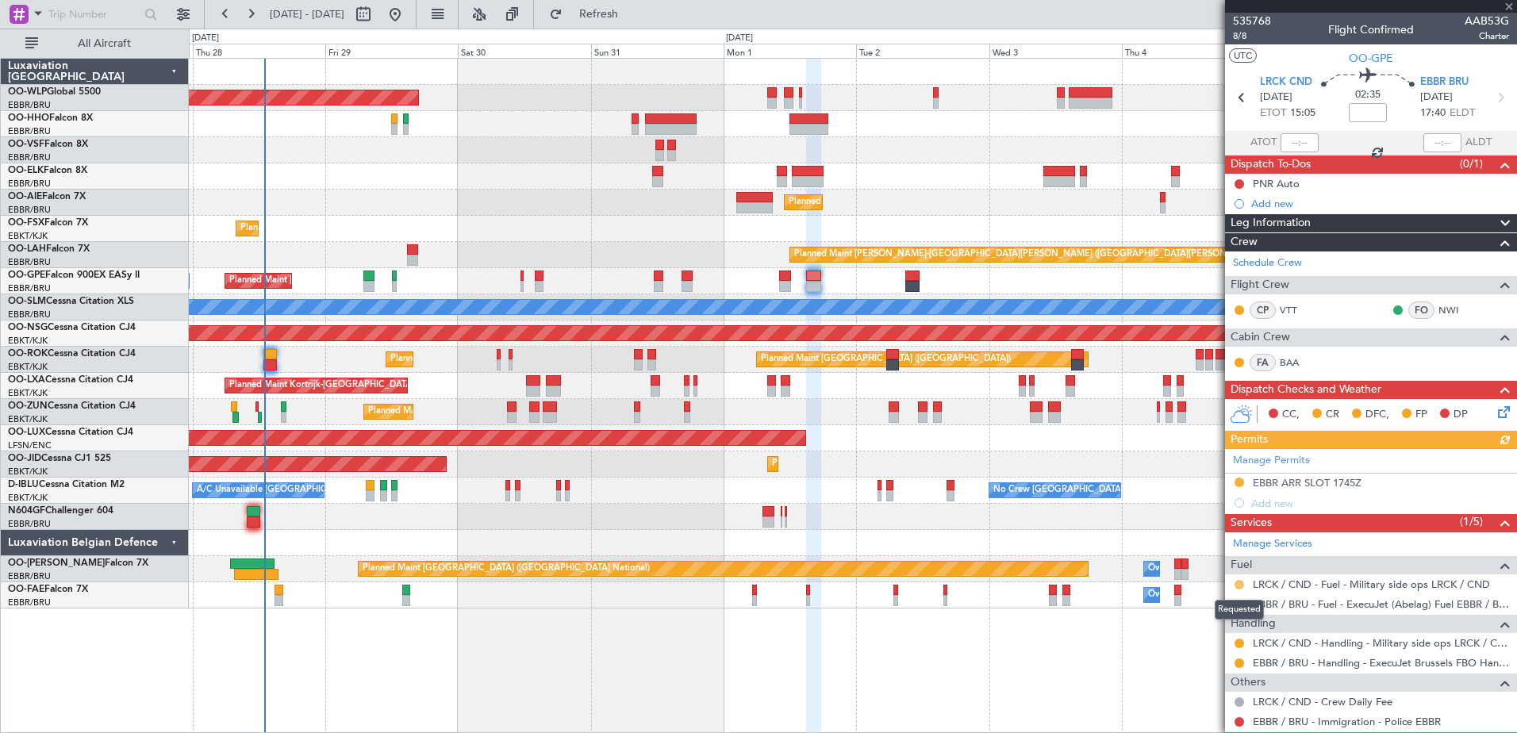
click at [1239, 582] on button at bounding box center [1240, 585] width 10 height 10
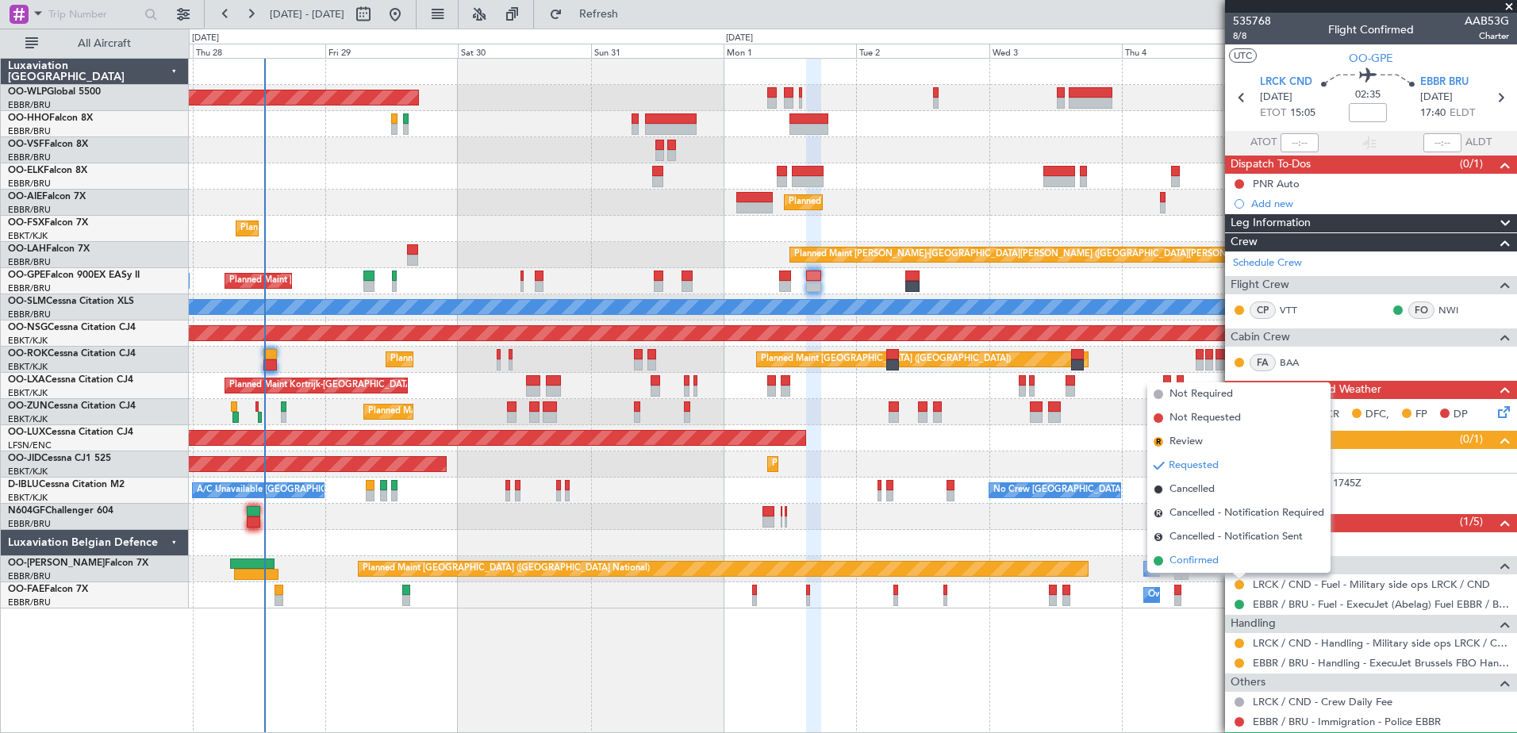
click at [1202, 561] on span "Confirmed" at bounding box center [1194, 561] width 49 height 16
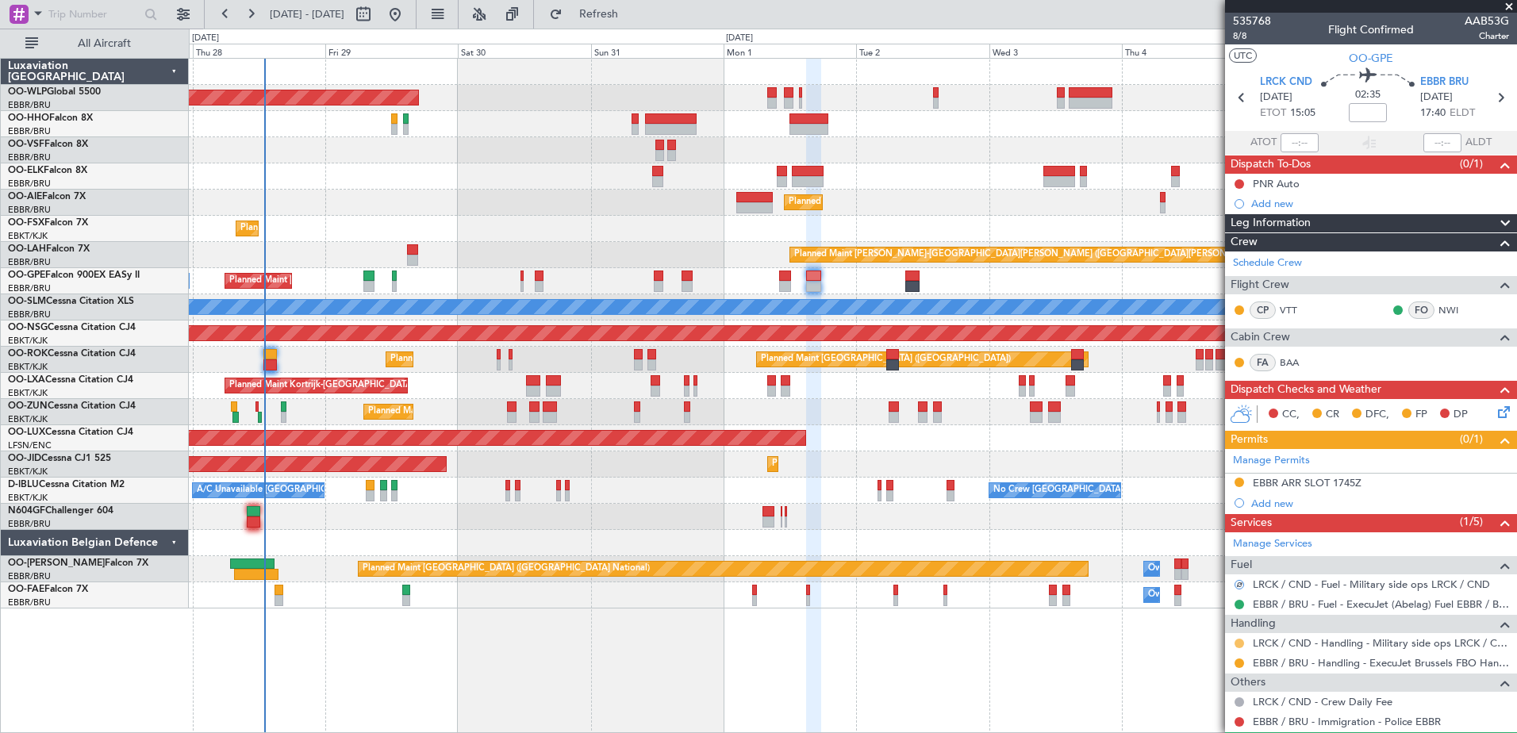
click at [1239, 640] on button at bounding box center [1240, 644] width 10 height 10
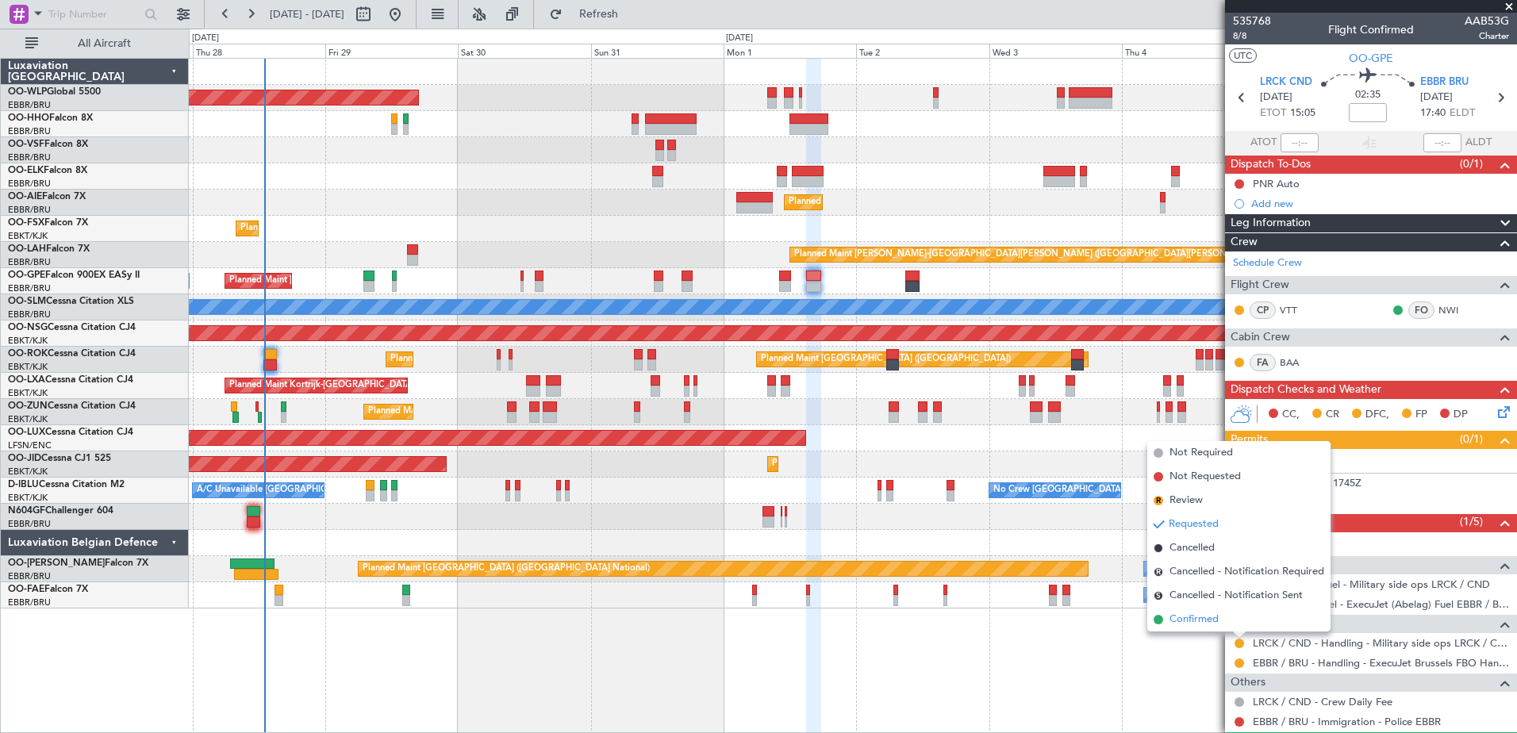
click at [1201, 617] on span "Confirmed" at bounding box center [1194, 620] width 49 height 16
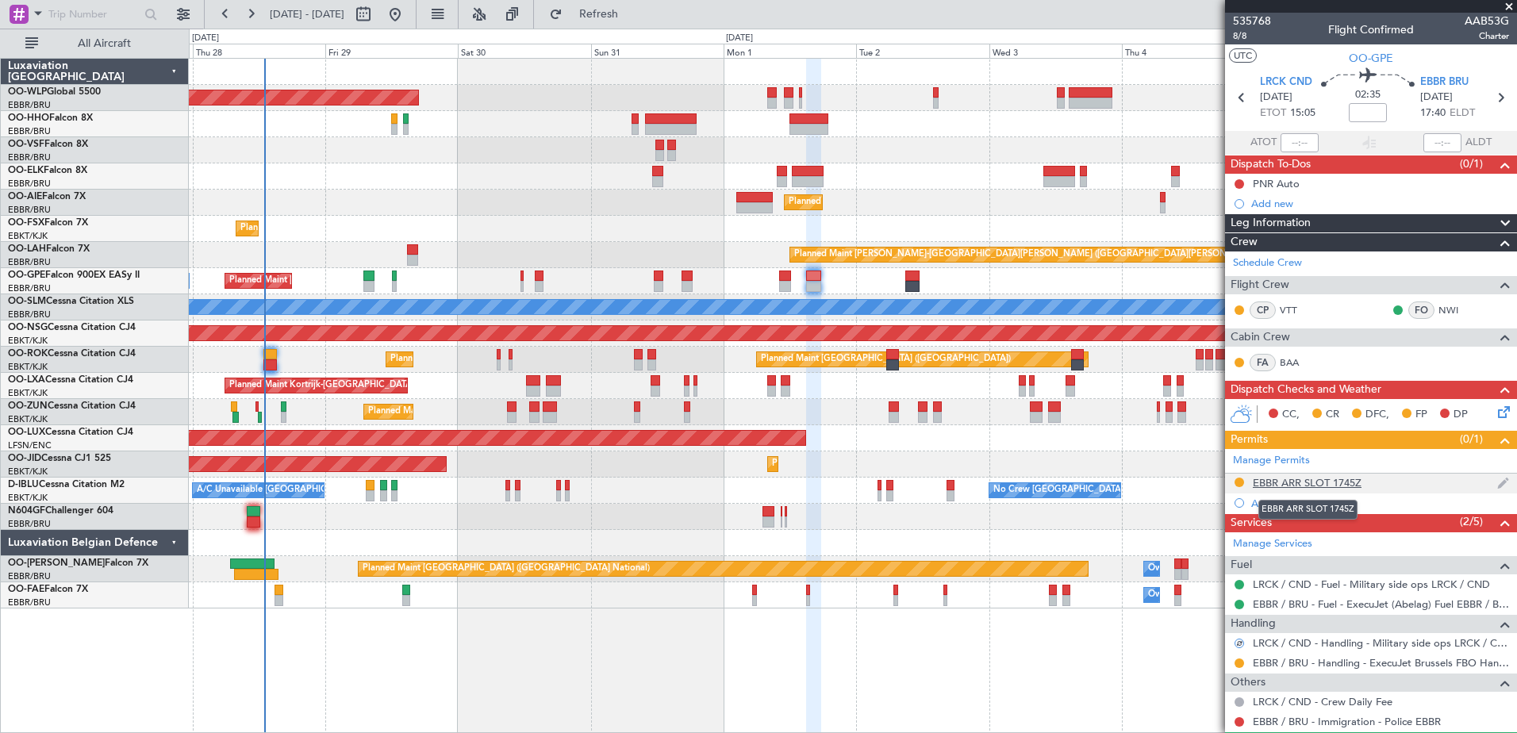
click at [1330, 487] on div "EBBR ARR SLOT 1745Z" at bounding box center [1307, 482] width 109 height 13
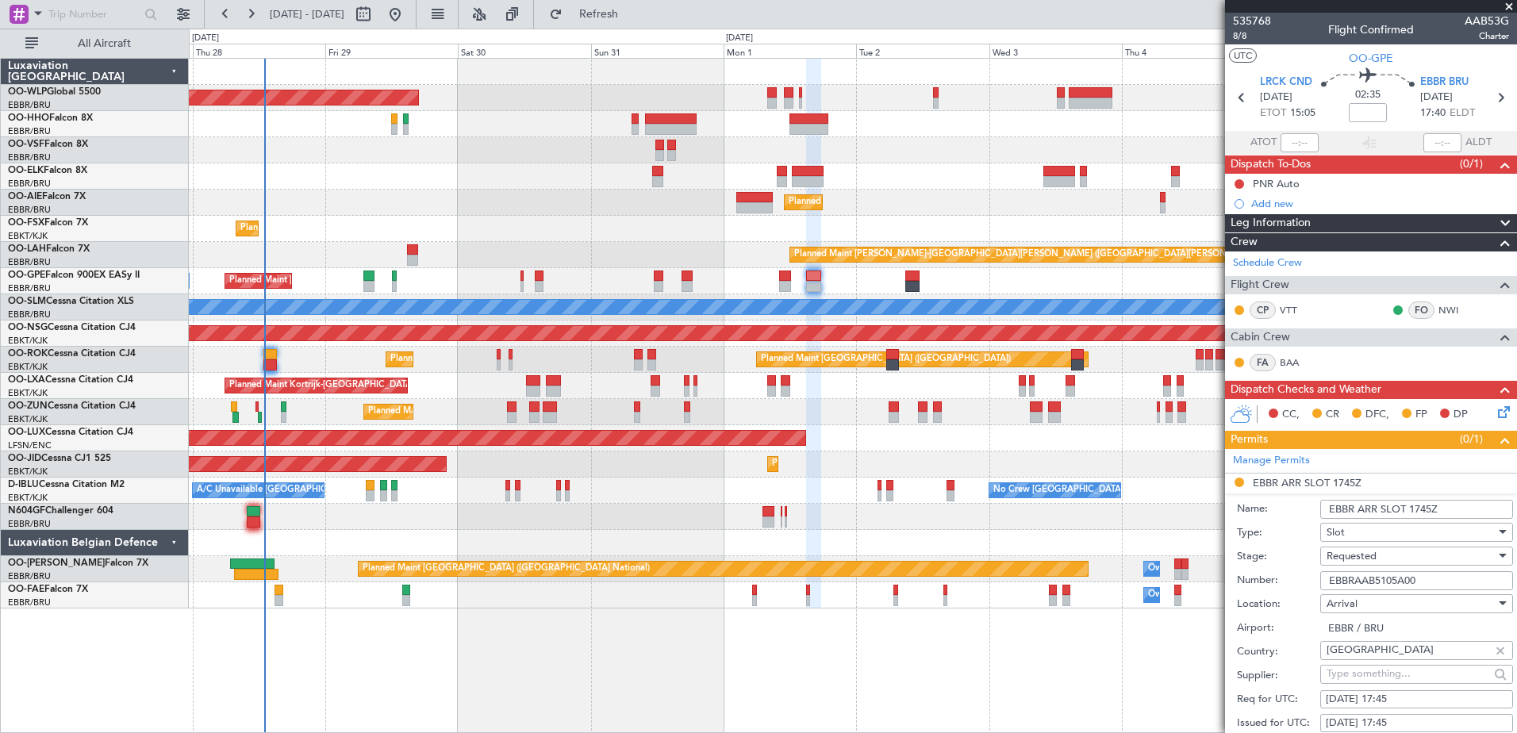
click at [1375, 558] on span "Requested" at bounding box center [1352, 556] width 50 height 14
click at [1368, 679] on span "Received OK" at bounding box center [1411, 683] width 167 height 24
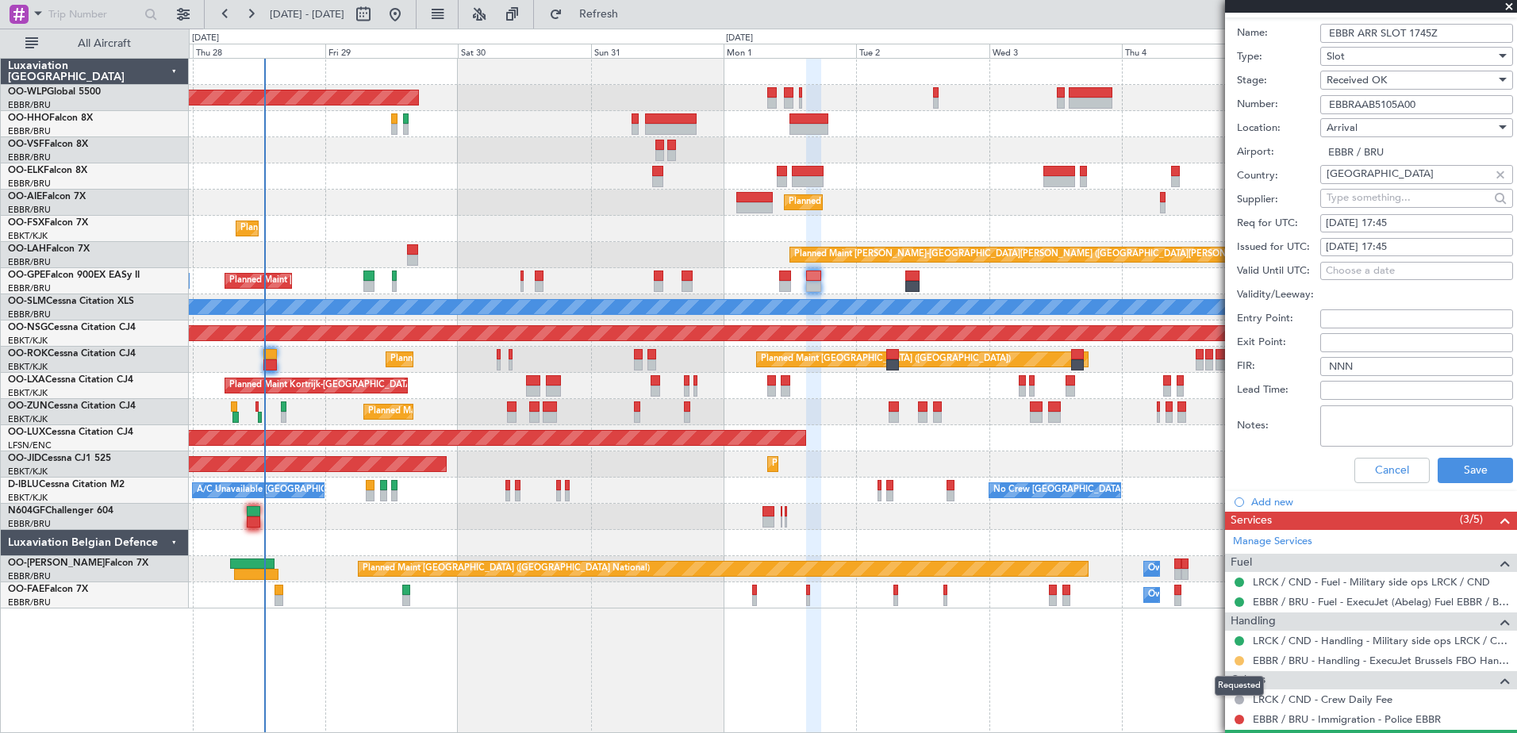
click at [1240, 663] on button at bounding box center [1240, 661] width 10 height 10
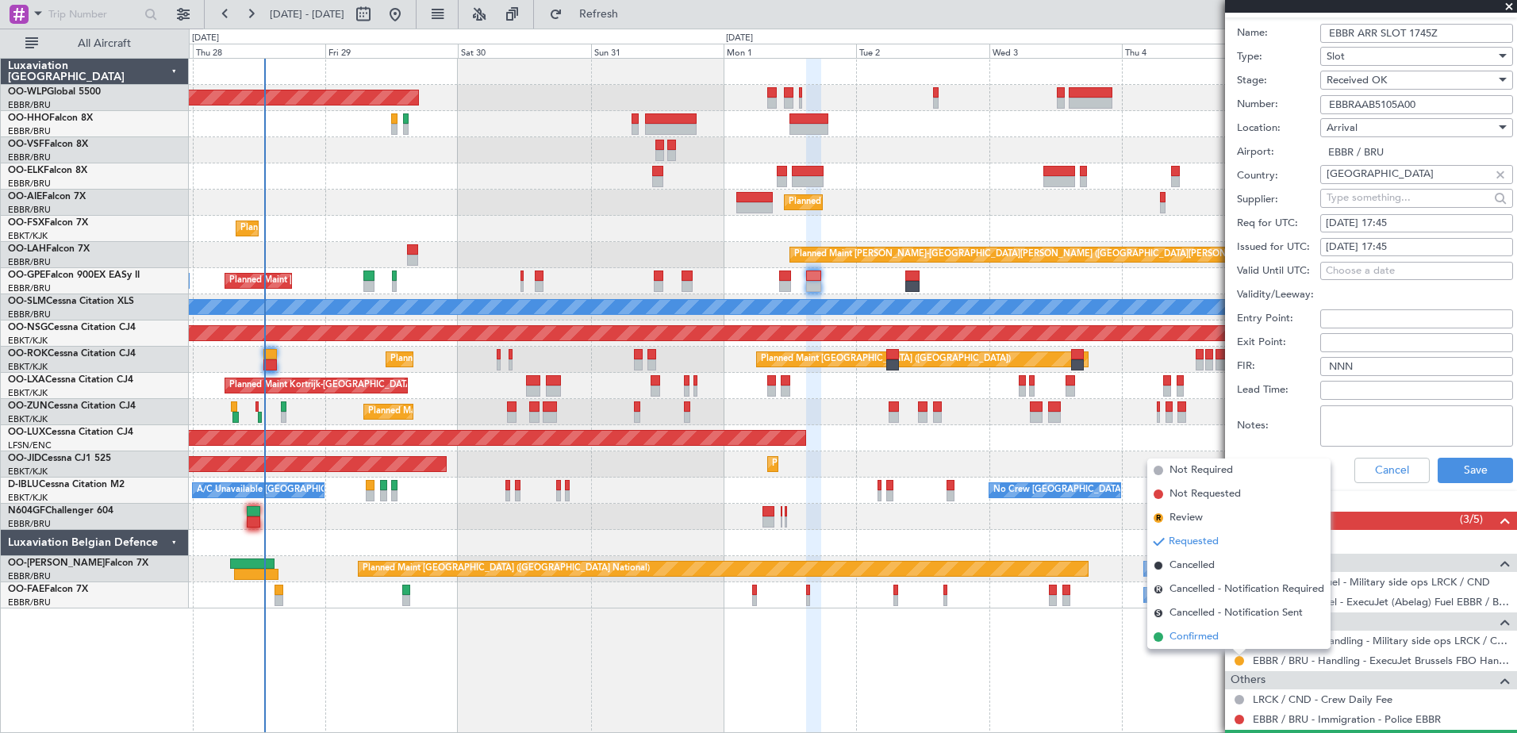
click at [1217, 642] on span "Confirmed" at bounding box center [1194, 637] width 49 height 16
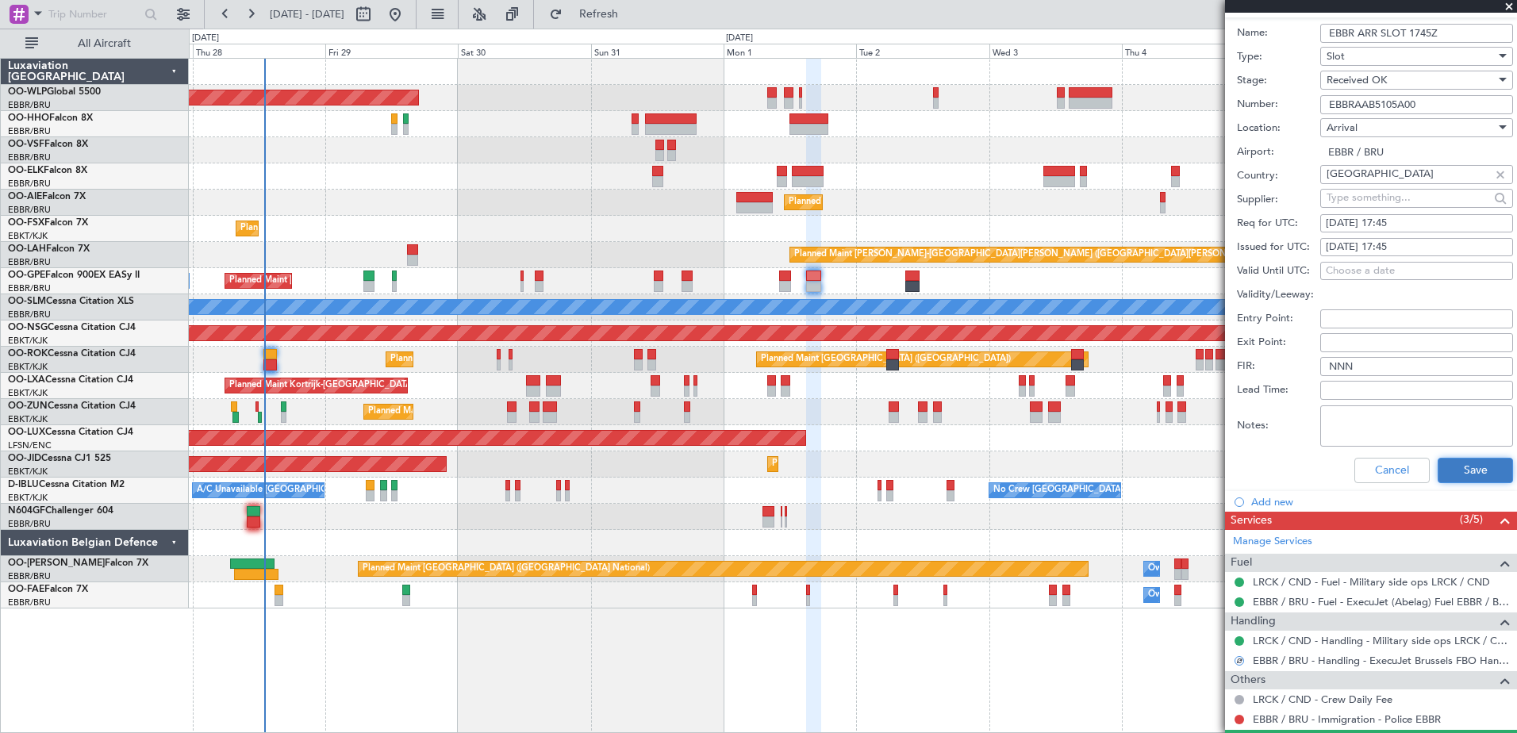
click at [1464, 477] on button "Save" at bounding box center [1475, 470] width 75 height 25
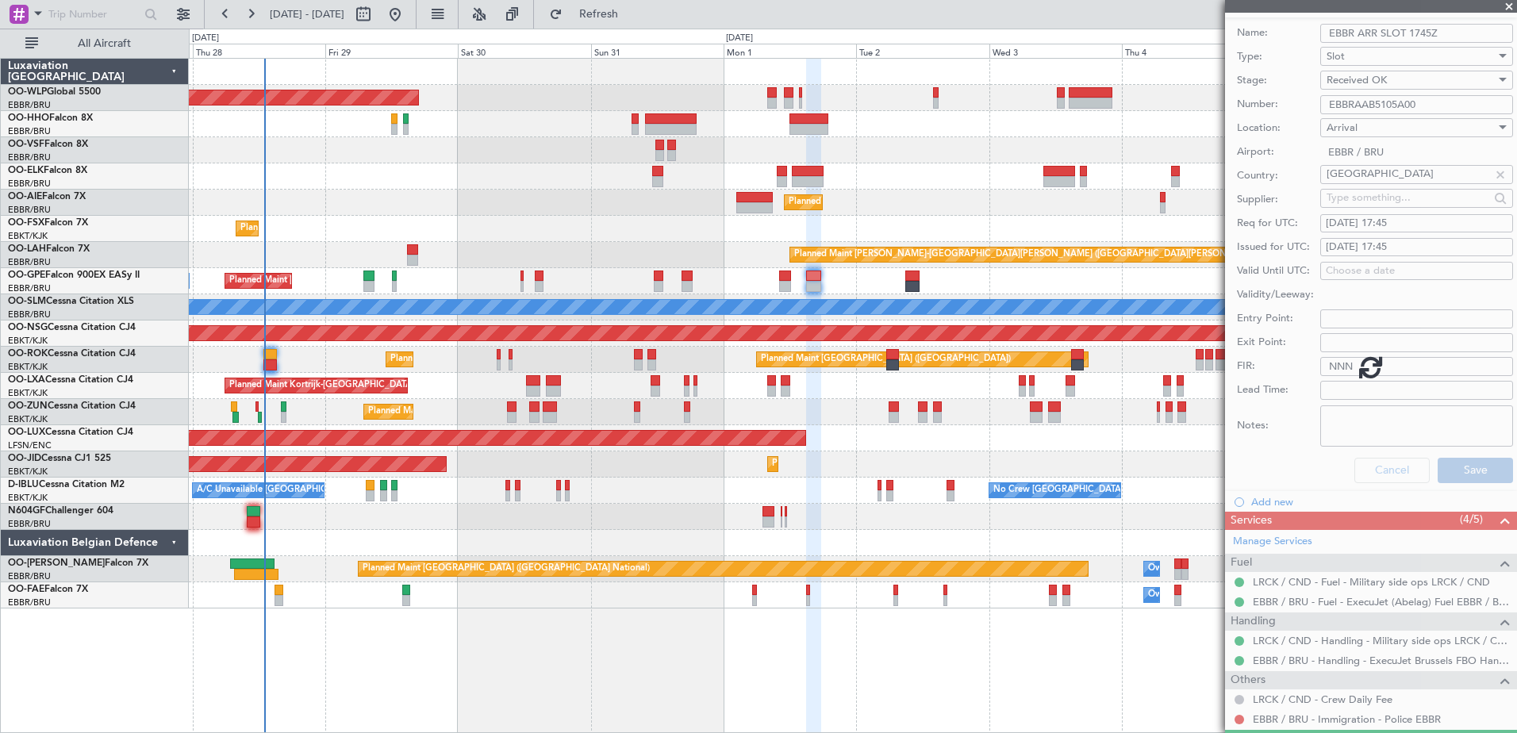
scroll to position [2, 0]
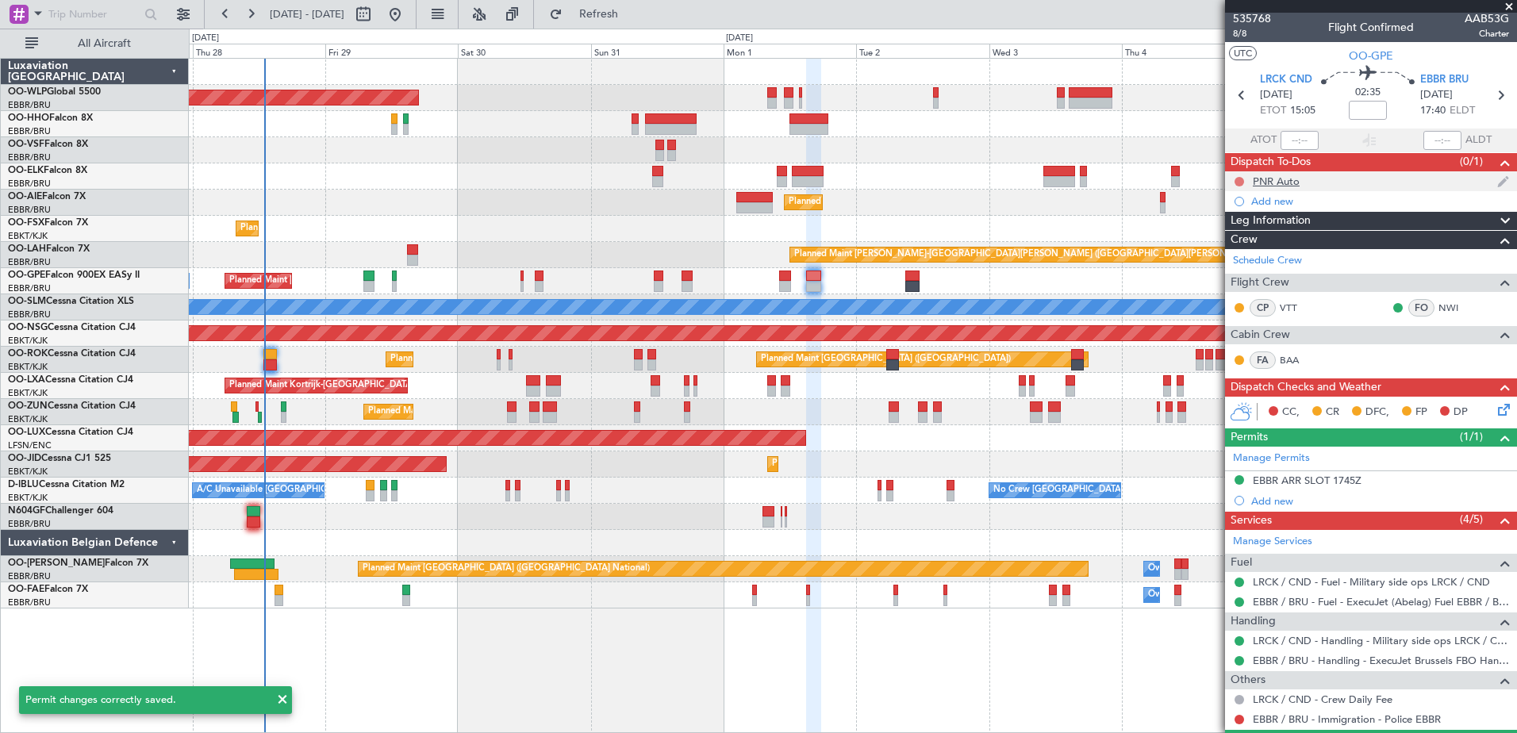
click at [1238, 178] on button at bounding box center [1240, 182] width 10 height 10
click at [1230, 252] on span "Completed" at bounding box center [1247, 252] width 52 height 16
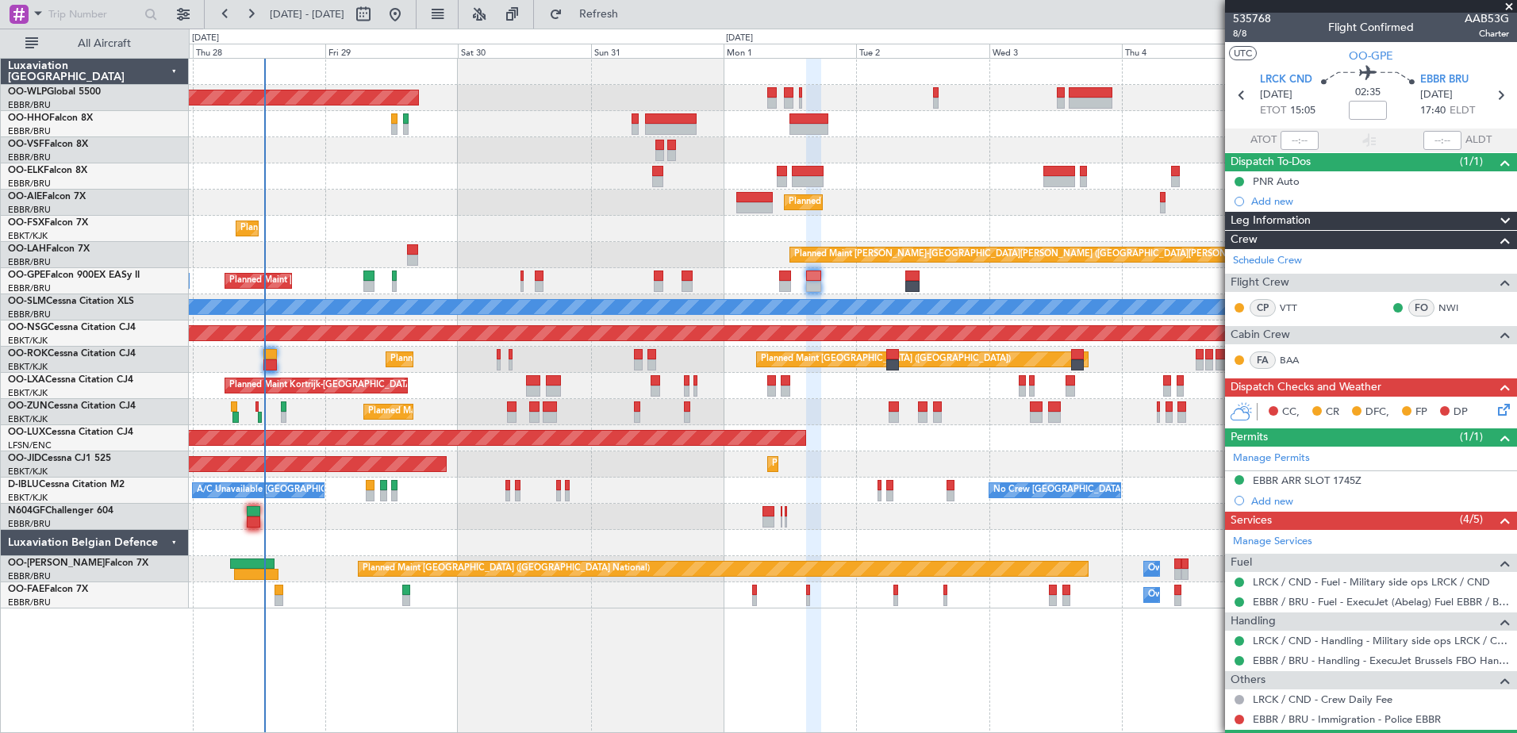
click at [1495, 403] on icon at bounding box center [1501, 407] width 13 height 13
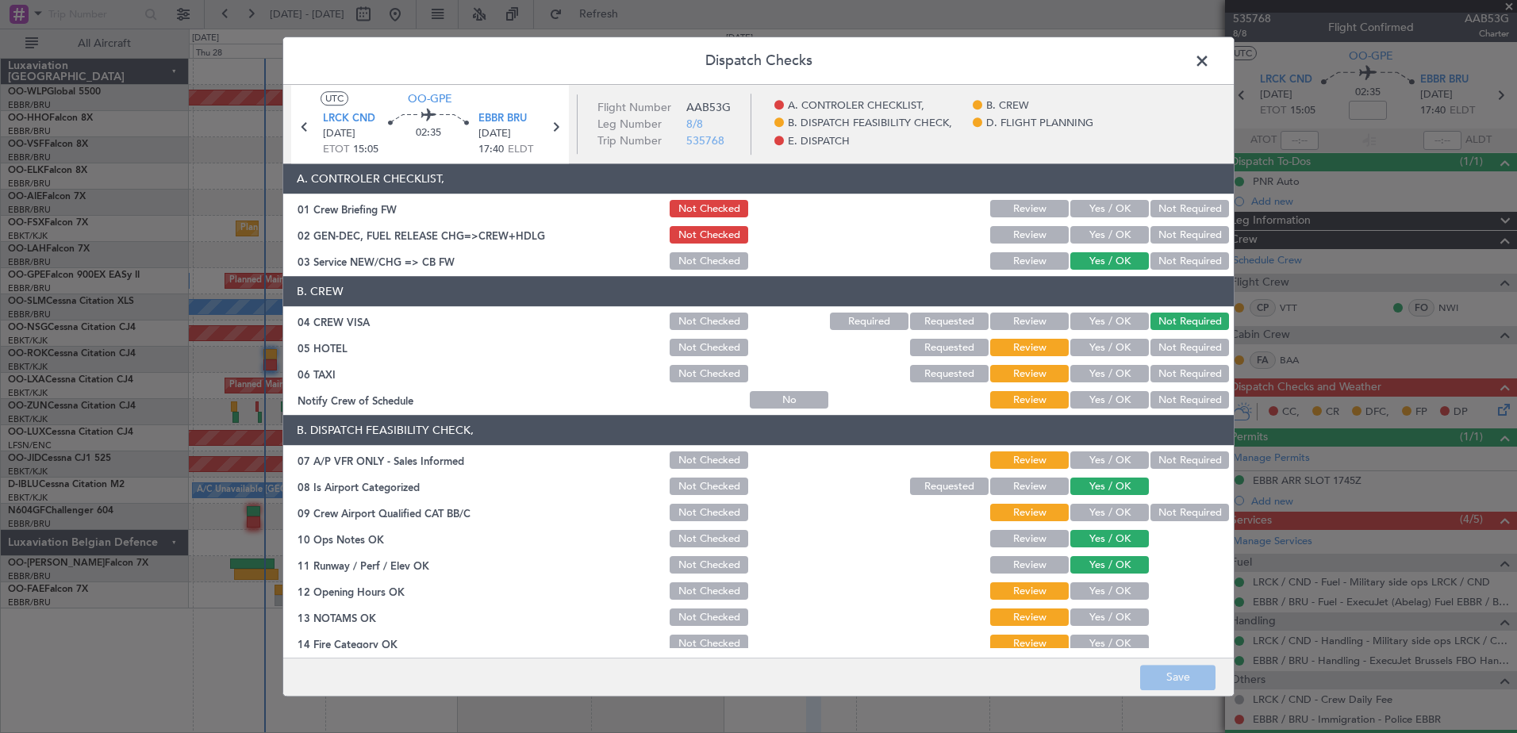
click at [1108, 396] on button "Yes / OK" at bounding box center [1110, 400] width 79 height 17
click at [1160, 372] on button "Not Required" at bounding box center [1190, 374] width 79 height 17
click at [1168, 348] on button "Not Required" at bounding box center [1190, 348] width 79 height 17
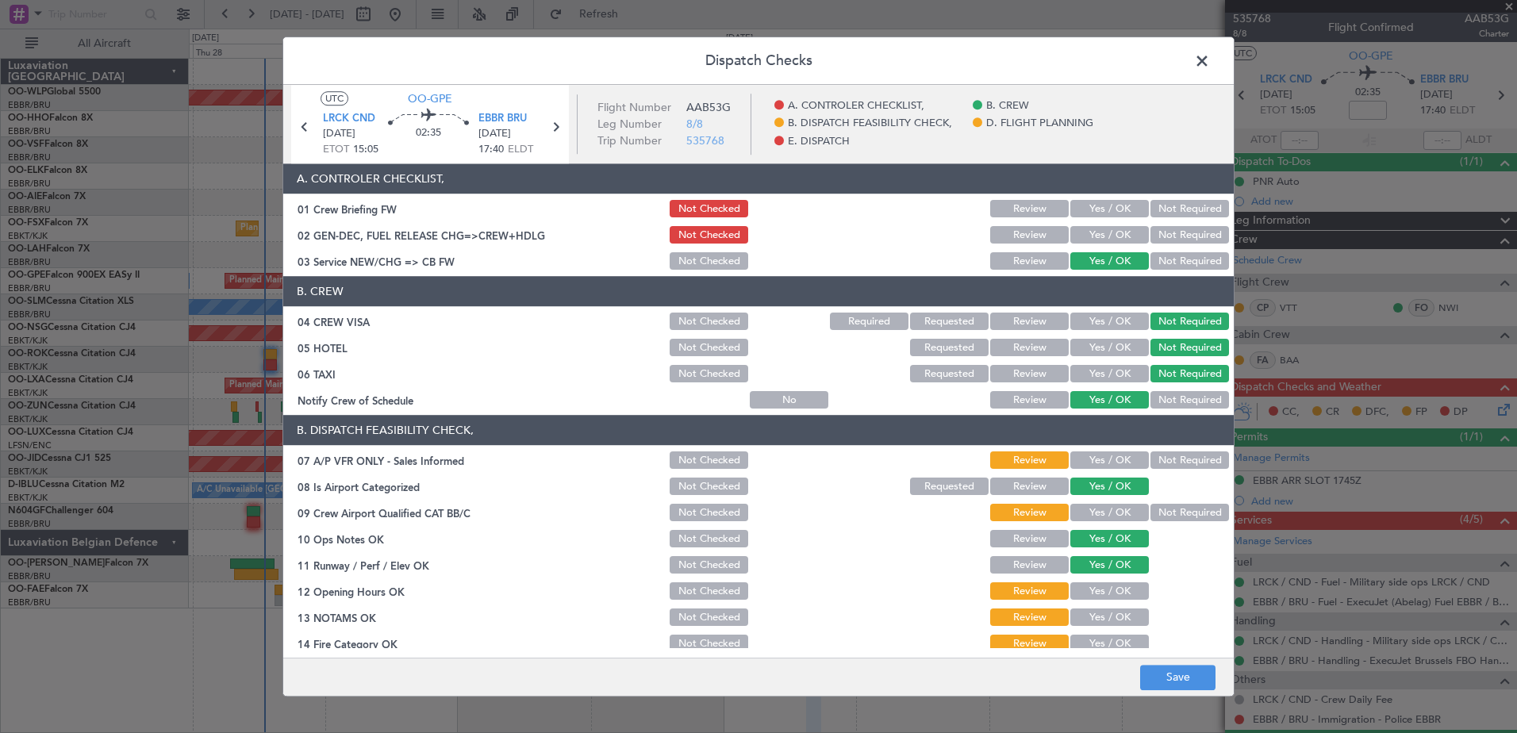
click at [1173, 463] on button "Not Required" at bounding box center [1190, 460] width 79 height 17
click at [1100, 513] on button "Yes / OK" at bounding box center [1110, 513] width 79 height 17
click at [1160, 509] on button "Not Required" at bounding box center [1190, 513] width 79 height 17
click at [1107, 594] on button "Yes / OK" at bounding box center [1110, 591] width 79 height 17
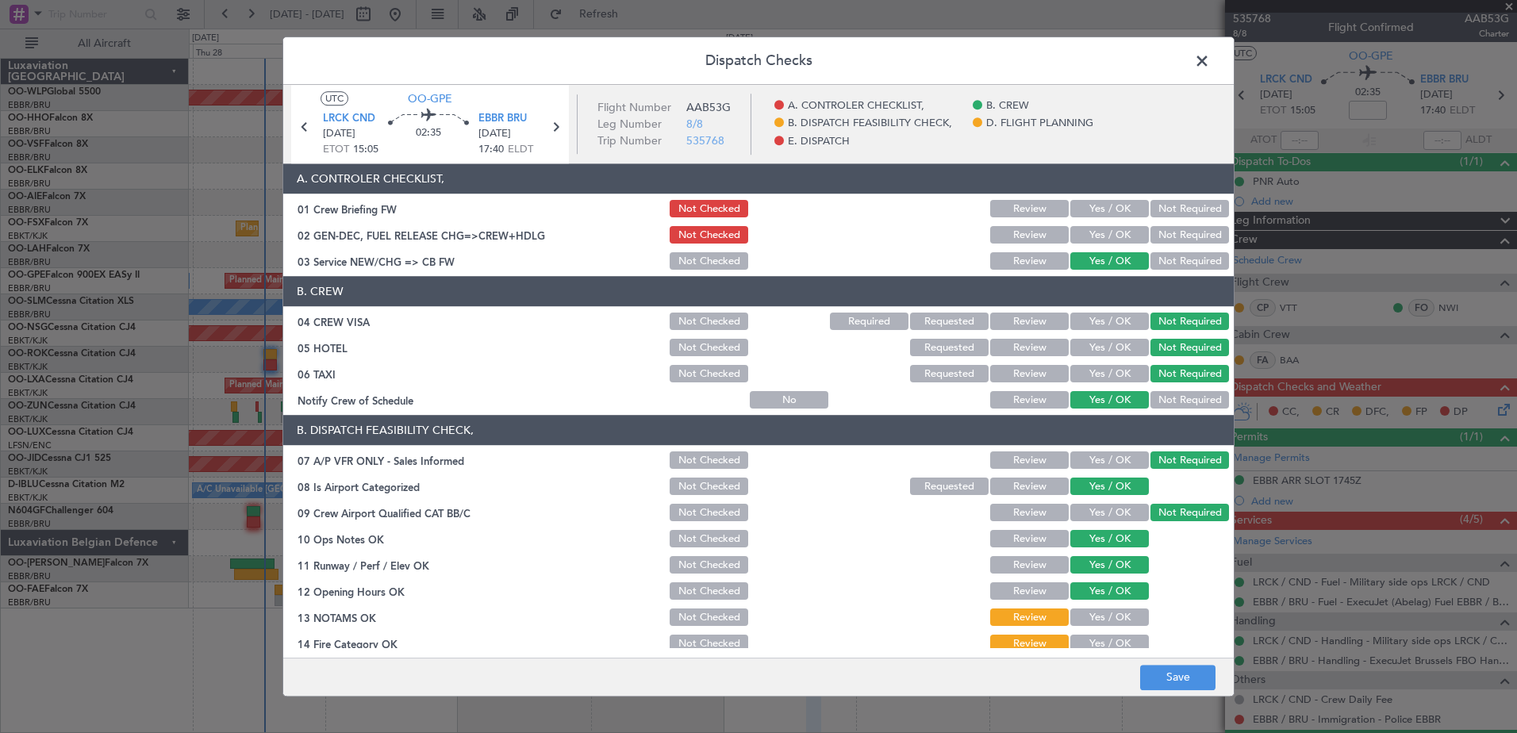
click at [1101, 616] on button "Yes / OK" at bounding box center [1110, 618] width 79 height 17
click at [1096, 640] on button "Yes / OK" at bounding box center [1110, 644] width 79 height 17
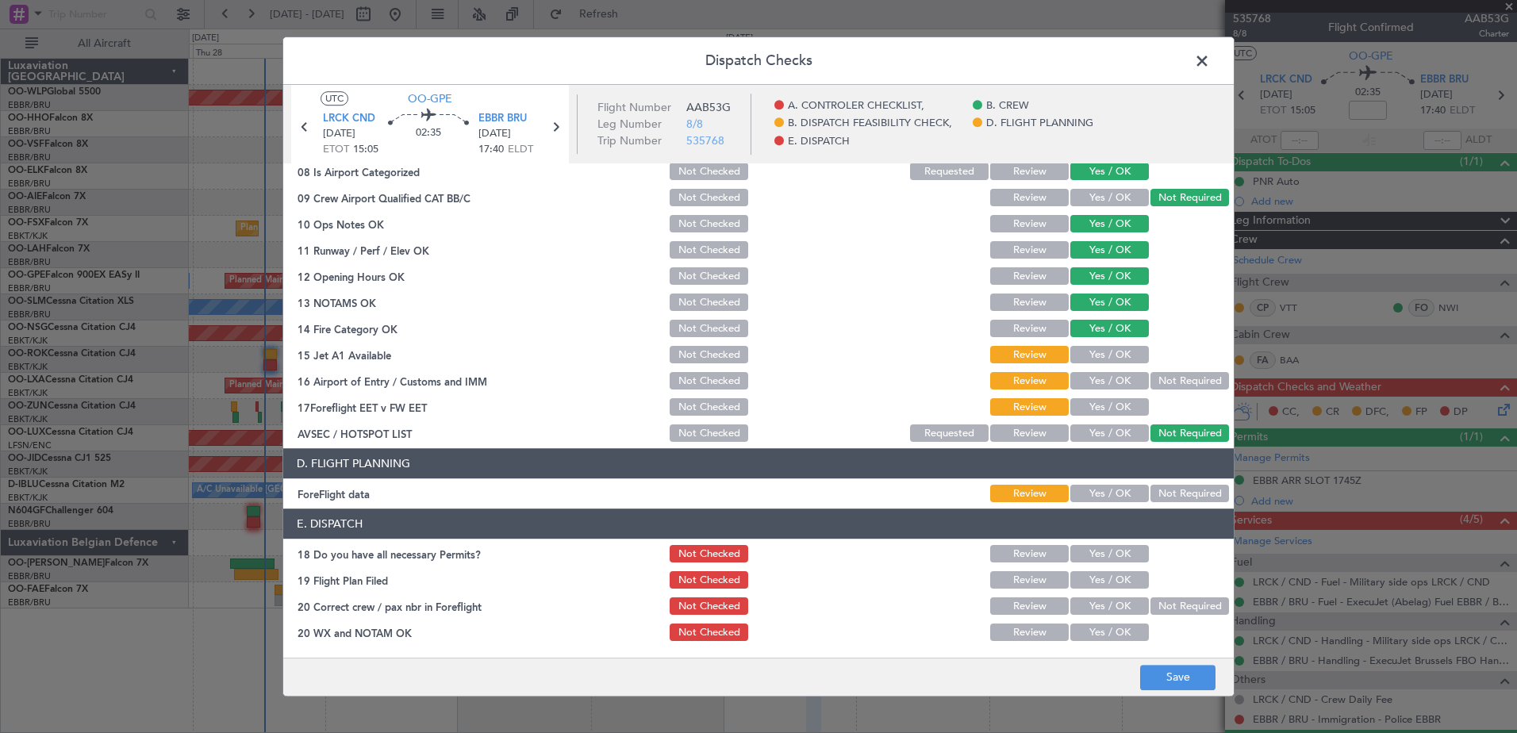
click at [1095, 352] on button "Yes / OK" at bounding box center [1110, 355] width 79 height 17
click at [1094, 367] on section "B. DISPATCH FEASIBILITY CHECK, 07 A/P VFR ONLY - Sales Informed Not Checked Rev…" at bounding box center [758, 273] width 951 height 344
click at [1094, 380] on button "Yes / OK" at bounding box center [1110, 381] width 79 height 17
click at [1097, 408] on button "Yes / OK" at bounding box center [1110, 407] width 79 height 17
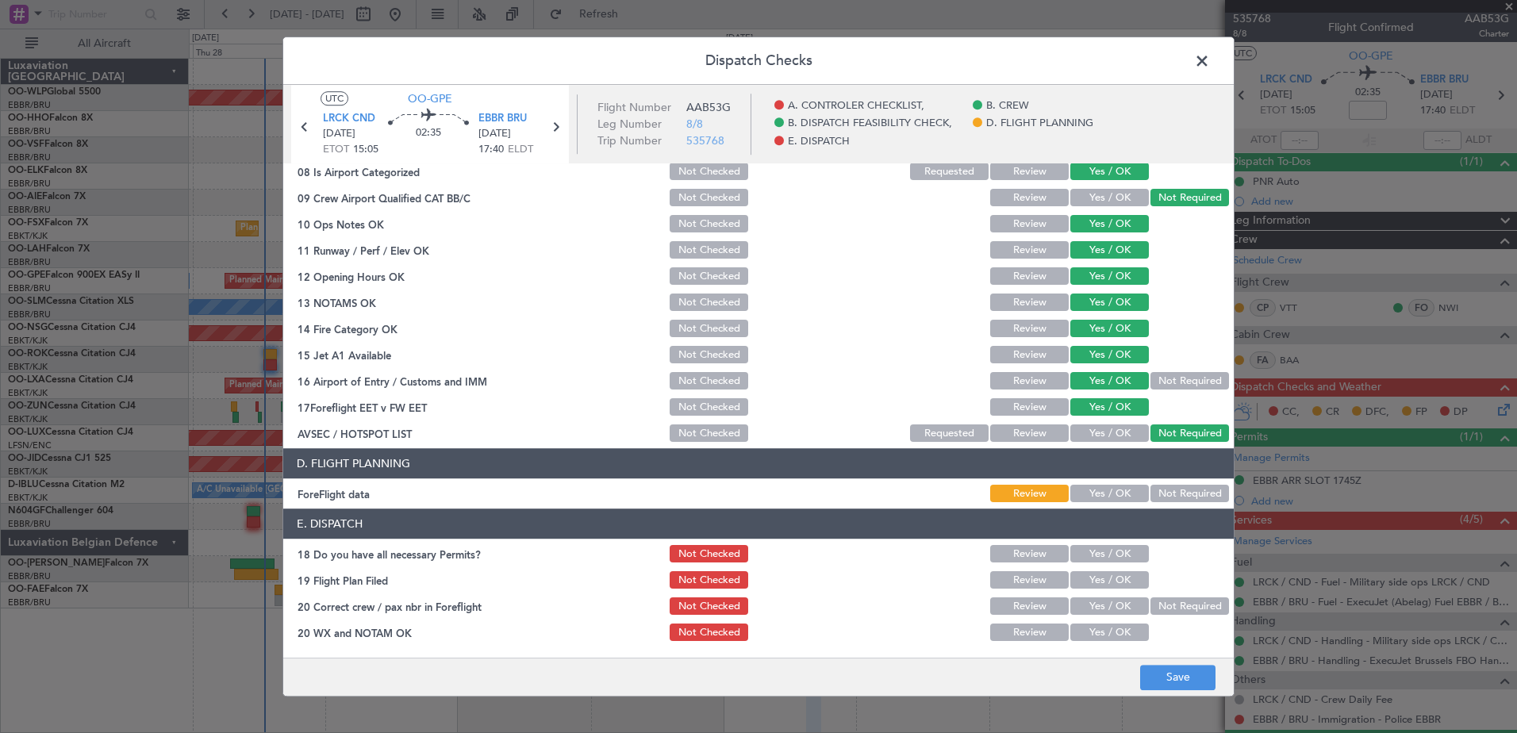
click at [1113, 496] on button "Yes / OK" at bounding box center [1110, 494] width 79 height 17
click at [1183, 679] on button "Save" at bounding box center [1177, 677] width 75 height 25
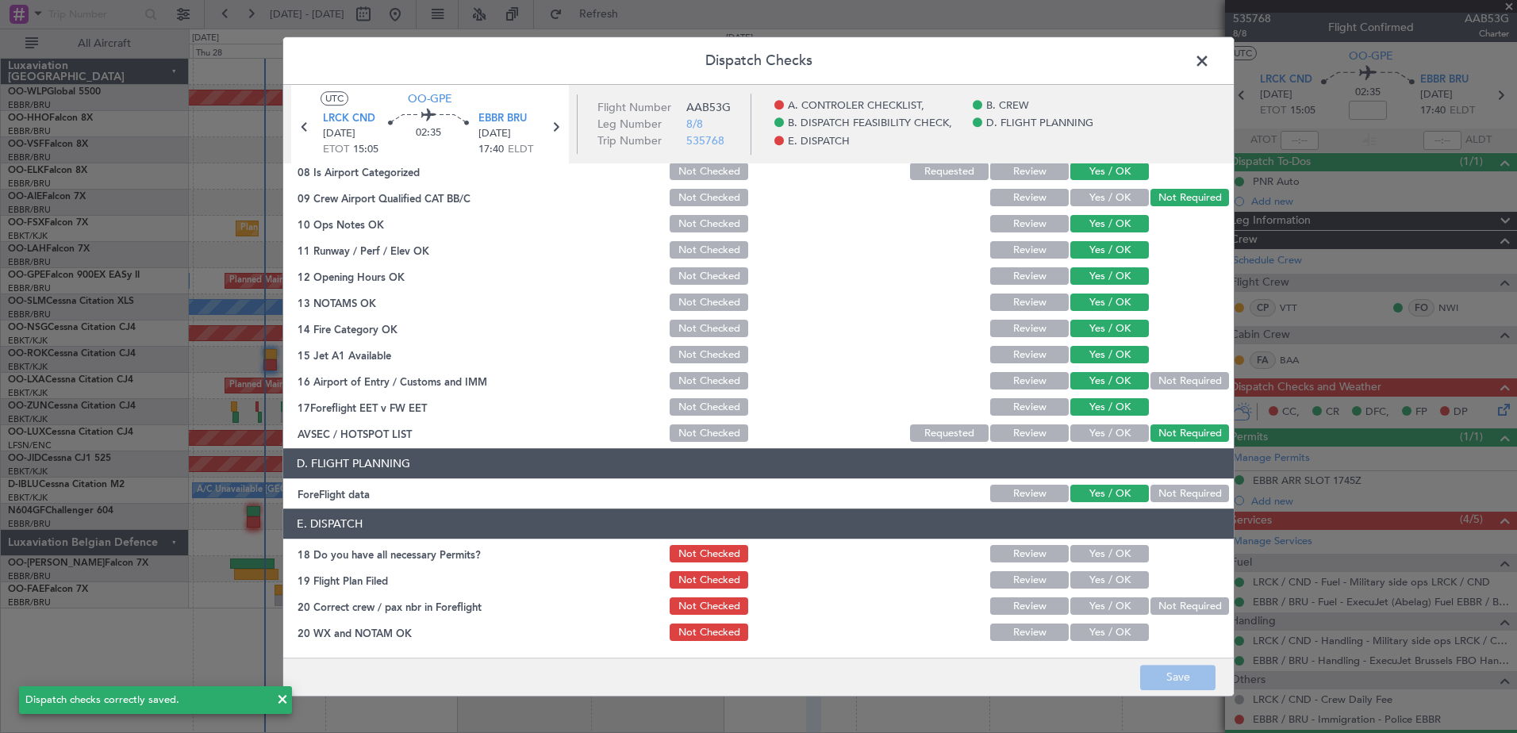
click at [1210, 59] on span at bounding box center [1210, 65] width 0 height 32
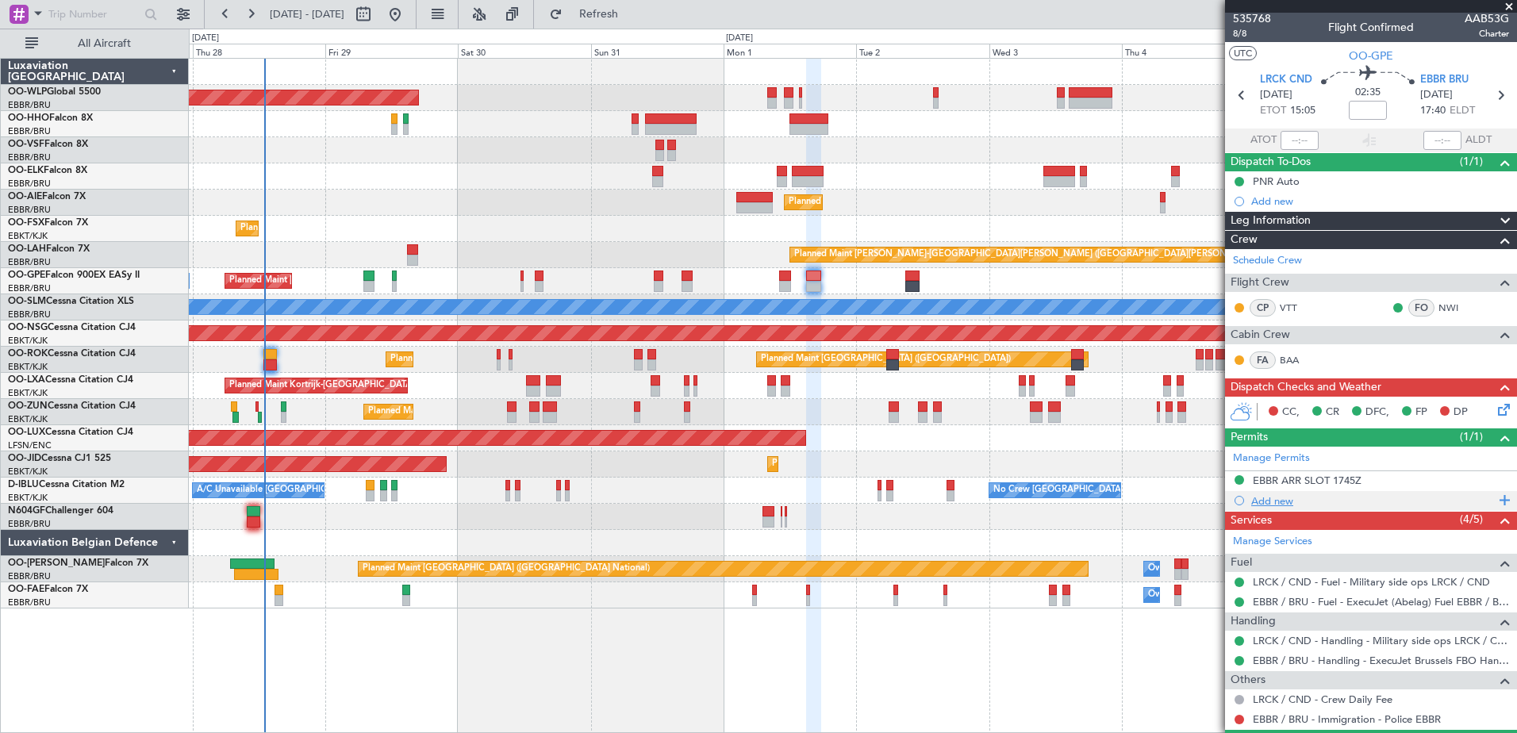
click at [1271, 495] on div "Add new" at bounding box center [1374, 500] width 244 height 13
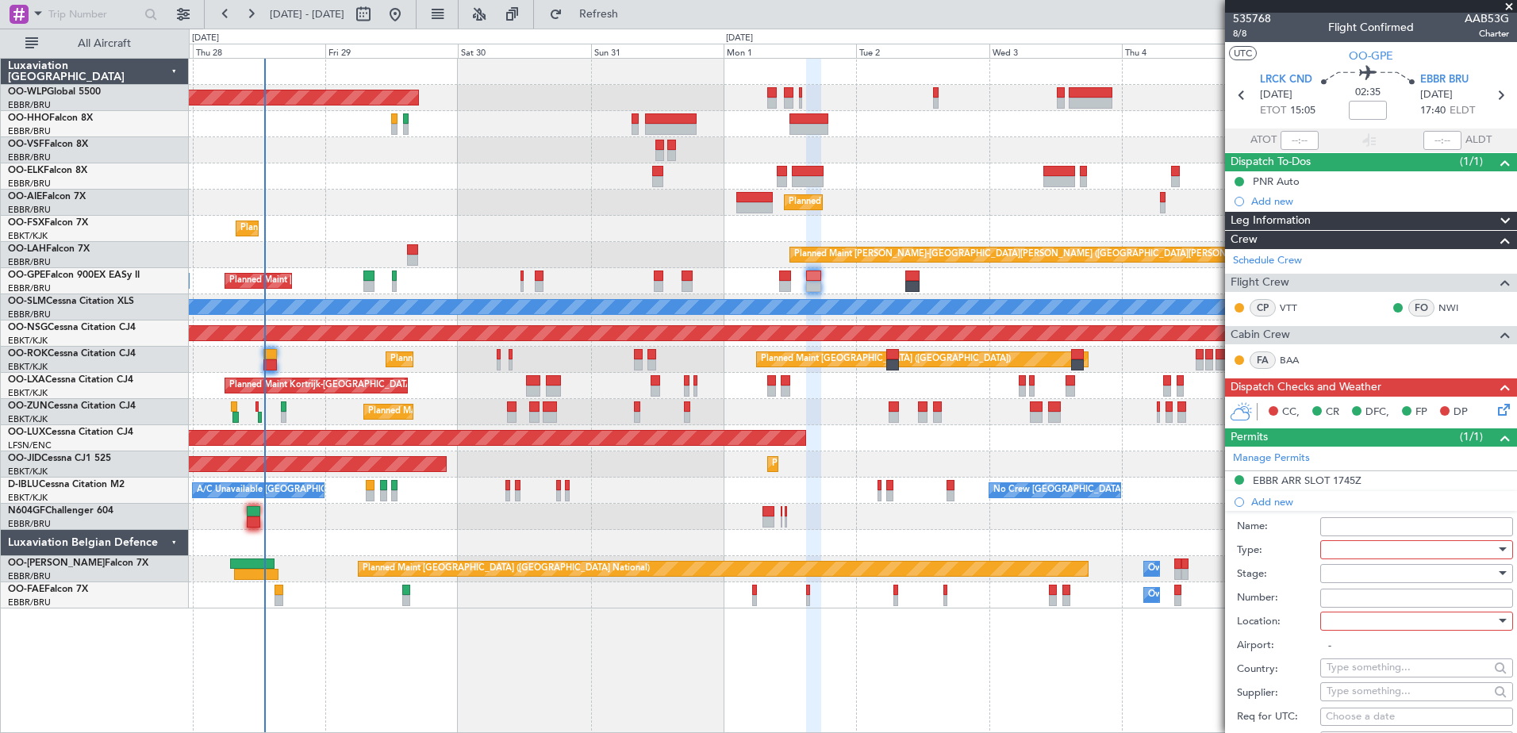
click at [1354, 553] on div at bounding box center [1411, 550] width 169 height 24
click at [1416, 690] on span "Slot" at bounding box center [1411, 699] width 167 height 24
click at [1333, 598] on input "Number:" at bounding box center [1417, 598] width 193 height 19
click at [1341, 644] on input "-" at bounding box center [1417, 646] width 193 height 19
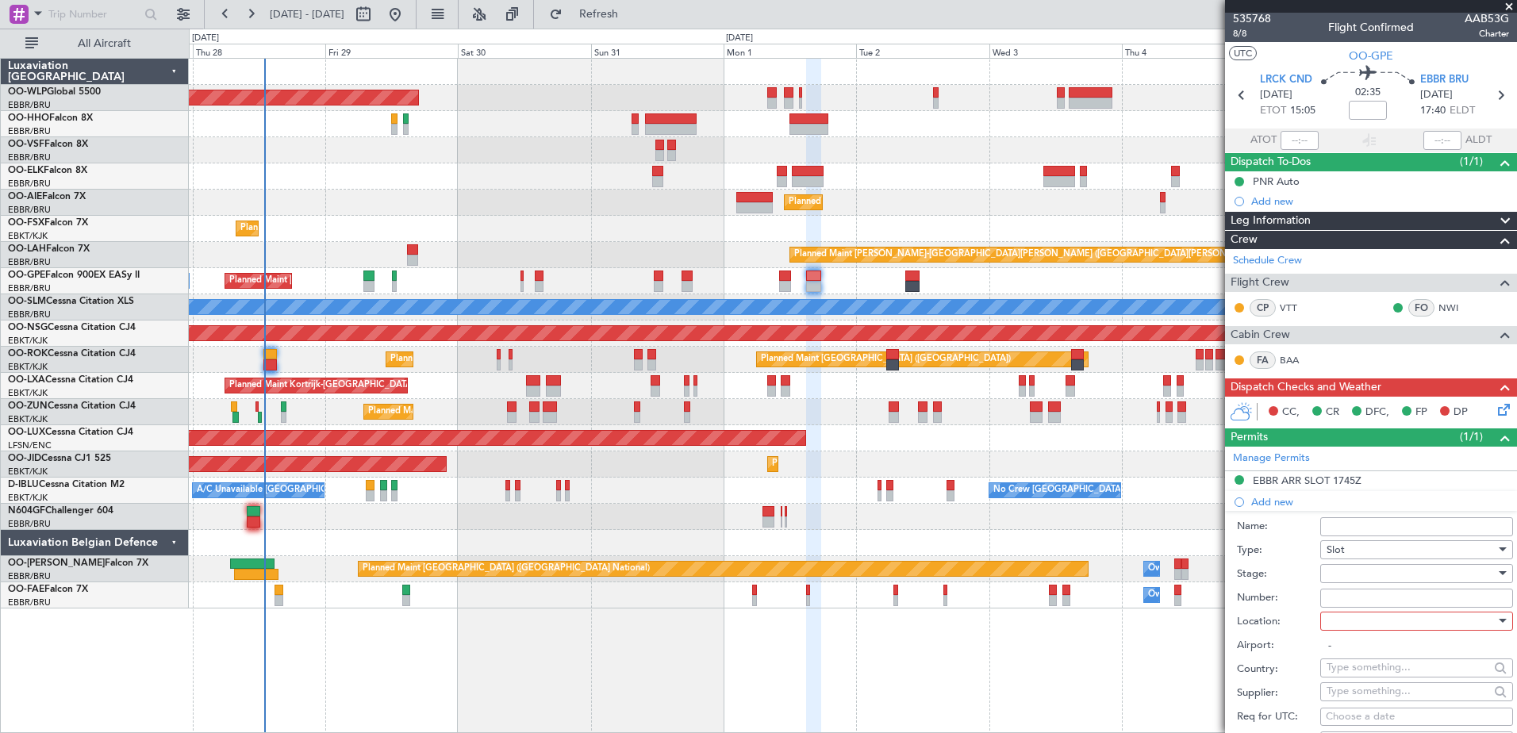
click at [1359, 552] on div "Slot" at bounding box center [1411, 550] width 169 height 24
click at [1385, 596] on span "Departure" at bounding box center [1411, 592] width 167 height 24
click at [1356, 621] on div at bounding box center [1411, 622] width 169 height 24
click at [1358, 652] on span "Departure" at bounding box center [1411, 653] width 167 height 24
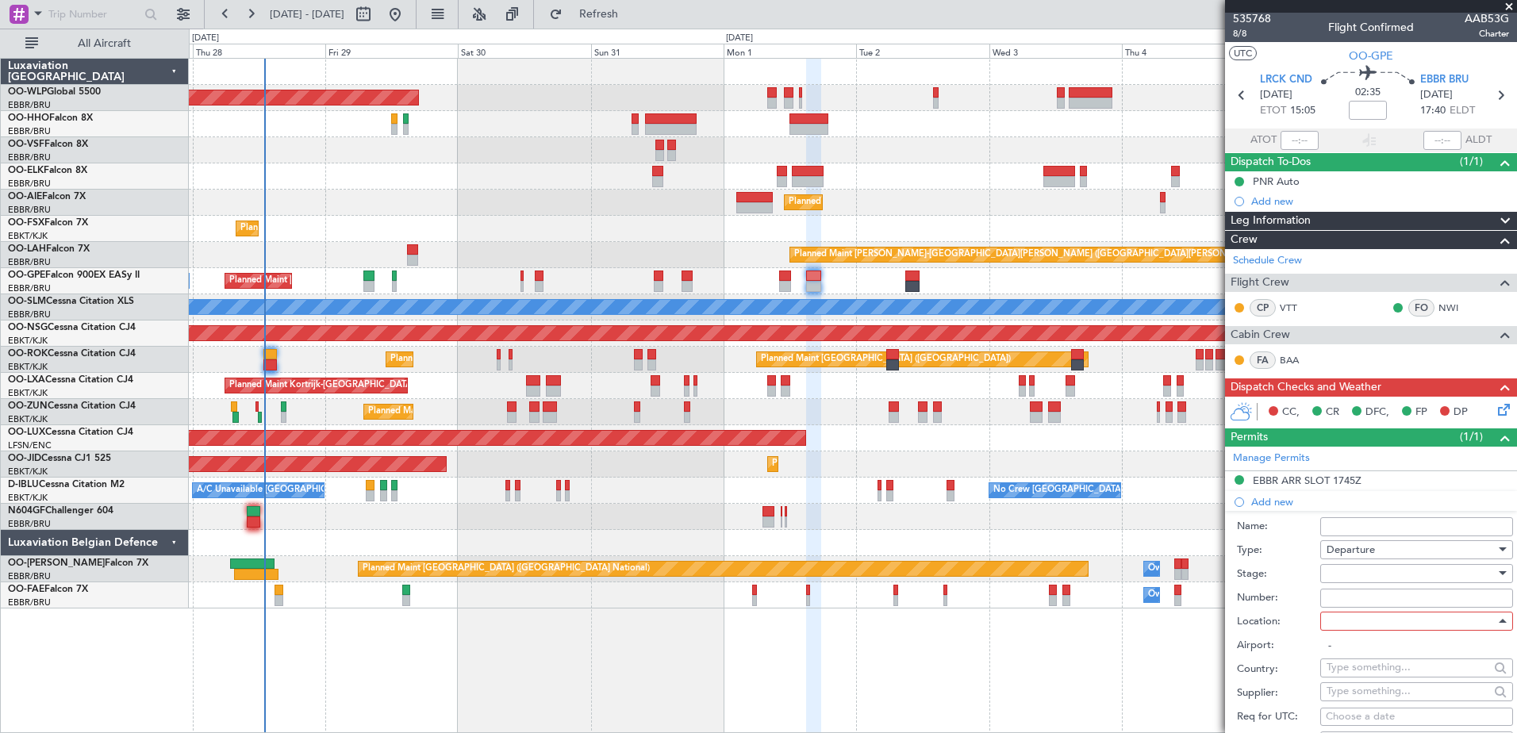
type input "LRCK / CND"
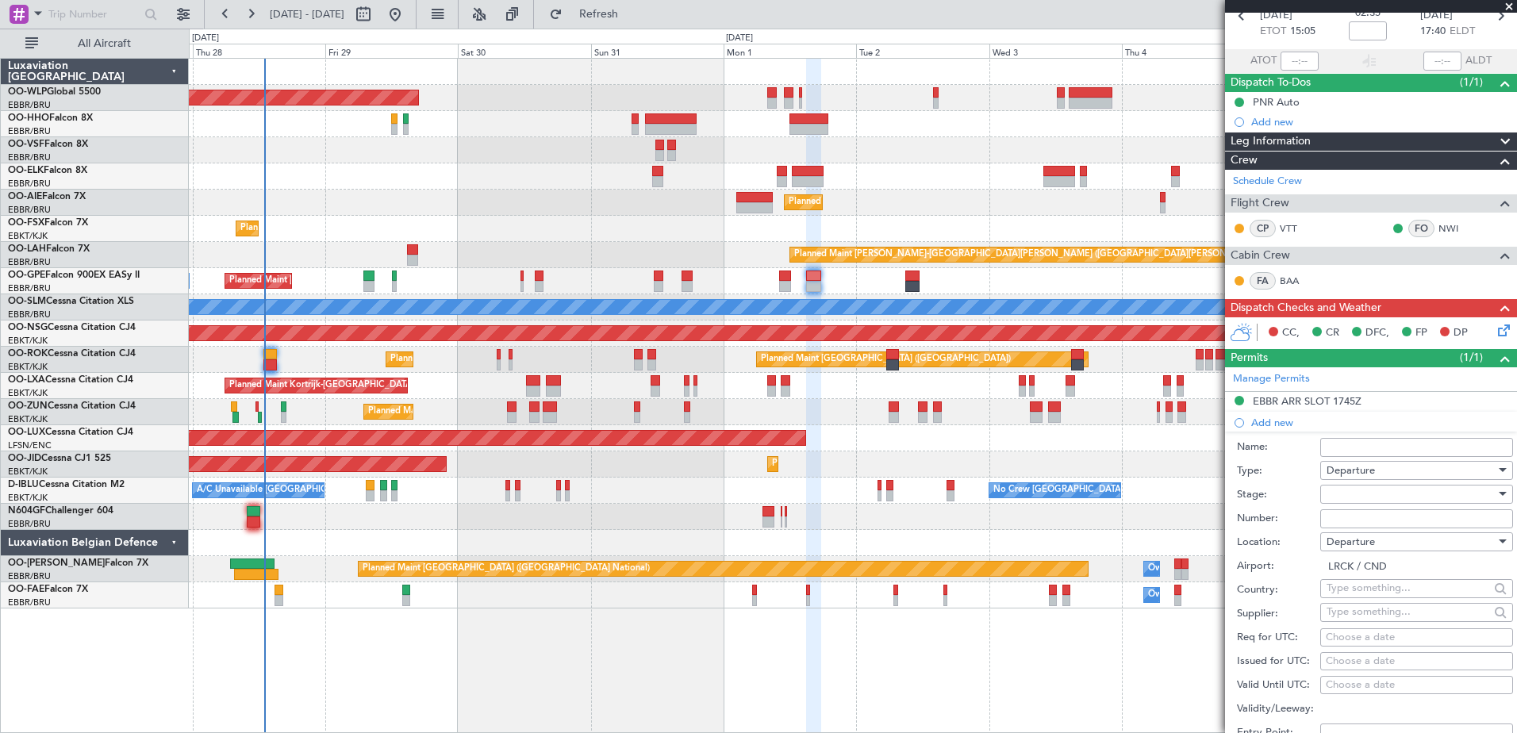
scroll to position [240, 0]
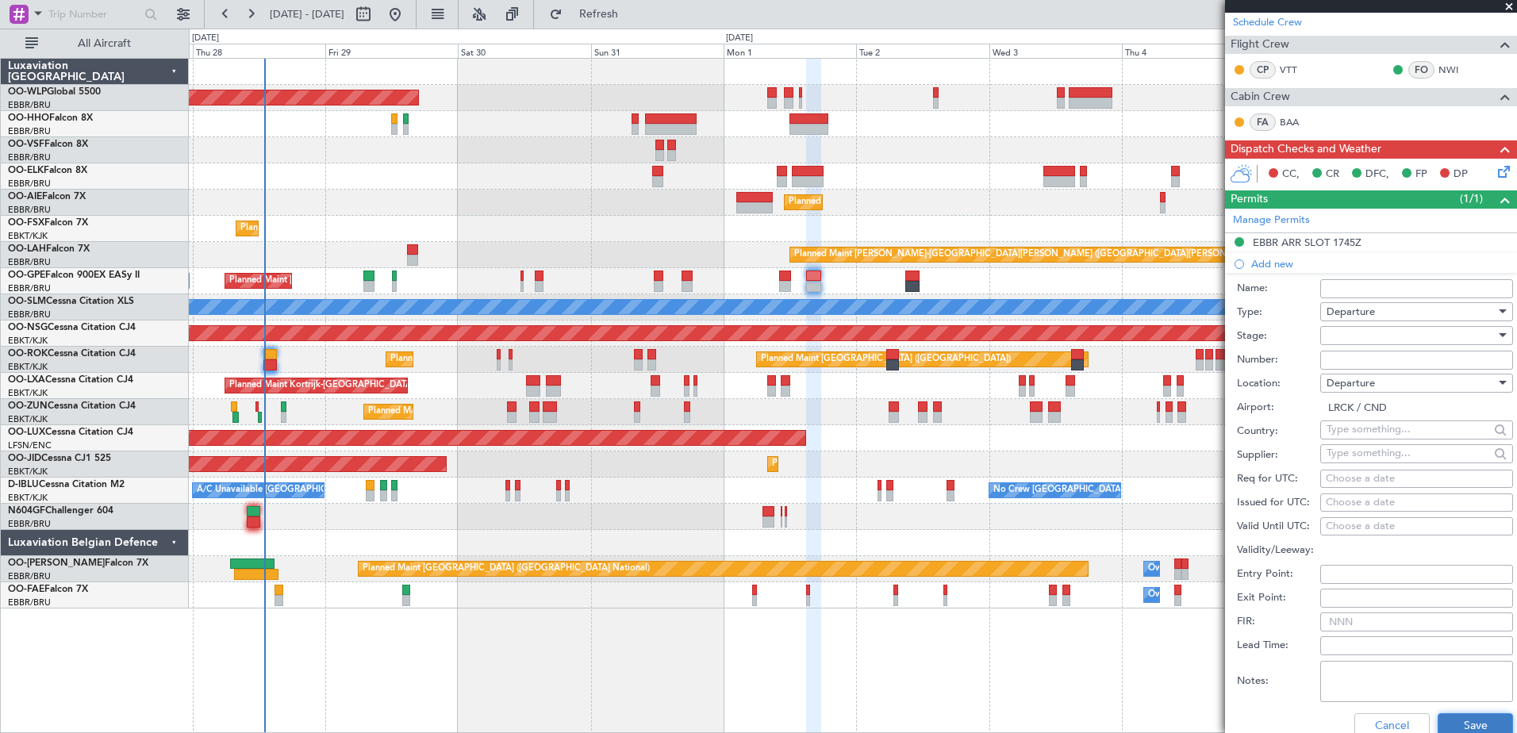
click at [1452, 713] on button "Save" at bounding box center [1475, 725] width 75 height 25
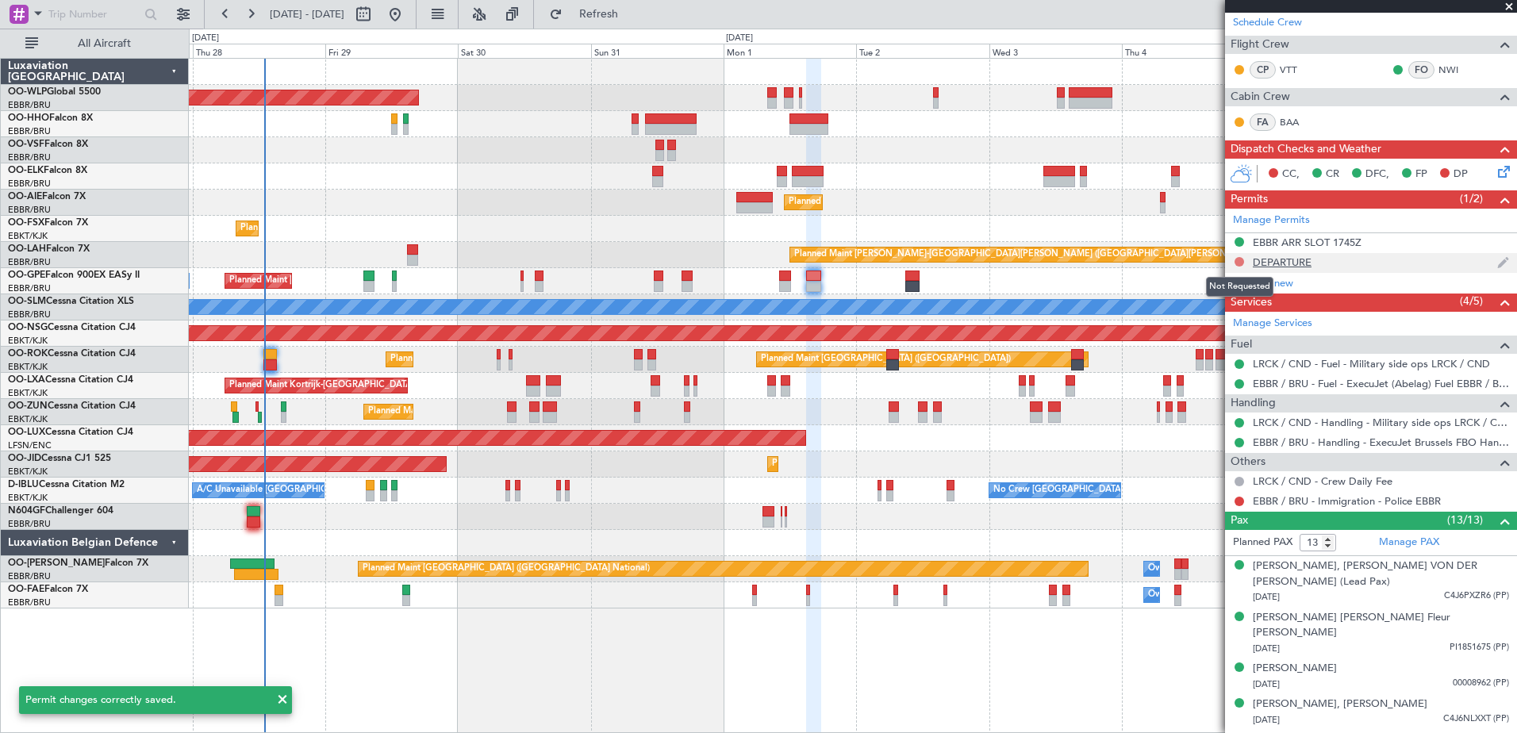
click at [1237, 261] on button at bounding box center [1240, 262] width 10 height 10
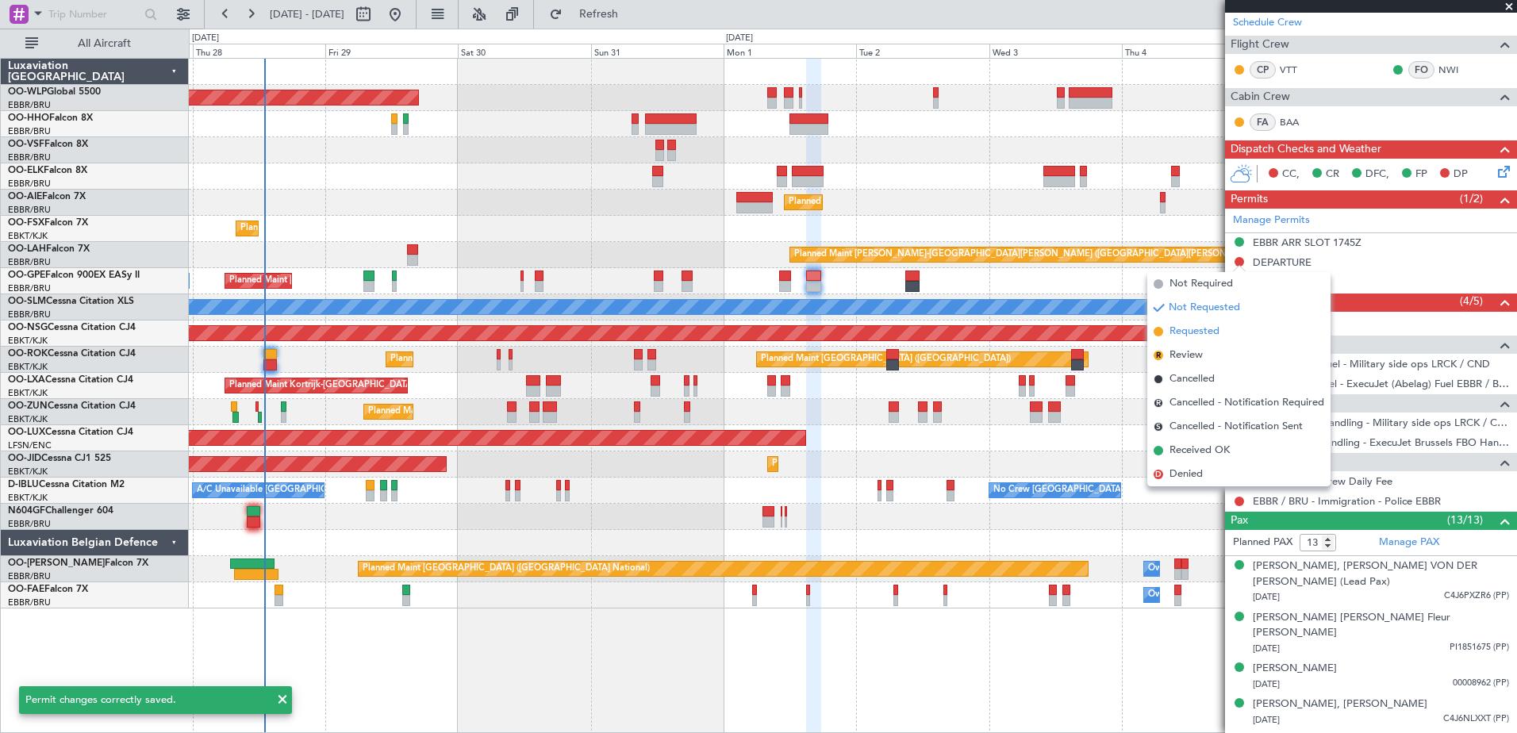
click at [1211, 326] on span "Requested" at bounding box center [1195, 332] width 50 height 16
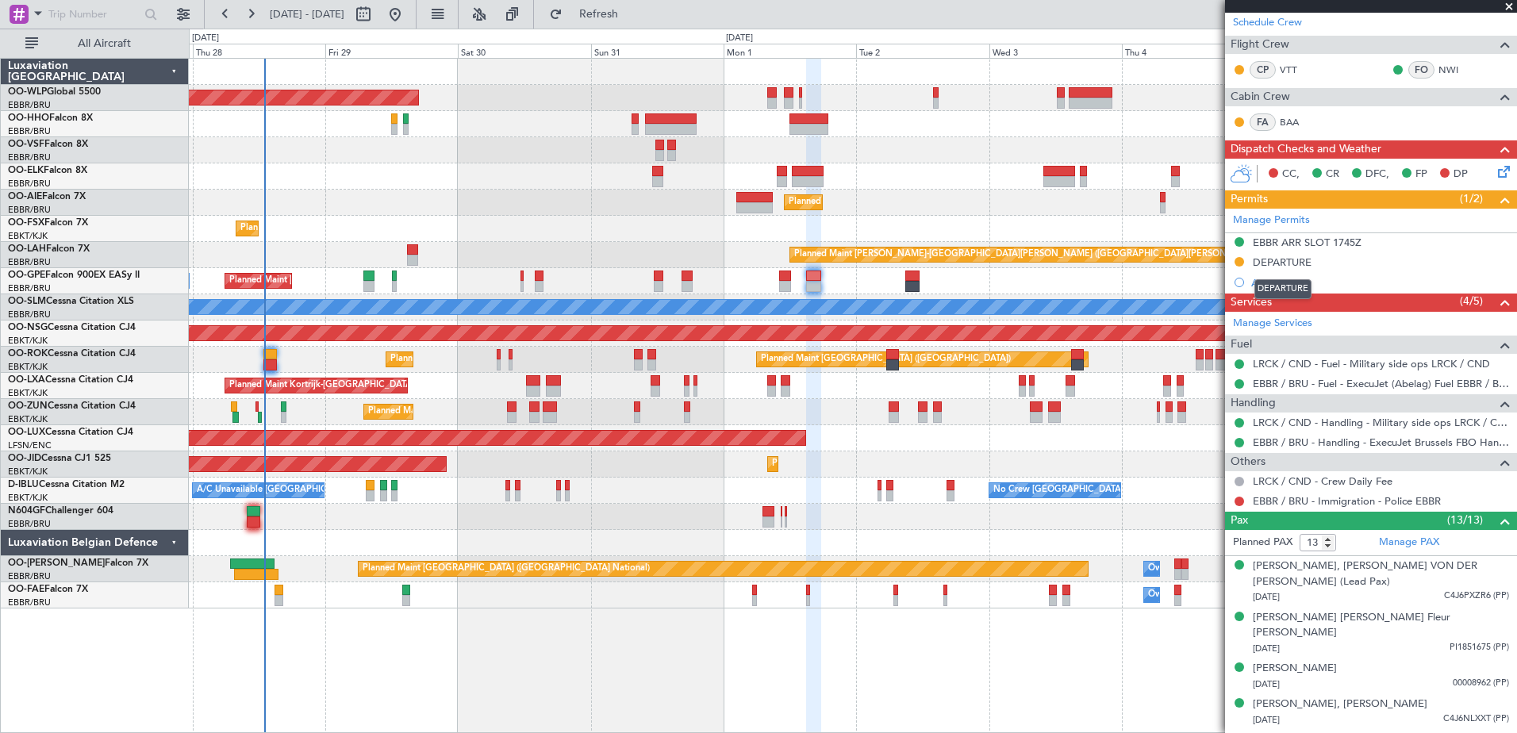
click at [1290, 264] on div "DEPARTURE" at bounding box center [1282, 262] width 59 height 13
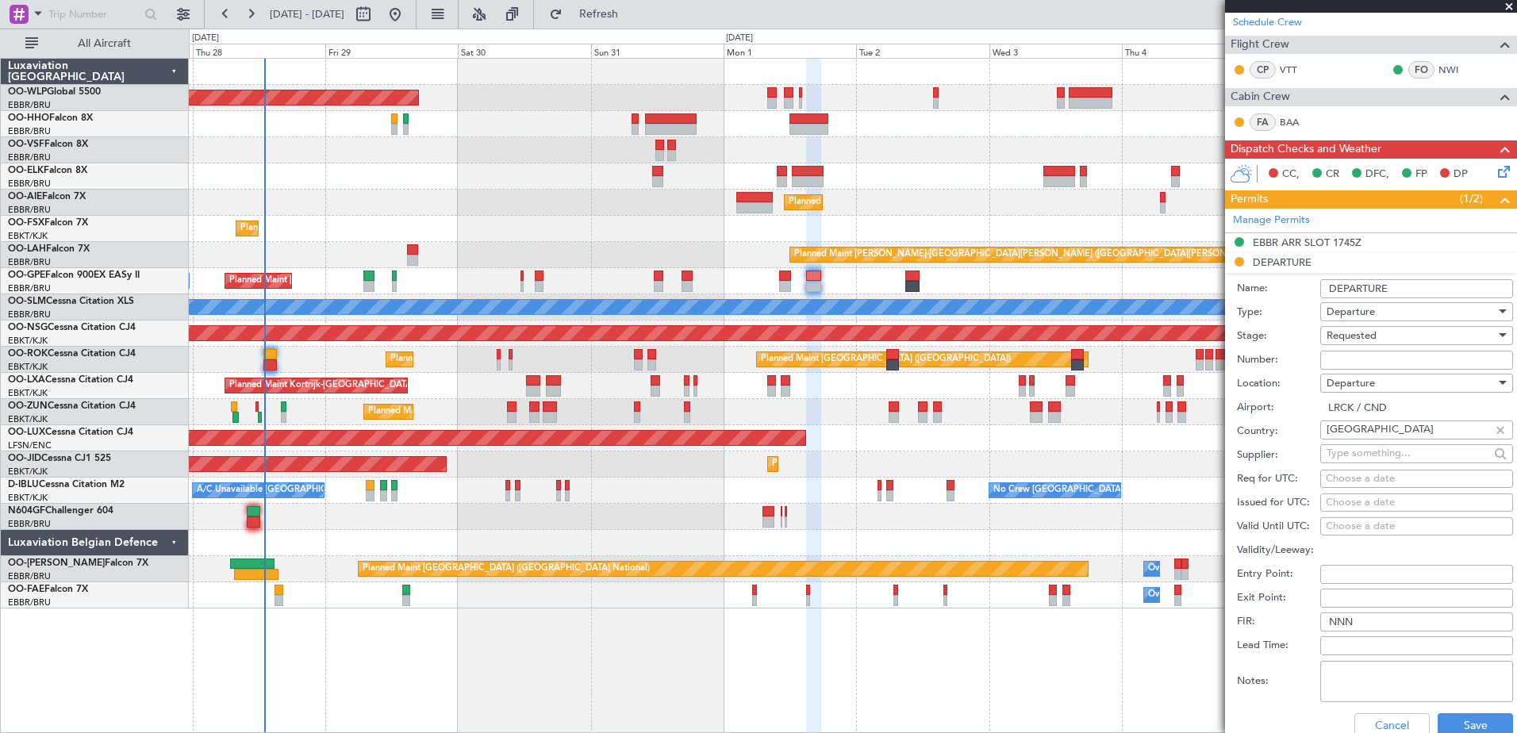
click at [1360, 367] on input "Number:" at bounding box center [1417, 360] width 193 height 19
drag, startPoint x: 1411, startPoint y: 298, endPoint x: 1417, endPoint y: 291, distance: 8.4
click at [1416, 291] on div "Name: DEPARTURE" at bounding box center [1375, 289] width 276 height 24
click at [1421, 287] on input "DEPARTURE" at bounding box center [1417, 288] width 193 height 19
type input "DEPARTURE ([GEOGRAPHIC_DATA])"
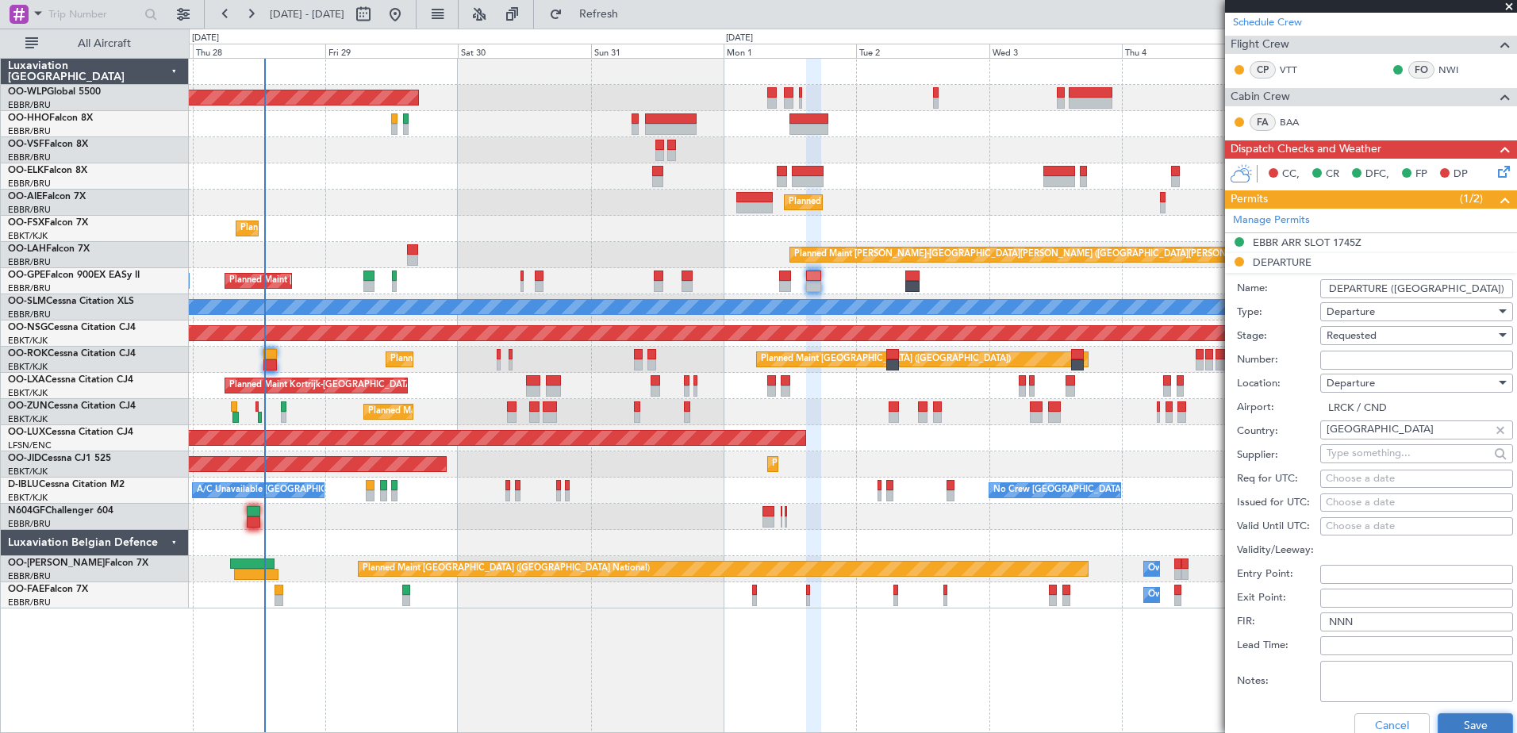
click at [1448, 722] on button "Save" at bounding box center [1475, 725] width 75 height 25
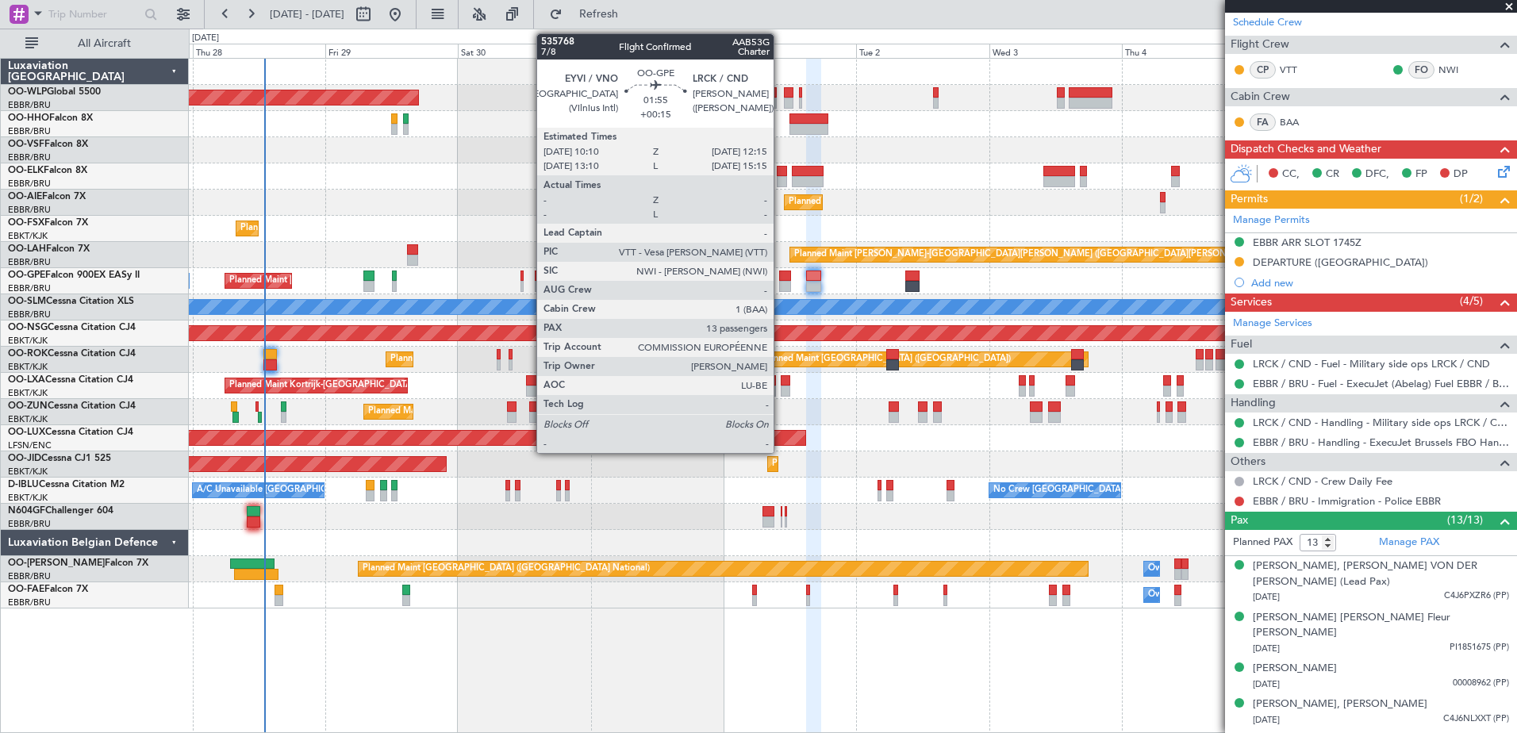
click at [781, 280] on div at bounding box center [785, 276] width 12 height 11
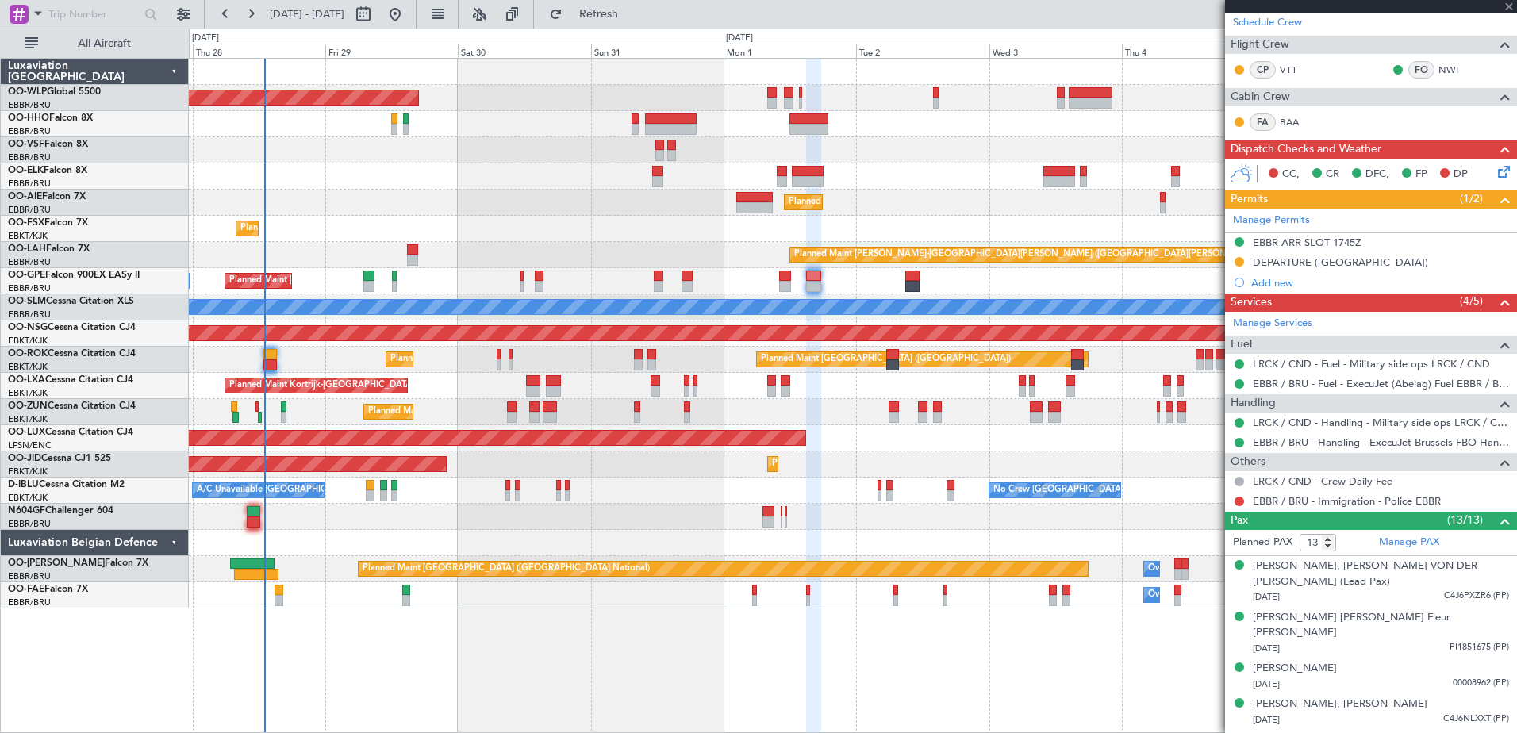
type input "+00:15"
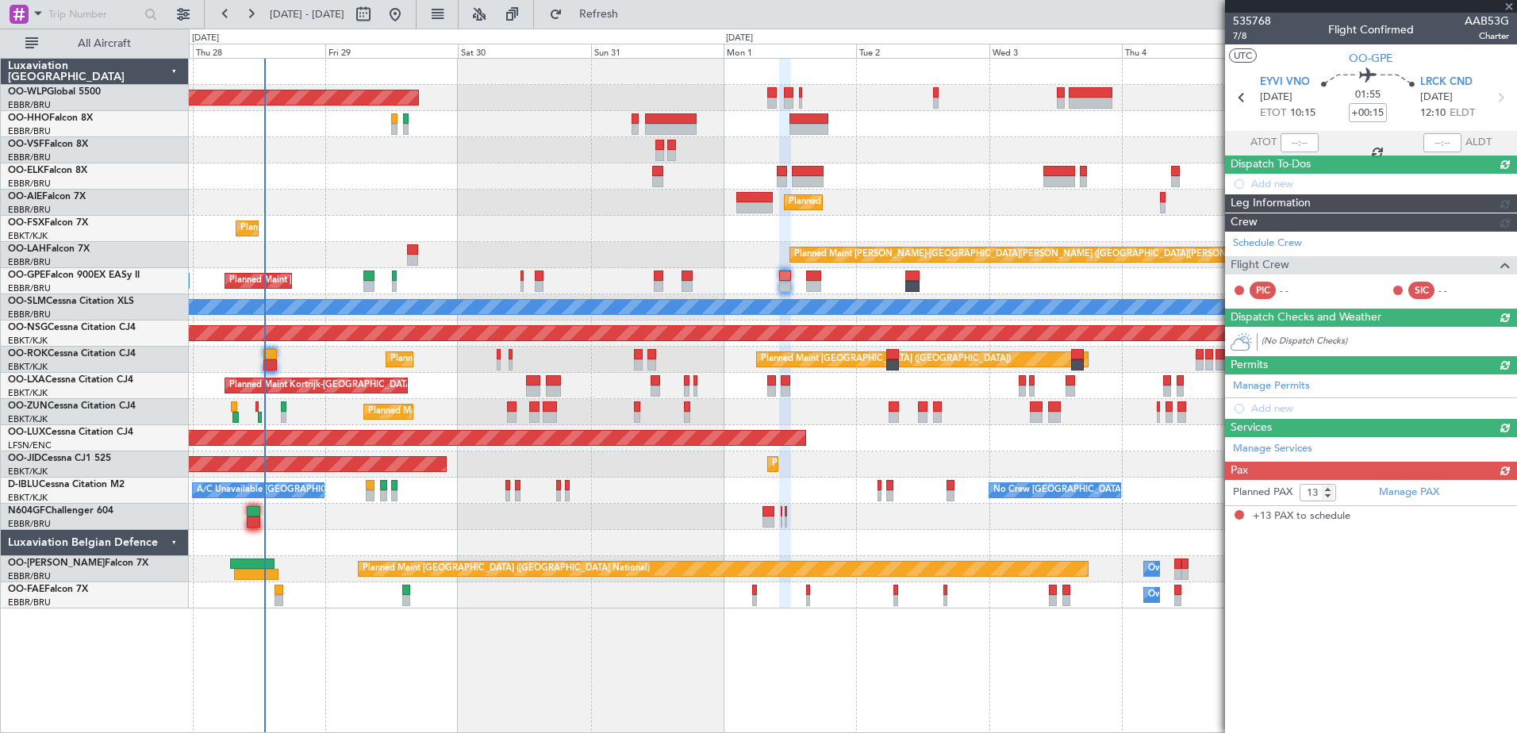
scroll to position [0, 0]
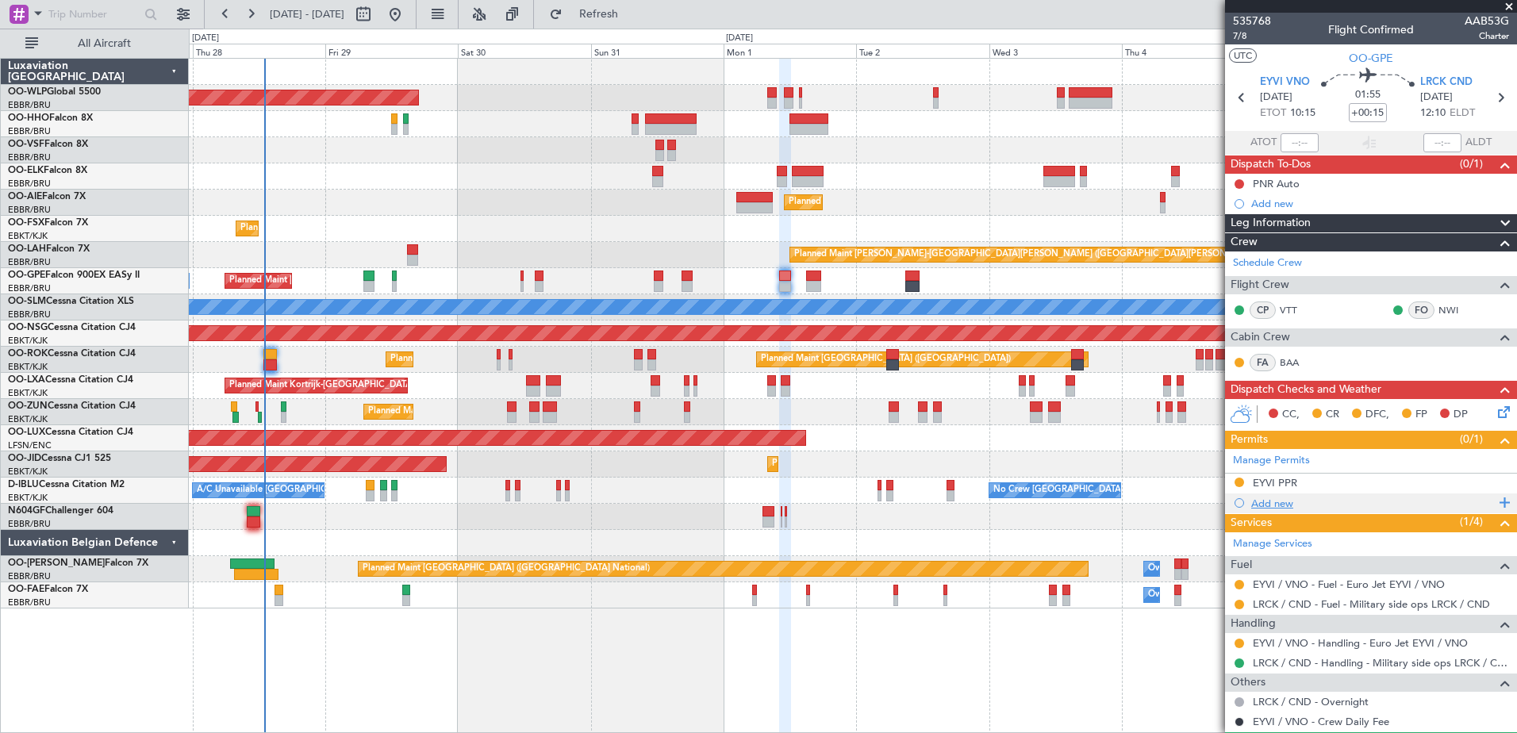
click at [1273, 503] on div "Add new" at bounding box center [1374, 503] width 244 height 13
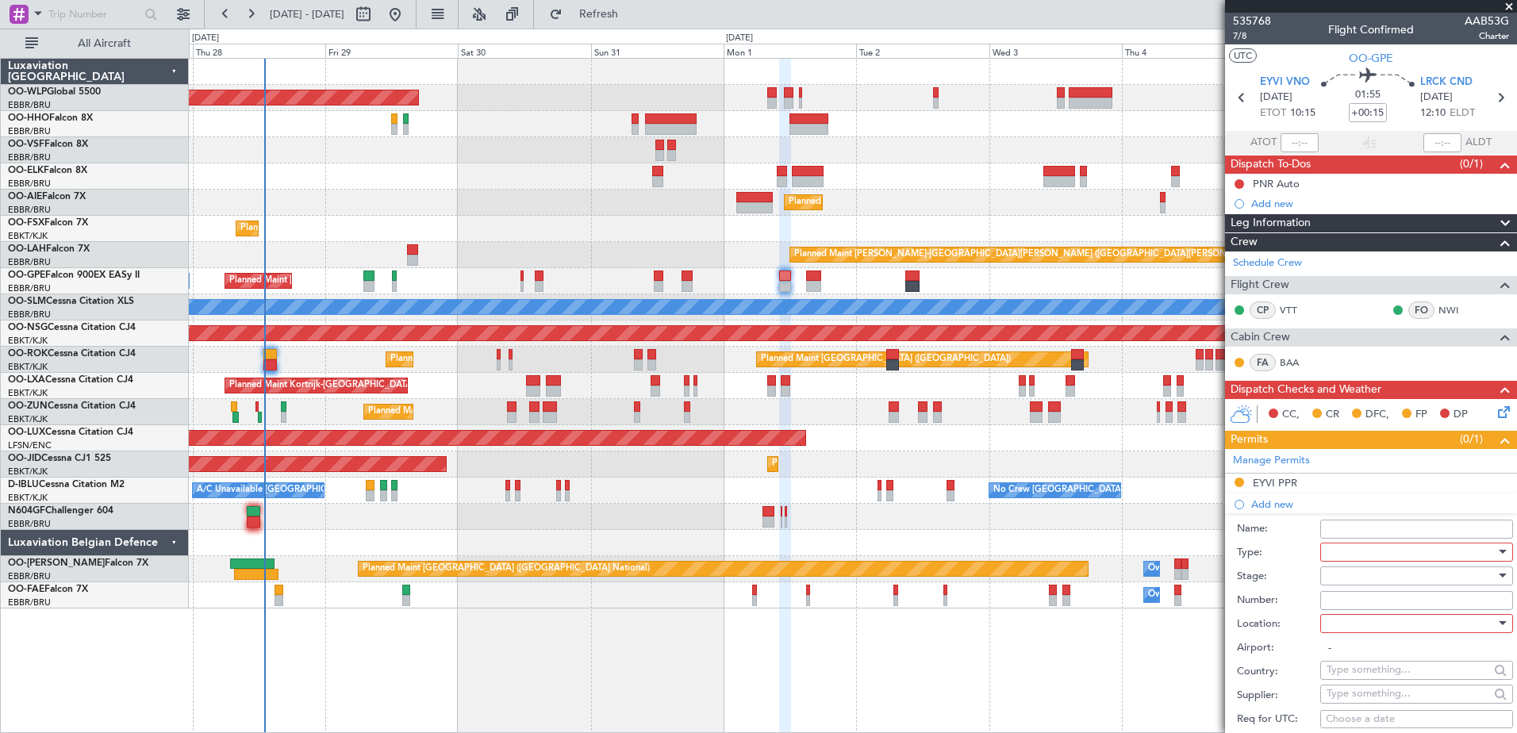
click at [1369, 552] on div at bounding box center [1411, 552] width 169 height 24
click at [1375, 638] on span "Landing" at bounding box center [1411, 648] width 167 height 24
click at [1366, 619] on div at bounding box center [1411, 624] width 169 height 24
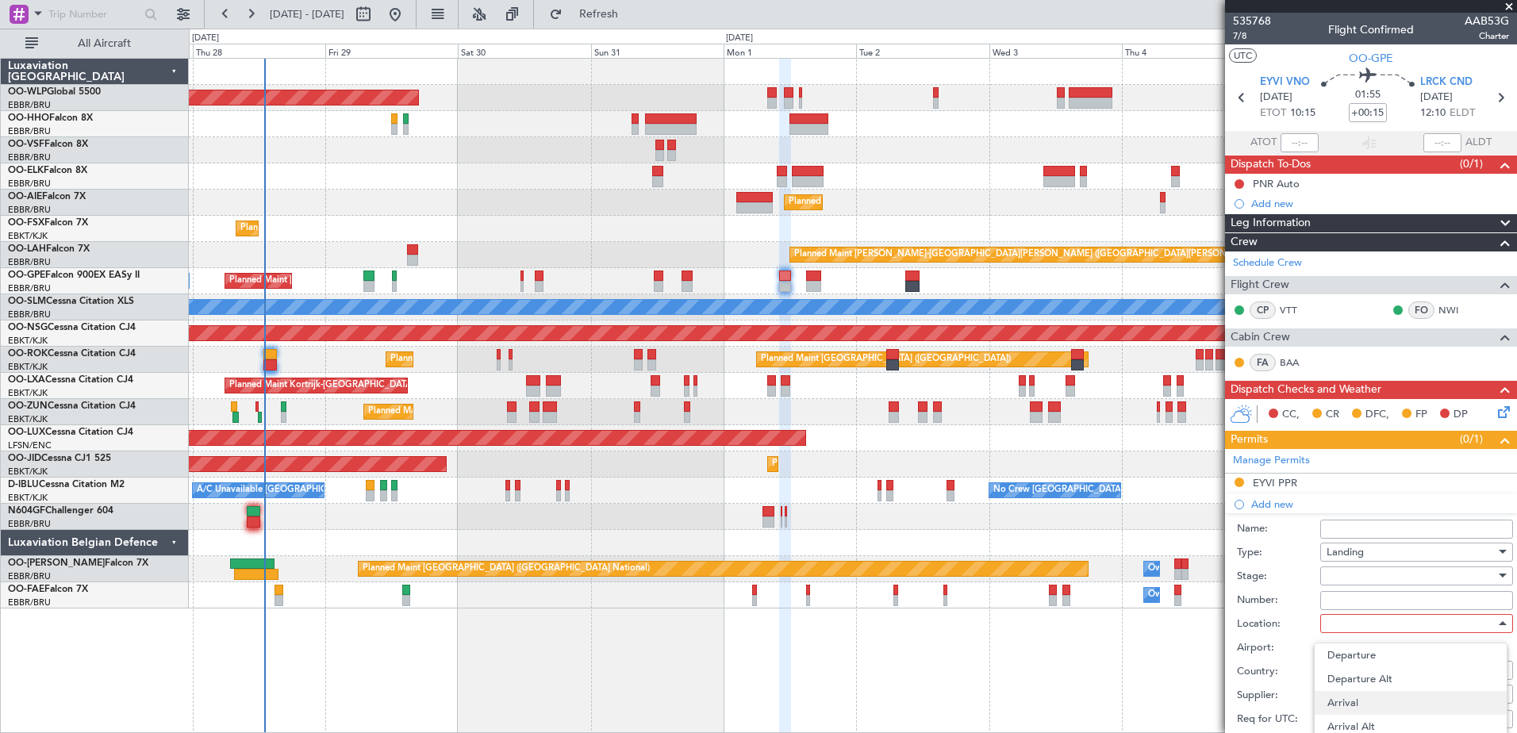
click at [1367, 702] on span "Arrival" at bounding box center [1411, 703] width 167 height 24
type input "LRCK / CND"
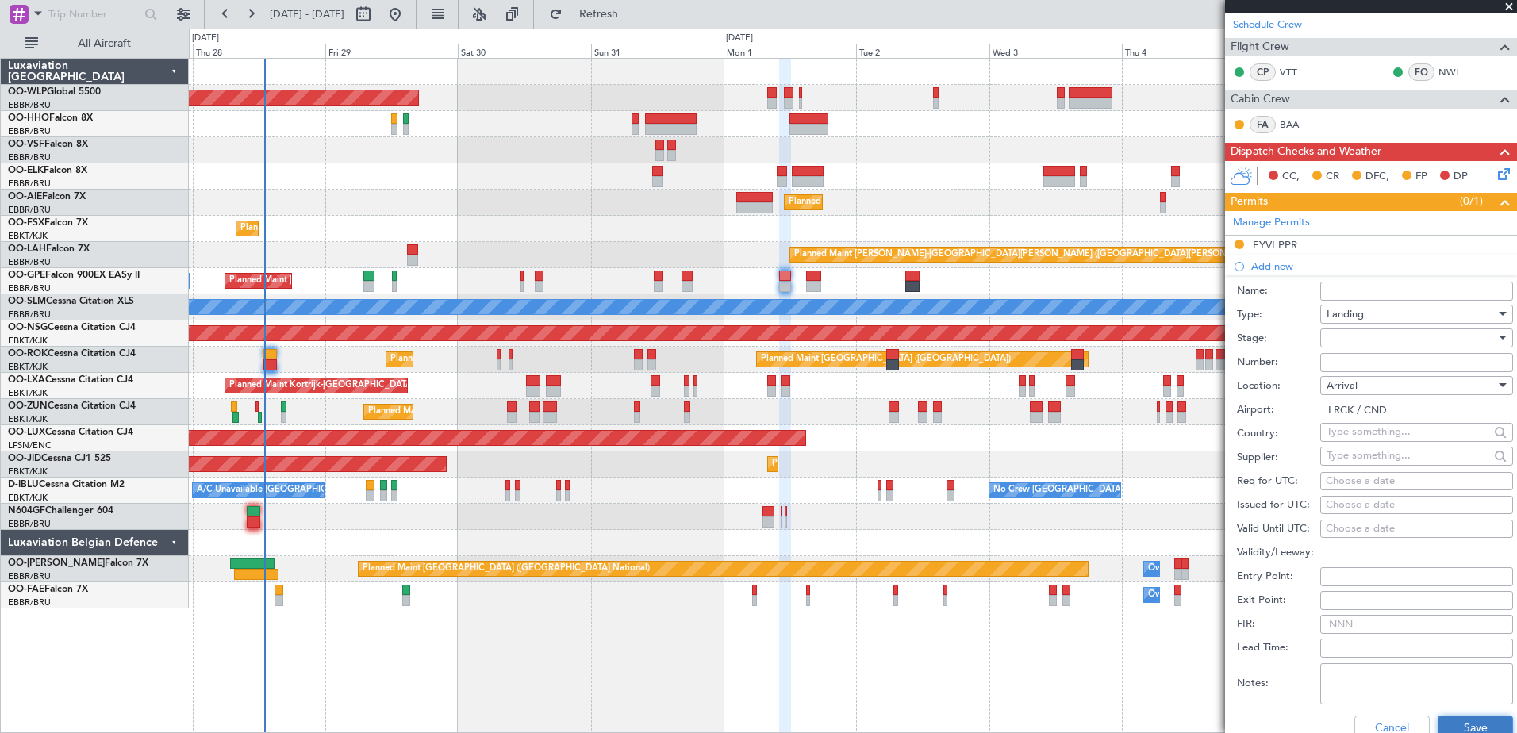
click at [1464, 724] on button "Save" at bounding box center [1475, 728] width 75 height 25
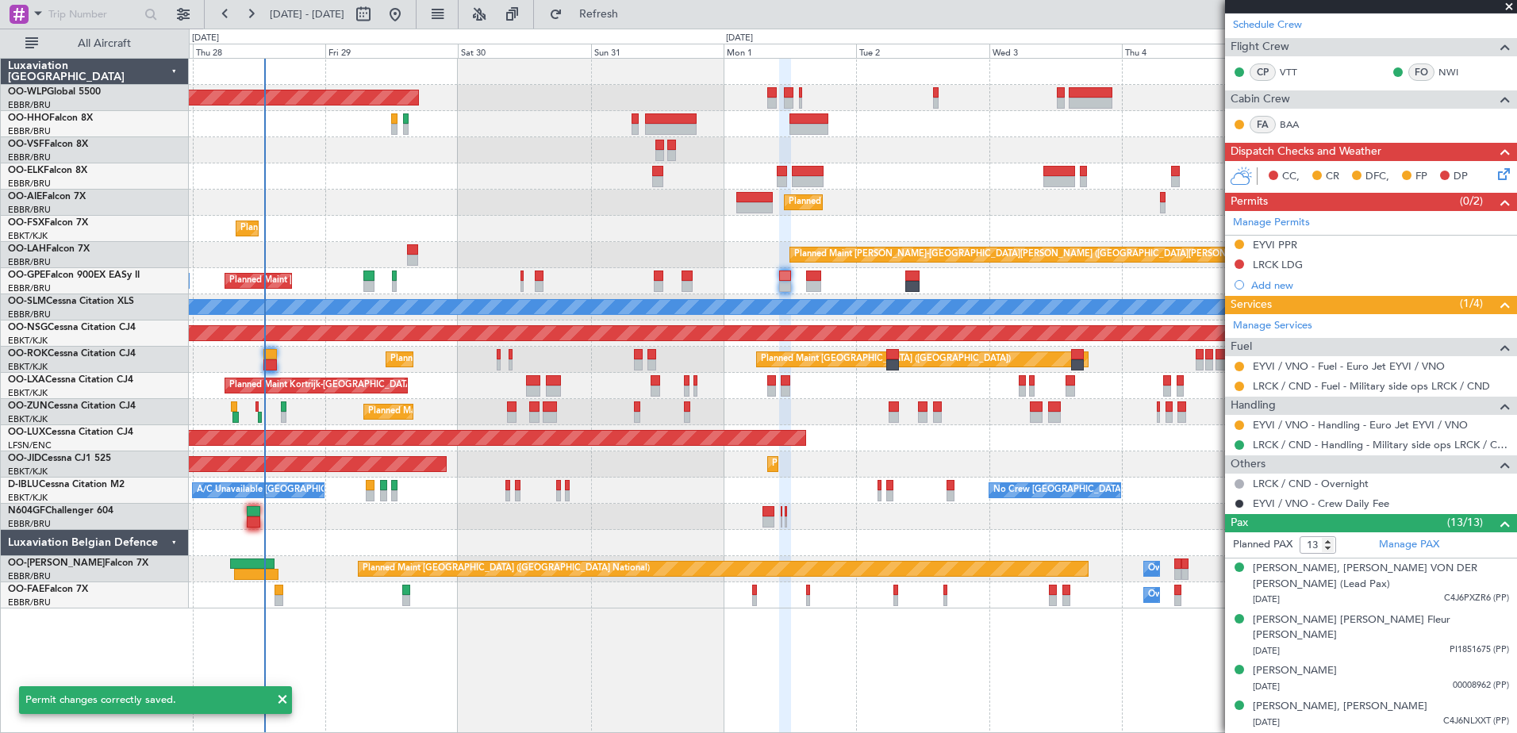
click at [1283, 269] on div "LRCK LDG" at bounding box center [1278, 264] width 50 height 13
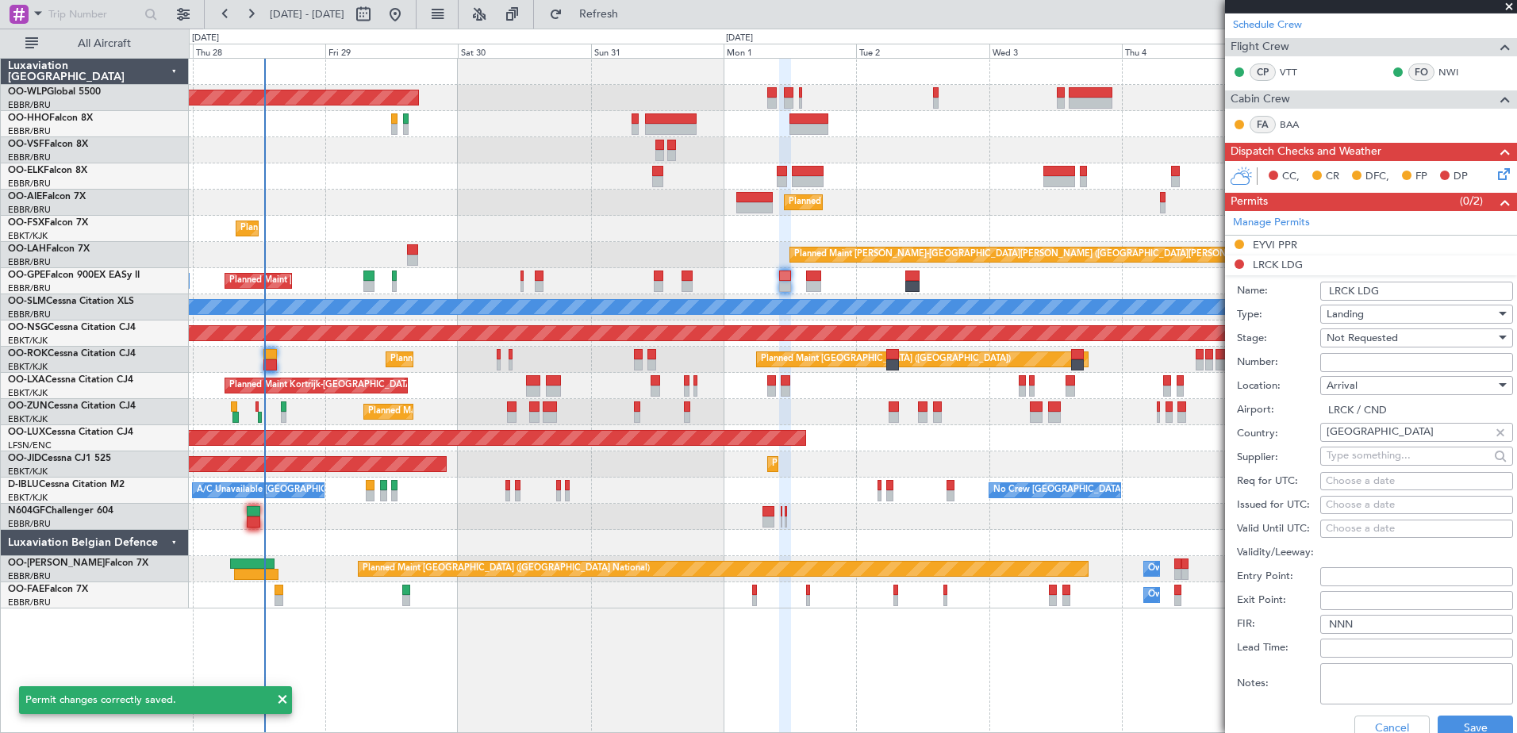
click at [1401, 293] on input "LRCK LDG" at bounding box center [1417, 291] width 193 height 19
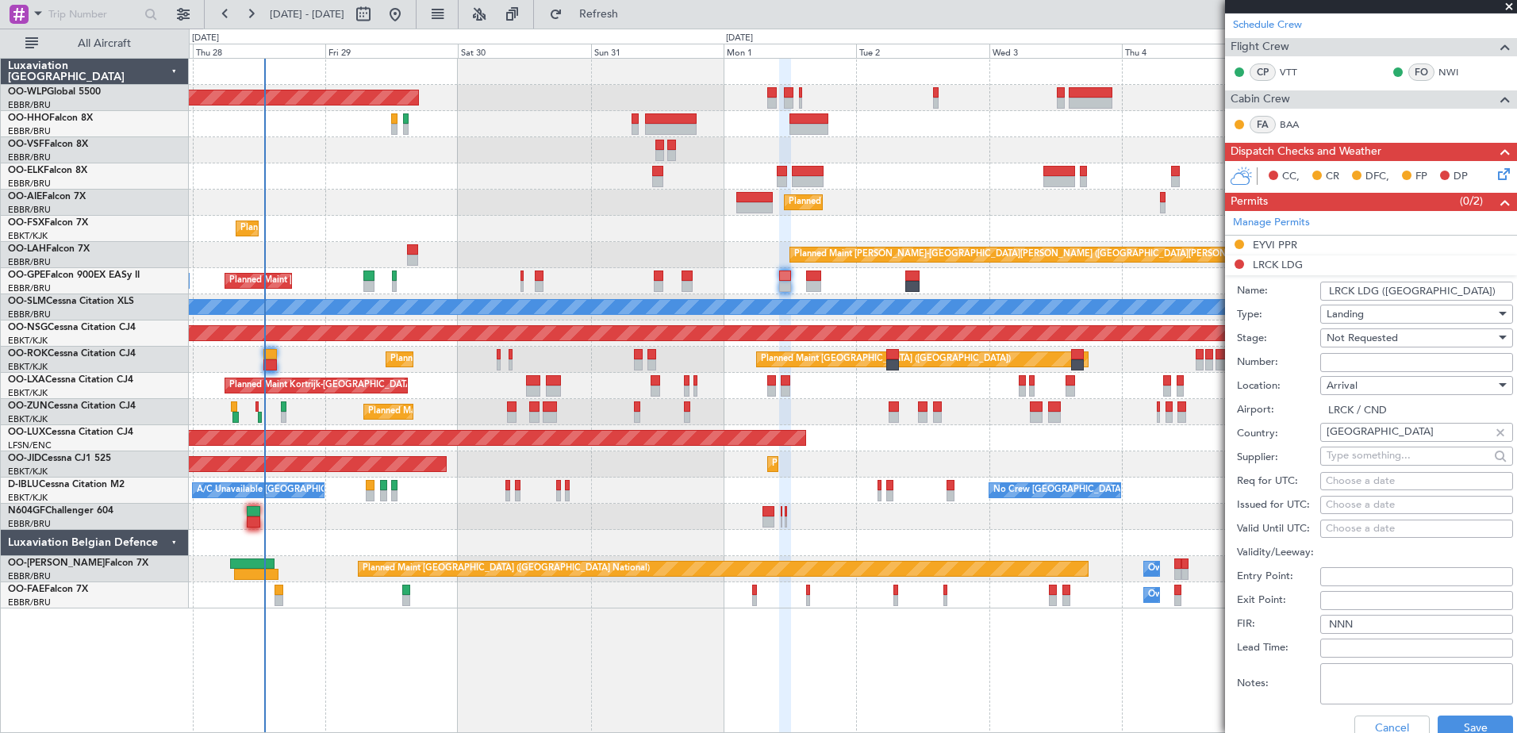
type input "LRCK LDG ([GEOGRAPHIC_DATA])"
click at [1393, 334] on span "Not Requested" at bounding box center [1362, 338] width 71 height 14
drag, startPoint x: 1390, startPoint y: 458, endPoint x: 1390, endPoint y: 438, distance: 19.8
click at [1390, 438] on div "Denied Not Requested Review Requested Received OK Cancelled Cancelled - Notific…" at bounding box center [1411, 452] width 194 height 190
drag, startPoint x: 1390, startPoint y: 438, endPoint x: 1332, endPoint y: 440, distance: 58.8
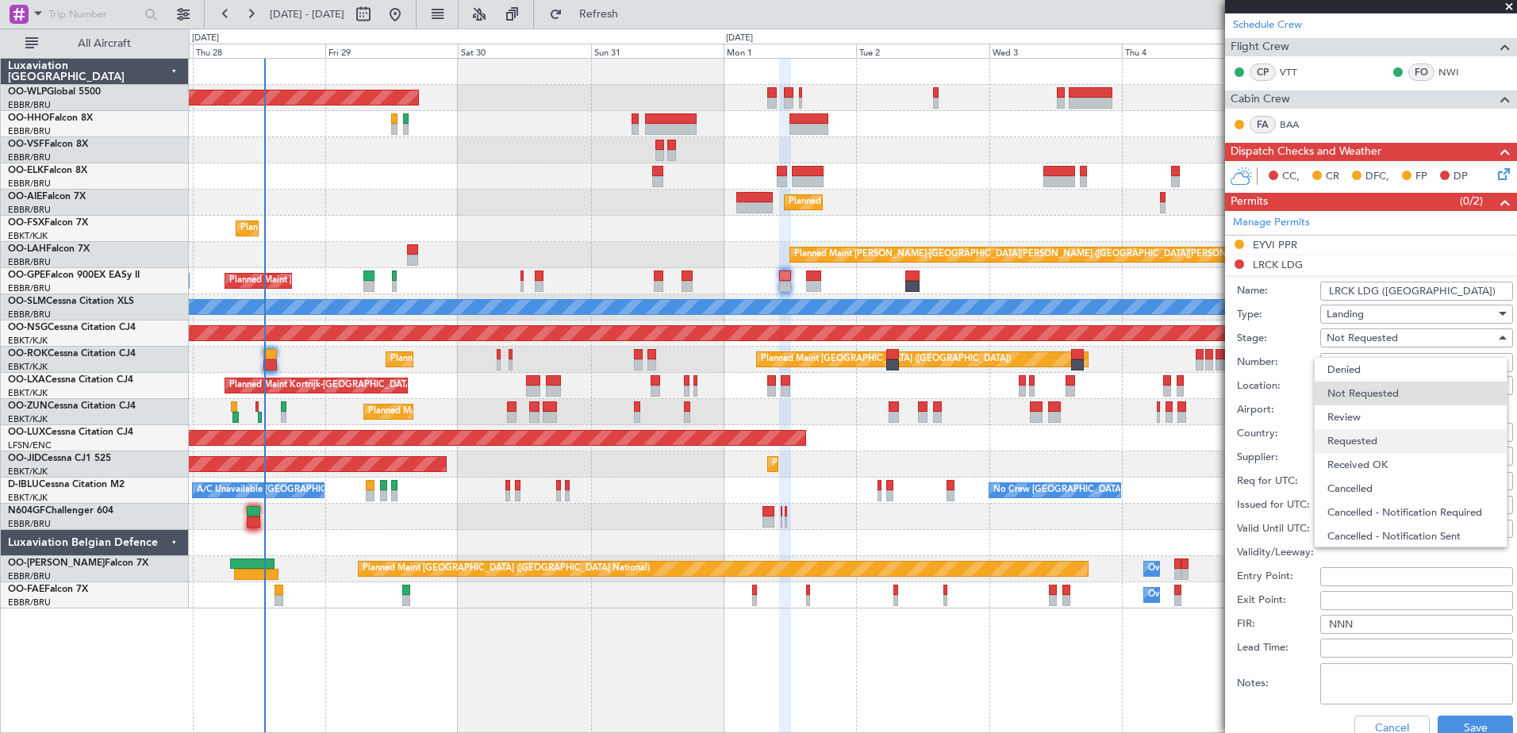
click at [1332, 440] on span "Requested" at bounding box center [1411, 441] width 167 height 24
click at [1471, 718] on button "Save" at bounding box center [1475, 728] width 75 height 25
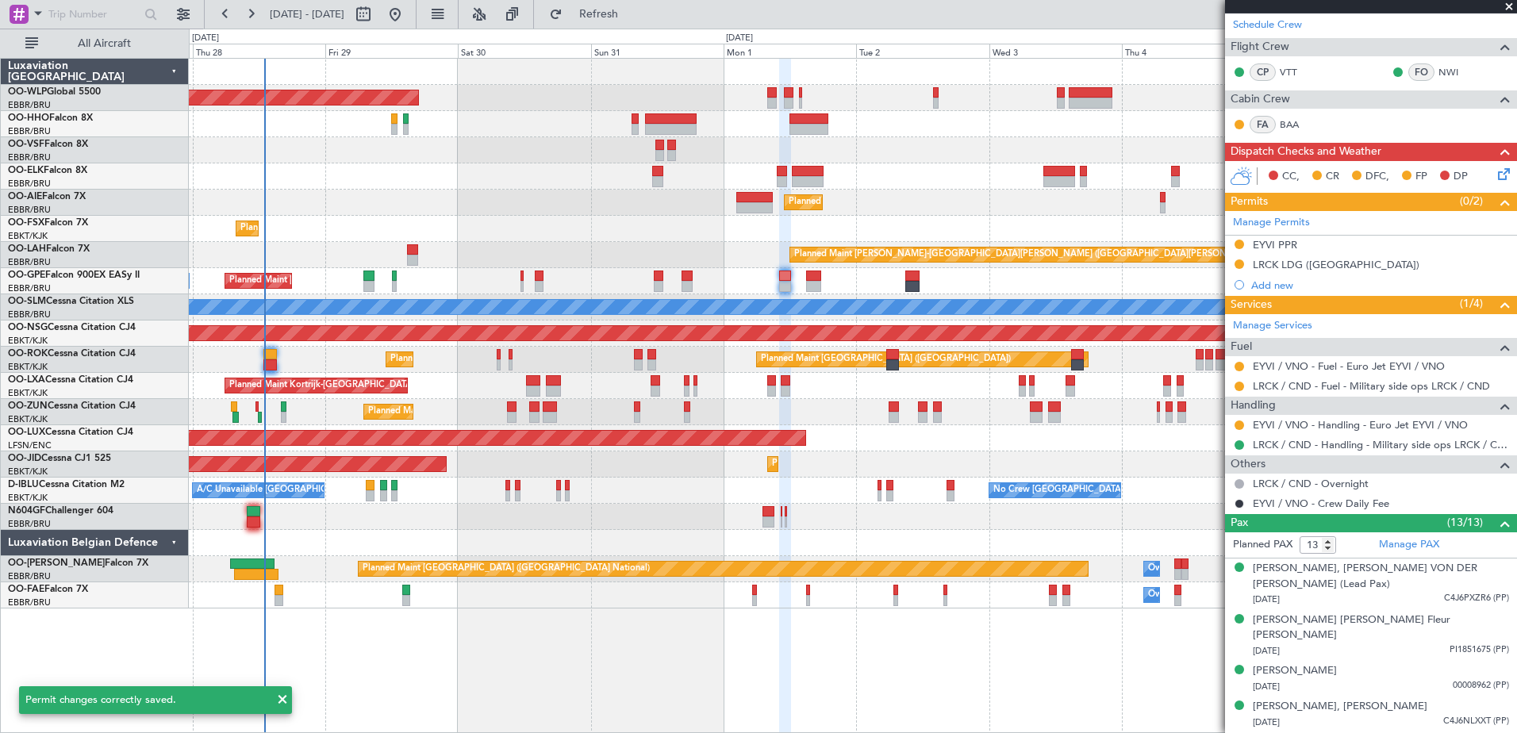
click at [1495, 172] on icon at bounding box center [1501, 171] width 13 height 13
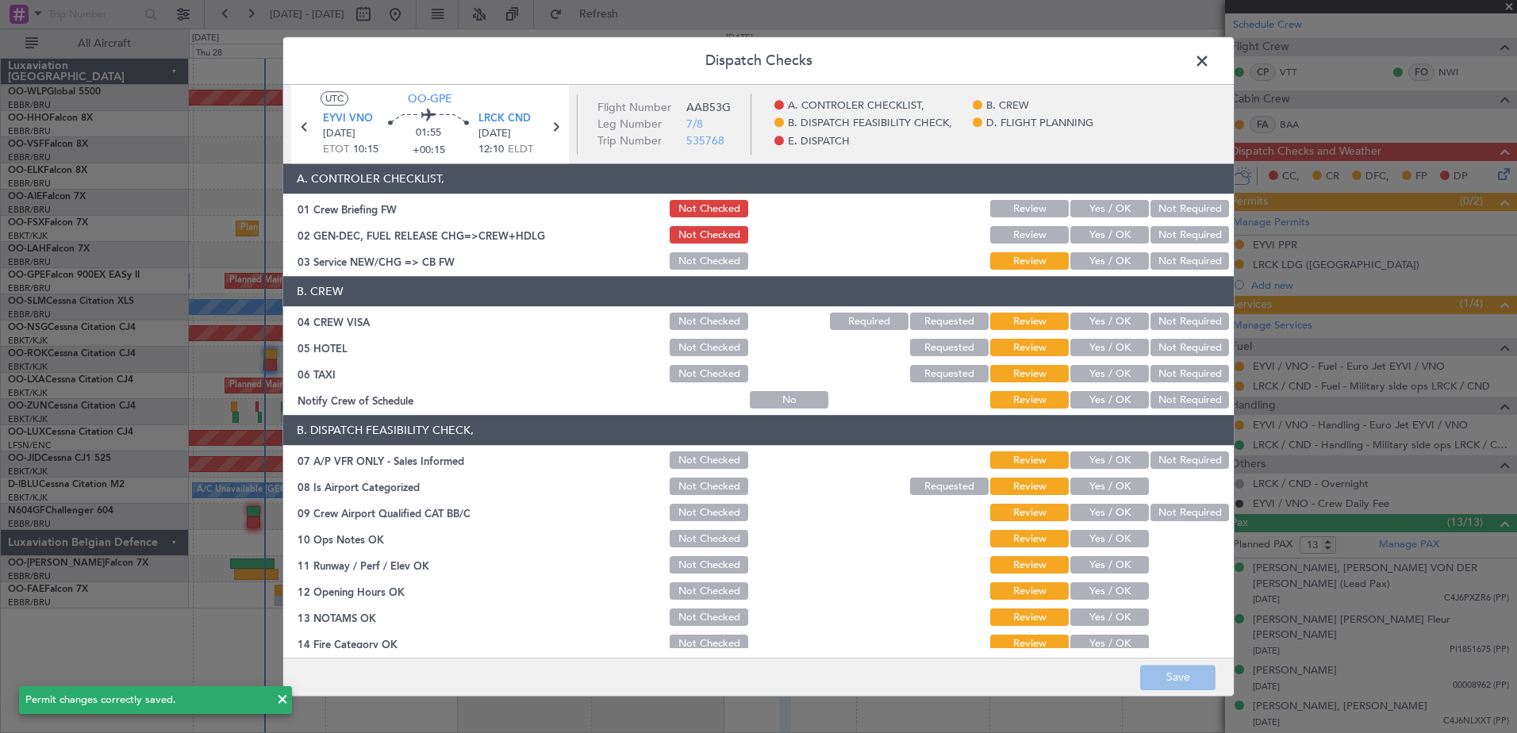
click at [1110, 263] on button "Yes / OK" at bounding box center [1110, 261] width 79 height 17
drag, startPoint x: 1173, startPoint y: 325, endPoint x: 1171, endPoint y: 349, distance: 23.9
click at [1173, 329] on button "Not Required" at bounding box center [1190, 321] width 79 height 17
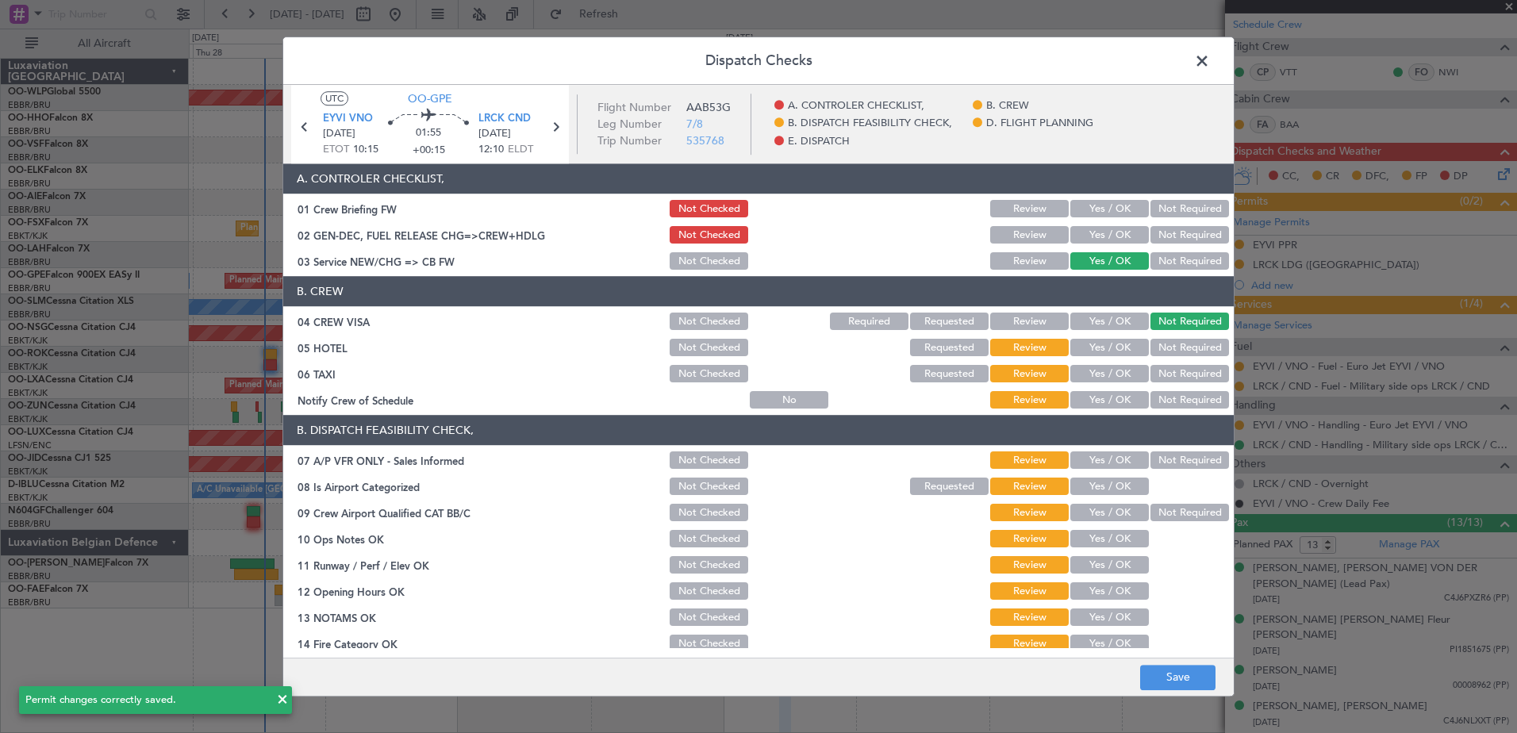
click at [1171, 349] on button "Not Required" at bounding box center [1190, 348] width 79 height 17
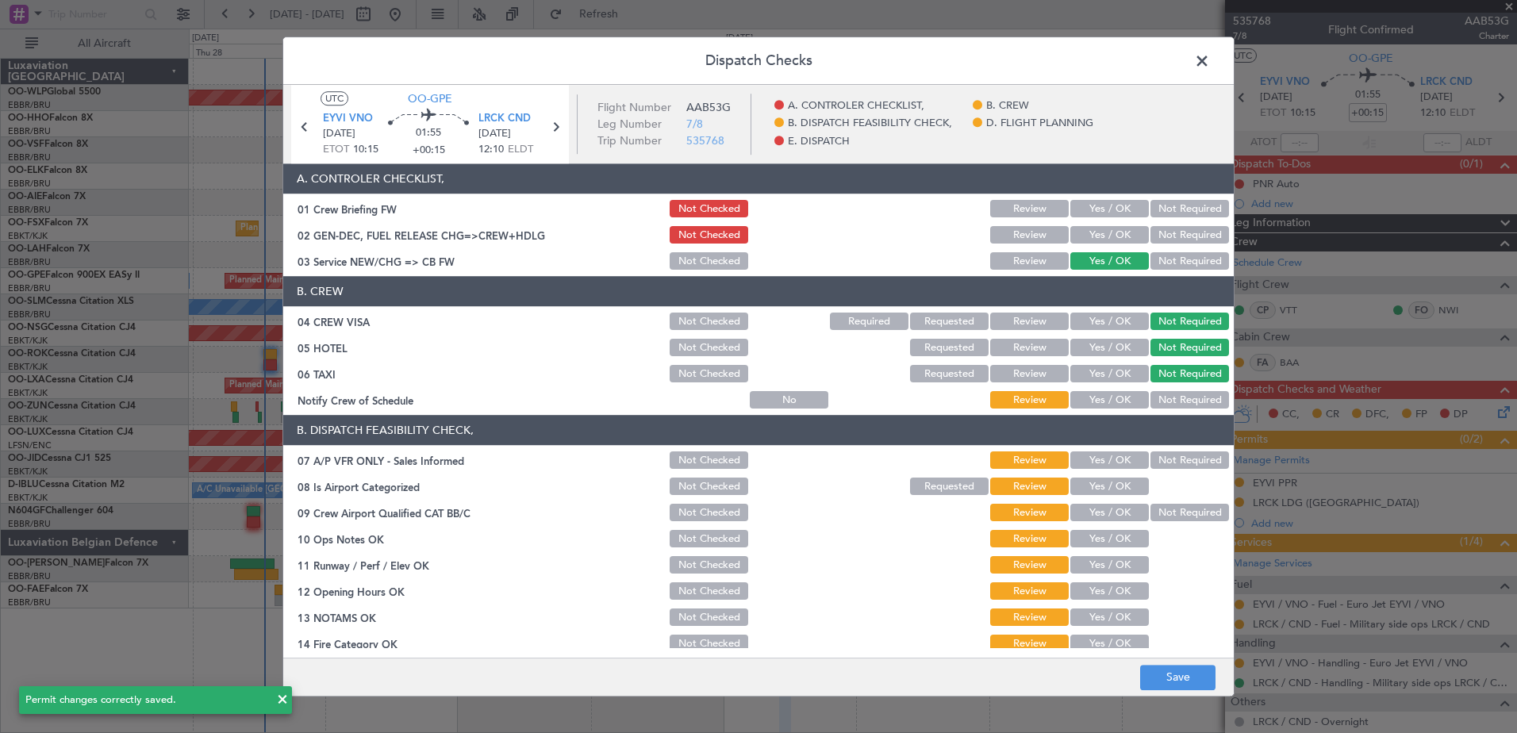
scroll to position [238, 0]
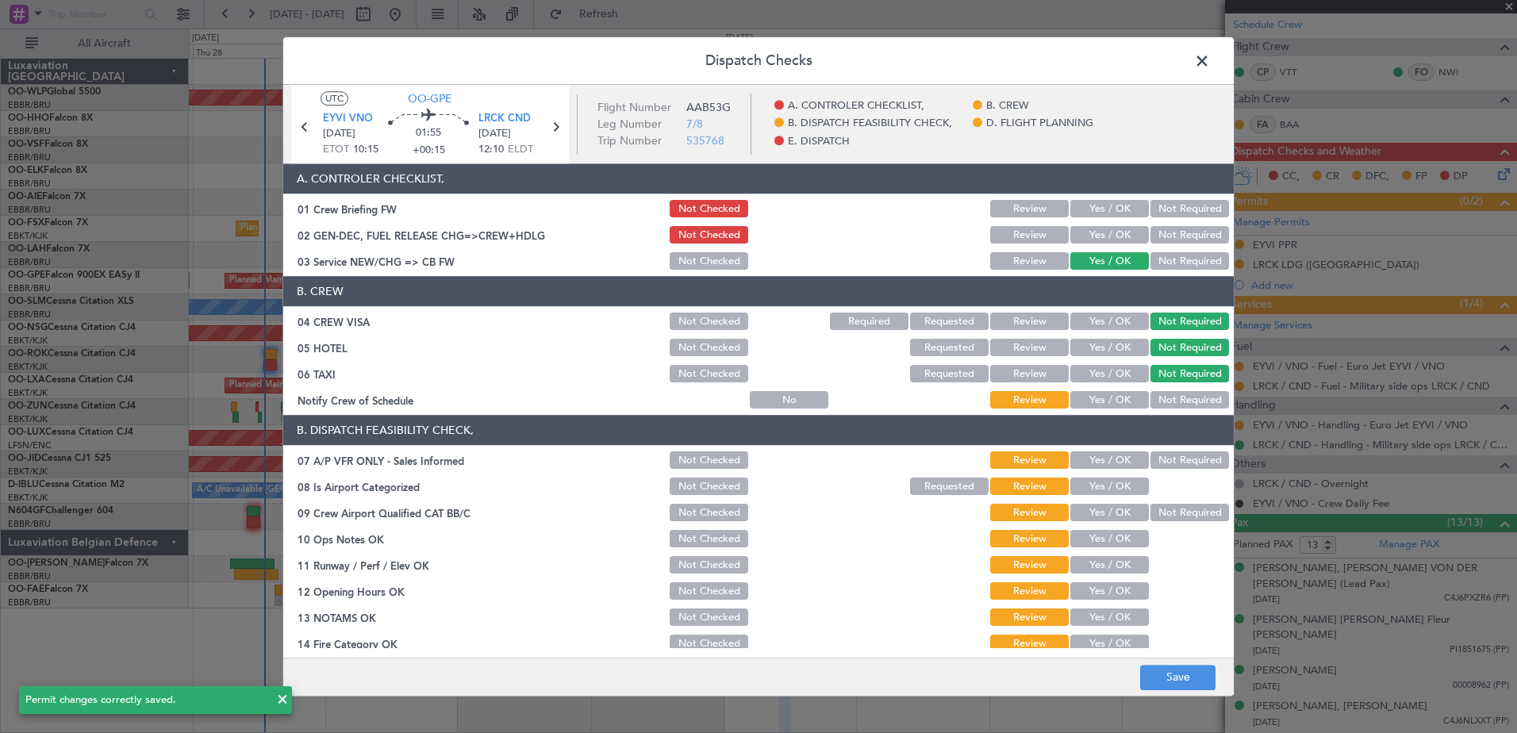
click at [1125, 394] on button "Yes / OK" at bounding box center [1110, 400] width 79 height 17
click at [1151, 460] on button "Not Required" at bounding box center [1190, 460] width 79 height 17
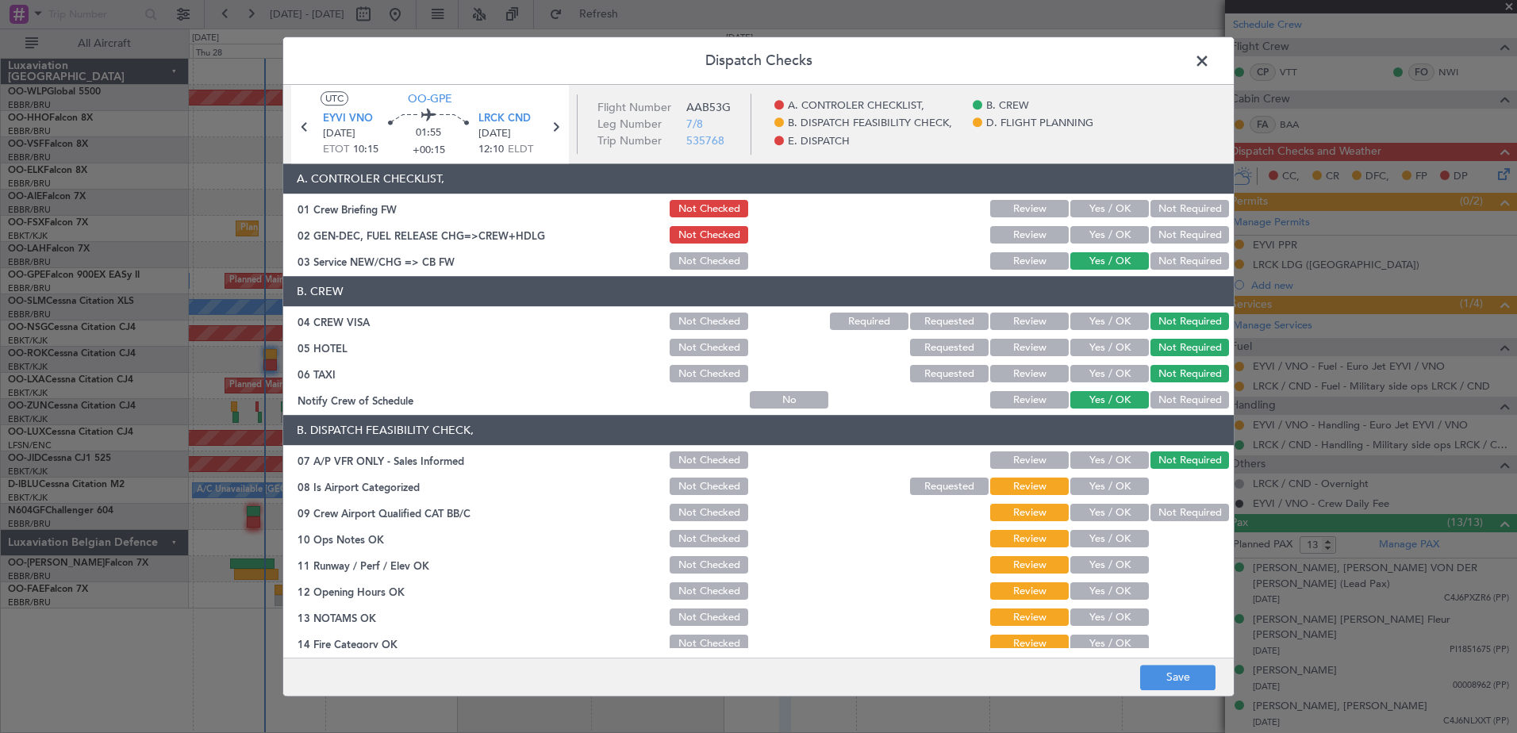
click at [1123, 487] on button "Yes / OK" at bounding box center [1110, 487] width 79 height 17
click at [1173, 513] on button "Not Required" at bounding box center [1190, 513] width 79 height 17
click at [1116, 544] on button "Yes / OK" at bounding box center [1110, 539] width 79 height 17
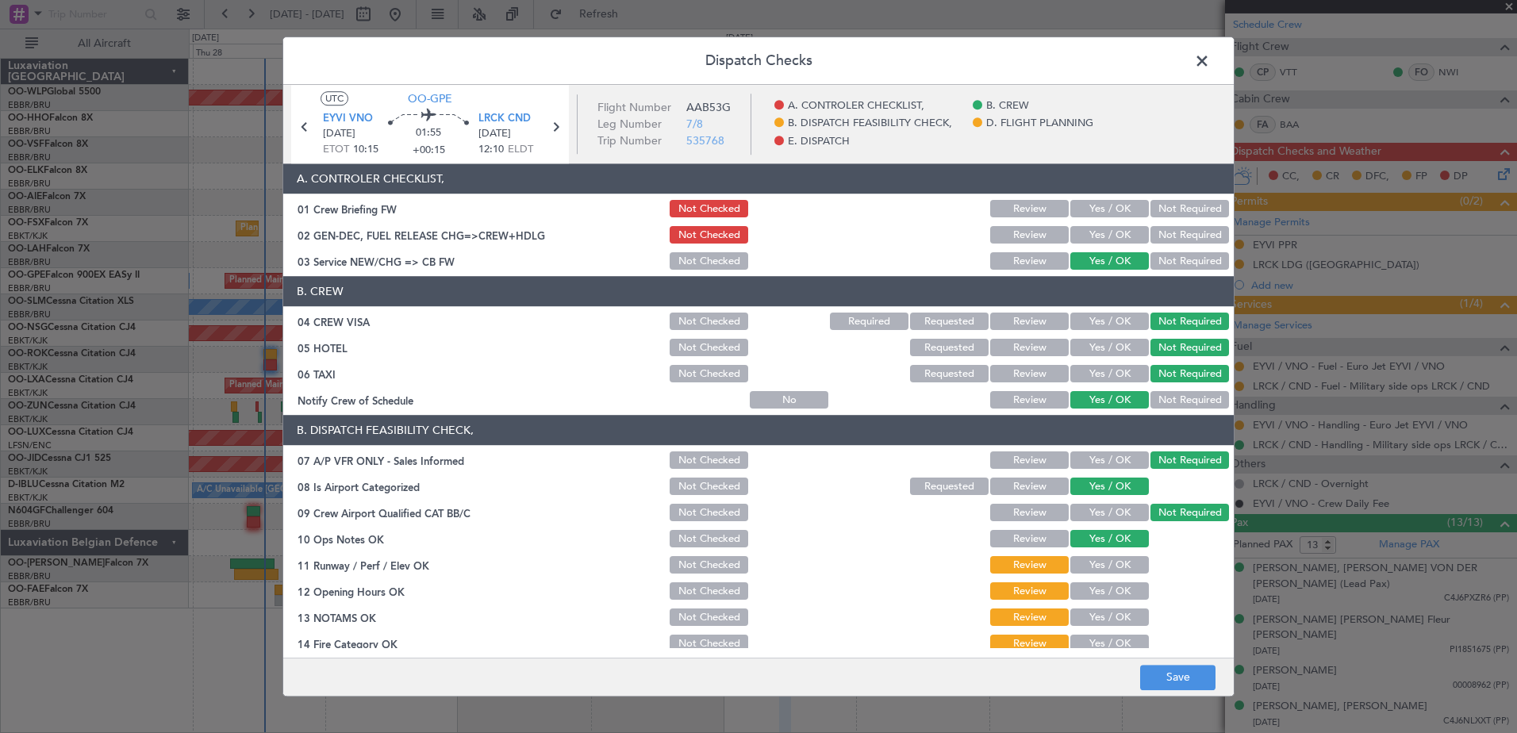
click at [1112, 571] on button "Yes / OK" at bounding box center [1110, 565] width 79 height 17
click at [1108, 594] on button "Yes / OK" at bounding box center [1110, 591] width 79 height 17
click at [1106, 619] on button "Yes / OK" at bounding box center [1110, 618] width 79 height 17
click at [1108, 643] on button "Yes / OK" at bounding box center [1110, 644] width 79 height 17
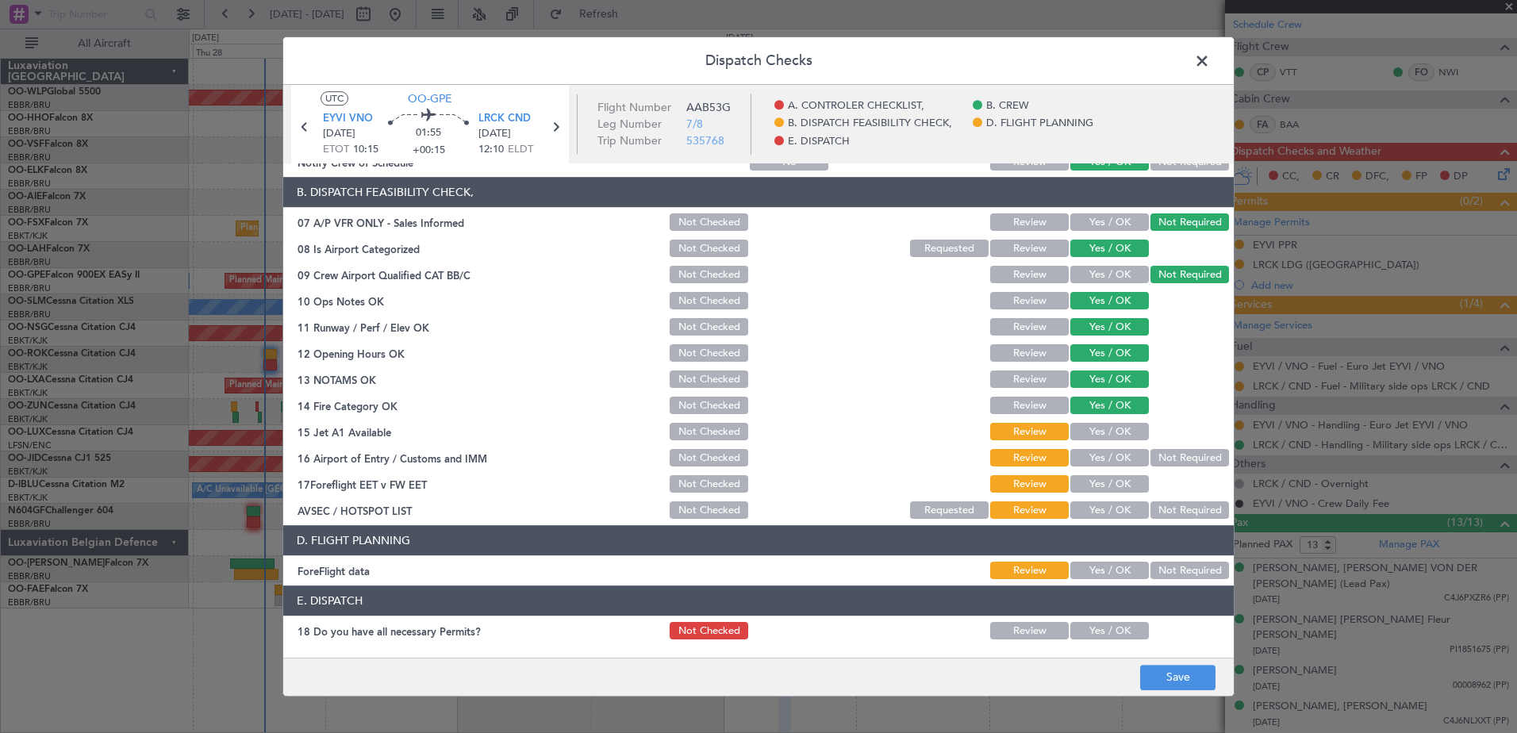
scroll to position [315, 0]
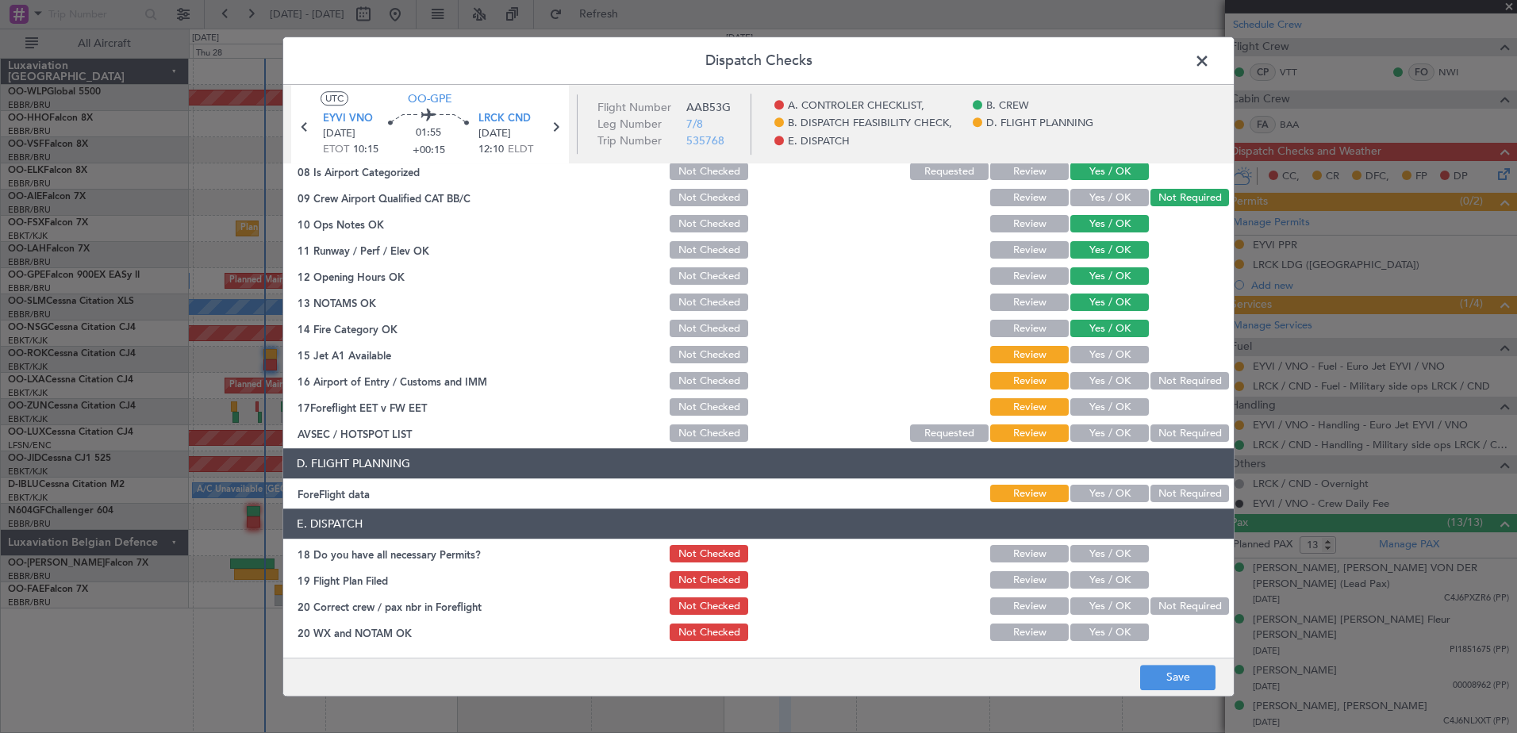
click at [1109, 349] on button "Yes / OK" at bounding box center [1110, 355] width 79 height 17
click at [1148, 371] on div "Not Required" at bounding box center [1188, 382] width 80 height 22
click at [1151, 377] on button "Not Required" at bounding box center [1190, 381] width 79 height 17
click at [1107, 385] on button "Yes / OK" at bounding box center [1110, 381] width 79 height 17
click at [1101, 406] on button "Yes / OK" at bounding box center [1110, 407] width 79 height 17
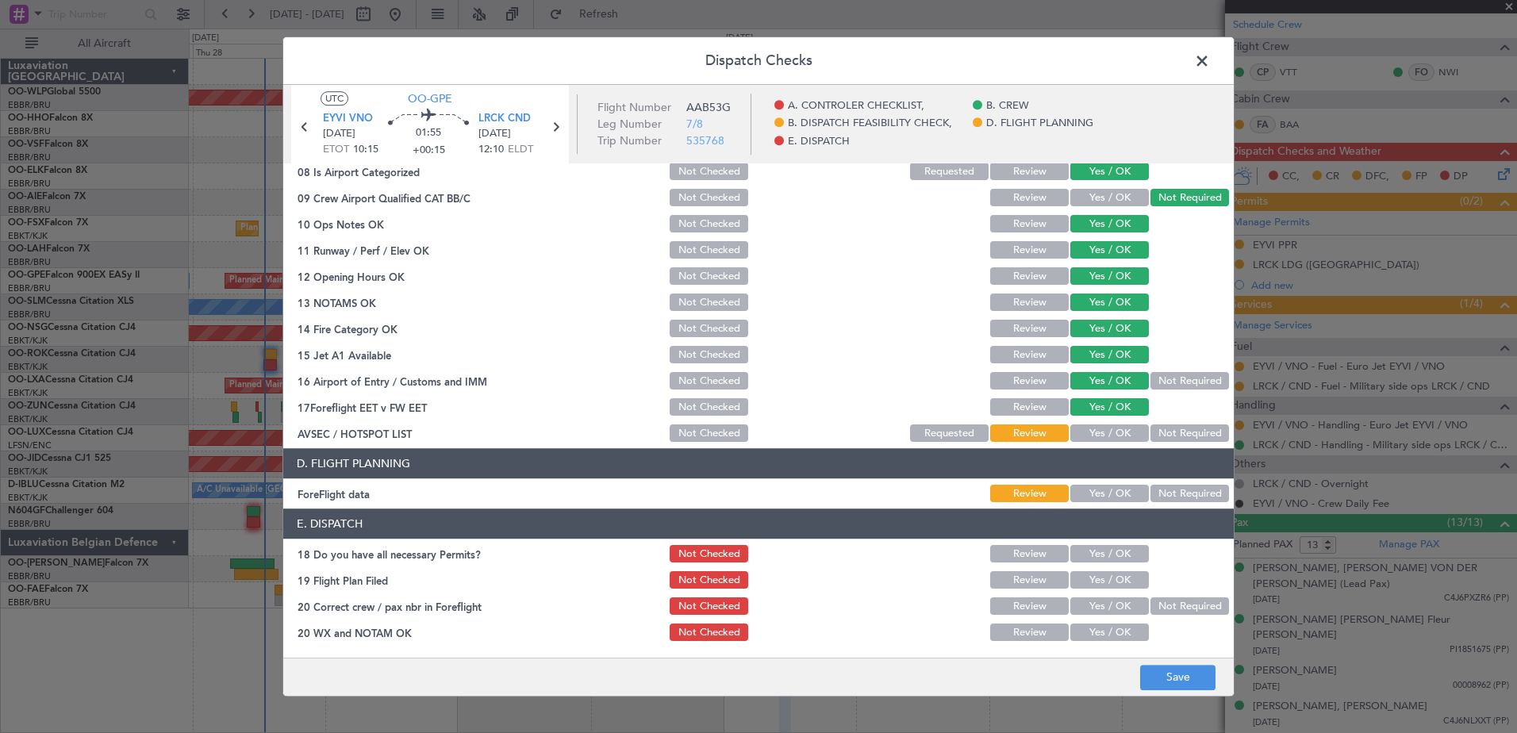
click at [1152, 426] on button "Not Required" at bounding box center [1190, 433] width 79 height 17
click at [1087, 495] on button "Yes / OK" at bounding box center [1110, 494] width 79 height 17
click at [1152, 655] on main "UTC OO-GPE EYVI VNO [DATE] ETOT 10:15 01:55 +00:15 LRCK CND [DATE] 12:10 ELDT F…" at bounding box center [758, 374] width 951 height 579
click at [1163, 673] on button "Save" at bounding box center [1177, 677] width 75 height 25
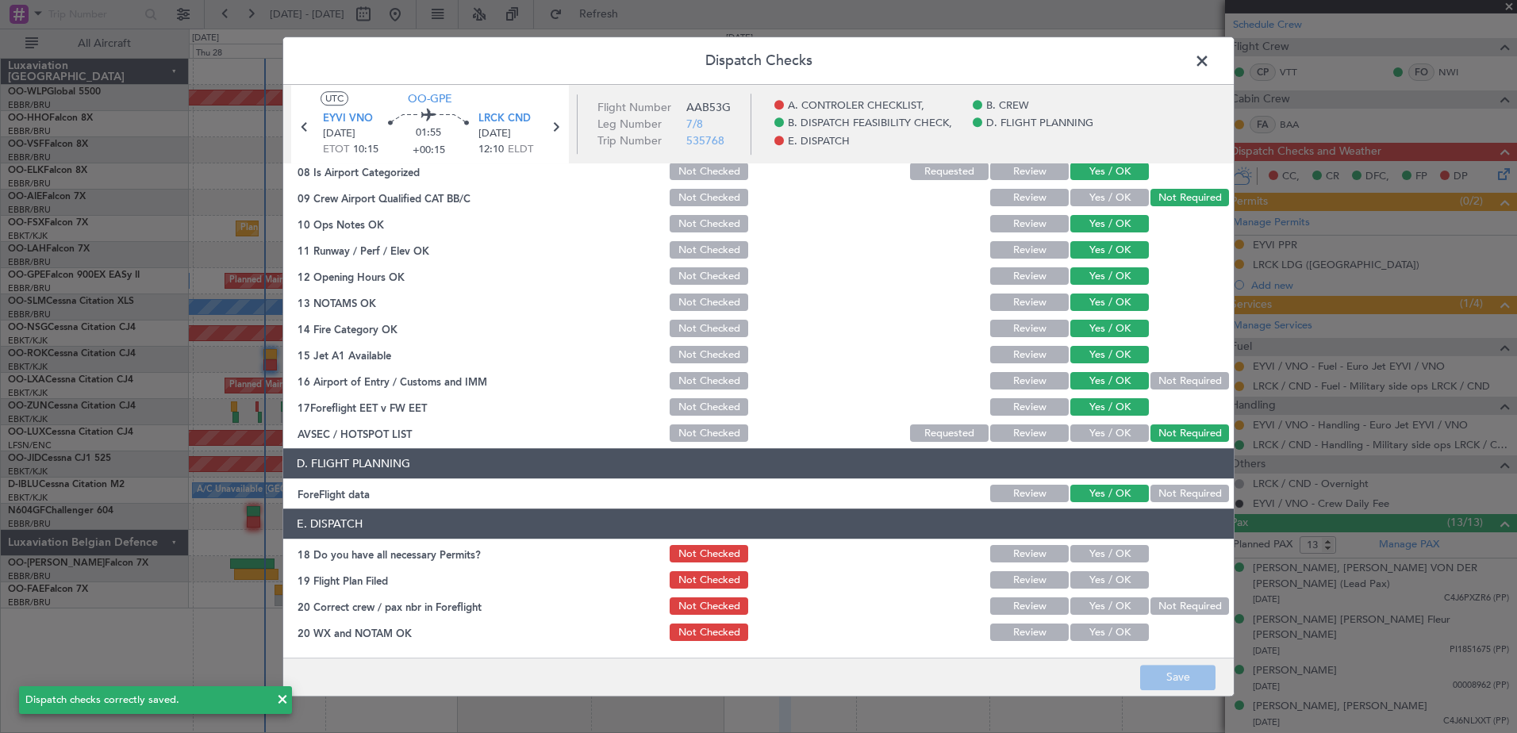
click at [1210, 63] on span at bounding box center [1210, 65] width 0 height 32
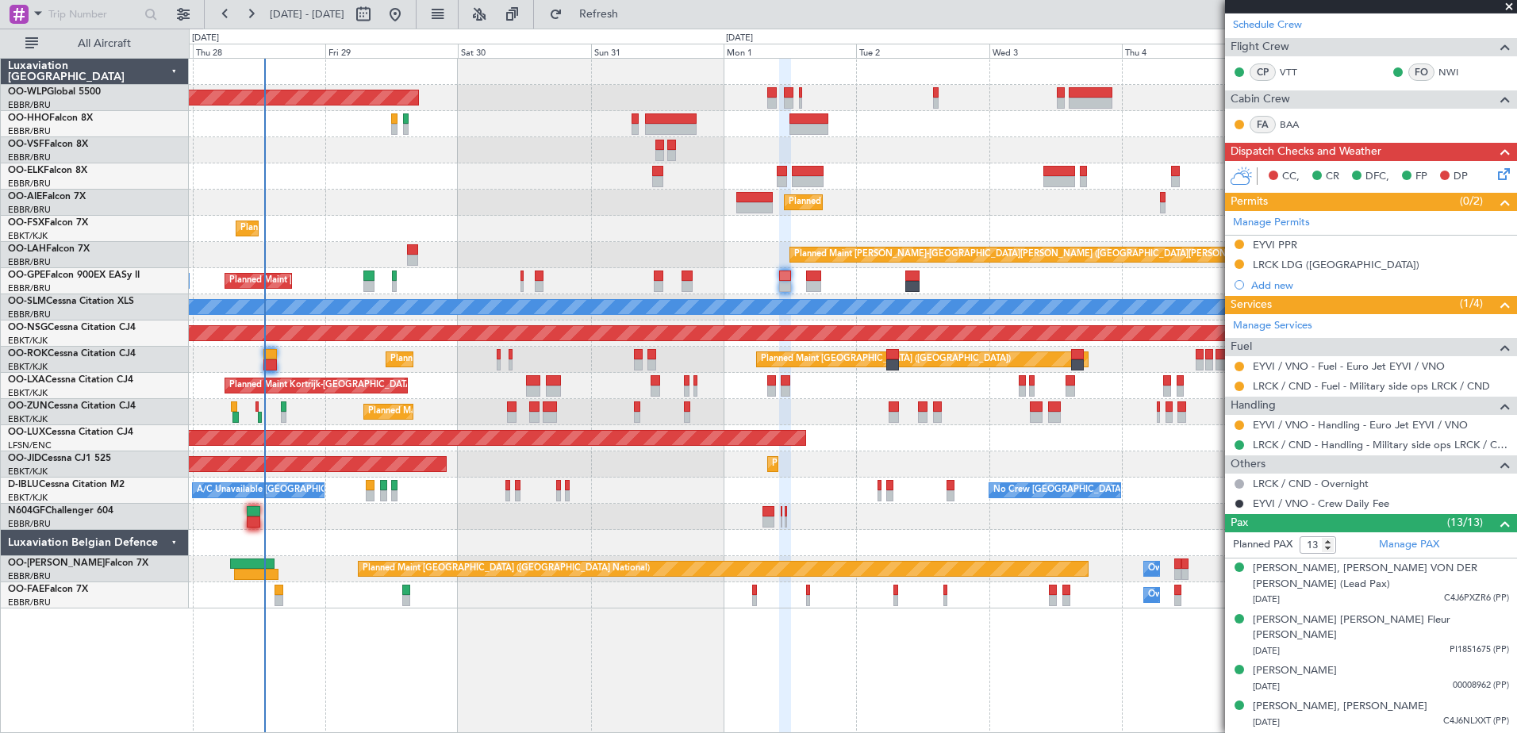
scroll to position [0, 0]
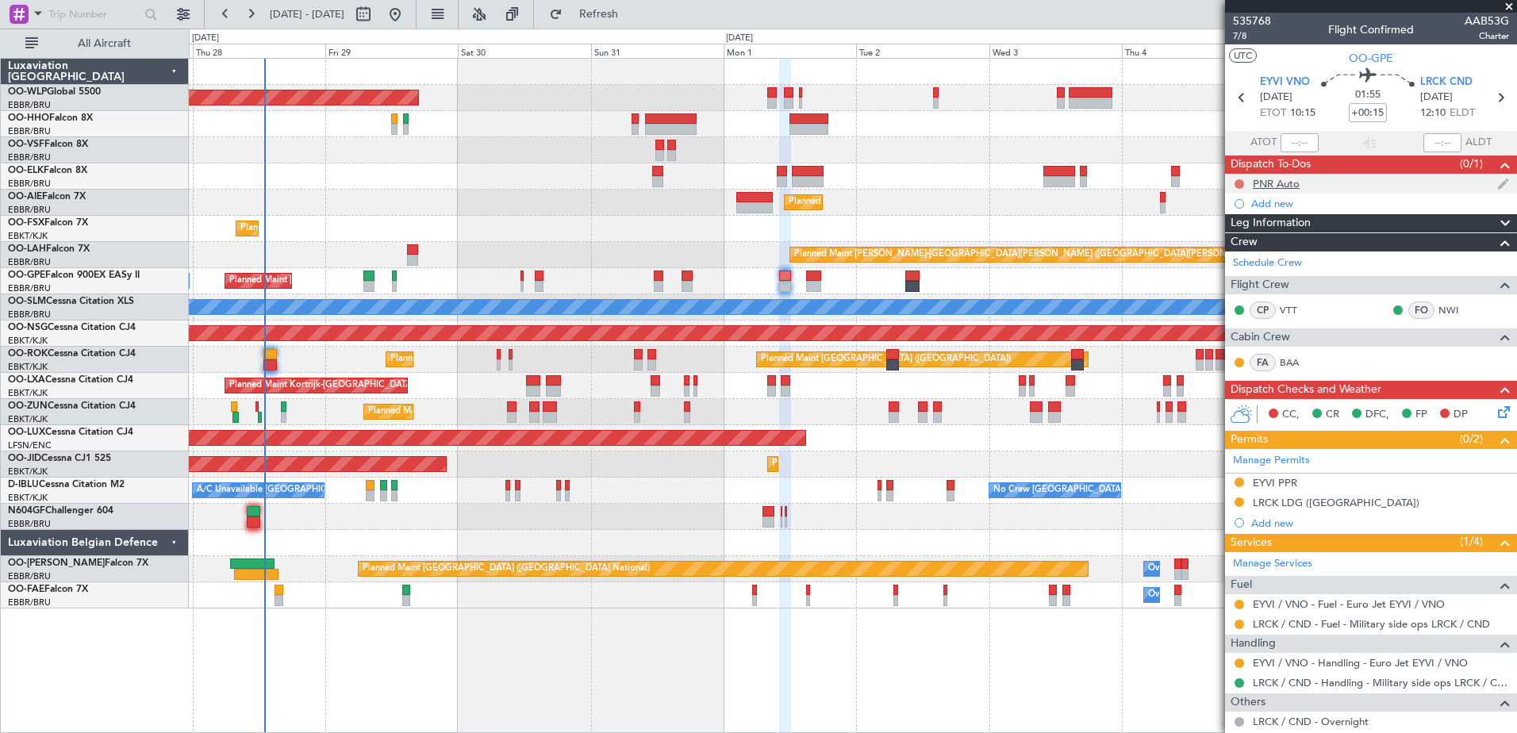
click at [1241, 181] on button at bounding box center [1240, 184] width 10 height 10
click at [1247, 252] on span "Completed" at bounding box center [1247, 254] width 52 height 16
click at [1238, 625] on button at bounding box center [1240, 625] width 10 height 10
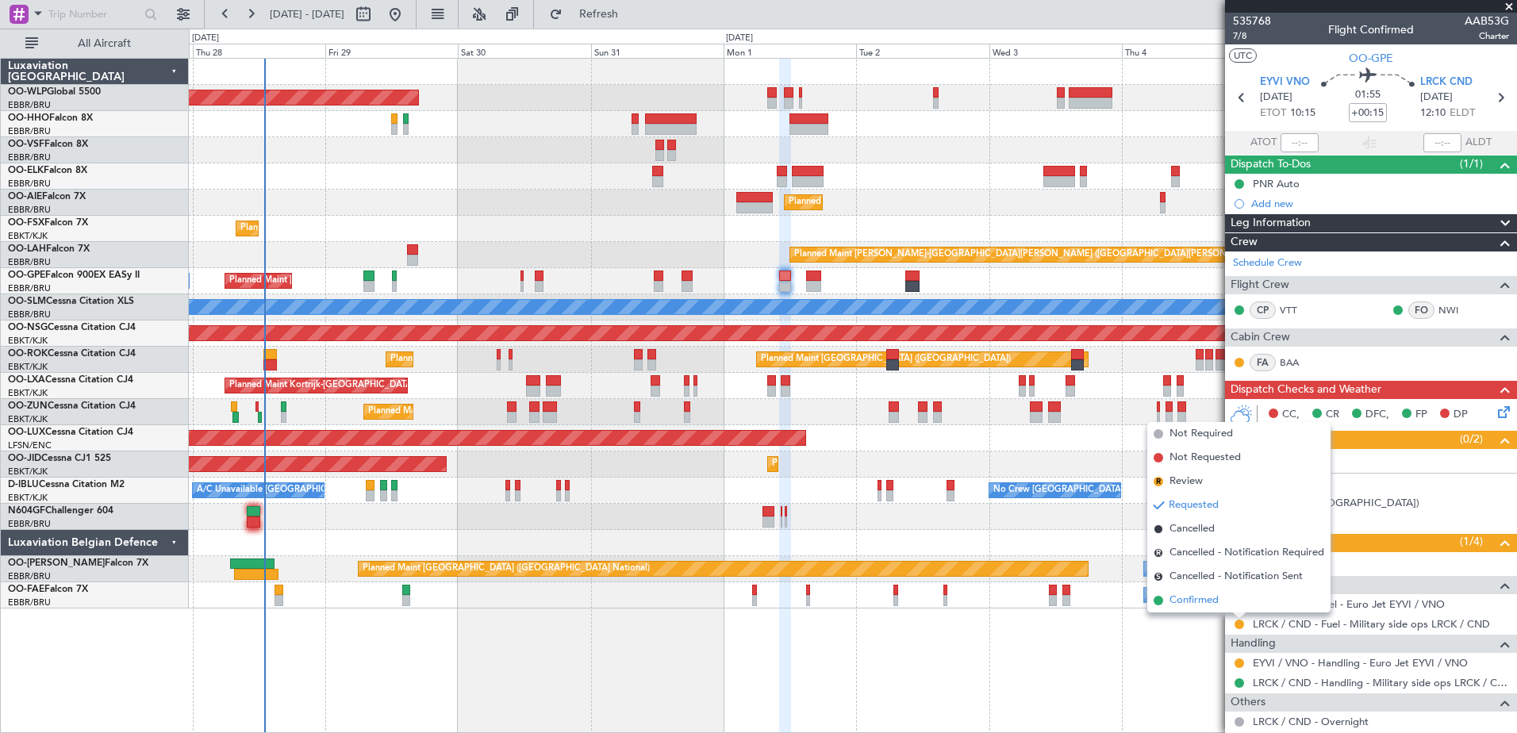
click at [1190, 602] on span "Confirmed" at bounding box center [1194, 601] width 49 height 16
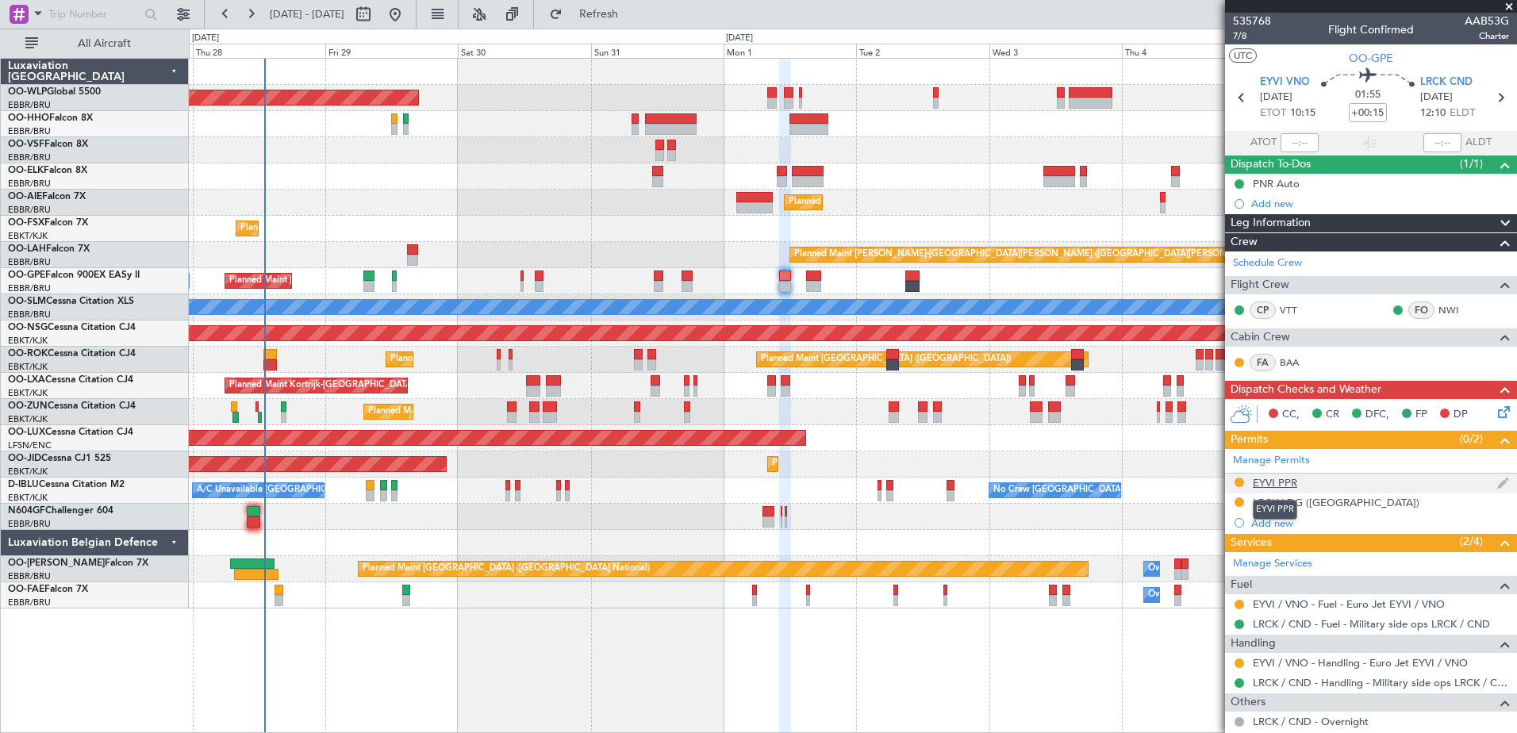
click at [1273, 480] on div "EYVI PPR" at bounding box center [1275, 482] width 44 height 13
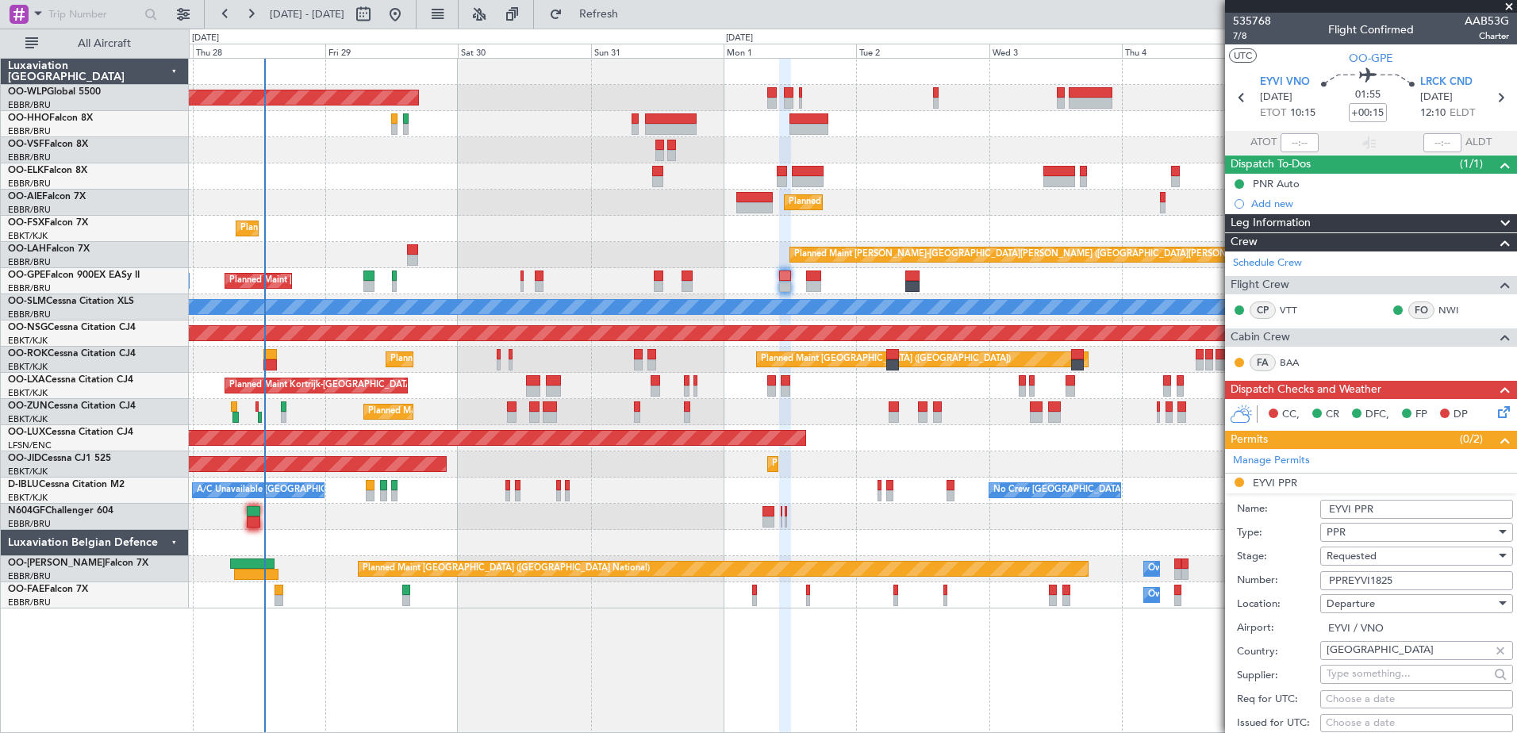
click at [1403, 556] on div "Requested" at bounding box center [1411, 556] width 169 height 24
click at [1378, 673] on span "Received OK" at bounding box center [1411, 683] width 167 height 24
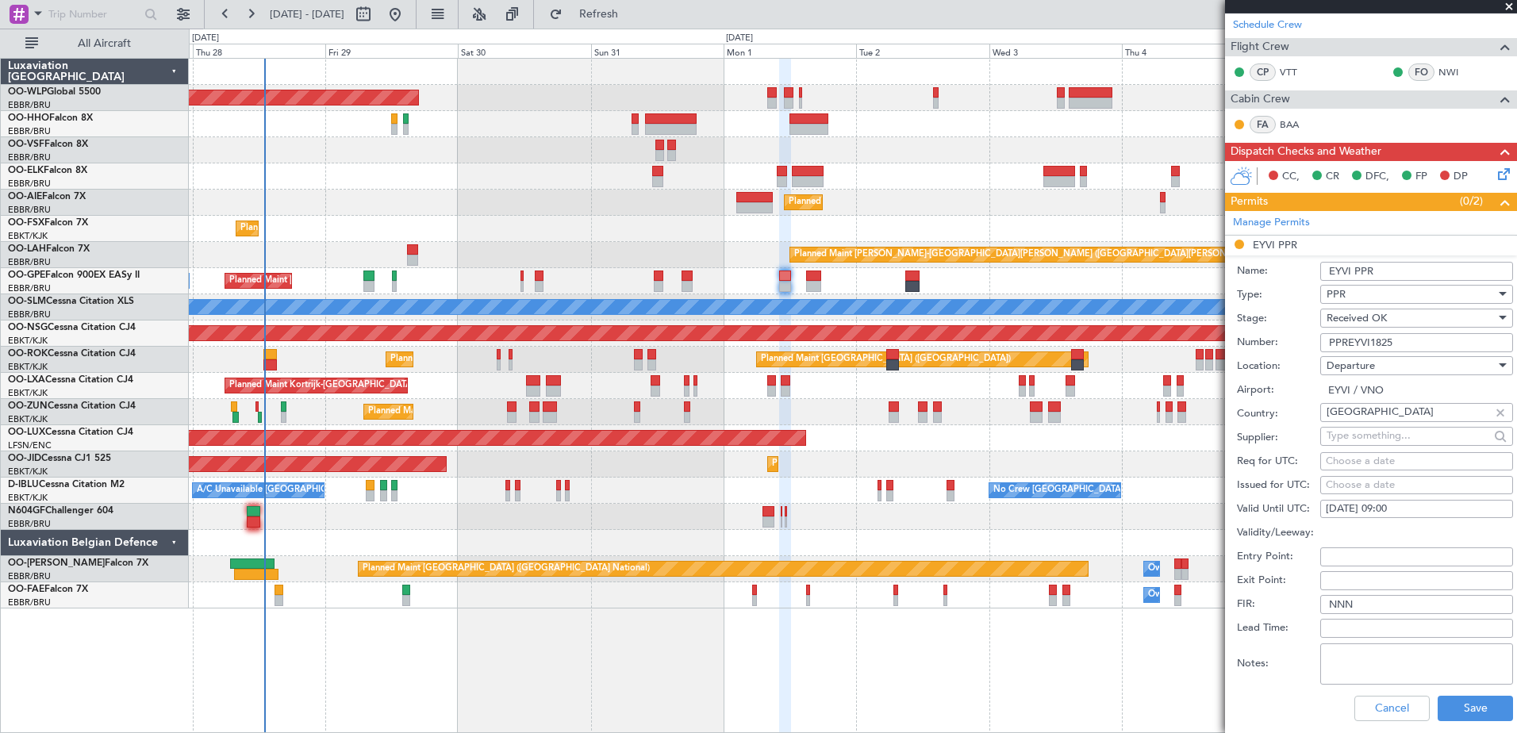
scroll to position [397, 0]
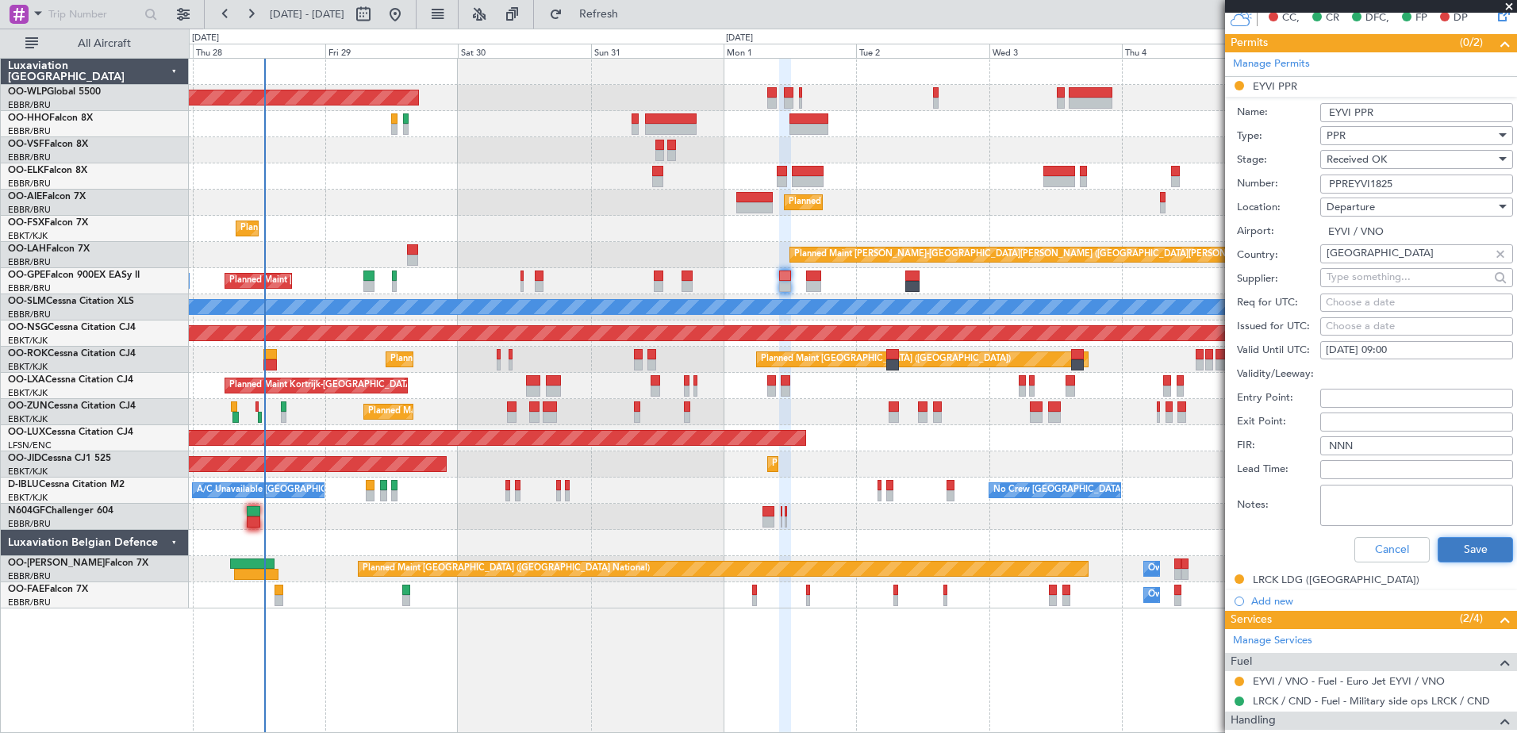
click at [1457, 548] on button "Save" at bounding box center [1475, 549] width 75 height 25
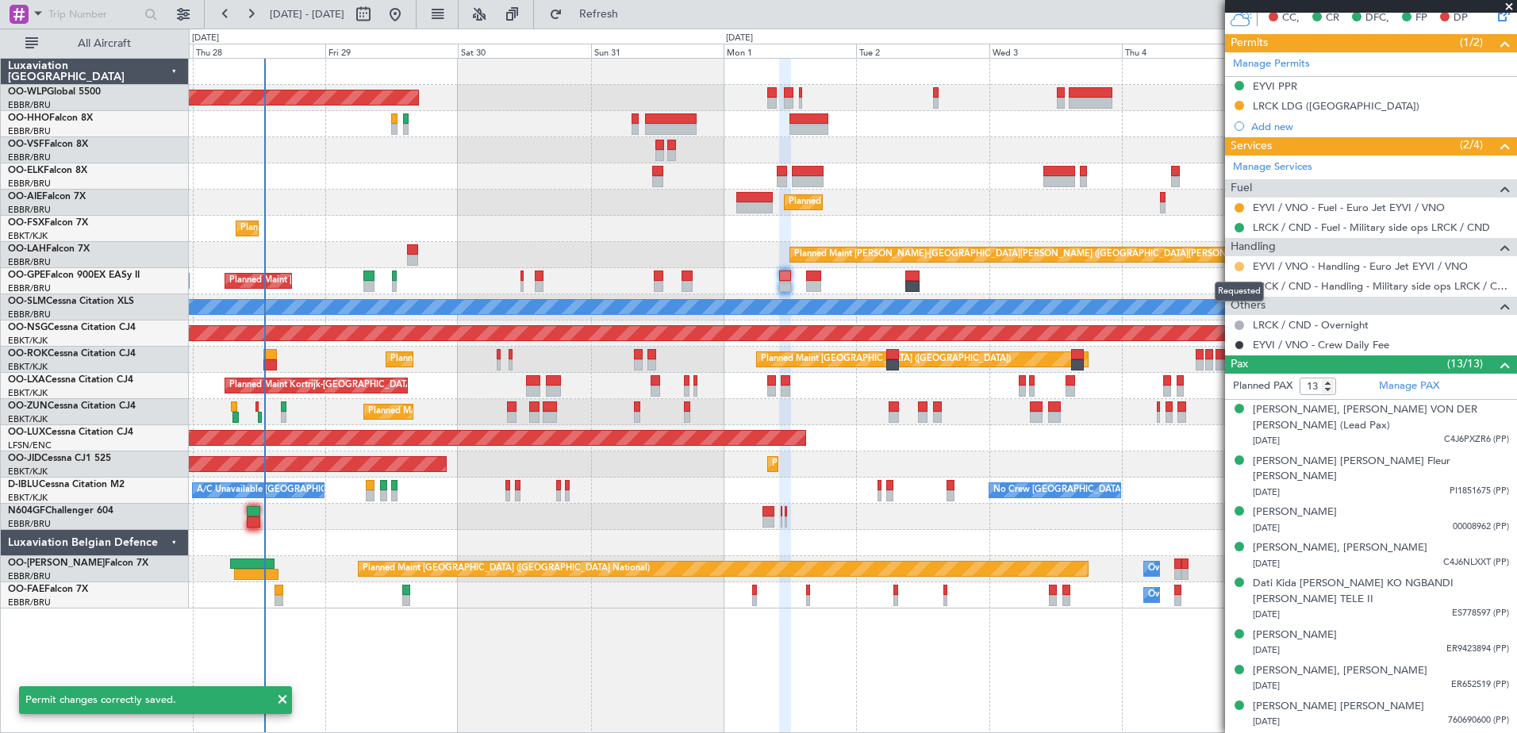
click at [1240, 267] on button at bounding box center [1240, 267] width 10 height 10
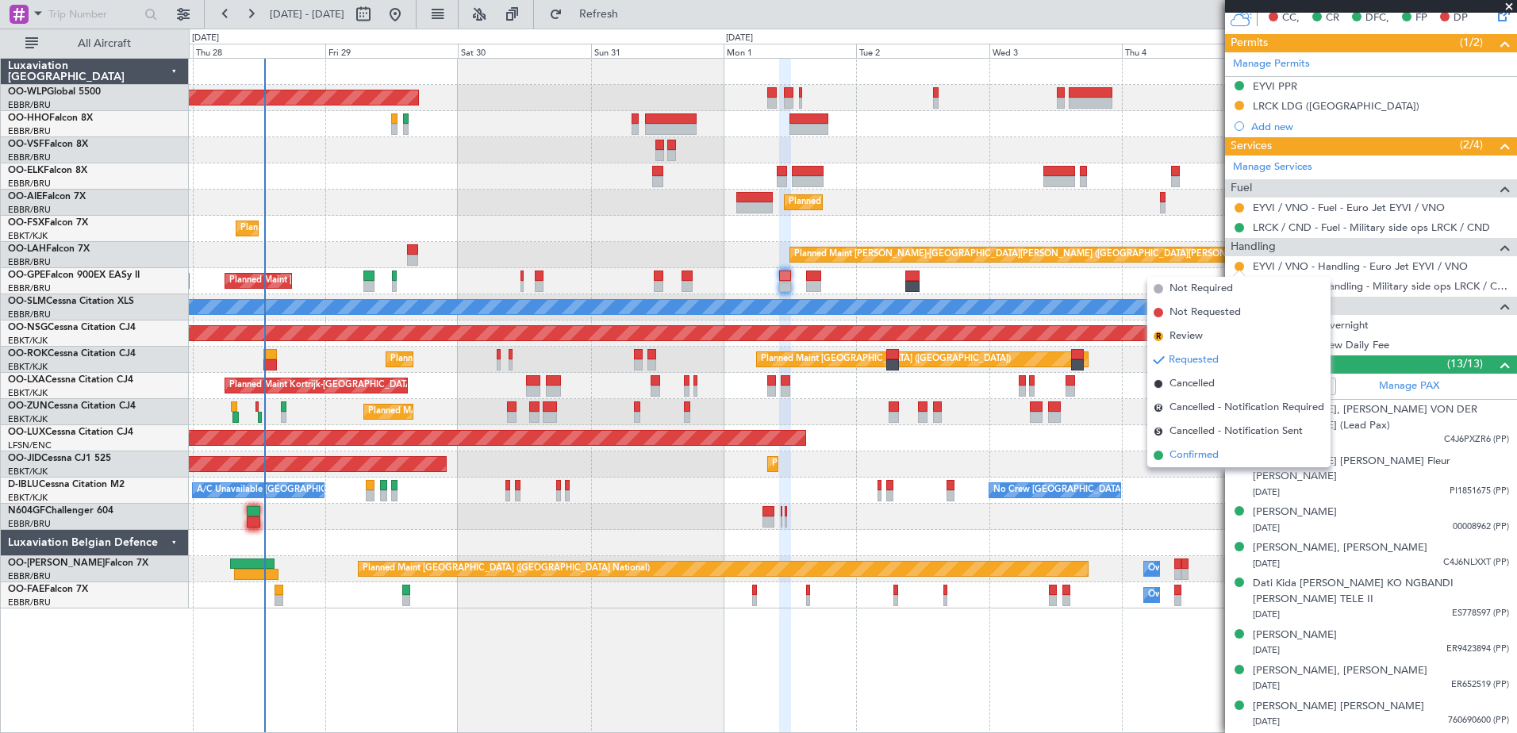
click at [1204, 457] on span "Confirmed" at bounding box center [1194, 456] width 49 height 16
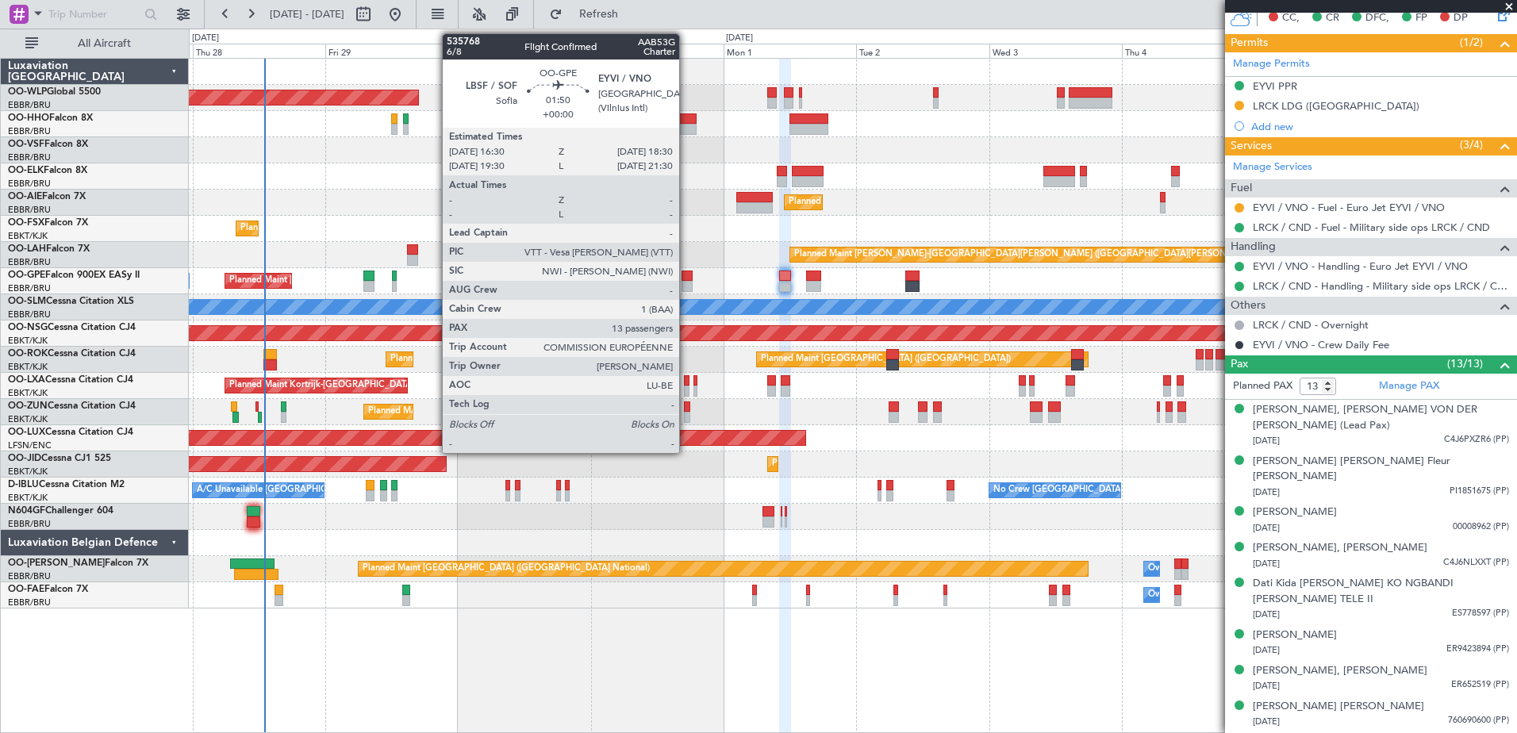
click at [687, 283] on div at bounding box center [687, 286] width 11 height 11
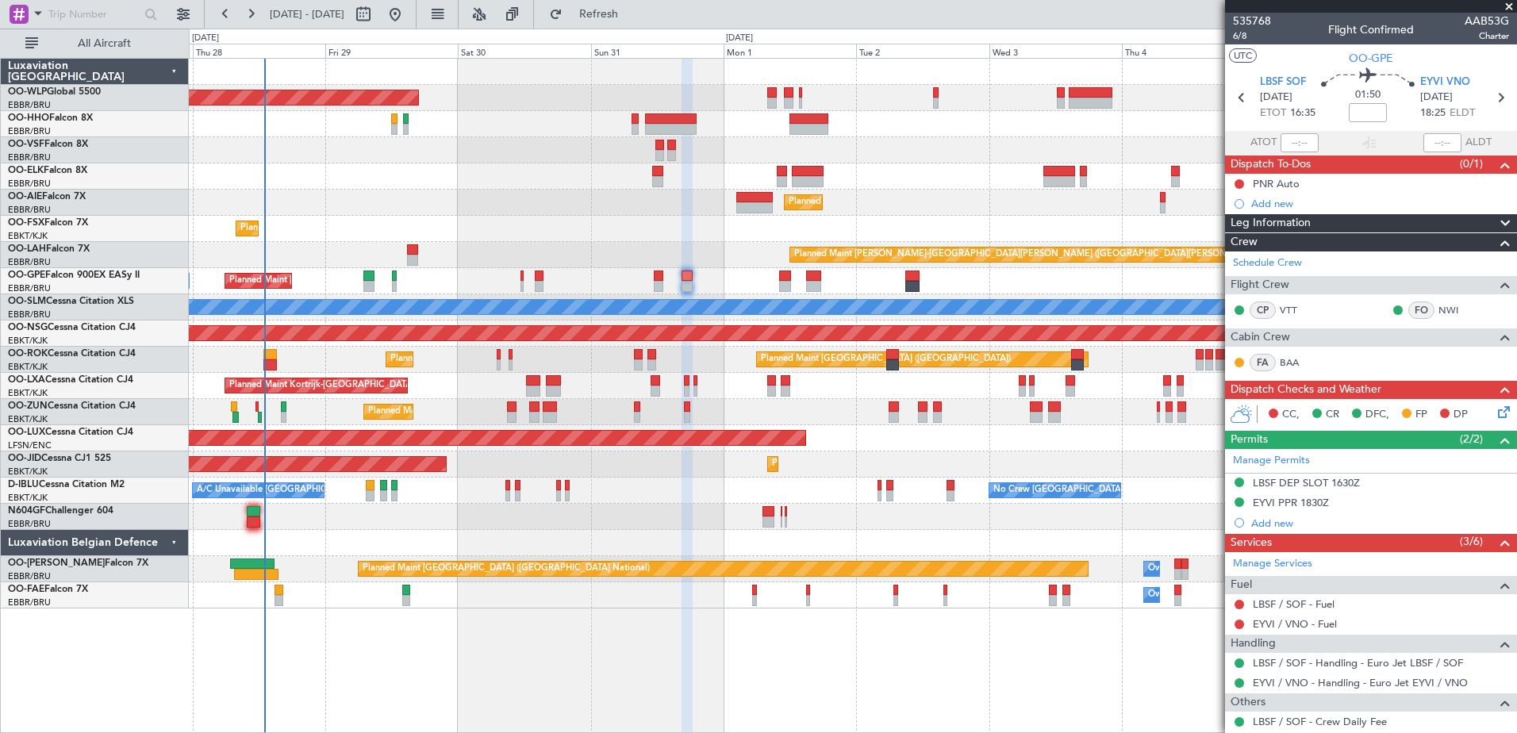
scroll to position [159, 0]
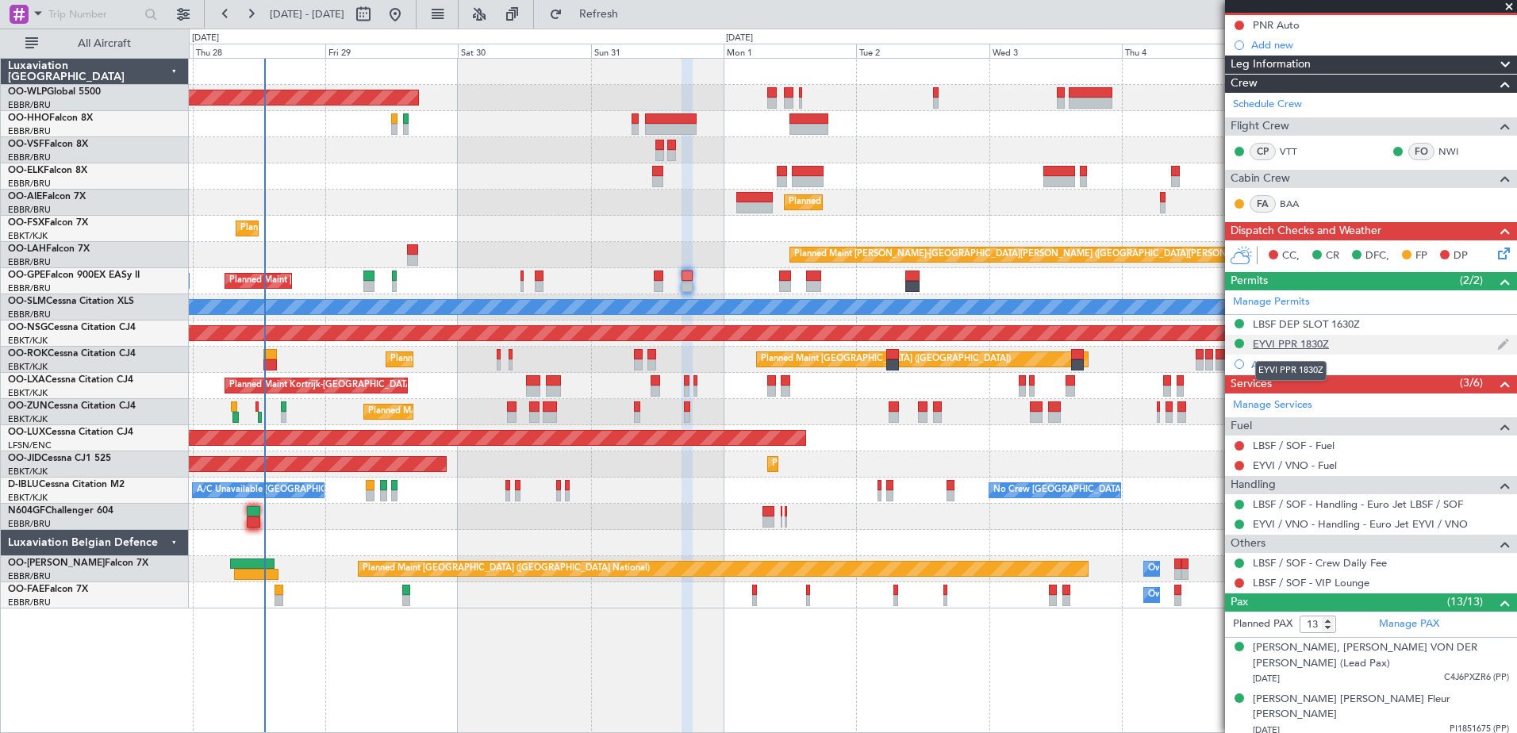
click at [1309, 343] on div "EYVI PPR 1830Z" at bounding box center [1291, 343] width 76 height 13
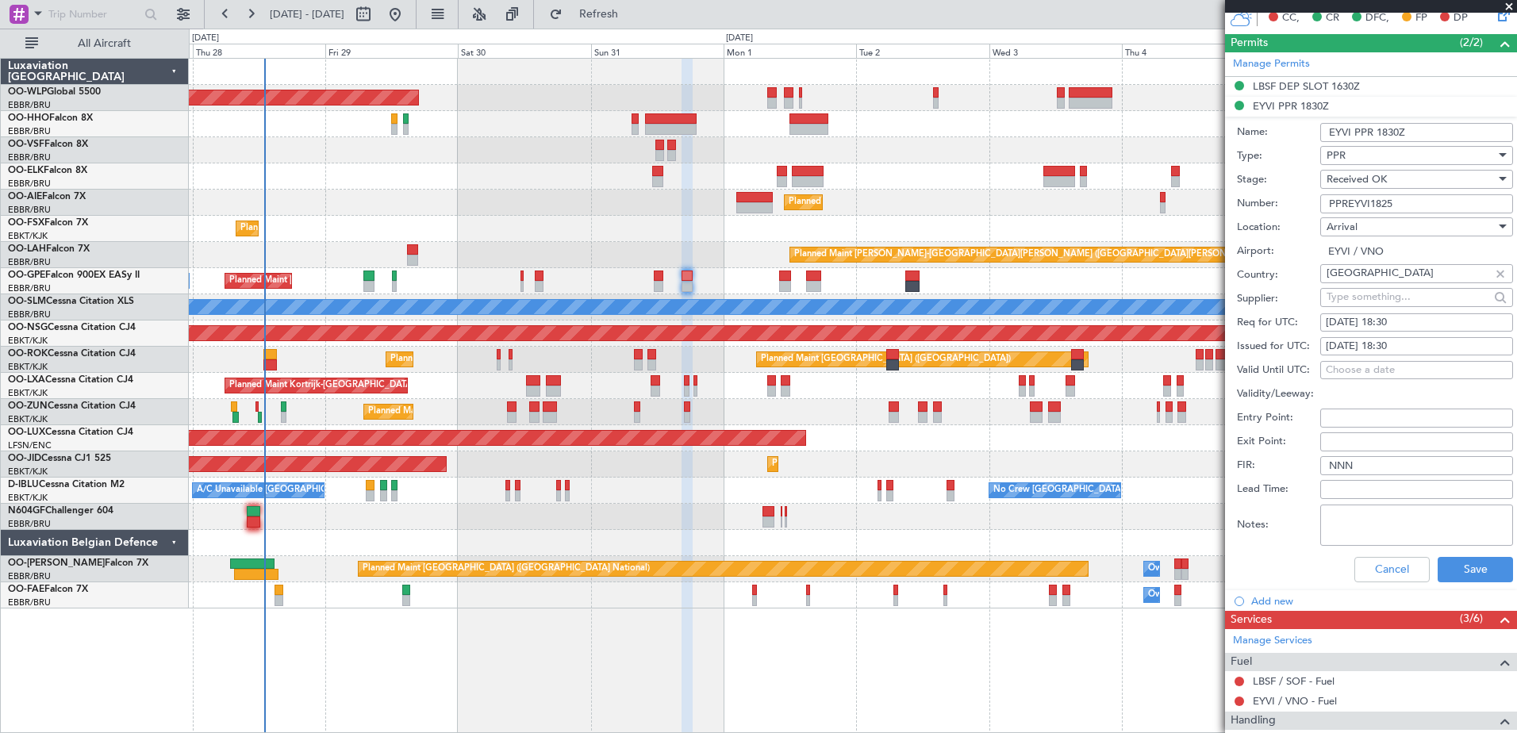
scroll to position [476, 0]
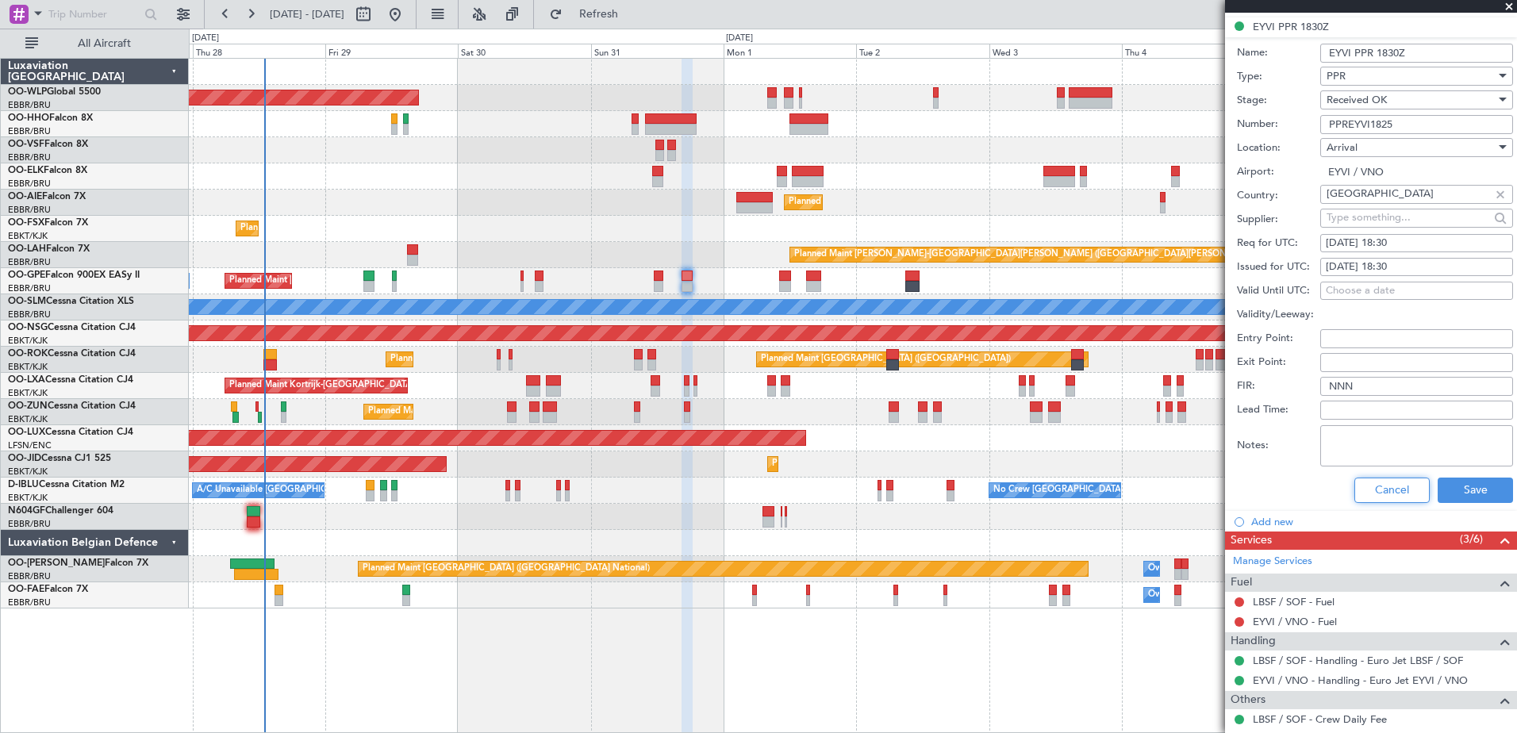
click at [1386, 491] on button "Cancel" at bounding box center [1392, 490] width 75 height 25
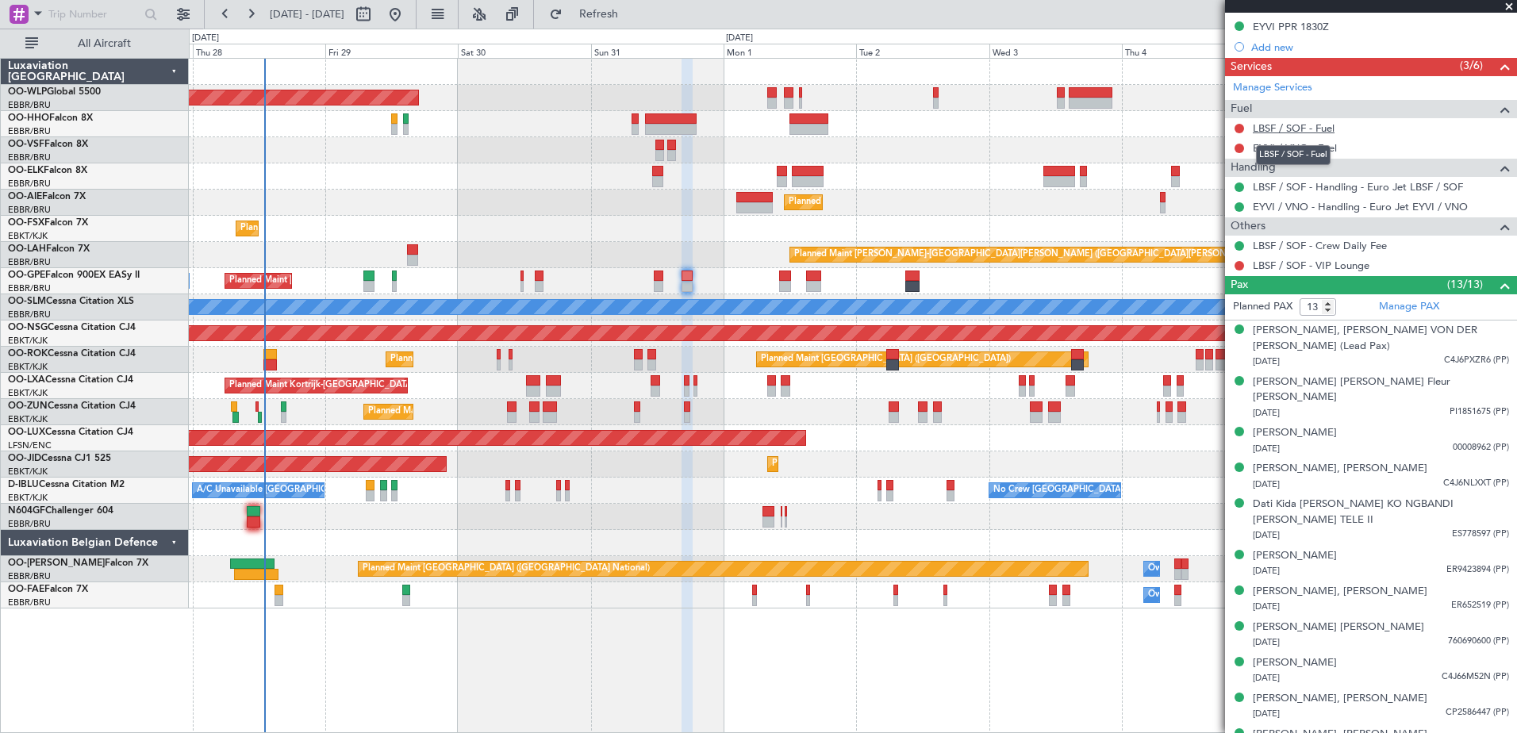
click at [1311, 128] on link "LBSF / SOF - Fuel" at bounding box center [1294, 127] width 82 height 13
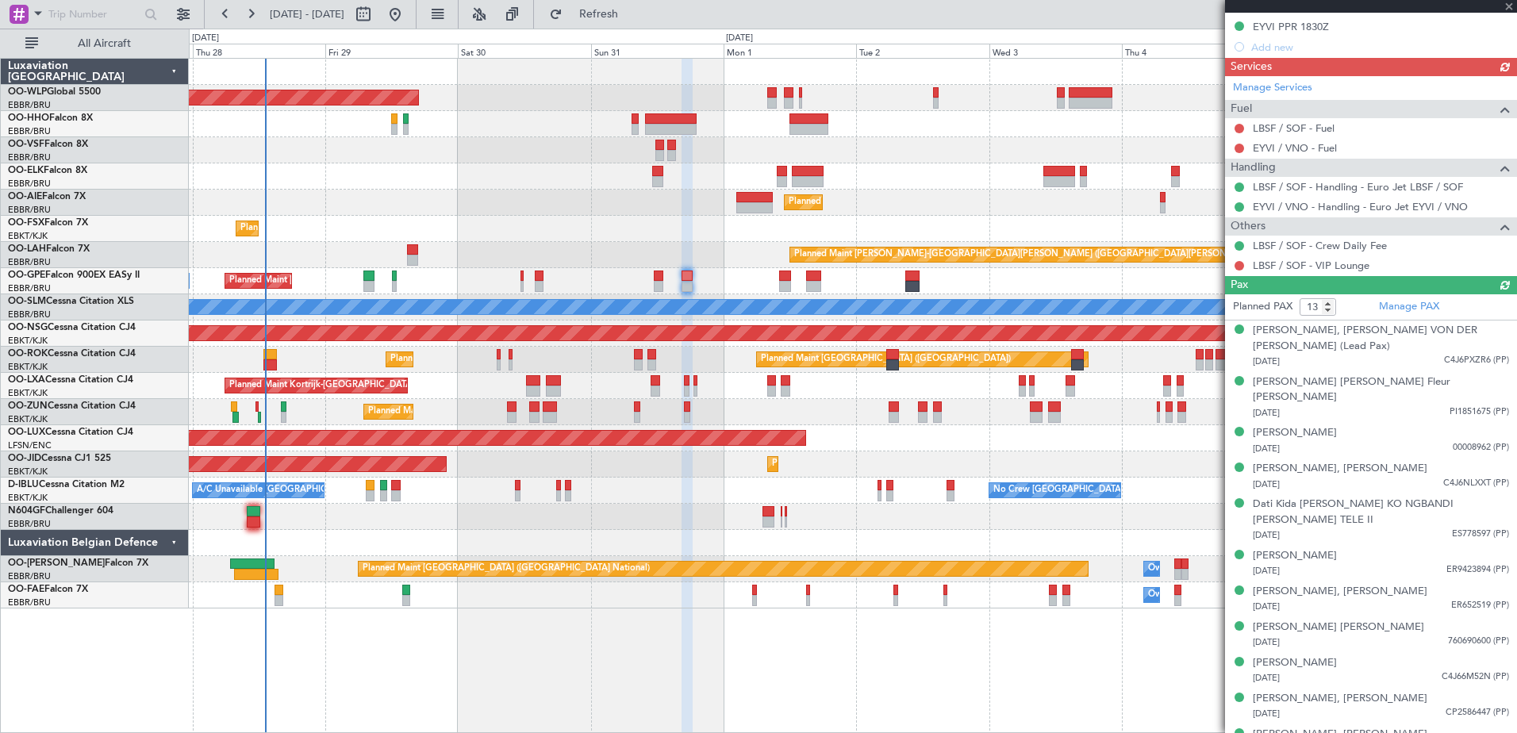
click at [1313, 150] on div "Manage Services Fuel LBSF / SOF - Fuel EYVI / VNO - Fuel Handling LBSF / SOF - …" at bounding box center [1371, 176] width 292 height 200
click at [1282, 146] on link "EYVI / VNO - Fuel" at bounding box center [1295, 147] width 84 height 13
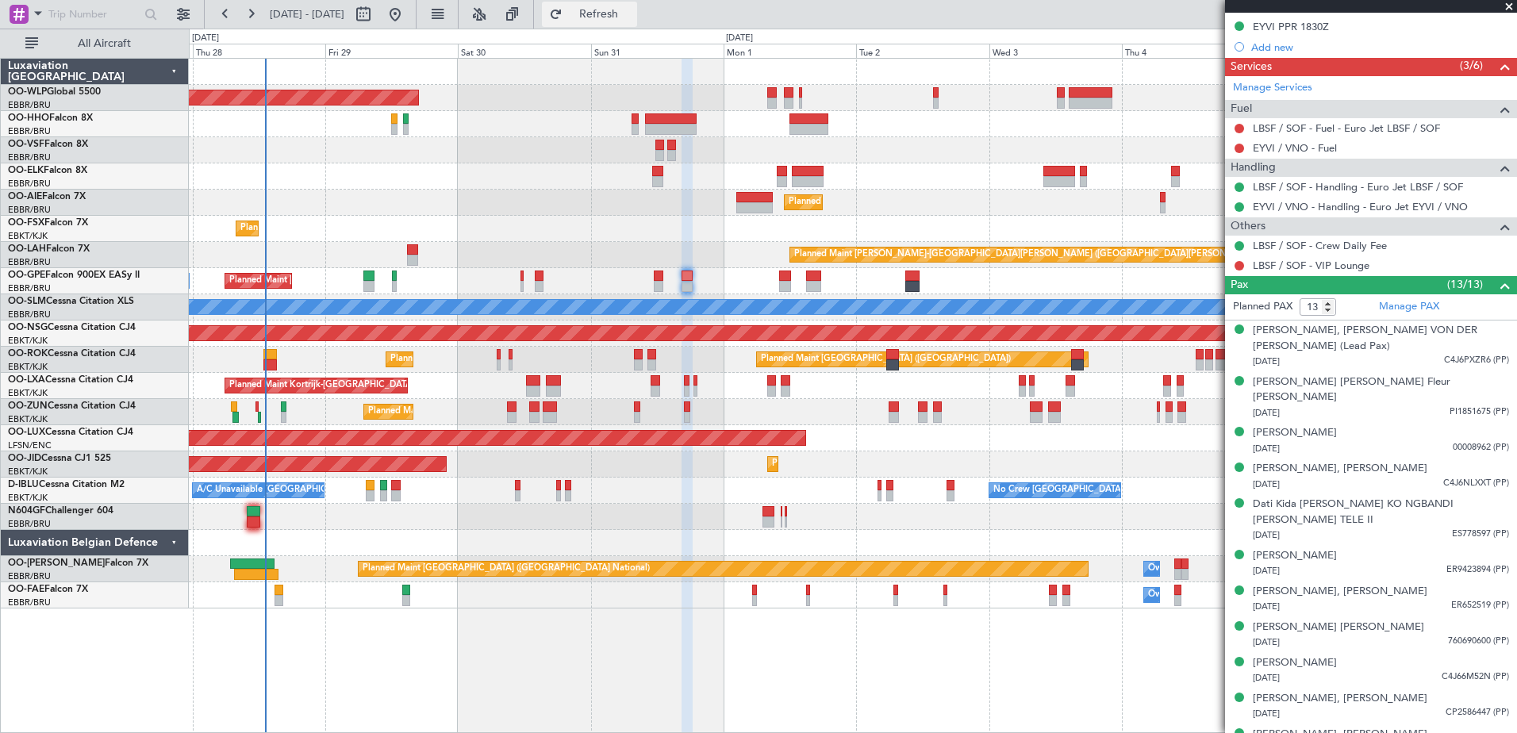
click at [633, 20] on span "Refresh" at bounding box center [599, 14] width 67 height 11
click at [1240, 126] on button at bounding box center [1240, 129] width 10 height 10
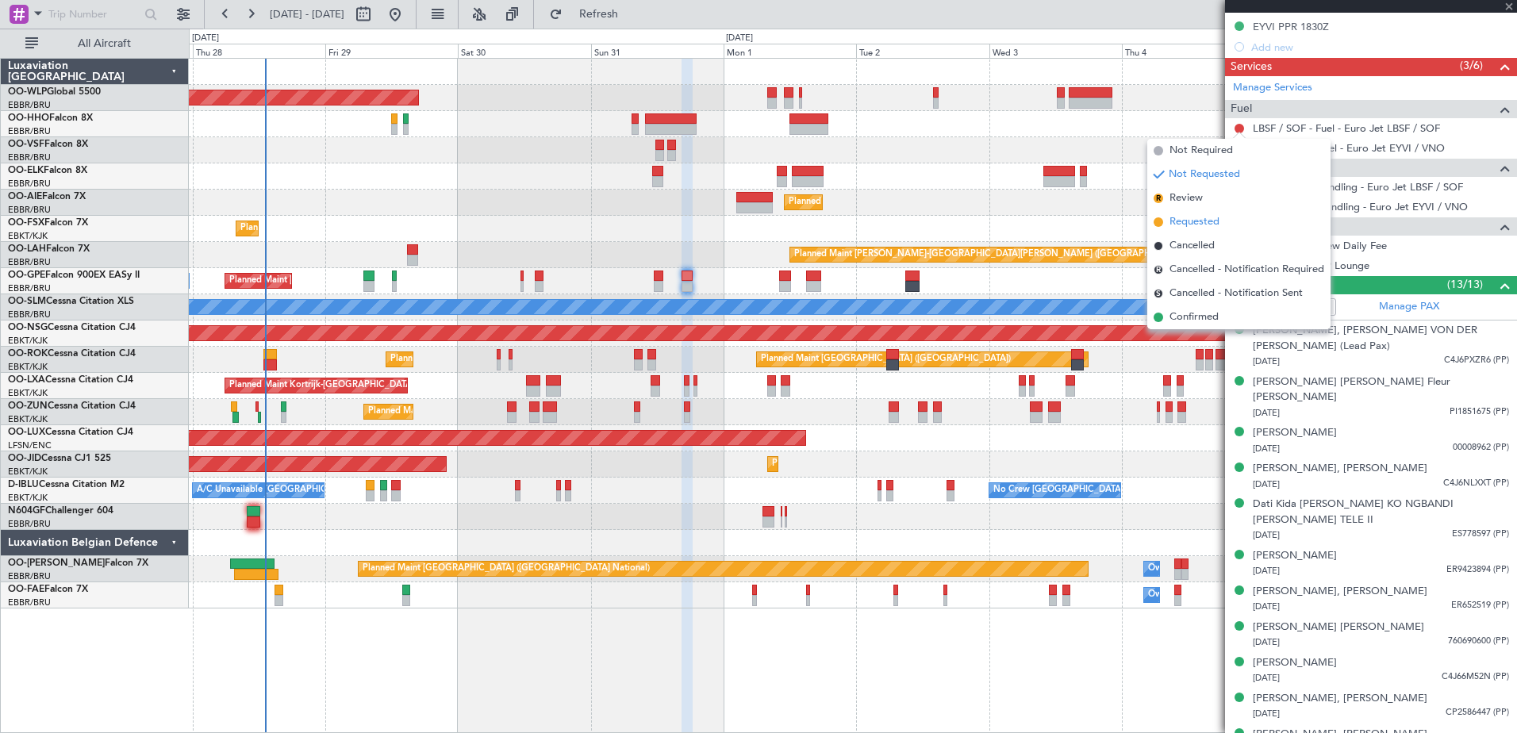
click at [1203, 217] on span "Requested" at bounding box center [1195, 222] width 50 height 16
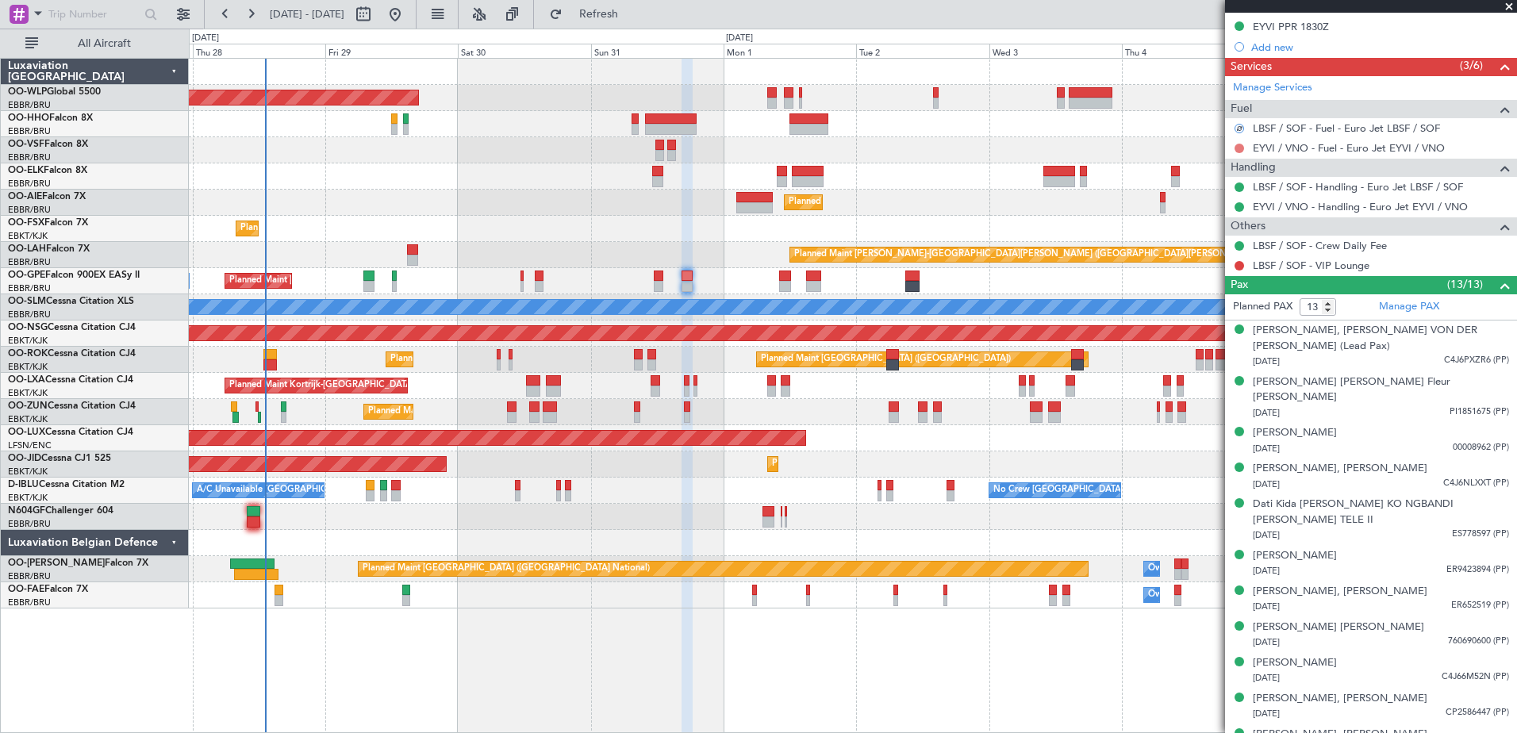
click at [1240, 147] on button at bounding box center [1240, 149] width 10 height 10
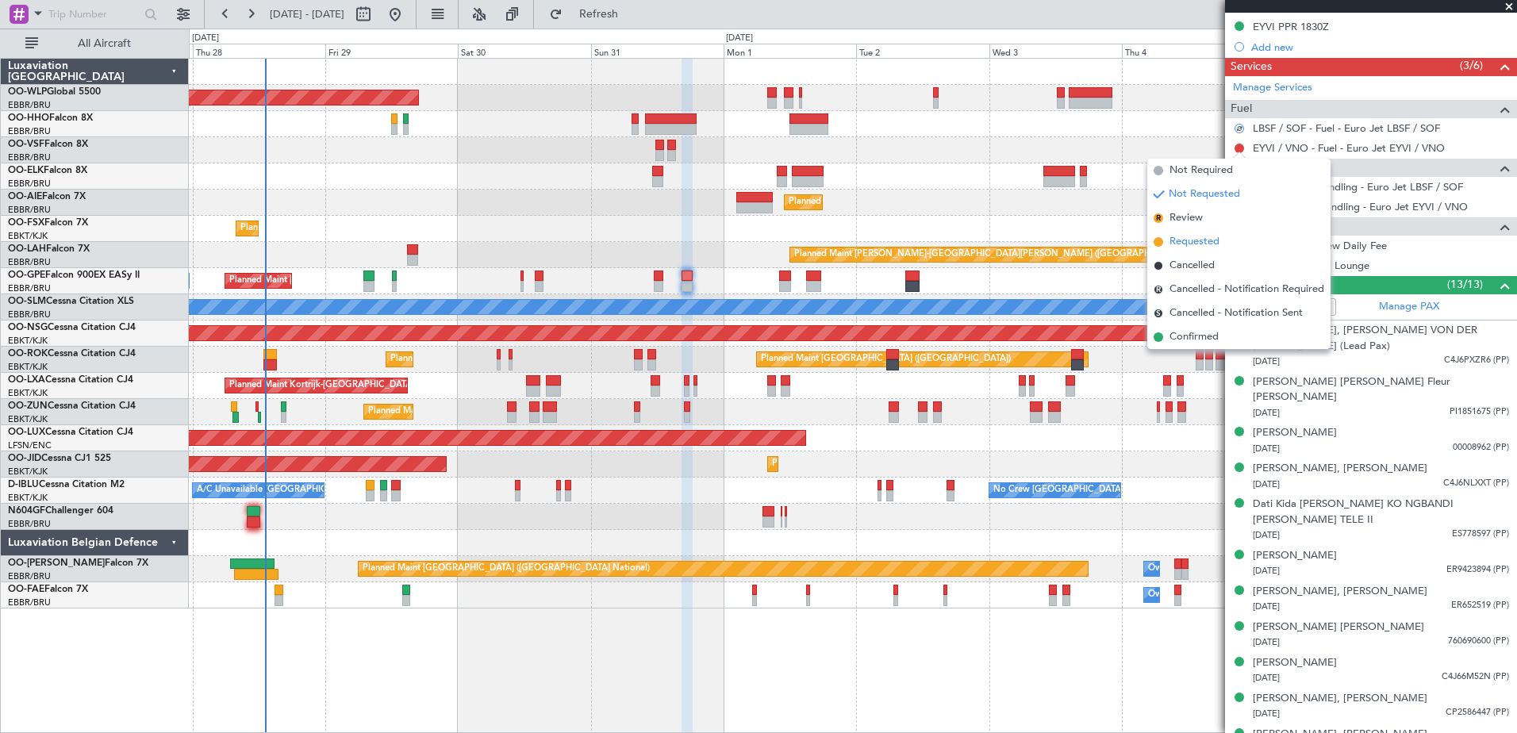
click at [1197, 243] on span "Requested" at bounding box center [1195, 242] width 50 height 16
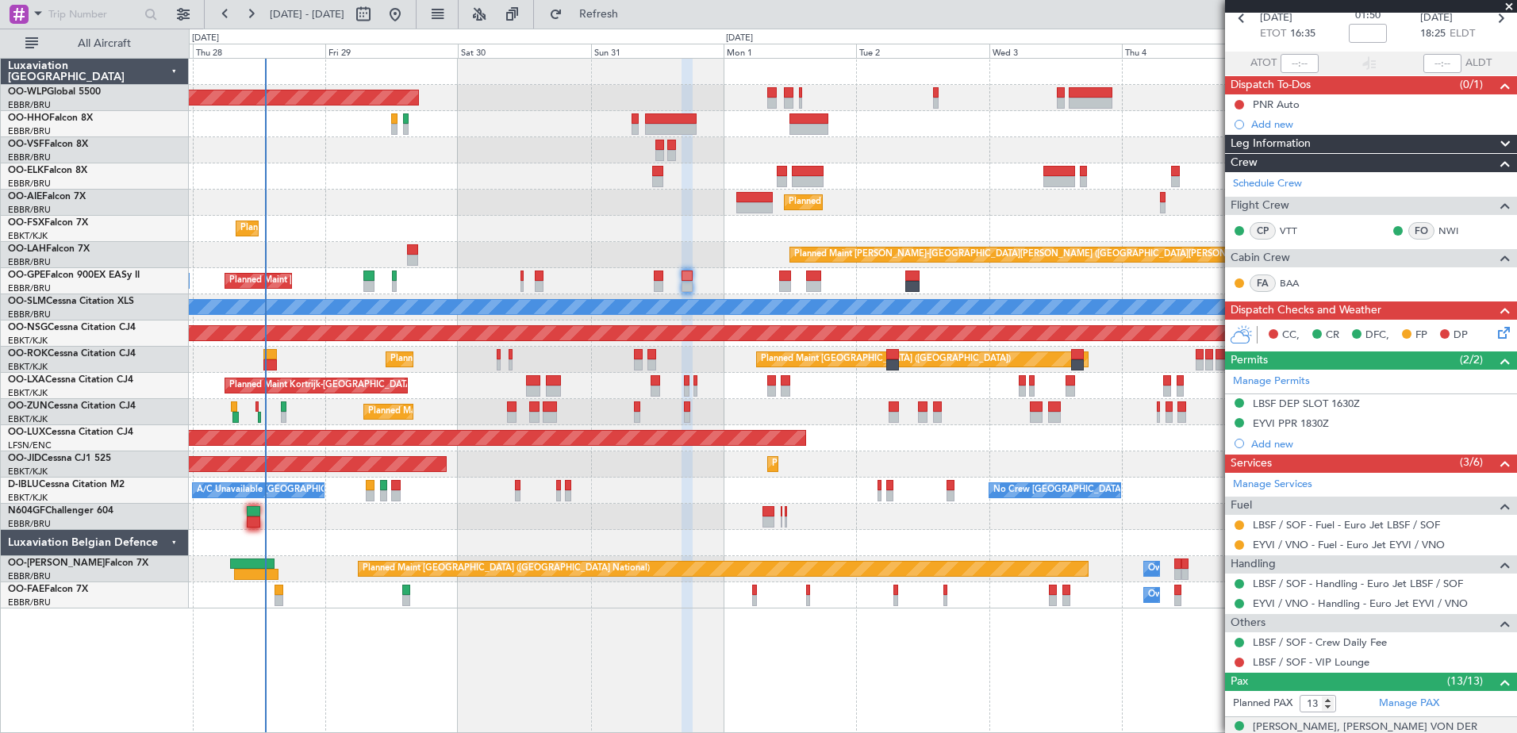
scroll to position [0, 0]
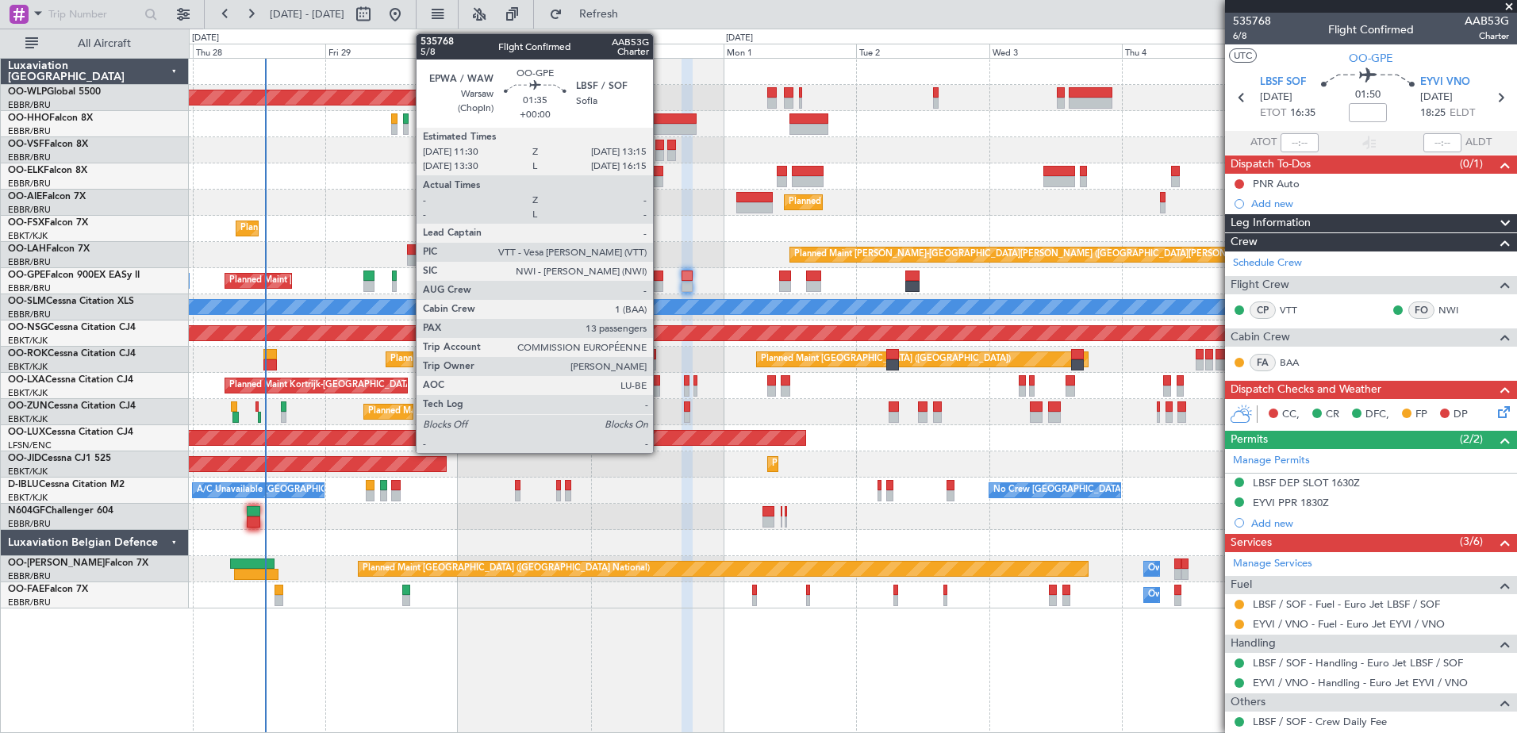
click at [660, 280] on div at bounding box center [659, 276] width 10 height 11
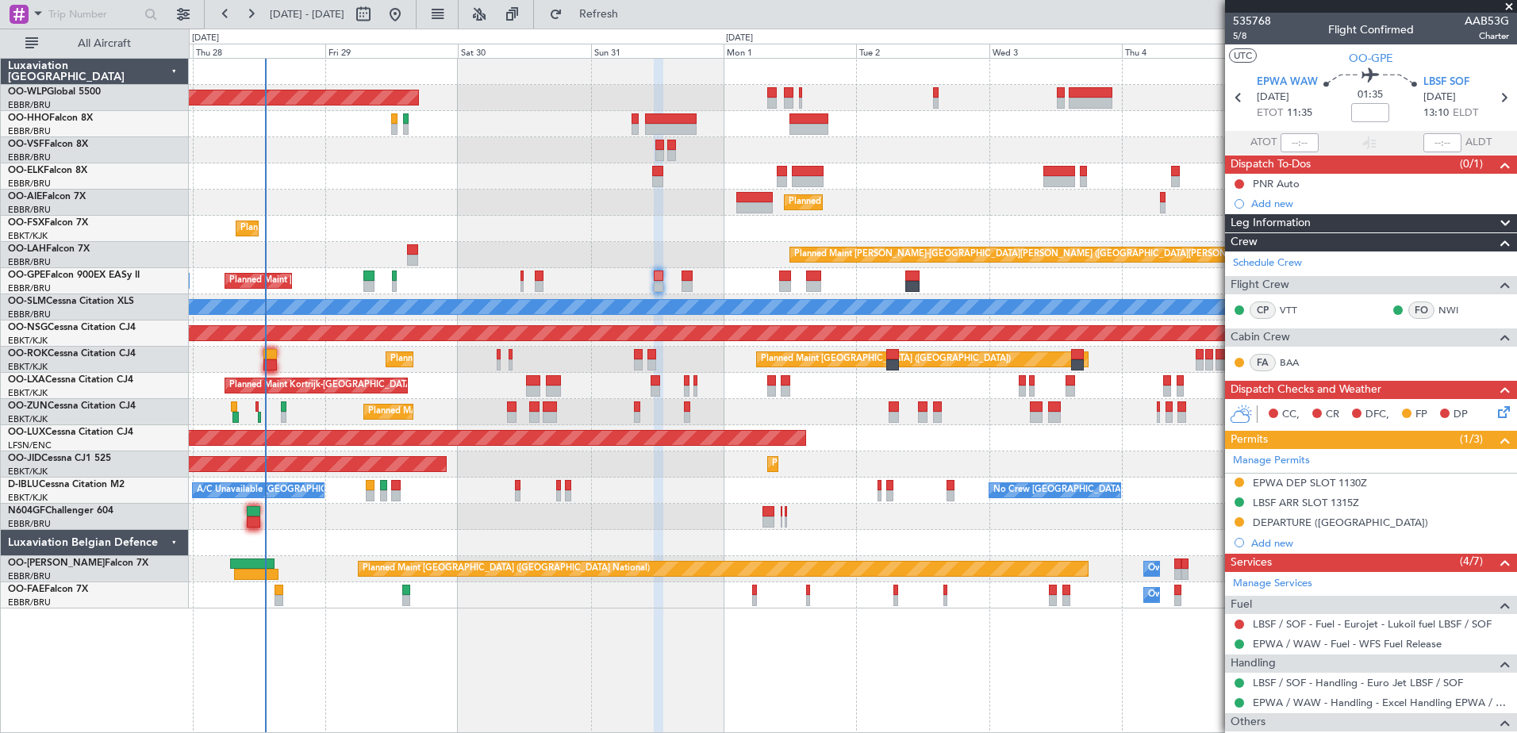
click at [1369, 630] on mat-tooltip-component "LBSF / SOF - Fuel - Eurojet - Lukoil fuel LBSF / SOF" at bounding box center [1371, 651] width 229 height 42
click at [1382, 622] on link "LBSF / SOF - Fuel - Eurojet - Lukoil fuel LBSF / SOF" at bounding box center [1372, 623] width 239 height 13
click at [637, 26] on button "Refresh" at bounding box center [589, 14] width 95 height 25
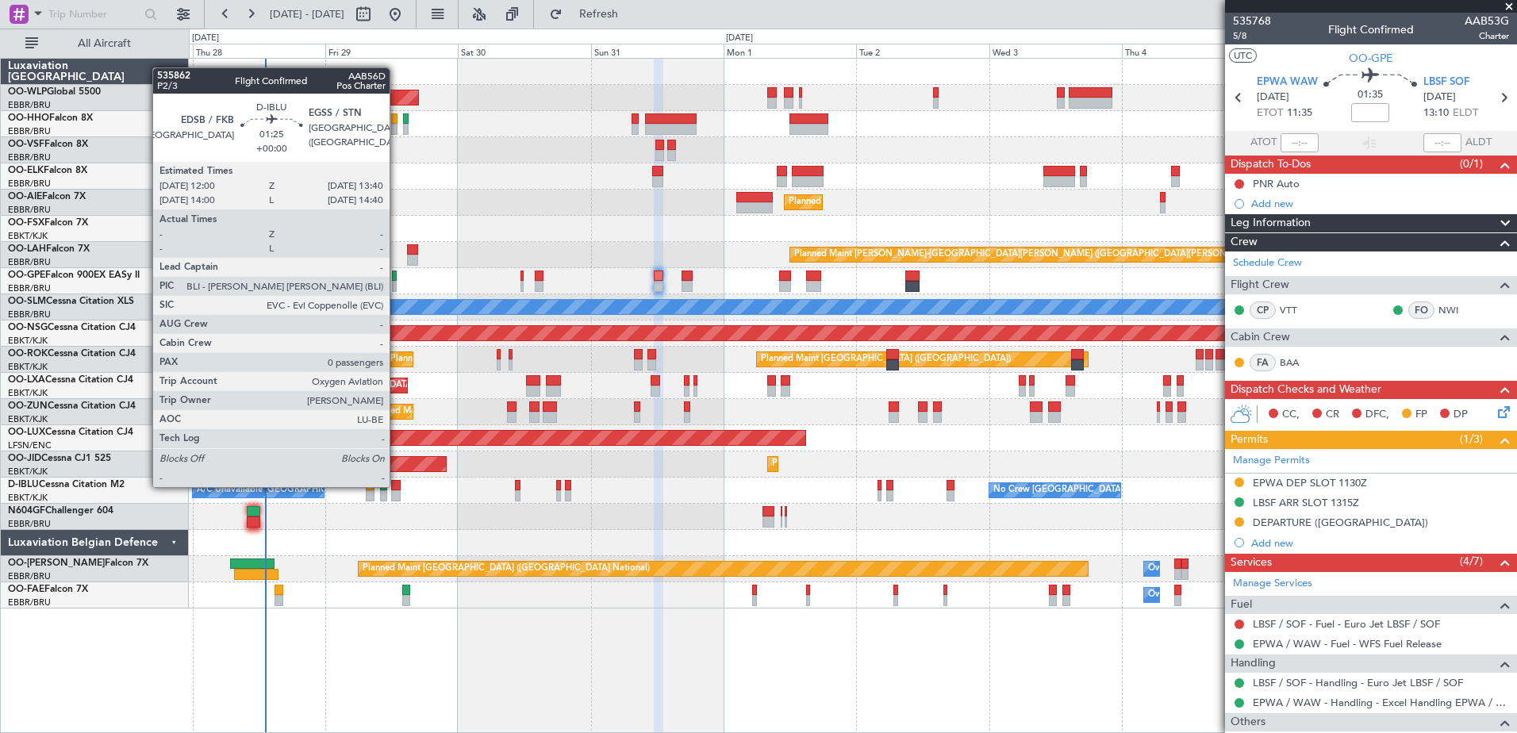
click at [397, 486] on div at bounding box center [396, 485] width 10 height 11
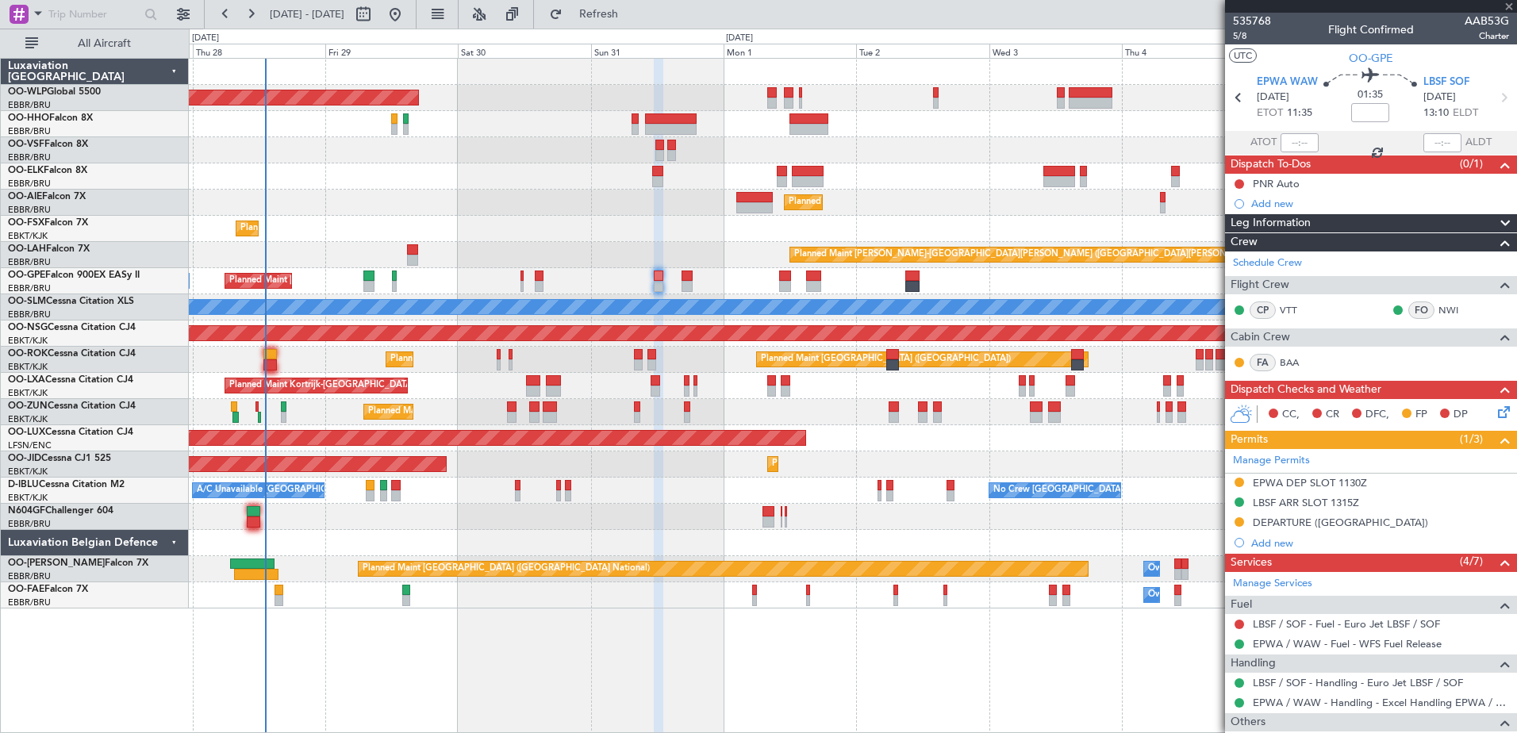
type input "0"
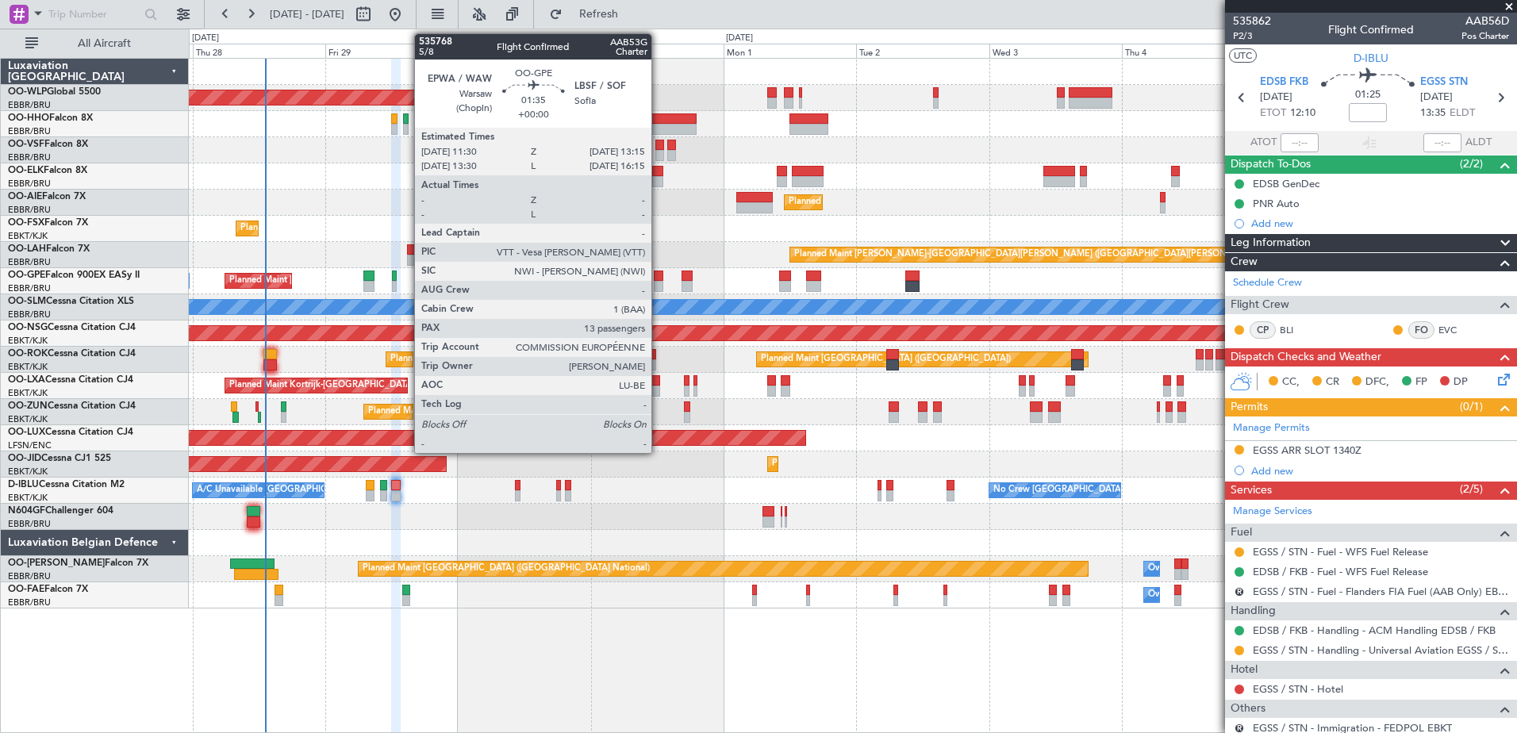
click at [659, 275] on div at bounding box center [659, 276] width 10 height 11
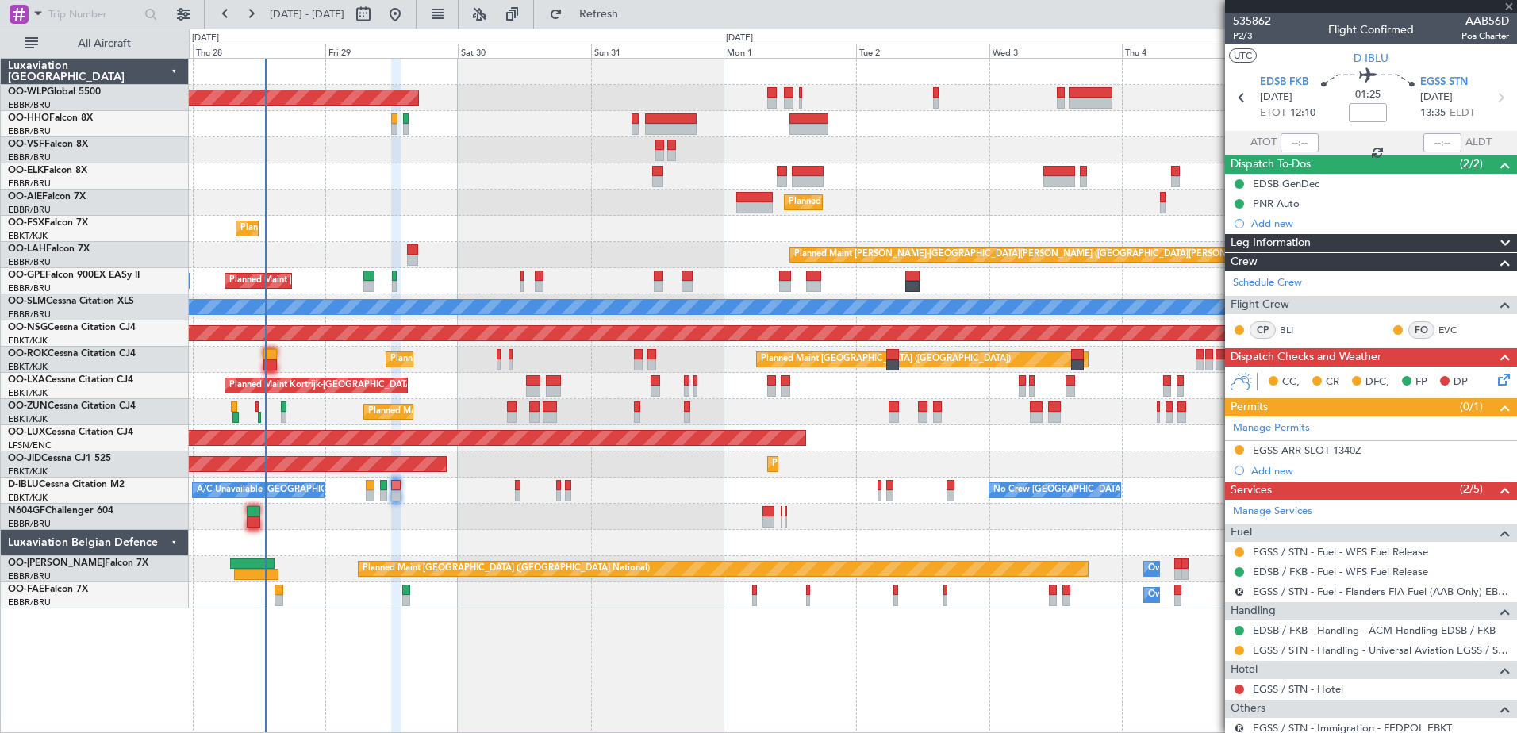
type input "13"
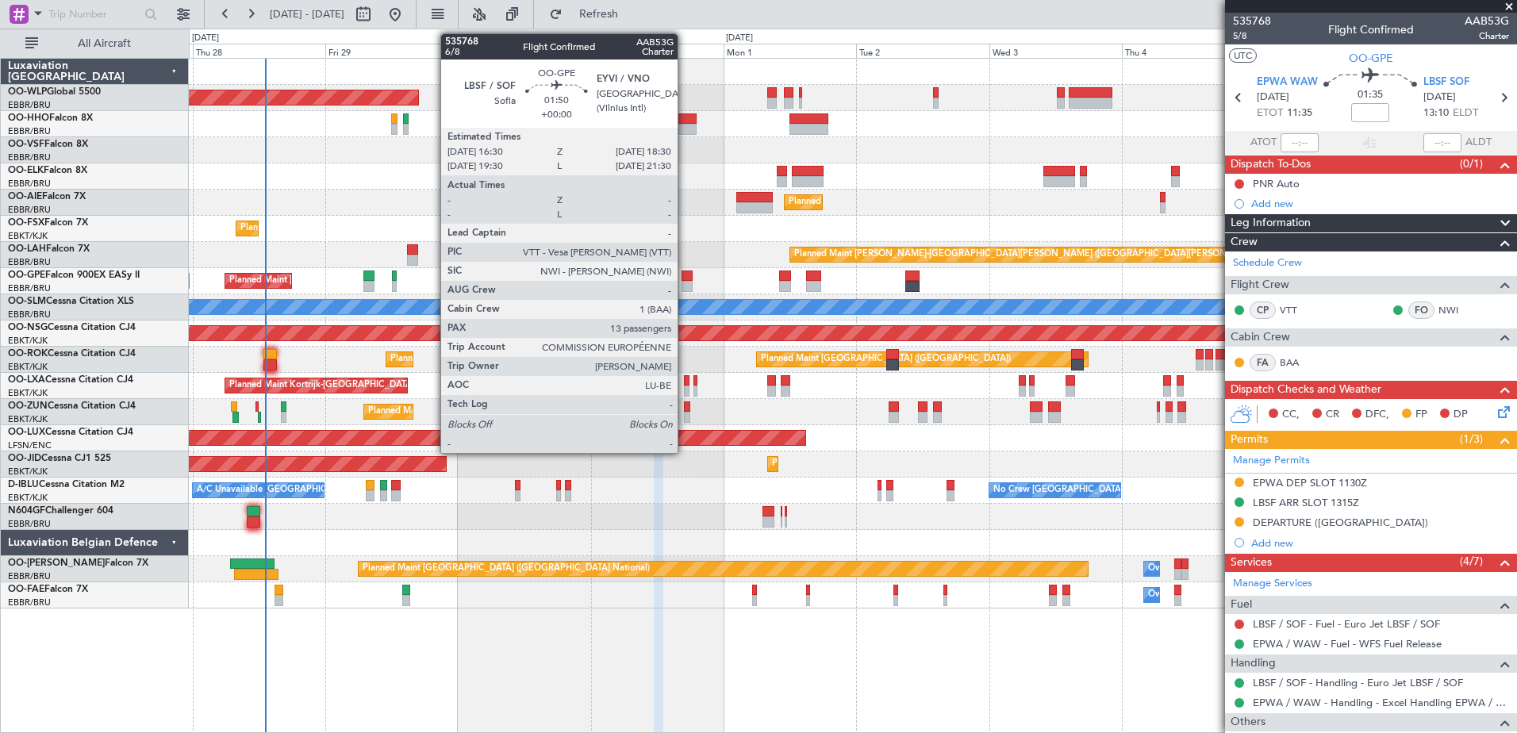
click at [685, 276] on div at bounding box center [687, 276] width 11 height 11
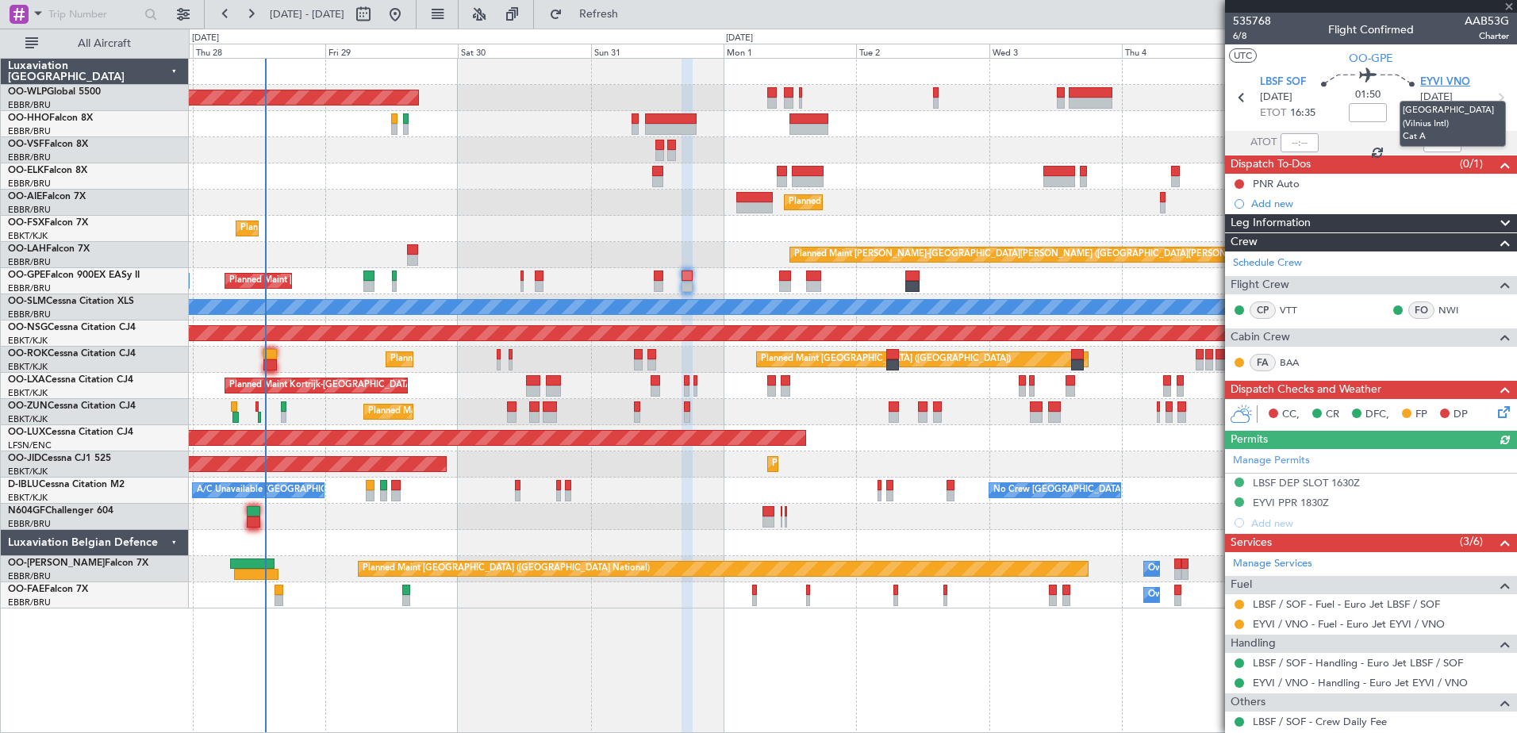
click at [1427, 83] on span "EYVI VNO" at bounding box center [1446, 83] width 50 height 16
click at [1238, 621] on button at bounding box center [1240, 625] width 10 height 10
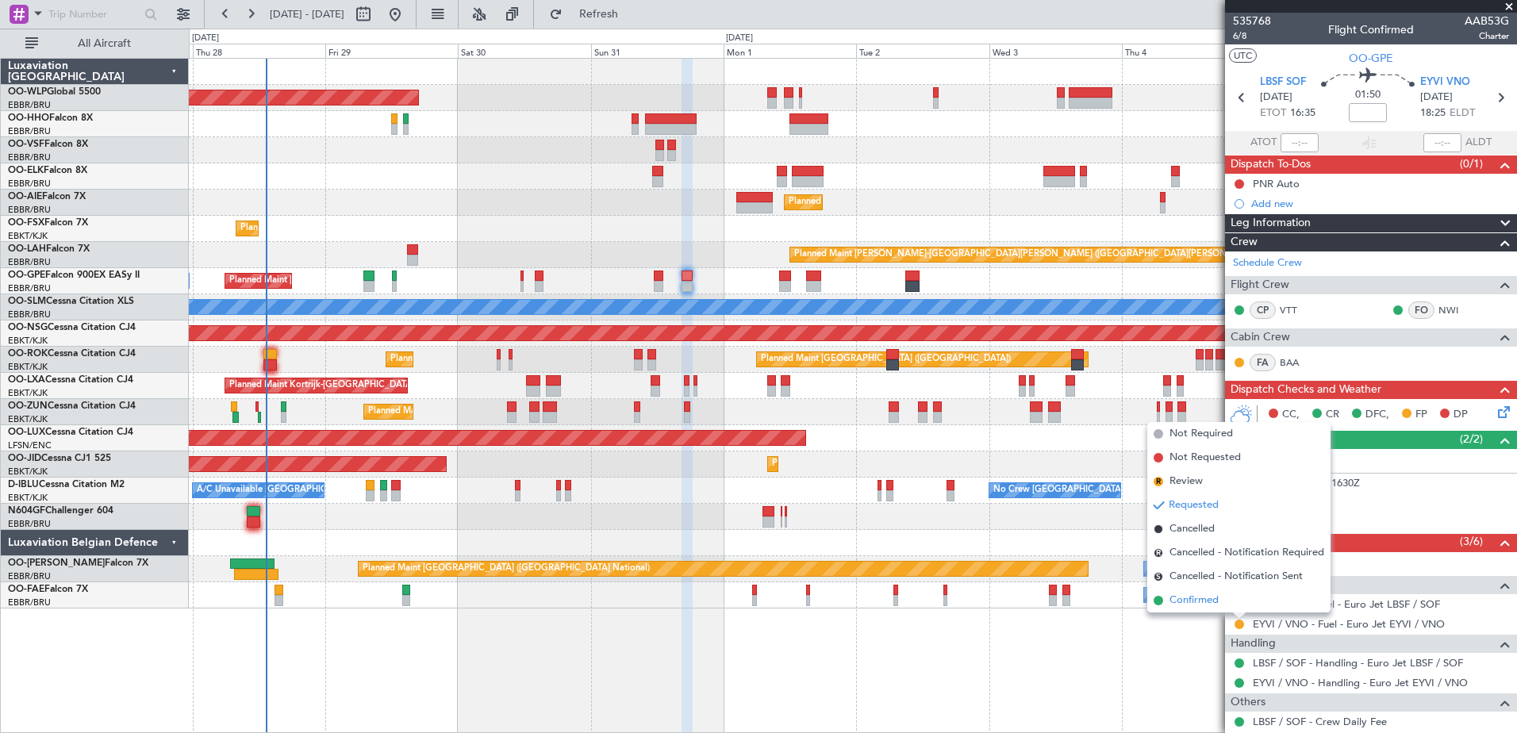
click at [1197, 598] on span "Confirmed" at bounding box center [1194, 601] width 49 height 16
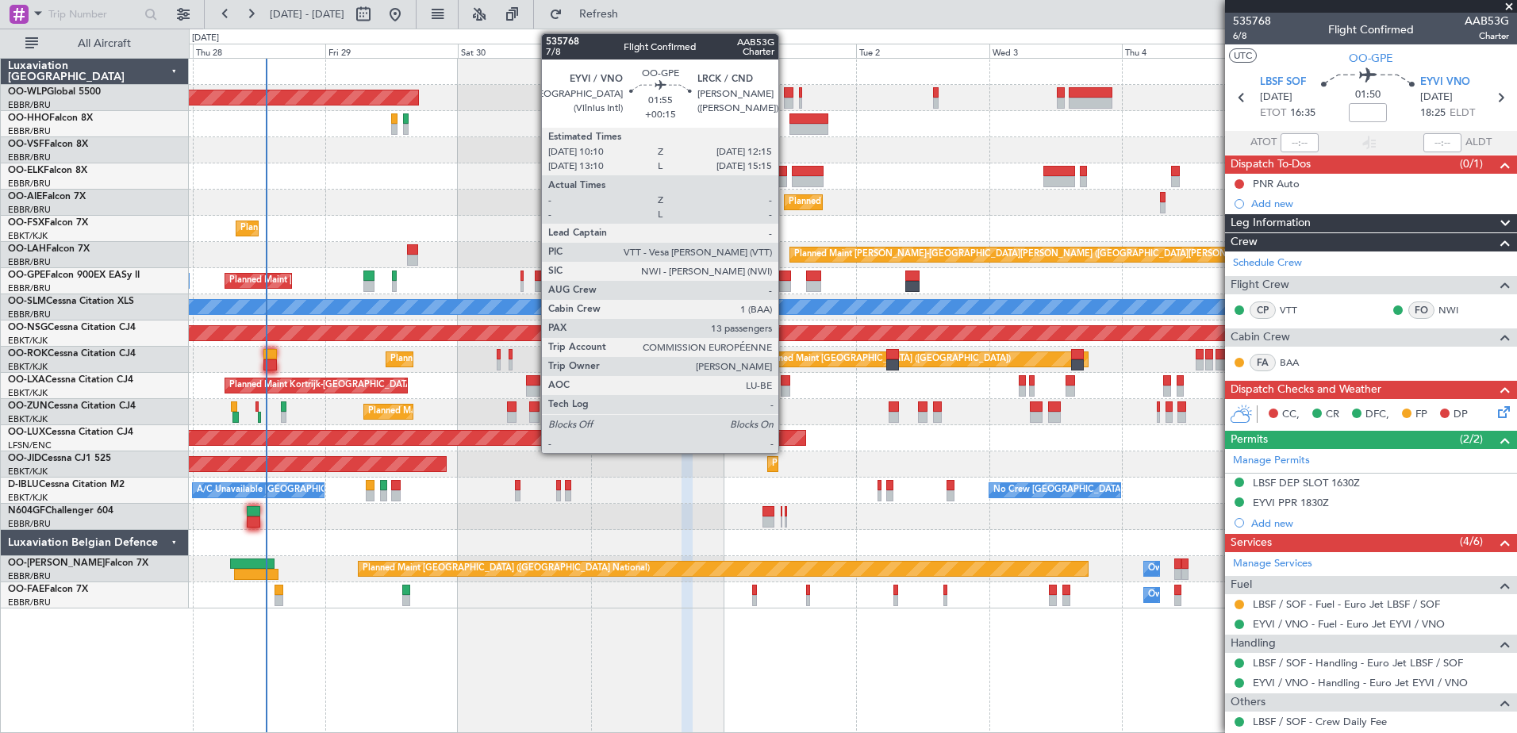
click at [786, 280] on div at bounding box center [785, 276] width 12 height 11
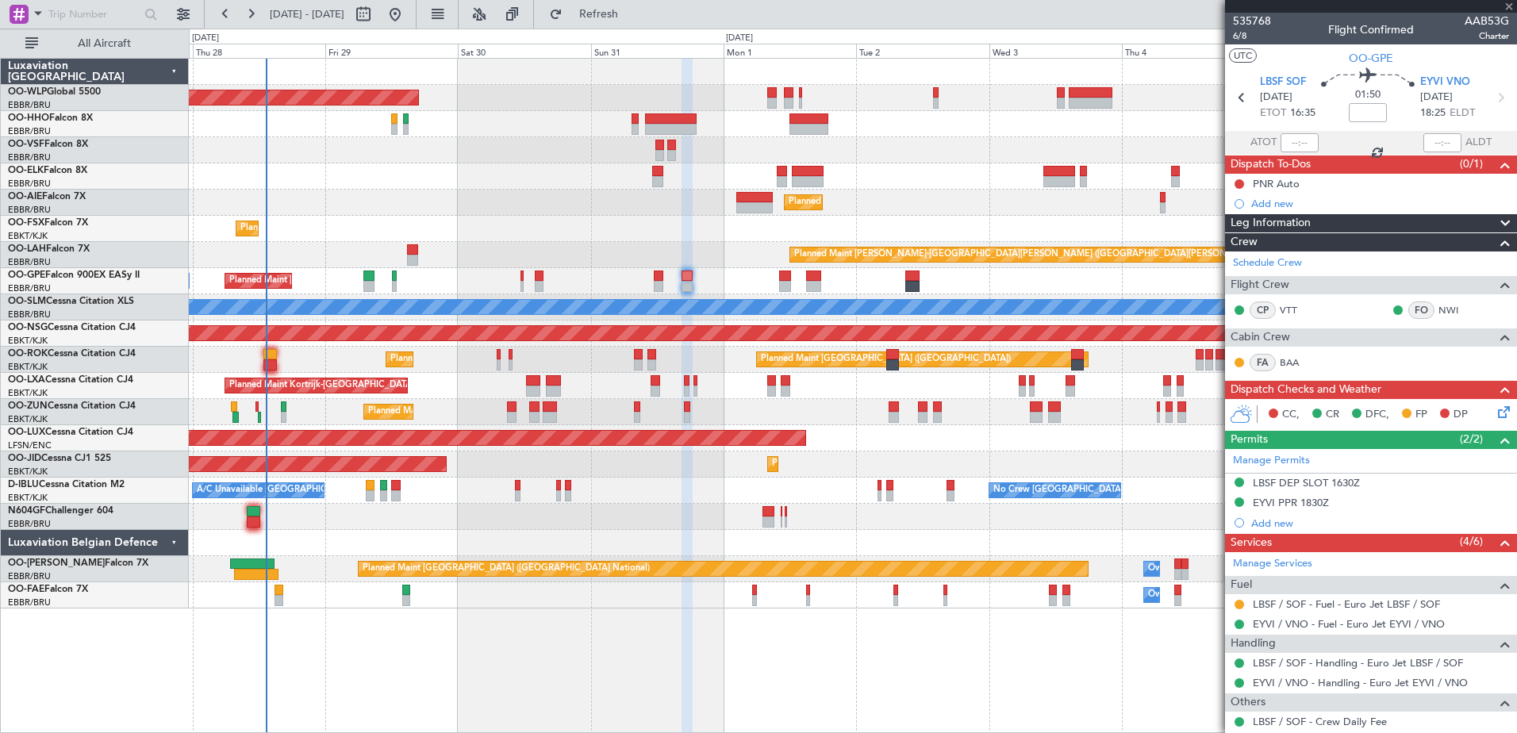
type input "+00:15"
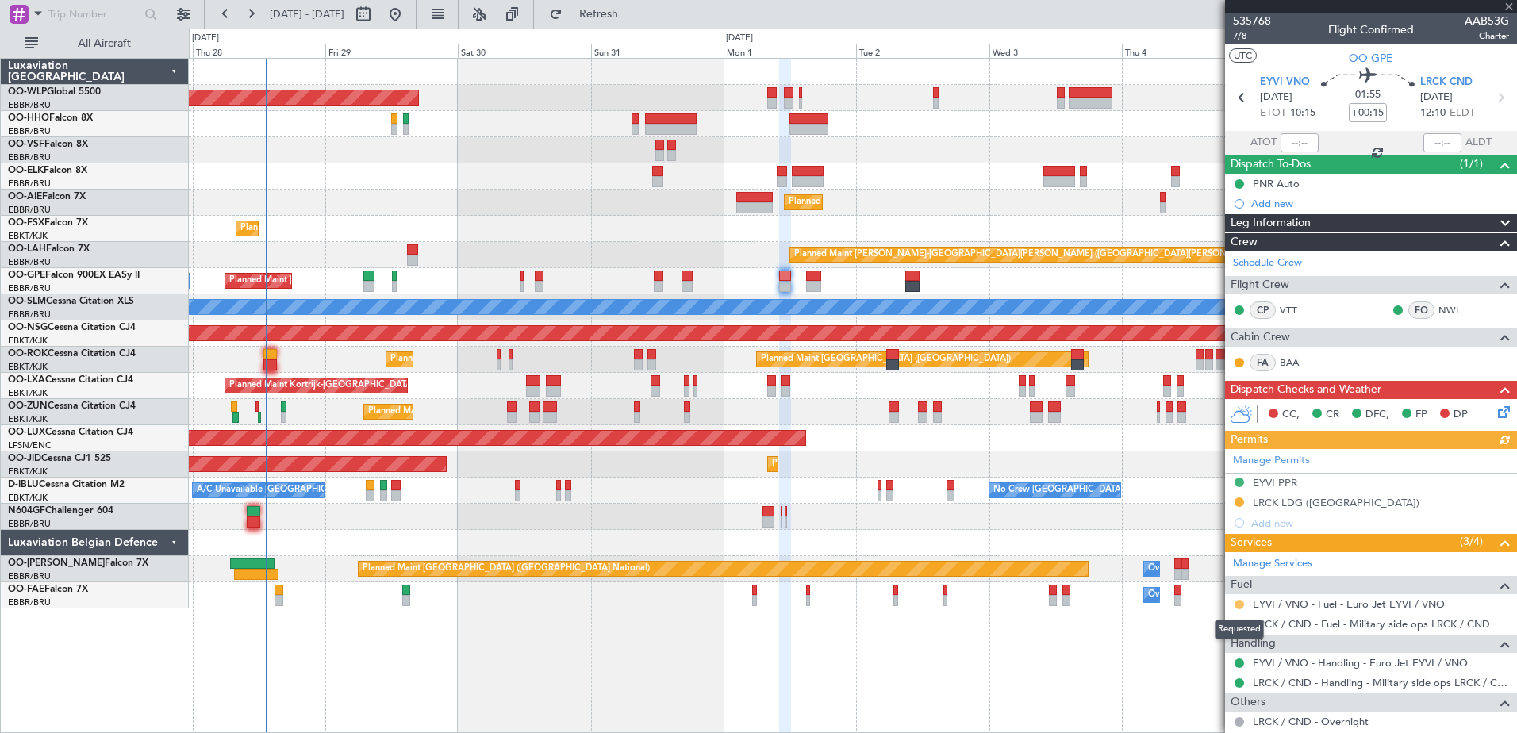
click at [1240, 602] on button at bounding box center [1240, 605] width 10 height 10
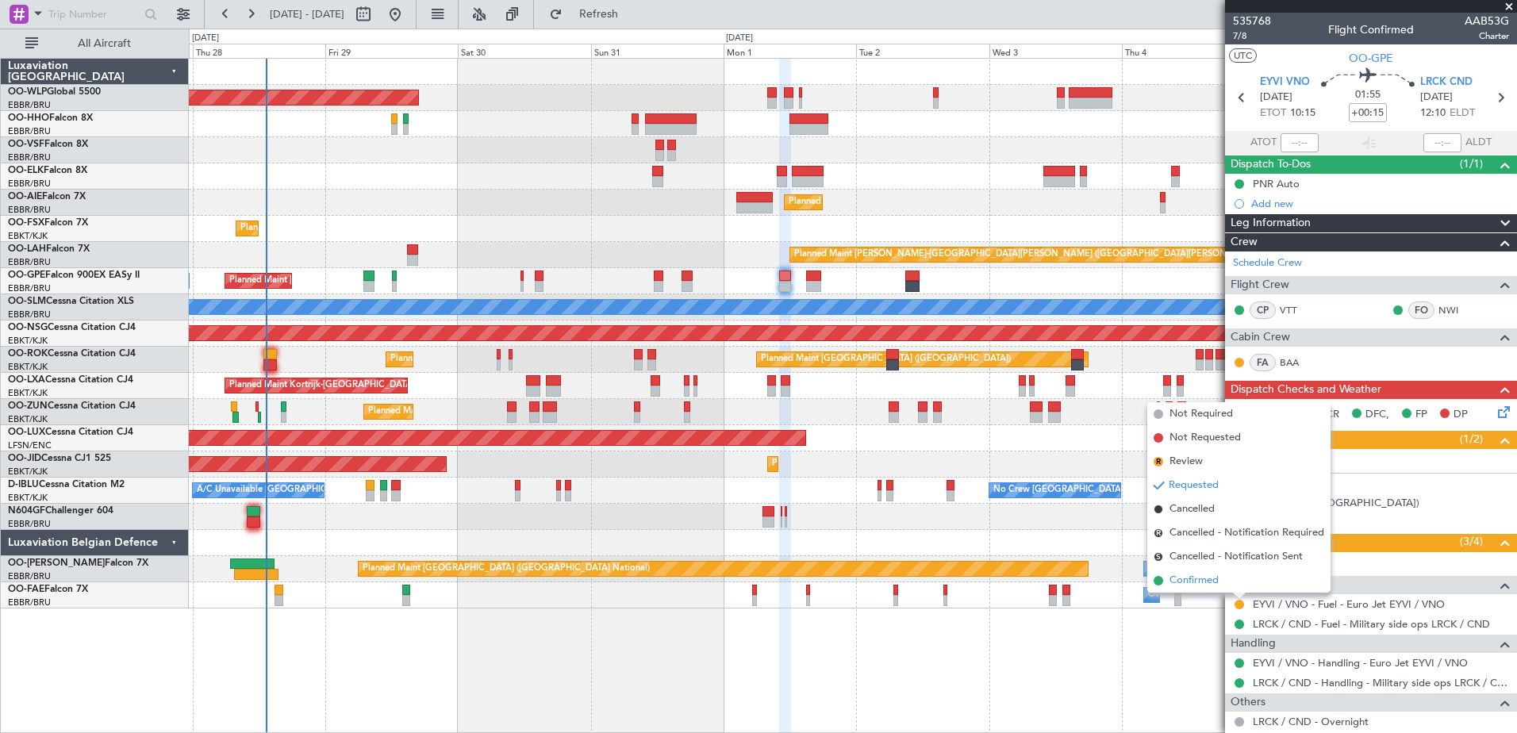
click at [1198, 580] on span "Confirmed" at bounding box center [1194, 581] width 49 height 16
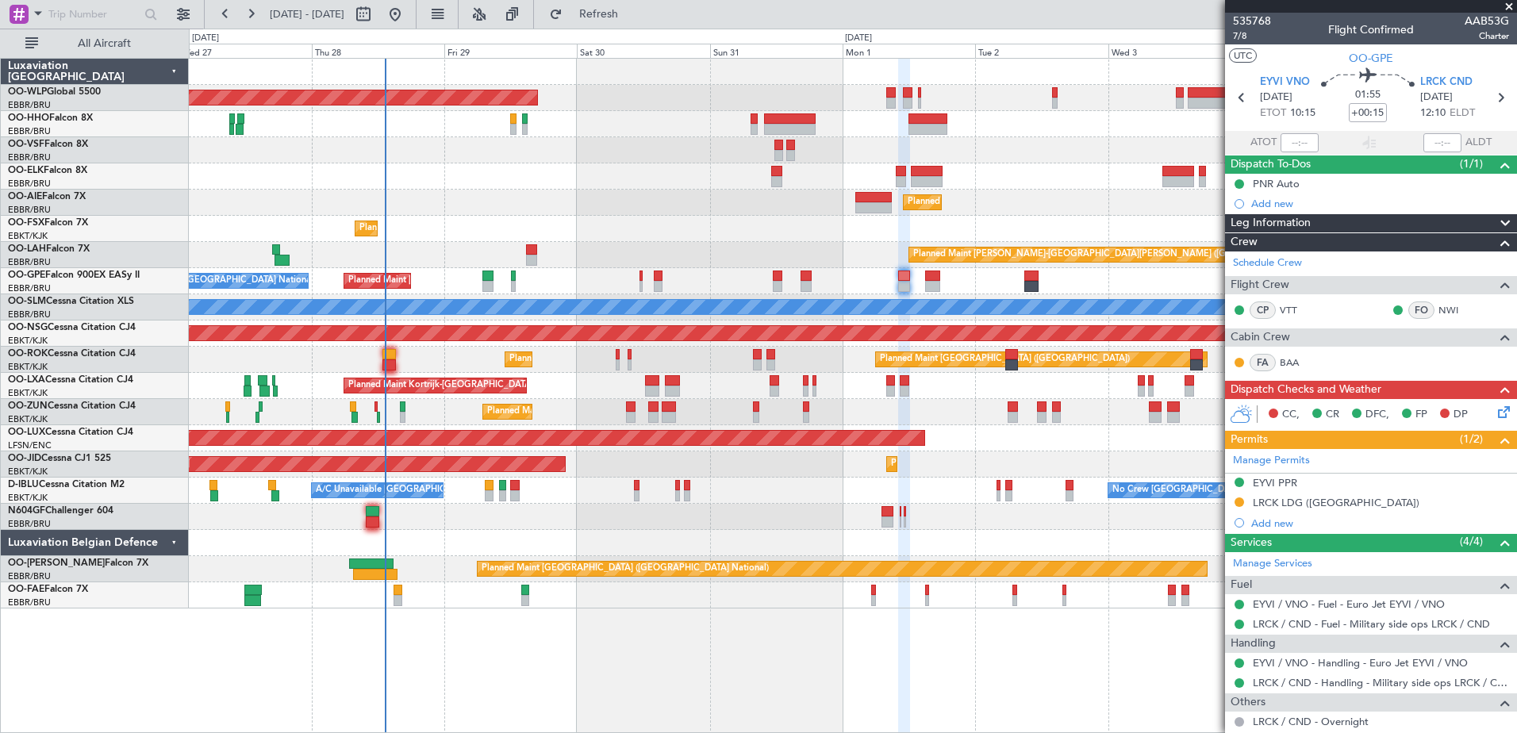
click at [657, 227] on div "Planned Maint Kortrijk-[GEOGRAPHIC_DATA] Planned Maint [GEOGRAPHIC_DATA]-[GEOGR…" at bounding box center [853, 229] width 1328 height 26
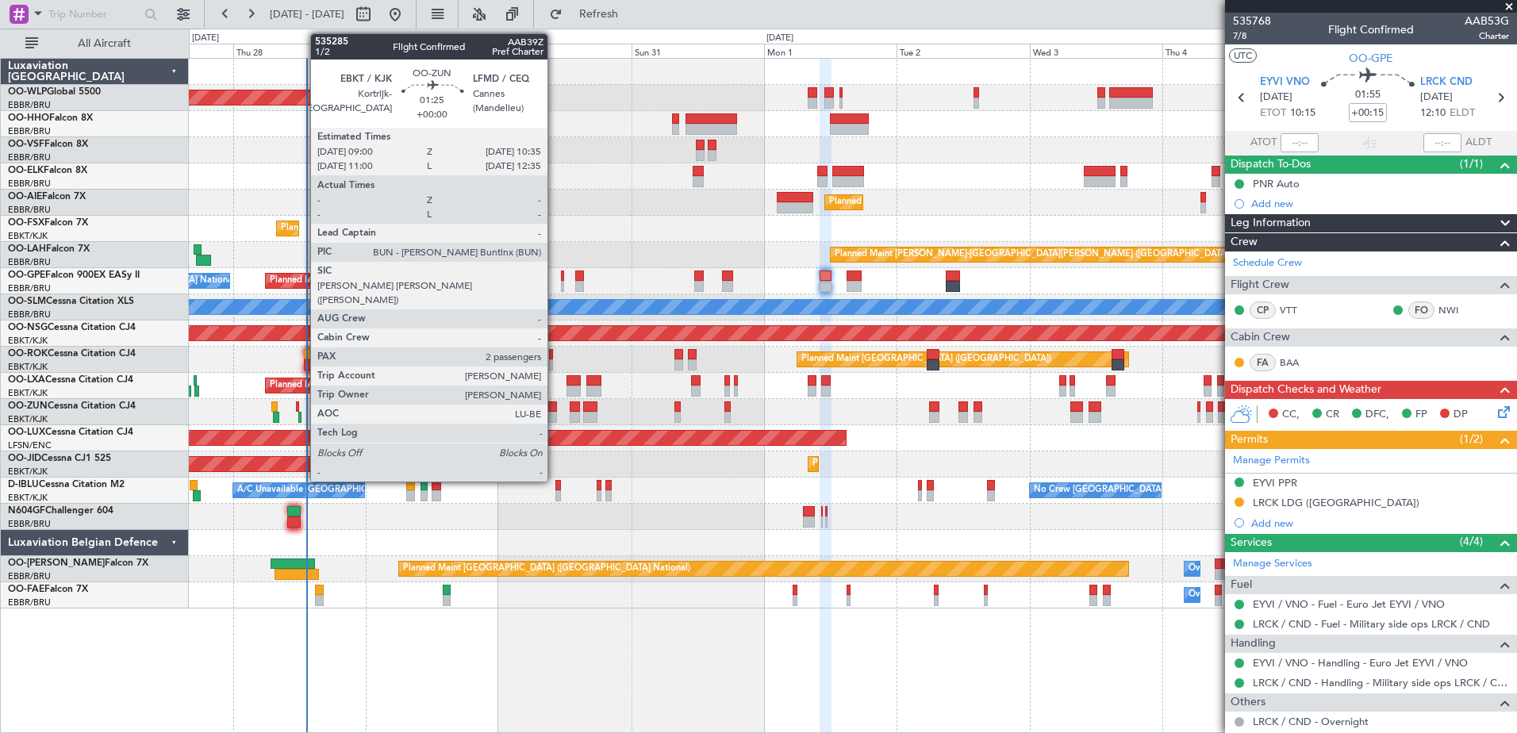
click at [555, 414] on div at bounding box center [553, 417] width 10 height 11
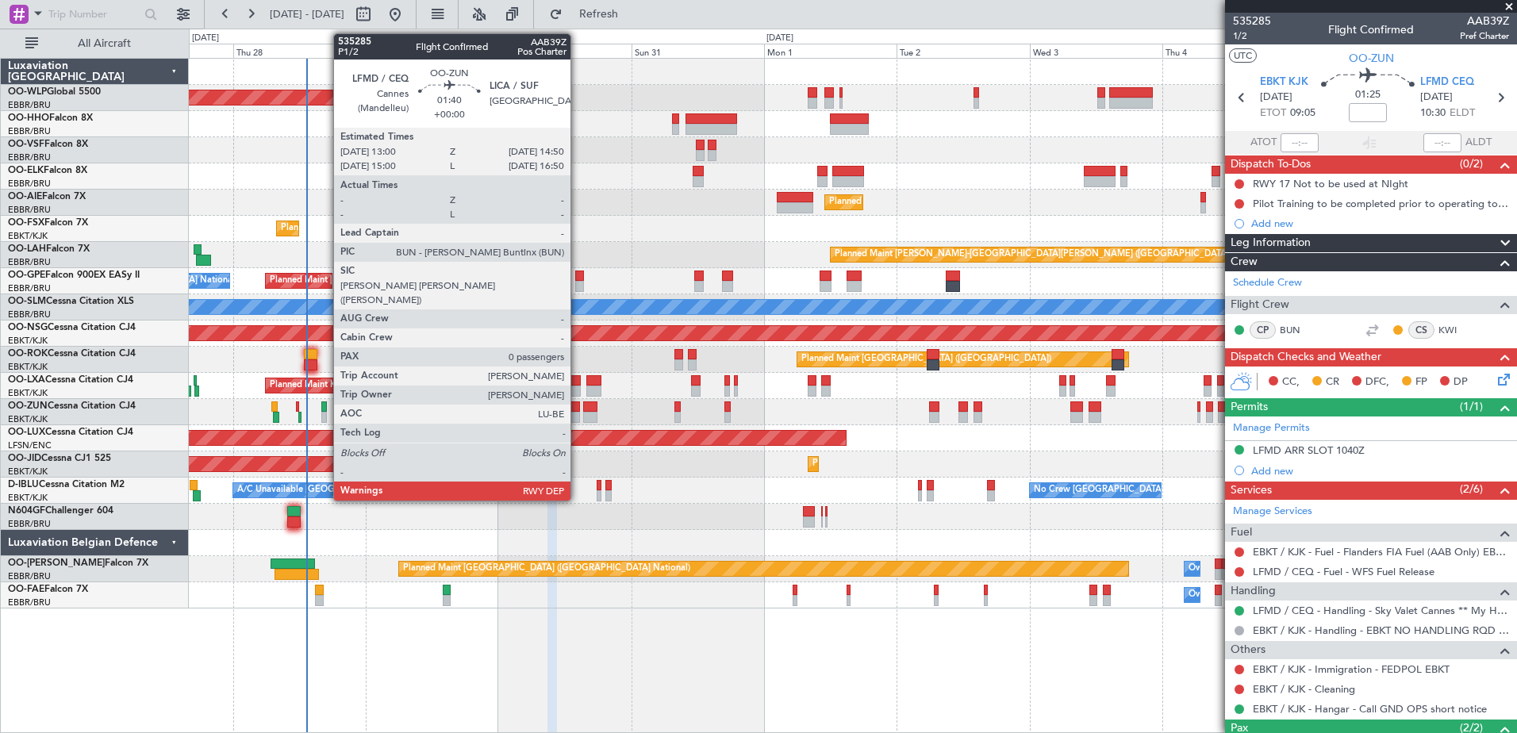
click at [578, 417] on div at bounding box center [575, 417] width 10 height 11
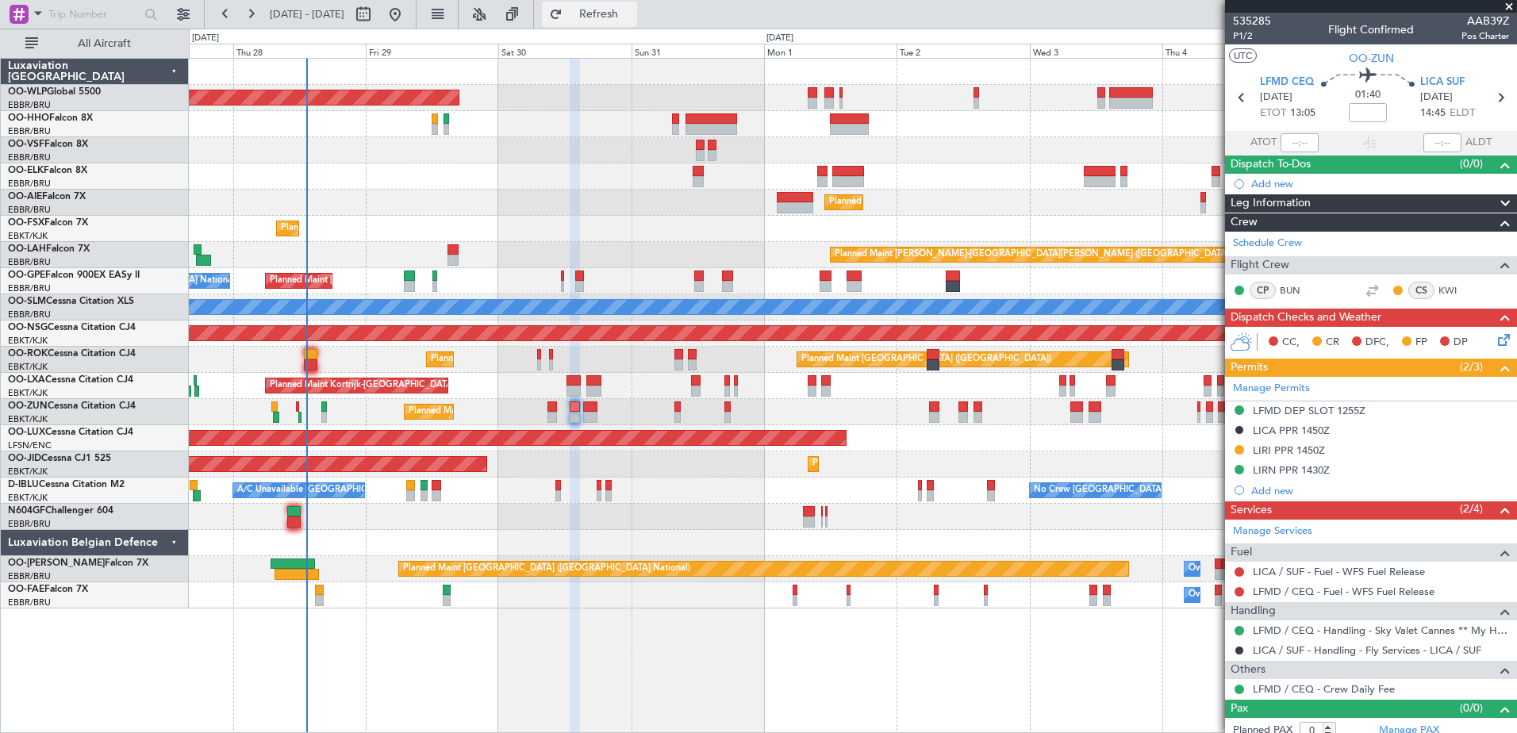
click at [633, 16] on span "Refresh" at bounding box center [599, 14] width 67 height 11
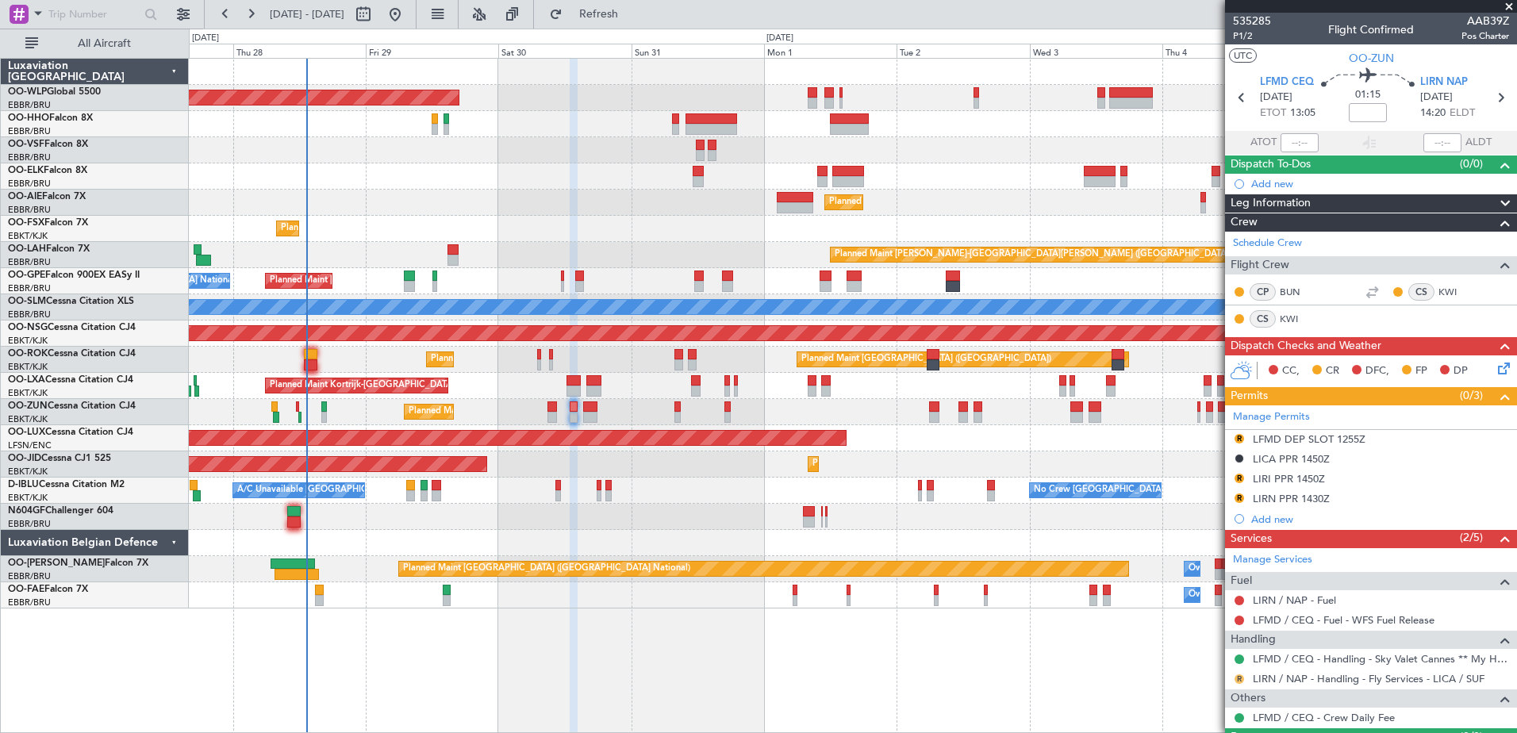
click at [1239, 679] on button "R" at bounding box center [1240, 680] width 10 height 10
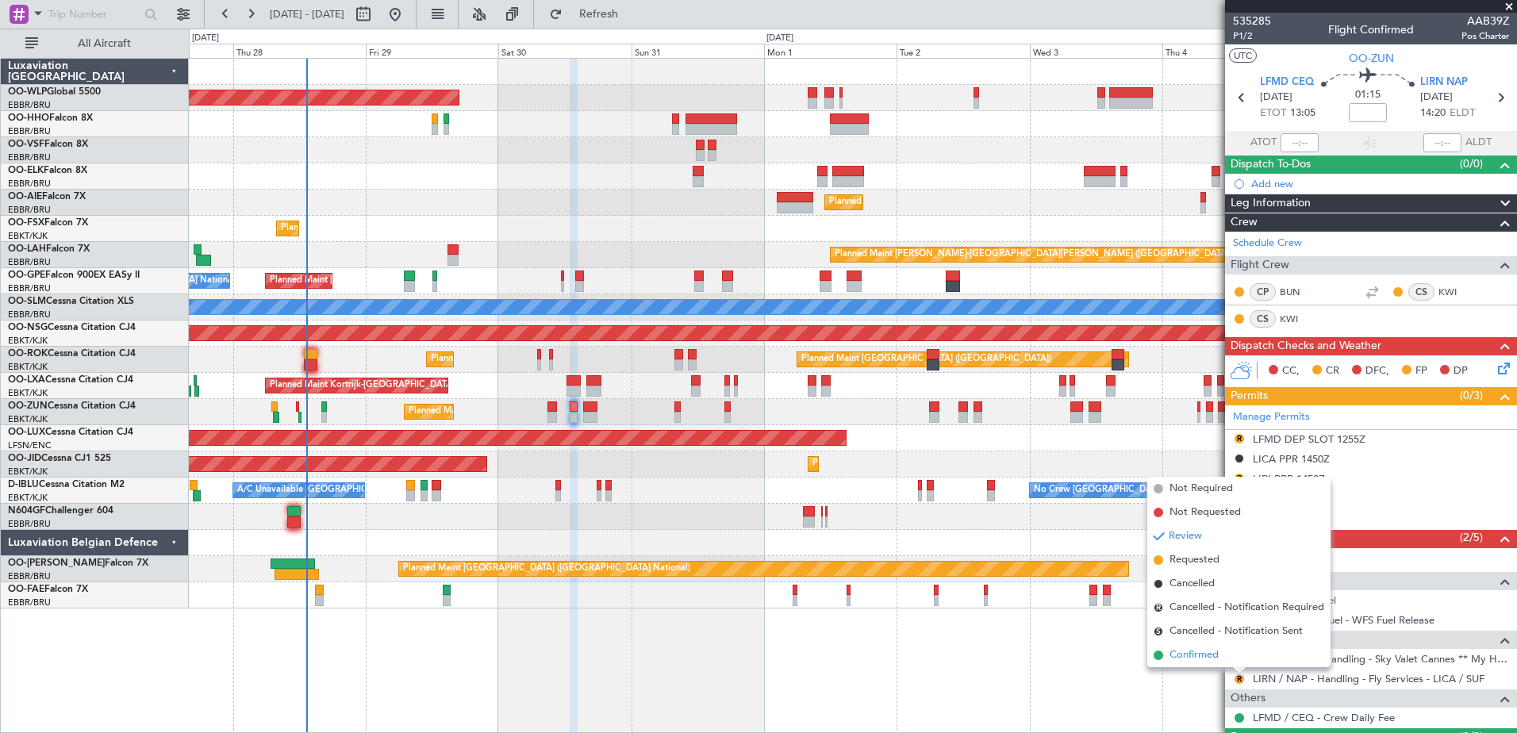
click at [1199, 661] on span "Confirmed" at bounding box center [1194, 656] width 49 height 16
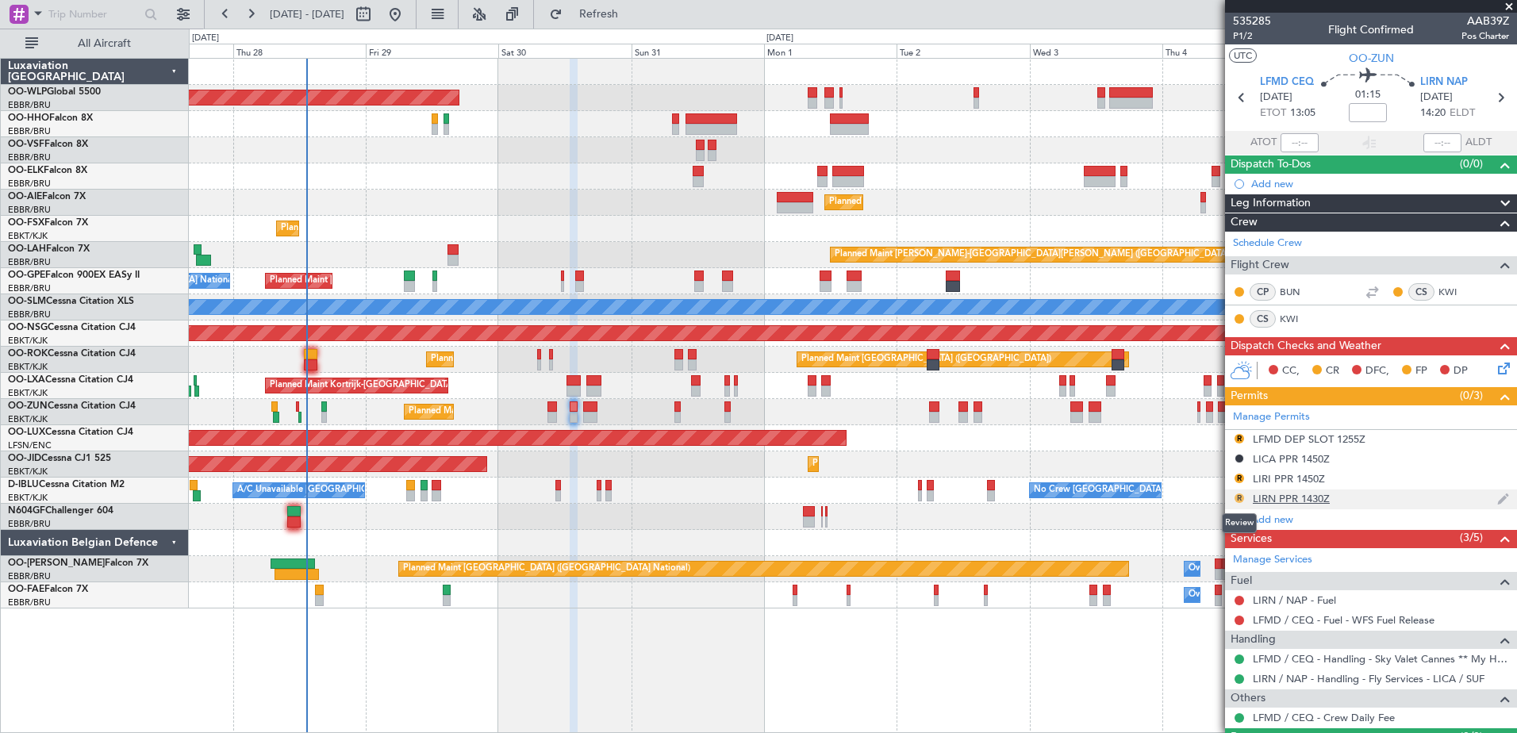
click at [1238, 498] on button "R" at bounding box center [1240, 499] width 10 height 10
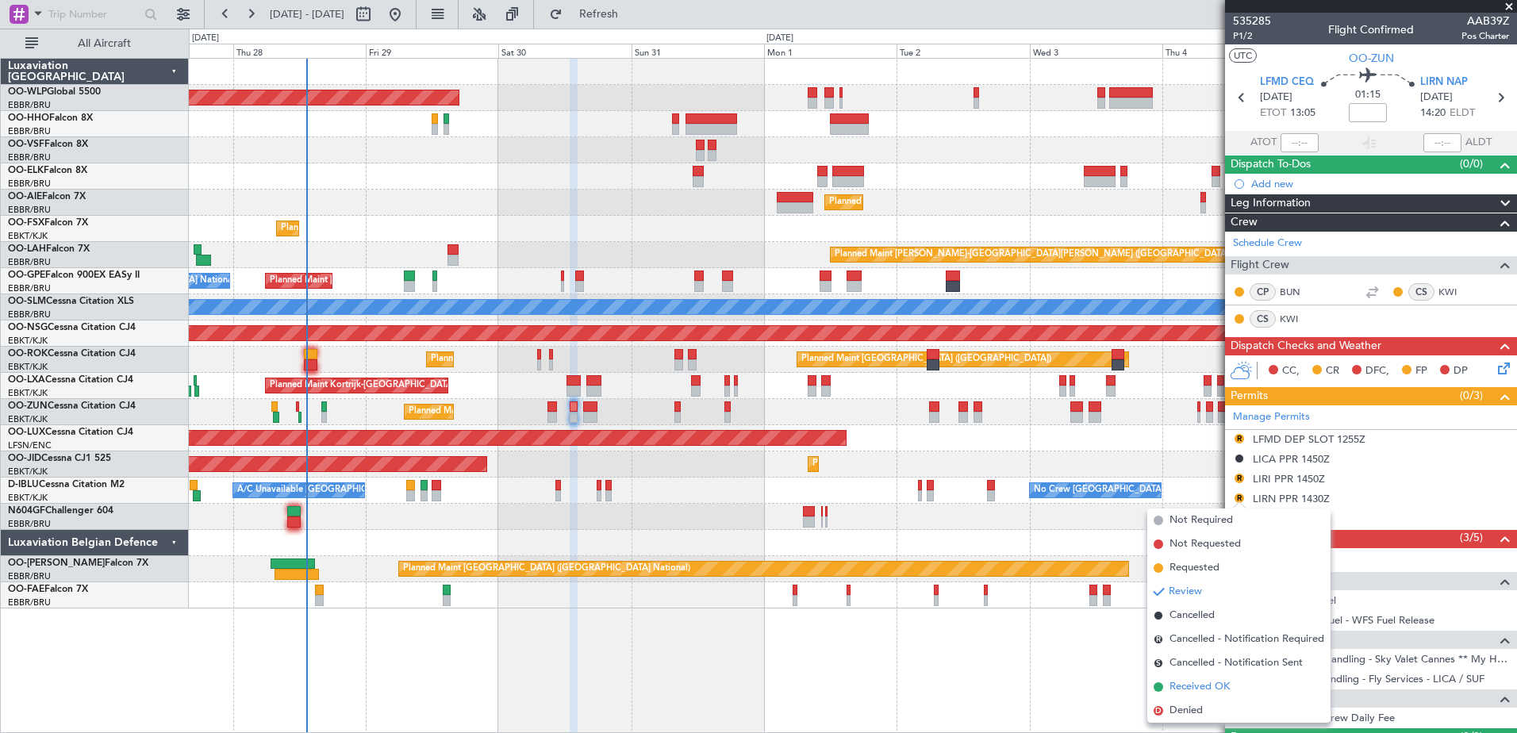
click at [1211, 686] on span "Received OK" at bounding box center [1200, 687] width 60 height 16
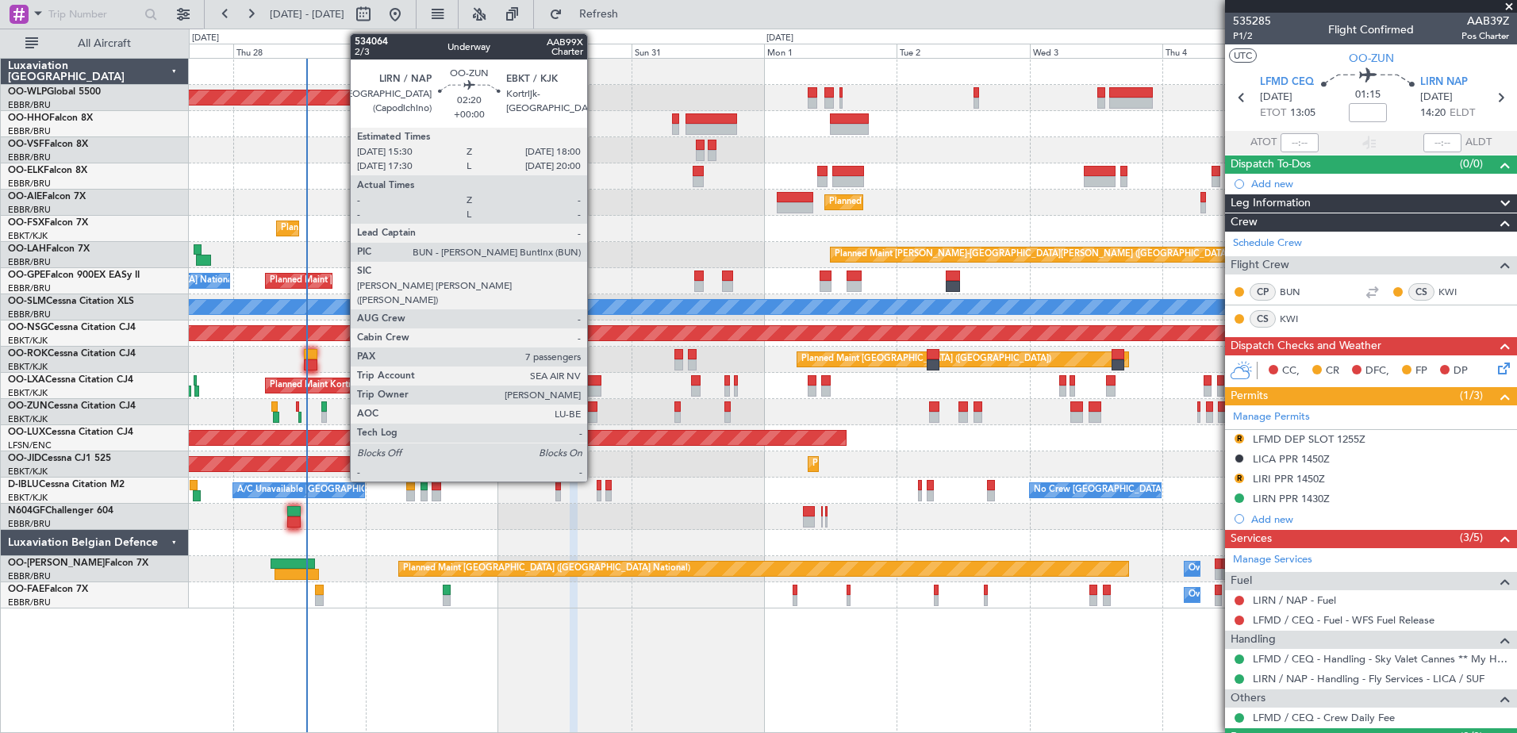
click at [594, 414] on div at bounding box center [590, 417] width 14 height 11
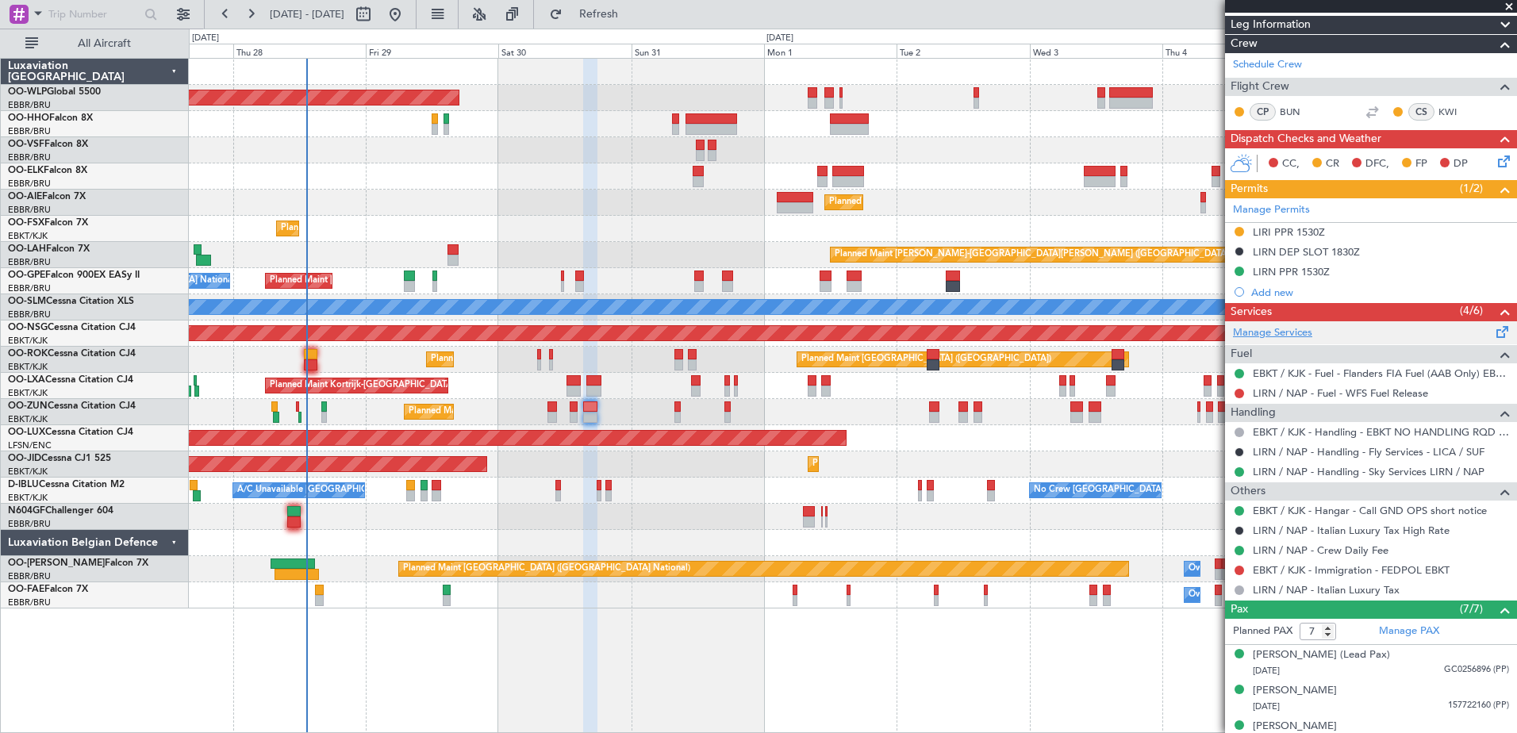
scroll to position [317, 0]
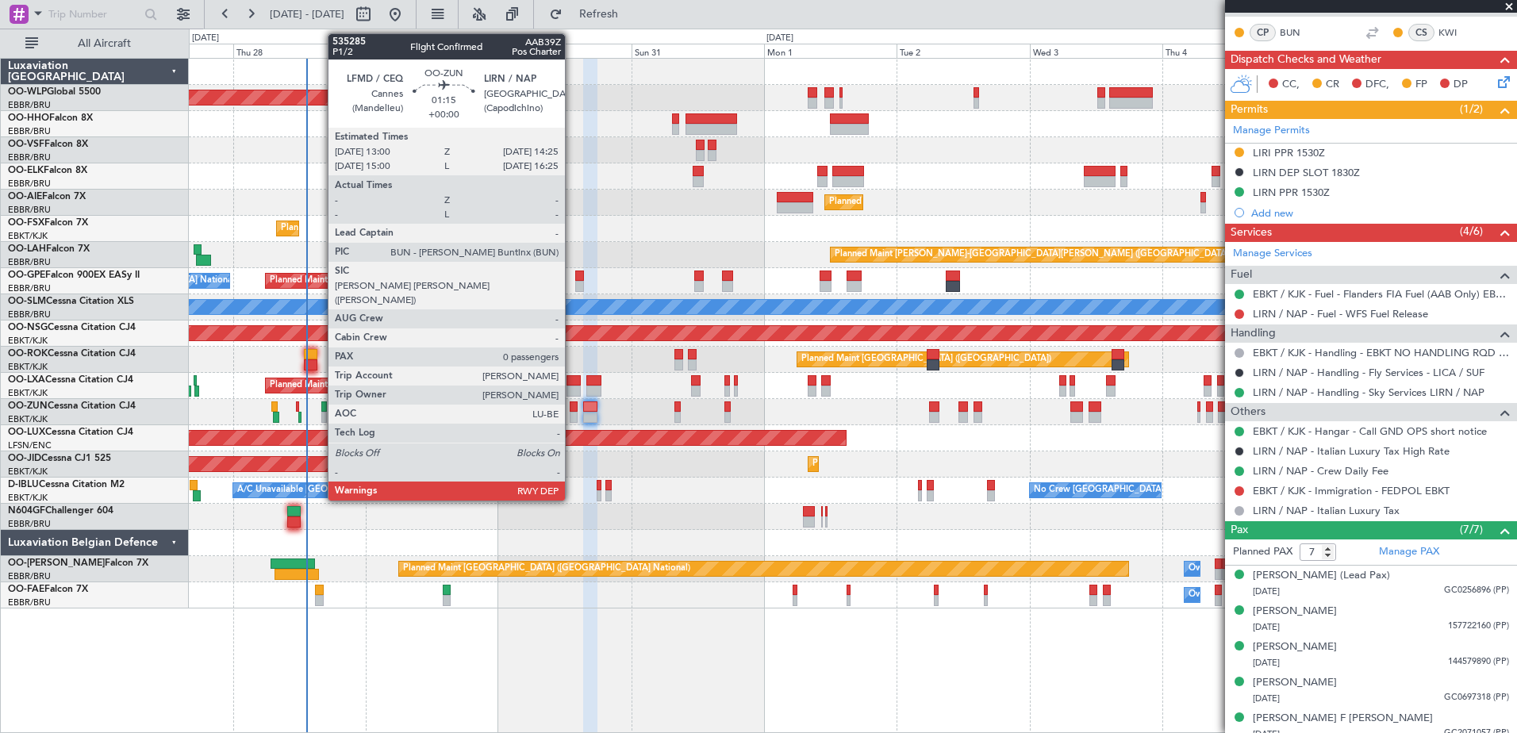
click at [572, 407] on div at bounding box center [574, 407] width 8 height 11
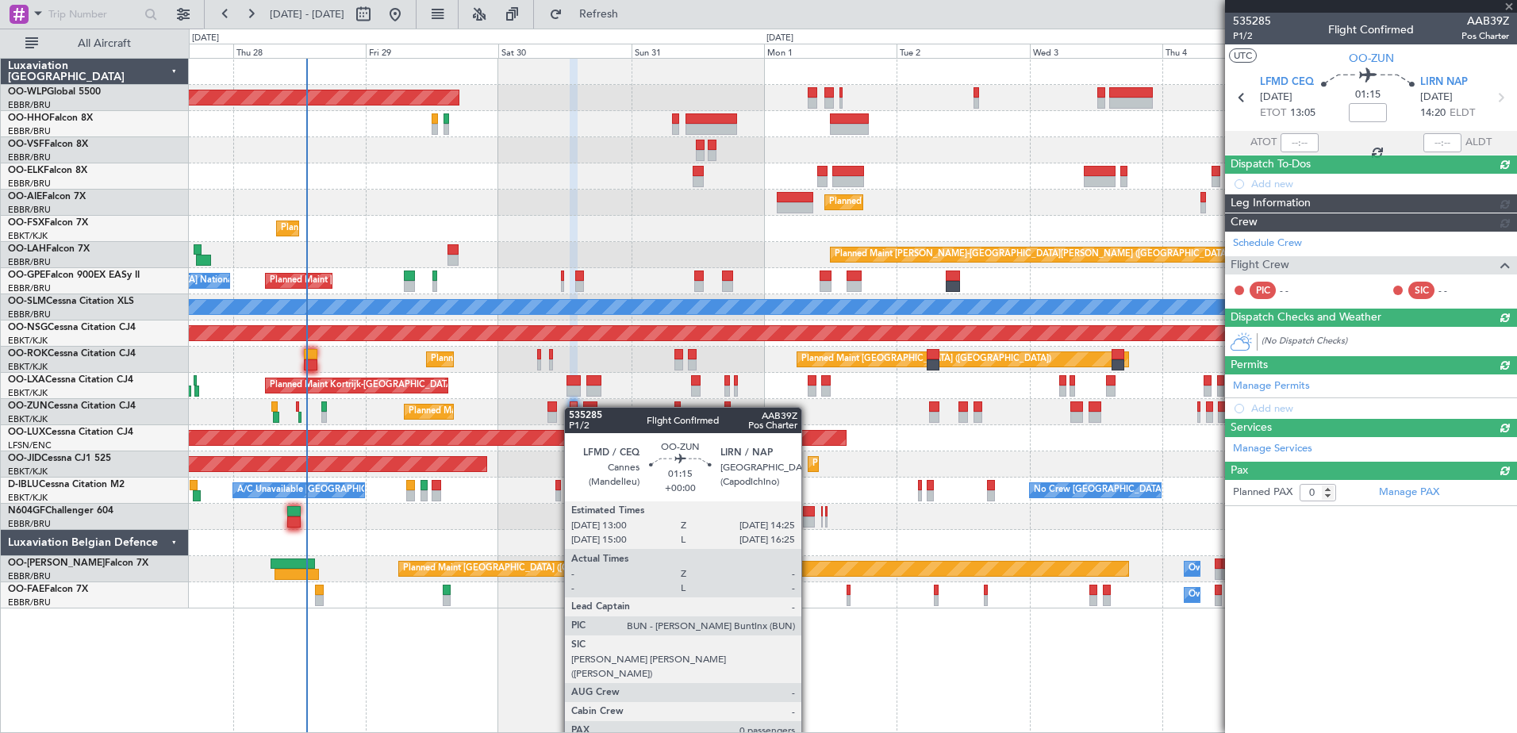
scroll to position [0, 0]
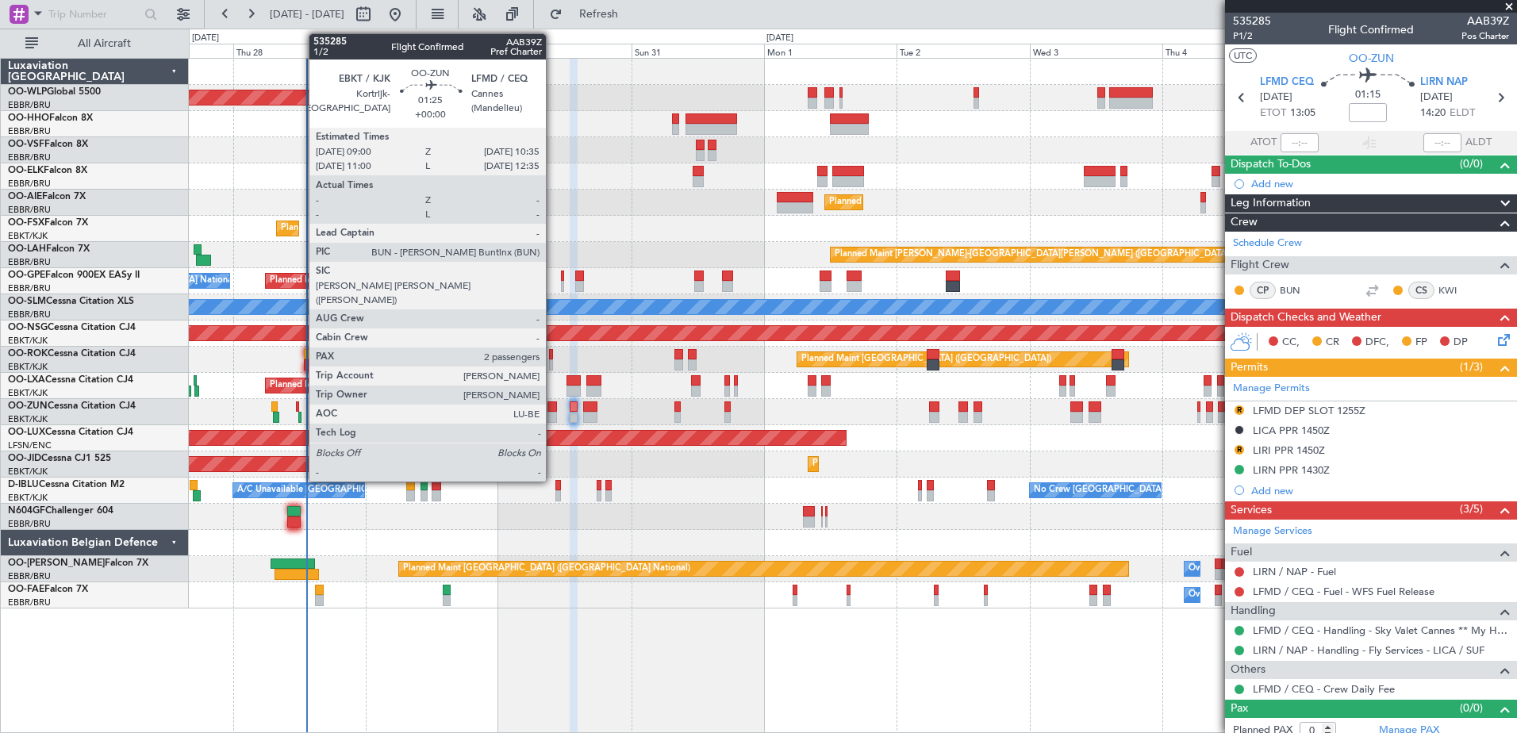
click at [553, 413] on div at bounding box center [553, 417] width 10 height 11
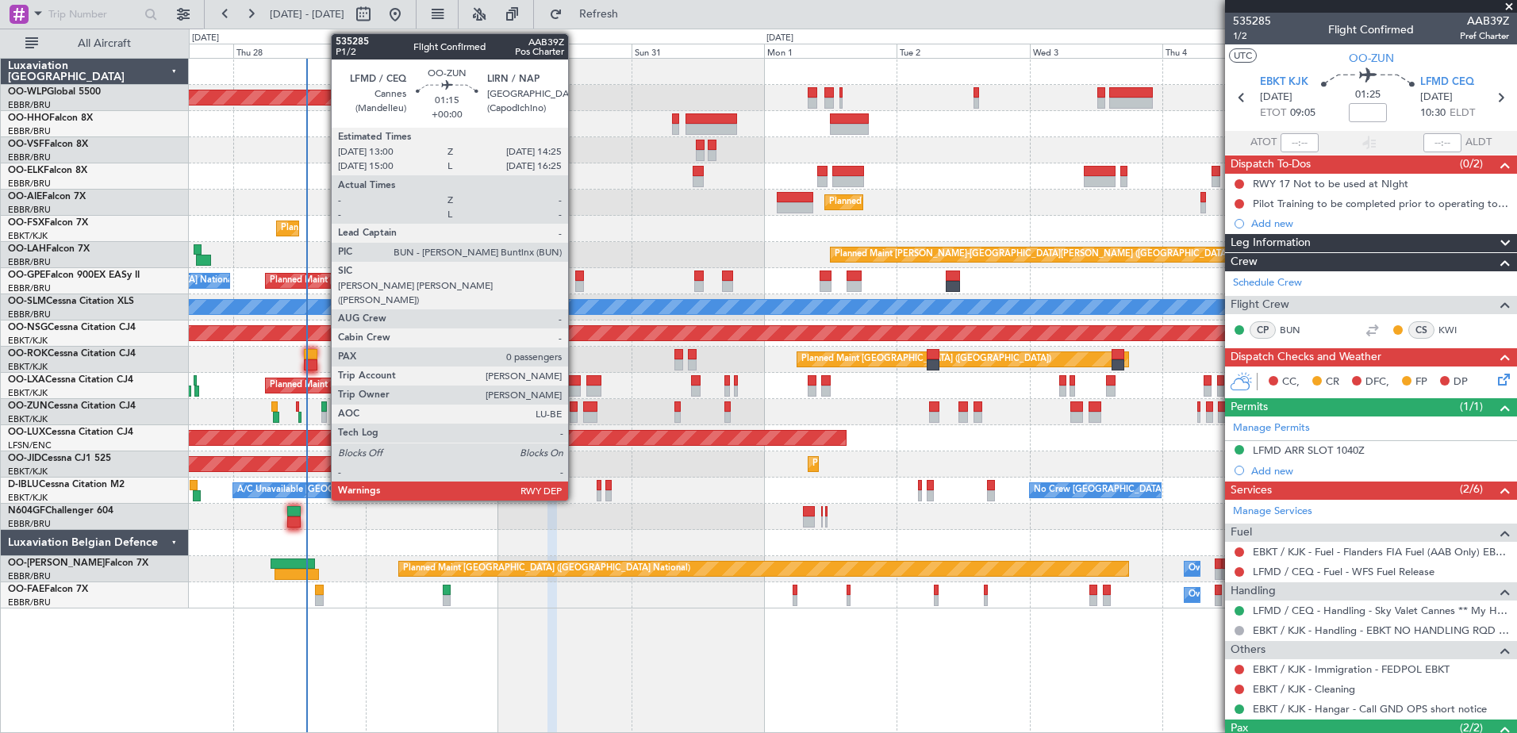
click at [575, 413] on div at bounding box center [574, 417] width 8 height 11
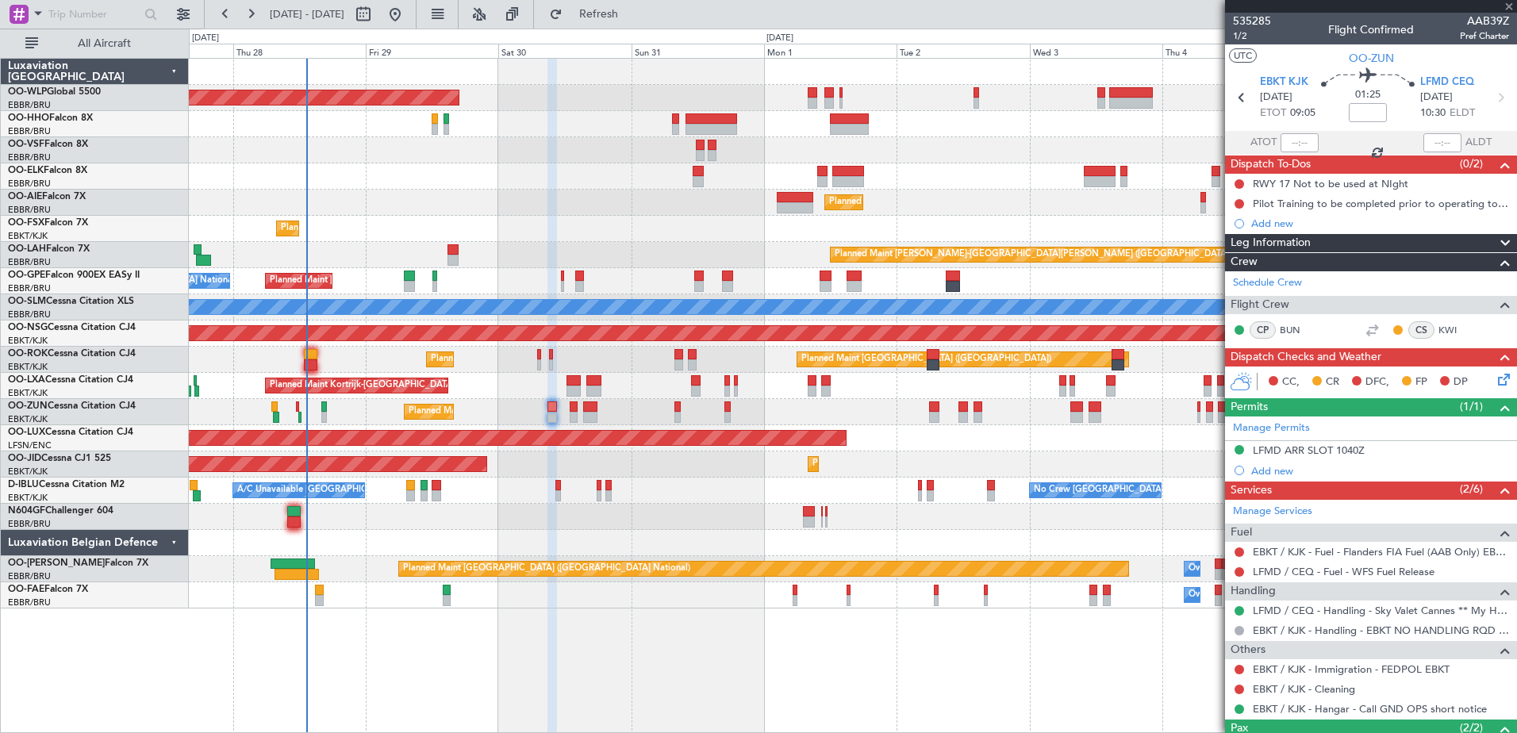
type input "0"
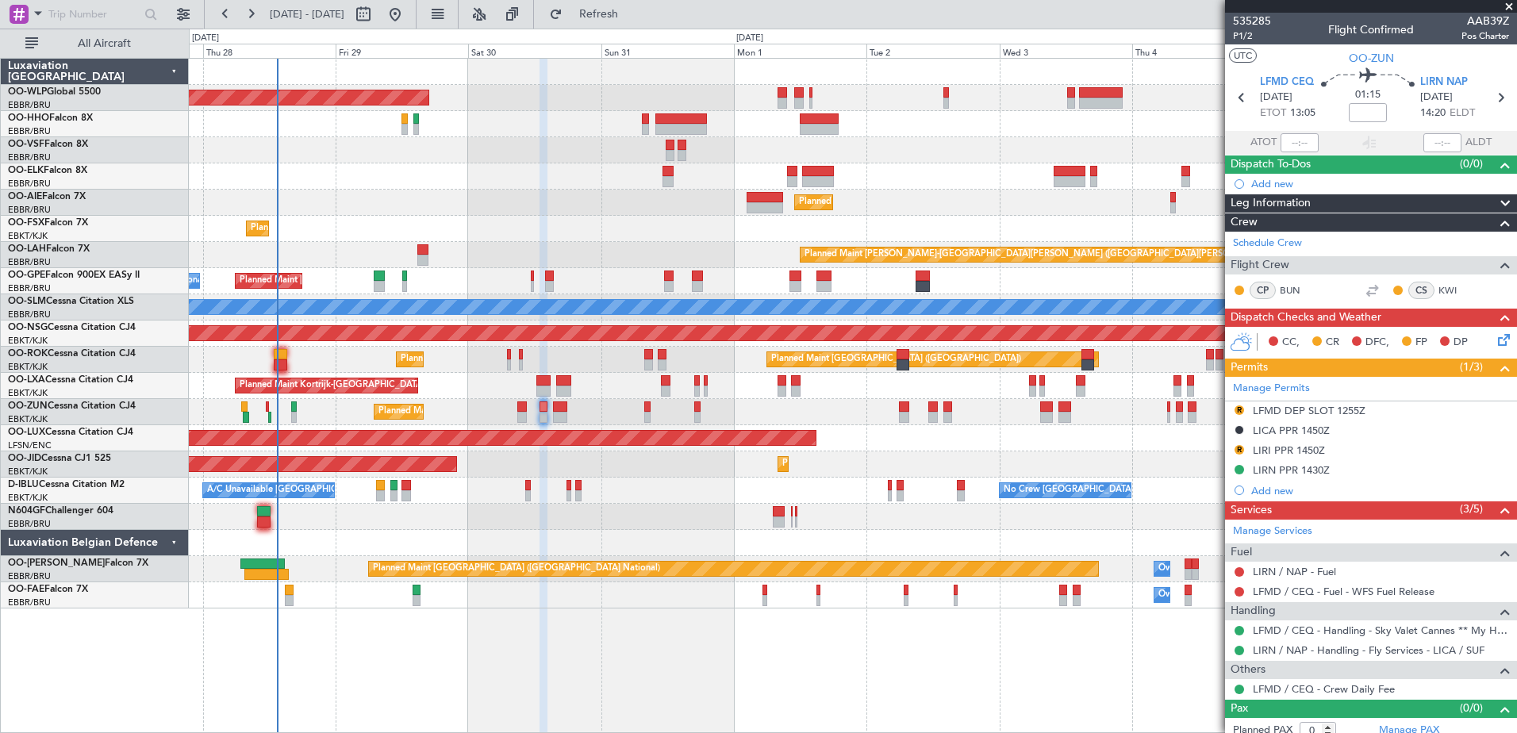
click at [460, 262] on div "Planned Maint [PERSON_NAME]-[GEOGRAPHIC_DATA][PERSON_NAME] ([GEOGRAPHIC_DATA][P…" at bounding box center [853, 255] width 1328 height 26
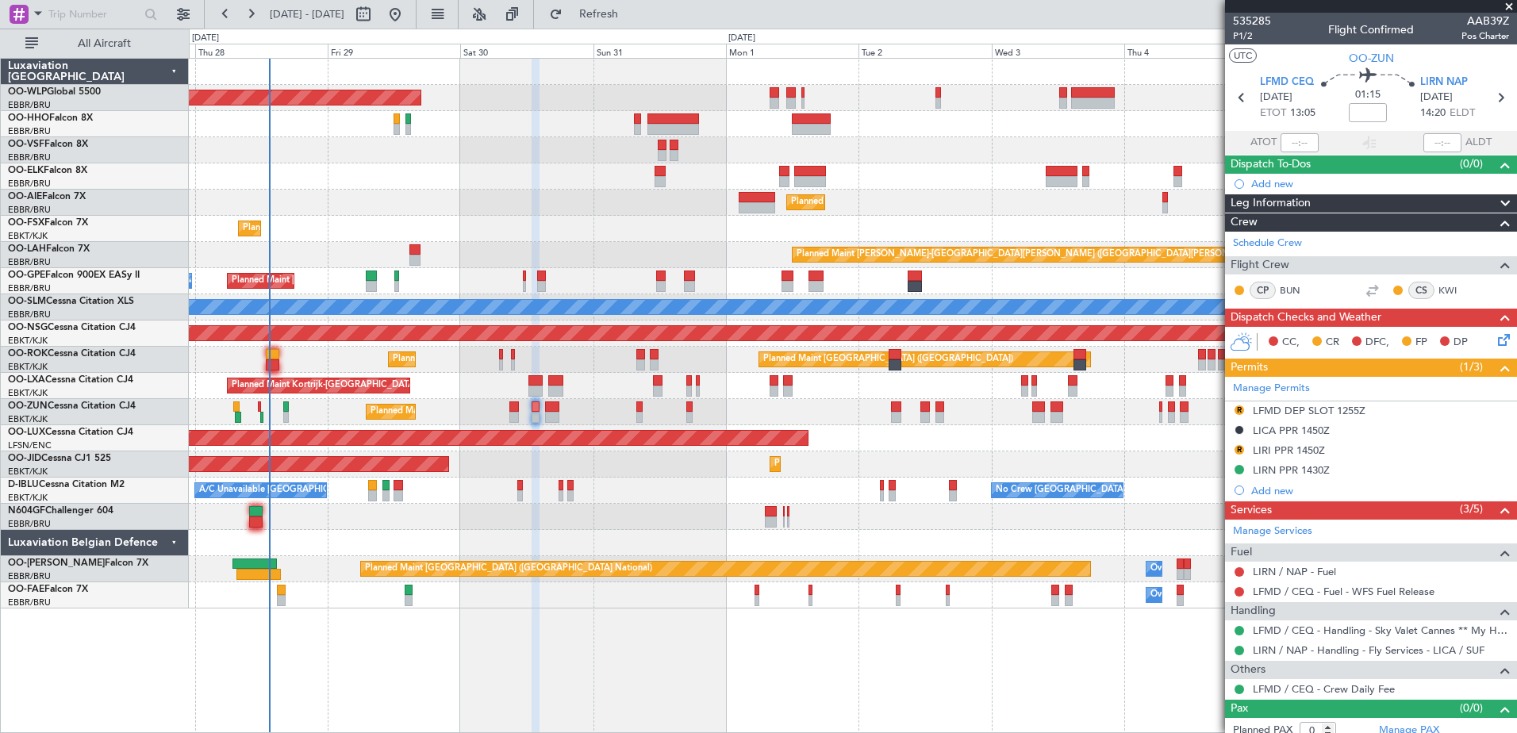
click at [497, 287] on div "Planned Maint Brussels (Brussels National) No Crew Brussels (Brussels National)…" at bounding box center [853, 281] width 1328 height 26
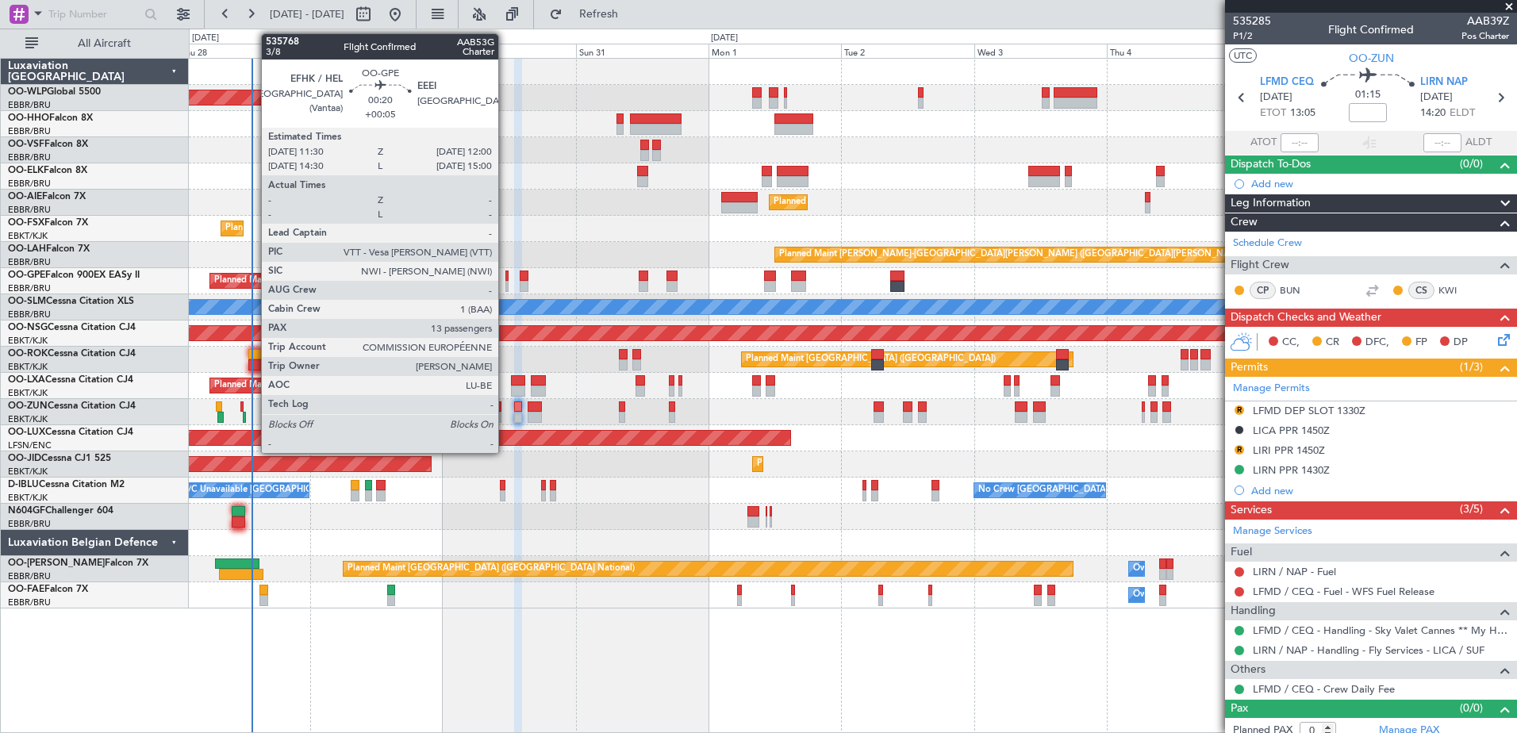
click at [506, 286] on div at bounding box center [507, 286] width 3 height 11
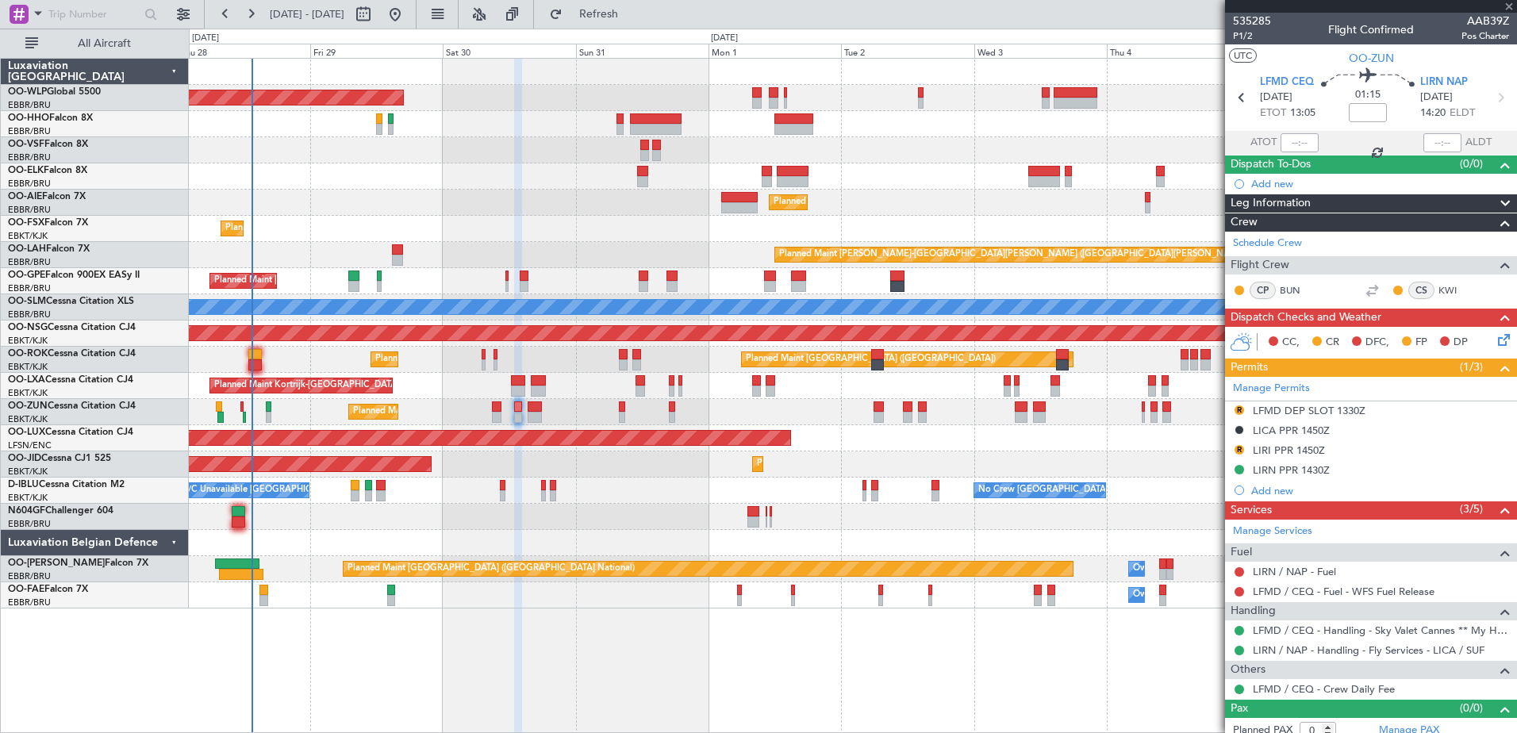
type input "+00:05"
type input "13"
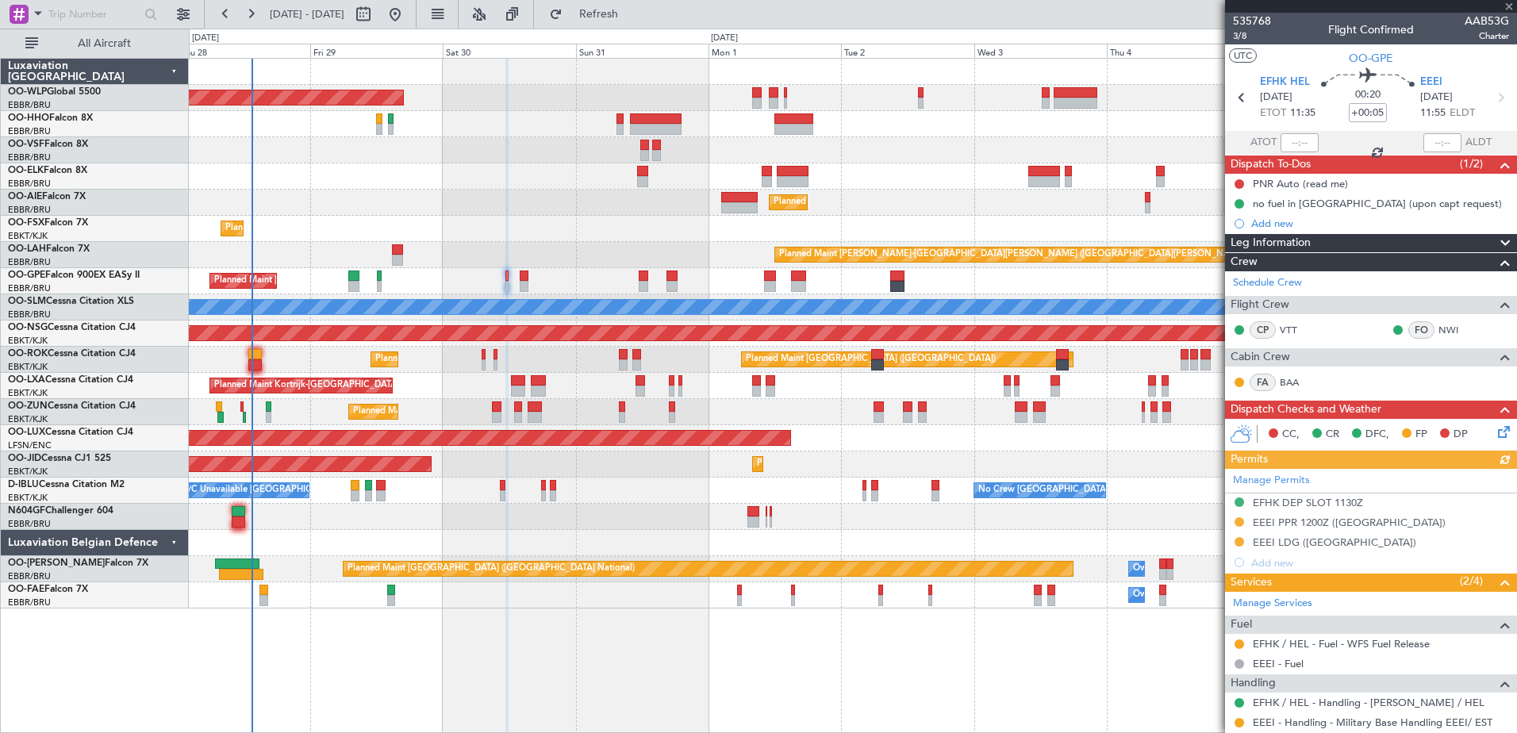
scroll to position [159, 0]
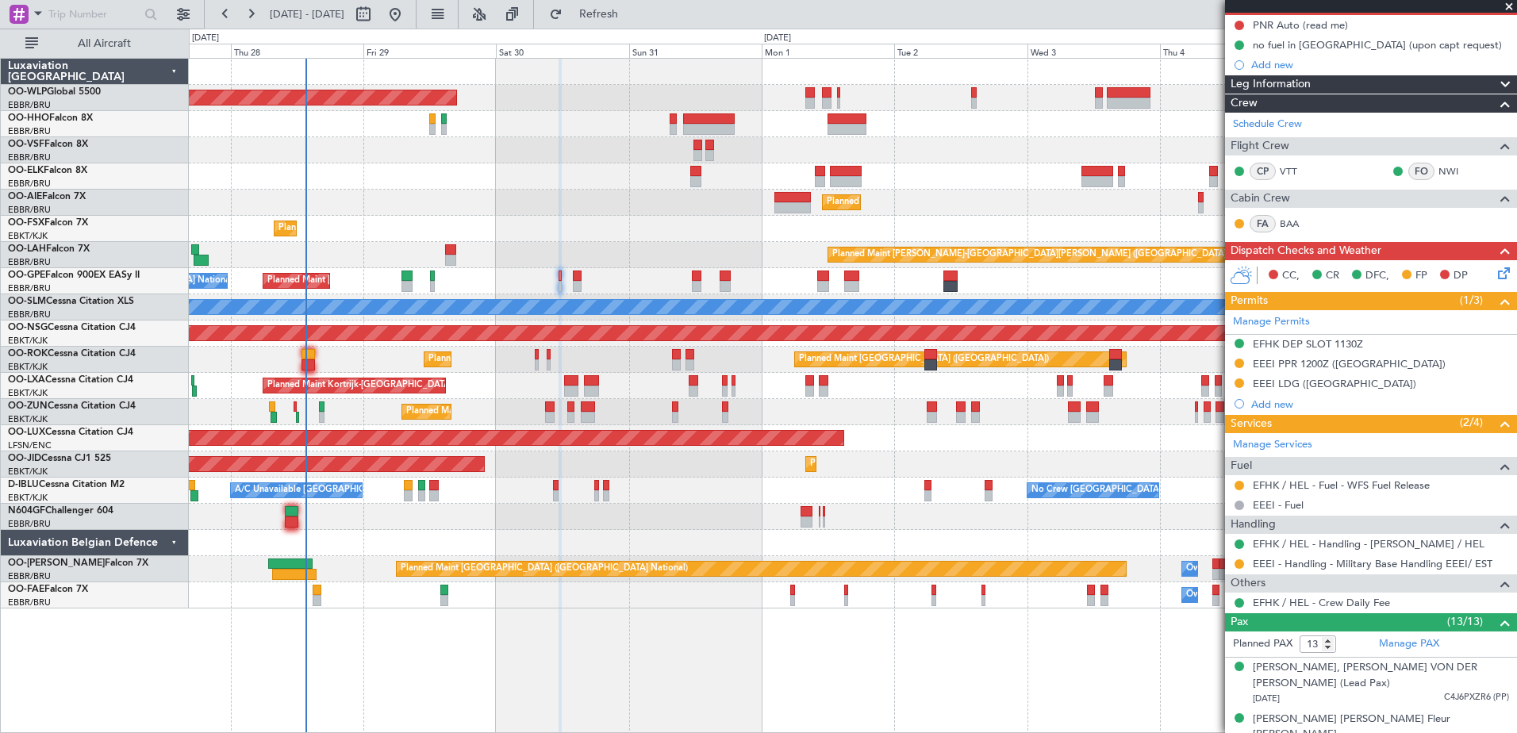
click at [353, 367] on div "Planned Maint Kortrijk-Wevelgem Planned Maint Paris (Le Bourget) A/C Unavailable" at bounding box center [853, 360] width 1328 height 26
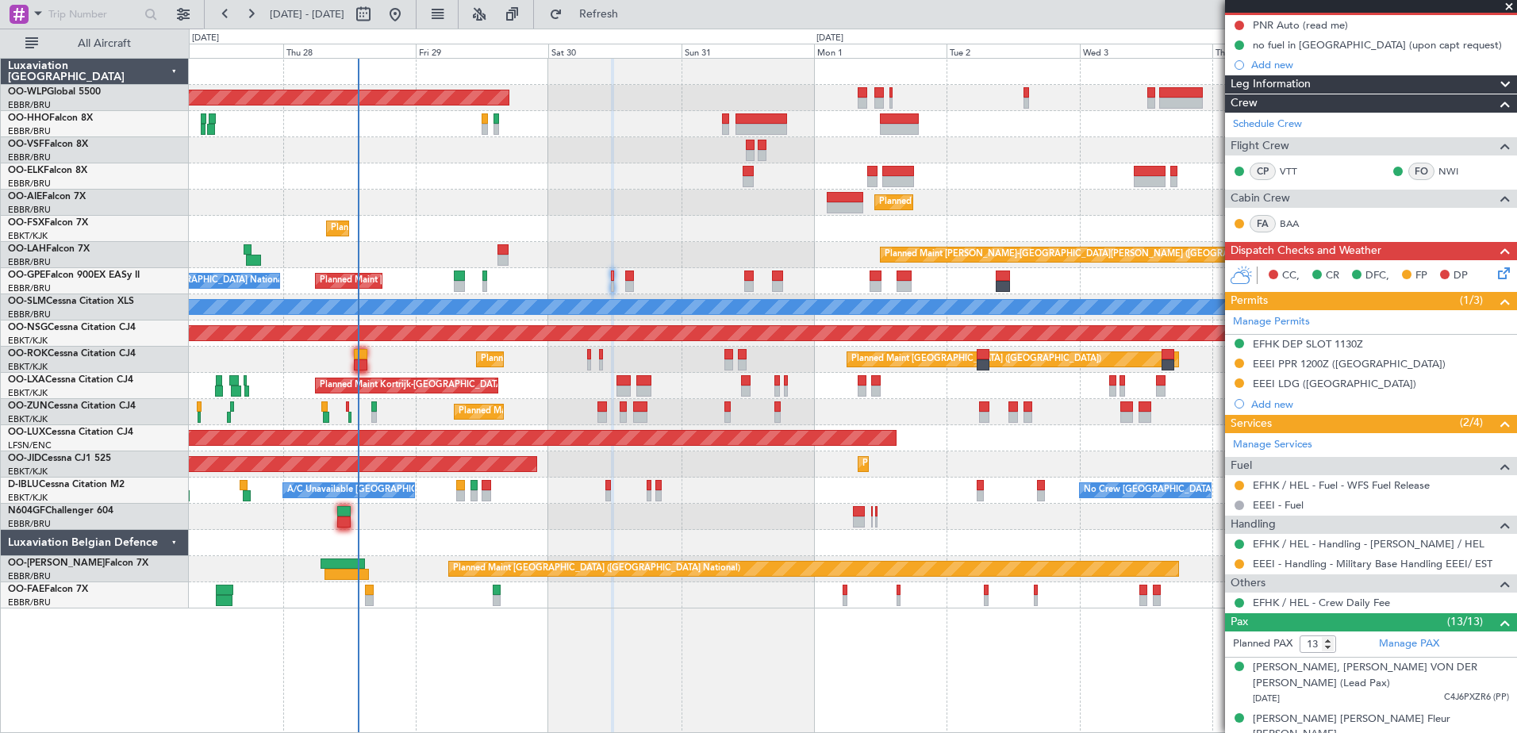
click at [401, 361] on div "Planned Maint Kortrijk-Wevelgem Planned Maint Paris (Le Bourget) A/C Unavailable" at bounding box center [853, 360] width 1328 height 26
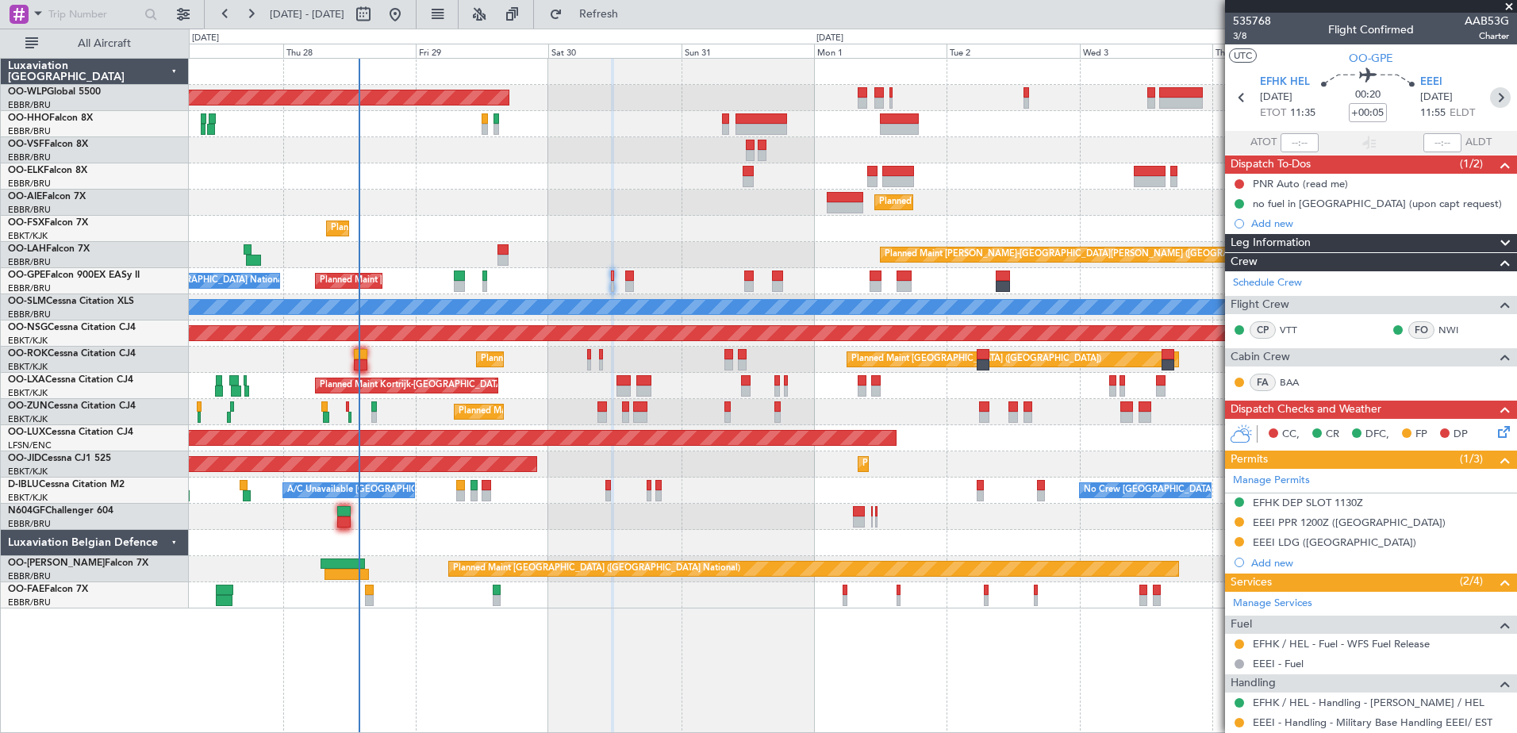
click at [1490, 99] on icon at bounding box center [1500, 97] width 21 height 21
type input "+00:10"
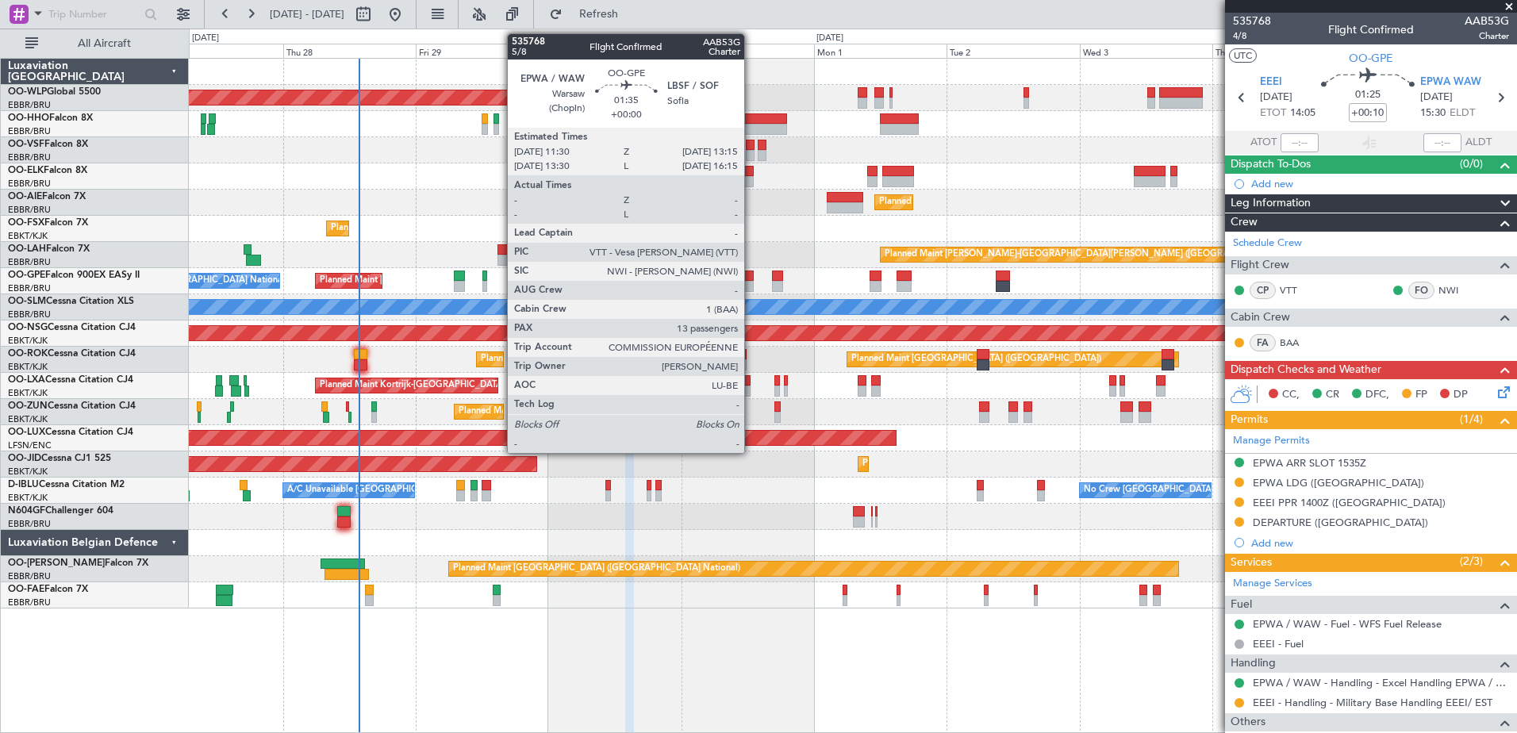
click at [752, 283] on div at bounding box center [749, 286] width 10 height 11
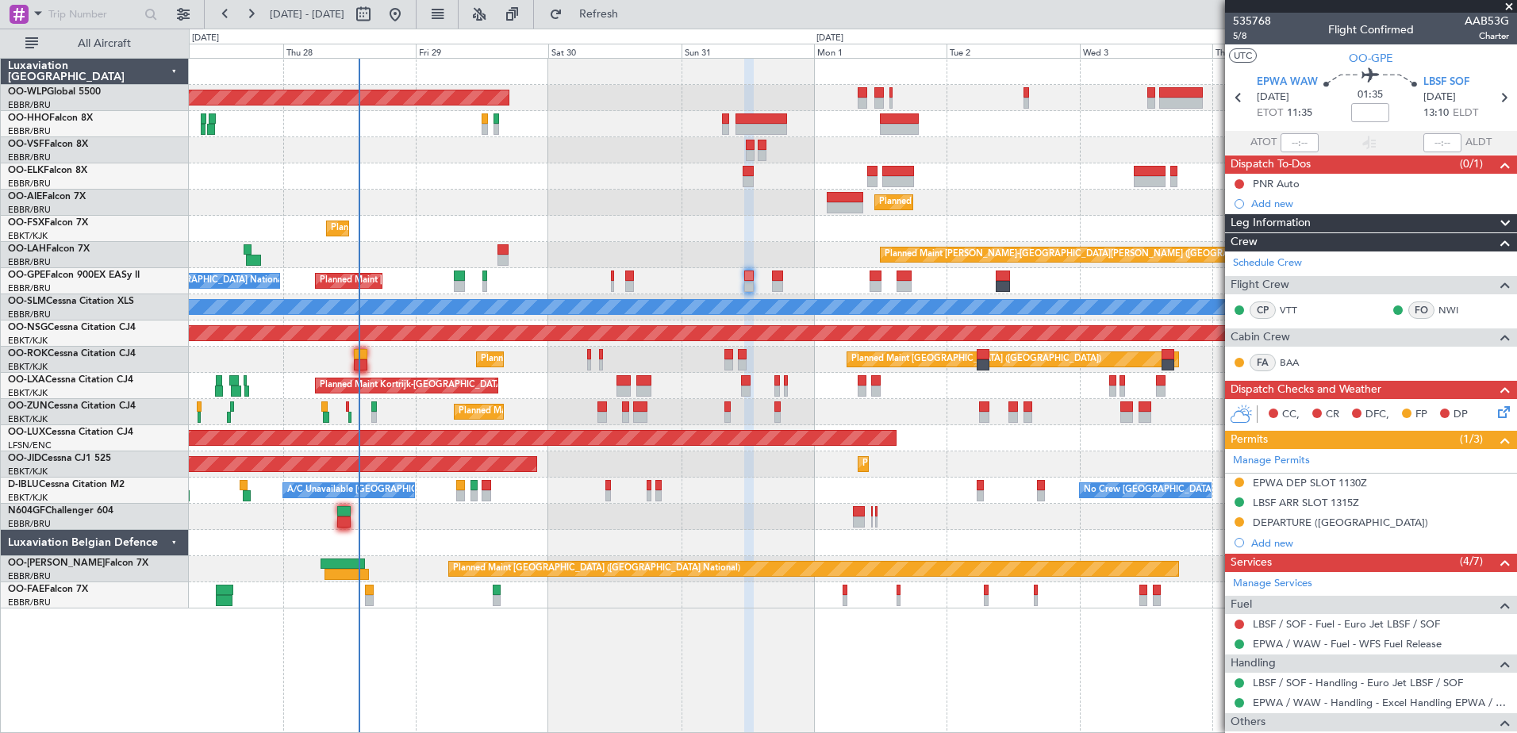
scroll to position [79, 0]
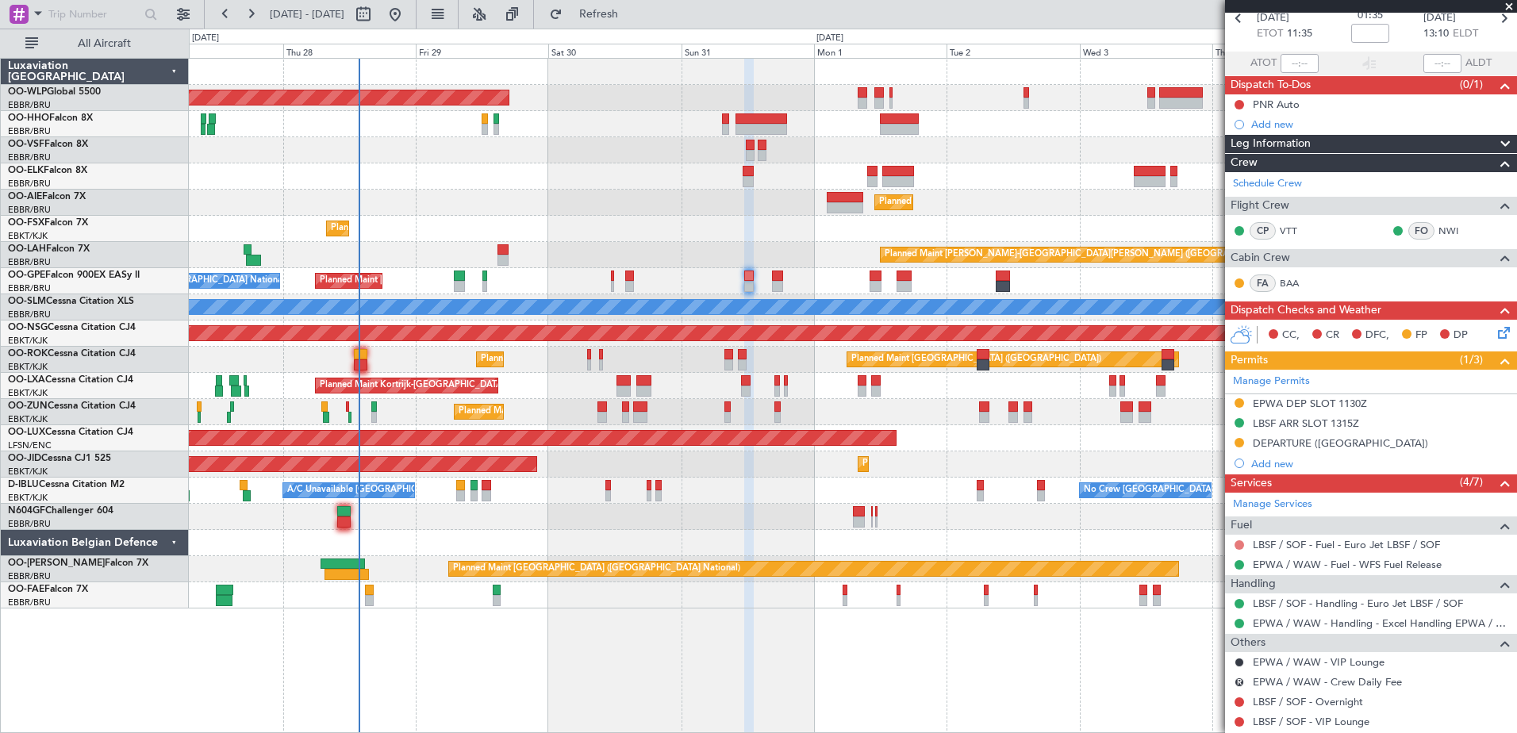
click at [1236, 544] on button at bounding box center [1240, 545] width 10 height 10
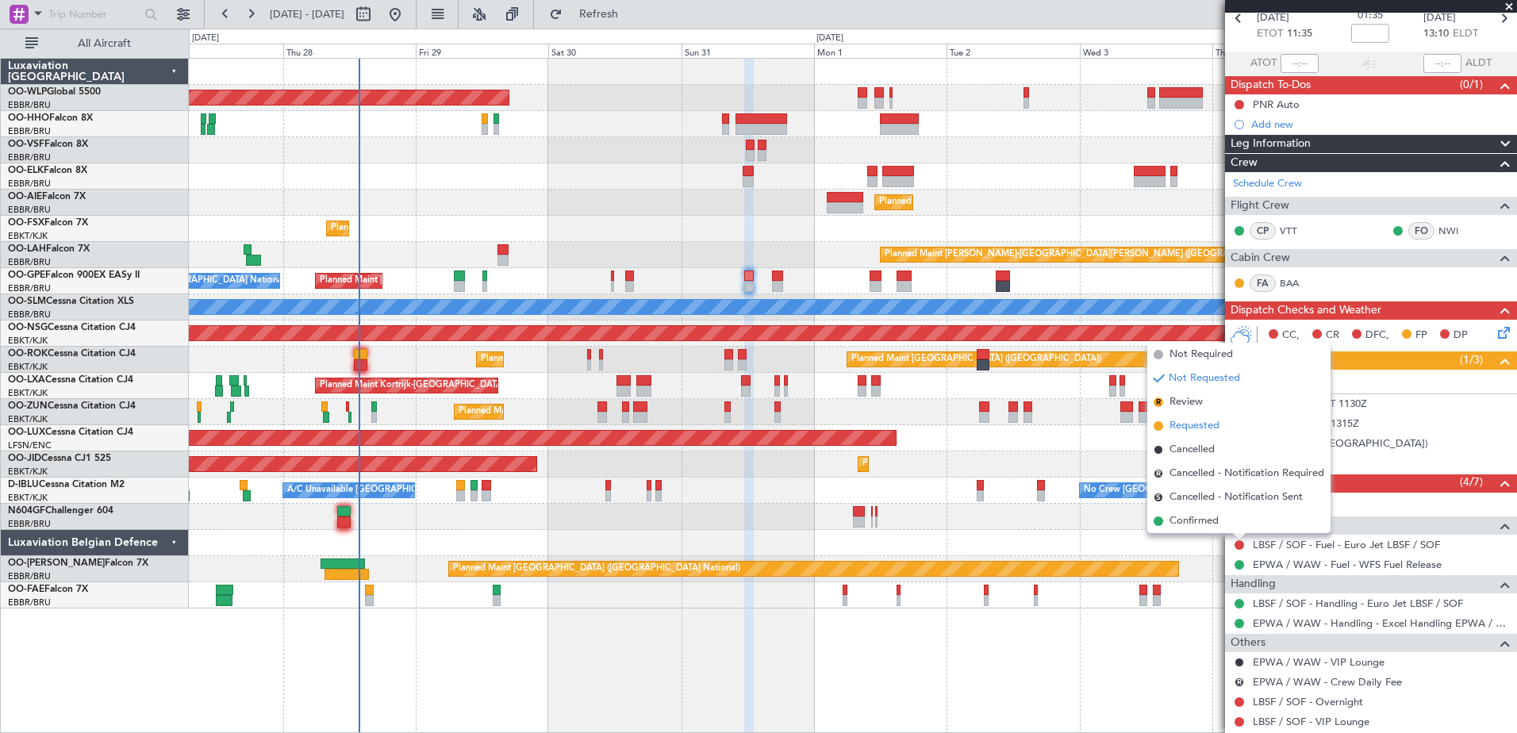
click at [1193, 429] on span "Requested" at bounding box center [1195, 426] width 50 height 16
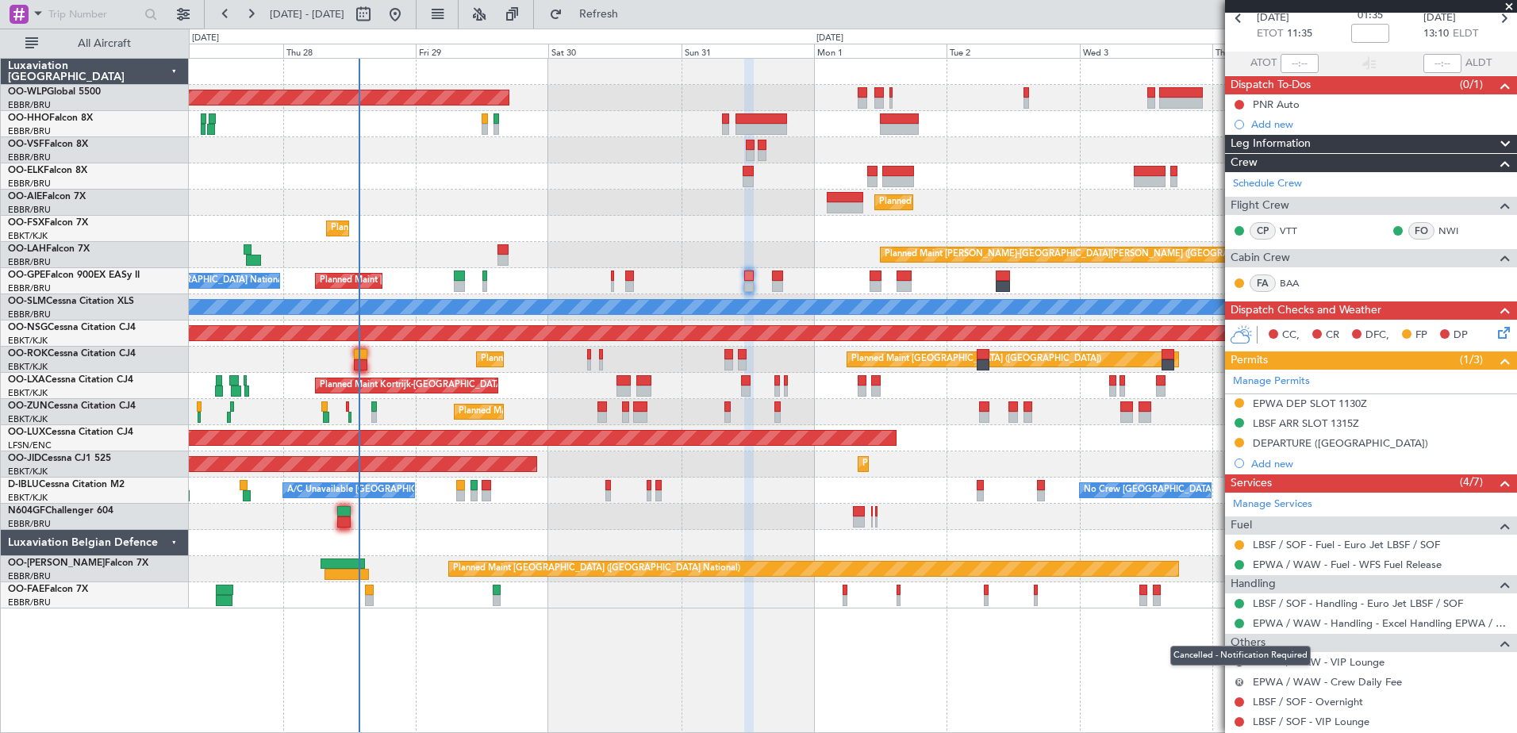
click at [1240, 684] on button "R" at bounding box center [1240, 683] width 10 height 10
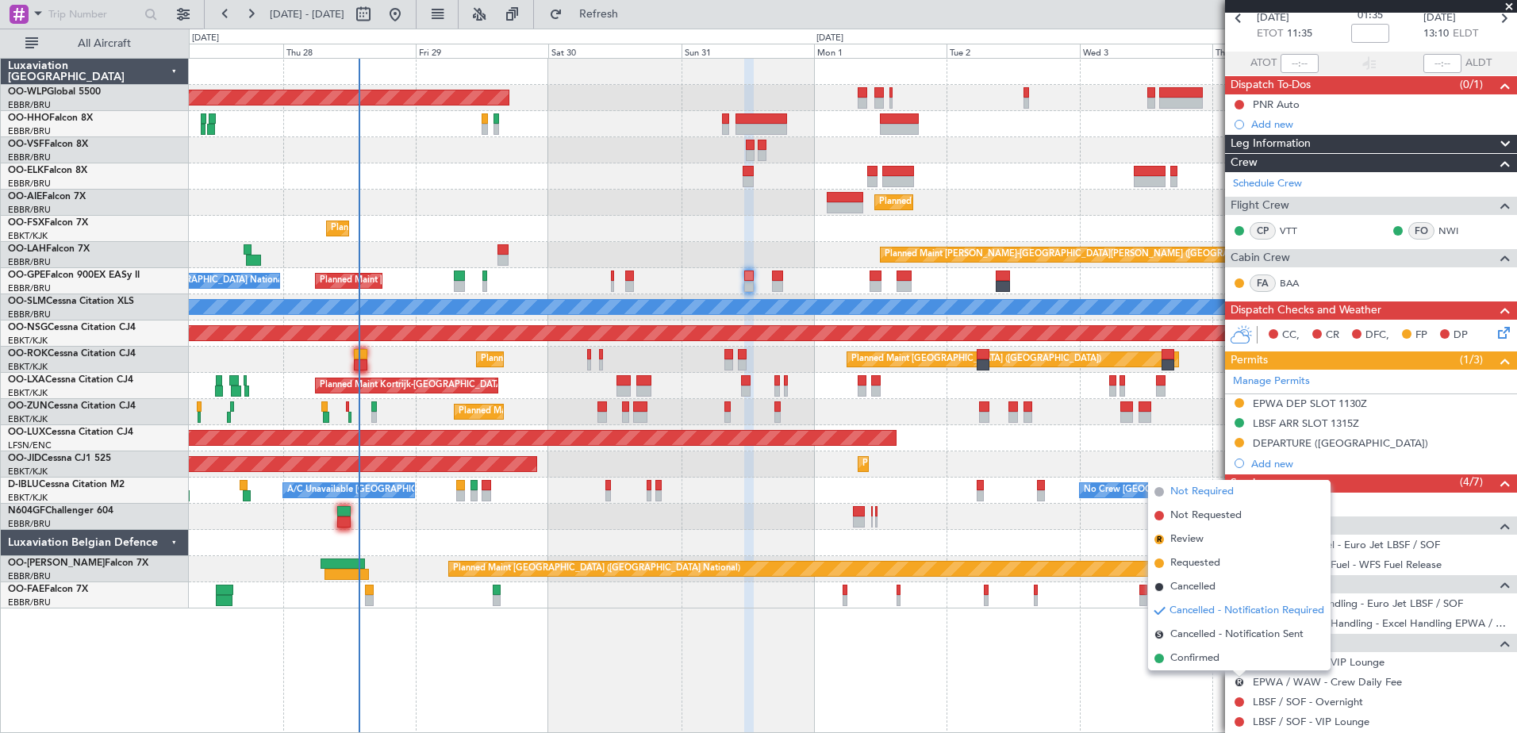
click at [1212, 490] on span "Not Required" at bounding box center [1202, 492] width 63 height 16
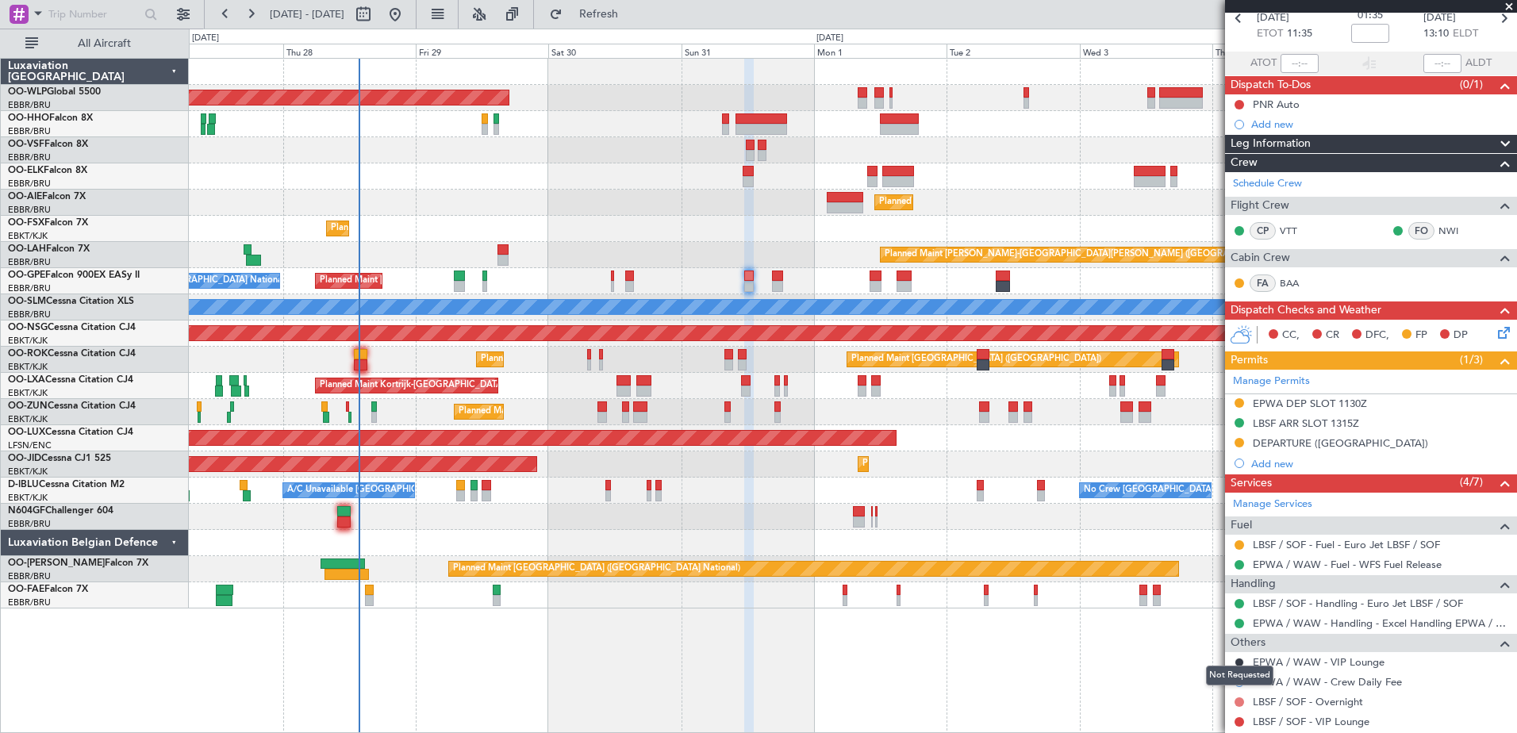
click at [1237, 700] on button at bounding box center [1240, 703] width 10 height 10
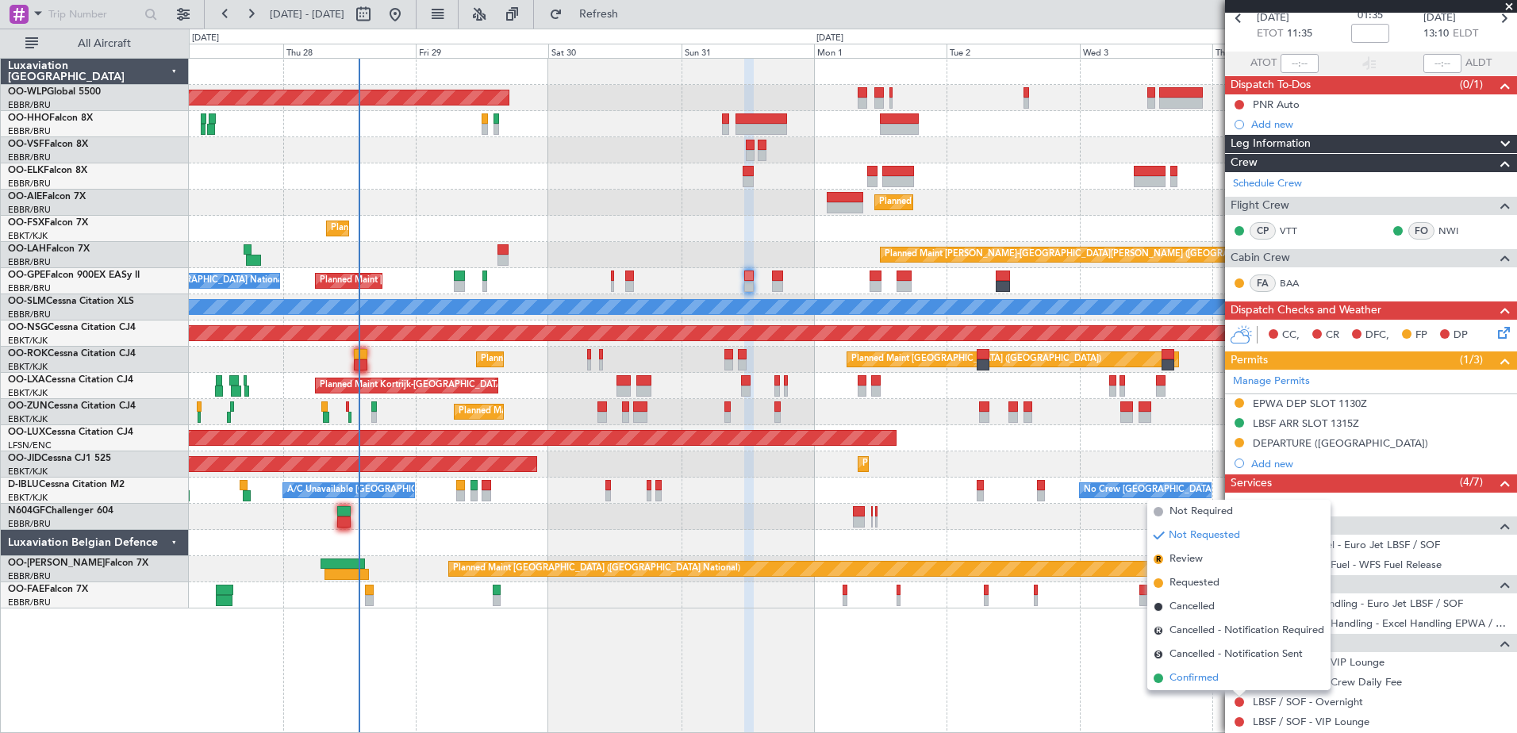
click at [1201, 680] on span "Confirmed" at bounding box center [1194, 679] width 49 height 16
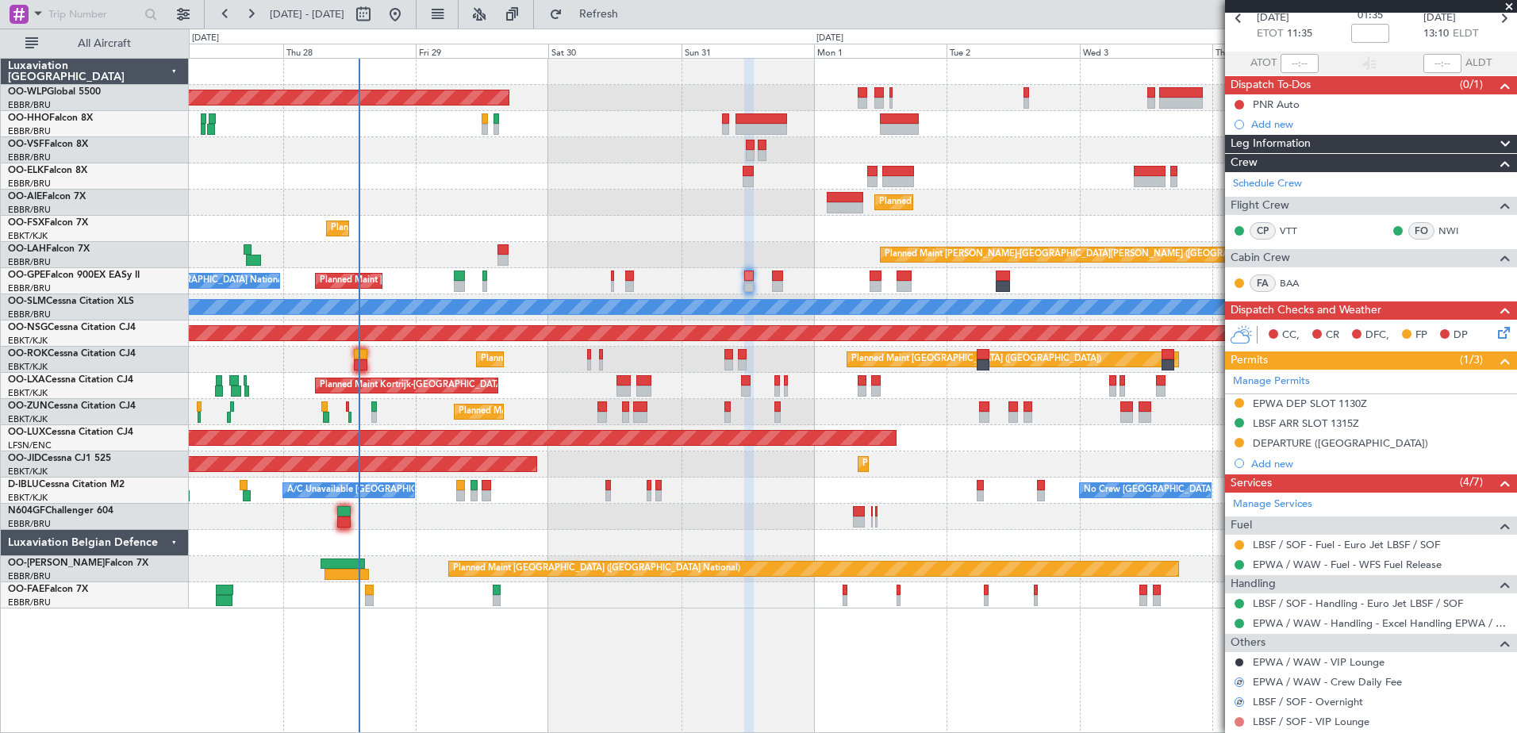
click at [1243, 721] on button at bounding box center [1240, 722] width 10 height 10
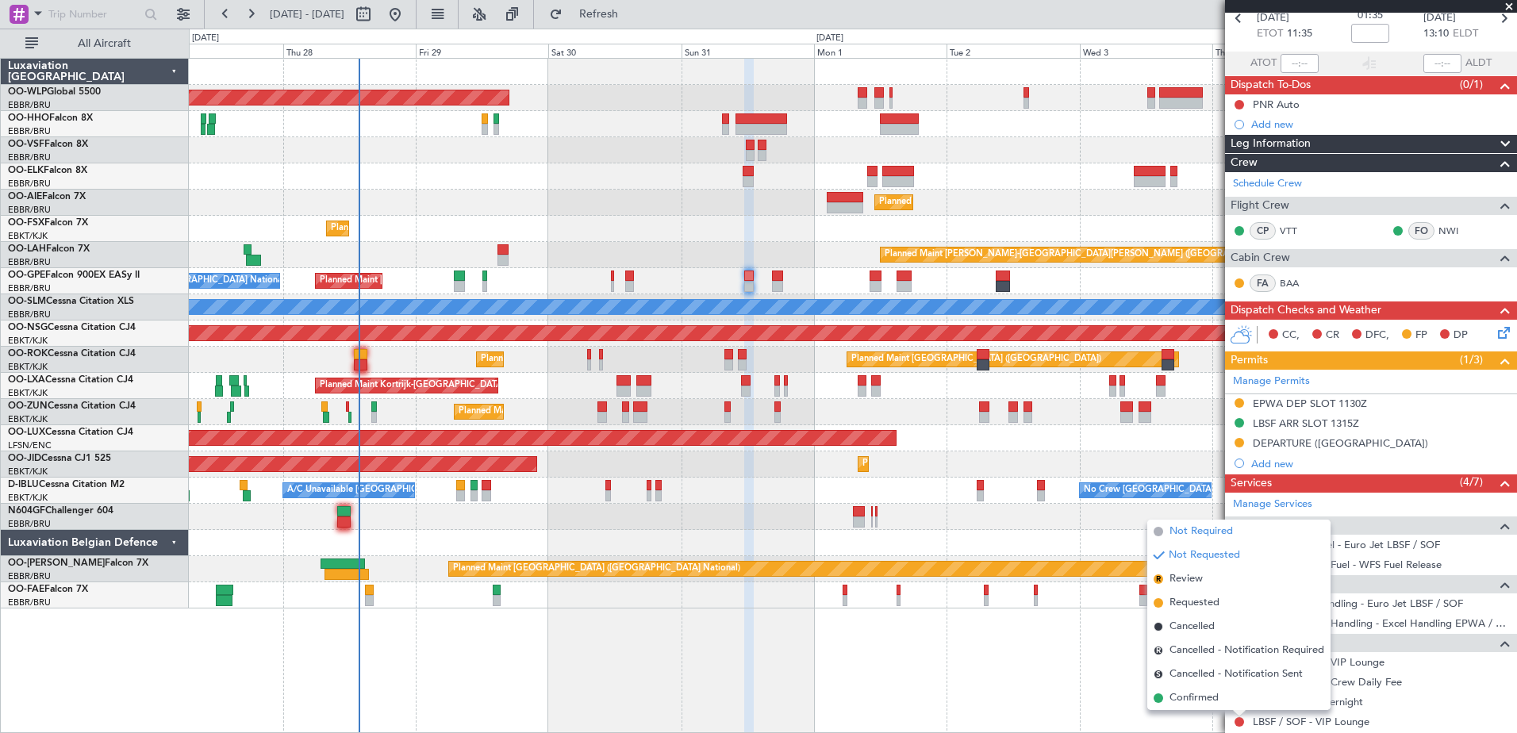
click at [1210, 531] on span "Not Required" at bounding box center [1201, 532] width 63 height 16
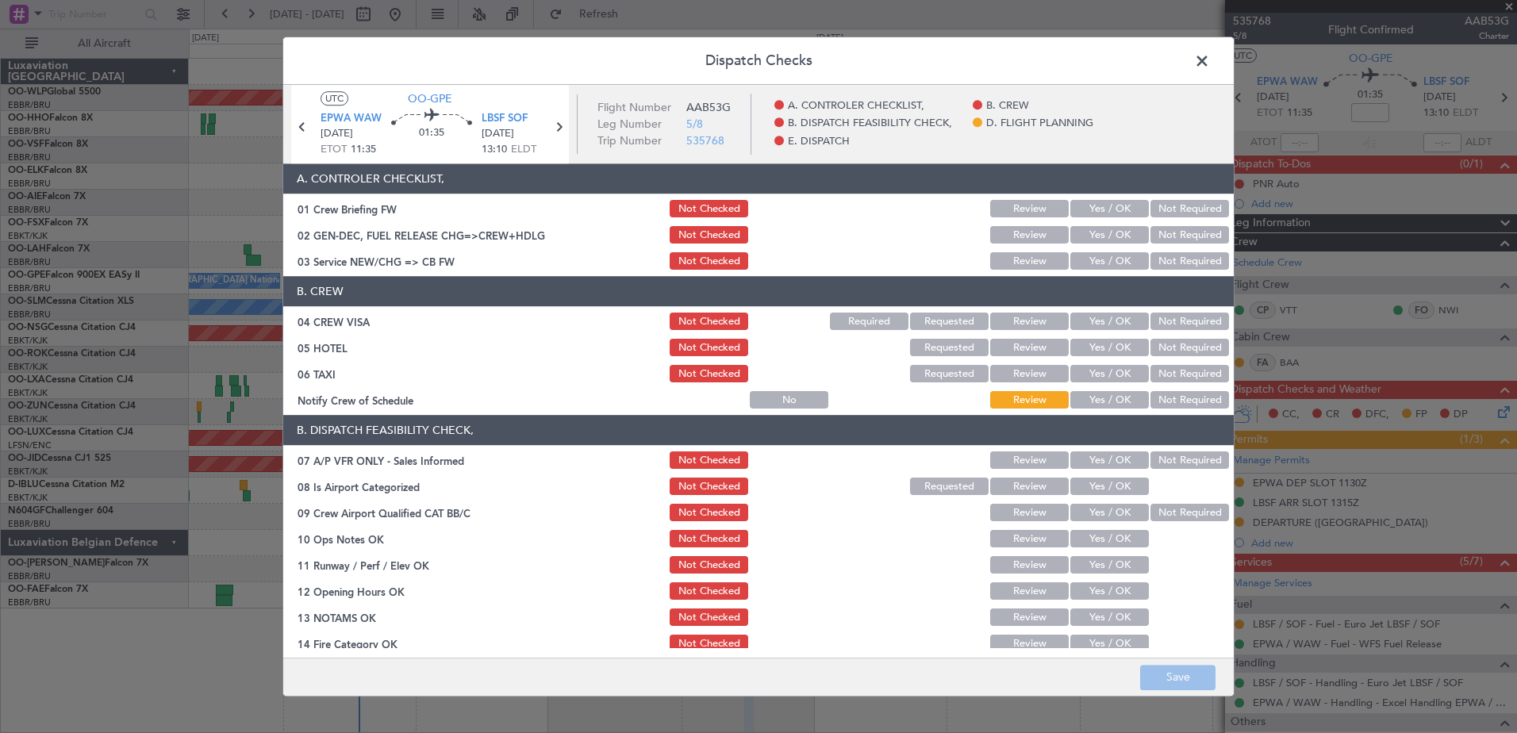
scroll to position [79, 0]
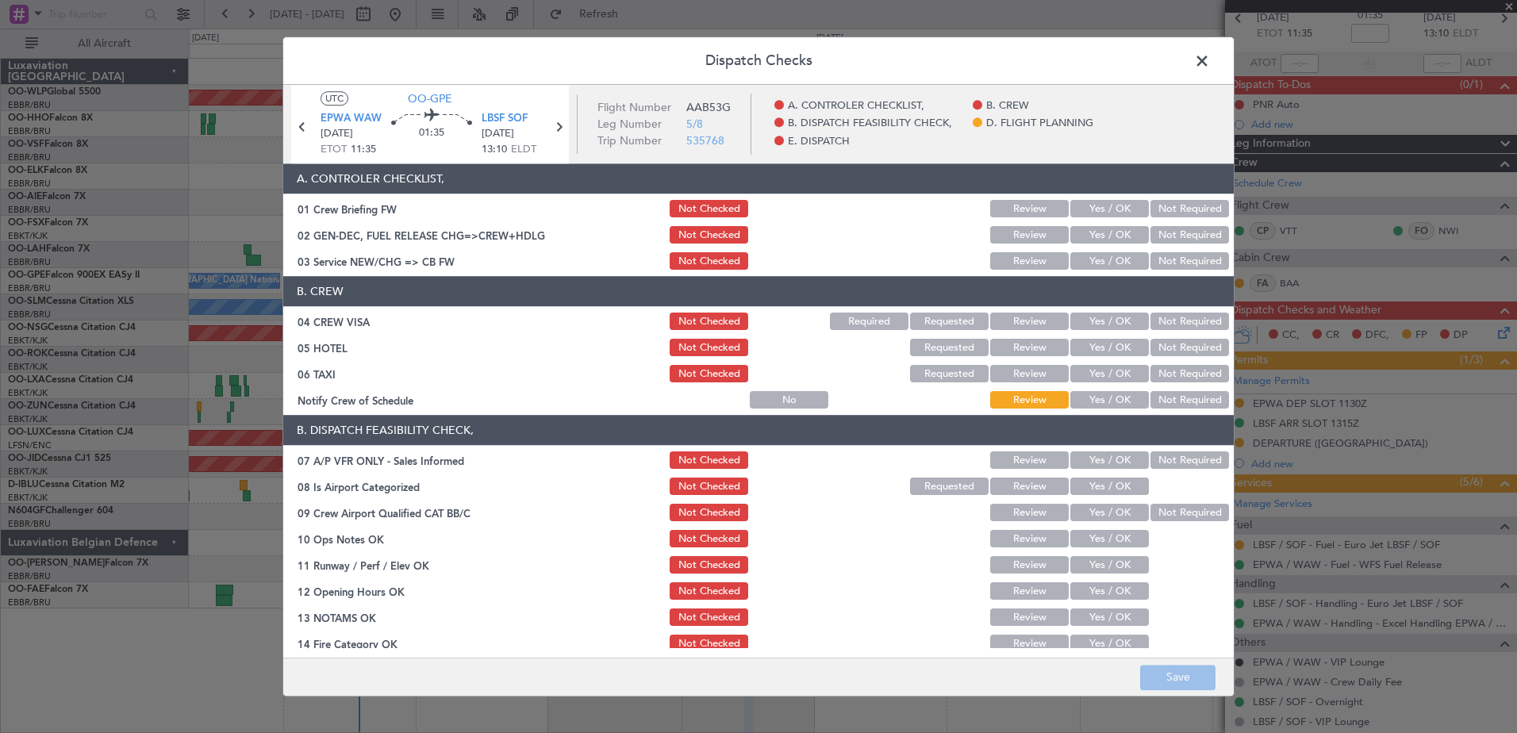
click at [1123, 398] on button "Yes / OK" at bounding box center [1110, 400] width 79 height 17
drag, startPoint x: 1168, startPoint y: 379, endPoint x: 1175, endPoint y: 368, distance: 13.2
click at [1173, 373] on button "Not Required" at bounding box center [1190, 374] width 79 height 17
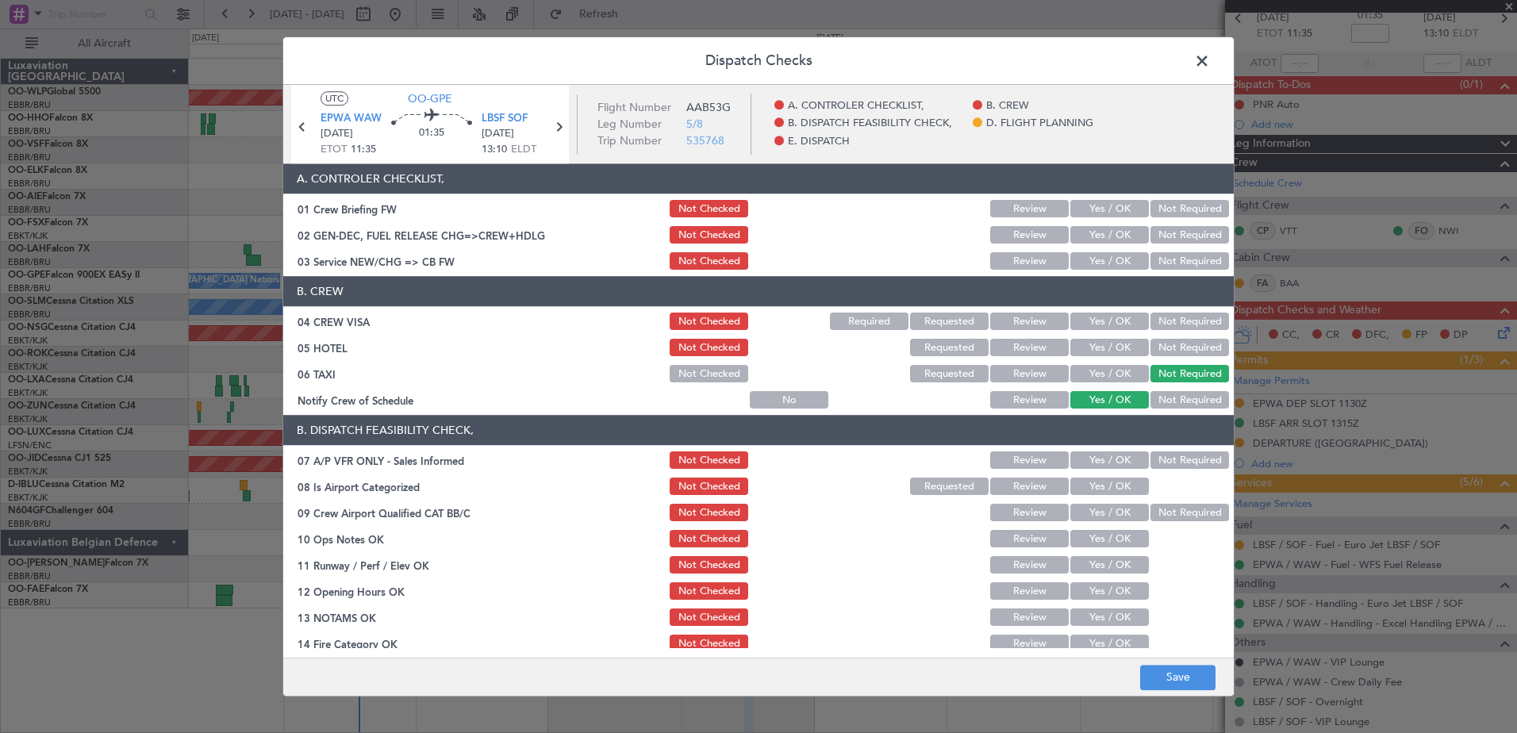
click at [1180, 347] on button "Not Required" at bounding box center [1190, 348] width 79 height 17
click at [1186, 313] on button "Not Required" at bounding box center [1190, 321] width 79 height 17
click at [1094, 267] on button "Yes / OK" at bounding box center [1110, 261] width 79 height 17
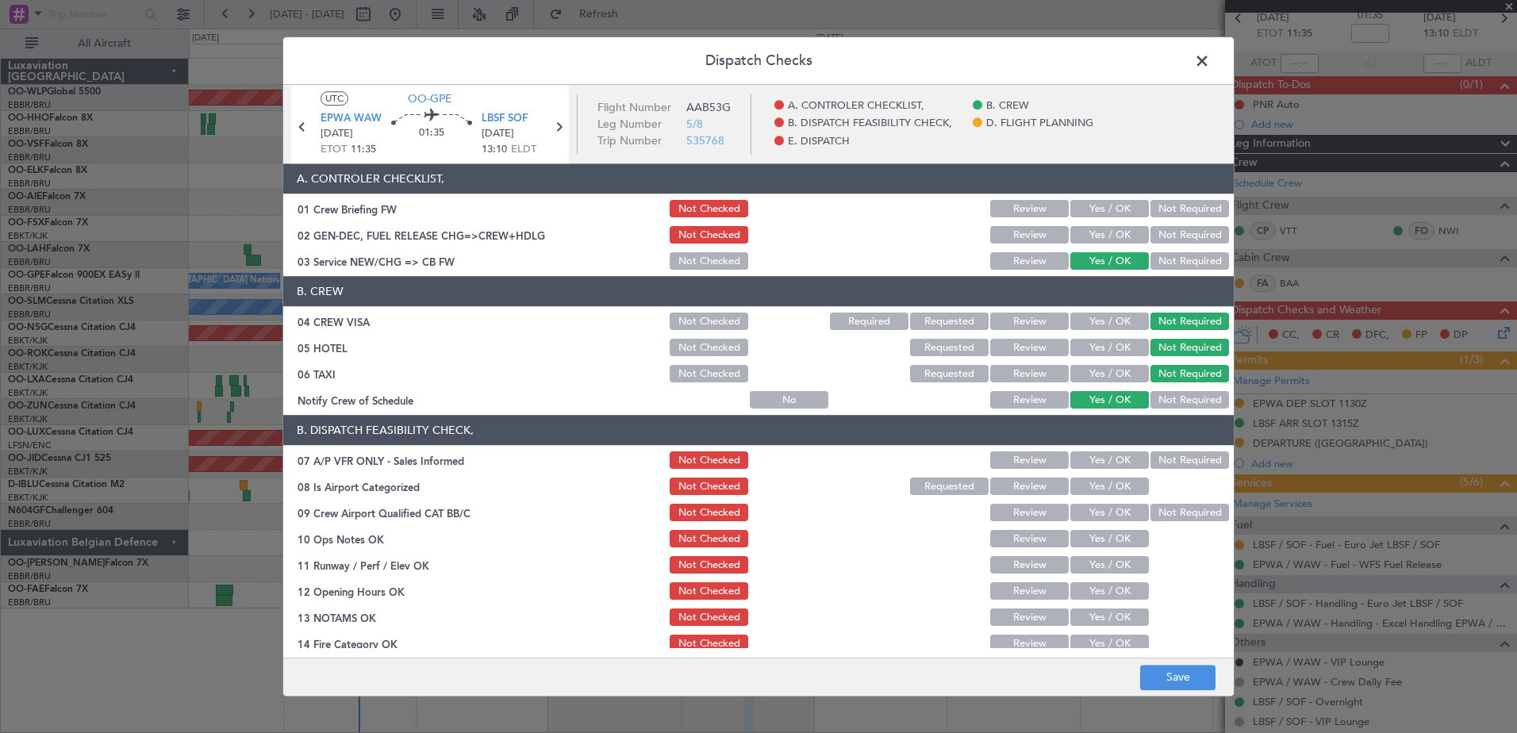
click at [1160, 455] on button "Not Required" at bounding box center [1190, 460] width 79 height 17
click at [1095, 484] on button "Yes / OK" at bounding box center [1110, 487] width 79 height 17
click at [1152, 510] on button "Not Required" at bounding box center [1190, 513] width 79 height 17
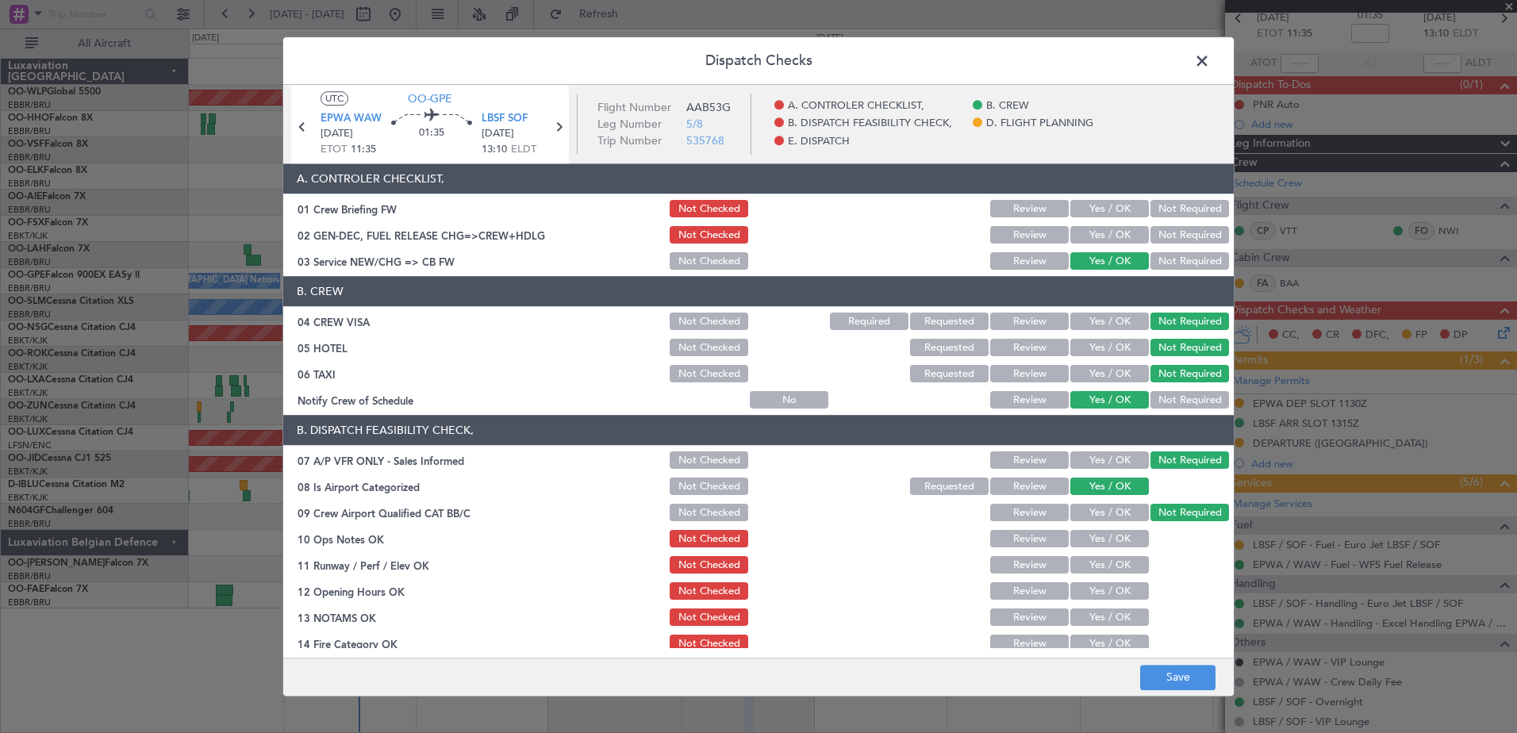
click at [1111, 534] on button "Yes / OK" at bounding box center [1110, 539] width 79 height 17
click at [1110, 563] on button "Yes / OK" at bounding box center [1110, 565] width 79 height 17
click at [1102, 587] on button "Yes / OK" at bounding box center [1110, 591] width 79 height 17
click at [1099, 612] on button "Yes / OK" at bounding box center [1110, 618] width 79 height 17
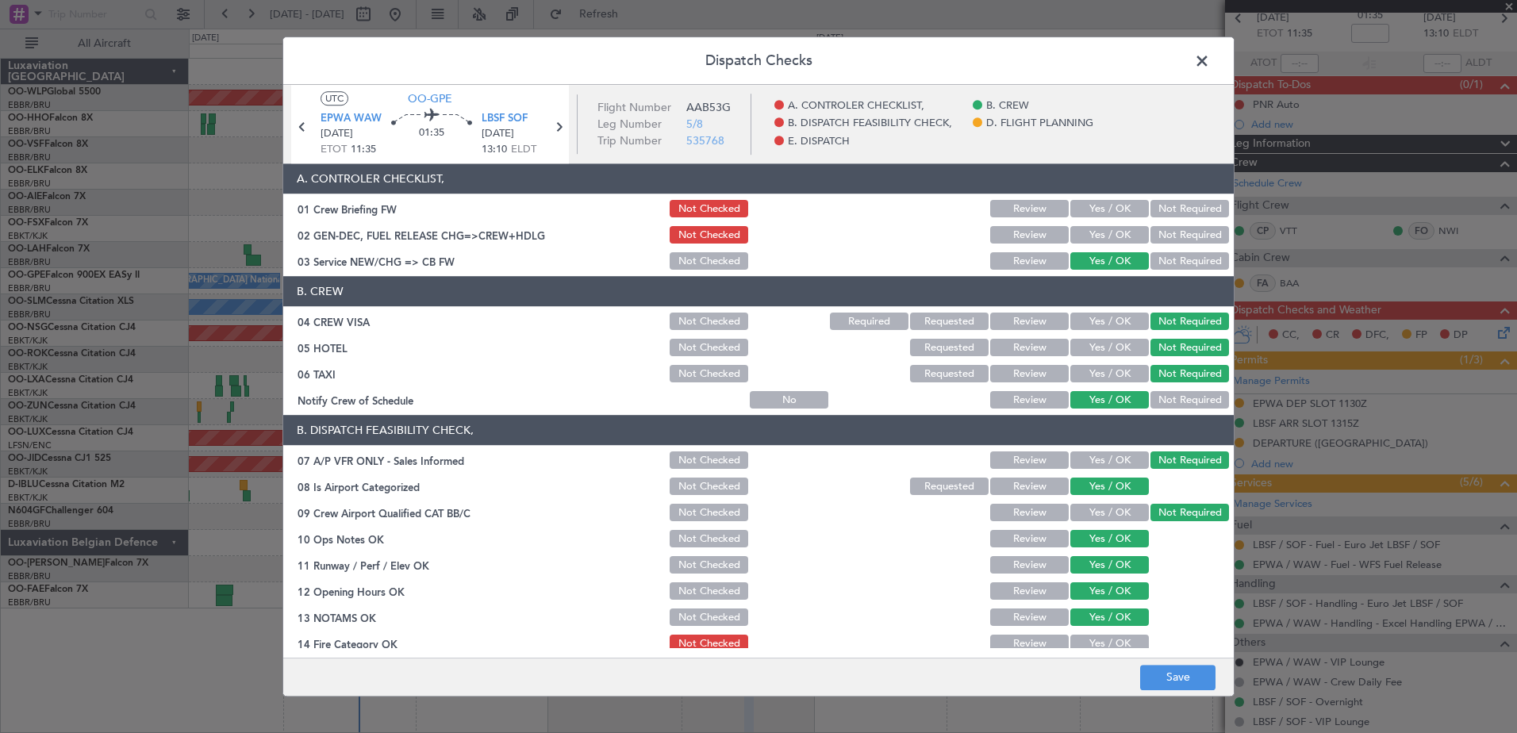
click at [1098, 638] on button "Yes / OK" at bounding box center [1110, 644] width 79 height 17
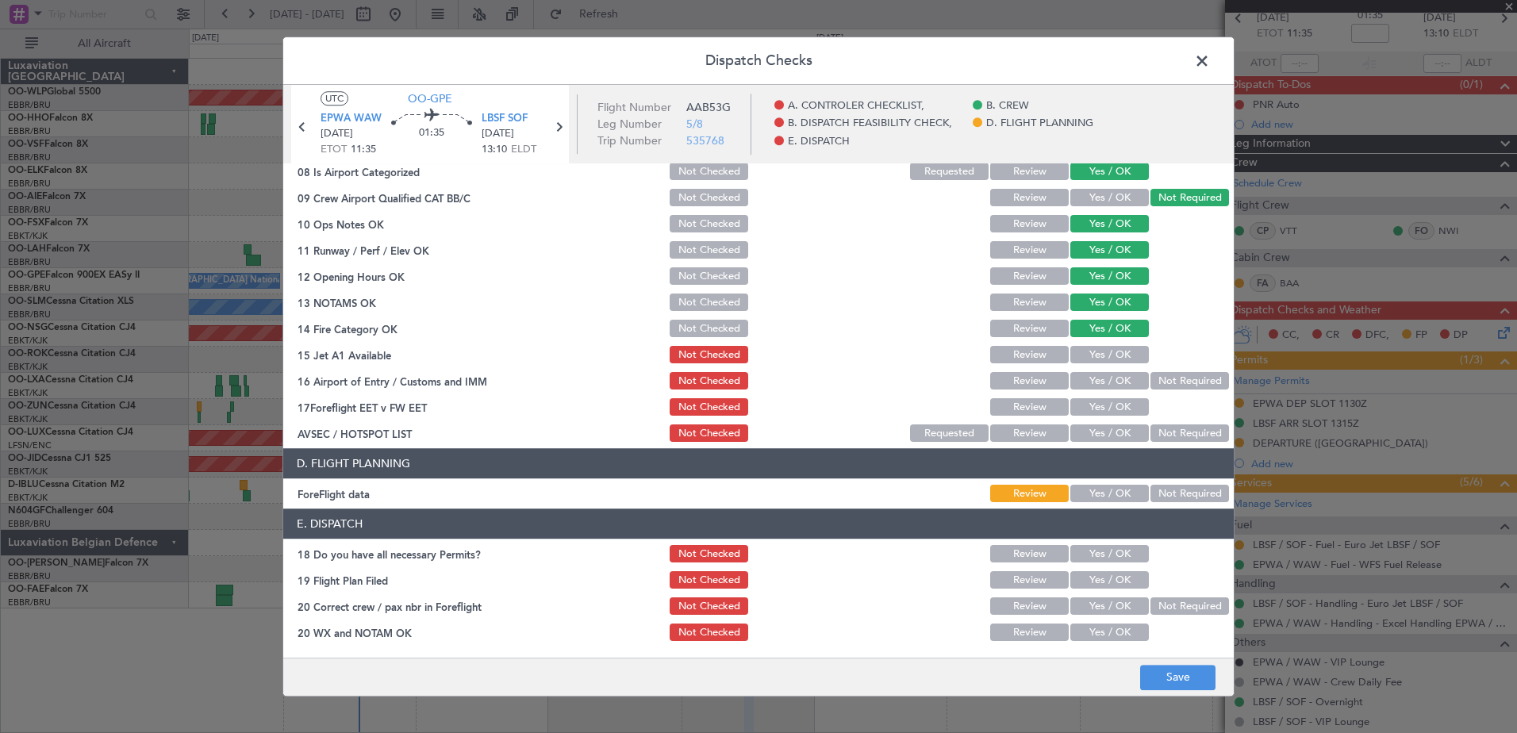
drag, startPoint x: 1106, startPoint y: 362, endPoint x: 1117, endPoint y: 371, distance: 15.2
click at [1106, 362] on button "Yes / OK" at bounding box center [1110, 355] width 79 height 17
click at [1110, 384] on button "Yes / OK" at bounding box center [1110, 381] width 79 height 17
click at [1110, 410] on button "Yes / OK" at bounding box center [1110, 407] width 79 height 17
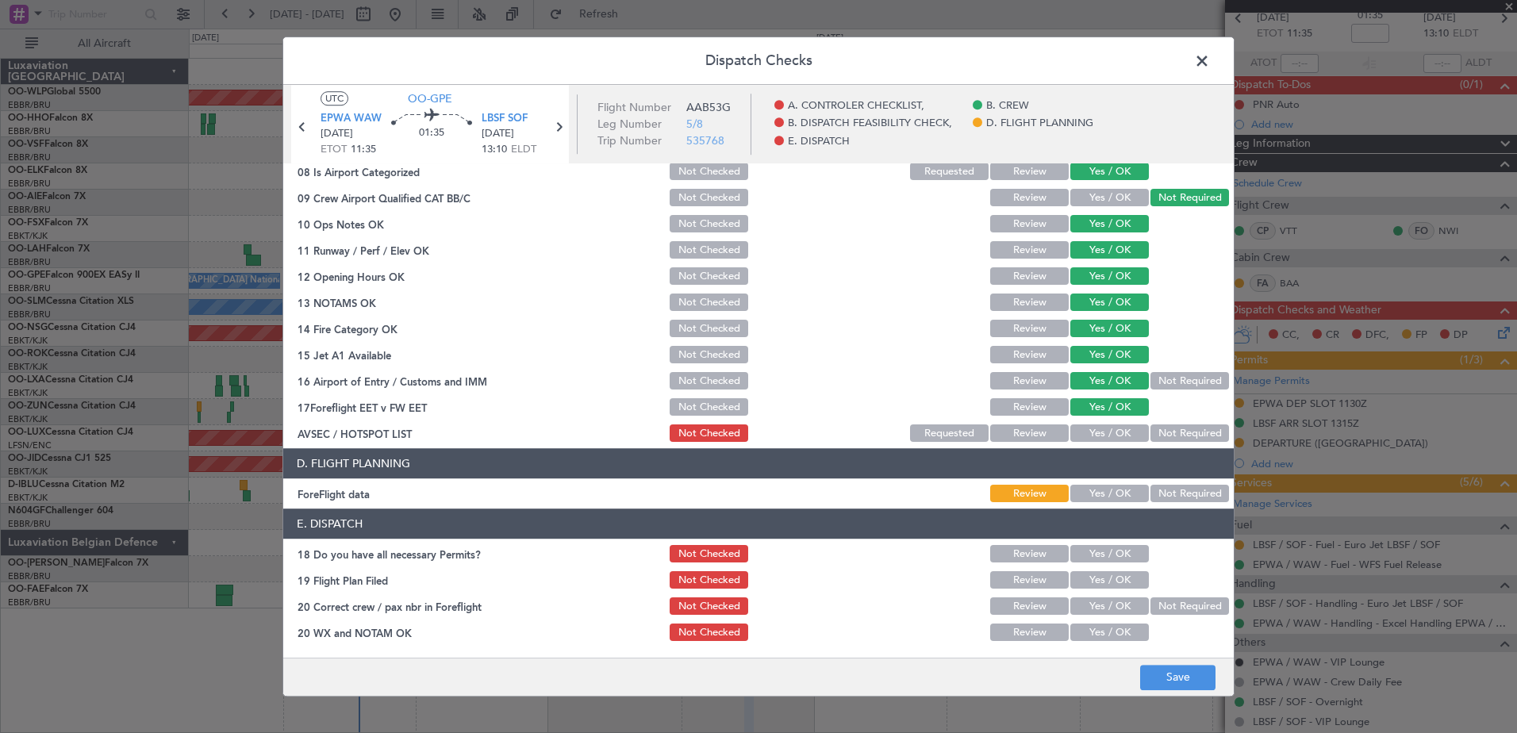
click at [1155, 428] on button "Not Required" at bounding box center [1190, 433] width 79 height 17
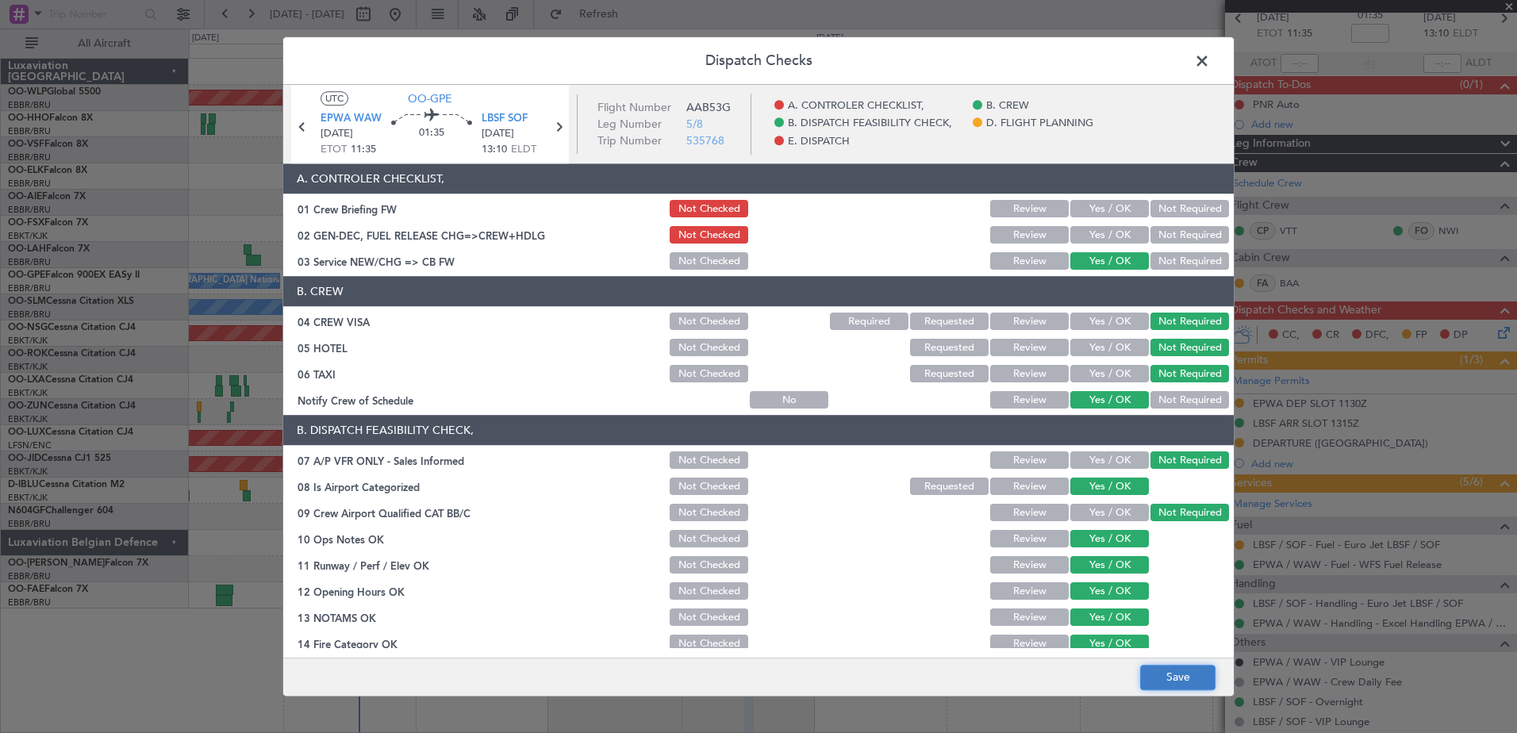
click at [1167, 675] on button "Save" at bounding box center [1177, 677] width 75 height 25
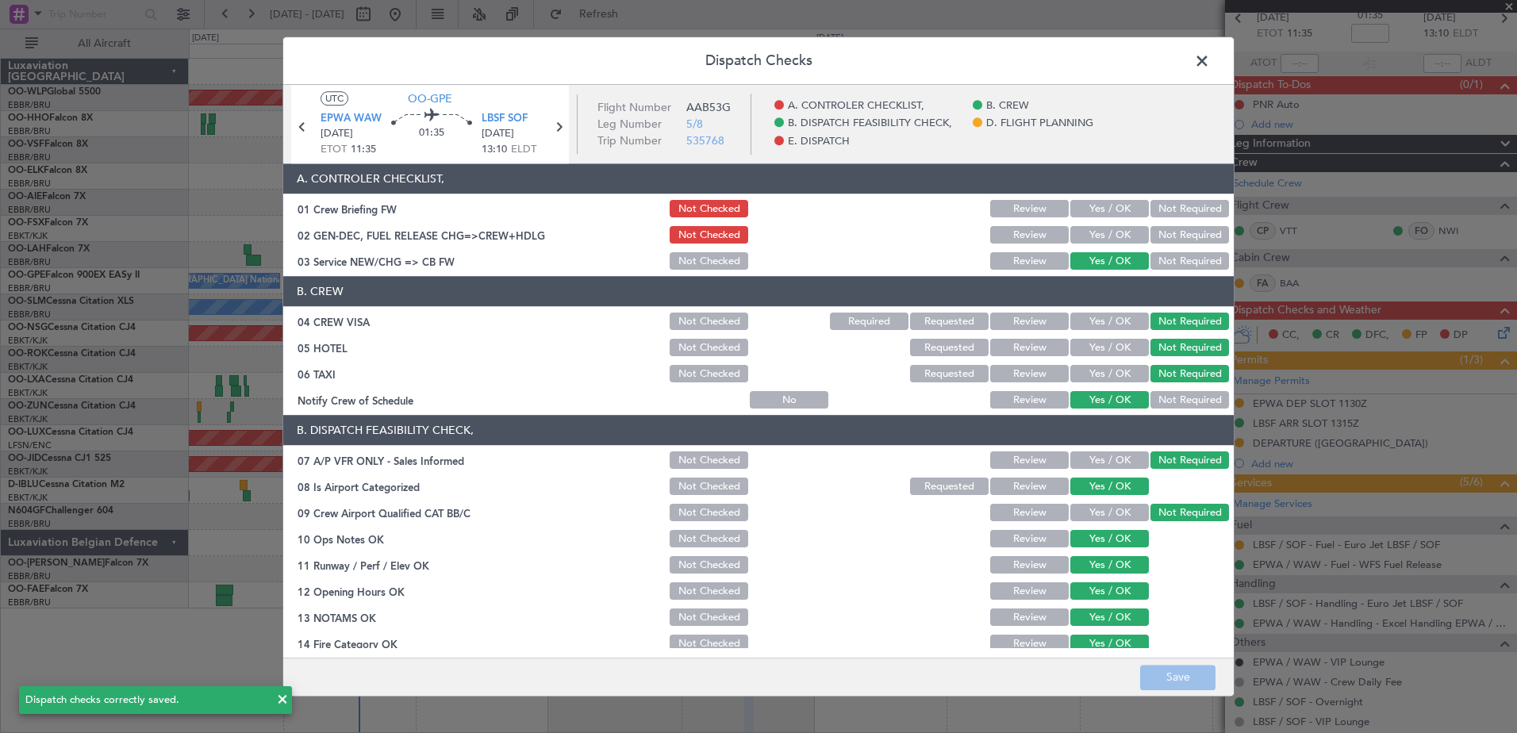
click at [1210, 63] on span at bounding box center [1210, 65] width 0 height 32
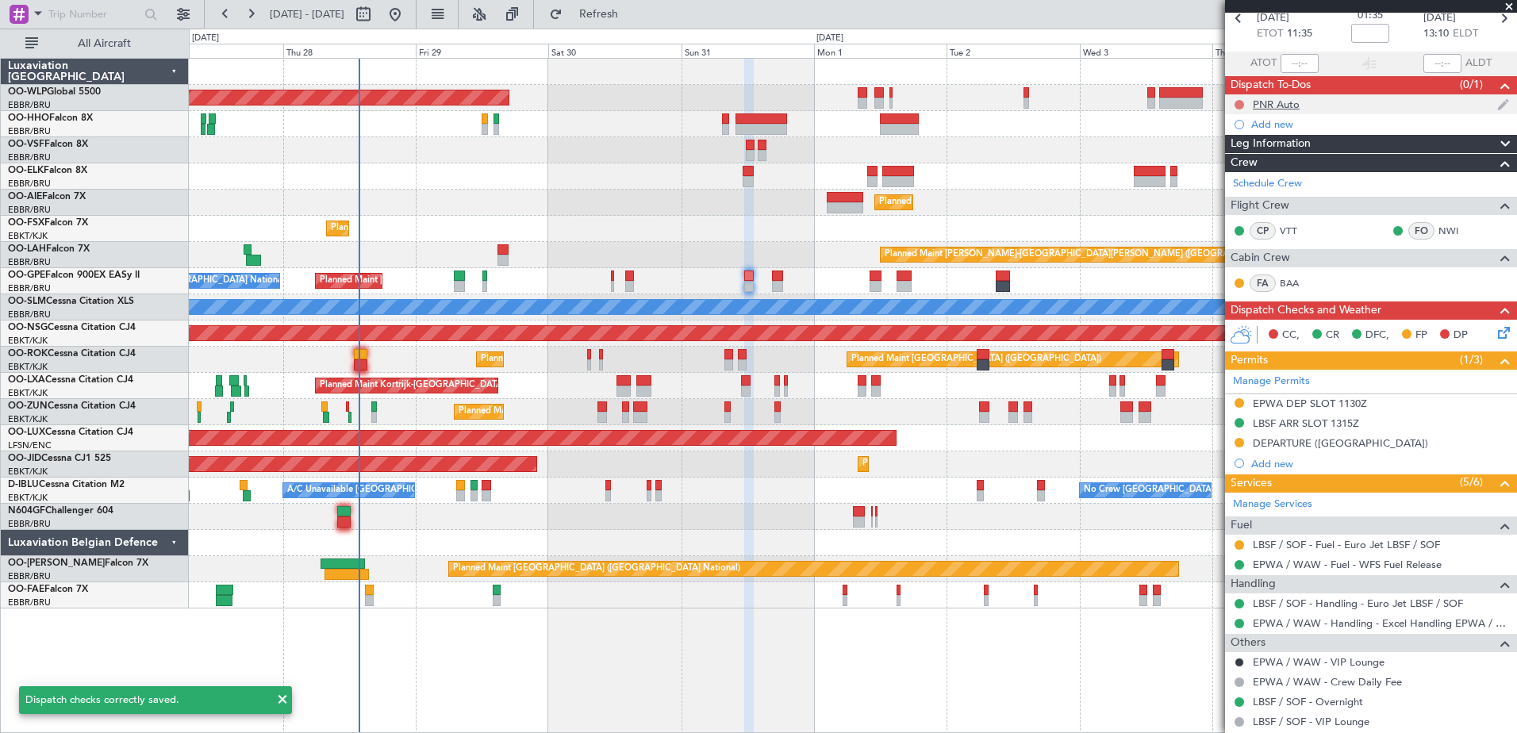
click at [1238, 101] on button at bounding box center [1240, 105] width 10 height 10
click at [1237, 176] on span "Completed" at bounding box center [1247, 175] width 52 height 16
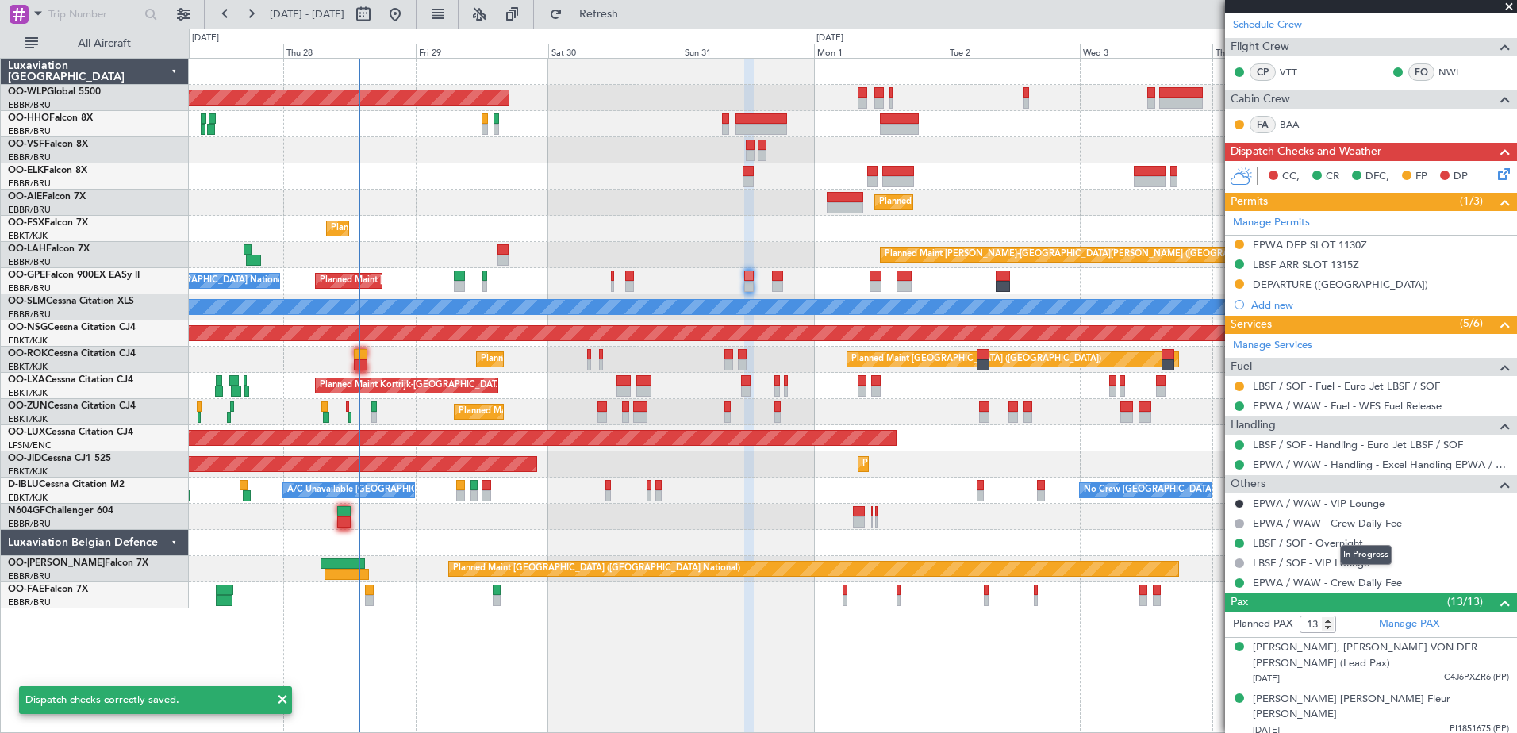
scroll to position [317, 0]
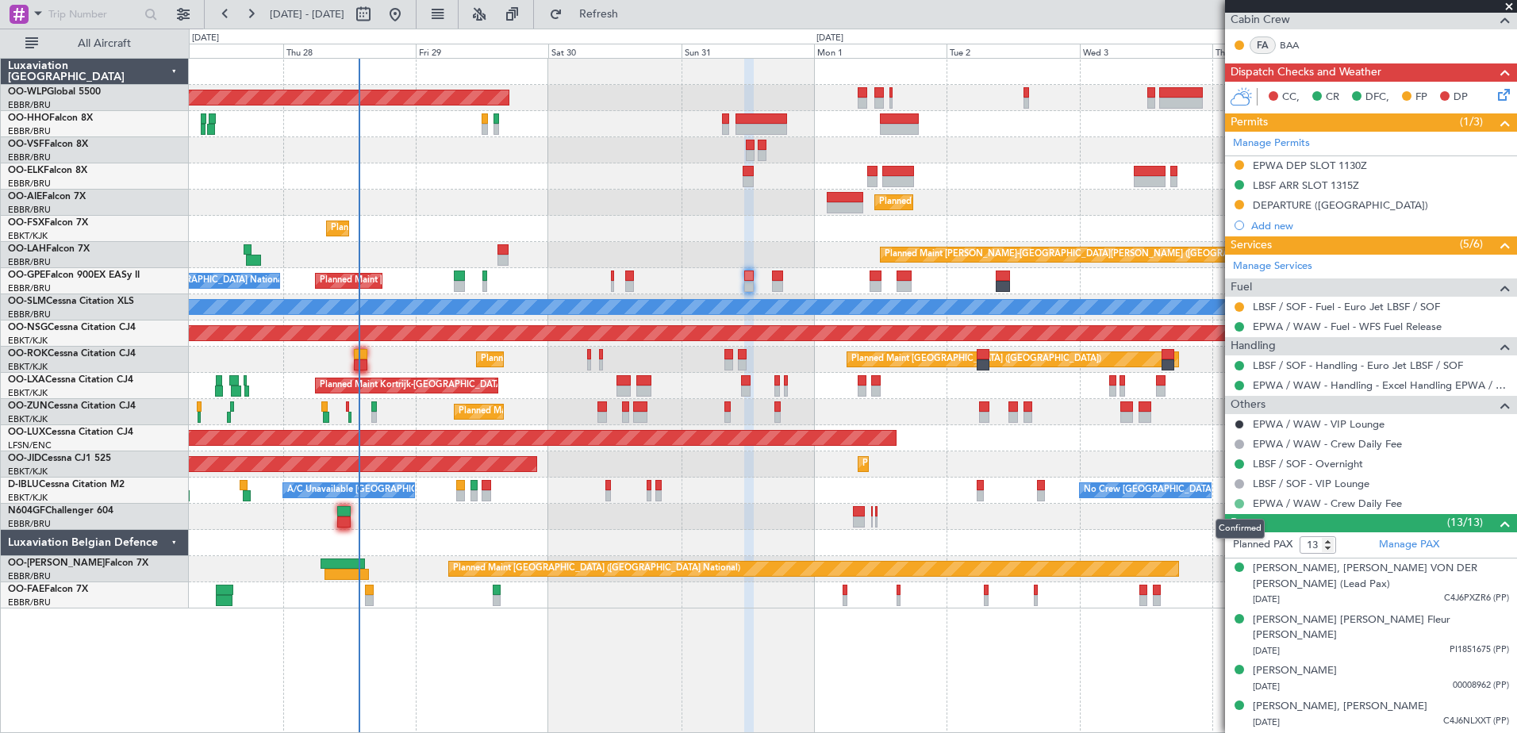
click at [1240, 499] on button at bounding box center [1240, 504] width 10 height 10
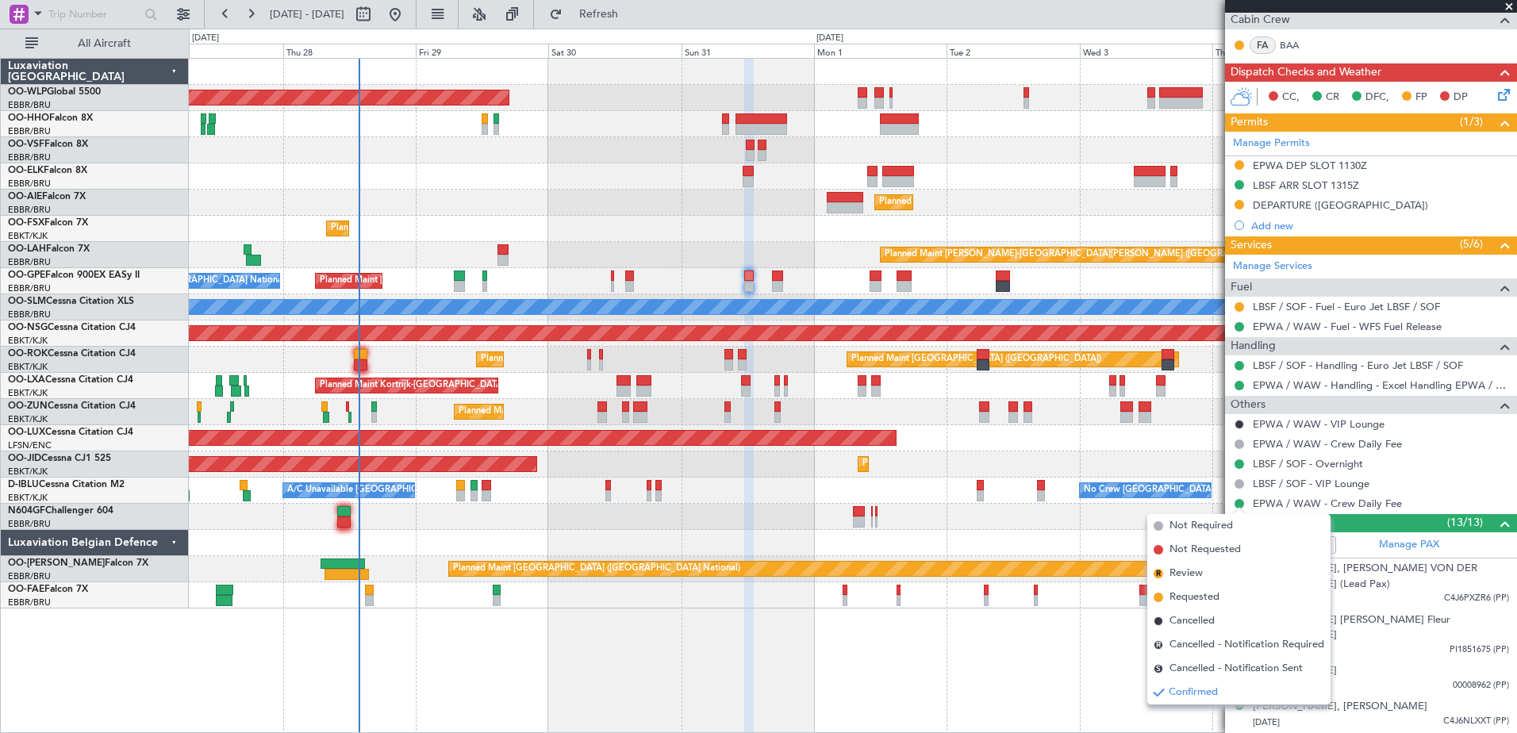
click at [1087, 511] on div at bounding box center [853, 517] width 1328 height 26
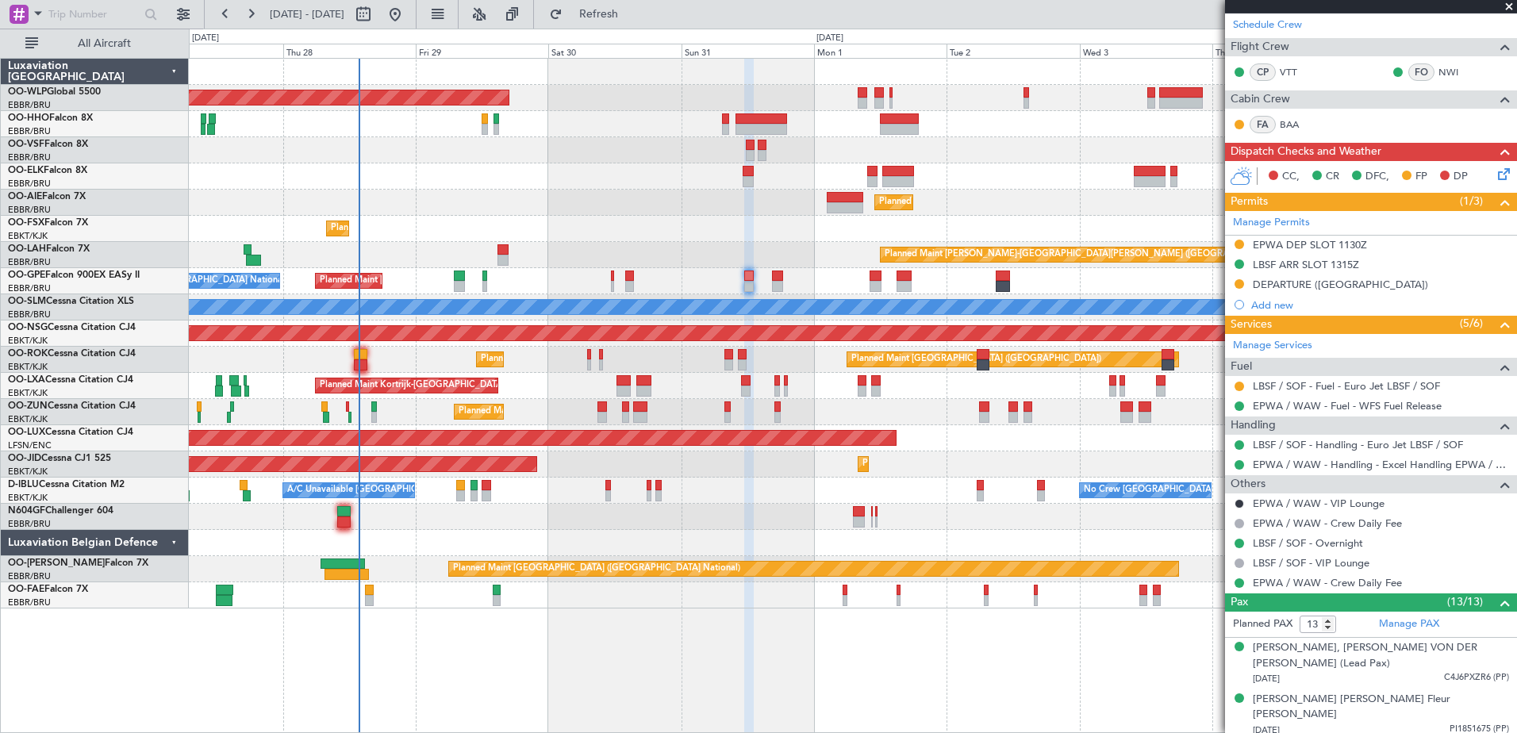
scroll to position [0, 0]
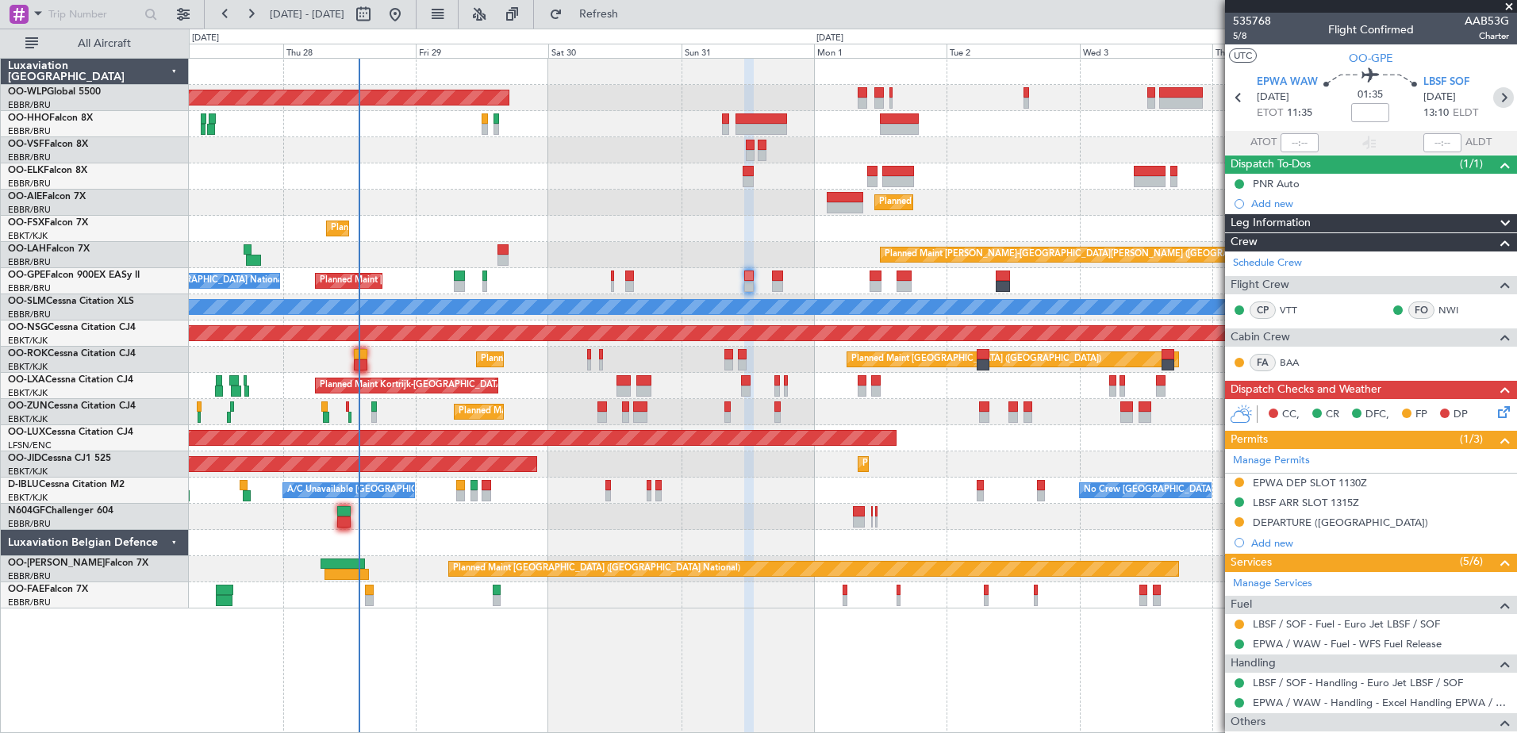
click at [1494, 94] on icon at bounding box center [1504, 97] width 21 height 21
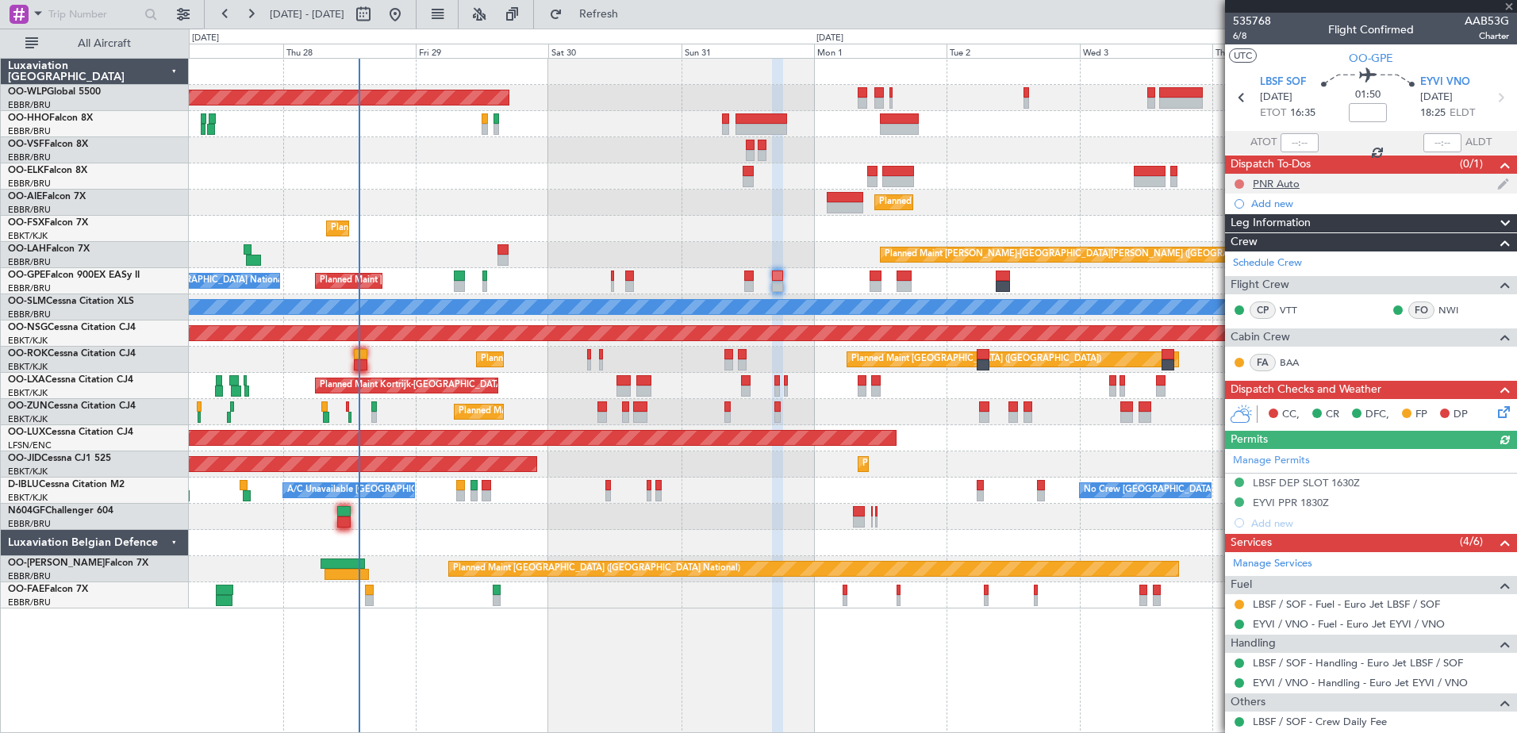
click at [1242, 181] on button at bounding box center [1240, 184] width 10 height 10
click at [1243, 252] on span "Completed" at bounding box center [1247, 254] width 52 height 16
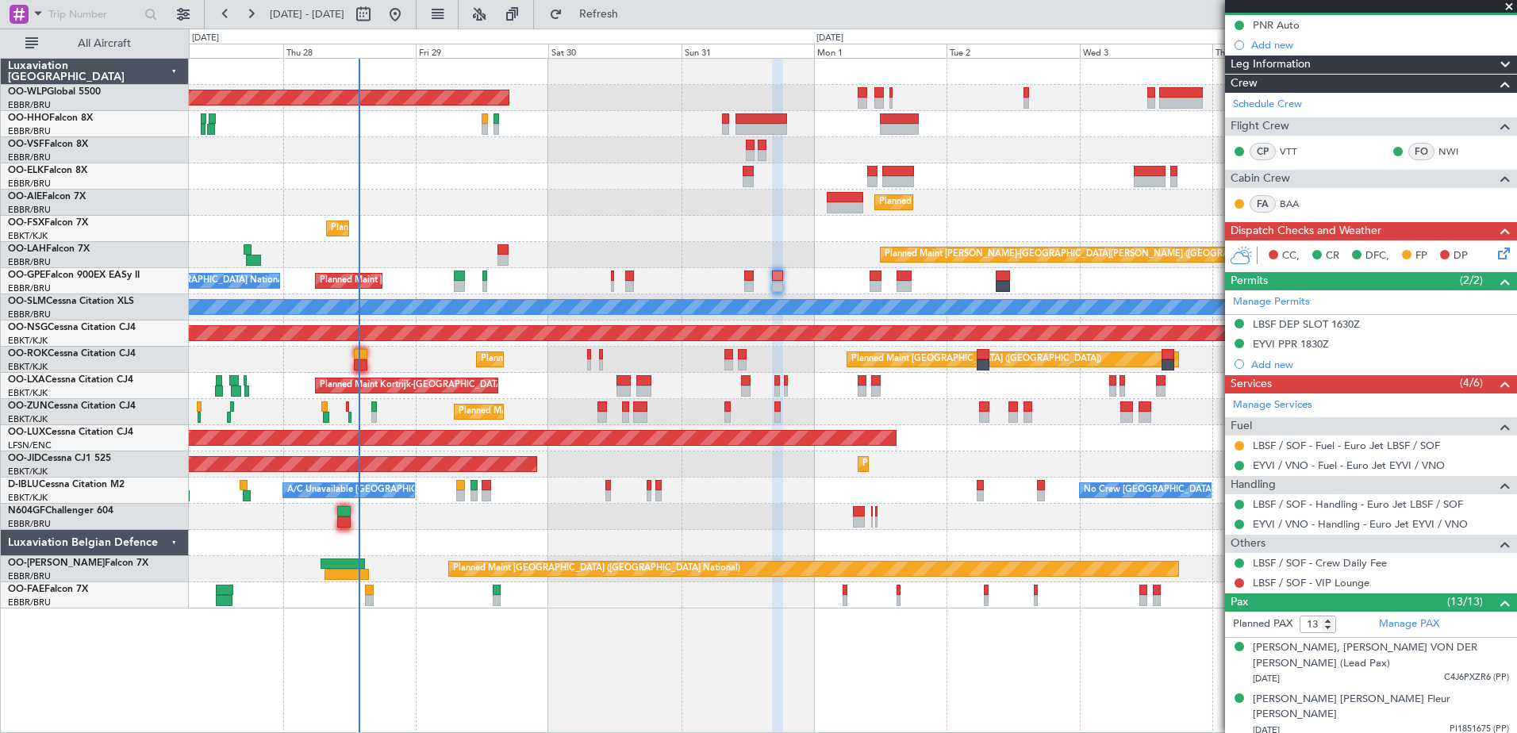
scroll to position [238, 0]
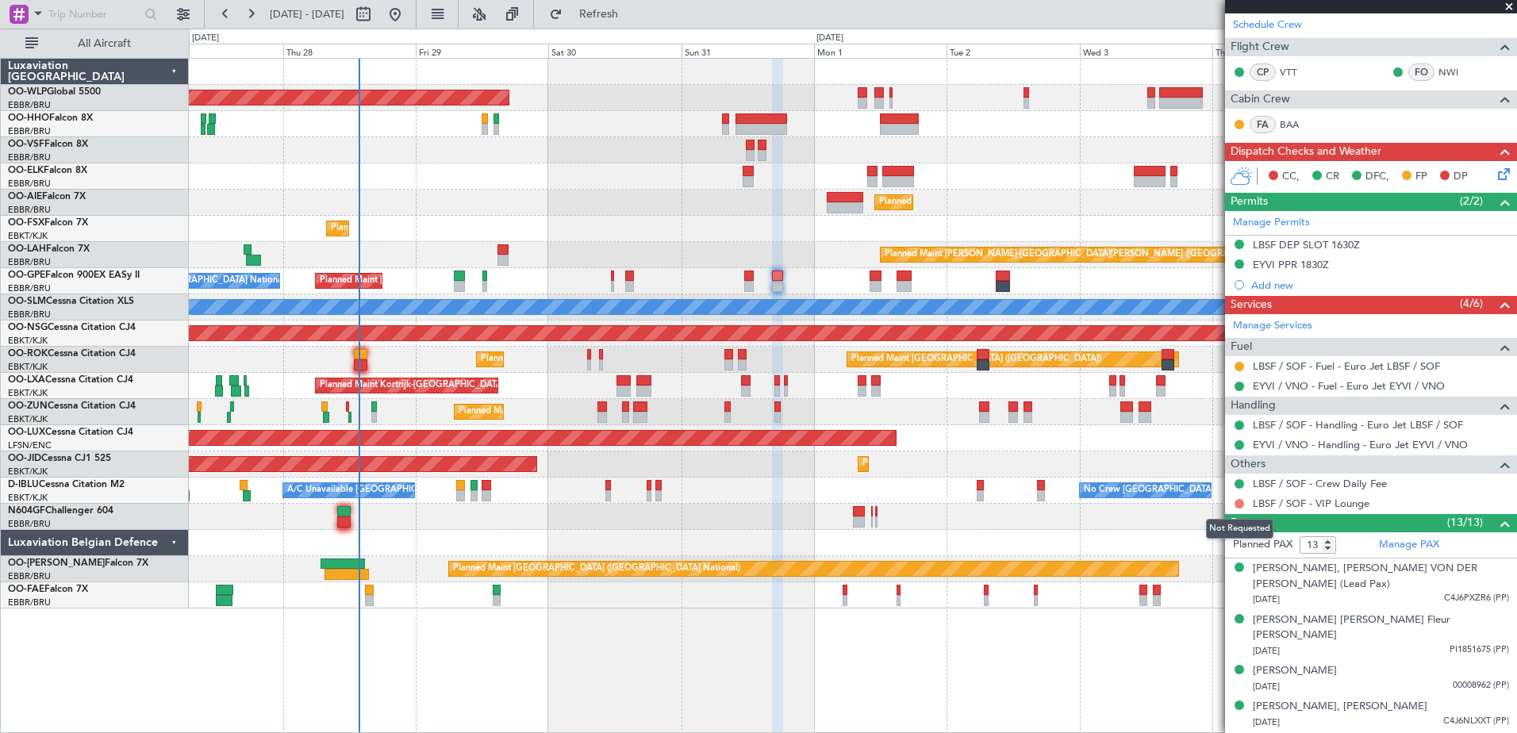
click at [1239, 504] on button at bounding box center [1240, 504] width 10 height 10
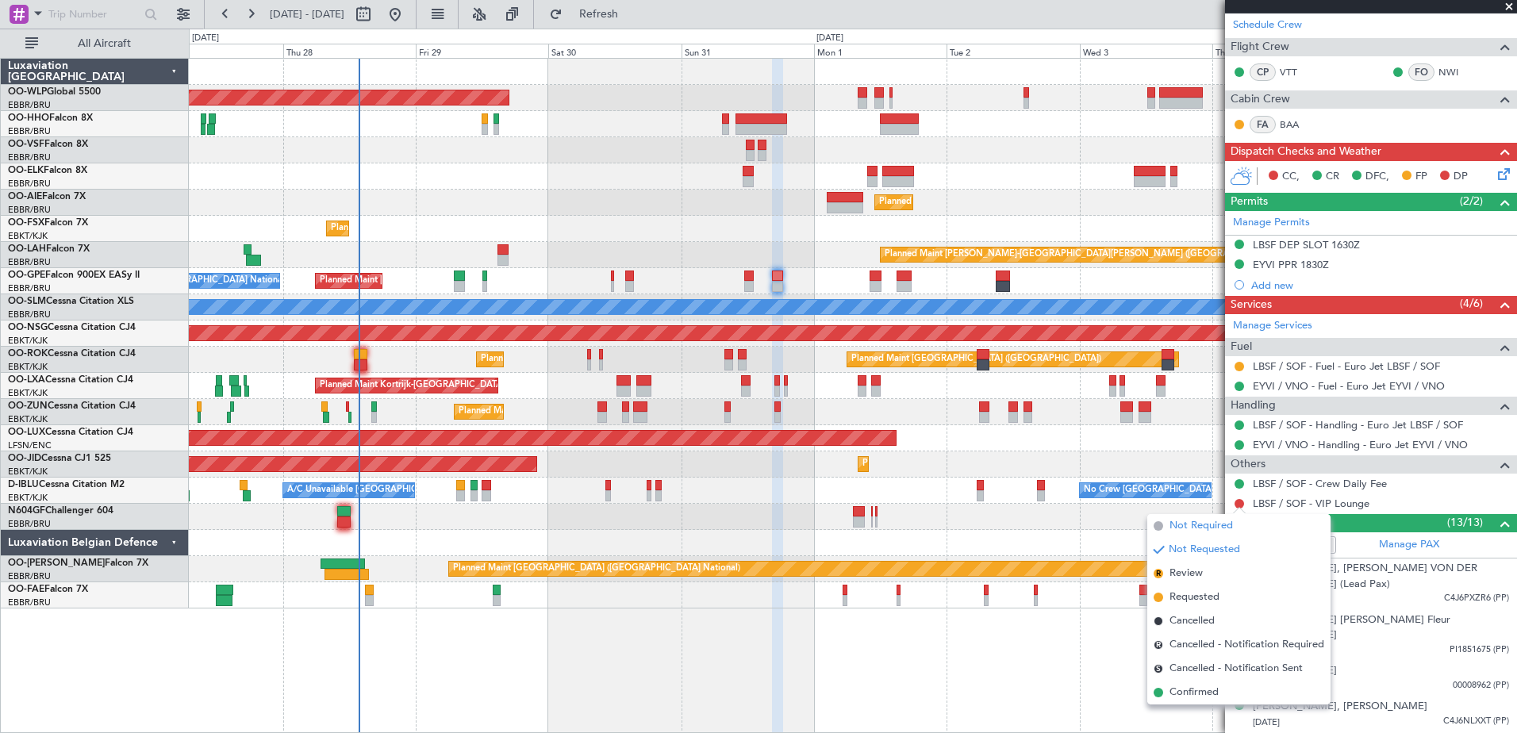
click at [1193, 529] on span "Not Required" at bounding box center [1201, 526] width 63 height 16
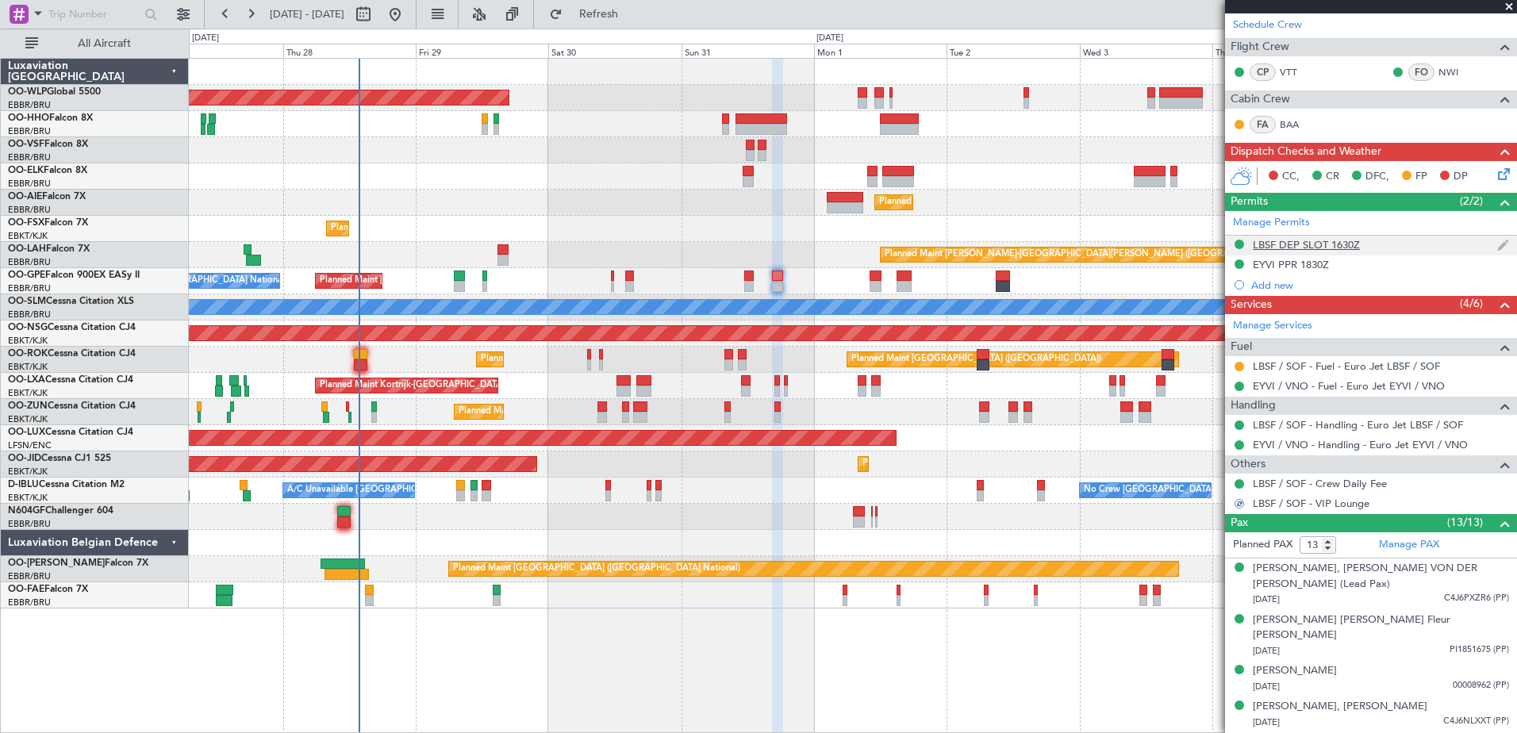
scroll to position [0, 0]
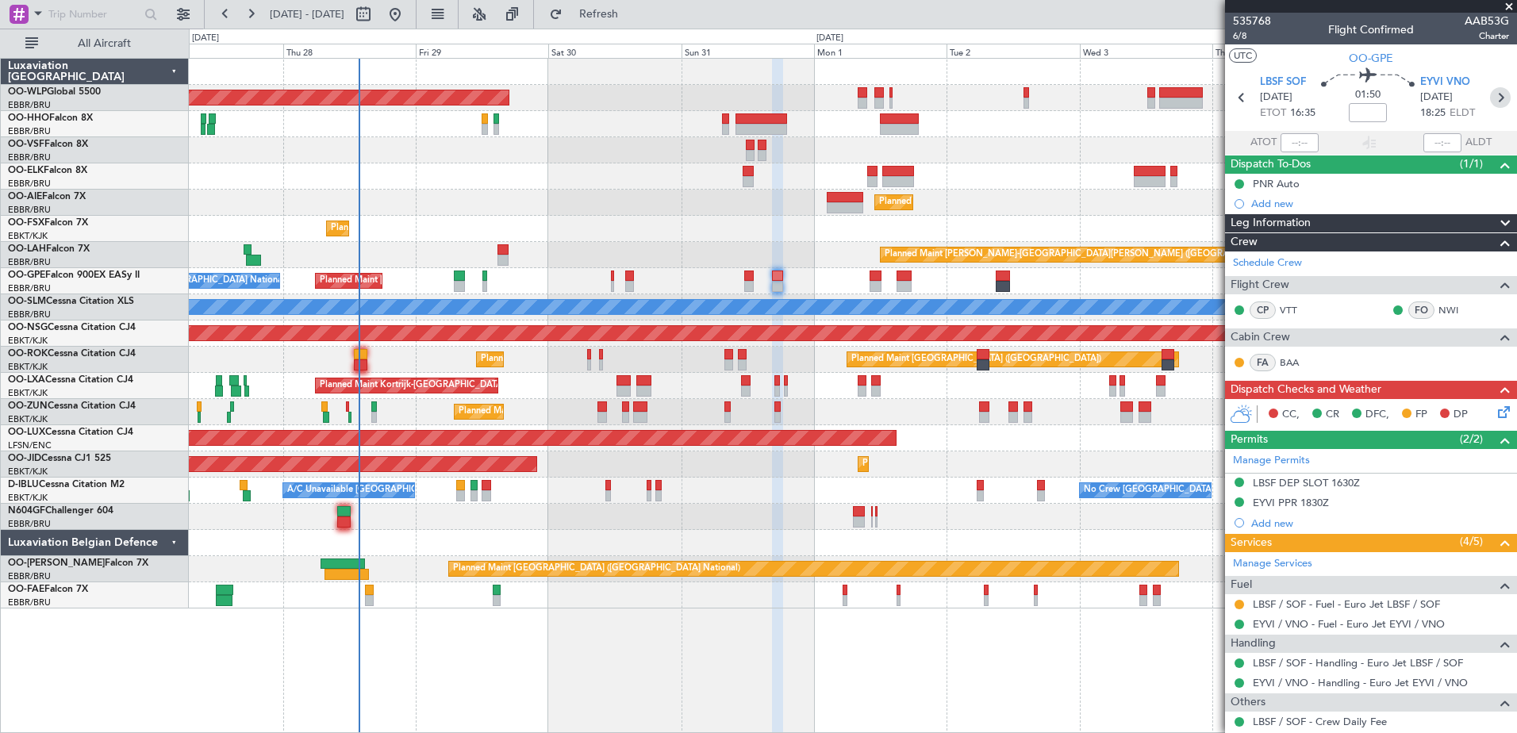
click at [1494, 104] on icon at bounding box center [1500, 97] width 21 height 21
type input "+00:15"
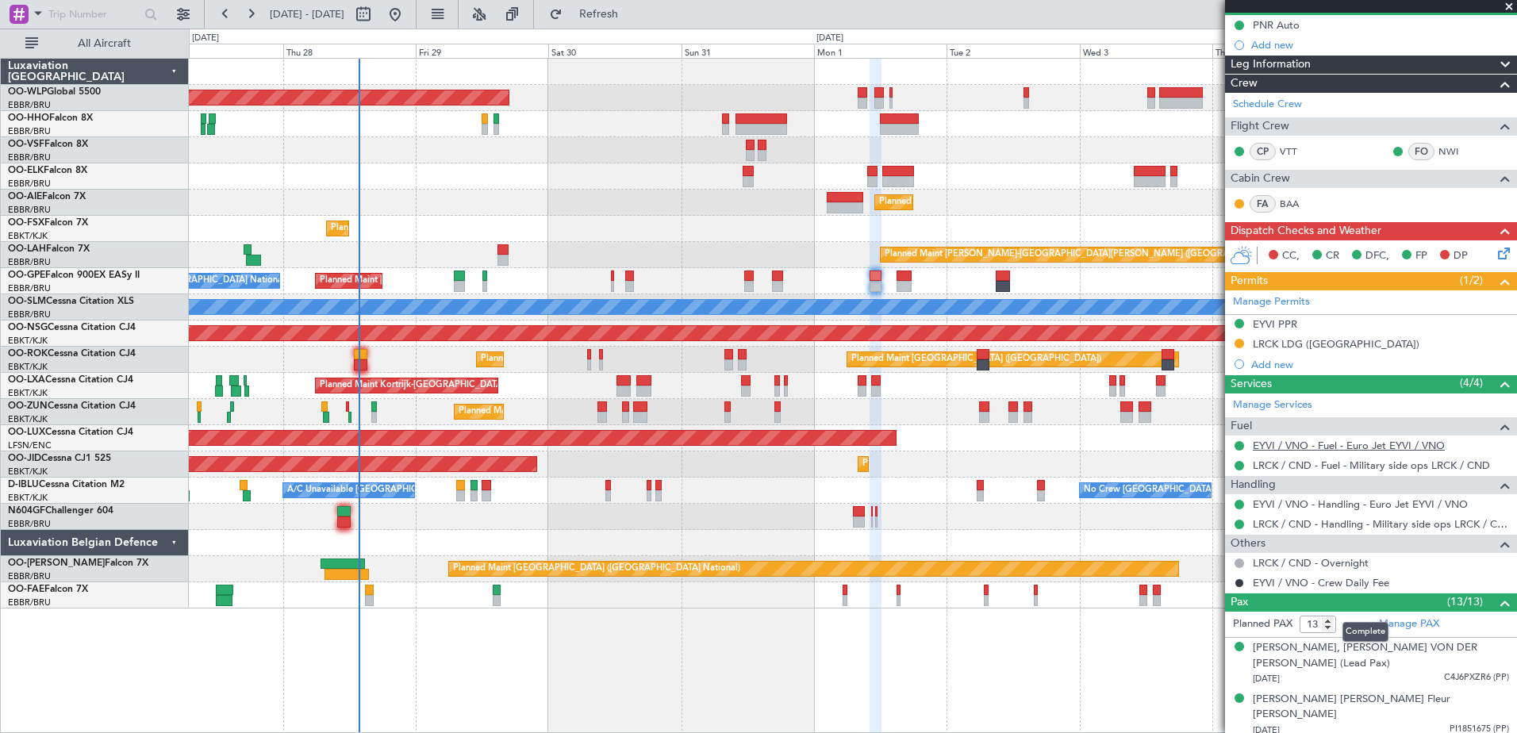
scroll to position [317, 0]
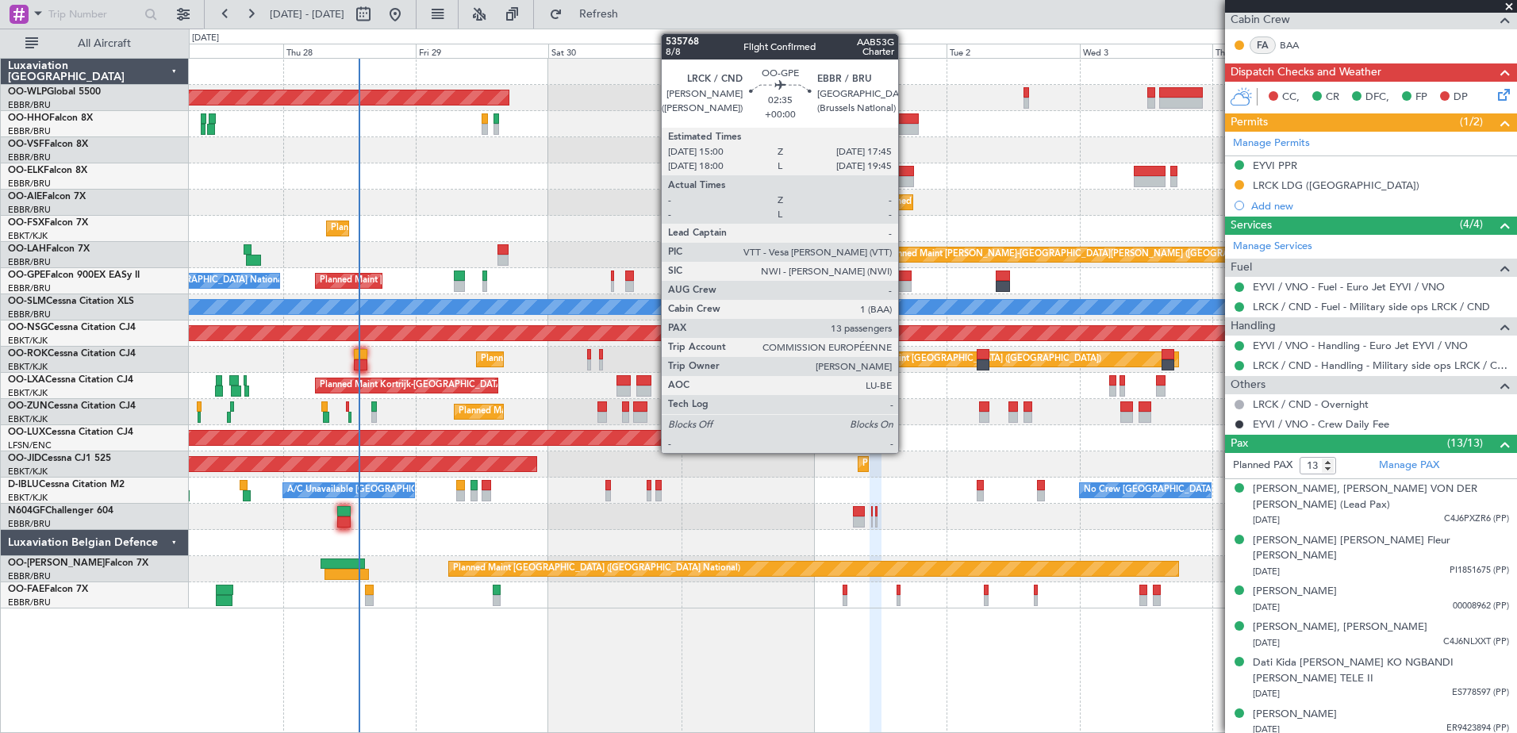
click at [906, 280] on div at bounding box center [905, 276] width 16 height 11
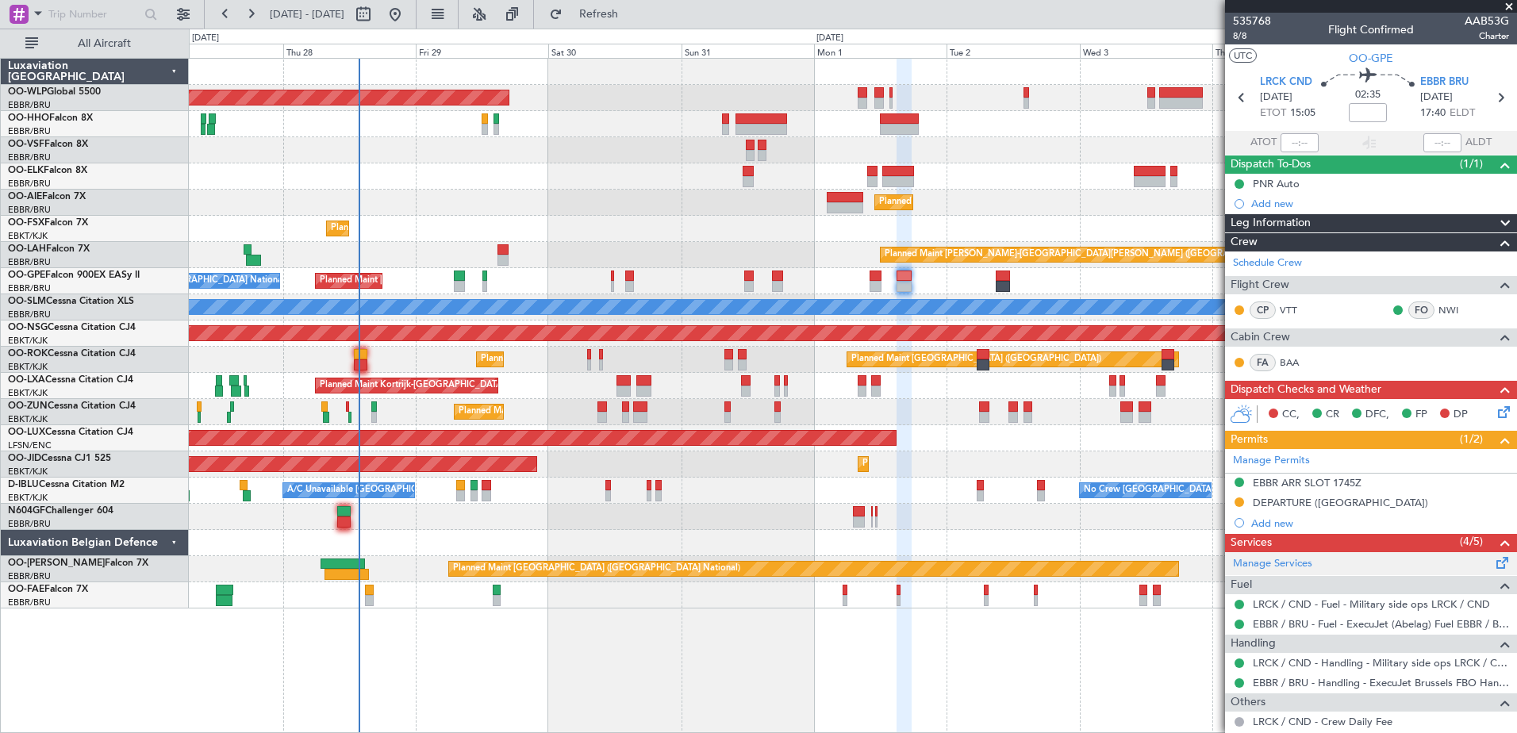
scroll to position [238, 0]
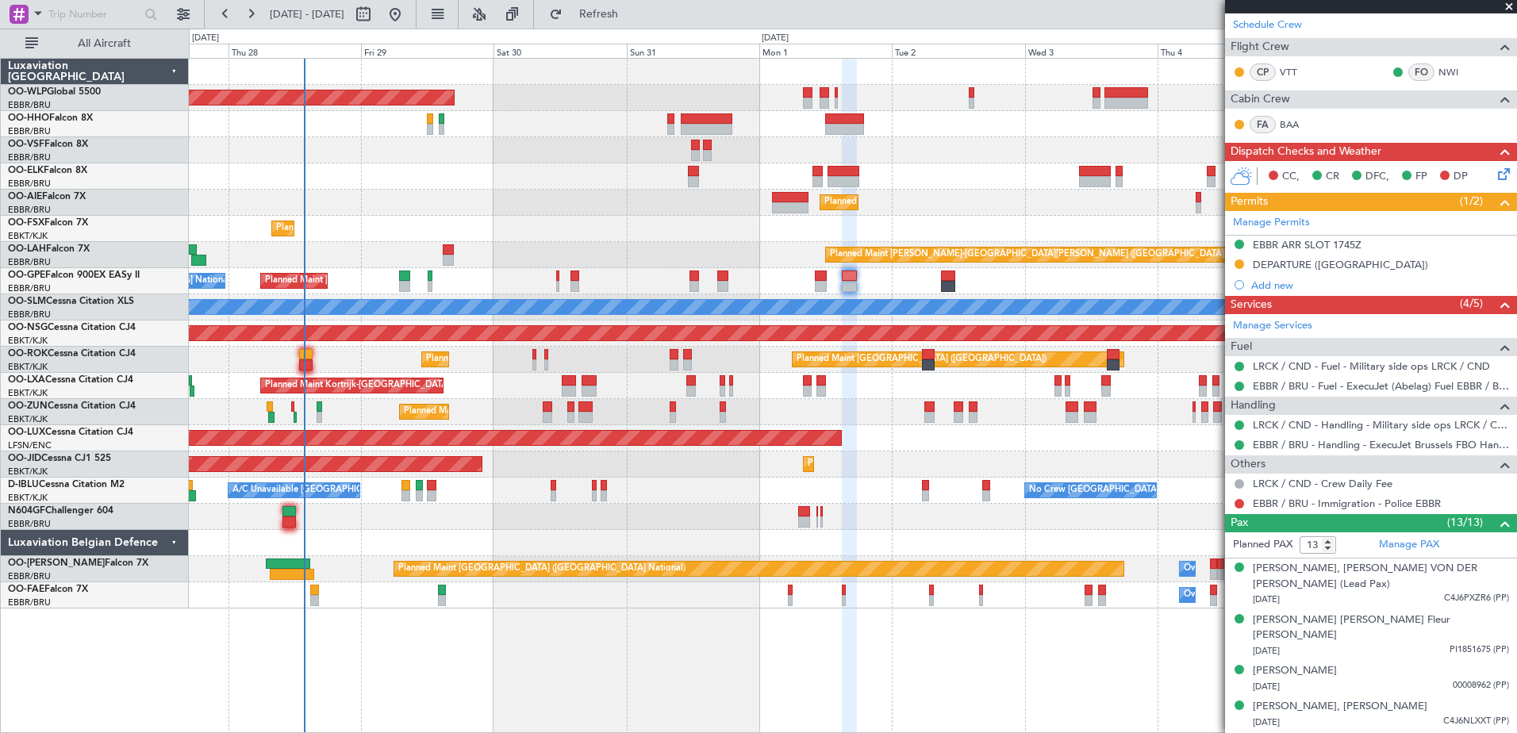
click at [1009, 468] on div "AOG Maint Kortrijk-[GEOGRAPHIC_DATA] Planned Maint [GEOGRAPHIC_DATA]-[GEOGRAPHI…" at bounding box center [853, 465] width 1328 height 26
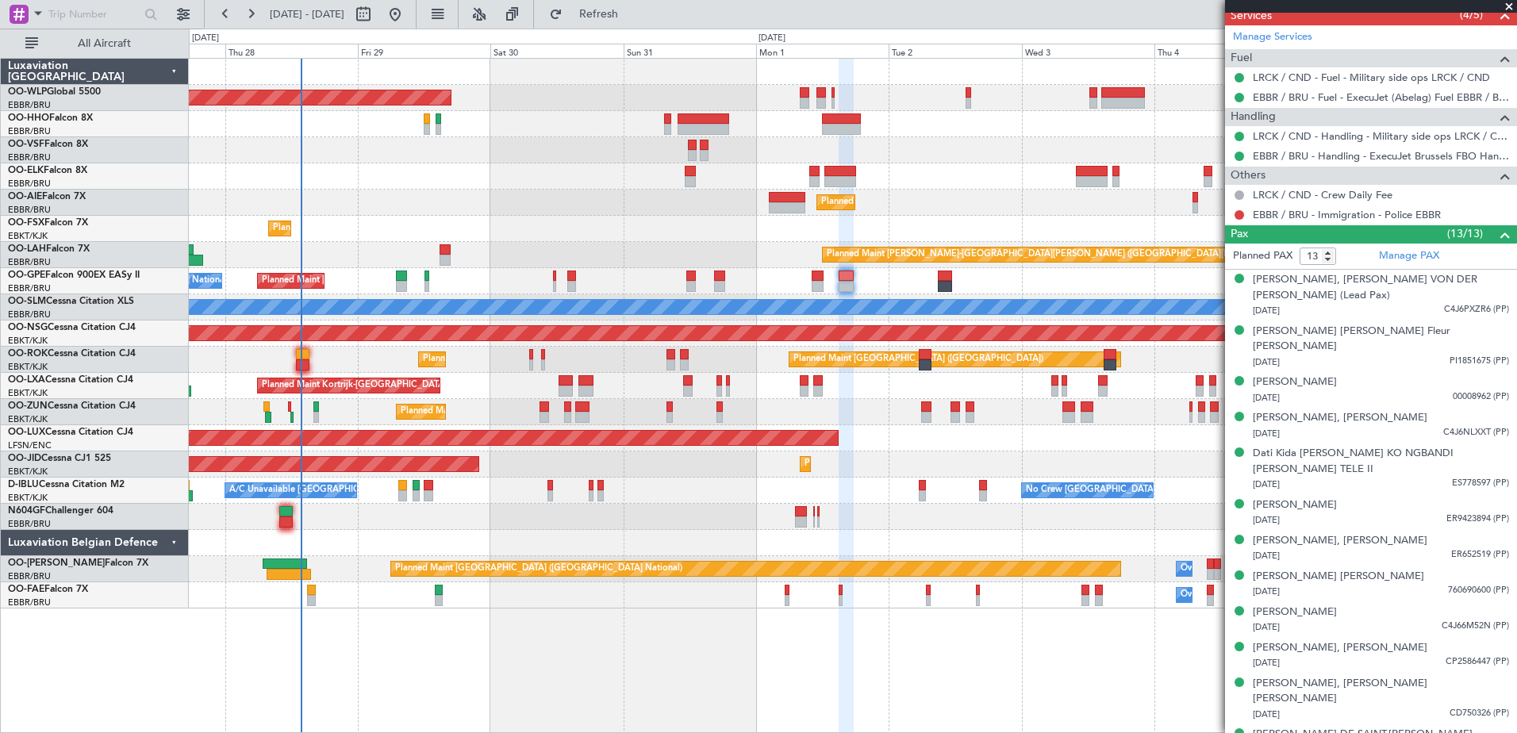
scroll to position [0, 0]
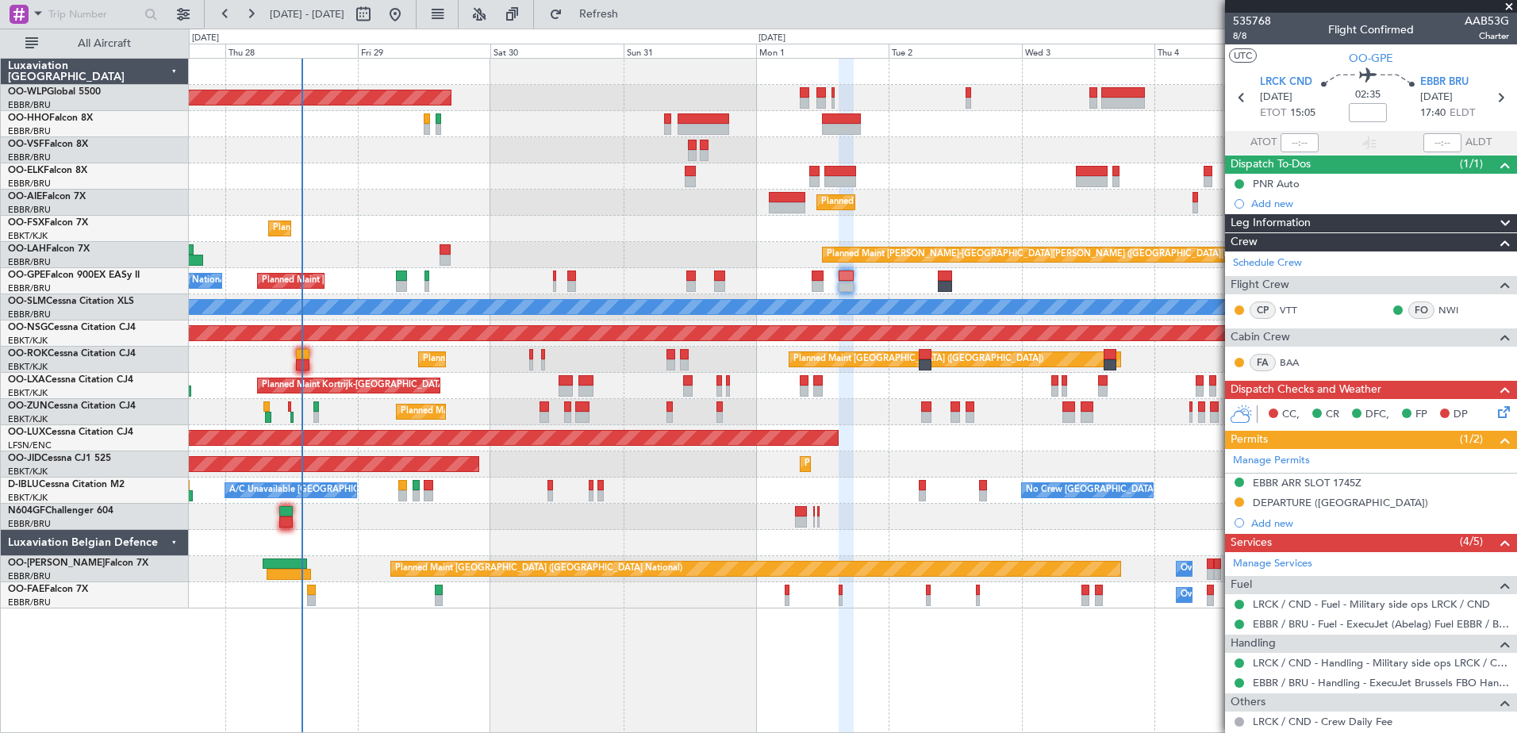
click at [986, 668] on div "Planned Maint [GEOGRAPHIC_DATA] ([GEOGRAPHIC_DATA]) Planned Maint [GEOGRAPHIC_D…" at bounding box center [853, 395] width 1329 height 675
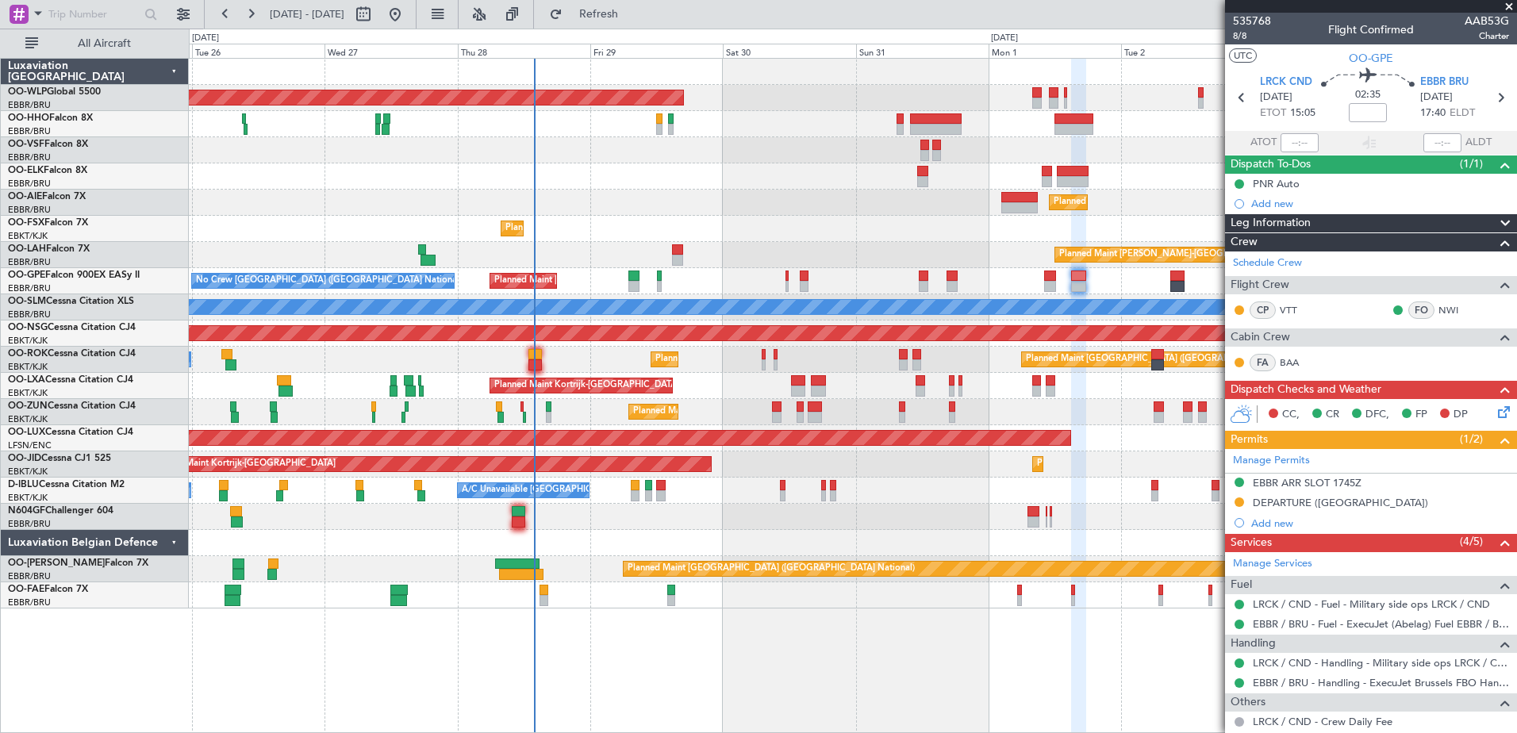
click at [739, 204] on div "Planned Maint [GEOGRAPHIC_DATA] ([GEOGRAPHIC_DATA]) Planned Maint [GEOGRAPHIC_D…" at bounding box center [853, 334] width 1328 height 550
click at [244, 13] on button at bounding box center [250, 14] width 25 height 25
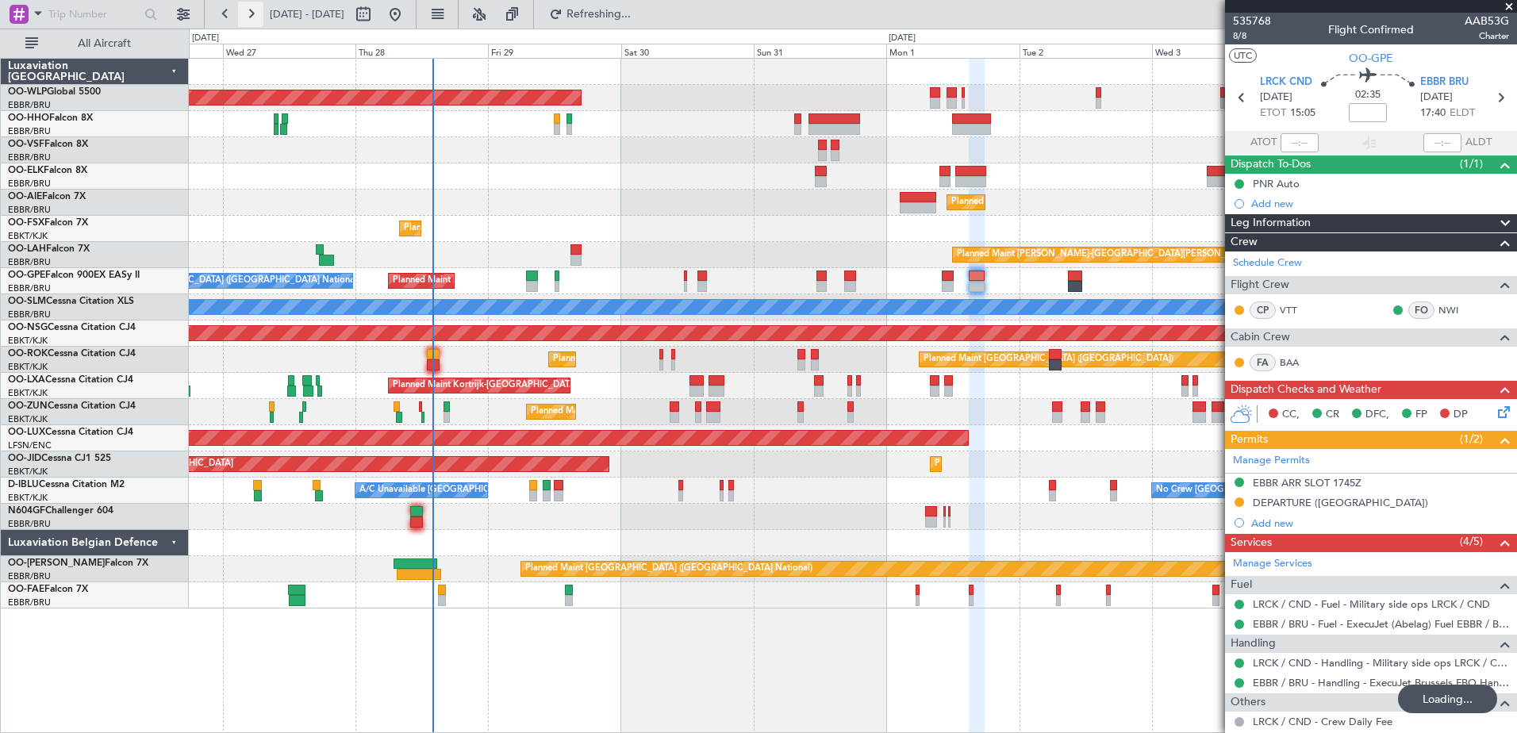
click at [244, 13] on button at bounding box center [250, 14] width 25 height 25
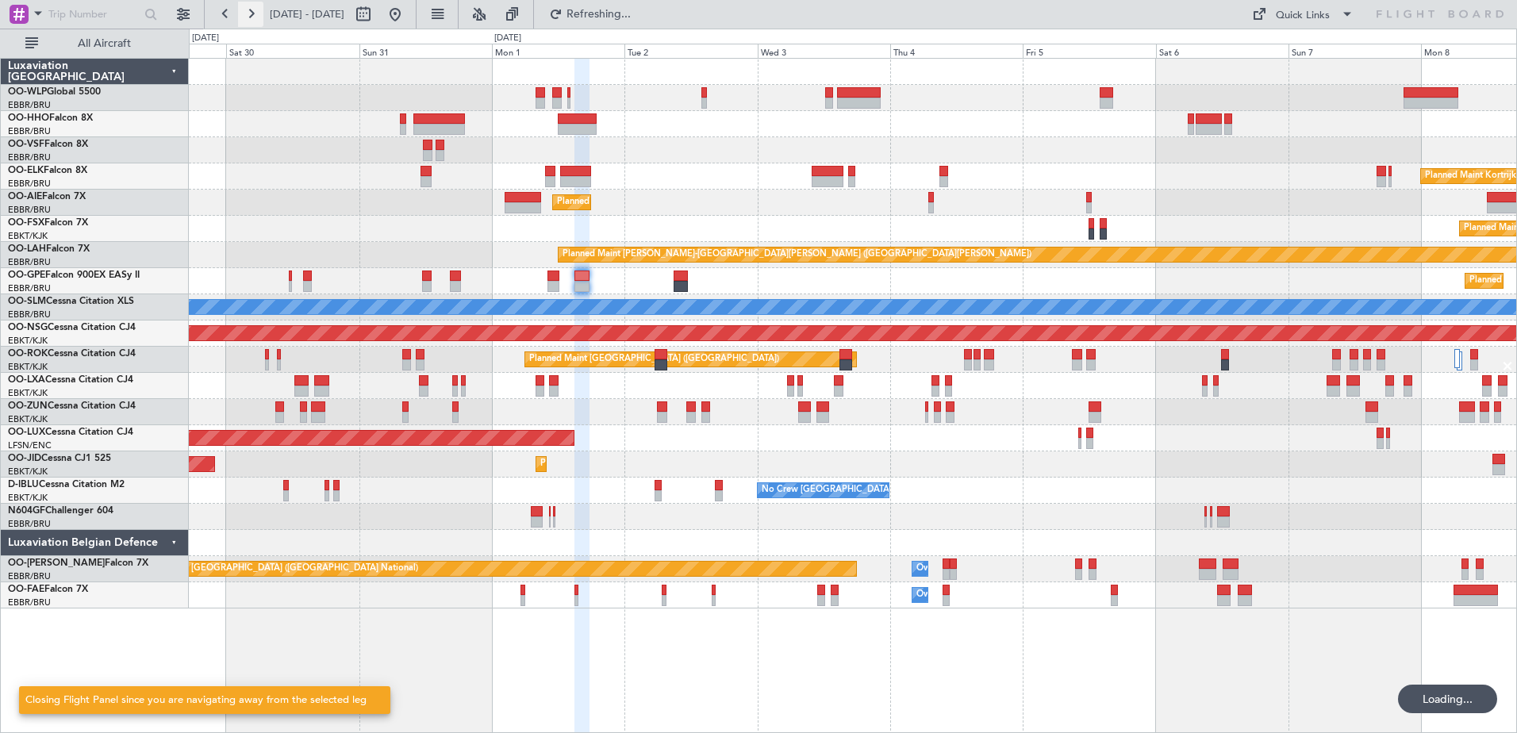
click at [244, 13] on button at bounding box center [250, 14] width 25 height 25
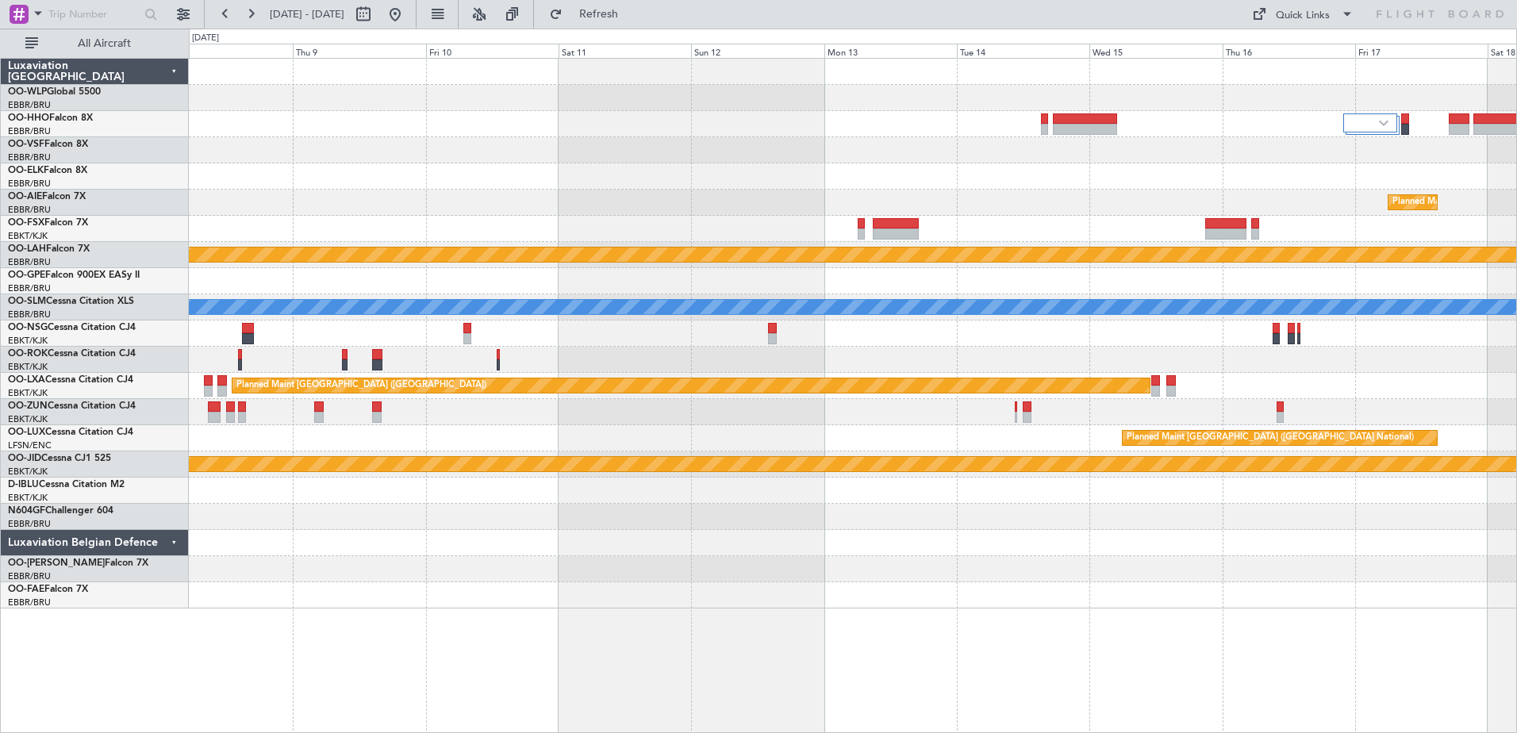
click at [822, 195] on div "Planned Maint [GEOGRAPHIC_DATA] ([GEOGRAPHIC_DATA] National) Planned [GEOGRAPHI…" at bounding box center [853, 334] width 1328 height 550
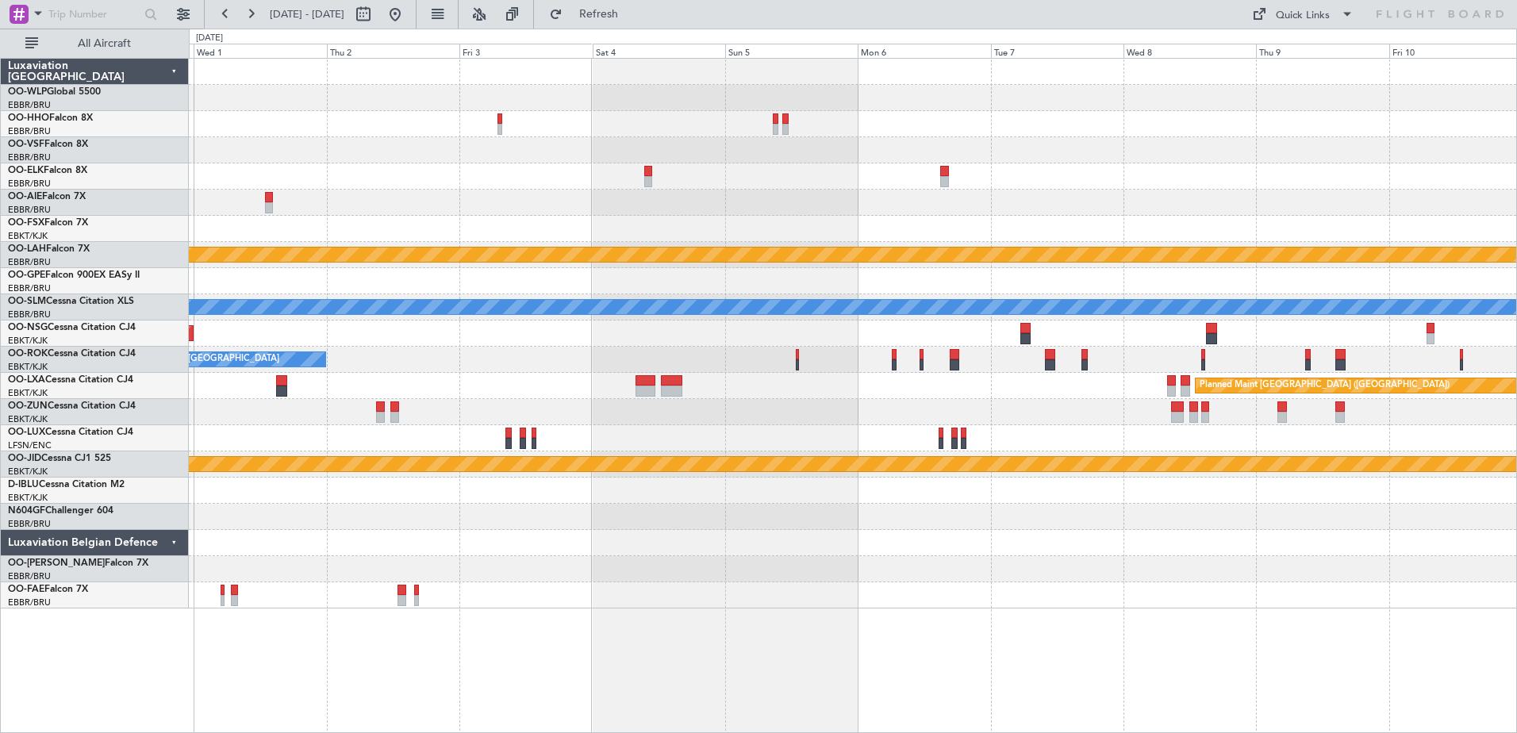
click at [1456, 360] on div "Planned Maint [PERSON_NAME]-[GEOGRAPHIC_DATA][PERSON_NAME] ([GEOGRAPHIC_DATA][P…" at bounding box center [853, 334] width 1328 height 550
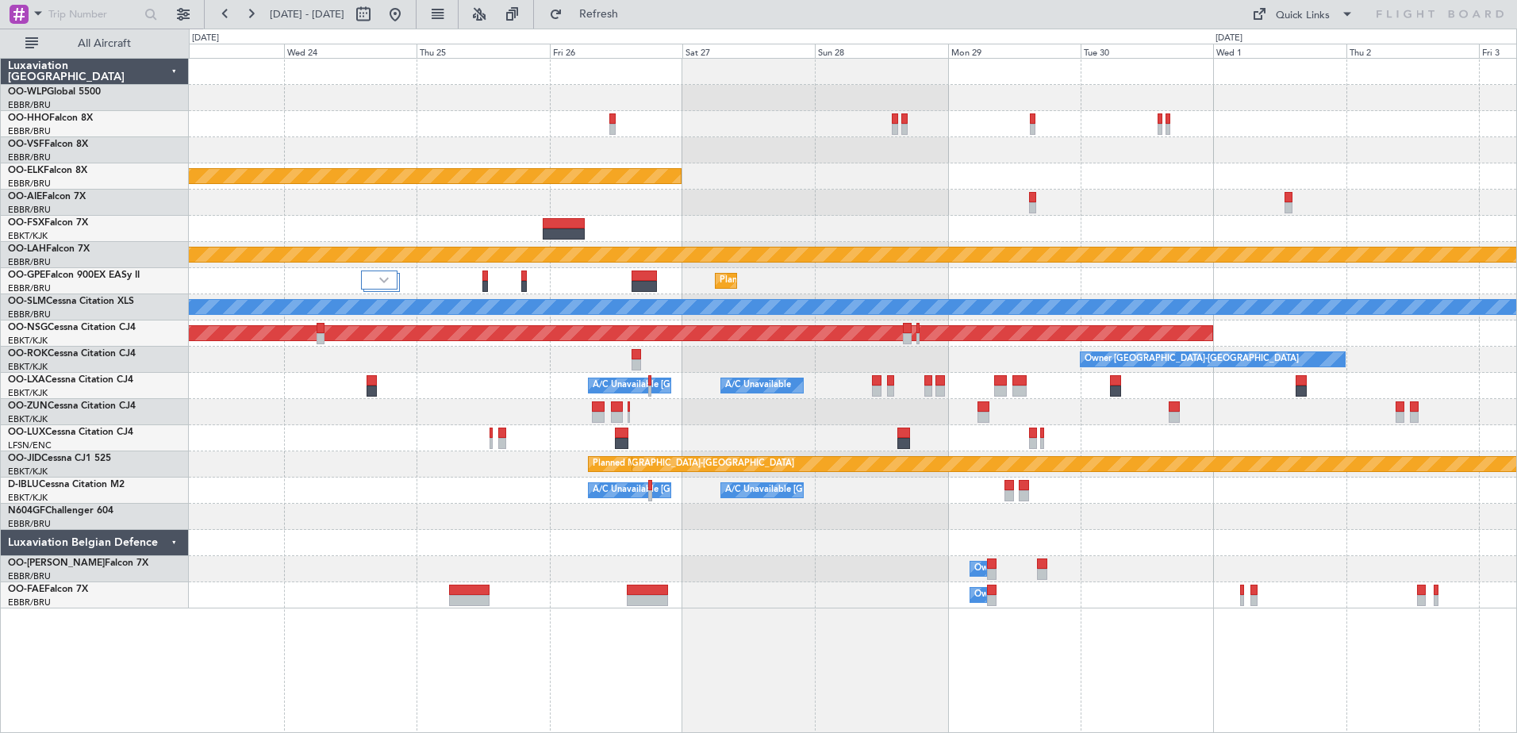
click at [1487, 293] on div "Planned Maint Kortrijk-[GEOGRAPHIC_DATA] Planned [GEOGRAPHIC_DATA][PERSON_NAME]…" at bounding box center [853, 334] width 1328 height 550
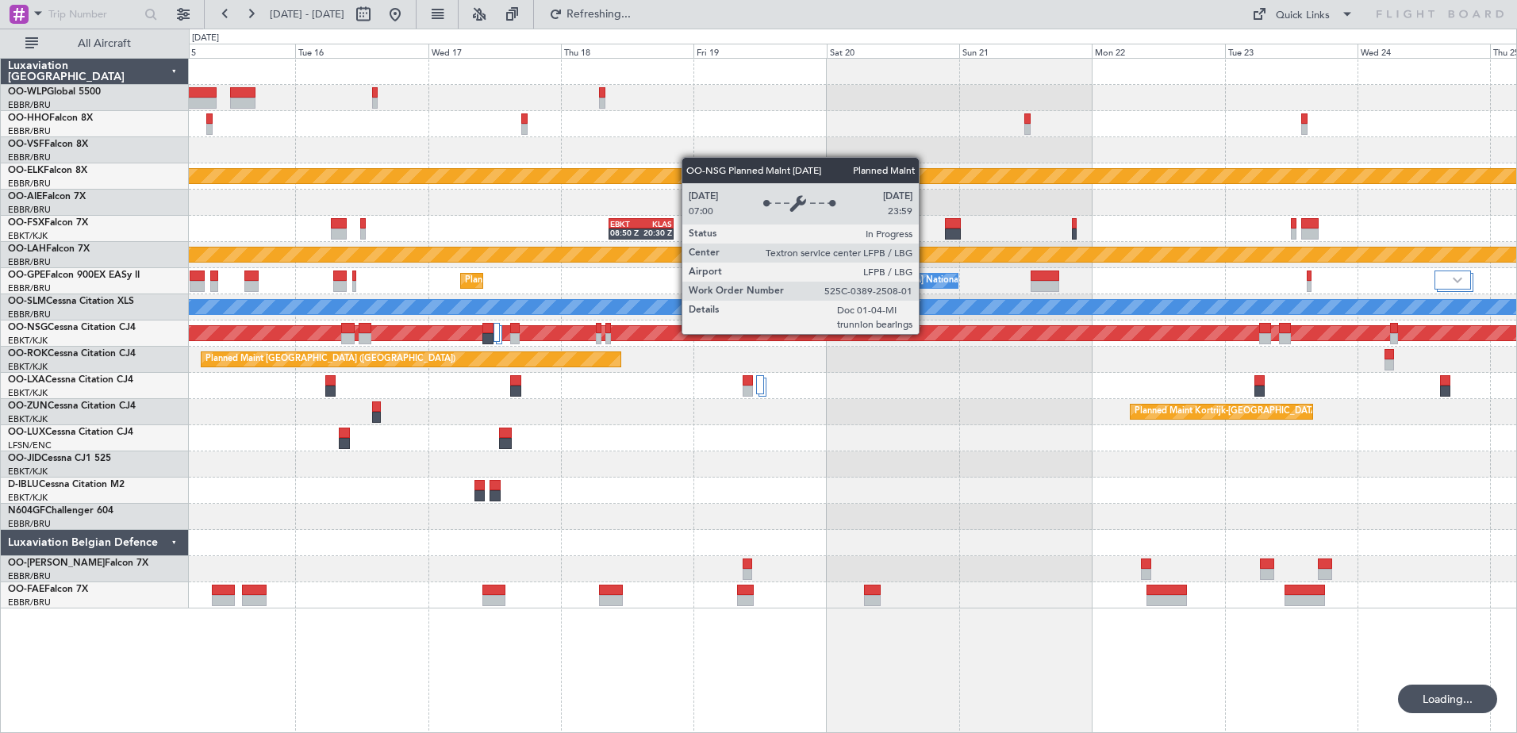
click at [887, 421] on div "Planned Maint Kortrijk-[GEOGRAPHIC_DATA]" at bounding box center [853, 412] width 1328 height 26
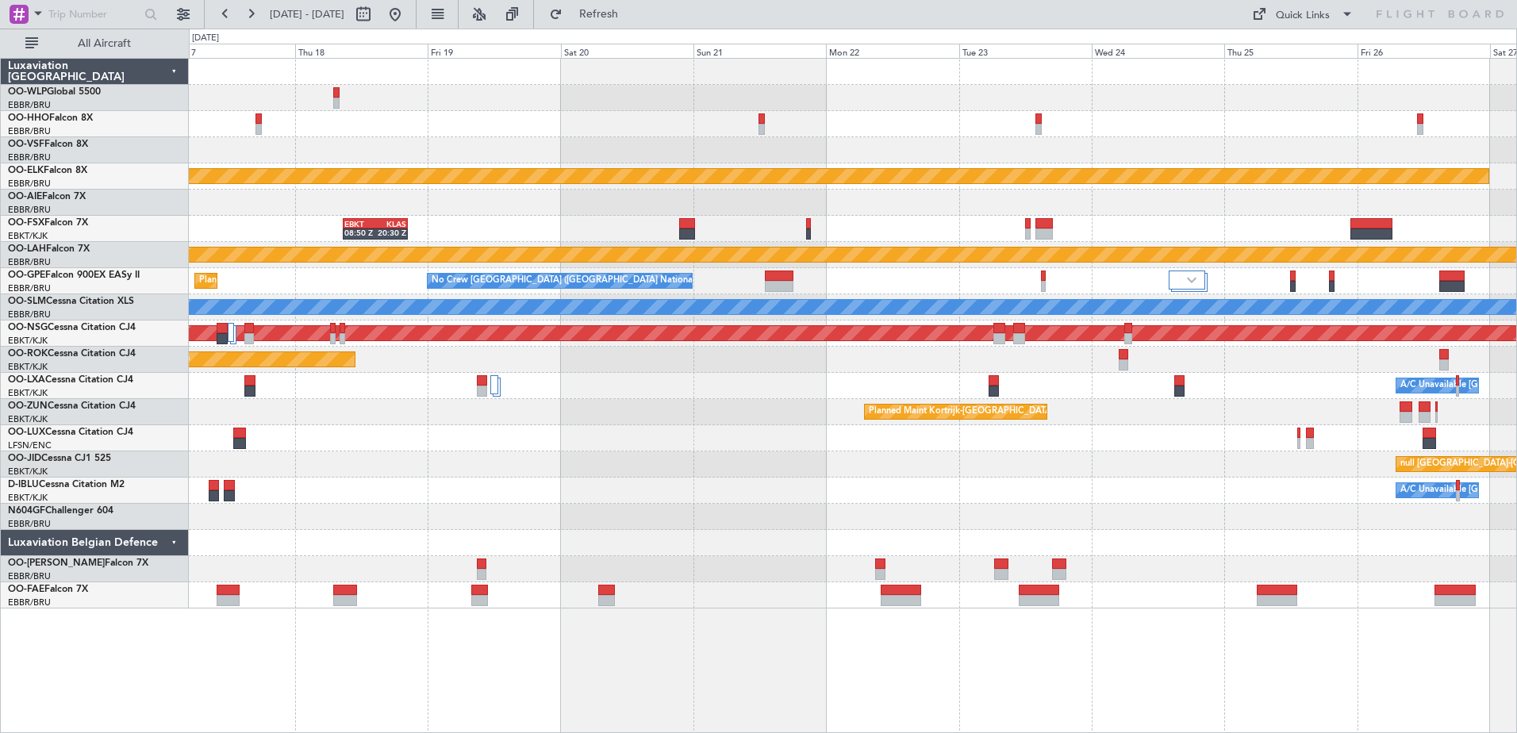
click at [801, 397] on div "A/C Unavailable [GEOGRAPHIC_DATA] ([GEOGRAPHIC_DATA] National) A/C Unavailable" at bounding box center [853, 386] width 1328 height 26
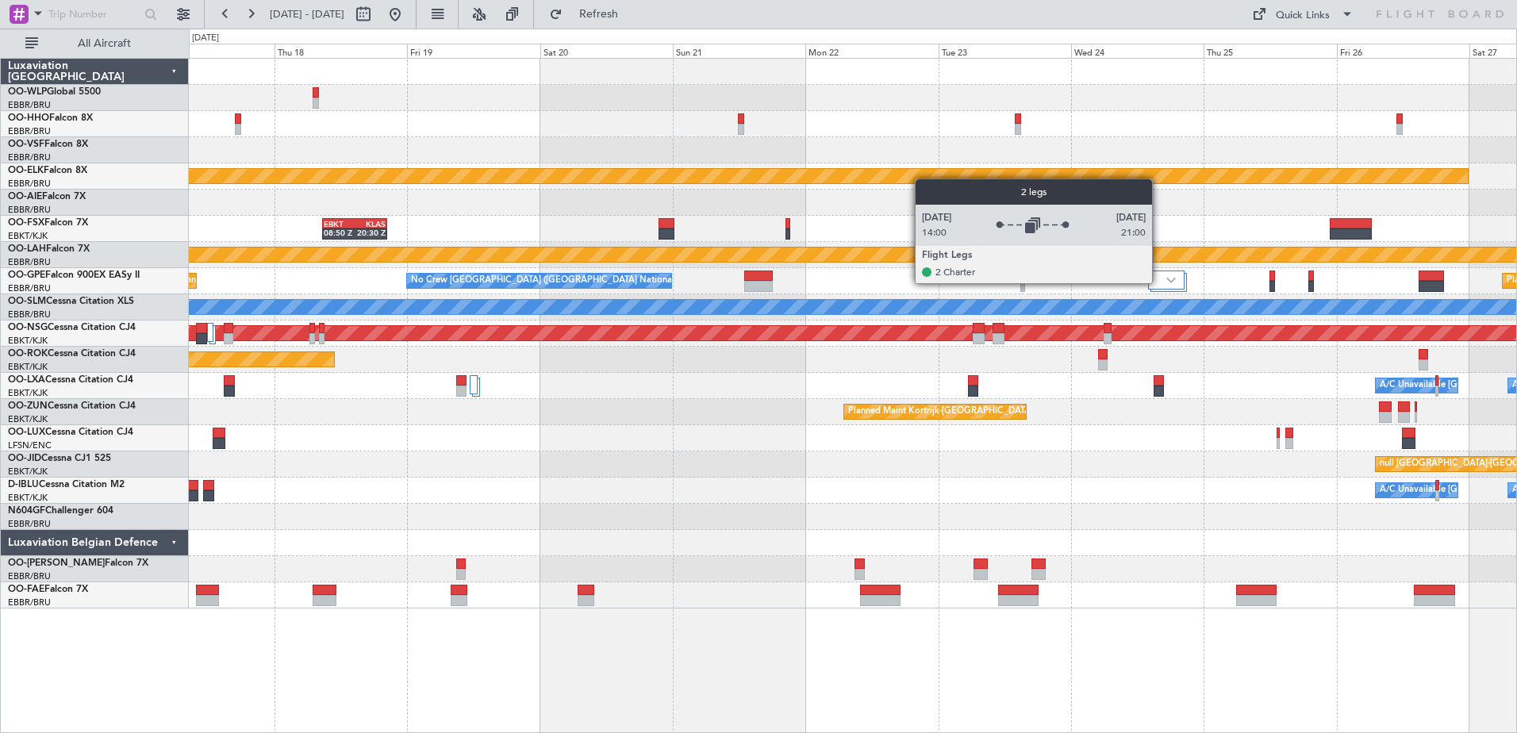
click at [1161, 283] on div at bounding box center [1166, 280] width 37 height 19
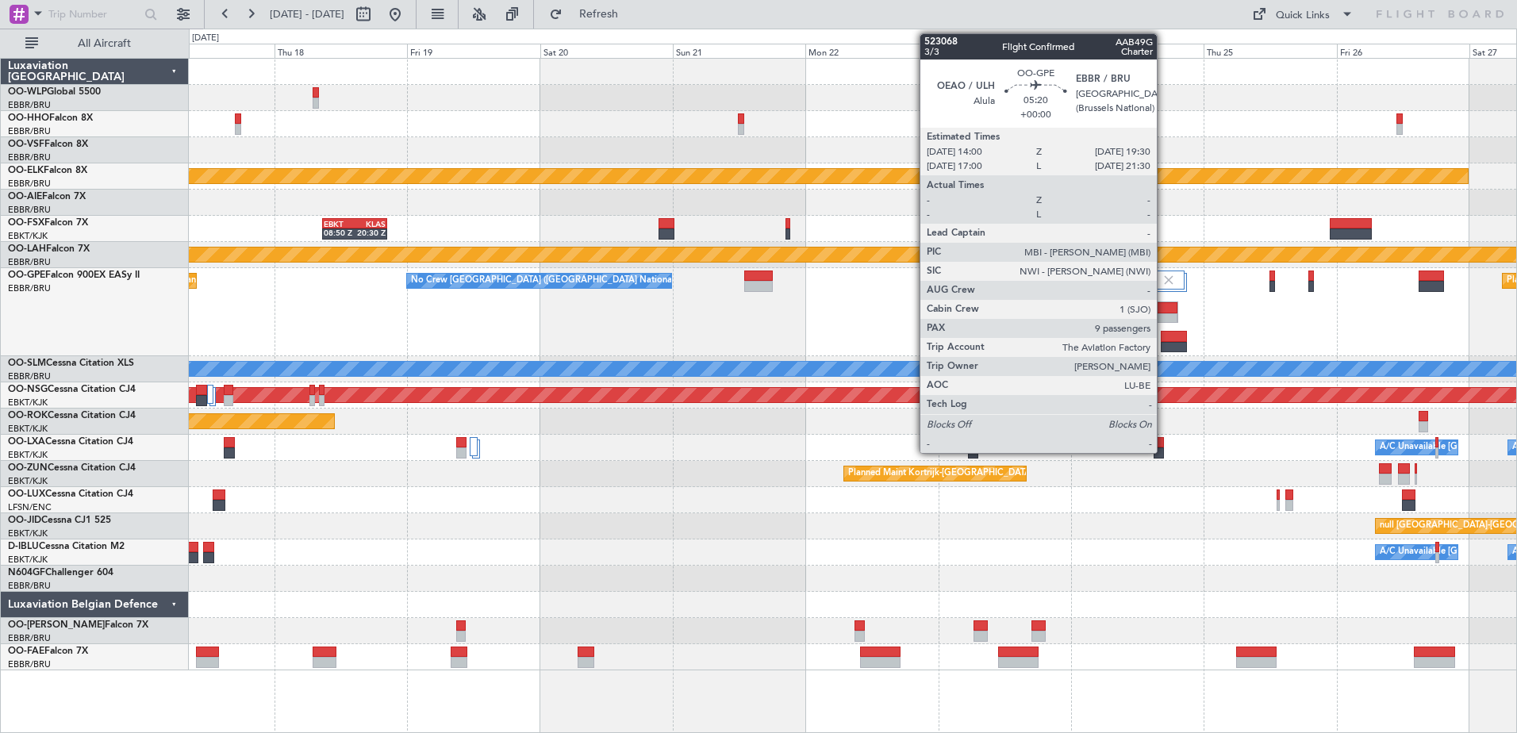
click at [1164, 320] on div at bounding box center [1163, 318] width 29 height 11
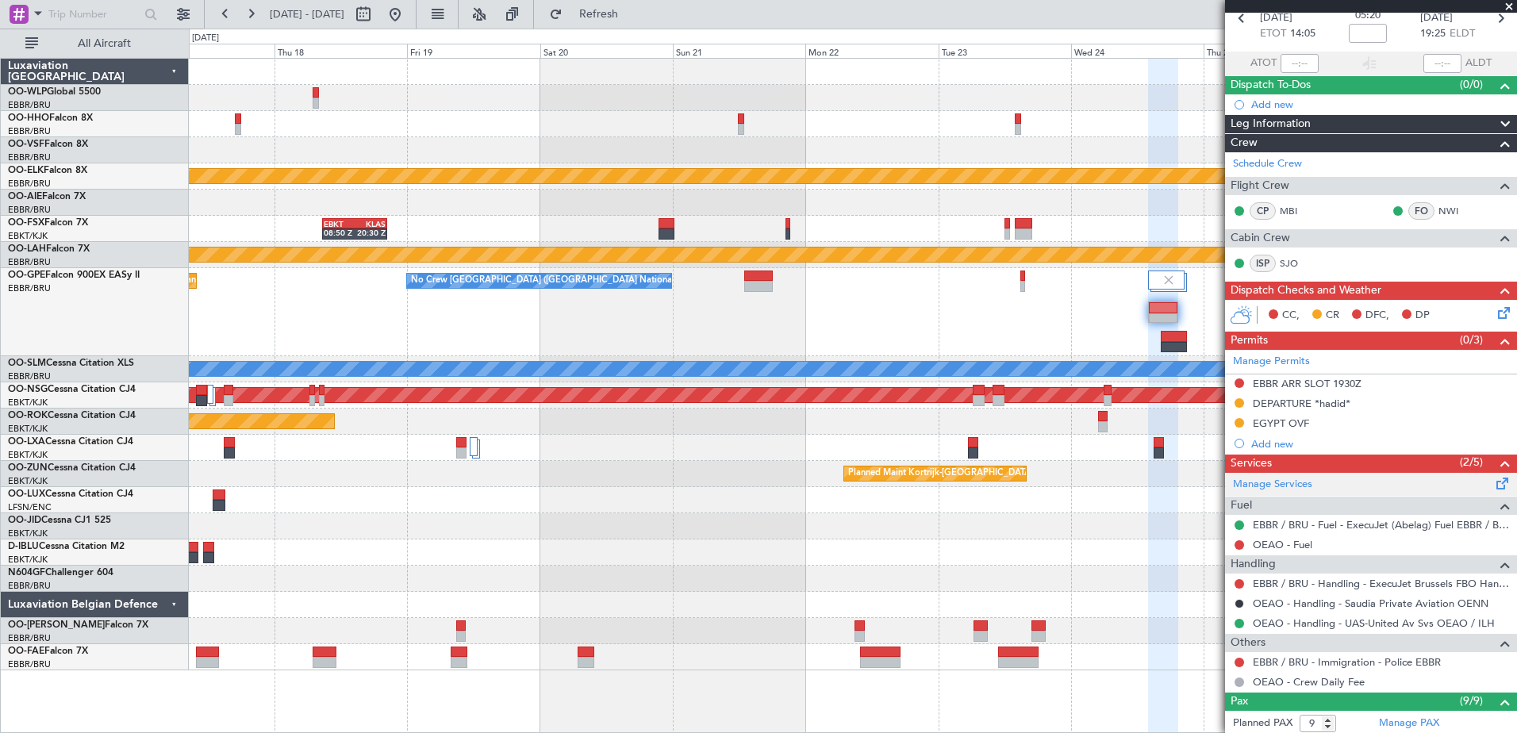
scroll to position [159, 0]
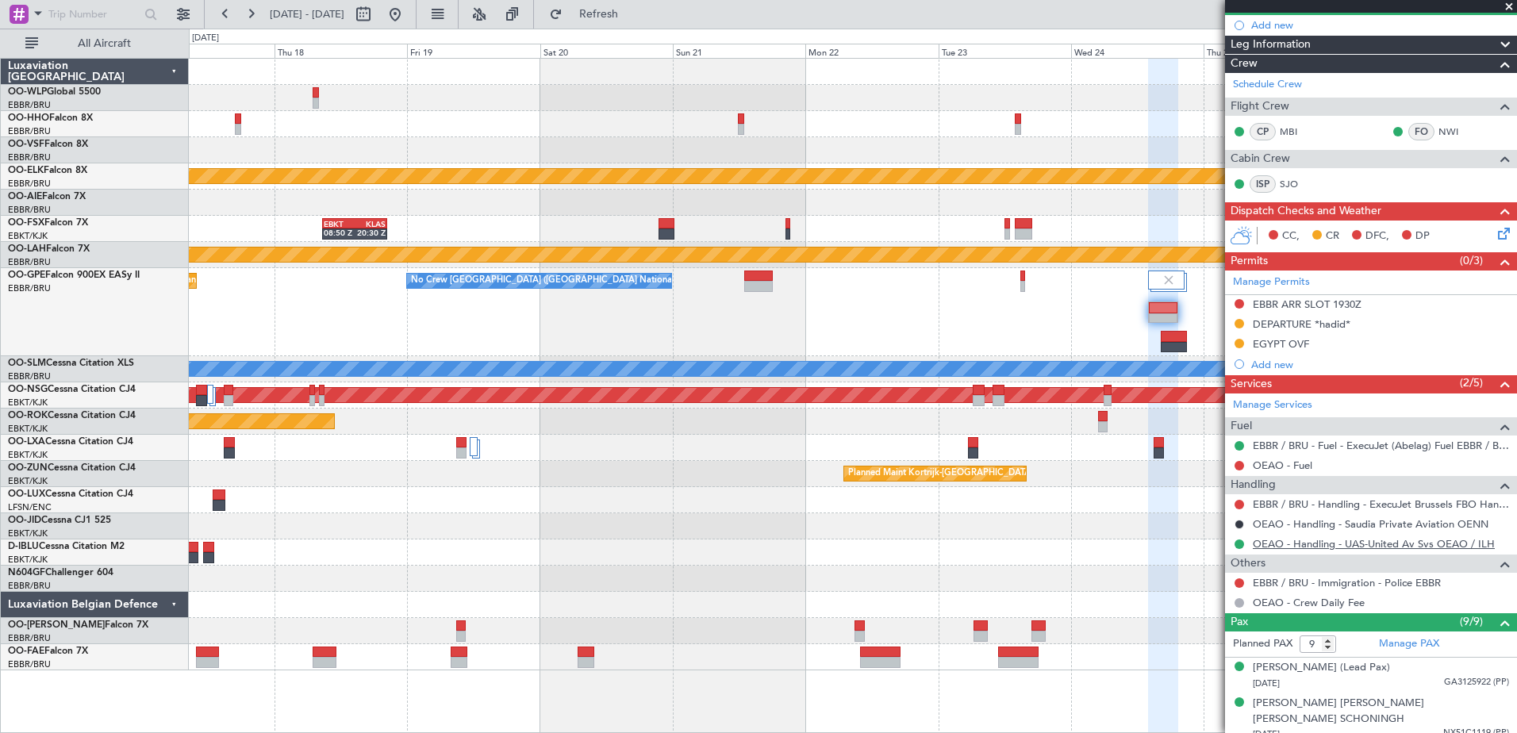
click at [1324, 546] on link "OEAO - Handling - UAS-United Av Svs OEAO / ILH" at bounding box center [1374, 543] width 242 height 13
click at [637, 6] on button "Refresh" at bounding box center [589, 14] width 95 height 25
click at [1304, 543] on link "OEAO - Handling - UAS-United Av Svs OEAO / ILH" at bounding box center [1374, 543] width 242 height 13
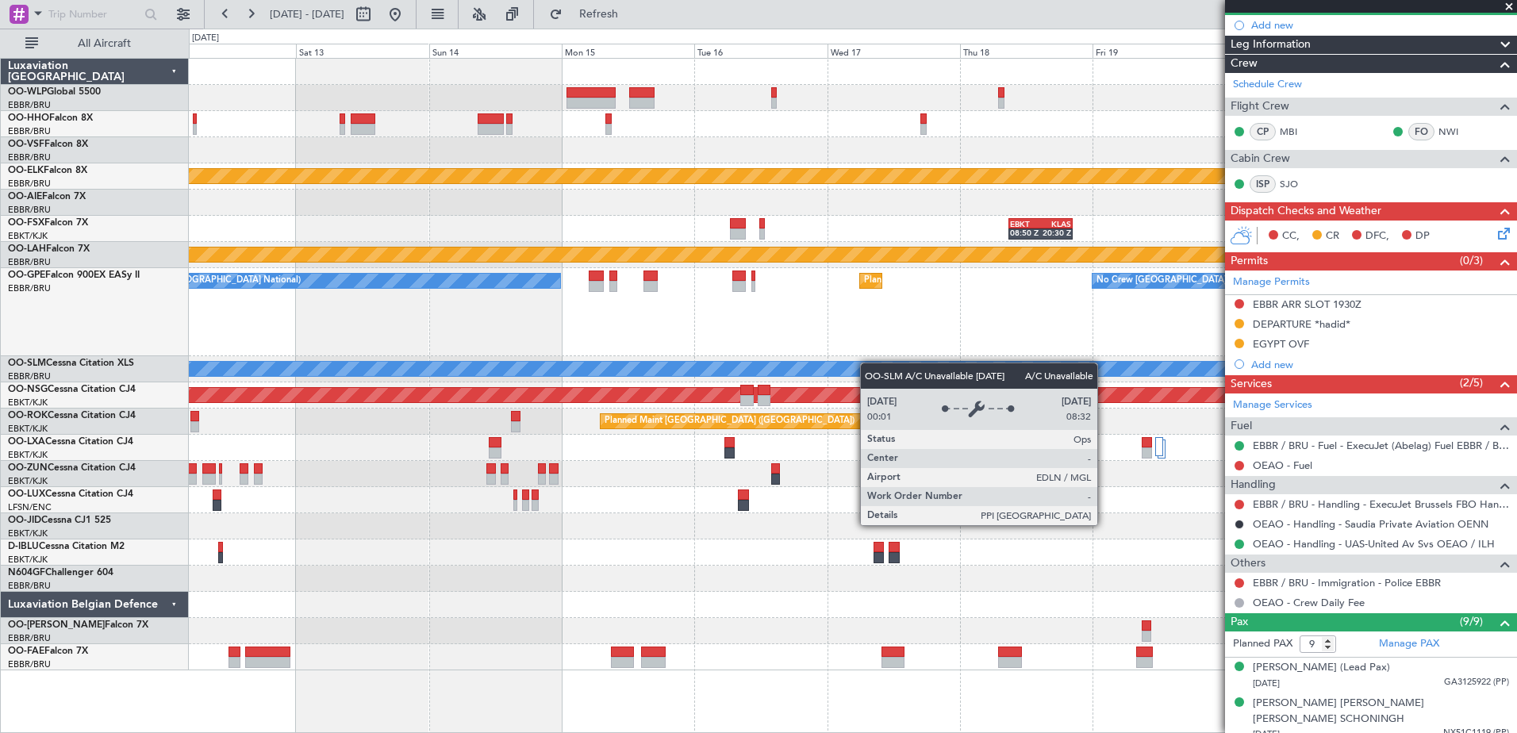
click at [1042, 363] on div "Planned Maint Kortrijk-[GEOGRAPHIC_DATA] EBKT 08:50 Z KLAS 20:30 Z Planned Main…" at bounding box center [853, 365] width 1328 height 612
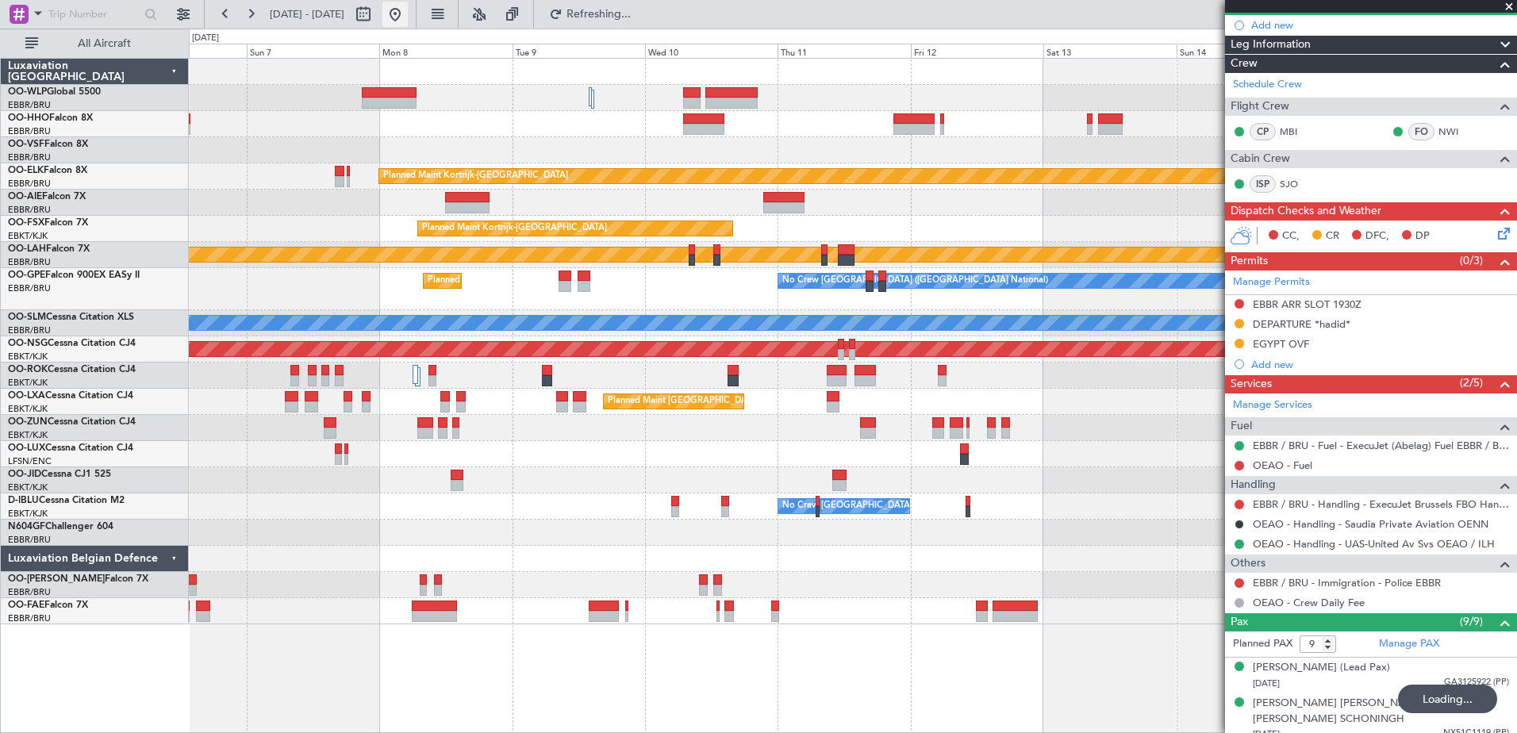
click at [408, 9] on button at bounding box center [395, 14] width 25 height 25
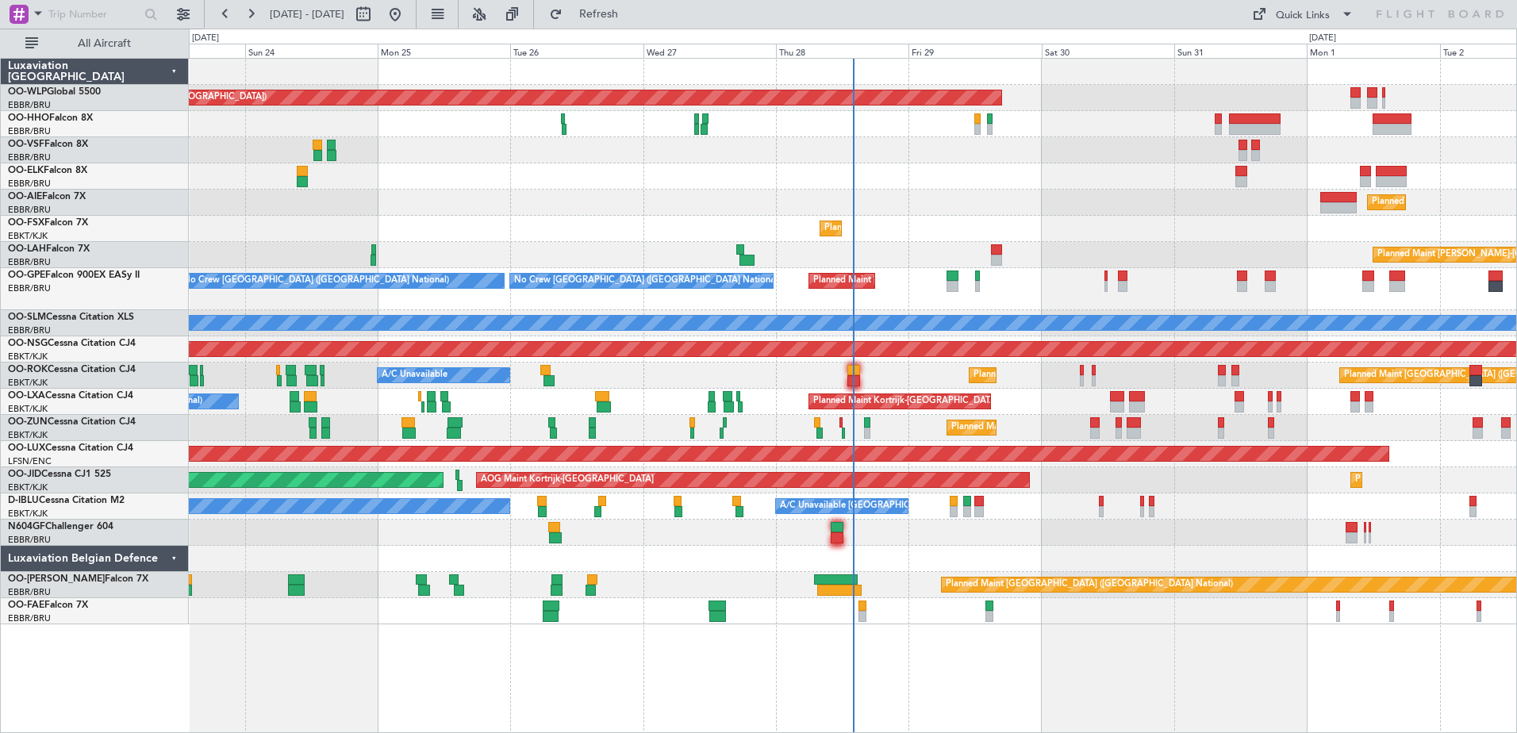
click at [589, 195] on div "Planned Maint [GEOGRAPHIC_DATA] ([GEOGRAPHIC_DATA])" at bounding box center [853, 203] width 1328 height 26
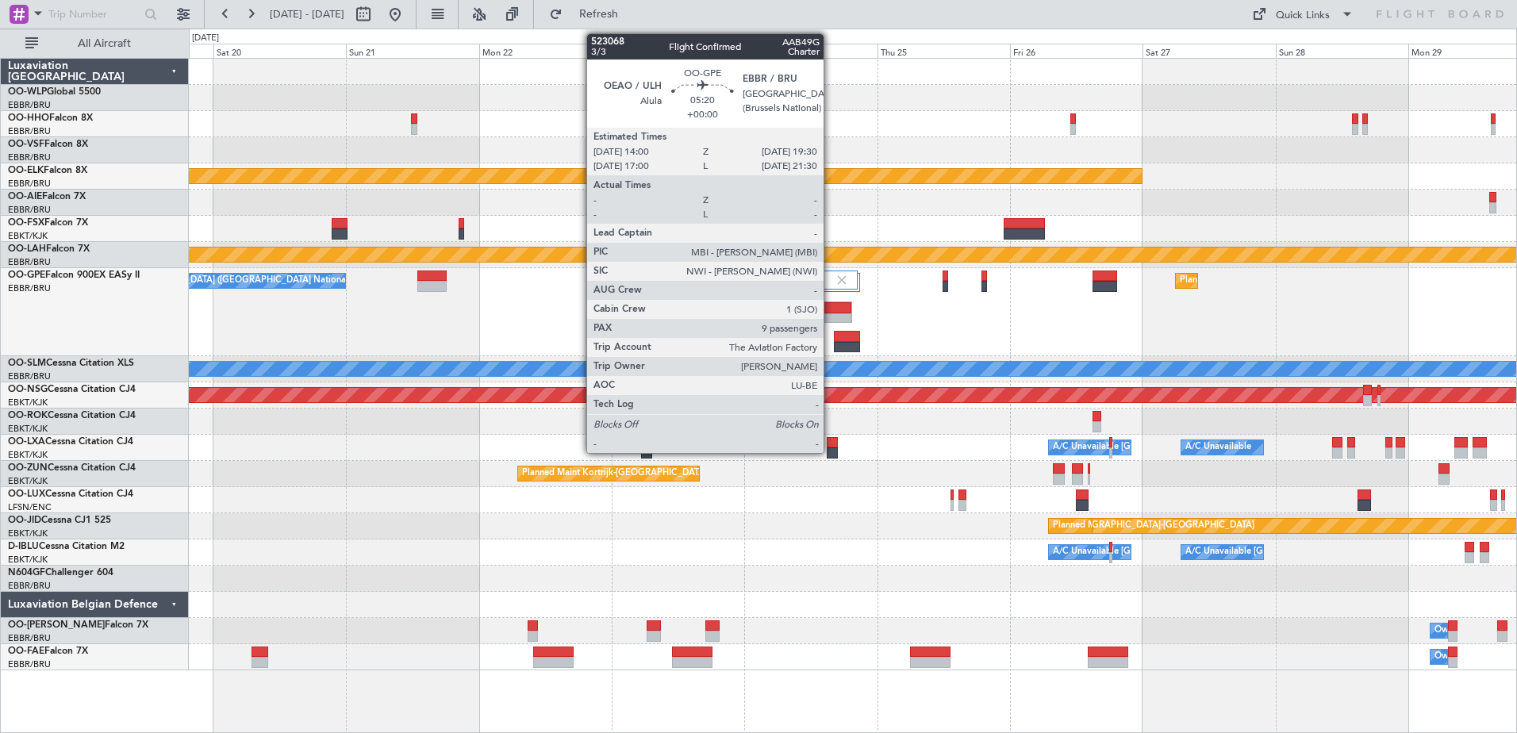
click at [831, 315] on div at bounding box center [836, 318] width 29 height 11
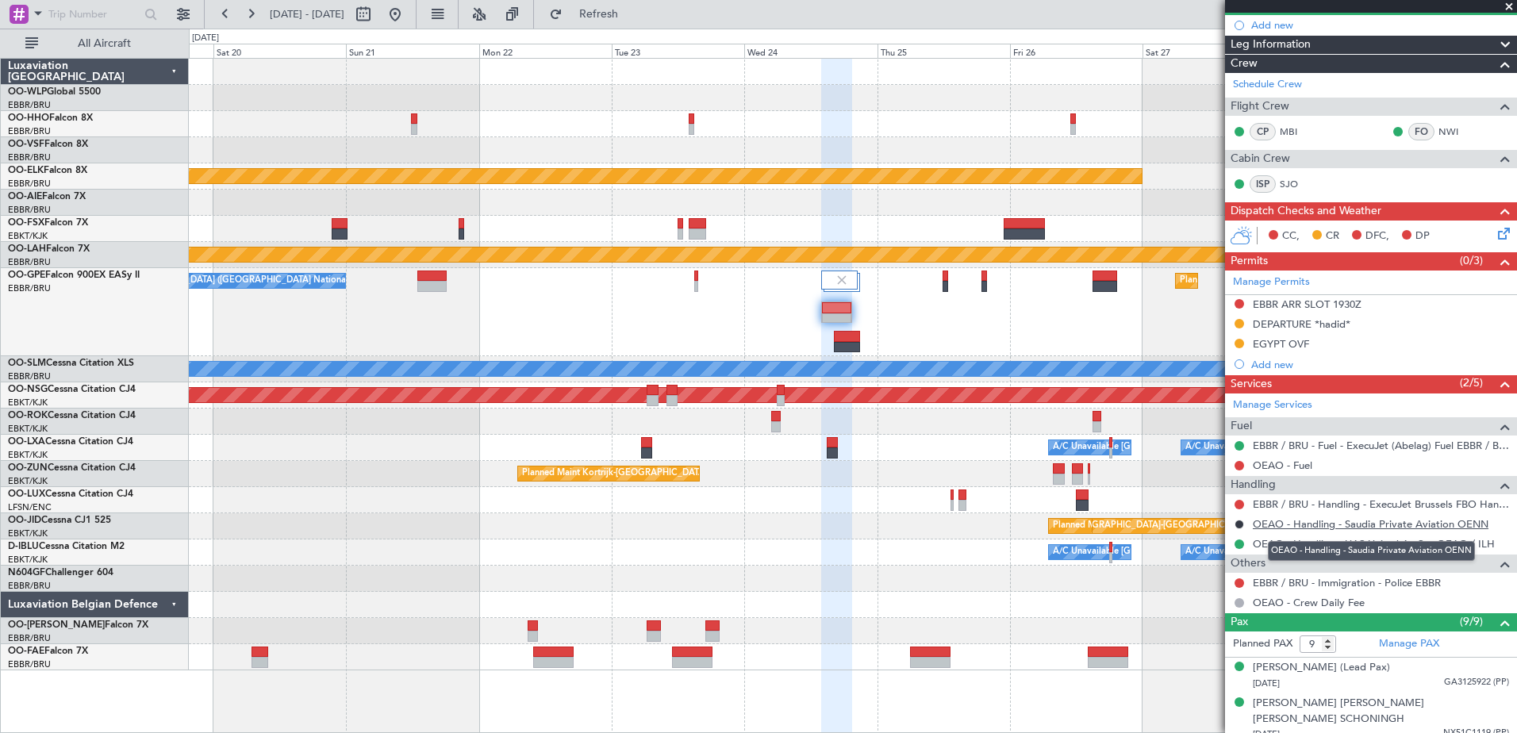
click at [1410, 519] on link "OEAO - Handling - Saudia Private Aviation OENN" at bounding box center [1371, 523] width 236 height 13
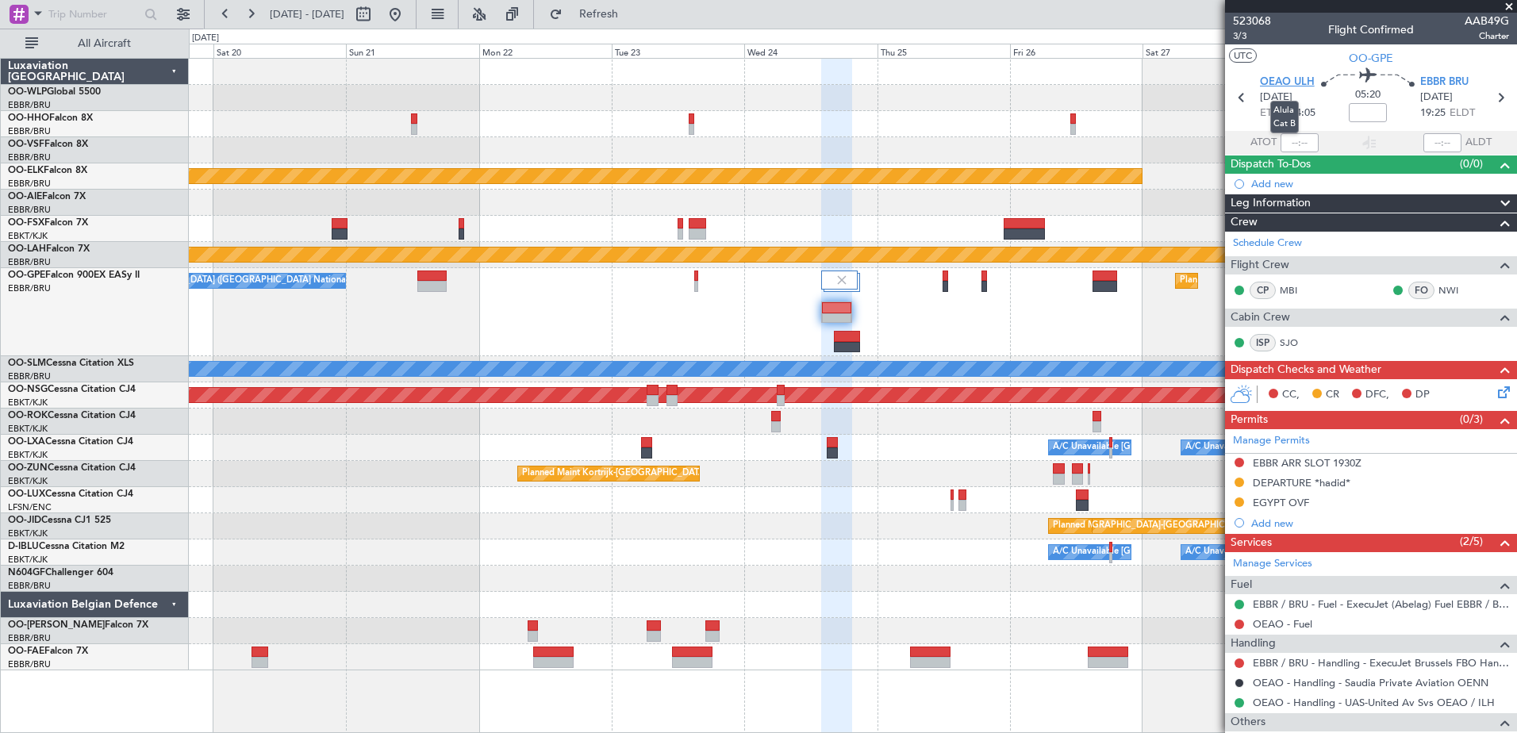
click at [1275, 79] on span "OEAO ULH" at bounding box center [1287, 83] width 55 height 16
click at [1310, 702] on link "OEAO - Handling - UAS-United Av Svs OEAO / ILH" at bounding box center [1374, 702] width 242 height 13
click at [633, 12] on span "Refresh" at bounding box center [599, 14] width 67 height 11
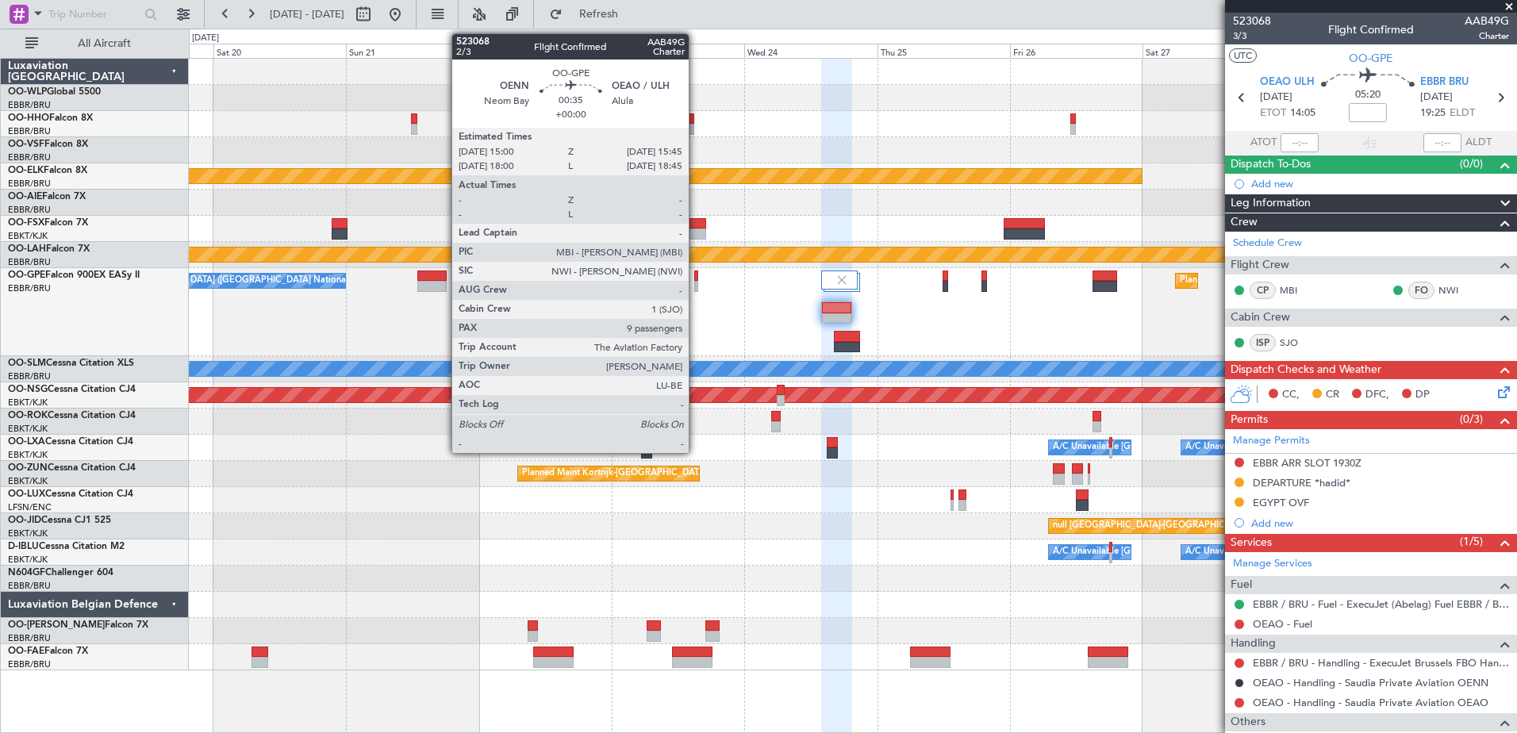
click at [696, 283] on div at bounding box center [696, 286] width 5 height 11
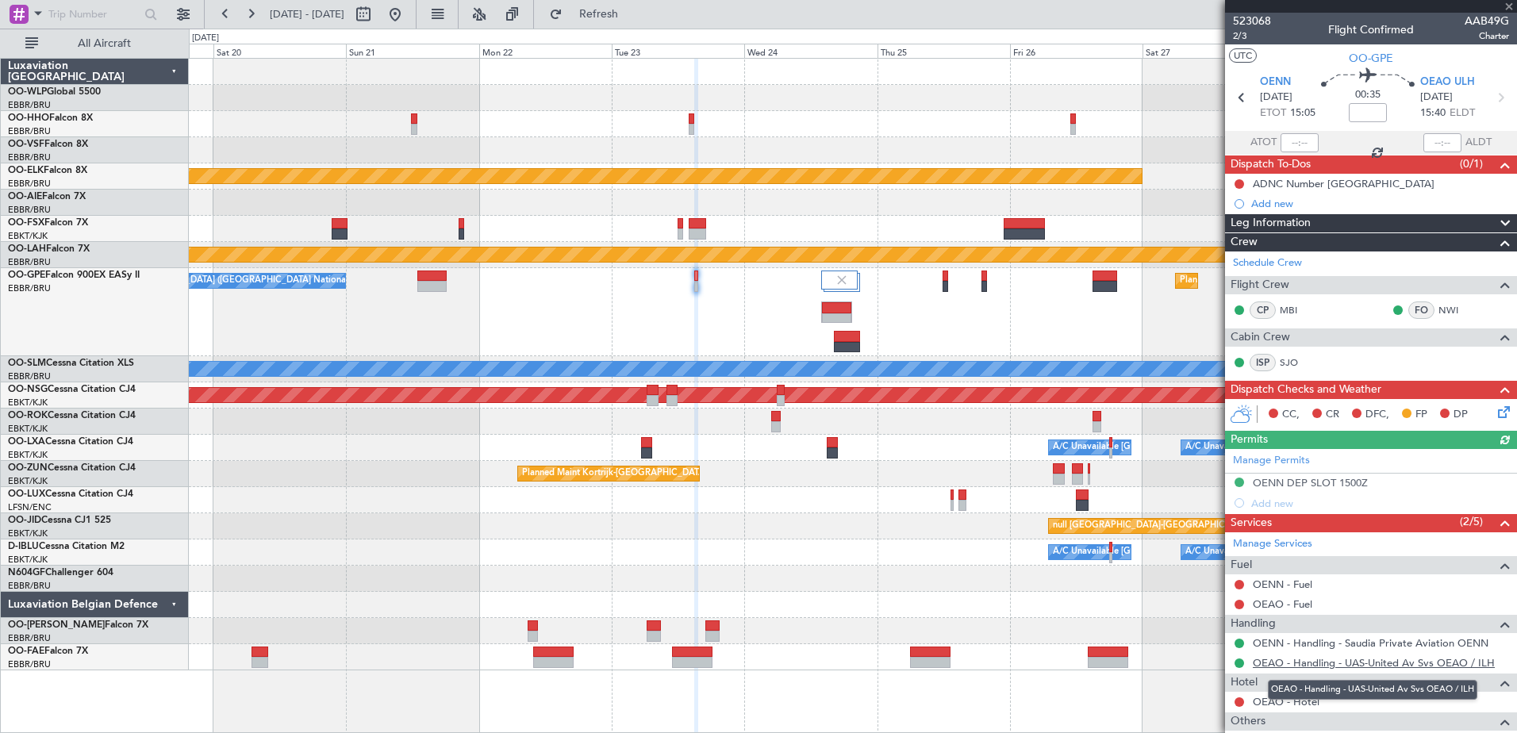
click at [1361, 661] on link "OEAO - Handling - UAS-United Av Svs OEAO / ILH" at bounding box center [1374, 662] width 242 height 13
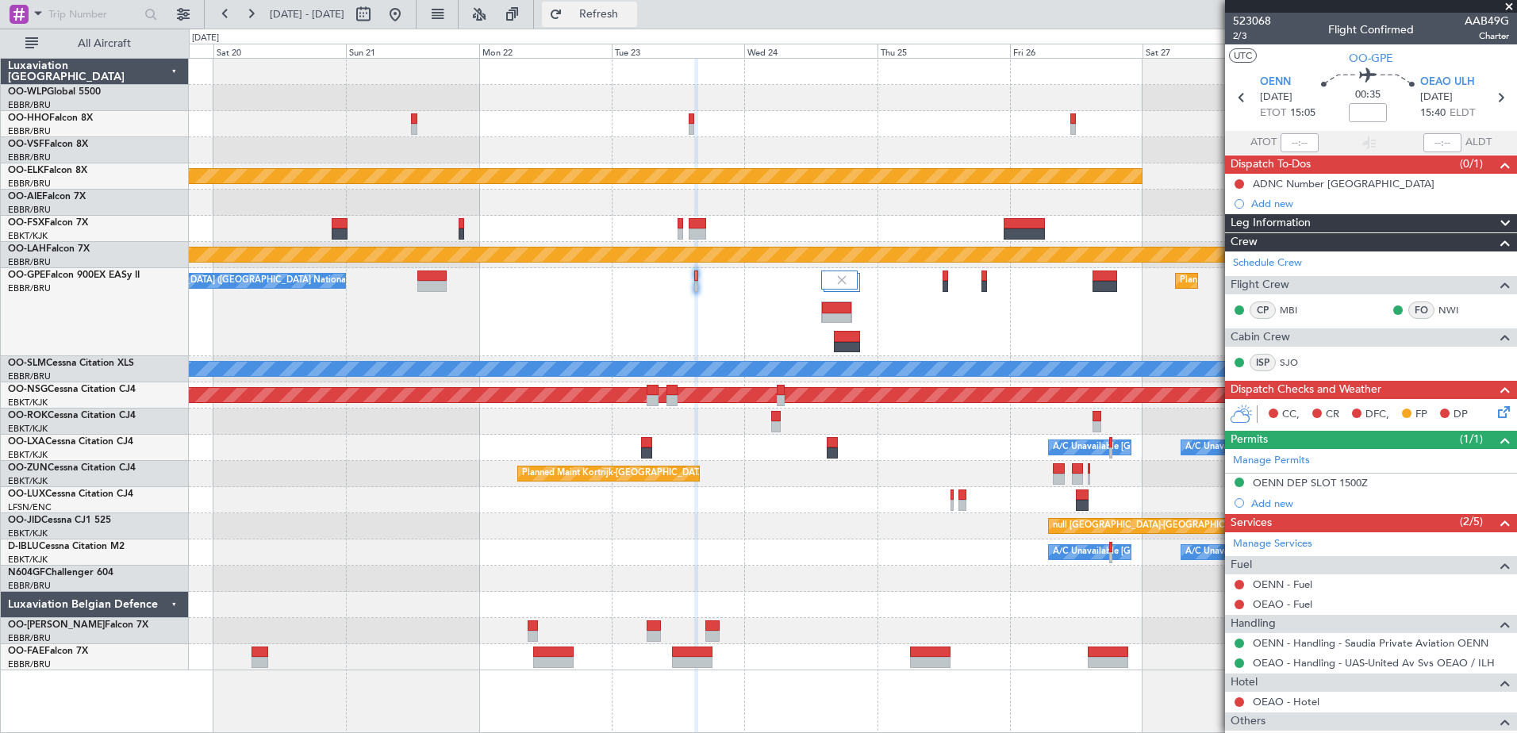
click at [633, 18] on span "Refresh" at bounding box center [599, 14] width 67 height 11
click at [1240, 660] on button at bounding box center [1240, 664] width 10 height 10
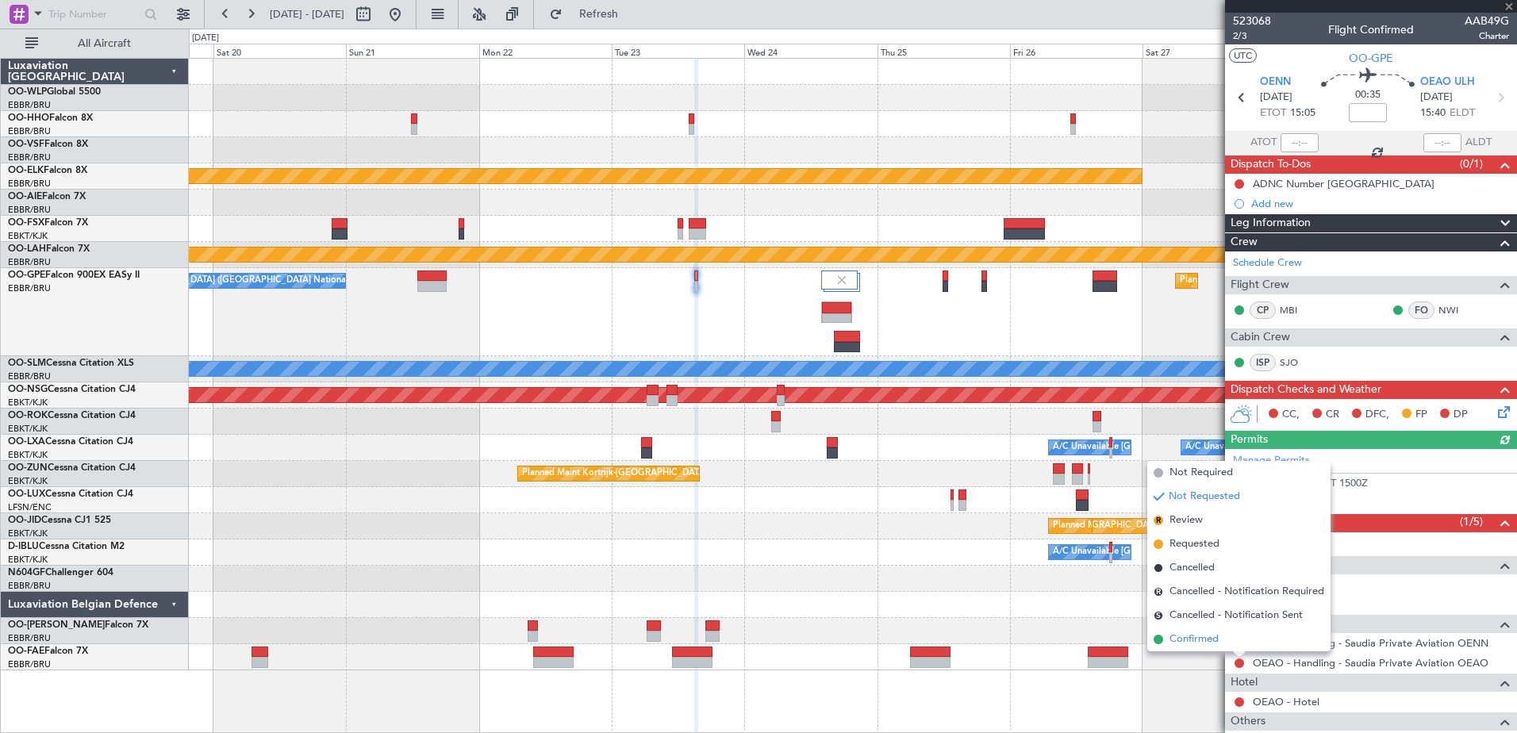
click at [1204, 640] on span "Confirmed" at bounding box center [1194, 640] width 49 height 16
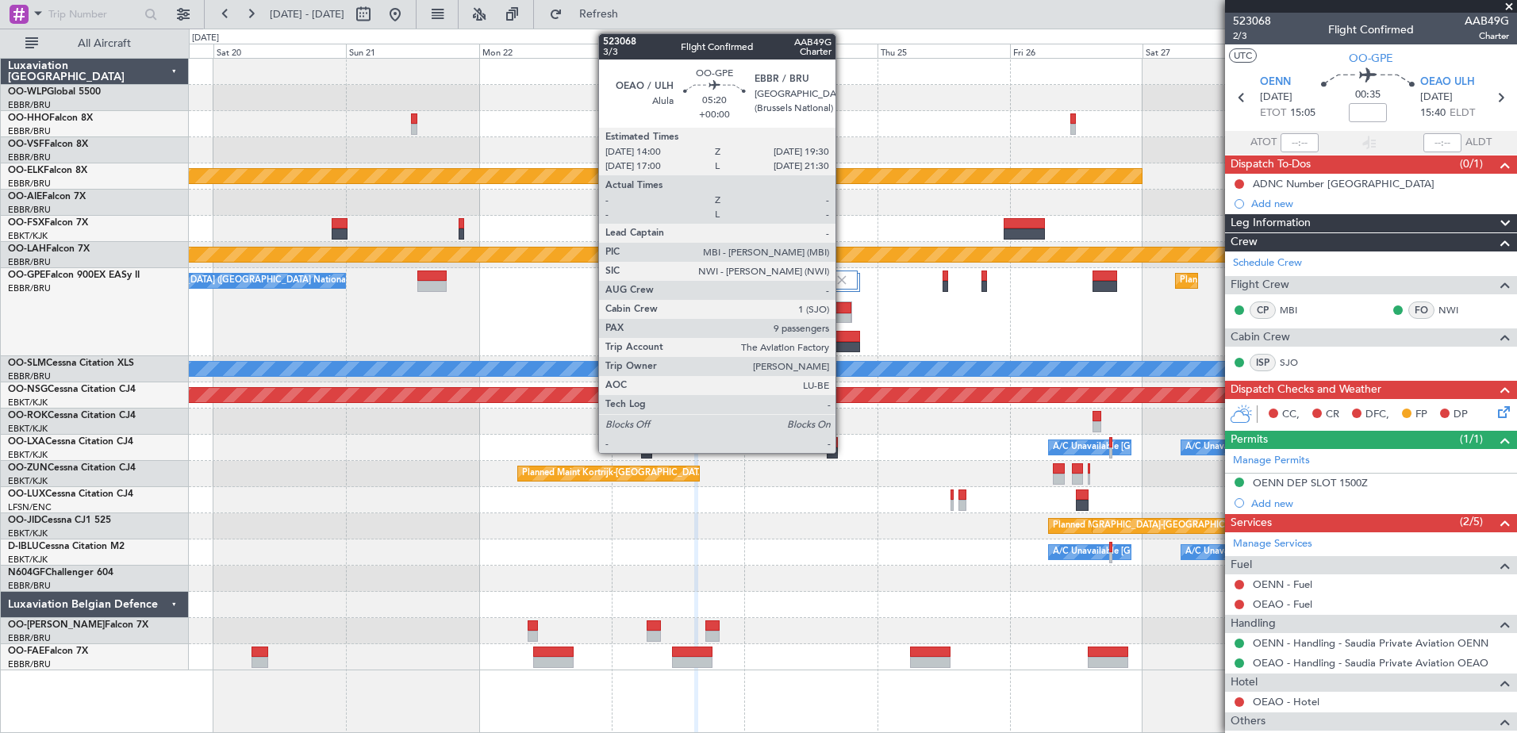
click at [843, 311] on div at bounding box center [836, 307] width 29 height 11
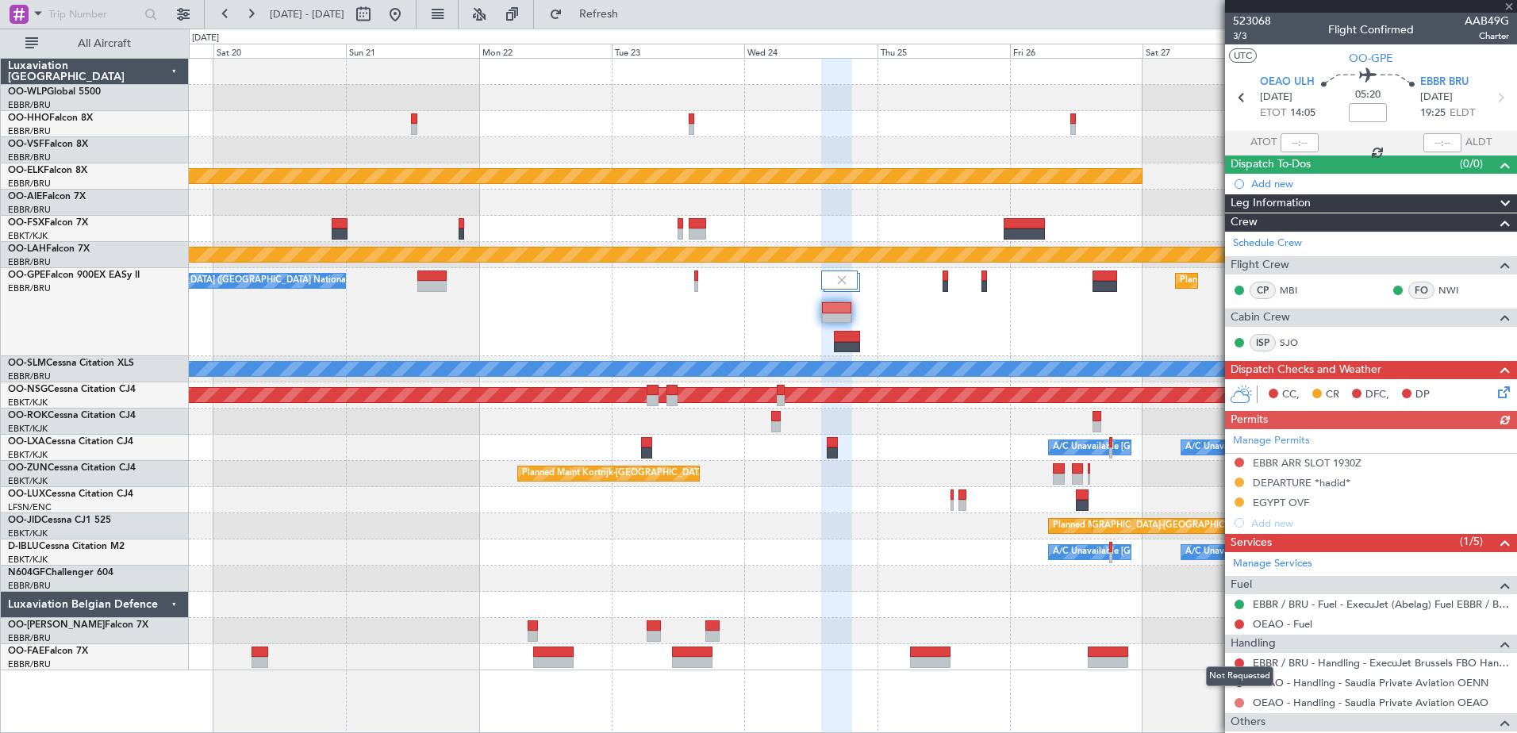
click at [1239, 704] on button at bounding box center [1240, 703] width 10 height 10
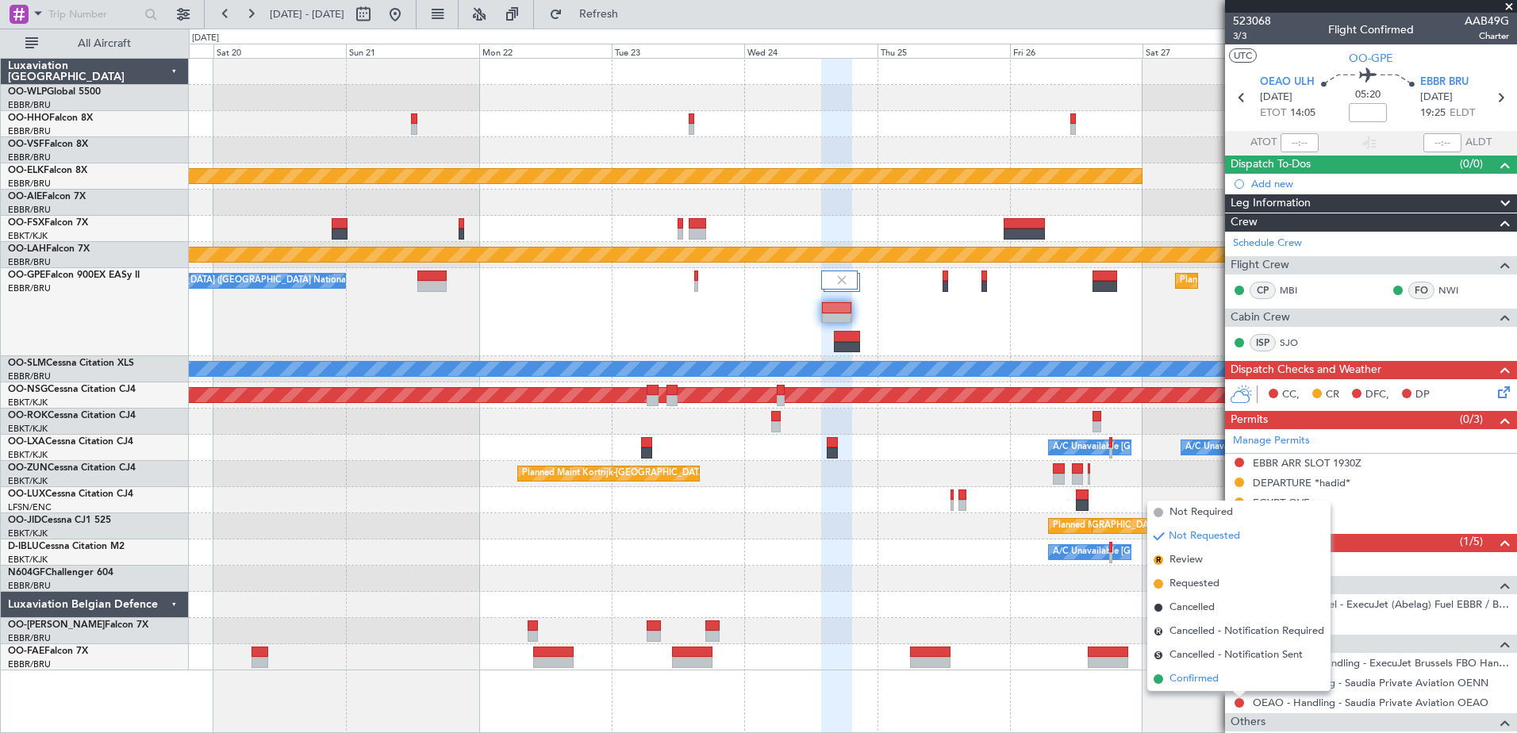
click at [1190, 675] on span "Confirmed" at bounding box center [1194, 679] width 49 height 16
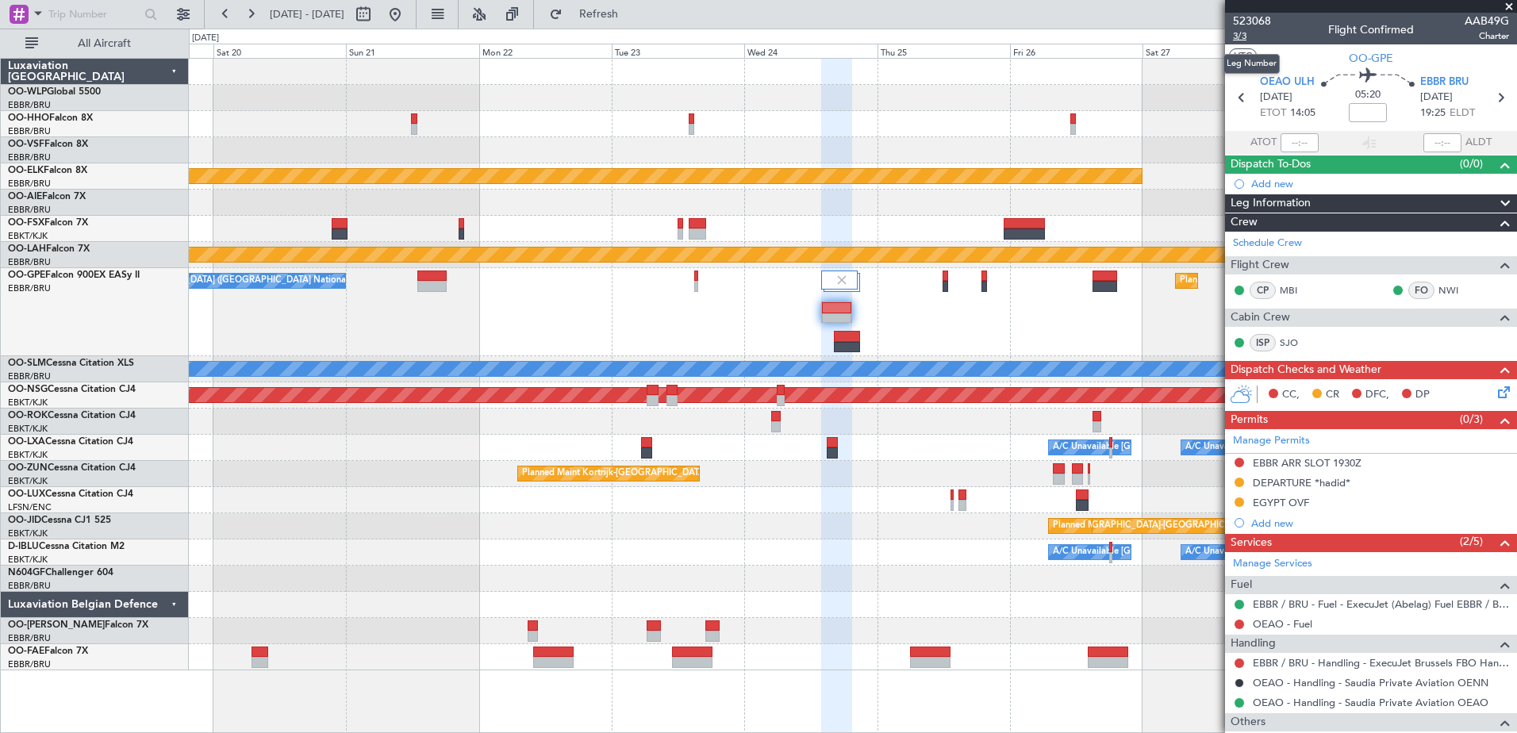
click at [1240, 33] on span "3/3" at bounding box center [1252, 35] width 38 height 13
click at [1239, 34] on span "3/3" at bounding box center [1252, 35] width 38 height 13
click at [603, 11] on button "Refresh" at bounding box center [589, 14] width 95 height 25
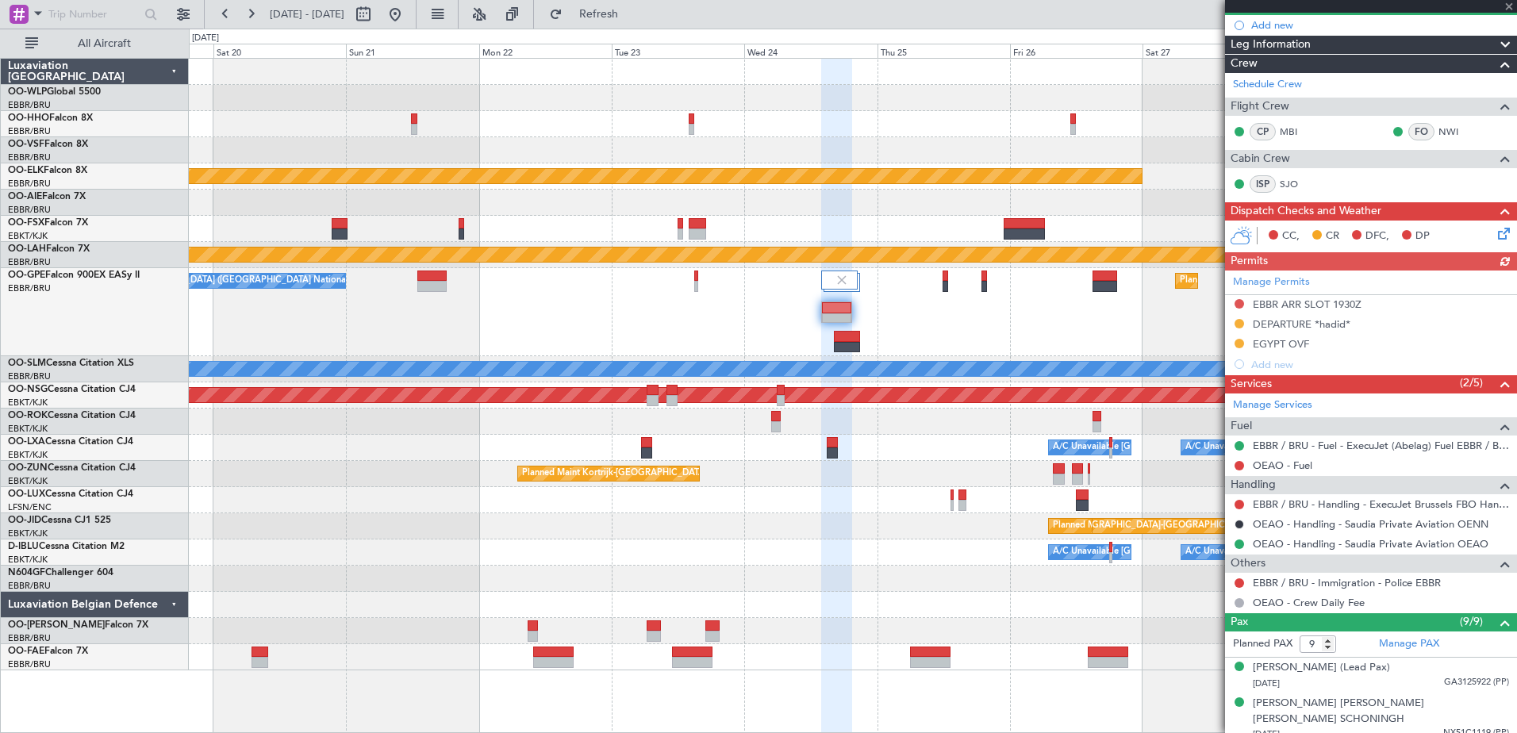
scroll to position [238, 0]
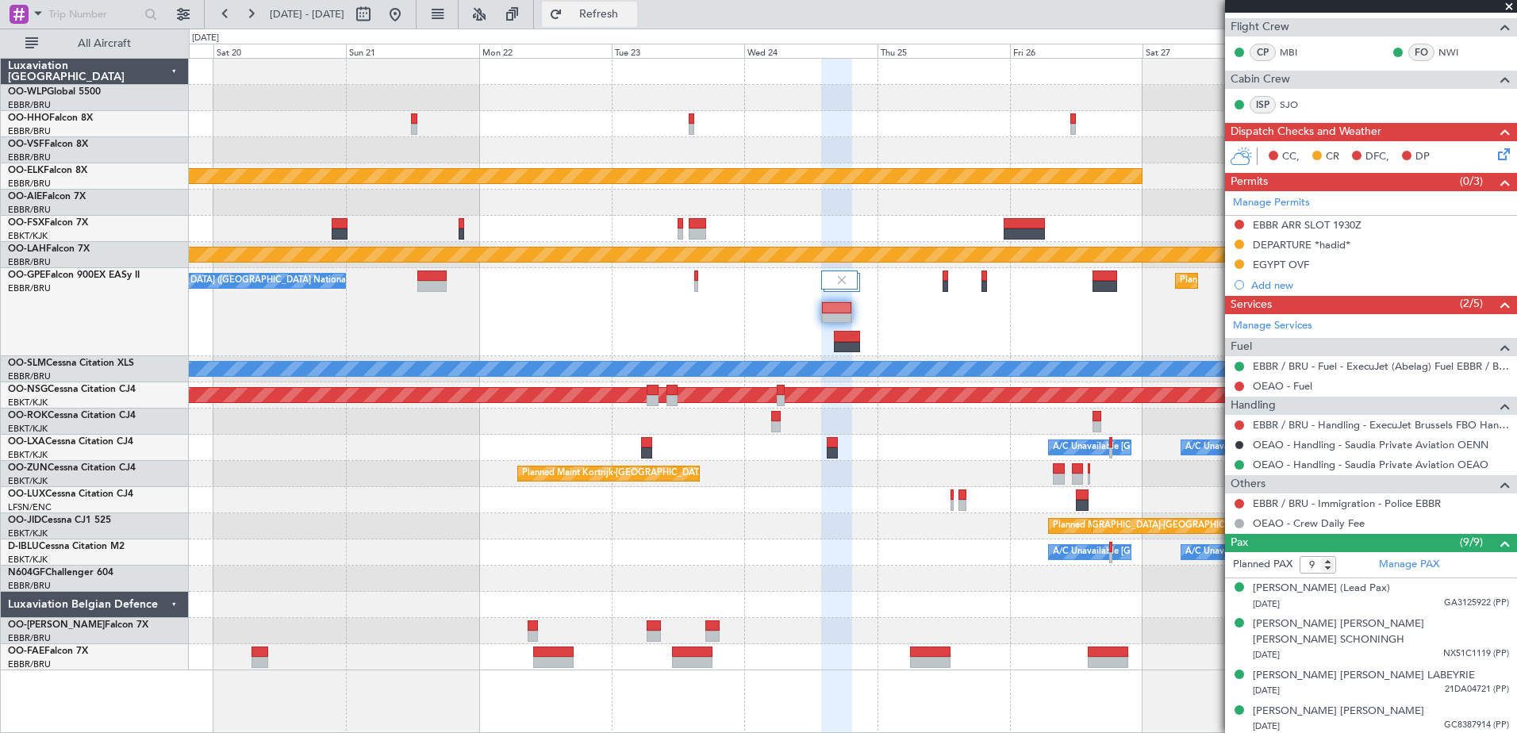
click at [633, 19] on span "Refresh" at bounding box center [599, 14] width 67 height 11
